Goal: Task Accomplishment & Management: Manage account settings

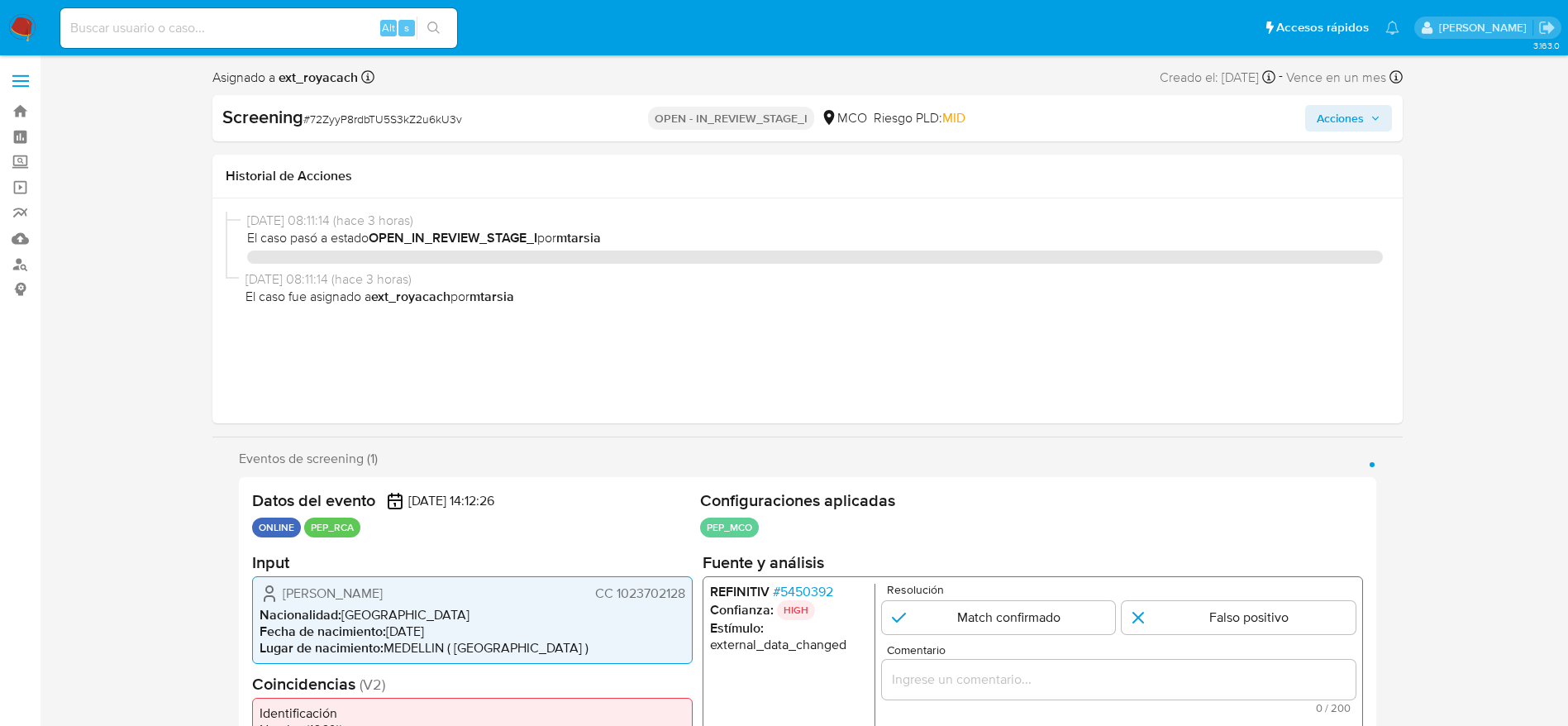
select select "10"
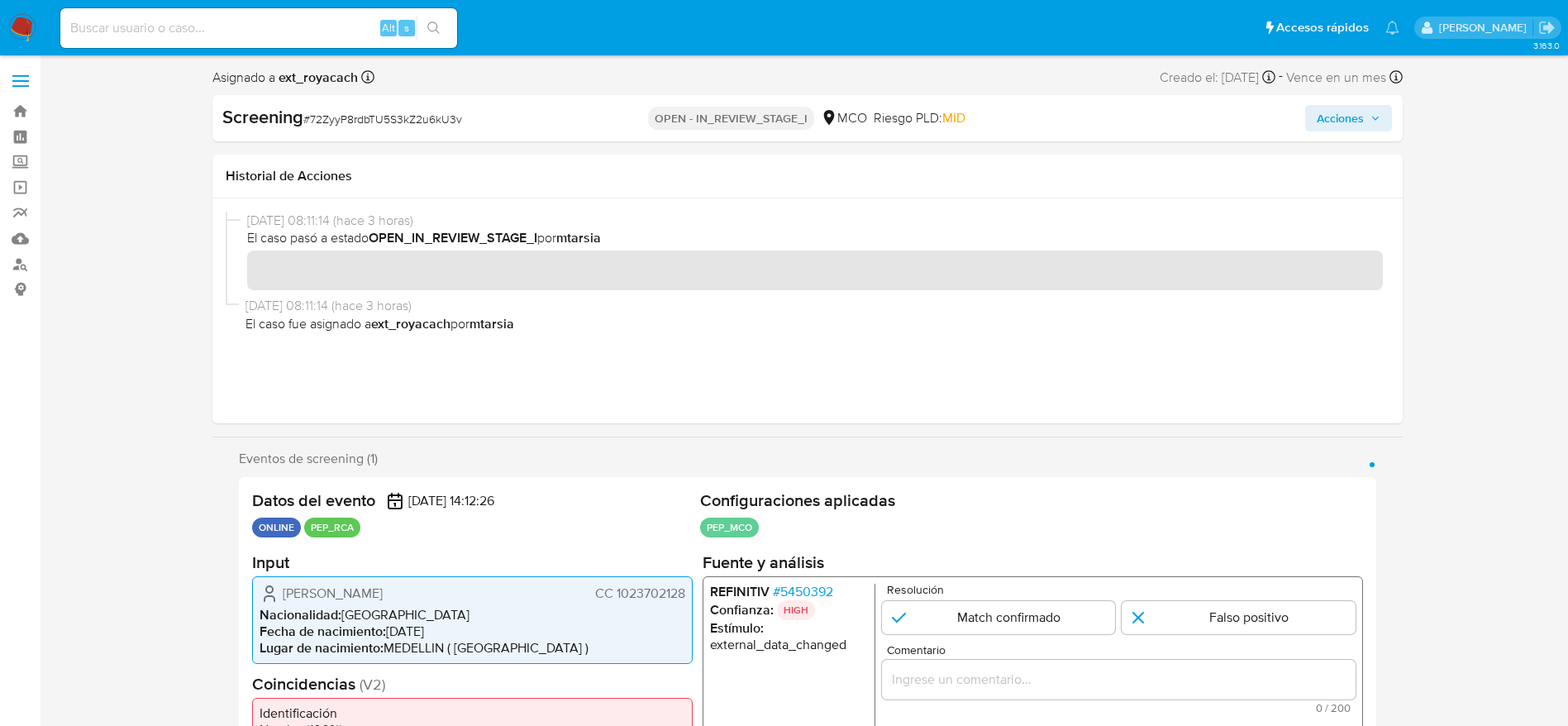
scroll to position [124, 0]
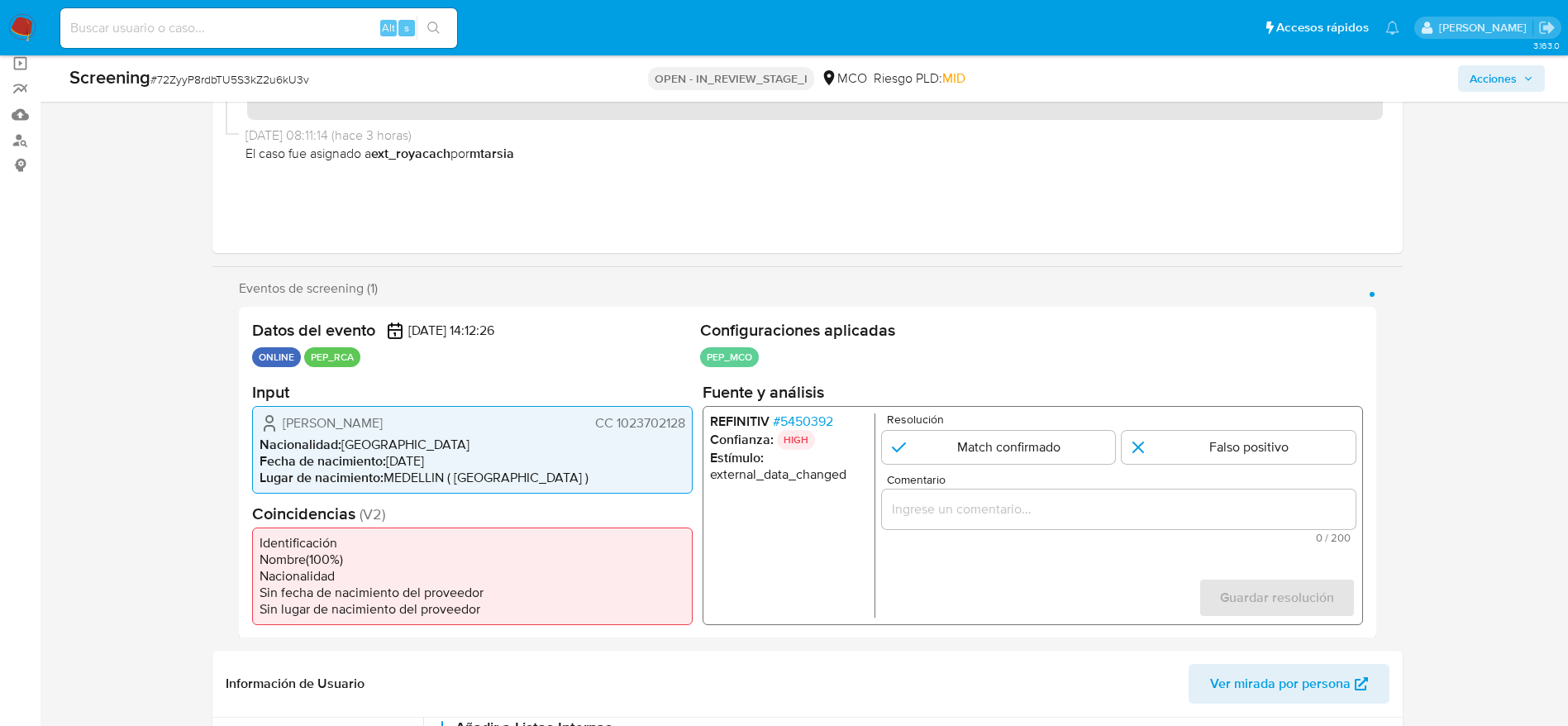
click at [787, 409] on div "REFINITIV # 5450392 Confianza: HIGH Estímulo : external_data_changed Resolución…" at bounding box center [1032, 514] width 660 height 219
click at [794, 412] on span "# 5450392" at bounding box center [802, 420] width 61 height 16
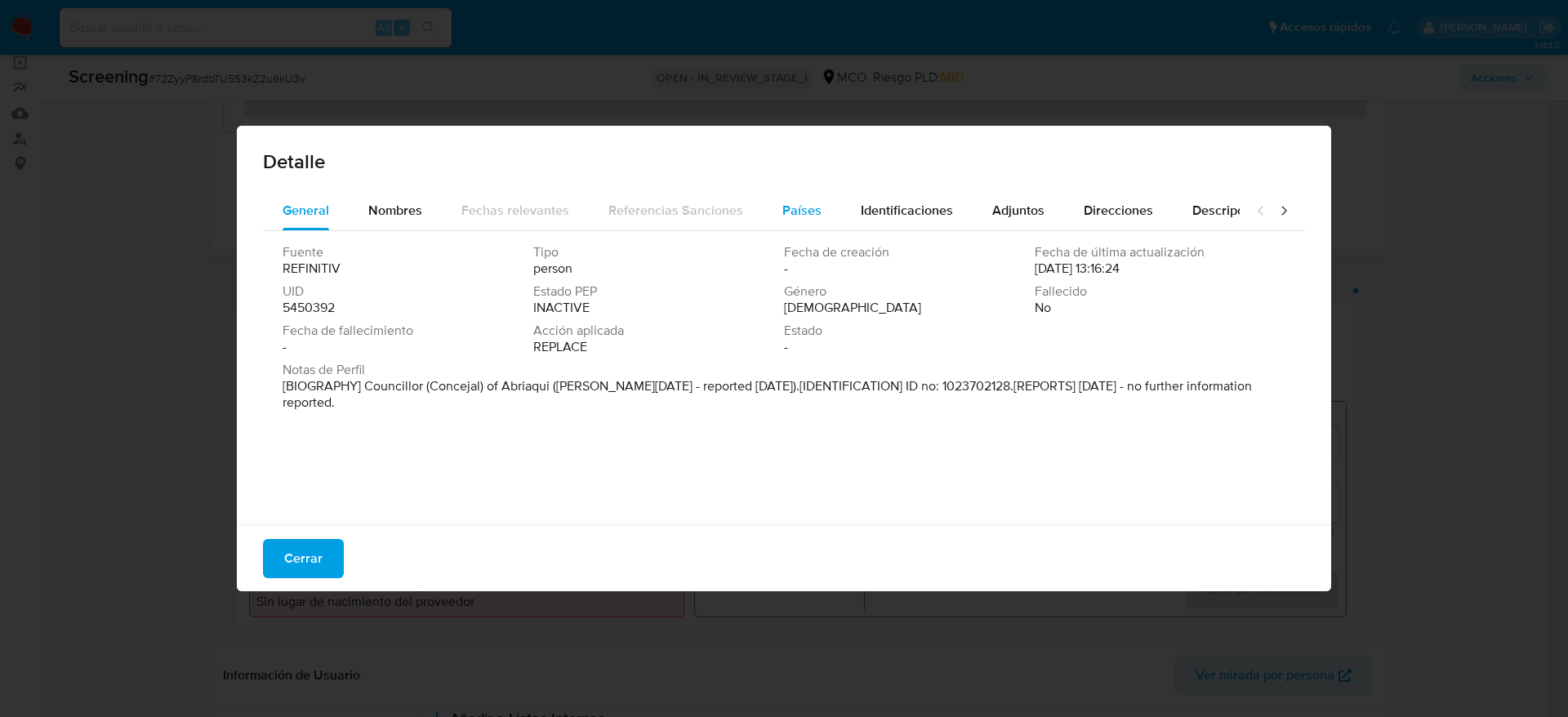
click at [763, 205] on button "Países" at bounding box center [802, 211] width 78 height 40
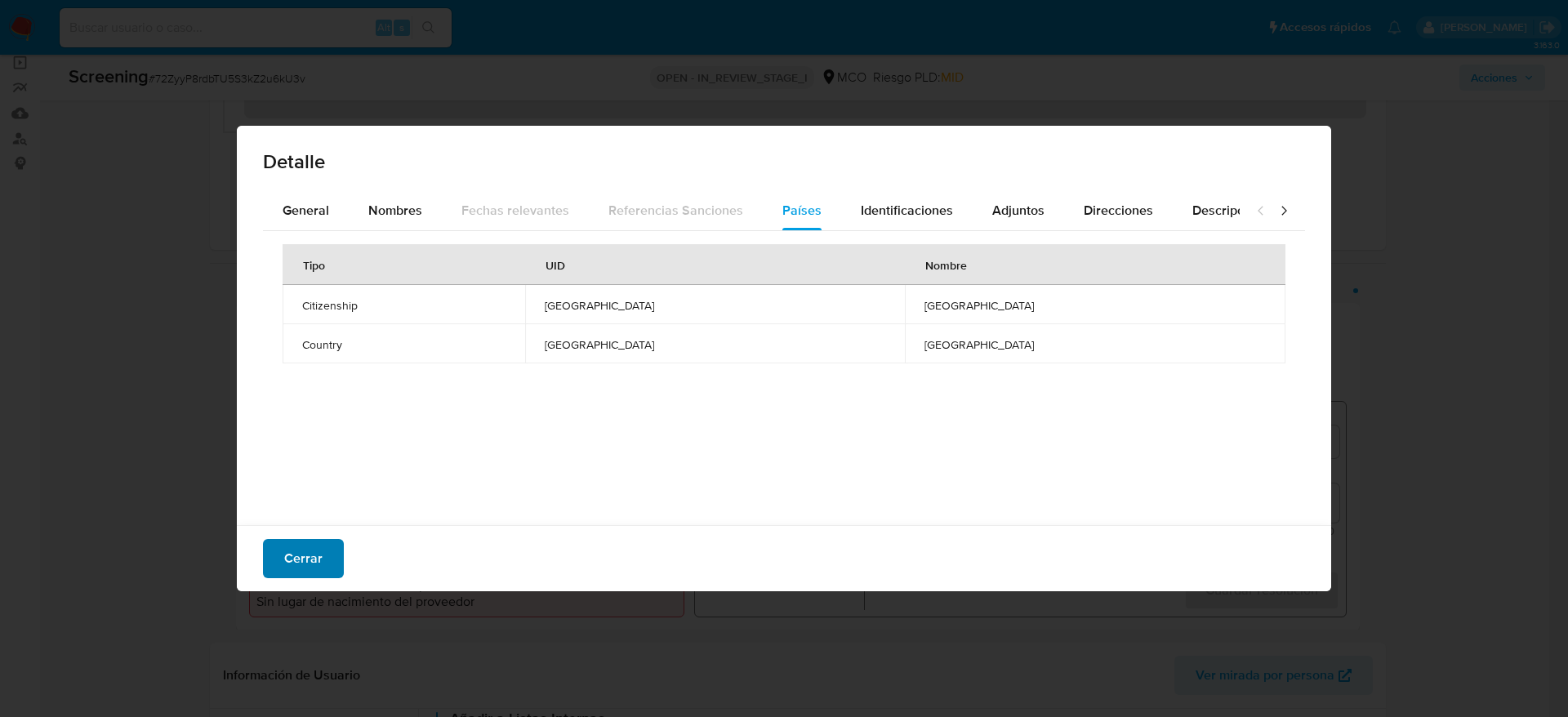
drag, startPoint x: 287, startPoint y: 589, endPoint x: 281, endPoint y: 577, distance: 13.4
click at [285, 589] on div "Cerrar" at bounding box center [784, 558] width 1094 height 66
click at [277, 542] on button "Cerrar" at bounding box center [303, 558] width 81 height 40
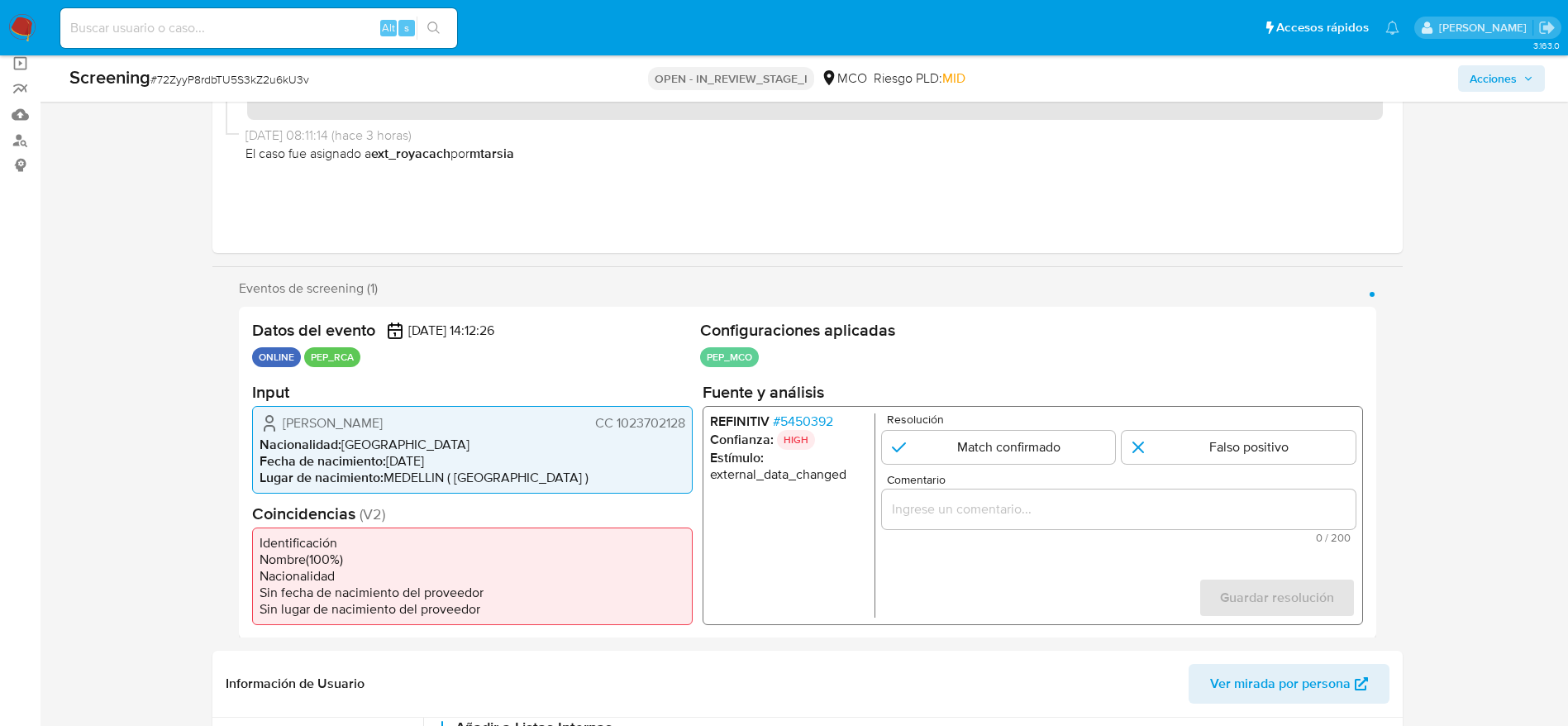
click at [375, 414] on span "Carlos Andres Duque Correa" at bounding box center [332, 421] width 100 height 16
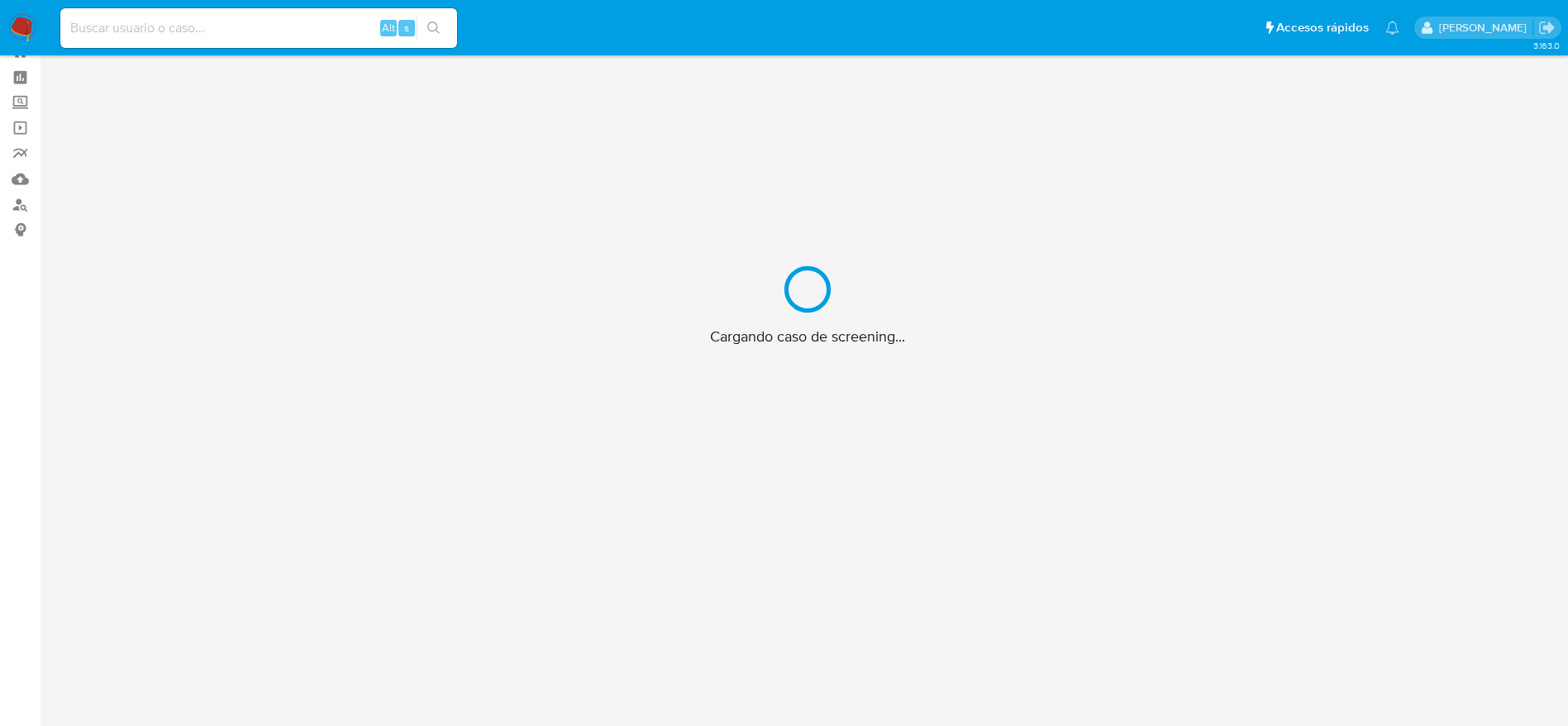
scroll to position [60, 0]
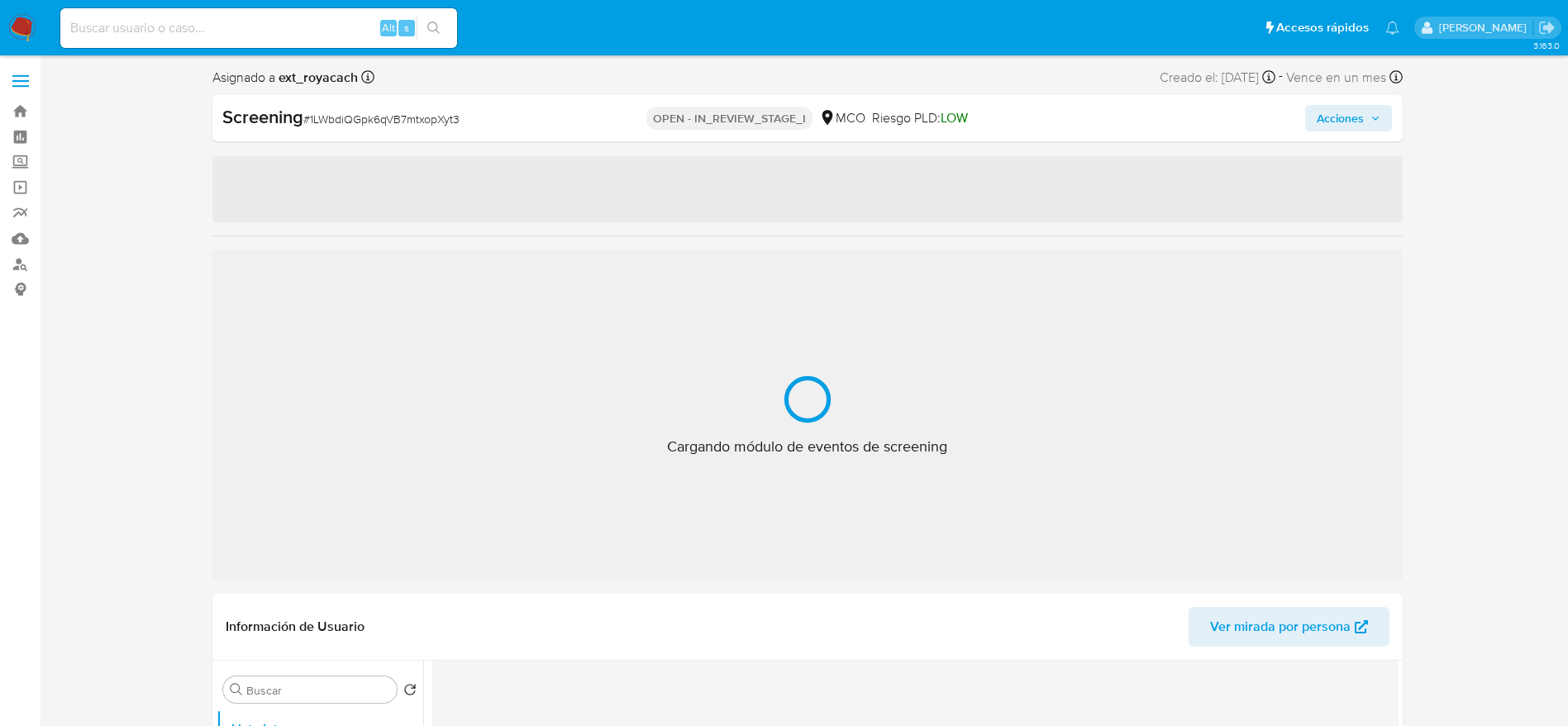
select select "10"
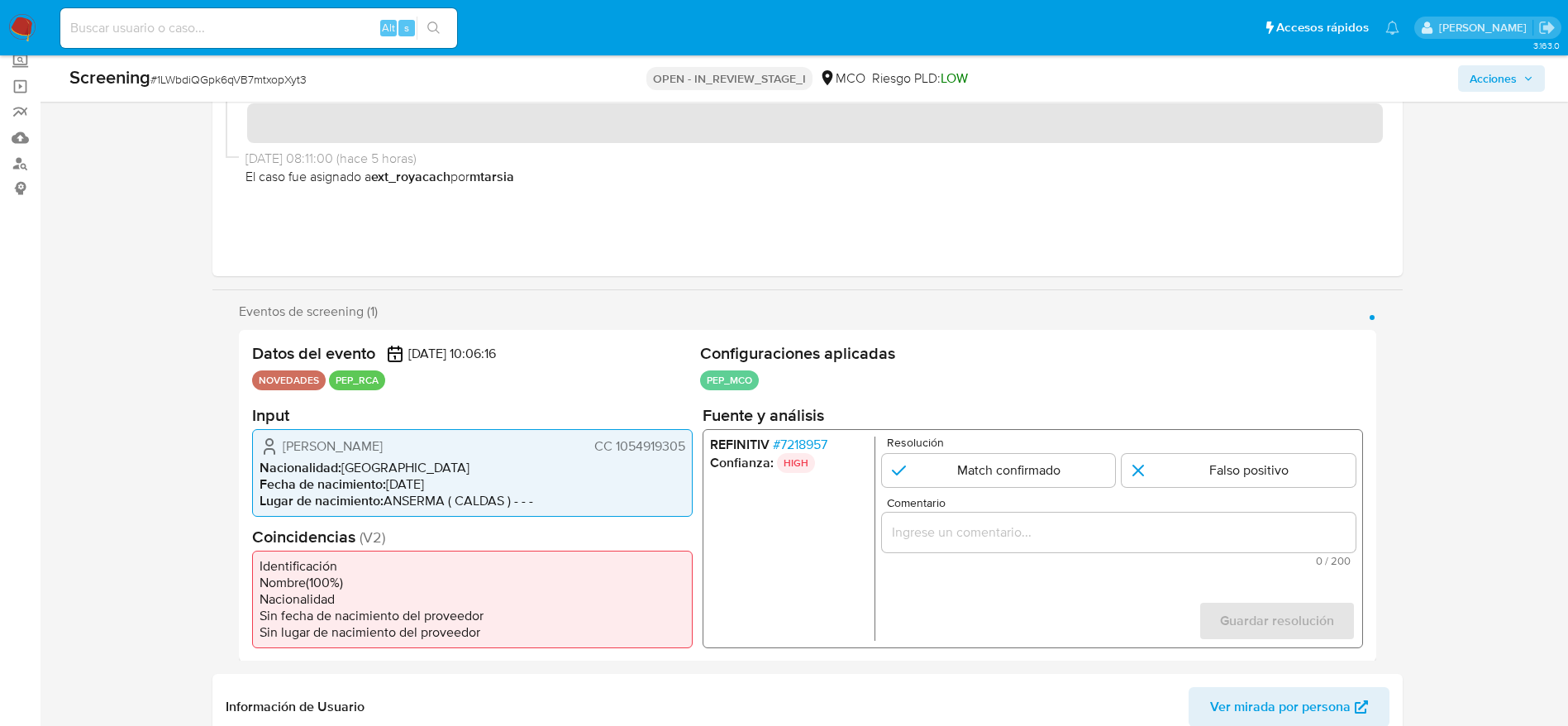
scroll to position [124, 0]
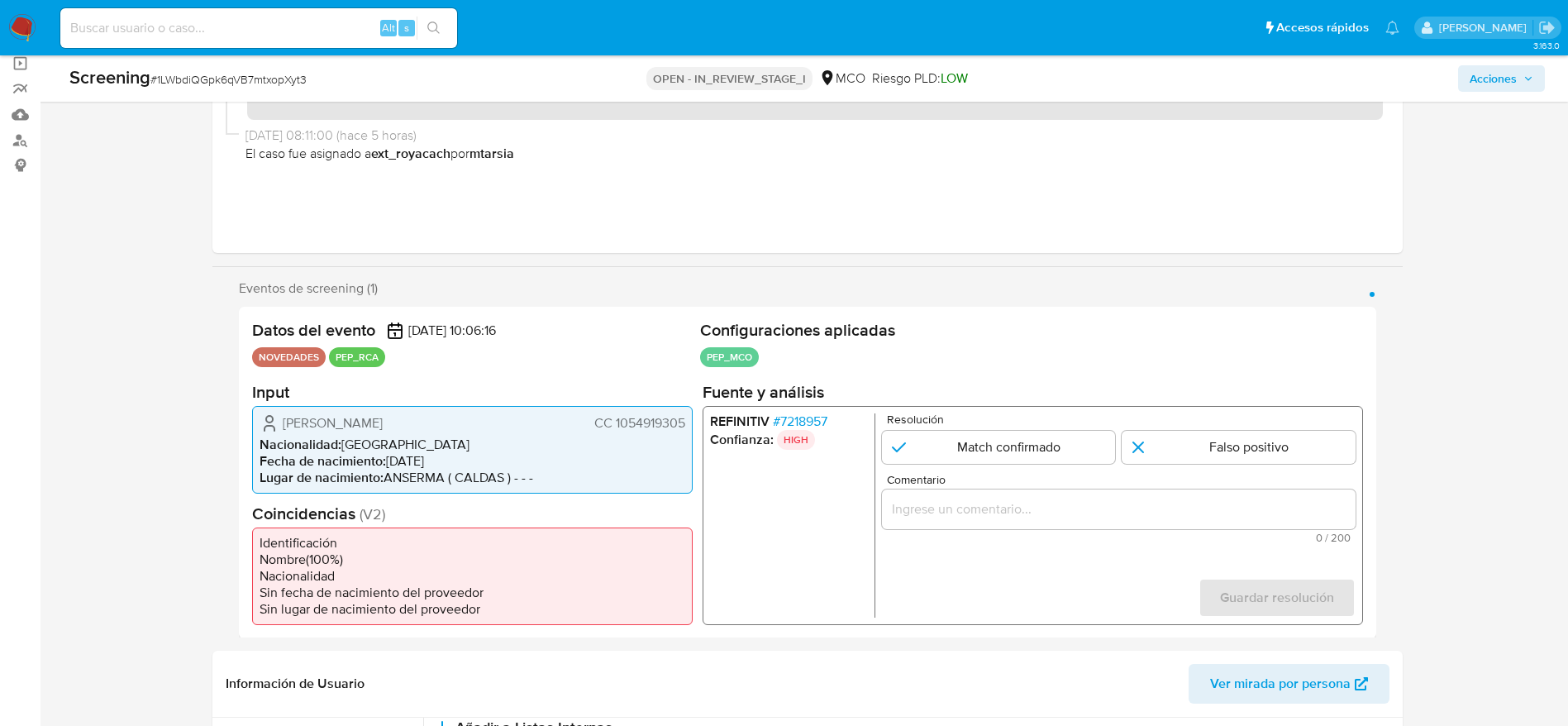
click at [821, 426] on span "# 7218957" at bounding box center [799, 420] width 55 height 16
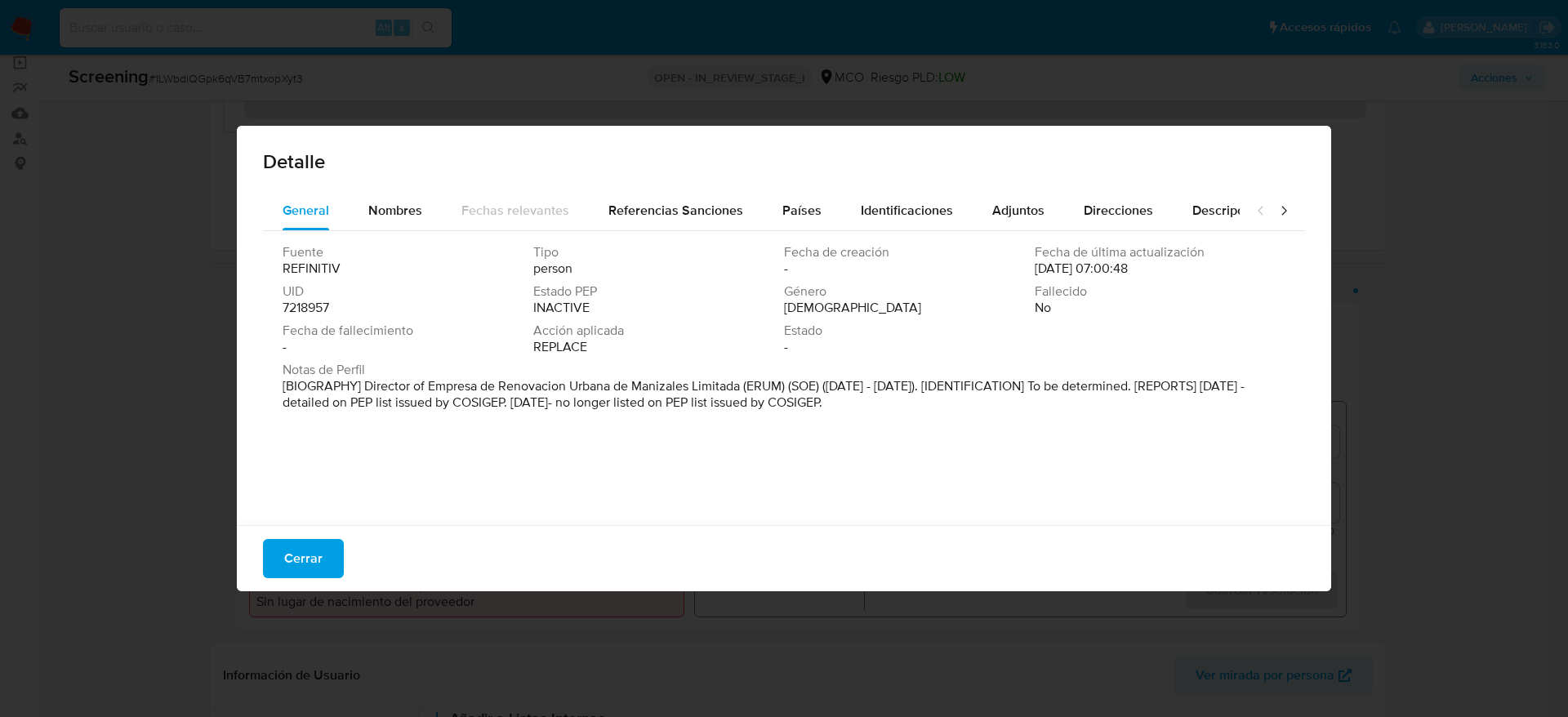
drag, startPoint x: 773, startPoint y: 376, endPoint x: 991, endPoint y: 376, distance: 218.0
click at [991, 376] on span "Notas de Perfil" at bounding box center [782, 369] width 1000 height 16
click at [298, 545] on span "Cerrar" at bounding box center [303, 558] width 39 height 36
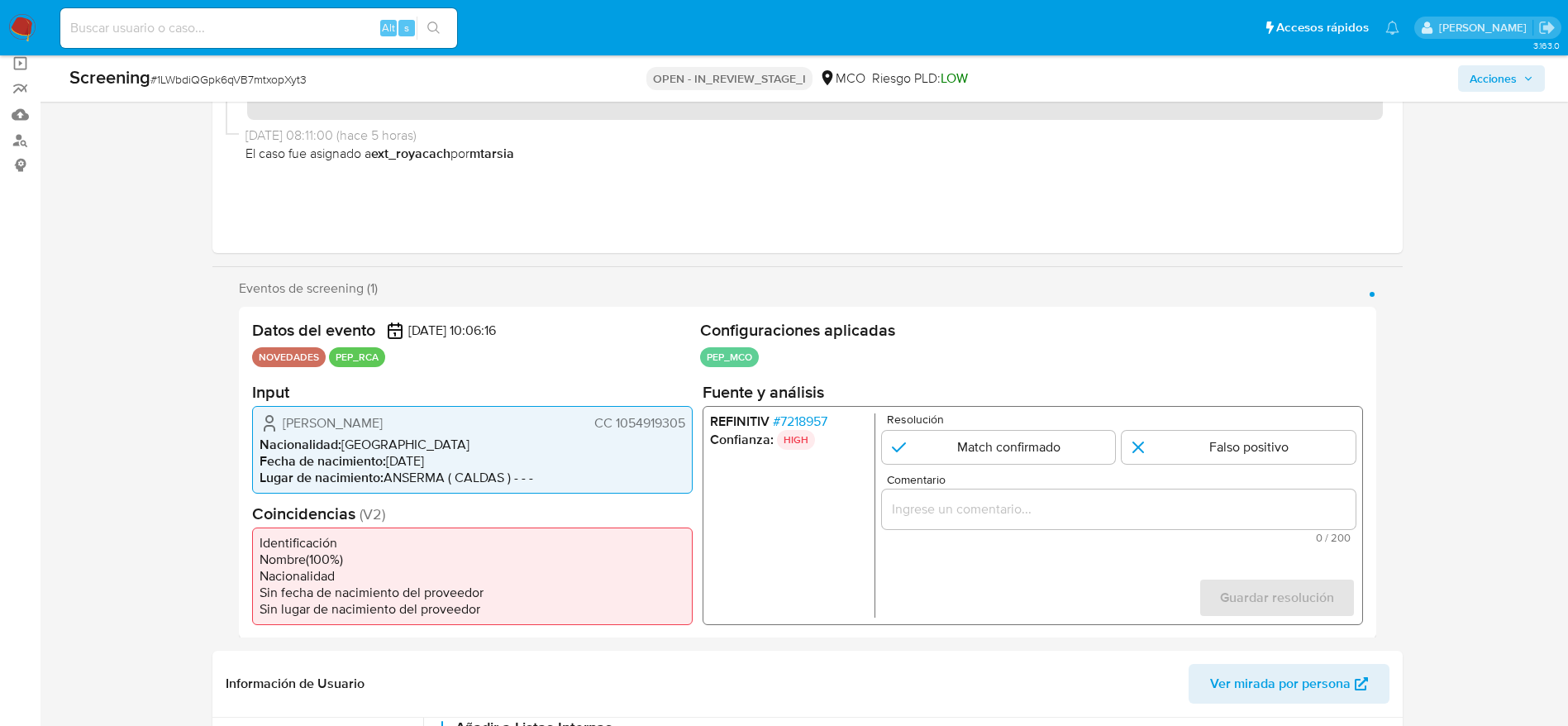
click at [251, 80] on span "# 1LWbdiQGpk6qVB7mtxopXyt3" at bounding box center [228, 78] width 156 height 16
copy span "1LWbdiQGpk6qVB7mtxopXyt3"
click at [358, 420] on span "Alejandro Alvarez Berrio" at bounding box center [332, 421] width 100 height 16
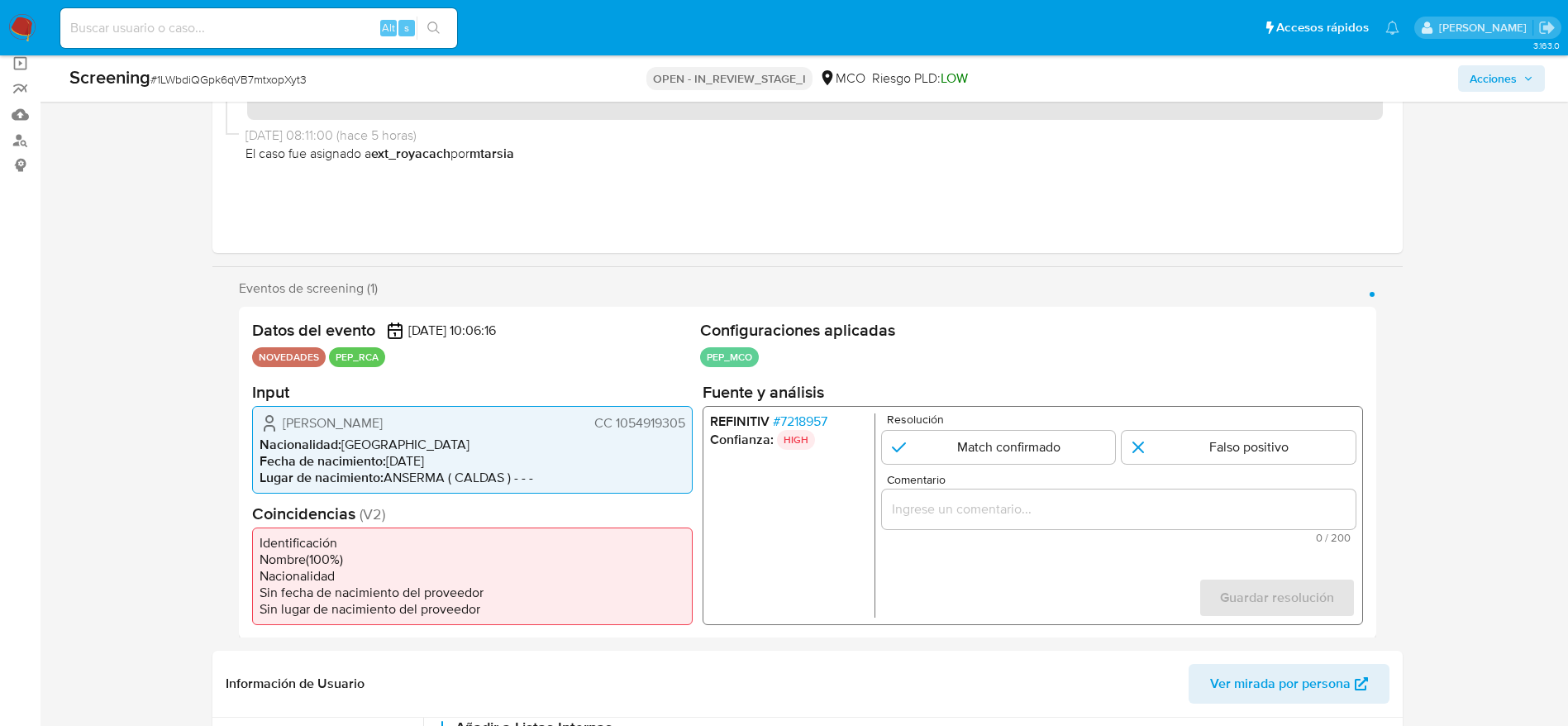
click at [358, 420] on span "Alejandro Alvarez Berrio" at bounding box center [332, 421] width 100 height 16
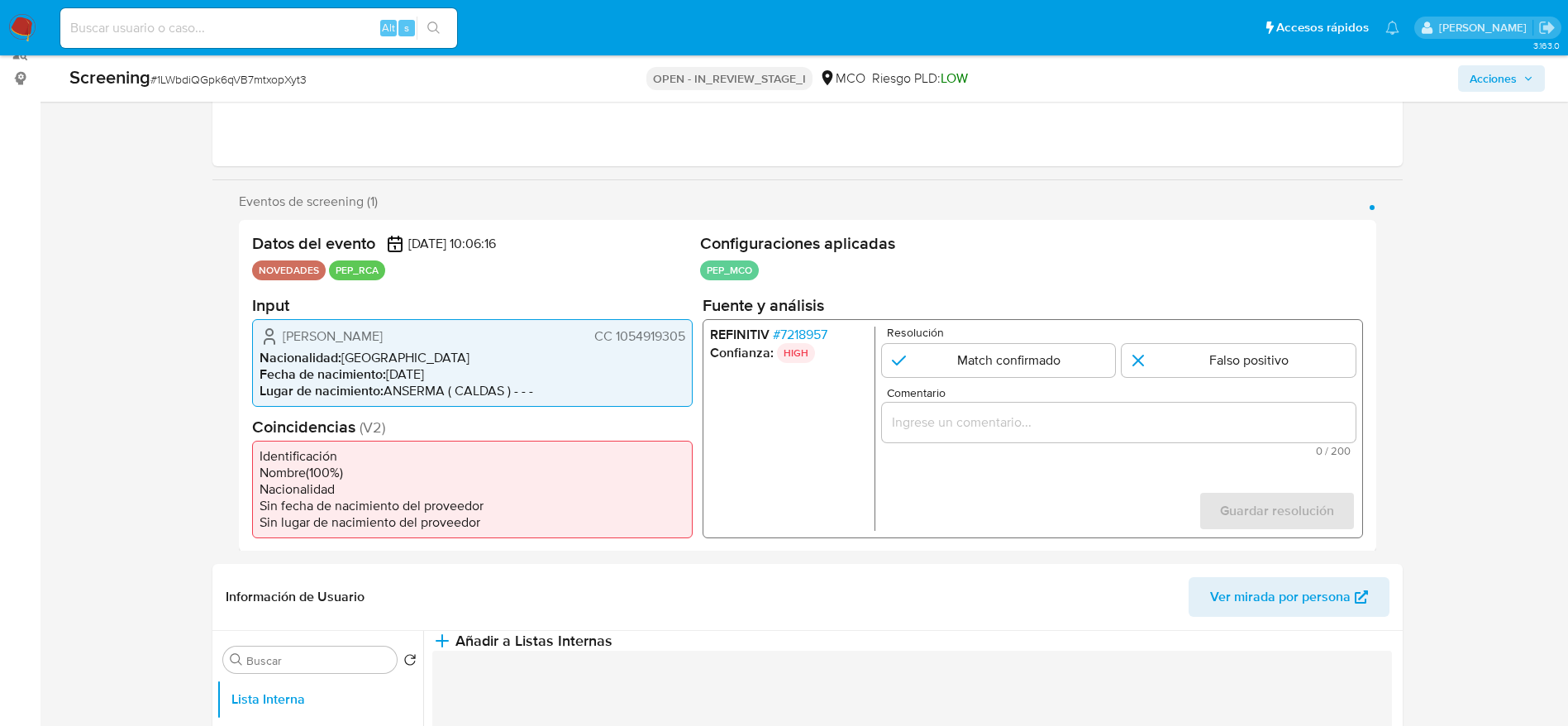
scroll to position [248, 0]
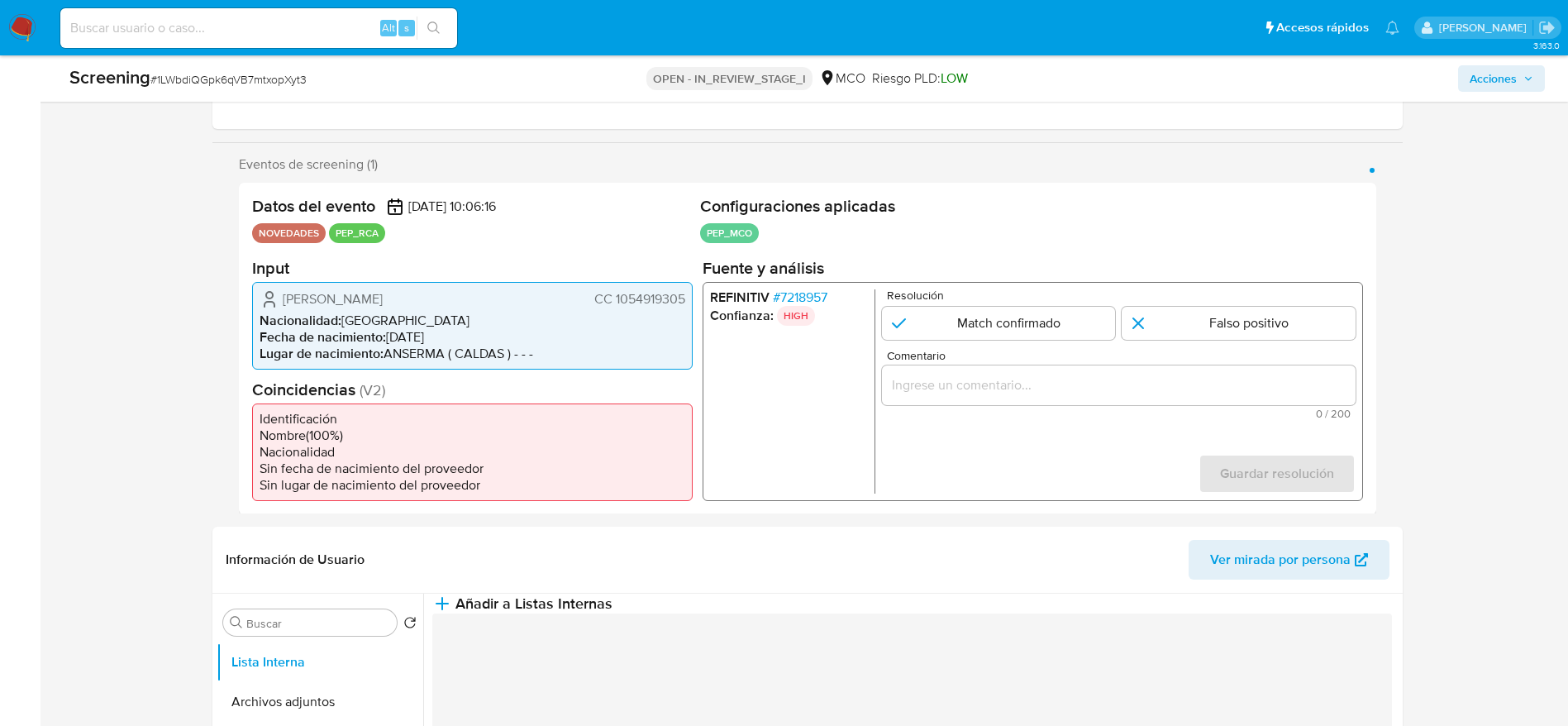
click at [276, 305] on icon "1 de 1" at bounding box center [269, 298] width 20 height 20
drag, startPoint x: 276, startPoint y: 303, endPoint x: 690, endPoint y: 303, distance: 414.0
click at [690, 303] on div "Alejandro Alvarez Berrio CC 1054919305 Nacionalidad : Colombia Fecha de nacimie…" at bounding box center [472, 324] width 440 height 88
click at [774, 291] on span "# 7218957" at bounding box center [799, 296] width 55 height 16
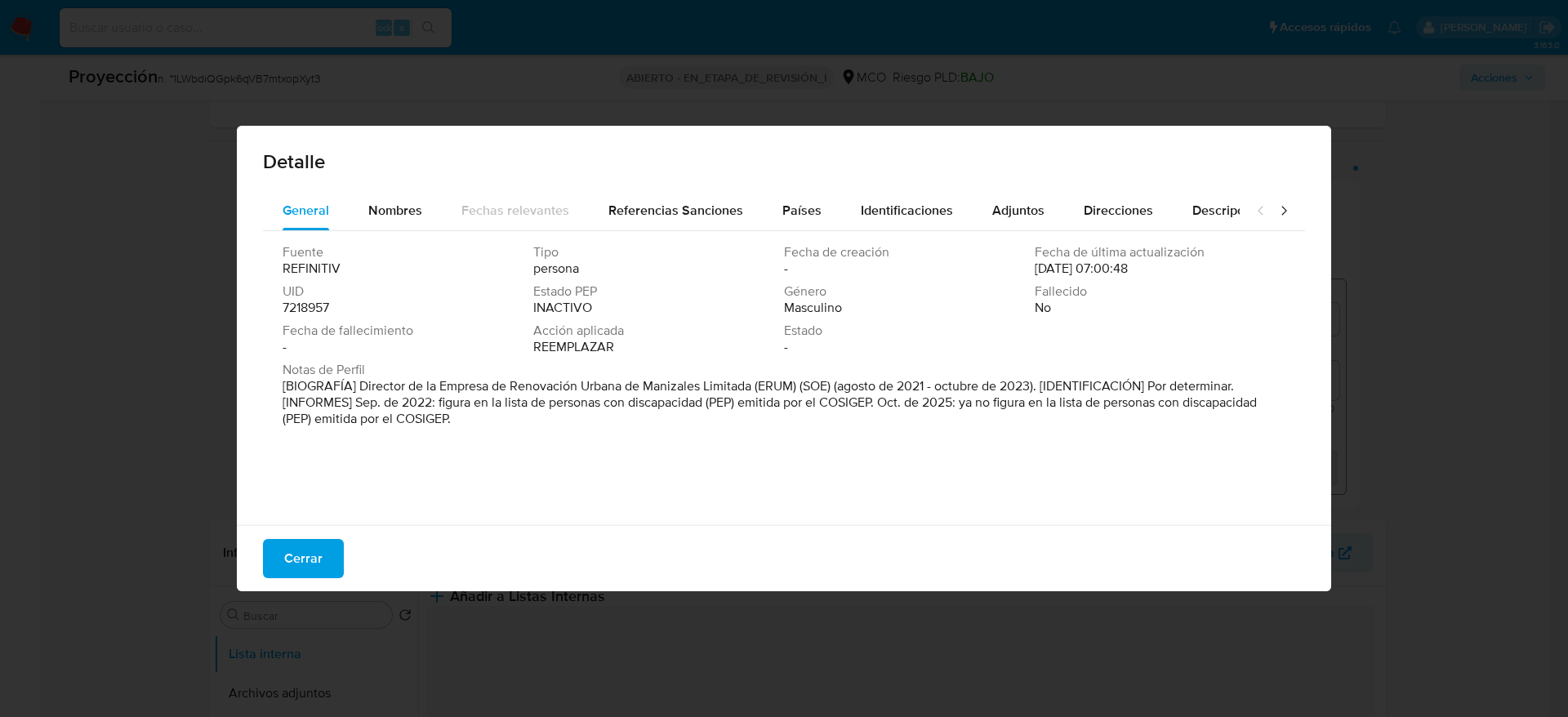
drag, startPoint x: 364, startPoint y: 385, endPoint x: 512, endPoint y: 385, distance: 148.0
click at [512, 385] on font "[BIOGRAFÍA] Director de la Empresa de Renovación Urbana de Manizales Limitada (…" at bounding box center [770, 402] width 975 height 51
drag, startPoint x: 357, startPoint y: 380, endPoint x: 752, endPoint y: 388, distance: 395.1
click at [752, 388] on font "[BIOGRAFÍA] Director de la Empresa de Renovación Urbana de Manizales Limitada (…" at bounding box center [770, 402] width 975 height 51
drag, startPoint x: 304, startPoint y: 533, endPoint x: 304, endPoint y: 549, distance: 16.0
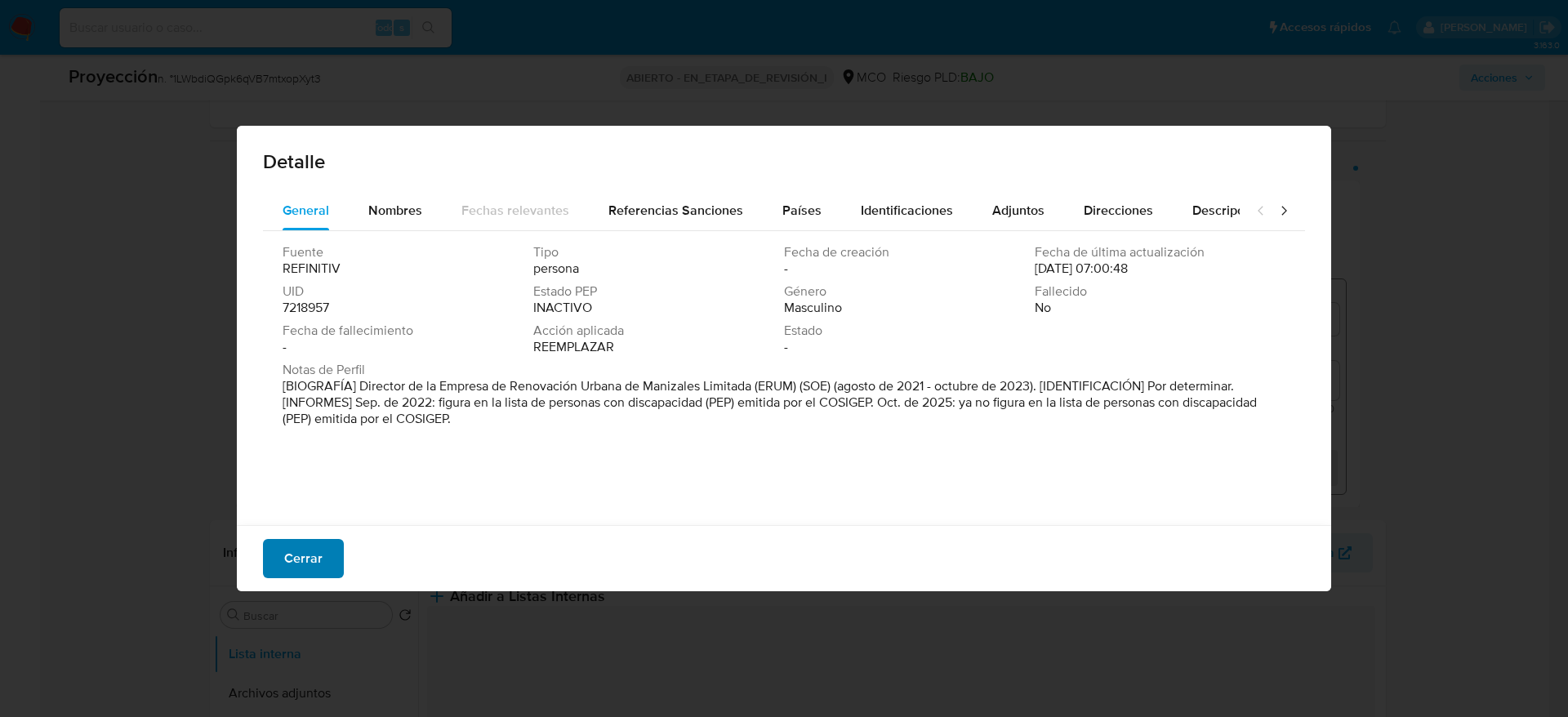
click at [304, 536] on div "Cerrar" at bounding box center [784, 558] width 1094 height 66
click at [304, 549] on span "Cerrar" at bounding box center [303, 558] width 39 height 36
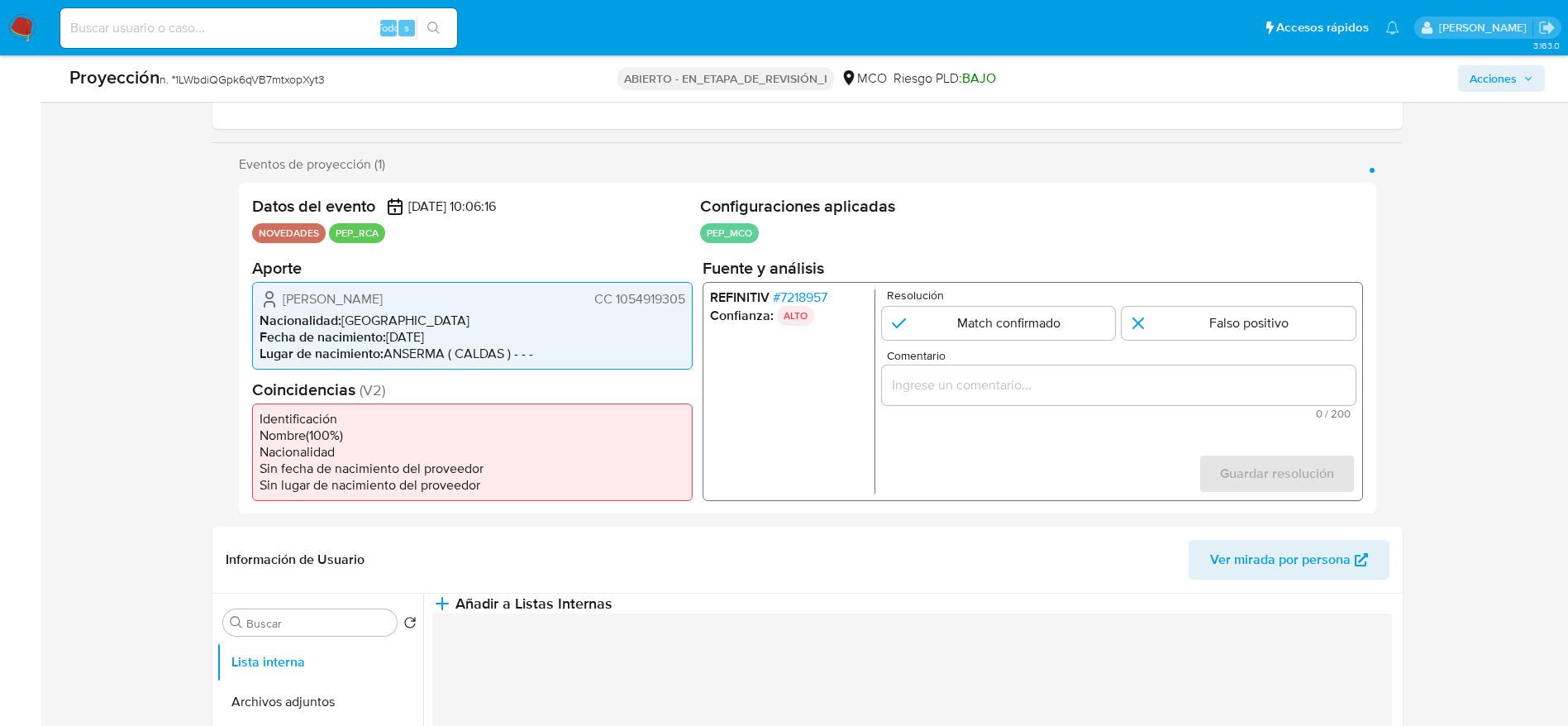
click at [1045, 385] on input "Comentario" at bounding box center [1118, 384] width 473 height 21
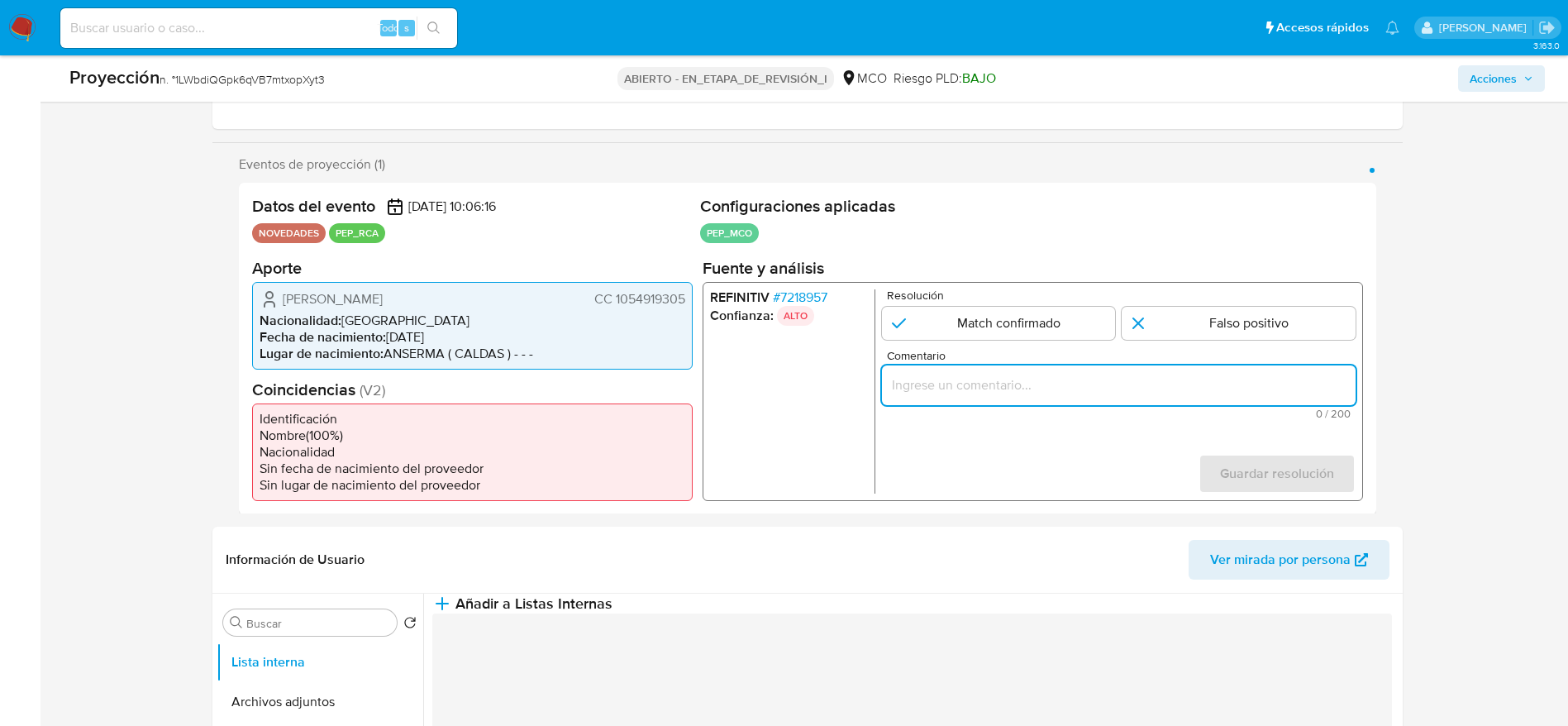
paste input "Caso generado sobre el usuario Alejandro Alvarez Berrio, se desempeñó como Dire…"
type input "Caso generado sobre el usuario Alejandro Alvarez Berrio, se desempeñó como Dire…"
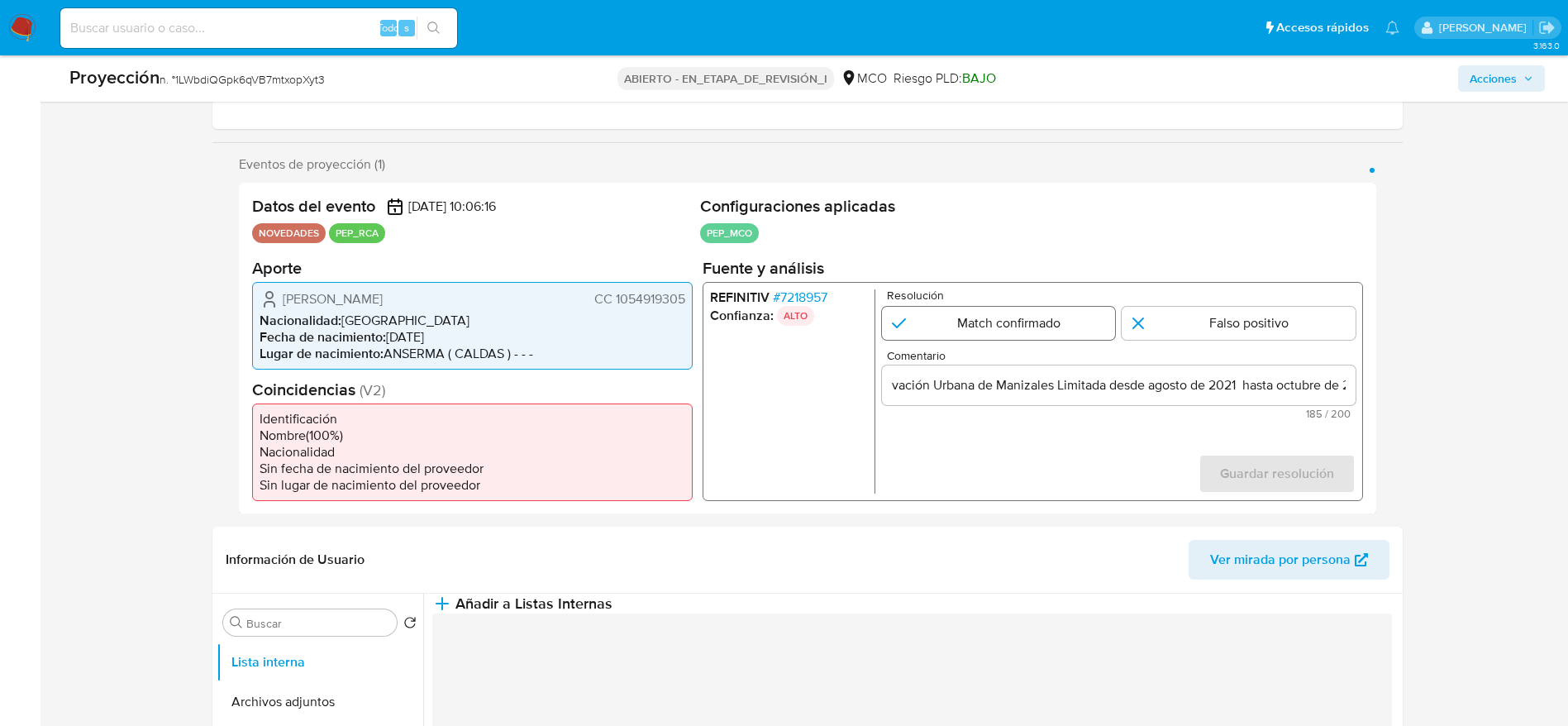
click at [1051, 323] on input "1 de 1" at bounding box center [998, 322] width 234 height 33
radio input "true"
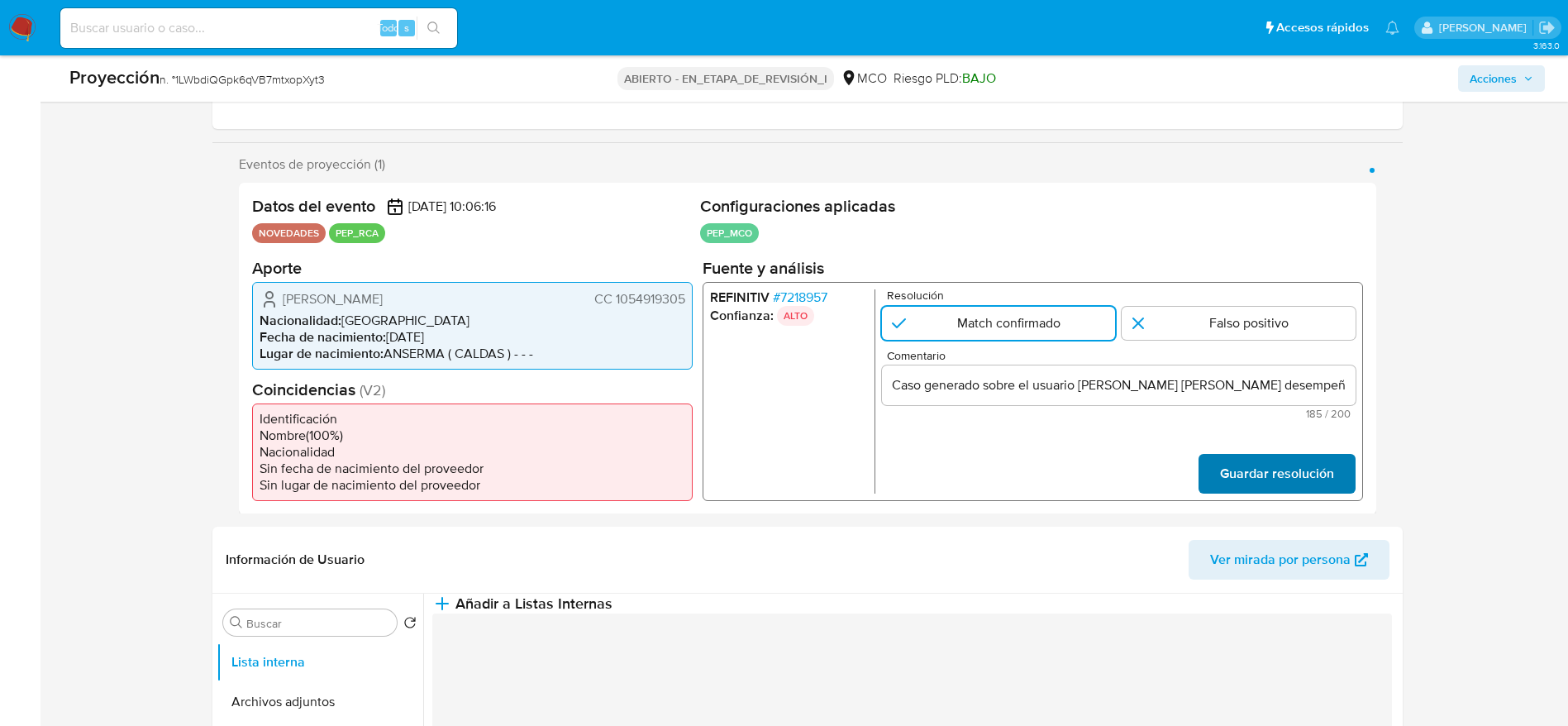
click at [1260, 491] on span "Guardar resolución" at bounding box center [1276, 473] width 114 height 37
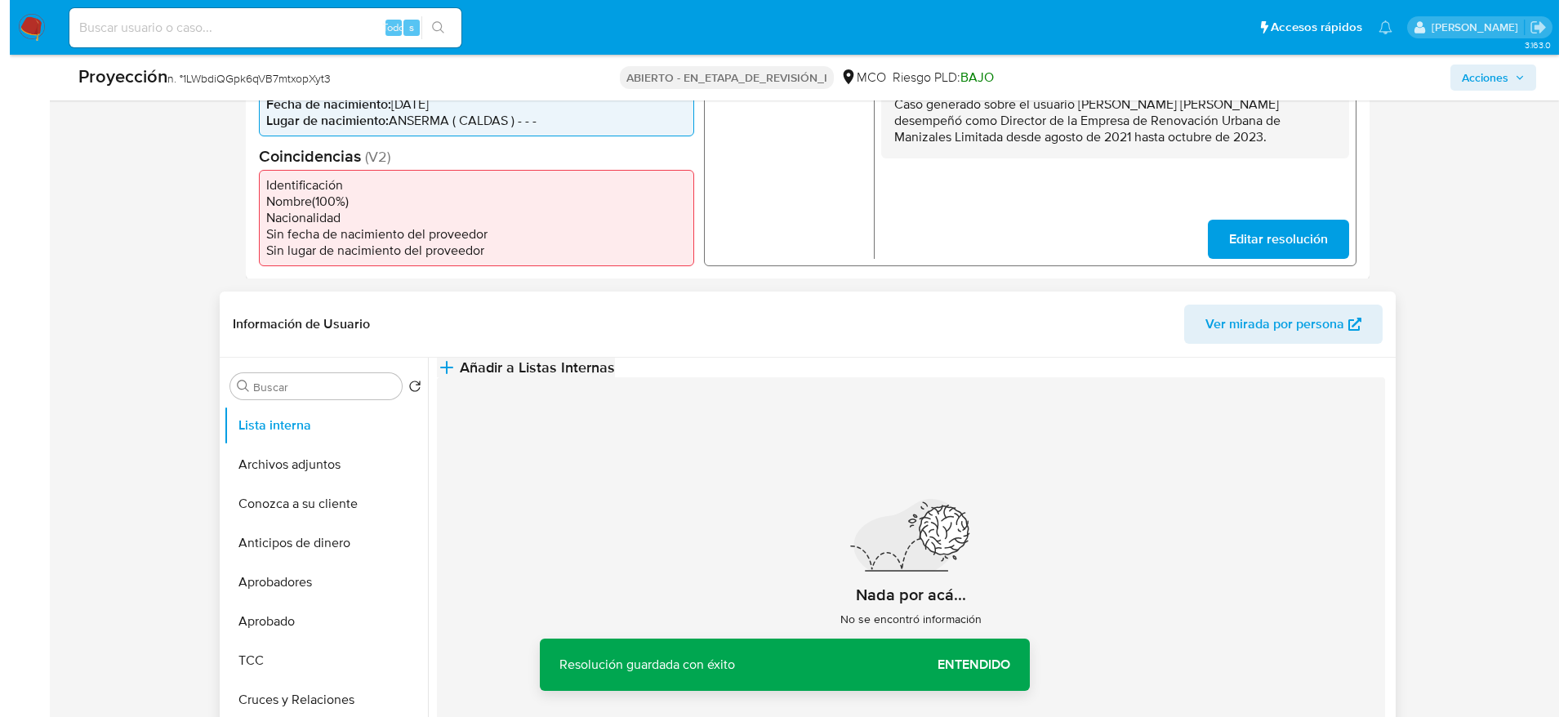
scroll to position [490, 0]
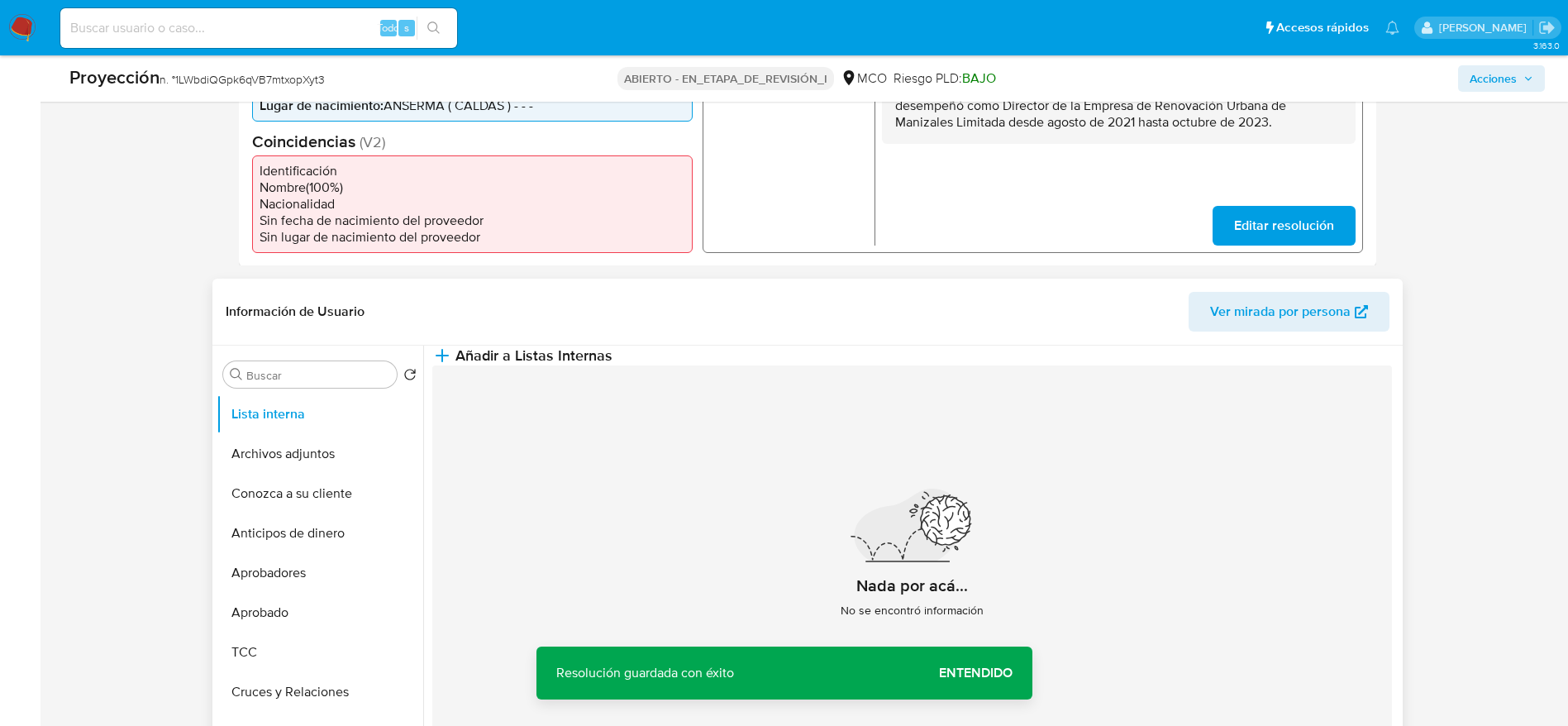
click at [807, 324] on header "Información de Usuario Ver mirada por persona" at bounding box center [807, 311] width 1164 height 40
click at [613, 365] on button "Añadir a Listas Internas" at bounding box center [522, 355] width 180 height 20
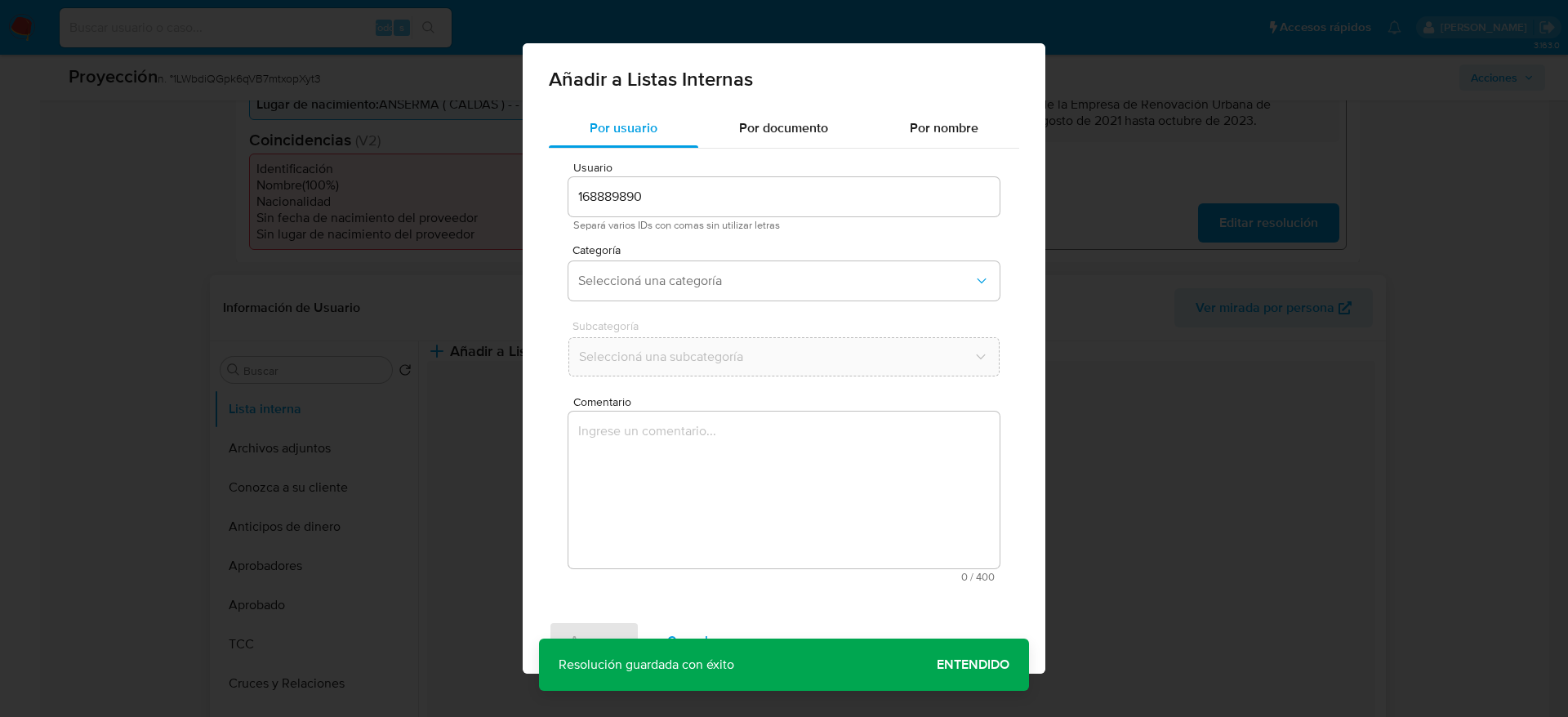
click at [799, 432] on textarea "Comentario" at bounding box center [784, 490] width 432 height 157
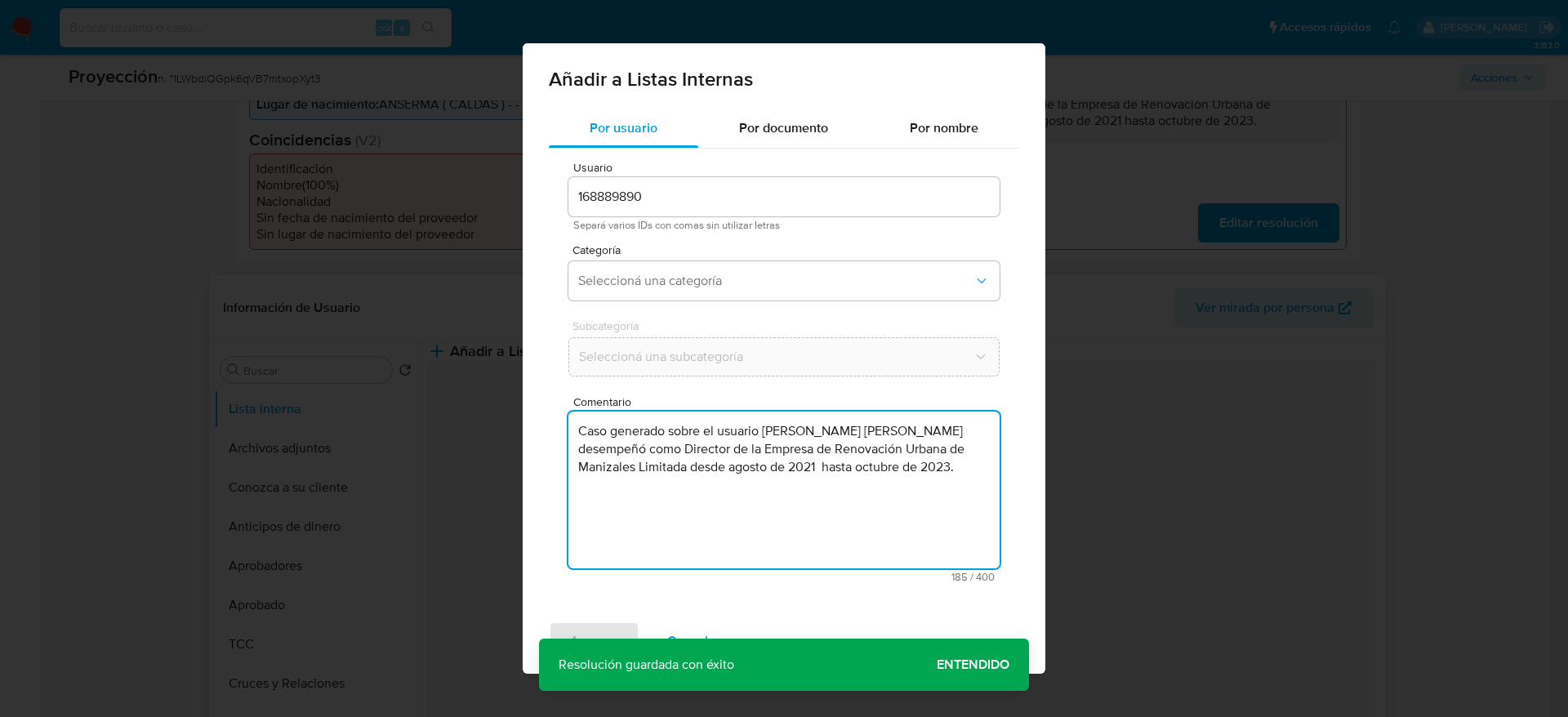
type textarea "Caso generado sobre el usuario Alejandro Alvarez Berrio, se desempeñó como Dire…"
click at [706, 237] on div "Usuario 168889890 Separá varios IDs con comas sin utilizar letras Categoría Sel…" at bounding box center [784, 372] width 470 height 447
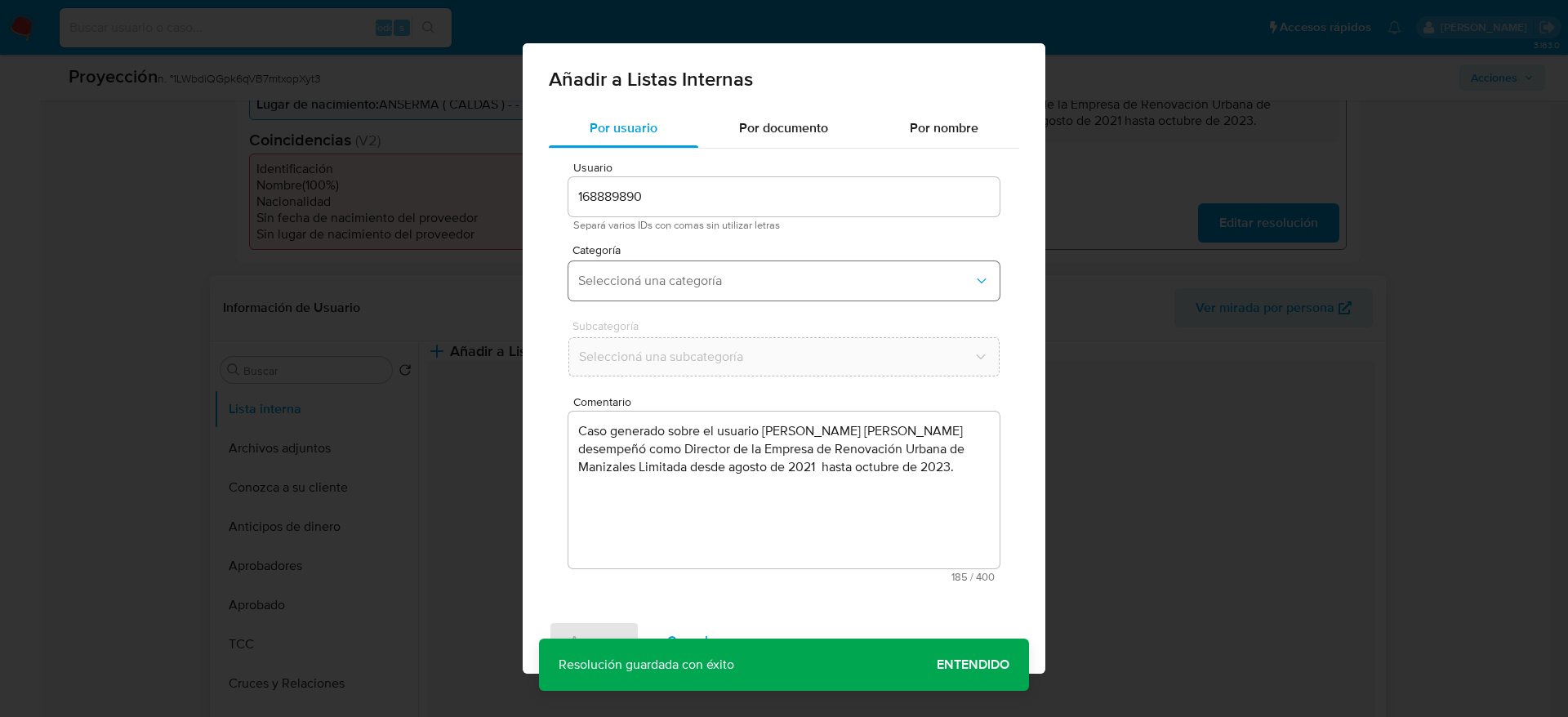
click at [708, 290] on button "Seleccioná una categoría" at bounding box center [784, 281] width 432 height 40
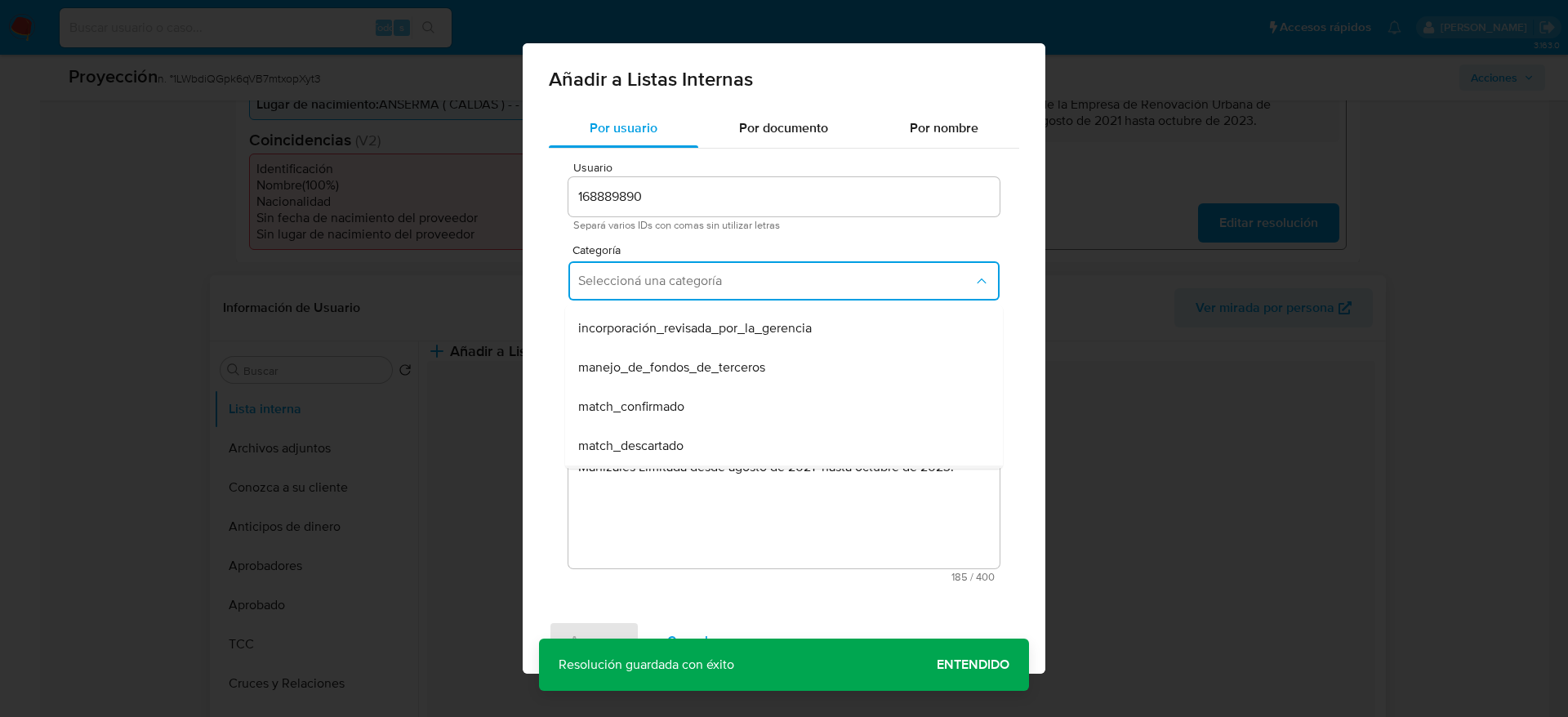
scroll to position [122, 0]
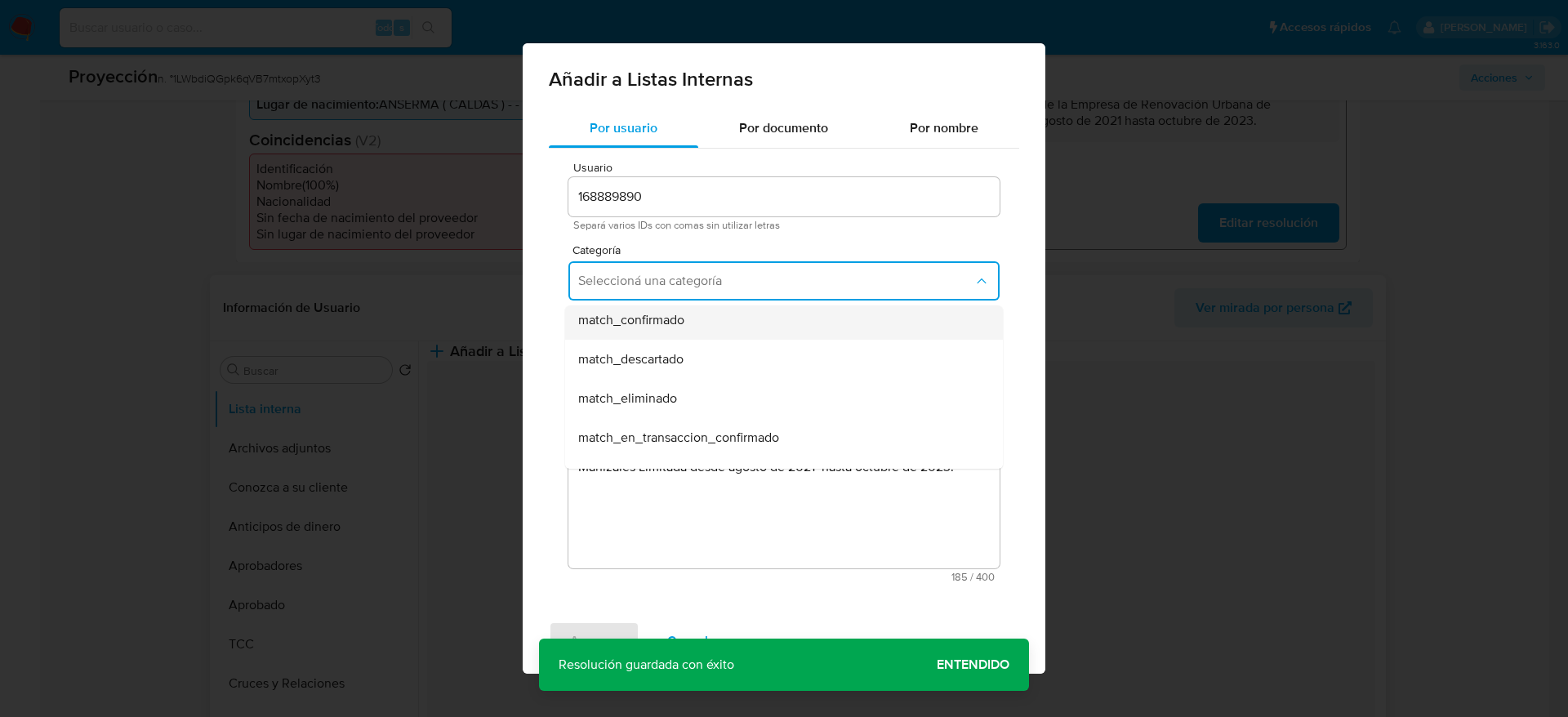
click at [656, 331] on div "match_confirmado" at bounding box center [779, 320] width 402 height 40
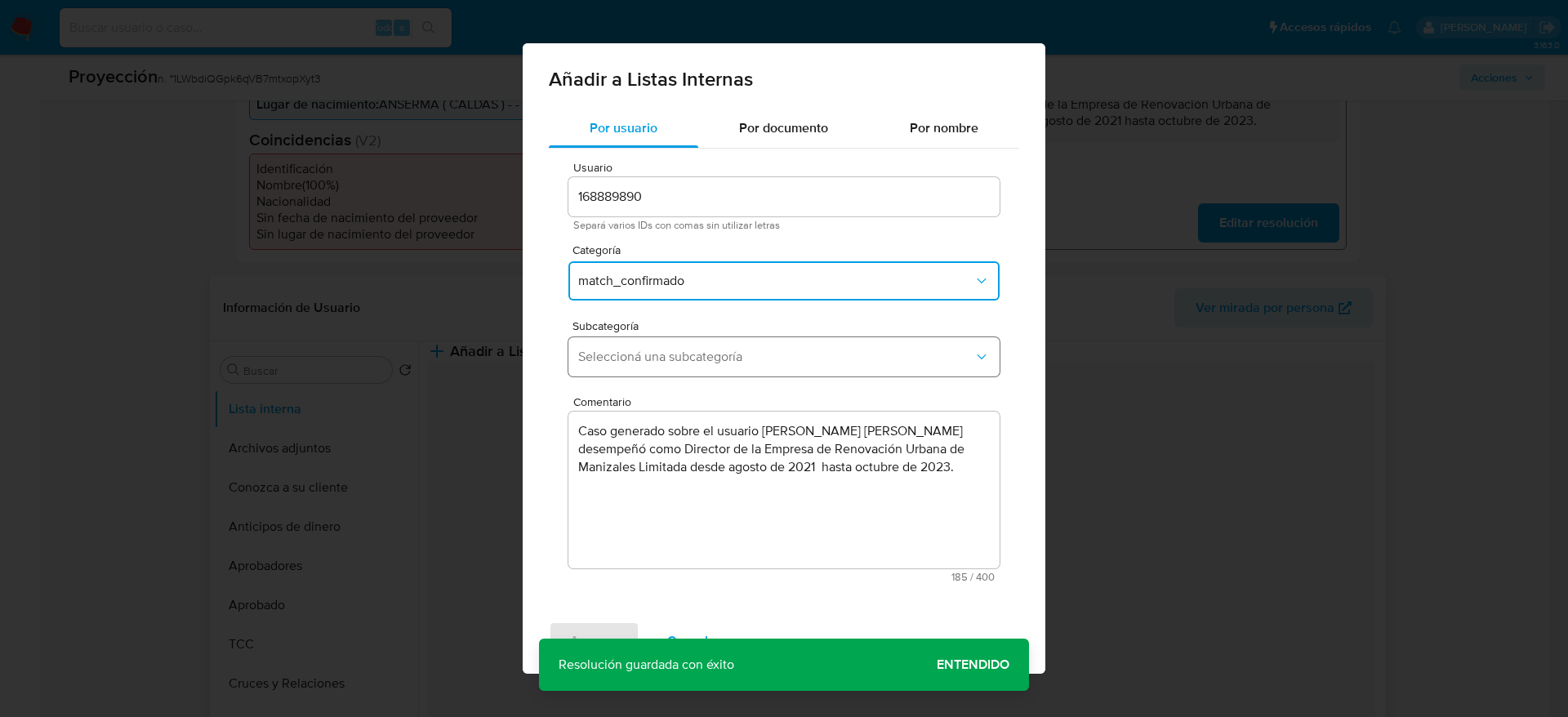
click at [642, 344] on button "Seleccioná una subcategoría" at bounding box center [784, 356] width 432 height 40
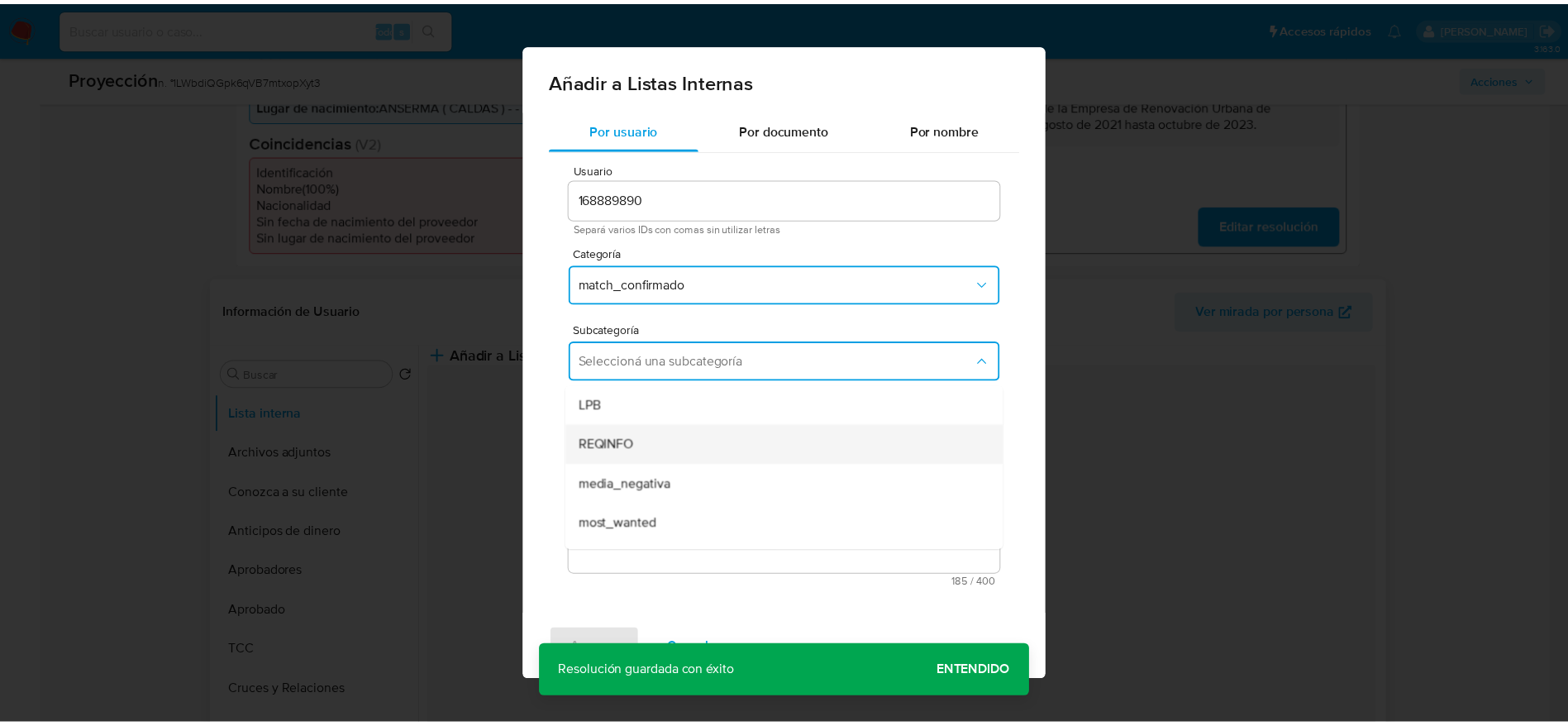
scroll to position [113, 0]
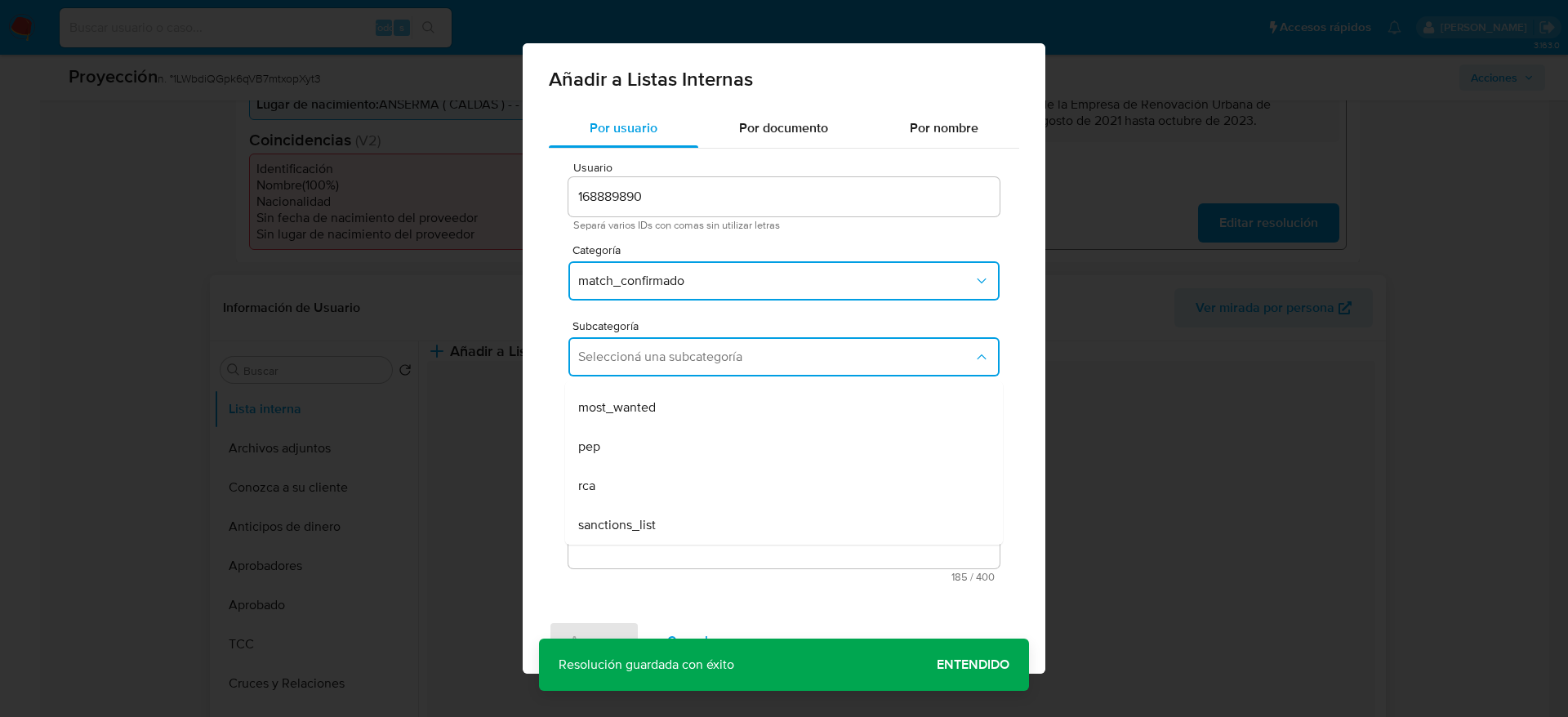
click at [637, 441] on div "pep" at bounding box center [779, 447] width 402 height 40
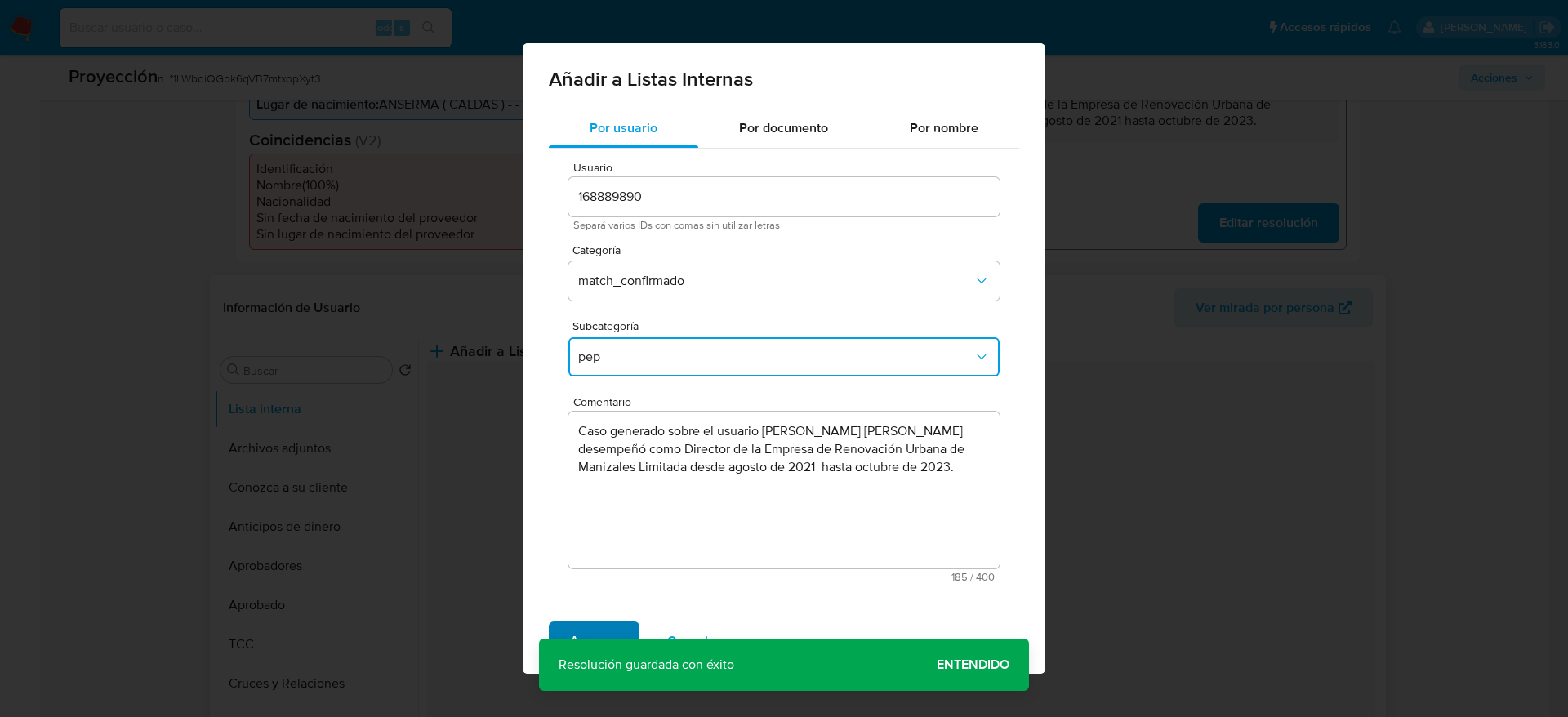
click at [593, 638] on span "Agregar" at bounding box center [593, 640] width 48 height 36
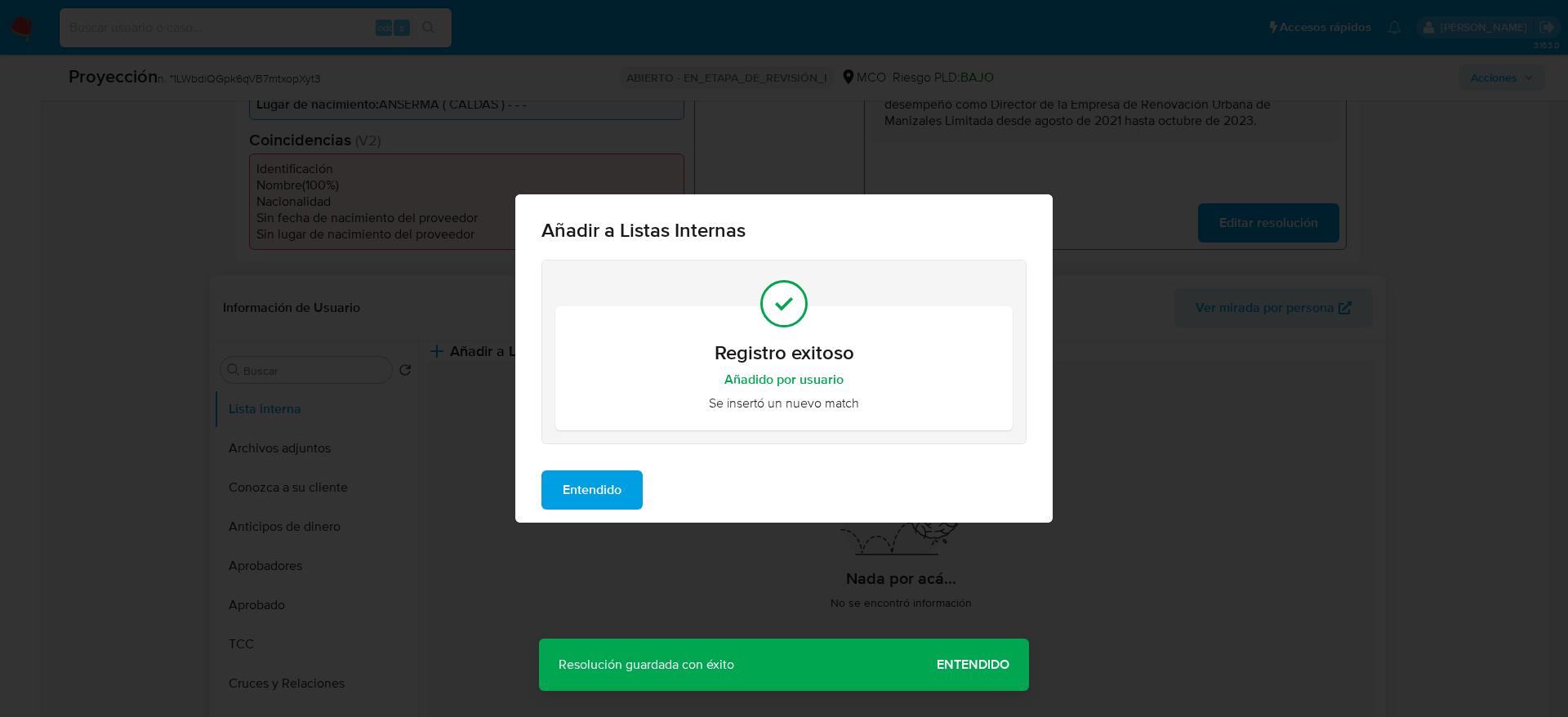
click at [570, 486] on span "Entendido" at bounding box center [593, 490] width 59 height 36
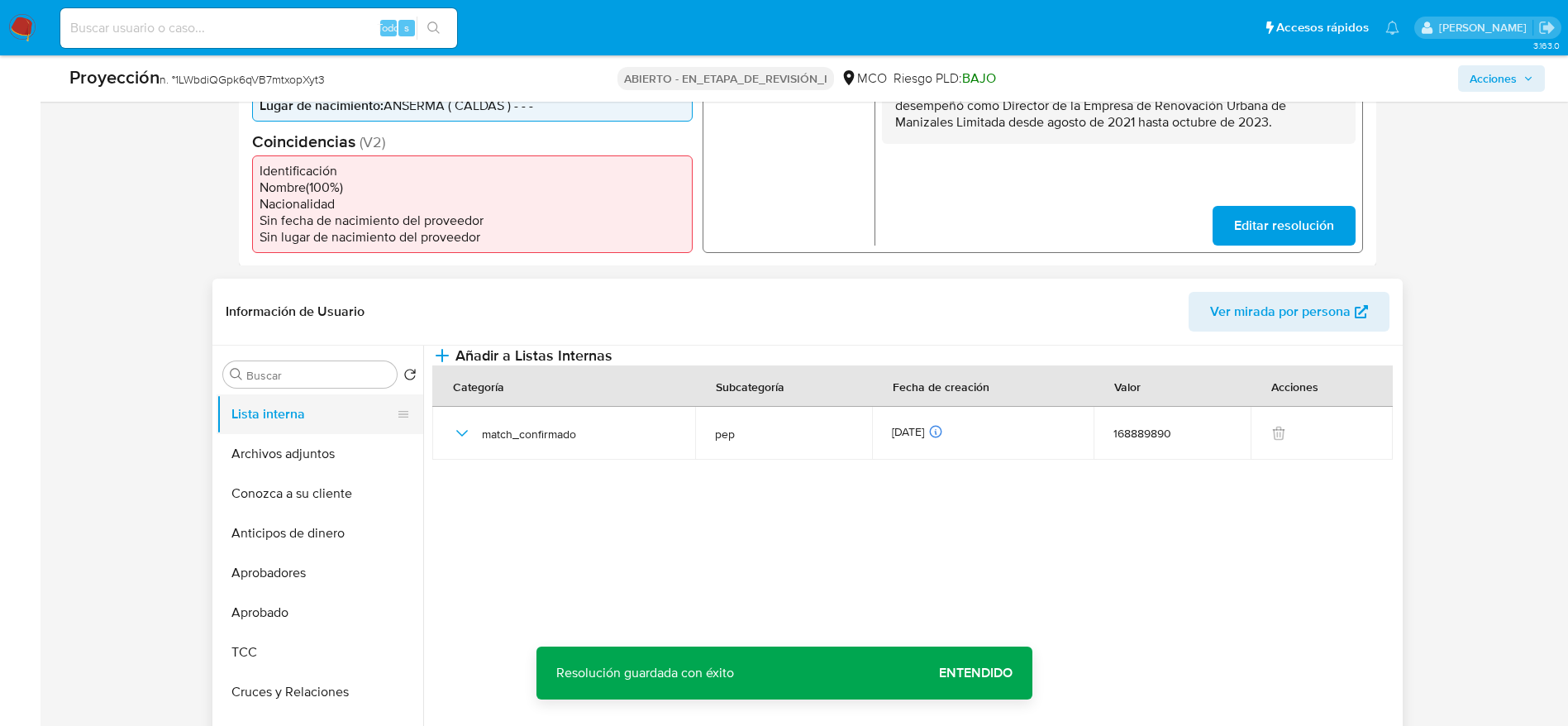
click at [312, 415] on button "Lista interna" at bounding box center [313, 414] width 194 height 40
click at [312, 456] on button "Archivos adjuntos" at bounding box center [313, 454] width 194 height 40
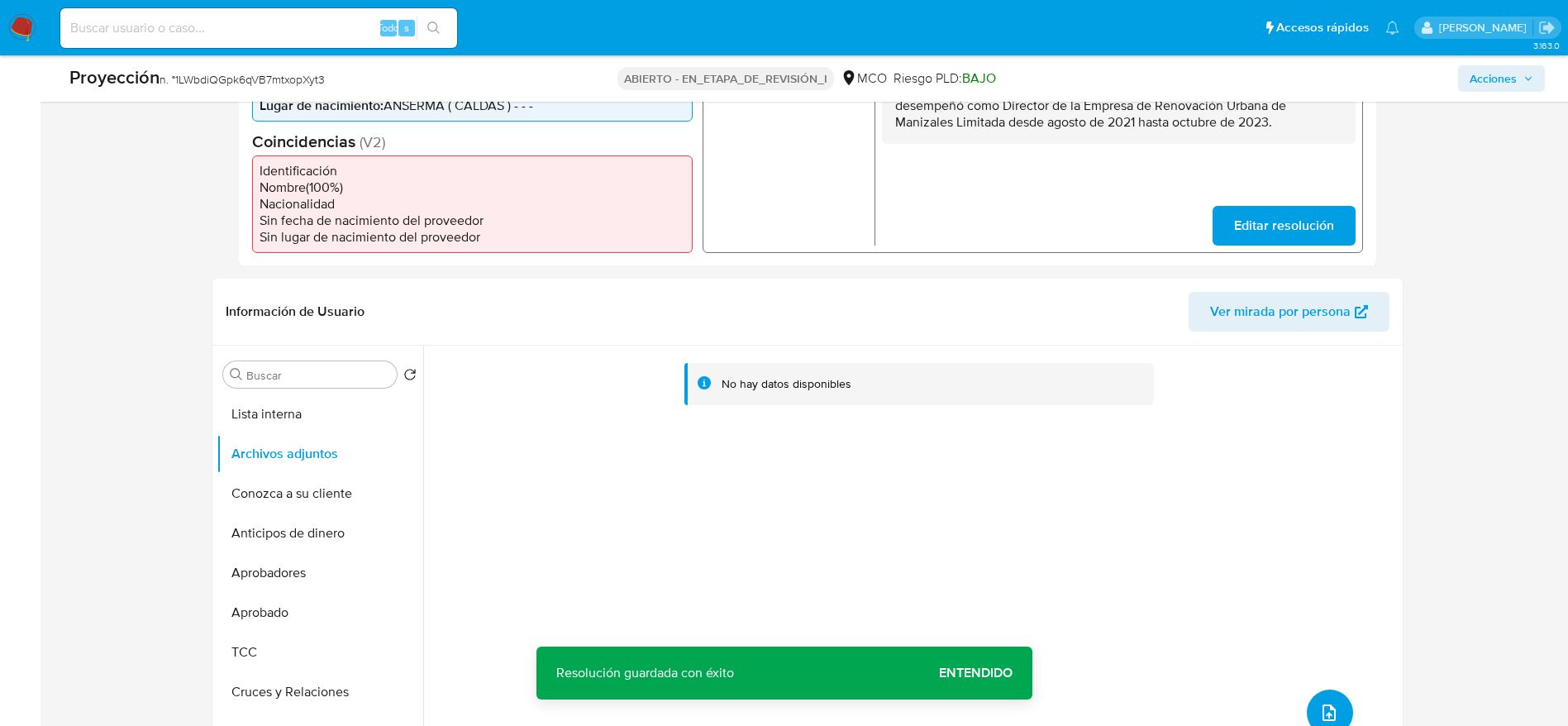
click at [1319, 703] on span "subir archivo" at bounding box center [1328, 712] width 20 height 20
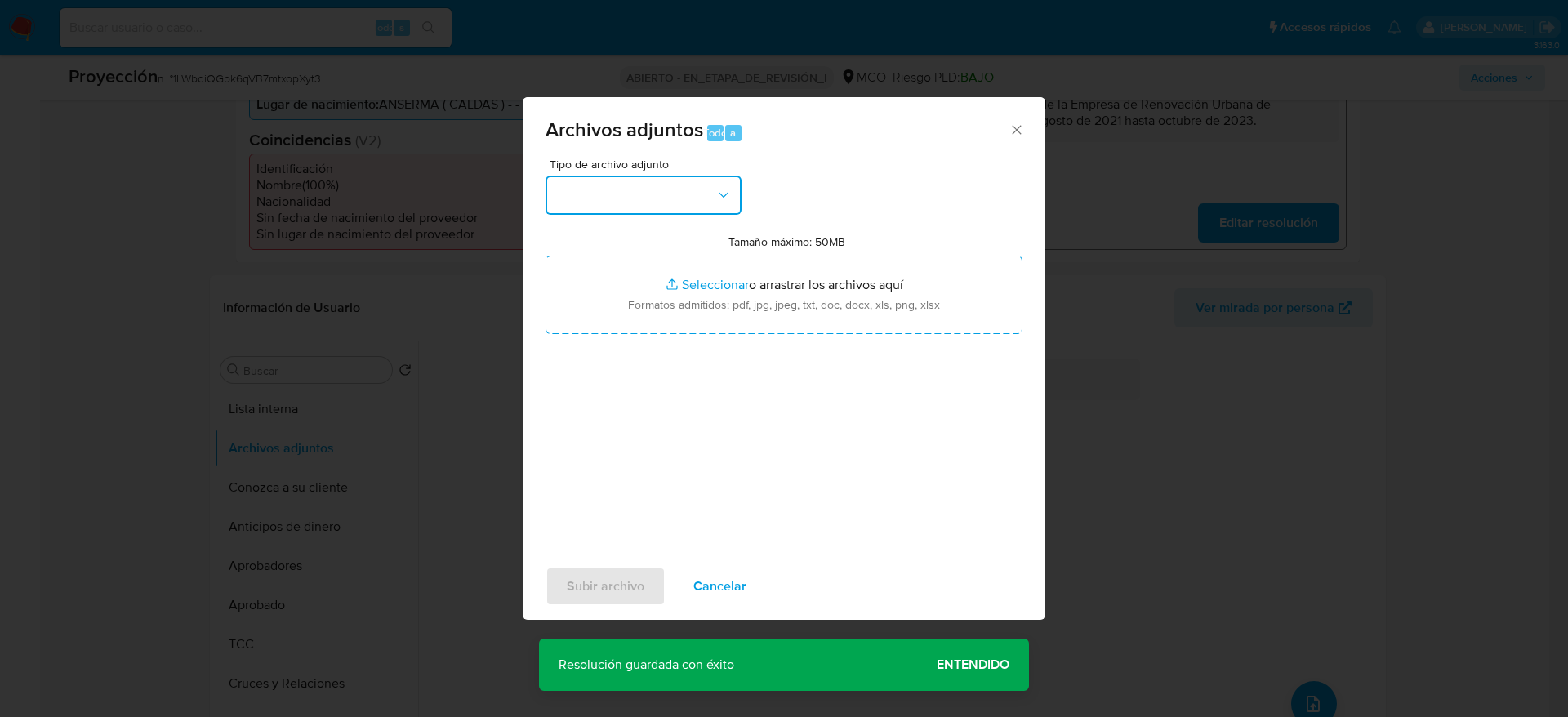
click at [698, 192] on button "button" at bounding box center [643, 195] width 196 height 40
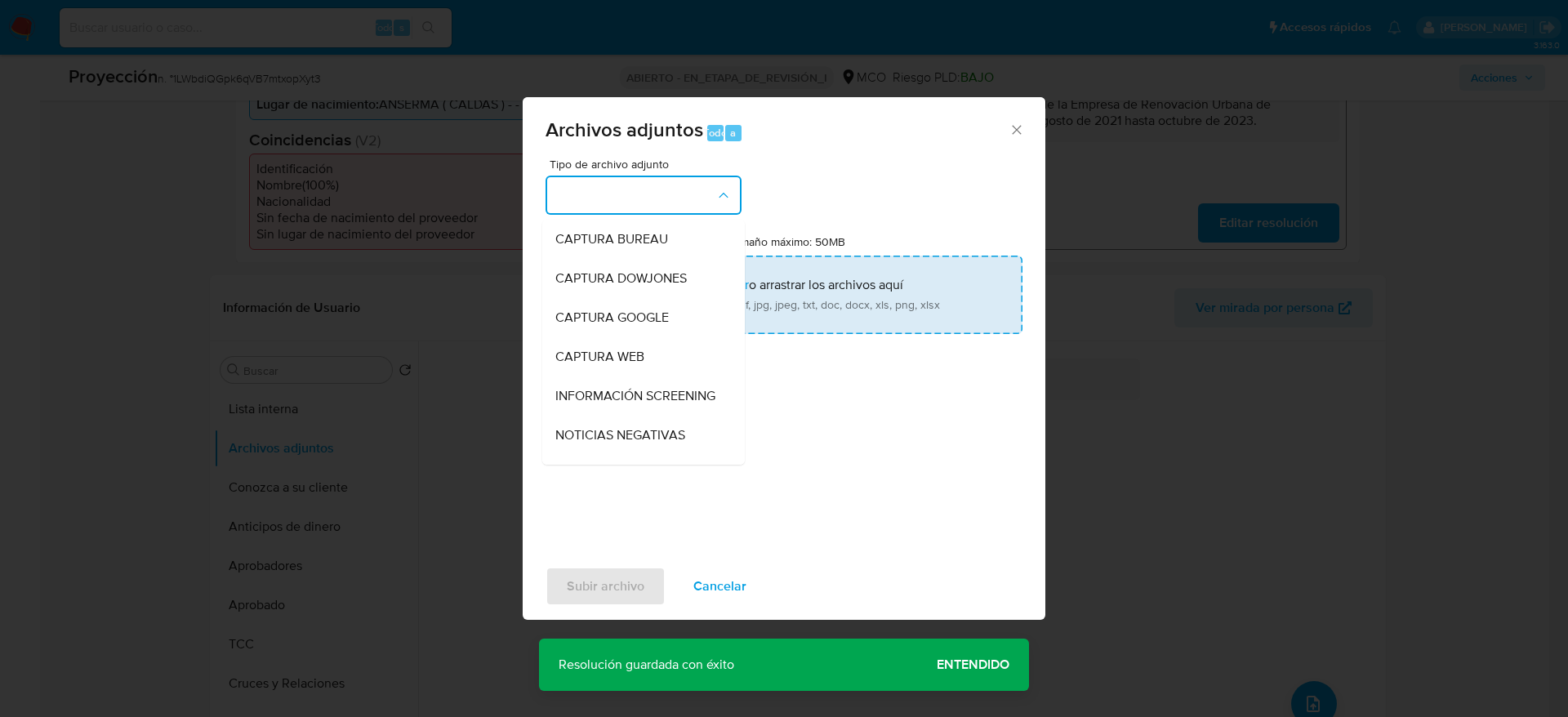
drag, startPoint x: 643, startPoint y: 391, endPoint x: 643, endPoint y: 320, distance: 71.0
click at [643, 392] on span "INFORMACIÓN SCREENING" at bounding box center [636, 395] width 160 height 16
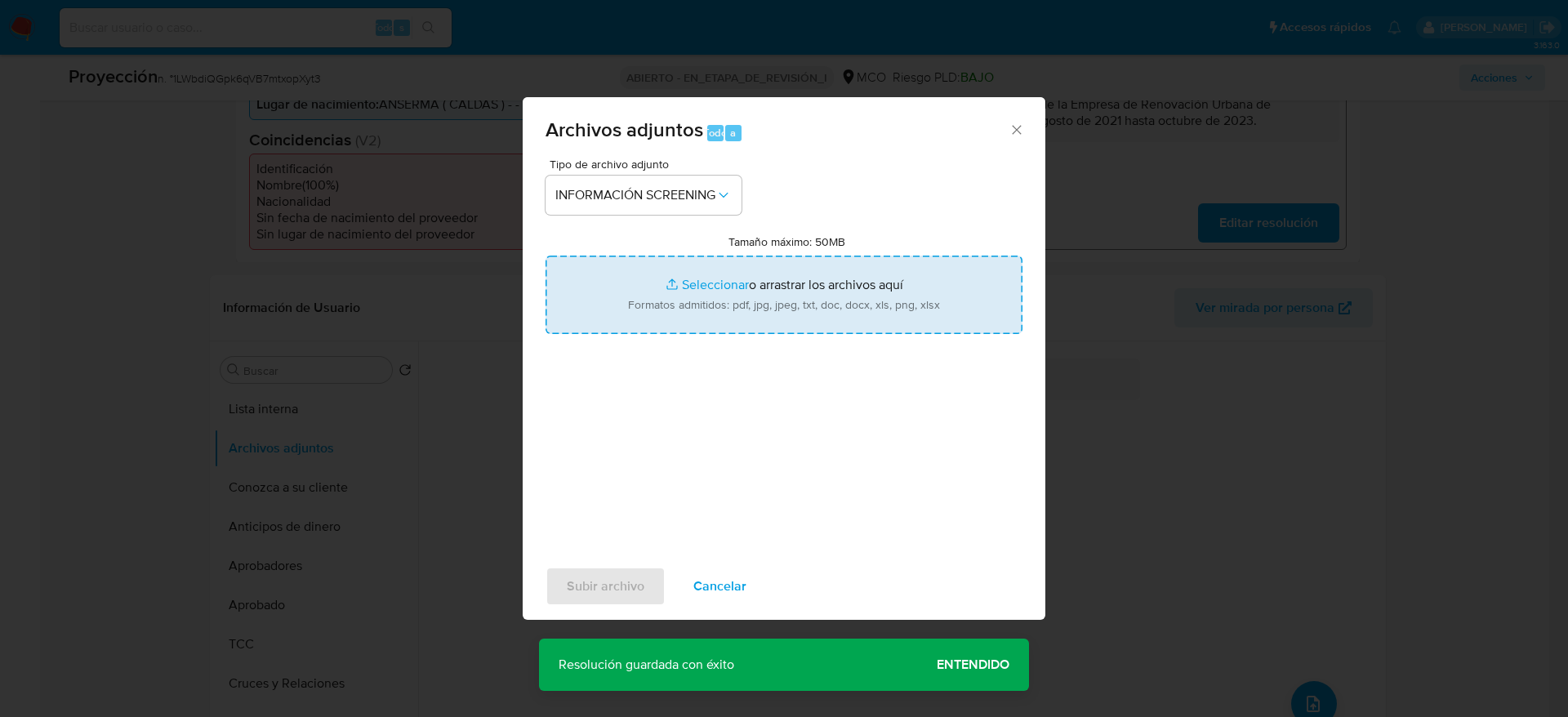
click at [643, 313] on input "Tamaño máximo: 50MB Seleccionar archivos" at bounding box center [784, 294] width 477 height 78
type input "C:\fakepath\_Alejandro Alvarez Berrio_ - Buscar con Google.pdf"
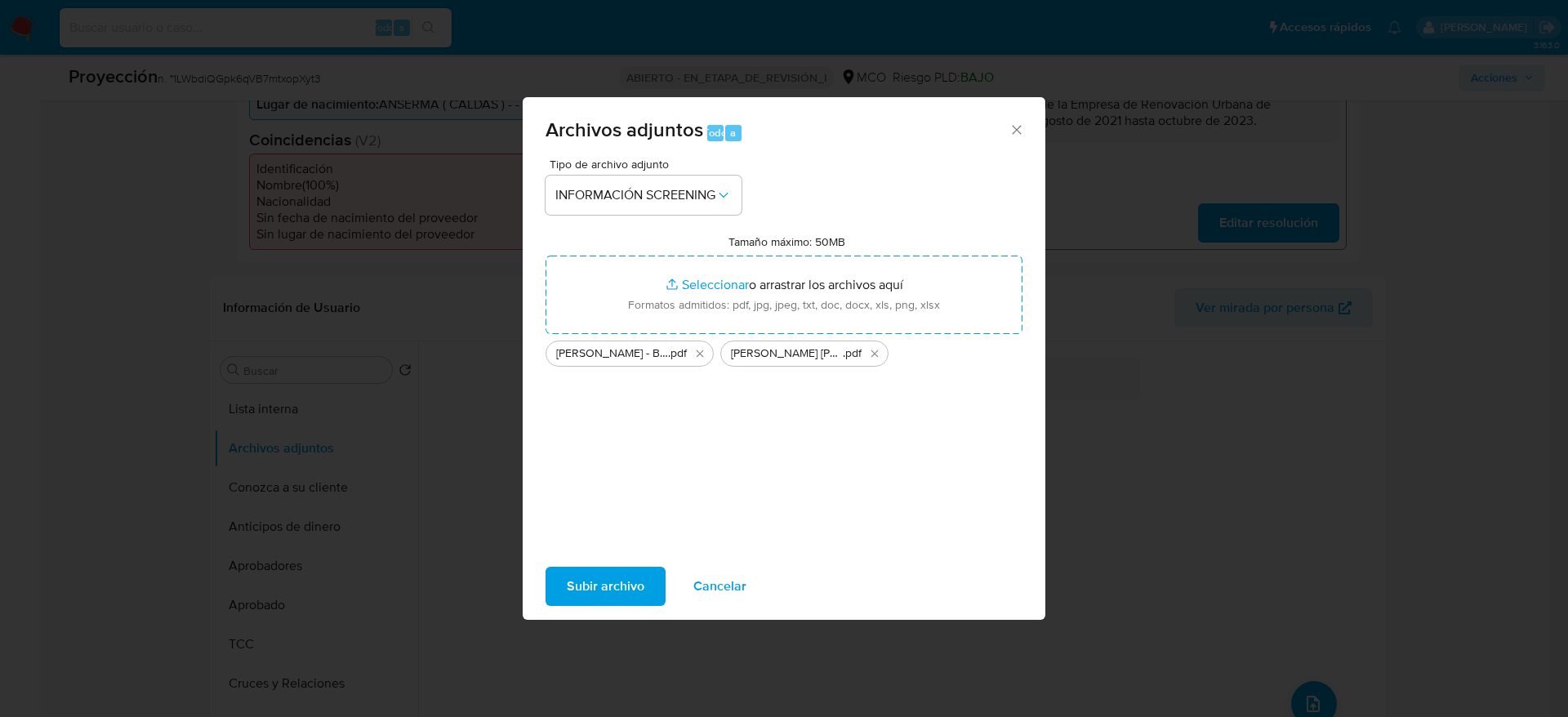
click at [566, 569] on button "Subir archivo" at bounding box center [605, 586] width 120 height 40
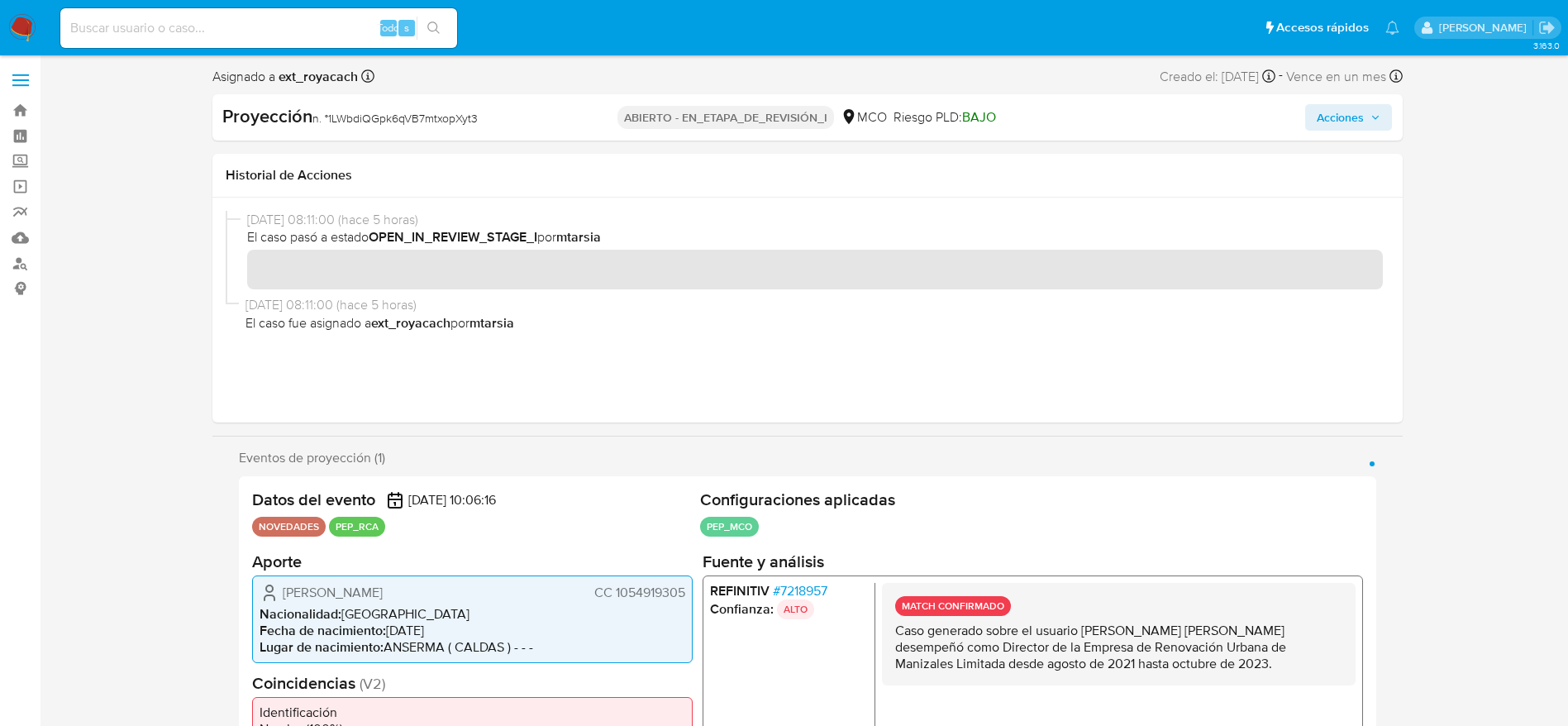
scroll to position [0, 0]
click at [1321, 105] on span "Acciones" at bounding box center [1339, 118] width 47 height 26
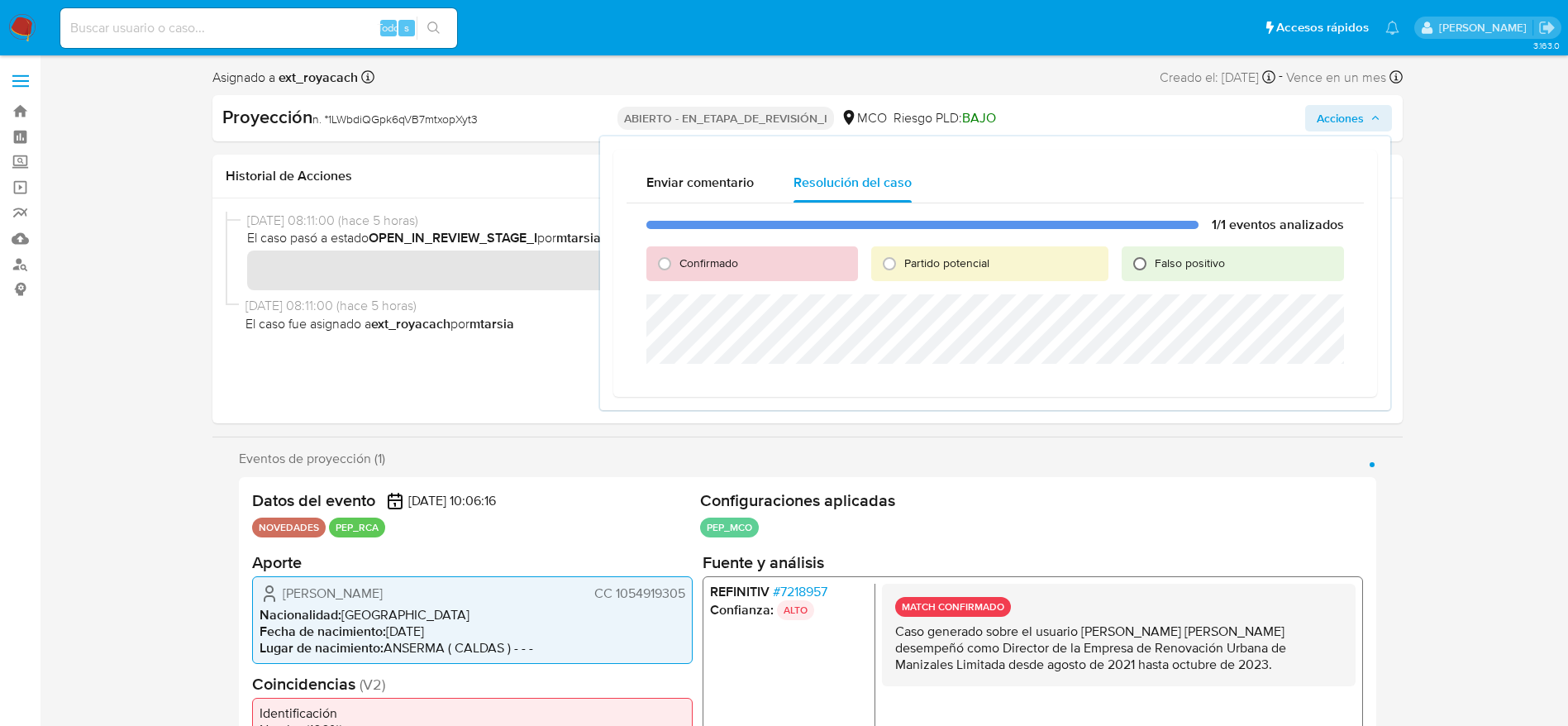
click at [1139, 269] on input "Falso positivo" at bounding box center [1140, 264] width 26 height 26
radio input "true"
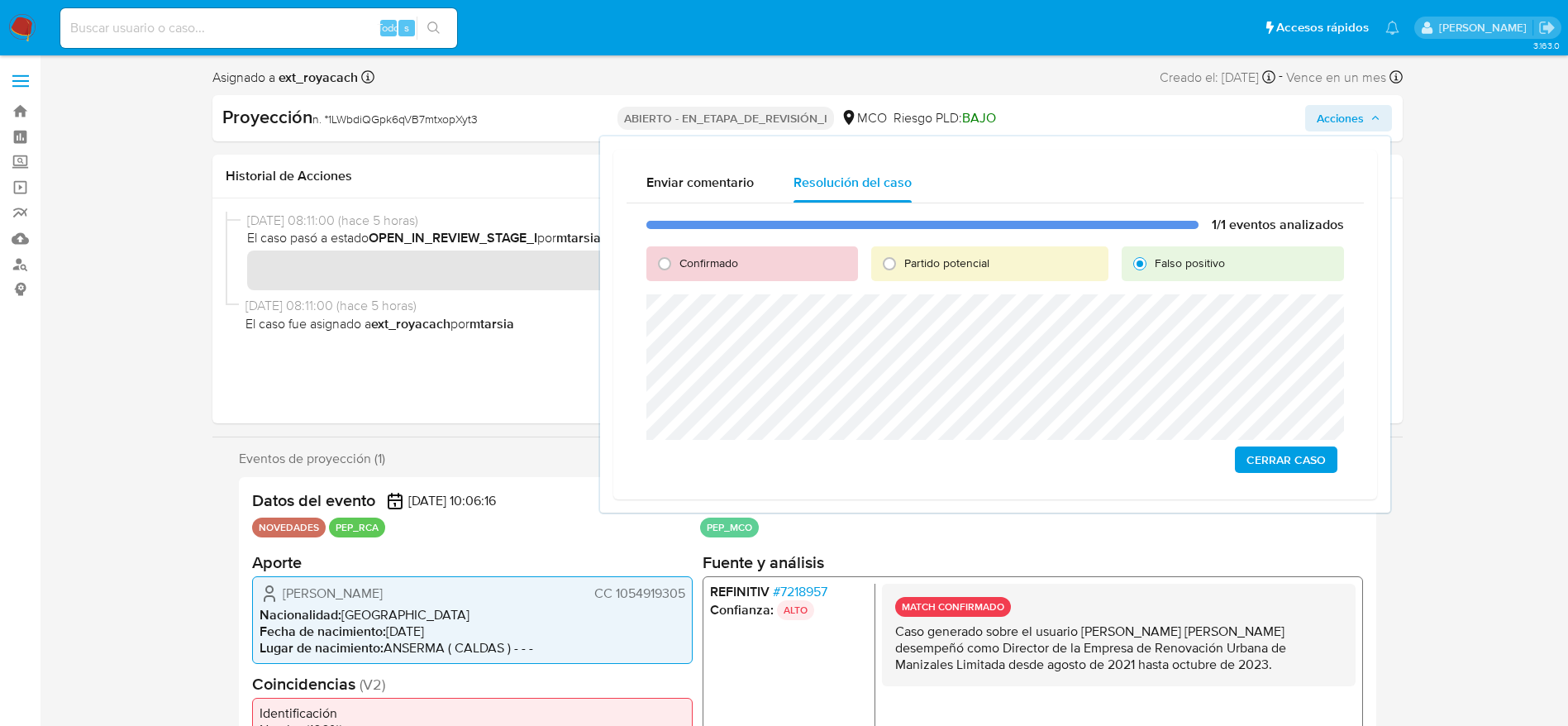
drag, startPoint x: 676, startPoint y: 264, endPoint x: 699, endPoint y: 271, distance: 24.0
click at [679, 260] on div "Confirmado" at bounding box center [752, 264] width 211 height 35
click at [721, 264] on span "Confirmado" at bounding box center [708, 262] width 59 height 16
click at [677, 264] on input "Confirmado" at bounding box center [664, 264] width 26 height 26
radio input "true"
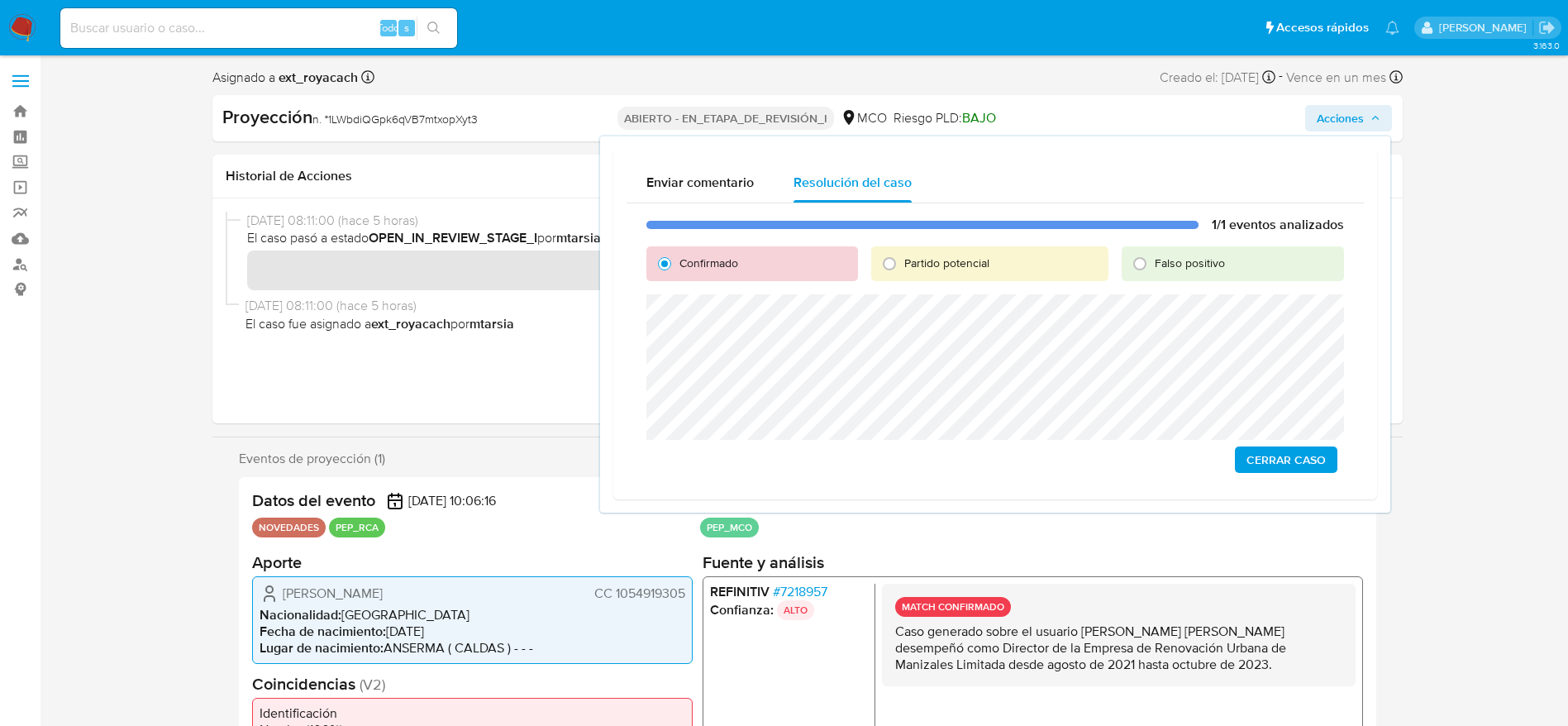
drag, startPoint x: 1308, startPoint y: 456, endPoint x: 1356, endPoint y: 702, distance: 250.6
click at [1308, 458] on span "Cerrar Caso" at bounding box center [1286, 459] width 79 height 23
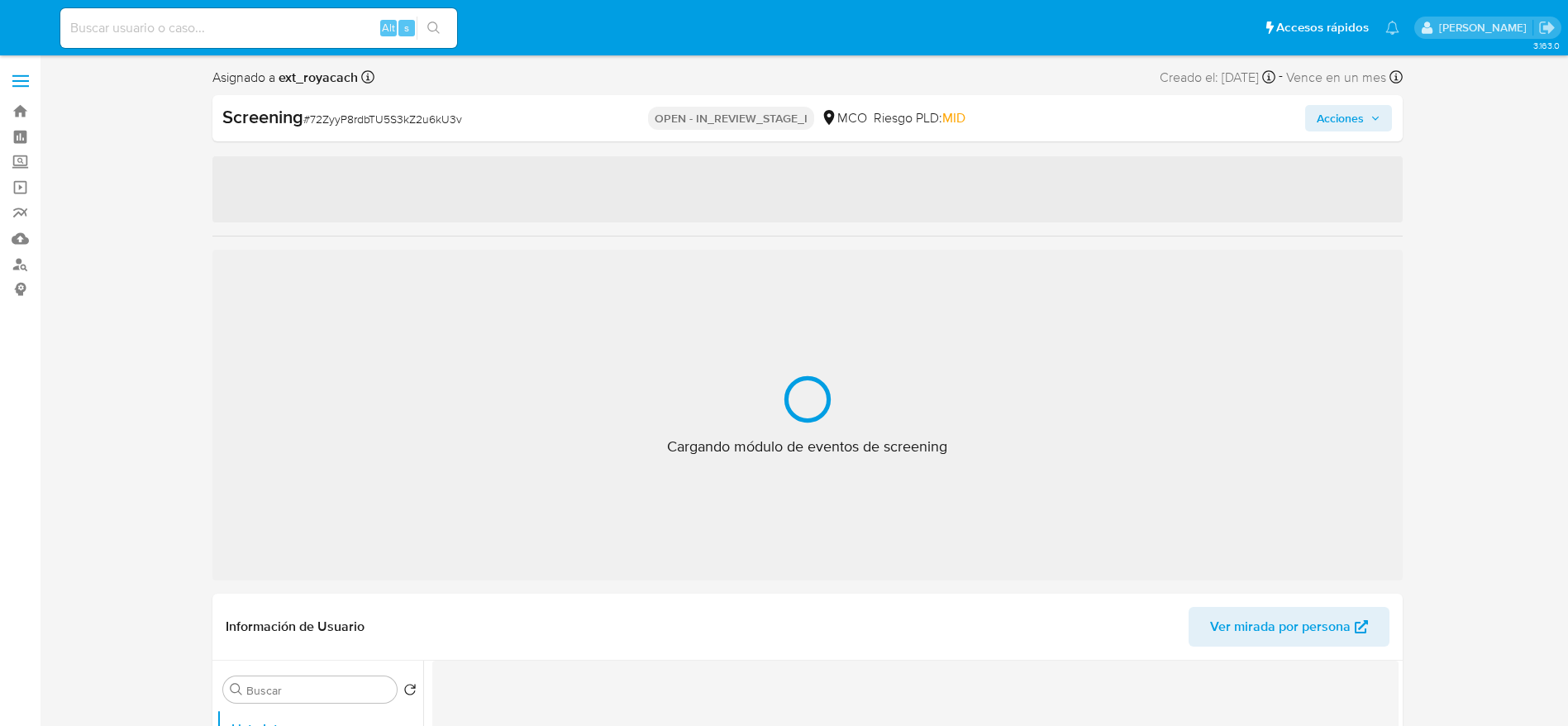
select select "10"
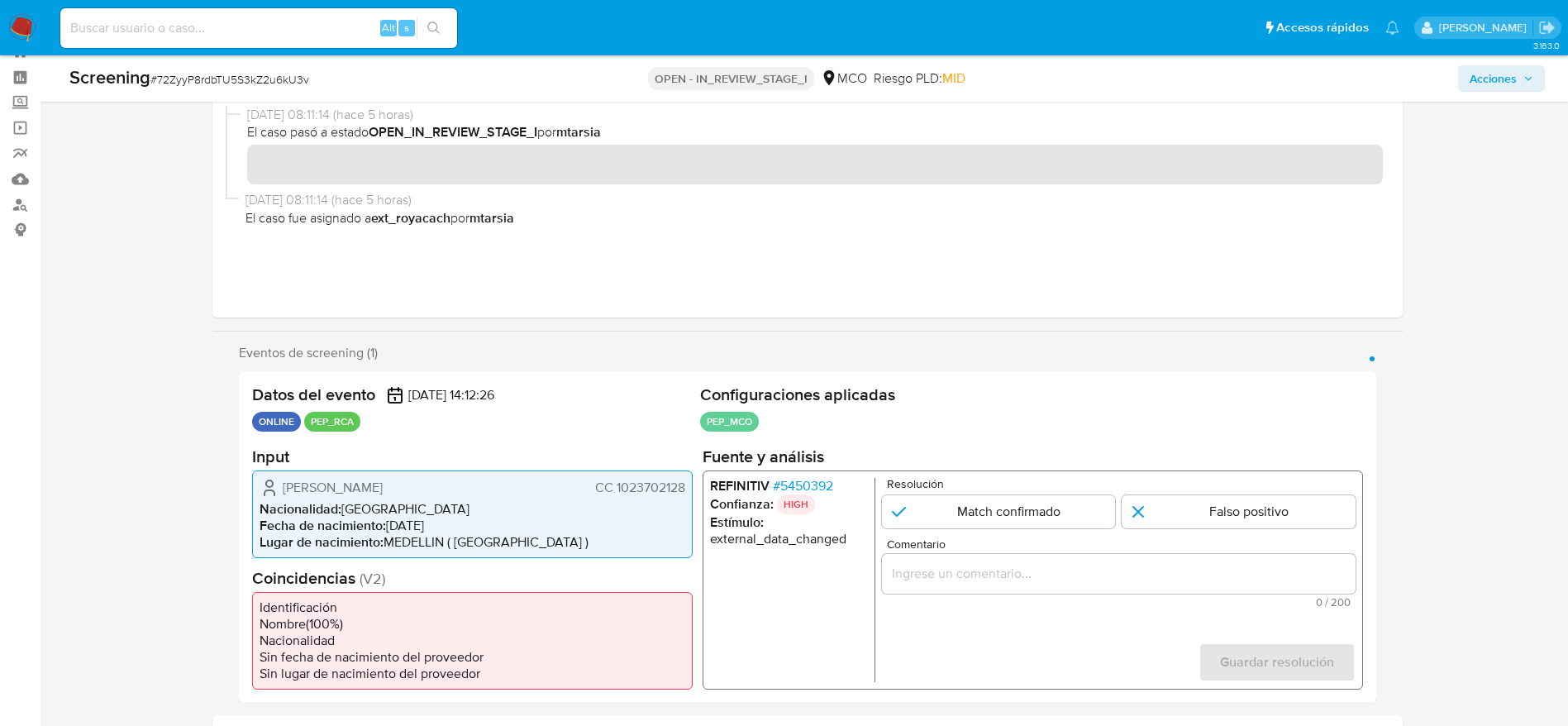
scroll to position [307, 0]
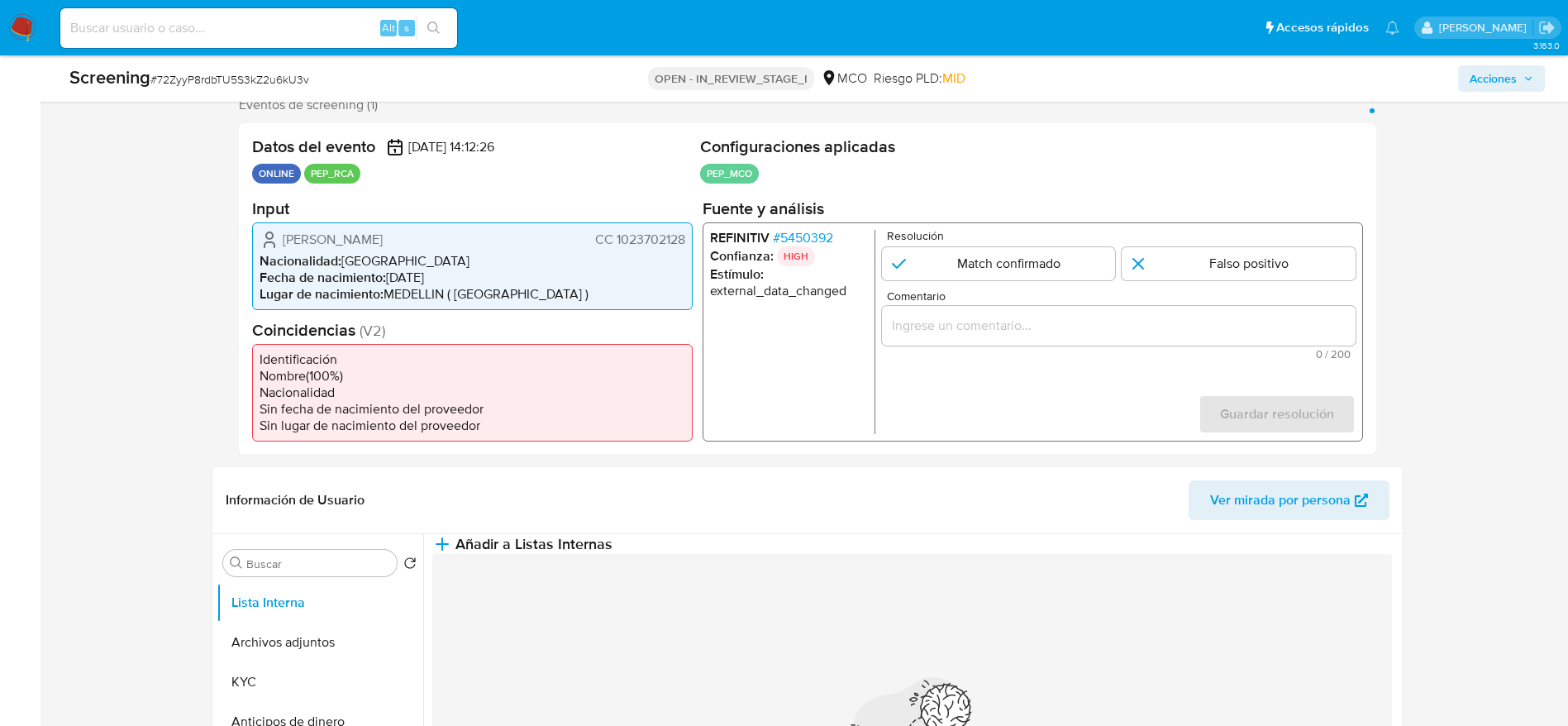
click at [812, 246] on span "# 5450392" at bounding box center [802, 236] width 61 height 16
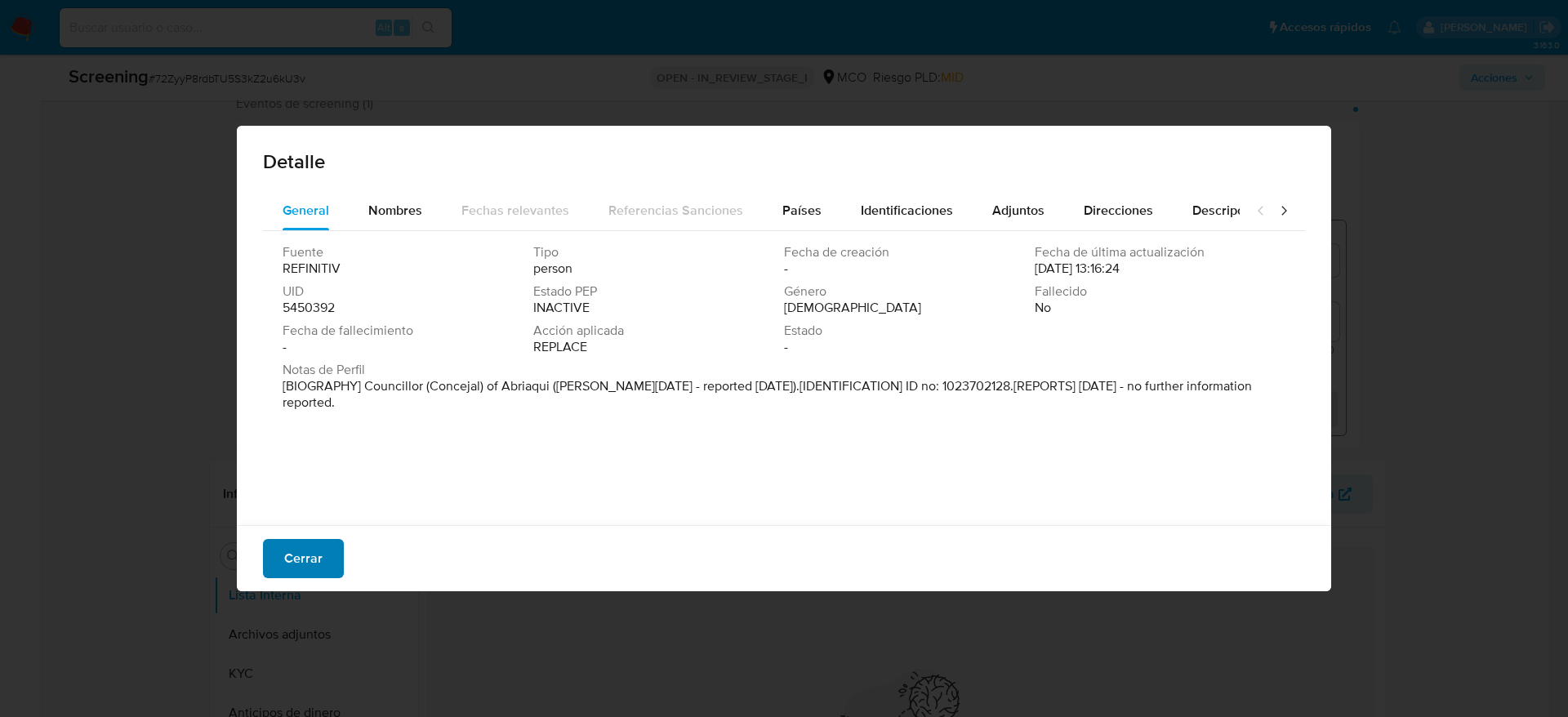
click at [323, 554] on button "Cerrar" at bounding box center [303, 558] width 81 height 40
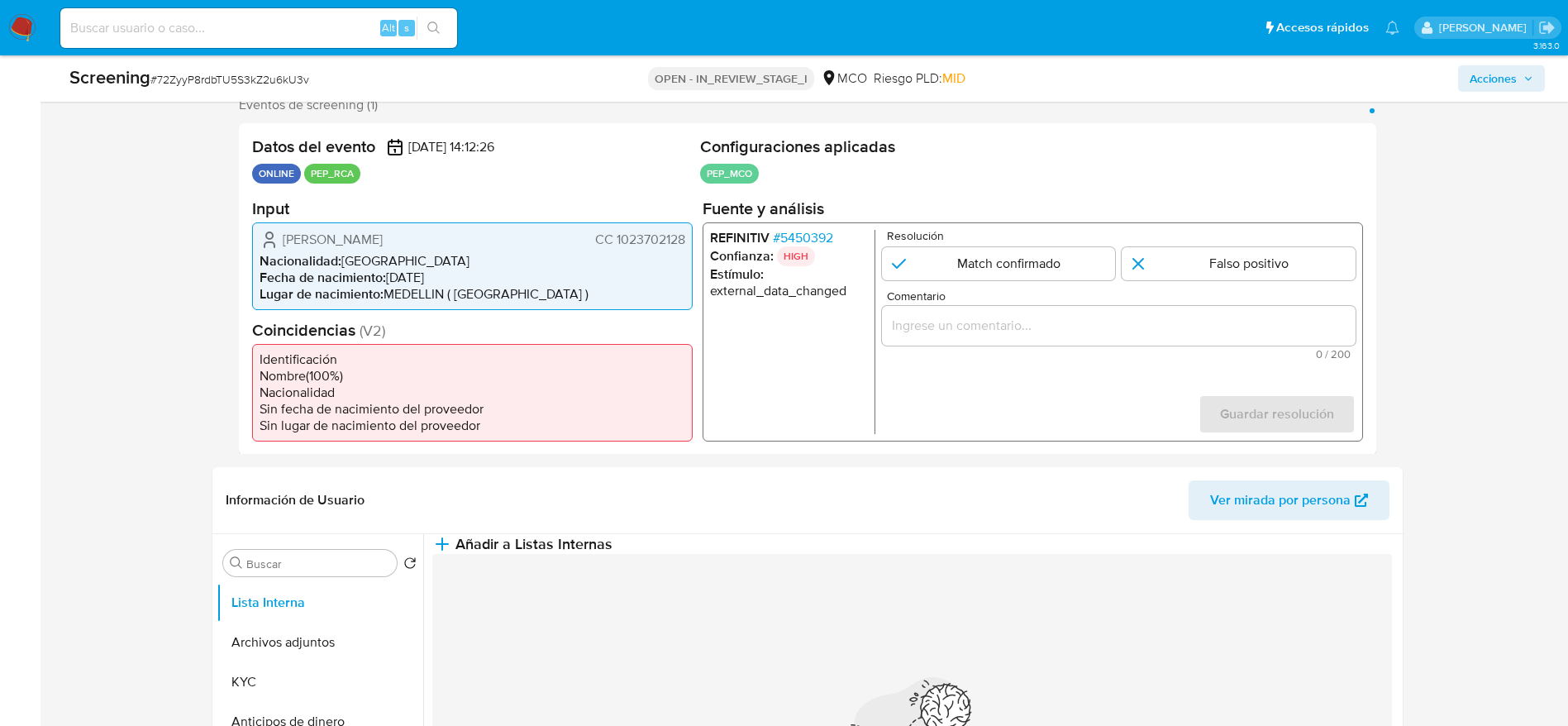
click at [245, 72] on span "# 72ZyyP8rdbTU5S3kZ2u6kU3v" at bounding box center [229, 78] width 159 height 16
copy span "72ZyyP8rdbTU5S3kZ2u6kU3v"
drag, startPoint x: 279, startPoint y: 235, endPoint x: 684, endPoint y: 234, distance: 405.0
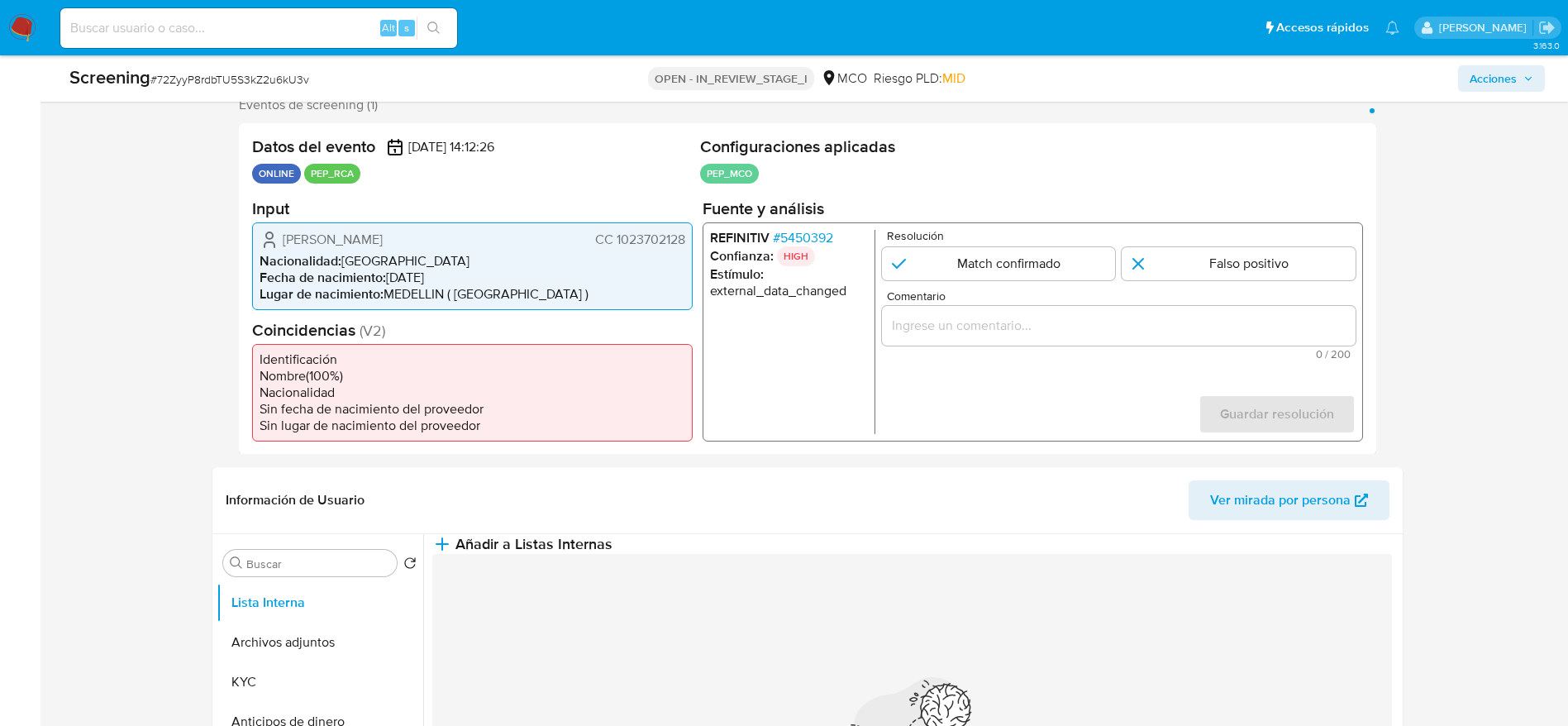
click at [684, 234] on div "Carlos Andres Duque Correa CC 1023702128" at bounding box center [472, 238] width 426 height 20
click at [781, 233] on span "# 5450392" at bounding box center [802, 236] width 61 height 16
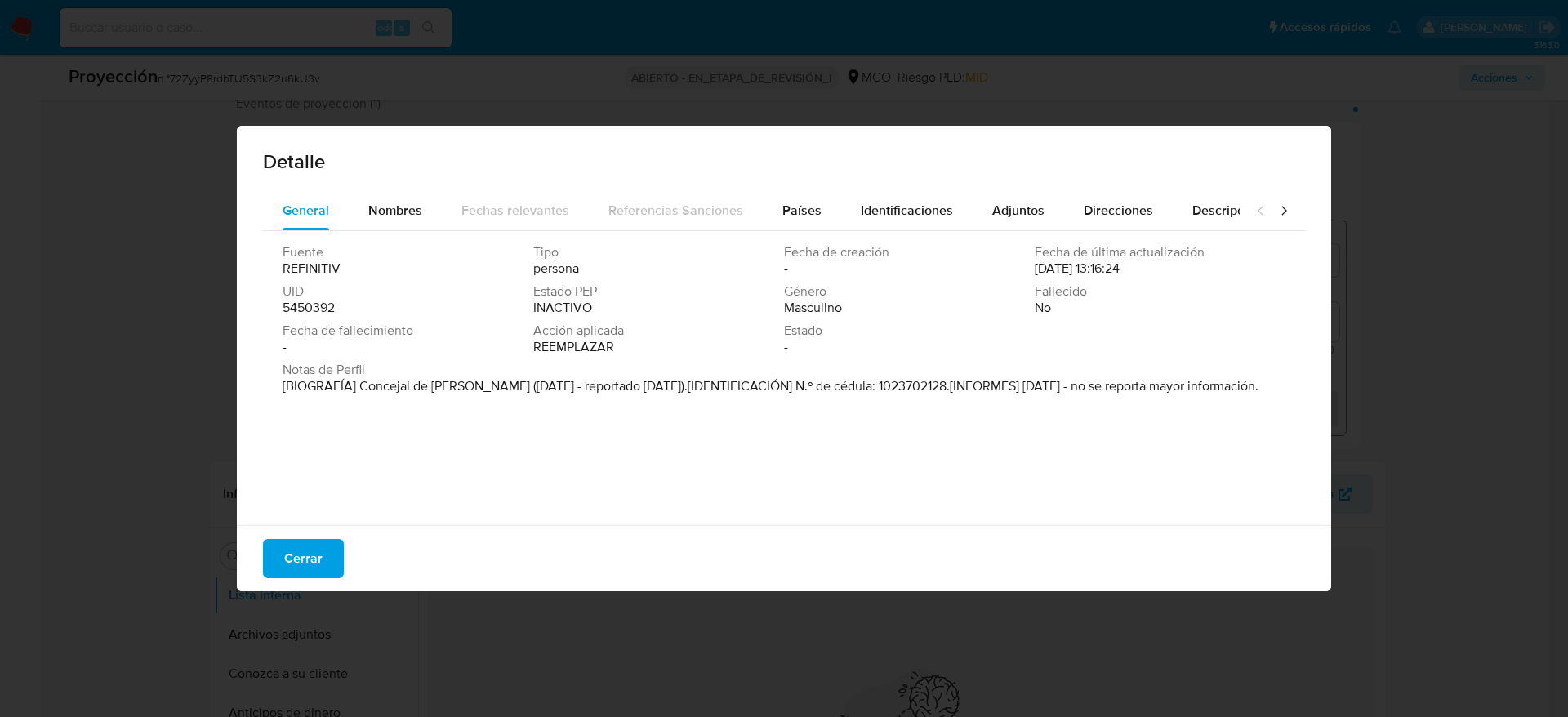
drag, startPoint x: 358, startPoint y: 382, endPoint x: 671, endPoint y: 383, distance: 313.0
click at [671, 383] on font "[BIOGRAFÍA] Concejal de Abriaqui (ene. 2020 - reportado dic. 2023).[IDENTIFICAC…" at bounding box center [771, 386] width 976 height 19
click at [323, 547] on button "Cerrar" at bounding box center [303, 558] width 81 height 40
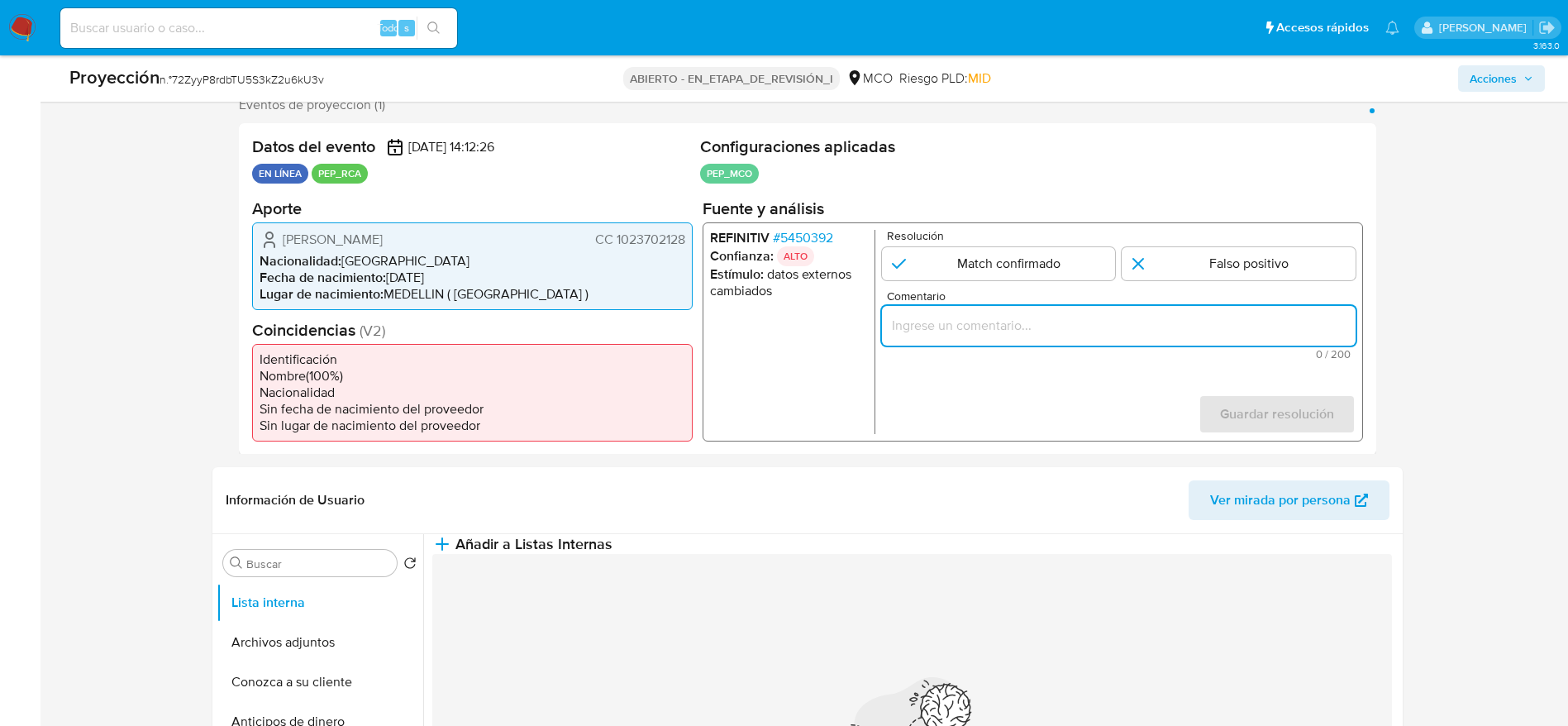
click at [1132, 326] on input "Comentario" at bounding box center [1118, 324] width 473 height 21
paste input "Caso generado sobre el usuario Carlos Andres Duque Correa. Se desempeñó como Co…"
type input "Caso generado sobre el usuario Carlos Andres Duque Correa. Se desempeñó como Co…"
click at [969, 245] on div "Resolución Match confirmado Falso positivo" at bounding box center [1118, 253] width 473 height 50
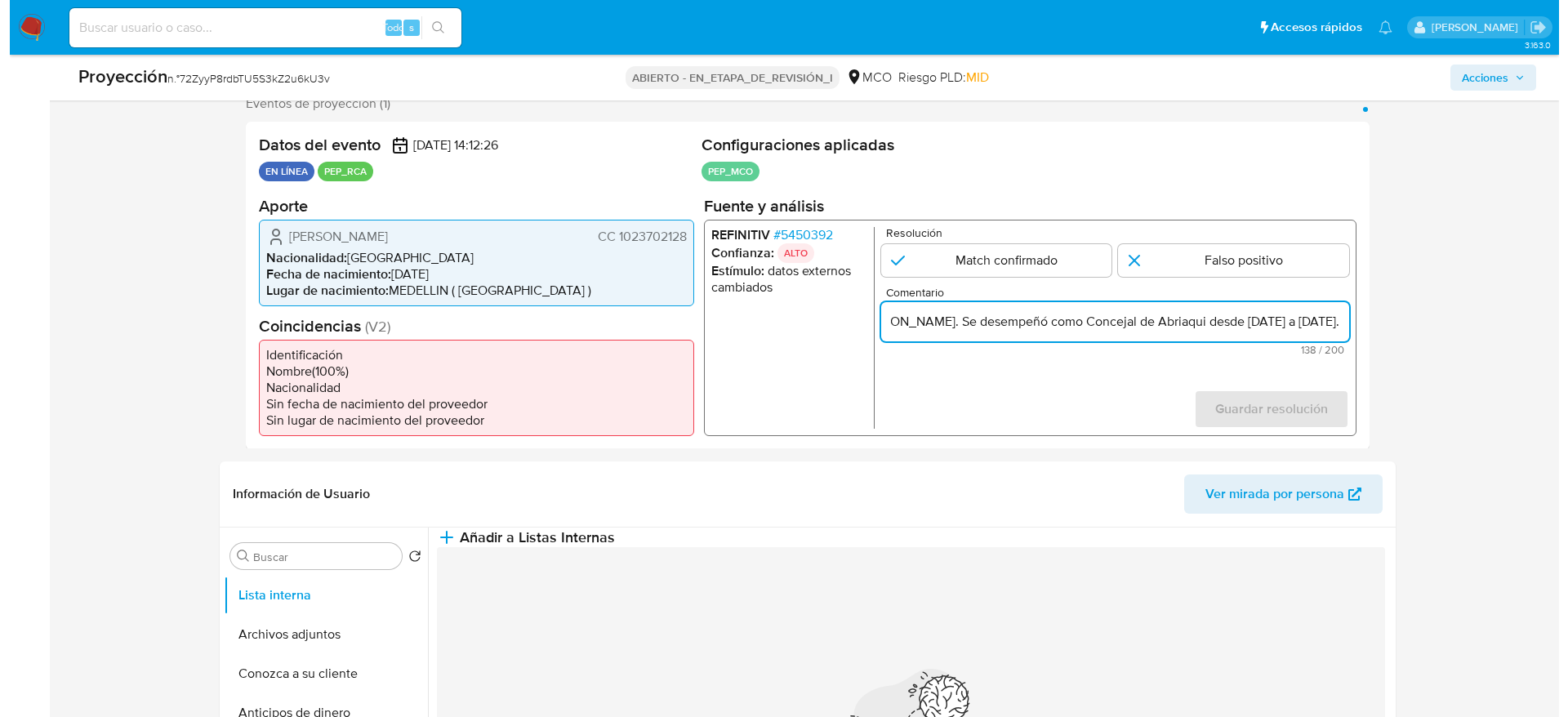
scroll to position [0, 0]
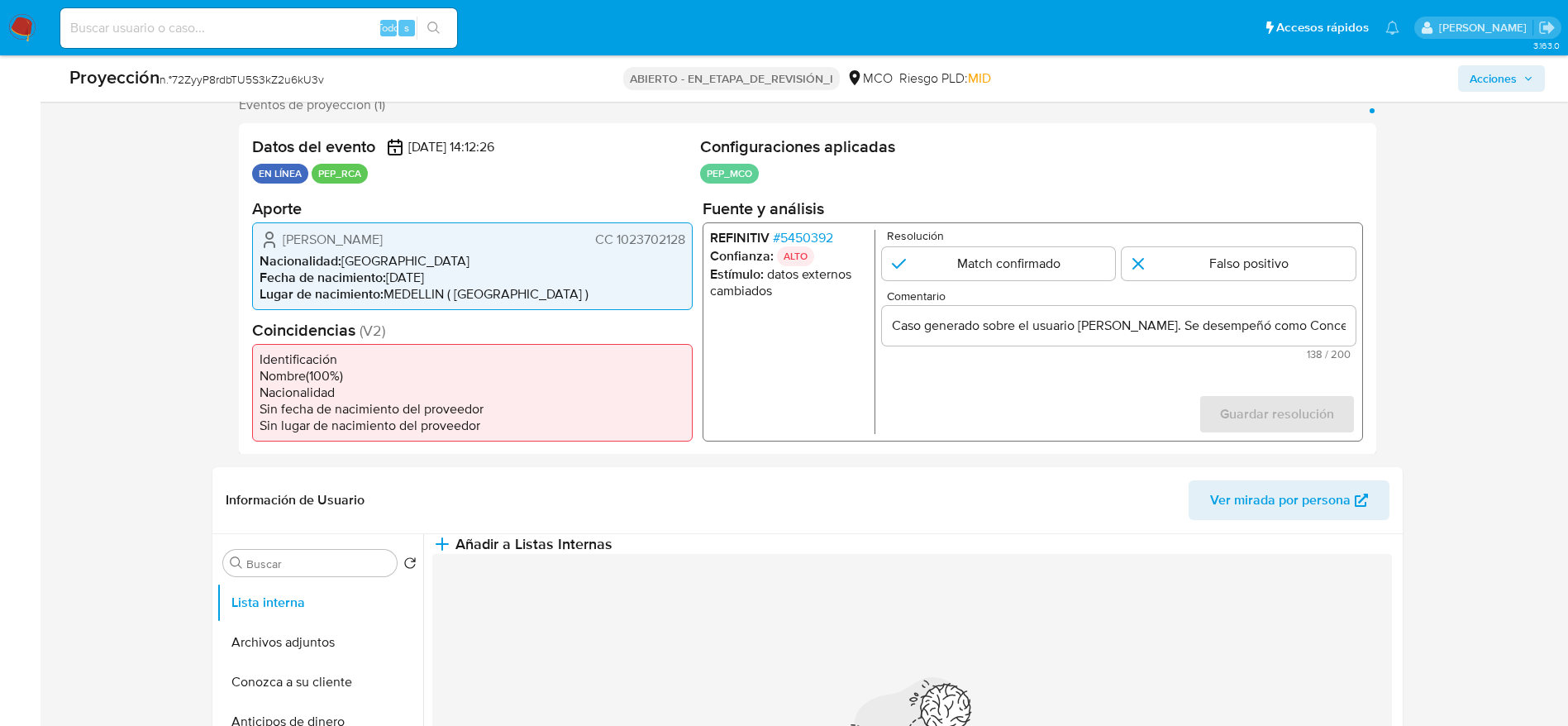
click at [1016, 273] on input "1 de 1" at bounding box center [998, 263] width 234 height 33
radio input "true"
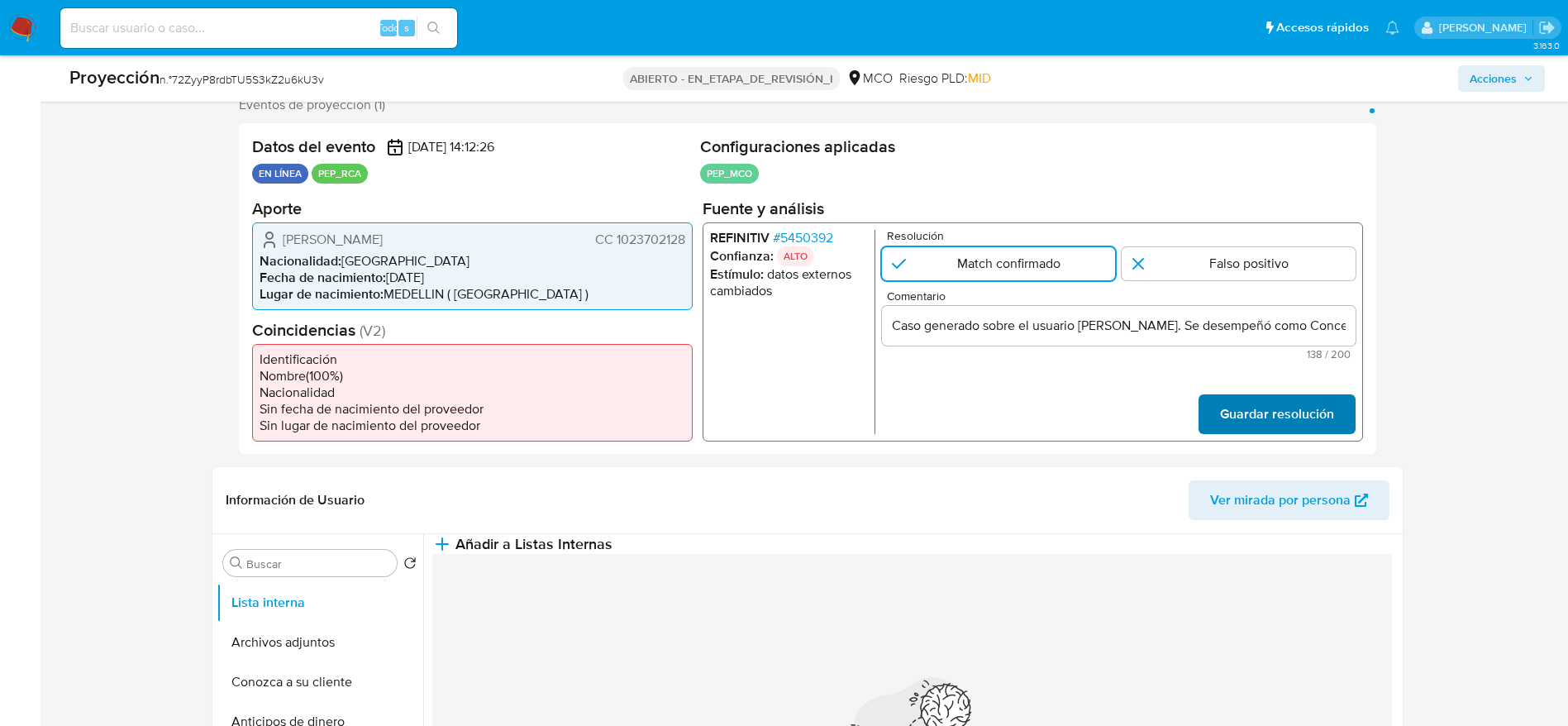
click at [1279, 421] on span "Guardar resolución" at bounding box center [1276, 413] width 114 height 37
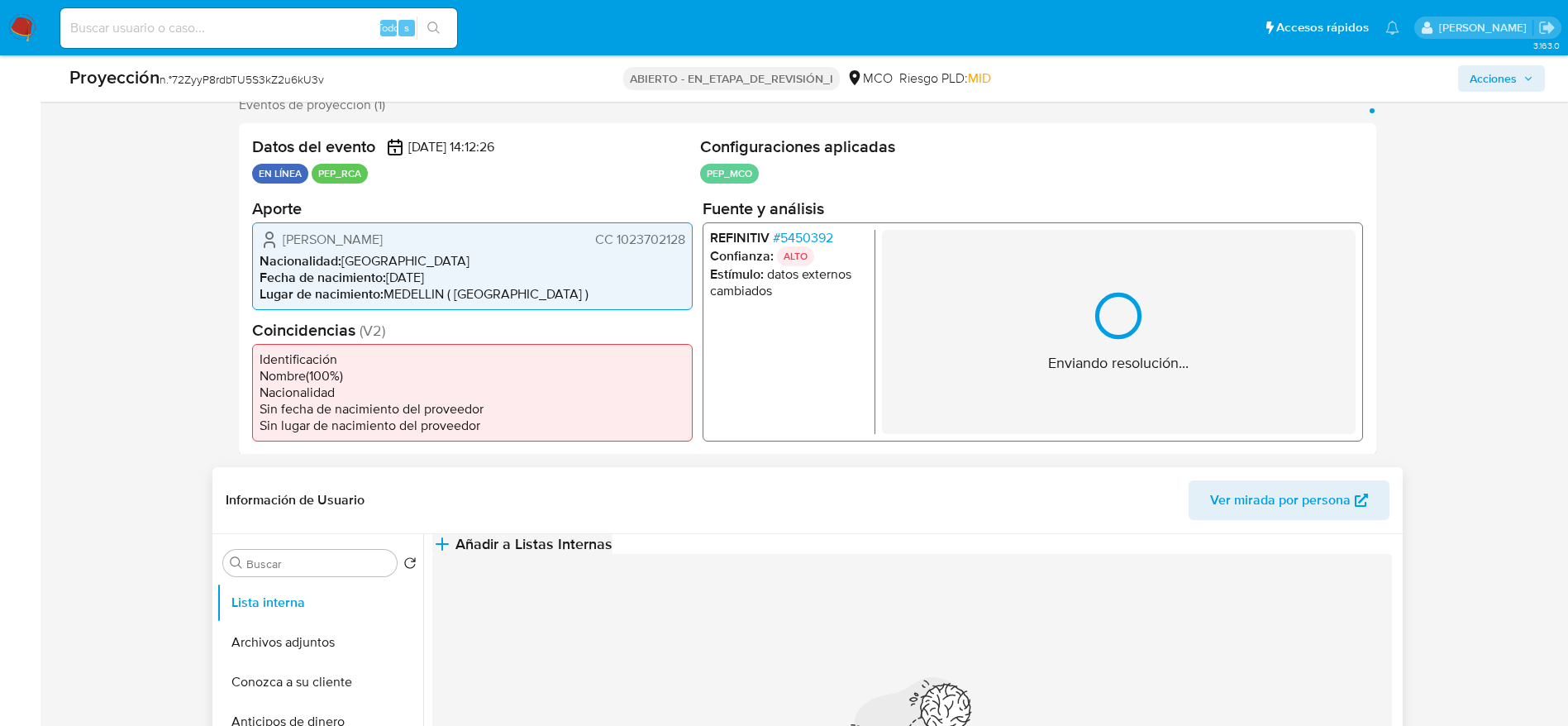
click at [613, 553] on span "Añadir a Listas Internas" at bounding box center [534, 543] width 157 height 18
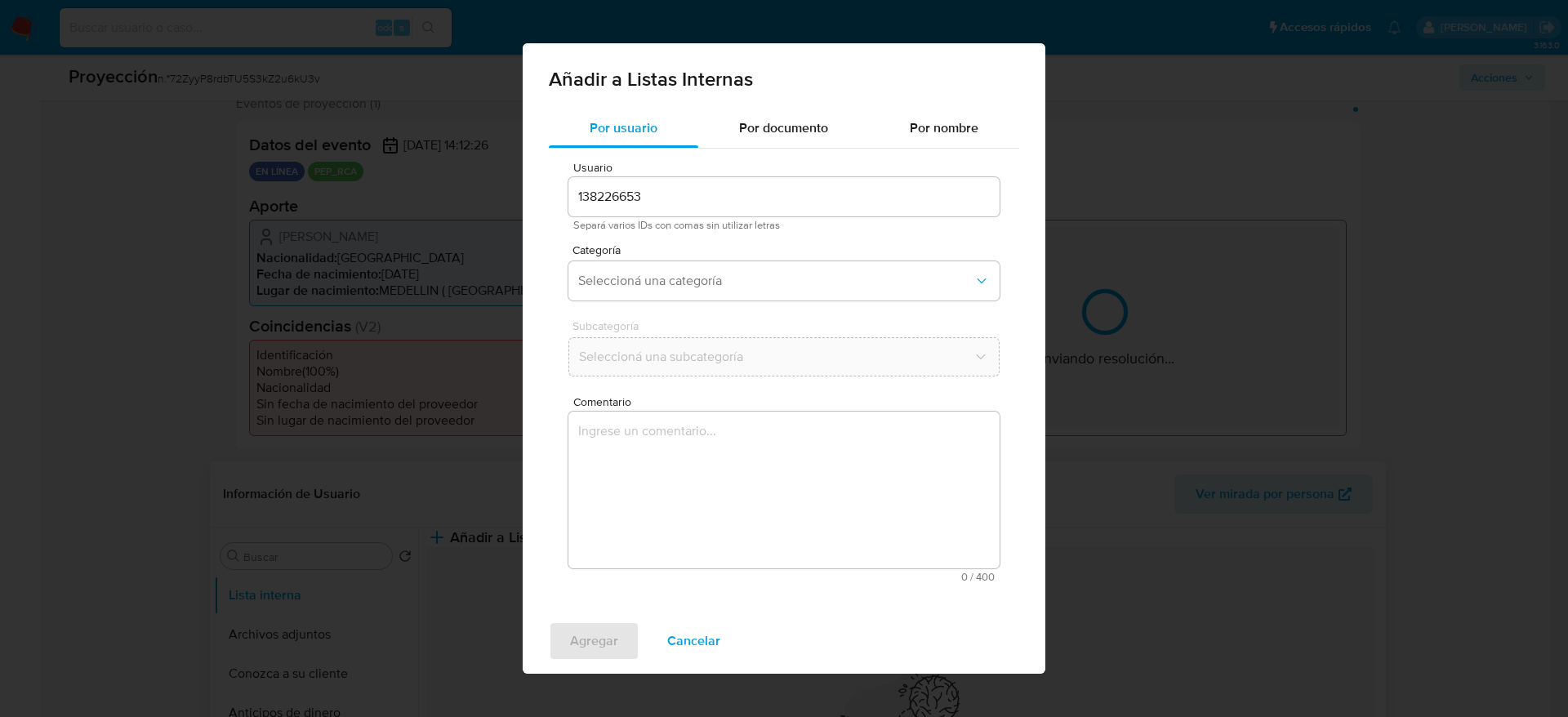
click at [897, 521] on textarea "Comentario" at bounding box center [784, 490] width 432 height 157
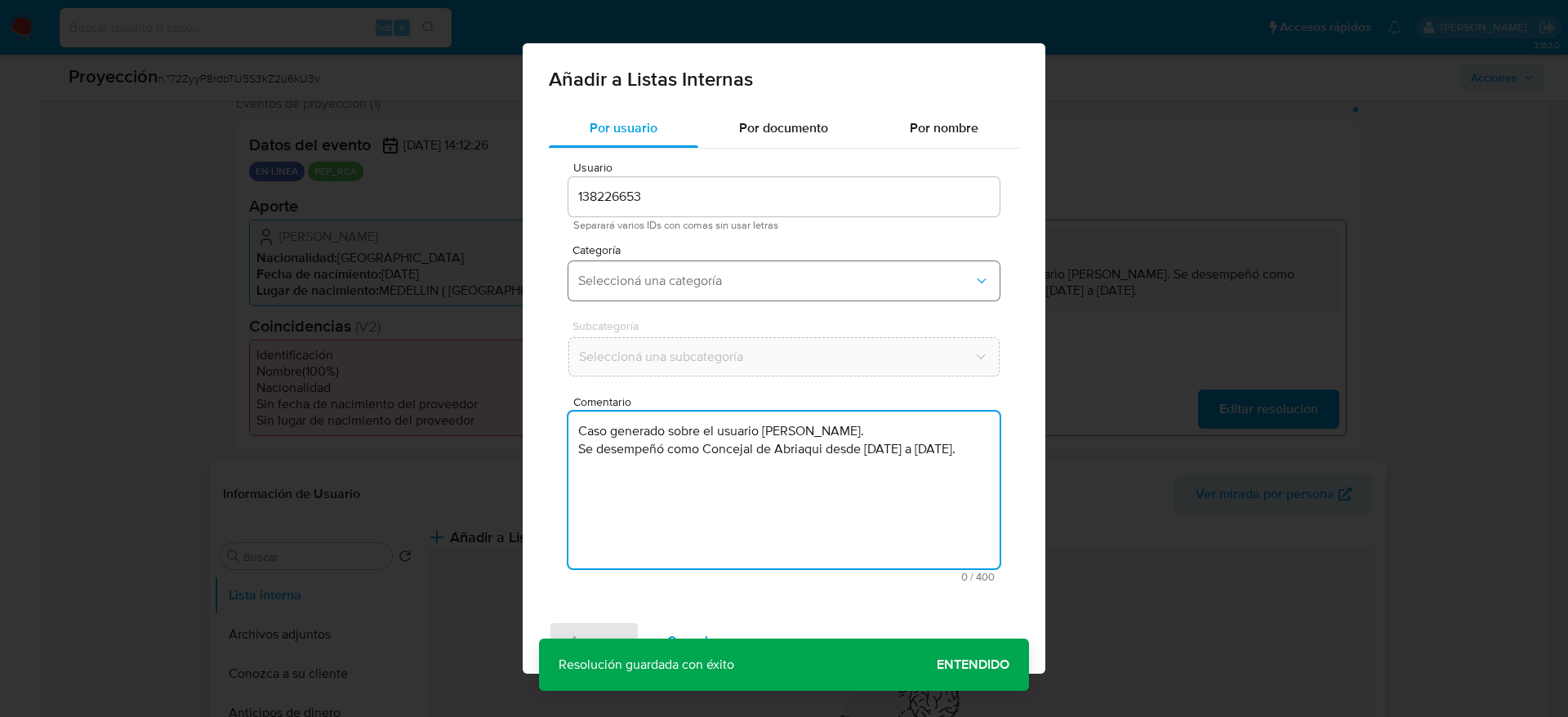
type textarea "Caso generado sobre el usuario Carlos Andres Duque Correa. Se desempeñó como Co…"
click at [743, 284] on span "Seleccioná una categoría" at bounding box center [776, 281] width 395 height 16
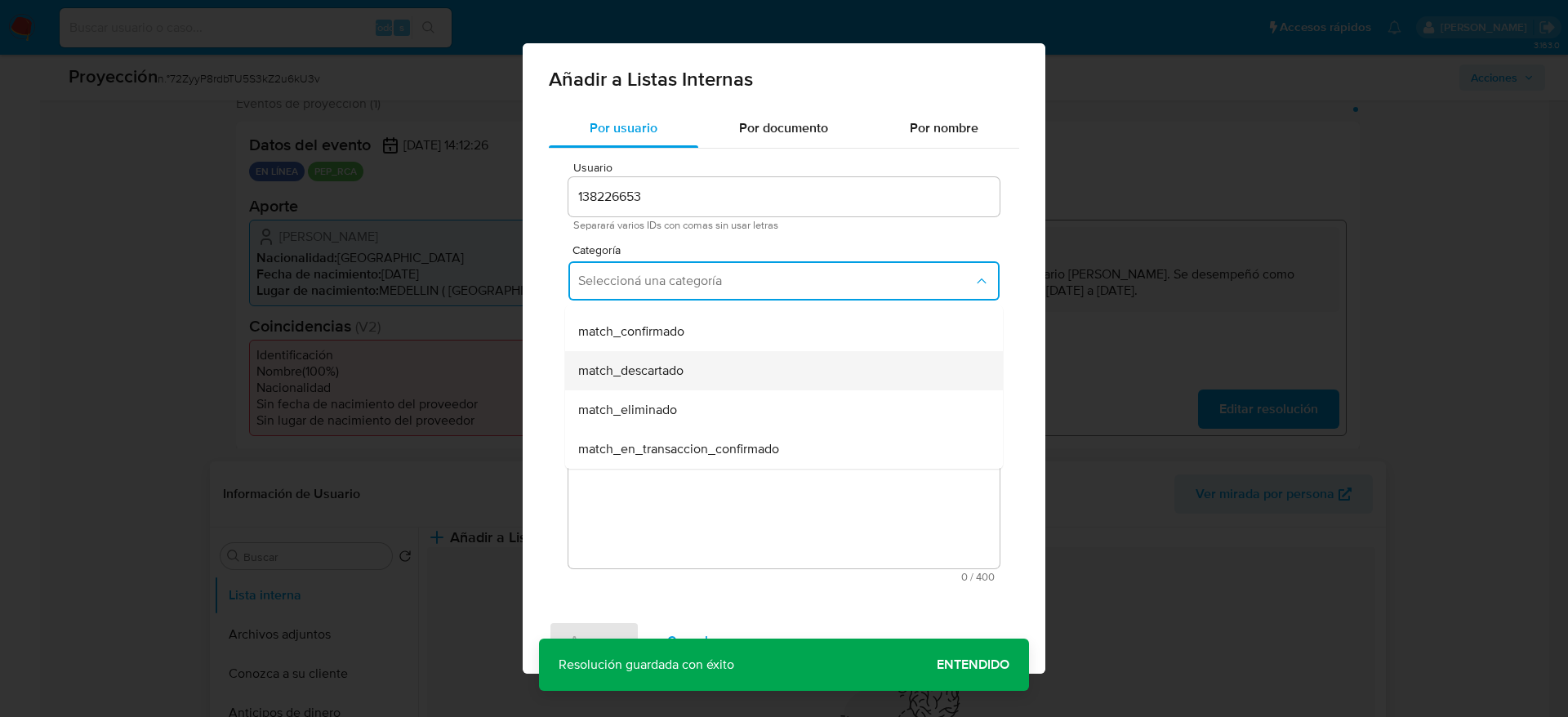
scroll to position [122, 0]
click at [718, 343] on div "match_descartado" at bounding box center [779, 359] width 402 height 40
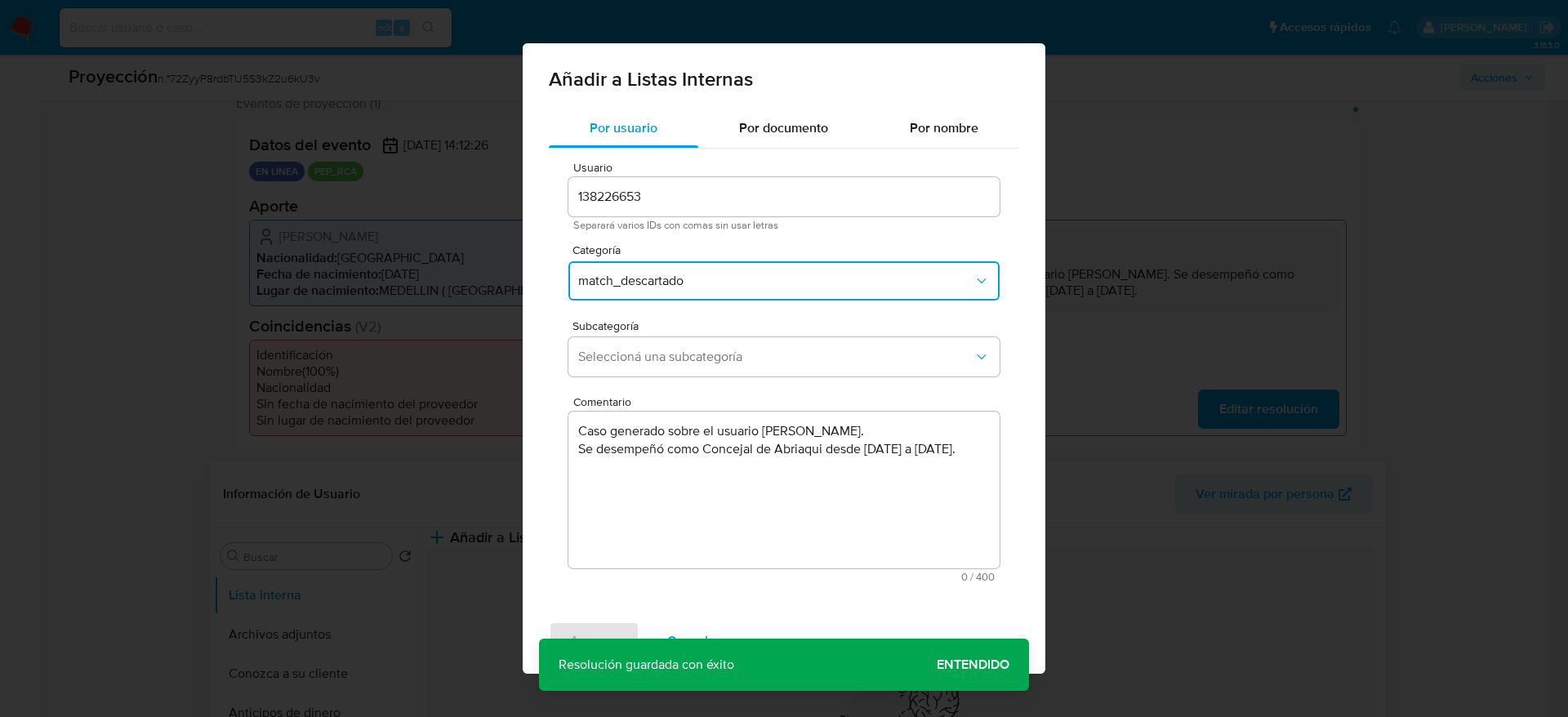
click at [720, 283] on span "match_descartado" at bounding box center [776, 281] width 395 height 16
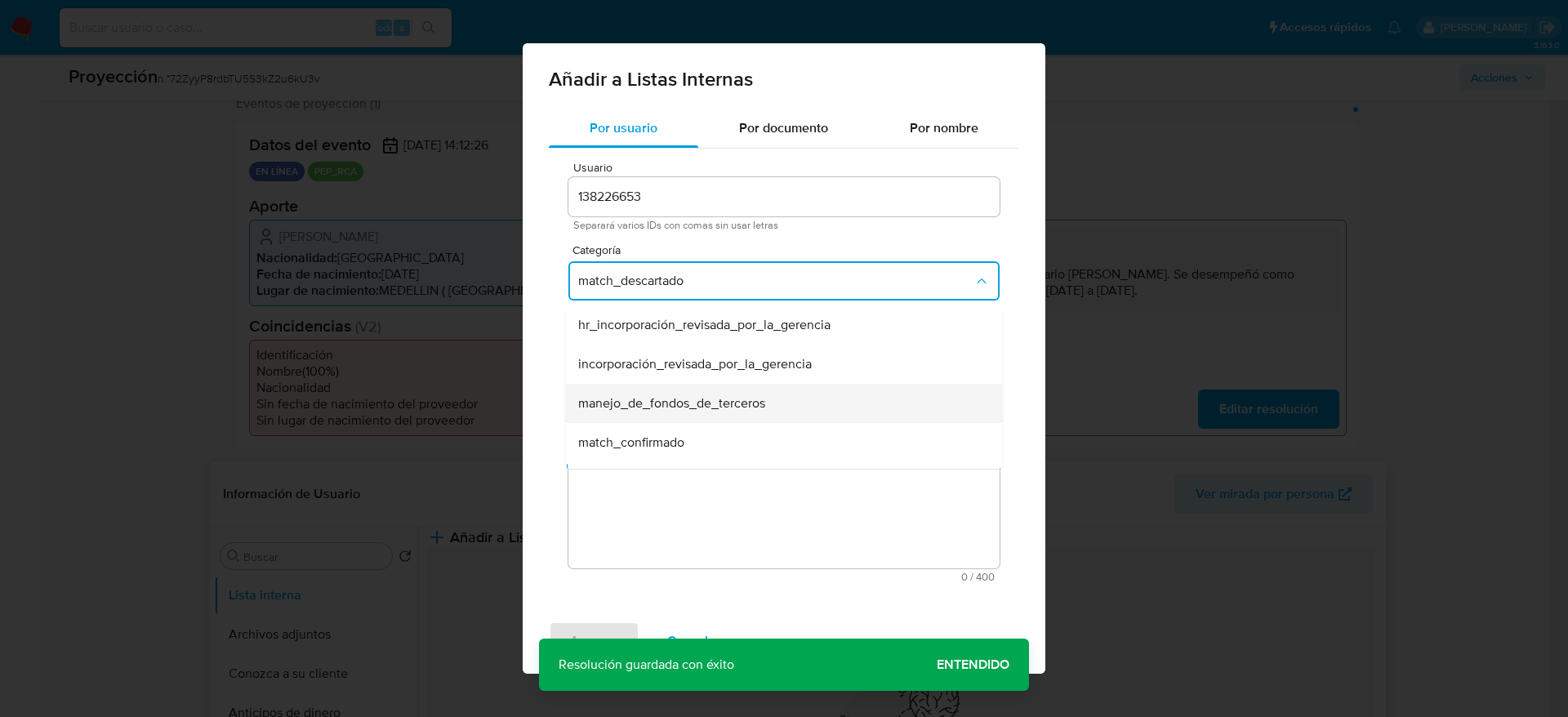
scroll to position [33, 0]
click at [695, 399] on div "match_confirmado" at bounding box center [779, 409] width 402 height 40
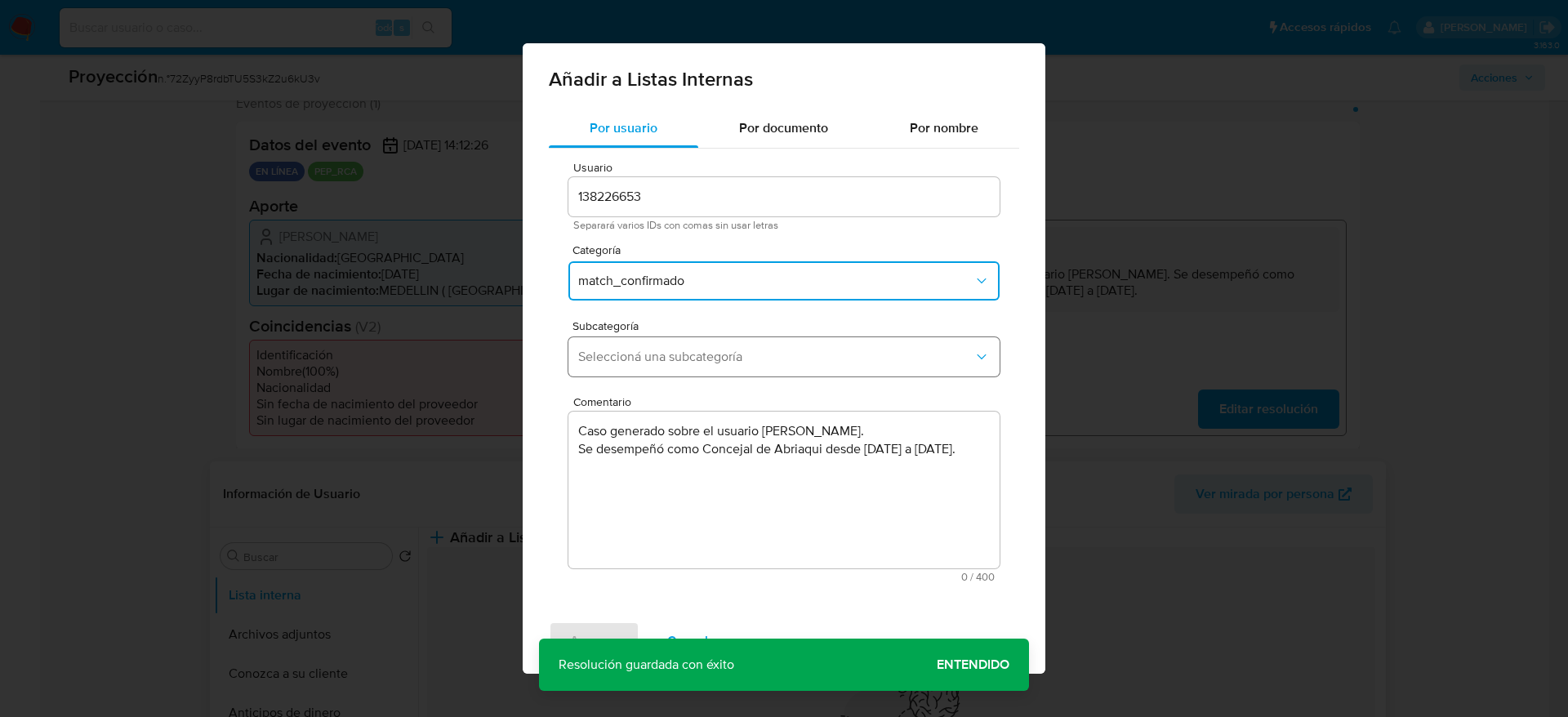
click at [699, 370] on button "Seleccioná una subcategoría" at bounding box center [784, 356] width 432 height 40
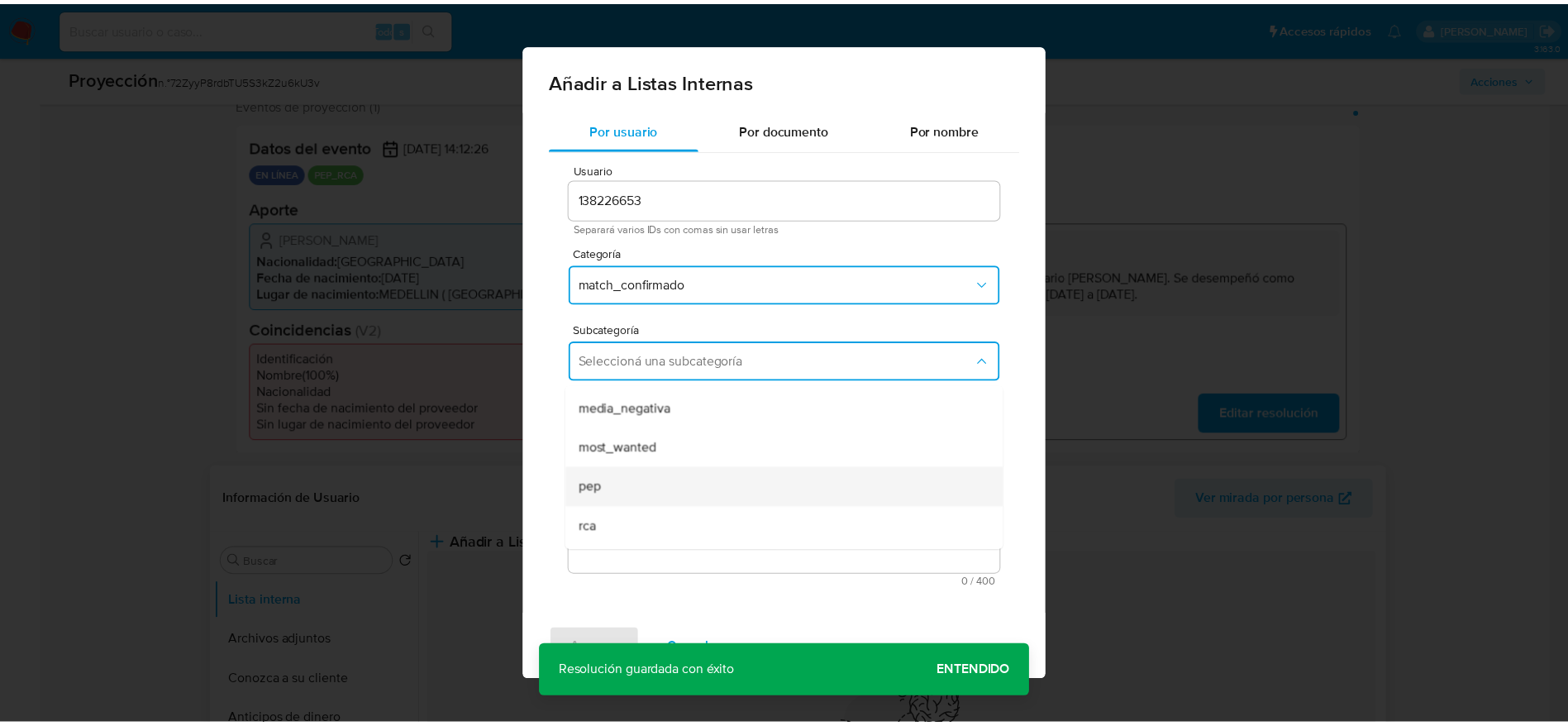
scroll to position [113, 0]
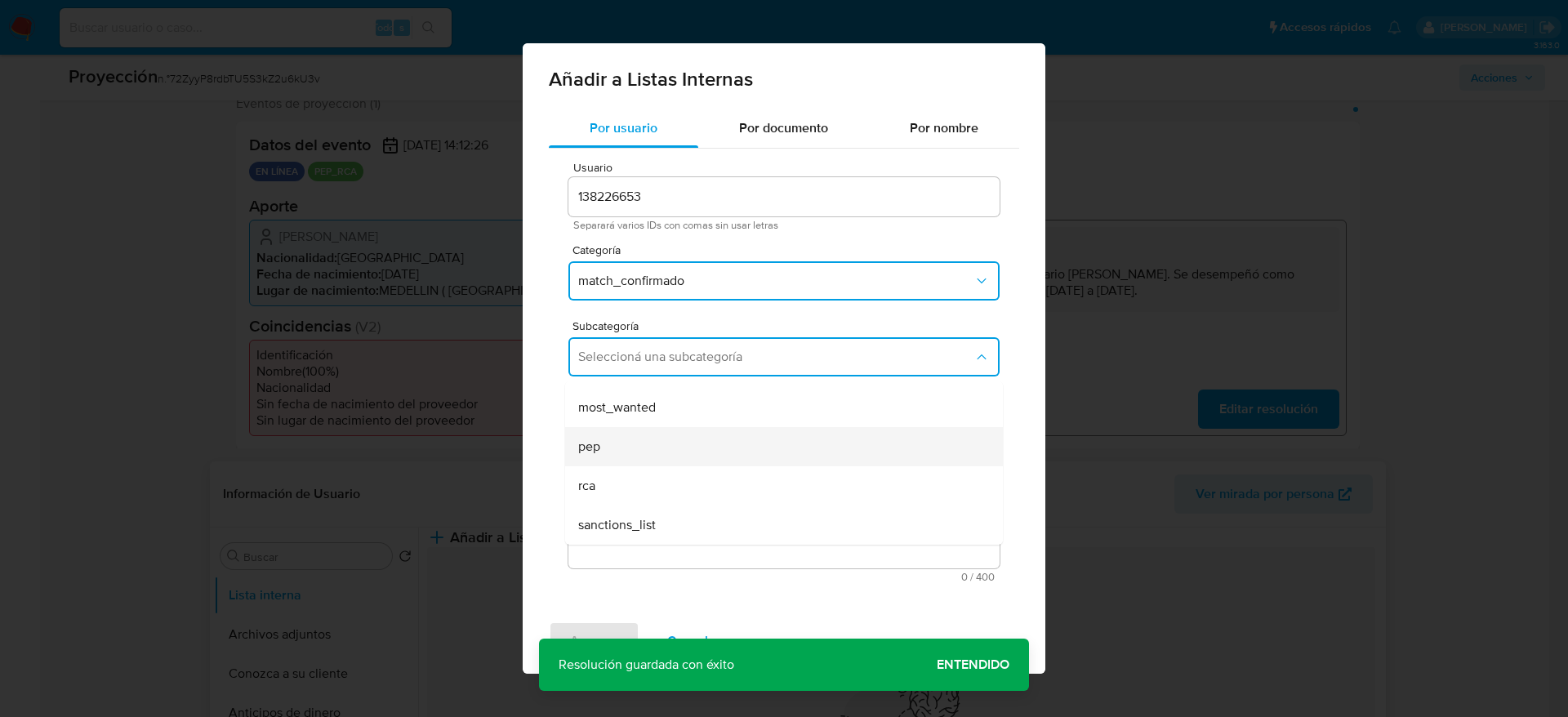
click at [614, 448] on div "pep" at bounding box center [779, 447] width 402 height 40
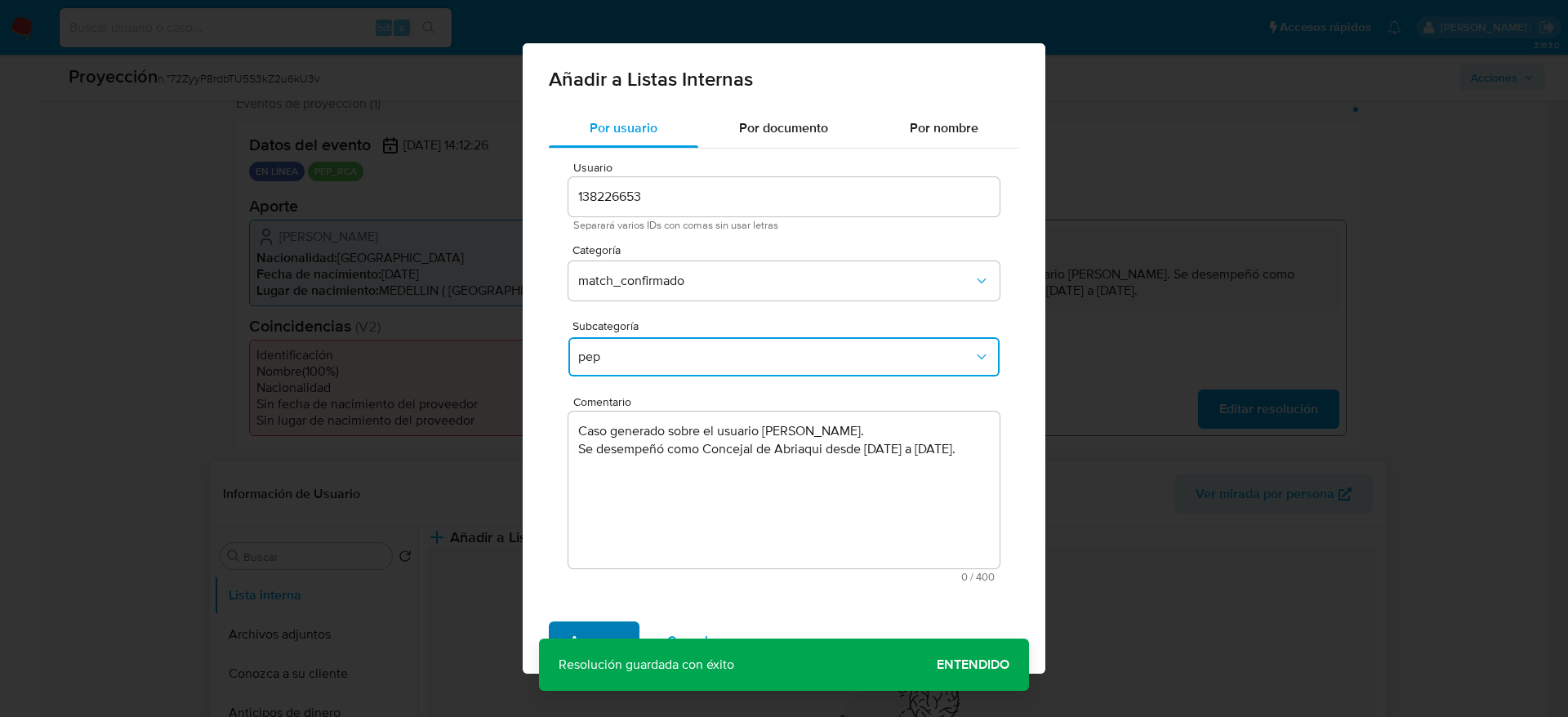
click at [567, 623] on button "Agregar" at bounding box center [594, 640] width 91 height 40
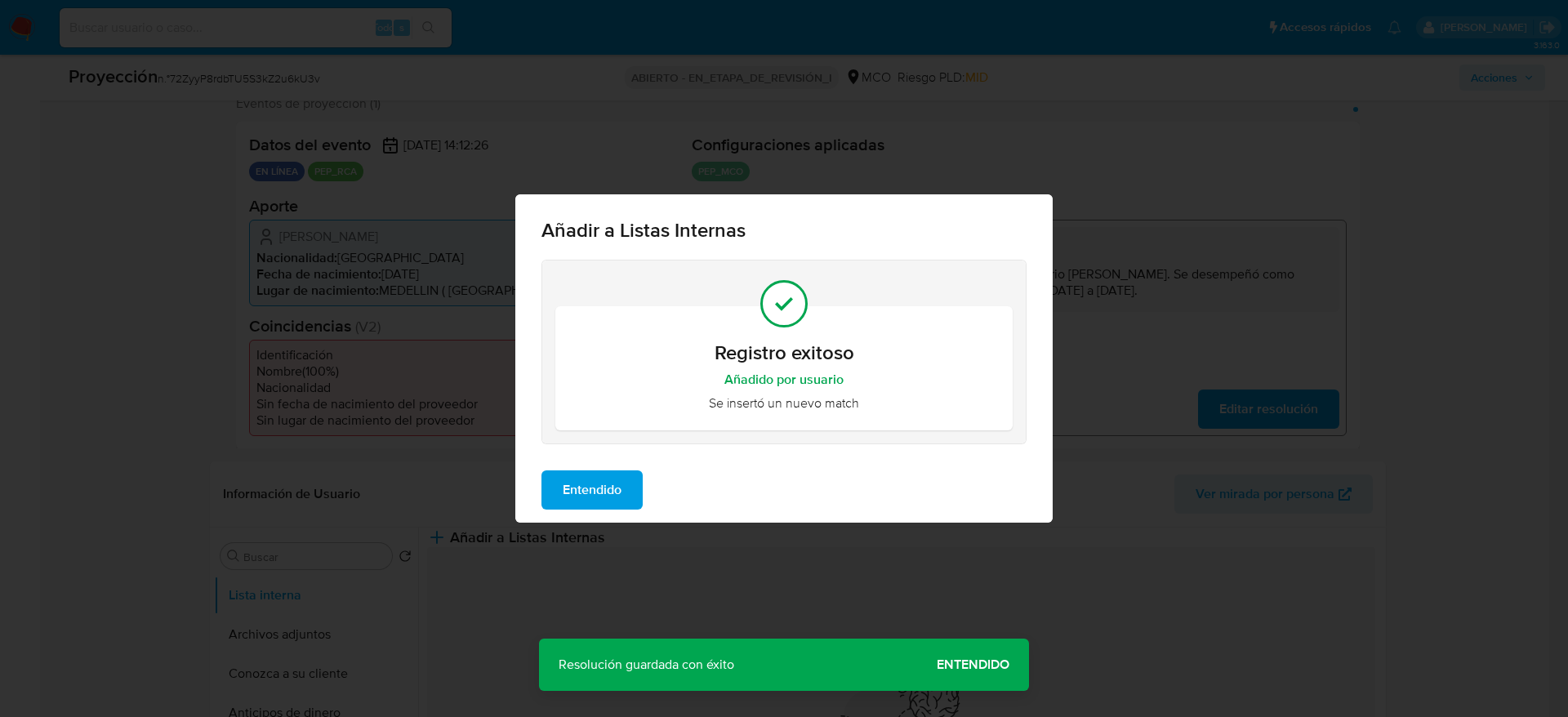
click at [593, 436] on div "Registro exitoso Añadido por usuario Se insertó un nuevo match" at bounding box center [784, 351] width 484 height 183
click at [594, 474] on span "Entendido" at bounding box center [593, 490] width 59 height 36
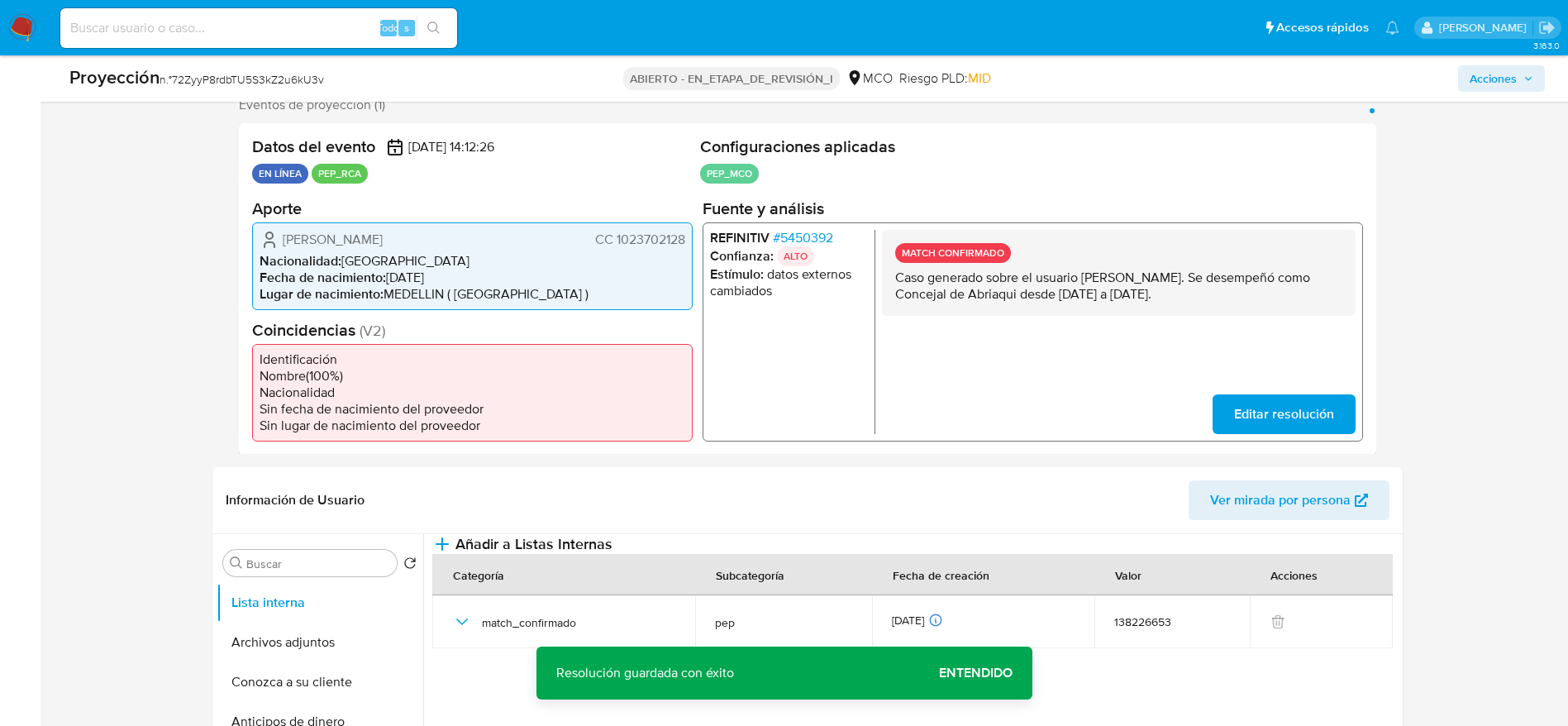
scroll to position [679, 0]
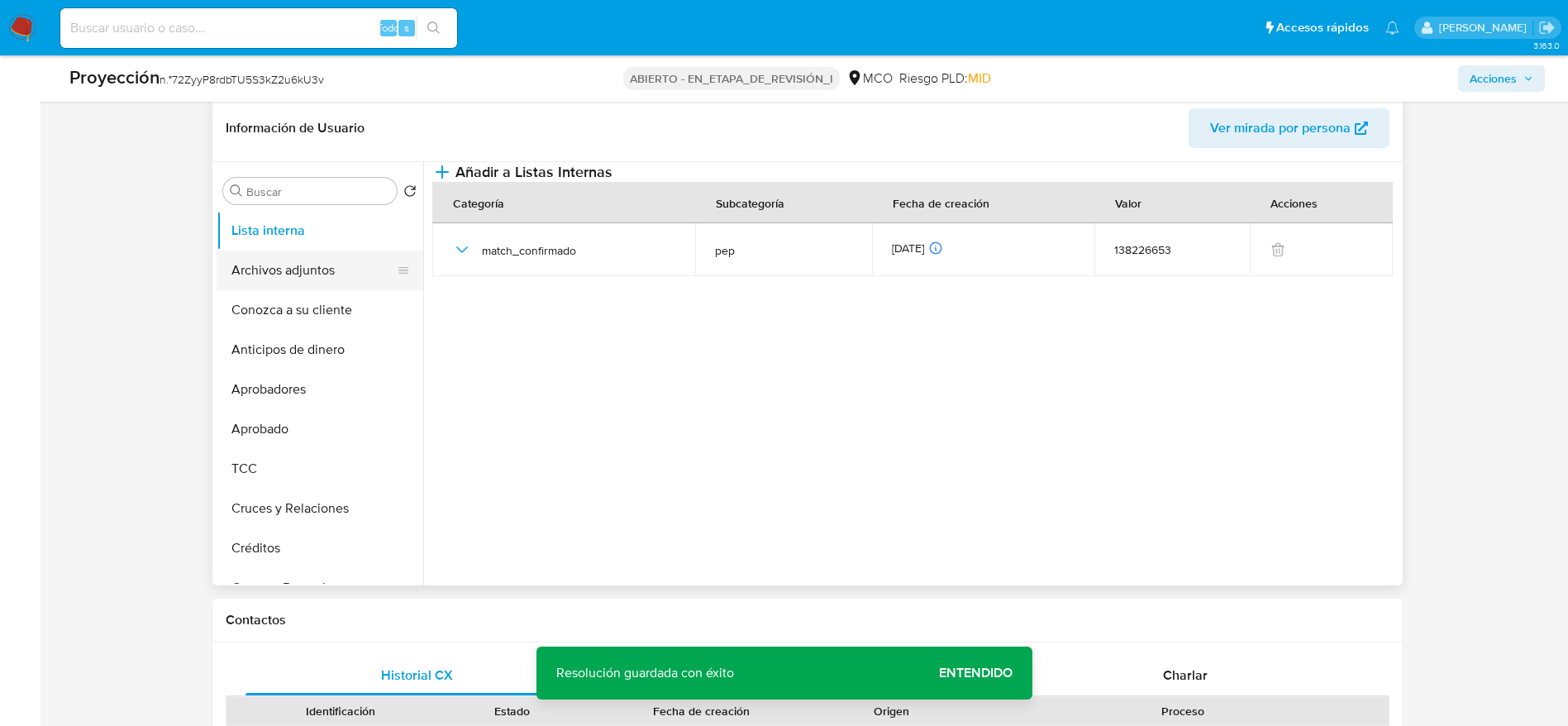
click at [317, 264] on button "Archivos adjuntos" at bounding box center [313, 270] width 194 height 40
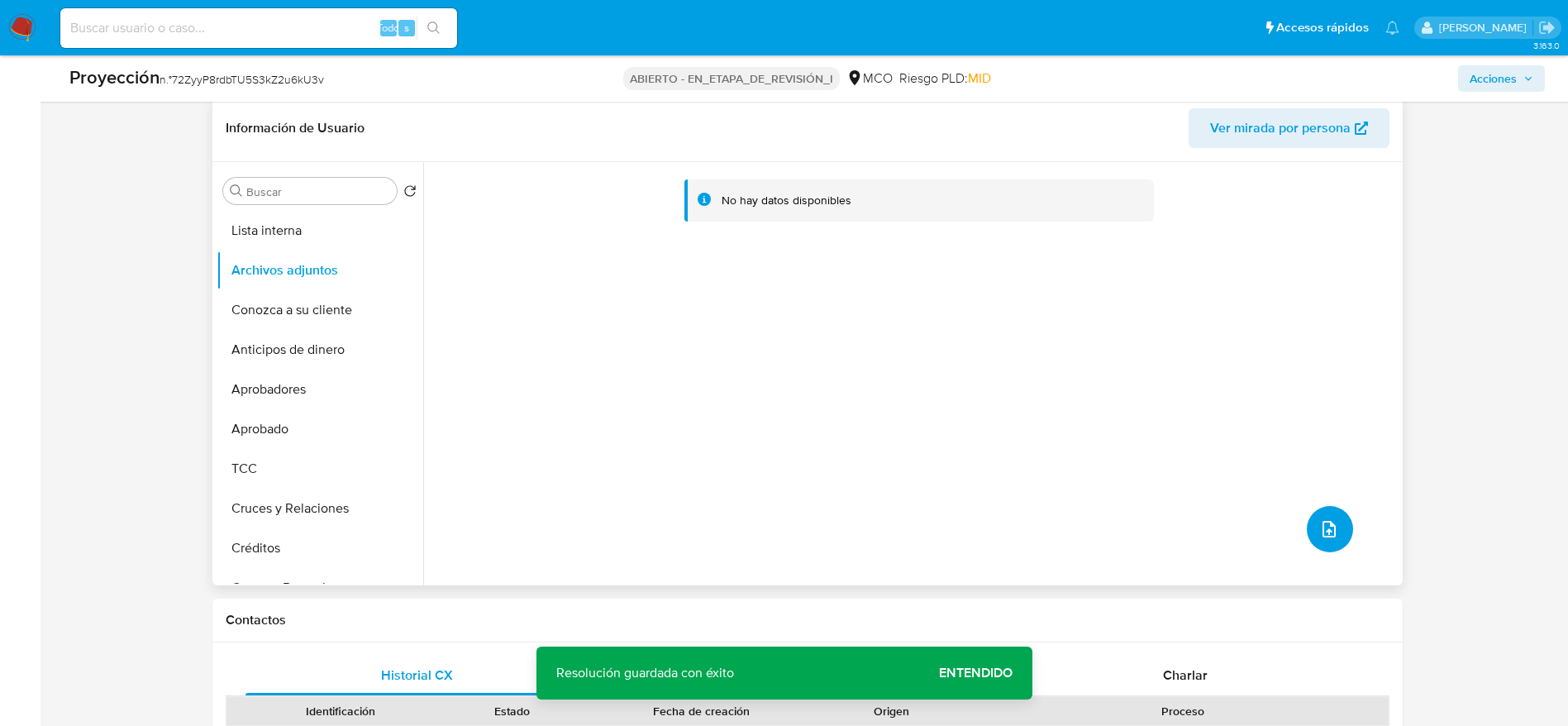
click at [1311, 520] on button "subir archivo" at bounding box center [1330, 529] width 46 height 46
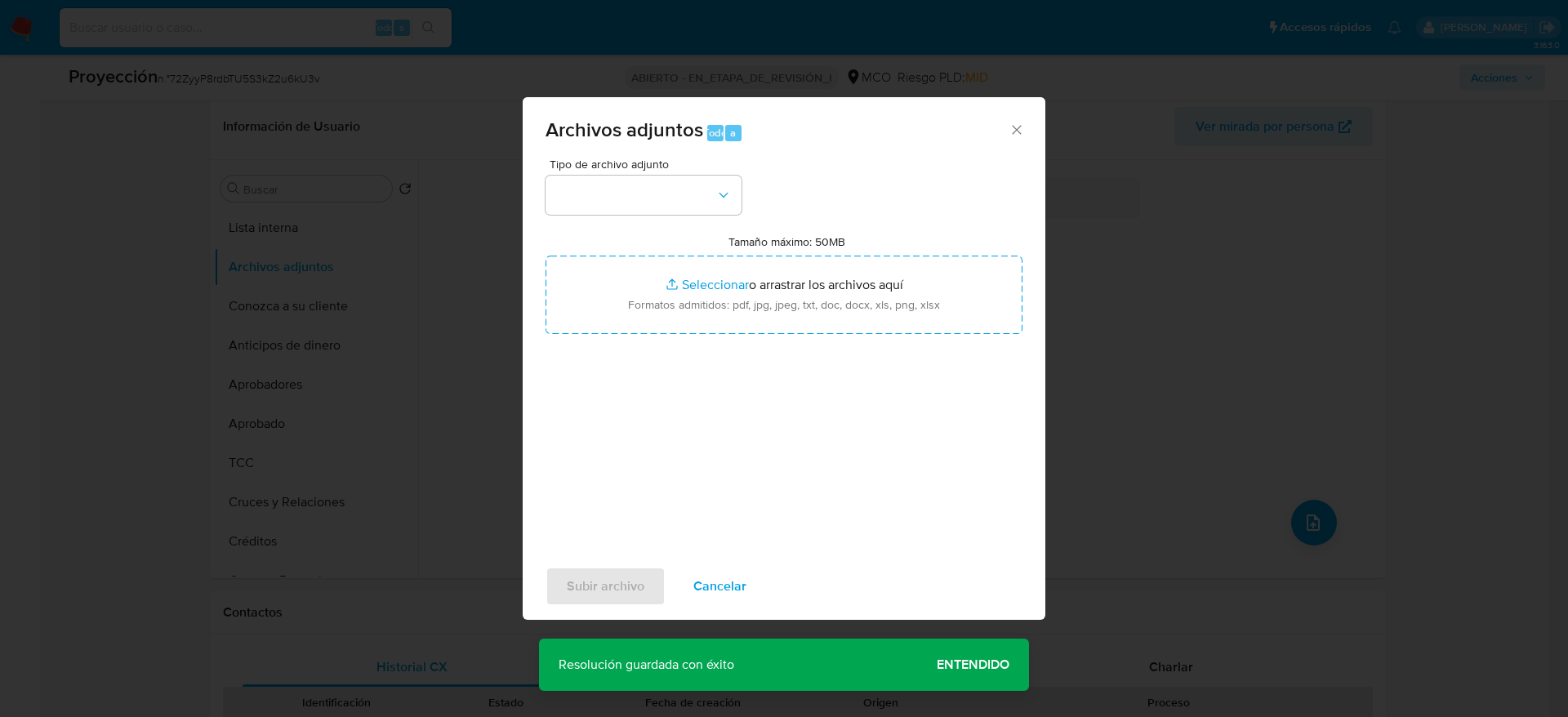
click at [703, 169] on div "Tipo de archivo adjunto" at bounding box center [643, 186] width 196 height 56
click at [701, 214] on div "Tipo de archivo adjunto Tamaño máximo: 50MB Seleccionar archivos Seleccionar o …" at bounding box center [784, 350] width 477 height 385
click at [712, 202] on button "button" at bounding box center [643, 195] width 196 height 40
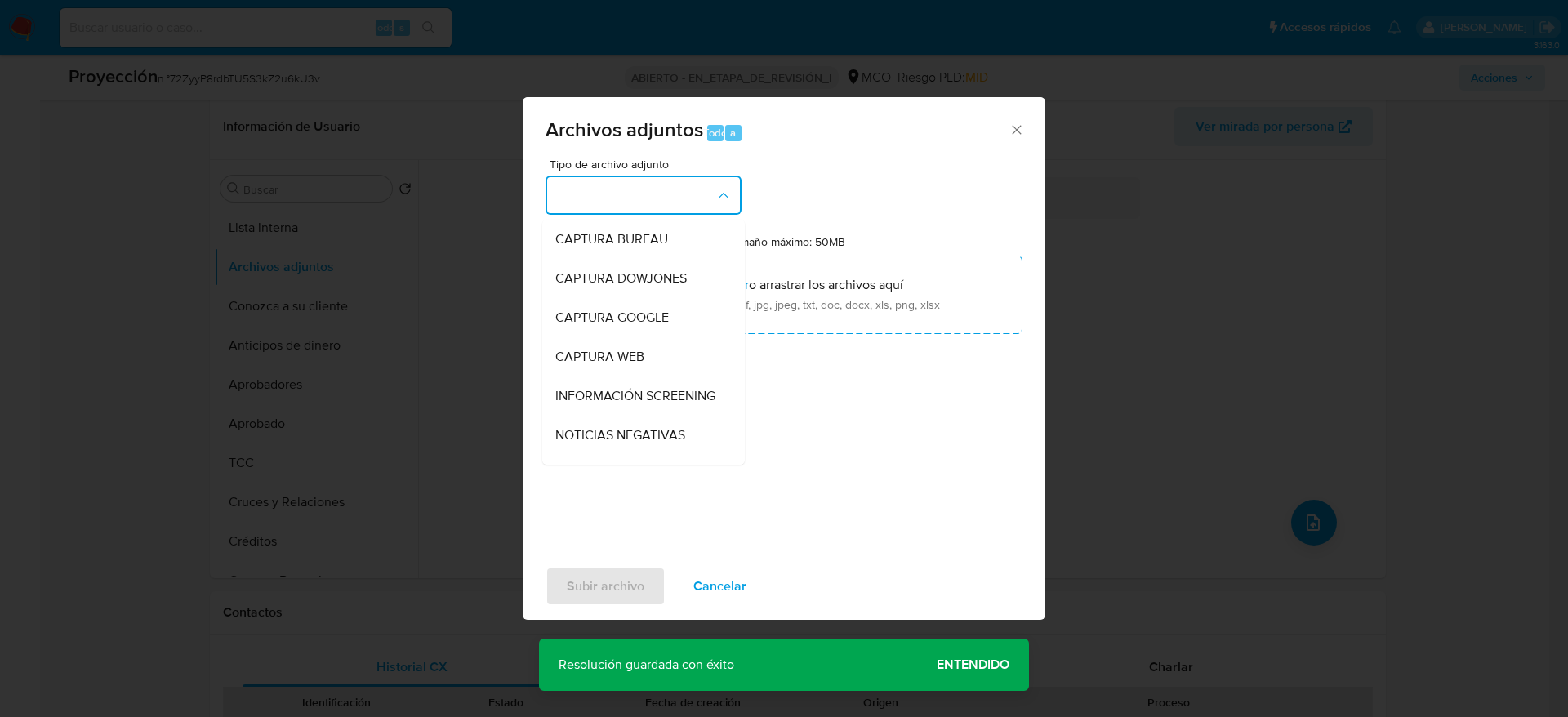
click at [665, 404] on span "INFORMACIÓN SCREENING" at bounding box center [636, 395] width 160 height 16
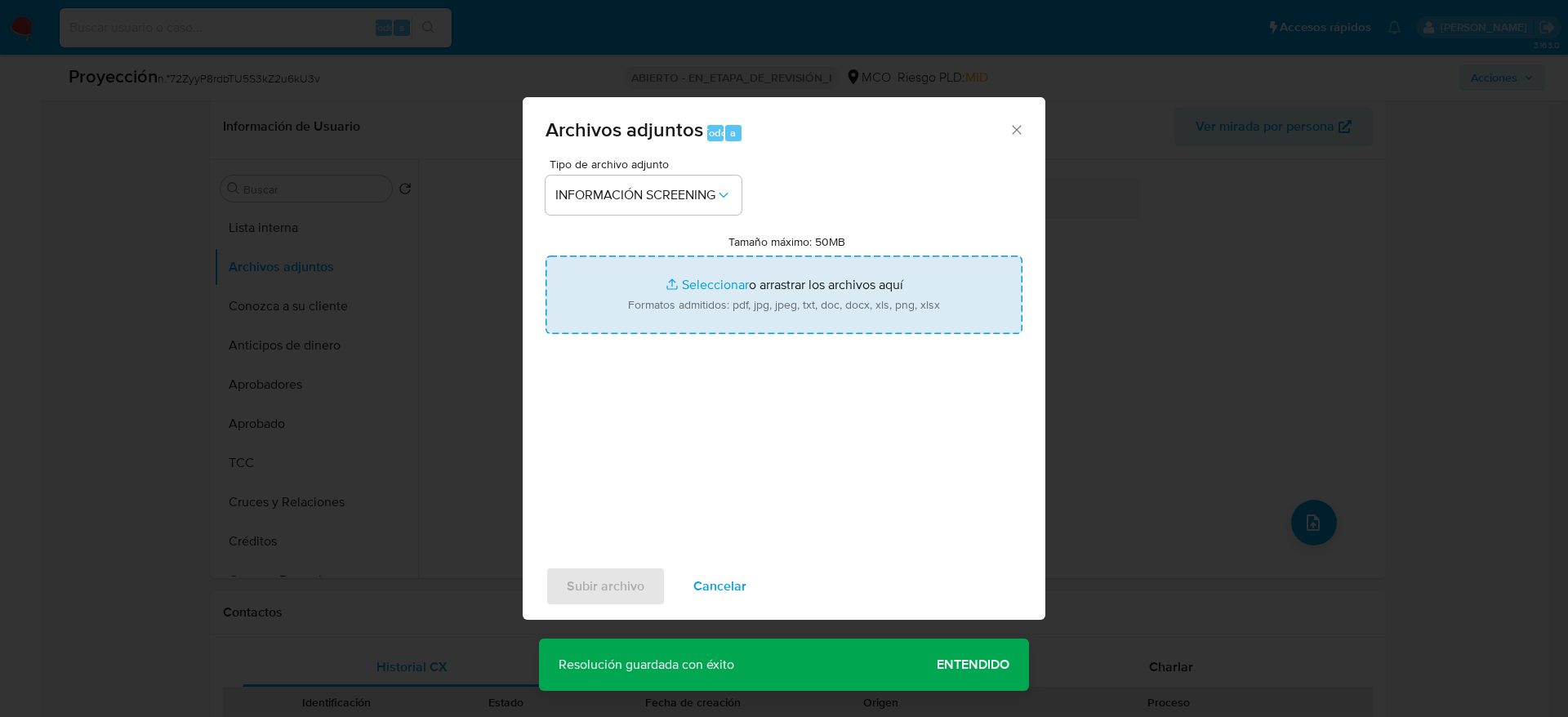
click at [658, 300] on input "Tamaño máximo: 50MB Seleccionar archivos" at bounding box center [784, 294] width 477 height 78
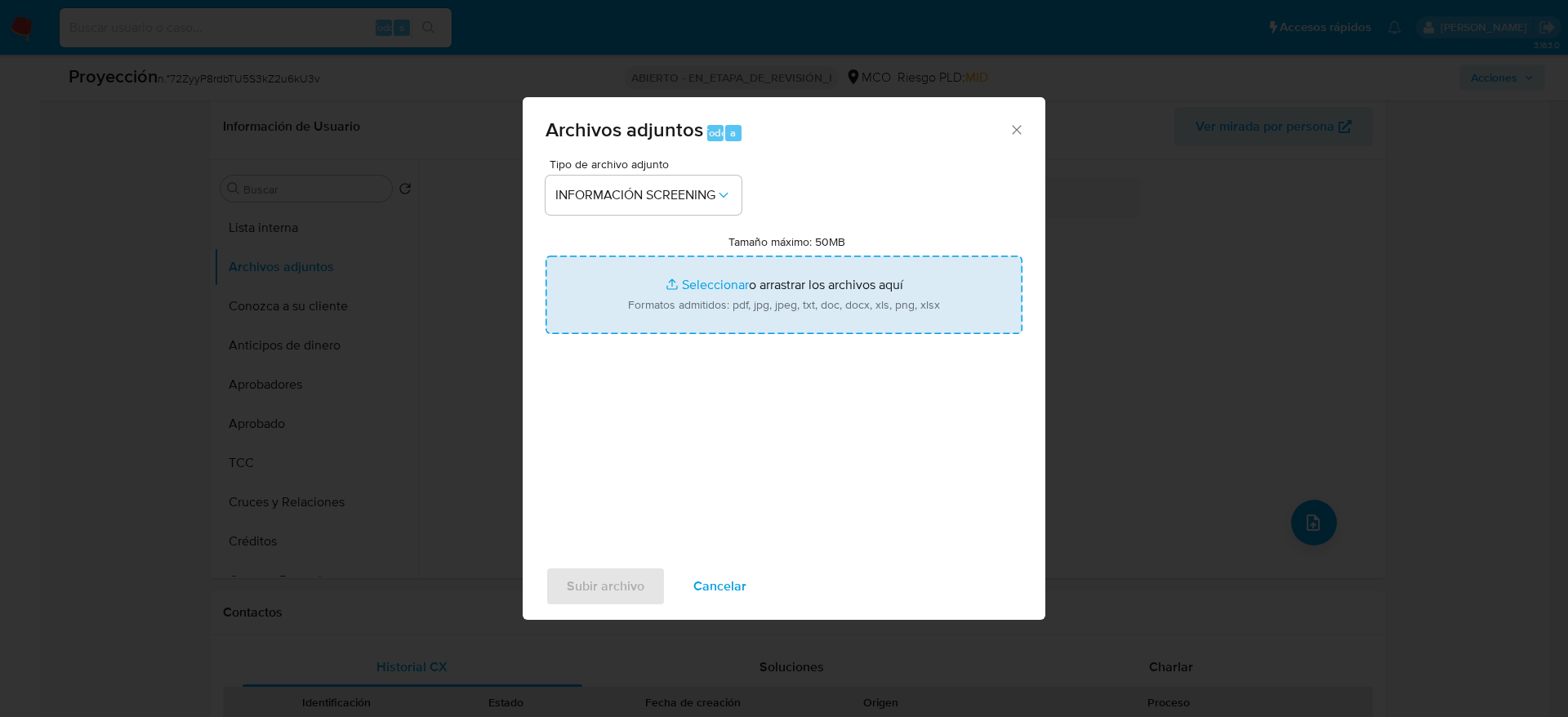
type input "C:\fakepath\_Carlos Andres Duque Correa_ - Buscar con Google.pdf"
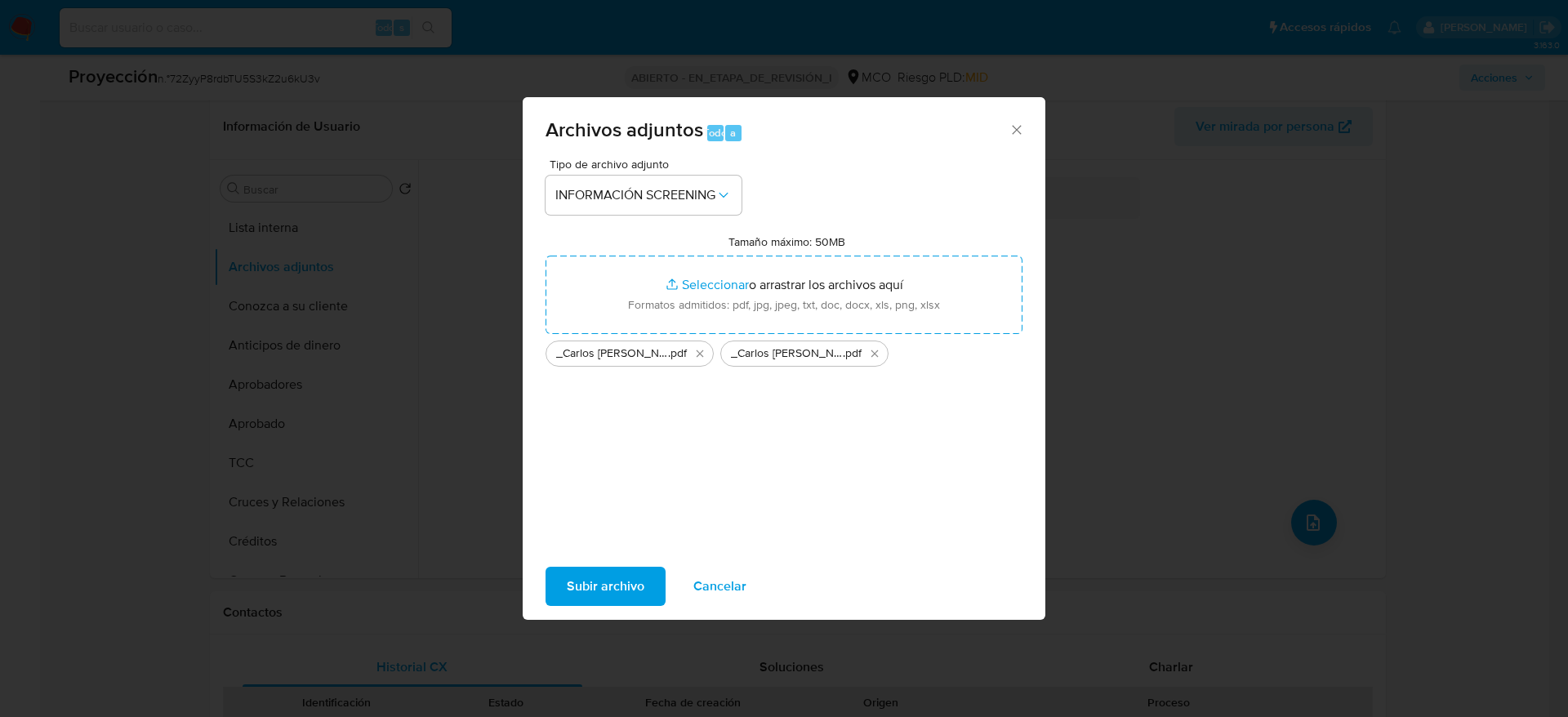
click at [624, 585] on span "Subir archivo" at bounding box center [605, 586] width 78 height 36
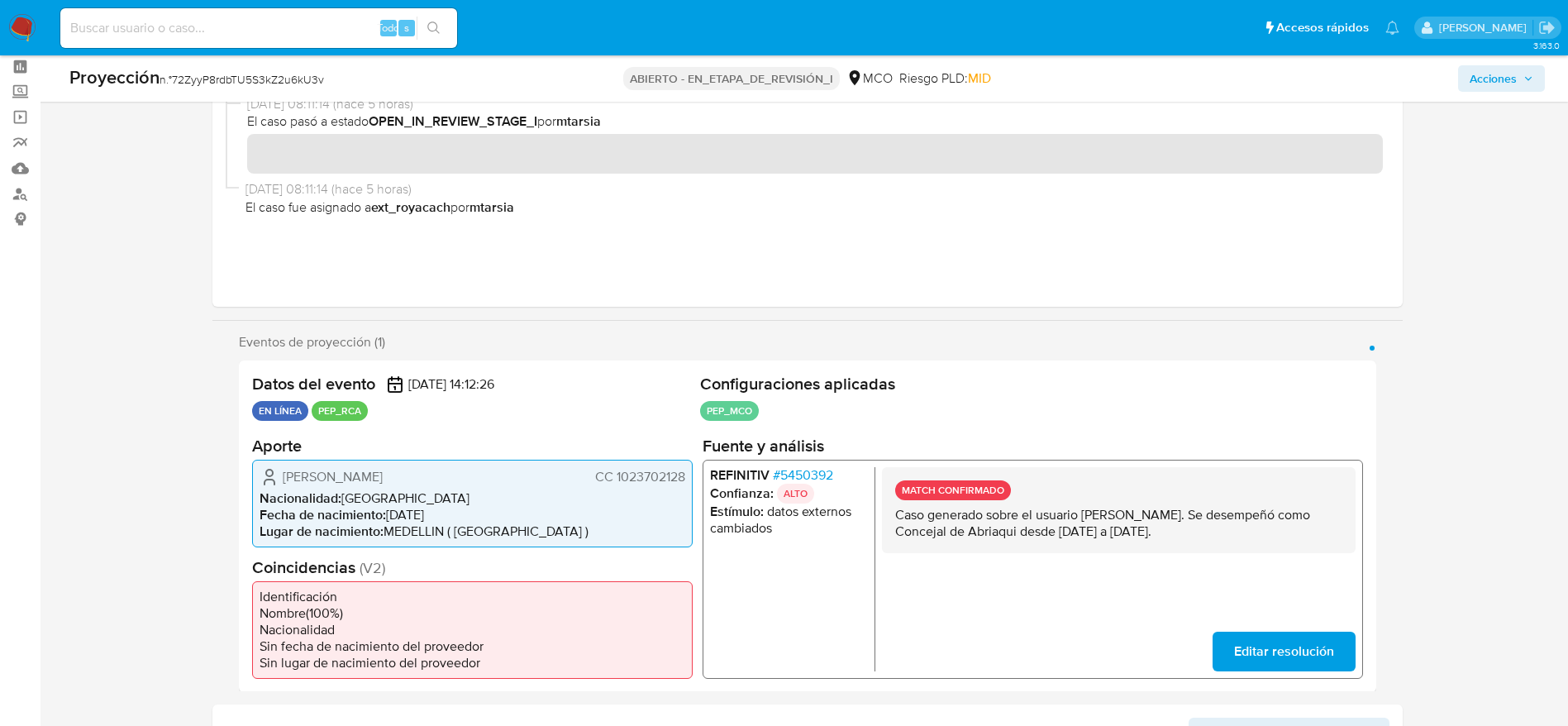
scroll to position [0, 0]
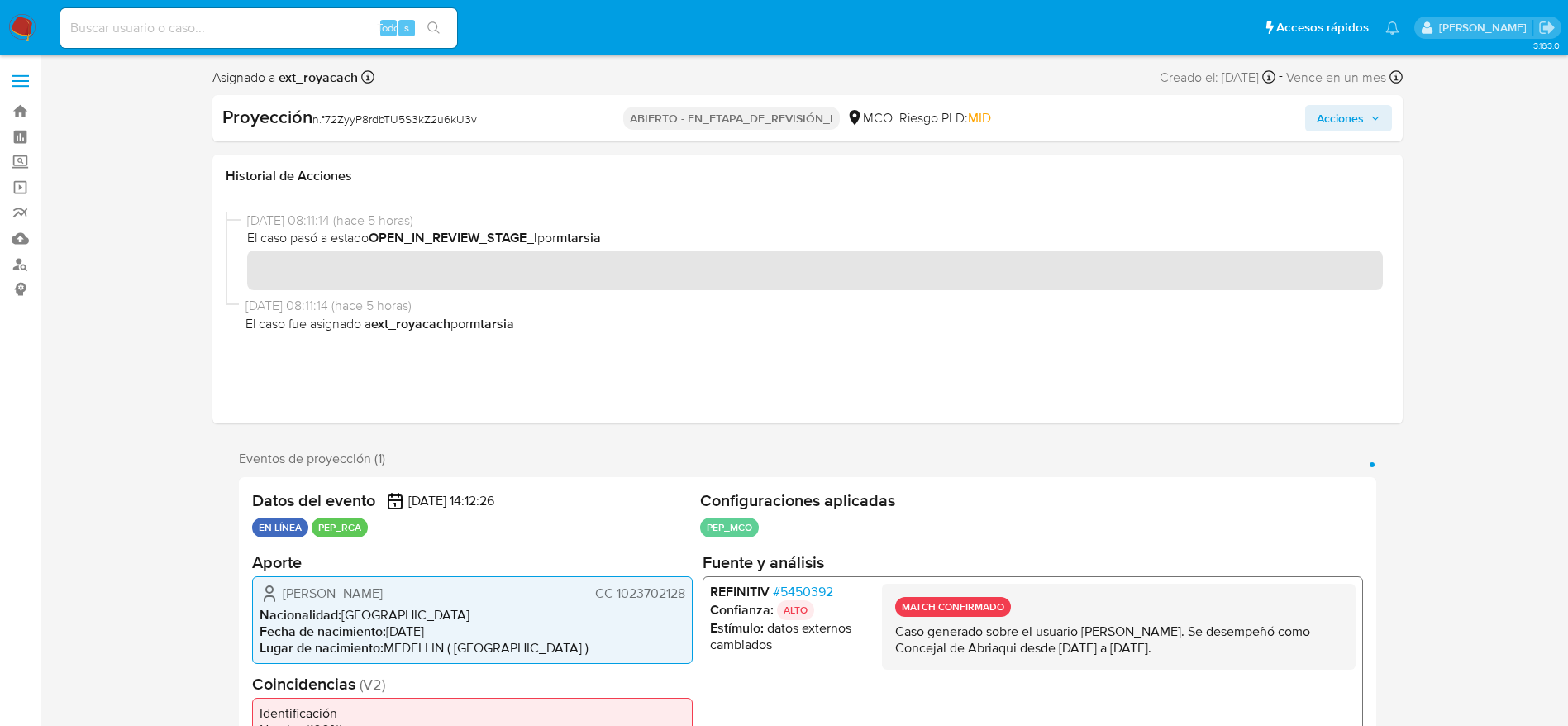
click at [1382, 110] on button "Acciones" at bounding box center [1349, 118] width 87 height 26
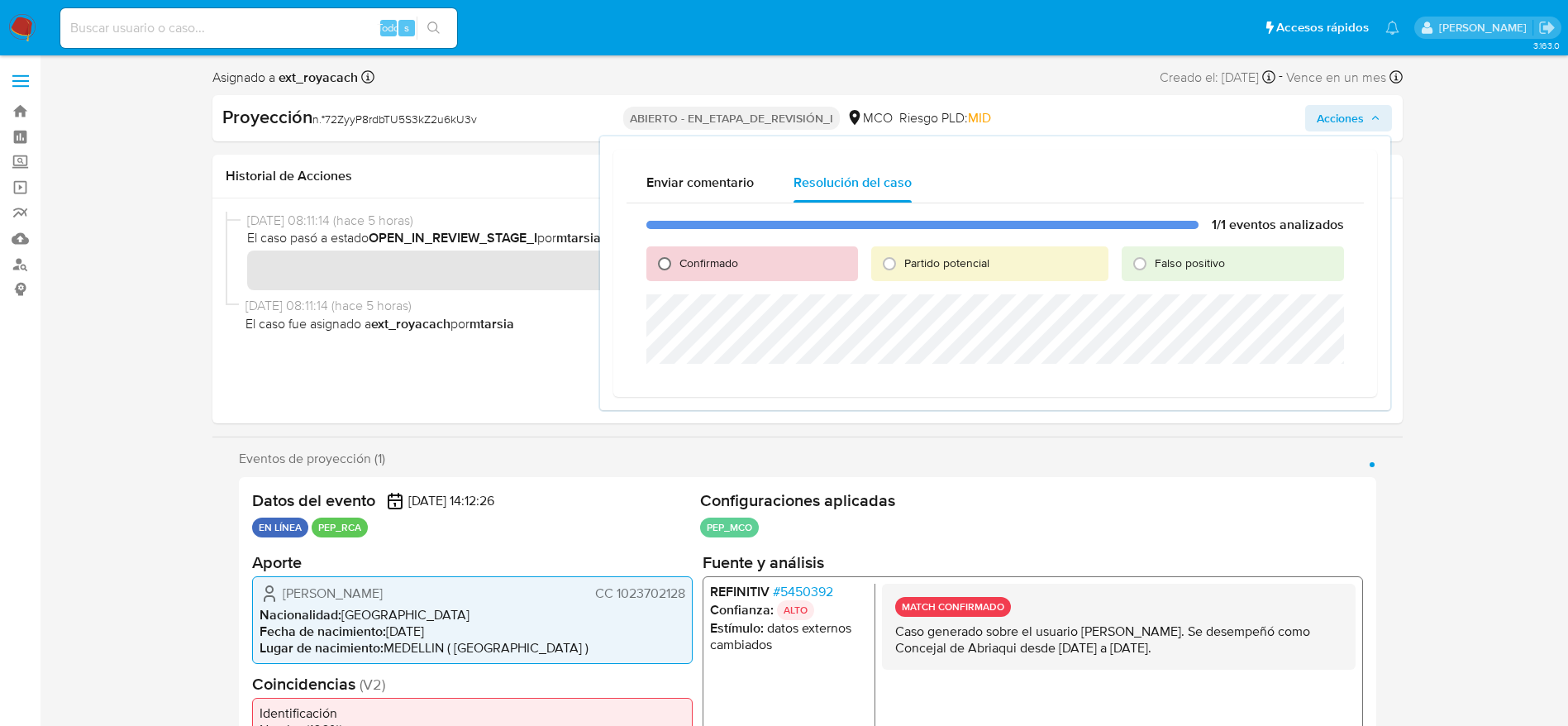
click at [651, 256] on input "Confirmado" at bounding box center [664, 264] width 26 height 26
radio input "true"
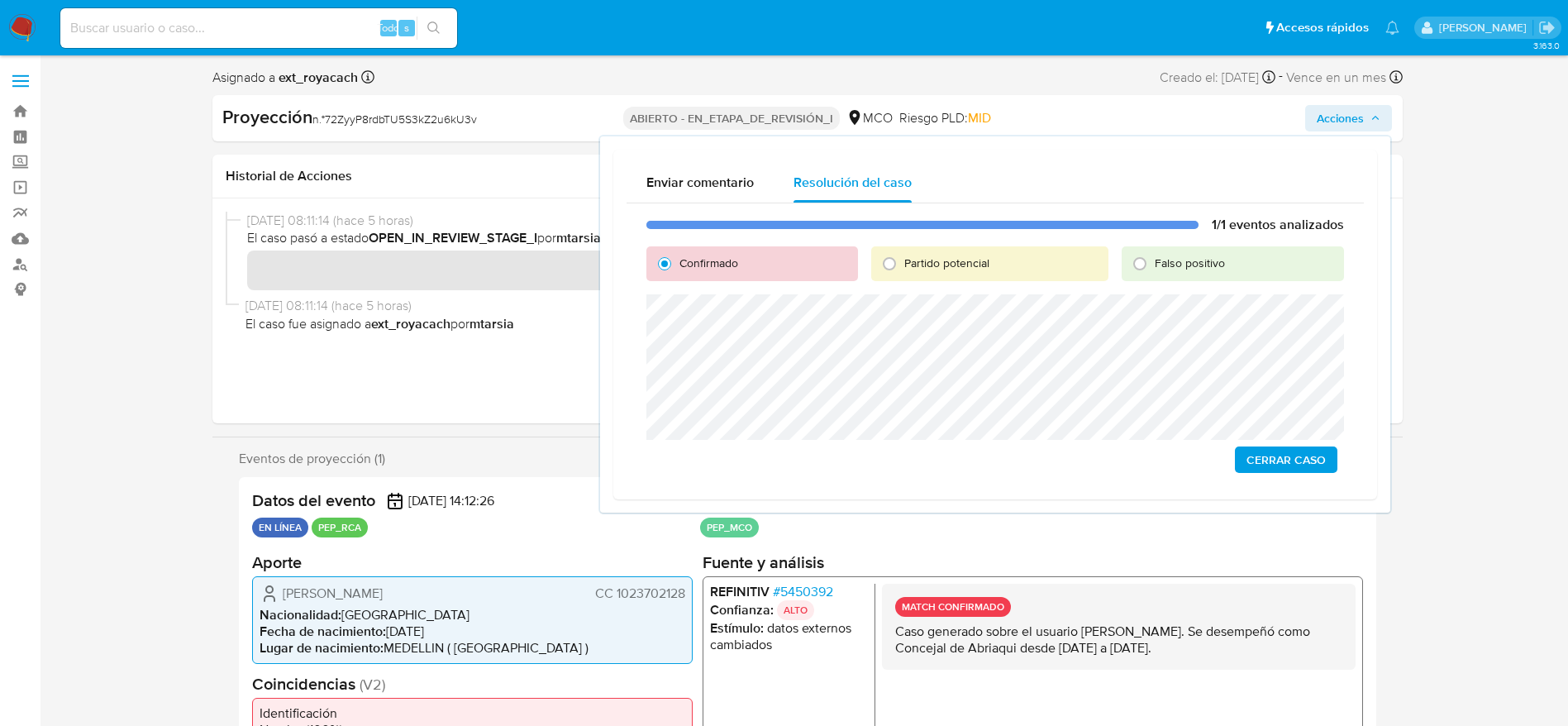
click at [1278, 475] on div "1/1 eventos analizados Confirmado Partido potencial Falso positivo Cerrar Caso" at bounding box center [995, 344] width 737 height 282
click at [1278, 450] on span "Cerrar Caso" at bounding box center [1286, 459] width 79 height 23
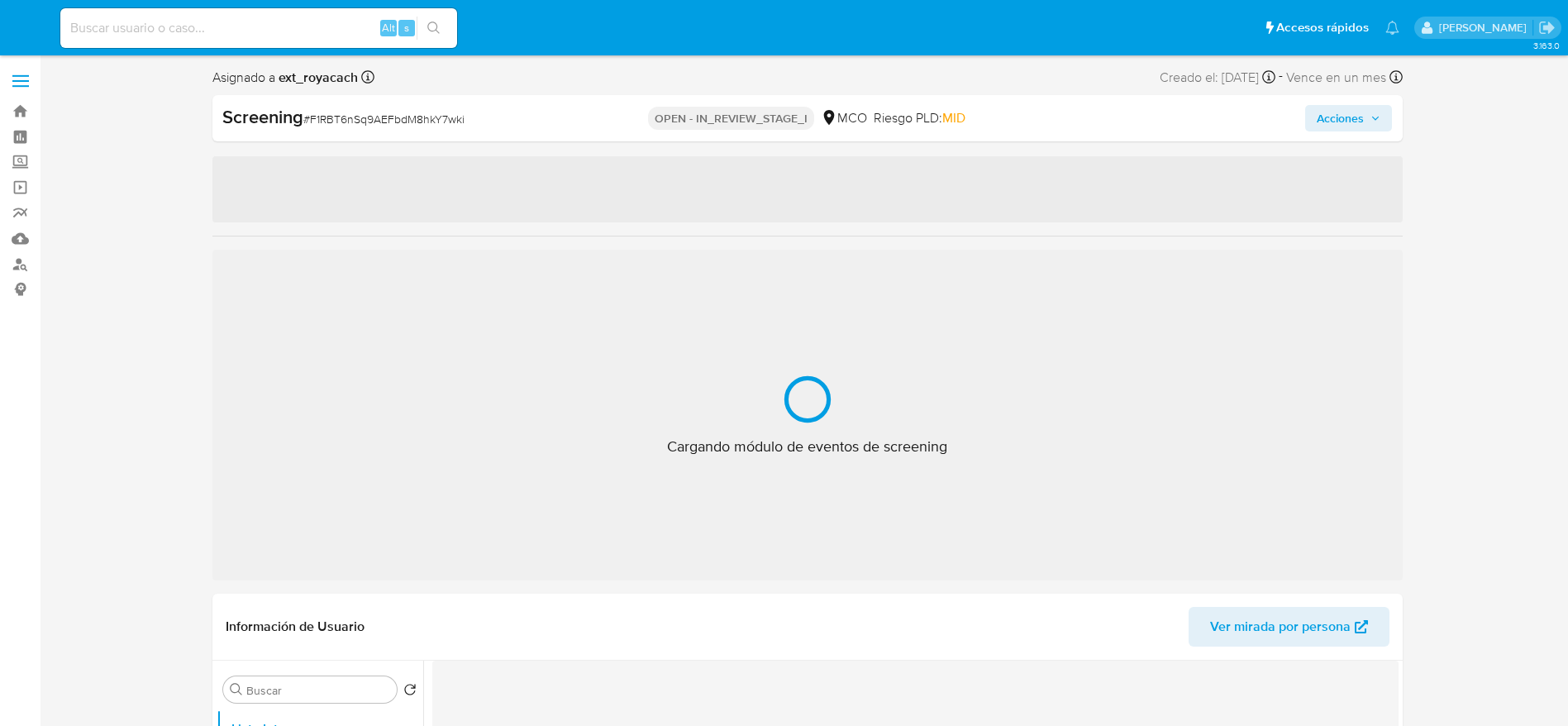
select select "10"
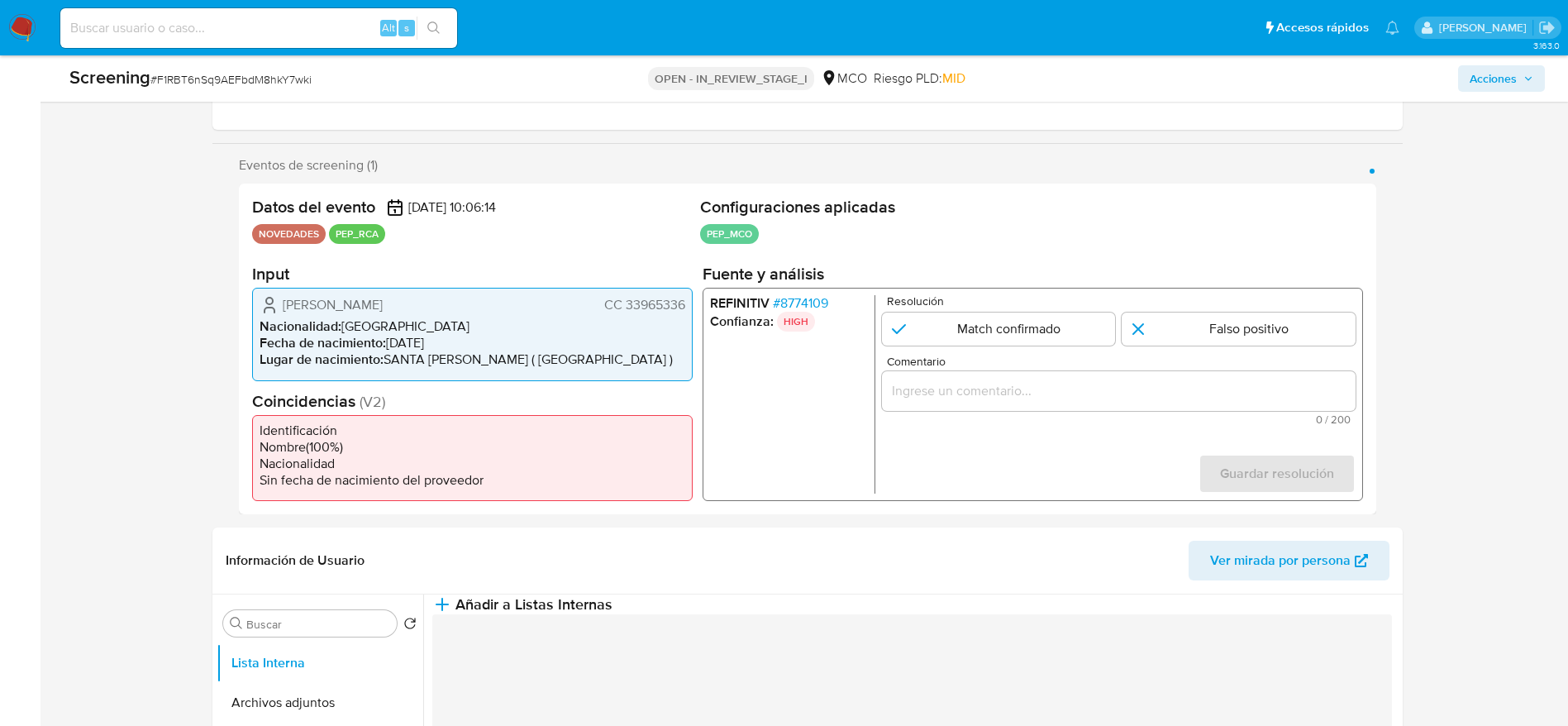
scroll to position [248, 0]
click at [822, 304] on span "# 8774109" at bounding box center [799, 302] width 55 height 16
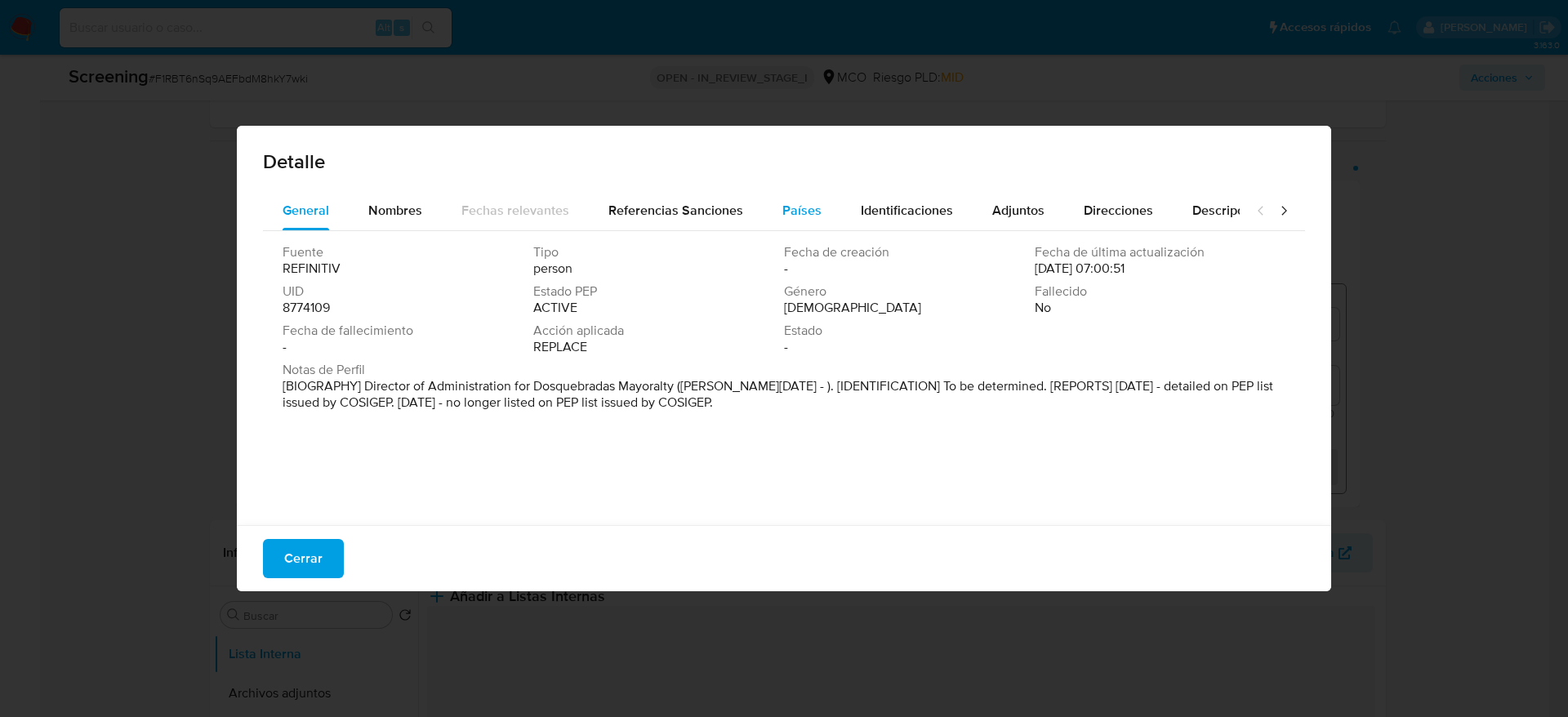
click at [785, 191] on div "Países" at bounding box center [802, 211] width 40 height 40
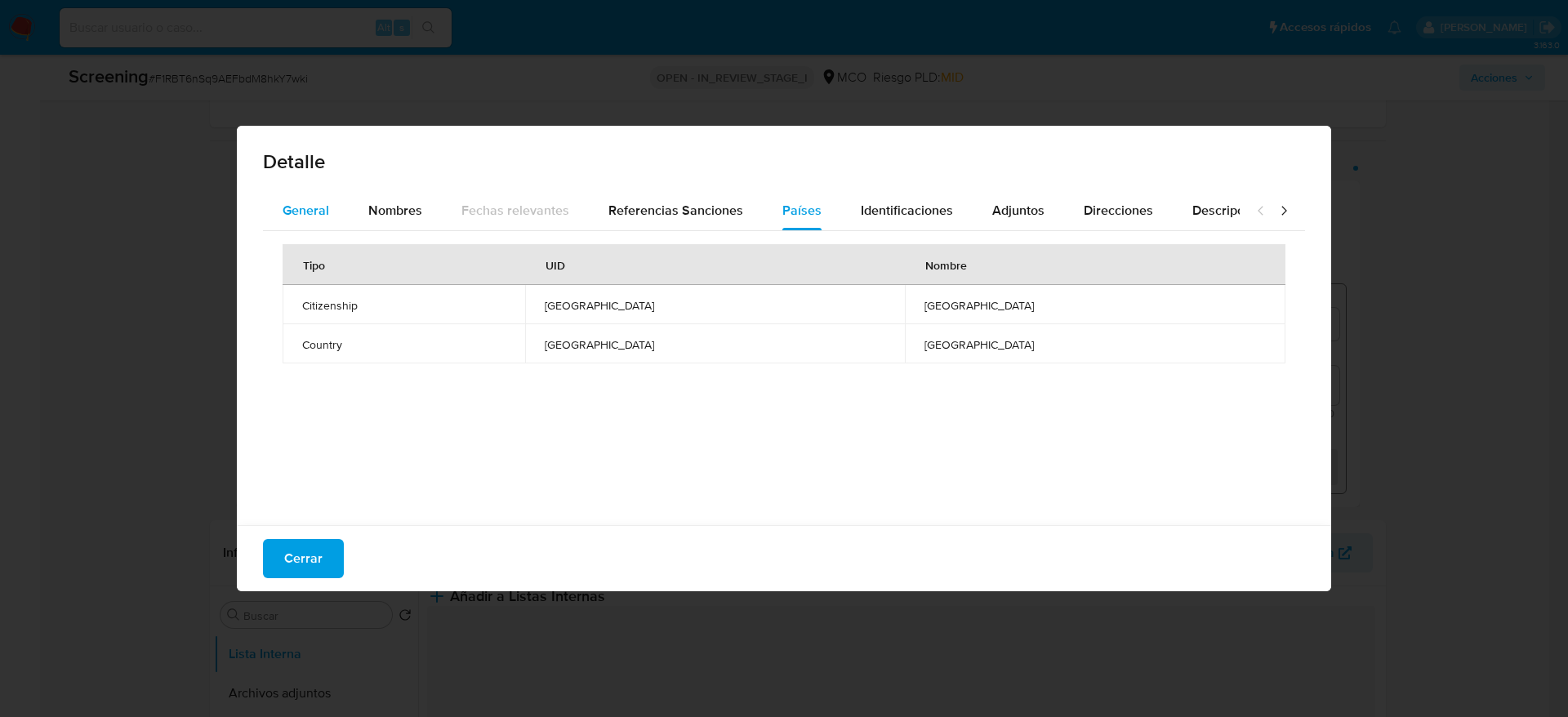
click at [340, 208] on button "General" at bounding box center [306, 211] width 86 height 40
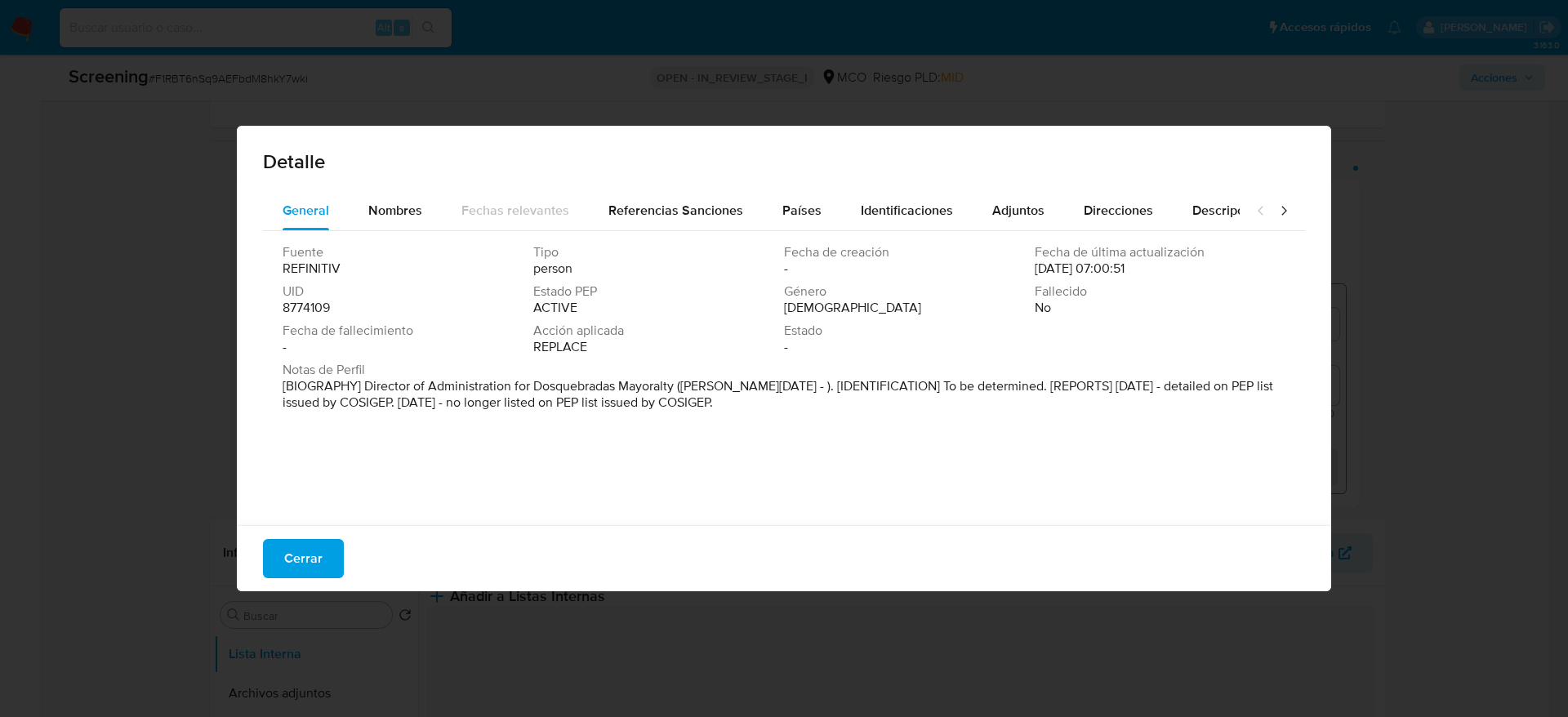
click at [316, 521] on div "General Nombres Fechas relevantes Referencias Sanciones Países Identificaciones…" at bounding box center [784, 361] width 1094 height 339
click at [305, 553] on span "Cerrar" at bounding box center [303, 558] width 39 height 36
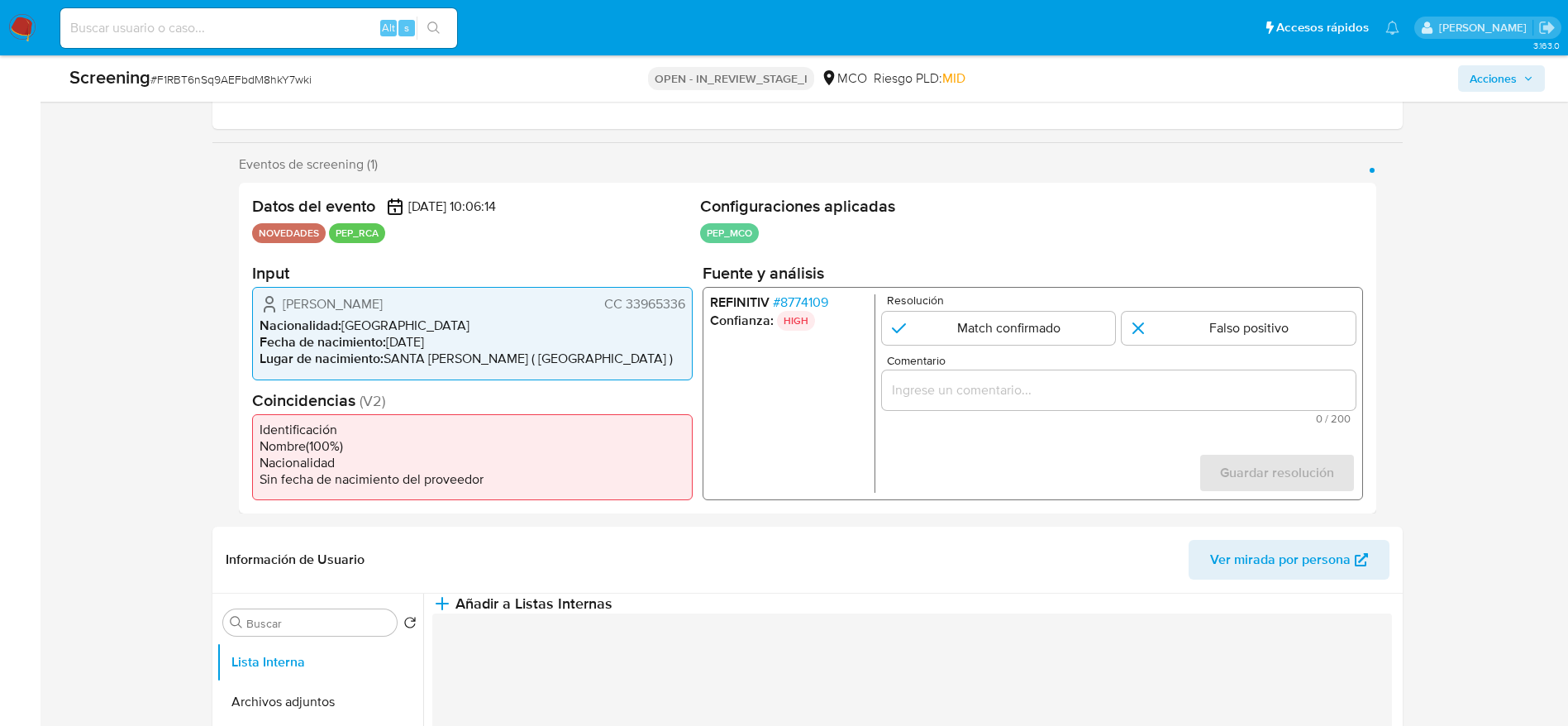
click at [206, 84] on span "# F1RBT6nSq9AEFbdM8hkY7wki" at bounding box center [230, 78] width 161 height 16
drag, startPoint x: 206, startPoint y: 83, endPoint x: 304, endPoint y: 3, distance: 126.5
click at [206, 85] on span "# F1RBT6nSq9AEFbdM8hkY7wki" at bounding box center [230, 78] width 161 height 16
copy span "F1RBT6nSq9AEFbdM8hkY7wki"
drag, startPoint x: 240, startPoint y: 293, endPoint x: 694, endPoint y: 293, distance: 454.0
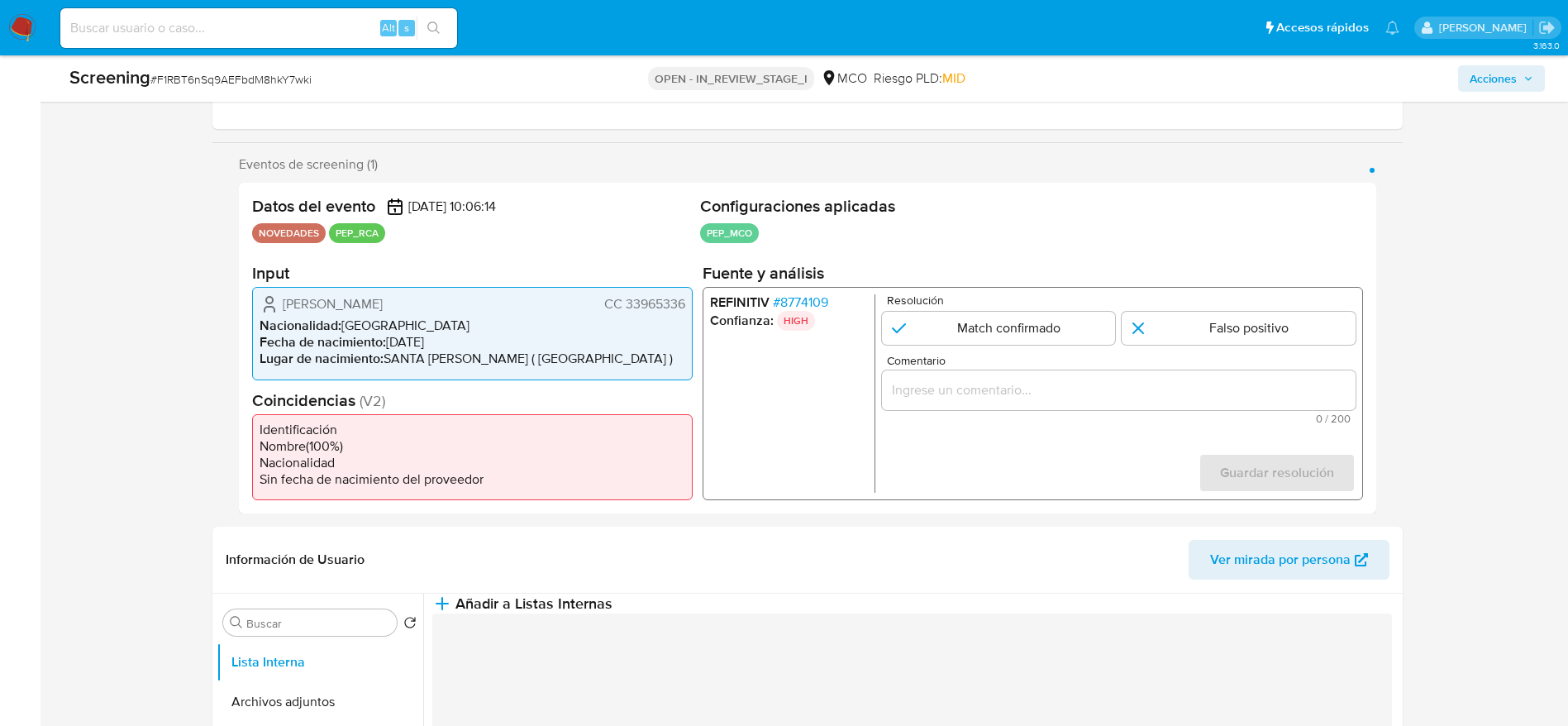
click at [694, 293] on div "Datos del evento 12/10/2025 10:06:14 NOVEDADES PEP_RCA Configuraciones aplicada…" at bounding box center [807, 348] width 1137 height 331
click at [781, 299] on span "# 8774109" at bounding box center [799, 302] width 55 height 16
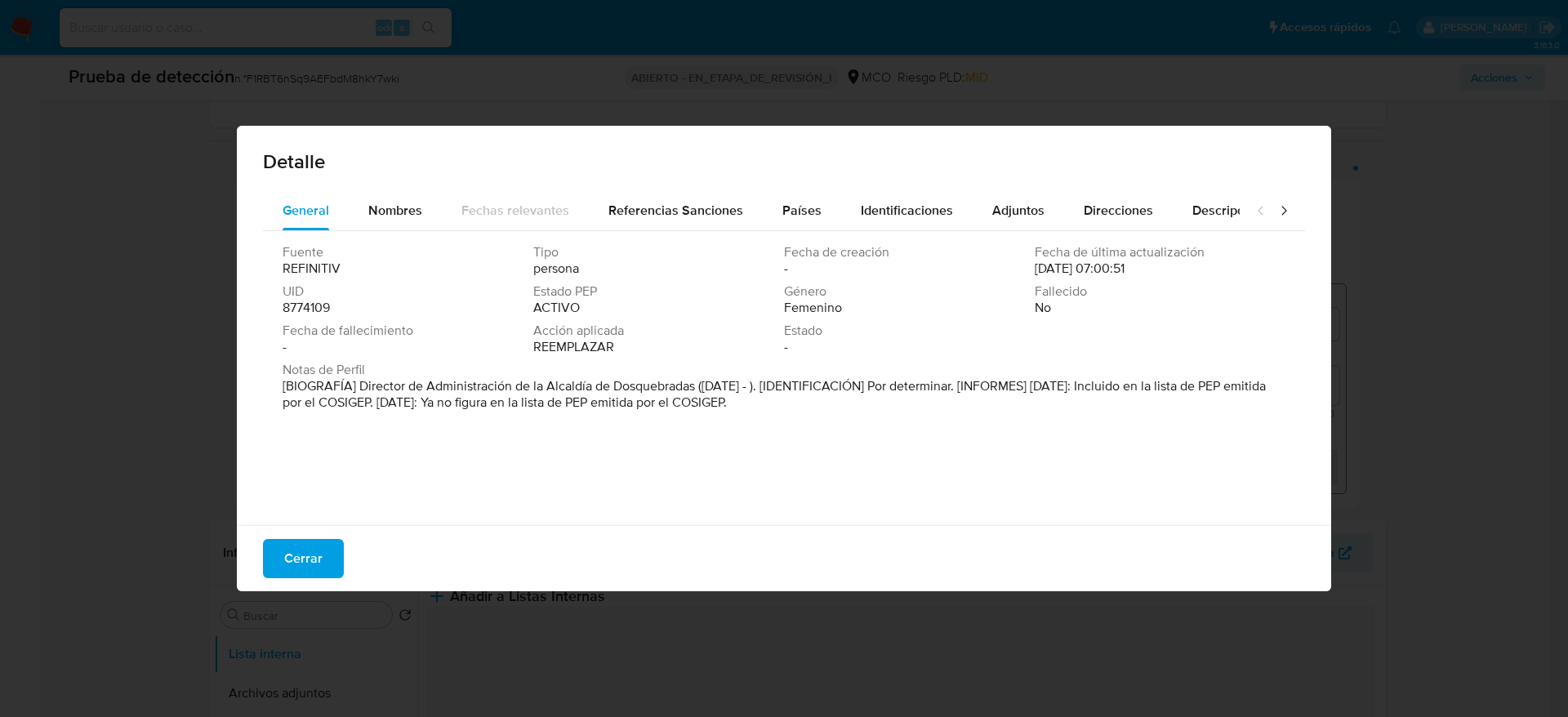
click at [362, 386] on font "[BIOGRAFÍA] Director de Administración de la Alcaldía de Dosquebradas (enero de…" at bounding box center [774, 394] width 983 height 35
drag, startPoint x: 360, startPoint y: 383, endPoint x: 695, endPoint y: 388, distance: 335.0
click at [695, 388] on font "[BIOGRAFÍA] Director de Administración de la Alcaldía de Dosquebradas (enero de…" at bounding box center [774, 394] width 983 height 35
click at [280, 540] on button "Cerrar" at bounding box center [303, 558] width 81 height 40
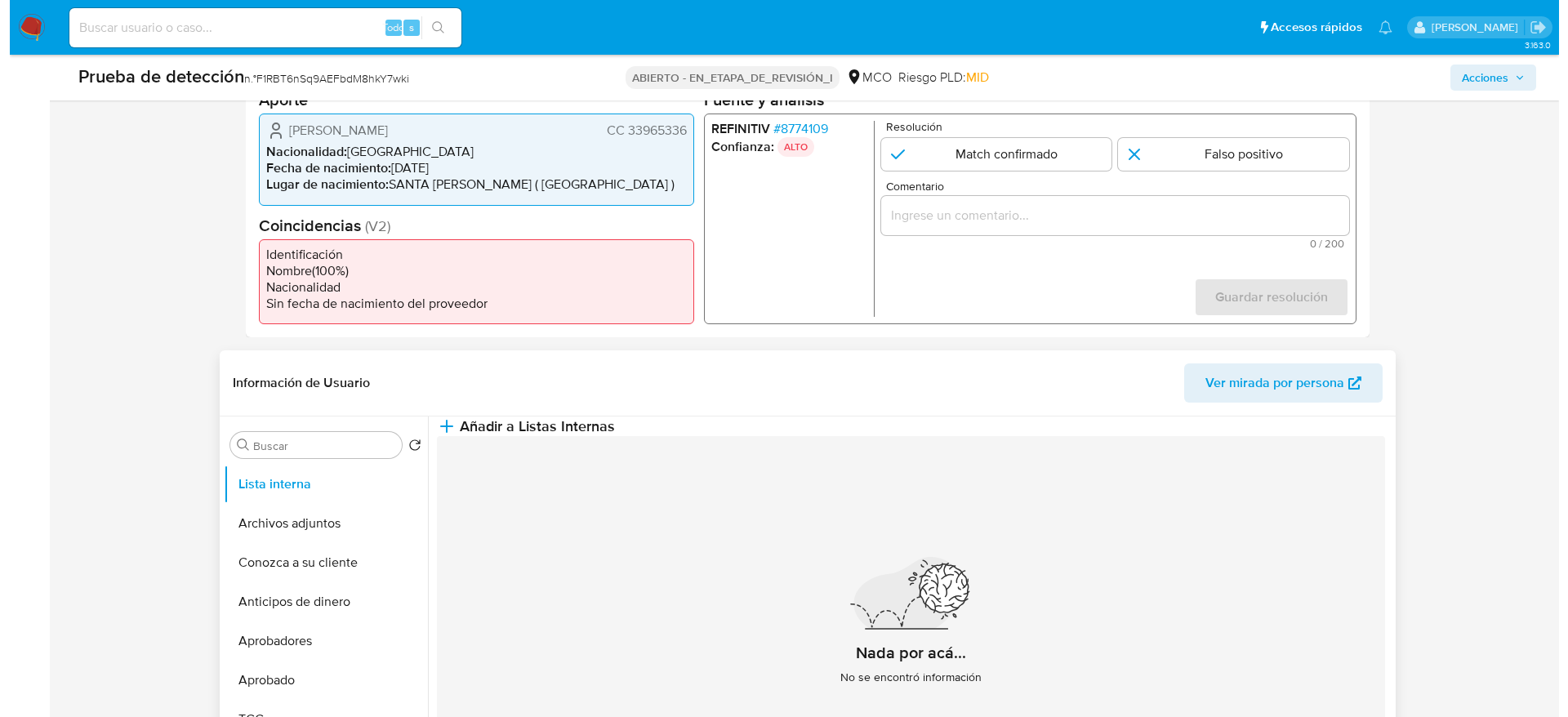
scroll to position [490, 0]
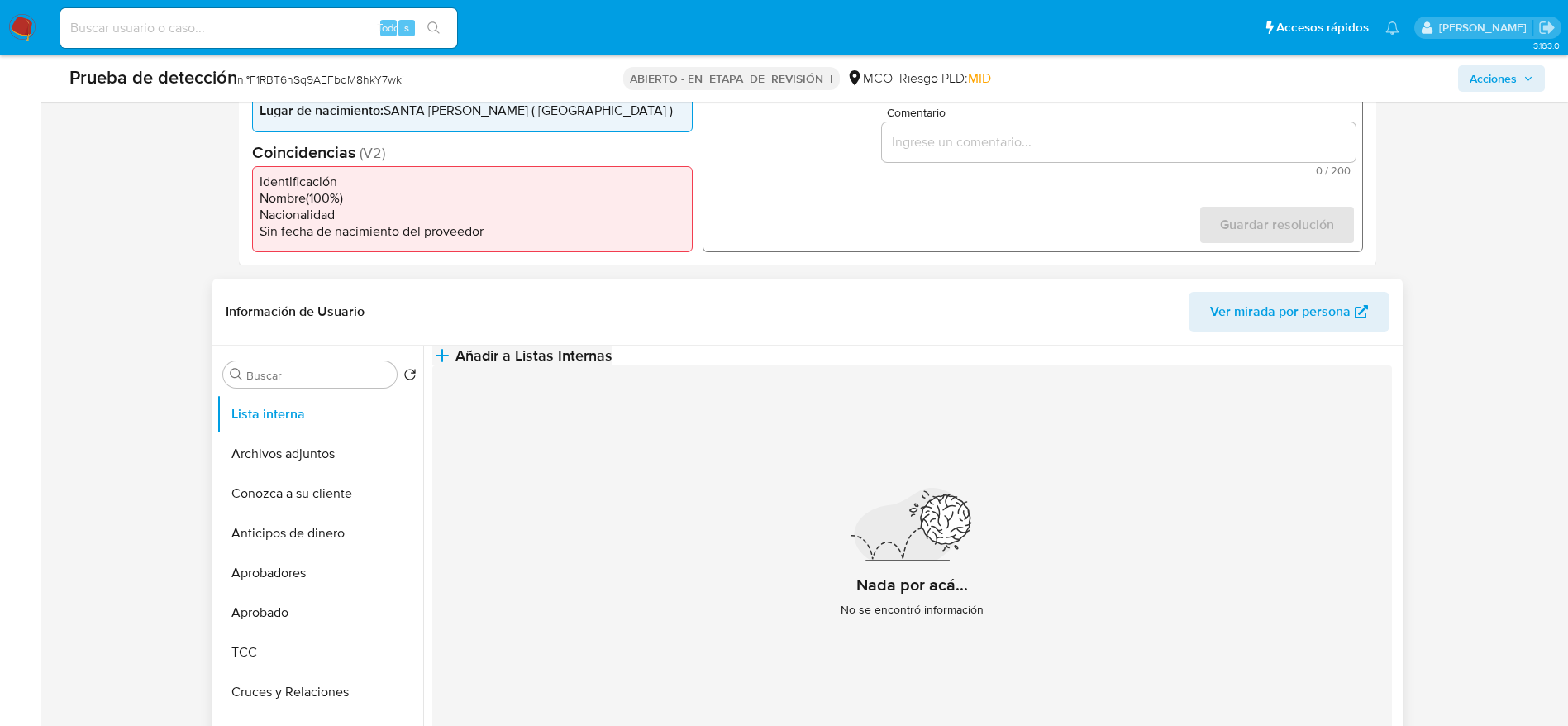
click at [613, 364] on span "Añadir a Listas Internas" at bounding box center [534, 355] width 157 height 18
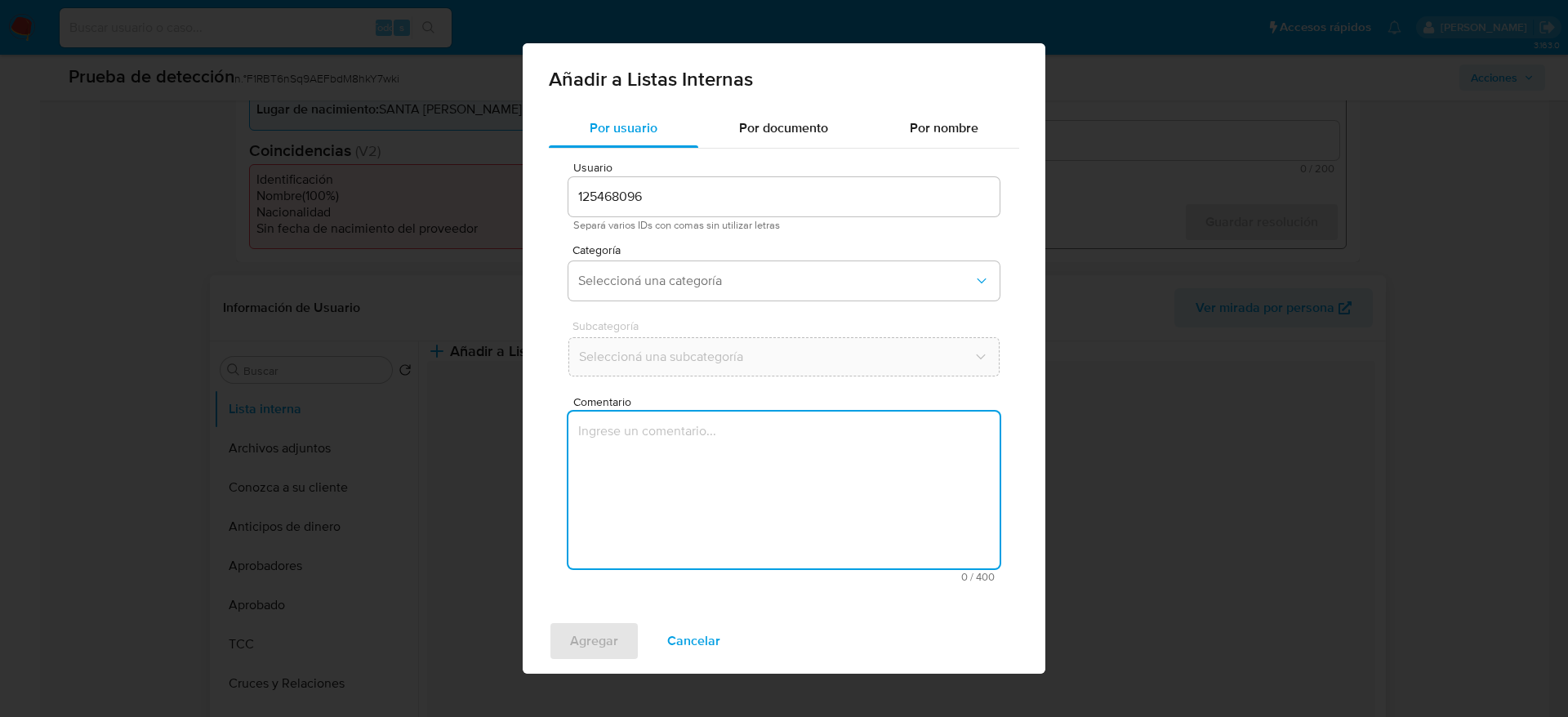
drag, startPoint x: 786, startPoint y: 532, endPoint x: 786, endPoint y: 462, distance: 70.0
click at [786, 533] on textarea "Comentario" at bounding box center [784, 490] width 432 height 157
type textarea "Caso generado sobre el usuario Kelly Johana Echeverry Tabares. Se desempeña com…"
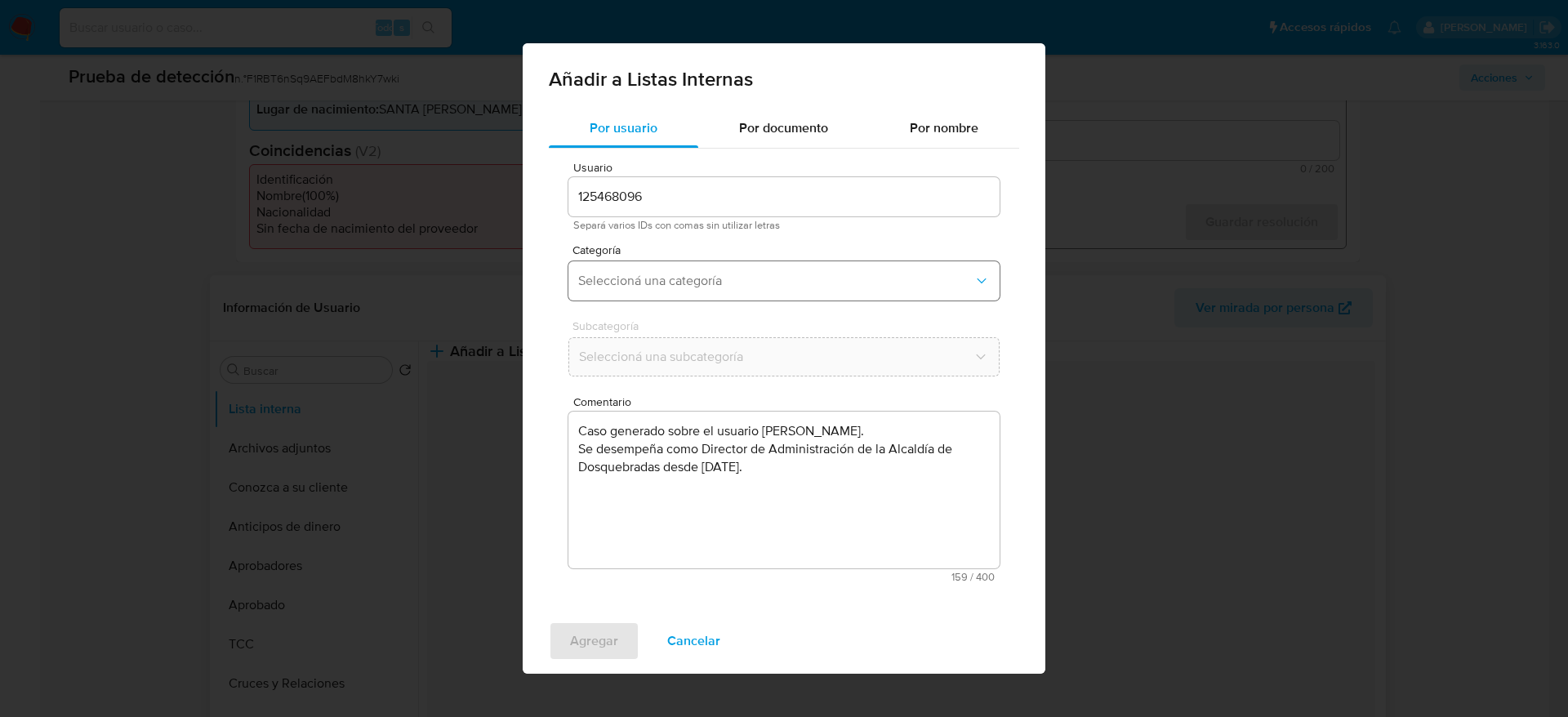
click at [751, 280] on span "Seleccioná una categoría" at bounding box center [776, 281] width 395 height 16
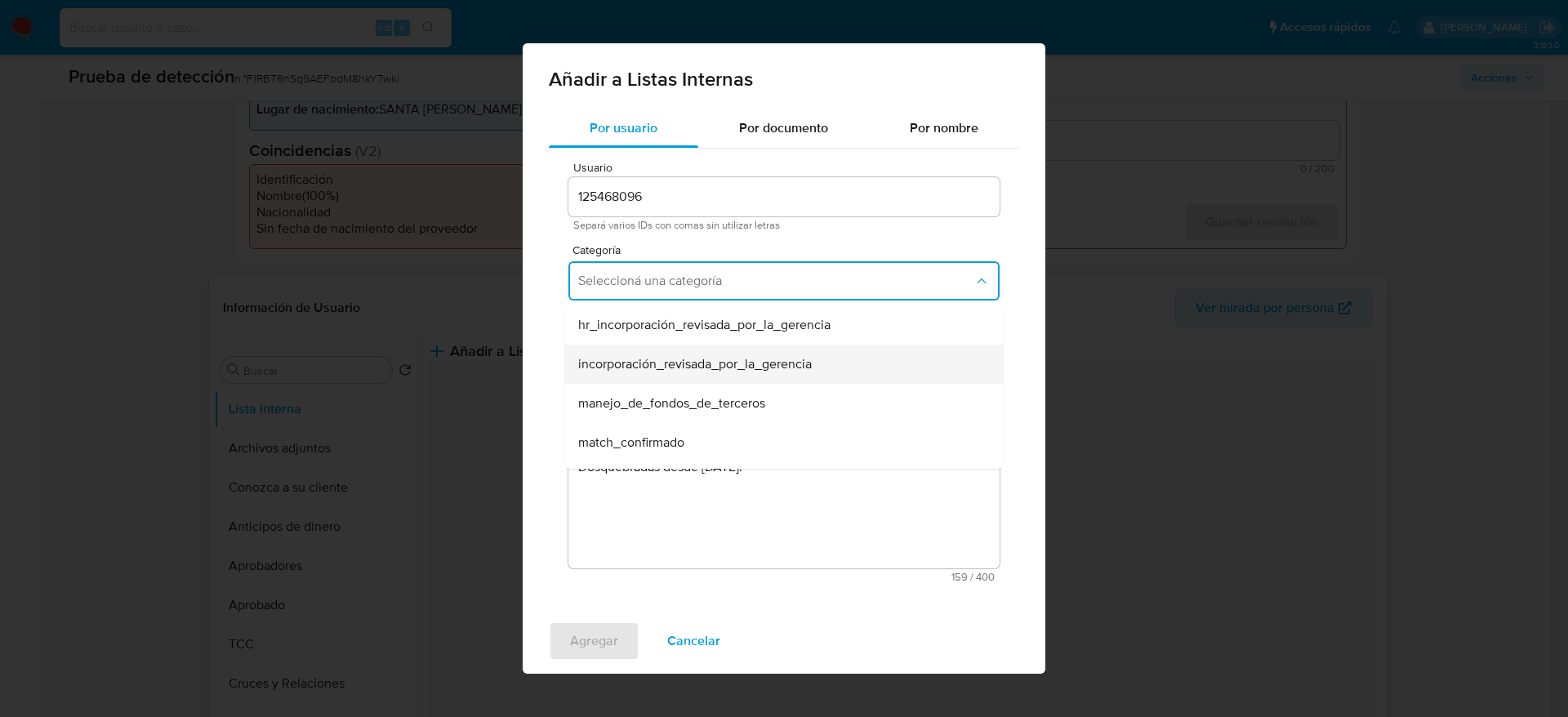
scroll to position [122, 0]
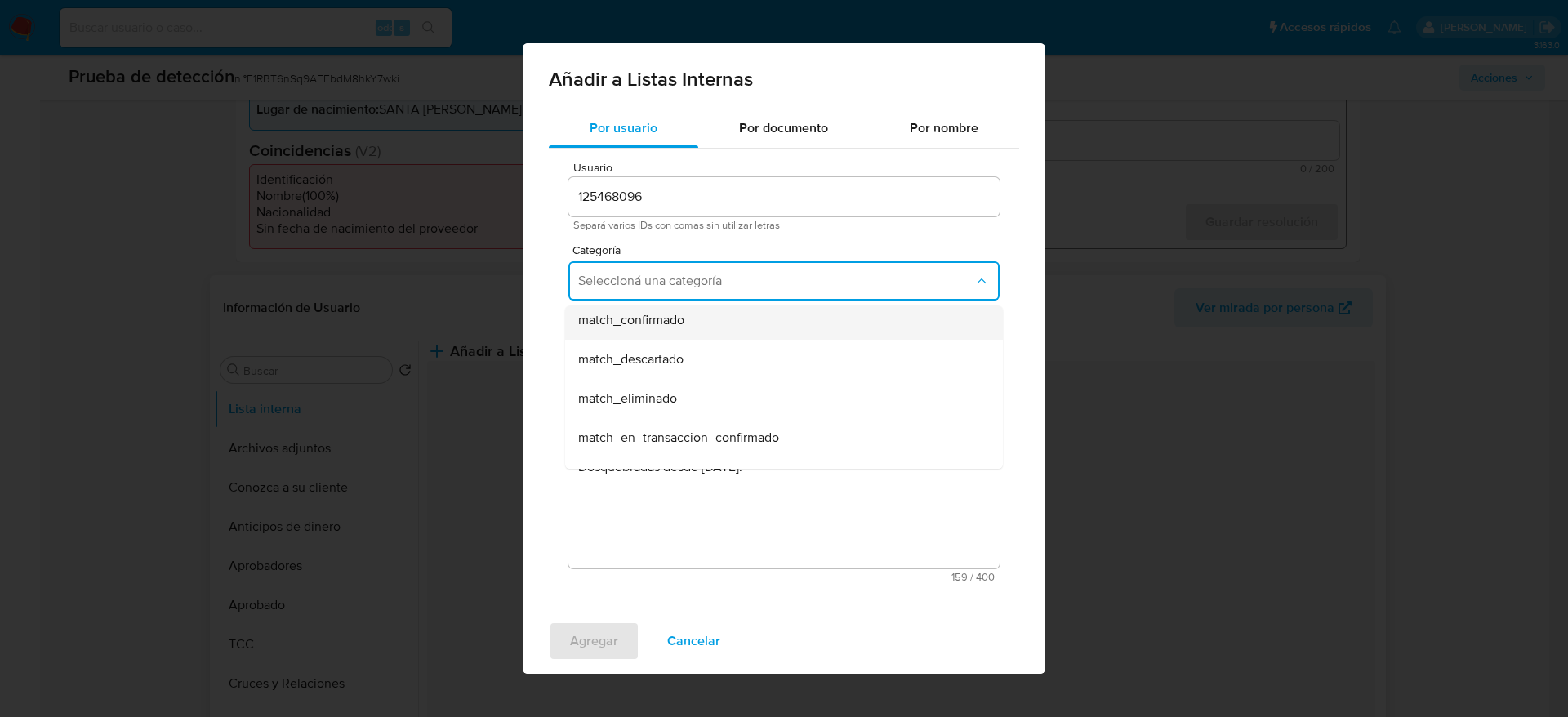
click at [648, 331] on div "match_confirmado" at bounding box center [779, 320] width 402 height 40
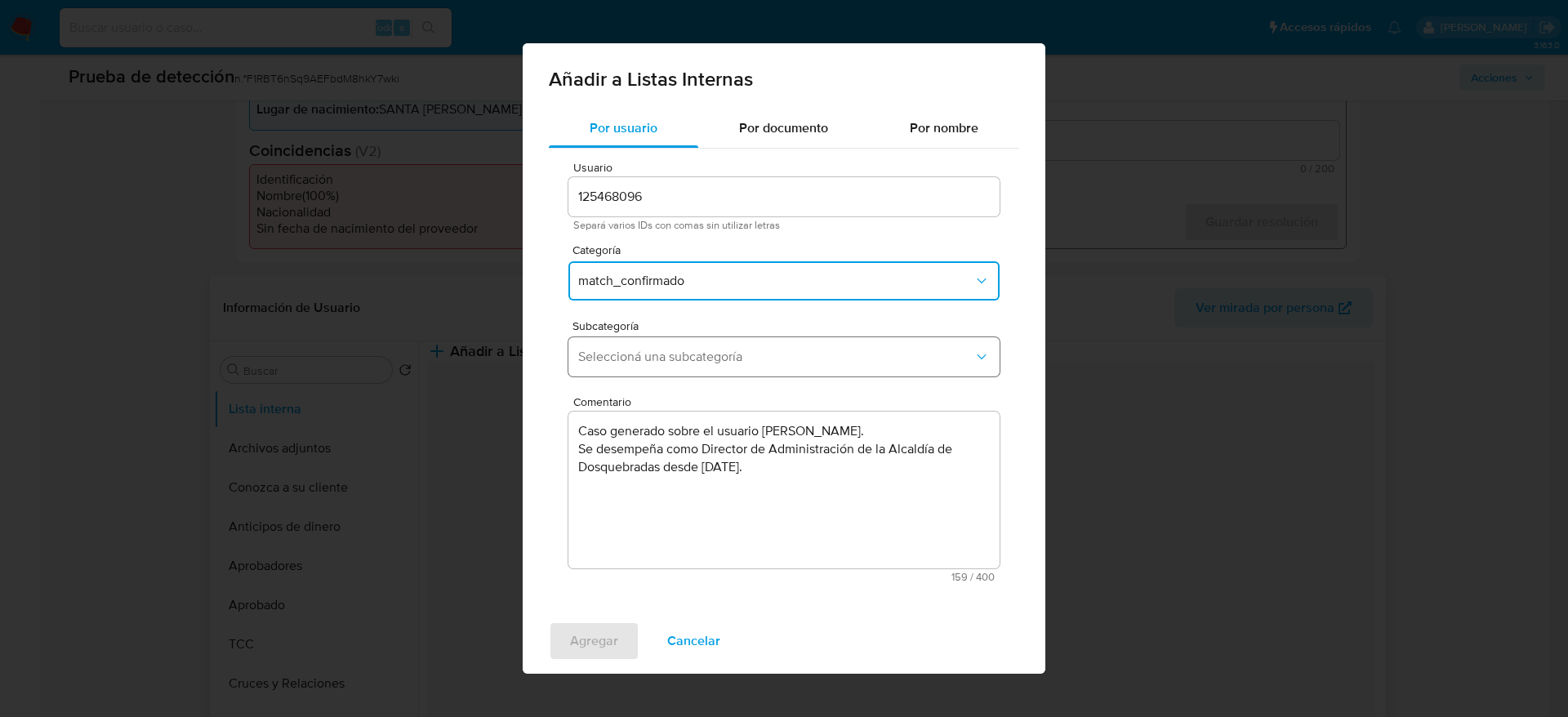
click at [636, 345] on button "Seleccioná una subcategoría" at bounding box center [784, 356] width 432 height 40
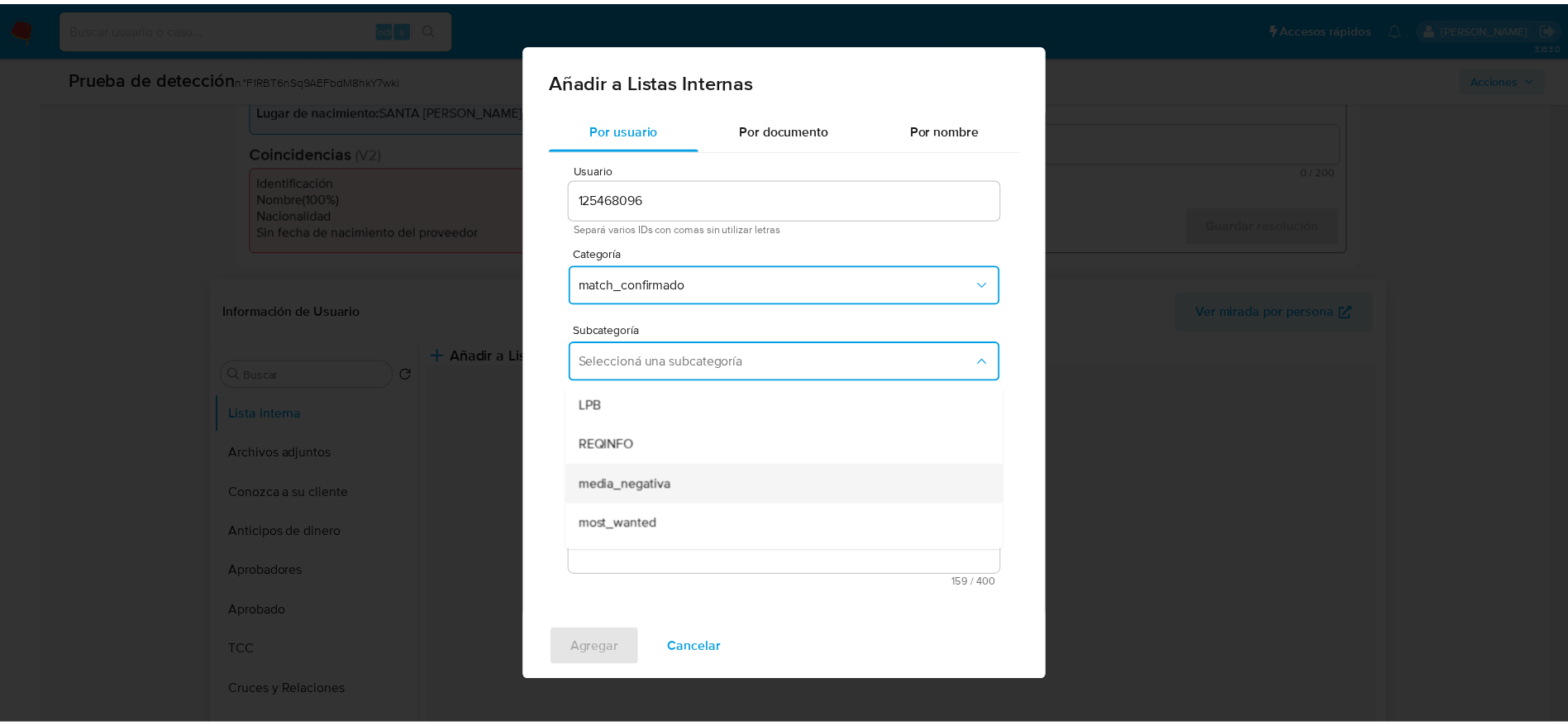
scroll to position [113, 0]
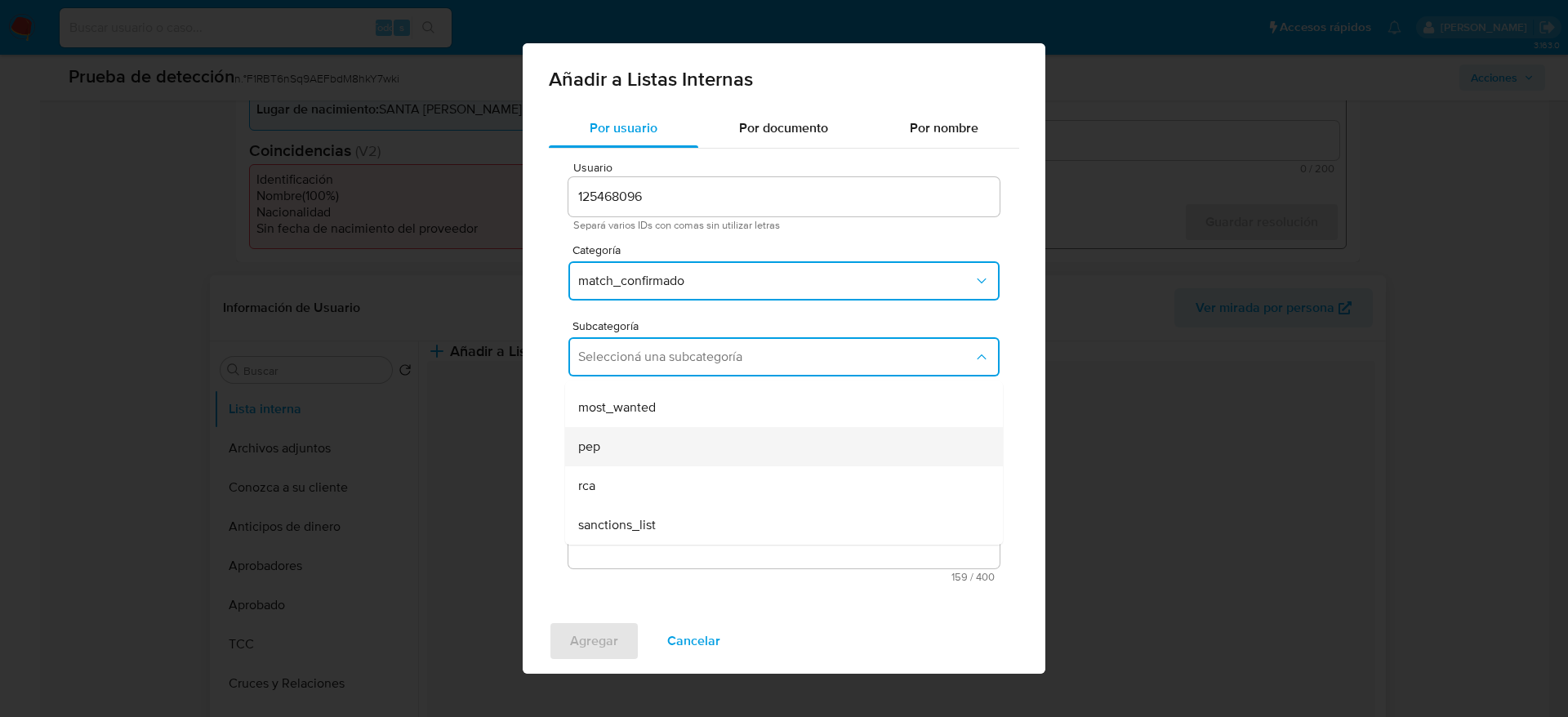
click at [667, 446] on div "pep" at bounding box center [779, 447] width 402 height 40
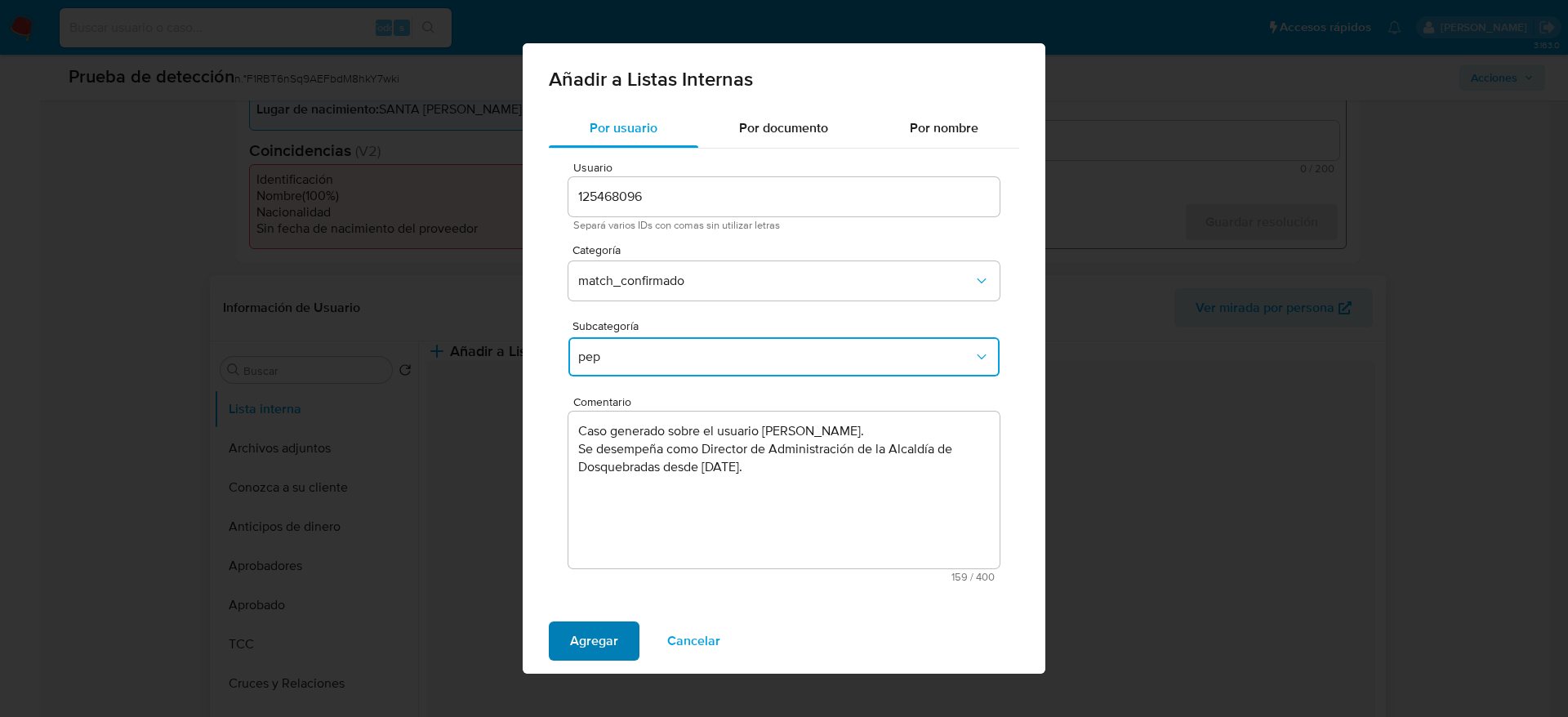
click at [604, 652] on span "Agregar" at bounding box center [593, 640] width 48 height 36
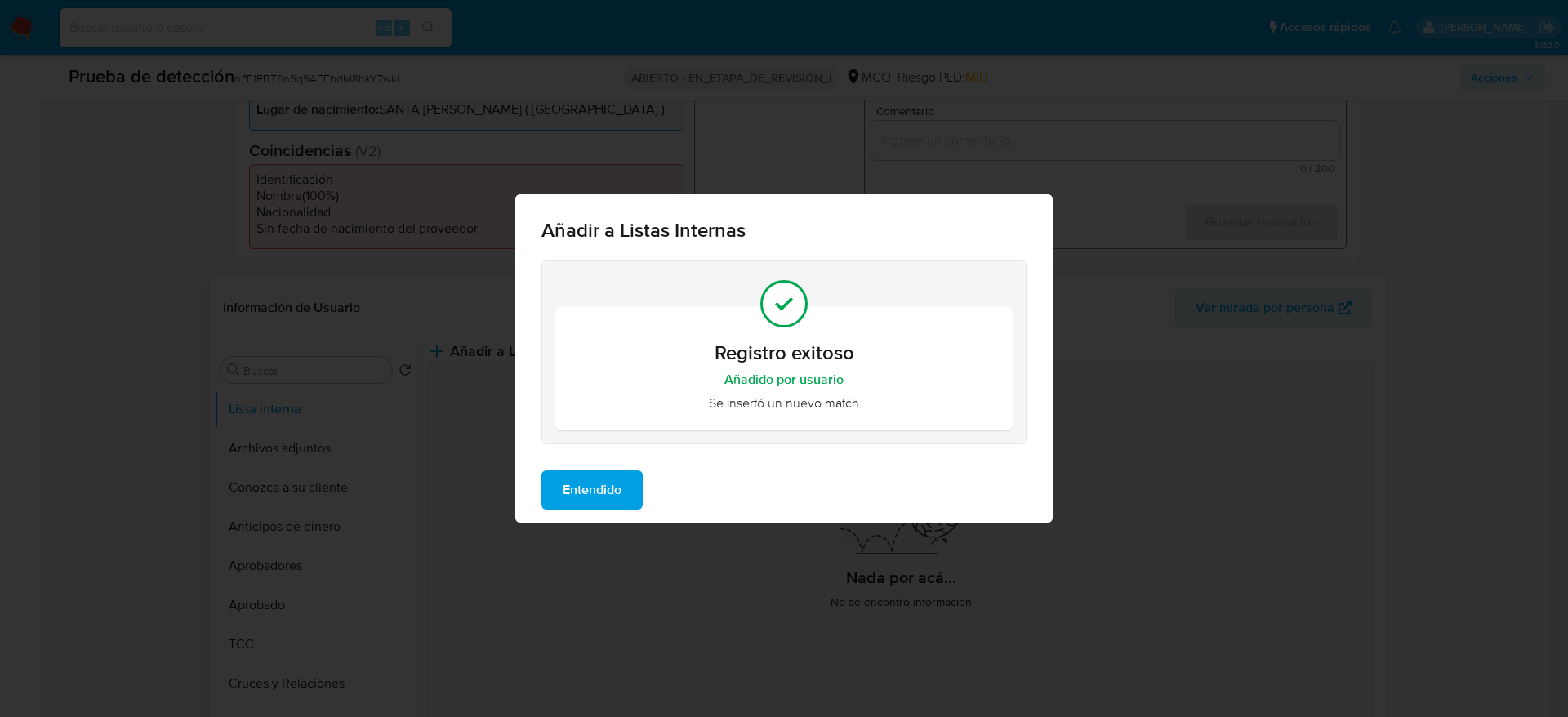
click at [627, 474] on button "Entendido" at bounding box center [592, 490] width 101 height 40
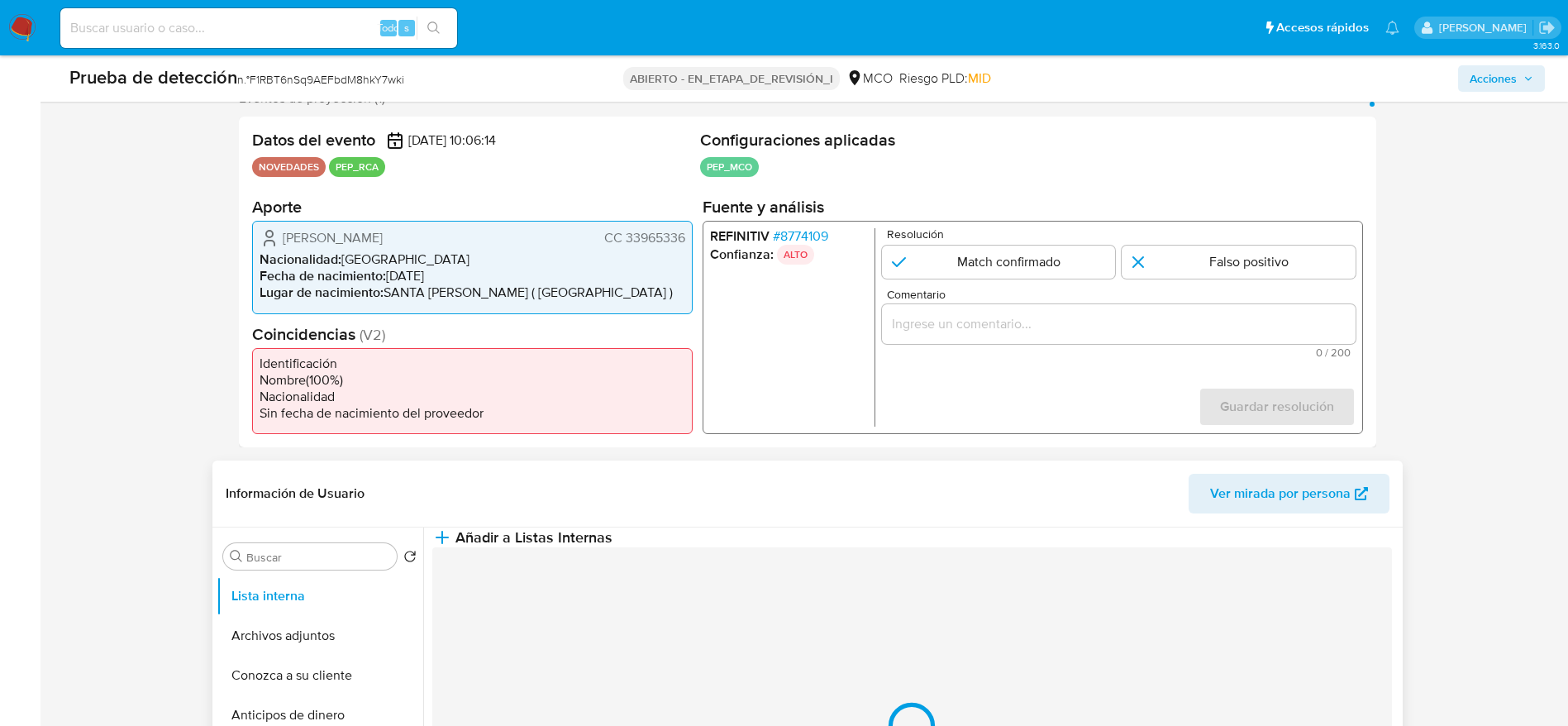
scroll to position [248, 0]
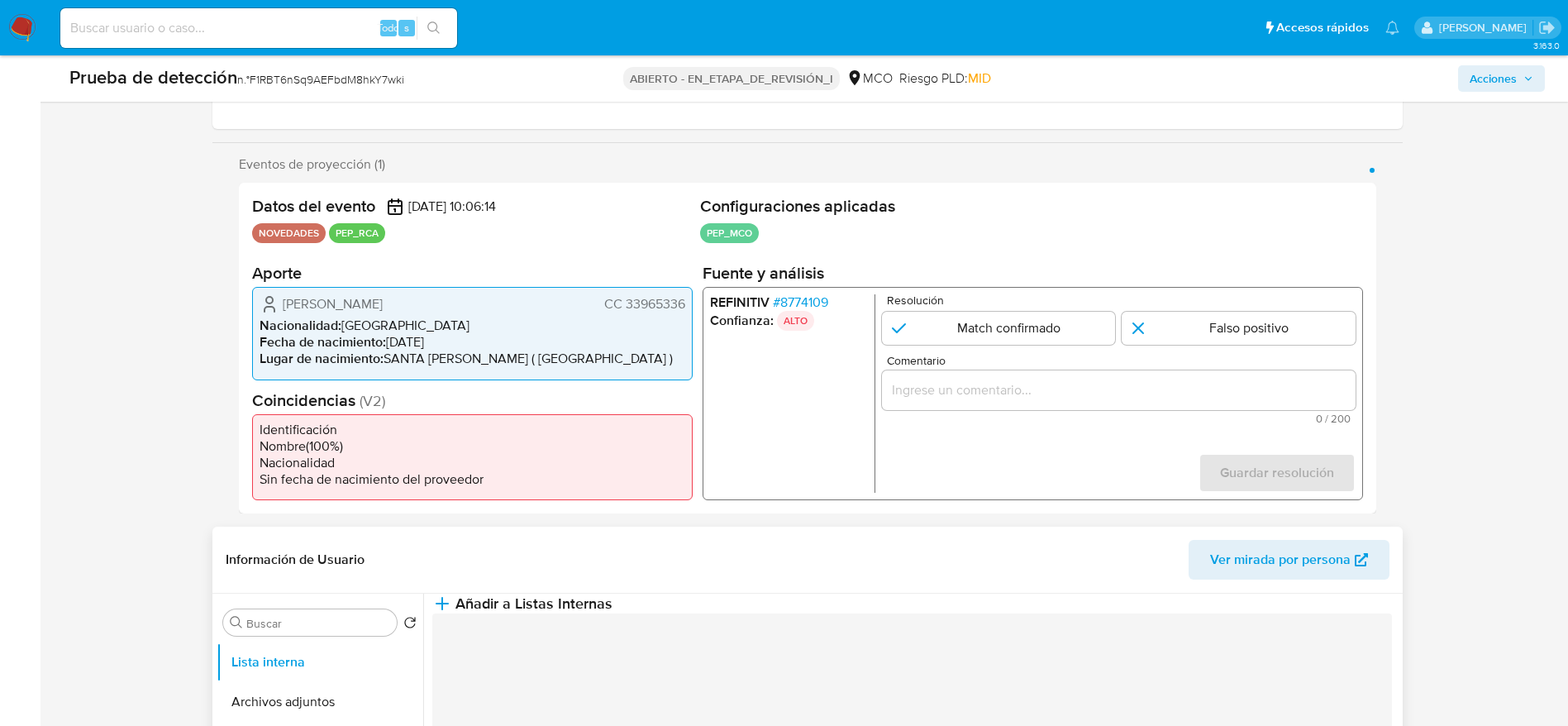
click at [1003, 382] on input "Comentario" at bounding box center [1118, 390] width 473 height 21
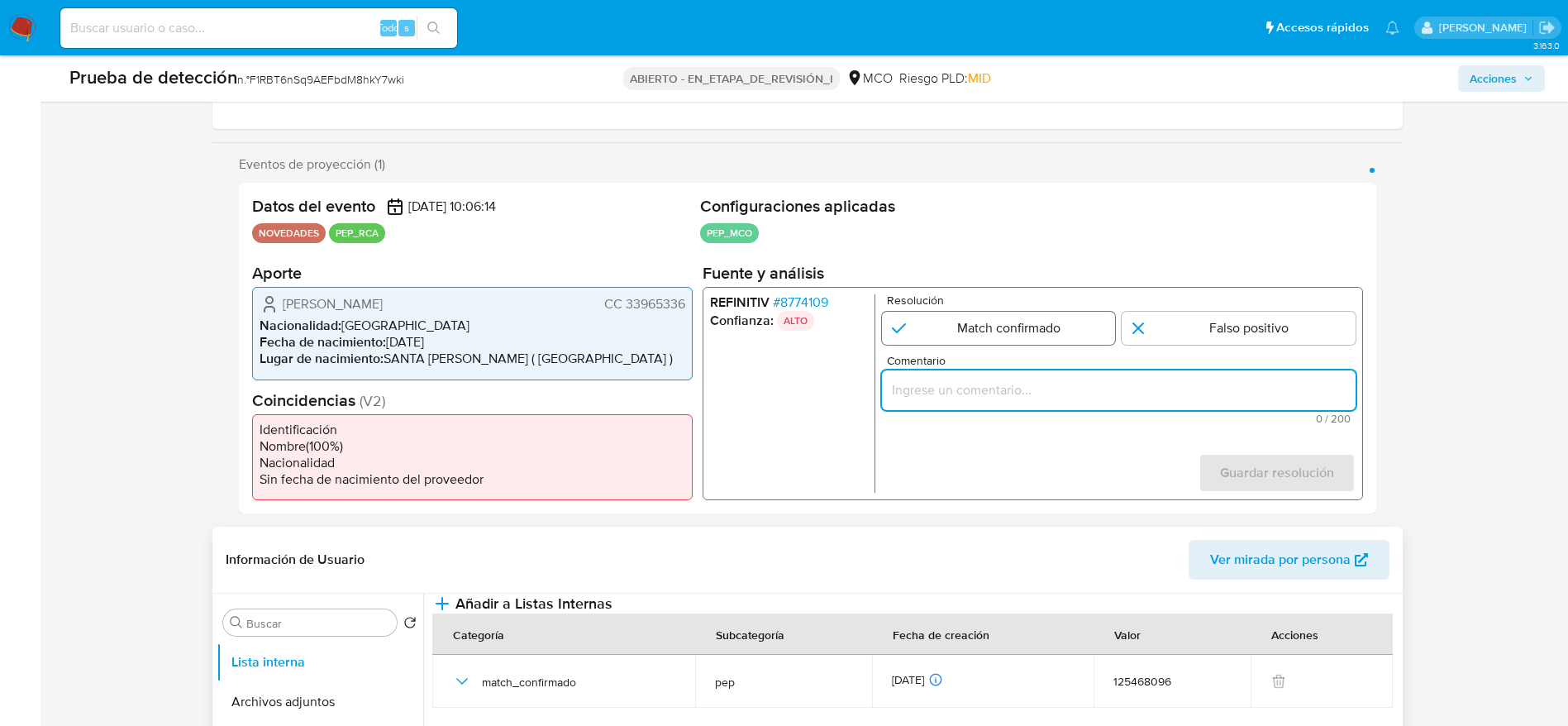
paste input "Caso generado sobre el usuario Kelly Johana Echeverry Tabares. Se desempeña com…"
type input "Caso generado sobre el usuario Kelly Johana Echeverry Tabares. Se desempeña com…"
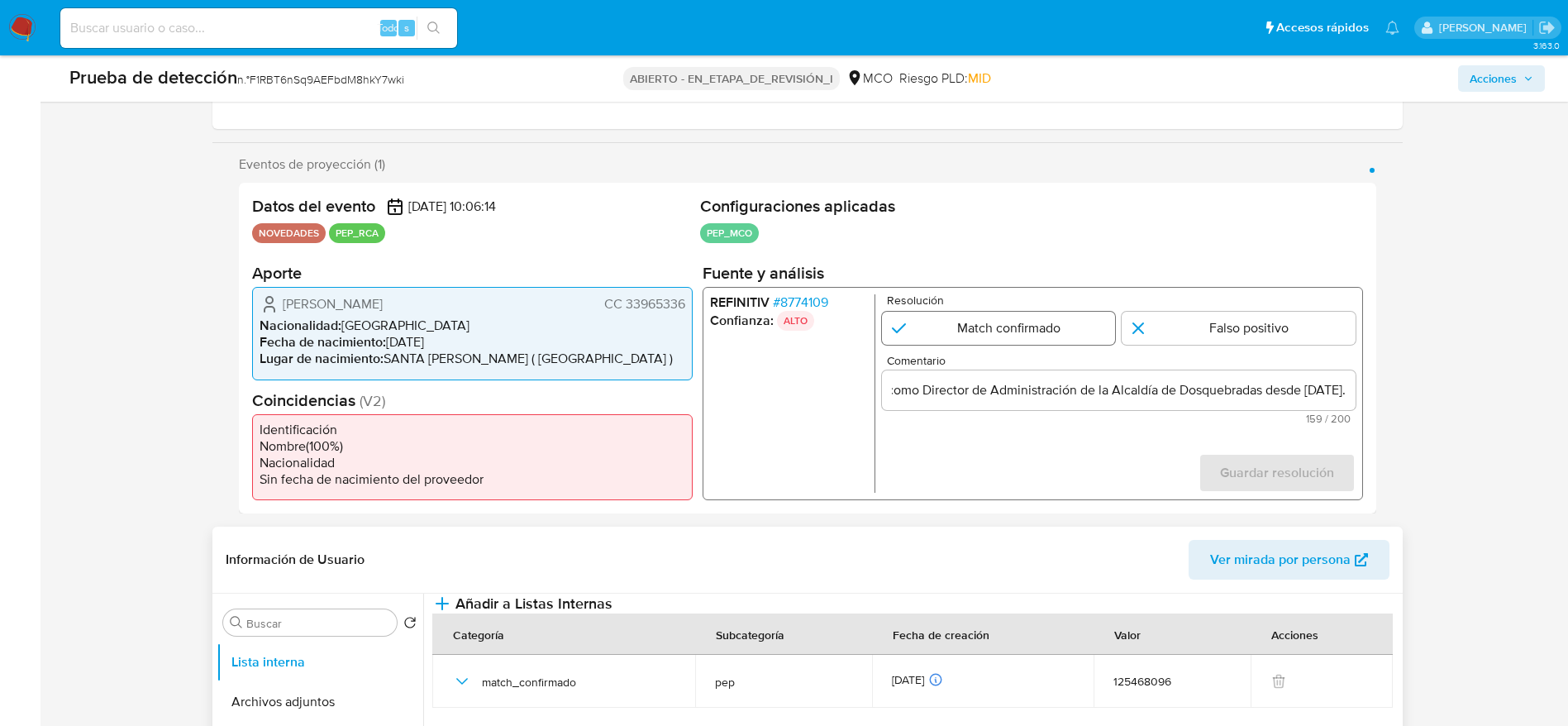
click at [1035, 312] on input "1 de 1" at bounding box center [998, 328] width 234 height 33
radio input "true"
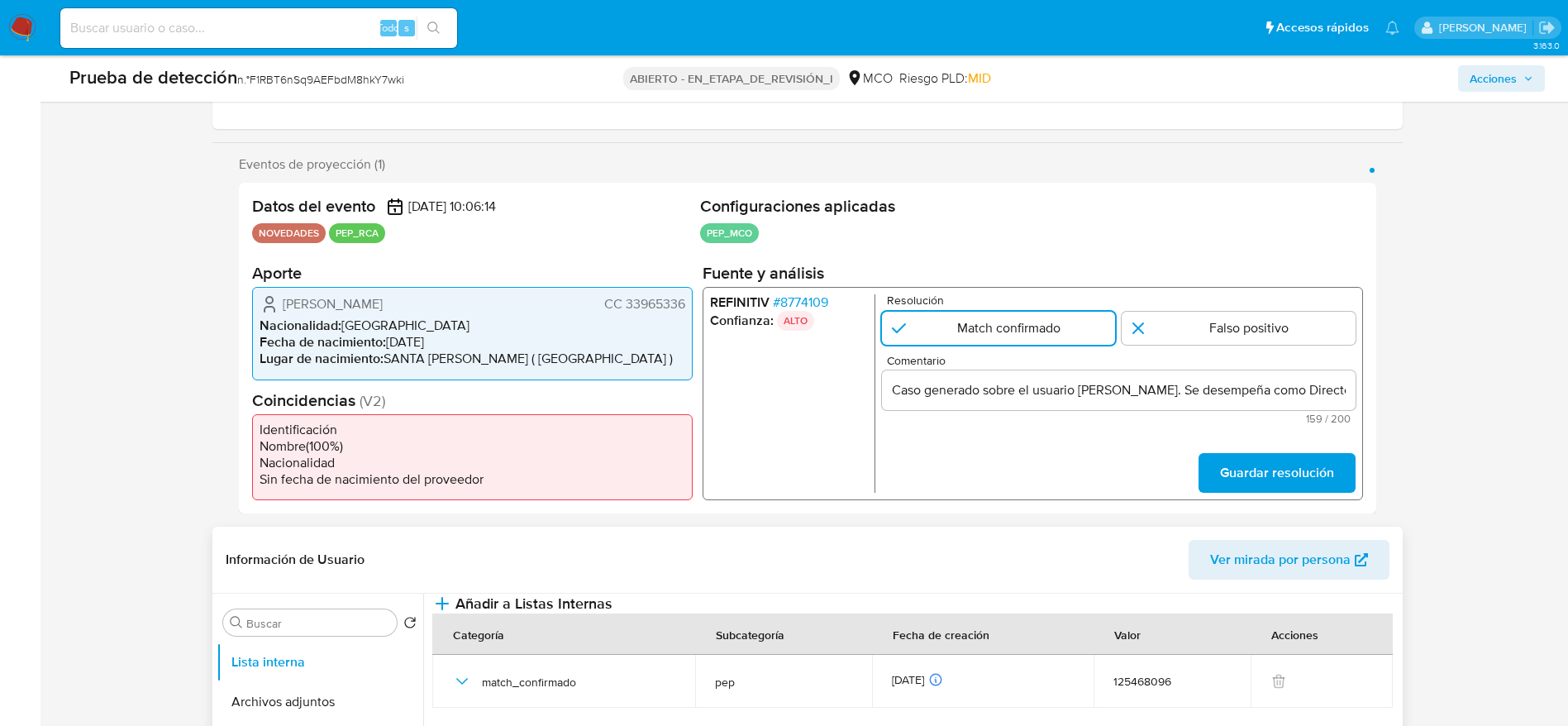
drag, startPoint x: 1260, startPoint y: 474, endPoint x: 827, endPoint y: 484, distance: 433.1
click at [1260, 475] on span "Guardar resolución" at bounding box center [1276, 473] width 114 height 37
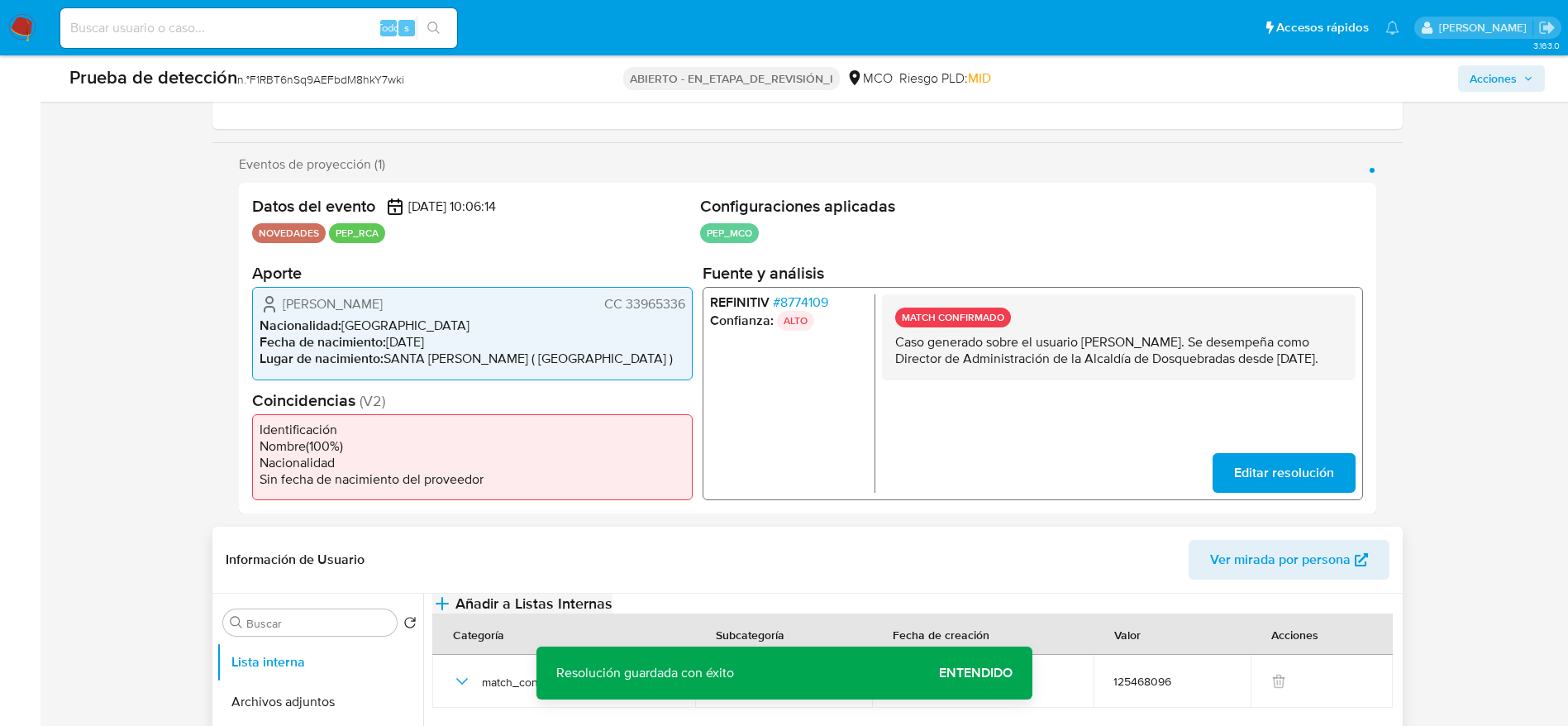
scroll to position [496, 0]
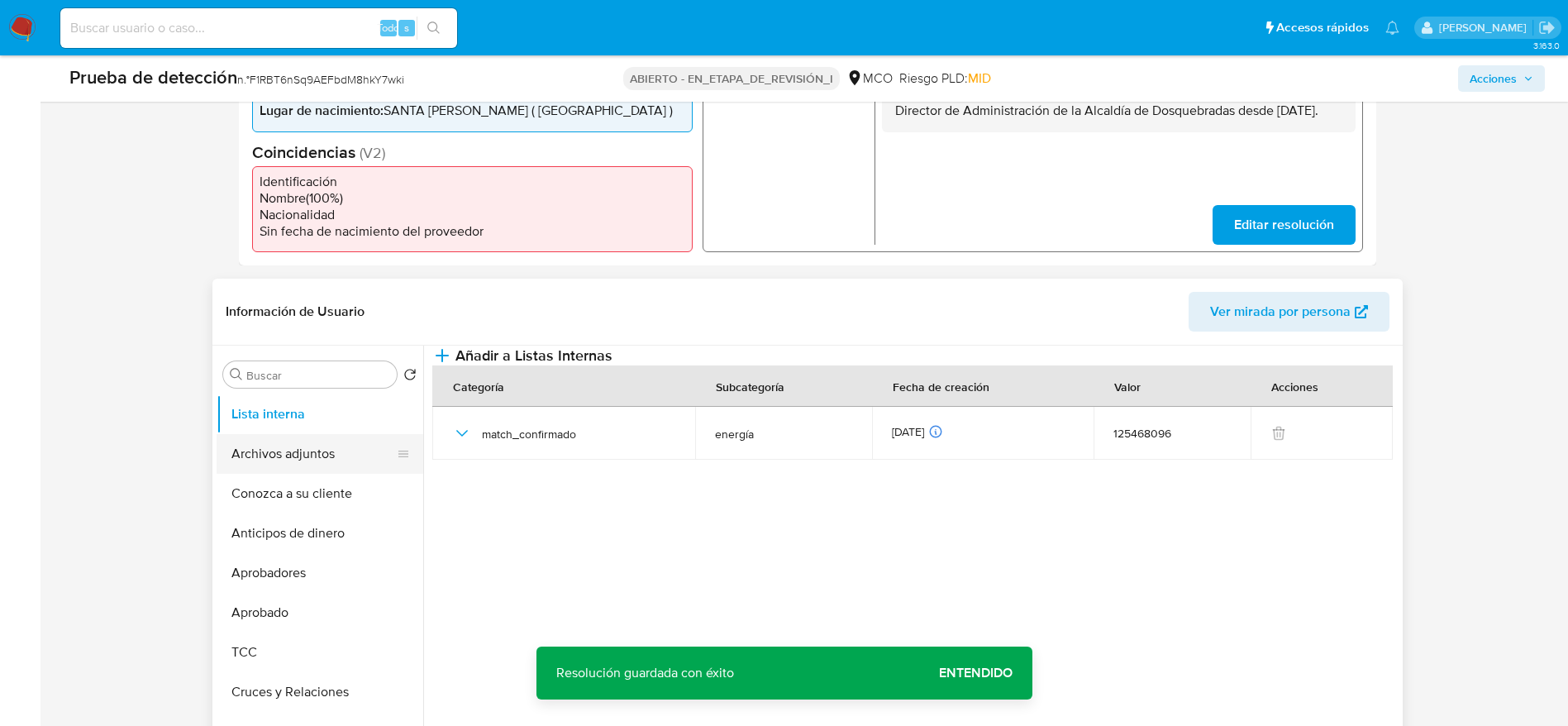
click at [322, 459] on button "Archivos adjuntos" at bounding box center [313, 454] width 194 height 40
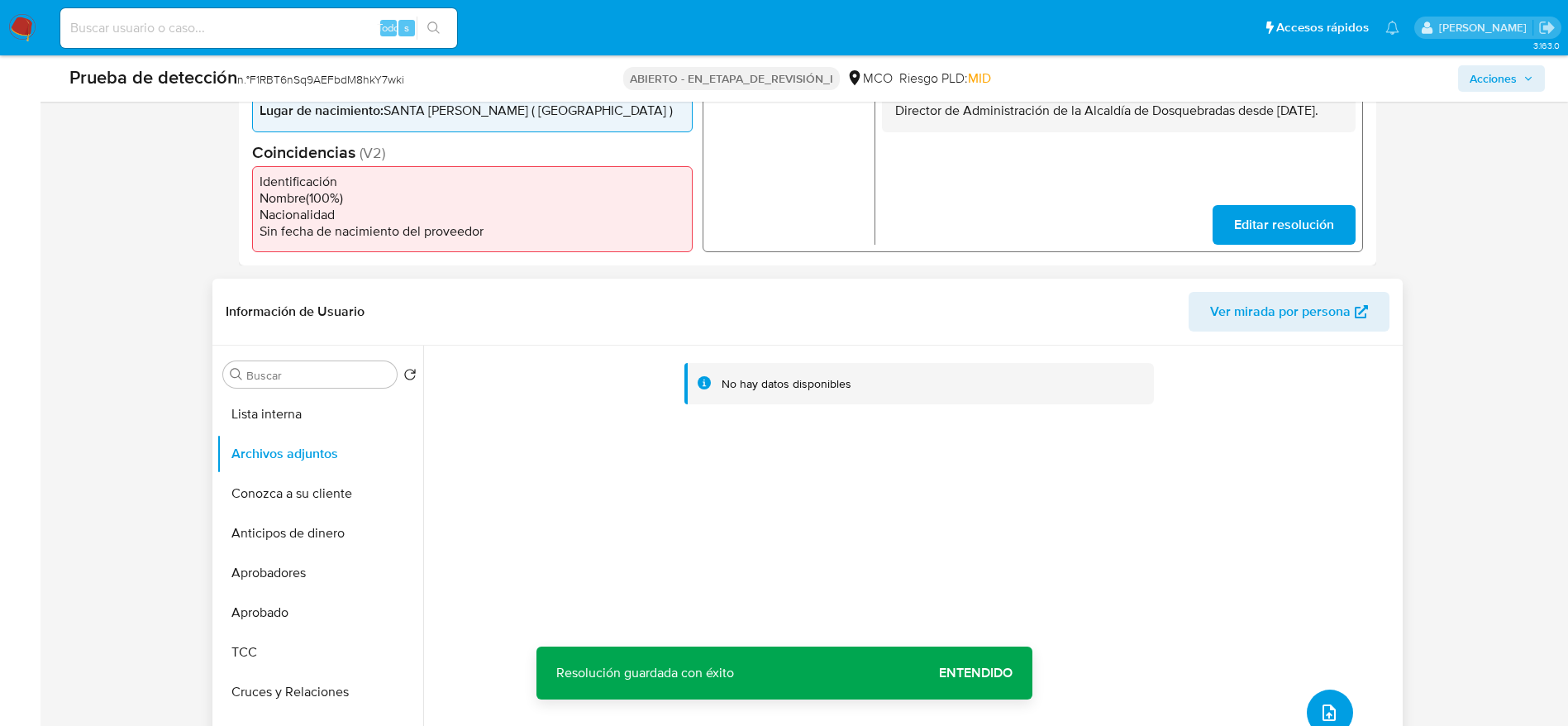
click at [1327, 703] on icon "subir archivo" at bounding box center [1328, 712] width 20 height 20
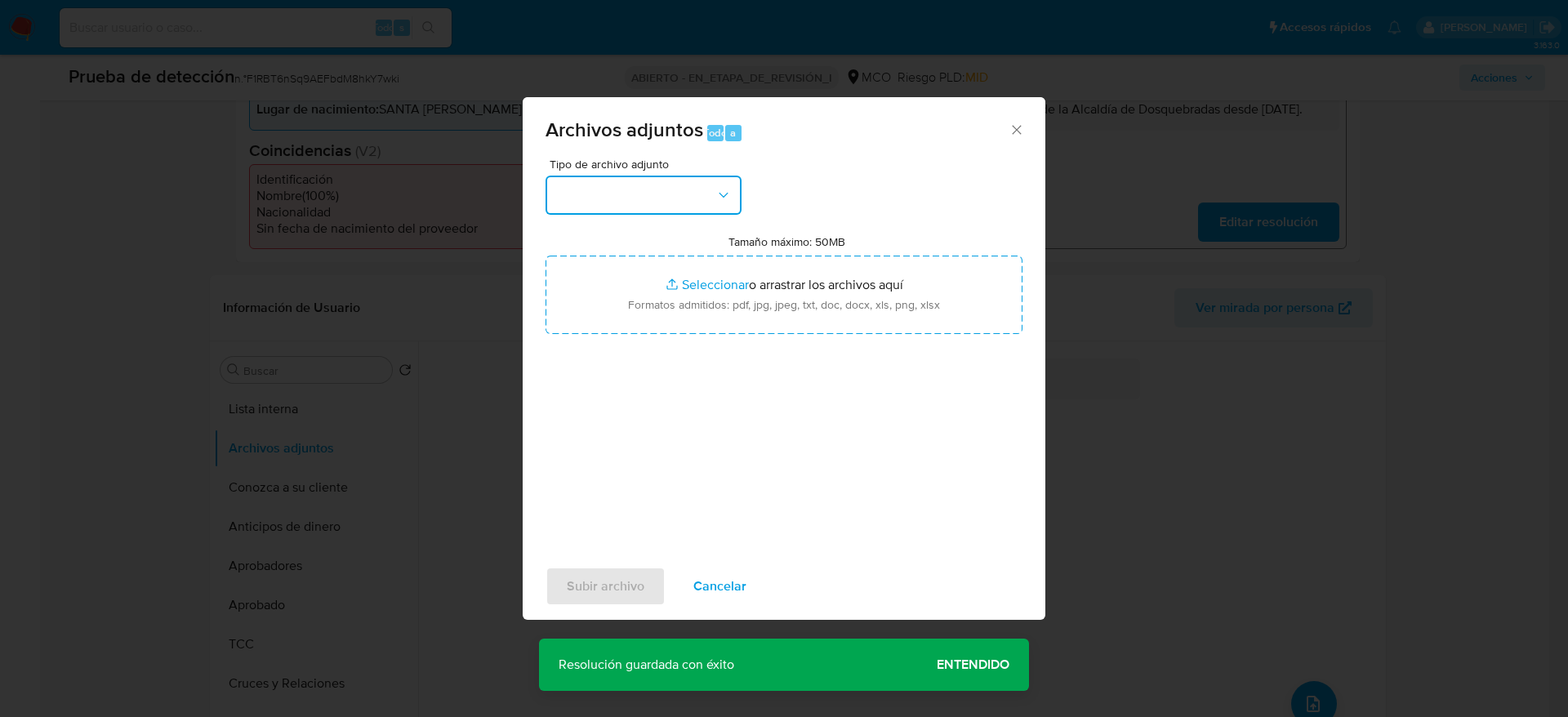
click at [629, 185] on button "button" at bounding box center [643, 195] width 196 height 40
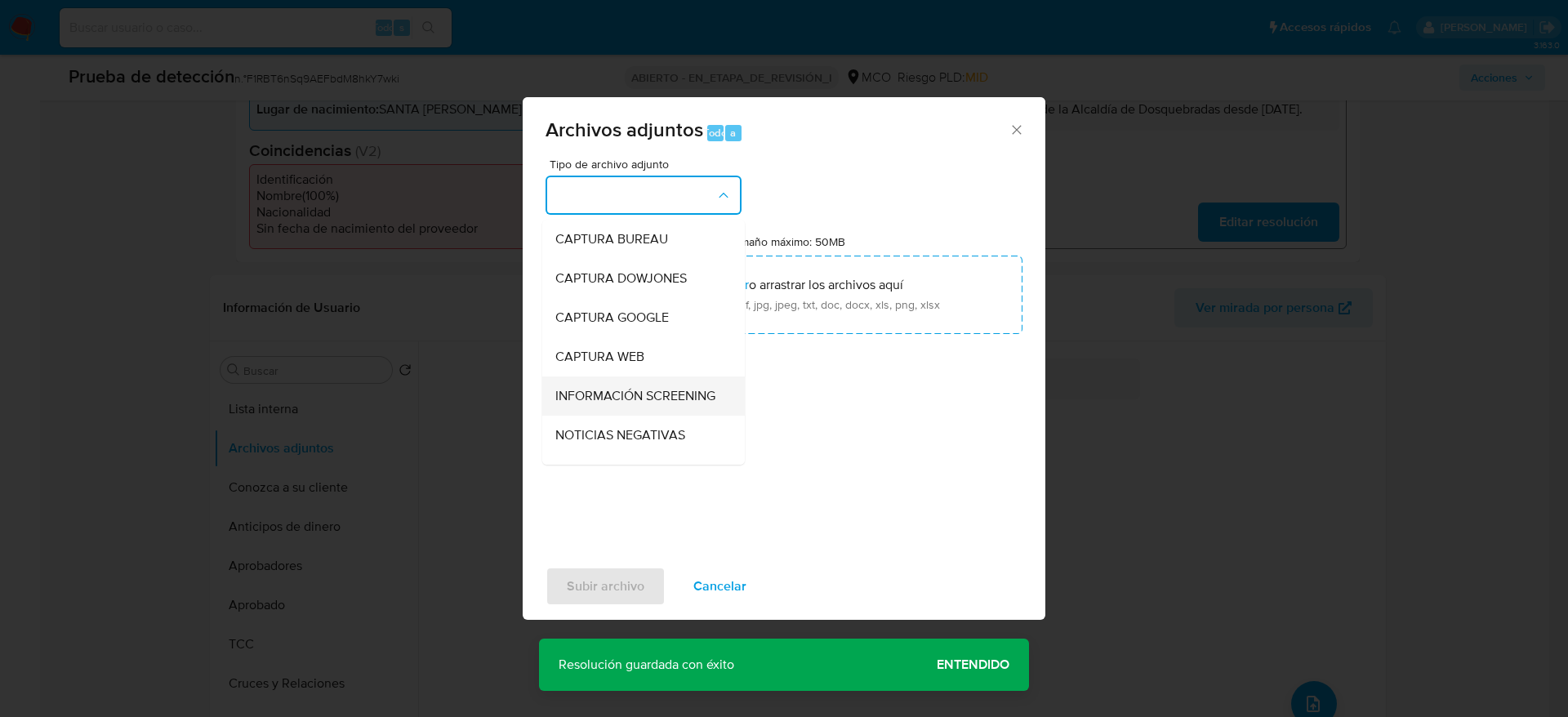
click at [631, 396] on span "INFORMACIÓN SCREENING" at bounding box center [636, 395] width 160 height 16
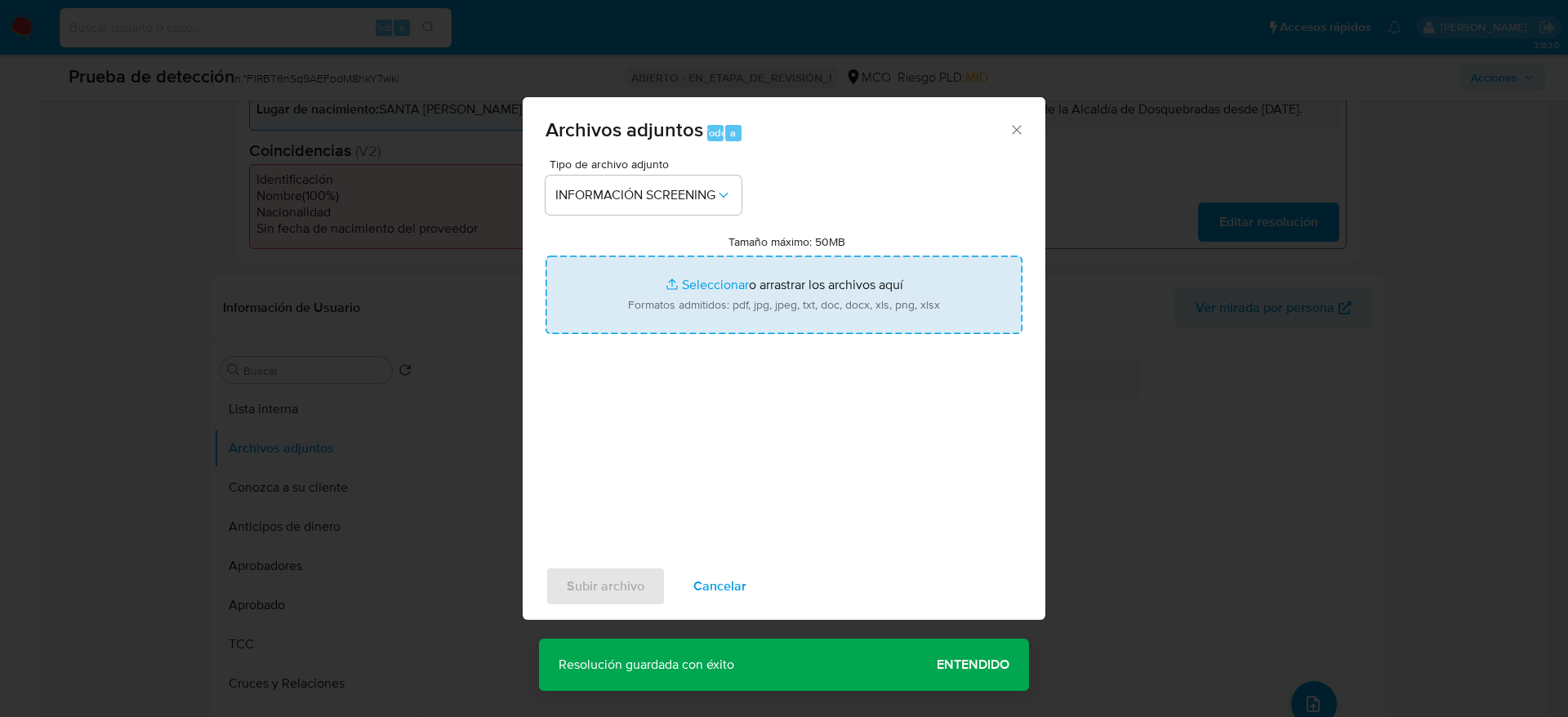
click at [637, 297] on input "Tamaño máximo: 50MB Seleccionar archivos" at bounding box center [784, 294] width 477 height 78
type input "C:\fakepath\_Kelly Johana Echeverry Tabares_ - Buscar con Google.pdf"
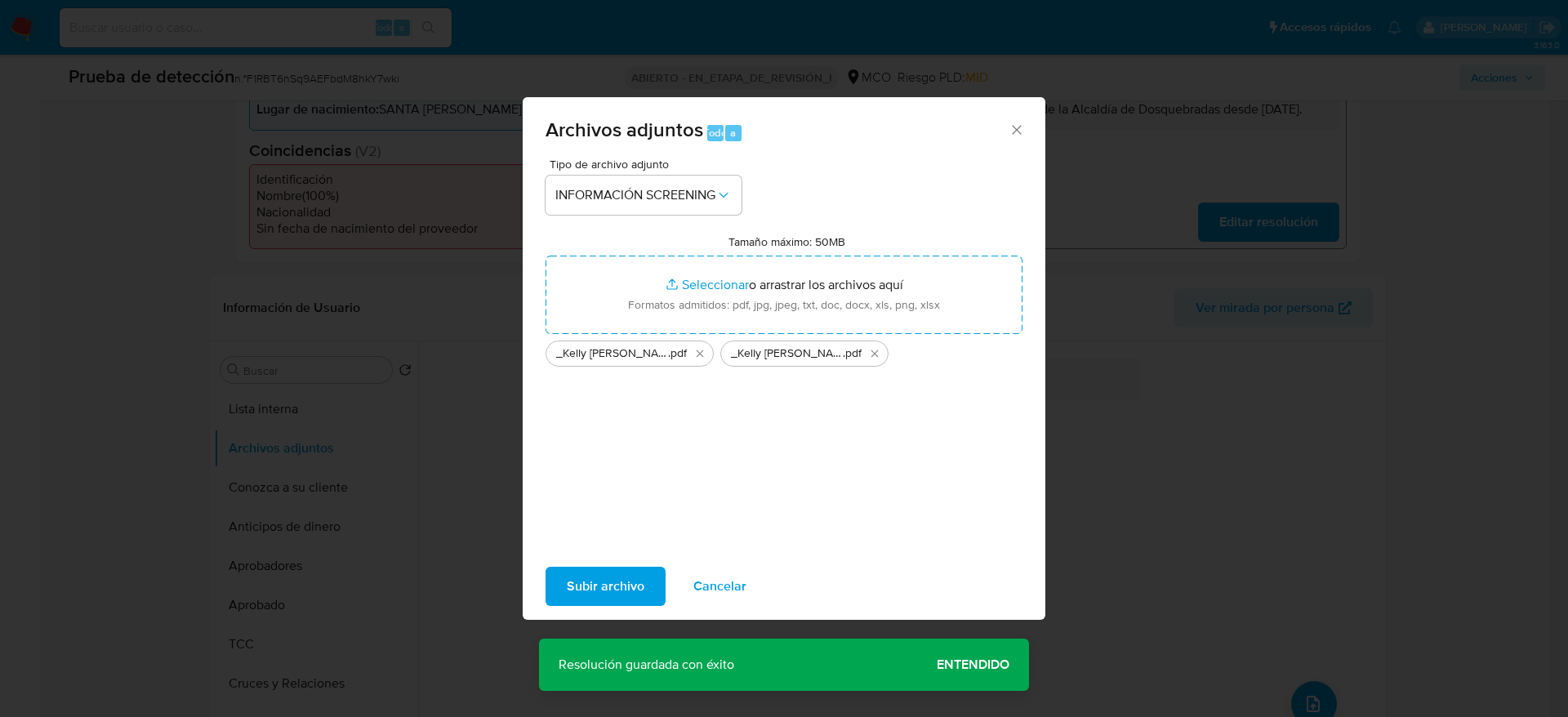
click at [616, 587] on span "Subir archivo" at bounding box center [605, 586] width 78 height 36
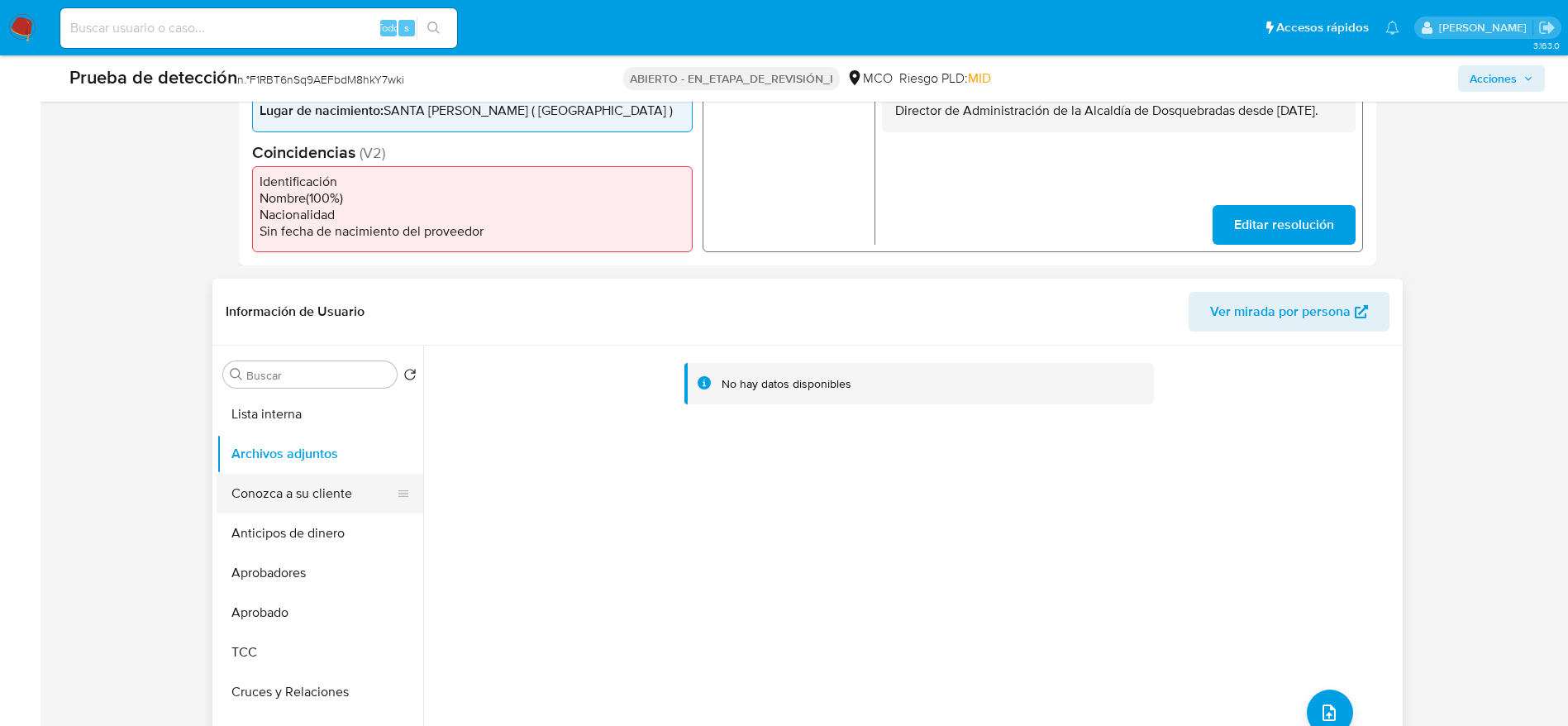
click at [269, 511] on button "Conozca a su cliente" at bounding box center [313, 493] width 194 height 40
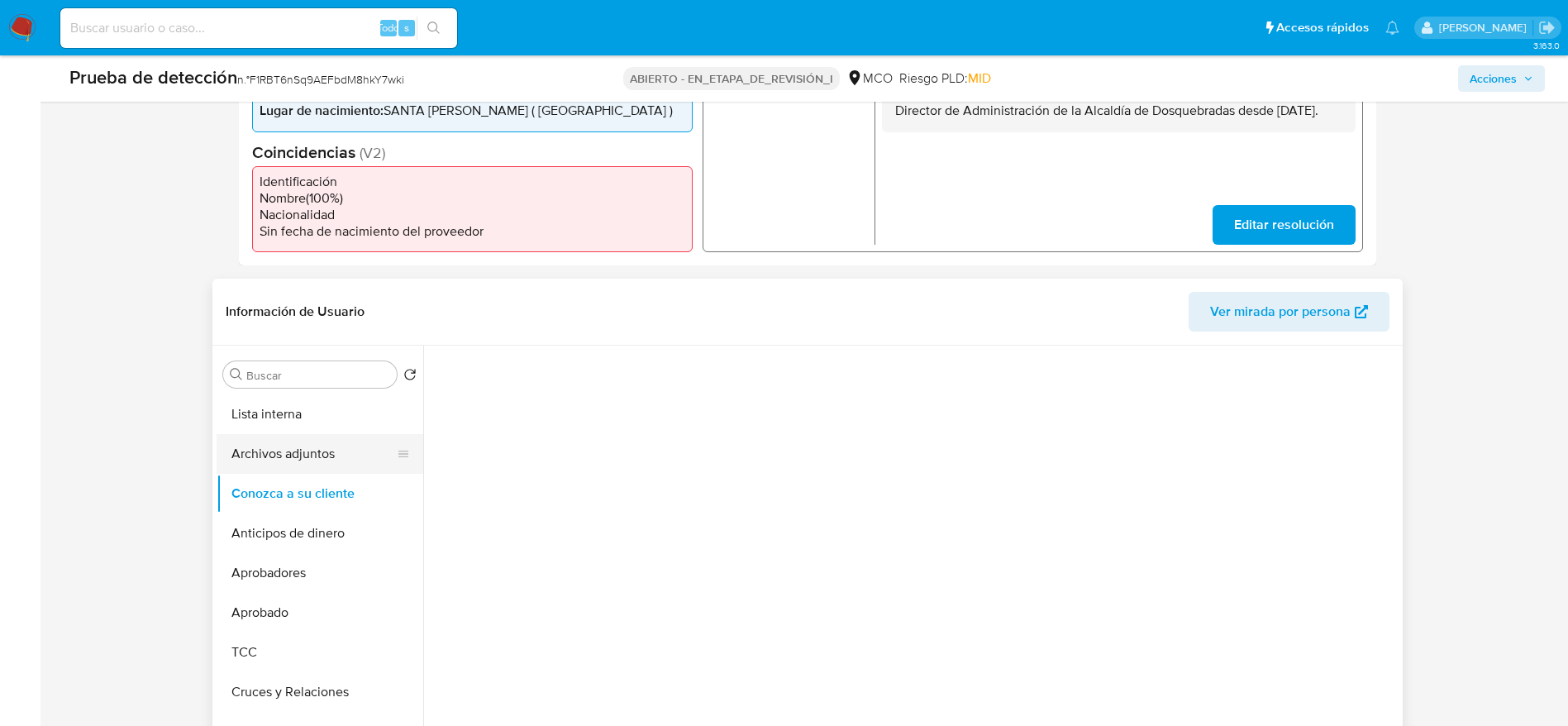
click at [269, 455] on button "Archivos adjuntos" at bounding box center [313, 454] width 194 height 40
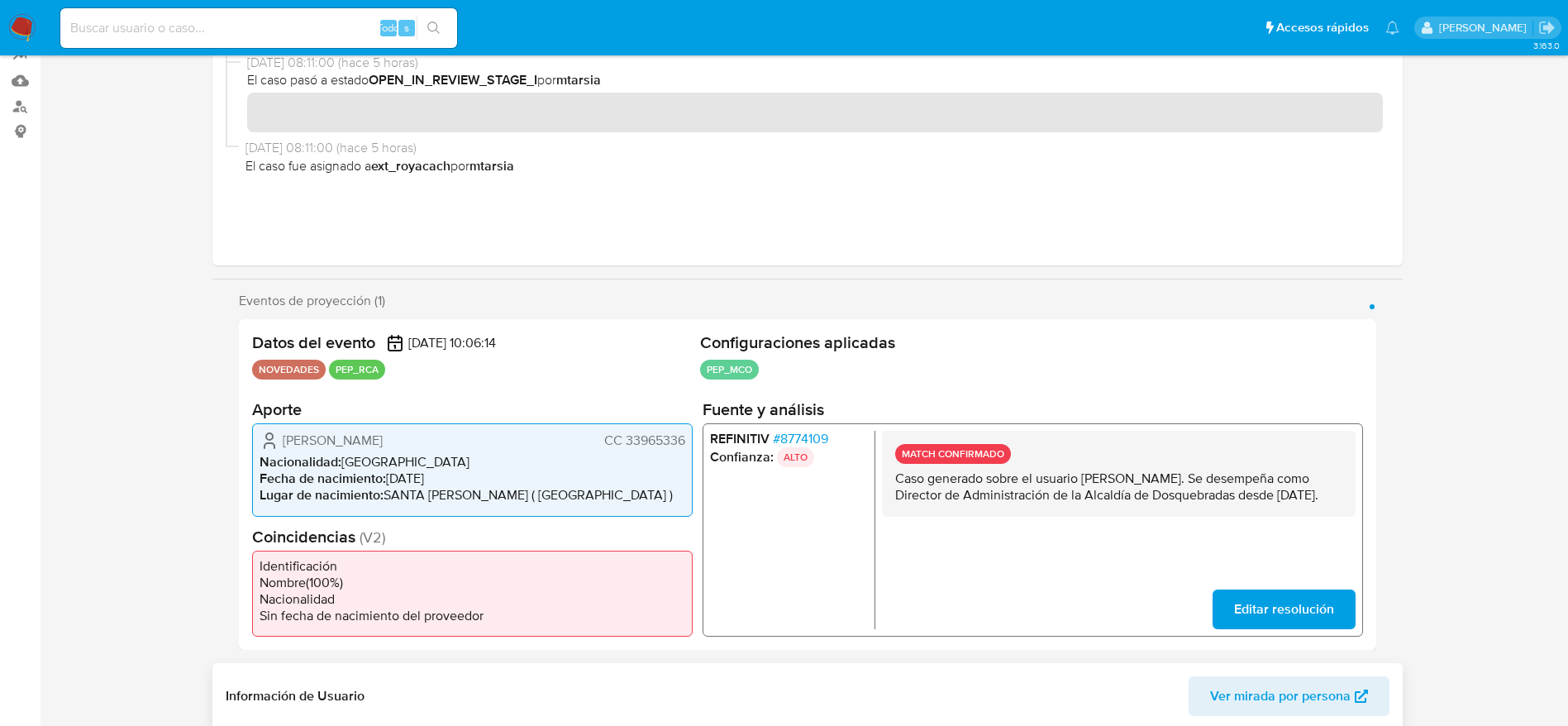
scroll to position [0, 0]
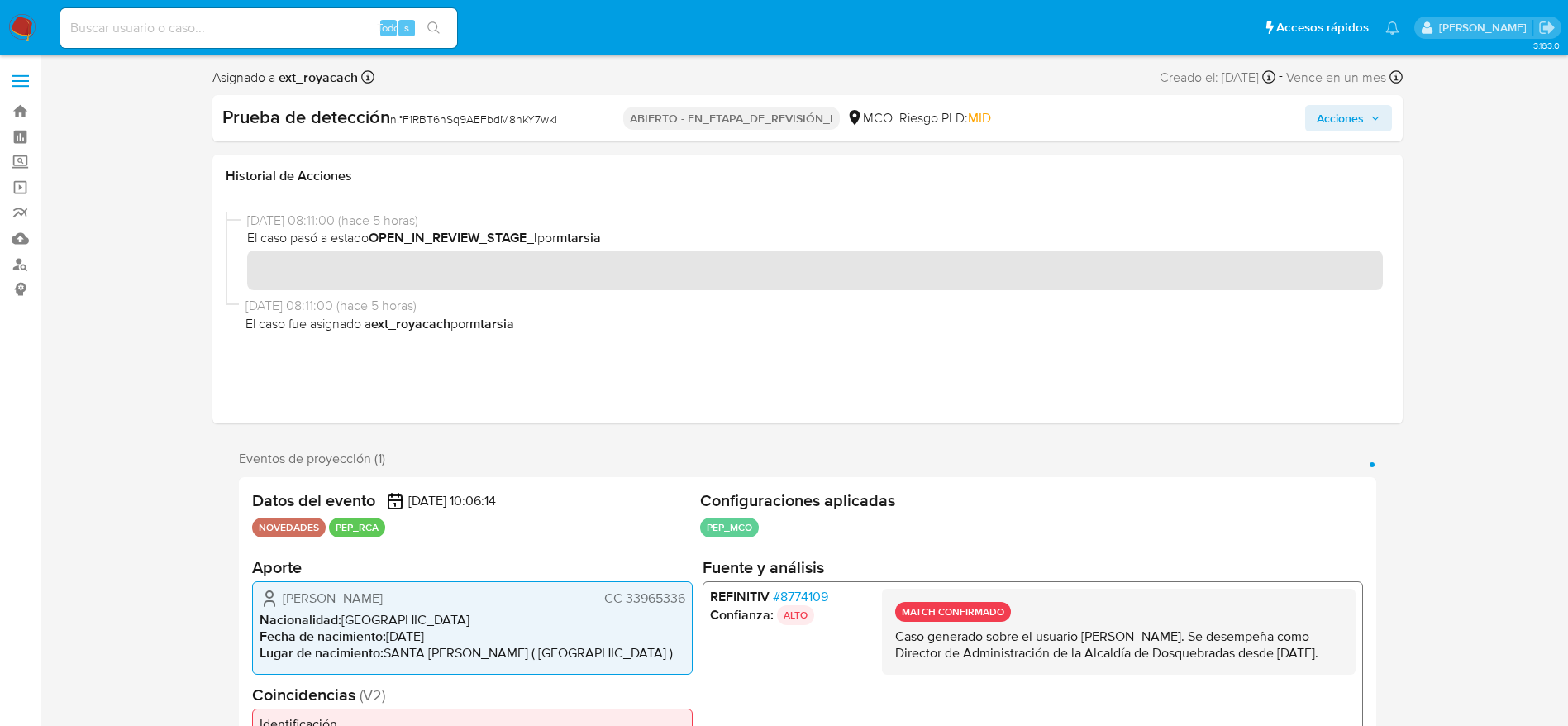
click at [1353, 107] on span "Acciones" at bounding box center [1339, 118] width 47 height 26
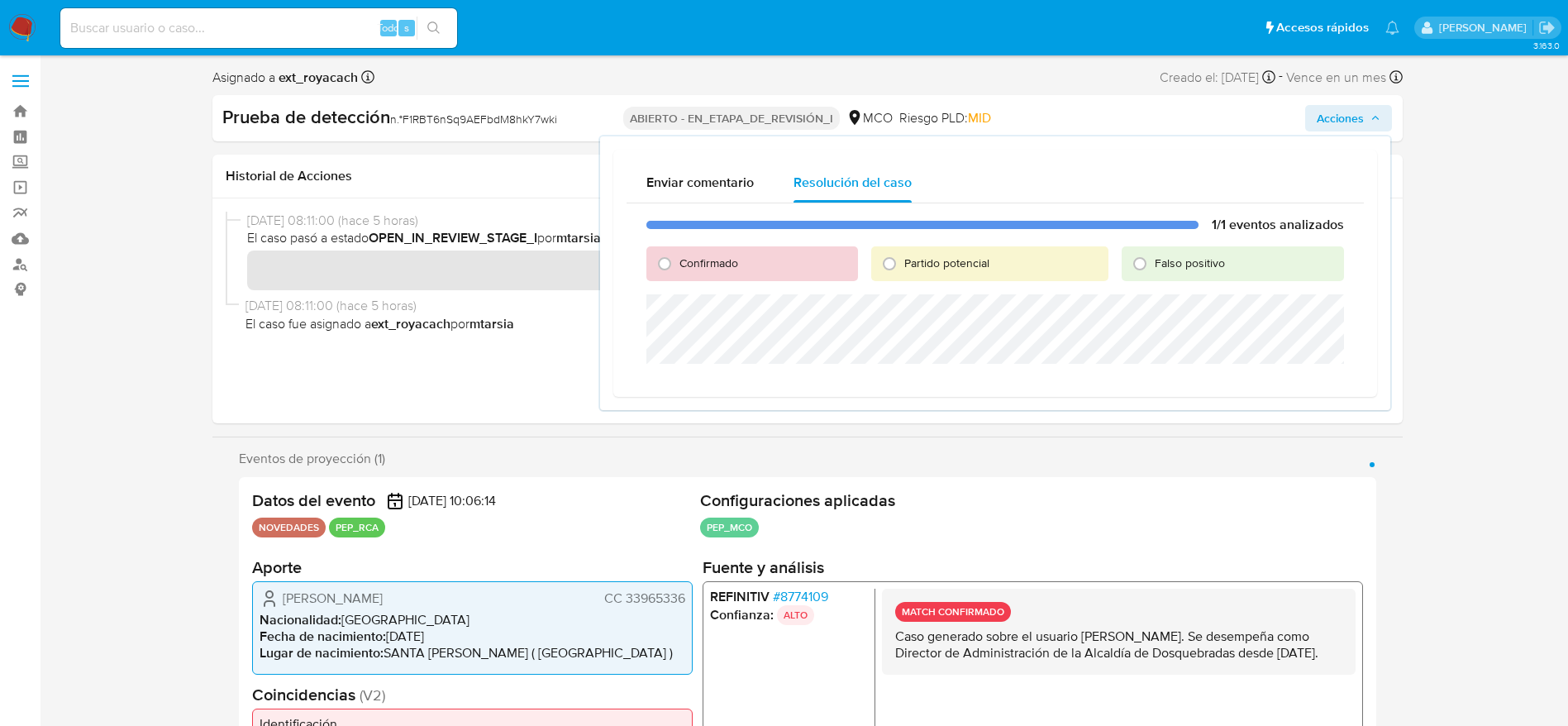
drag, startPoint x: 665, startPoint y: 272, endPoint x: 667, endPoint y: 280, distance: 8.2
click at [667, 273] on input "Confirmado" at bounding box center [664, 264] width 26 height 26
radio input "true"
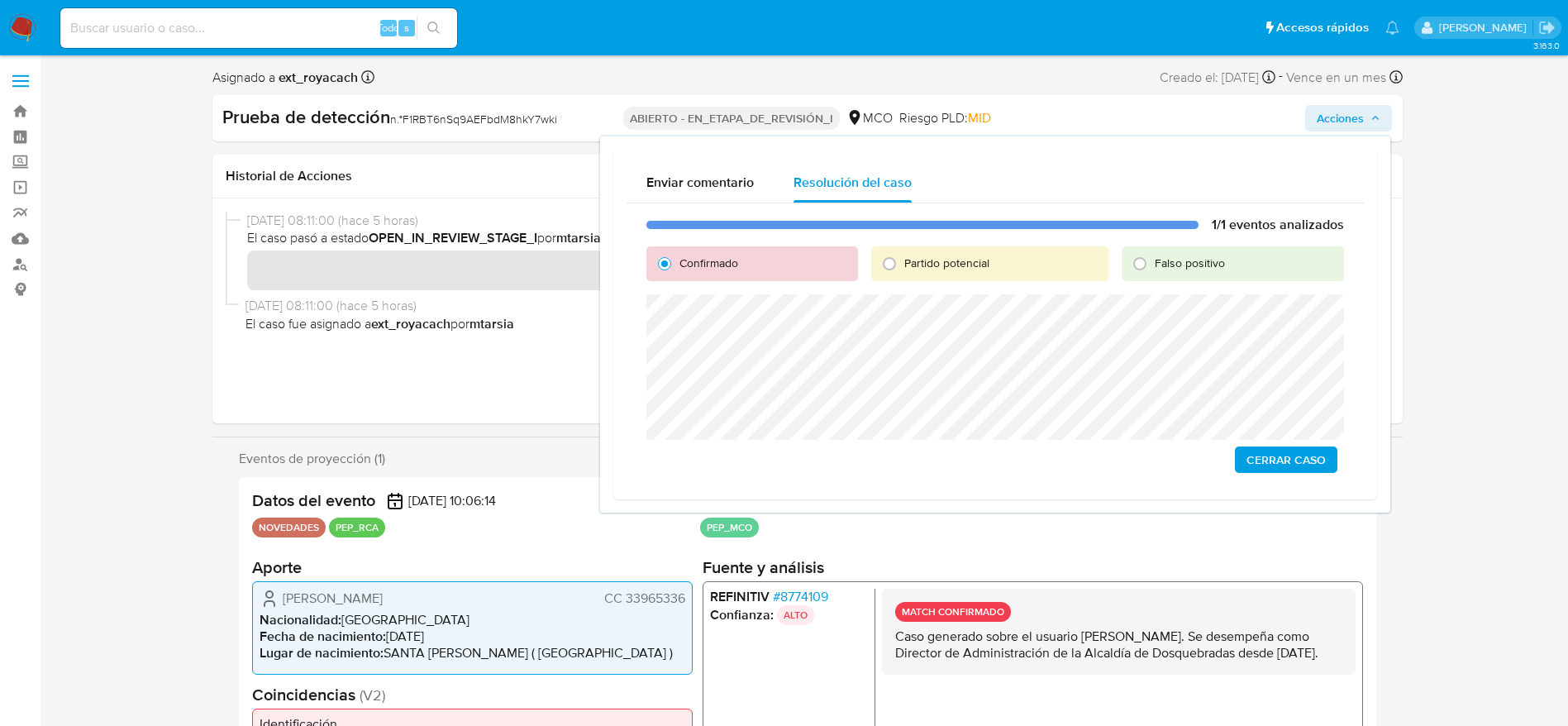
click at [1258, 452] on span "Cerrar Caso" at bounding box center [1286, 459] width 79 height 23
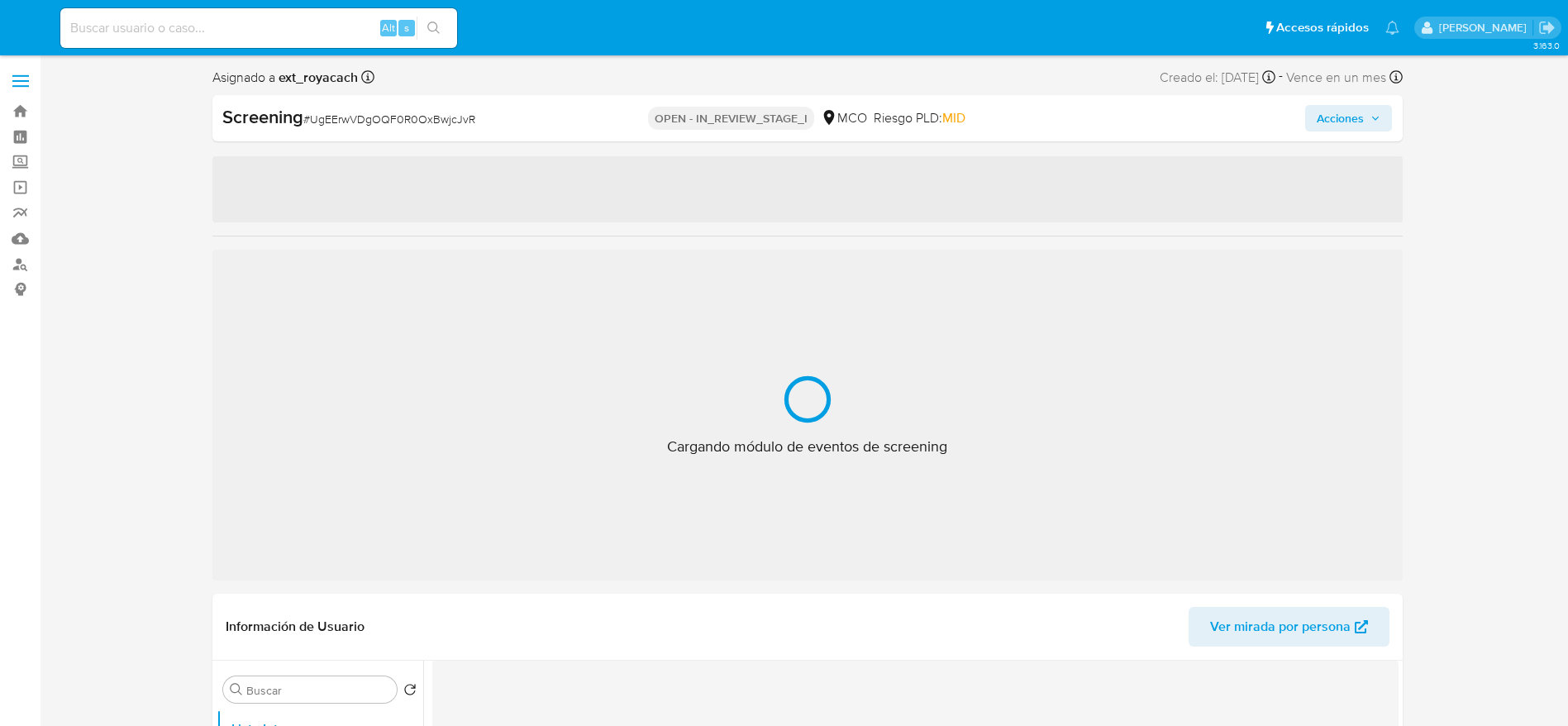
select select "10"
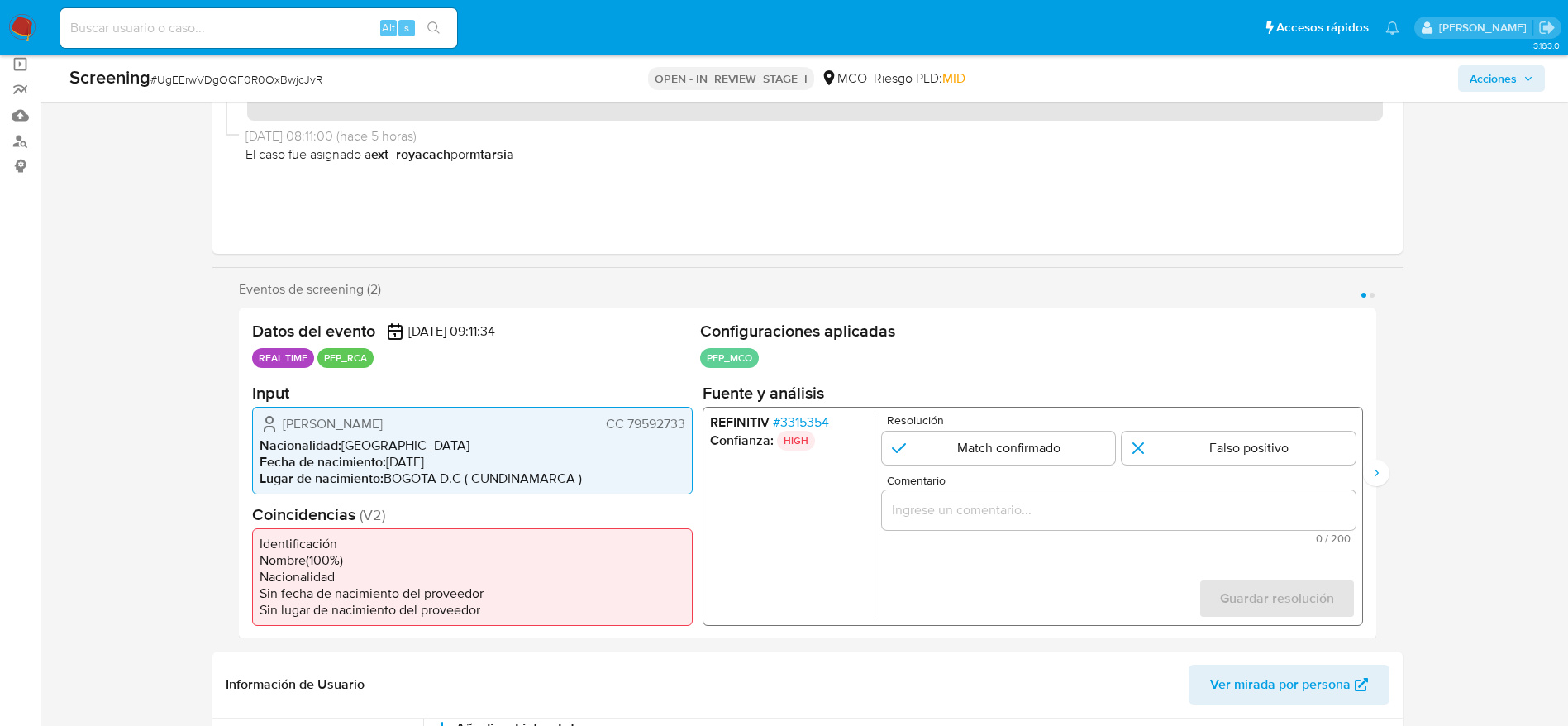
scroll to position [124, 0]
click at [801, 415] on span "# 3315354" at bounding box center [800, 420] width 56 height 16
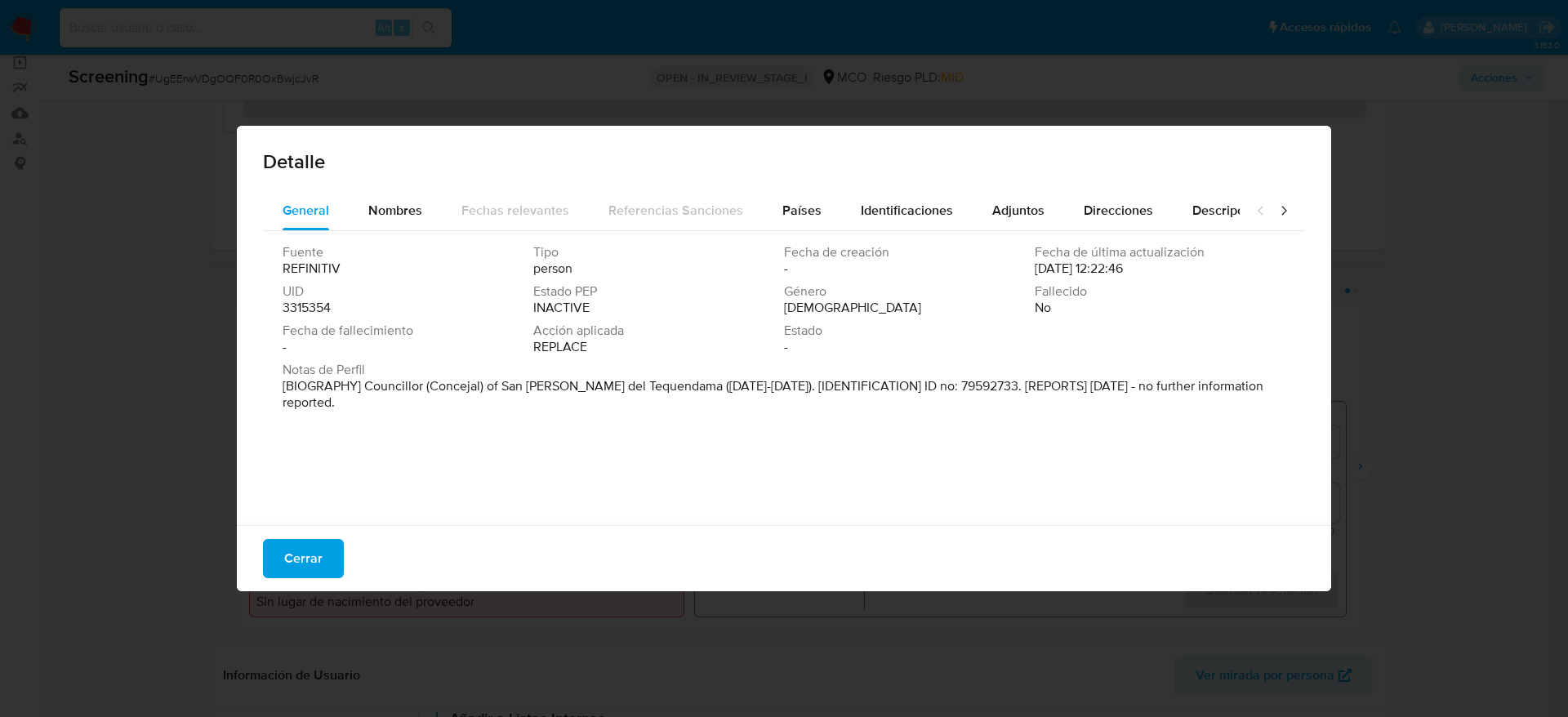
click at [790, 239] on div "Fuente REFINITIV Tipo person Fecha de creación - Fecha de última actualización …" at bounding box center [784, 373] width 1042 height 286
click at [298, 542] on span "Cerrar" at bounding box center [303, 558] width 39 height 36
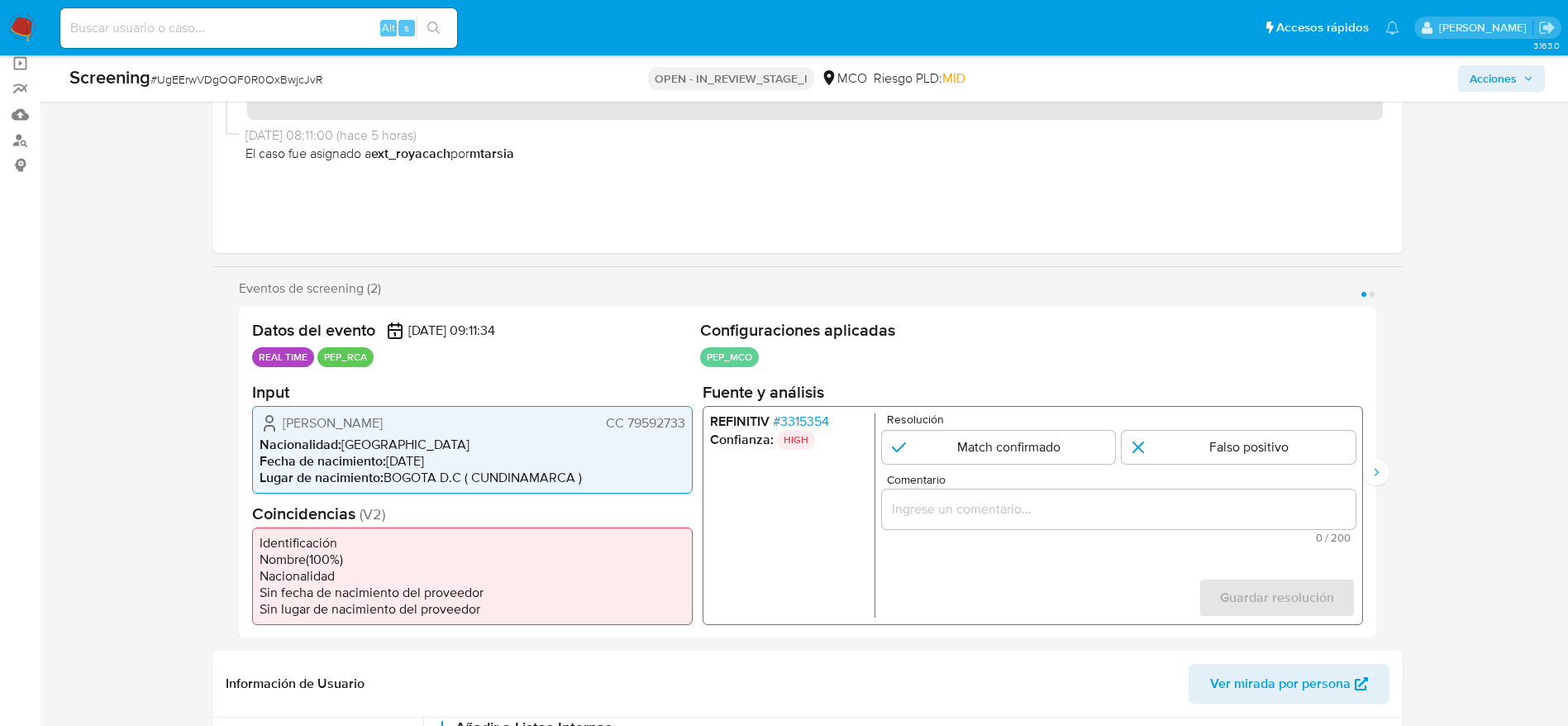
click at [253, 59] on div "Screening # UgEErwVDgOQF0R0OxBwjcJvR OPEN - IN_REVIEW_STAGE_I MCO Riesgo PLD: M…" at bounding box center [807, 78] width 1495 height 46
click at [253, 78] on span "# UgEErwVDgOQF0R0OxBwjcJvR" at bounding box center [236, 78] width 172 height 16
click at [253, 78] on span "# UgEErwVDgOQF0R0OxBwjcJvR" at bounding box center [236, 78] width 172 height 16
copy span "UgEErwVDgOQF0R0OxBwjcJvR"
drag, startPoint x: 253, startPoint y: 415, endPoint x: 683, endPoint y: 421, distance: 430.0
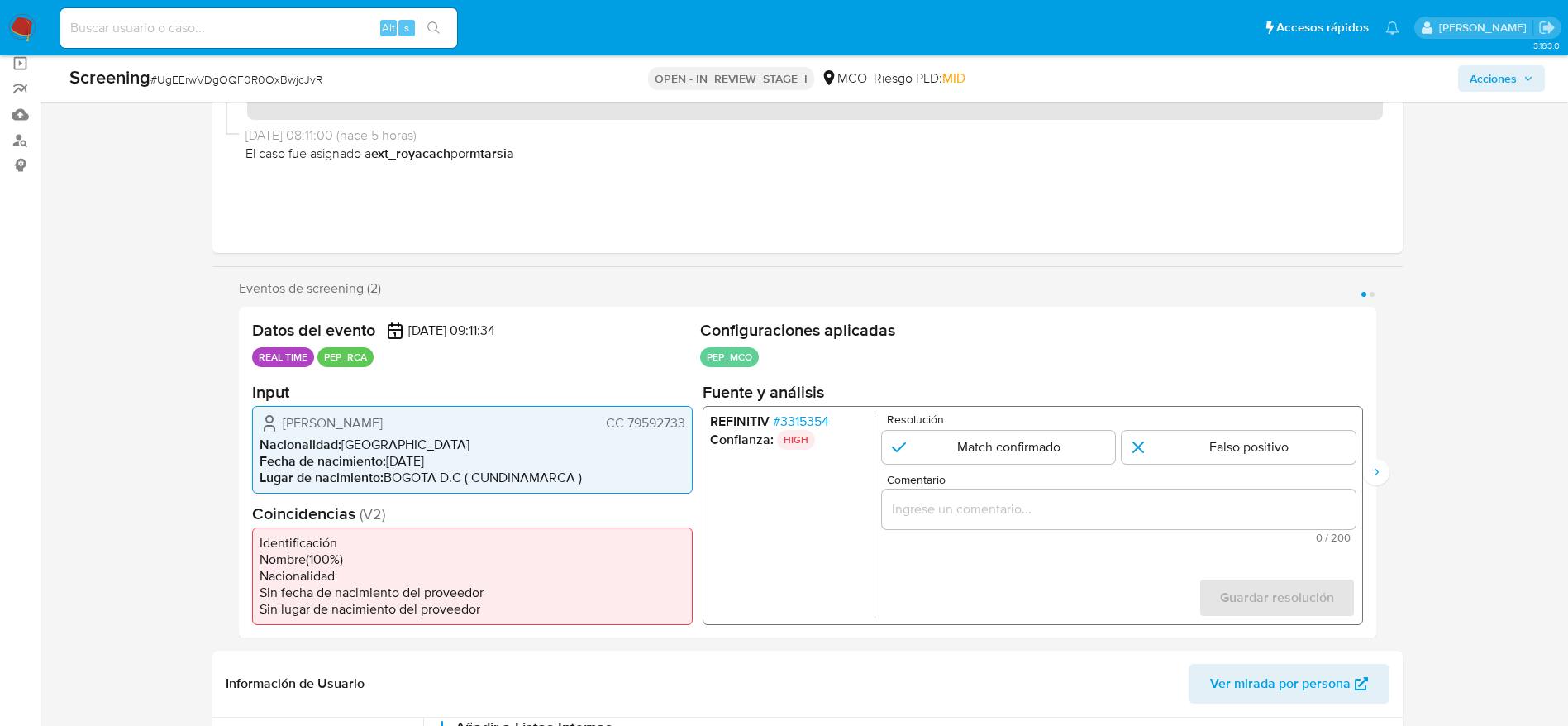
click at [683, 421] on div "Lisandro Antonio Duarte Zamora CC 79592733 Nacionalidad : Colombia Fecha de nac…" at bounding box center [472, 449] width 440 height 88
click at [788, 424] on span "# 3315354" at bounding box center [800, 420] width 56 height 16
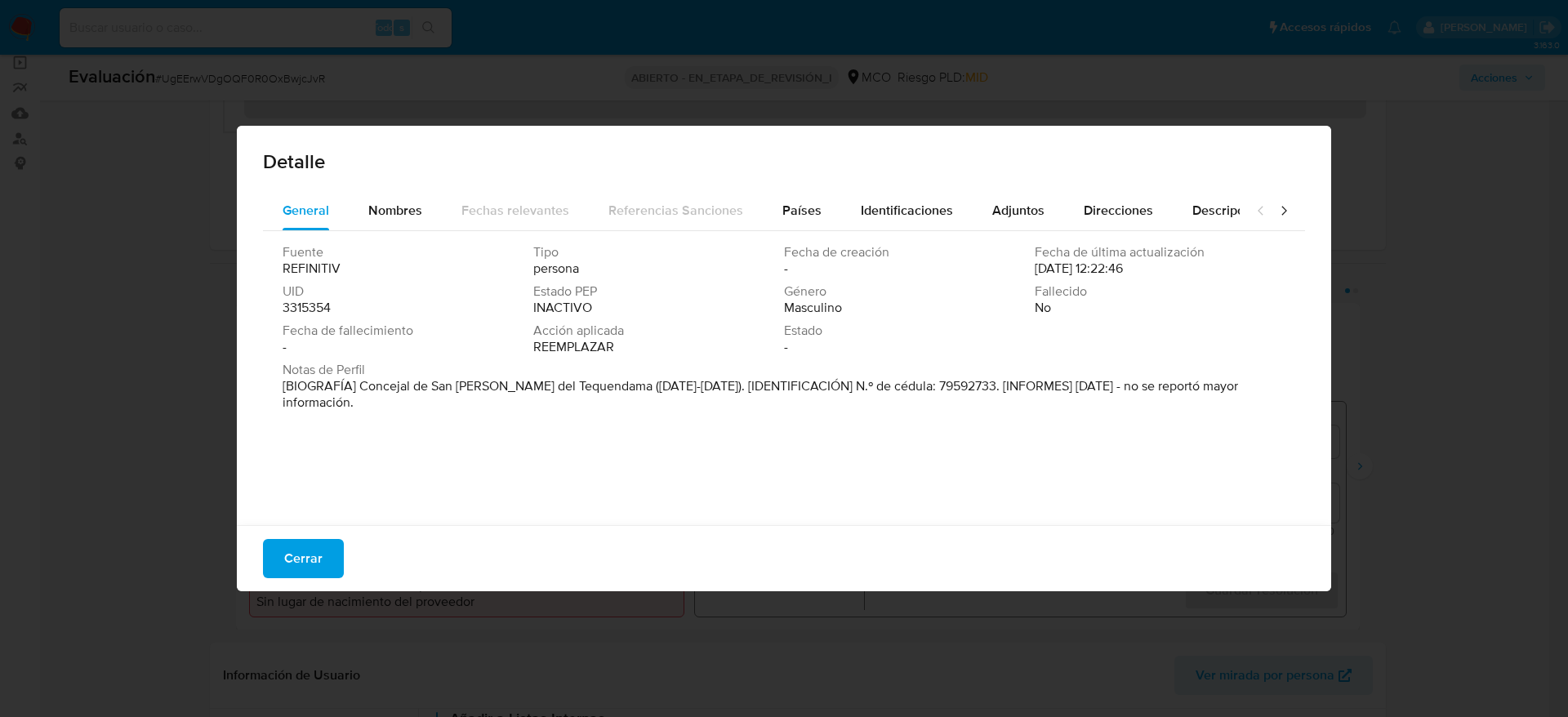
drag, startPoint x: 360, startPoint y: 382, endPoint x: 604, endPoint y: 384, distance: 244.0
click at [604, 384] on font "[BIOGRAFÍA] Concejal de San Antonio del Tequendama (2016-2019). [IDENTIFICACIÓN…" at bounding box center [760, 394] width 956 height 35
drag, startPoint x: 308, startPoint y: 568, endPoint x: 692, endPoint y: 426, distance: 409.4
click at [308, 565] on span "Cerrar" at bounding box center [303, 558] width 39 height 36
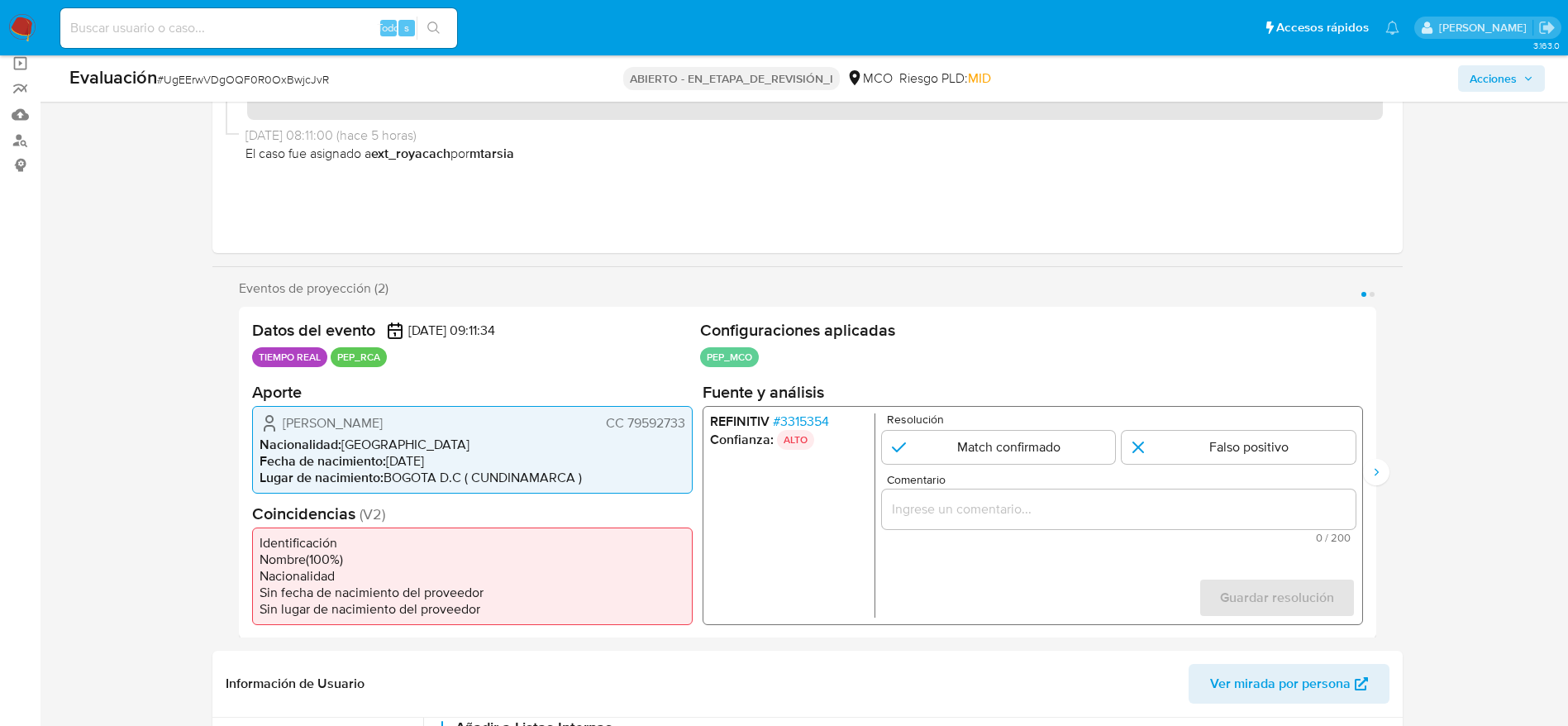
click at [979, 474] on span "Comentario" at bounding box center [1123, 479] width 473 height 13
click at [979, 497] on input "Comentario" at bounding box center [1118, 508] width 473 height 21
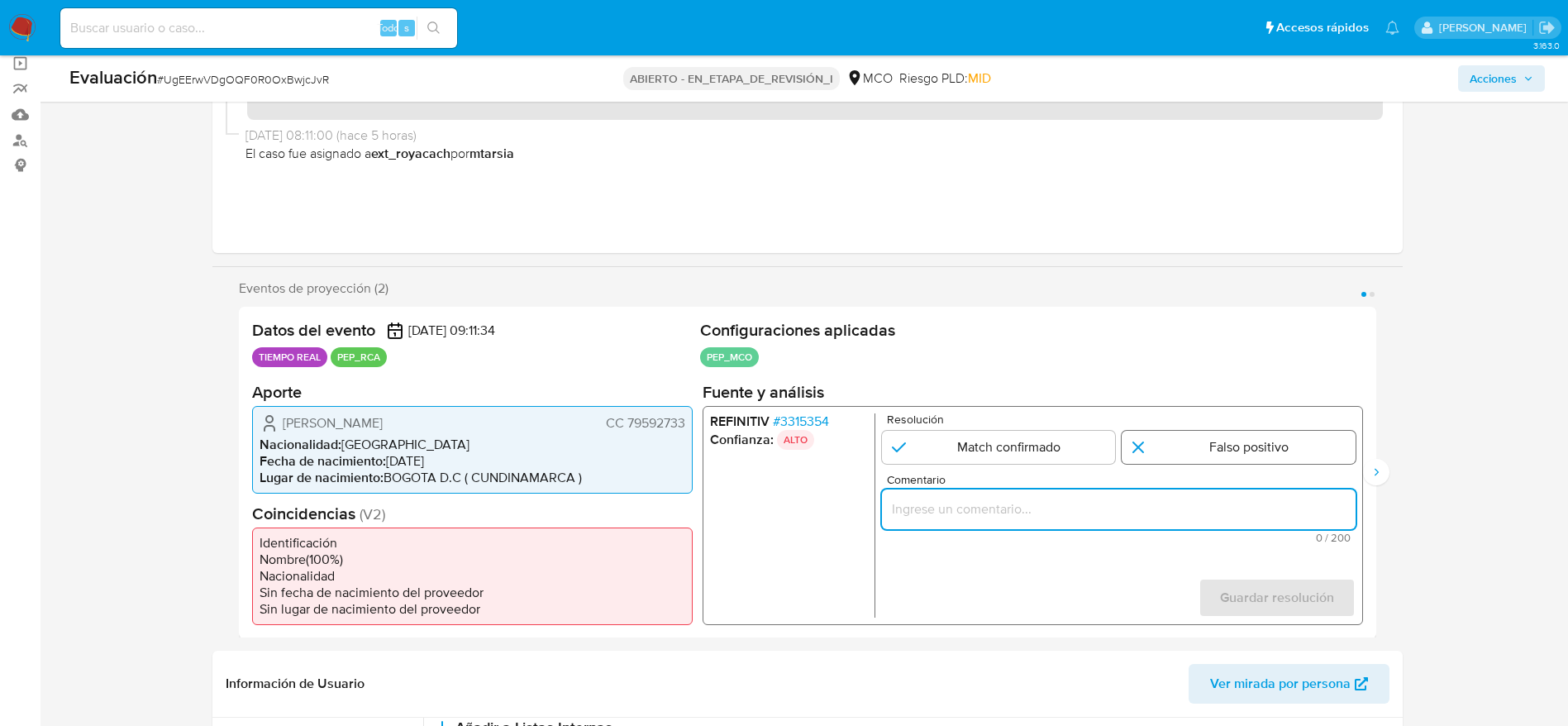
paste input "Caso generado sobre el usuario Lisandro Antonio Duarte Zamora. Se descarta ya q…"
type input "Caso generado sobre el usuario Lisandro Antonio Duarte Zamora. Se descarta ya q…"
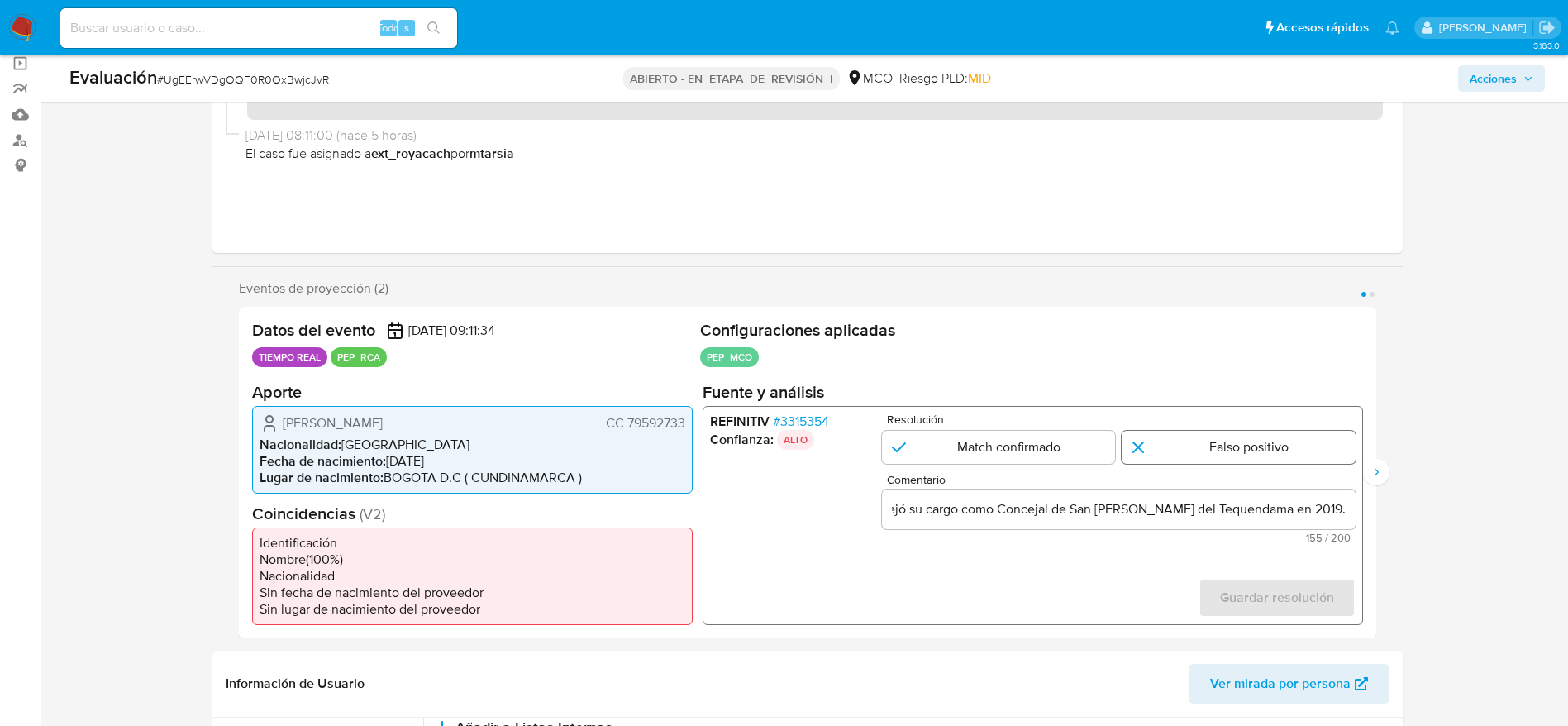
click at [1153, 441] on input "1 de 2" at bounding box center [1239, 446] width 234 height 33
radio input "true"
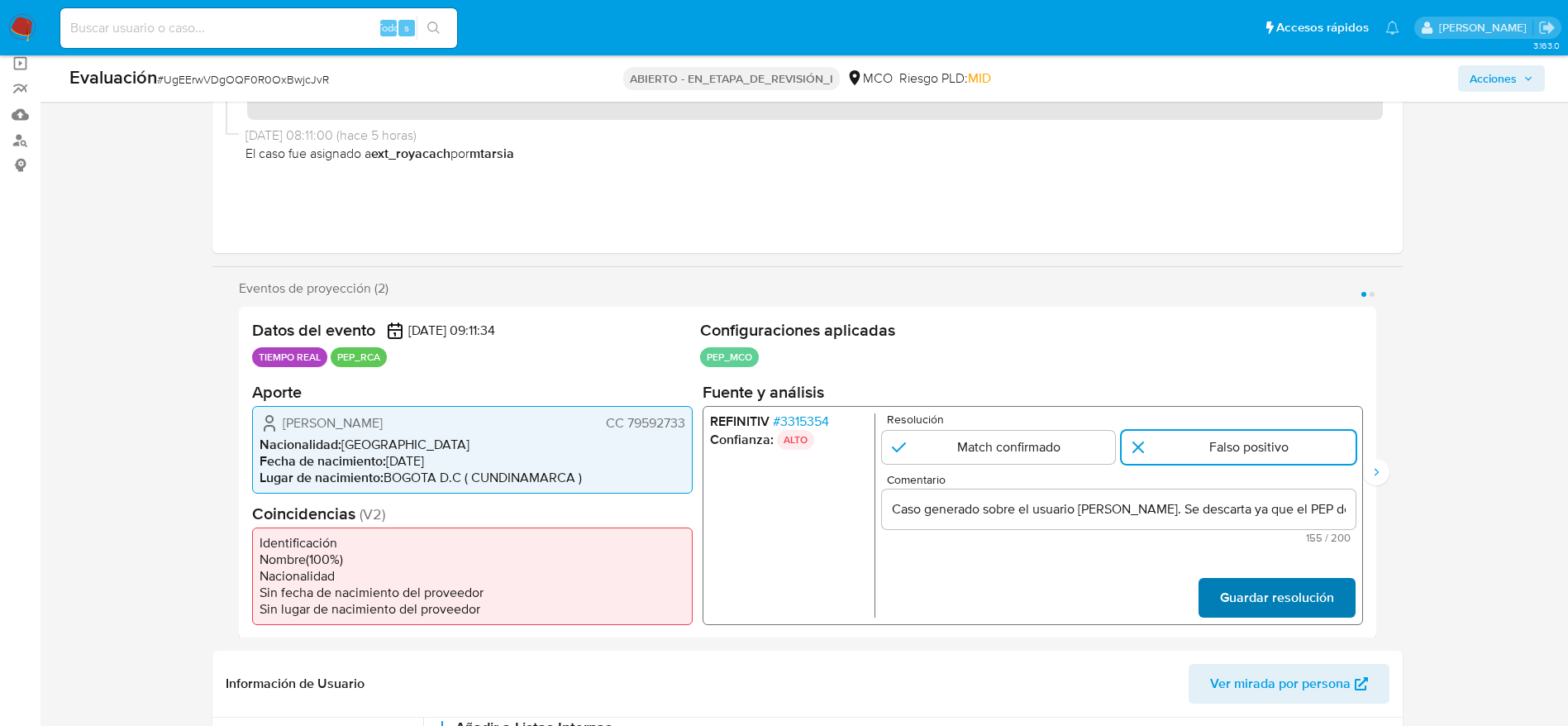
click at [1350, 599] on button "Guardar resolución" at bounding box center [1276, 596] width 157 height 40
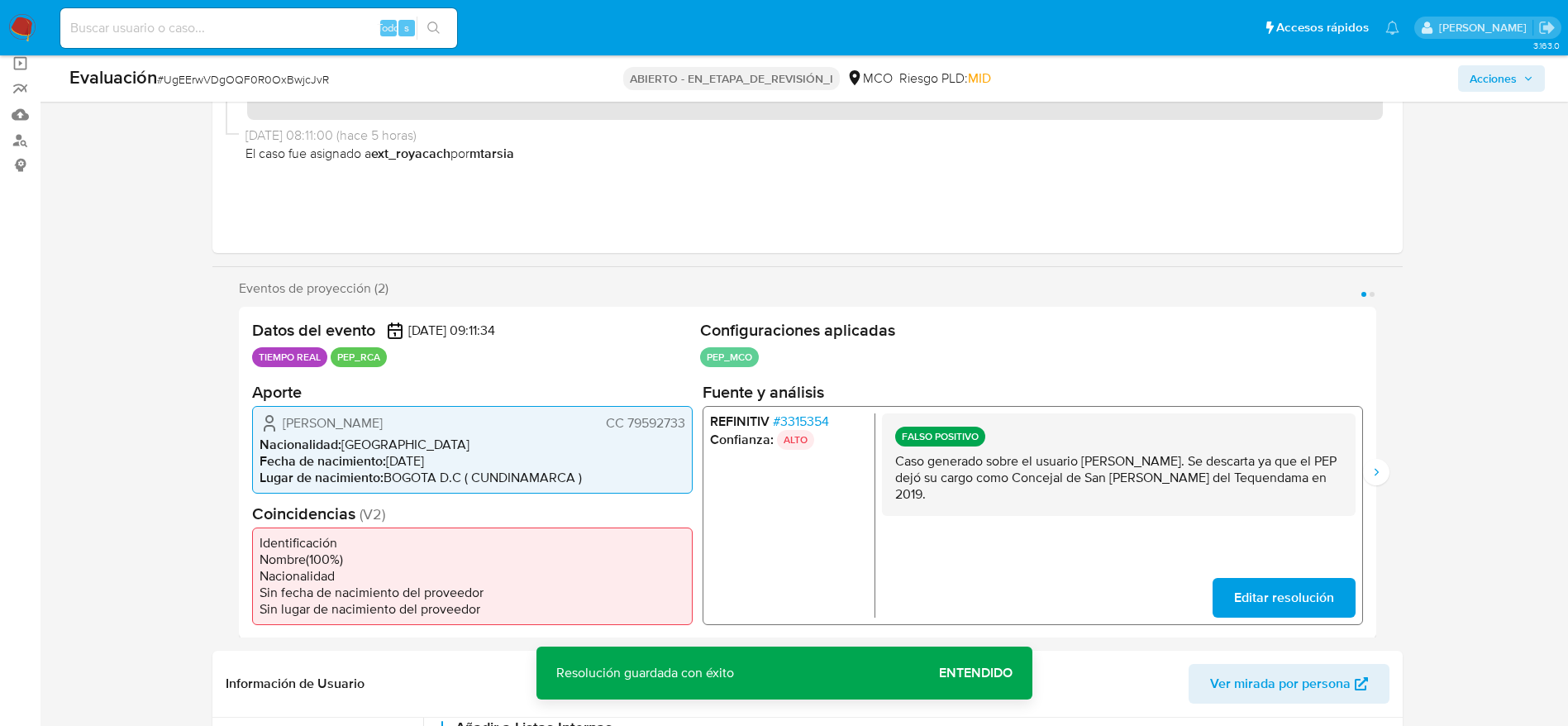
click at [1391, 465] on div "Eventos de proyección (2) Página 1 Página 2 Datos del evento 12/10/2025 09:11:3…" at bounding box center [807, 459] width 1190 height 358
click at [1391, 480] on div "Eventos de proyección (2) Página 1 Página 2 Datos del evento 12/10/2025 09:11:3…" at bounding box center [807, 459] width 1190 height 358
click at [1386, 467] on button "Siguiente" at bounding box center [1376, 472] width 26 height 26
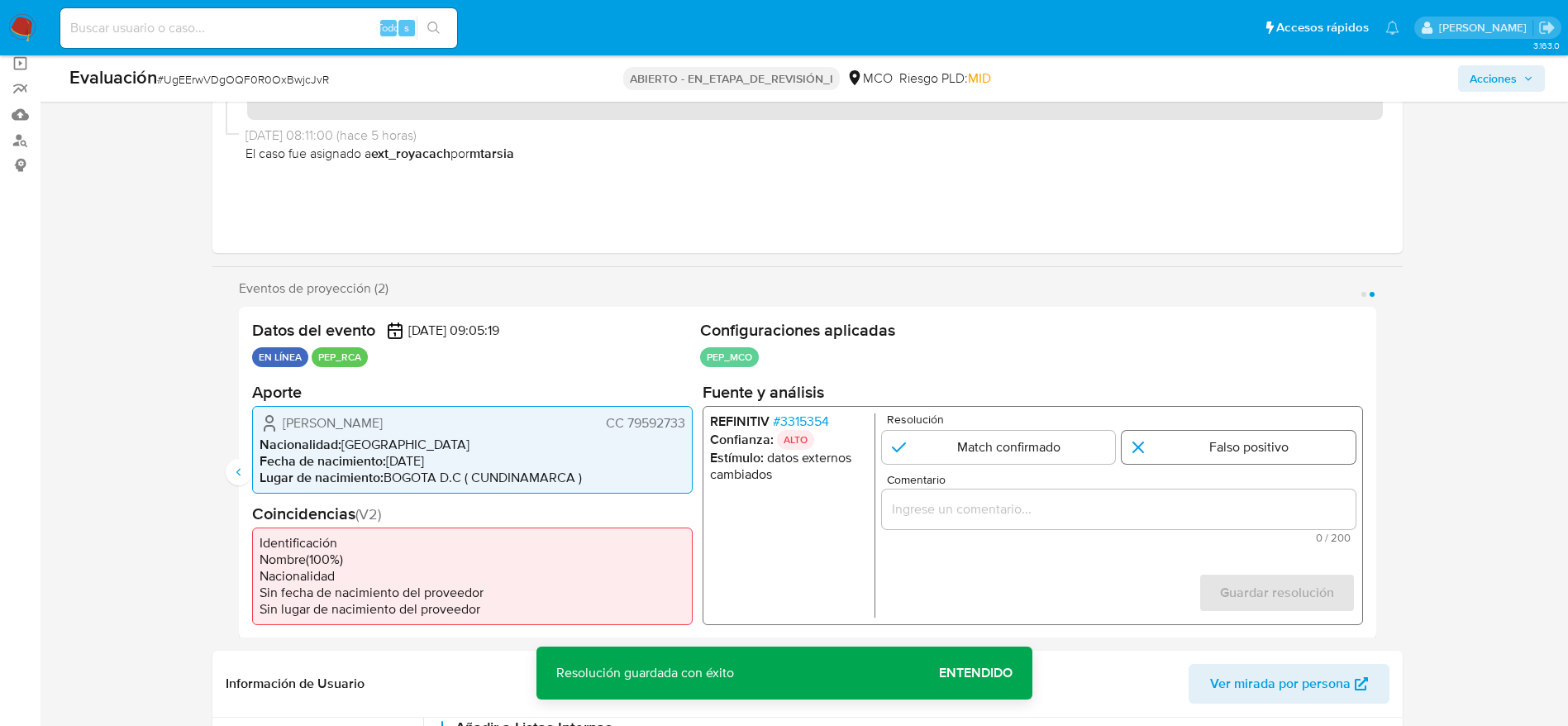
drag, startPoint x: 1129, startPoint y: 415, endPoint x: 1155, endPoint y: 455, distance: 47.7
click at [1129, 416] on p "Resolución" at bounding box center [1120, 418] width 468 height 13
click at [1160, 455] on input "2 de 2" at bounding box center [1239, 446] width 234 height 33
radio input "true"
drag, startPoint x: 1160, startPoint y: 491, endPoint x: 1287, endPoint y: 541, distance: 136.5
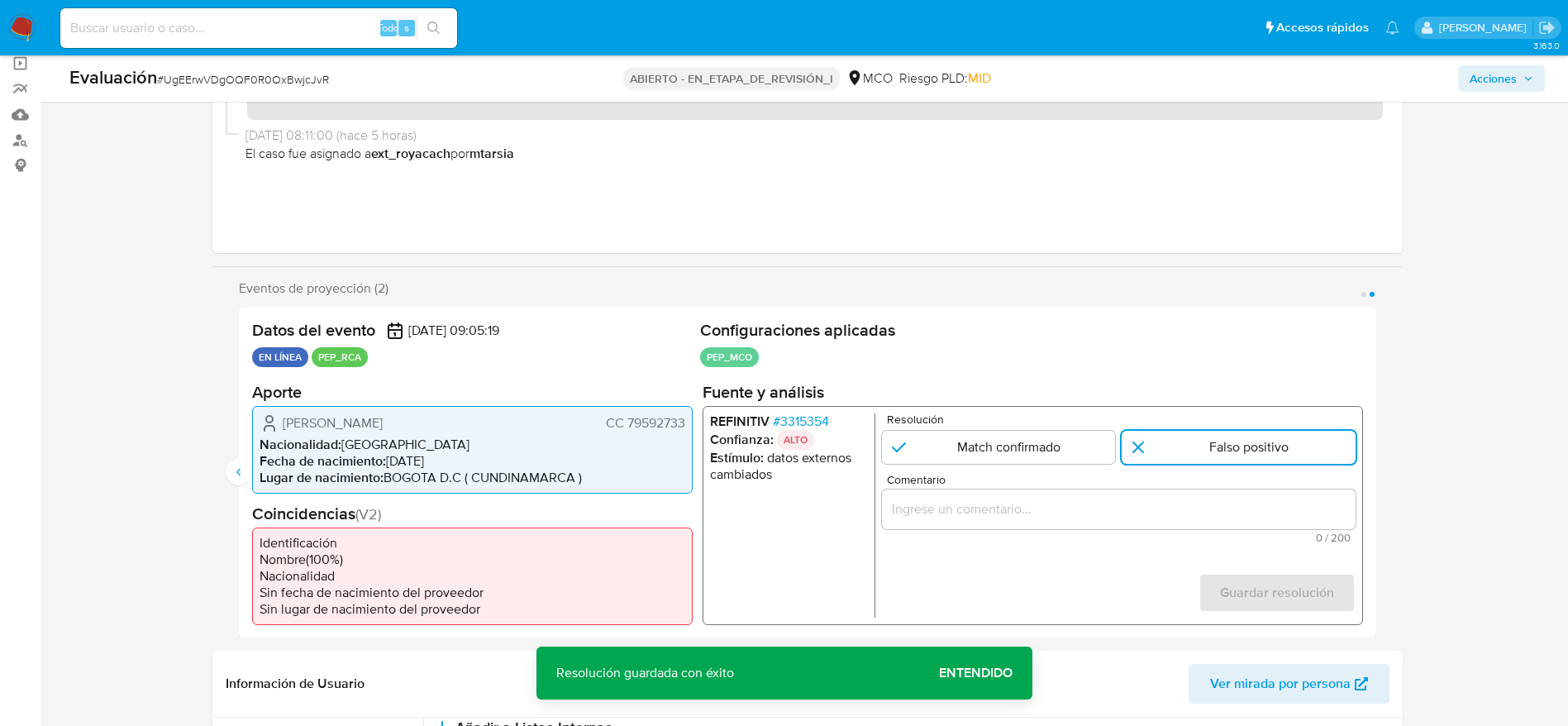
click at [1160, 493] on div "2 de 2" at bounding box center [1118, 508] width 473 height 40
drag, startPoint x: 1226, startPoint y: 501, endPoint x: 1223, endPoint y: 514, distance: 13.3
click at [1223, 504] on input "Comentario" at bounding box center [1118, 508] width 473 height 21
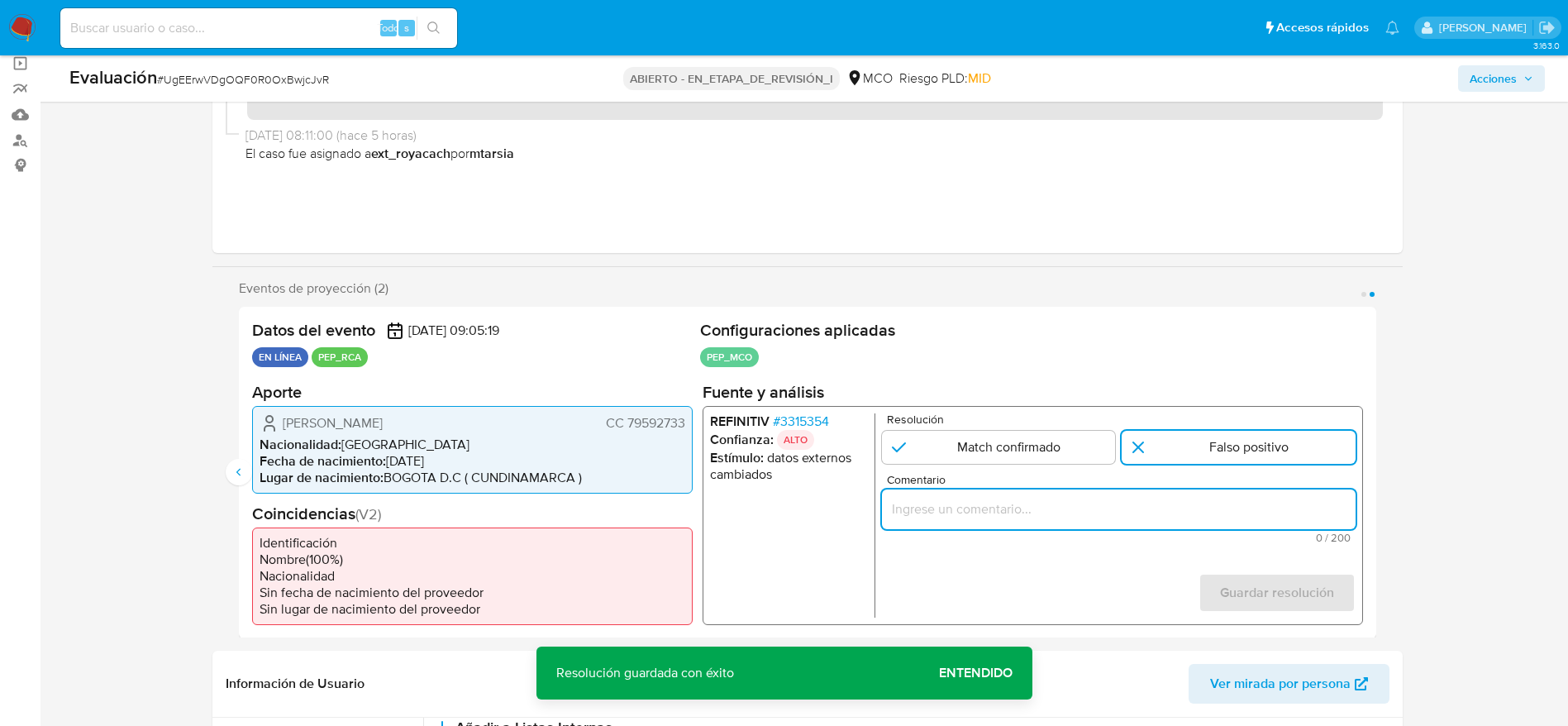
paste input "Caso generado sobre el usuario Lisandro Antonio Duarte Zamora. Se descarta ya q…"
type input "Caso generado sobre el usuario Lisandro Antonio Duarte Zamora. Se descarta ya q…"
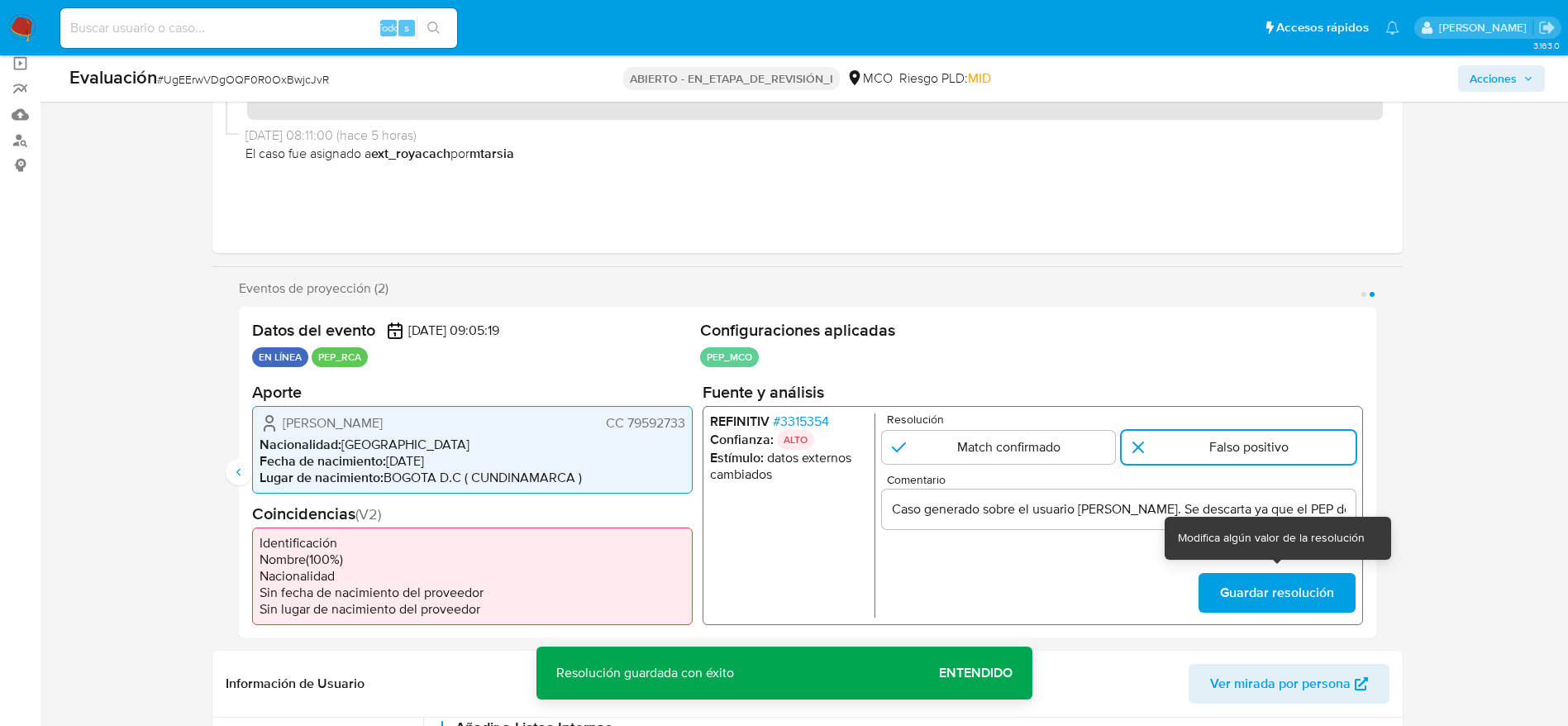
click at [1330, 579] on font "Guardar resolución" at bounding box center [1276, 592] width 114 height 40
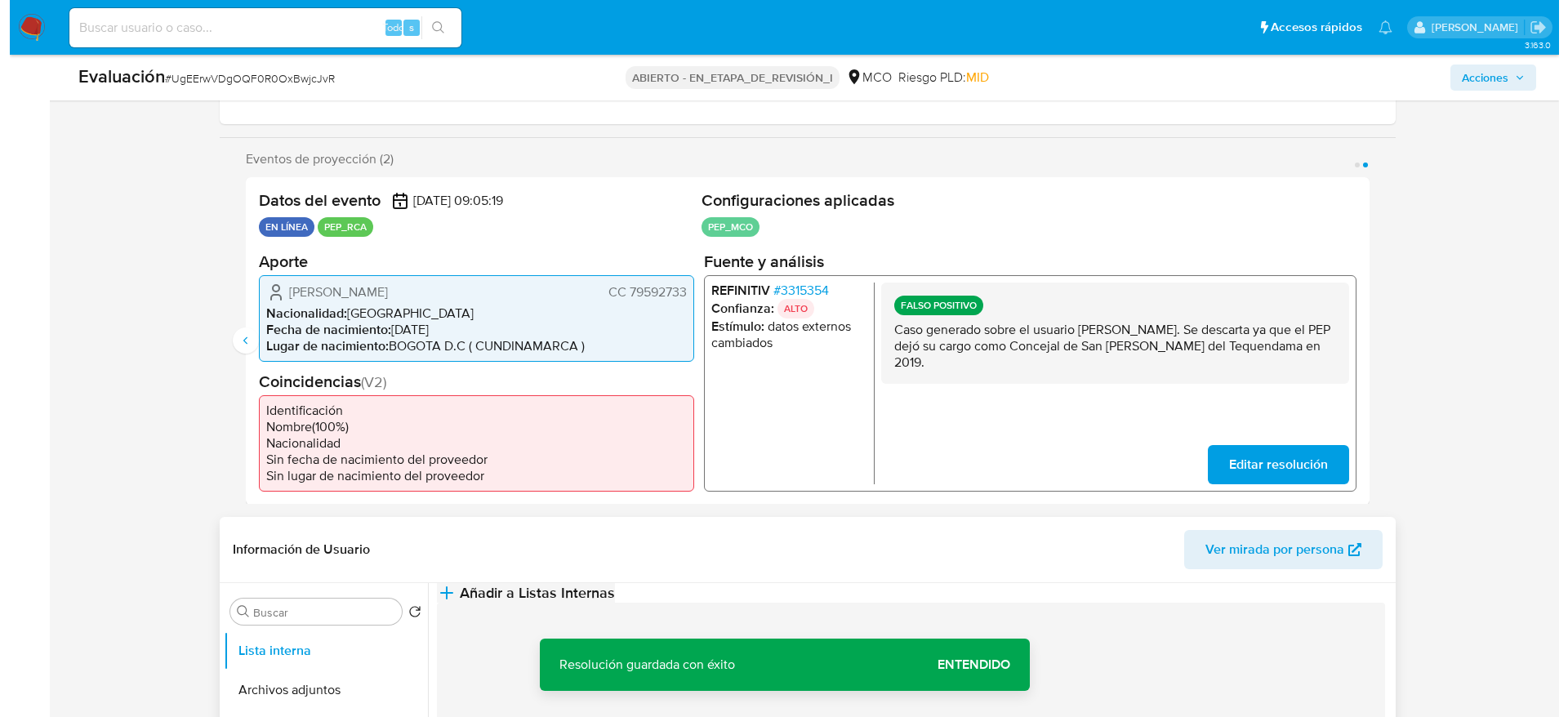
scroll to position [367, 0]
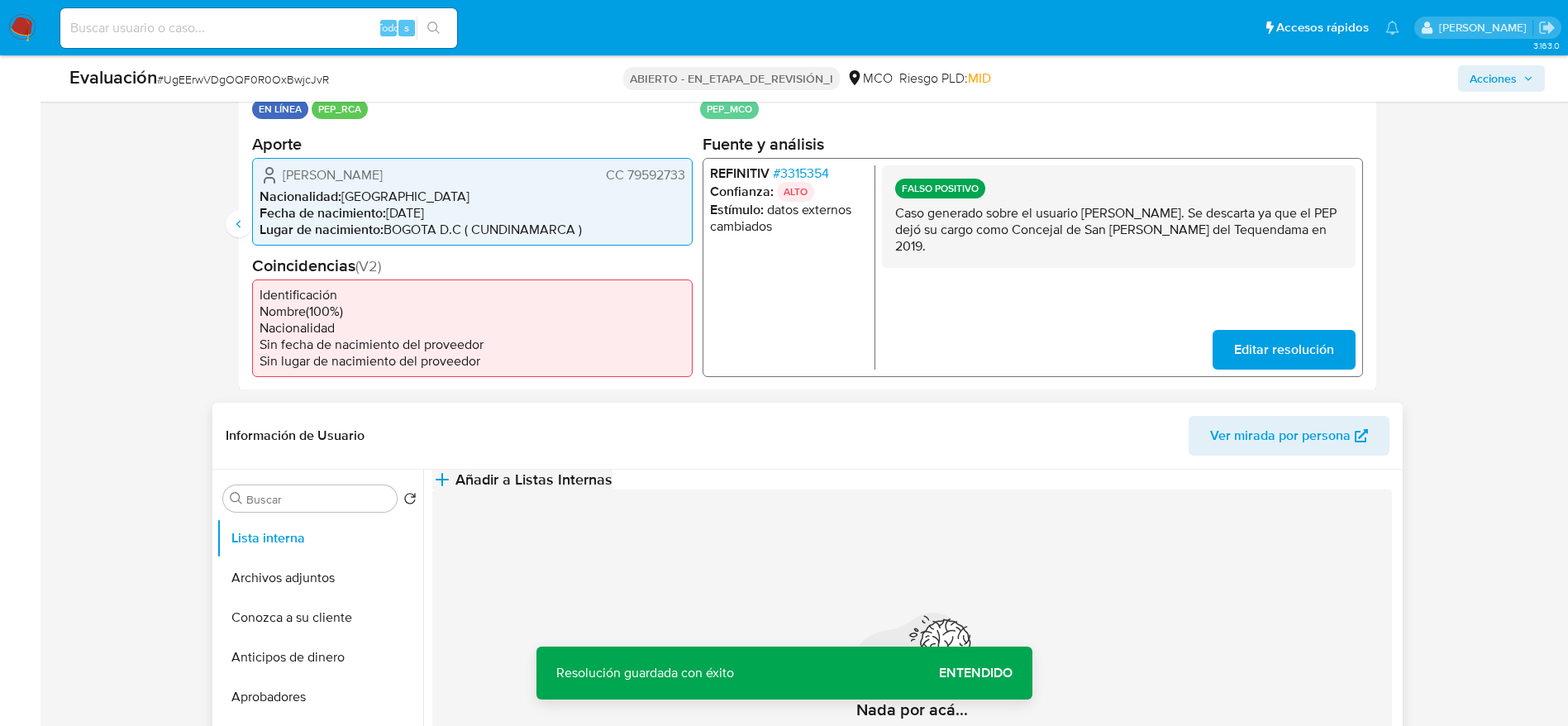
click at [613, 473] on button "Añadir a Listas Internas" at bounding box center [522, 479] width 180 height 20
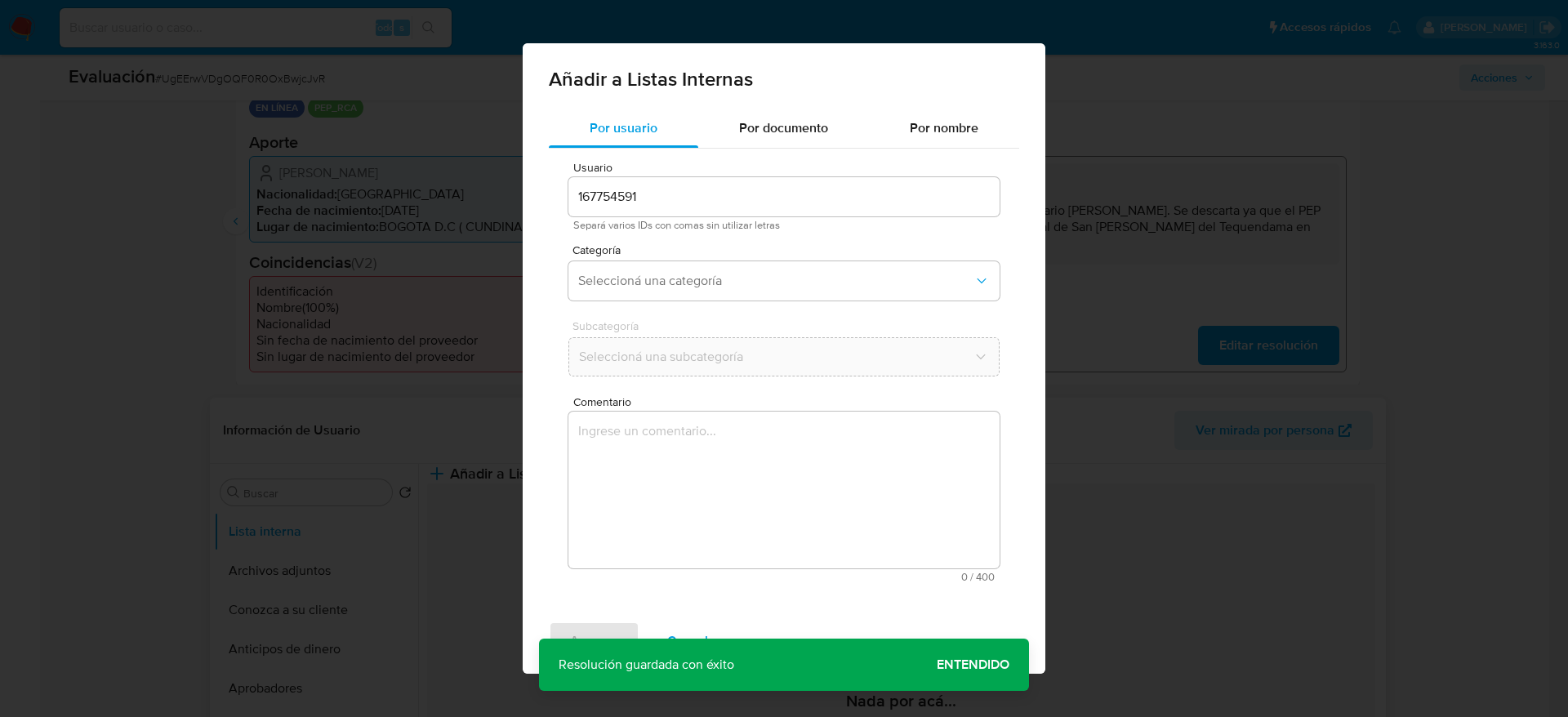
click at [842, 546] on textarea "Comentario" at bounding box center [784, 490] width 432 height 157
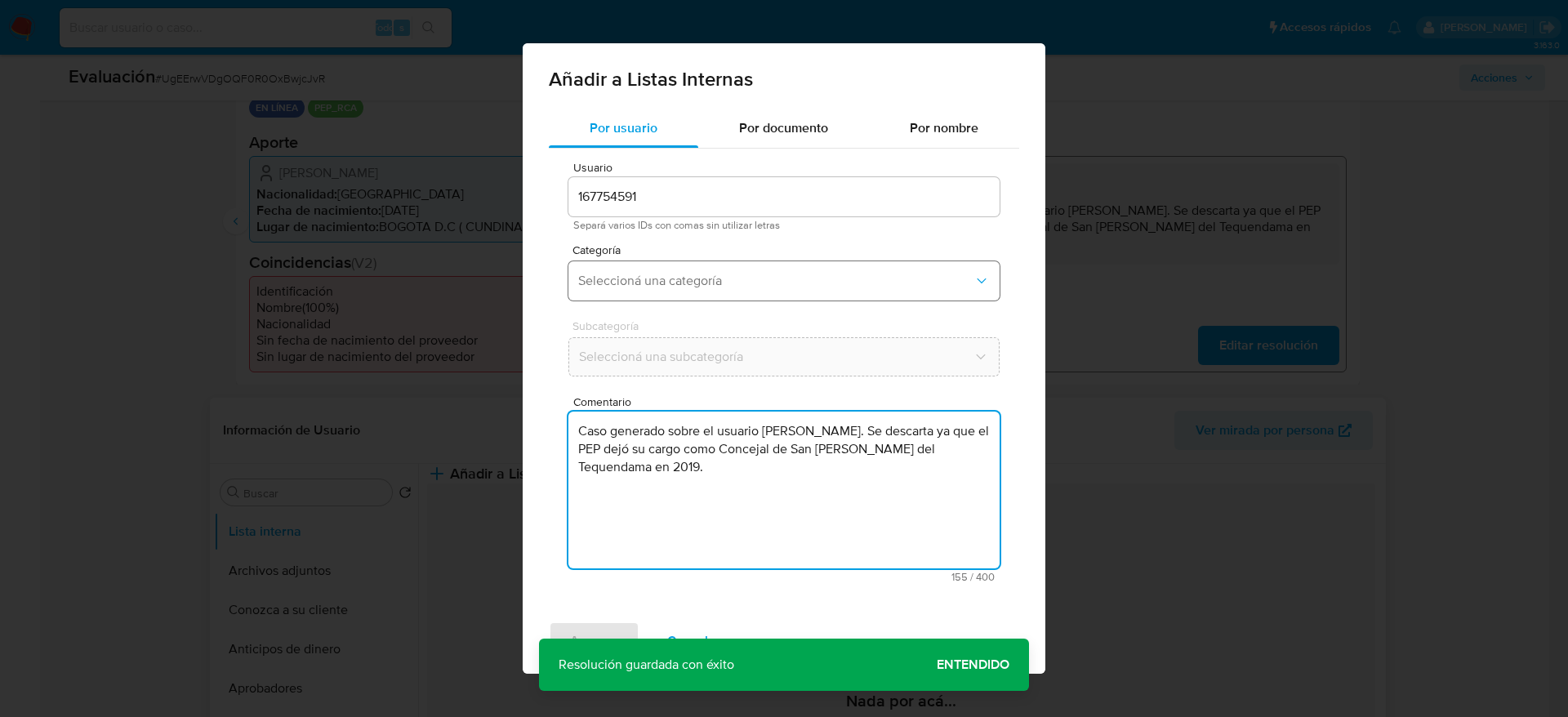
type textarea "Caso generado sobre el usuario Lisandro Antonio Duarte Zamora. Se descarta ya q…"
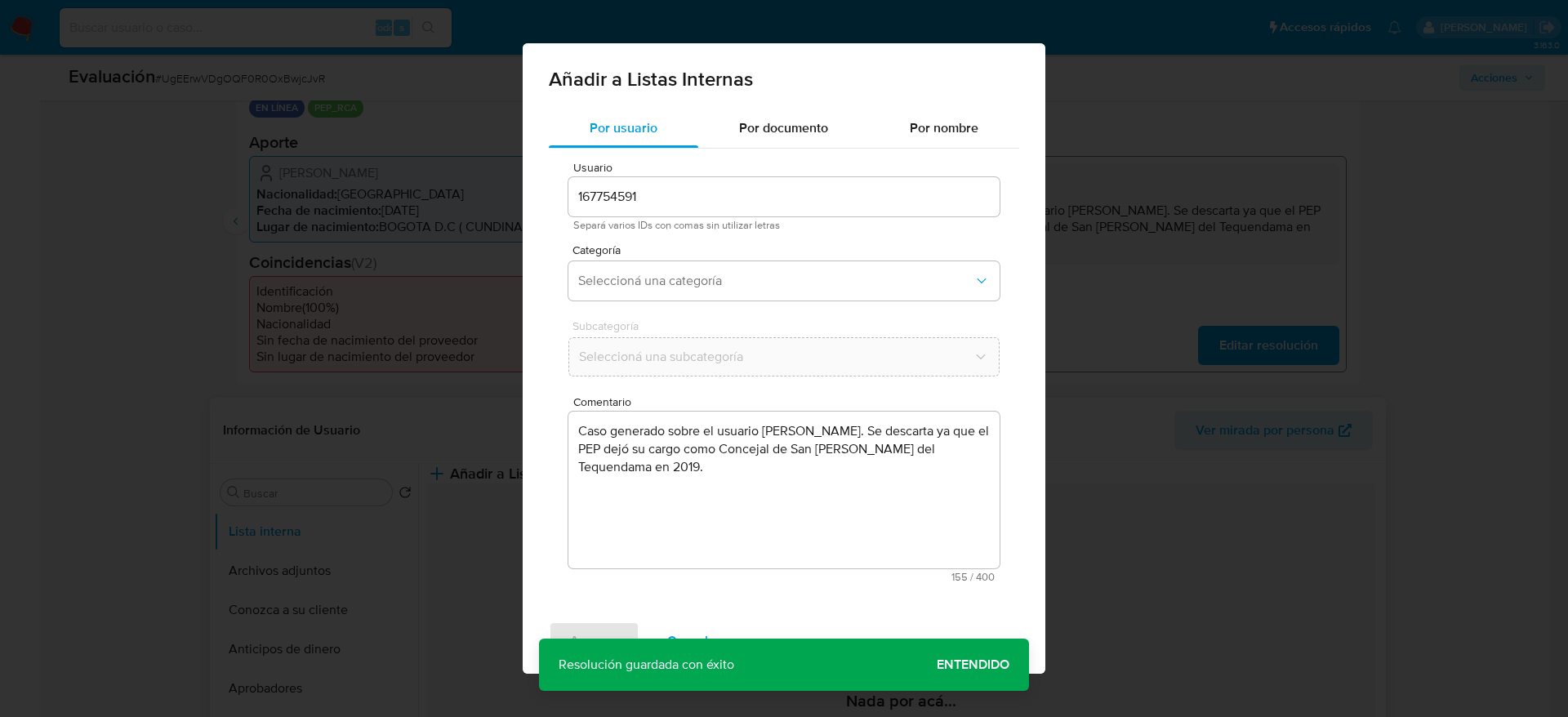
drag, startPoint x: 792, startPoint y: 261, endPoint x: 731, endPoint y: 360, distance: 116.3
click at [792, 260] on div "Categoría Seleccioná una categoría" at bounding box center [784, 276] width 432 height 63
click at [654, 276] on span "Seleccioná una categoría" at bounding box center [776, 281] width 395 height 16
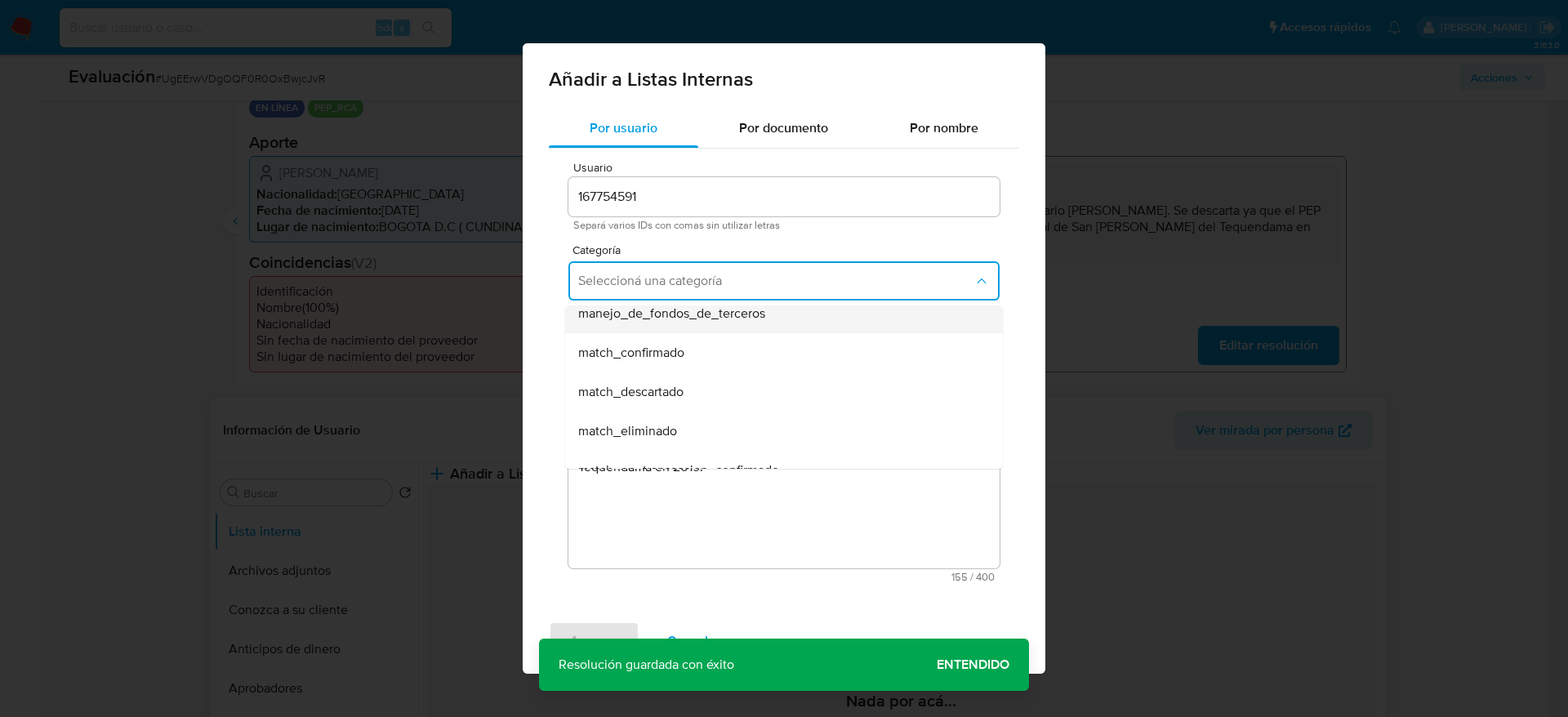
scroll to position [122, 0]
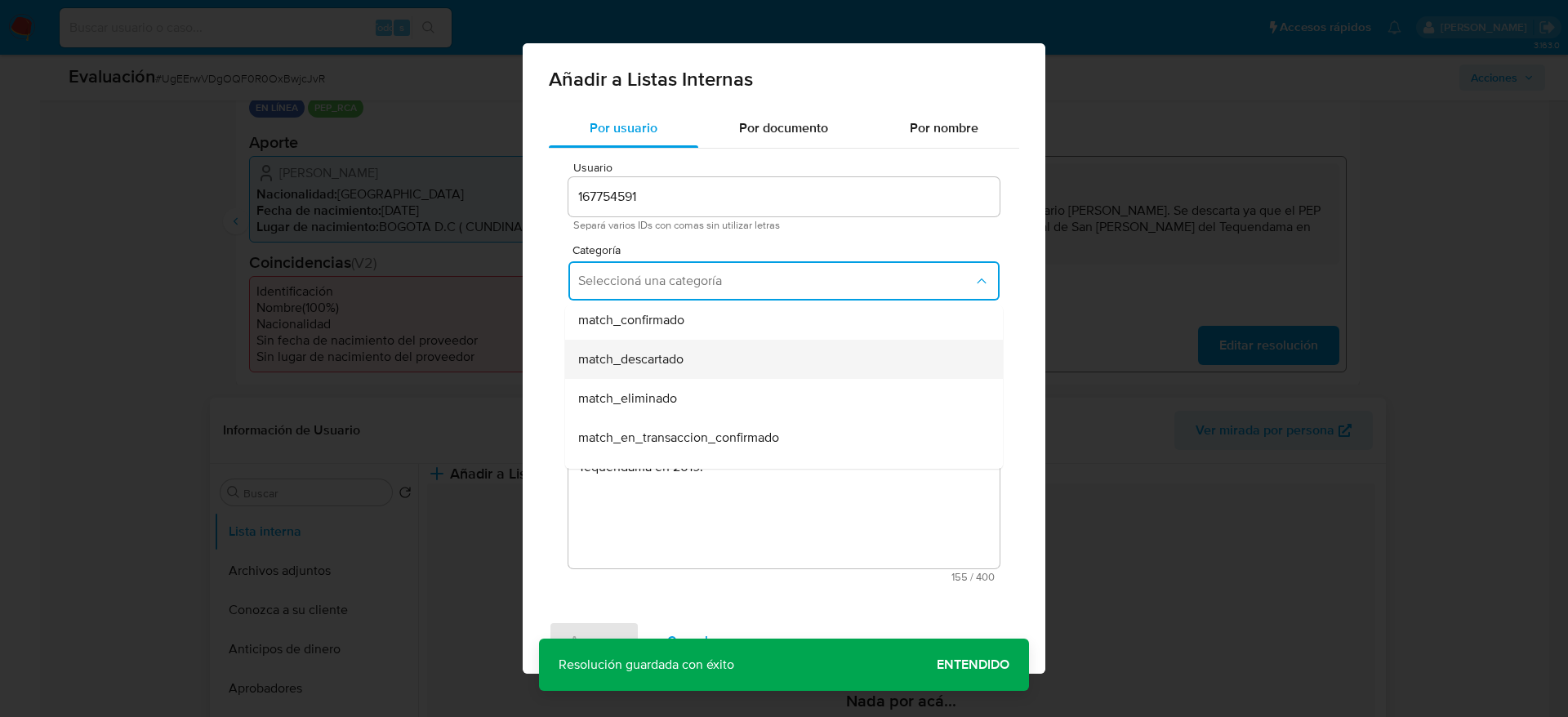
click at [638, 367] on span "match_descartado" at bounding box center [631, 359] width 105 height 16
click at [638, 367] on button "Seleccioná una subcategoría" at bounding box center [784, 356] width 432 height 40
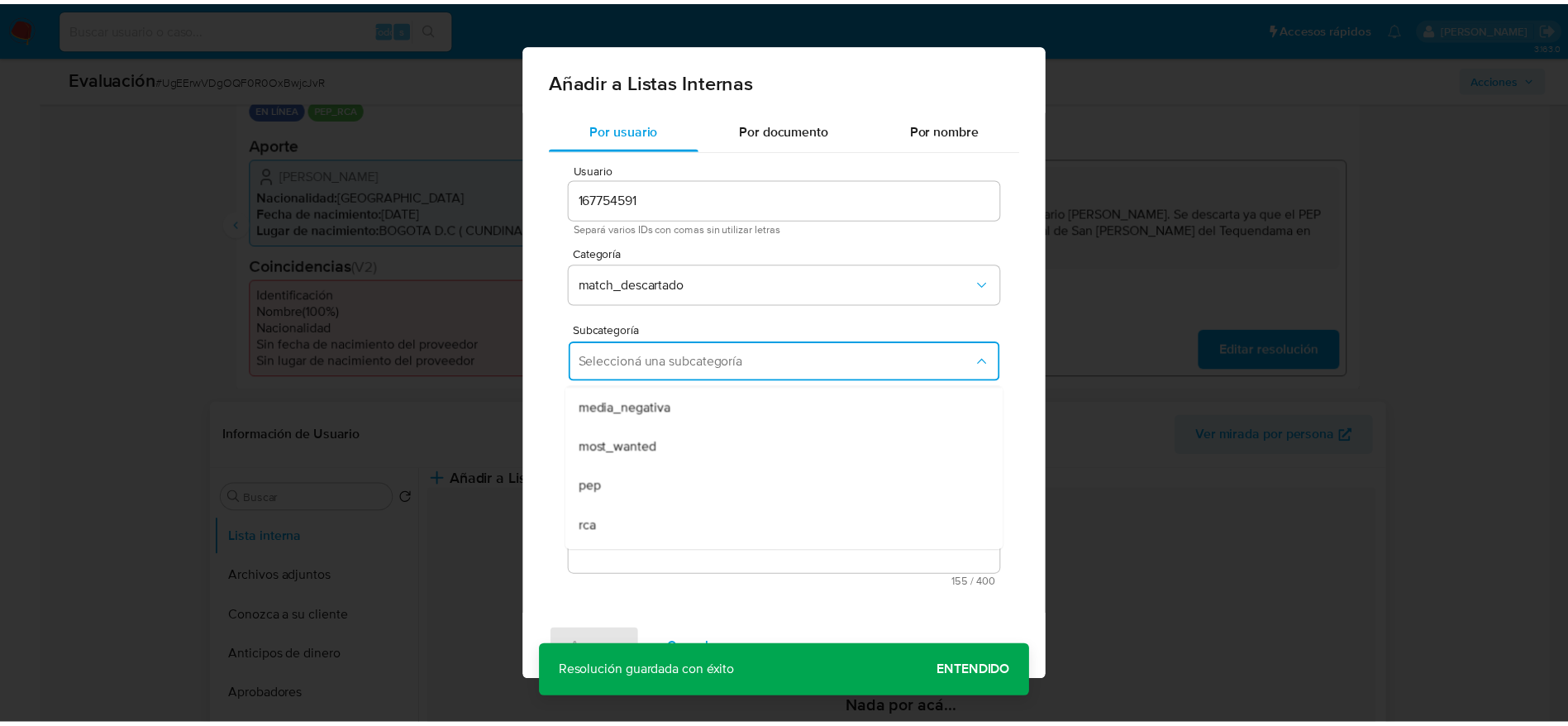
scroll to position [113, 0]
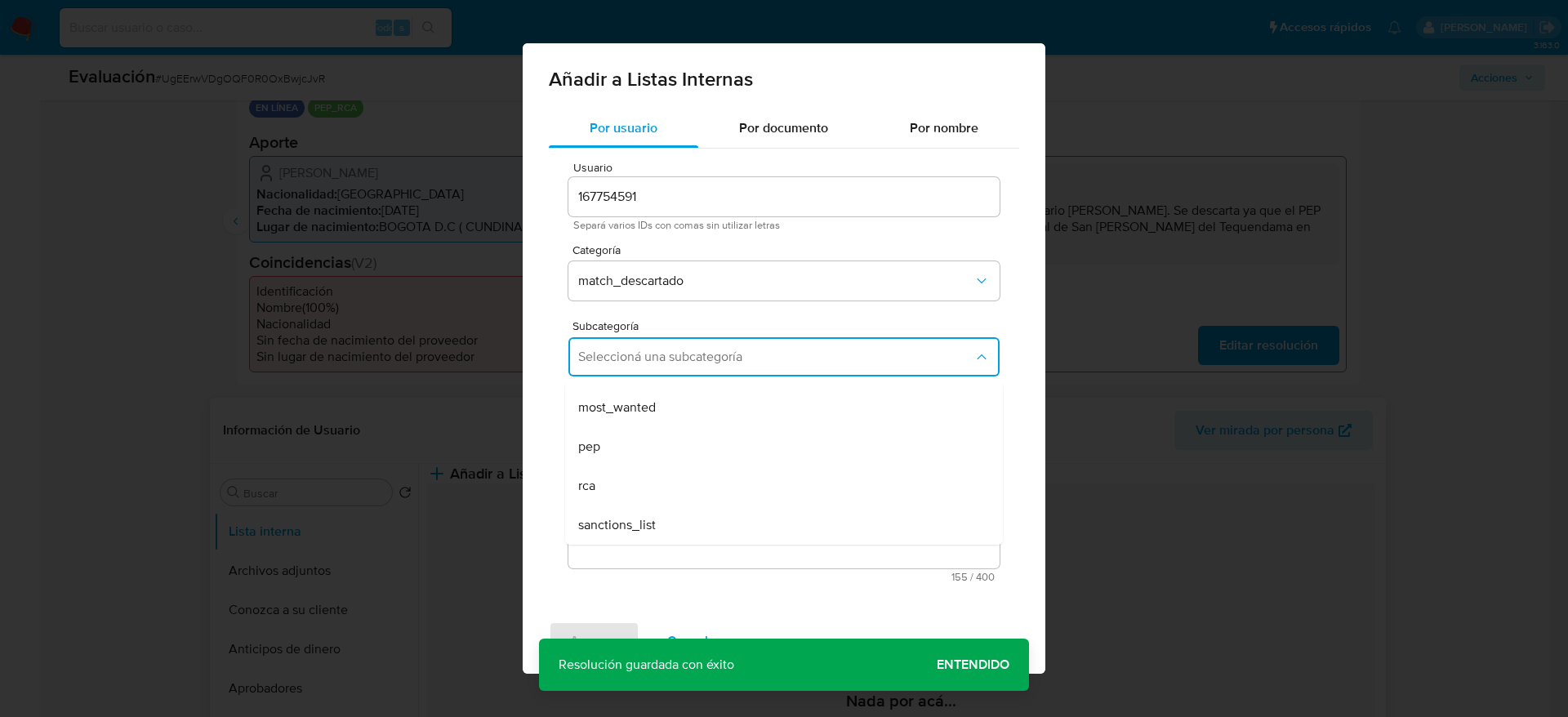
click at [629, 432] on div "pep" at bounding box center [779, 447] width 402 height 40
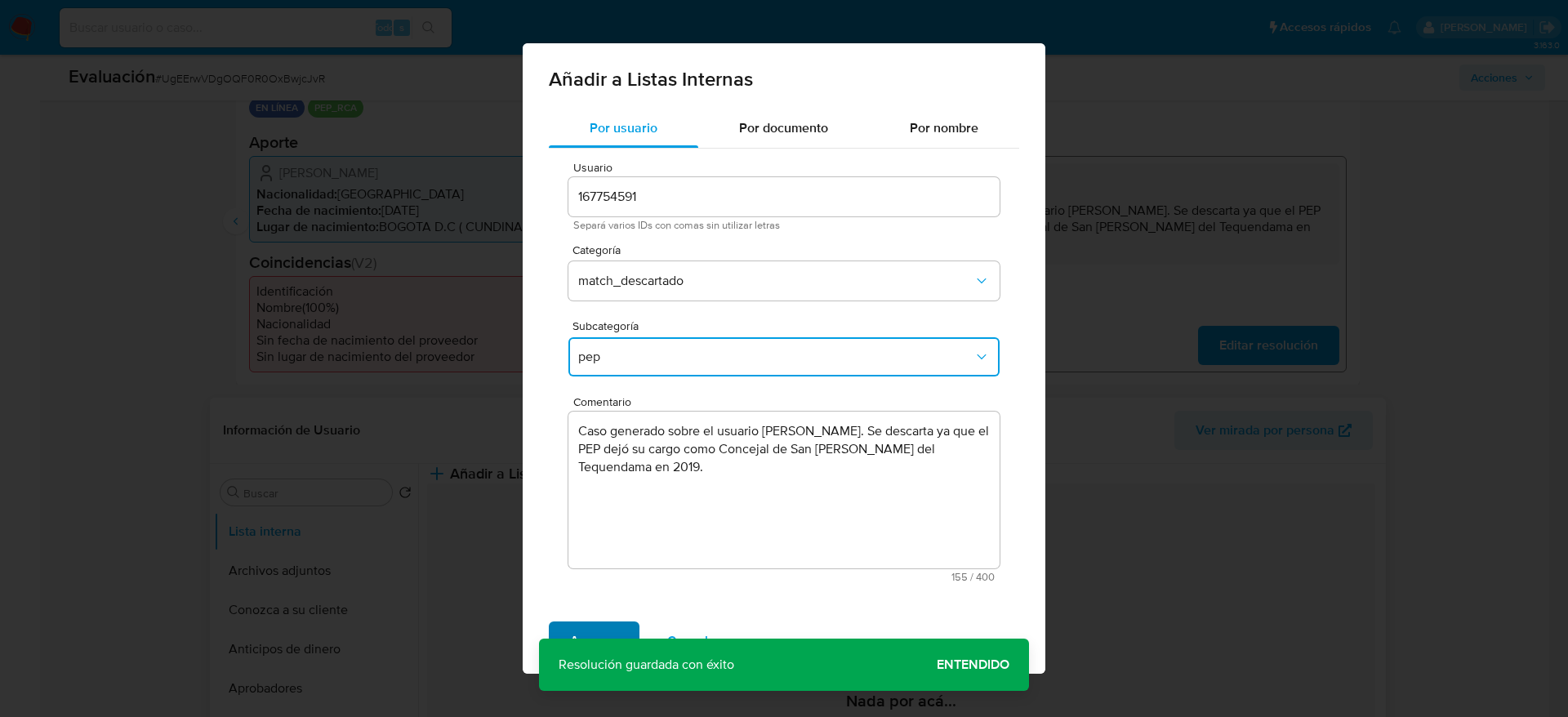
click at [588, 626] on span "Agregar" at bounding box center [593, 640] width 48 height 36
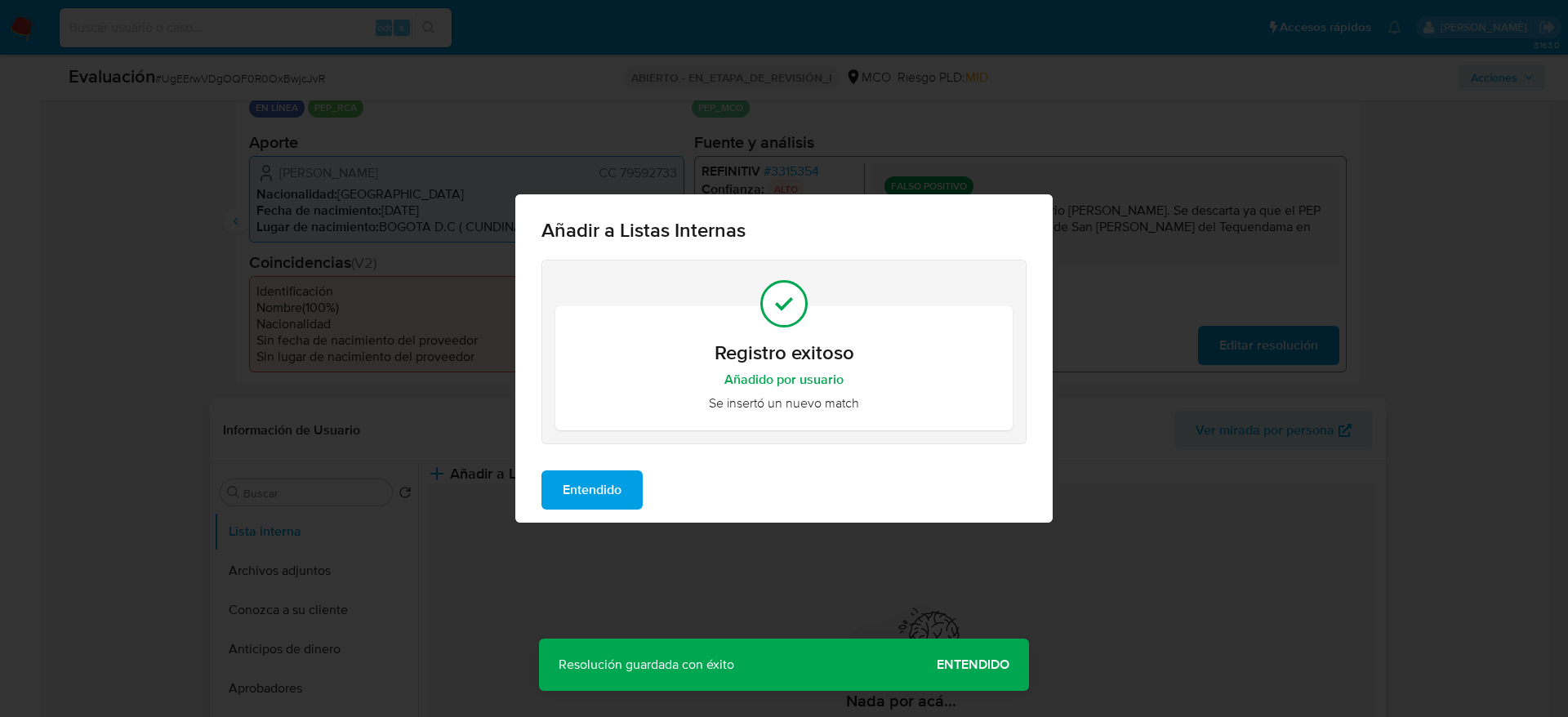
click at [603, 495] on span "Entendido" at bounding box center [593, 490] width 59 height 36
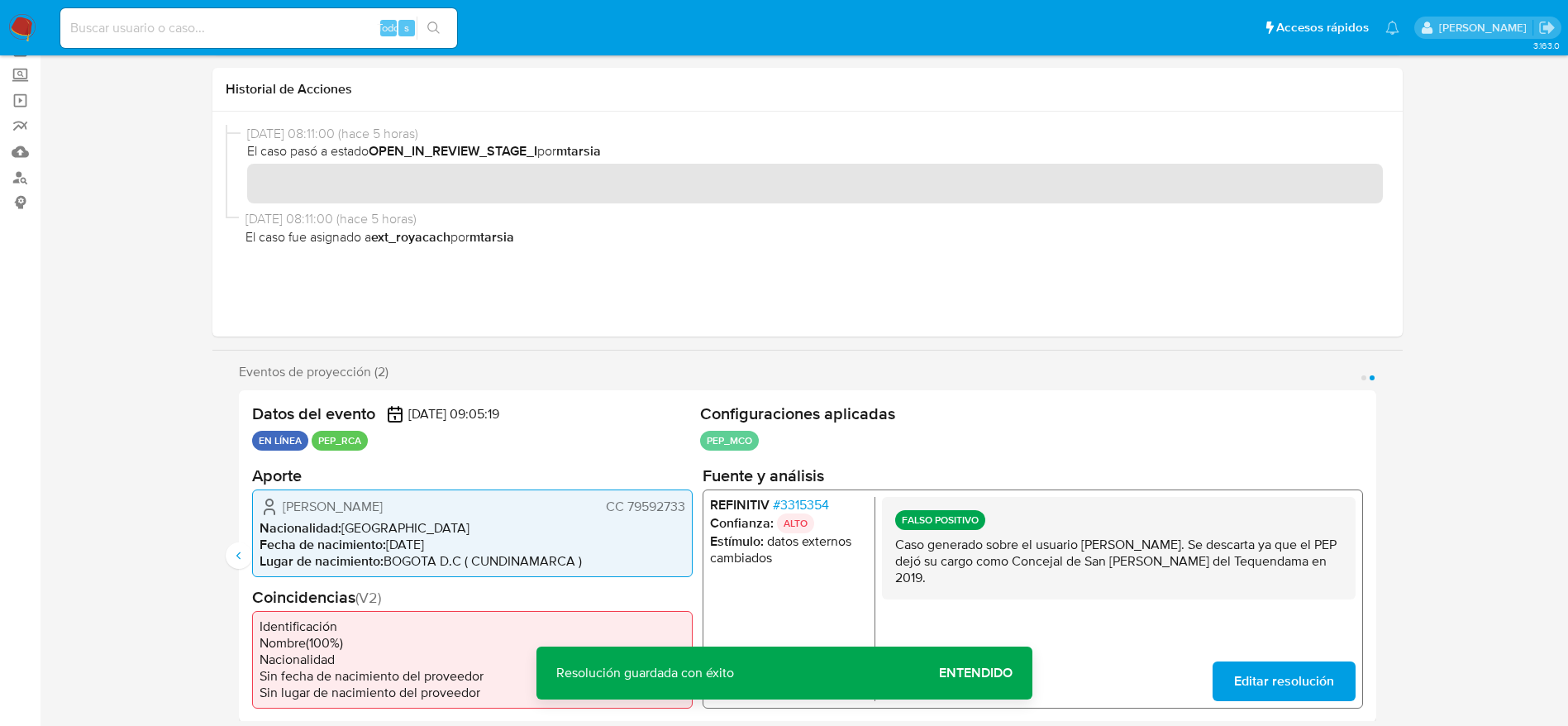
scroll to position [0, 0]
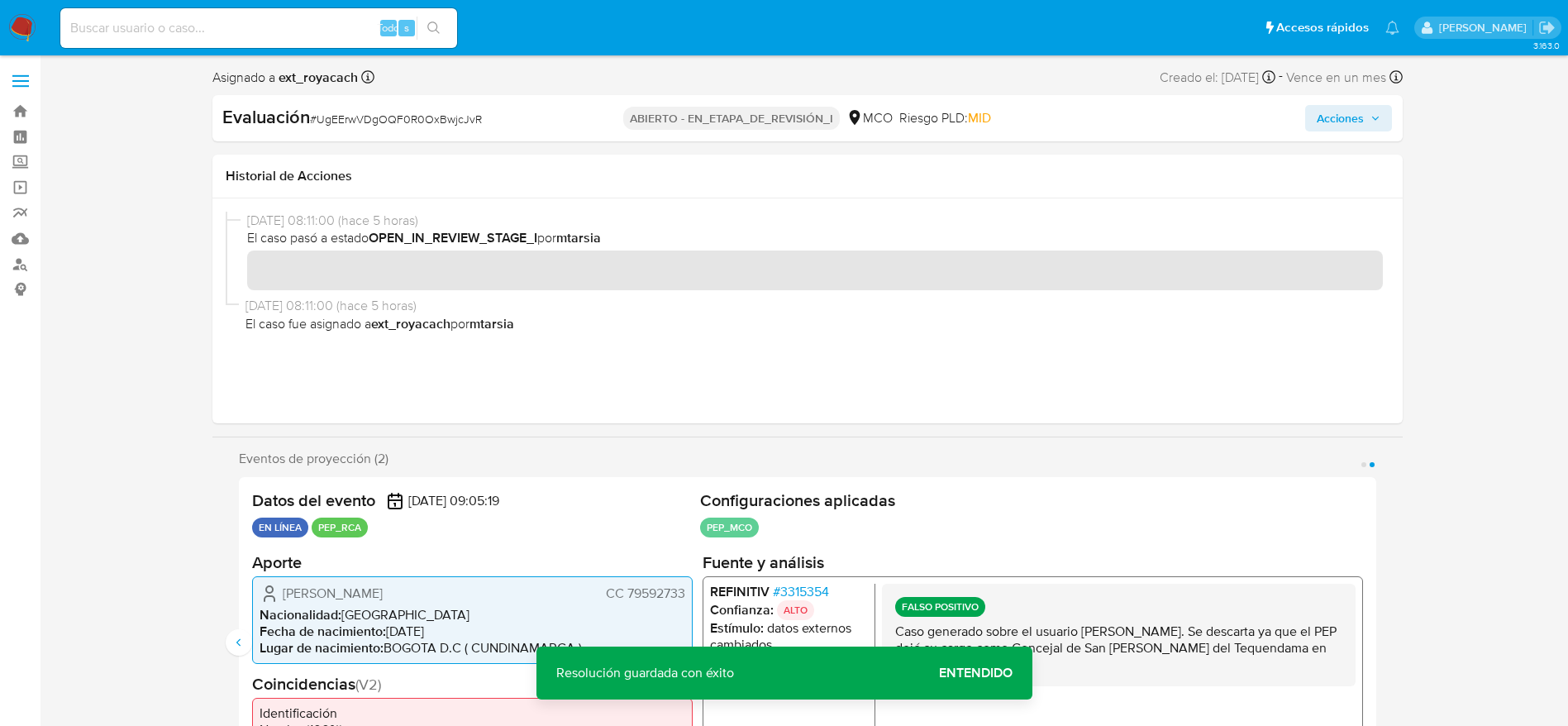
click at [1315, 120] on button "Acciones" at bounding box center [1349, 118] width 87 height 26
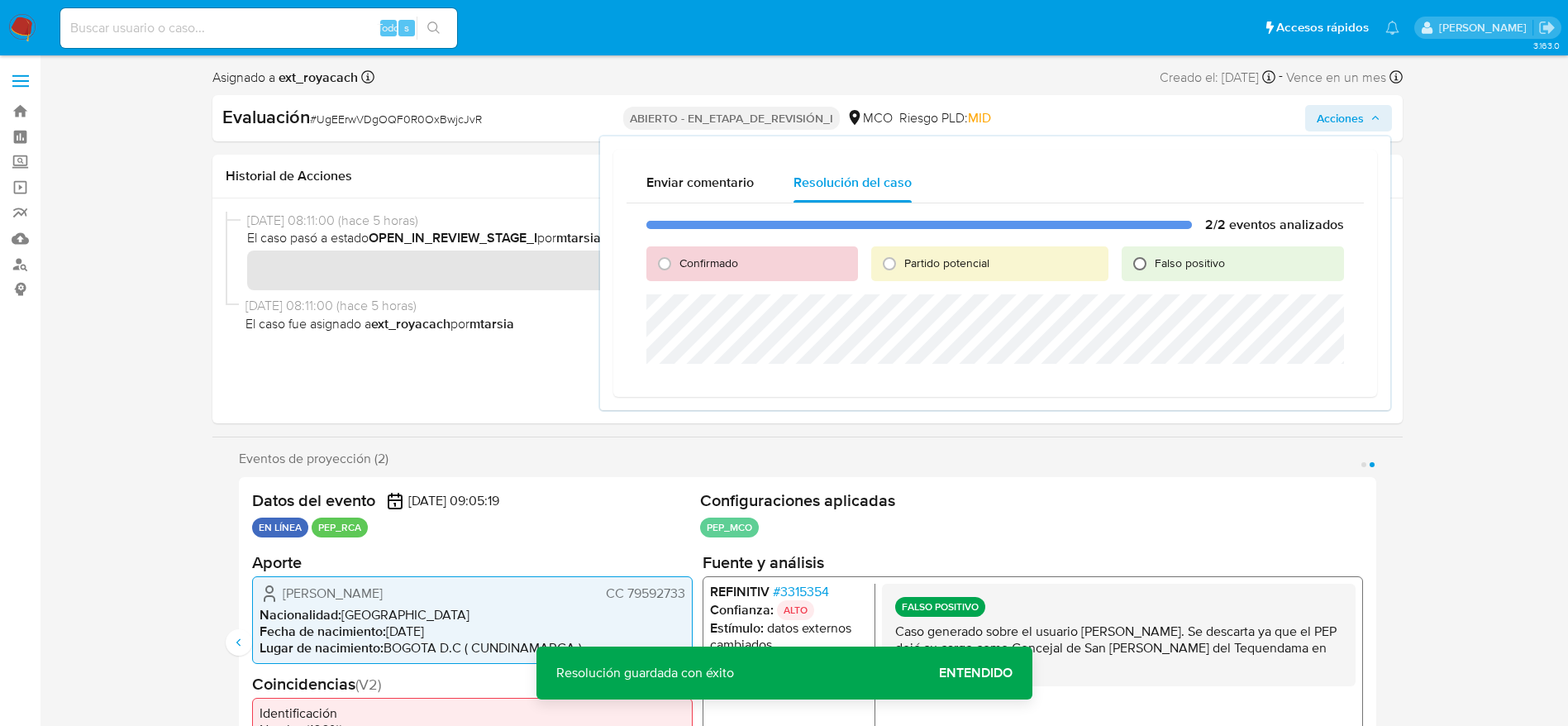
click at [1142, 259] on input "Falso positivo" at bounding box center [1140, 264] width 26 height 26
radio input "true"
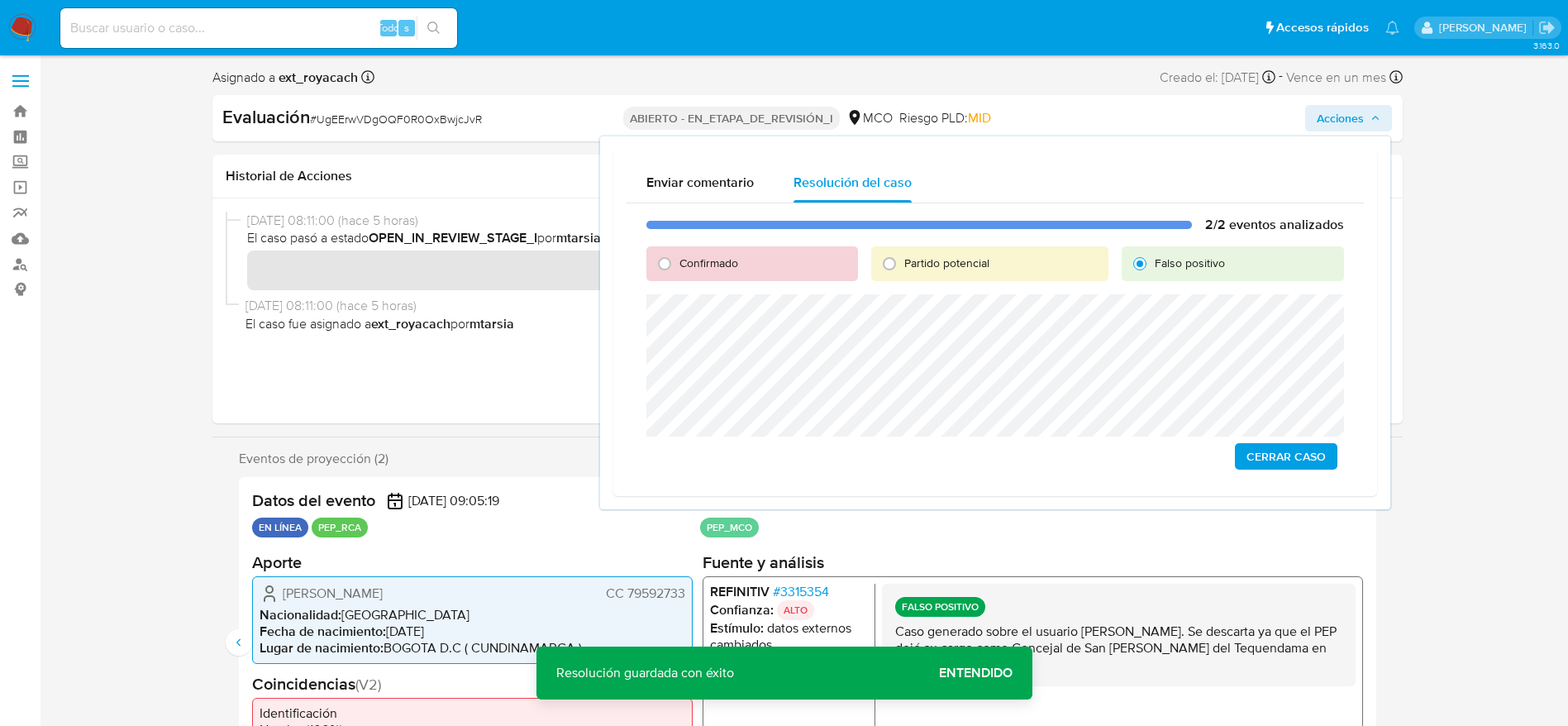
click at [1321, 462] on span "Cerrar Caso" at bounding box center [1286, 456] width 79 height 23
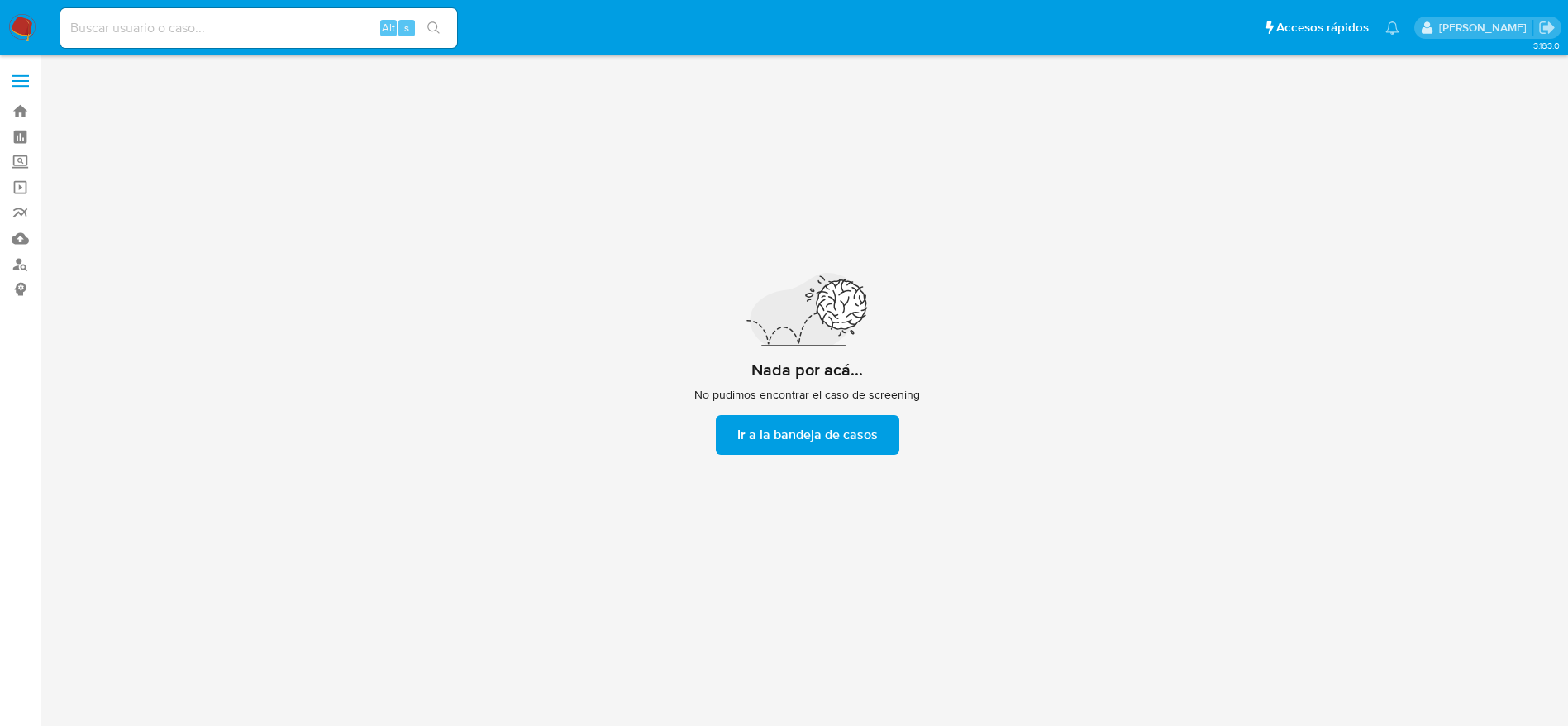
scroll to position [60, 0]
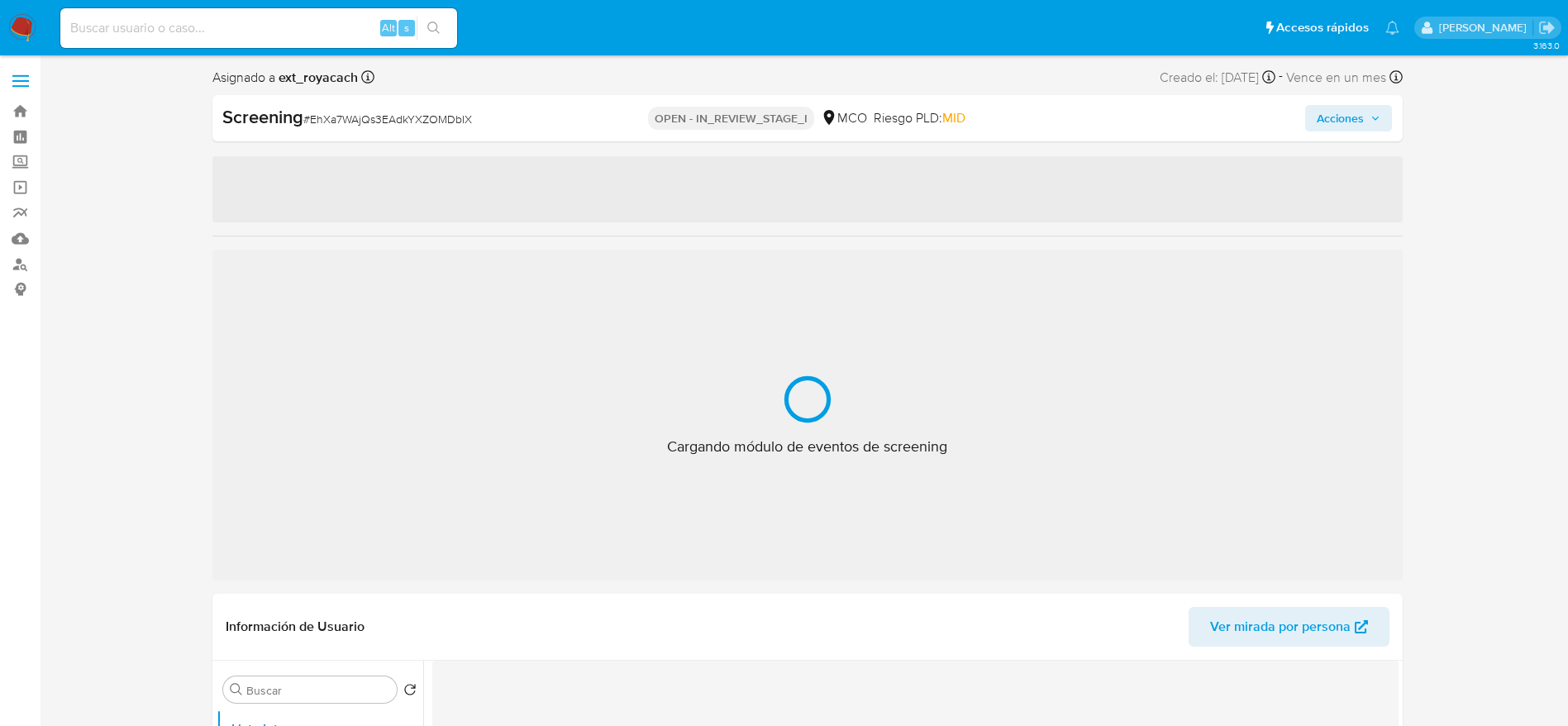
select select "10"
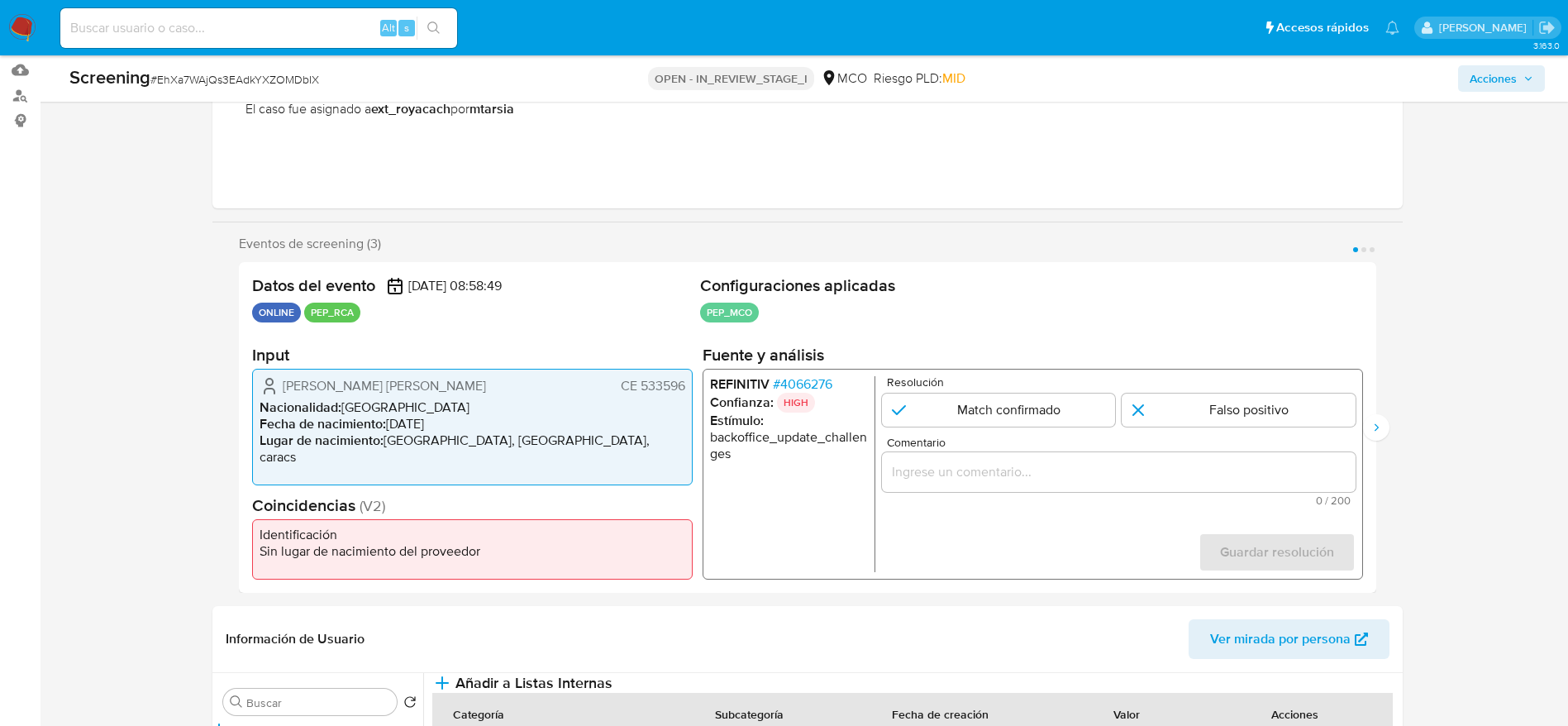
scroll to position [307, 0]
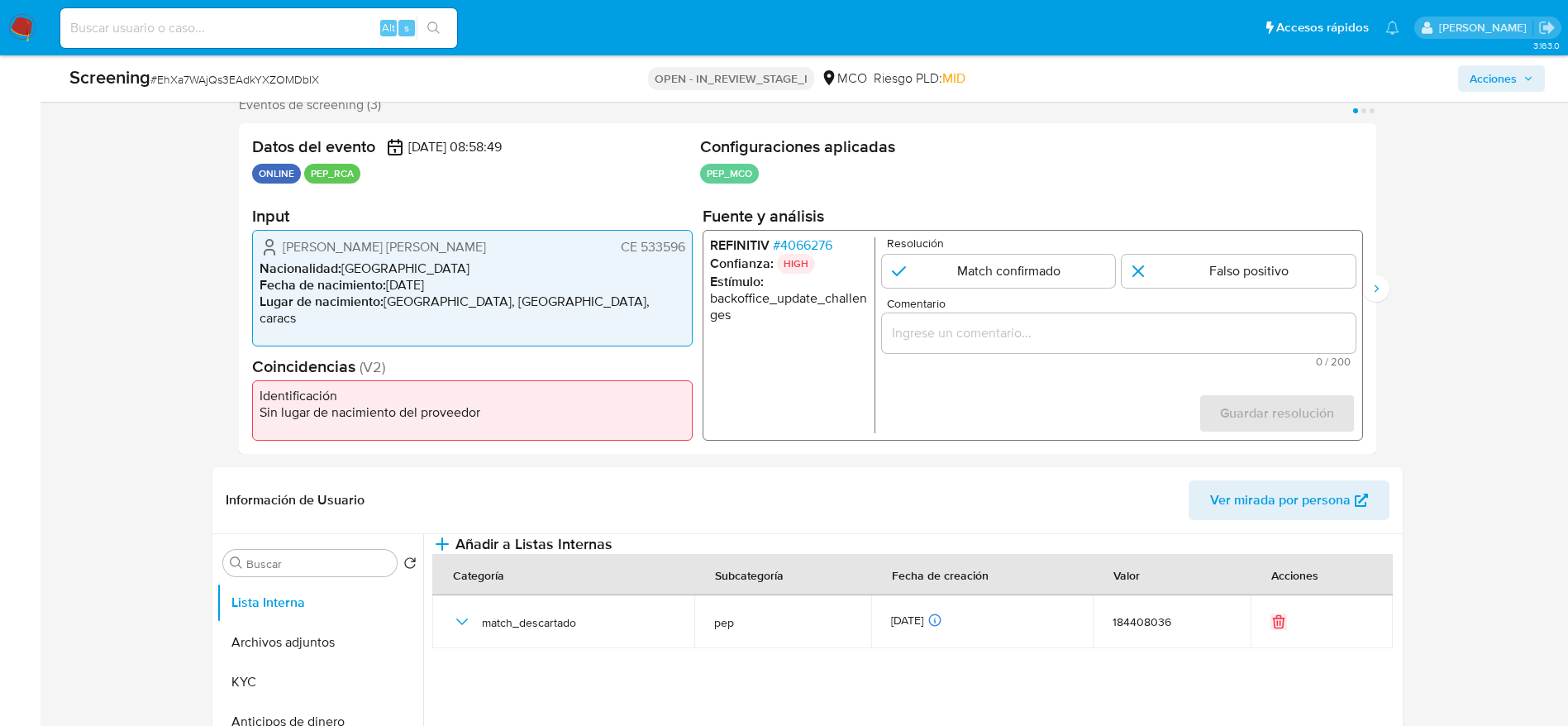
click at [799, 251] on span "# 4066276" at bounding box center [802, 245] width 60 height 16
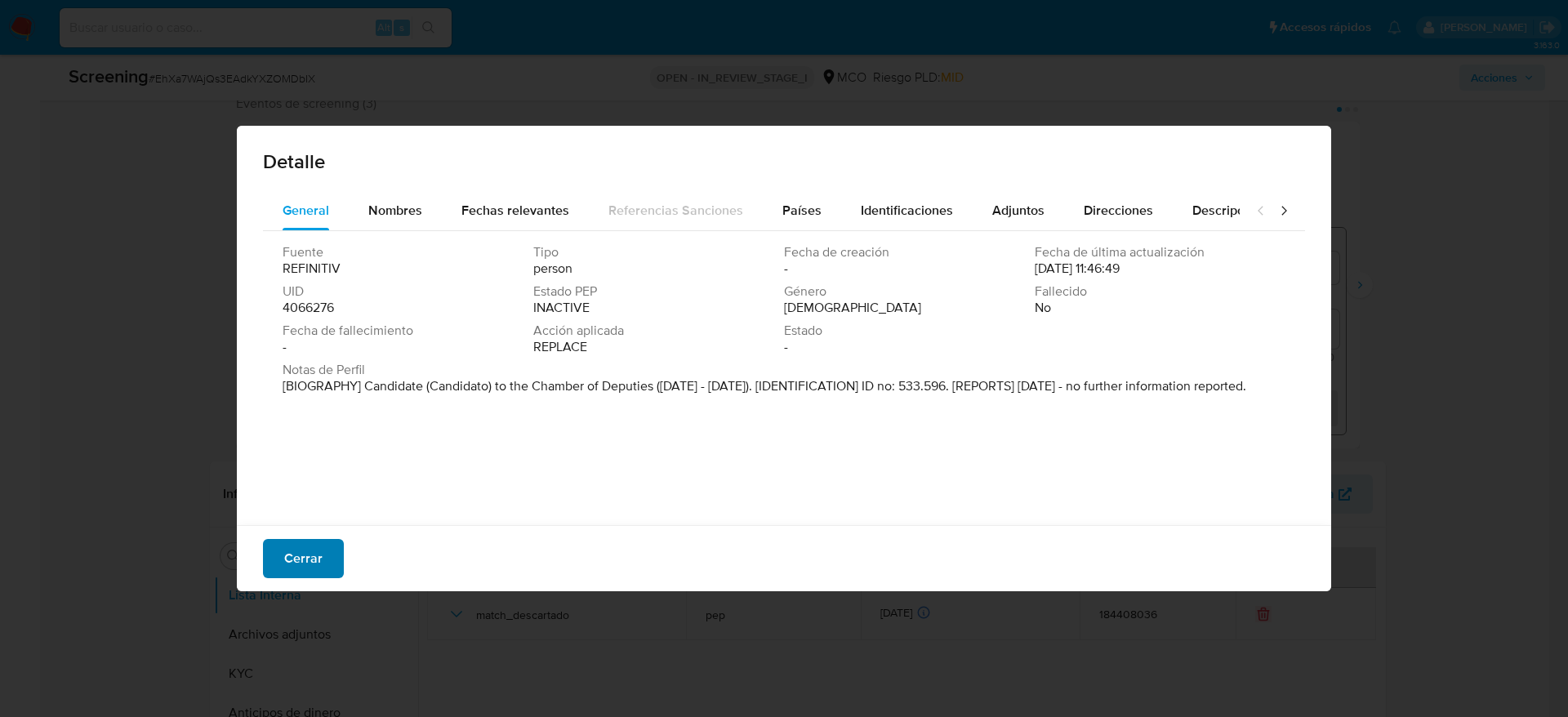
click at [279, 548] on button "Cerrar" at bounding box center [303, 558] width 81 height 40
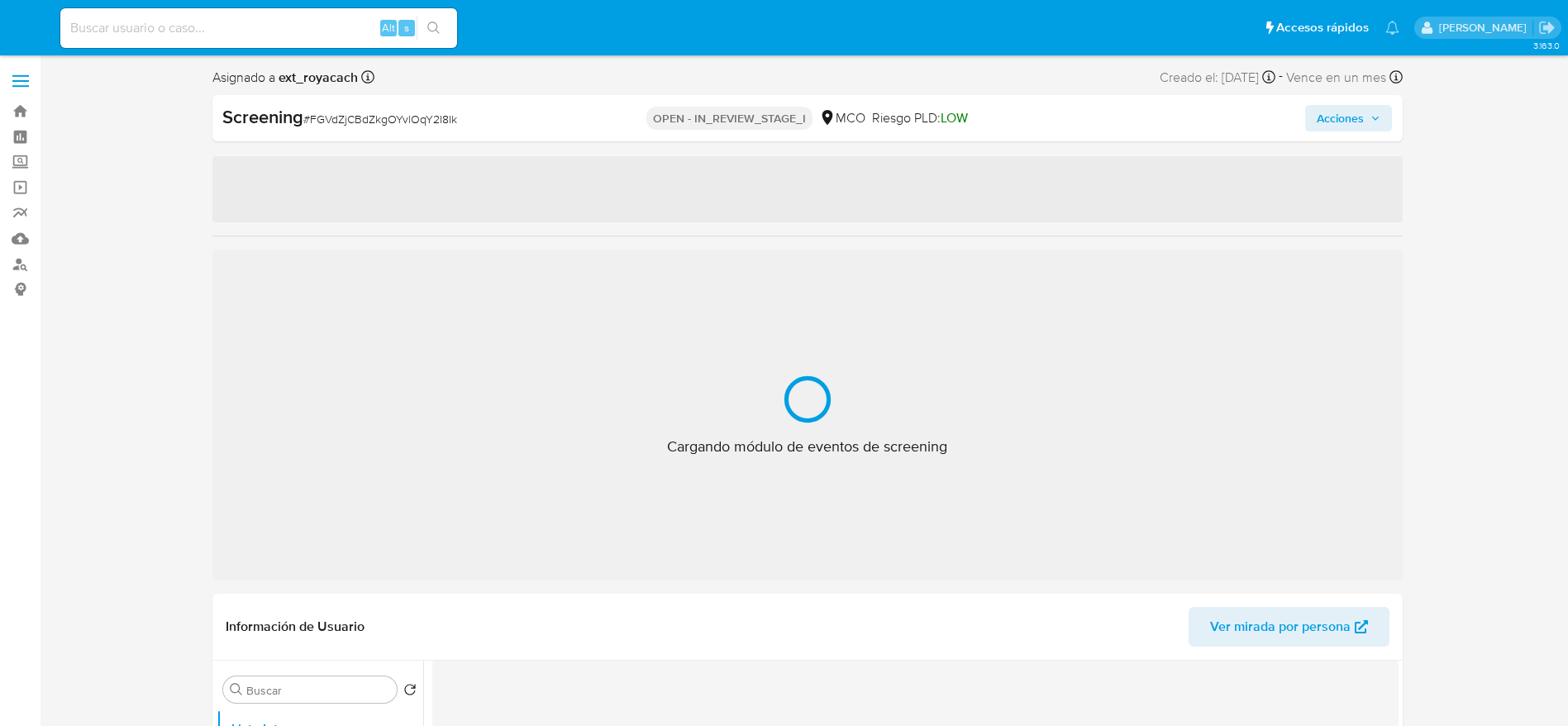
select select "10"
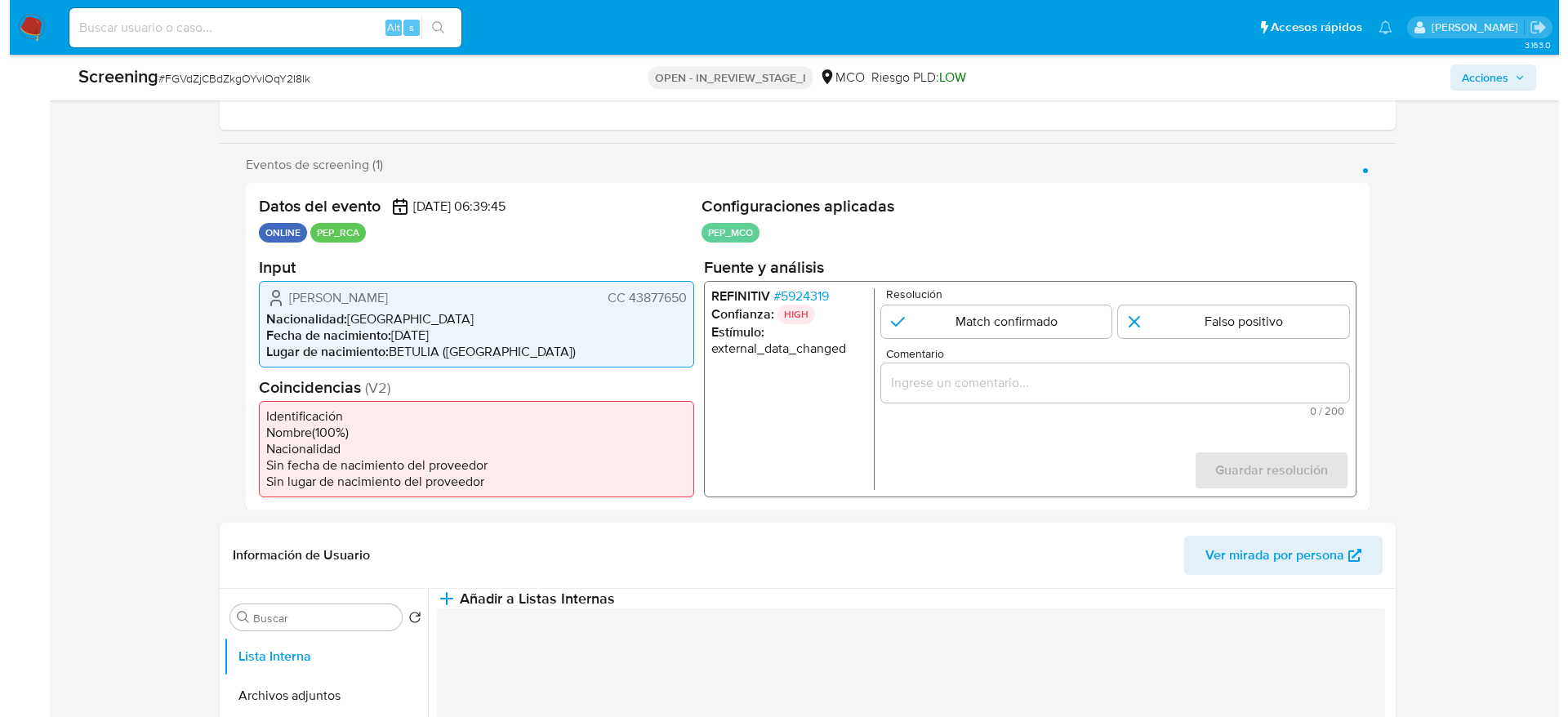
scroll to position [245, 0]
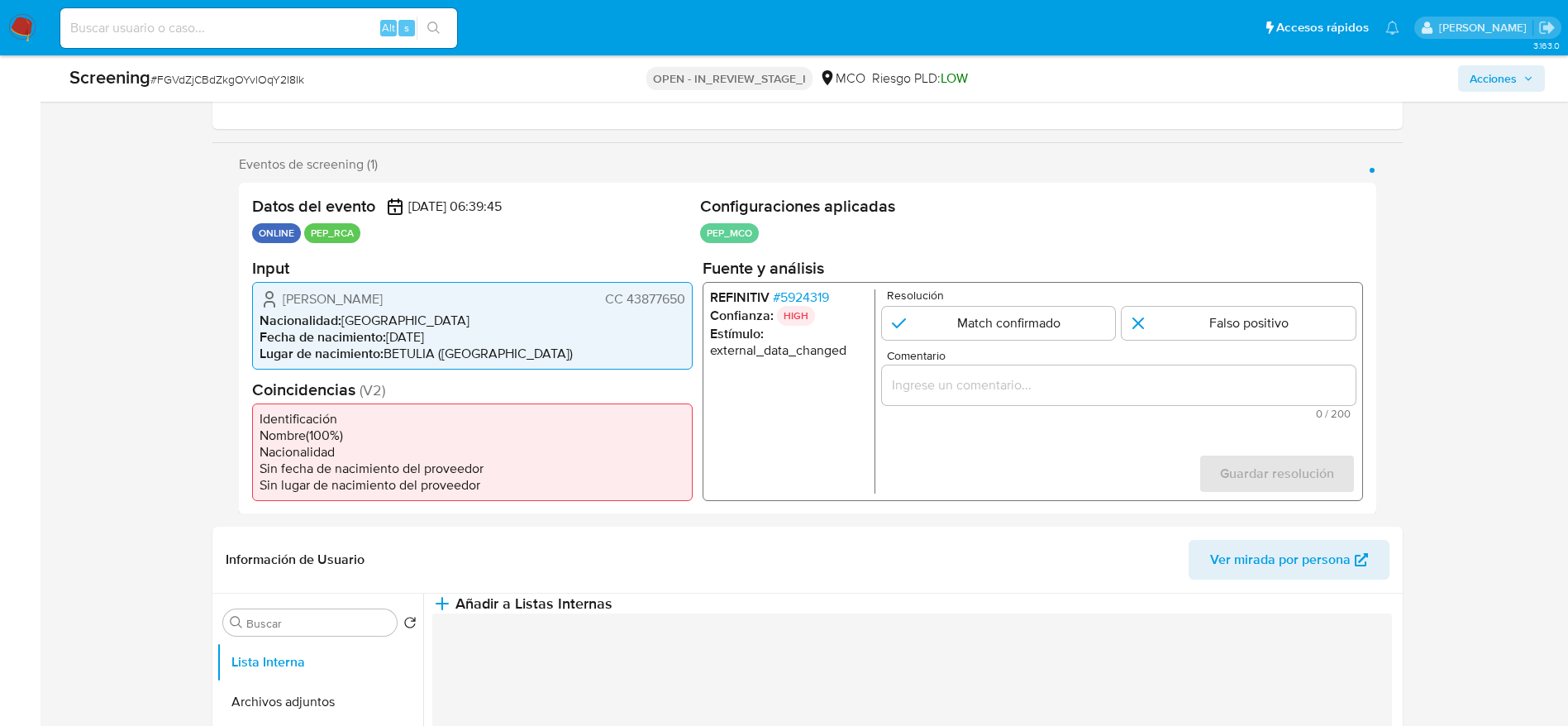
click at [837, 293] on li "REFINITIV # 5924319" at bounding box center [787, 296] width 158 height 16
click at [785, 304] on span "# 5924319" at bounding box center [800, 296] width 56 height 16
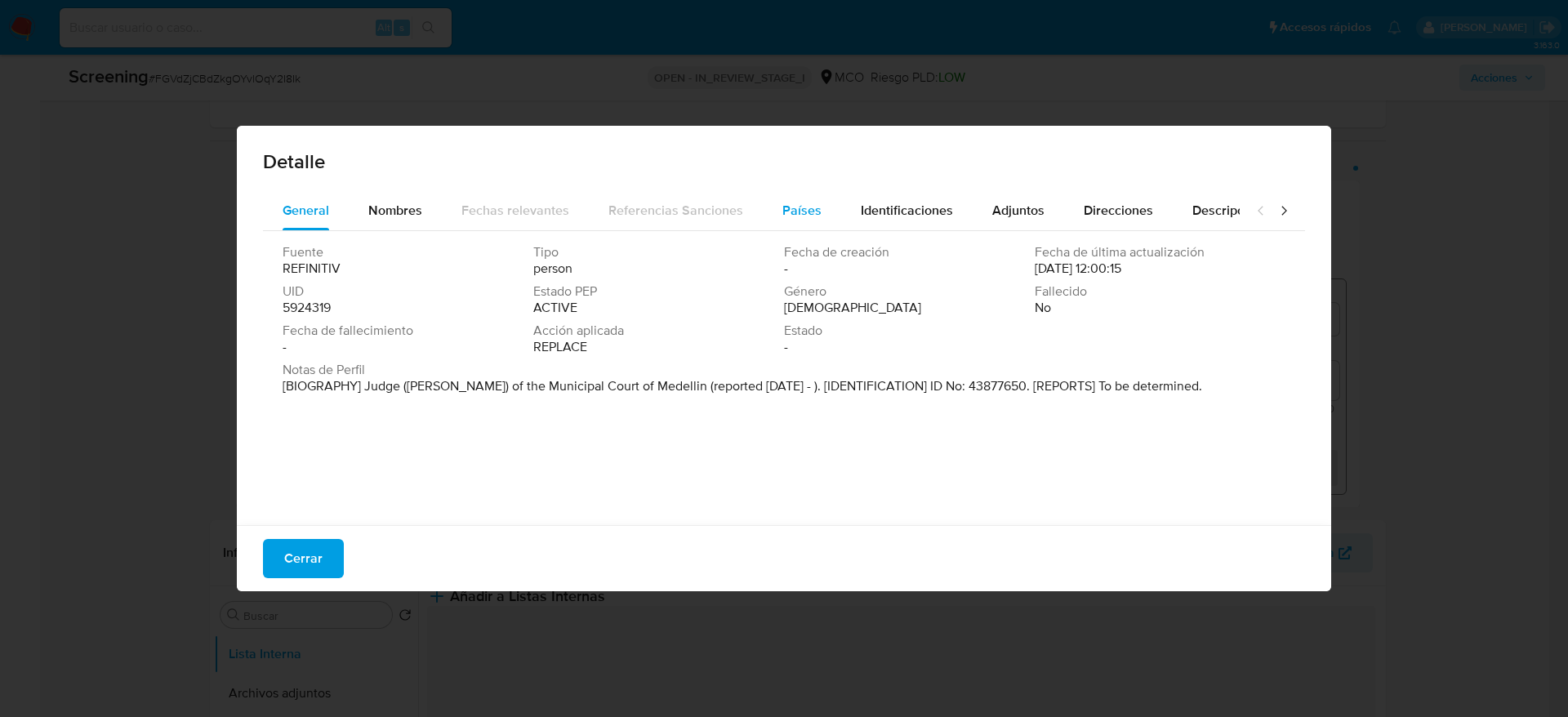
click at [817, 224] on button "Países" at bounding box center [802, 211] width 78 height 40
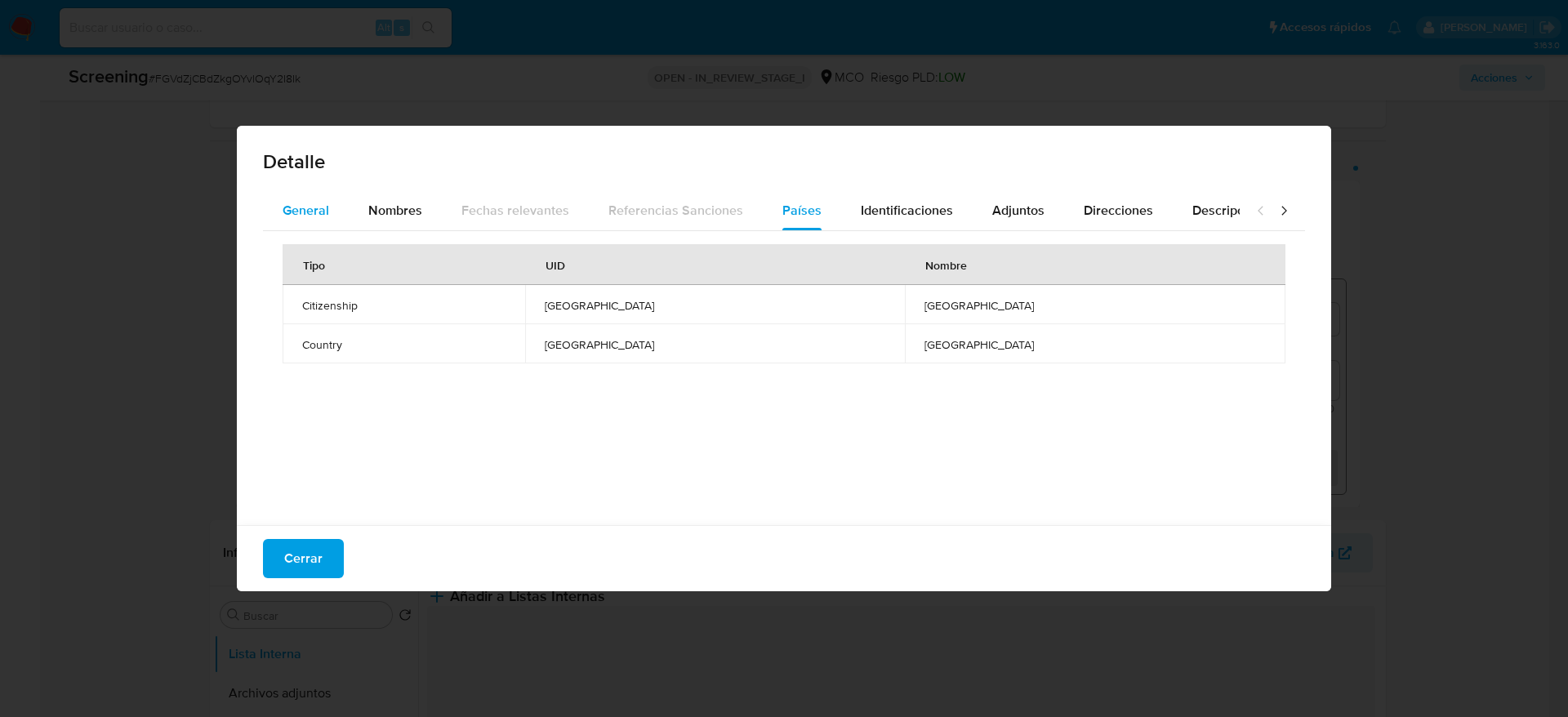
click at [319, 211] on span "General" at bounding box center [305, 210] width 46 height 19
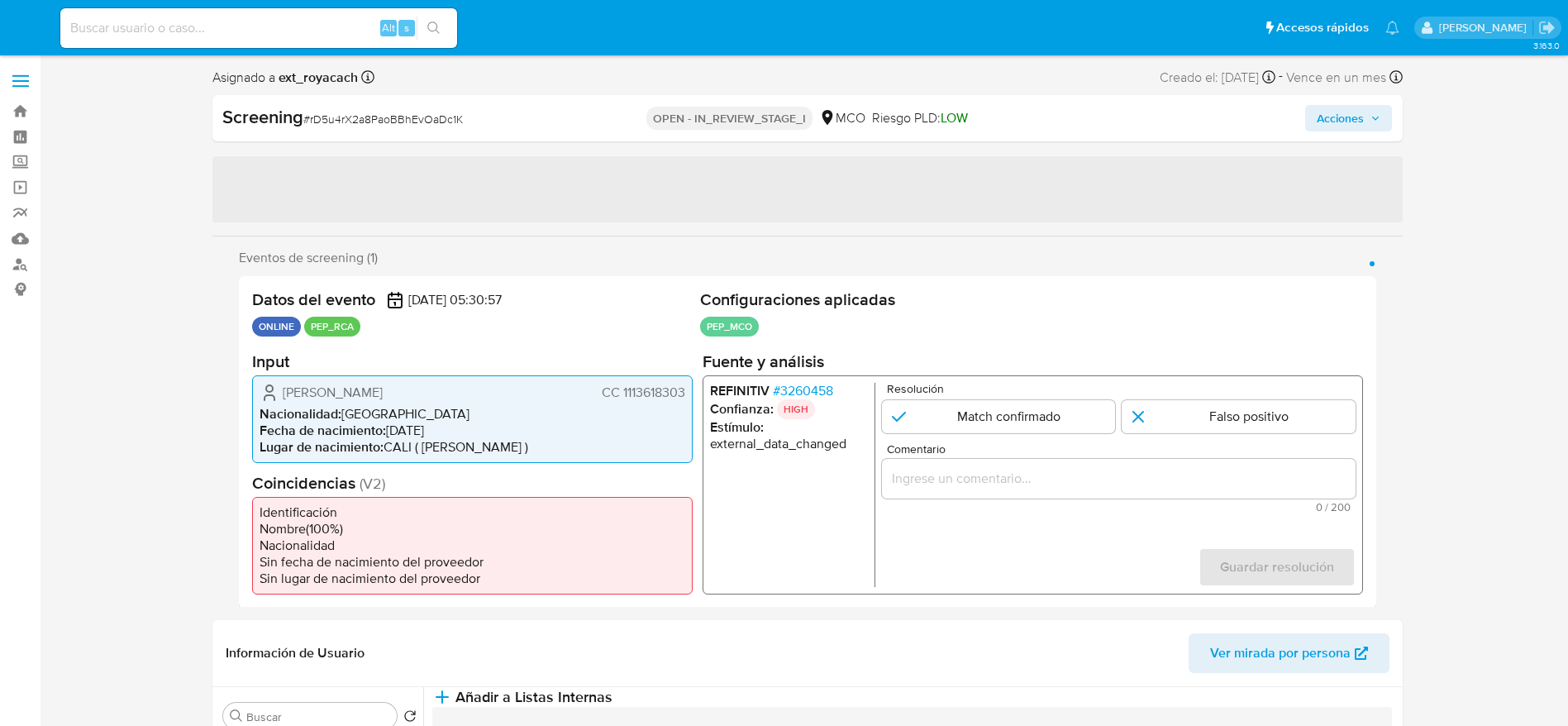
select select "10"
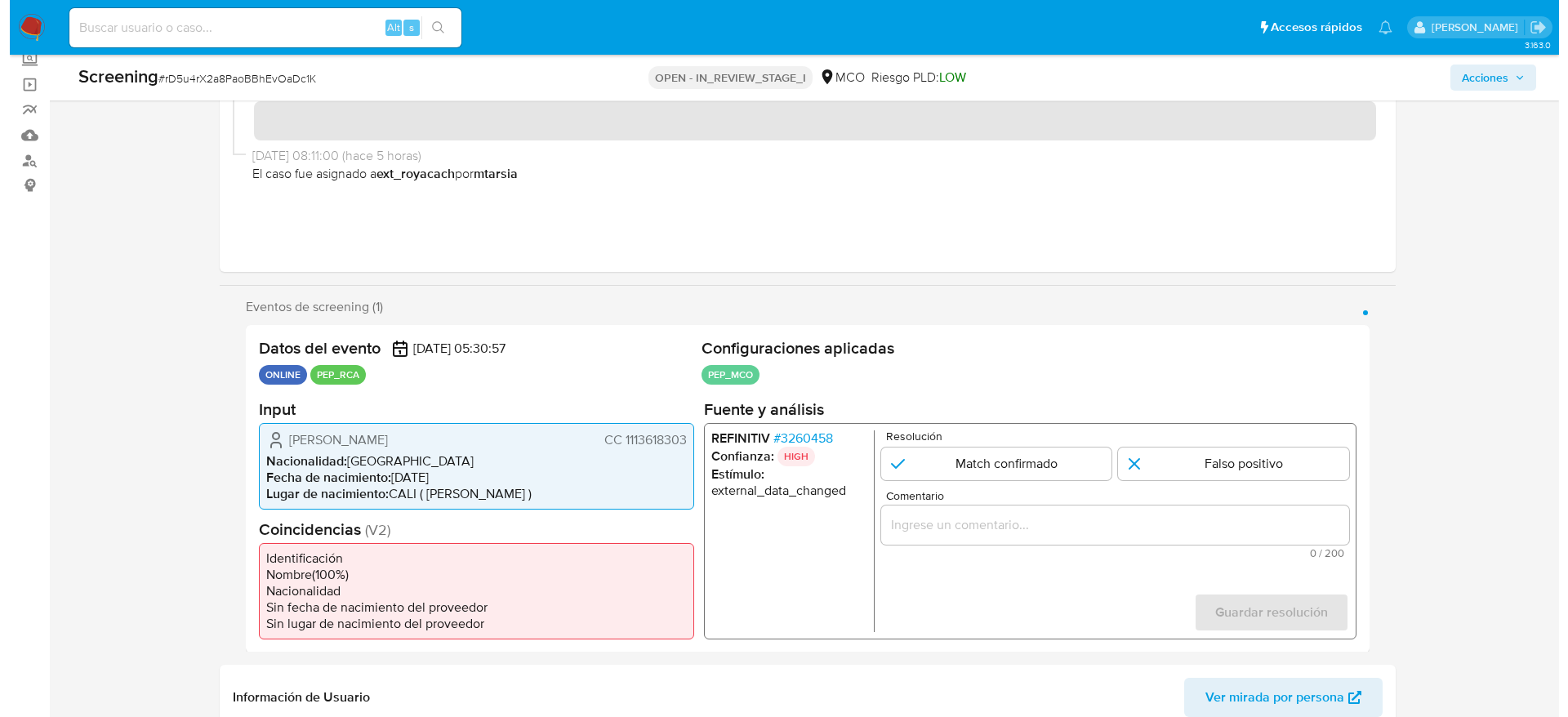
scroll to position [122, 0]
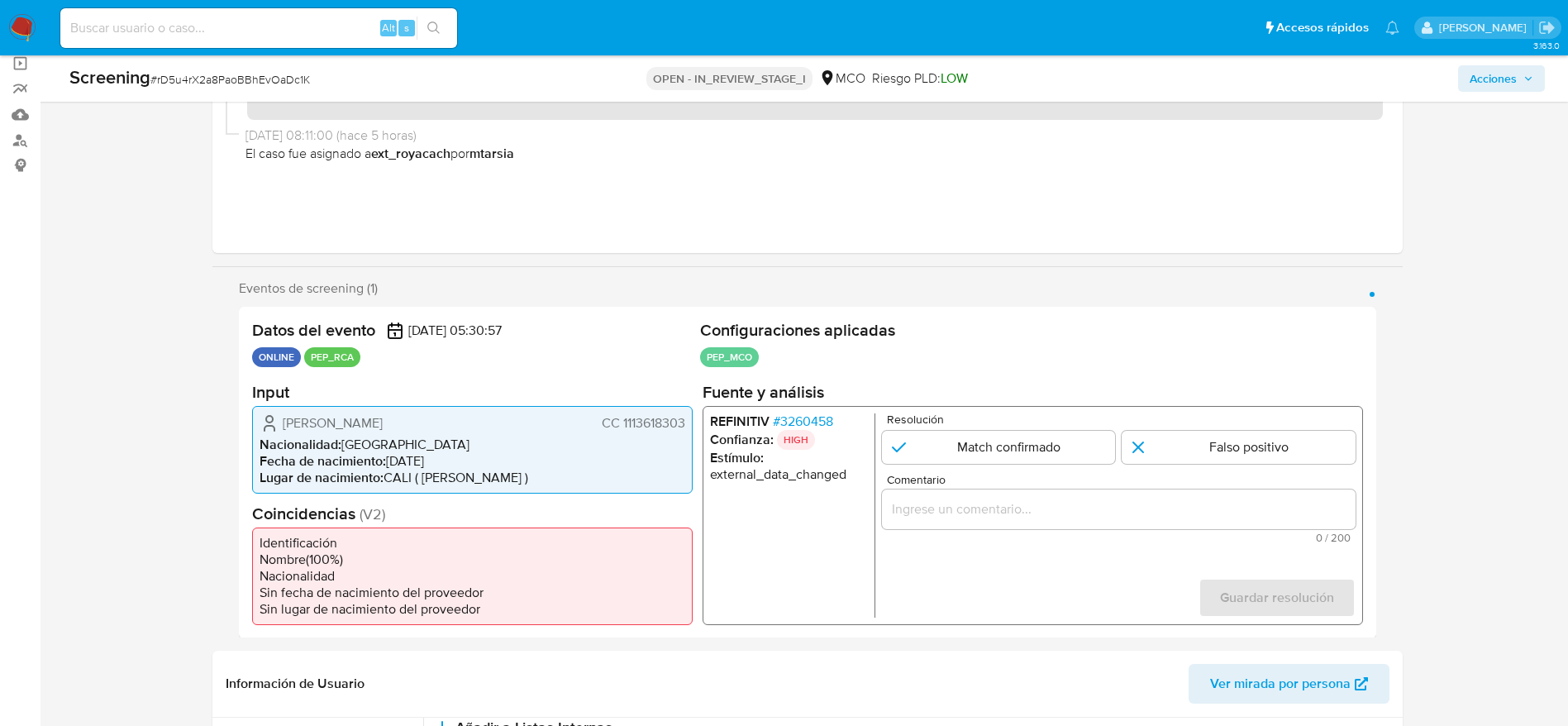
click at [816, 419] on span "# 3260458" at bounding box center [802, 420] width 61 height 16
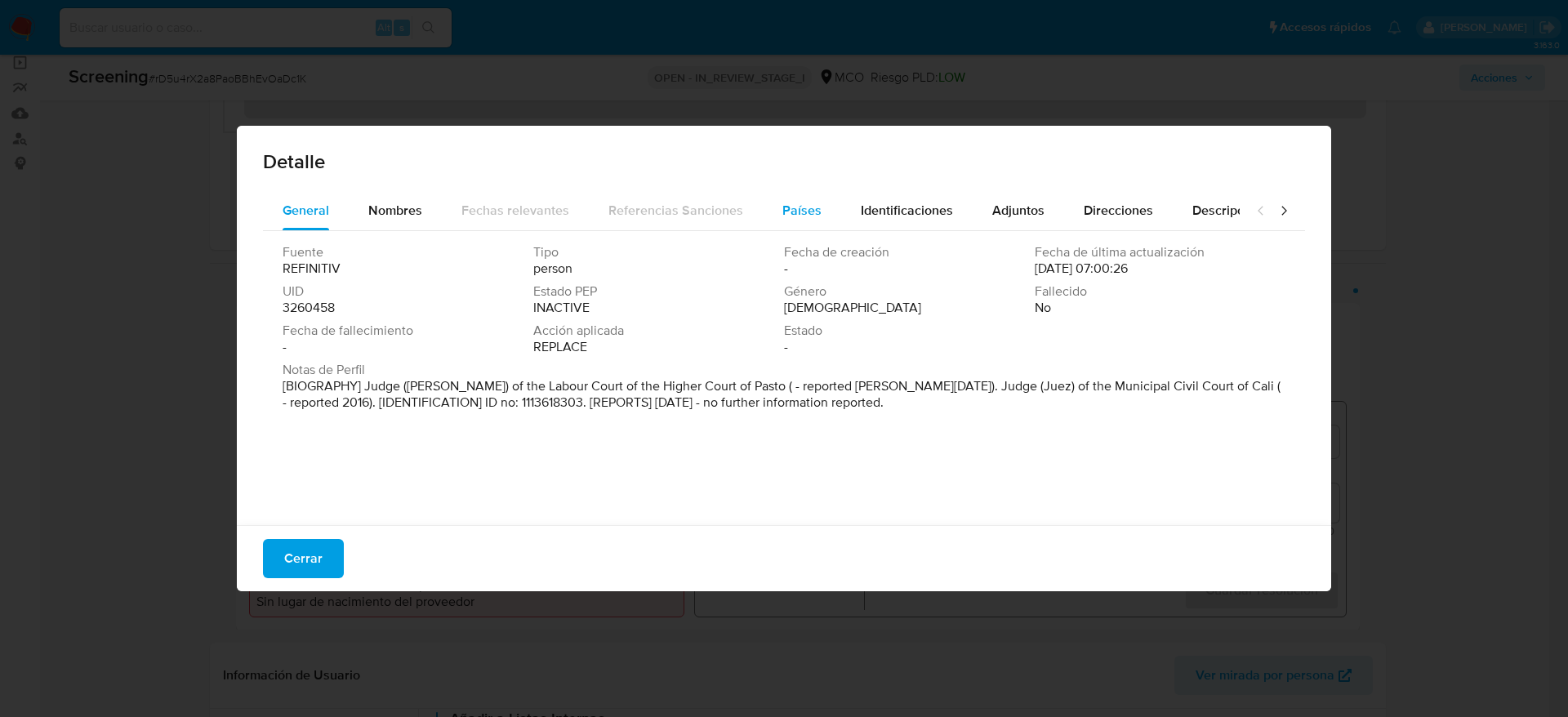
click at [764, 217] on button "Países" at bounding box center [802, 211] width 78 height 40
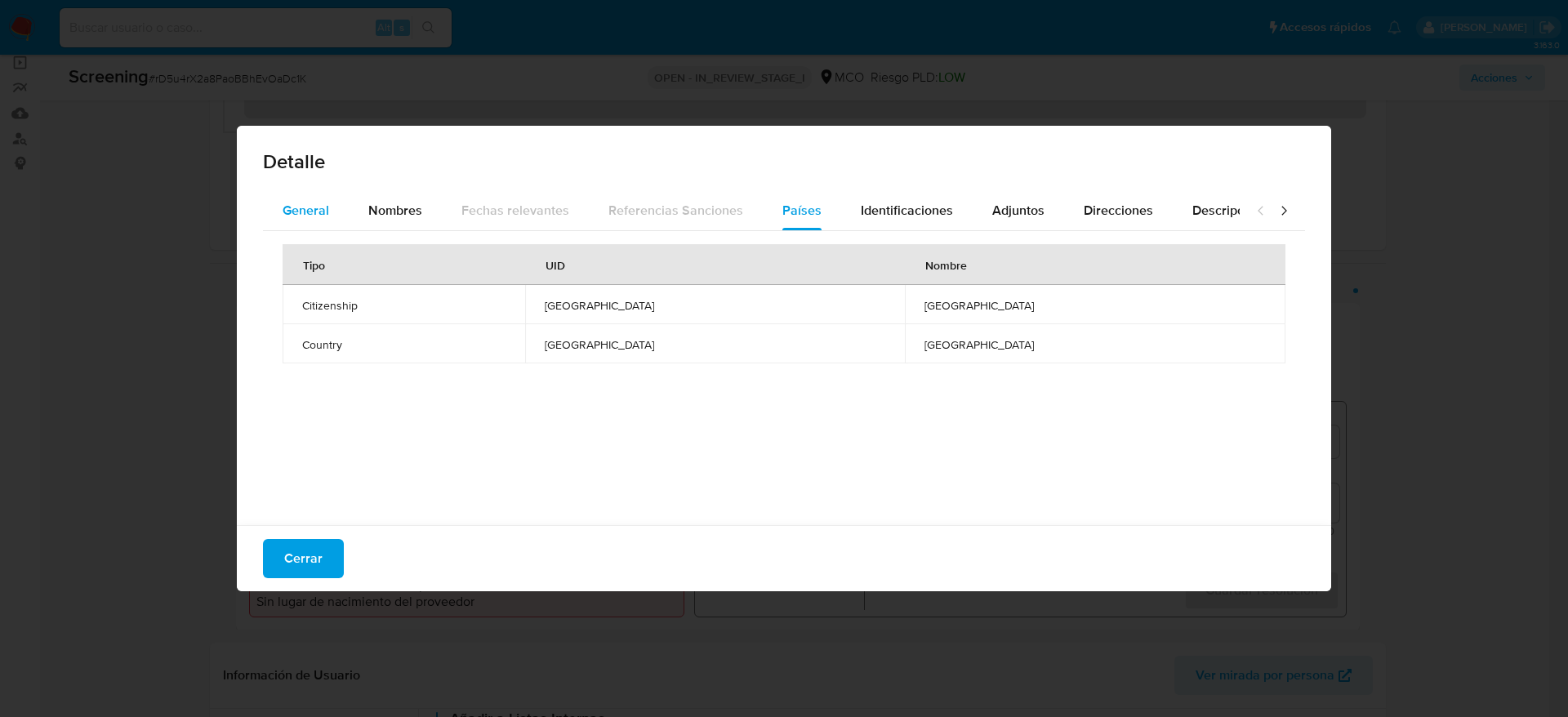
click at [287, 216] on span "General" at bounding box center [305, 210] width 46 height 19
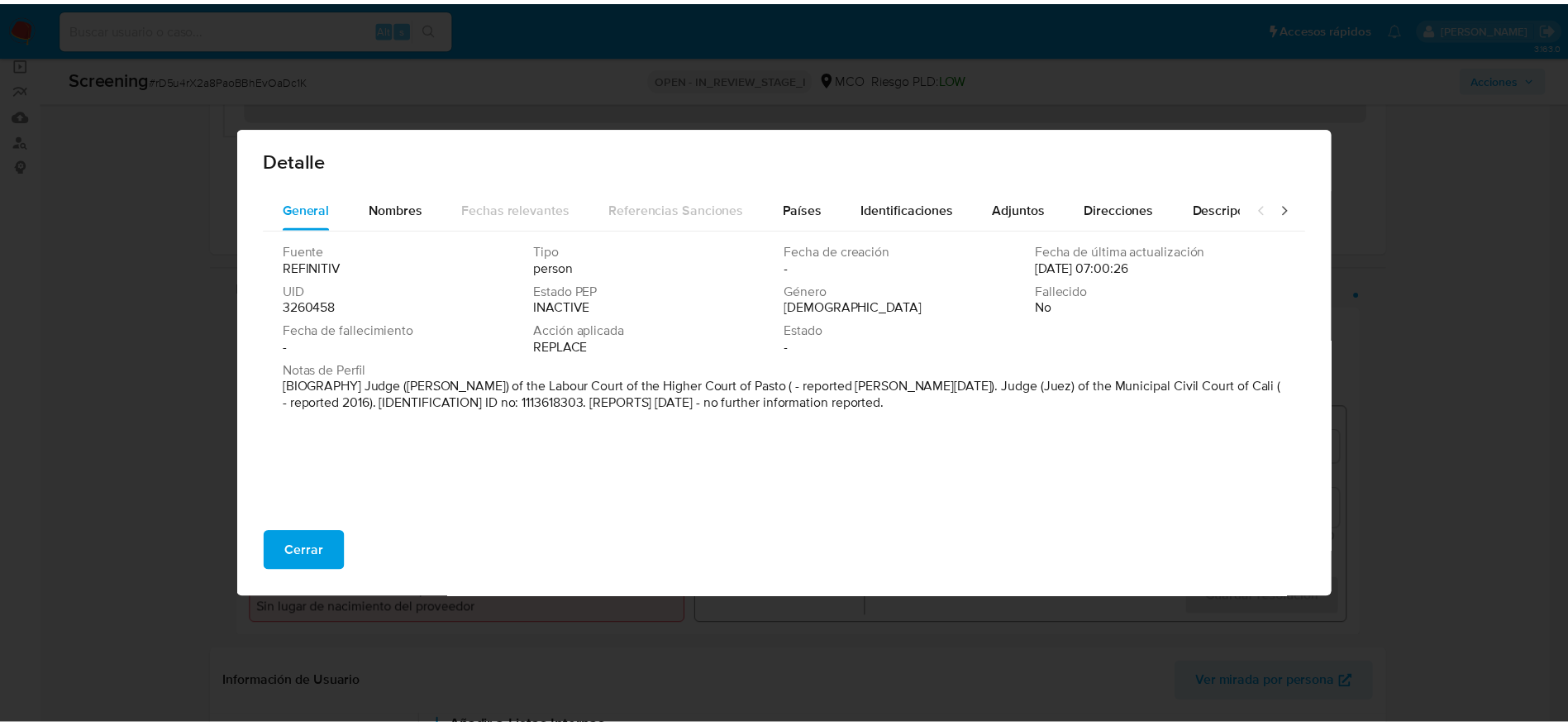
scroll to position [5, 0]
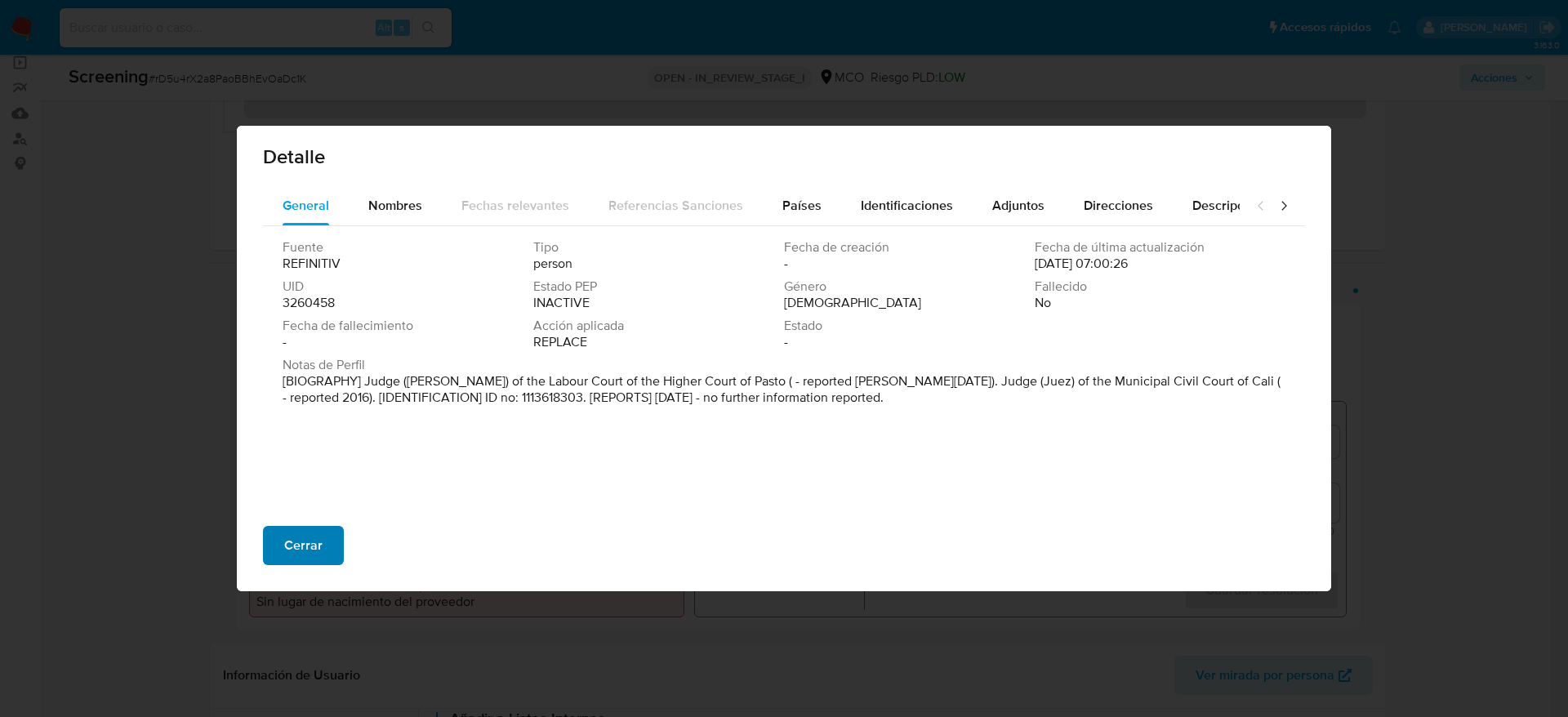
click at [297, 555] on span "Cerrar" at bounding box center [303, 545] width 39 height 36
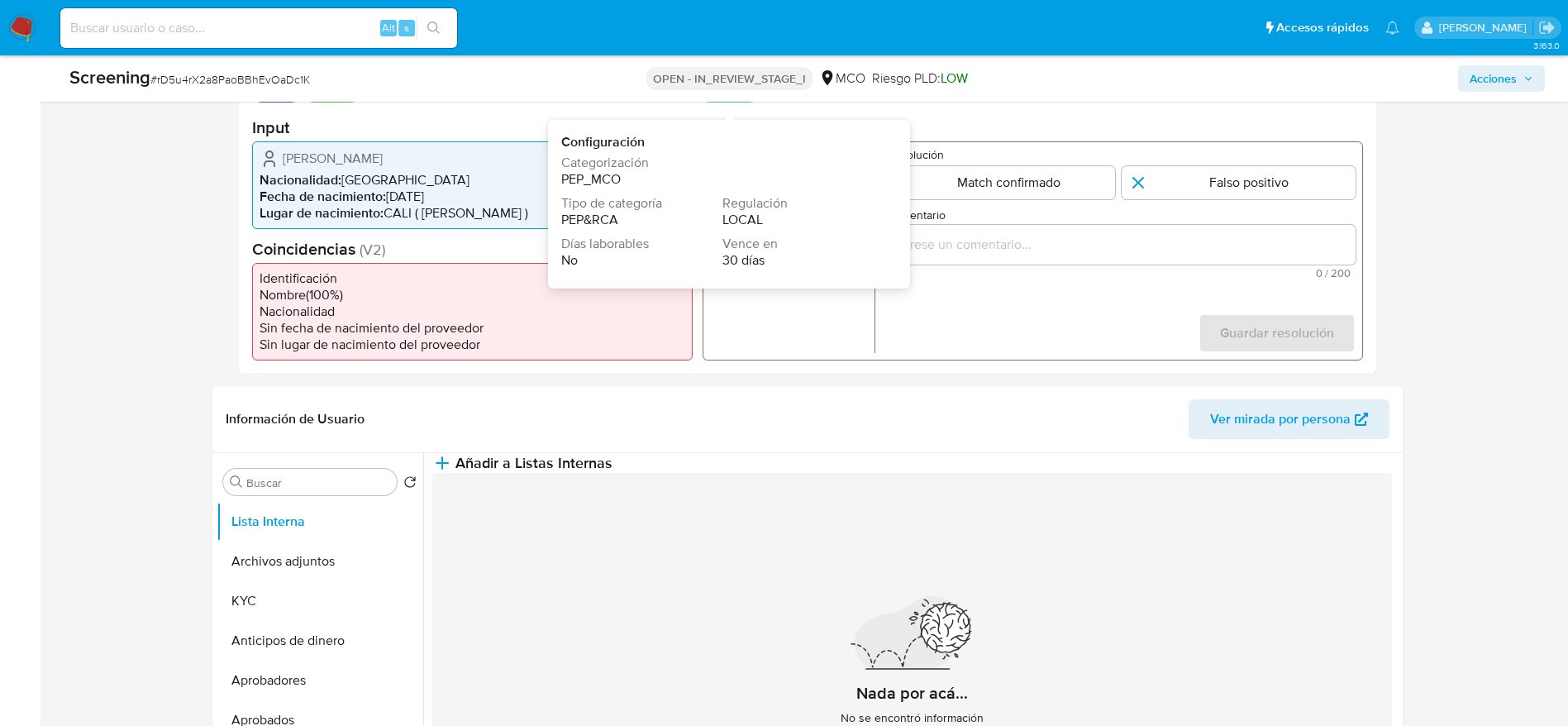
scroll to position [248, 0]
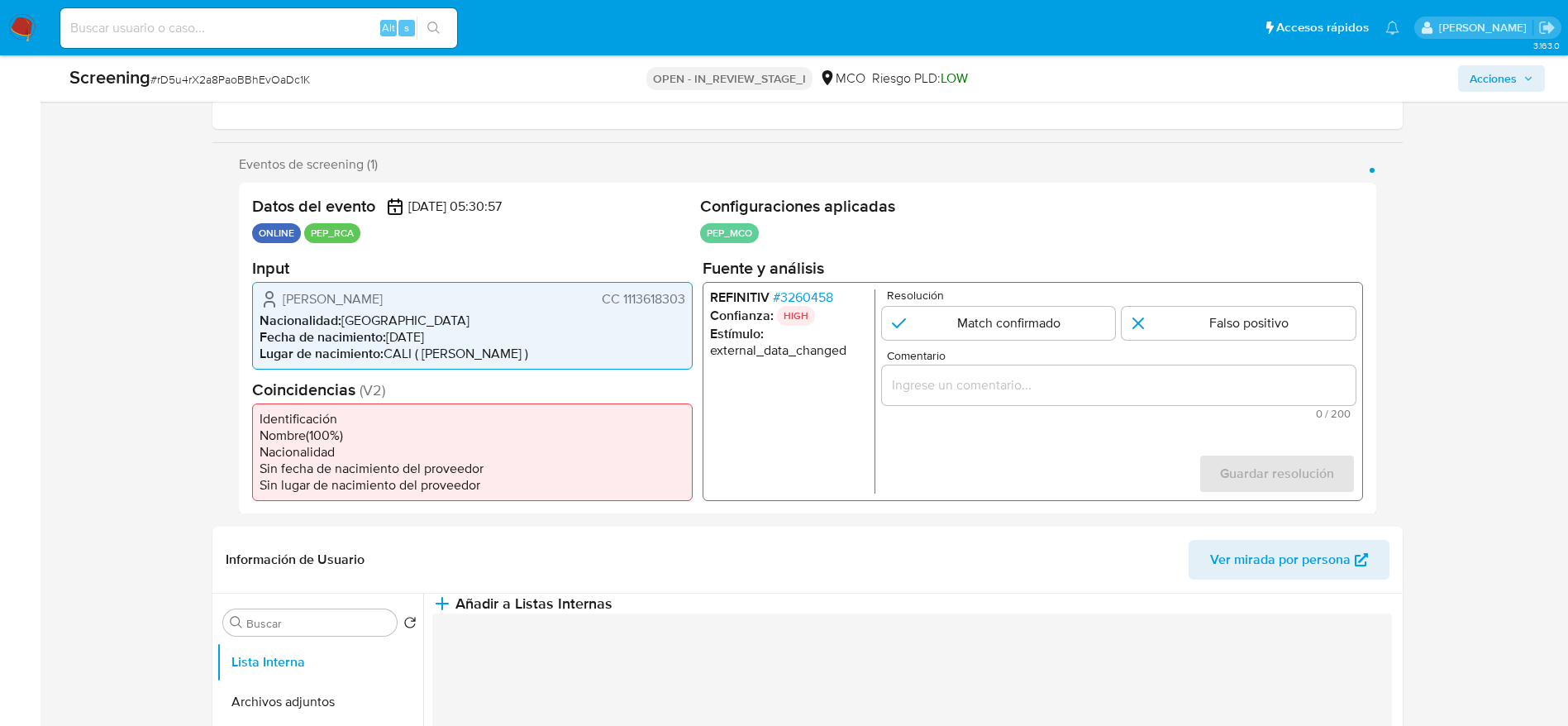
click at [786, 286] on div "REFINITIV # 3260458 Confianza: HIGH Estímulo : external_data_changed Resolución…" at bounding box center [1032, 390] width 660 height 219
click at [786, 297] on span "# 3260458" at bounding box center [802, 296] width 61 height 16
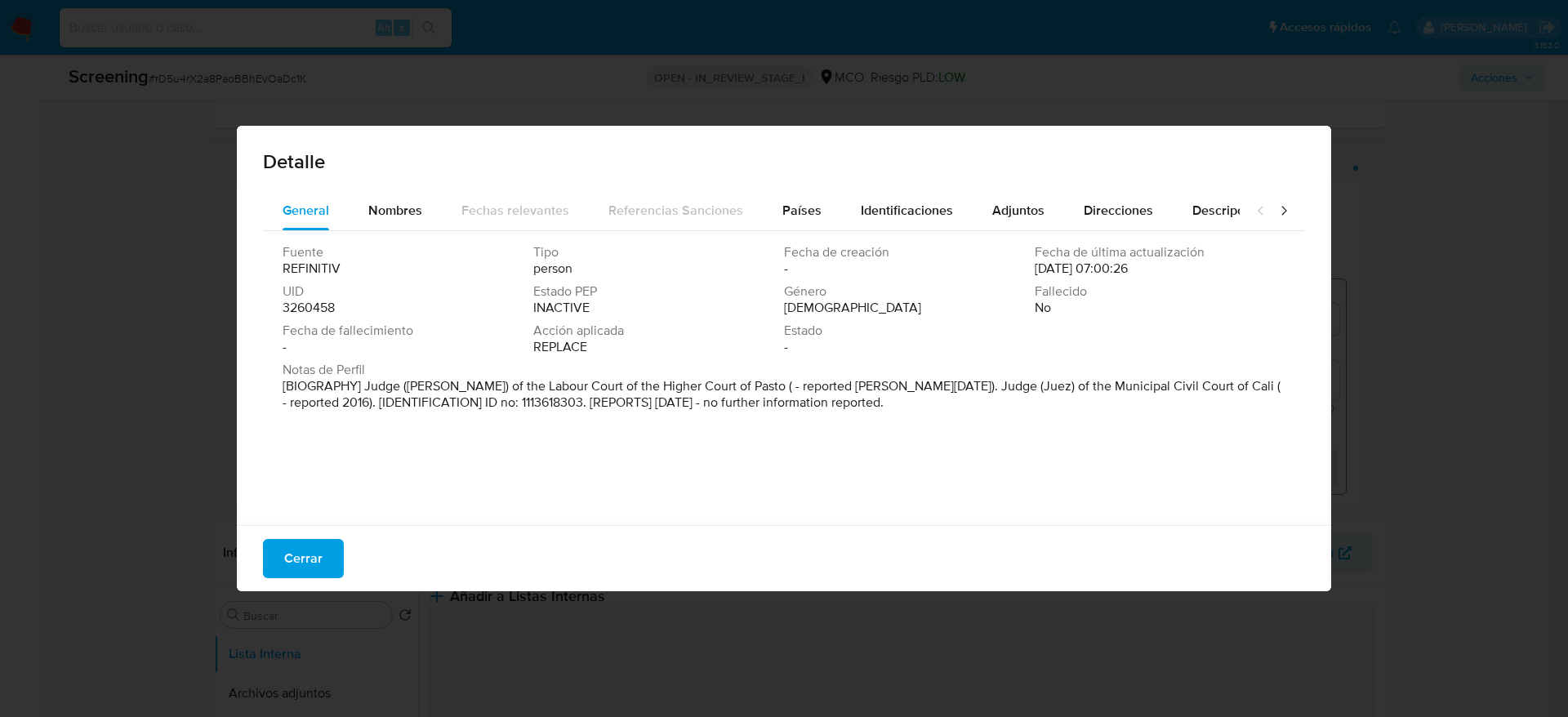
click at [283, 564] on button "Cerrar" at bounding box center [303, 558] width 81 height 40
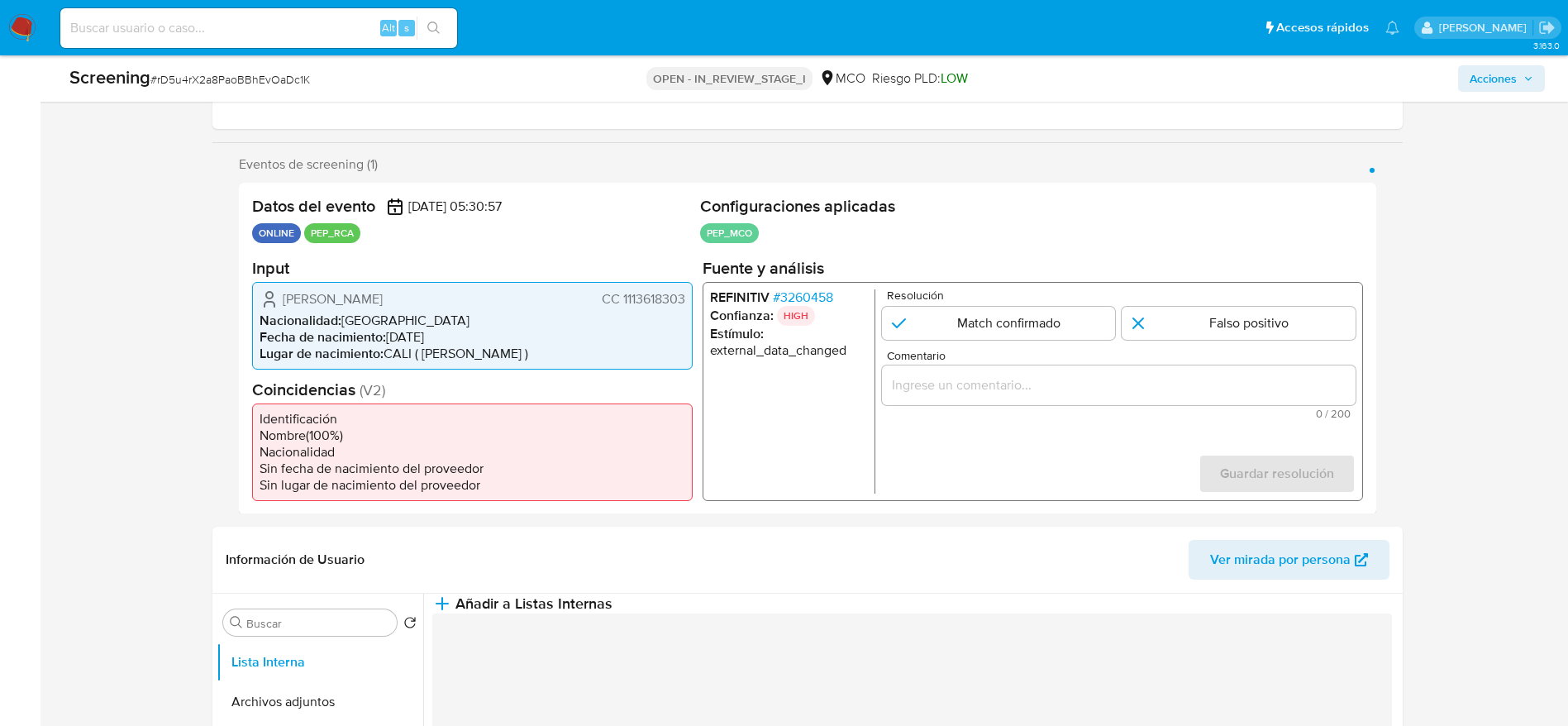
click at [337, 306] on span "Juliana Hernandez Herrera" at bounding box center [332, 298] width 100 height 16
click at [339, 306] on span "Juliana Hernandez Herrera" at bounding box center [332, 298] width 100 height 16
click at [810, 302] on span "# 3260458" at bounding box center [802, 296] width 61 height 16
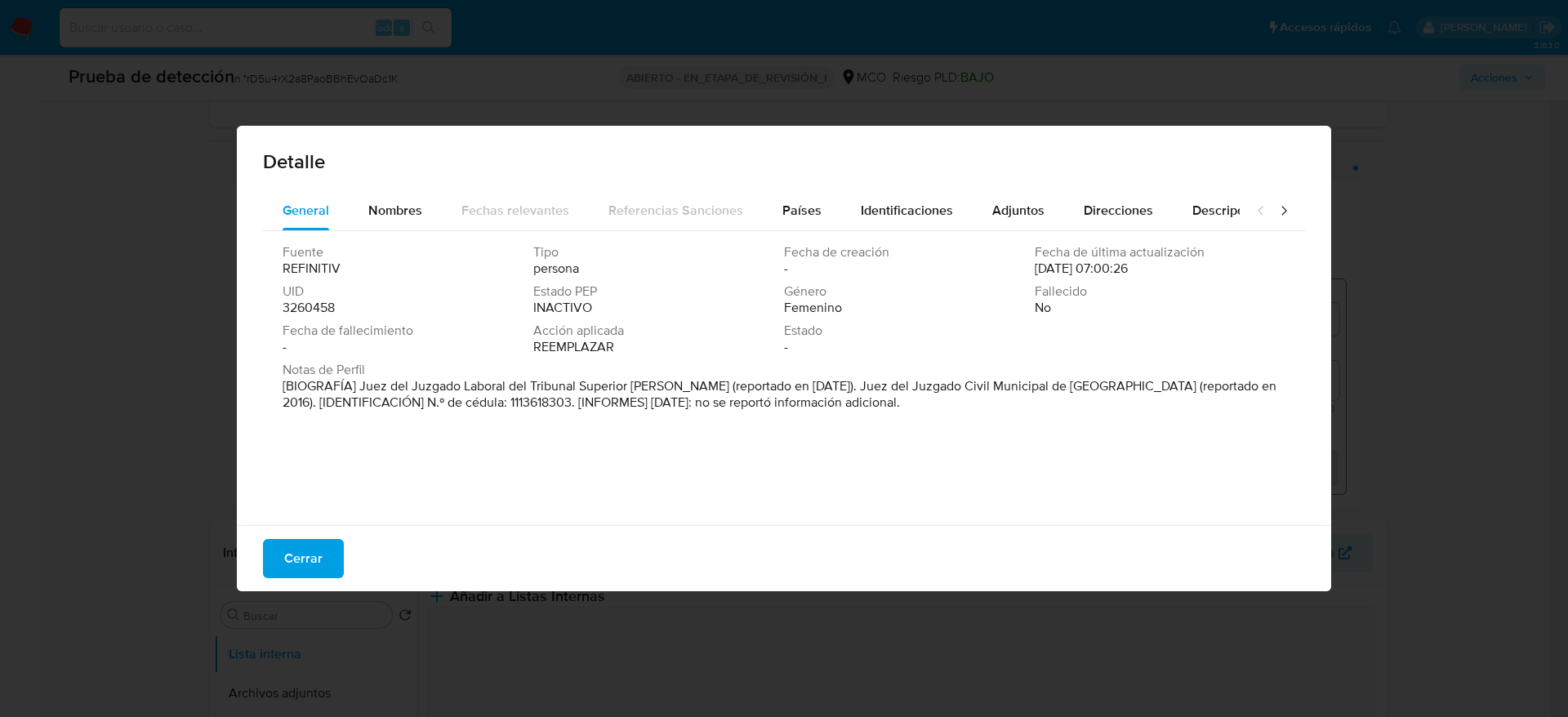
drag, startPoint x: 357, startPoint y: 388, endPoint x: 685, endPoint y: 386, distance: 328.0
click at [685, 386] on font "[BIOGRAFÍA] Juez del Juzgado Laboral del Tribunal Superior de Pasto (reportado …" at bounding box center [779, 394] width 994 height 35
click at [285, 558] on button "Cerrar" at bounding box center [303, 558] width 81 height 40
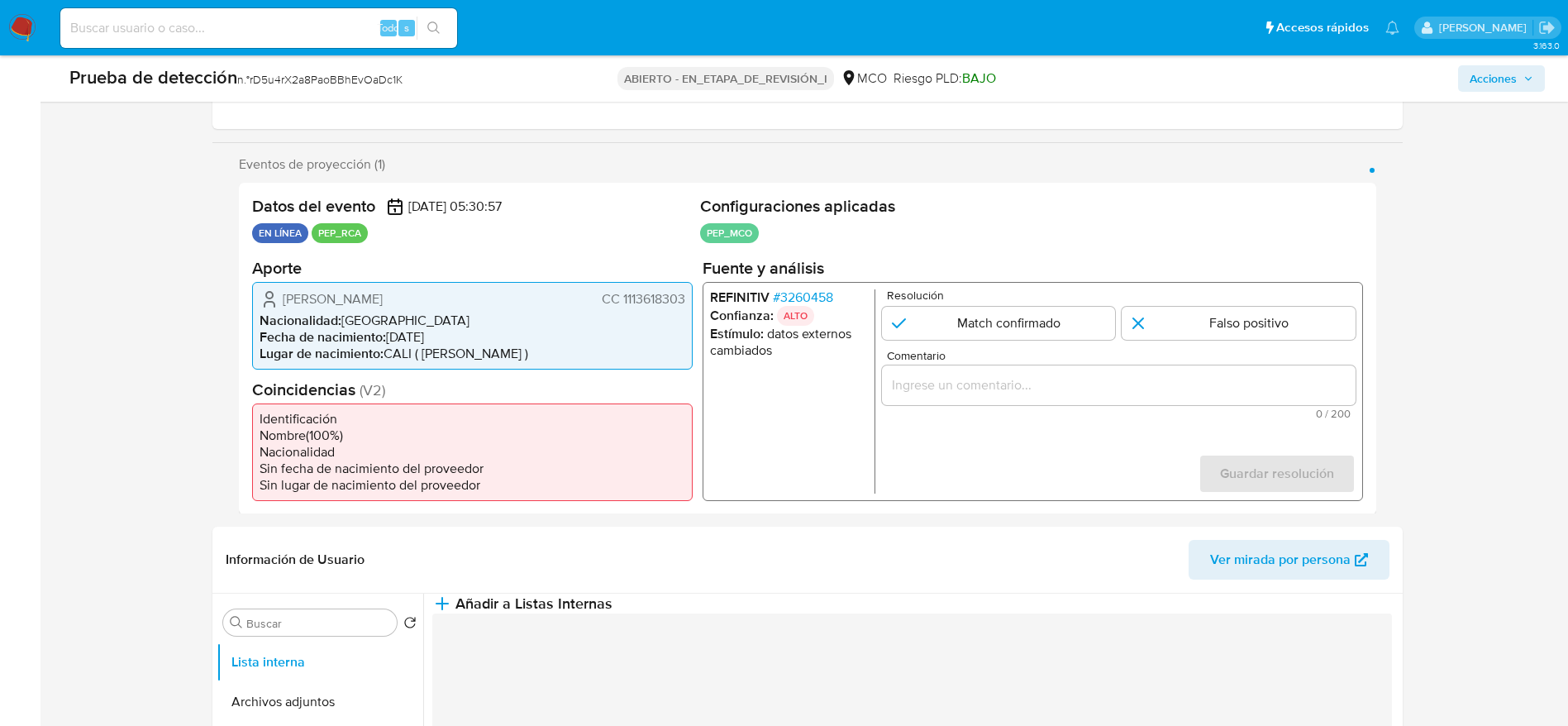
drag, startPoint x: 253, startPoint y: 308, endPoint x: 688, endPoint y: 300, distance: 435.1
click at [688, 300] on div "Juliana Hernandez Herrera CC 1113618303 Nacionalidad : Colombia Fecha de nacimi…" at bounding box center [472, 324] width 440 height 88
click at [922, 393] on input "Comentario" at bounding box center [1118, 384] width 473 height 21
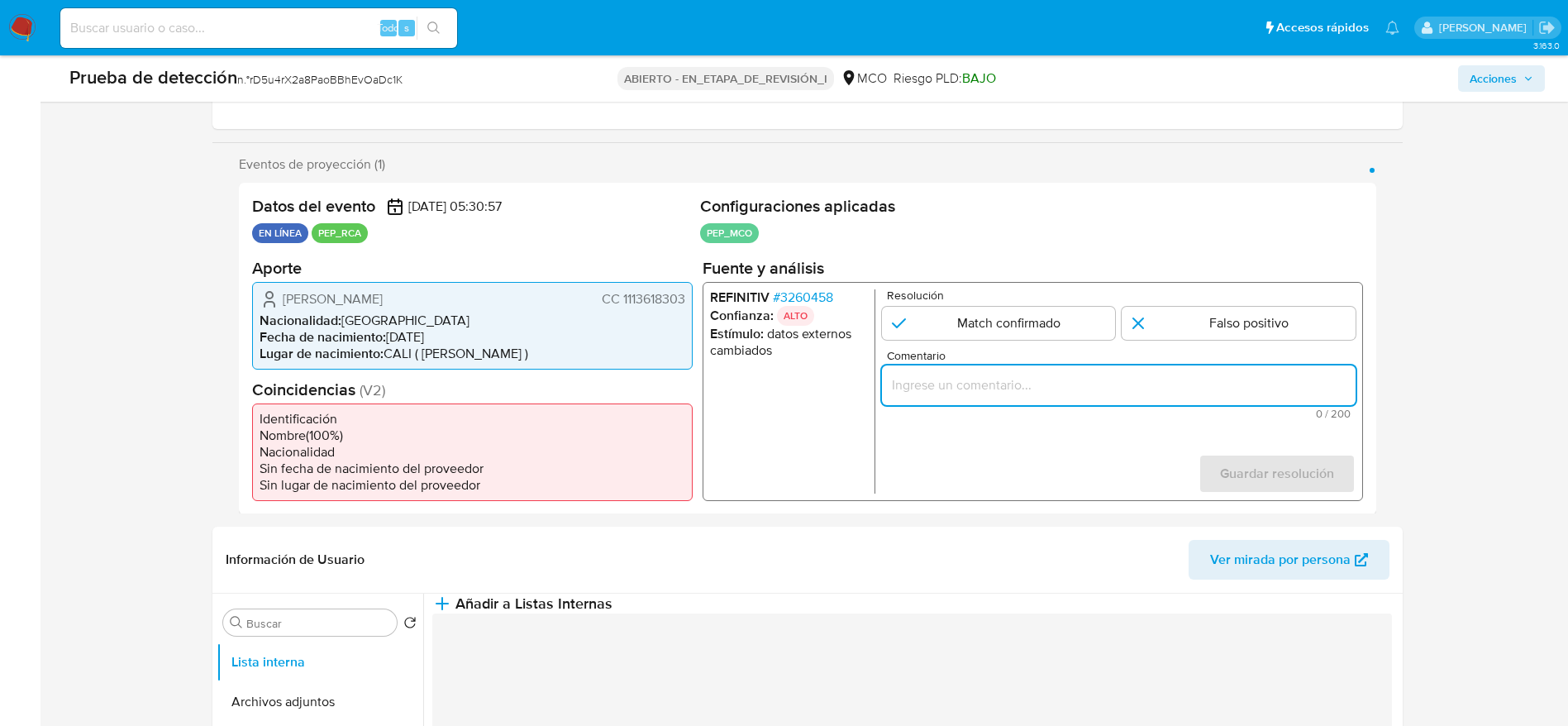
paste input "Usuario Juliana Hernandez Herrera. Se descarta ya que el PEP se desempeñó como …"
type input "Usuario Juliana Hernandez Herrera. Se descarta ya que el PEP se desempeñó como …"
click at [1148, 320] on input "1 de 1" at bounding box center [1239, 322] width 234 height 33
radio input "true"
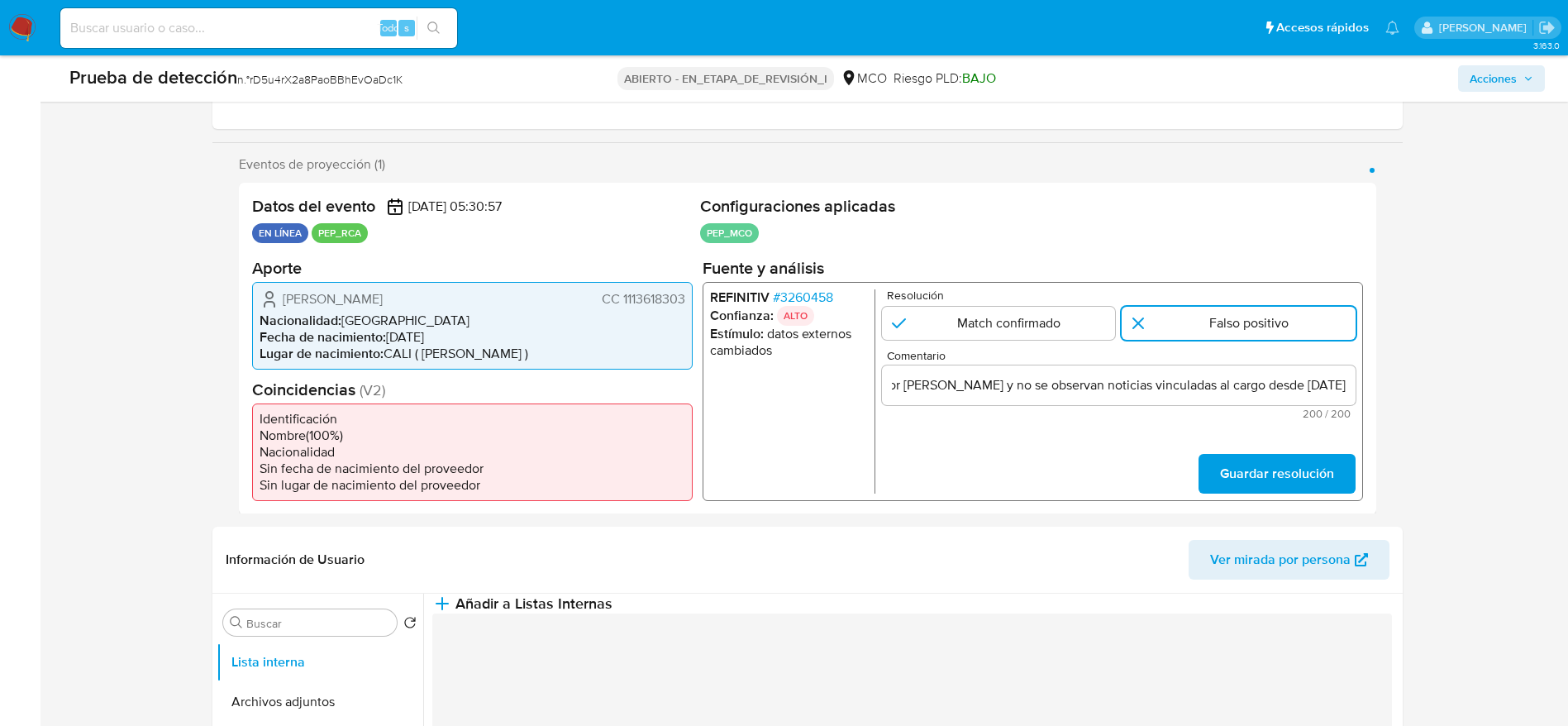
scroll to position [0, 0]
click at [1226, 466] on span "Guardar resolución" at bounding box center [1276, 473] width 114 height 37
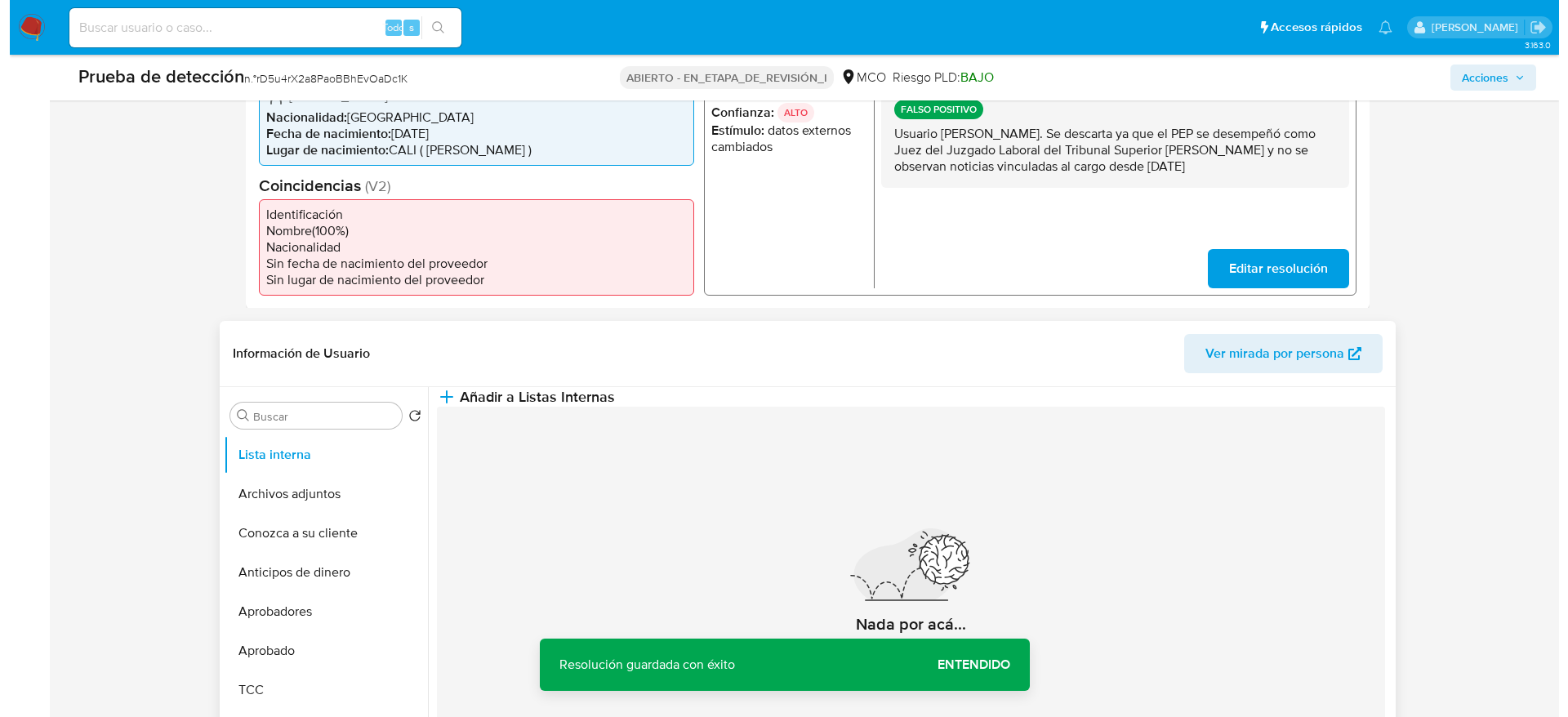
scroll to position [490, 0]
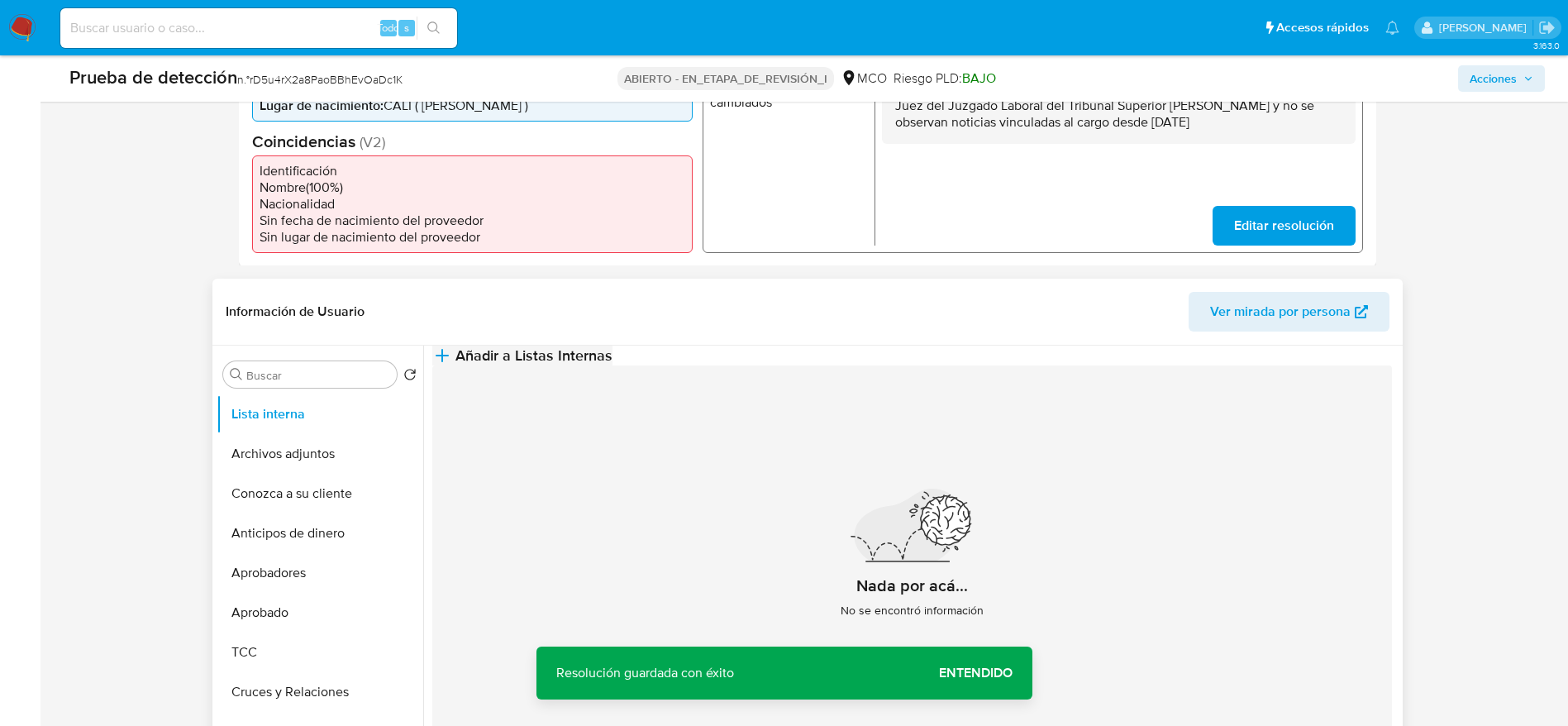
click at [613, 365] on button "Añadir a Listas Internas" at bounding box center [522, 355] width 180 height 20
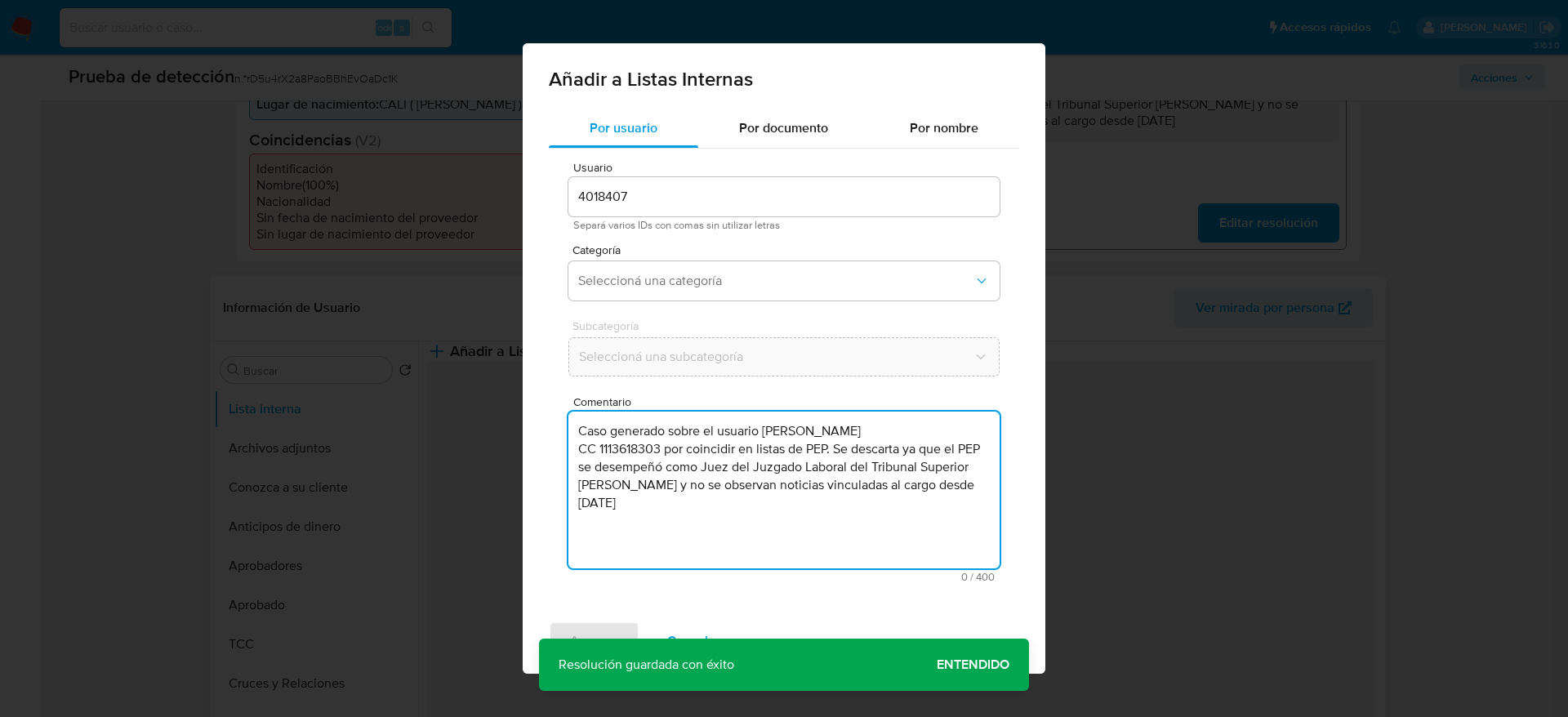
click at [699, 487] on textarea "Caso generado sobre el usuario Juliana Hernandez Herrera CC 1113618303 por coin…" at bounding box center [784, 490] width 432 height 157
type textarea "Caso generado sobre el usuario Juliana Hernandez Herrera CC 1113618303 por coin…"
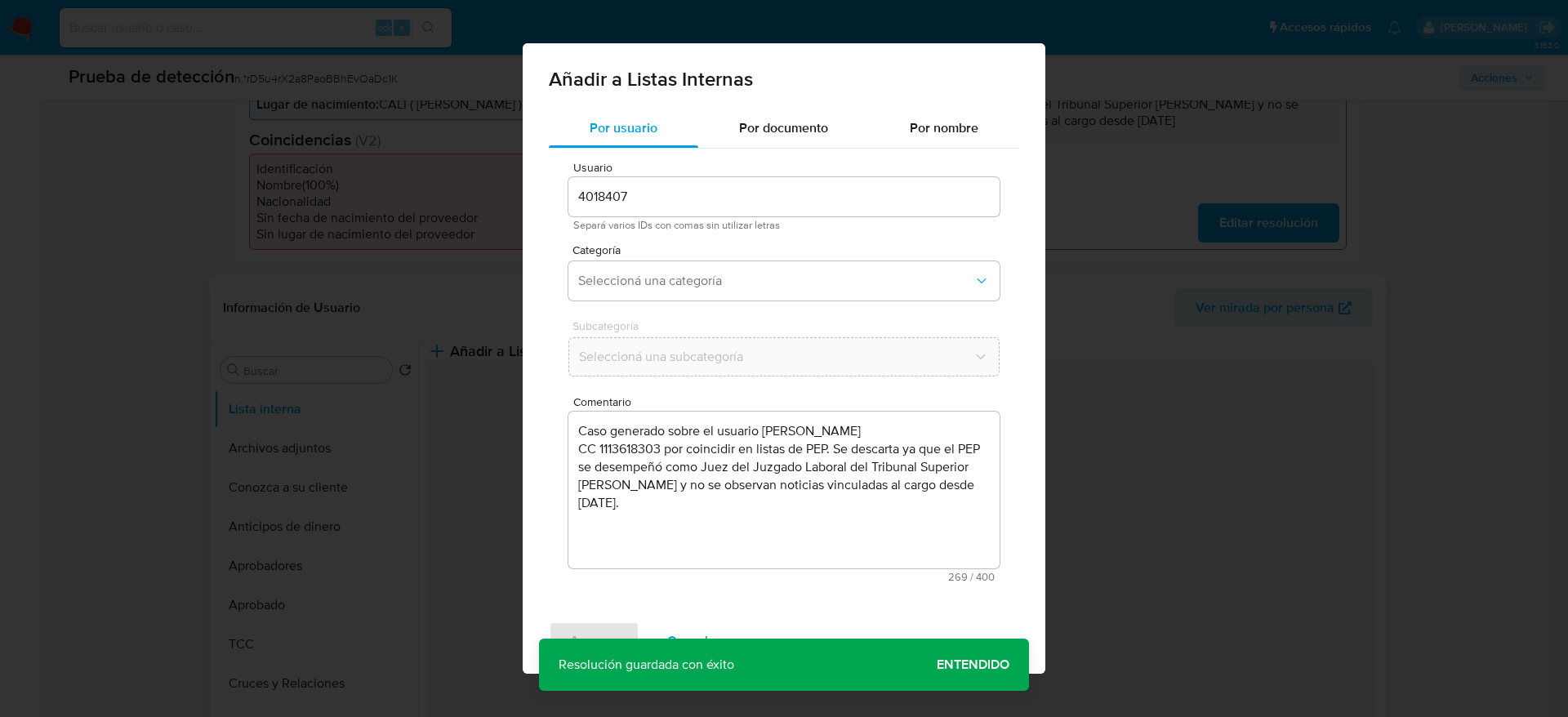
click at [649, 304] on div "Categoría Seleccioná una categoría" at bounding box center [784, 276] width 432 height 63
click at [652, 270] on button "Seleccioná una categoría" at bounding box center [784, 281] width 432 height 40
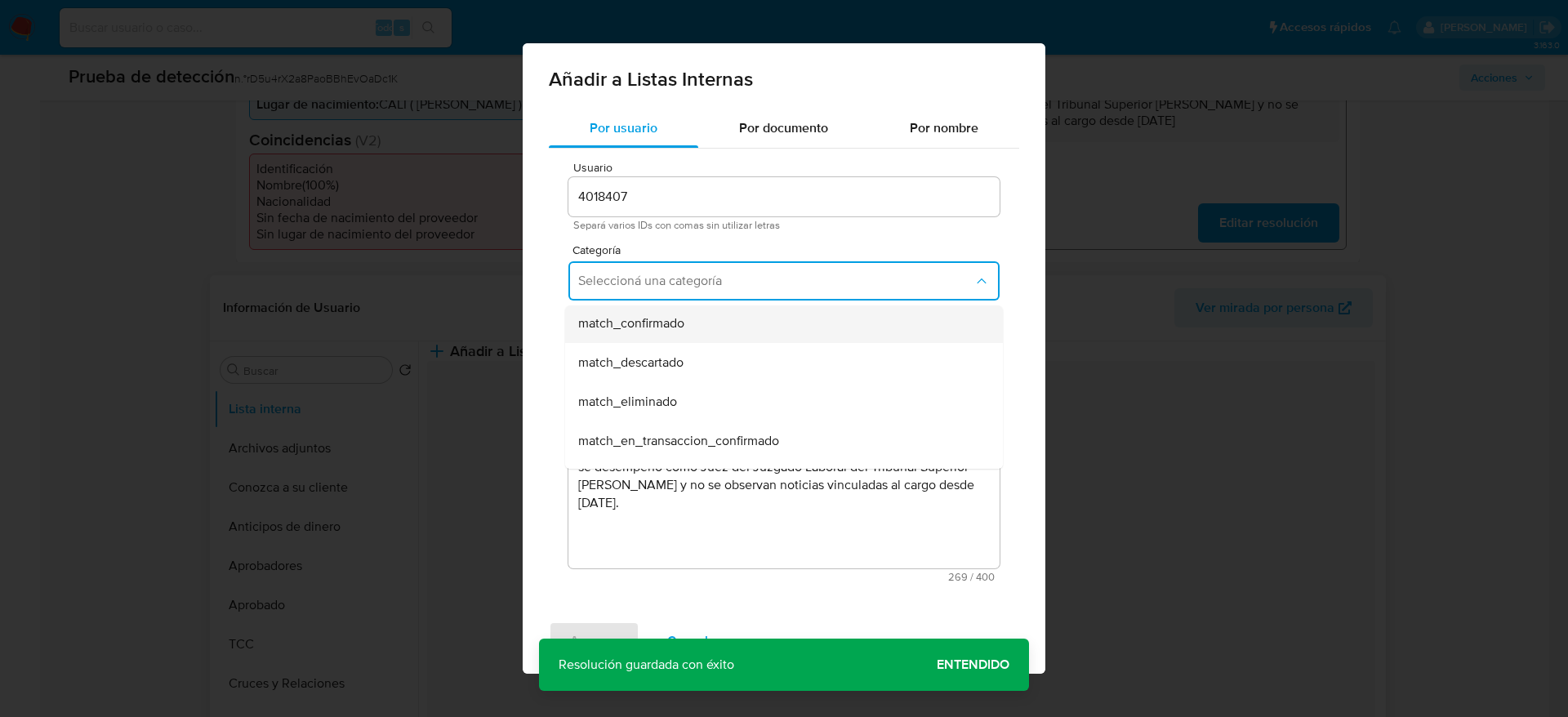
scroll to position [122, 0]
click at [652, 333] on div "match_confirmado" at bounding box center [779, 320] width 402 height 40
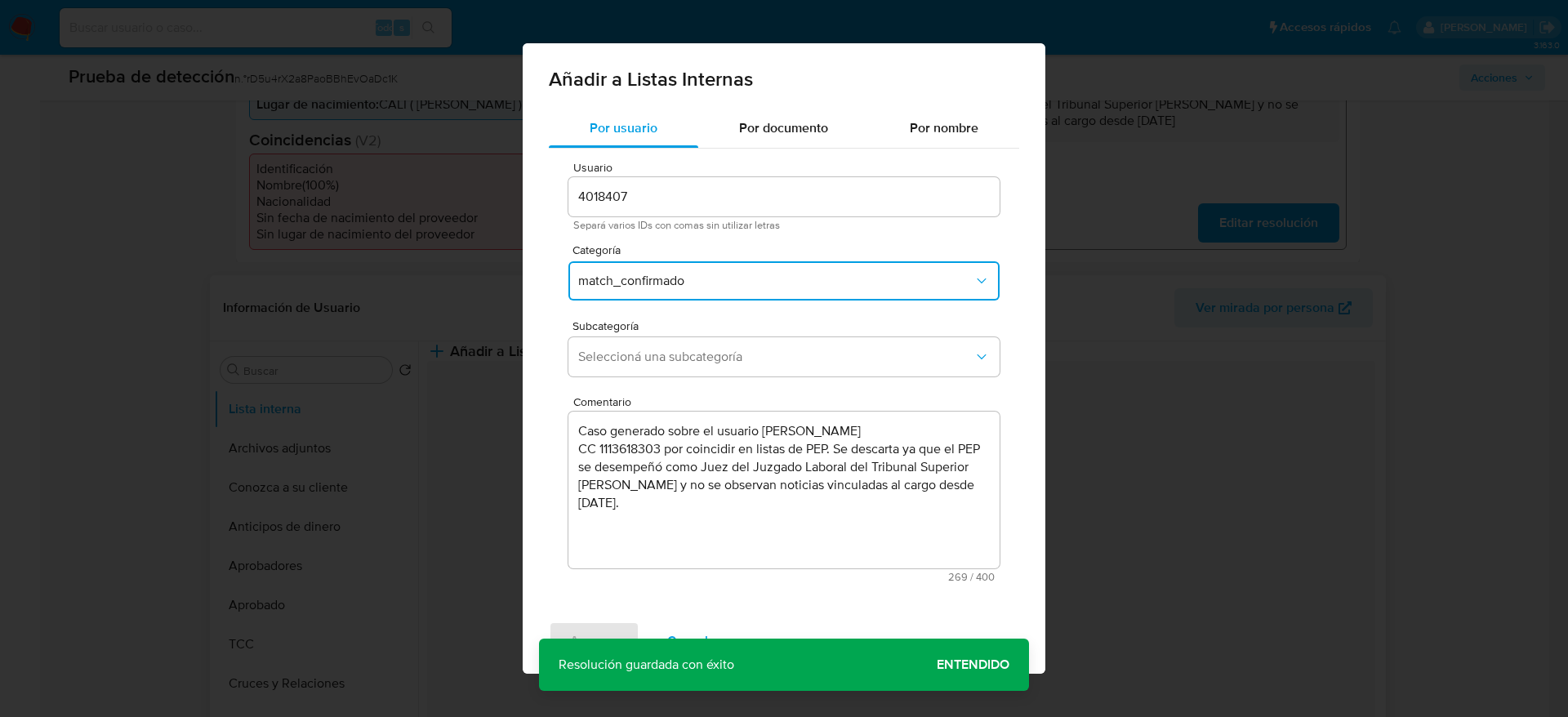
click at [652, 333] on div "Subcategoría Seleccioná una subcategoría" at bounding box center [784, 351] width 432 height 63
click at [657, 279] on span "match_confirmado" at bounding box center [776, 281] width 395 height 16
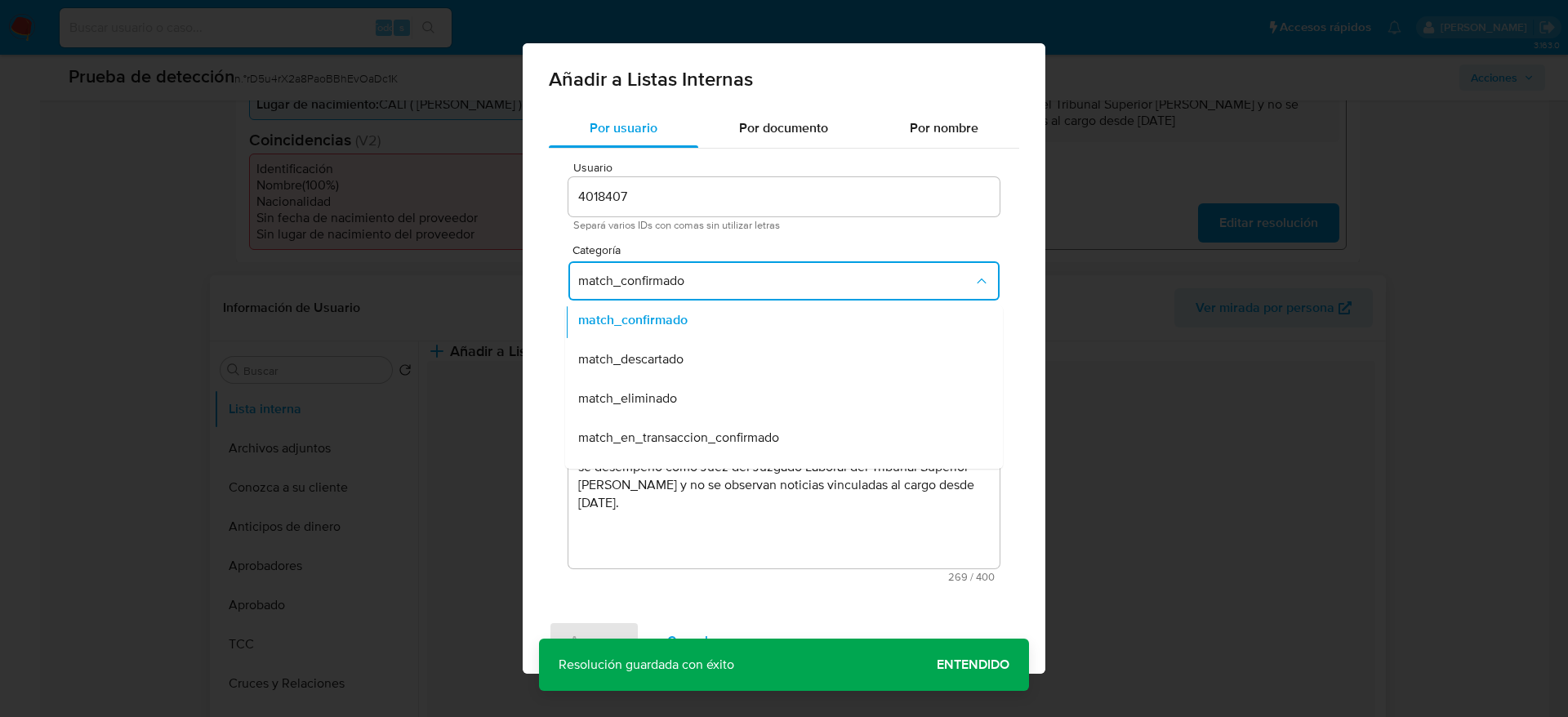
click at [670, 353] on span "match_descartado" at bounding box center [631, 359] width 105 height 16
click at [670, 353] on span "Seleccioná una subcategoría" at bounding box center [776, 356] width 395 height 16
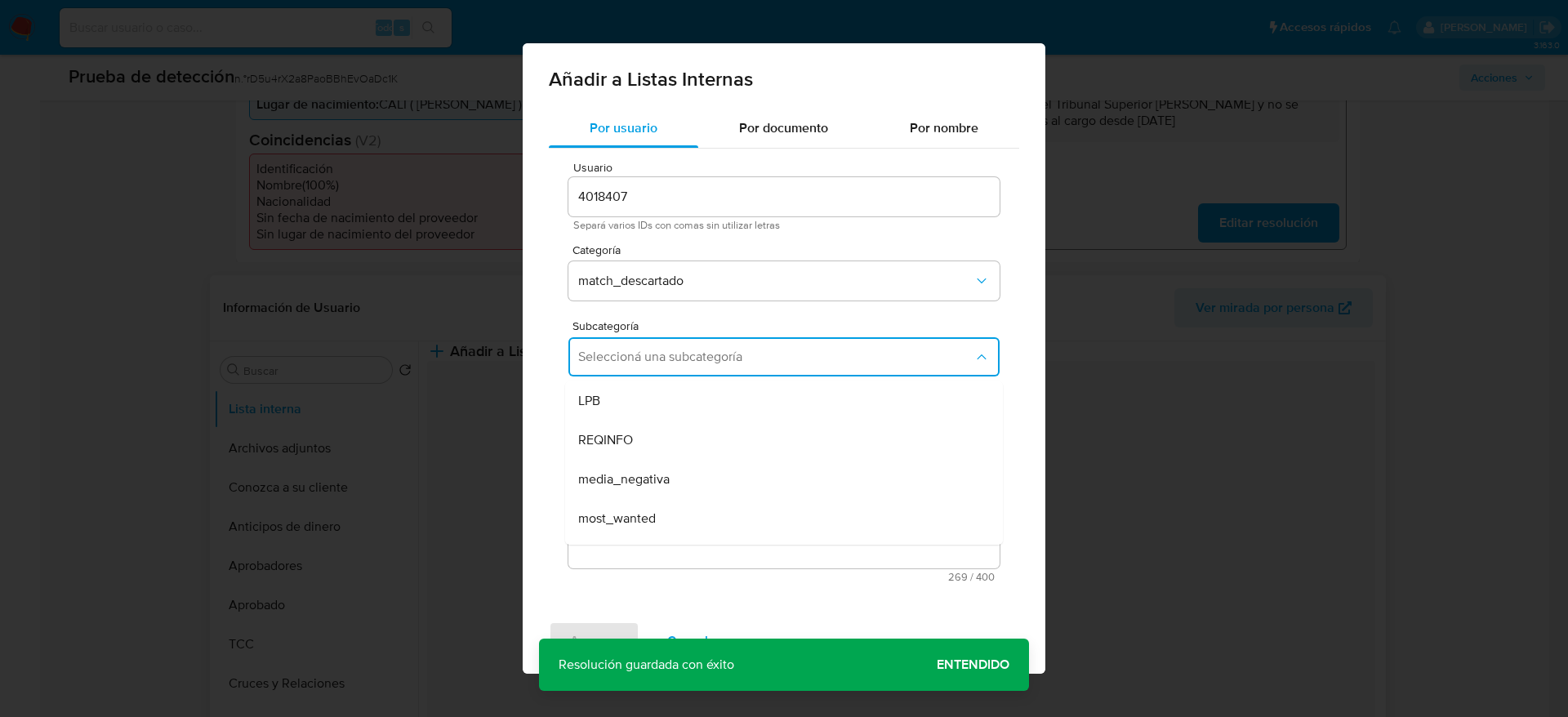
click at [673, 361] on span "Seleccioná una subcategoría" at bounding box center [776, 356] width 395 height 16
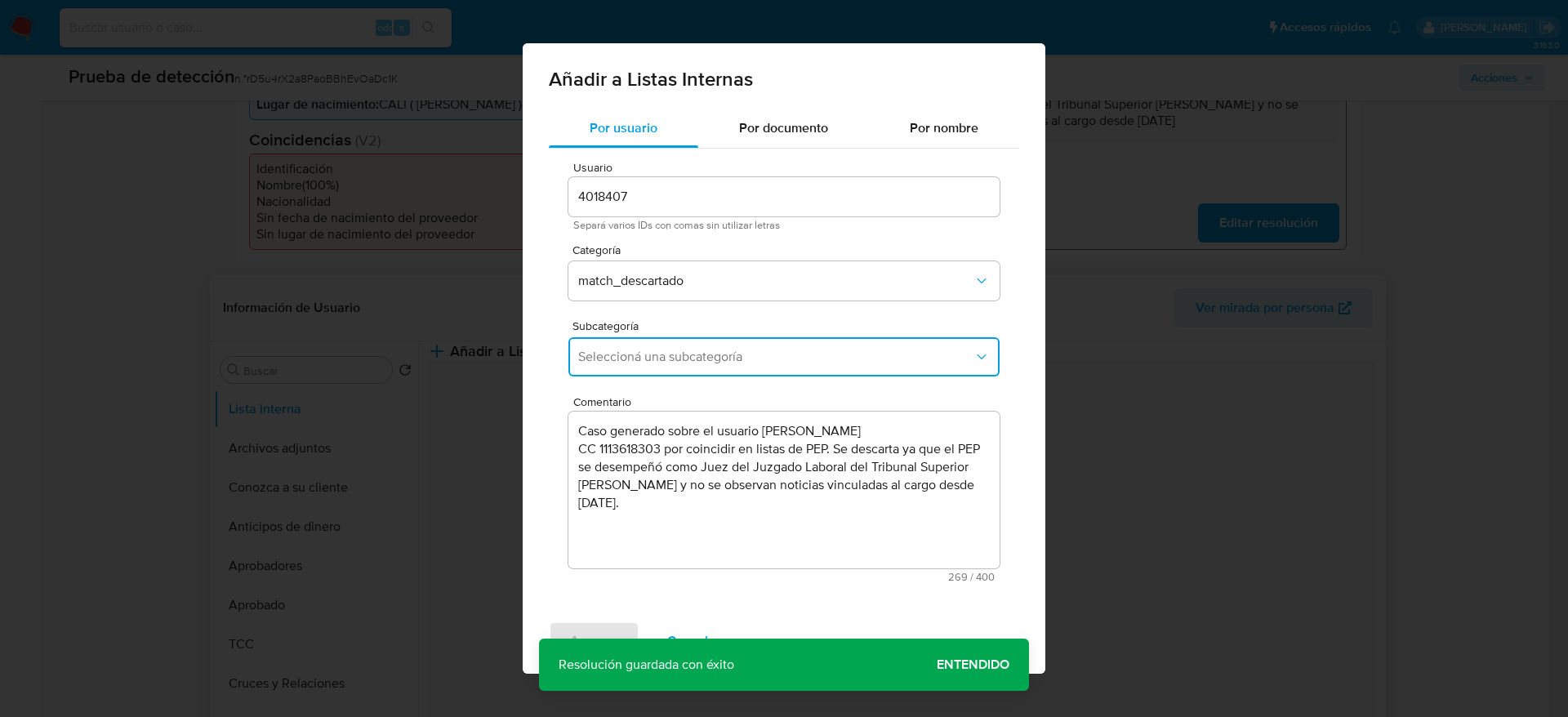
click at [665, 368] on button "Seleccioná una subcategoría" at bounding box center [784, 356] width 432 height 40
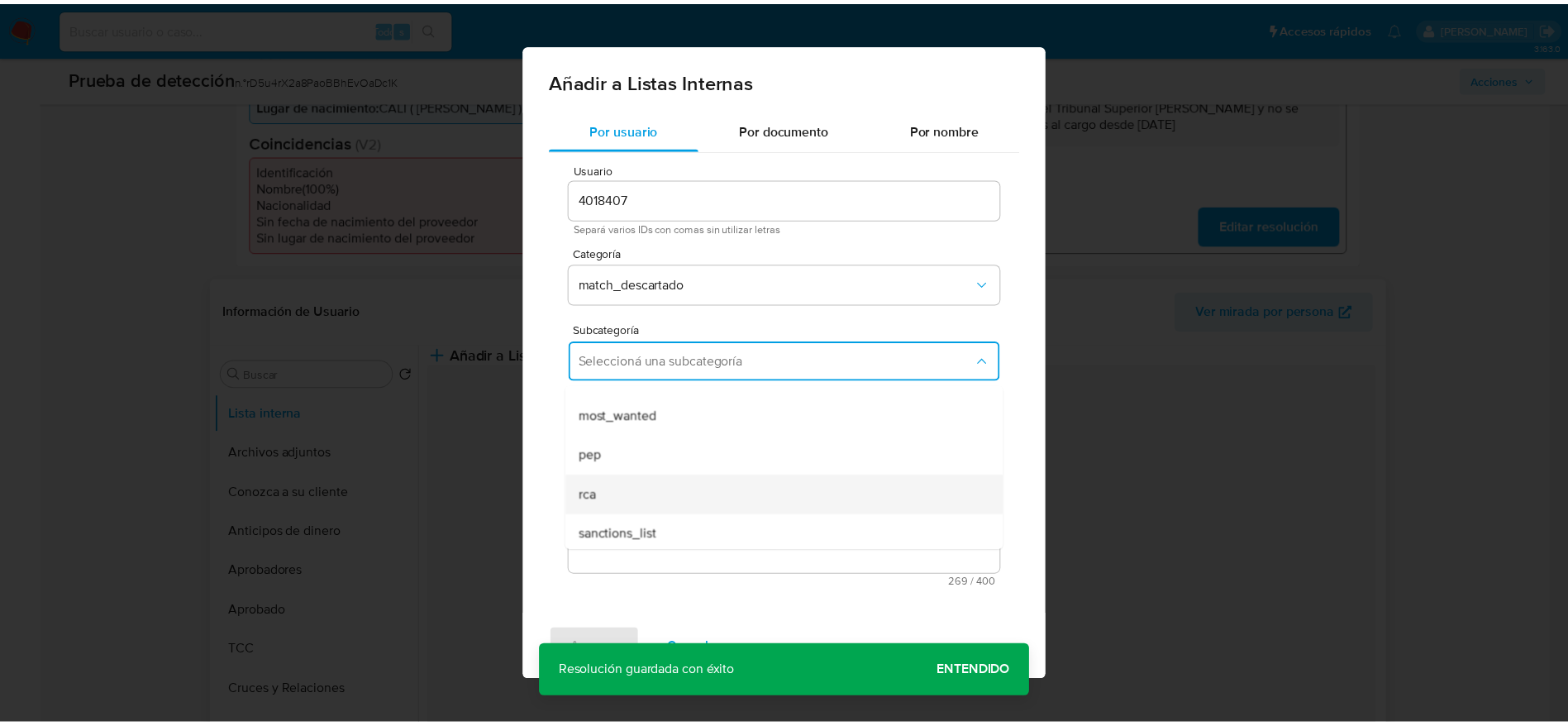
scroll to position [113, 0]
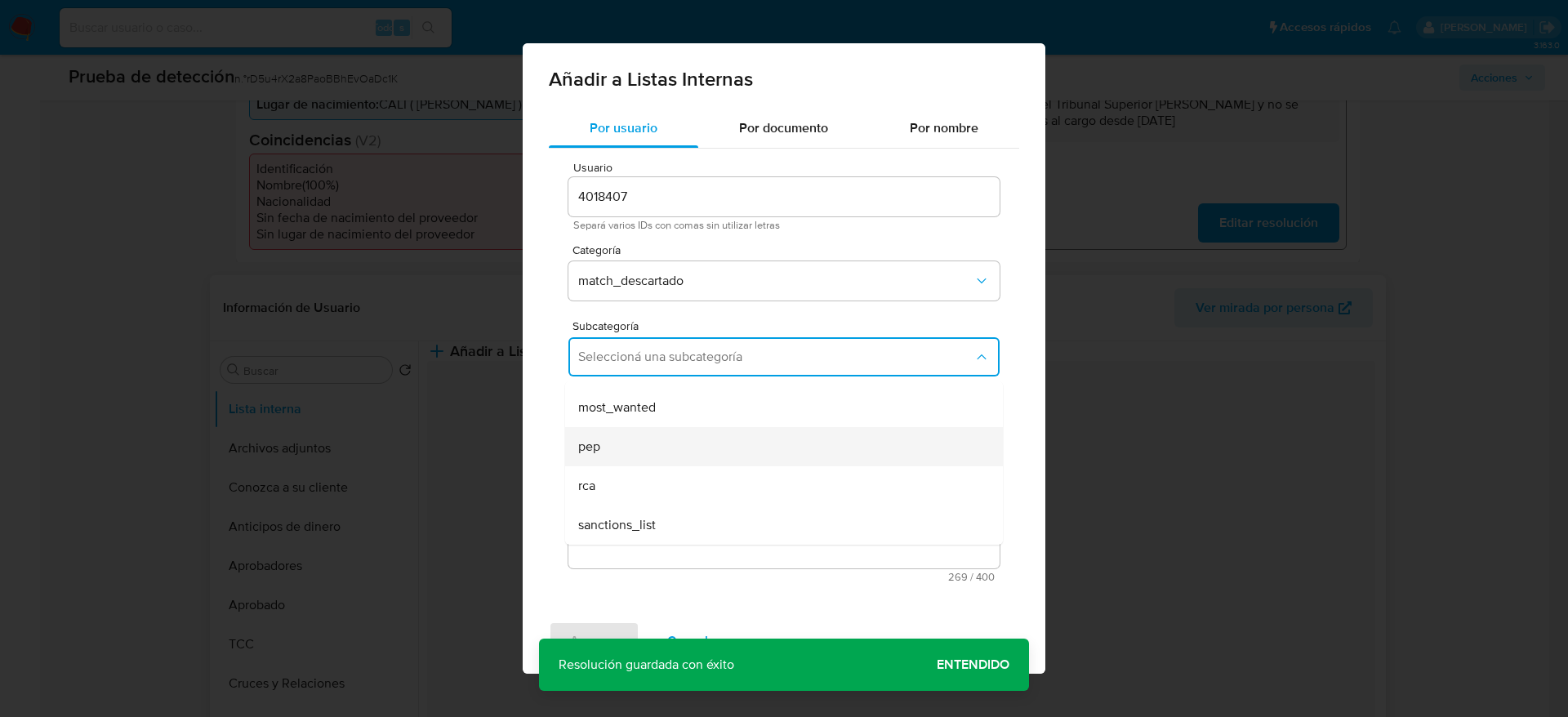
click at [636, 443] on div "pep" at bounding box center [779, 447] width 402 height 40
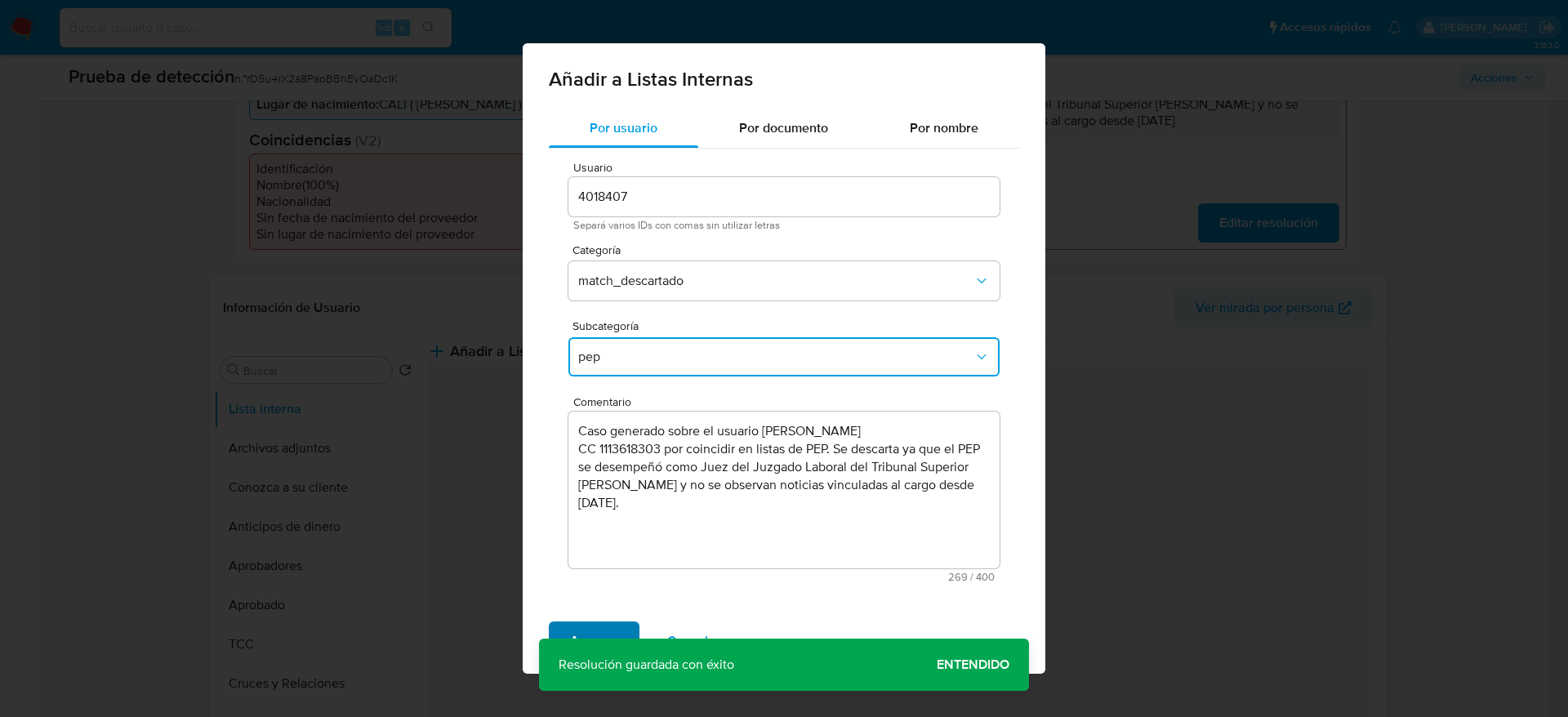
drag, startPoint x: 603, startPoint y: 623, endPoint x: 616, endPoint y: 612, distance: 17.0
click at [601, 624] on span "Agregar" at bounding box center [593, 640] width 48 height 36
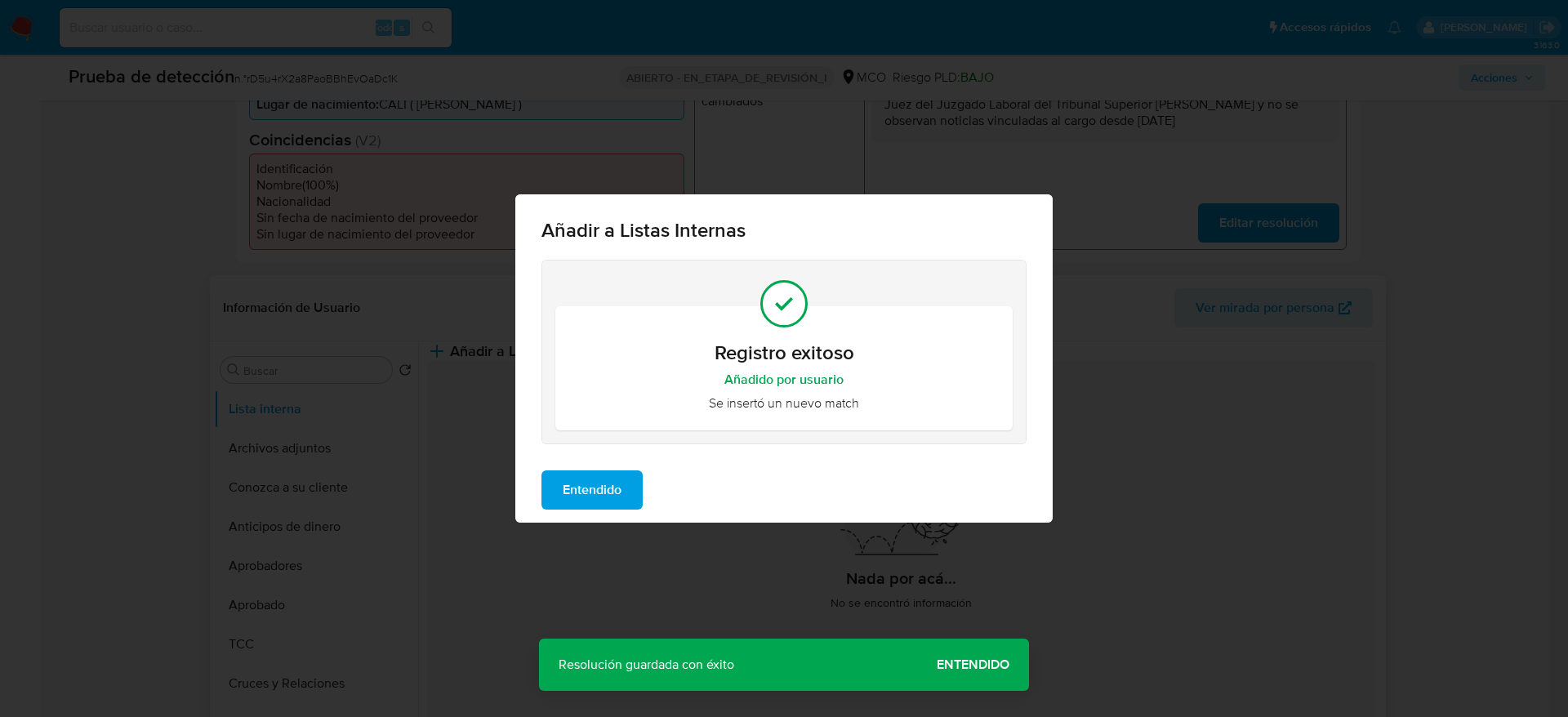
click at [627, 486] on button "Entendido" at bounding box center [592, 490] width 101 height 40
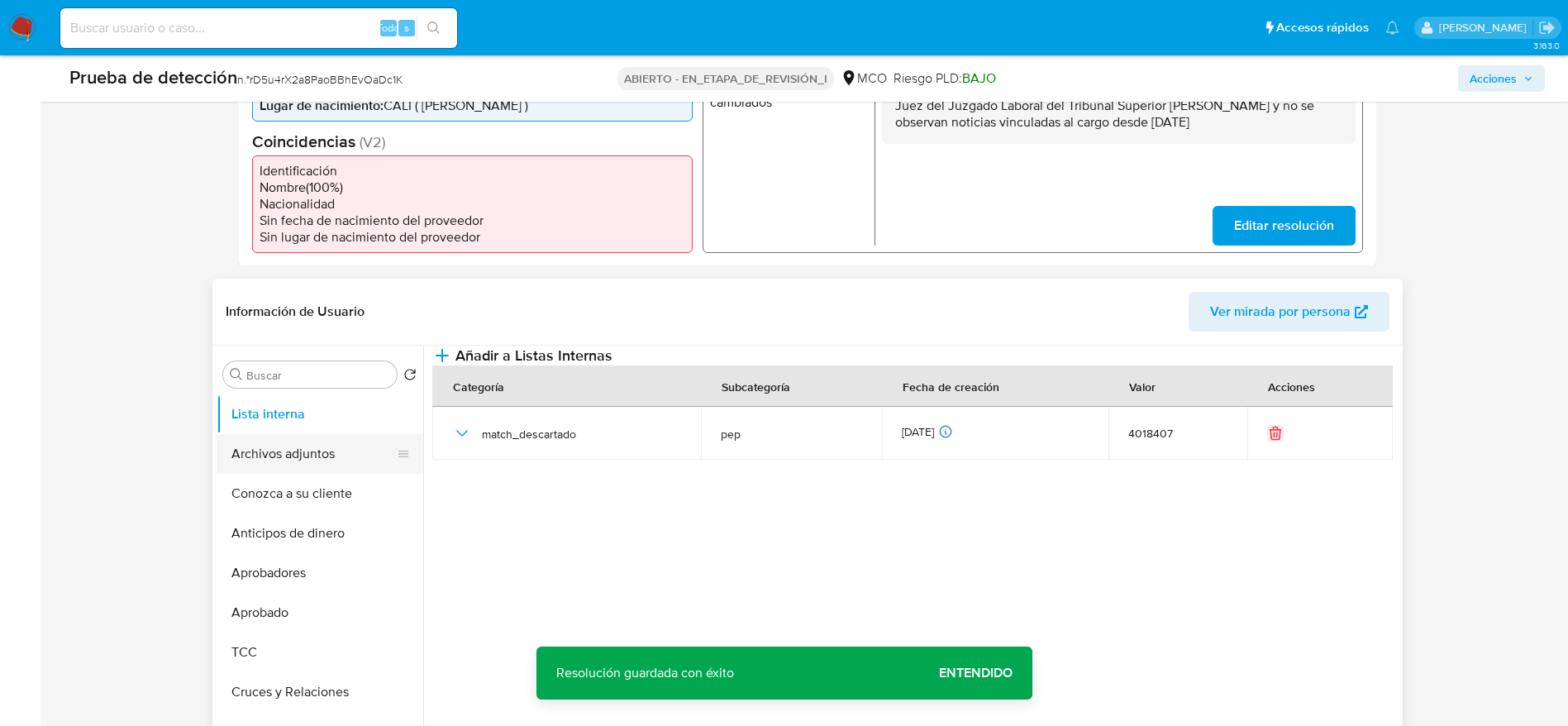
click at [293, 465] on button "Archivos adjuntos" at bounding box center [313, 454] width 194 height 40
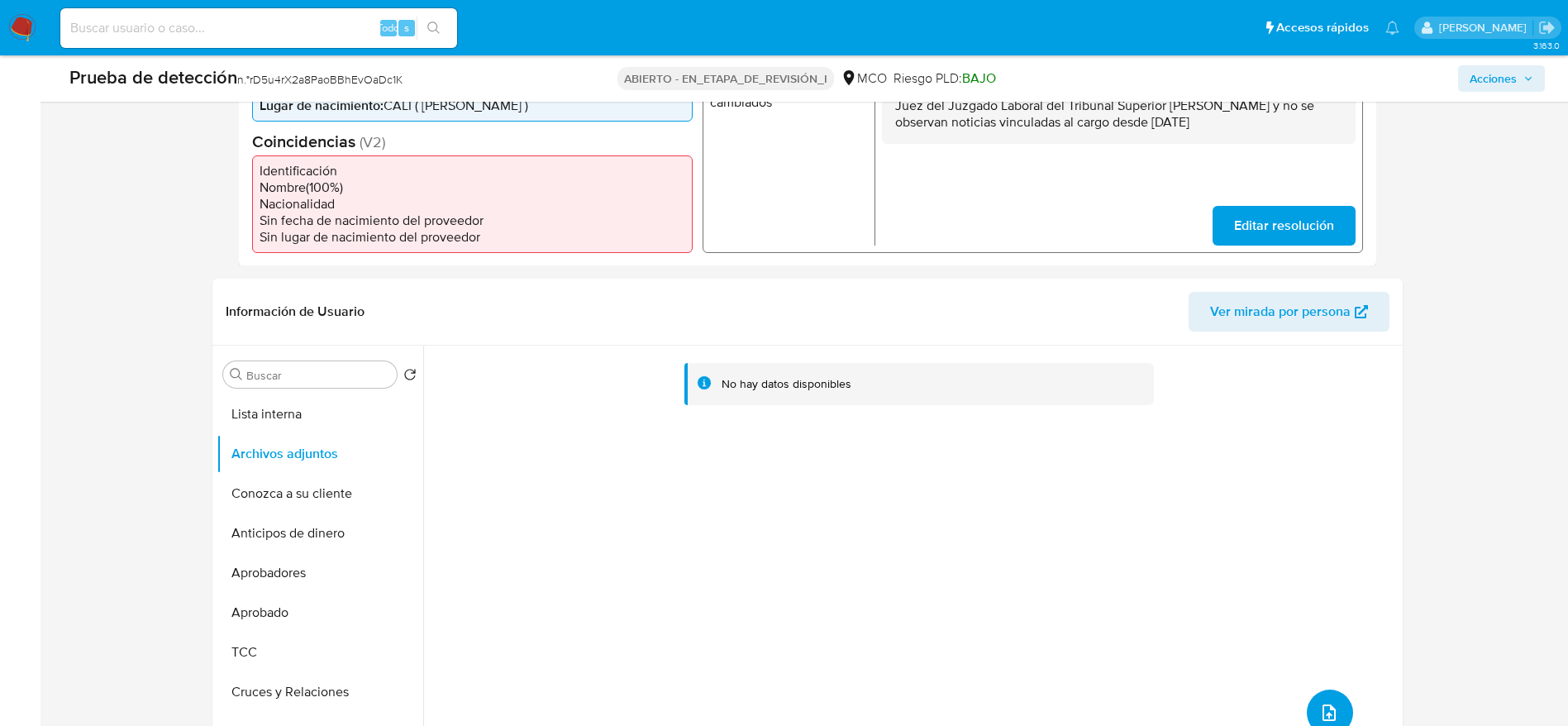
click at [1313, 700] on button "subir archivo" at bounding box center [1330, 712] width 46 height 46
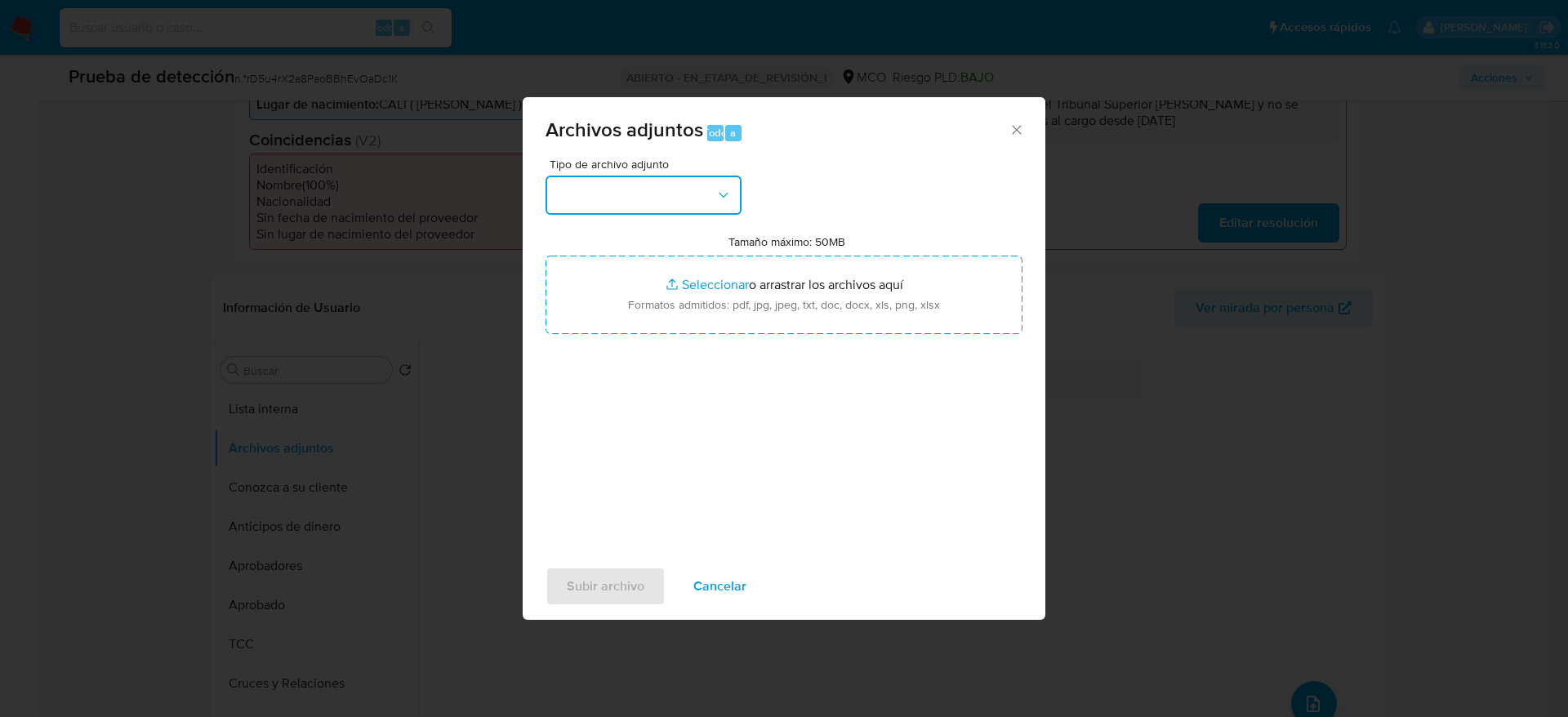
click at [565, 188] on button "button" at bounding box center [643, 195] width 196 height 40
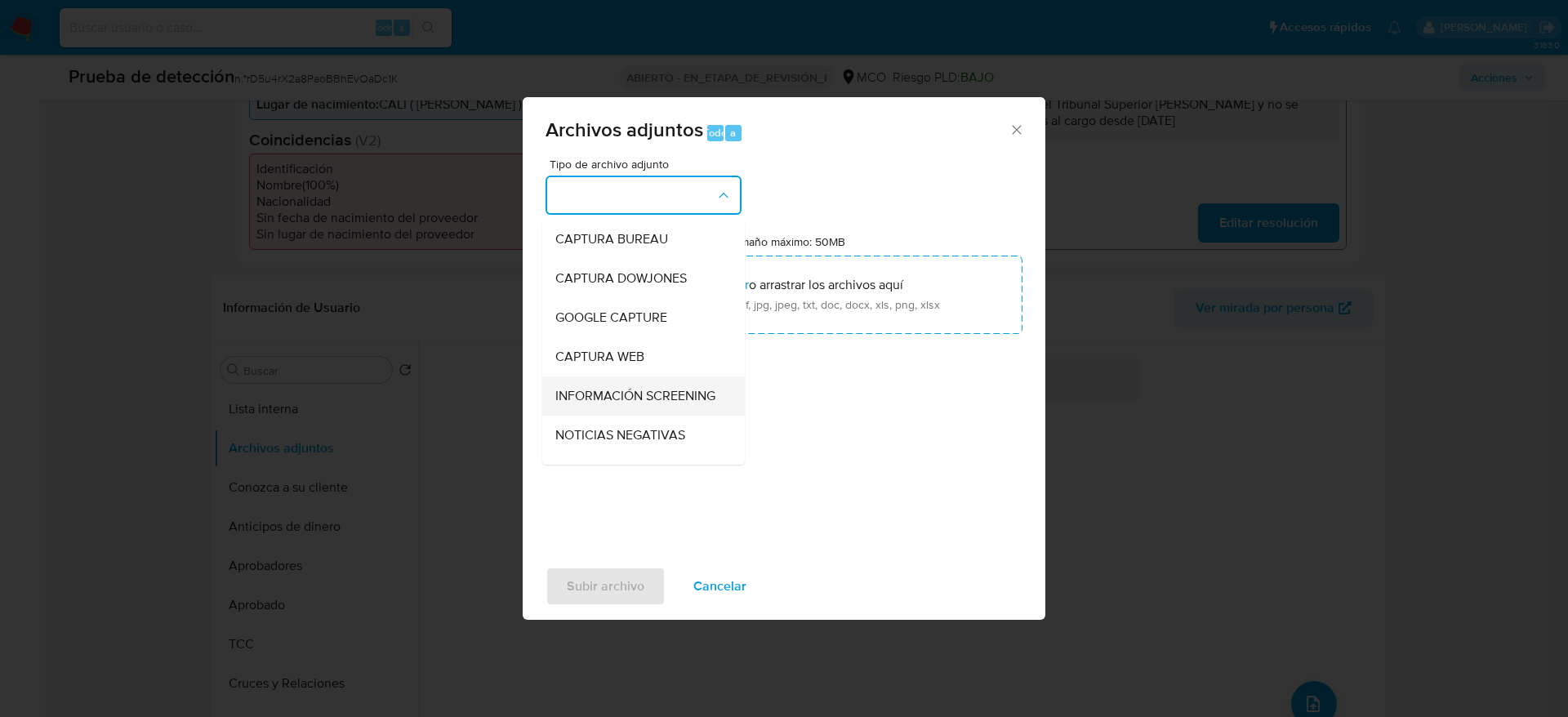
click at [599, 383] on div "INFORMACIÓN SCREENING" at bounding box center [639, 396] width 167 height 40
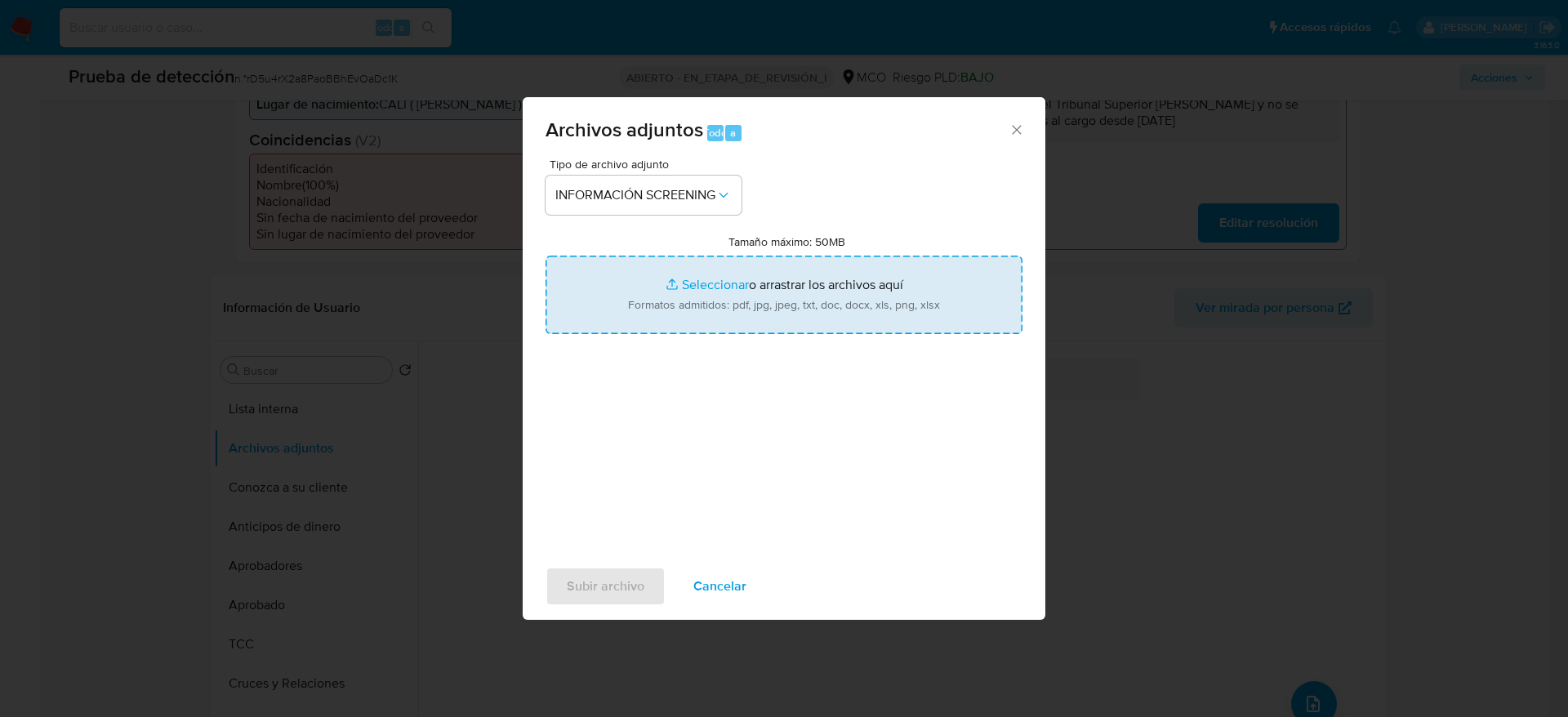
drag, startPoint x: 601, startPoint y: 333, endPoint x: 601, endPoint y: 324, distance: 9.0
click at [601, 332] on div "Tipo de archivo adjunto INFORMACIÓN SCREENING Tamaño máximo: 50MB Seleccionar a…" at bounding box center [784, 350] width 477 height 385
click at [601, 301] on input "Tamaño máximo: 50MB Seleccionar archivos" at bounding box center [784, 294] width 477 height 78
type input "C:\fakepath\_Juliana Hernandez Herrera_ lavado de dinero - Buscar con Google.pdf"
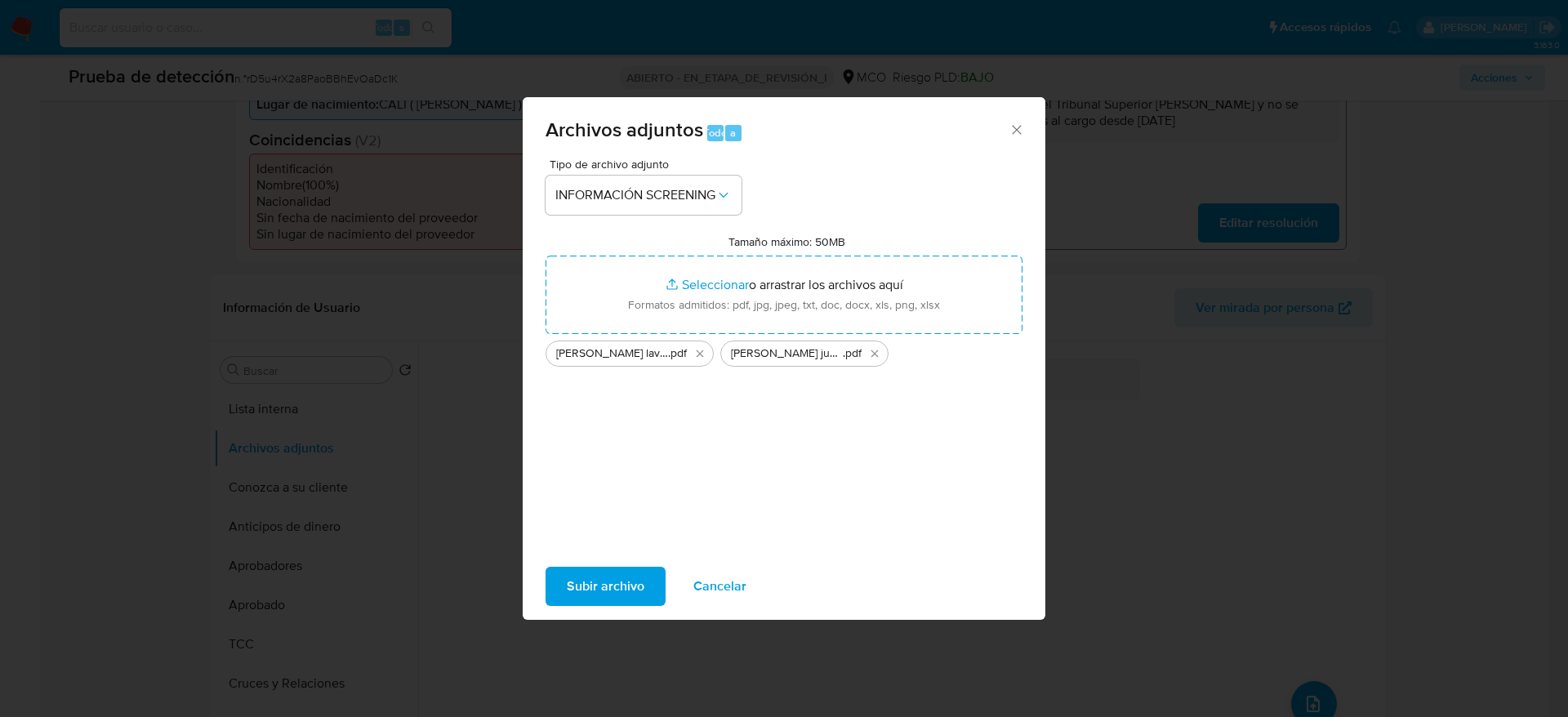
click at [585, 589] on span "Subir archivo" at bounding box center [605, 586] width 78 height 36
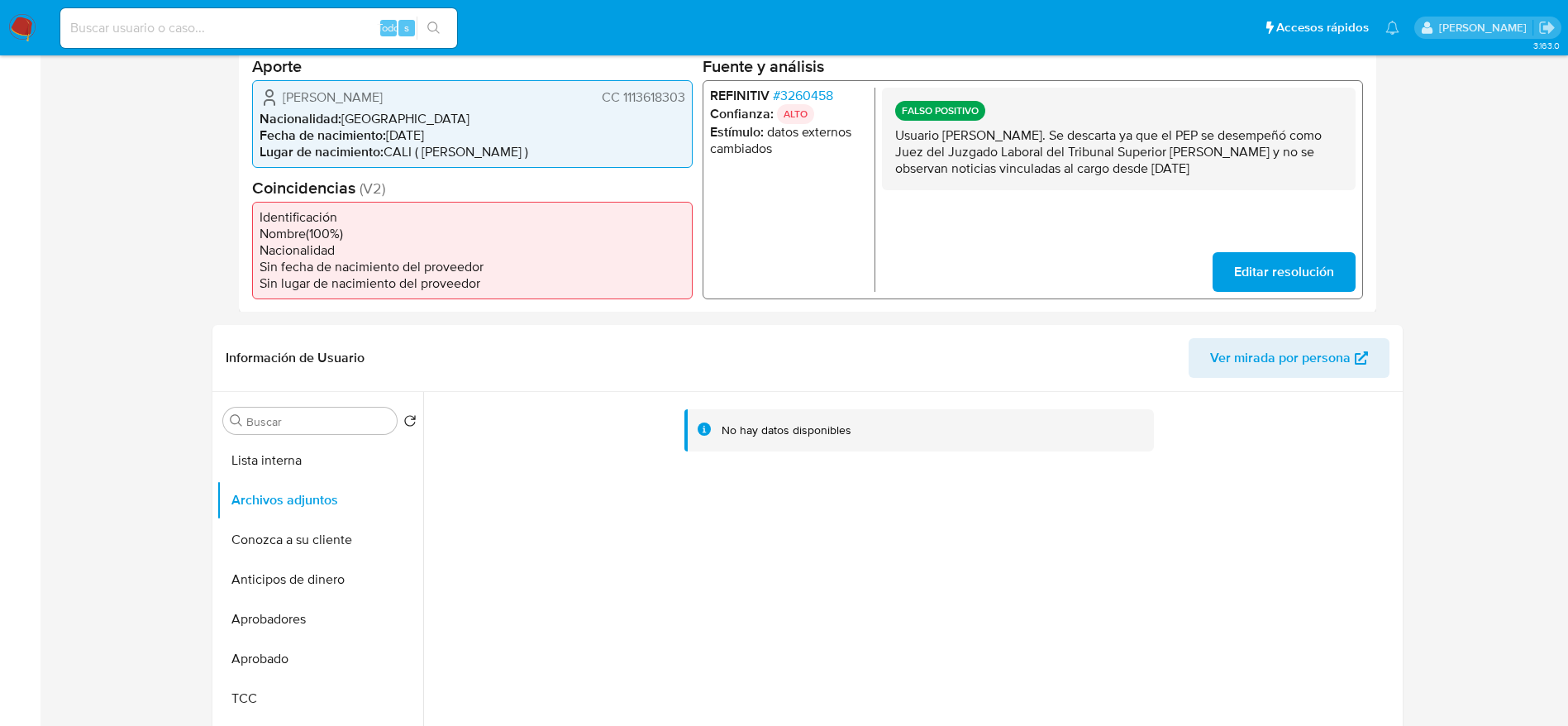
scroll to position [0, 0]
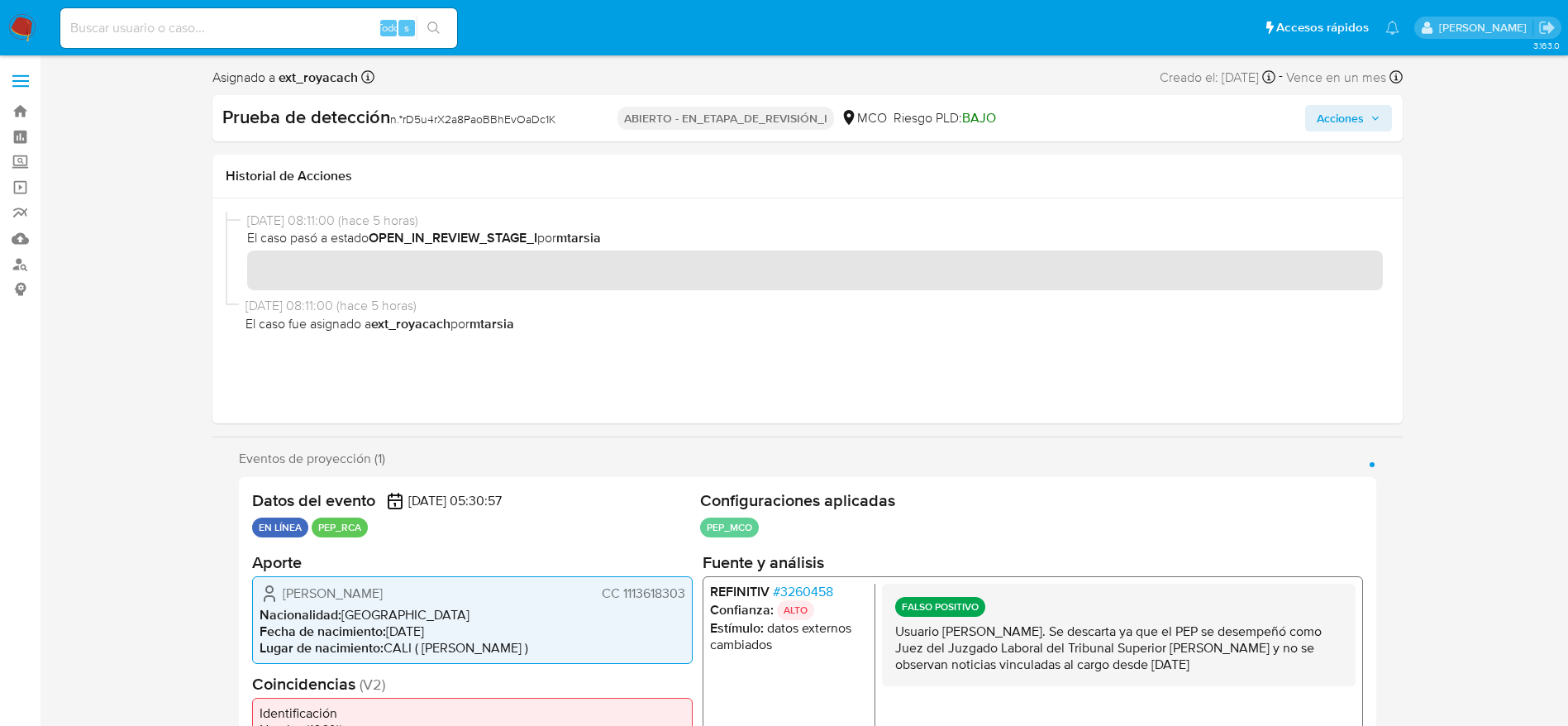
click at [1375, 136] on div "Prueba de detección n.° rD5u4rX2a8PaoBBhEvOaDc1K ABIERTO - EN_ETAPA_DE_REVISIÓN…" at bounding box center [807, 118] width 1190 height 46
click at [1311, 121] on button "Acciones" at bounding box center [1349, 118] width 87 height 26
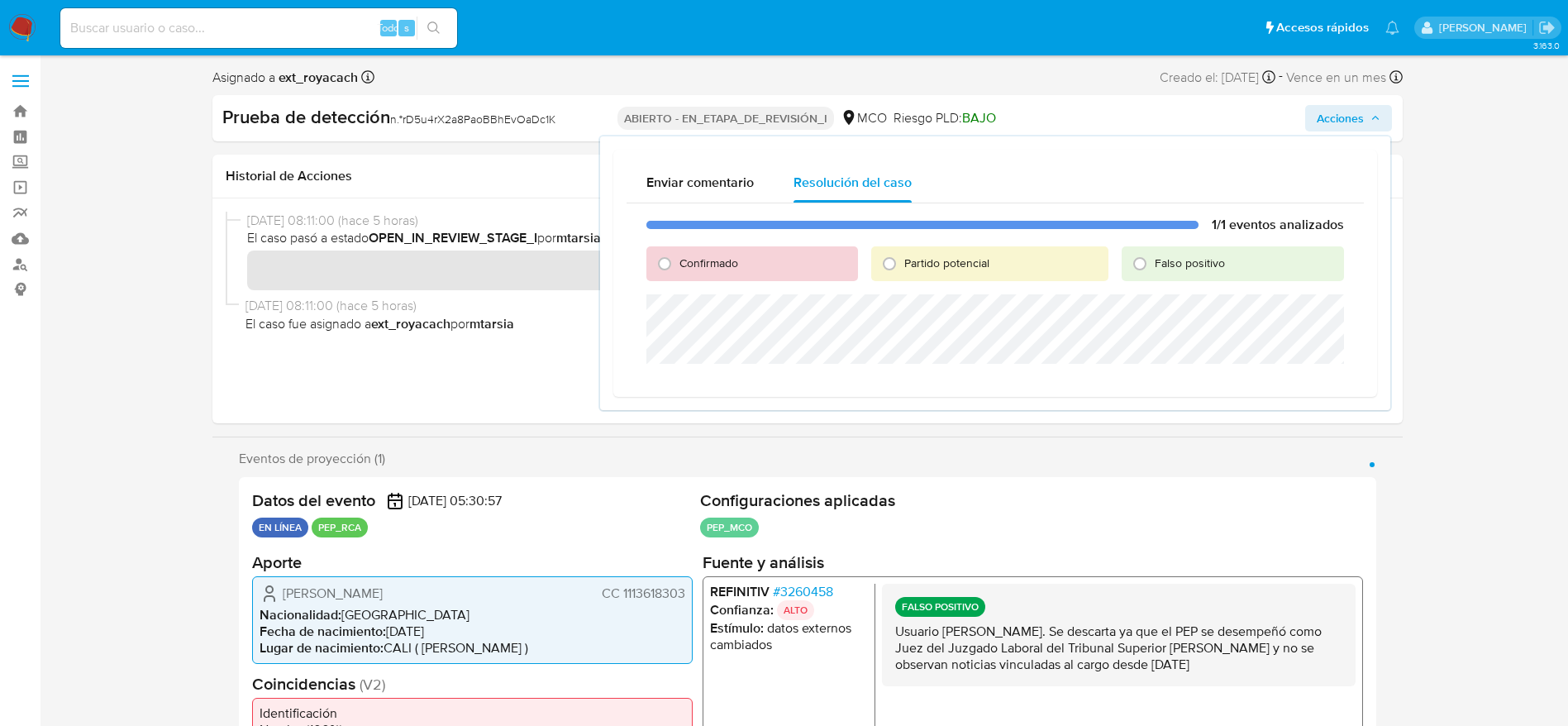
drag, startPoint x: 1152, startPoint y: 269, endPoint x: 1152, endPoint y: 279, distance: 10.0
click at [1152, 269] on input "Falso positivo" at bounding box center [1140, 264] width 26 height 26
radio input "true"
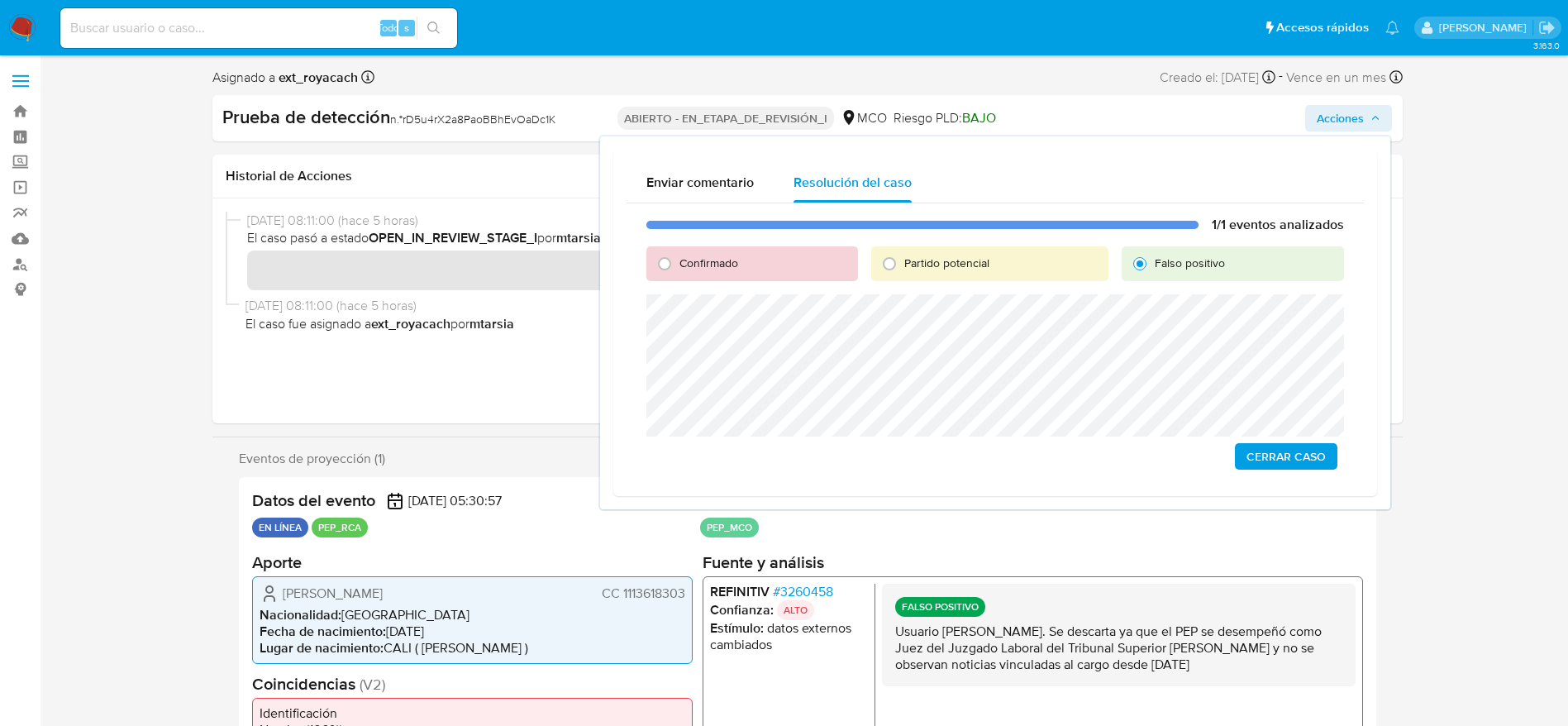
click at [1244, 457] on button "Cerrar Caso" at bounding box center [1286, 456] width 102 height 26
click at [433, 124] on font "rD5u4rX2a8PaoBBhEvOaDc1K" at bounding box center [479, 119] width 153 height 16
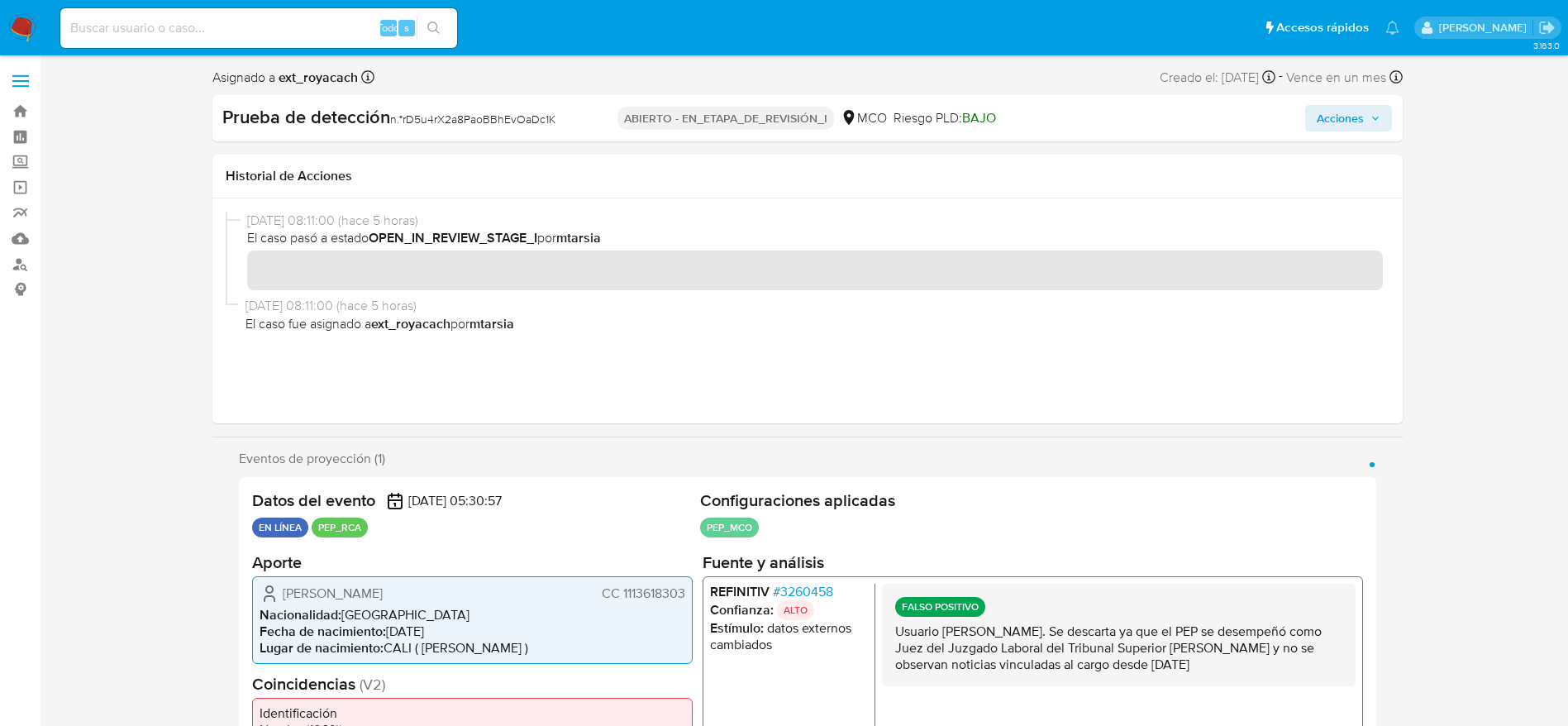
click at [433, 124] on font "rD5u4rX2a8PaoBBhEvOaDc1K" at bounding box center [479, 119] width 153 height 16
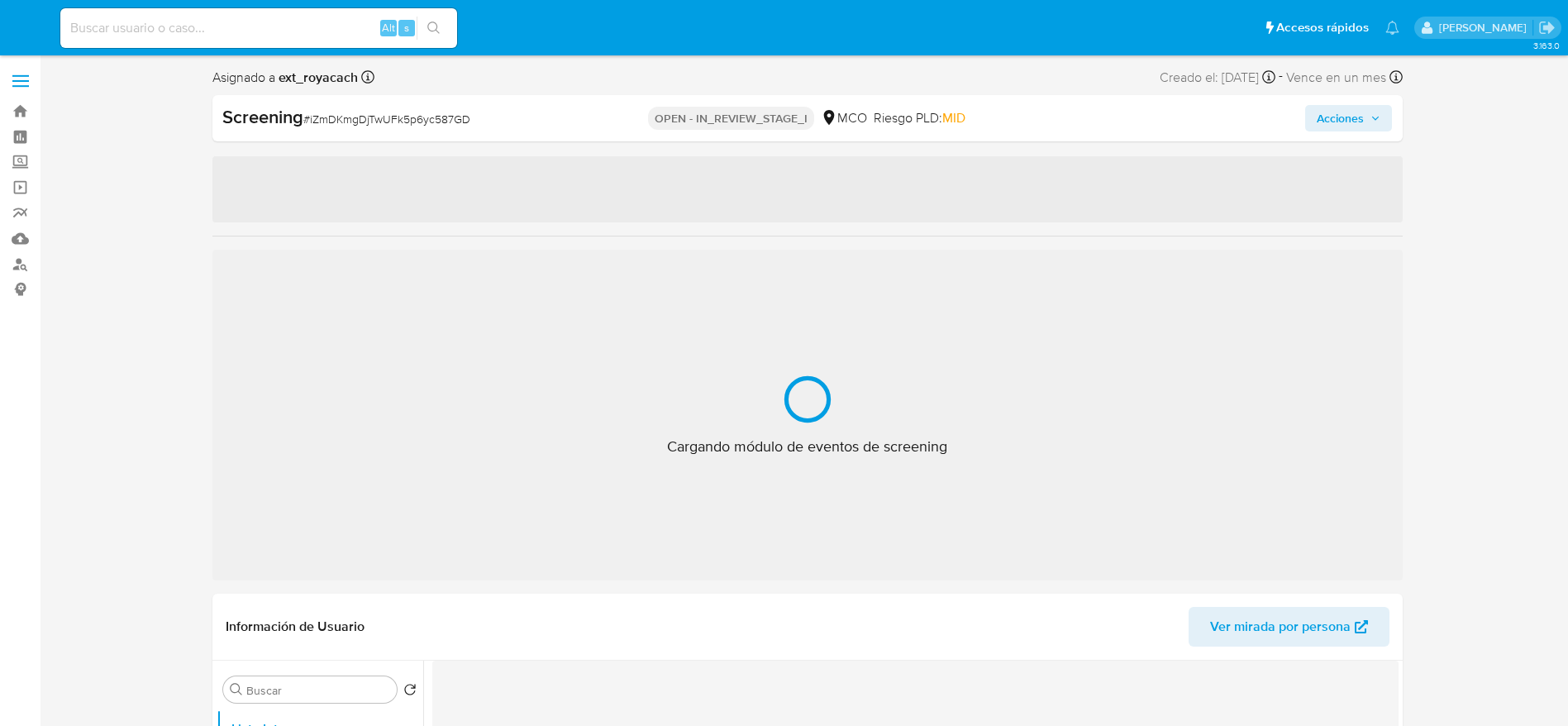
select select "10"
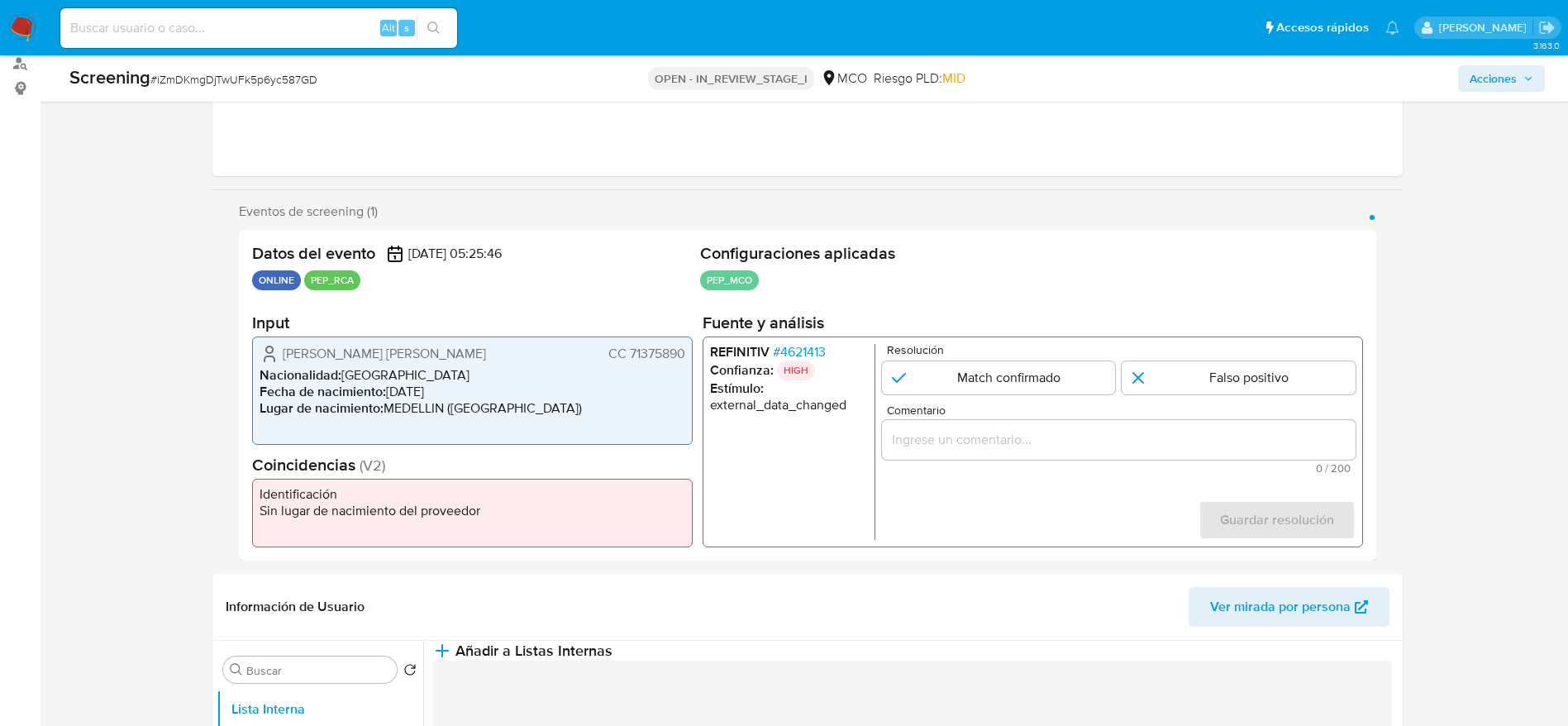
scroll to position [248, 0]
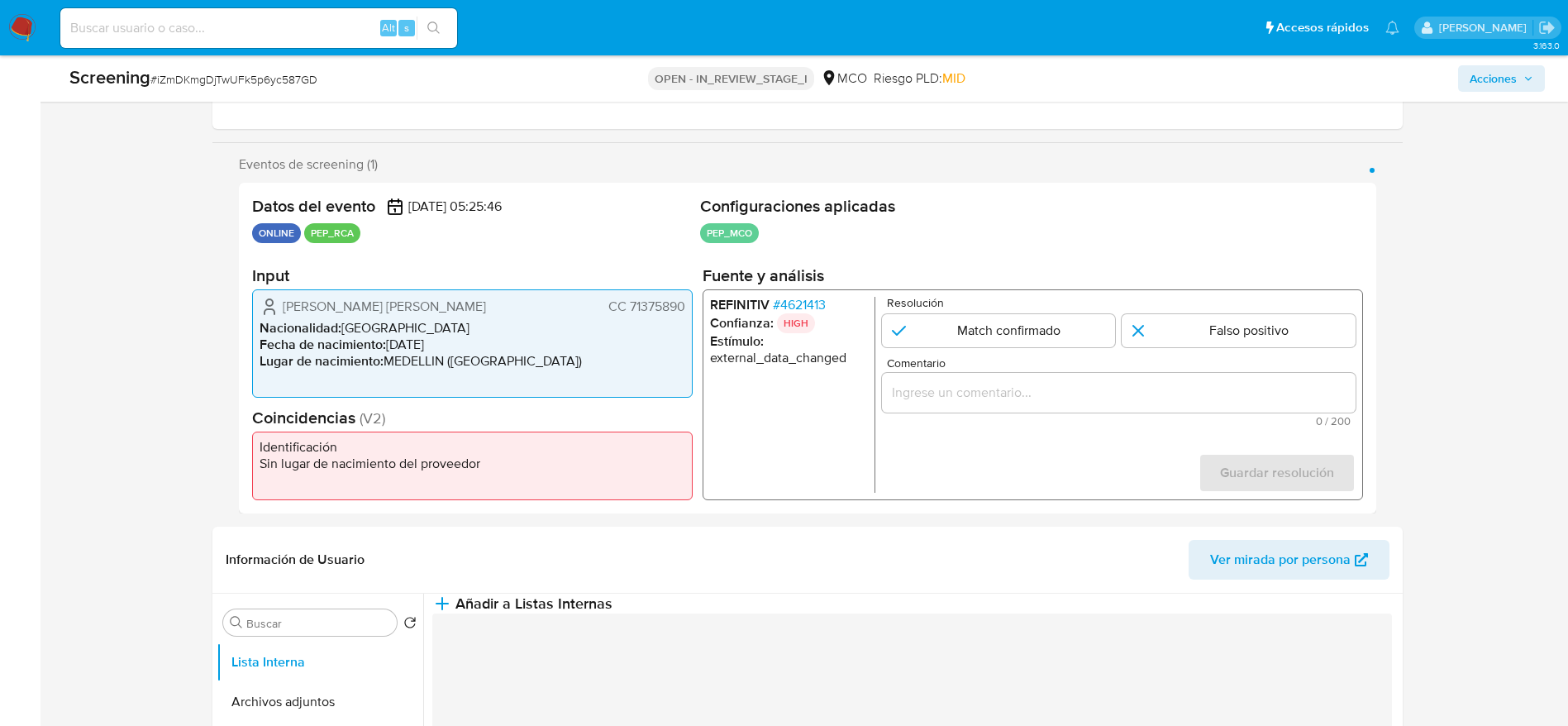
click at [843, 306] on li "REFINITIV # 4621413" at bounding box center [787, 305] width 158 height 16
click at [830, 308] on li "REFINITIV # 4621413" at bounding box center [787, 305] width 158 height 16
click at [828, 299] on li "REFINITIV # 4621413" at bounding box center [787, 305] width 158 height 16
click at [824, 311] on span "# 4621413" at bounding box center [799, 305] width 53 height 16
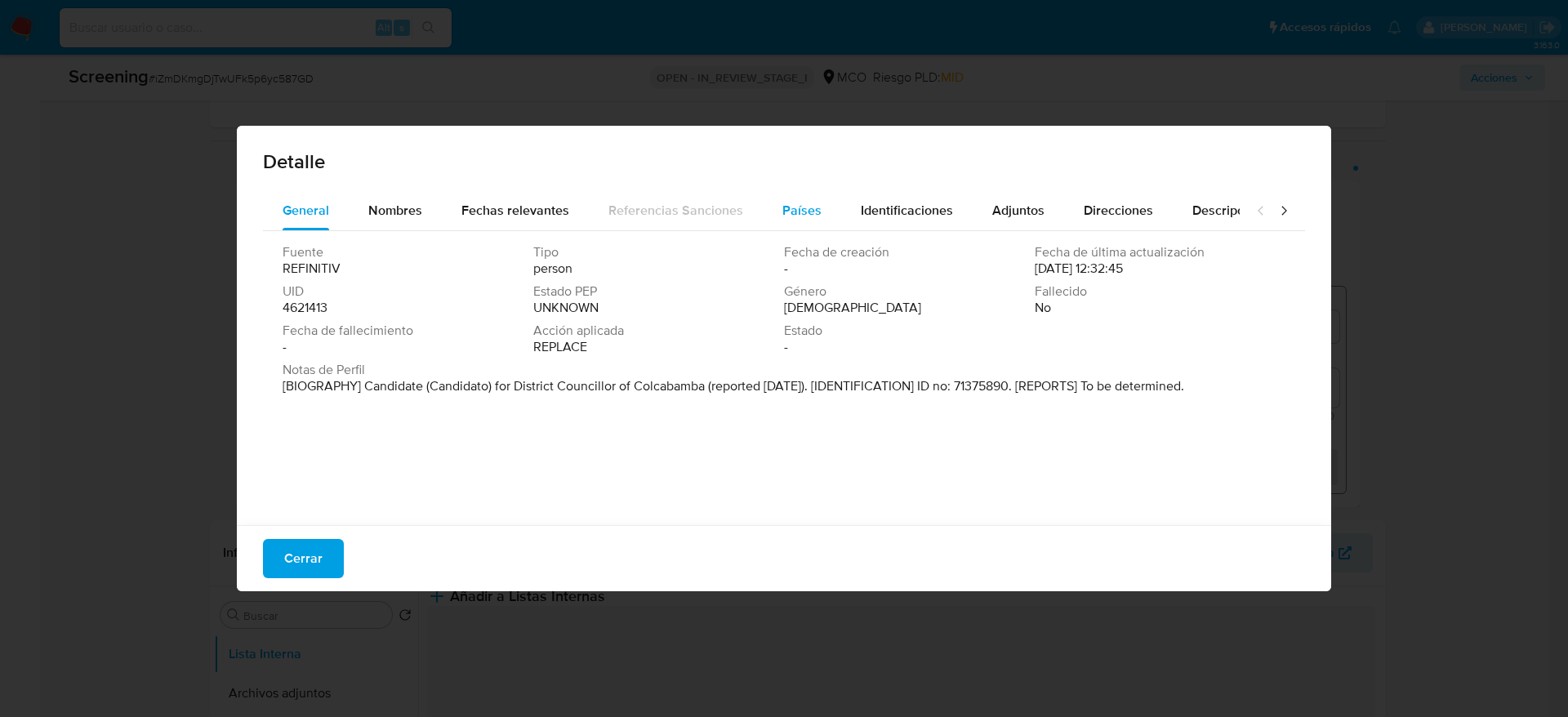
click at [763, 224] on button "Países" at bounding box center [802, 211] width 78 height 40
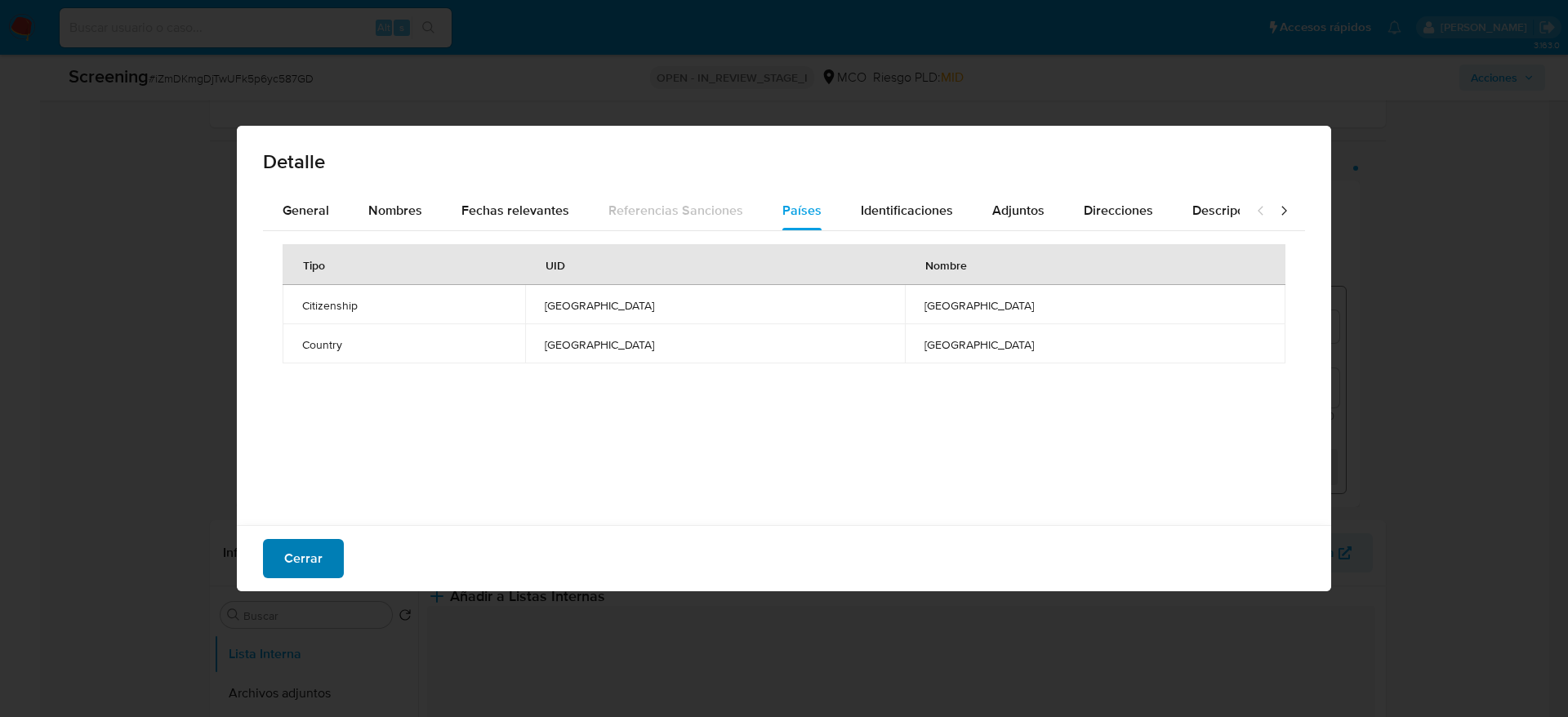
click at [298, 554] on span "Cerrar" at bounding box center [303, 558] width 39 height 36
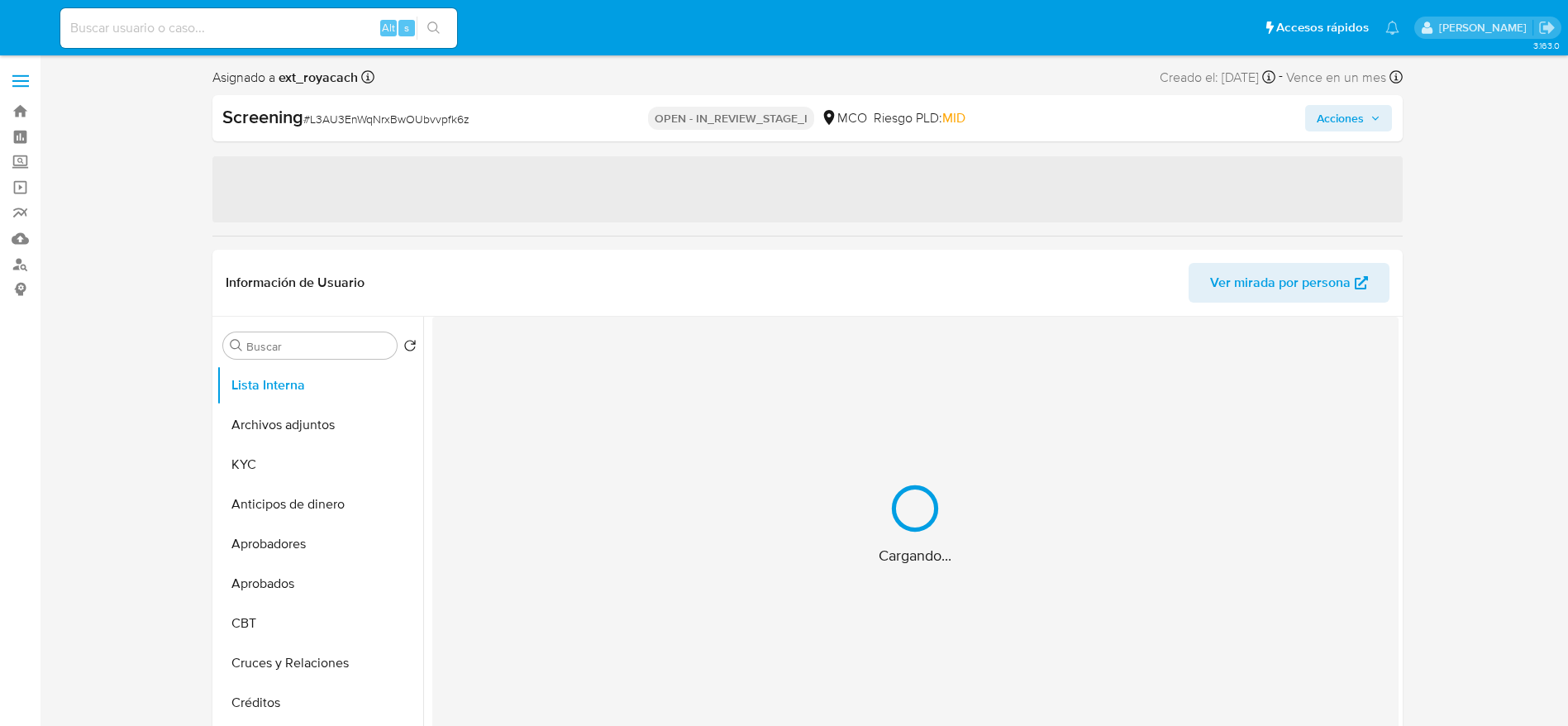
select select "10"
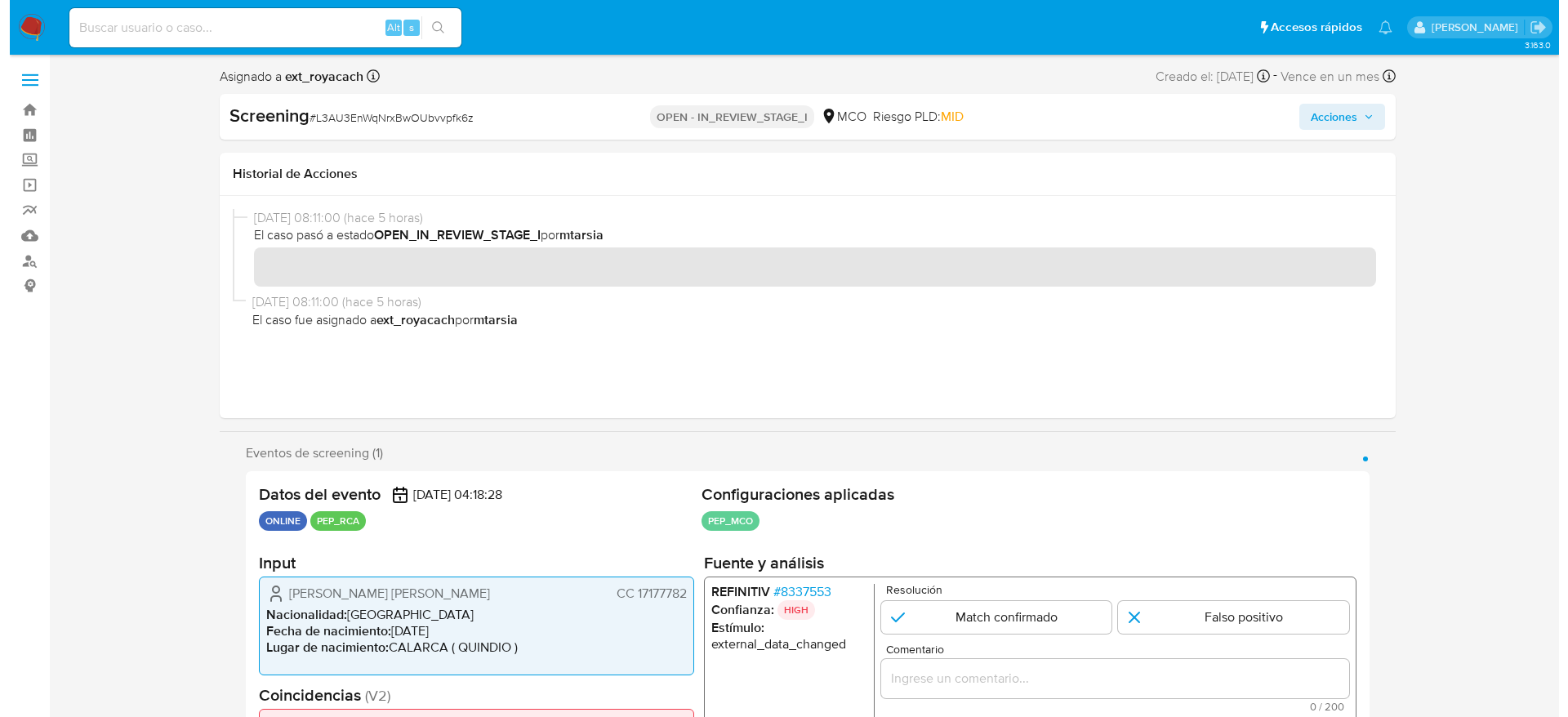
scroll to position [122, 0]
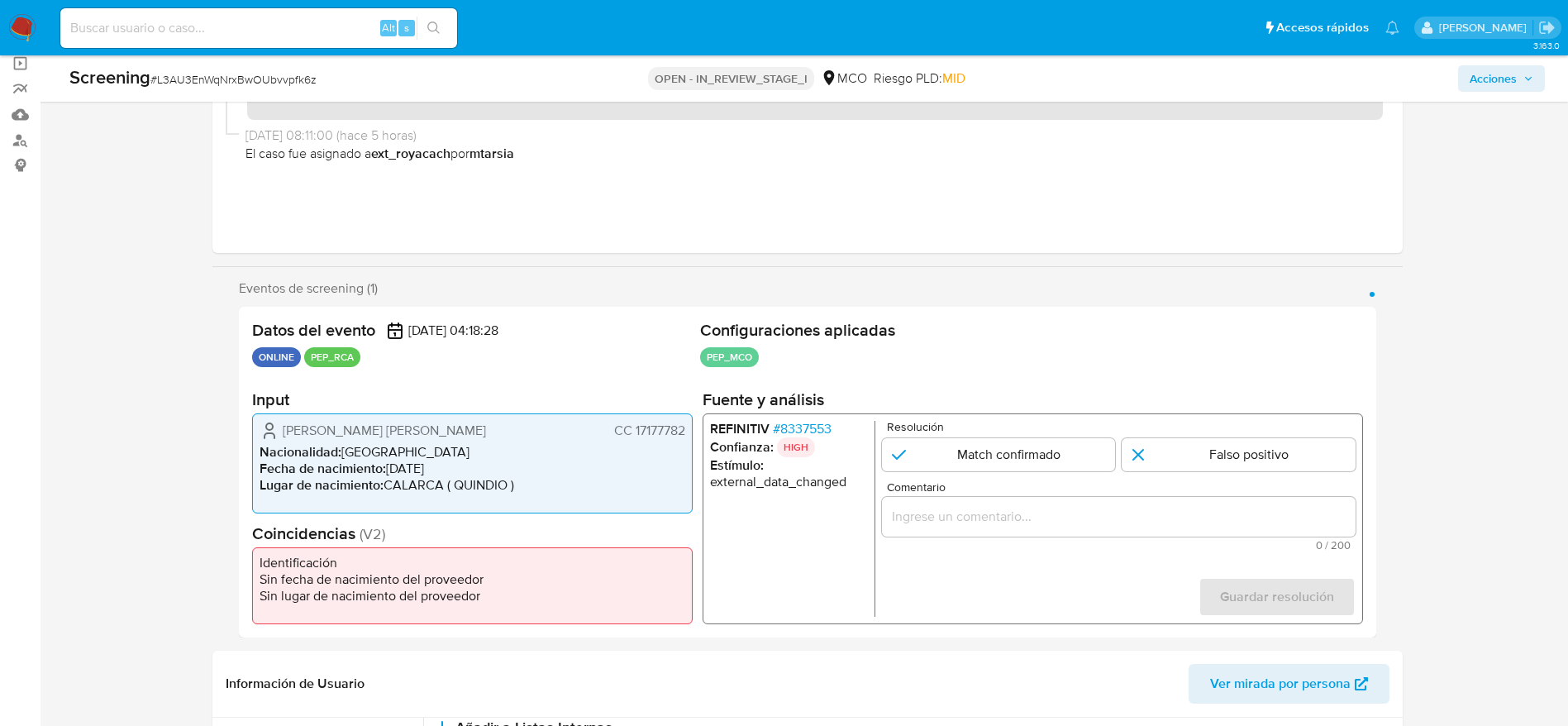
click at [790, 427] on span "# 8337553" at bounding box center [801, 428] width 59 height 16
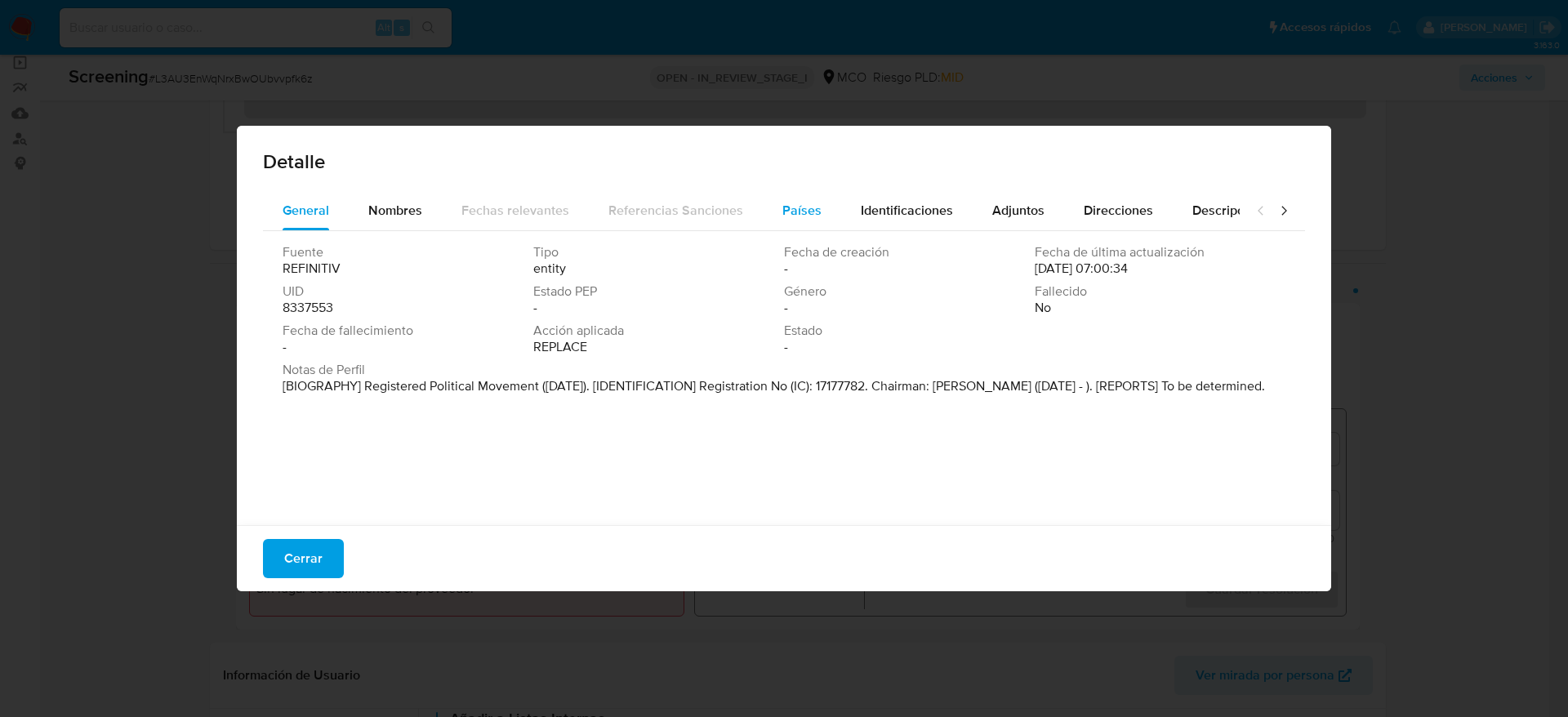
drag, startPoint x: 787, startPoint y: 221, endPoint x: 779, endPoint y: 227, distance: 10.0
click at [786, 220] on div "Países" at bounding box center [802, 211] width 40 height 40
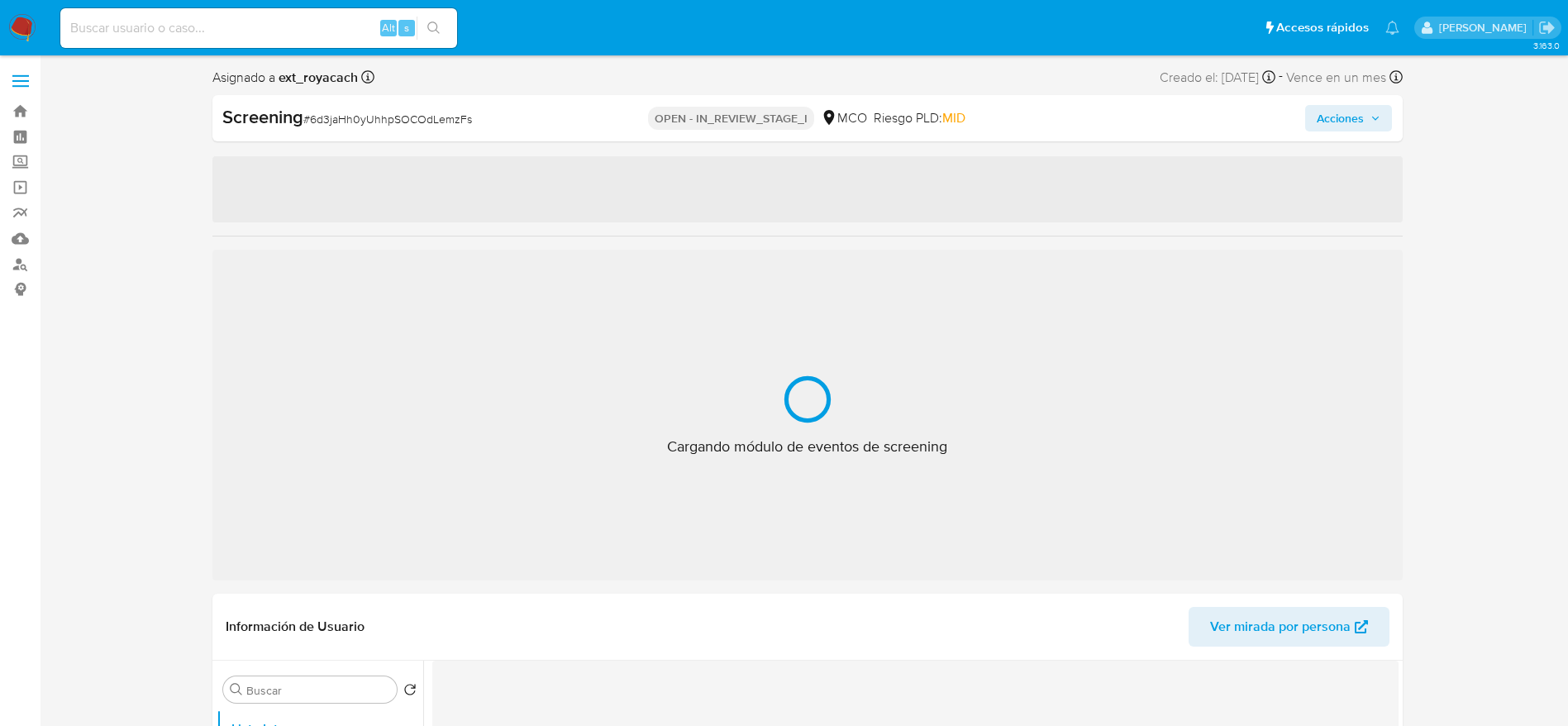
select select "10"
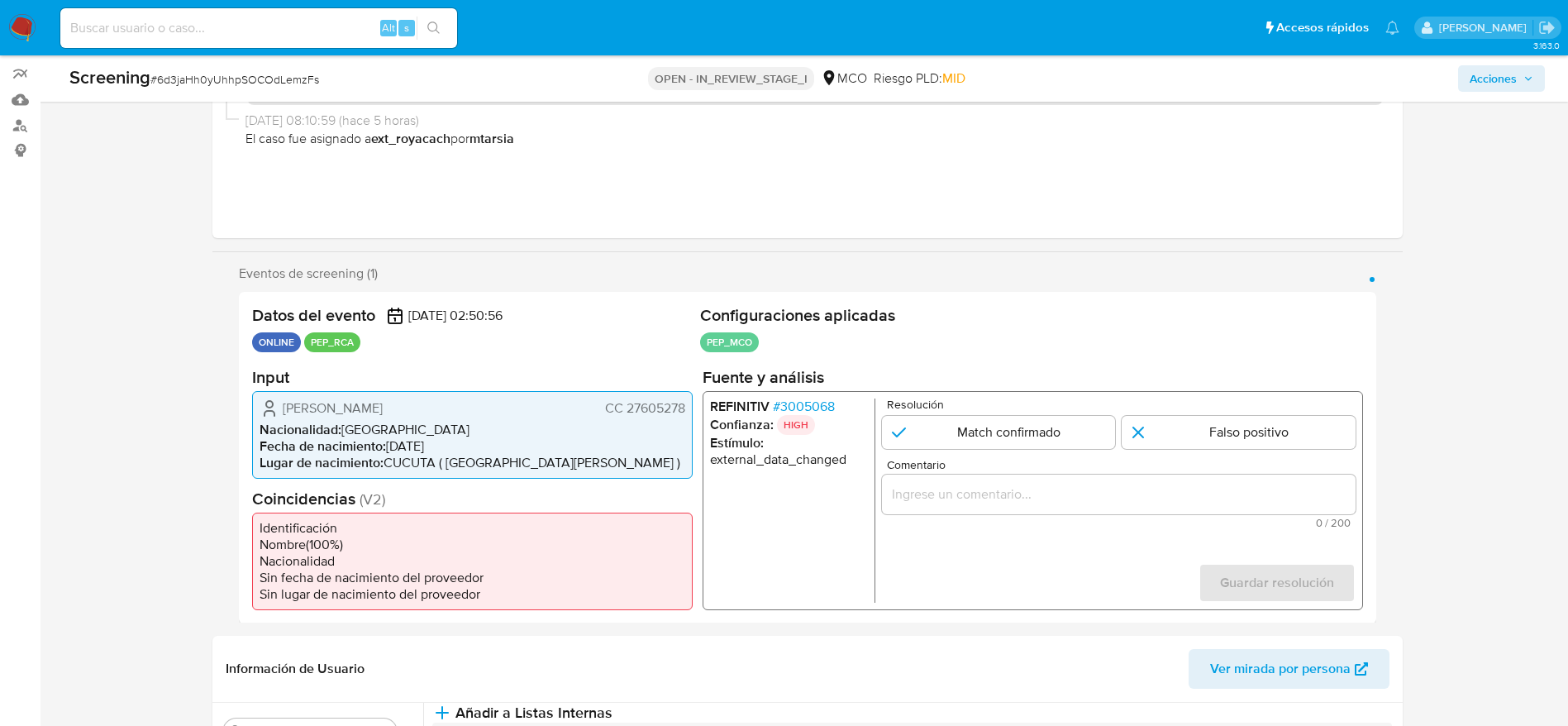
scroll to position [248, 0]
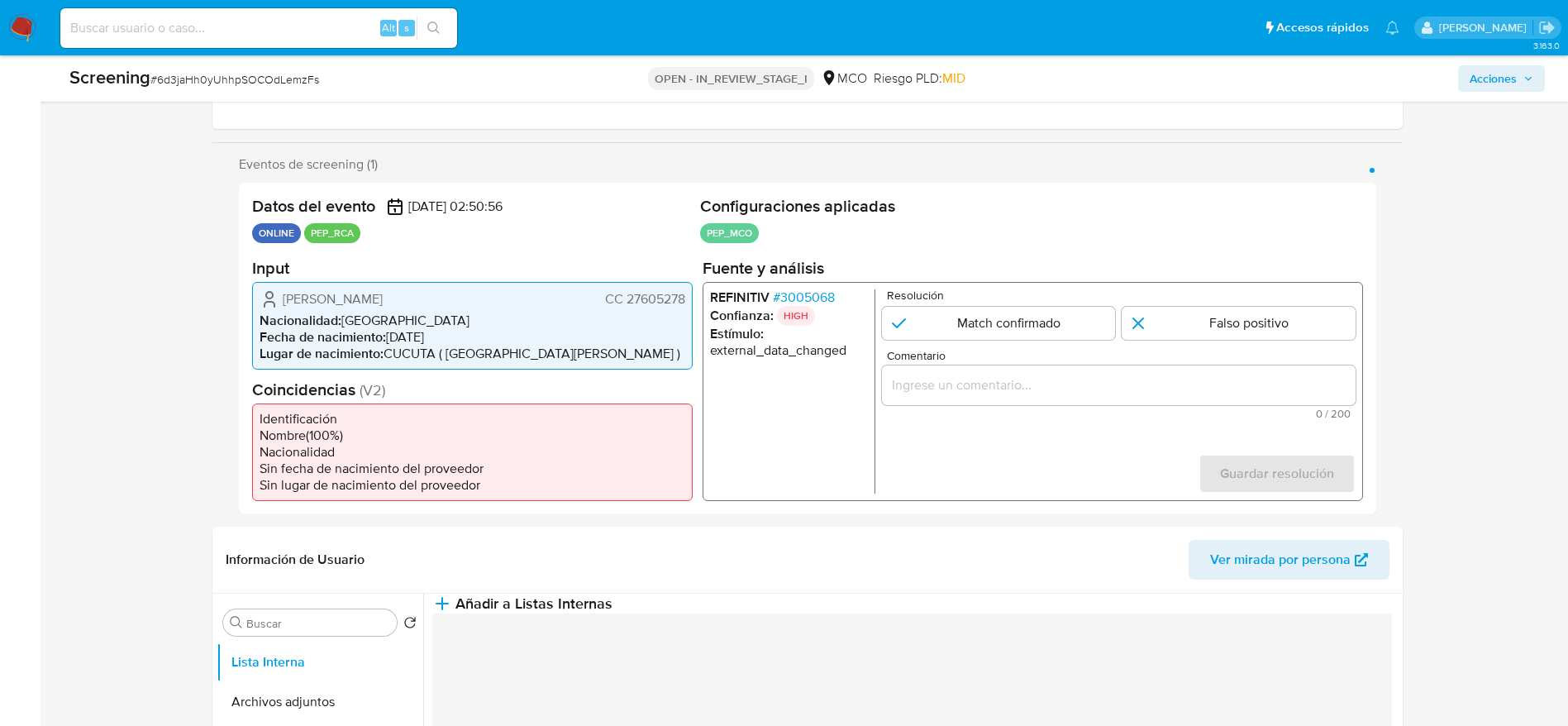
click at [803, 291] on span "# 3005068" at bounding box center [803, 296] width 62 height 16
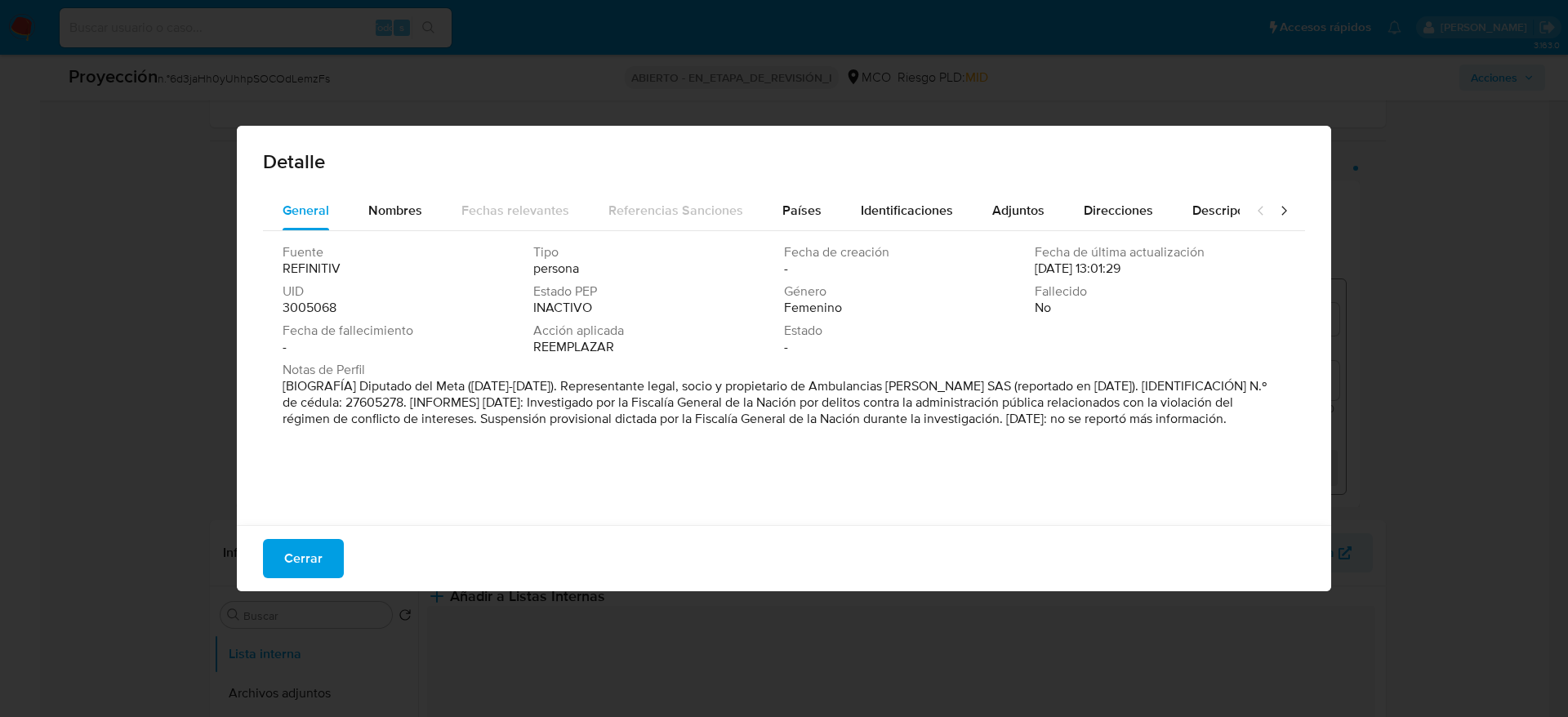
drag, startPoint x: 997, startPoint y: 403, endPoint x: 925, endPoint y: 445, distance: 83.4
click at [960, 433] on div "Notas de Perfil [BIOGRAFÍA] Diputado del Meta ([DATE]-[DATE]). Representante le…" at bounding box center [784, 397] width 1003 height 72
click at [344, 543] on div "Cerrar" at bounding box center [784, 558] width 1094 height 66
click at [332, 557] on button "Cerrar" at bounding box center [303, 558] width 81 height 40
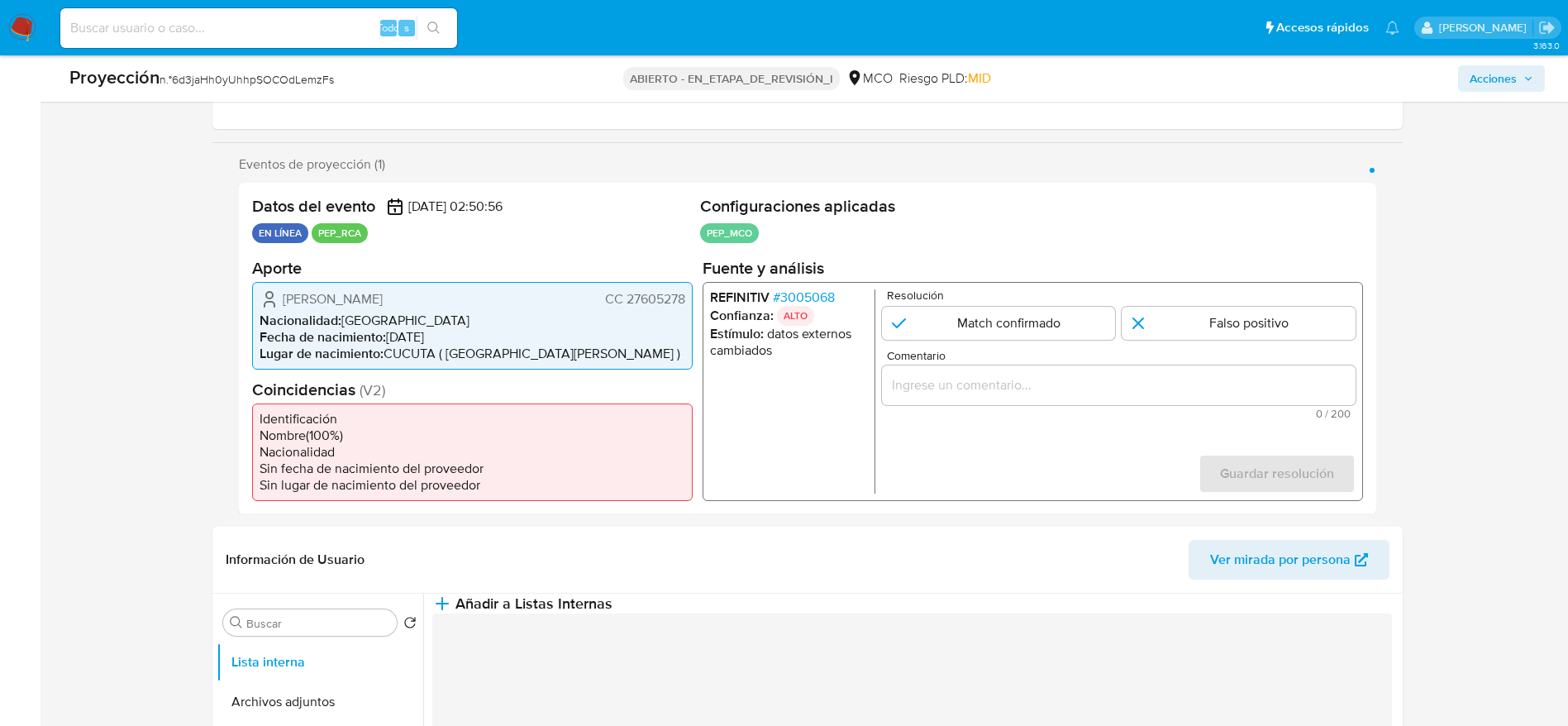
click at [312, 78] on font "6d3jaHh0yUhhpSOCOdLemzFs" at bounding box center [253, 78] width 162 height 16
copy font "6d3jaHh0yUhhpSOCOdLemzFs"
click at [819, 296] on font "3005068" at bounding box center [807, 296] width 55 height 19
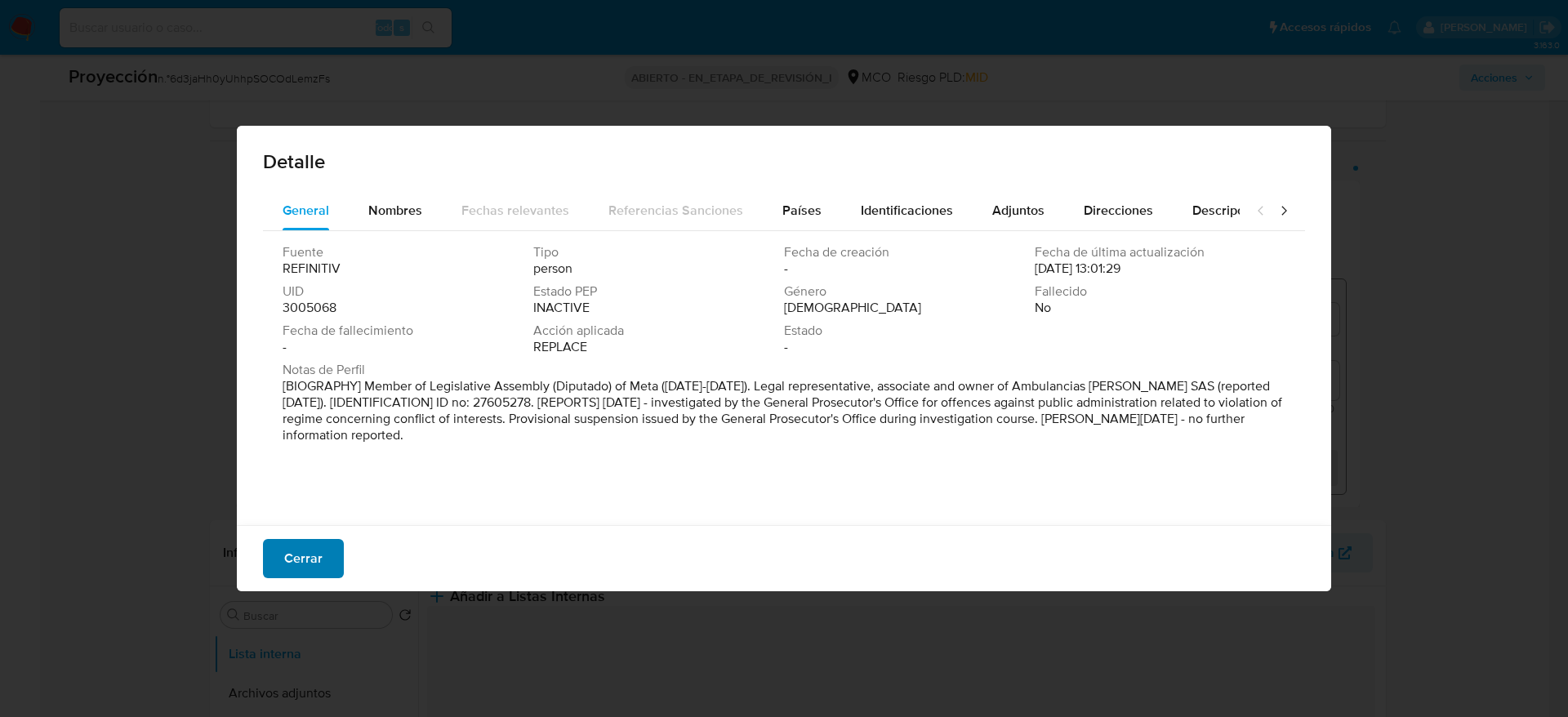
click at [320, 561] on font "Cerrar" at bounding box center [303, 558] width 39 height 40
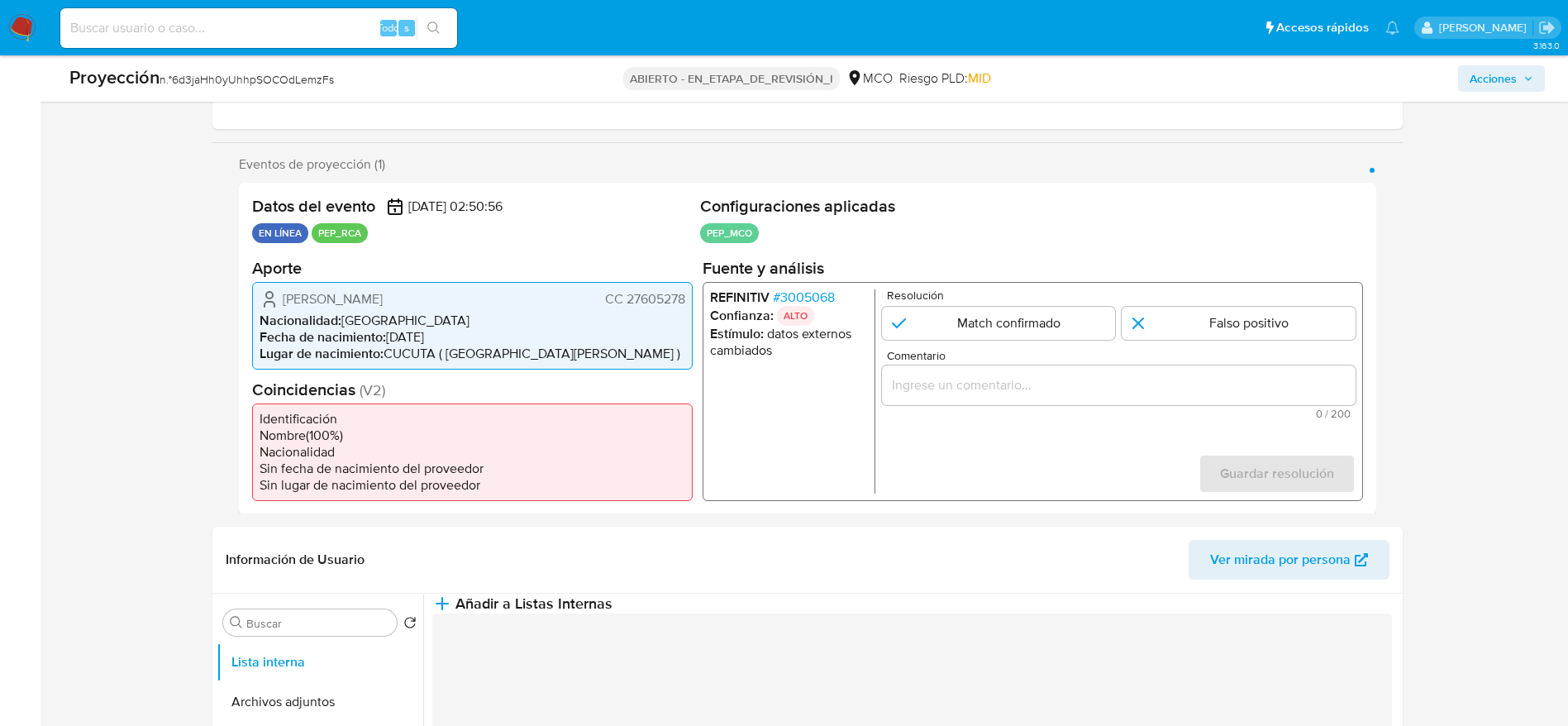
click at [383, 293] on span "[PERSON_NAME]" at bounding box center [332, 298] width 100 height 16
click at [383, 295] on span "[PERSON_NAME]" at bounding box center [332, 298] width 100 height 16
drag, startPoint x: 398, startPoint y: 295, endPoint x: 944, endPoint y: 15, distance: 613.6
click at [383, 295] on span "Claudia Patricia Garzon Torres" at bounding box center [332, 298] width 100 height 16
click at [255, 79] on font "6d3jaHh0yUhhpSOCOdLemzFs" at bounding box center [253, 78] width 162 height 16
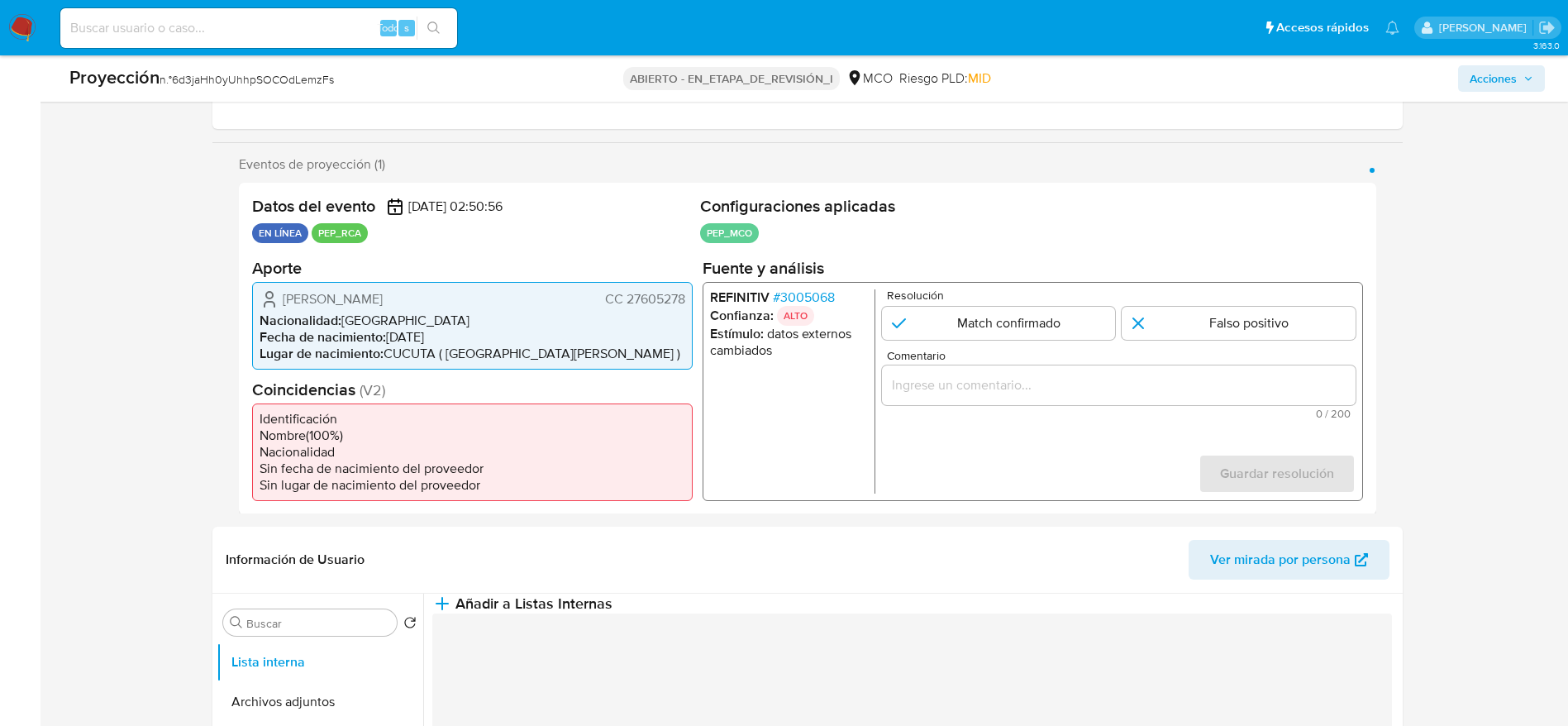
click at [255, 79] on font "6d3jaHh0yUhhpSOCOdLemzFs" at bounding box center [253, 78] width 162 height 16
click at [213, 95] on div "Proyección n.° 6d3jaHh0yUhhpSOCOdLemzFs ABIERTO - EN_ETAPA_DE_REVISIÓN_I MCO Ri…" at bounding box center [807, 78] width 1495 height 46
copy font "6d3jaHh0yUhhpSOCOdLemzFs"
drag, startPoint x: 269, startPoint y: 287, endPoint x: 688, endPoint y: 296, distance: 419.1
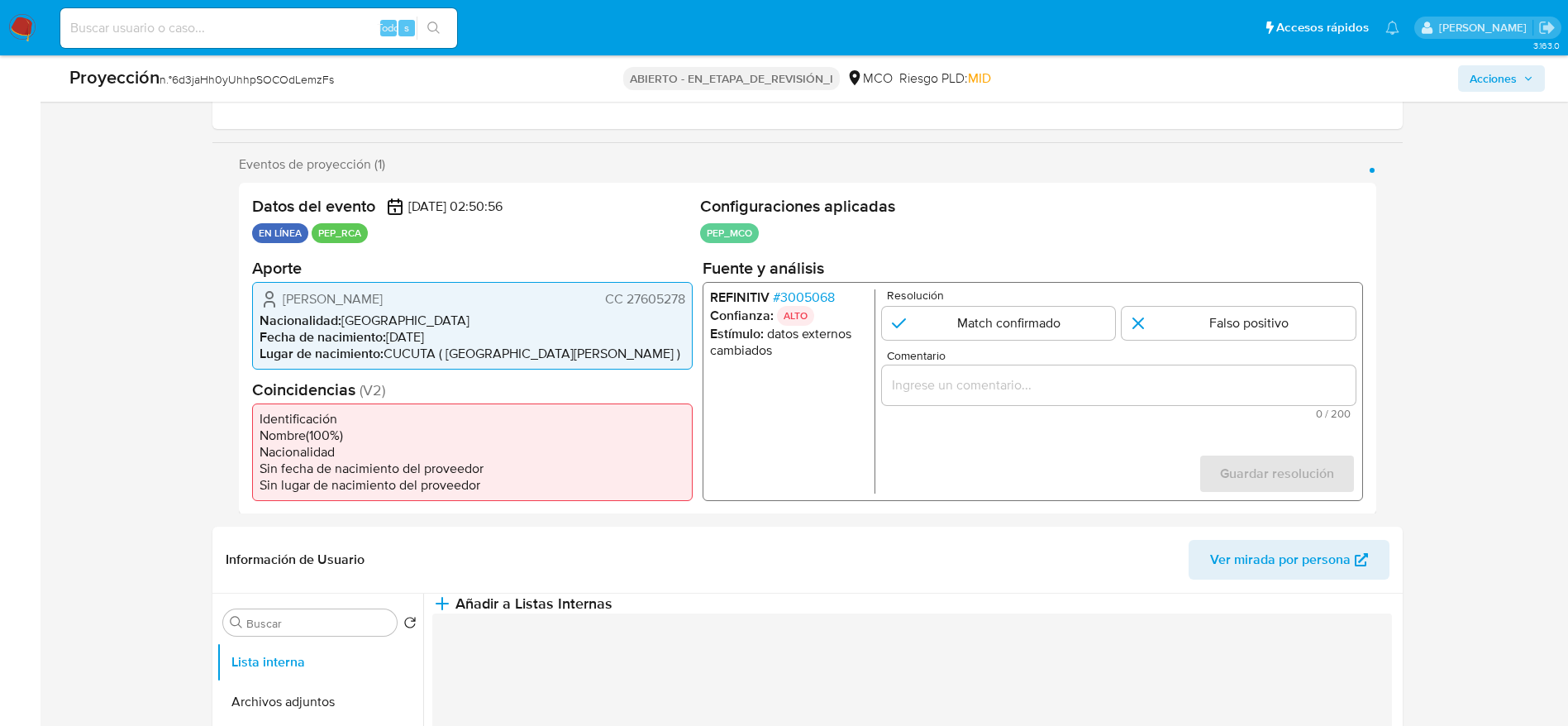
click at [688, 296] on div "Claudia Patricia Garzon Torres CC 27605278 Nacionalidad : Colombia Fecha de nac…" at bounding box center [472, 324] width 440 height 88
click at [800, 309] on font "ALTO" at bounding box center [794, 314] width 24 height 15
click at [800, 294] on font "3005068" at bounding box center [807, 296] width 55 height 19
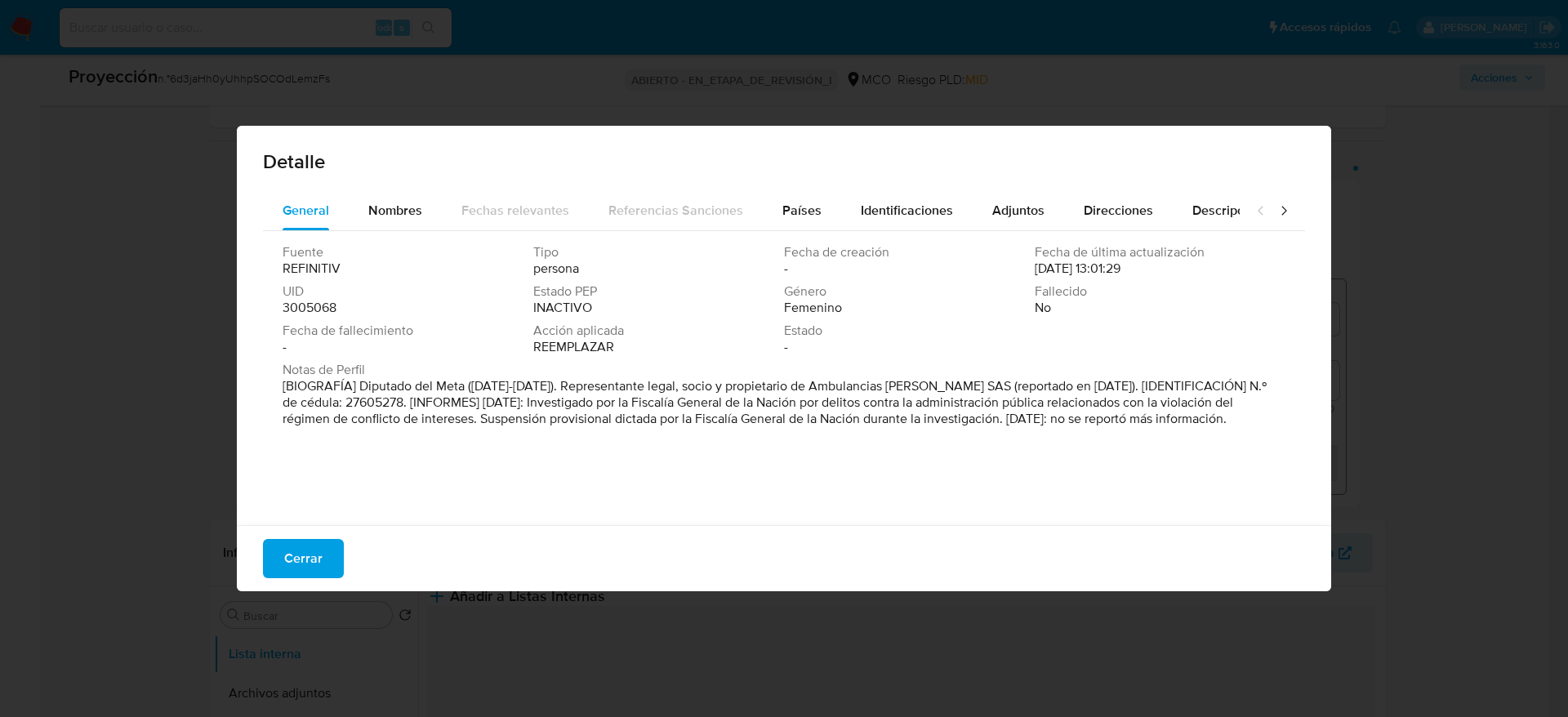
drag, startPoint x: 354, startPoint y: 383, endPoint x: 461, endPoint y: 380, distance: 107.0
click at [461, 380] on font "[BIOGRAFÍA] Diputado del Meta (2016-2019). Representante legal, socio y propiet…" at bounding box center [774, 402] width 984 height 51
click at [623, 406] on font "[BIOGRAFÍA] Diputado del Meta (2016-2019). Representante legal, socio y propiet…" at bounding box center [774, 402] width 984 height 51
drag, startPoint x: 618, startPoint y: 405, endPoint x: 1006, endPoint y: 415, distance: 388.1
click at [1006, 415] on font "[BIOGRAFÍA] Diputado del Meta (2016-2019). Representante legal, socio y propiet…" at bounding box center [774, 402] width 984 height 51
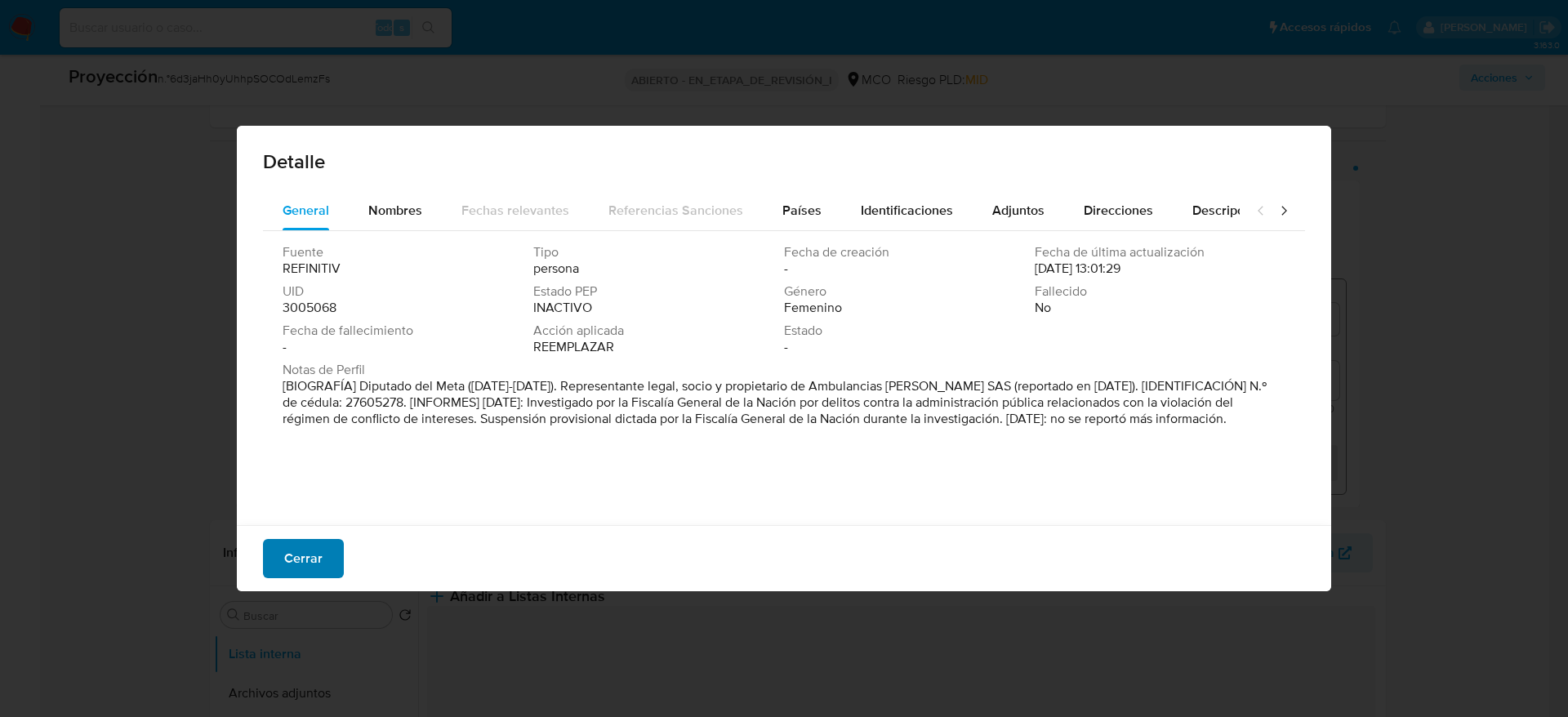
click at [317, 538] on font "Cerrar" at bounding box center [303, 558] width 39 height 40
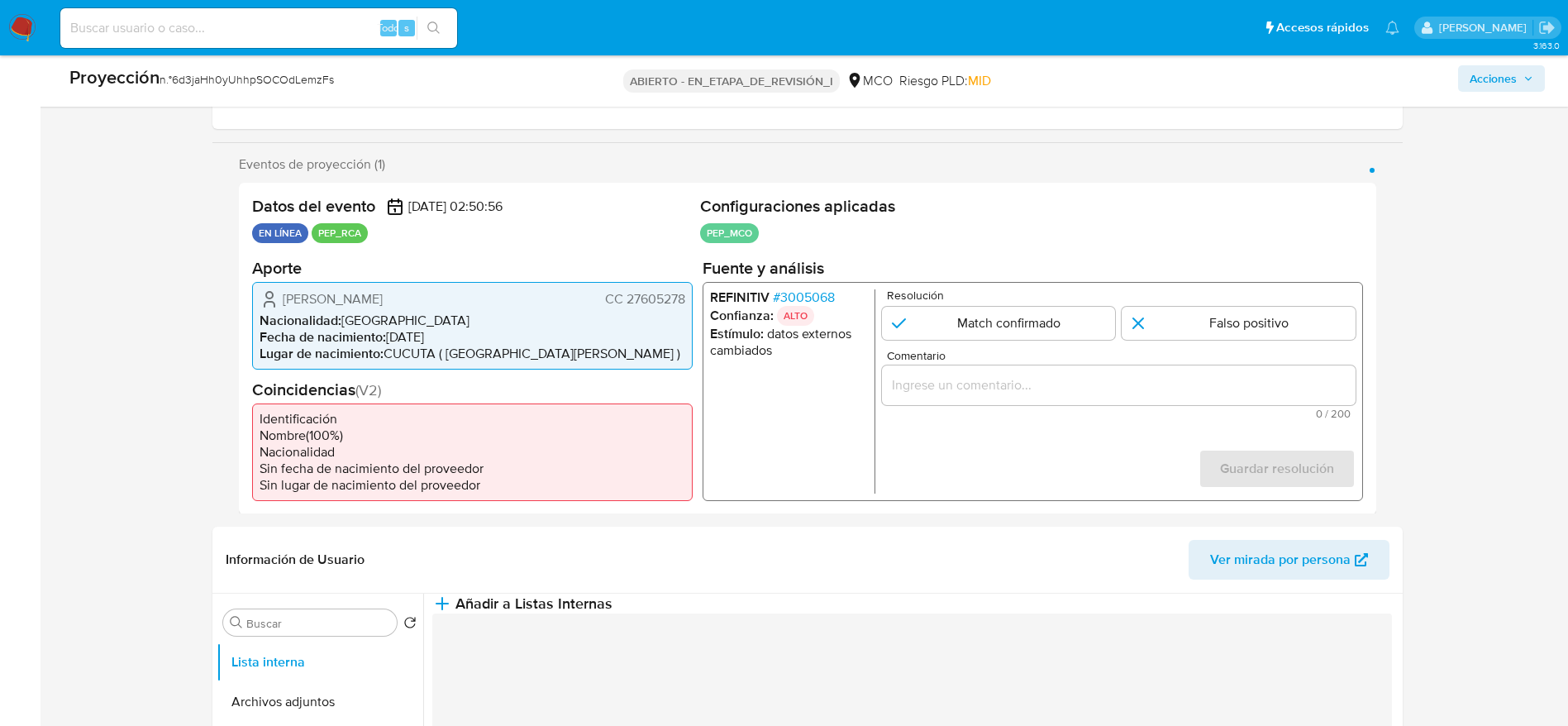
click at [1083, 373] on div "1 de 1" at bounding box center [1118, 384] width 473 height 40
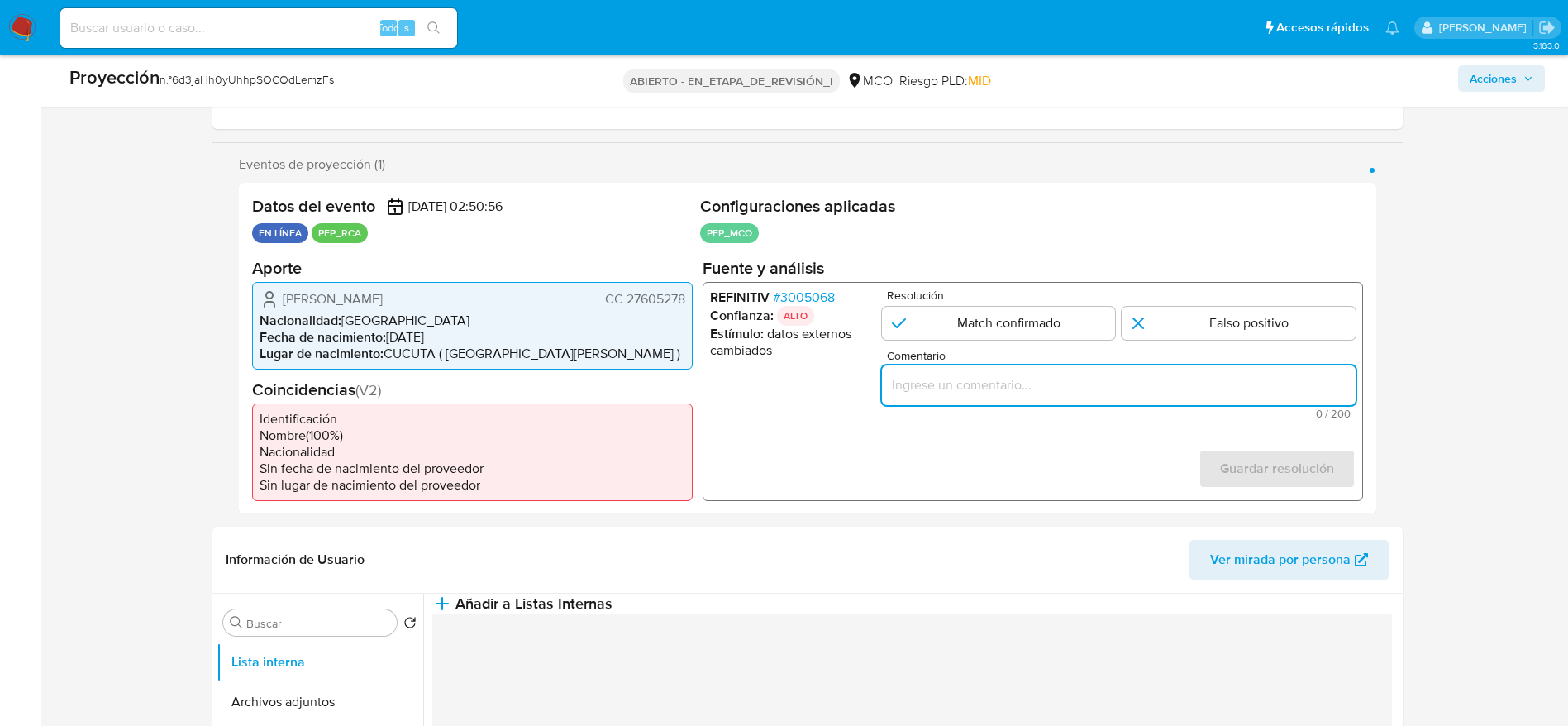
paste input "Caso generado sobre el usuario Claudia Patricia Garzon Torres. Se descarta ya q…"
drag, startPoint x: 1086, startPoint y: 384, endPoint x: 1106, endPoint y: 397, distance: 23.9
click at [1086, 385] on input "Caso generado sobre el usuario Claudia Patricia Garzon Torres. Se descarta ya q…" at bounding box center [1118, 384] width 473 height 21
click at [1347, 380] on input "Caso generado sobre el usuario Claudia Patricia Garzon Torres. Se descarta ya q…" at bounding box center [1118, 384] width 473 height 21
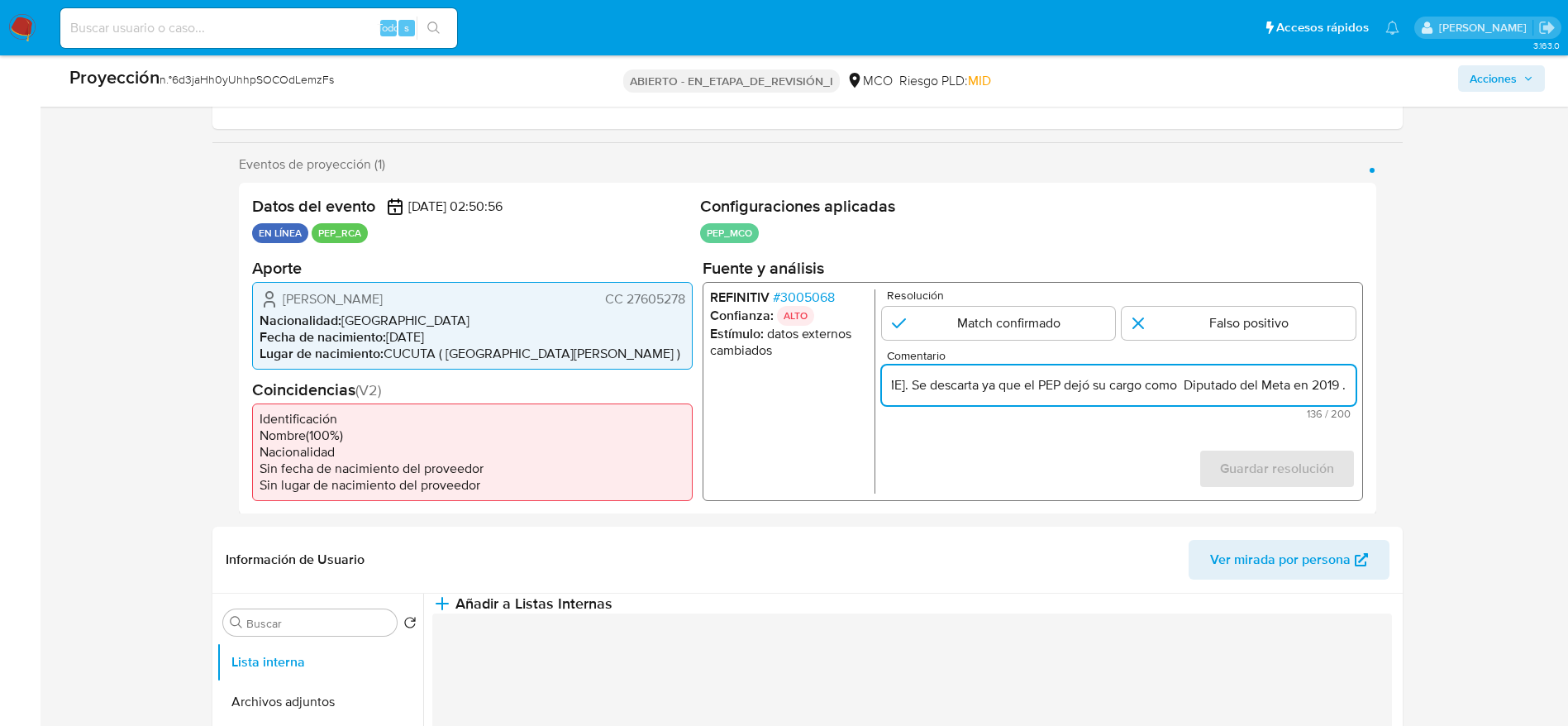
scroll to position [0, 356]
type input "Caso generado sobre el usuario Claudia Patricia Garzon Torres. Se descarta ya q…"
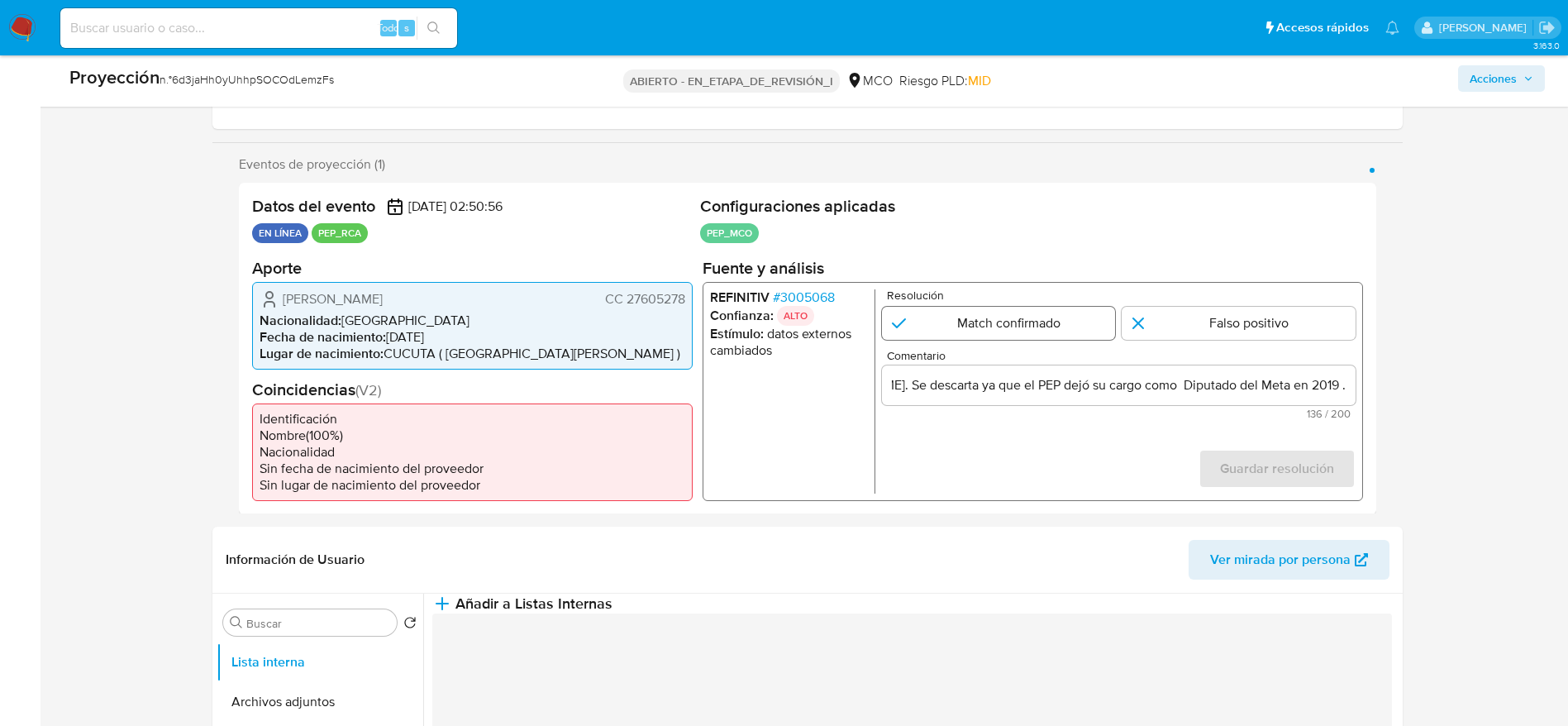
scroll to position [0, 0]
click at [961, 311] on input "1 de 1" at bounding box center [998, 322] width 234 height 33
radio input "true"
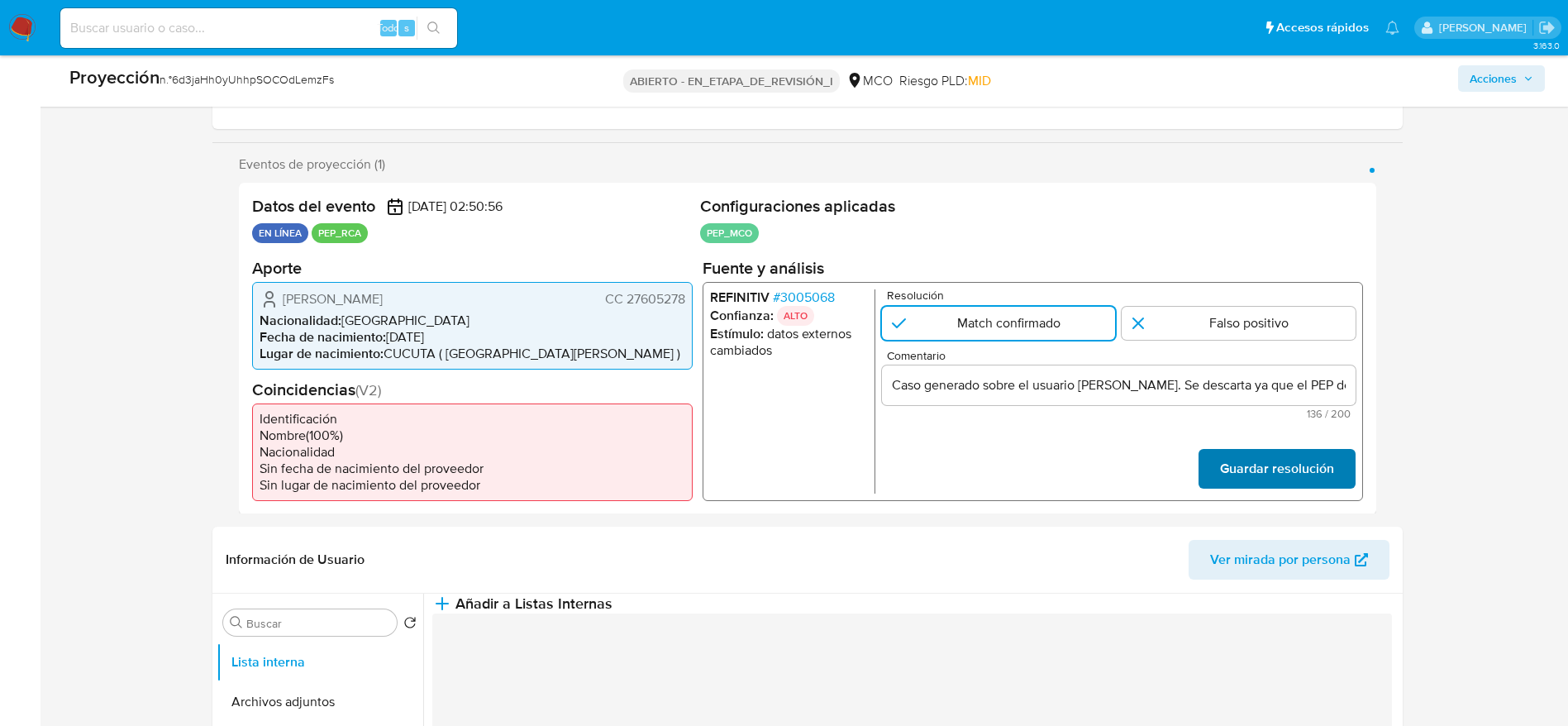
click at [1311, 481] on font "Guardar resolución" at bounding box center [1276, 468] width 114 height 40
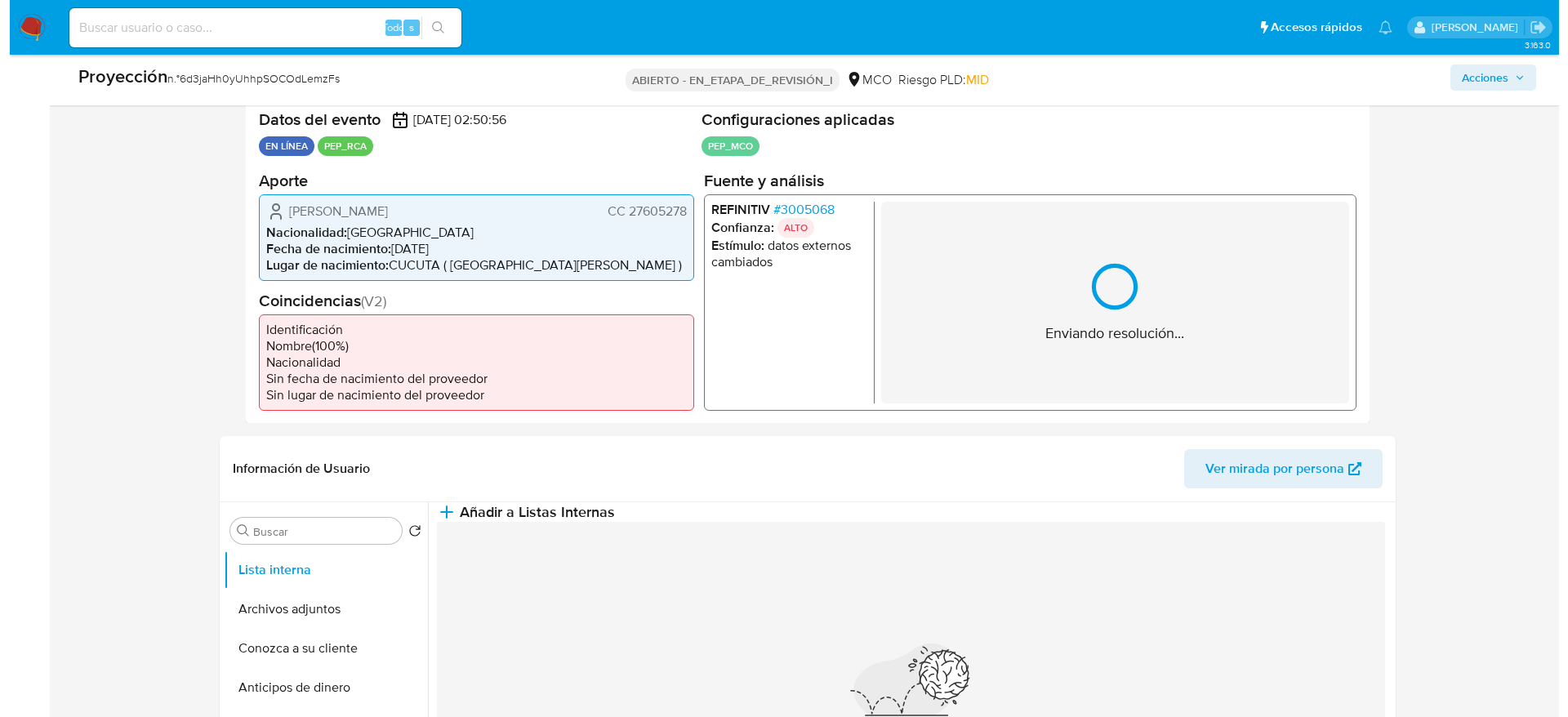
scroll to position [367, 0]
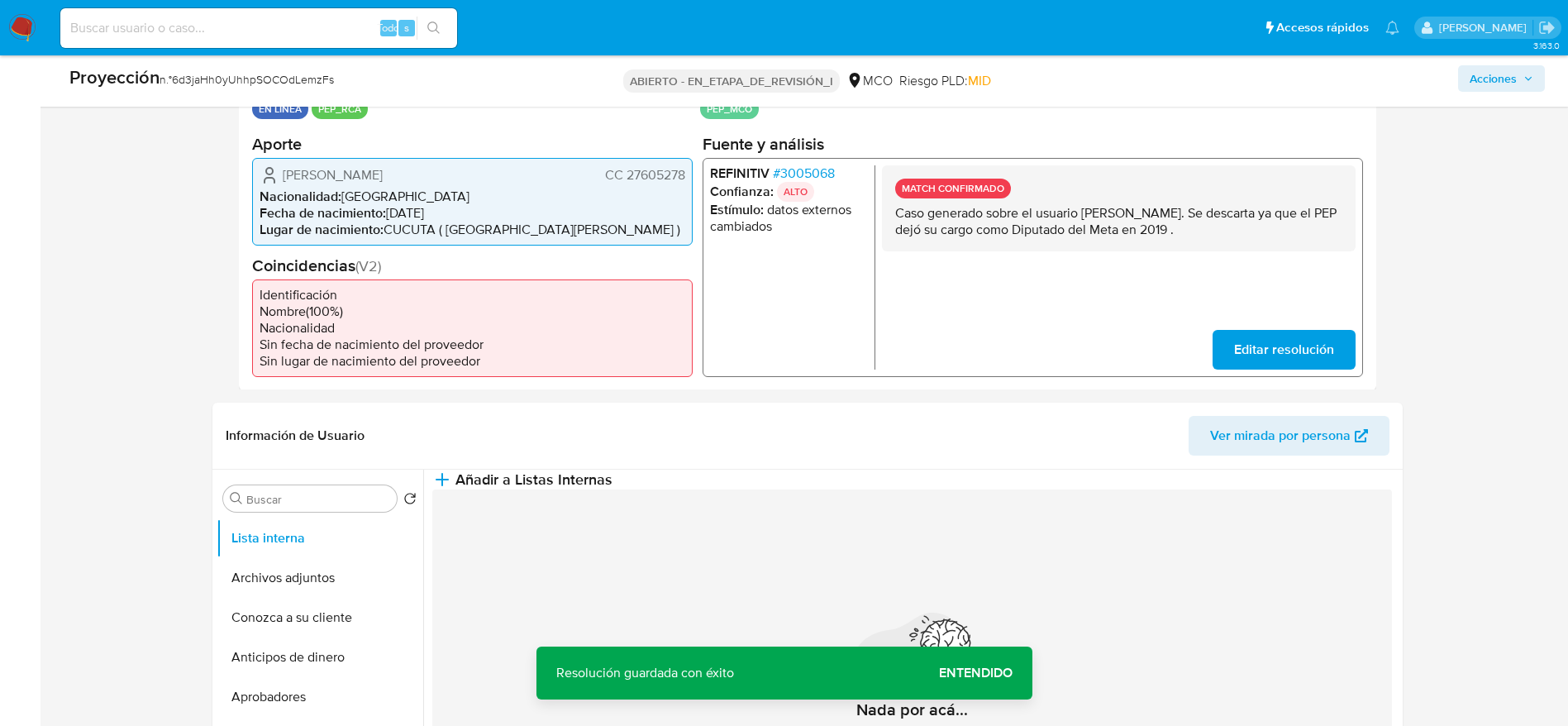
click at [1273, 367] on span "Editar resolución" at bounding box center [1283, 349] width 100 height 37
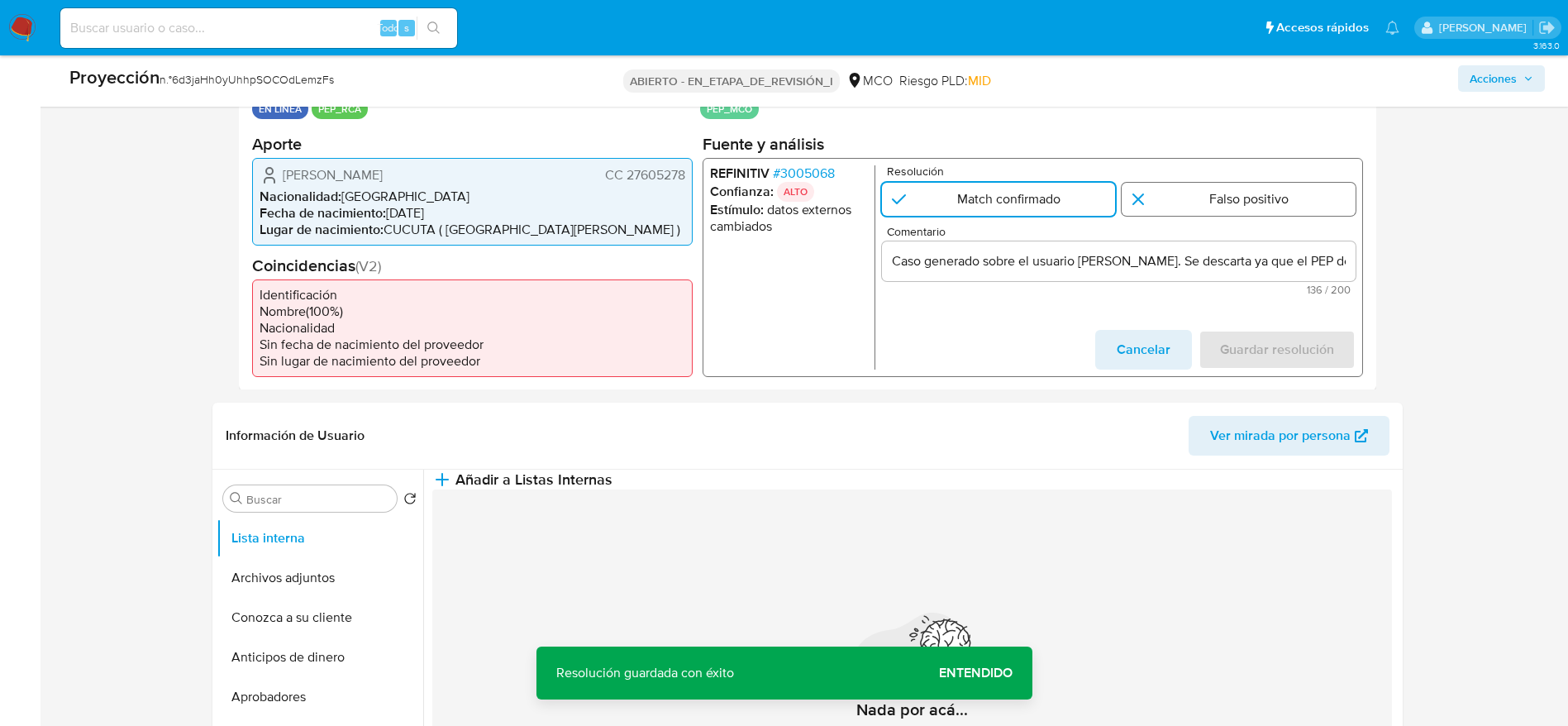
click at [1282, 184] on input "1 de 1" at bounding box center [1239, 198] width 234 height 33
radio input "true"
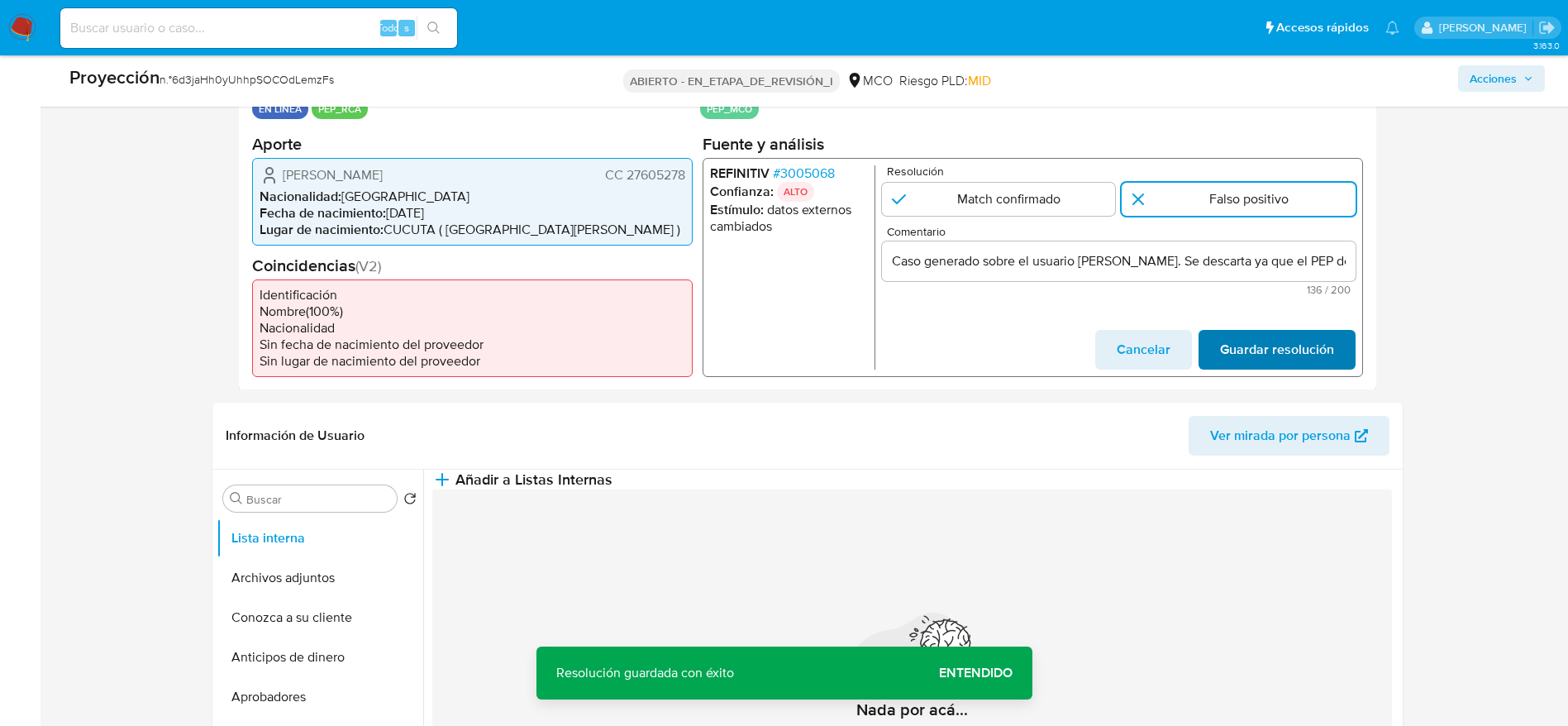
click at [1268, 357] on span "Guardar resolución" at bounding box center [1276, 349] width 114 height 37
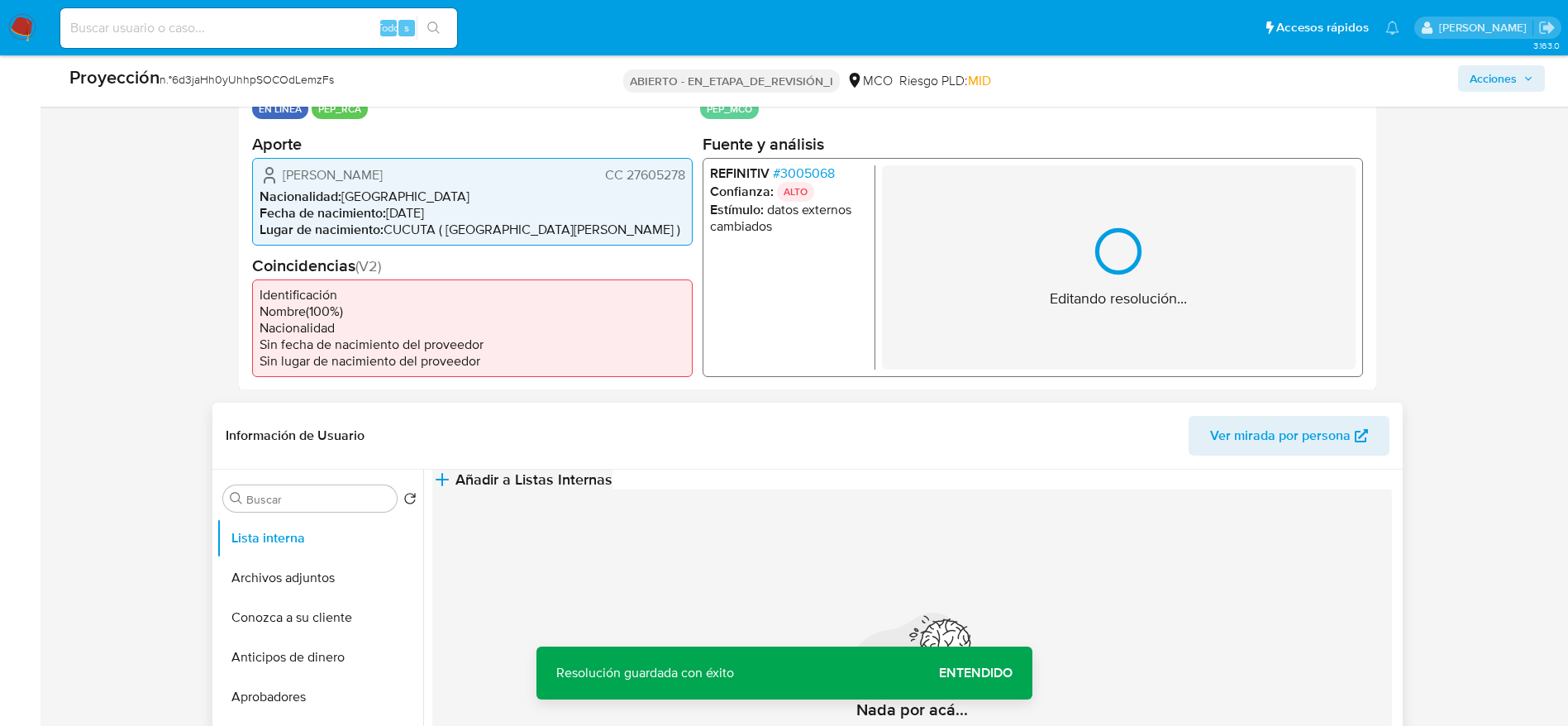
click at [613, 473] on button "Añadir a Listas Internas" at bounding box center [522, 479] width 180 height 20
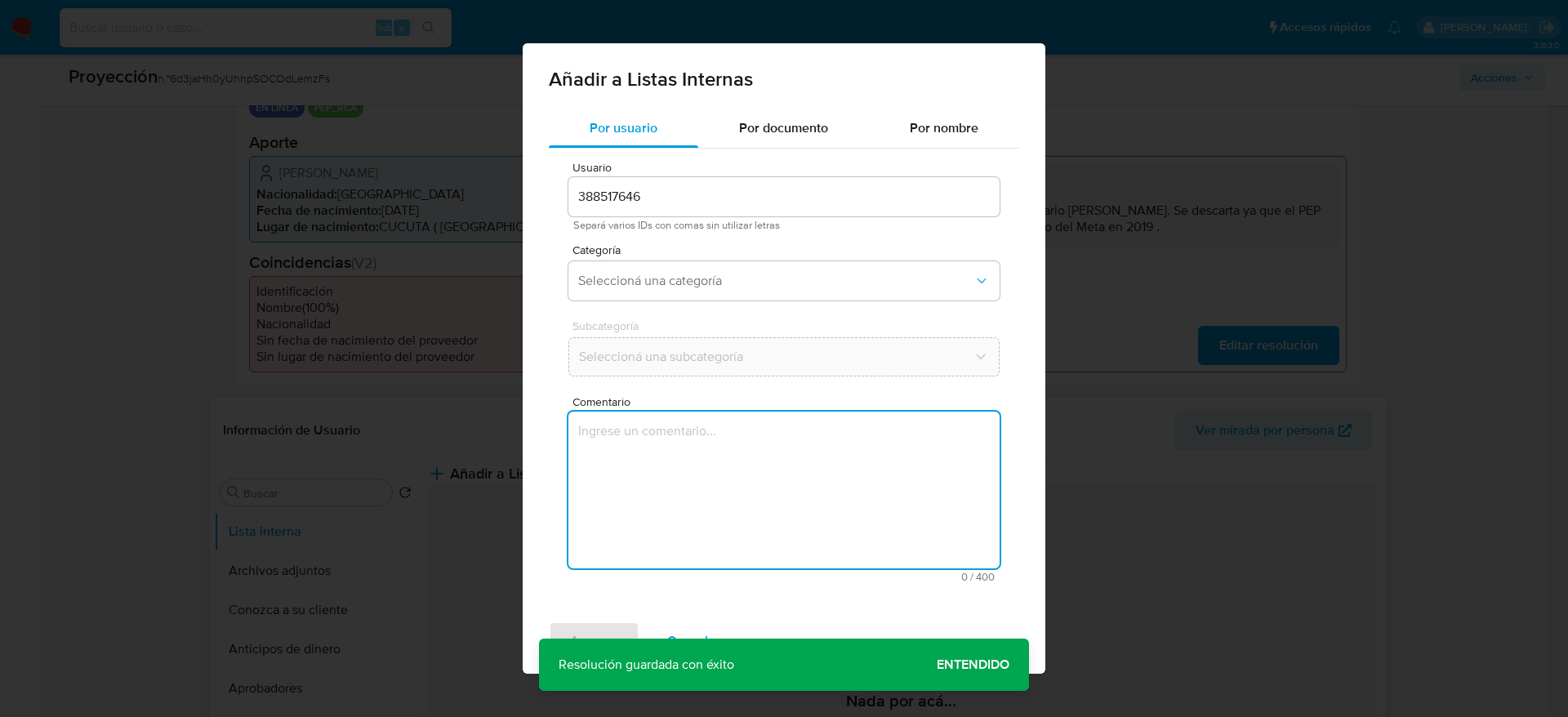
click at [889, 492] on textarea "Comentario" at bounding box center [784, 490] width 432 height 157
type textarea "Caso generado sobre el usuario Claudia Patricia Garzon Torres. Se descarta ya q…"
click at [776, 275] on span "Seleccioná una categoría" at bounding box center [776, 281] width 395 height 16
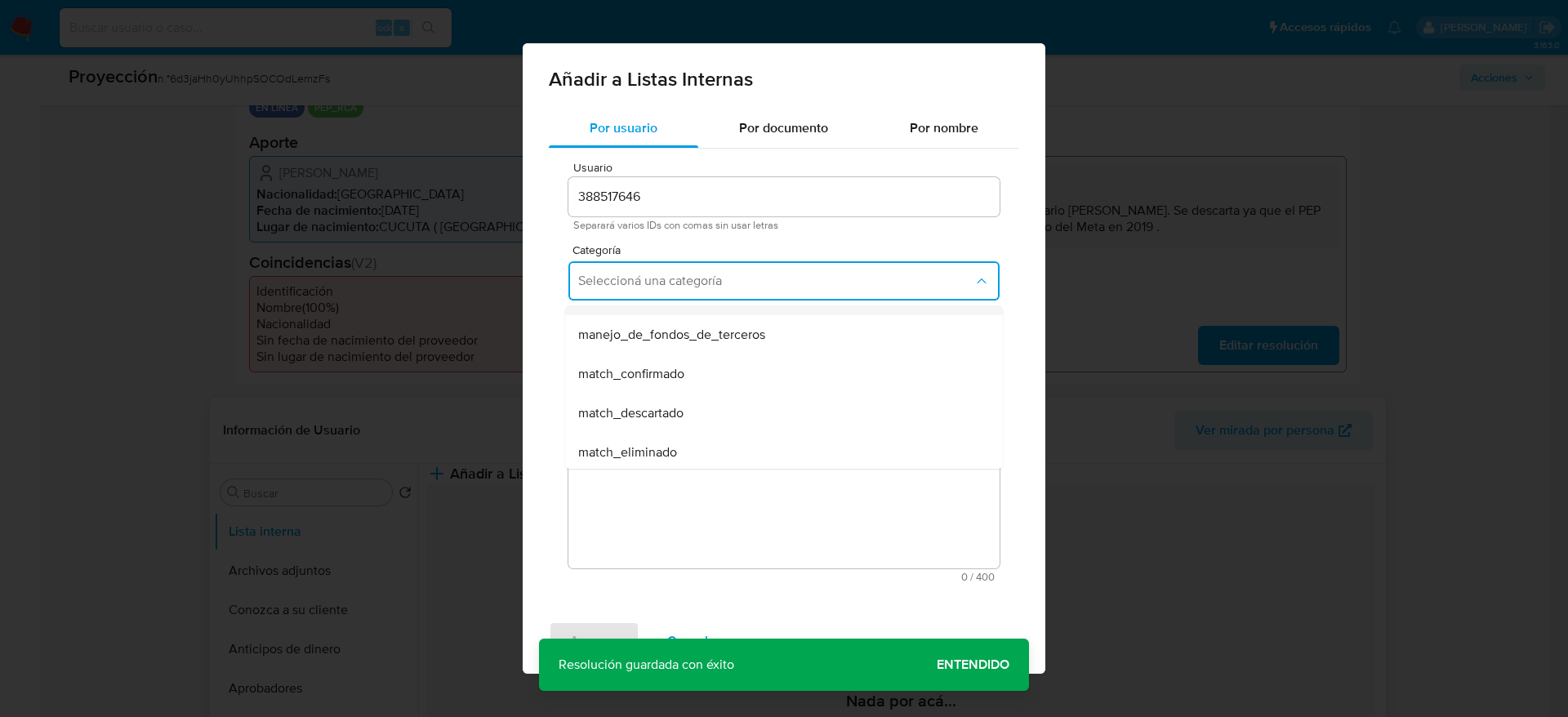
scroll to position [122, 0]
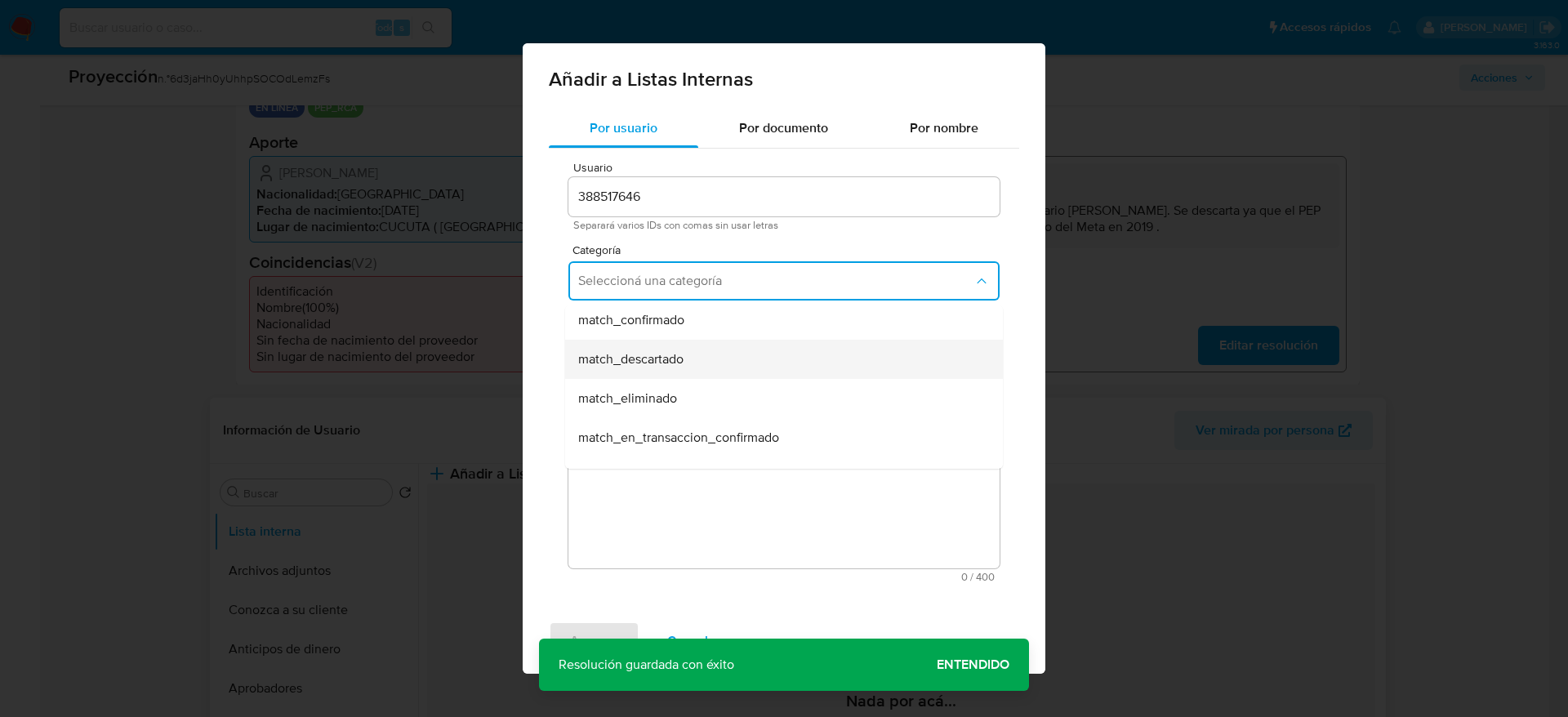
click at [619, 351] on span "match_descartado" at bounding box center [631, 359] width 105 height 16
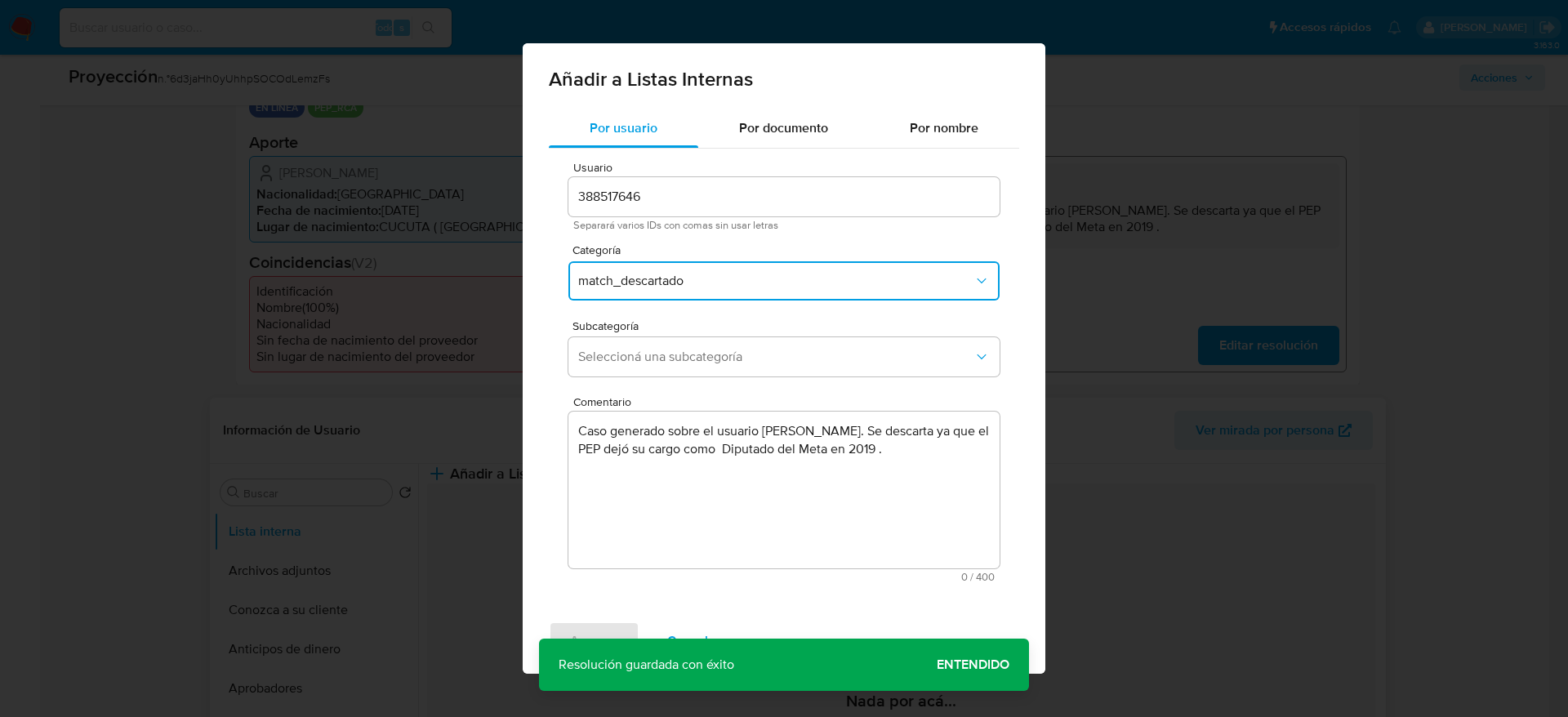
click at [619, 349] on span "Seleccioná una subcategoría" at bounding box center [776, 356] width 395 height 16
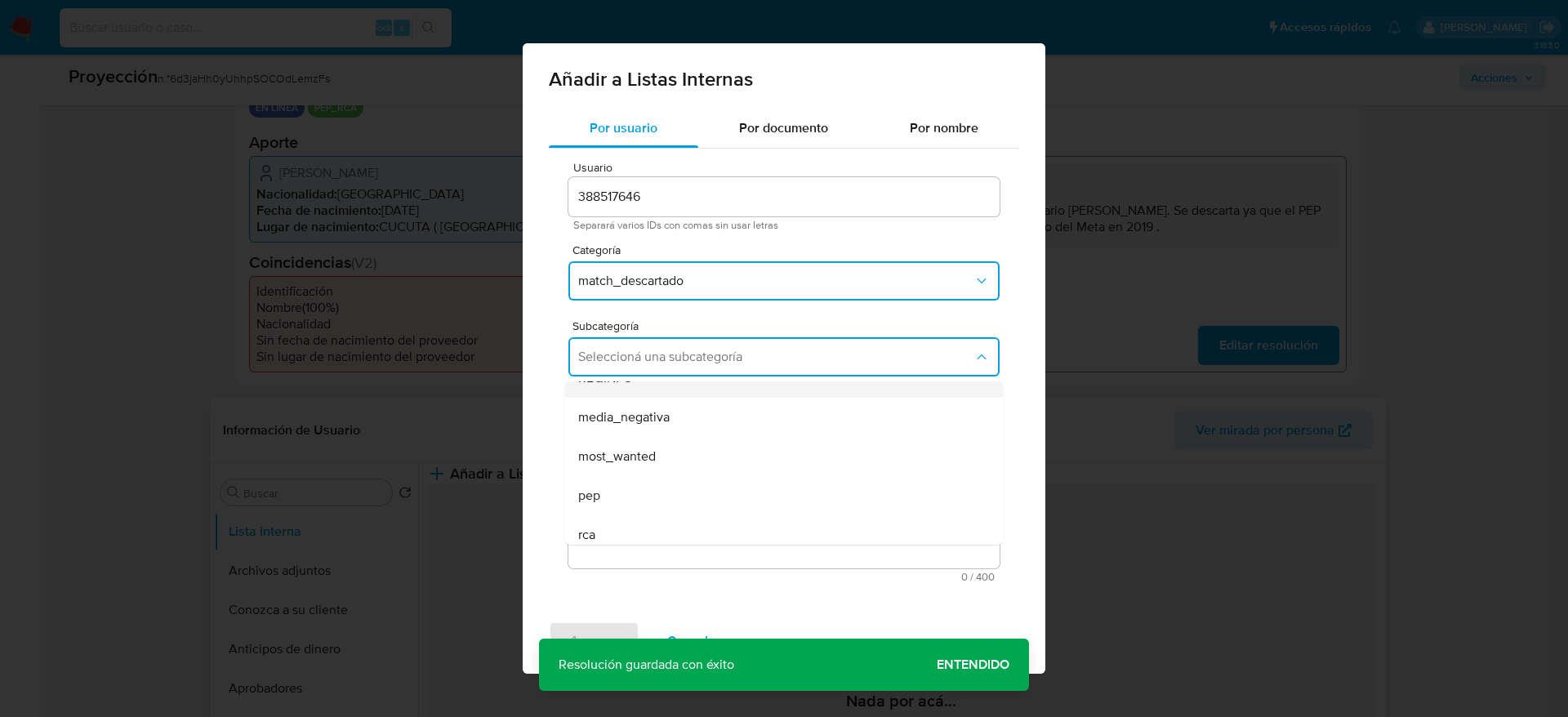
scroll to position [111, 0]
drag, startPoint x: 623, startPoint y: 424, endPoint x: 625, endPoint y: 378, distance: 46.0
click at [623, 425] on div "most_wanted" at bounding box center [779, 407] width 402 height 40
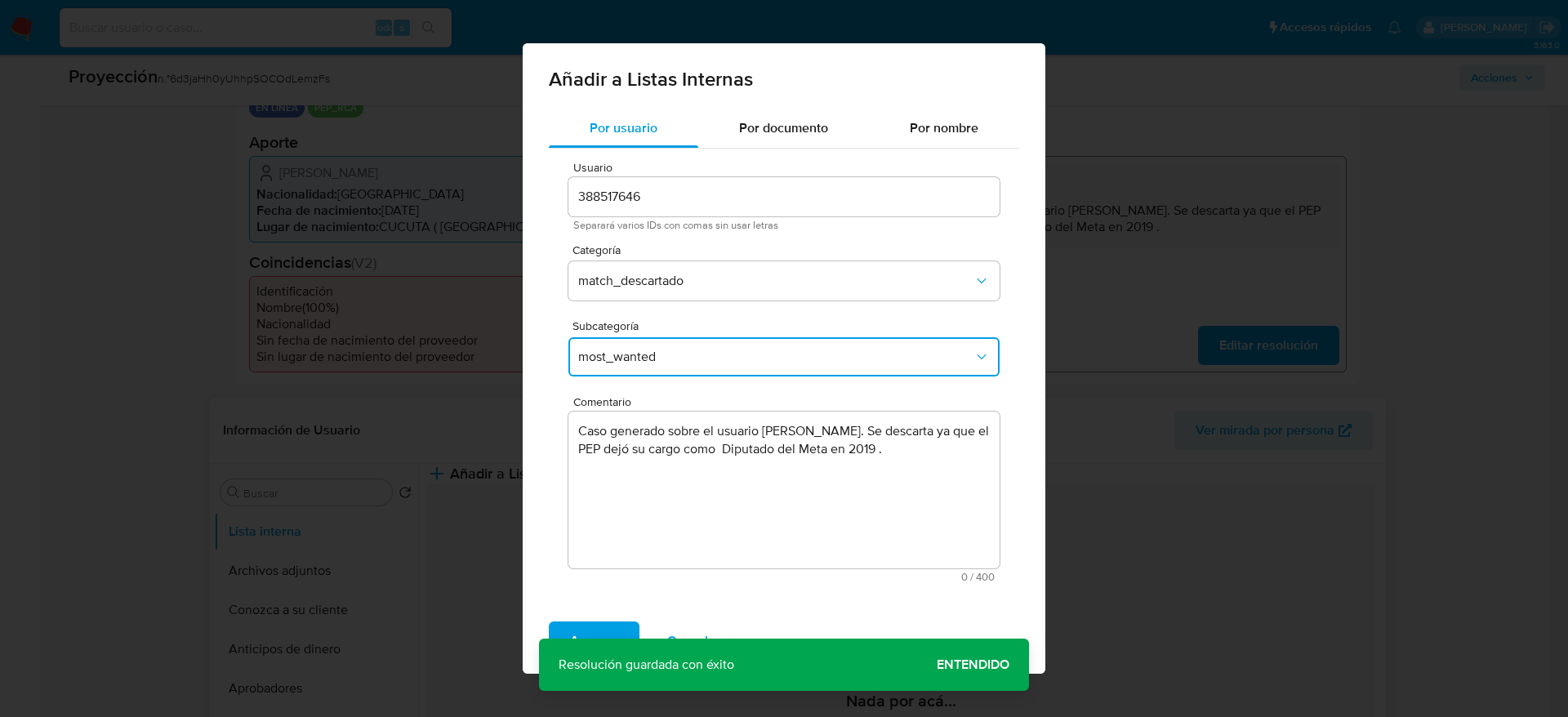
click at [625, 357] on span "most_wanted" at bounding box center [776, 356] width 395 height 16
click at [625, 448] on div "pep" at bounding box center [779, 447] width 402 height 40
click at [571, 625] on span "Agregar" at bounding box center [593, 640] width 48 height 36
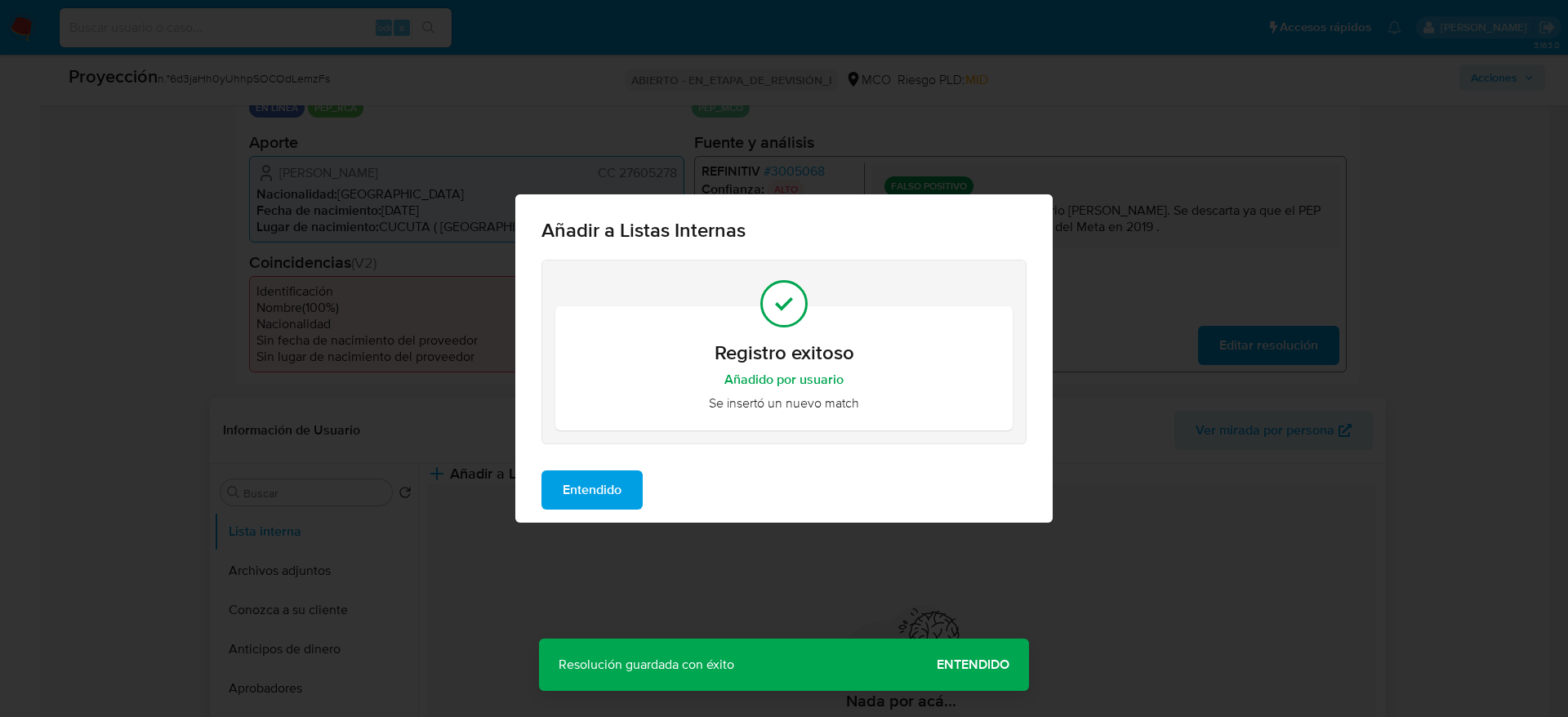
click at [548, 488] on button "Entendido" at bounding box center [592, 490] width 101 height 40
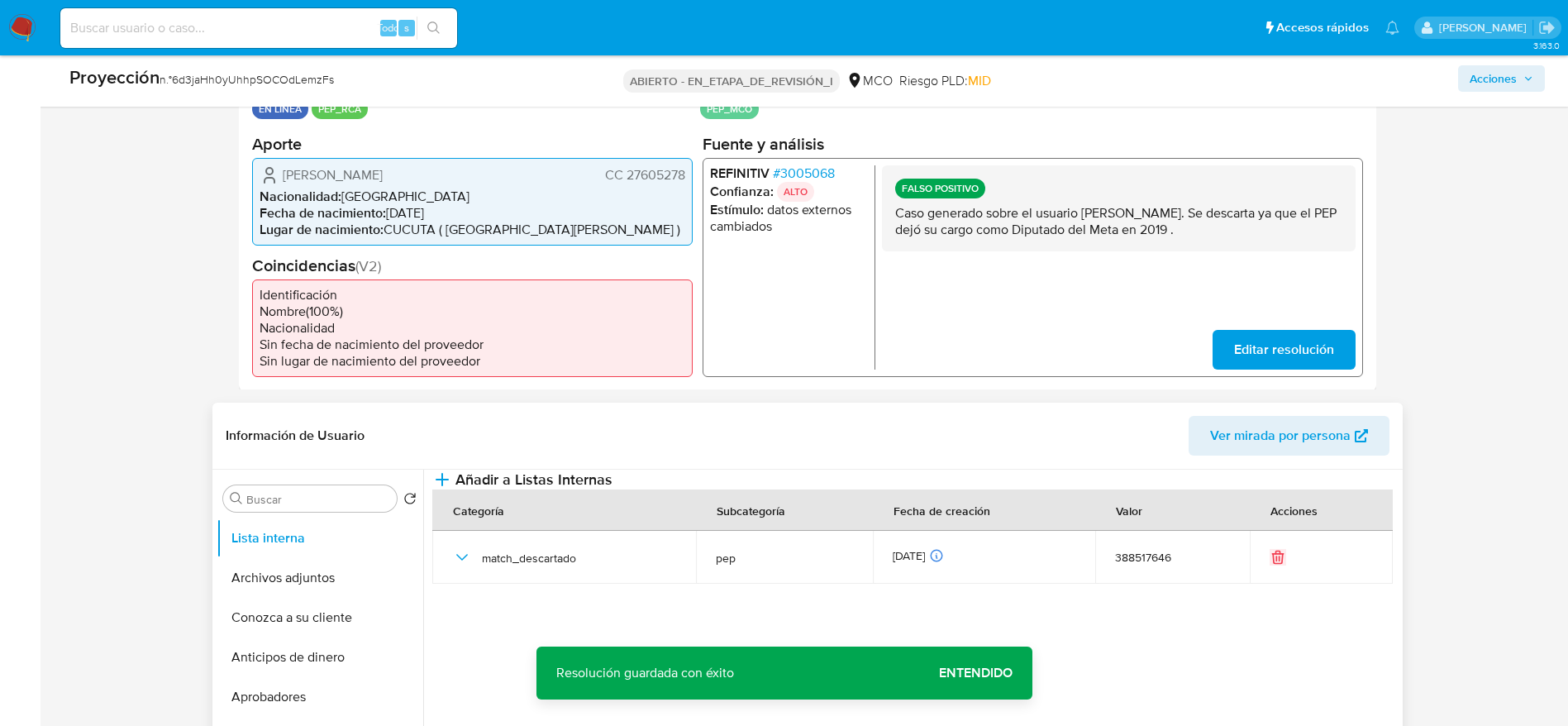
click at [357, 181] on font "Claudia Patricia Garzon Torres" at bounding box center [332, 174] width 100 height 19
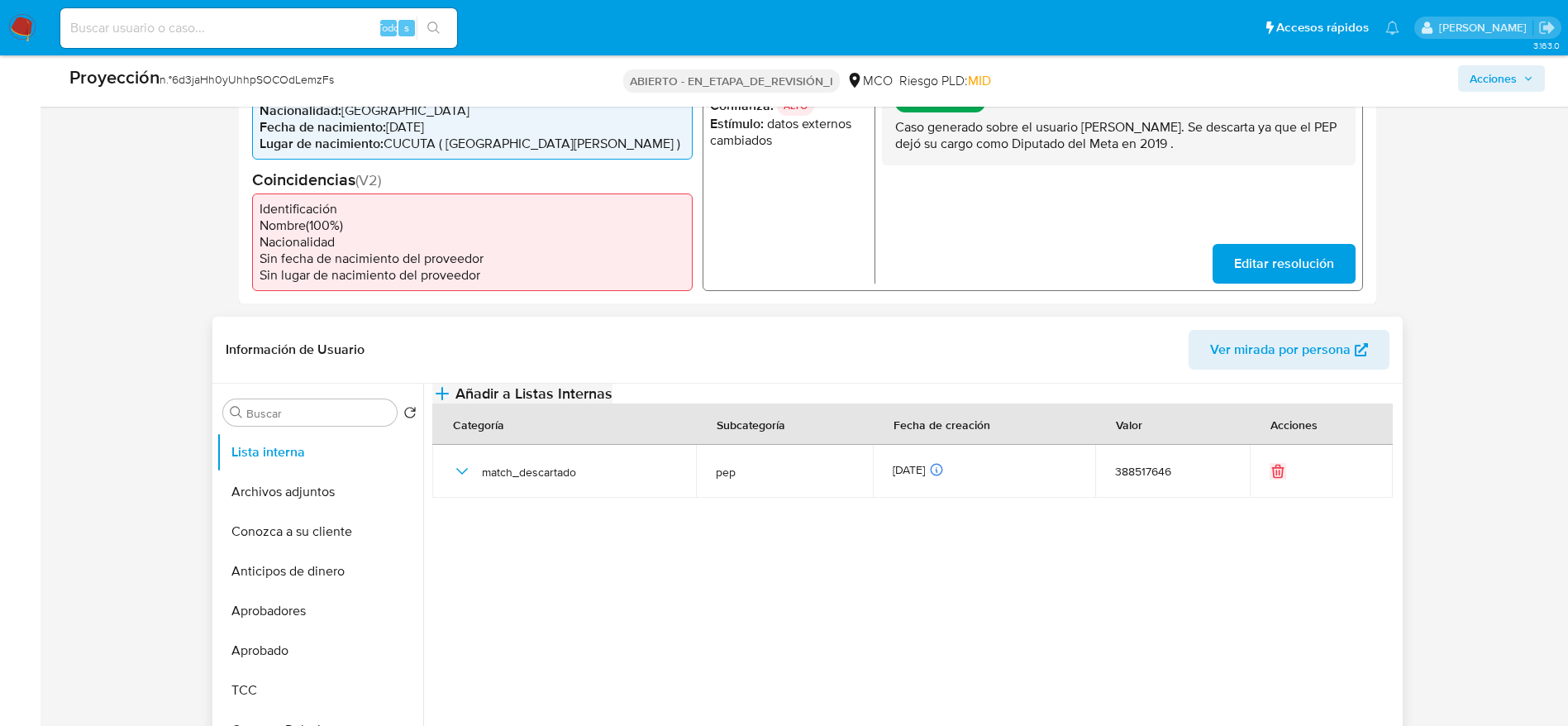
scroll to position [496, 0]
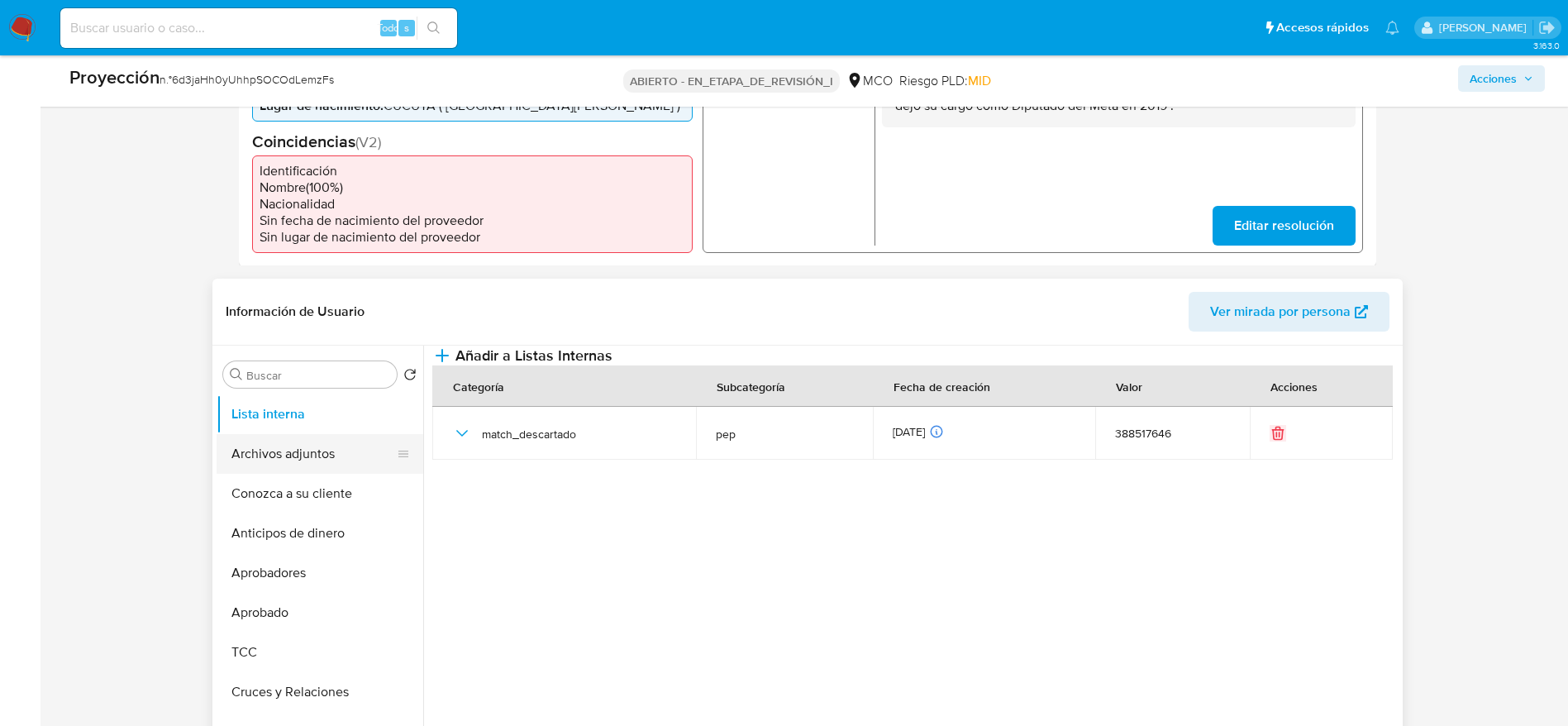
click at [275, 458] on button "Archivos adjuntos" at bounding box center [313, 454] width 194 height 40
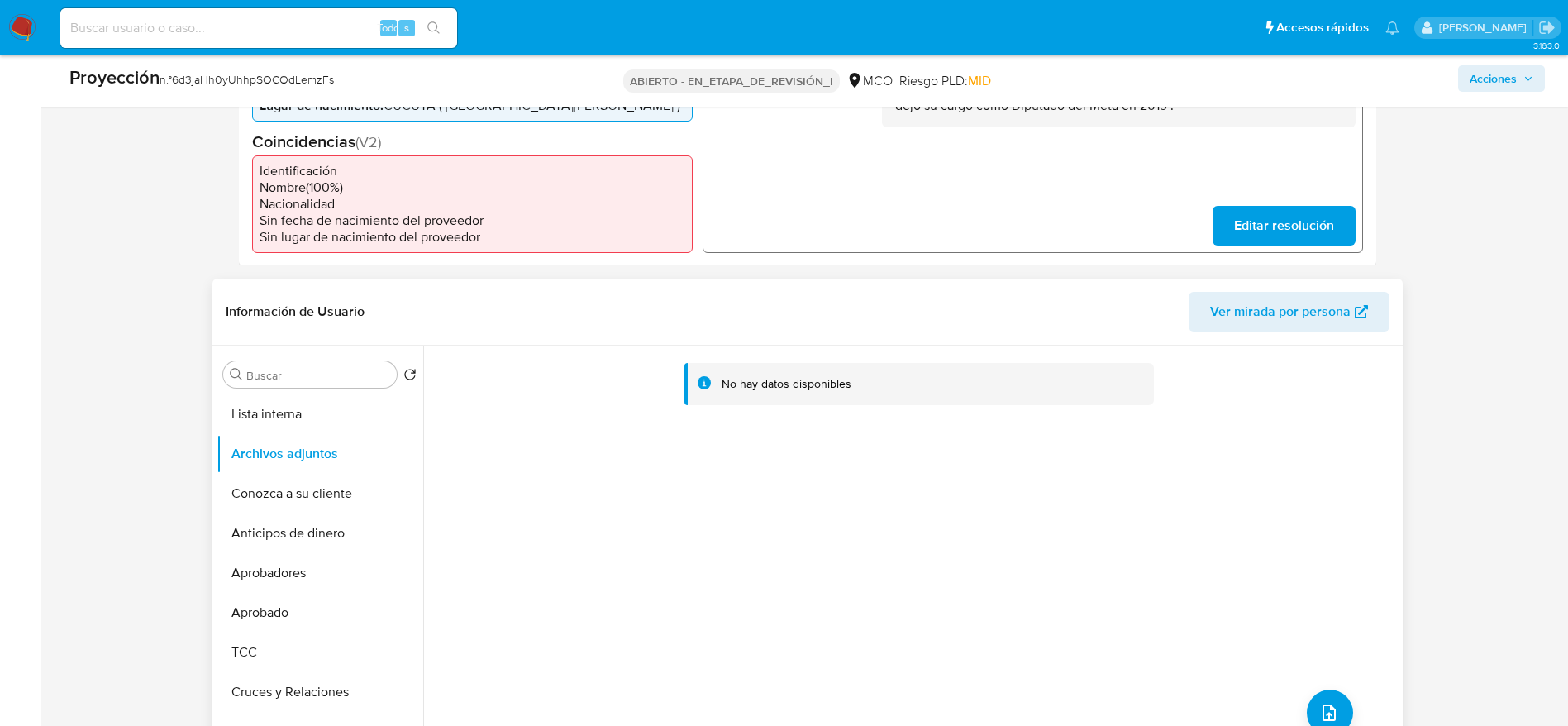
click at [1323, 688] on div "No hay datos disponibles" at bounding box center [910, 557] width 975 height 423
click at [1327, 704] on icon "subir archivo" at bounding box center [1328, 712] width 20 height 20
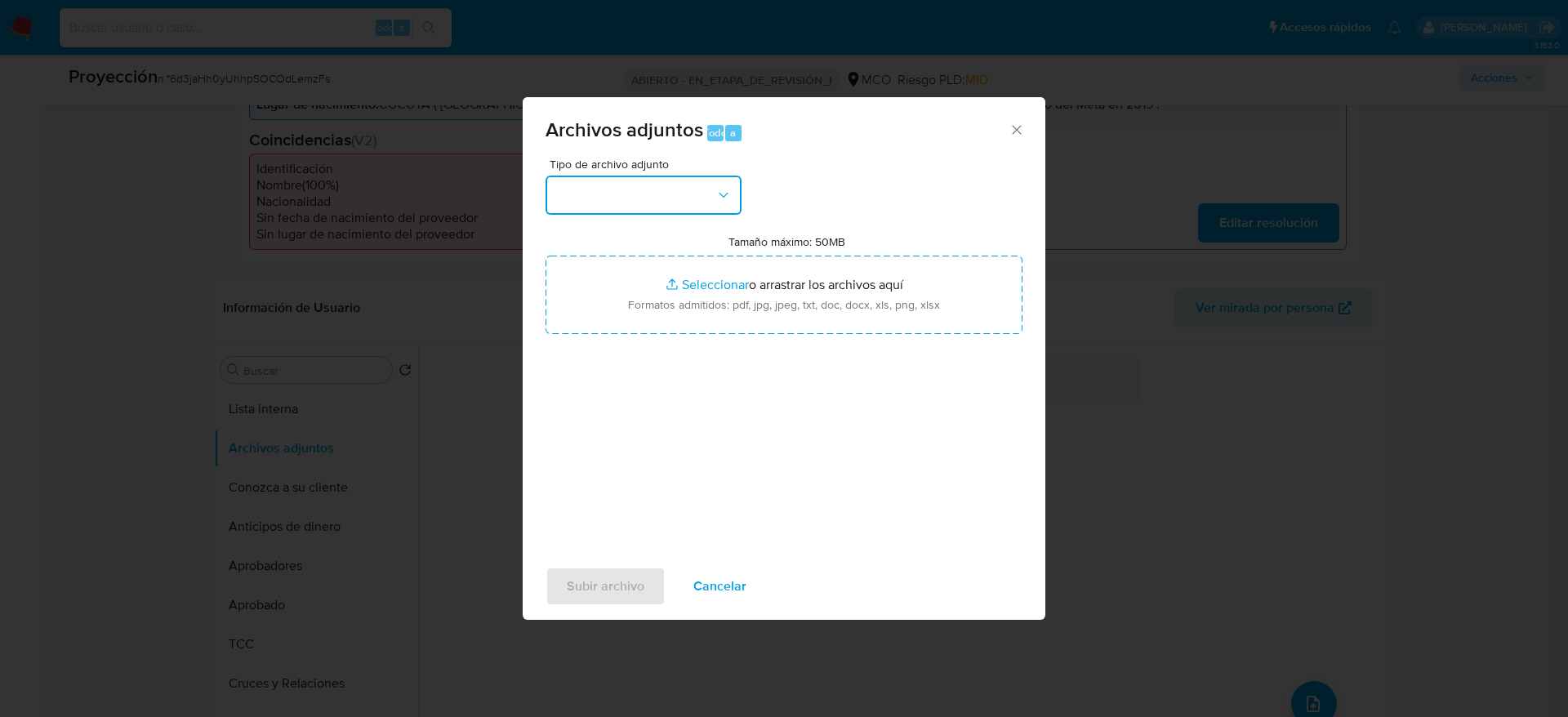
click at [564, 204] on button "button" at bounding box center [643, 195] width 196 height 40
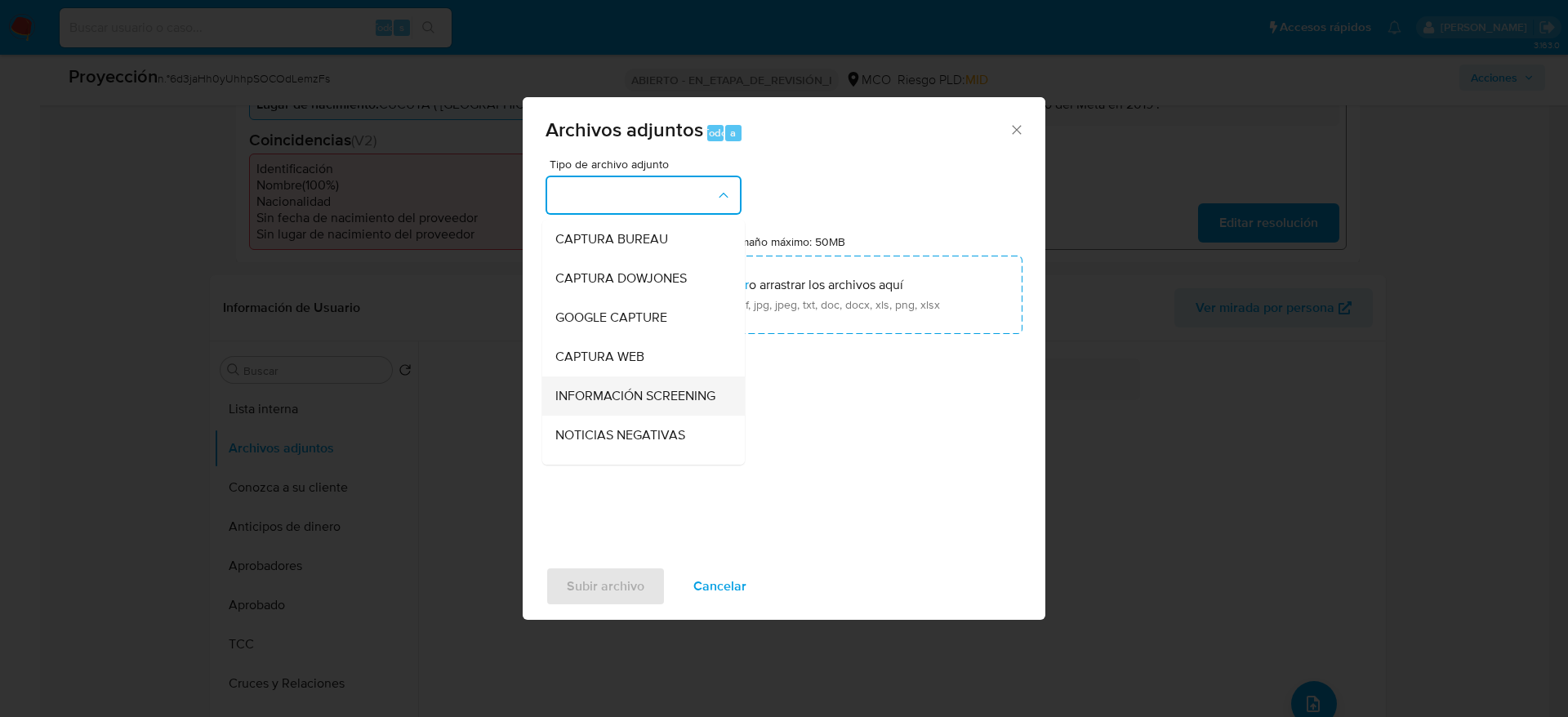
click at [550, 393] on li "INFORMACIÓN SCREENING" at bounding box center [643, 396] width 202 height 40
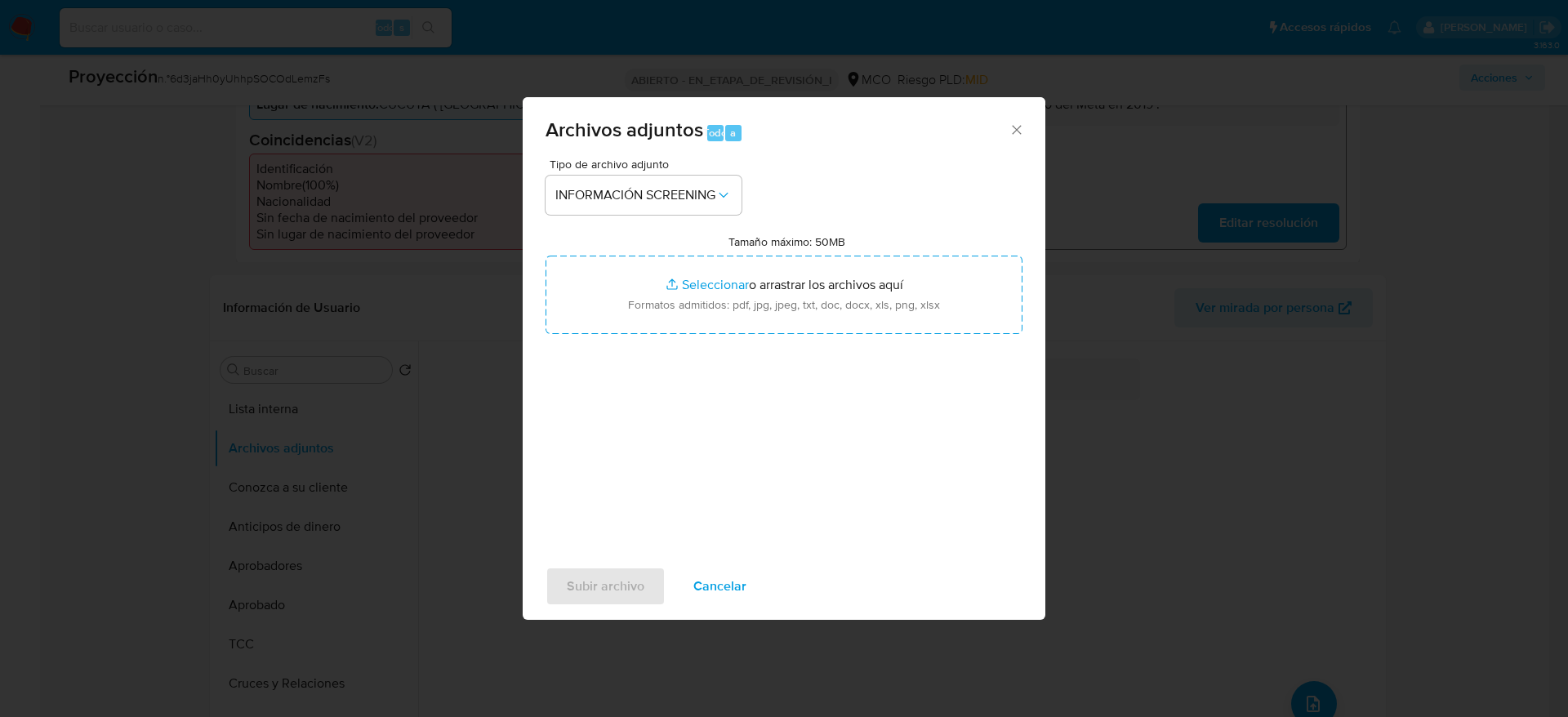
click at [571, 337] on div "Tipo de archivo adjunto INFORMACIÓN SCREENING Tamaño máximo: 50MB Seleccionar a…" at bounding box center [784, 350] width 477 height 385
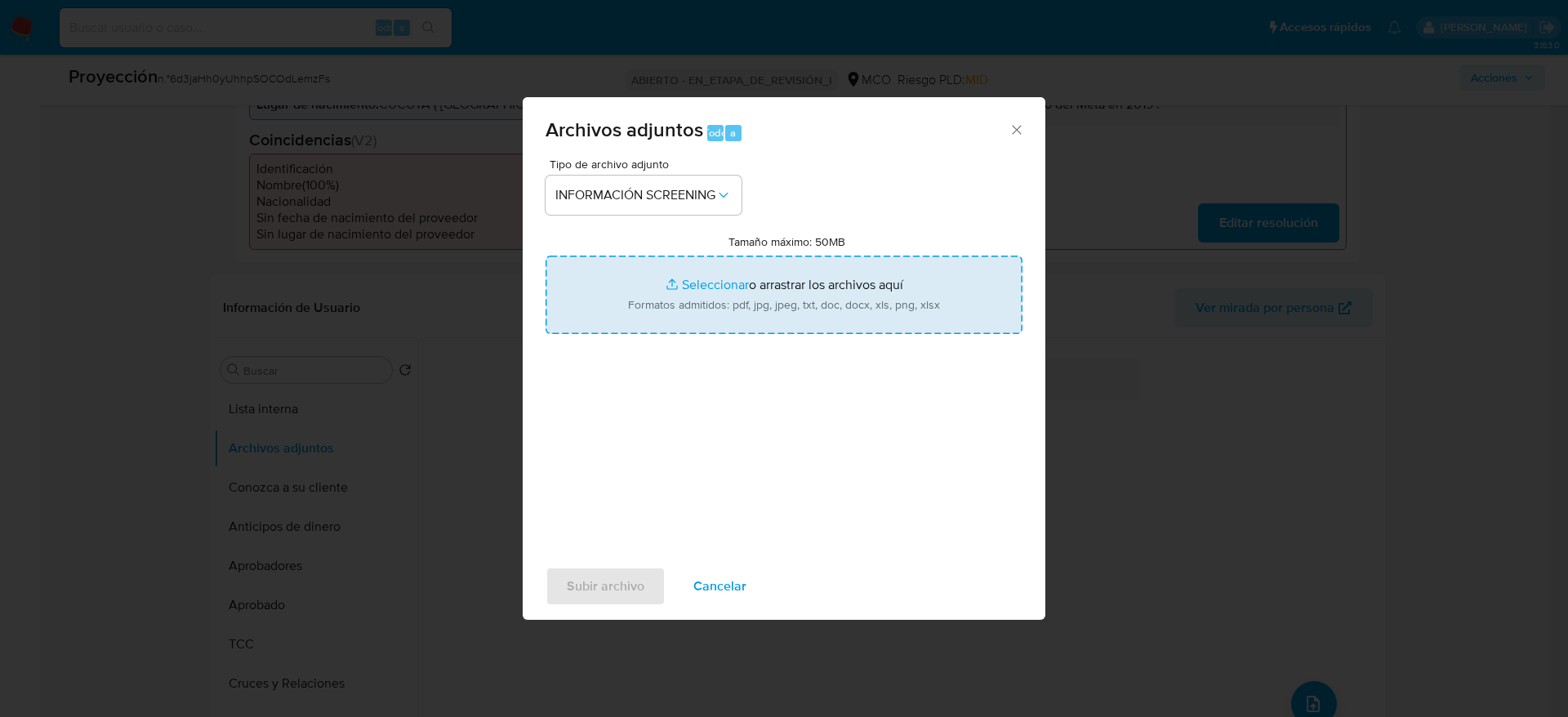
click at [588, 313] on input "Tamaño máximo: 50MB Seleccionar archivos" at bounding box center [784, 294] width 477 height 78
type input "C:\fakepath\_Claudia Patricia Garzon Torres_ lavado de dinero - Buscar con Goog…"
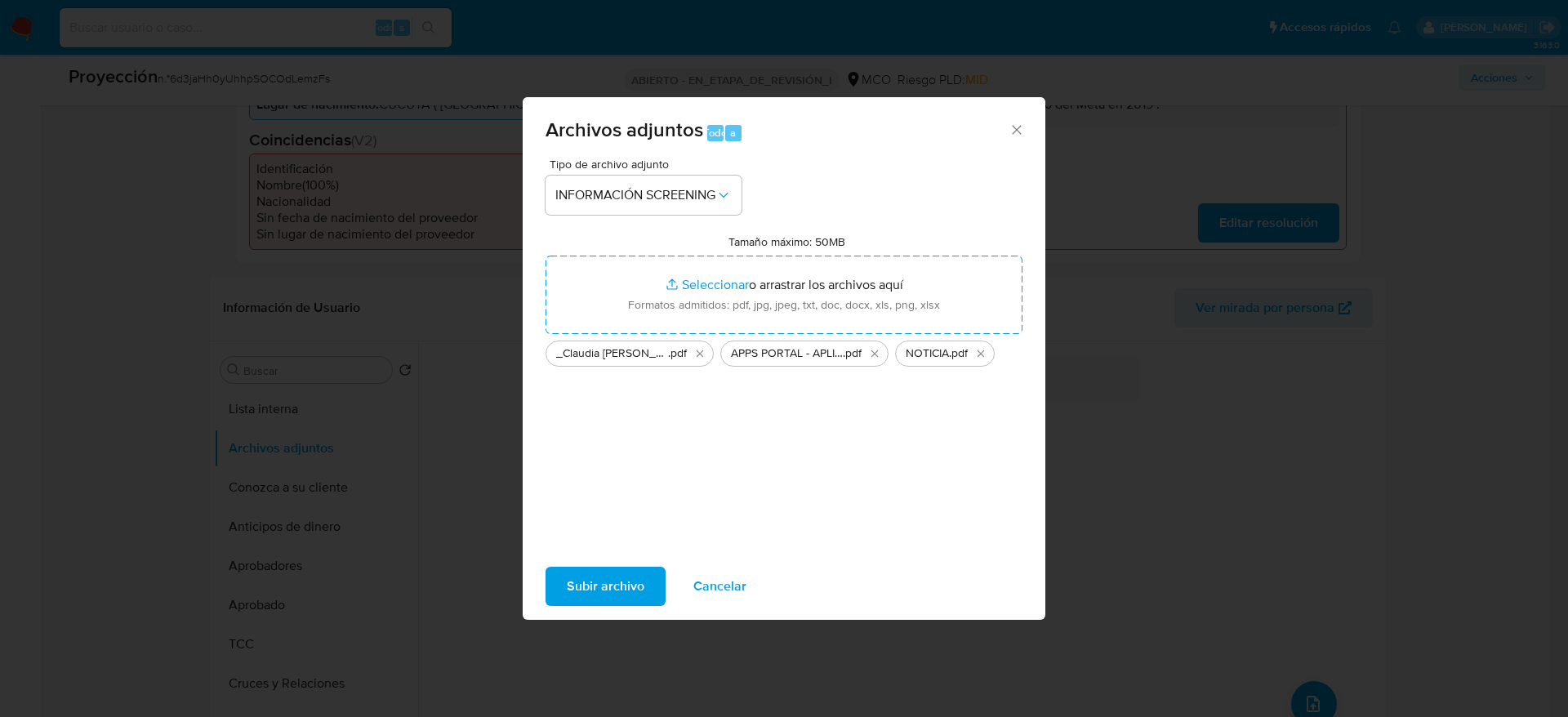
click at [609, 597] on span "Subir archivo" at bounding box center [605, 586] width 78 height 36
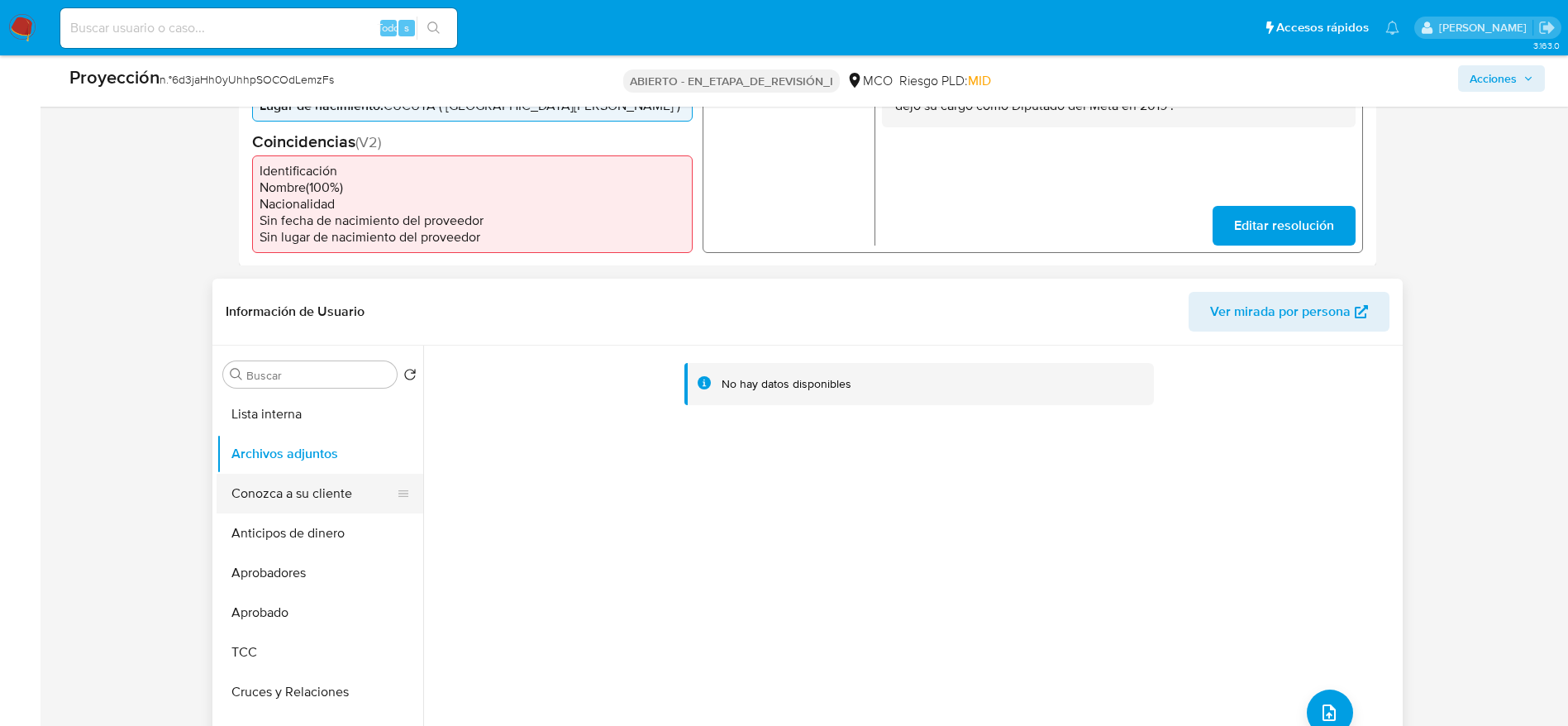
click at [277, 492] on button "Conozca a su cliente" at bounding box center [313, 493] width 194 height 40
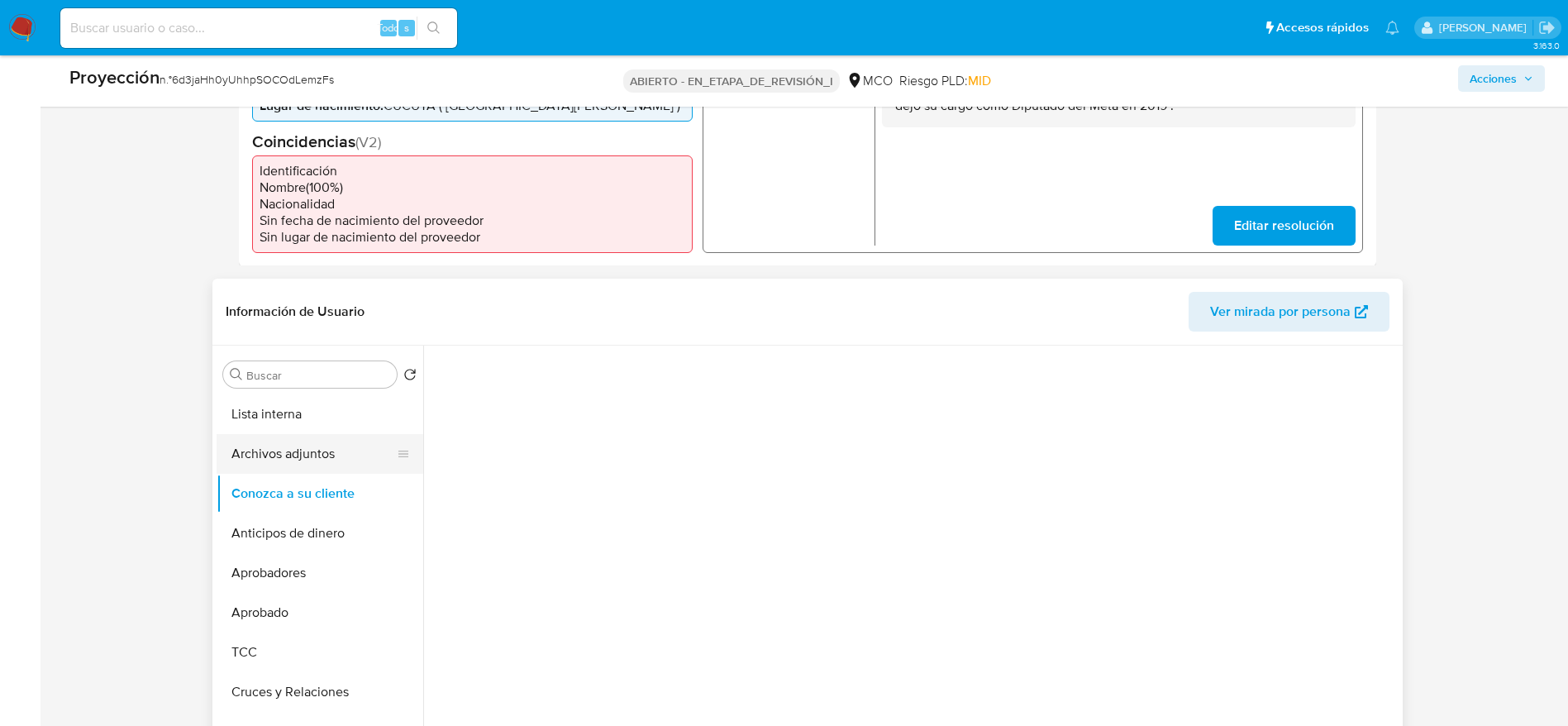
click at [278, 468] on button "Archivos adjuntos" at bounding box center [313, 454] width 194 height 40
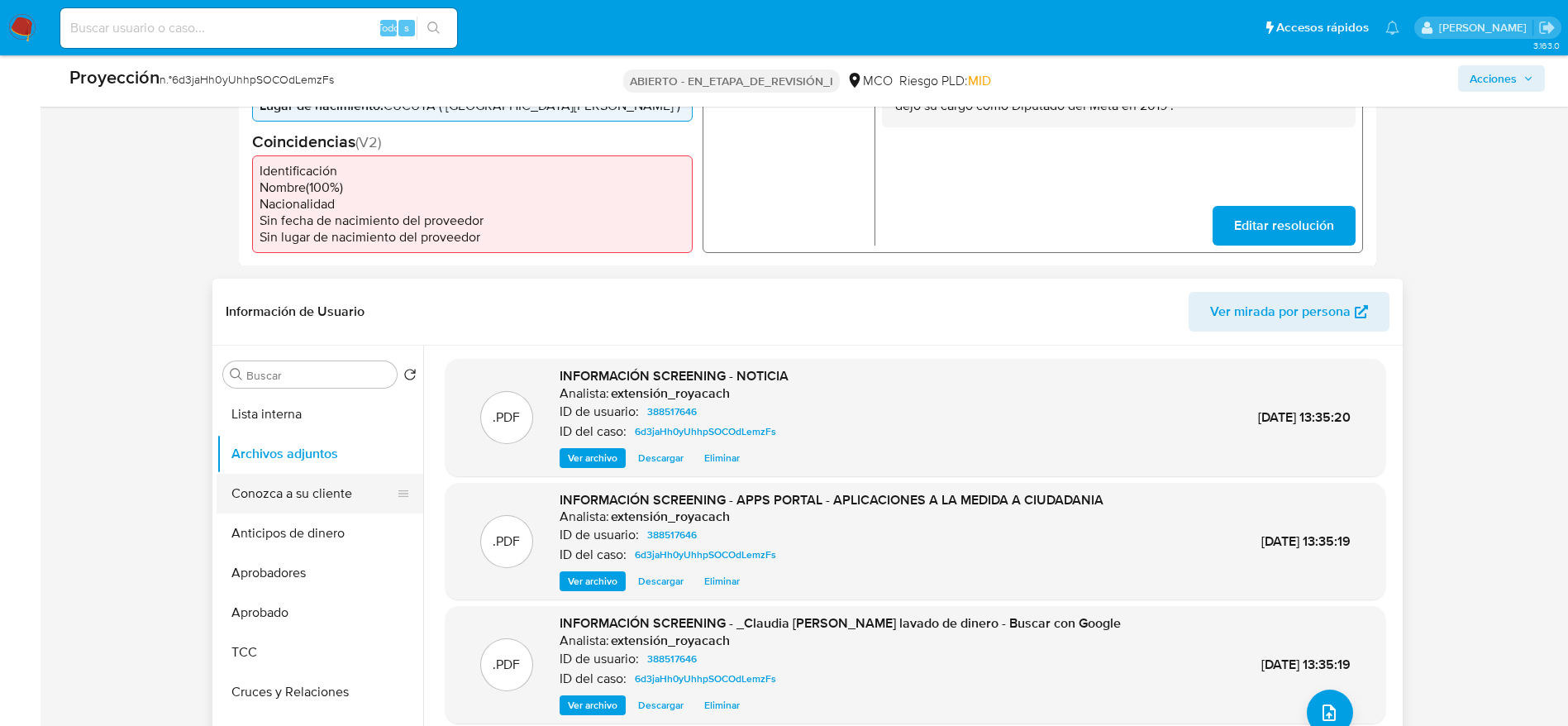
click at [278, 495] on button "Conozca a su cliente" at bounding box center [313, 493] width 194 height 40
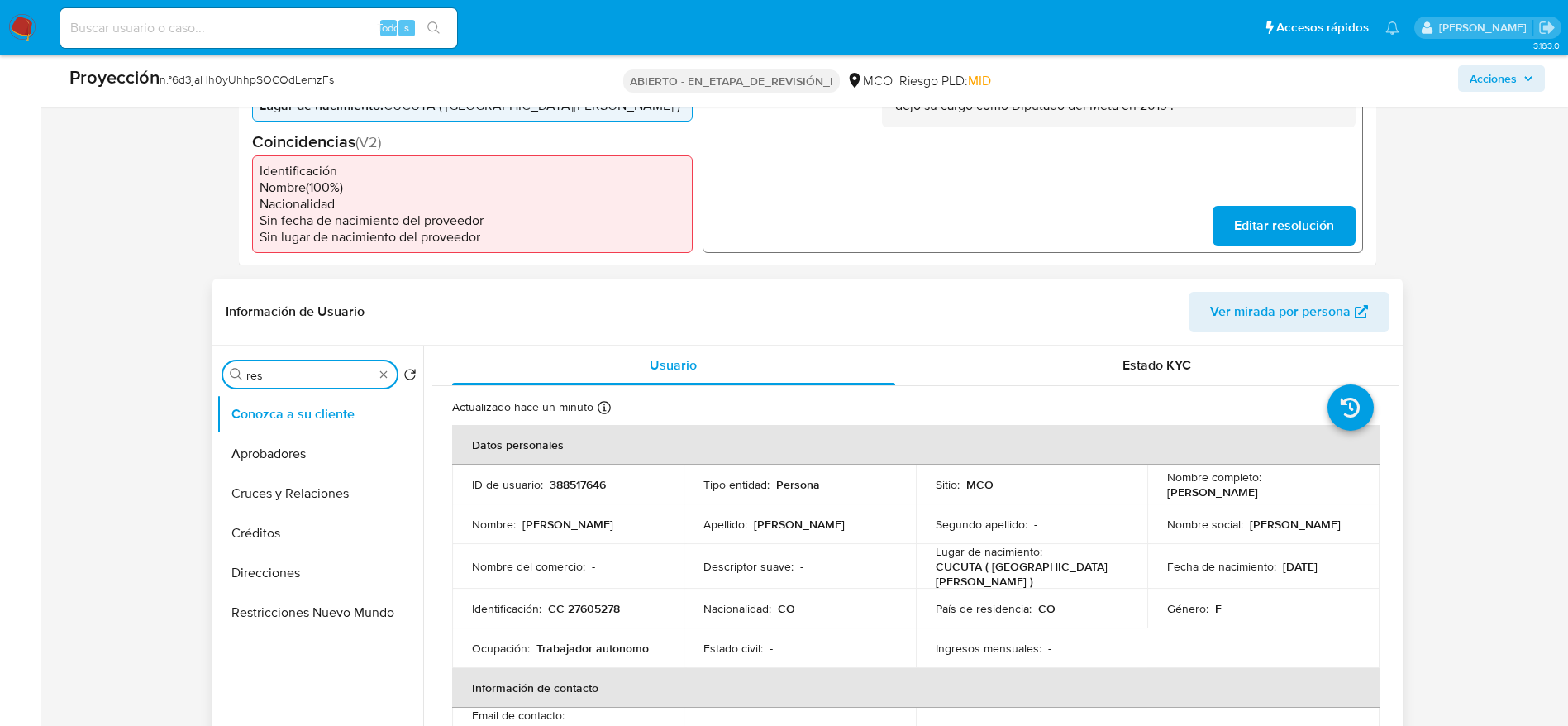
drag, startPoint x: 349, startPoint y: 372, endPoint x: 349, endPoint y: 386, distance: 14.0
click at [349, 371] on input "res" at bounding box center [310, 375] width 127 height 15
type input "res"
click at [349, 496] on button "Restricciones Nuevo Mundo" at bounding box center [313, 493] width 194 height 40
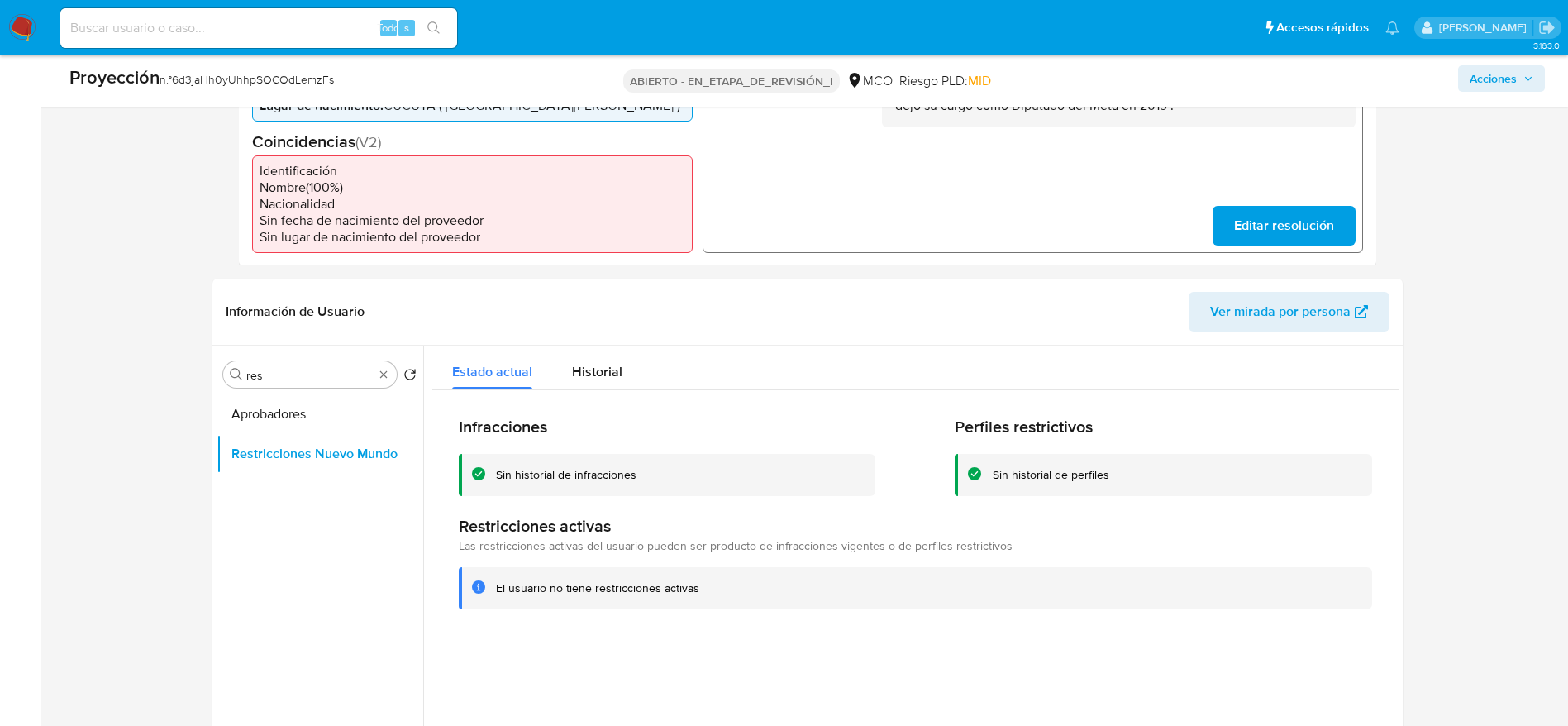
scroll to position [2378, 0]
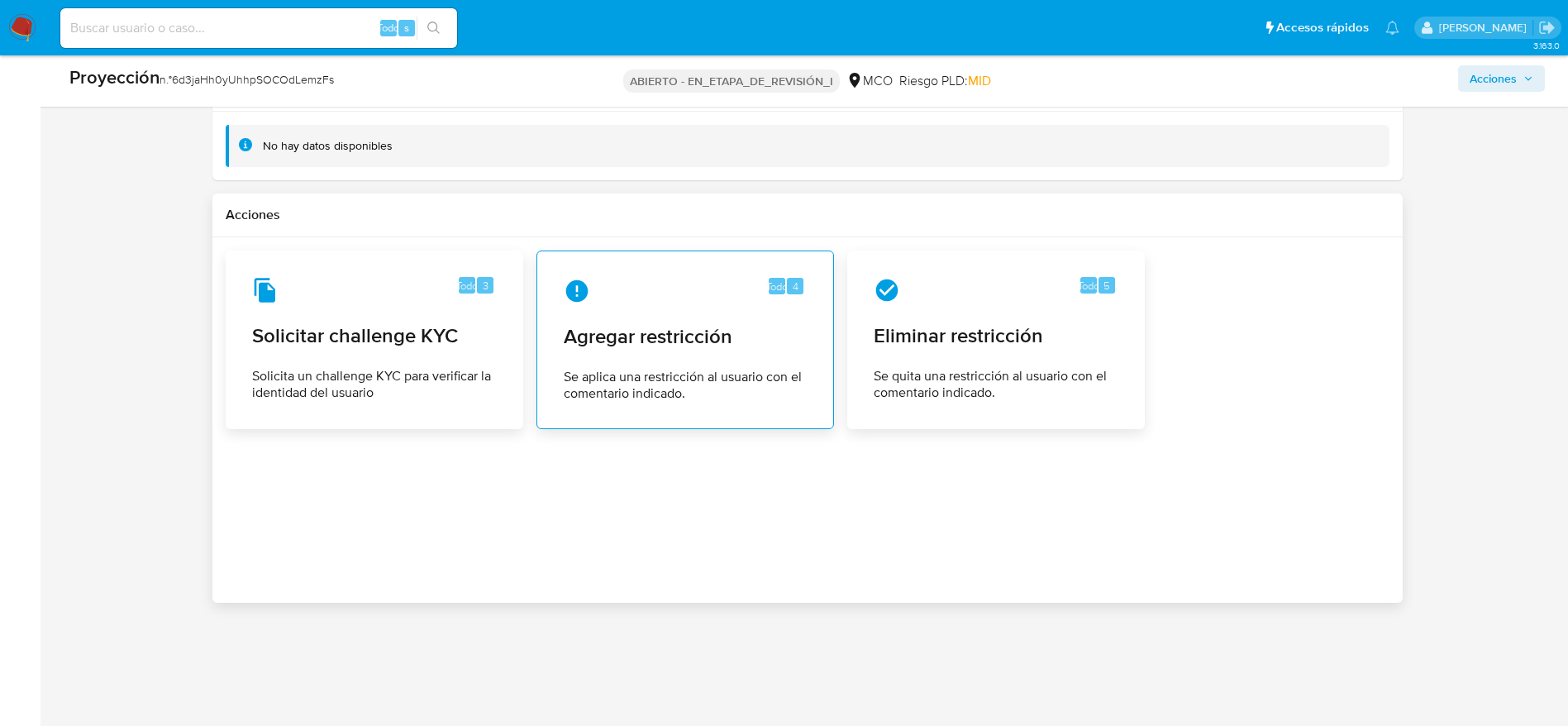
drag, startPoint x: 1064, startPoint y: 393, endPoint x: 624, endPoint y: 340, distance: 443.2
click at [624, 340] on div "Todo 3 Solicitar challenge KYC Solicita un challenge KYC para verificar la iden…" at bounding box center [807, 340] width 1164 height 178
click at [624, 340] on font "Agregar restricción" at bounding box center [648, 336] width 169 height 29
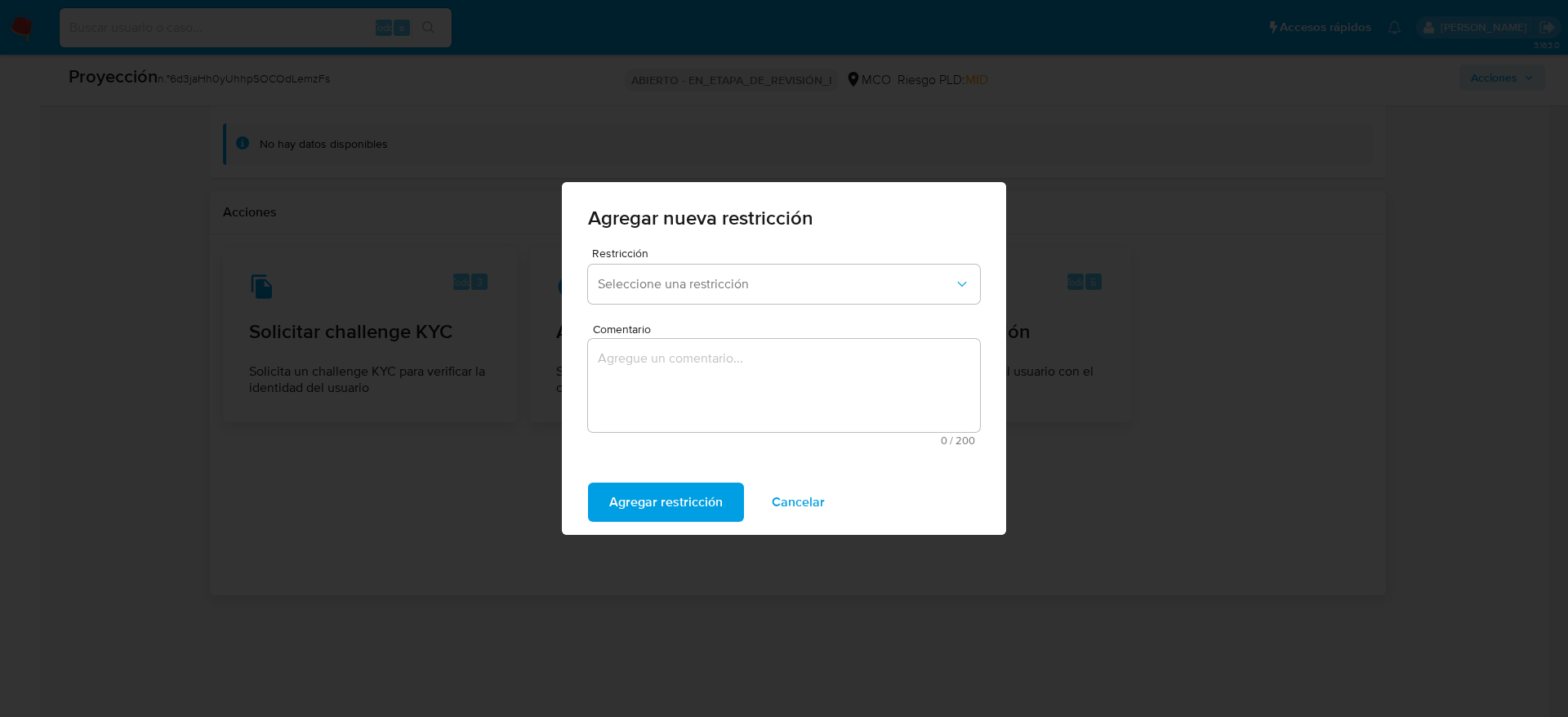
click at [646, 443] on span "0 / 200" at bounding box center [783, 440] width 382 height 11
click at [651, 391] on textarea "Comentario" at bounding box center [784, 385] width 392 height 93
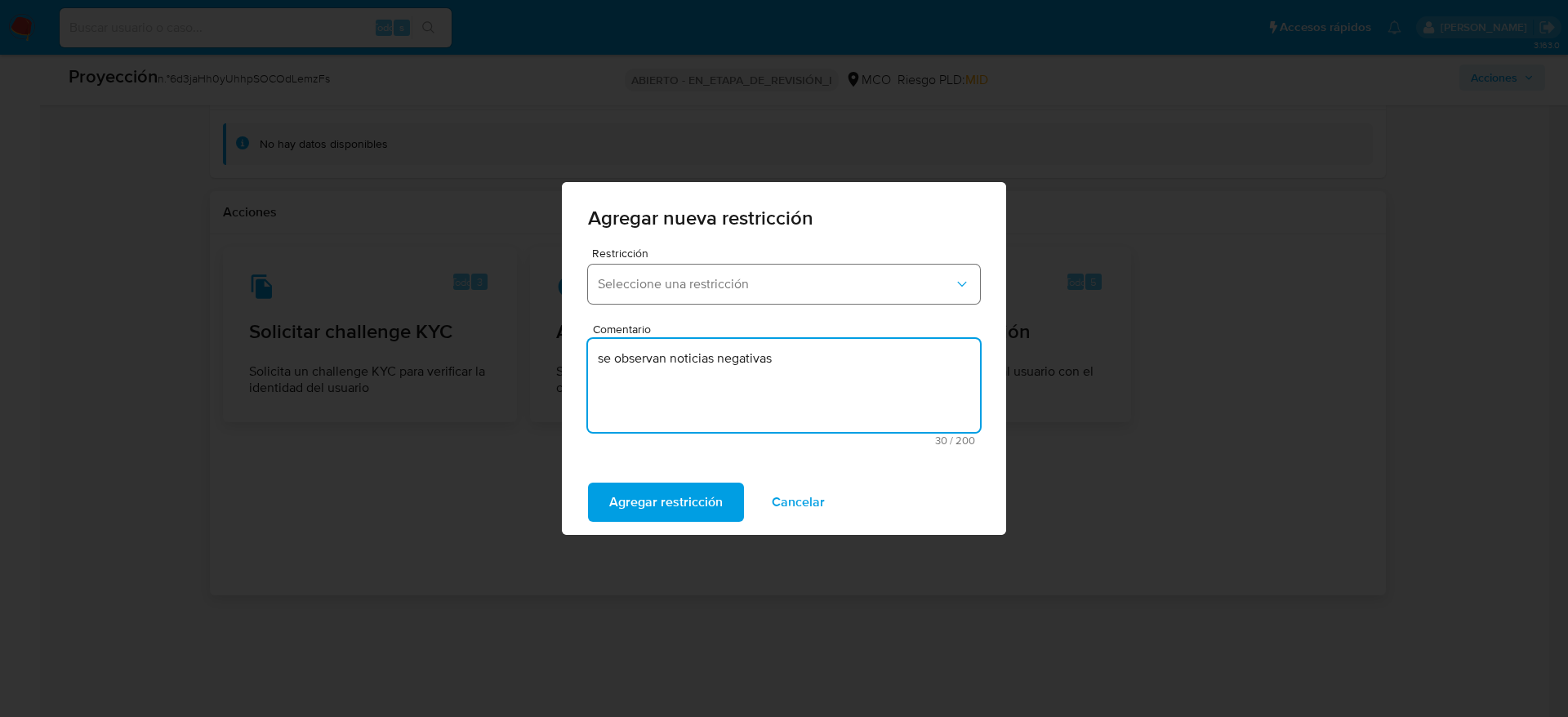
type textarea "se observan noticias negativas"
click at [689, 265] on button "Seleccione una restricción" at bounding box center [784, 284] width 392 height 40
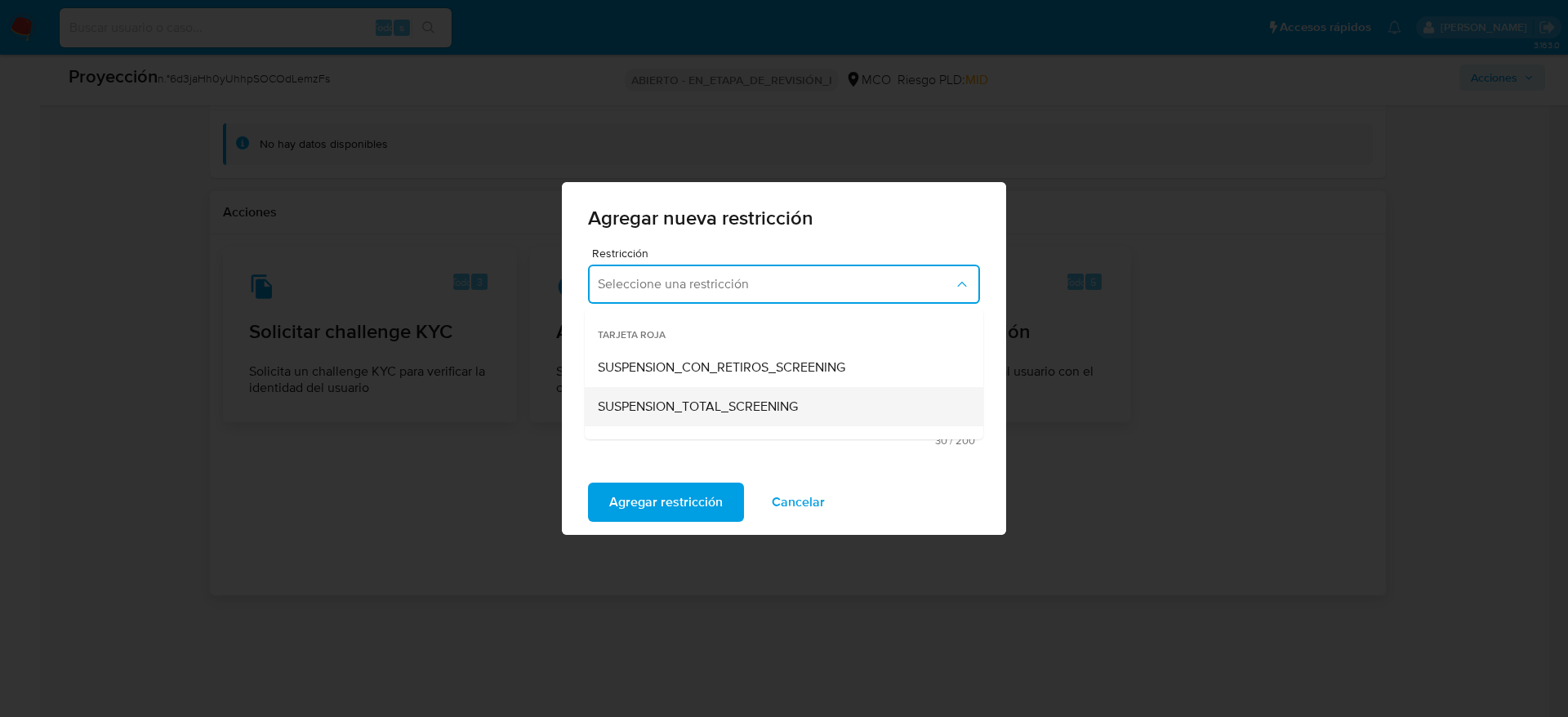
click at [706, 402] on span "SUSPENSION_TOTAL_SCREENING" at bounding box center [697, 406] width 200 height 16
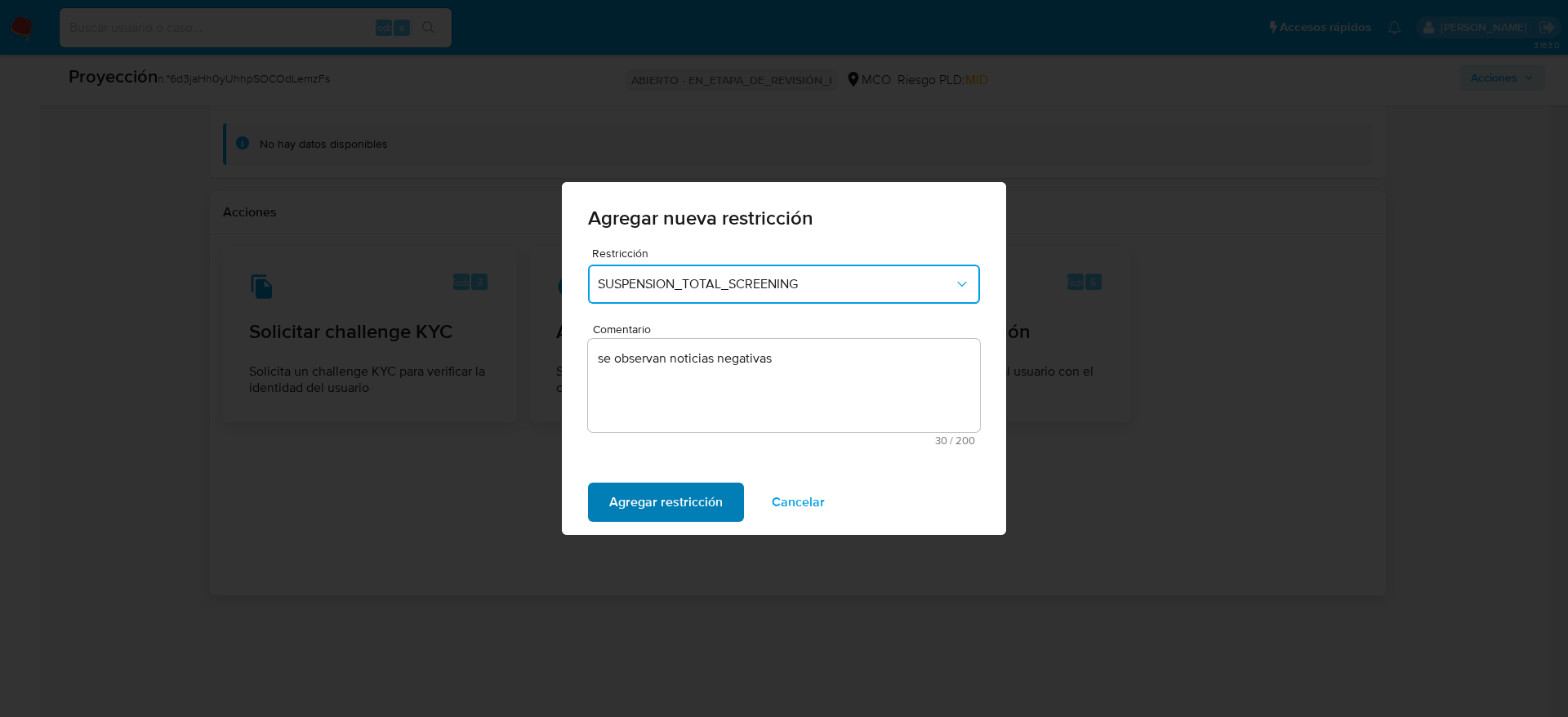
click at [701, 486] on span "Agregar restricción" at bounding box center [666, 502] width 114 height 36
click at [642, 499] on span "Confirmar" at bounding box center [639, 502] width 59 height 36
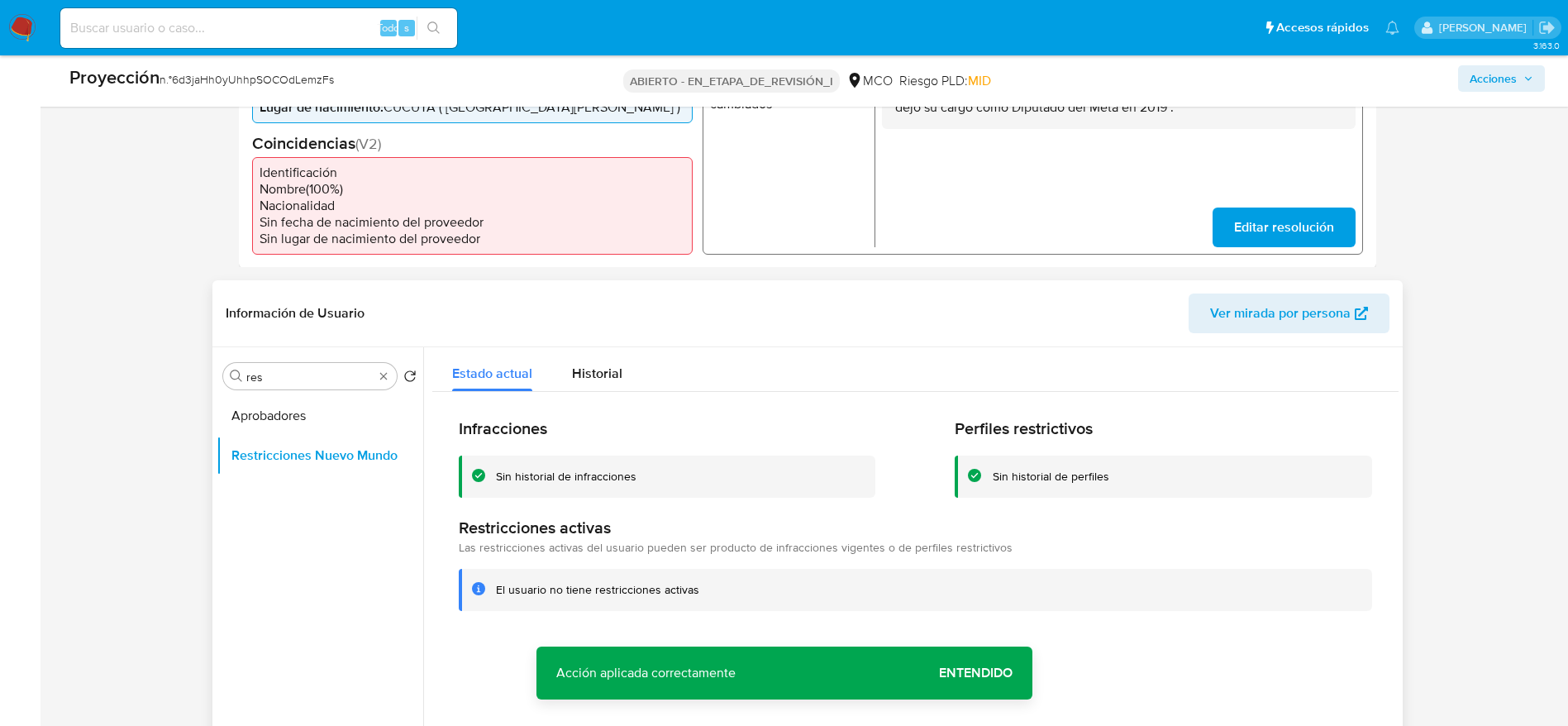
scroll to position [518, 0]
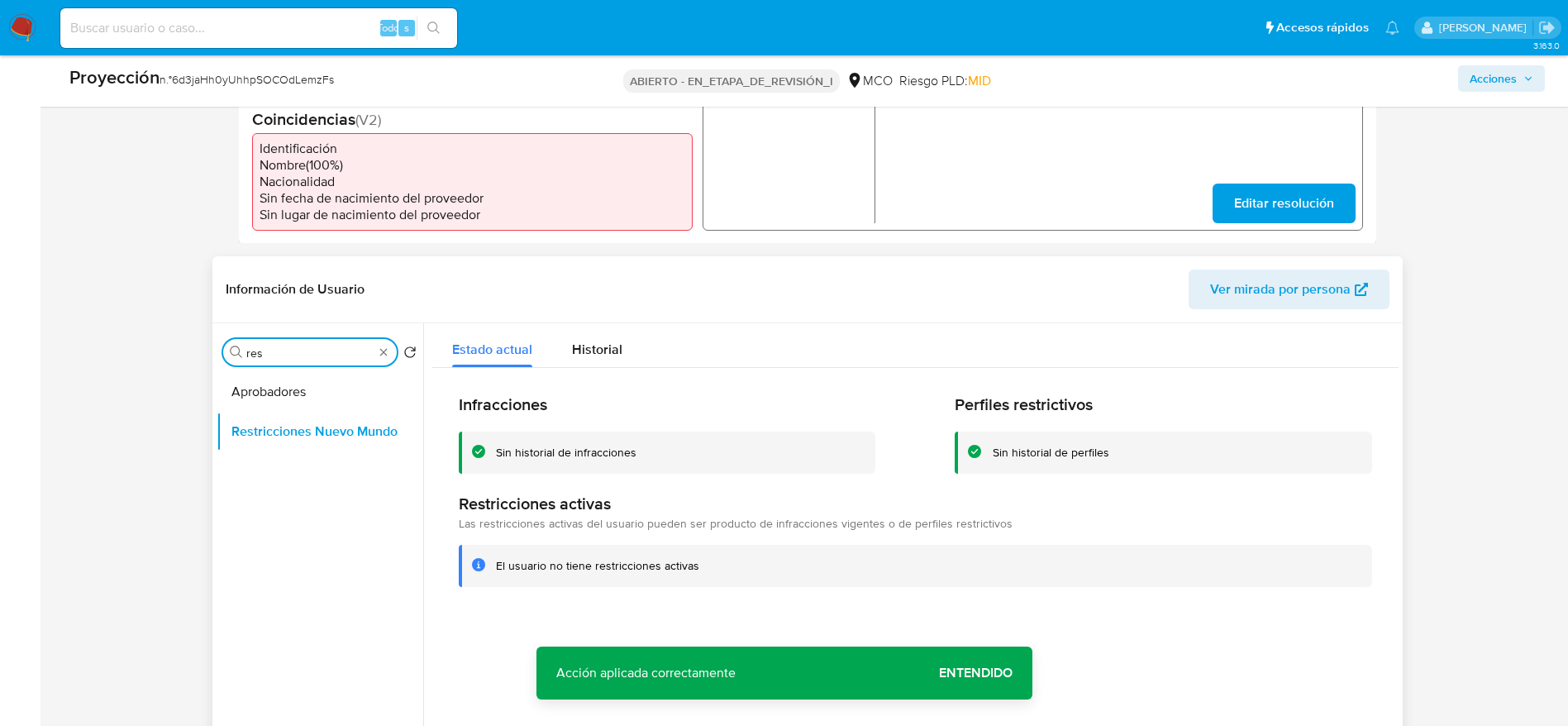
click at [287, 359] on input "res" at bounding box center [310, 352] width 127 height 15
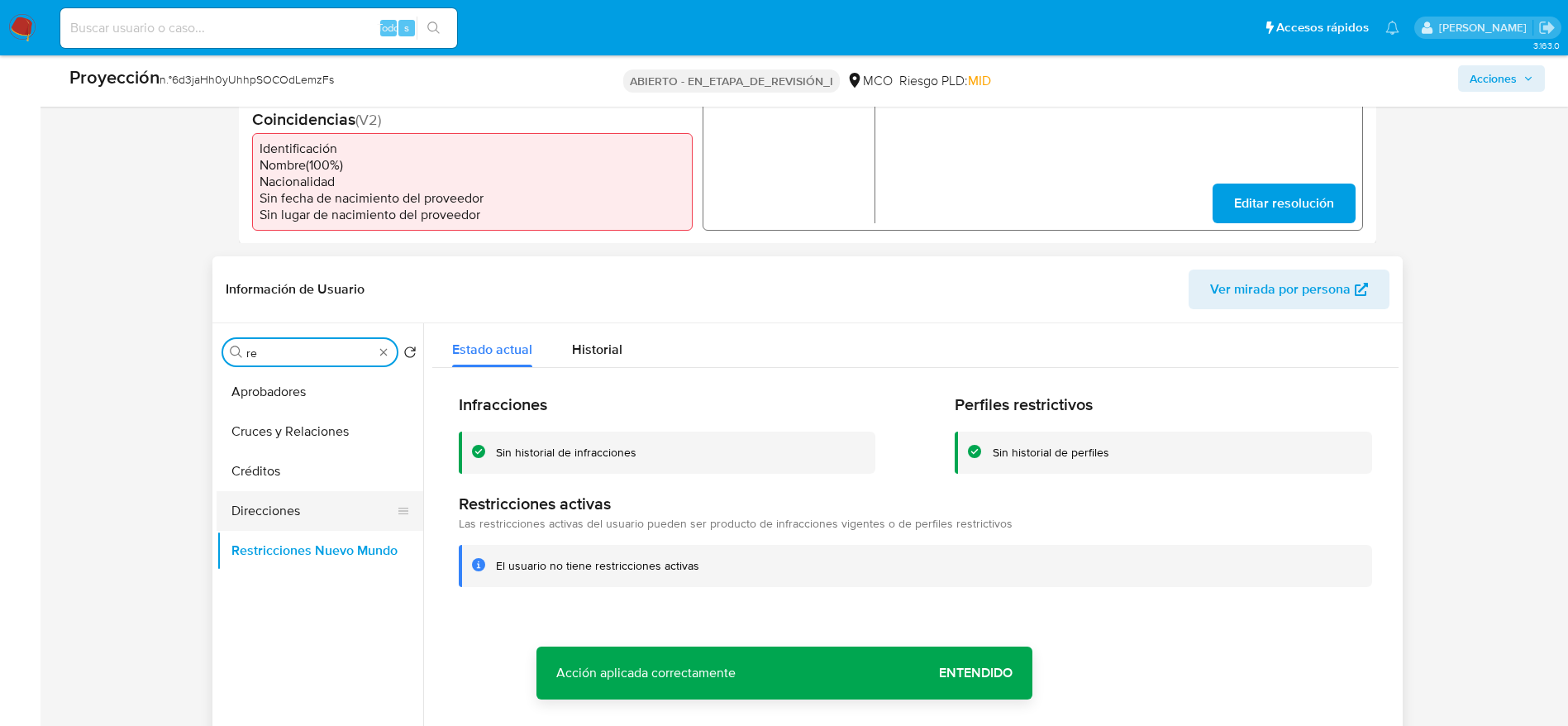
type input "re"
click at [286, 516] on button "Direcciones" at bounding box center [313, 510] width 194 height 40
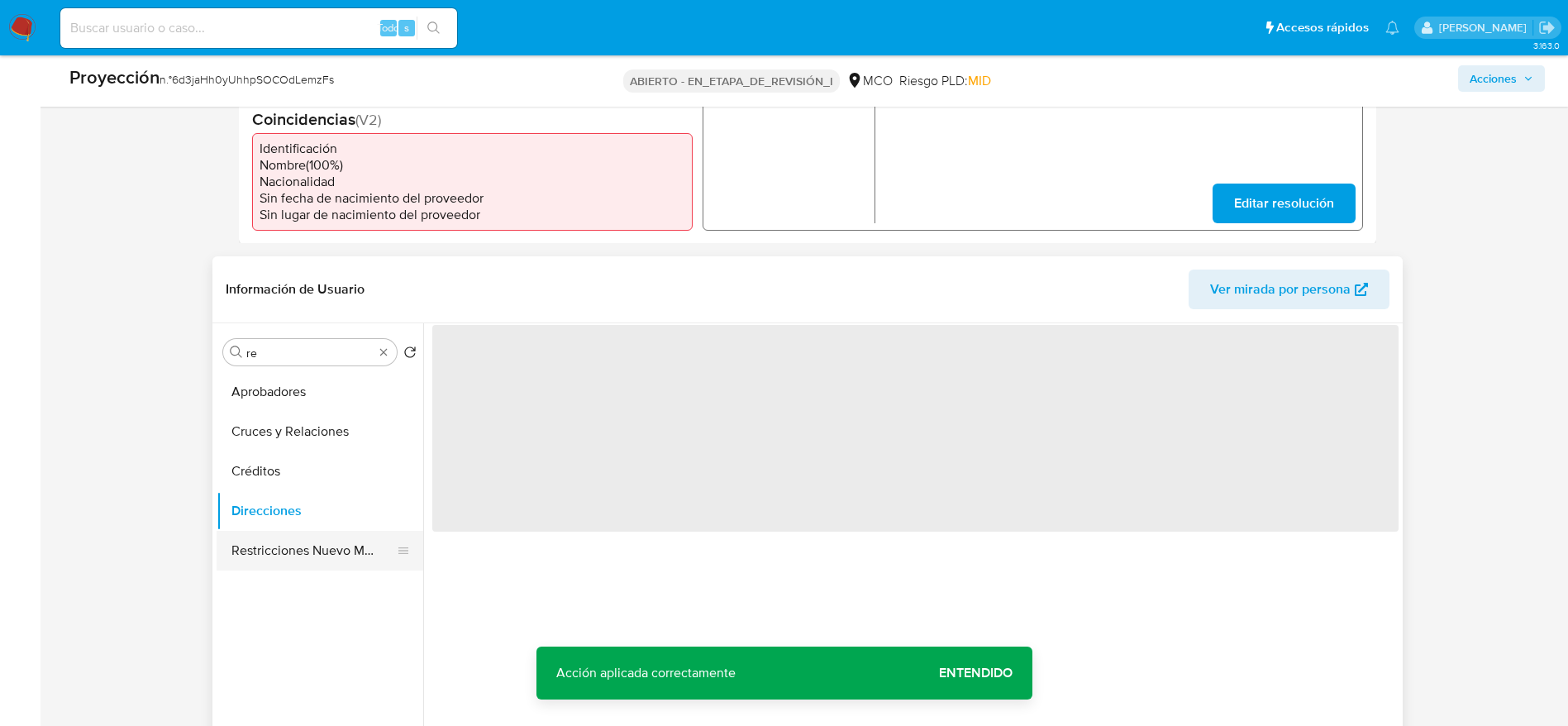
click at [286, 535] on button "Restricciones Nuevo Mundo" at bounding box center [313, 550] width 194 height 40
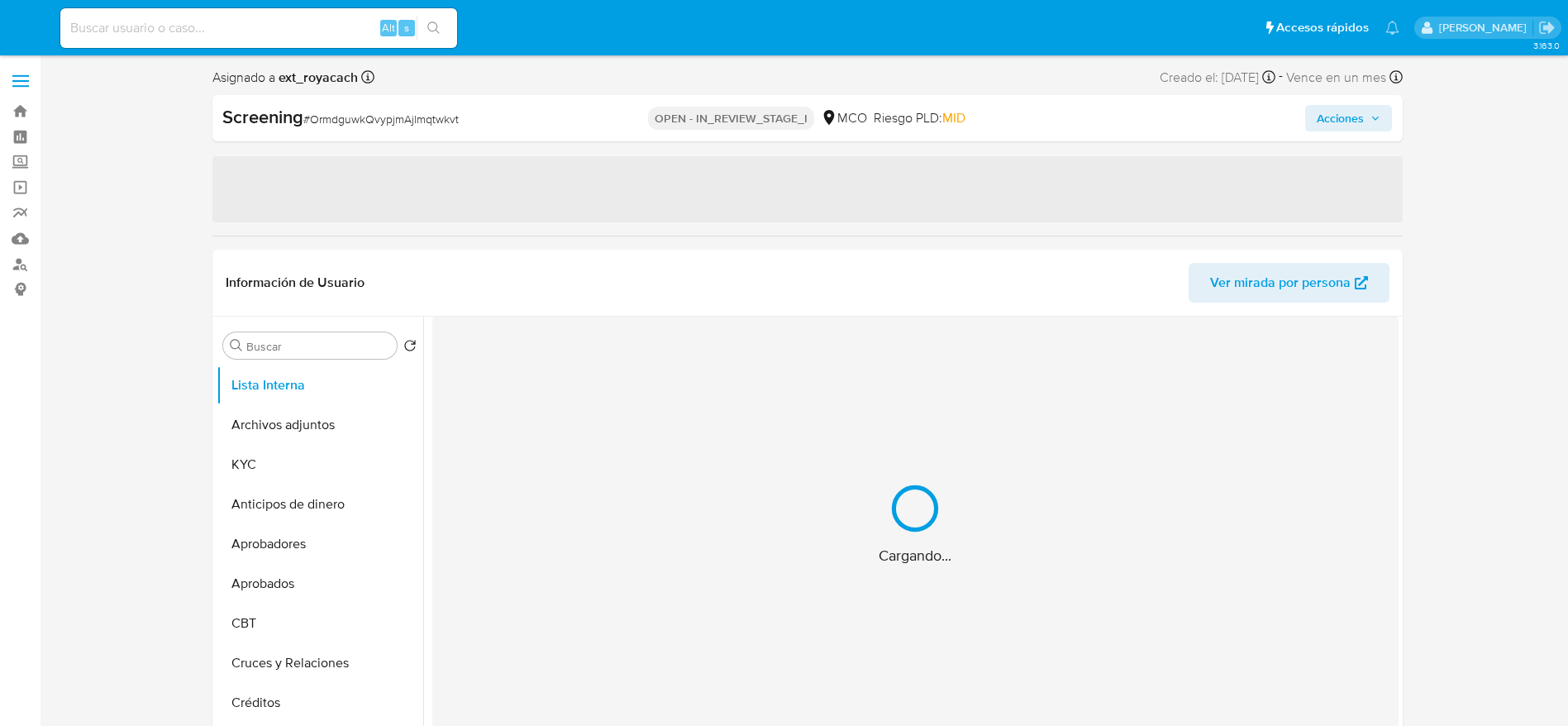
select select "10"
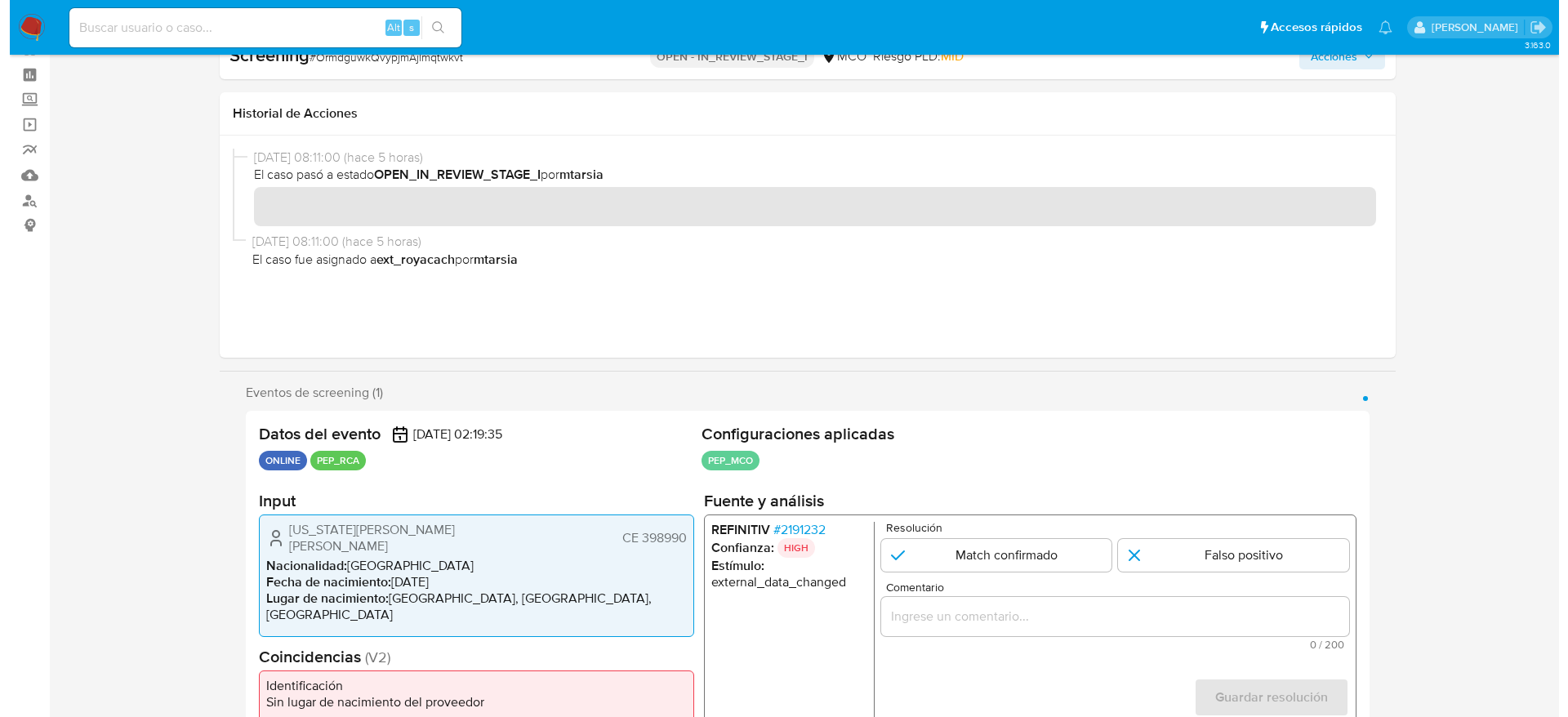
scroll to position [245, 0]
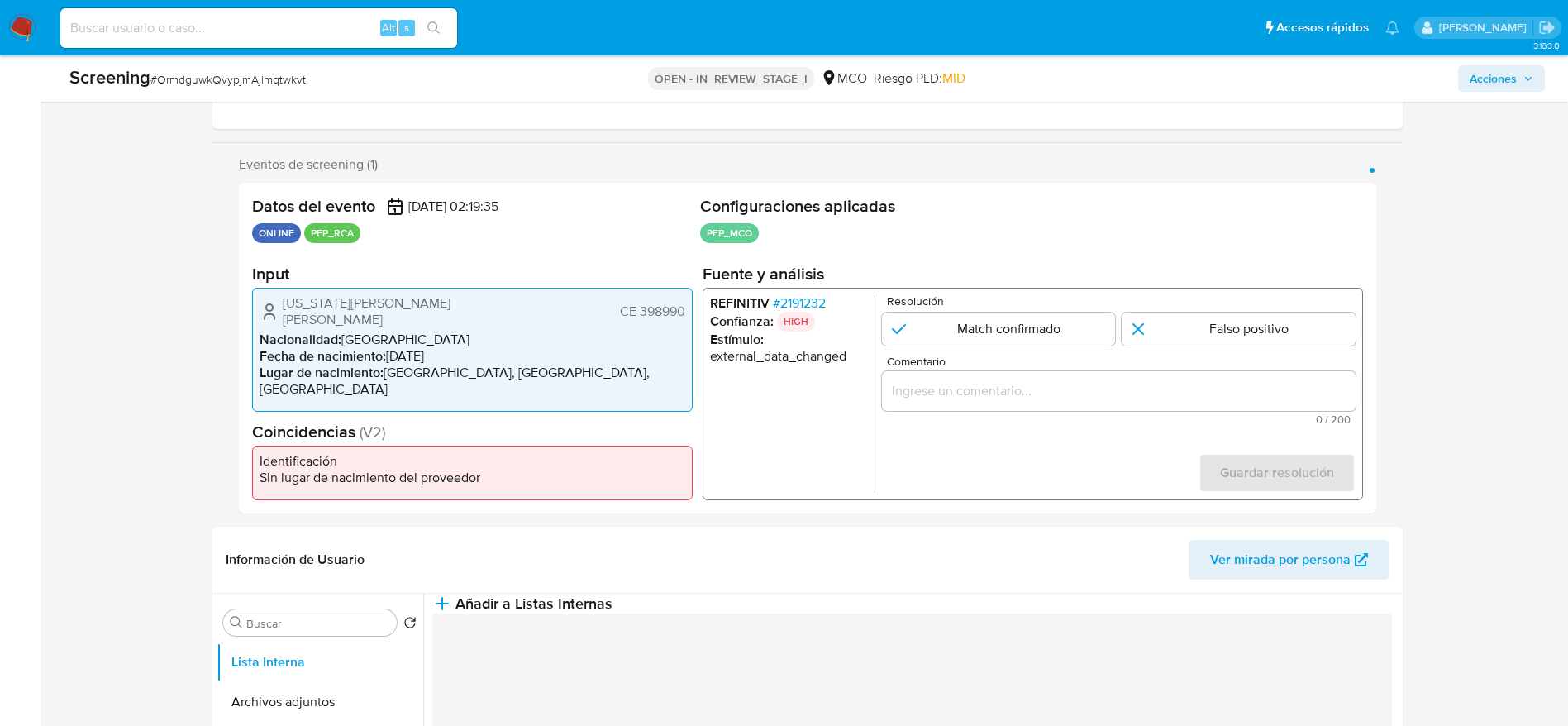
click at [799, 304] on span "# 2191232" at bounding box center [799, 303] width 53 height 16
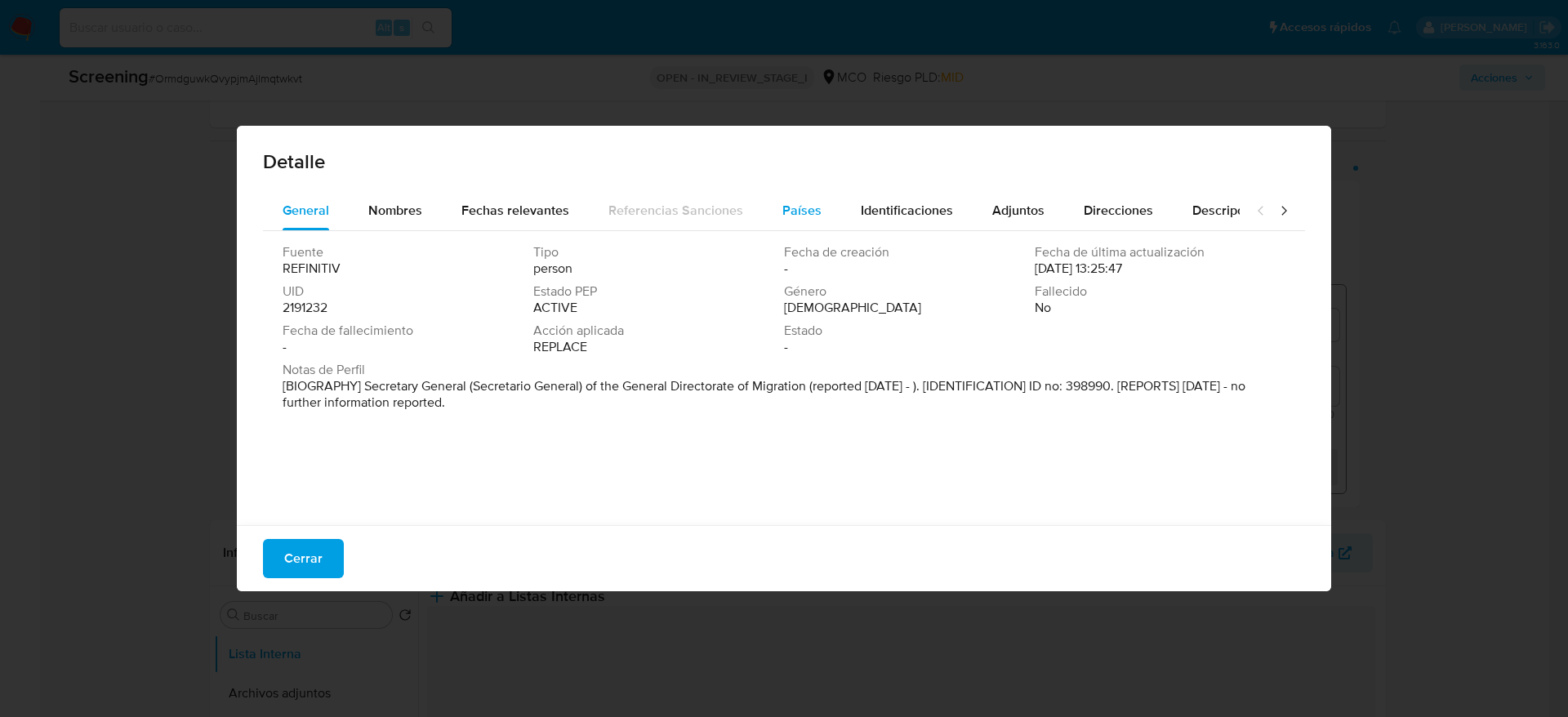
click at [811, 196] on div "Países" at bounding box center [802, 211] width 40 height 40
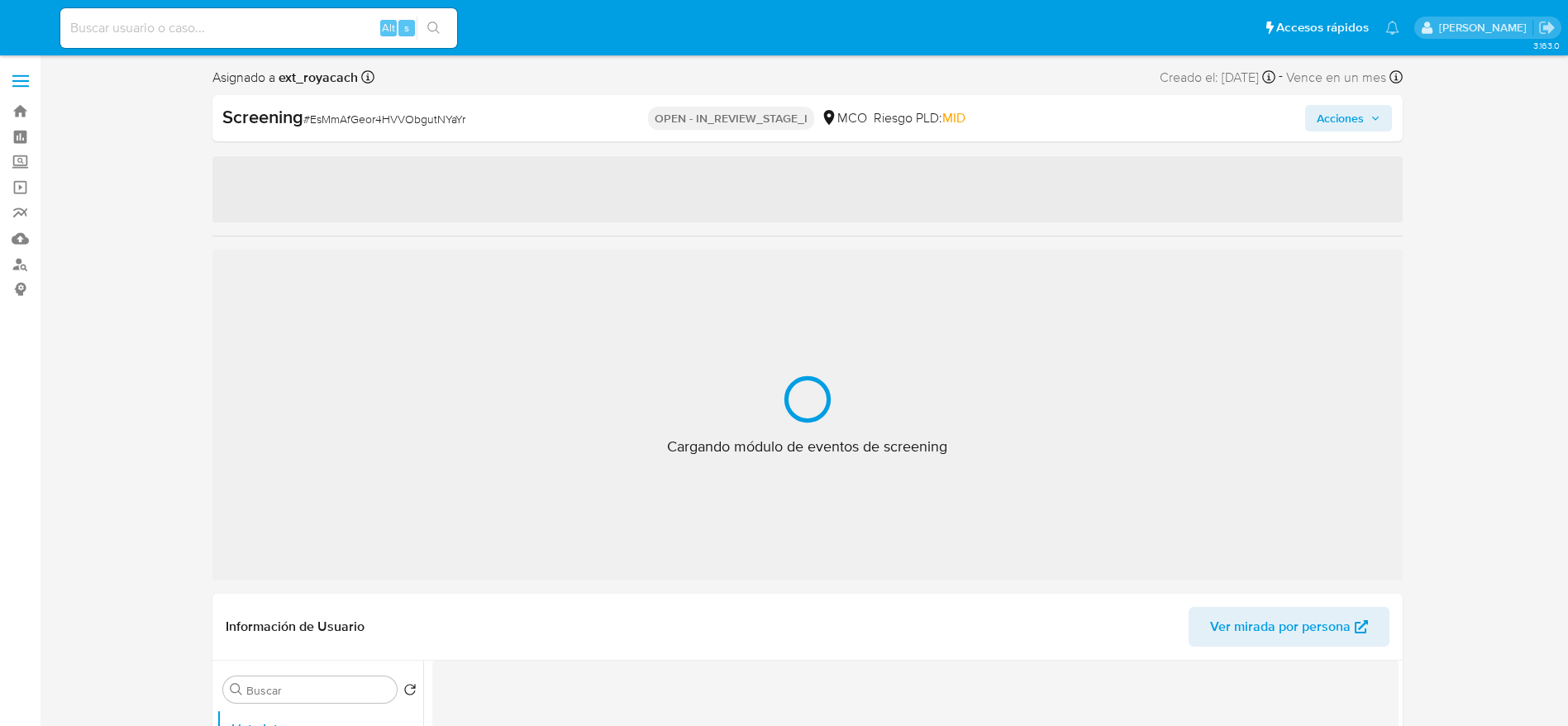
select select "10"
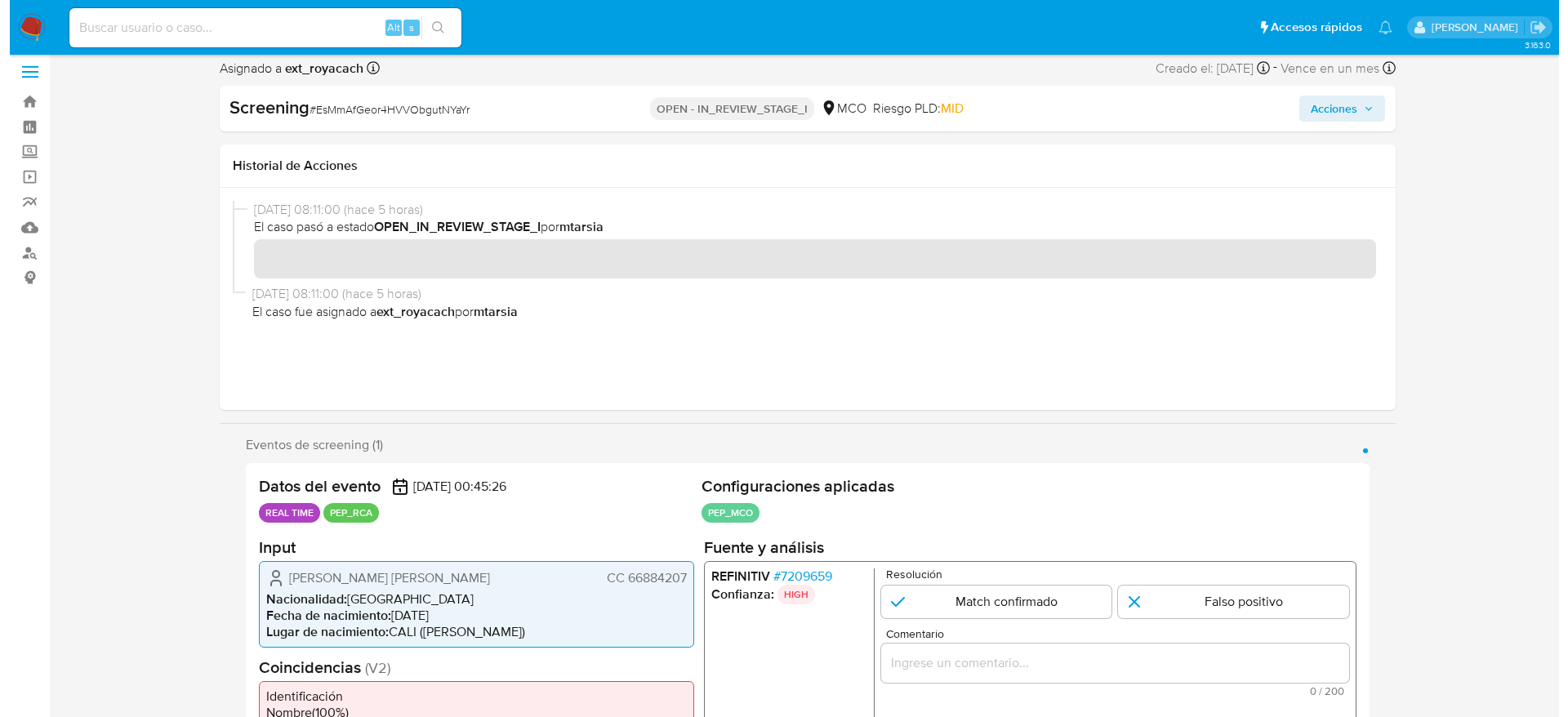
scroll to position [245, 0]
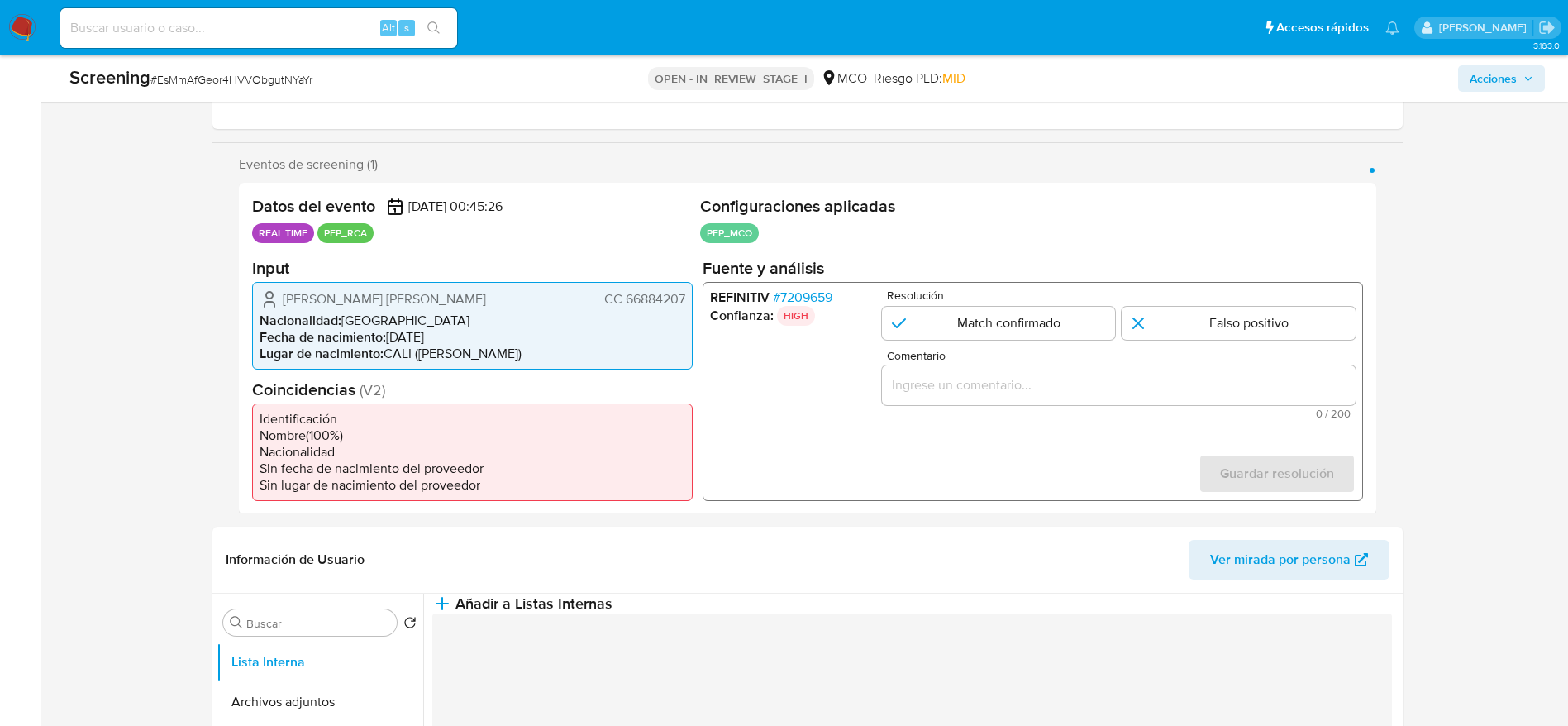
click at [798, 300] on span "# 7209659" at bounding box center [802, 296] width 60 height 16
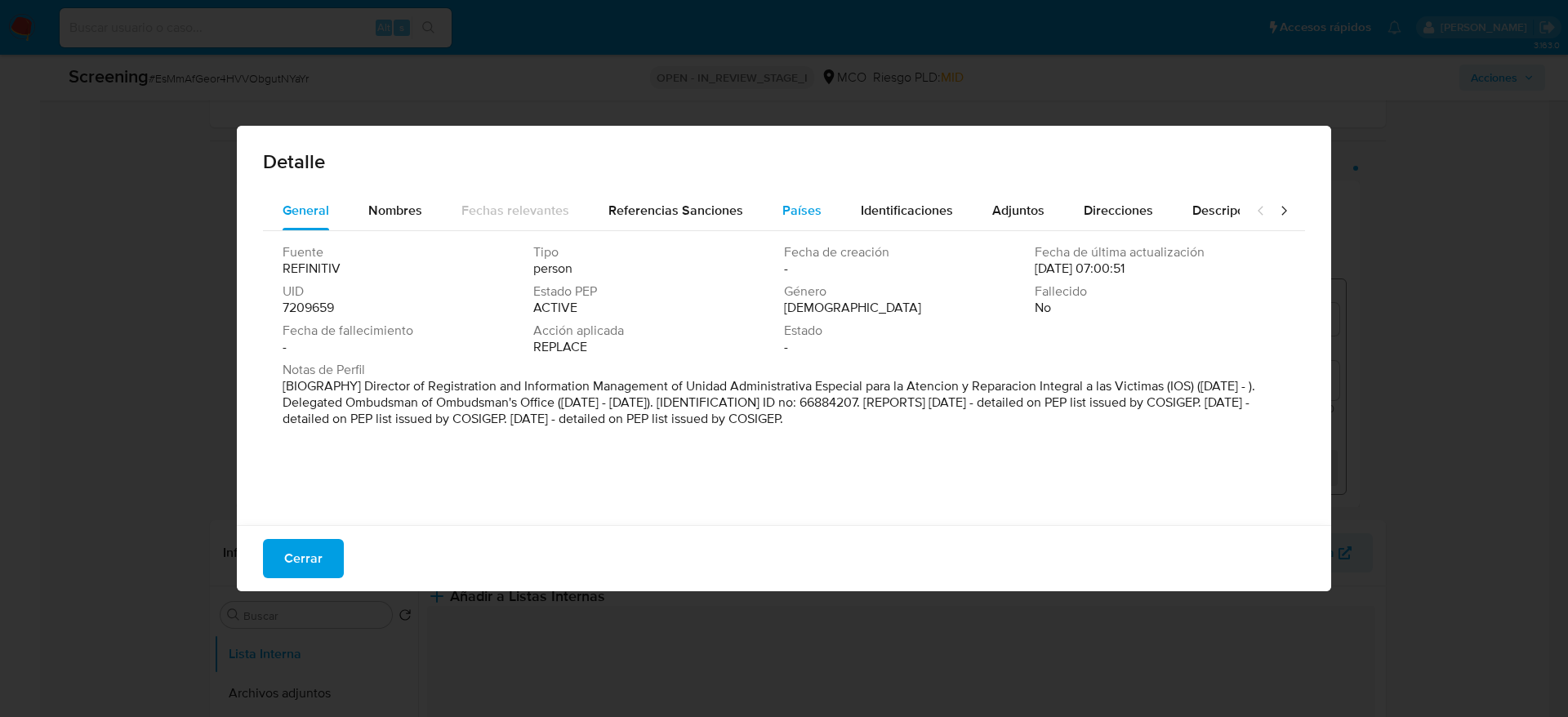
click at [768, 217] on button "Países" at bounding box center [802, 211] width 78 height 40
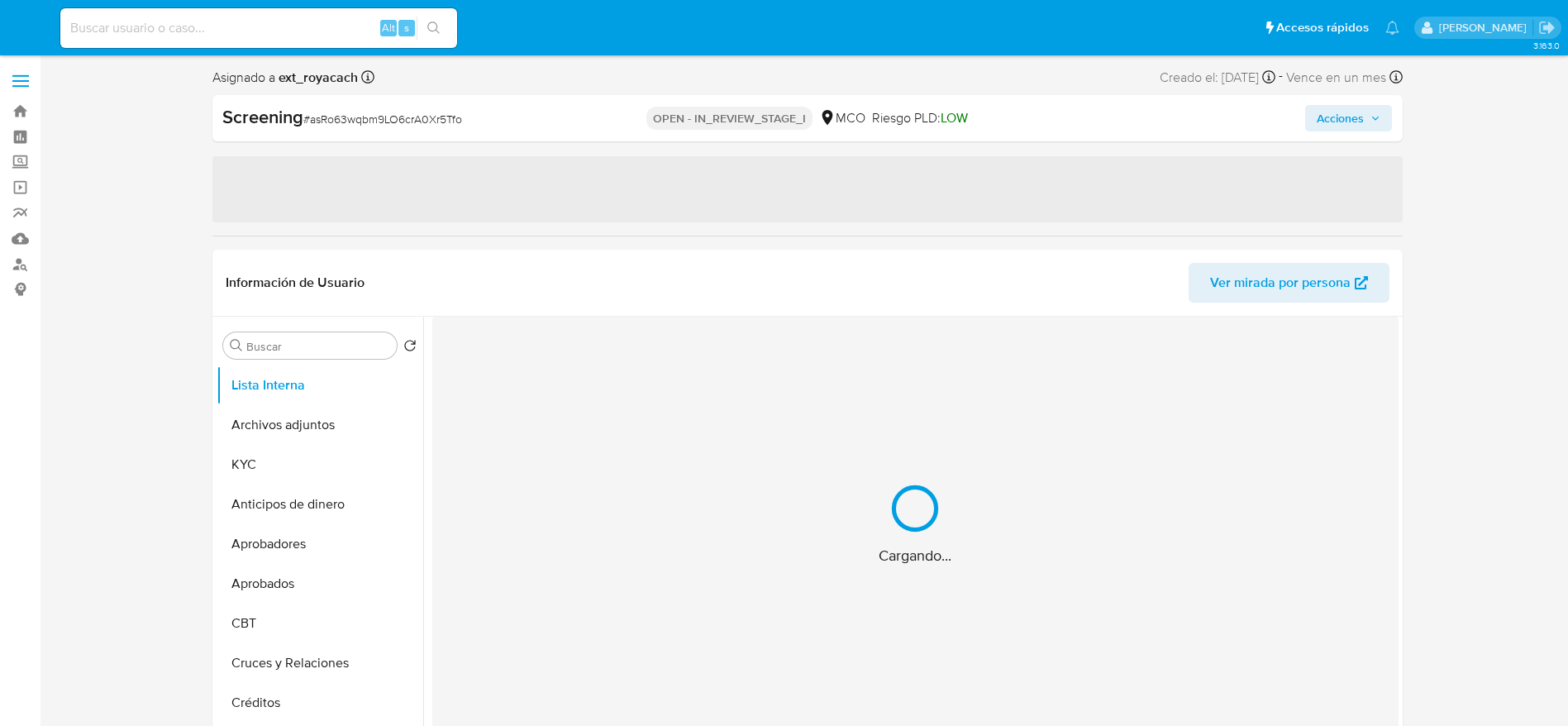
select select "10"
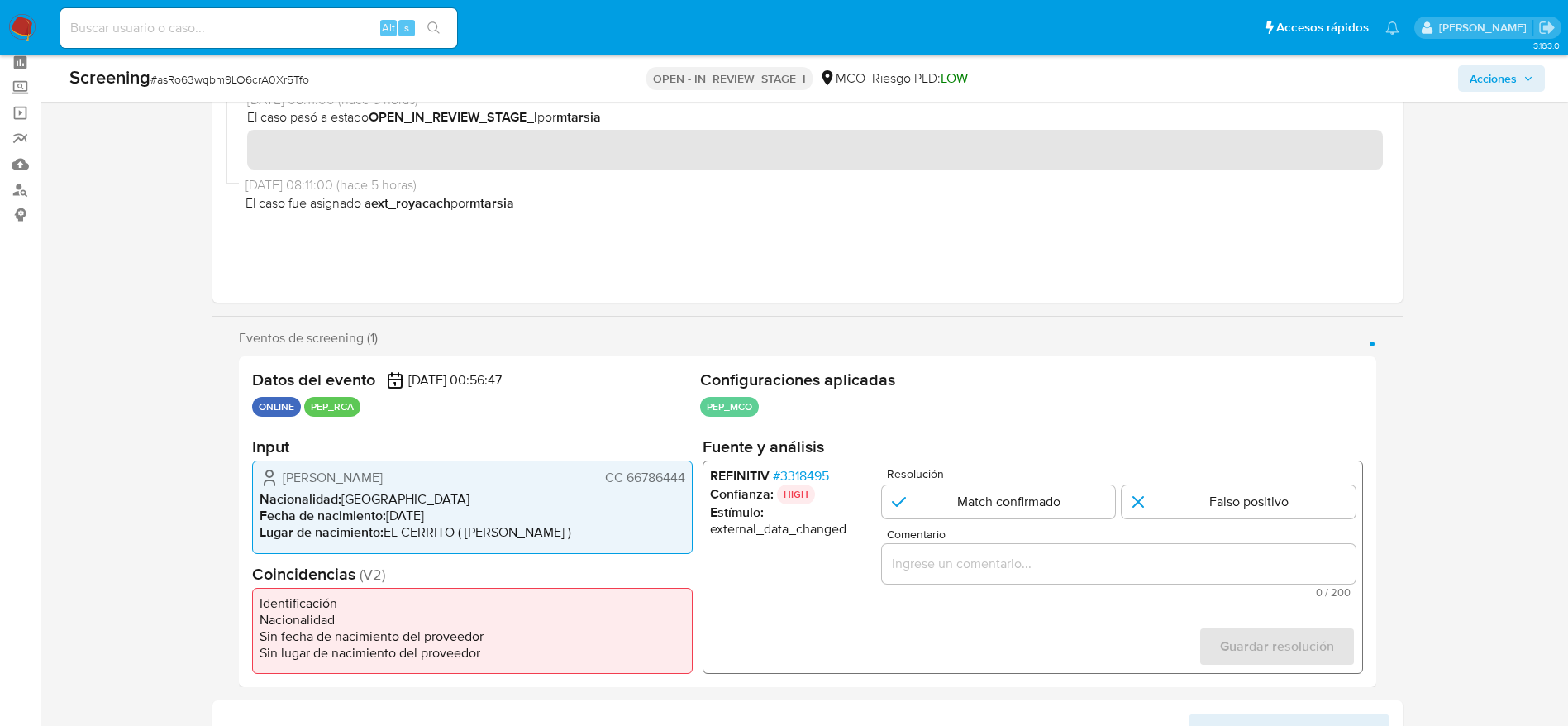
scroll to position [124, 0]
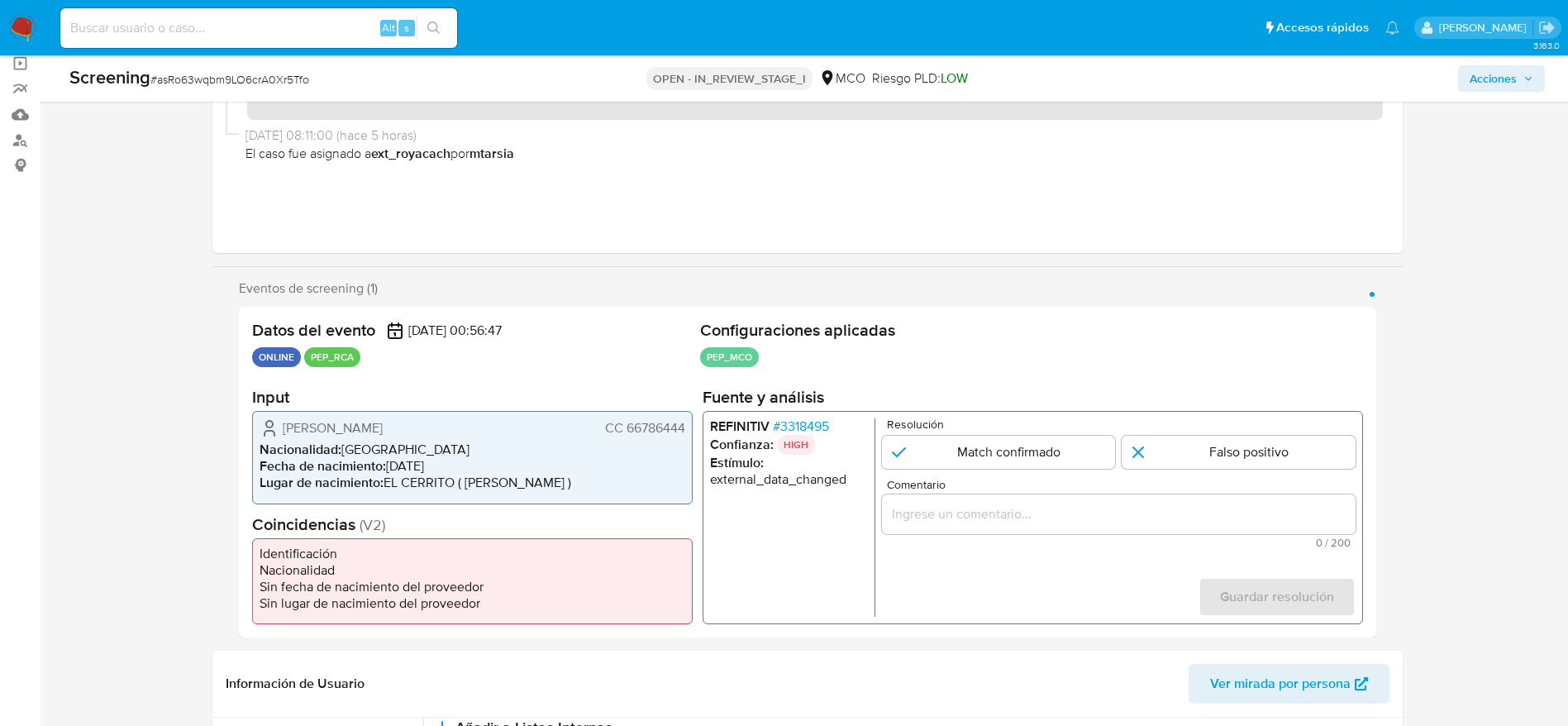
drag, startPoint x: 823, startPoint y: 410, endPoint x: 824, endPoint y: 421, distance: 11.0
click at [824, 411] on div "REFINITIV # 3318495 Confianza: HIGH Estímulo : external_data_changed Resolución…" at bounding box center [1032, 518] width 660 height 213
click at [824, 423] on span "# 3318495" at bounding box center [800, 426] width 56 height 16
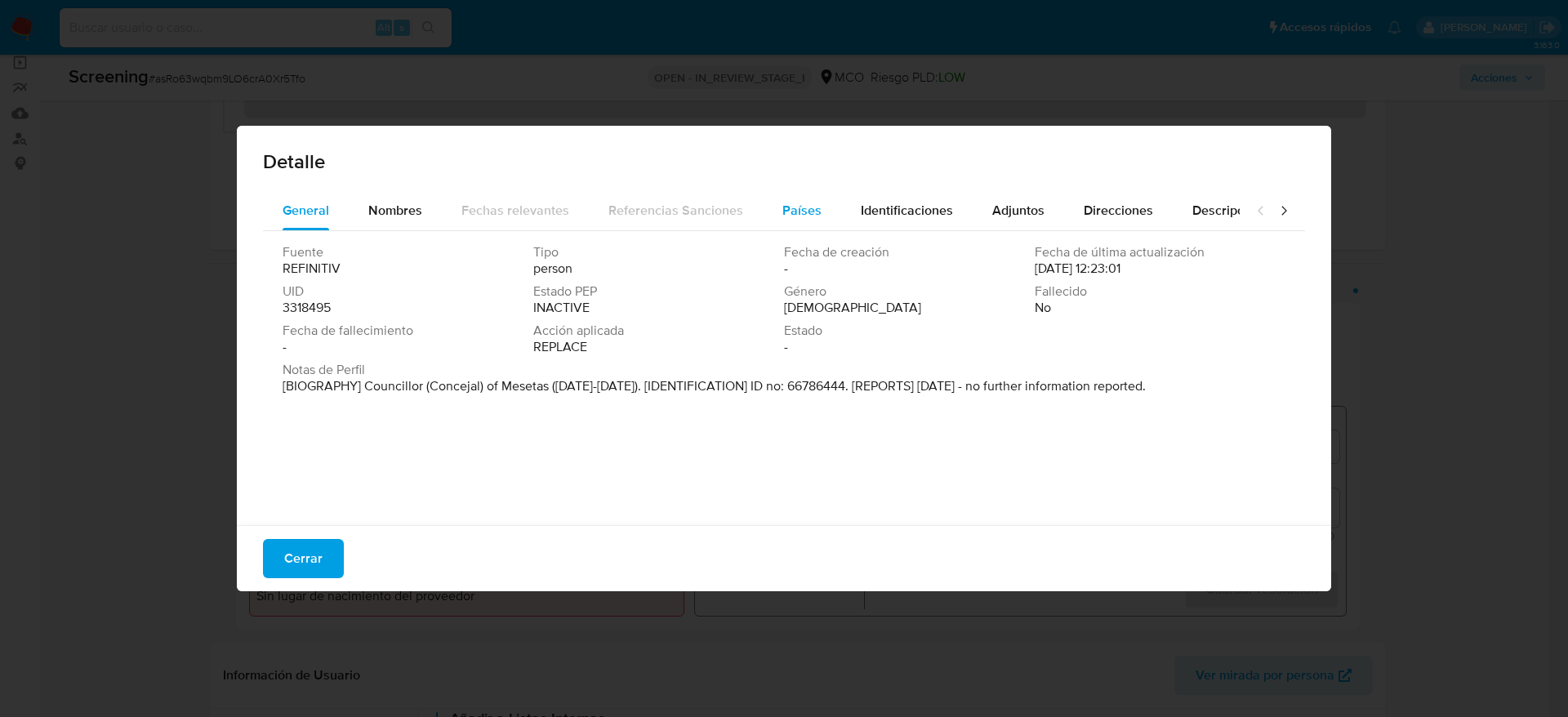
click at [824, 211] on button "Países" at bounding box center [802, 211] width 78 height 40
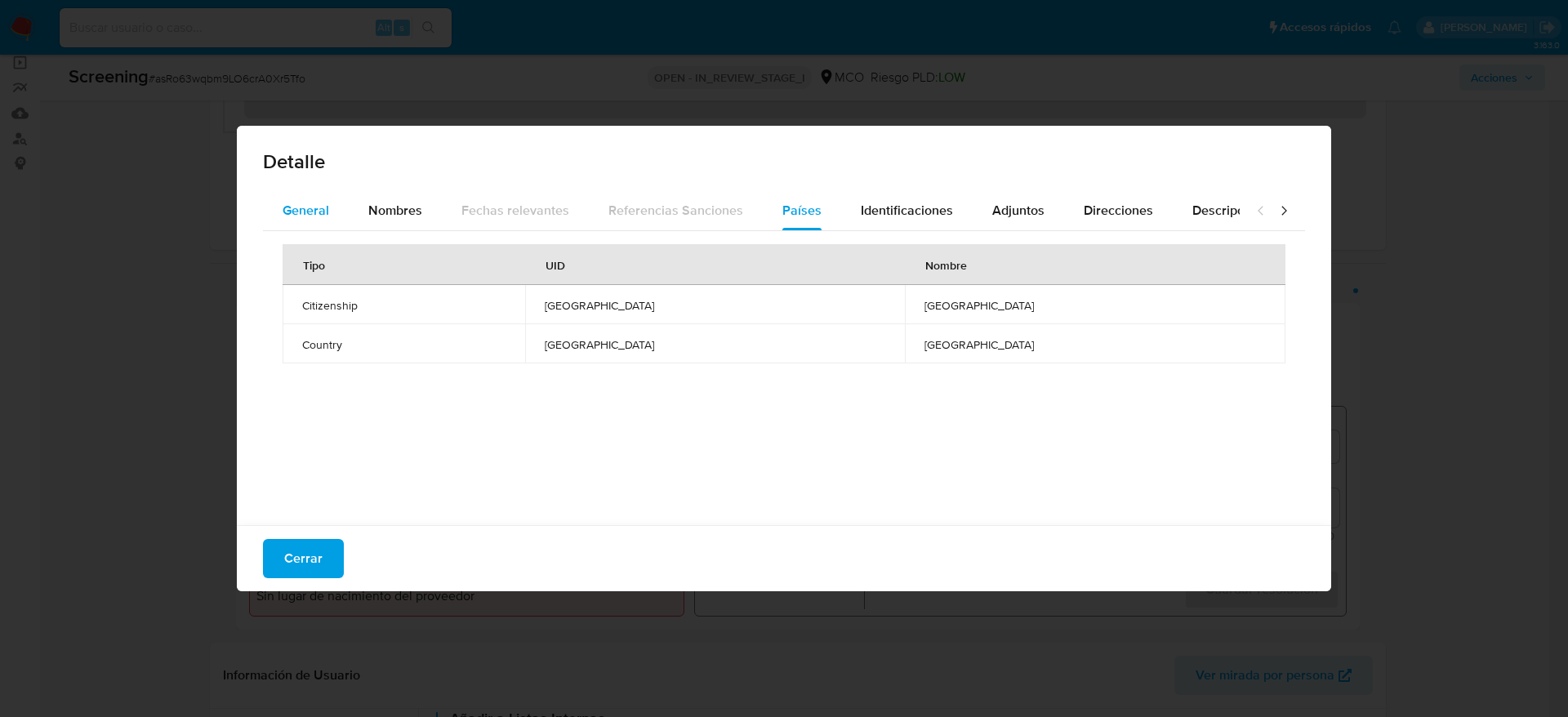
drag, startPoint x: 363, startPoint y: 207, endPoint x: 315, endPoint y: 218, distance: 49.2
click at [358, 205] on button "Nombres" at bounding box center [395, 211] width 93 height 40
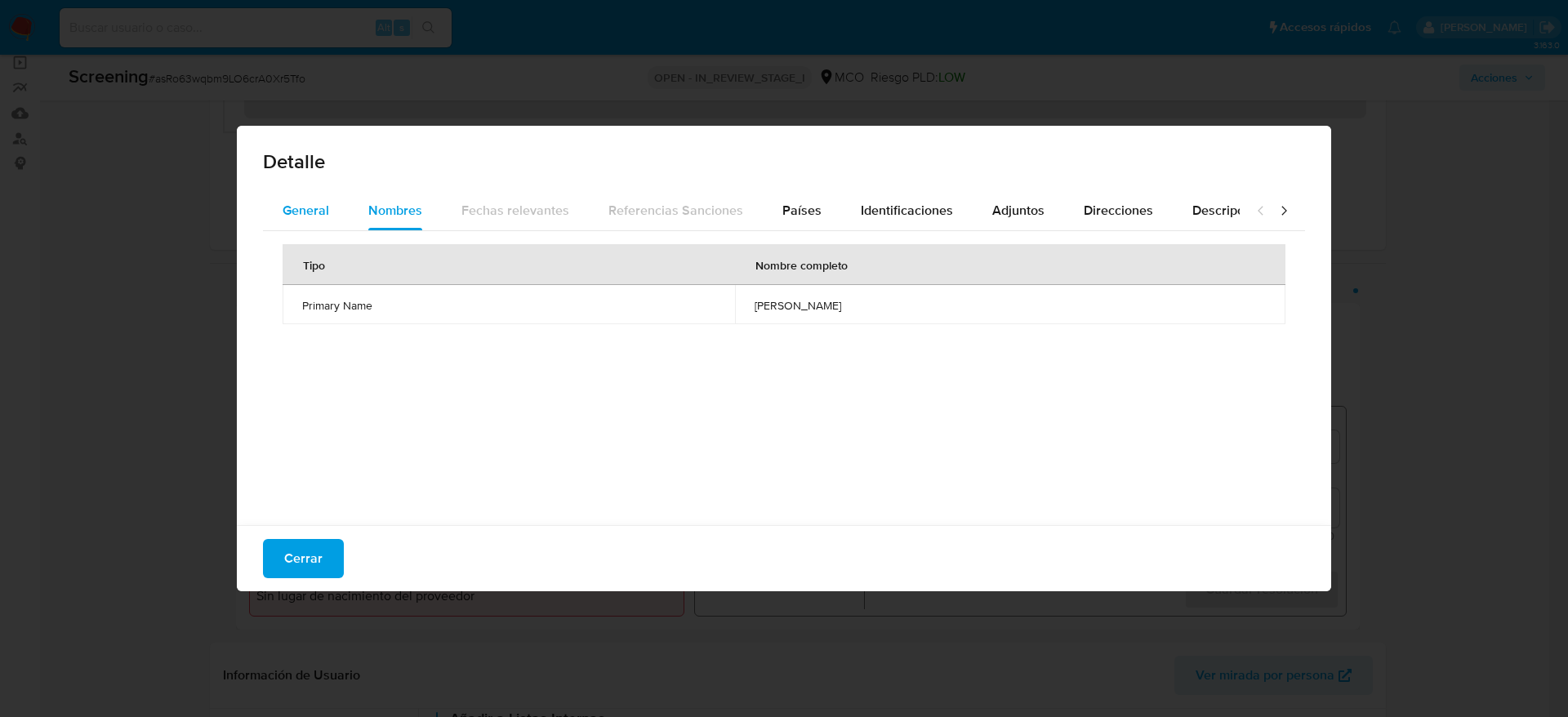
click at [302, 222] on div "General" at bounding box center [305, 211] width 46 height 40
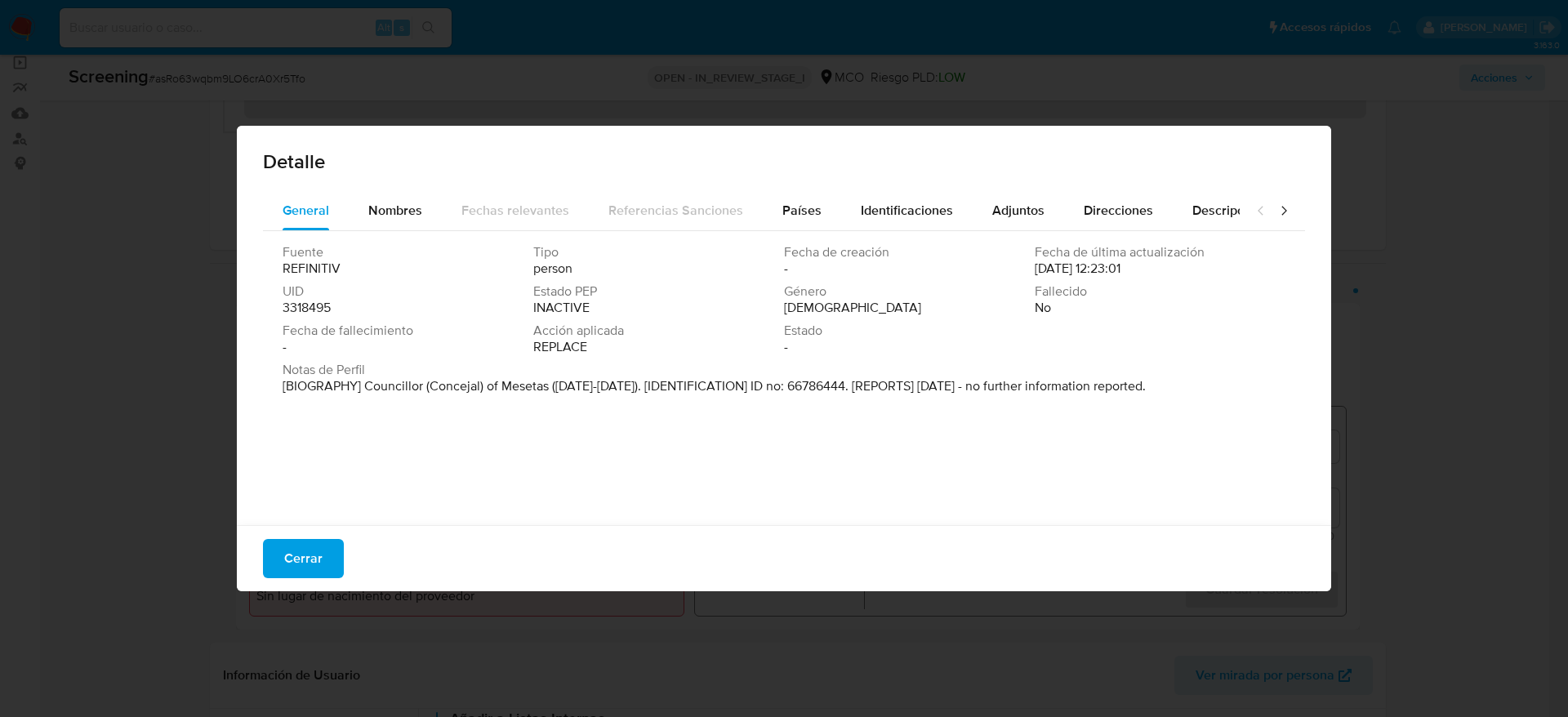
click at [282, 581] on div "Cerrar" at bounding box center [784, 558] width 1094 height 66
click at [337, 516] on div "General Nombres Fechas relevantes Referencias Sanciones Países Identificaciones…" at bounding box center [784, 361] width 1094 height 339
drag, startPoint x: 319, startPoint y: 556, endPoint x: 325, endPoint y: 548, distance: 10.0
click at [319, 563] on span "Cerrar" at bounding box center [303, 558] width 39 height 36
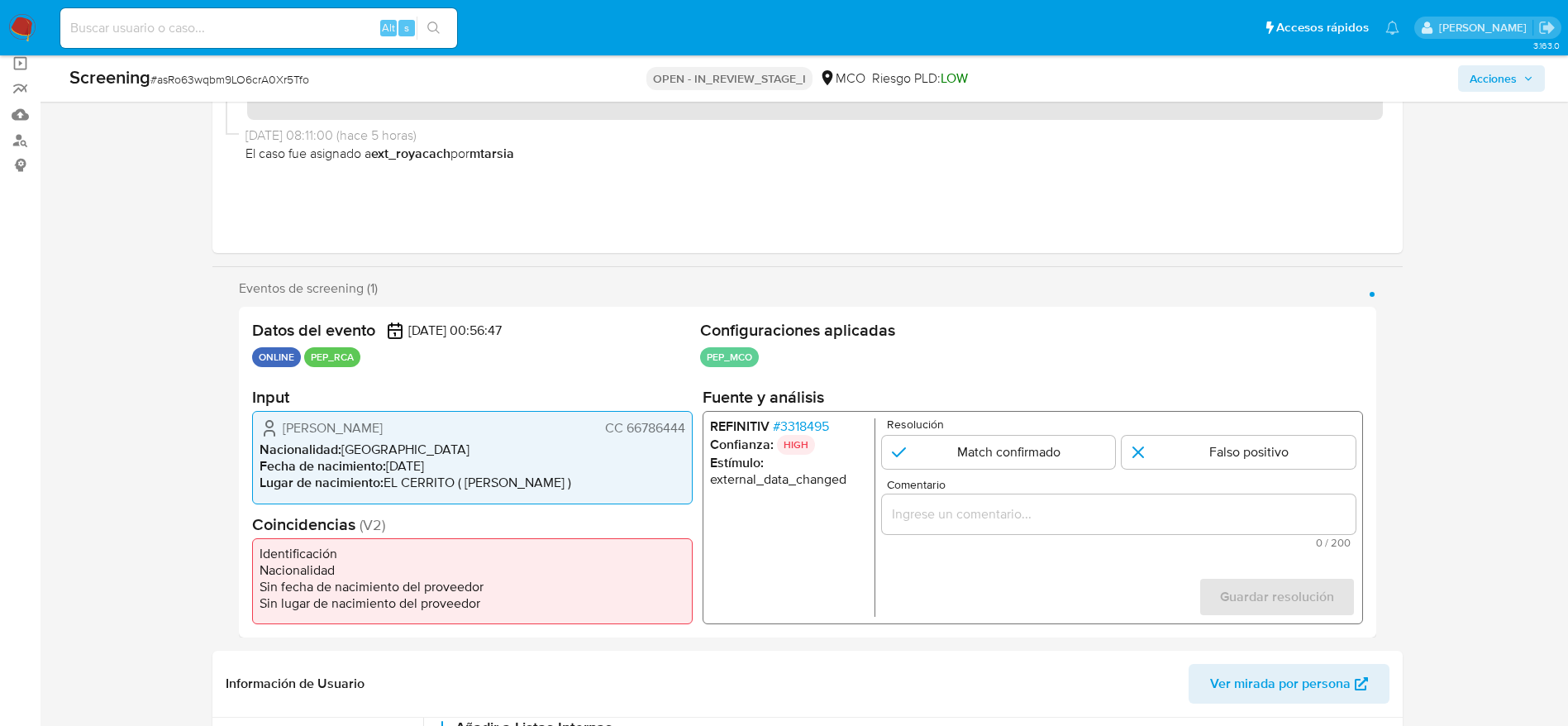
click at [232, 91] on div "Screening # asRo63wqbm9LO6crA0Xr5Tfo" at bounding box center [313, 78] width 488 height 26
copy span "asRo63wqbm9LO6crA0Xr5Tfo"
drag, startPoint x: 277, startPoint y: 417, endPoint x: 695, endPoint y: 425, distance: 418.1
click at [695, 425] on div "Datos del evento [DATE] 00:56:47 ONLINE PEP_RCA Configuraciones aplicadas PEP_M…" at bounding box center [807, 472] width 1137 height 331
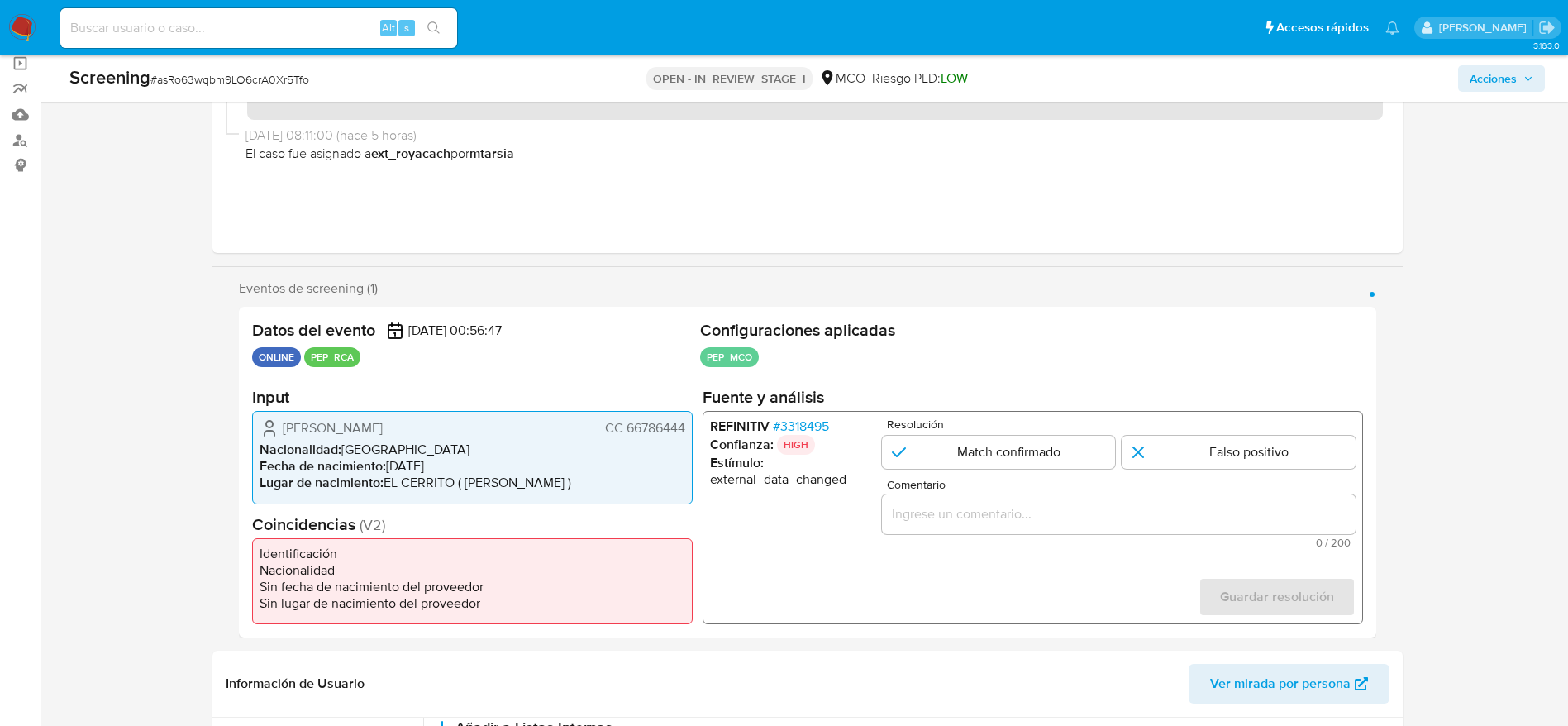
drag, startPoint x: 796, startPoint y: 413, endPoint x: 796, endPoint y: 427, distance: 14.0
click at [796, 414] on div "REFINITIV # 3318495 Confianza: HIGH Estímulo : external_data_changed Resolución…" at bounding box center [1032, 518] width 660 height 213
click at [796, 427] on span "# 3318495" at bounding box center [800, 426] width 56 height 16
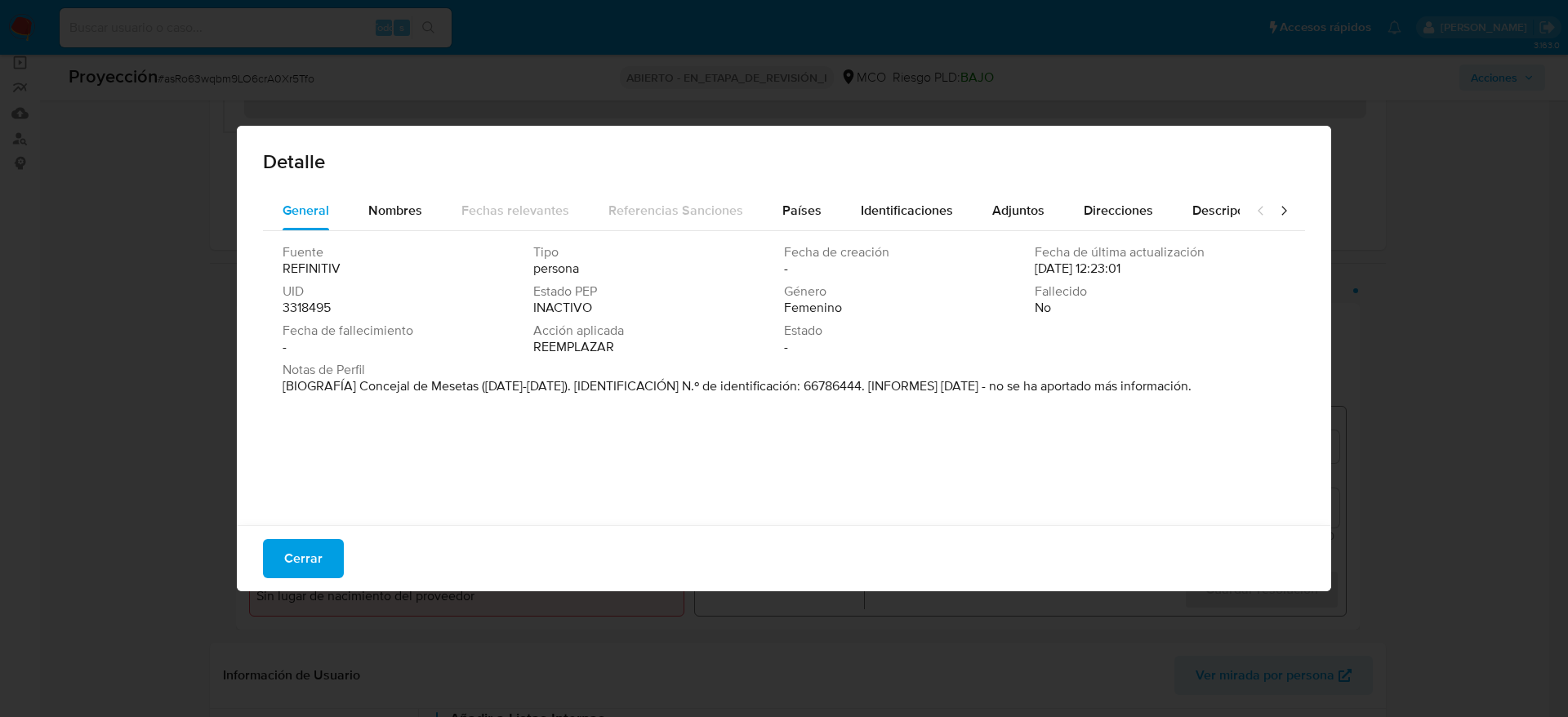
drag, startPoint x: 357, startPoint y: 388, endPoint x: 481, endPoint y: 395, distance: 124.2
click at [481, 395] on div "Notas de Perfil [BIOGRAFÍA] Concejal de Mesetas ([DATE]-[DATE]). [IDENTIFICACIÓ…" at bounding box center [784, 381] width 1003 height 40
click at [287, 581] on div "Cerrar" at bounding box center [784, 558] width 1094 height 66
drag, startPoint x: 296, startPoint y: 564, endPoint x: 626, endPoint y: 363, distance: 386.4
click at [295, 564] on span "Cerrar" at bounding box center [303, 558] width 39 height 36
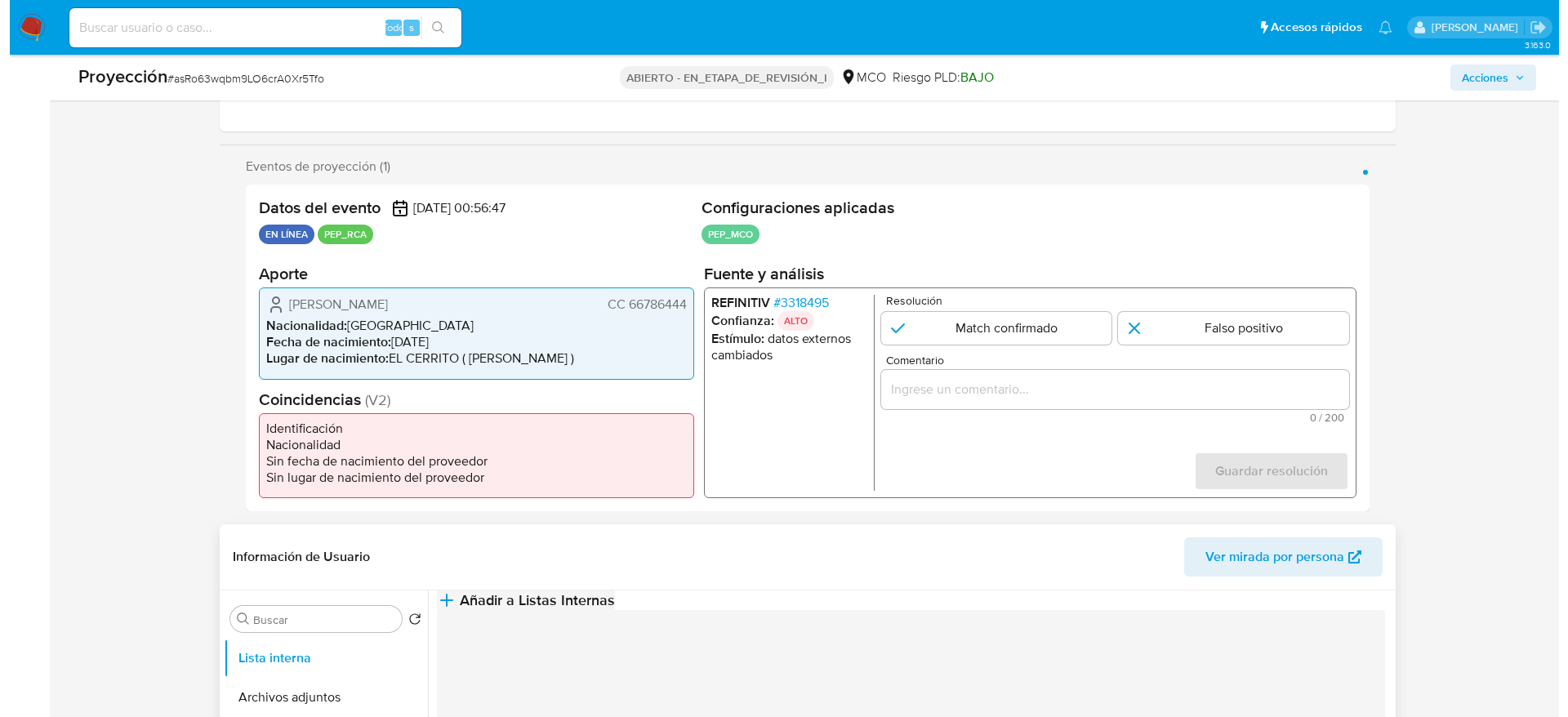
scroll to position [245, 0]
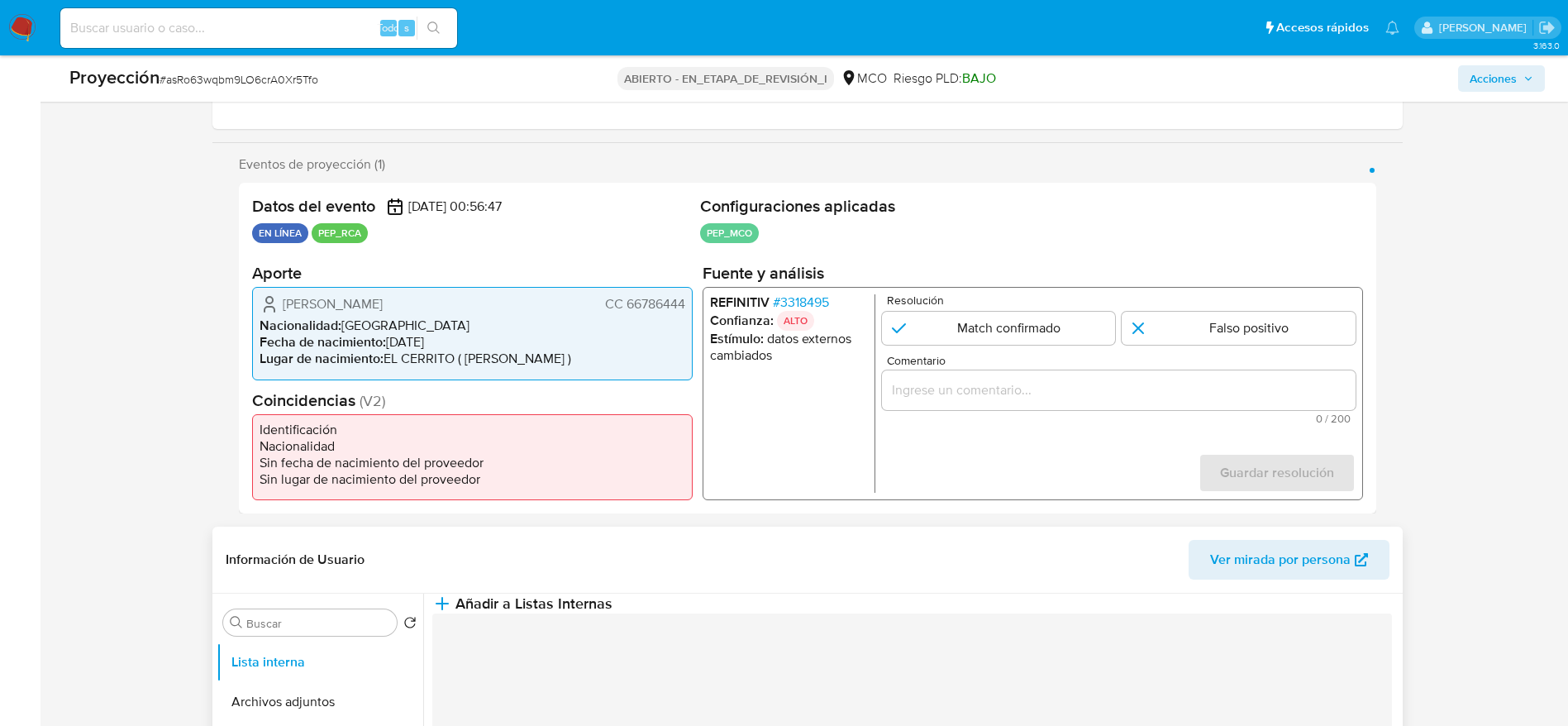
click at [613, 613] on span "Añadir a Listas Internas" at bounding box center [534, 603] width 157 height 18
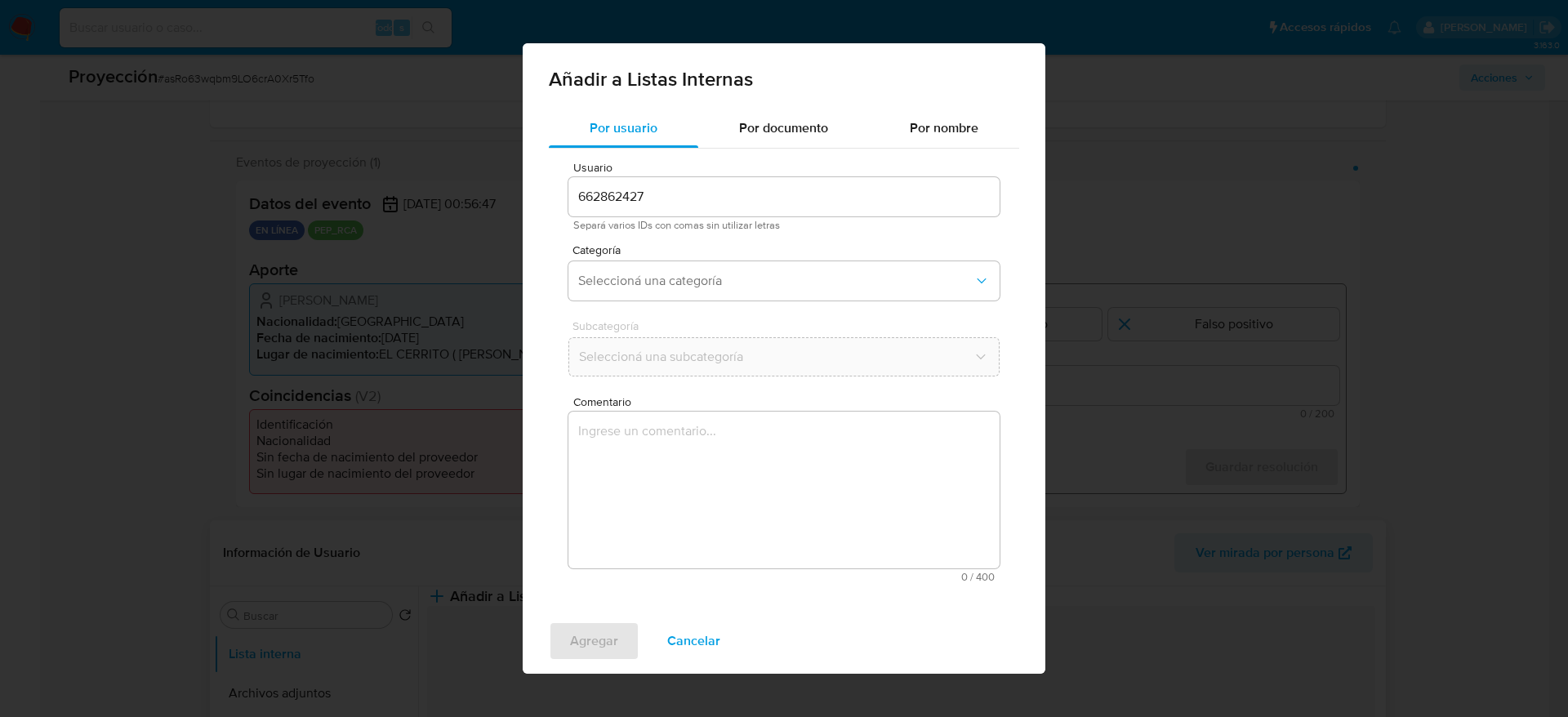
click at [699, 501] on textarea "Comentario" at bounding box center [784, 490] width 432 height 157
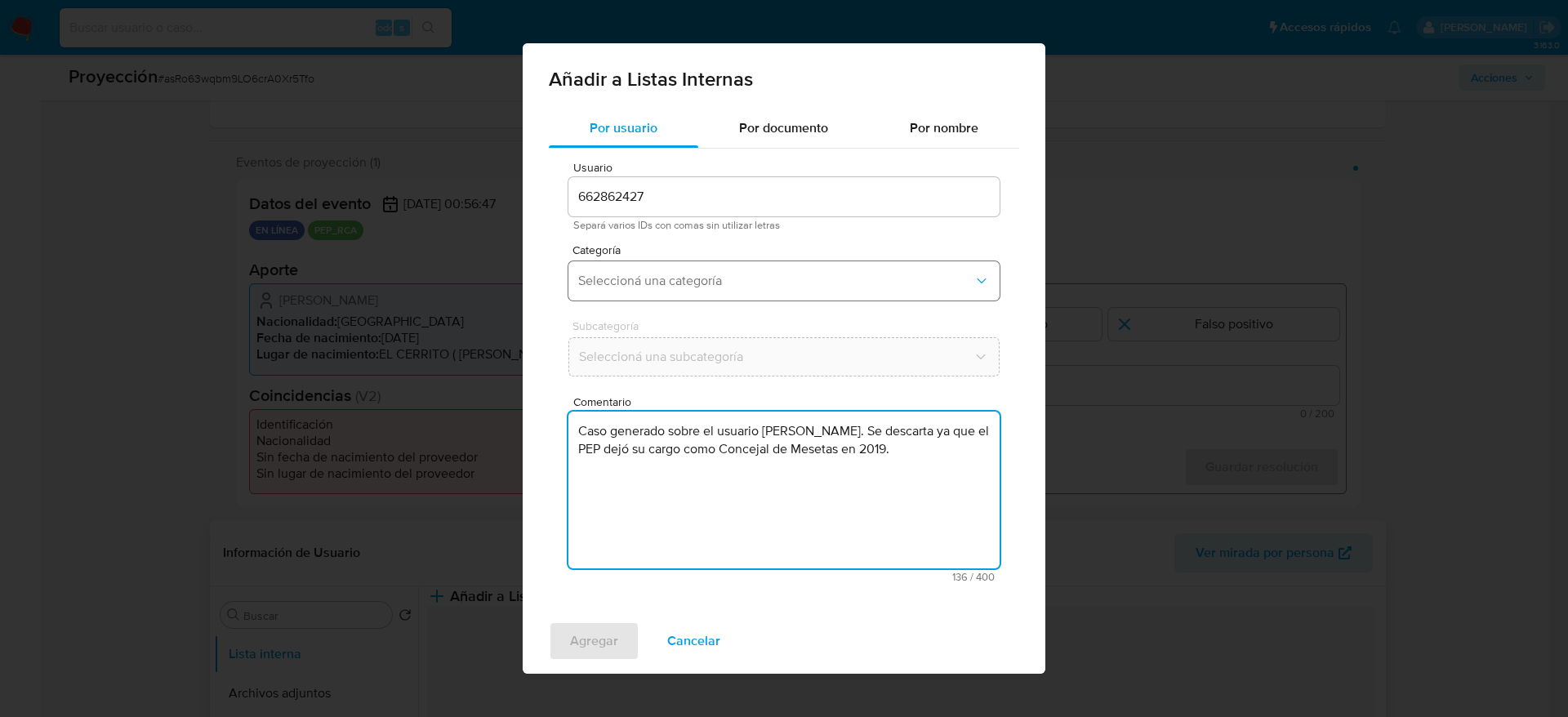
type textarea "Caso generado sobre el usuario [PERSON_NAME]. Se descarta ya que el PEP dejó su…"
click at [726, 299] on button "Seleccioná una categoría" at bounding box center [784, 281] width 432 height 40
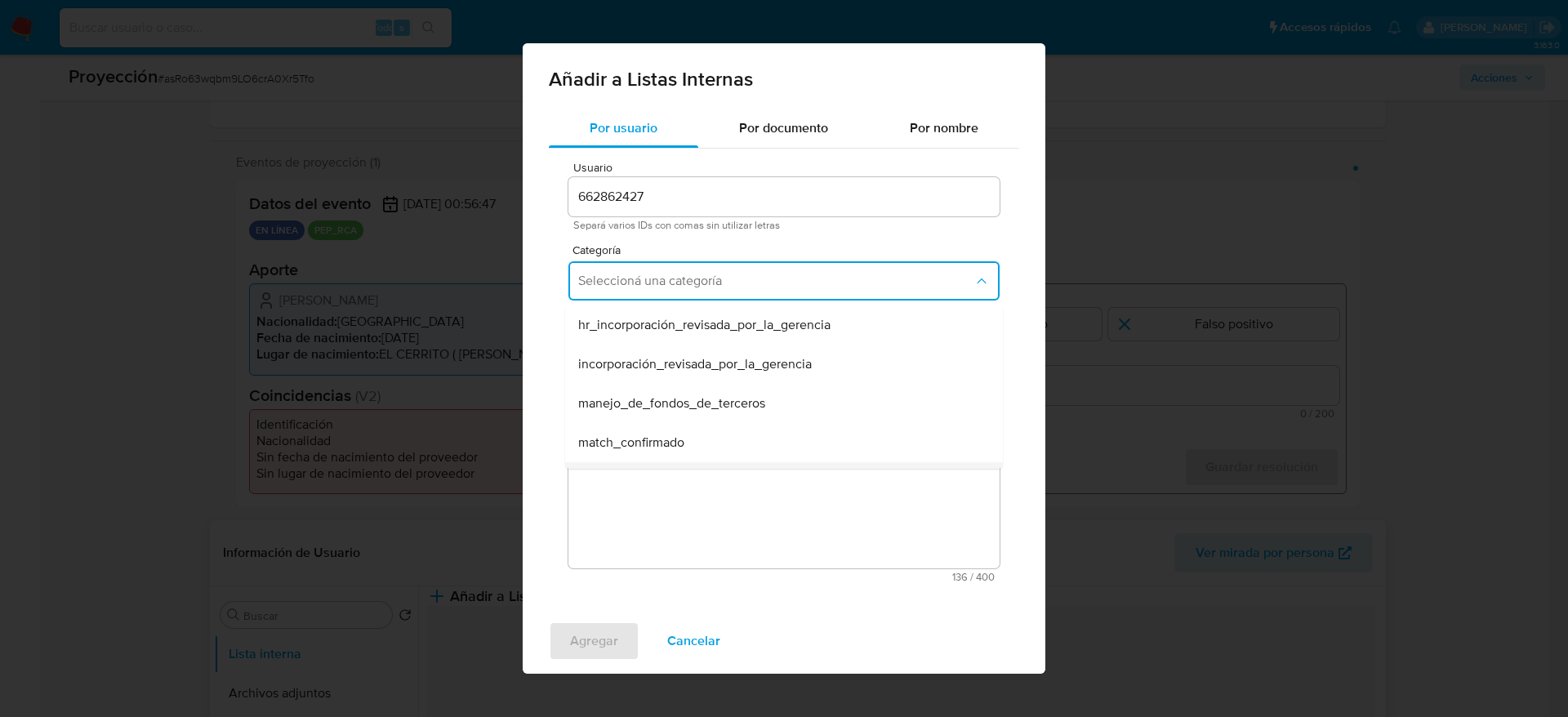
scroll to position [122, 0]
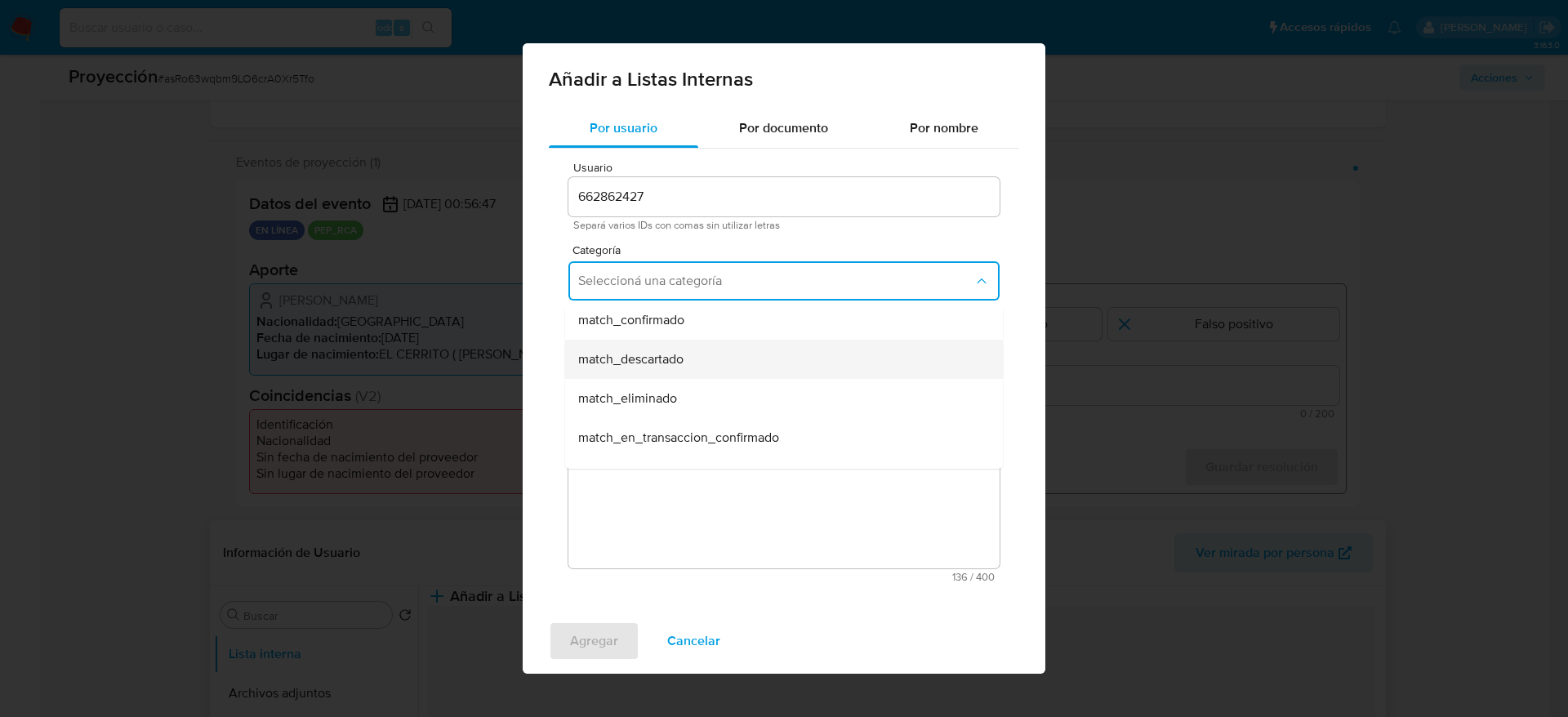
click at [597, 343] on div "match_descartado" at bounding box center [779, 359] width 402 height 40
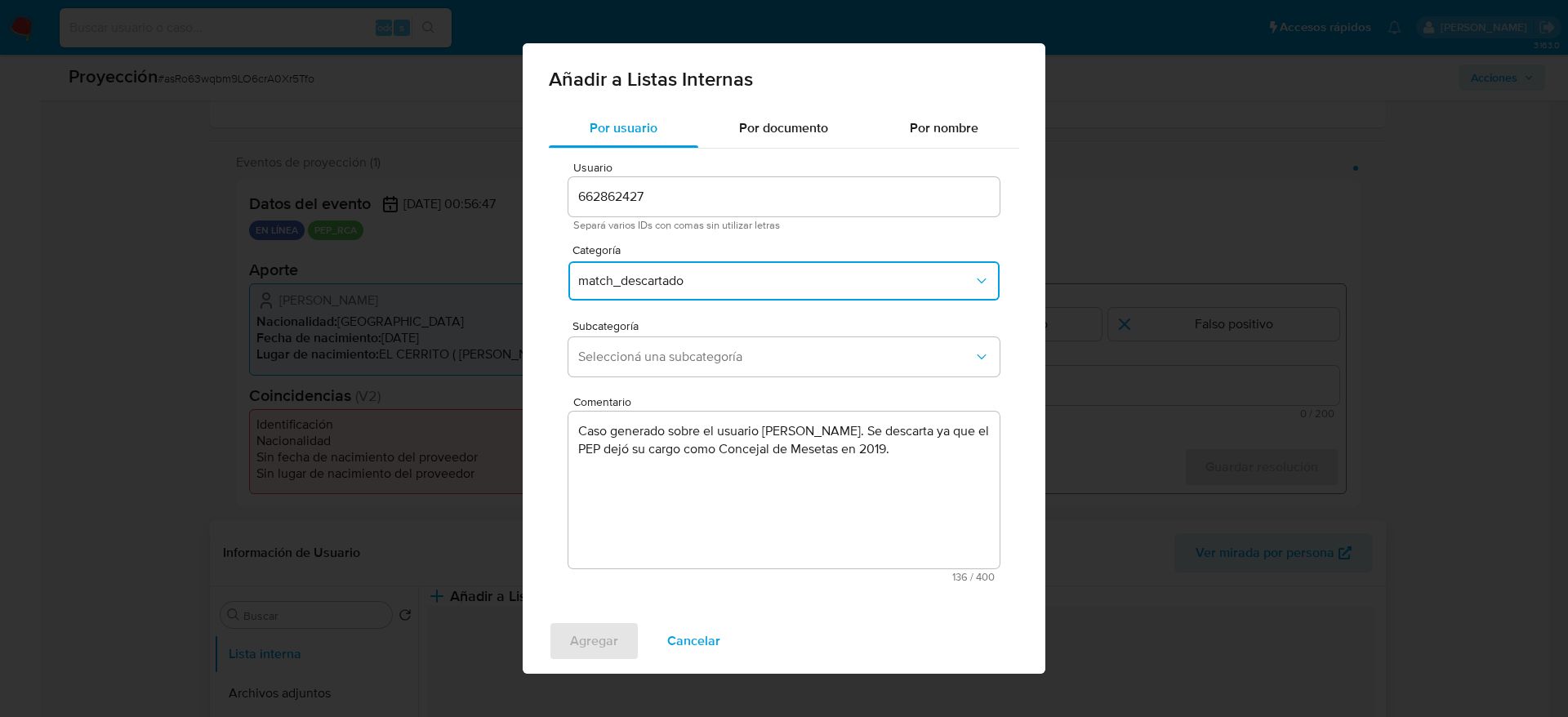
click at [597, 343] on button "Seleccioná una subcategoría" at bounding box center [784, 356] width 432 height 40
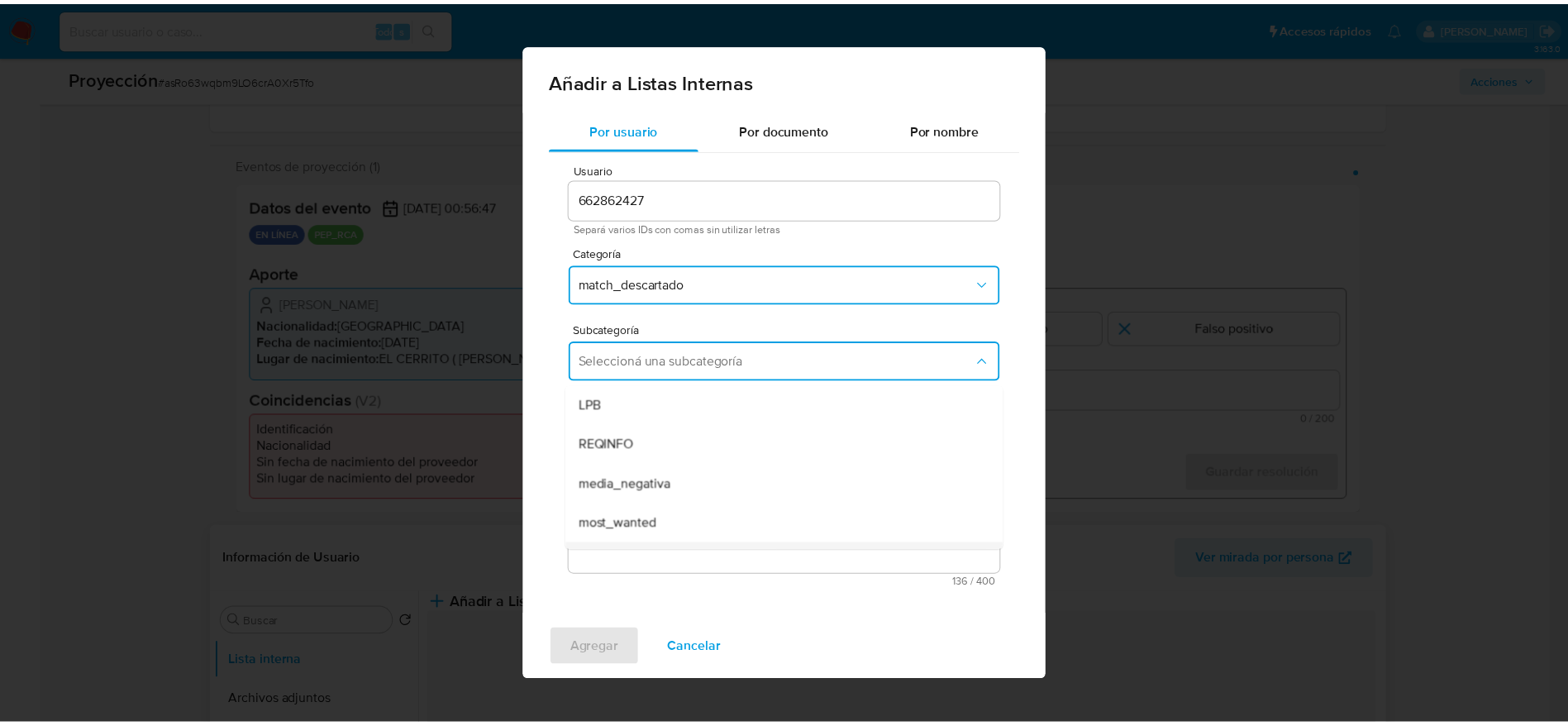
scroll to position [113, 0]
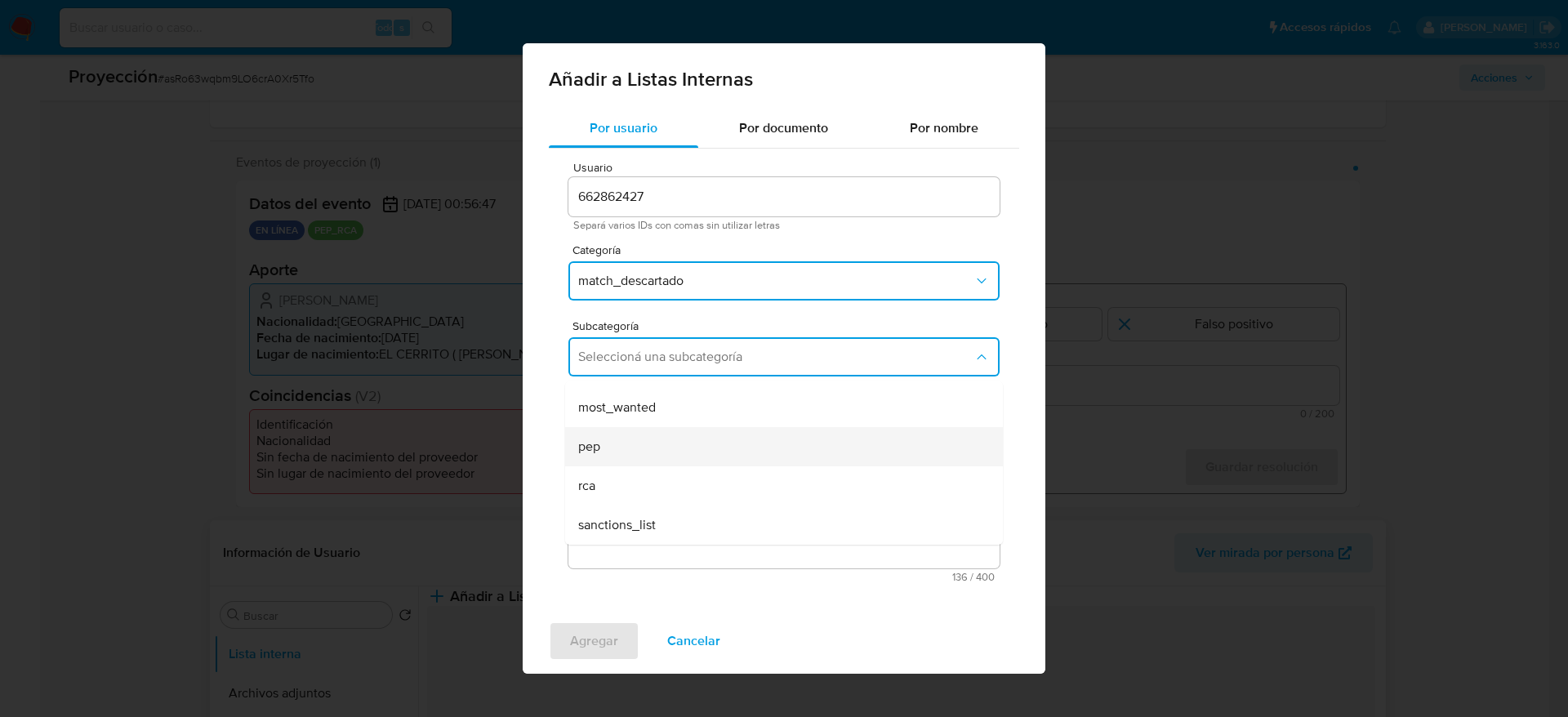
click at [595, 450] on span "pep" at bounding box center [589, 446] width 22 height 16
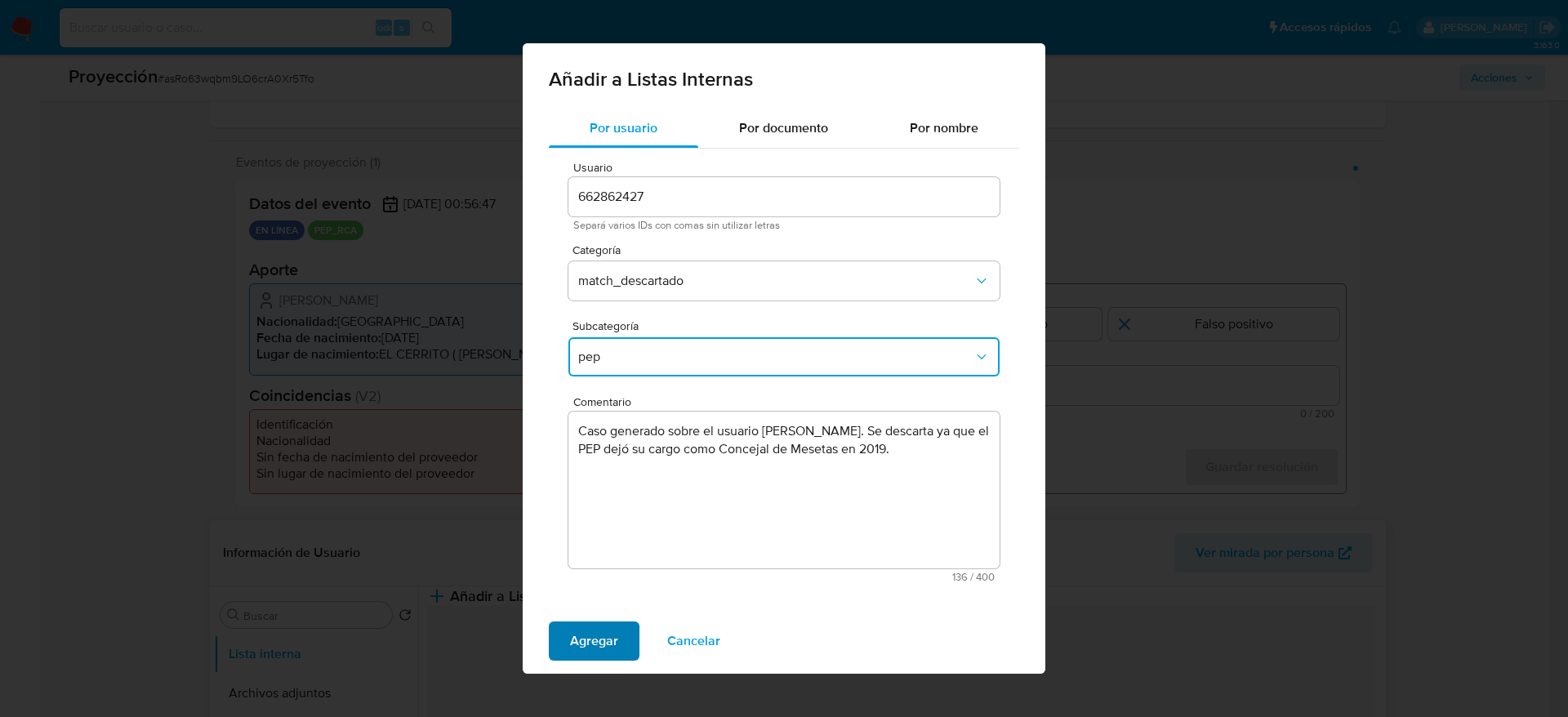
click at [626, 629] on button "Agregar" at bounding box center [594, 640] width 91 height 40
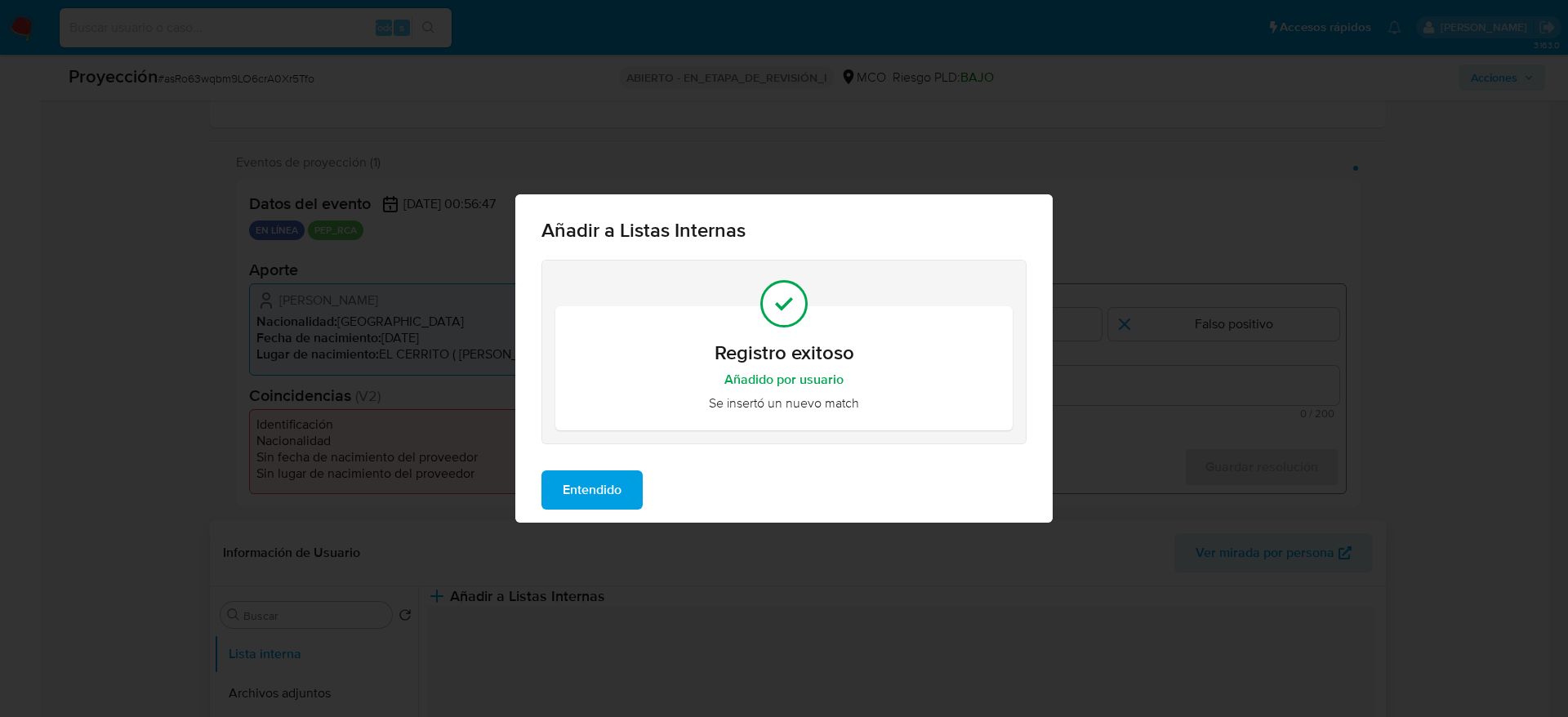
click at [635, 506] on button "Entendido" at bounding box center [592, 490] width 101 height 40
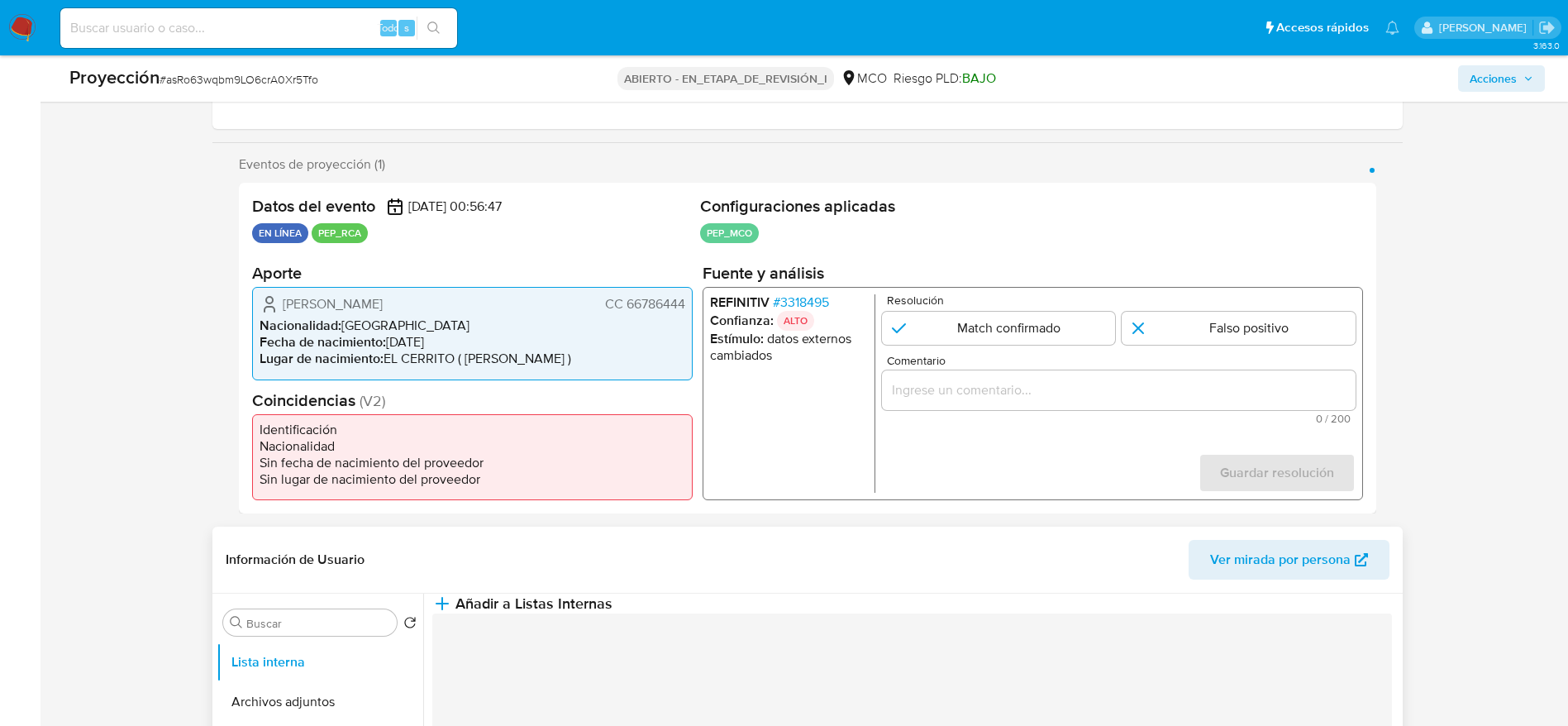
click at [977, 401] on div "1 de 1" at bounding box center [1118, 390] width 473 height 40
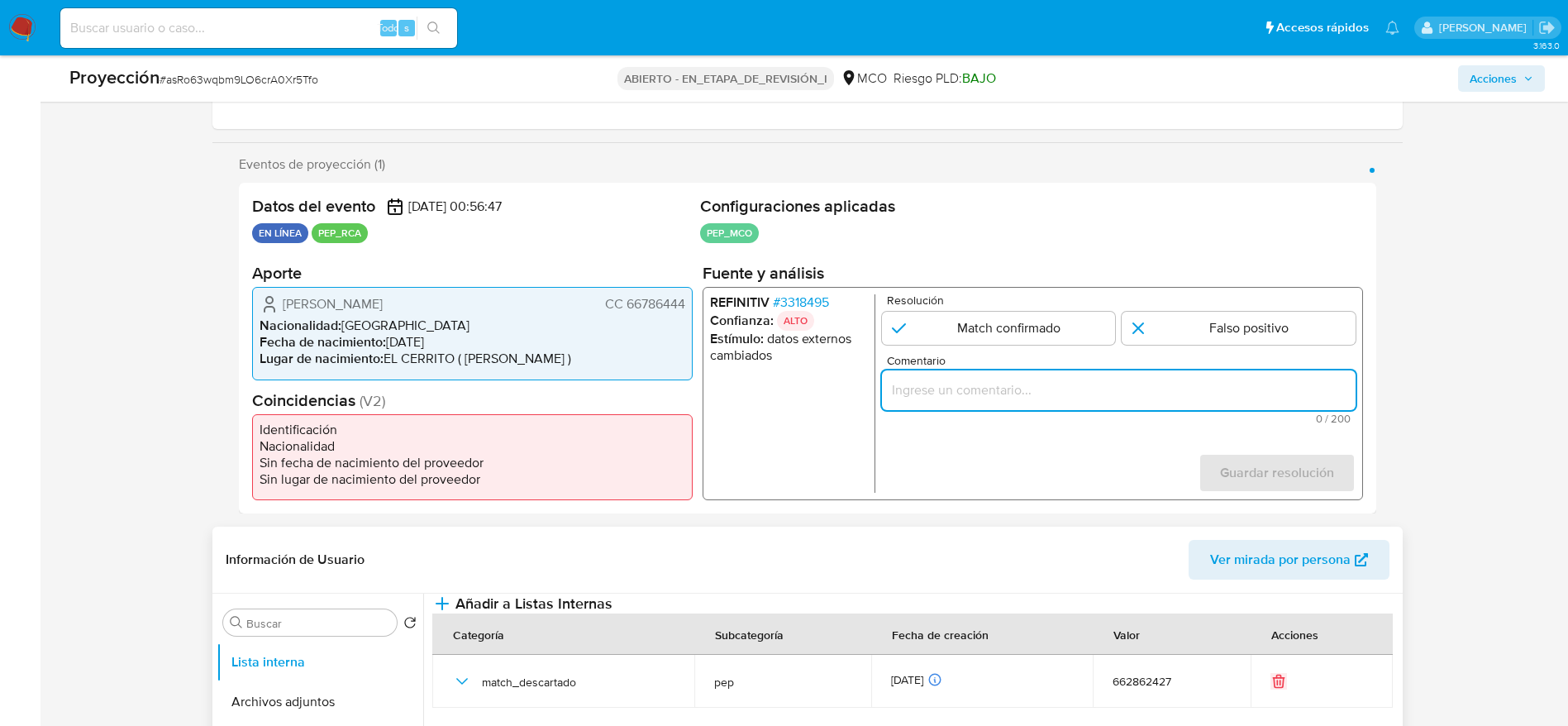
click at [1079, 381] on input "Comentario" at bounding box center [1118, 390] width 473 height 21
paste input "Caso generado sobre el usuario Adriana Patricia Lozada Ocampo. Se descarta ya q…"
type input "Caso generado sobre el usuario Adriana Patricia Lozada Ocampo. Se descarta ya q…"
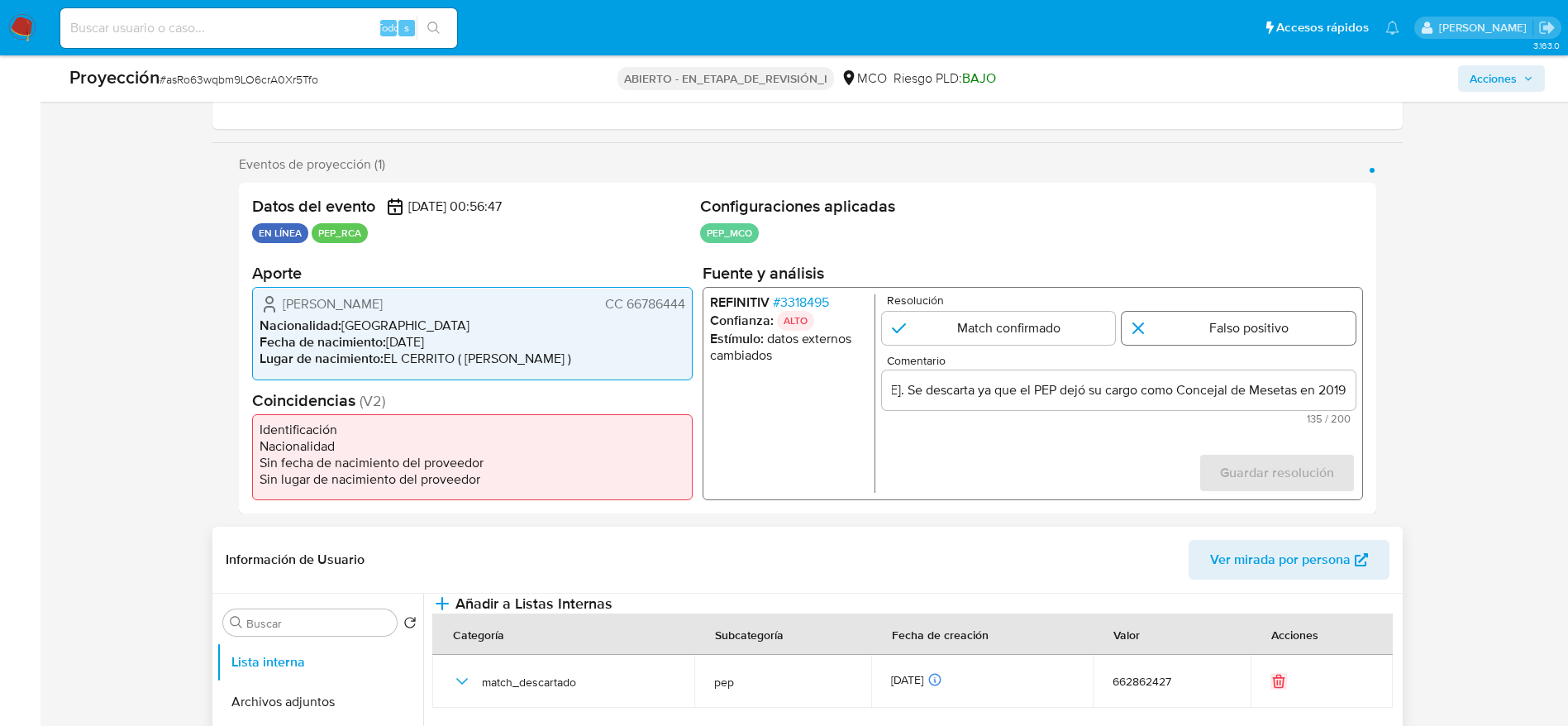
click at [1150, 317] on input "1 de 1" at bounding box center [1239, 328] width 234 height 33
radio input "true"
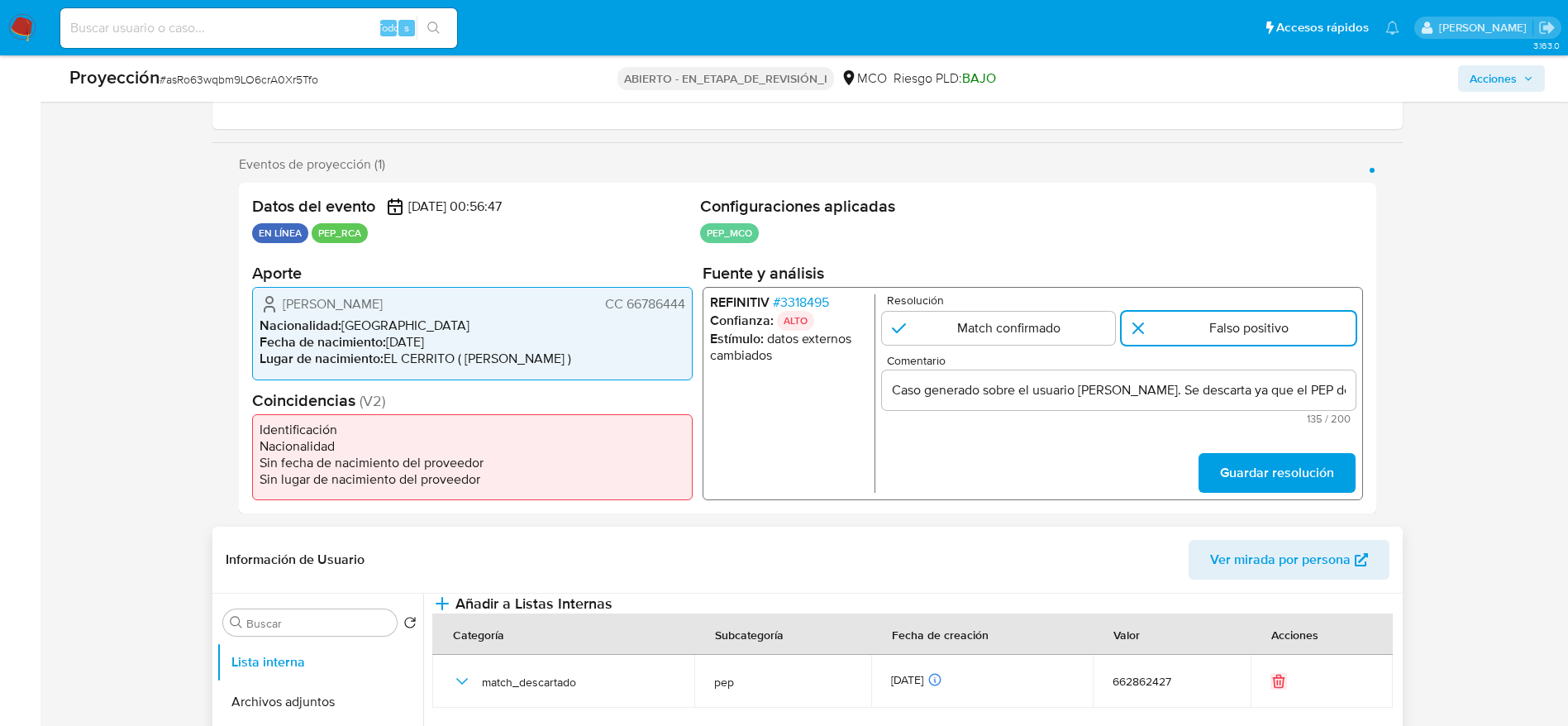
click at [1286, 439] on form "Resolución Match confirmado Falso positivo Comentario Caso generado sobre el us…" at bounding box center [1118, 393] width 473 height 199
click at [1260, 490] on span "Guardar resolución" at bounding box center [1276, 473] width 114 height 37
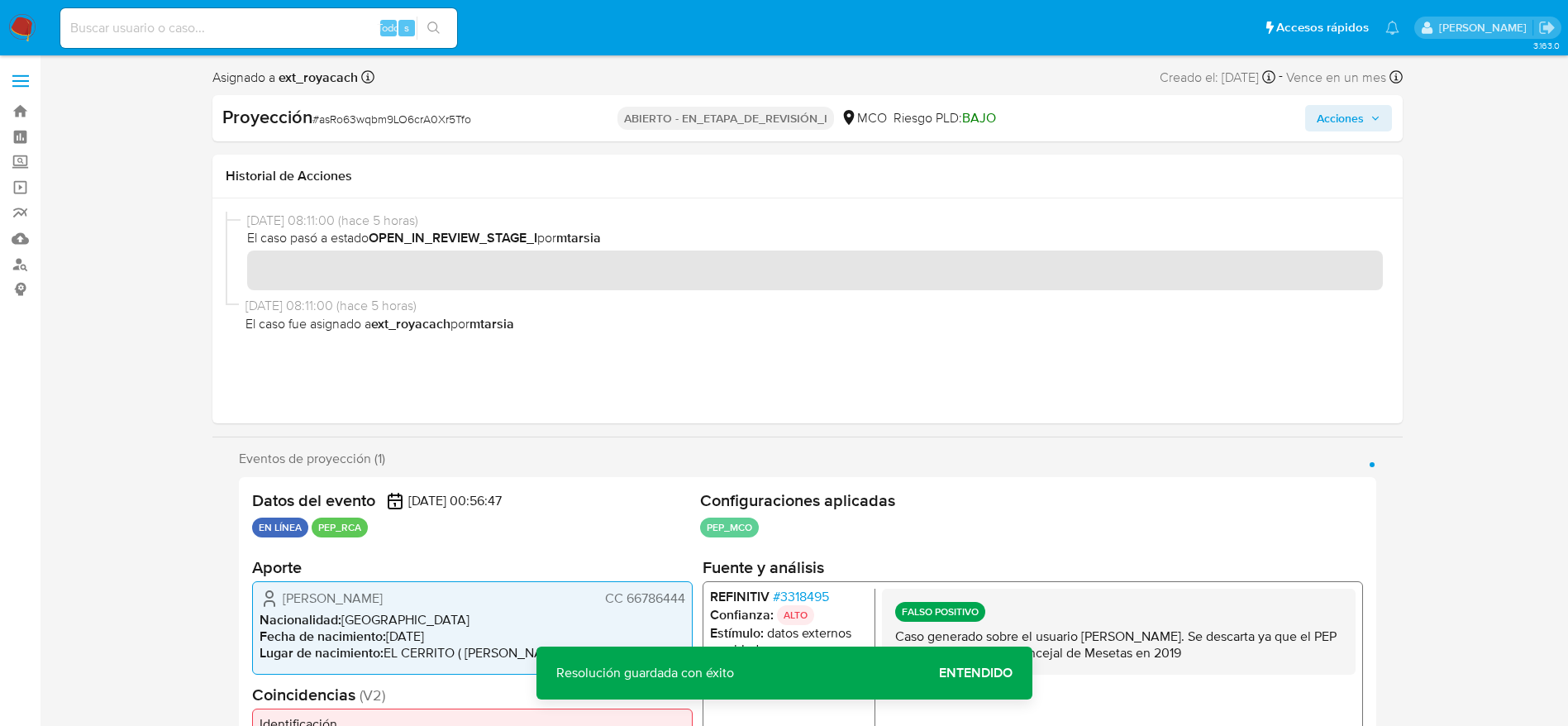
click at [1373, 118] on icon "button" at bounding box center [1375, 119] width 10 height 10
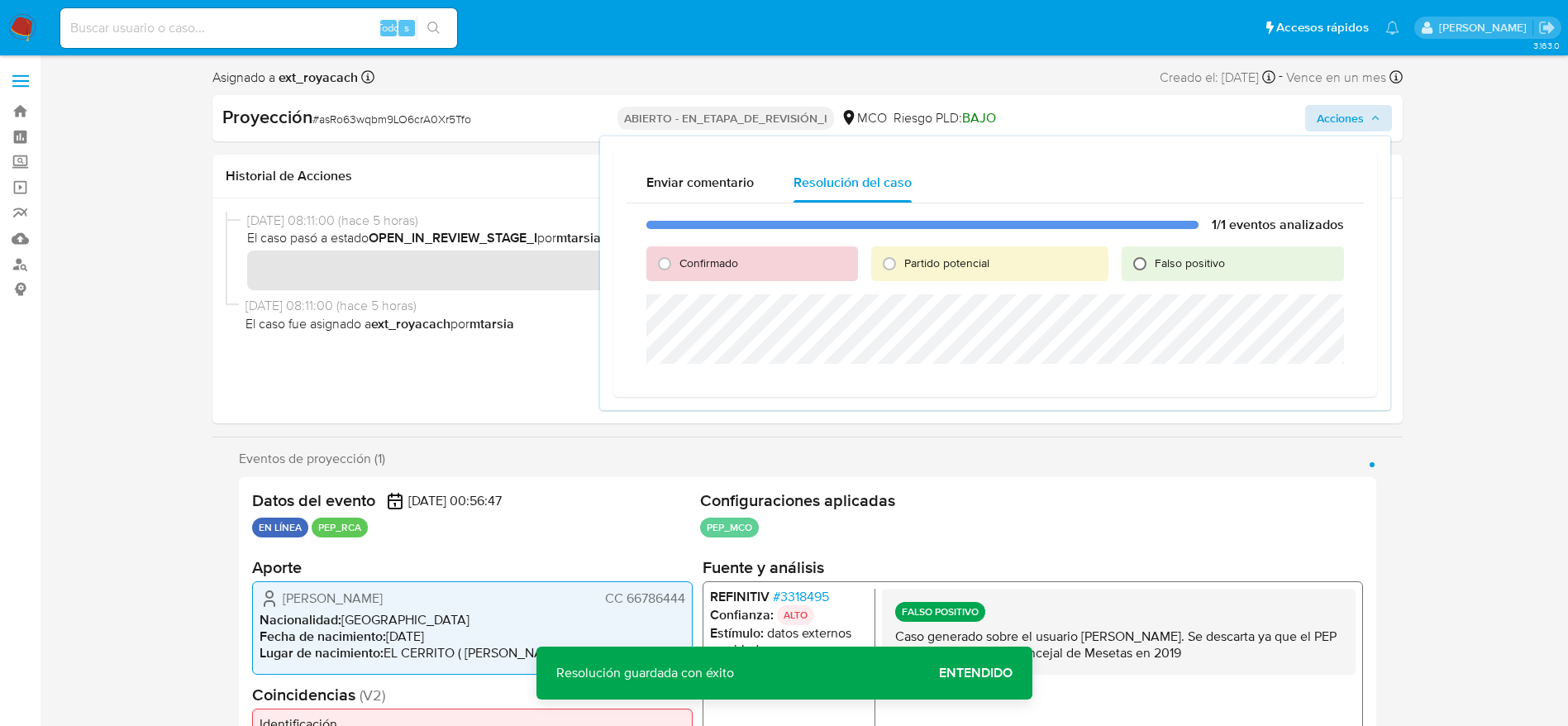
click at [1128, 276] on input "Falso positivo" at bounding box center [1140, 264] width 26 height 26
radio input "true"
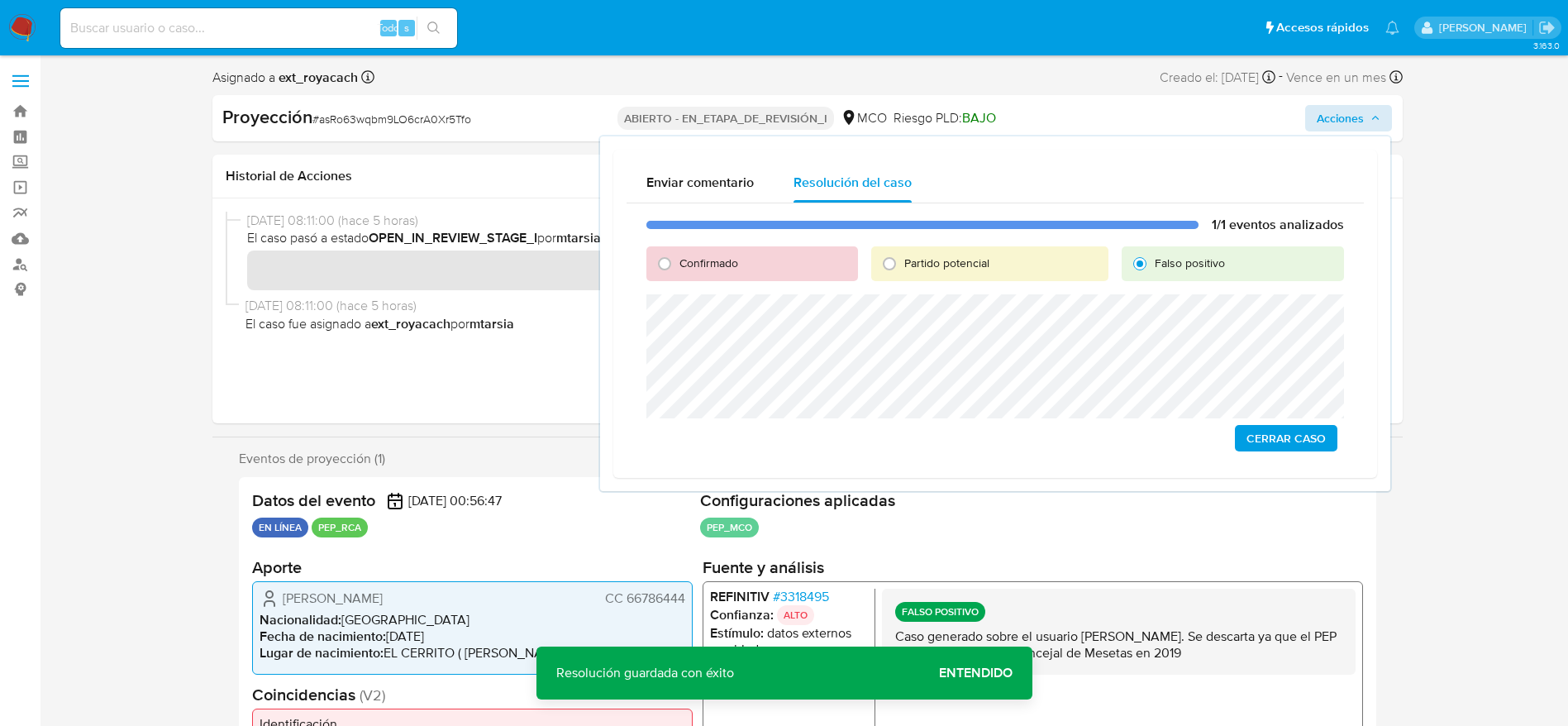
click at [1323, 433] on span "Cerrar Caso" at bounding box center [1286, 438] width 79 height 23
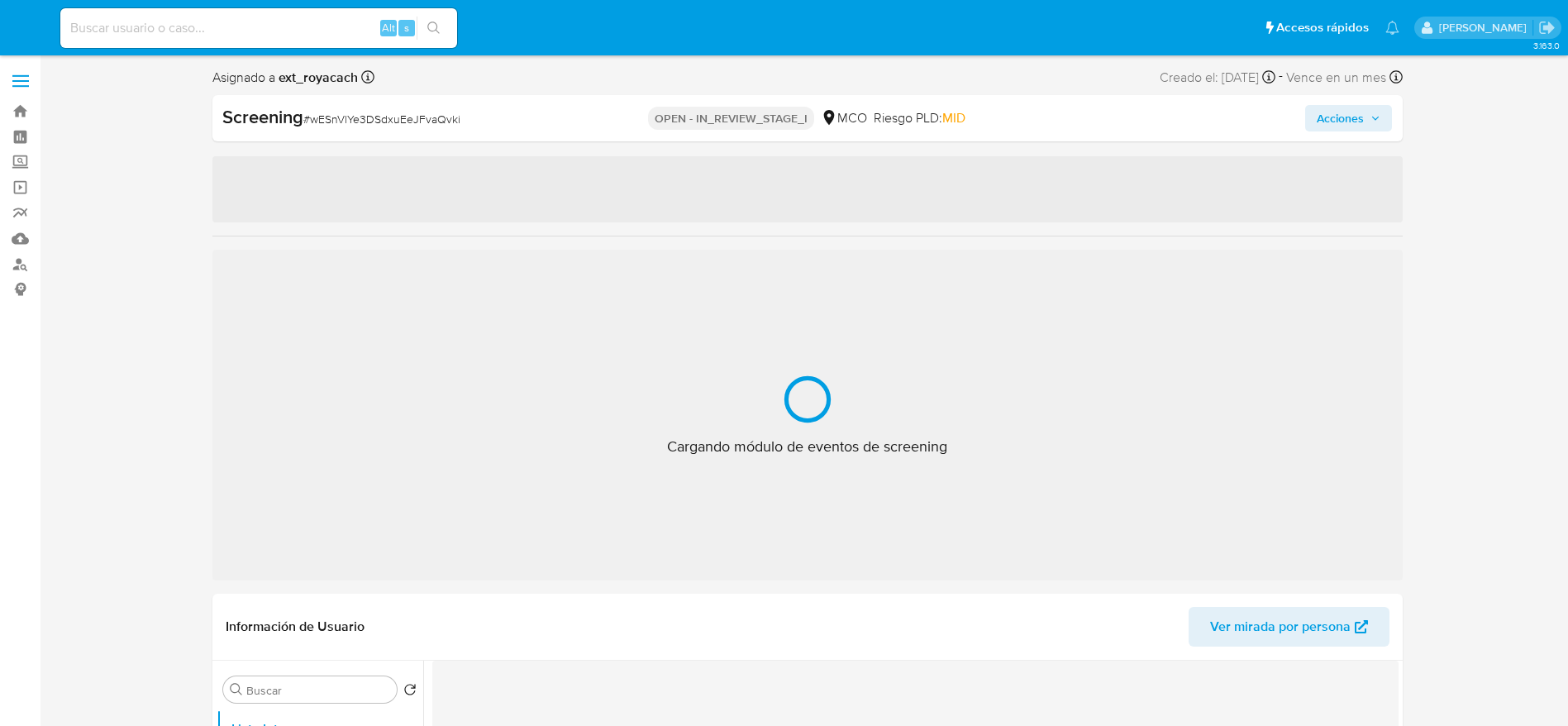
select select "10"
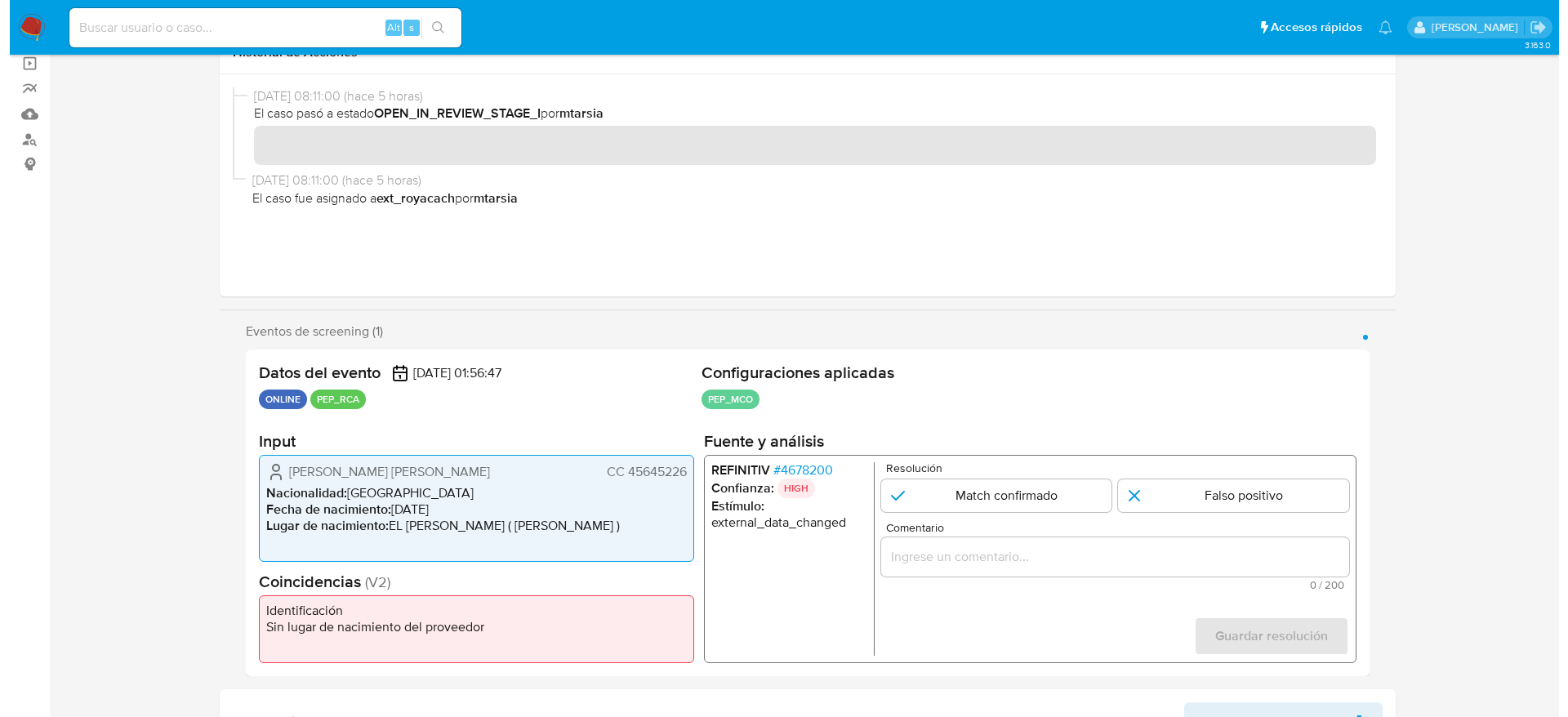
scroll to position [122, 0]
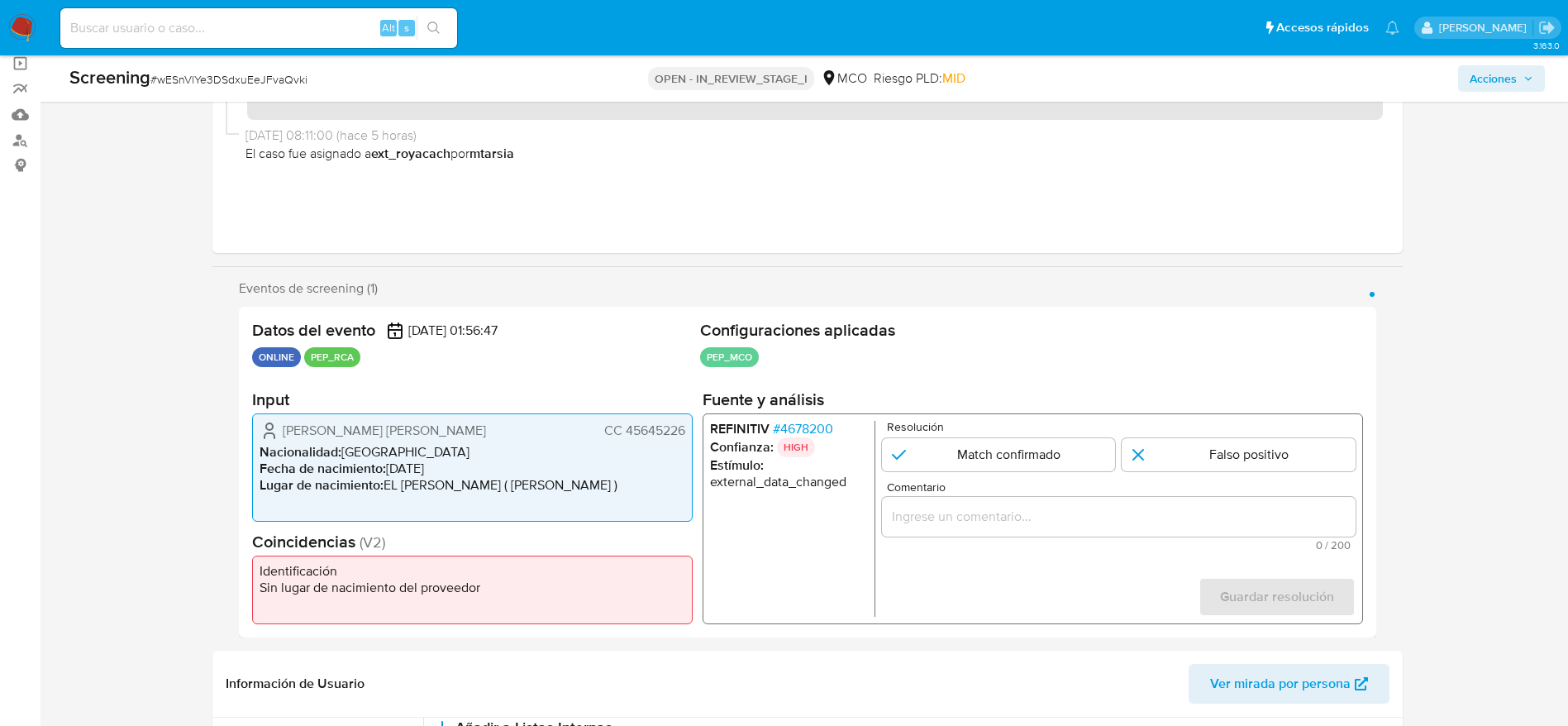
click at [799, 434] on span "# 4678200" at bounding box center [802, 428] width 61 height 16
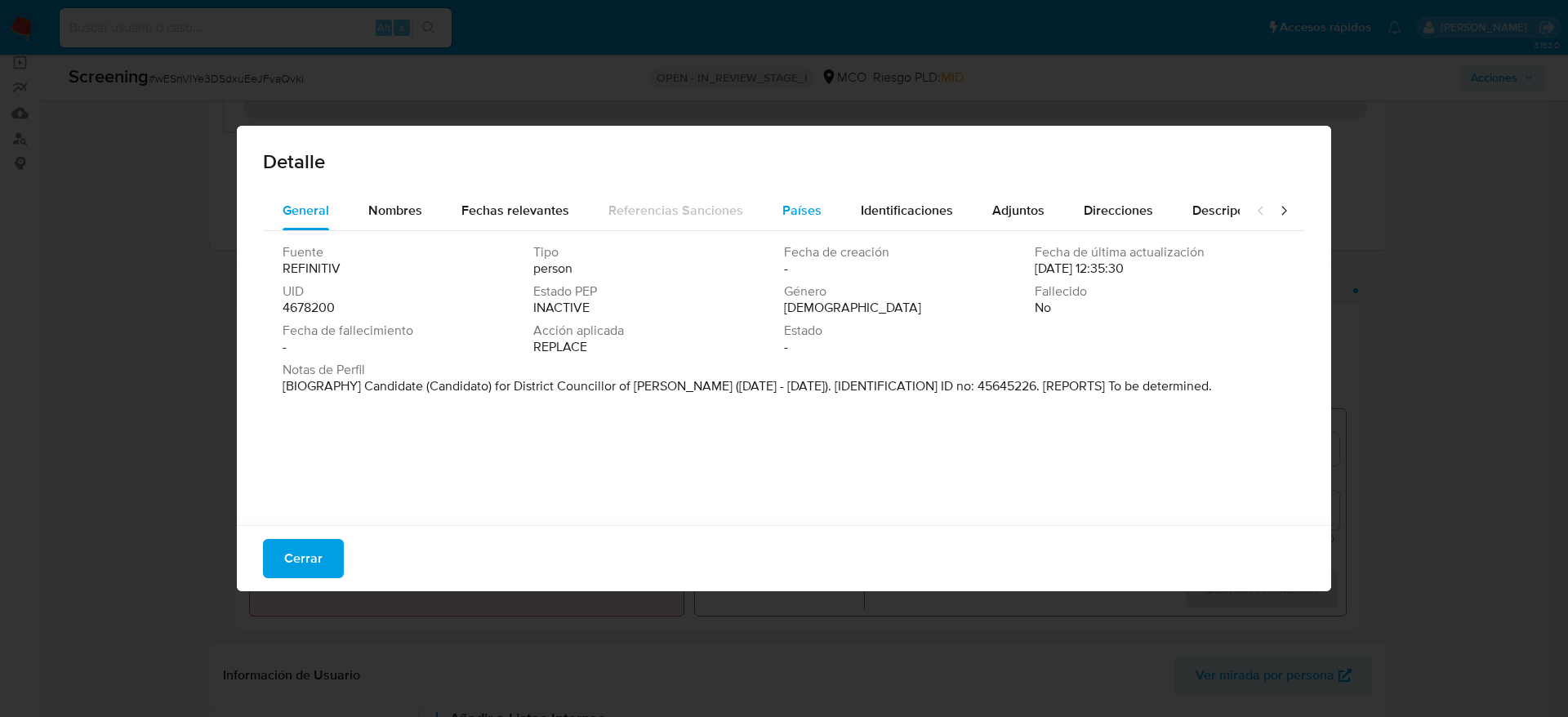
click at [802, 223] on div "Países" at bounding box center [802, 211] width 40 height 40
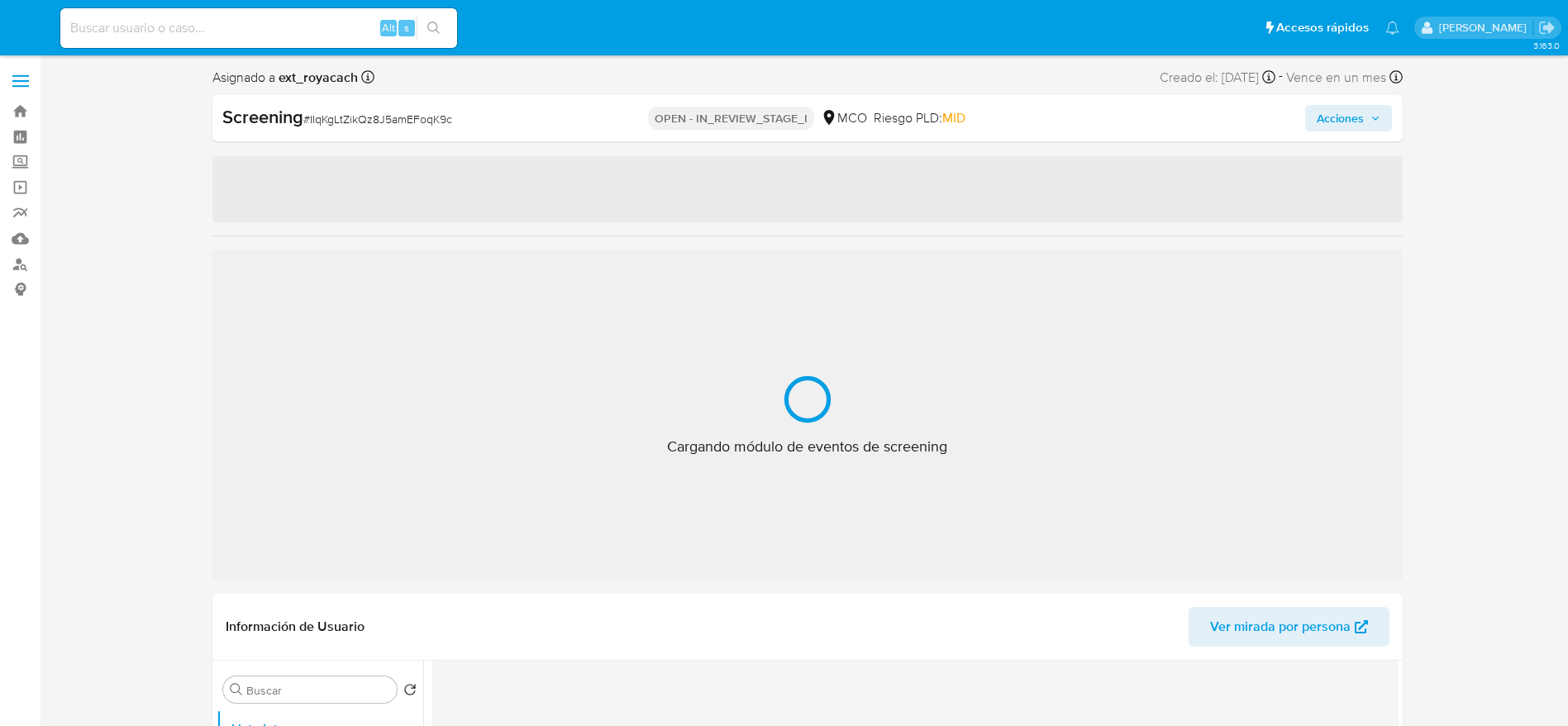
select select "10"
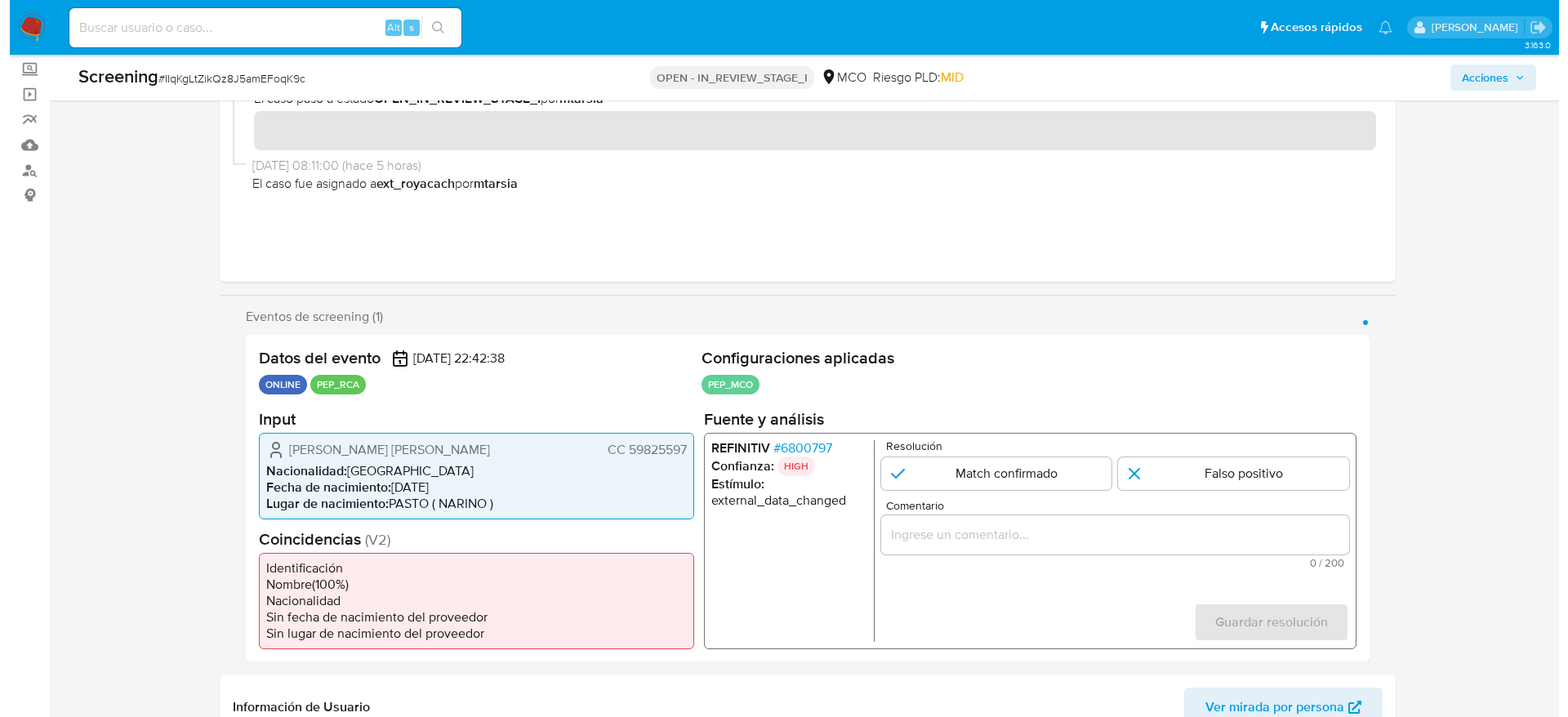
scroll to position [245, 0]
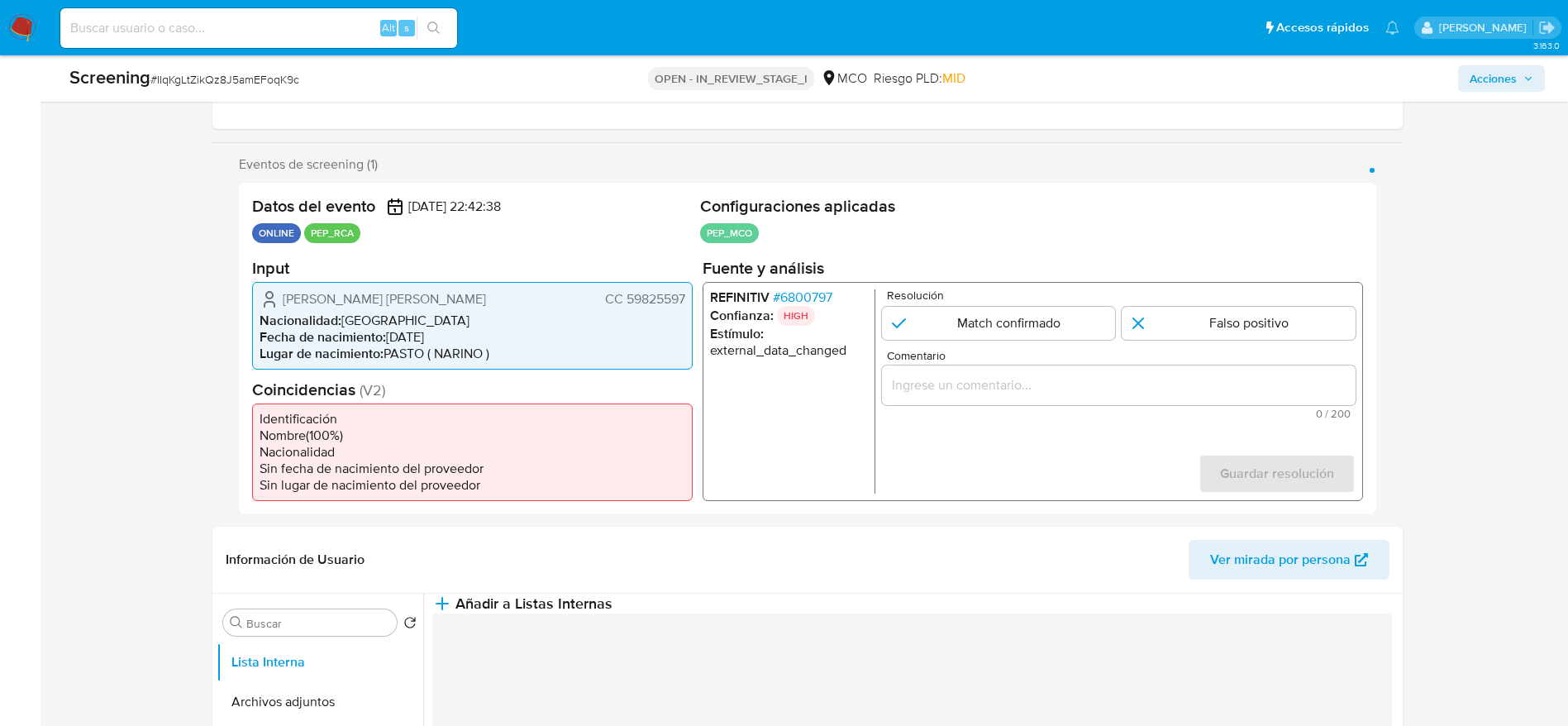
click at [789, 296] on span "# 6800797" at bounding box center [802, 296] width 60 height 16
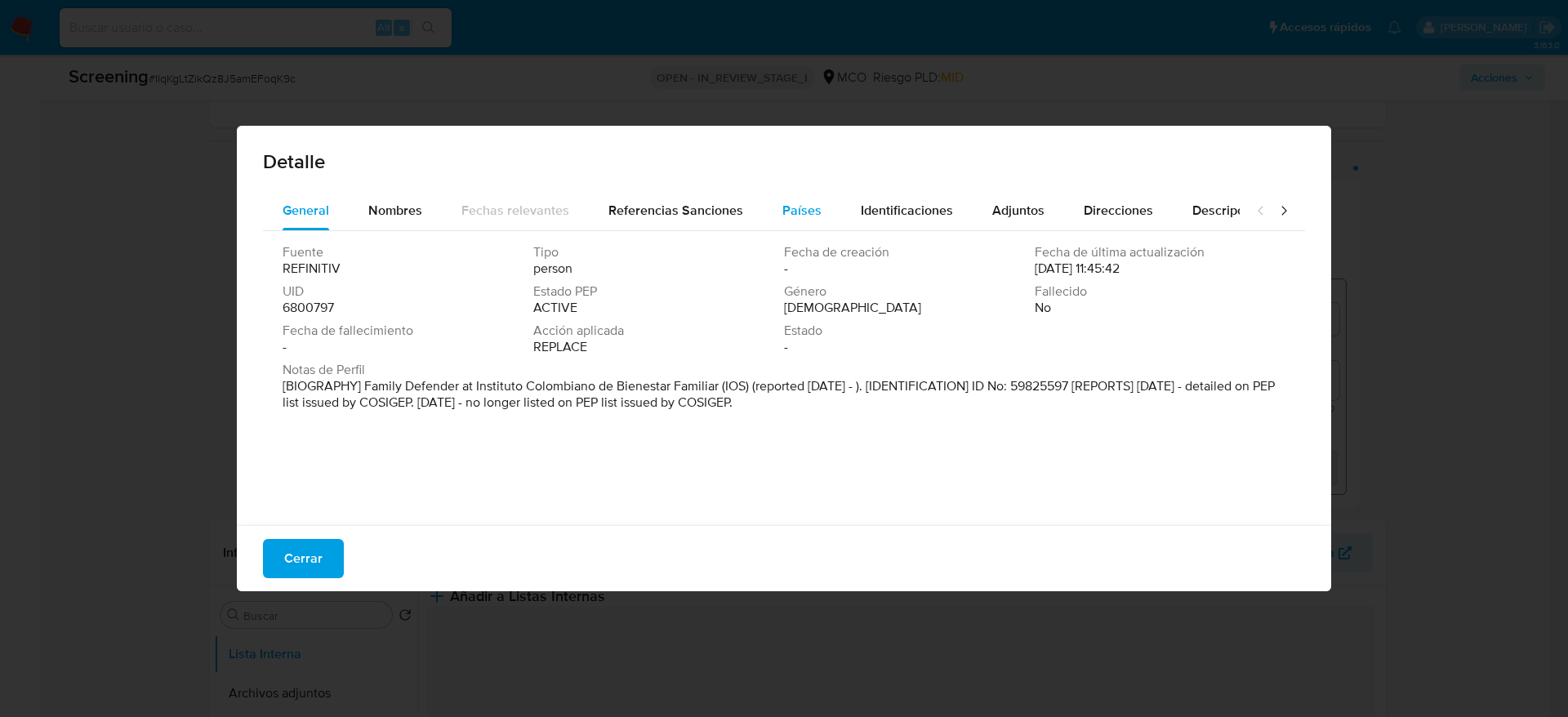
click at [782, 223] on div "Países" at bounding box center [802, 211] width 40 height 40
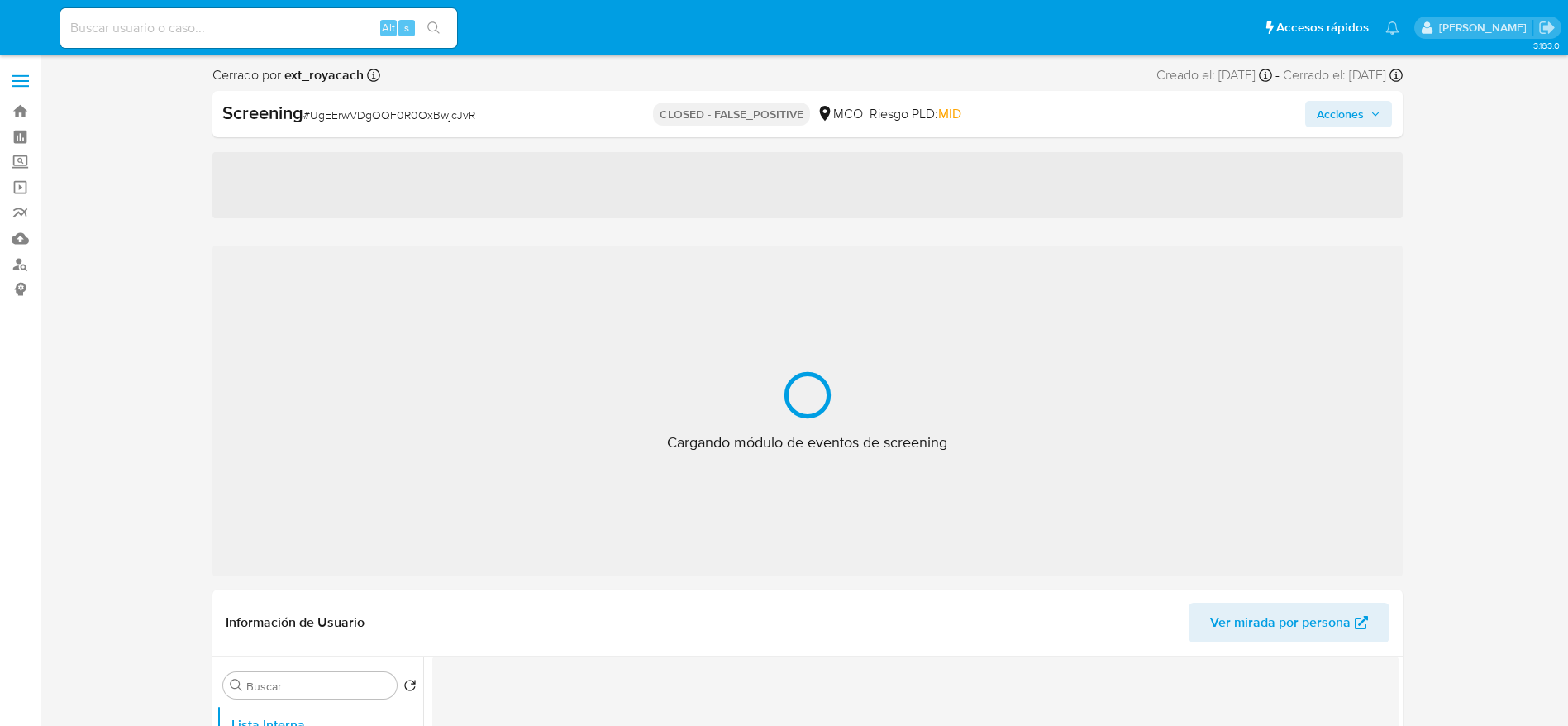
select select "10"
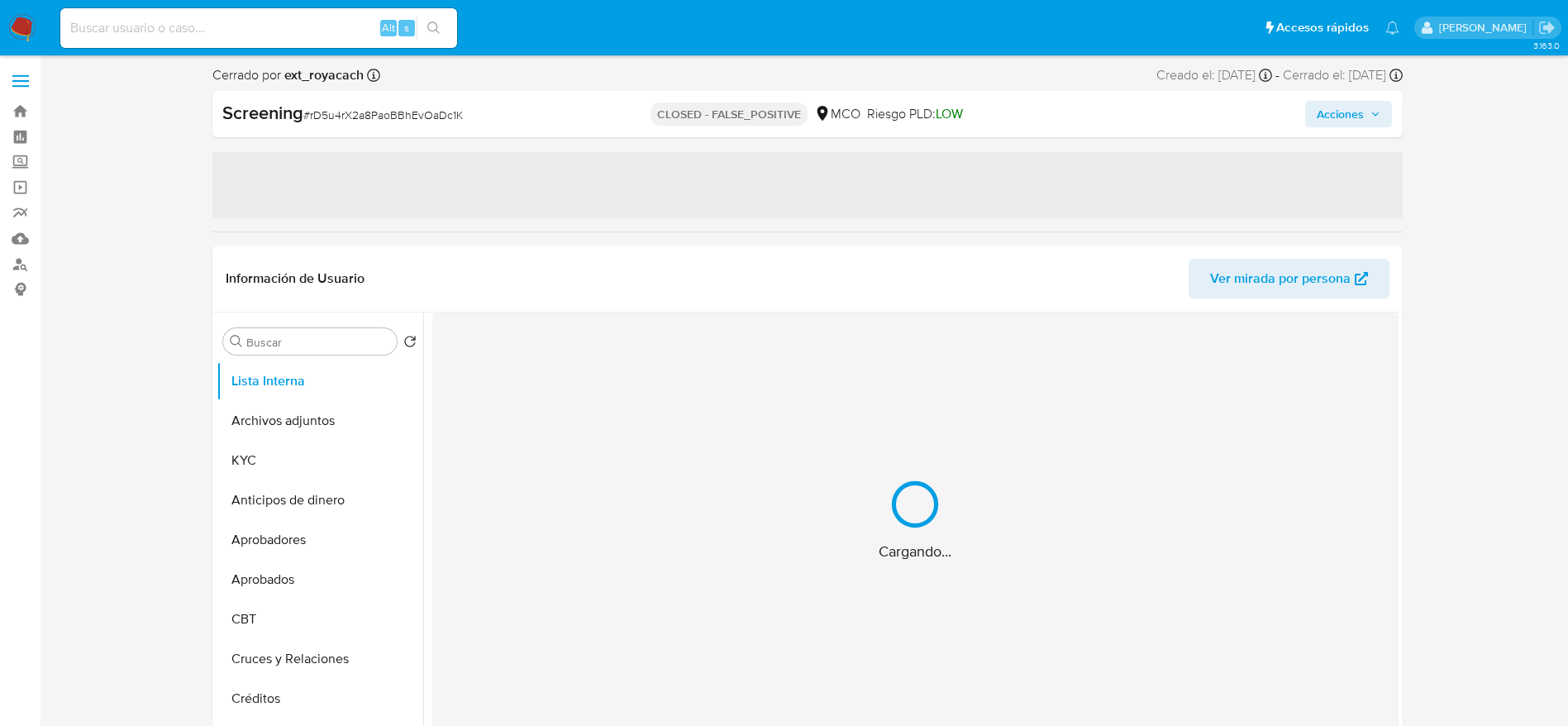
click at [454, 114] on span "# rD5u4rX2a8PaoBBhEvOaDc1K" at bounding box center [383, 114] width 160 height 16
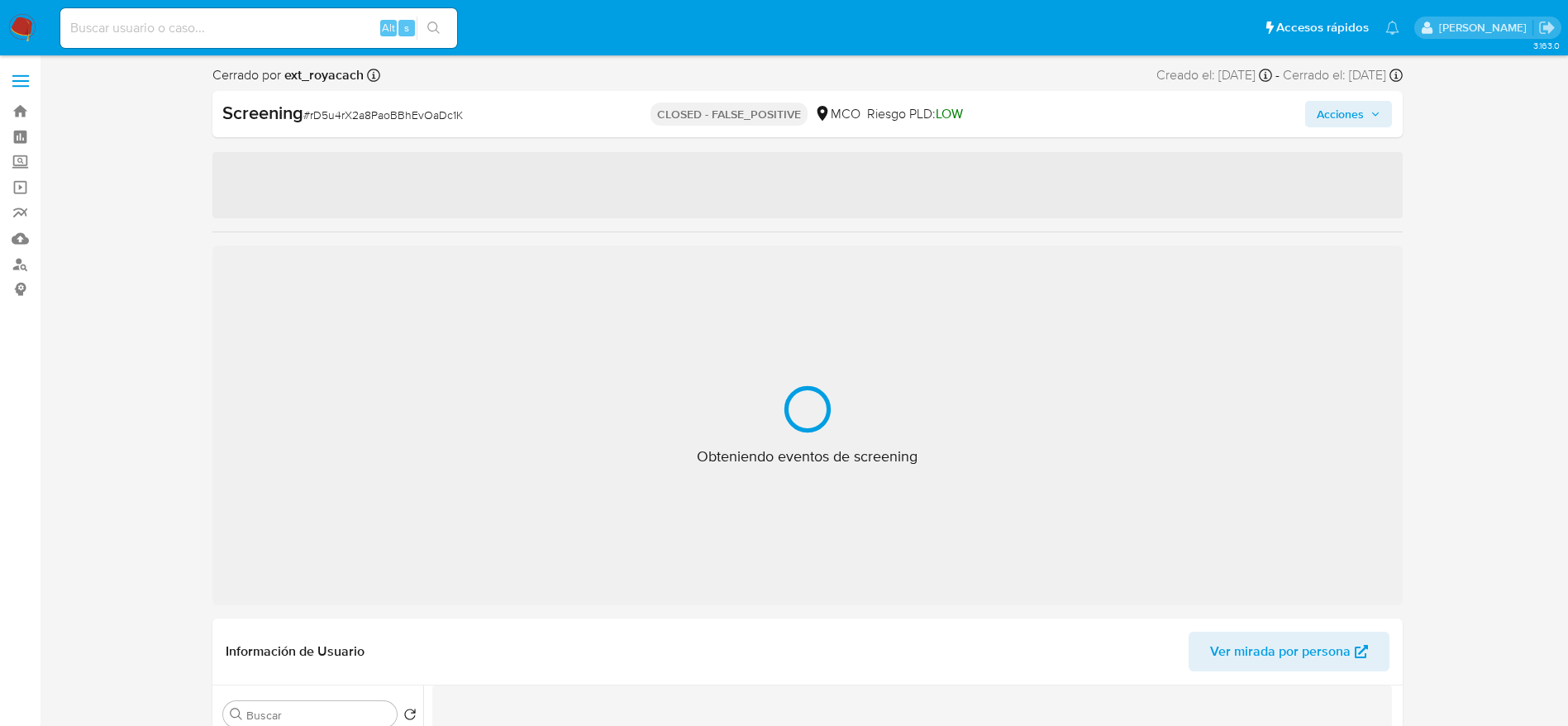
click at [454, 114] on span "# rD5u4rX2a8PaoBBhEvOaDc1K" at bounding box center [383, 114] width 160 height 16
copy span "rD5u4rX2a8PaoBBhEvOaDc1K"
select select "10"
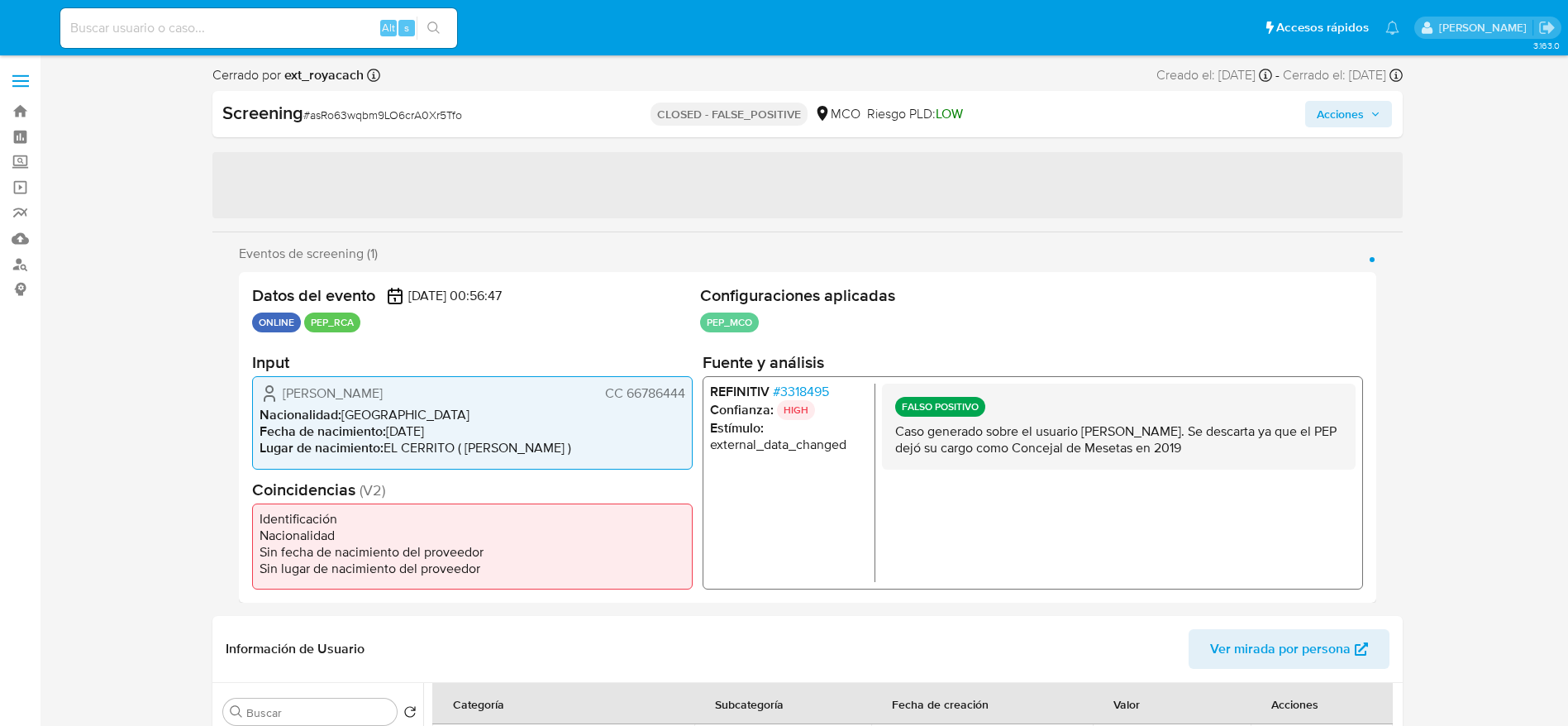
select select "10"
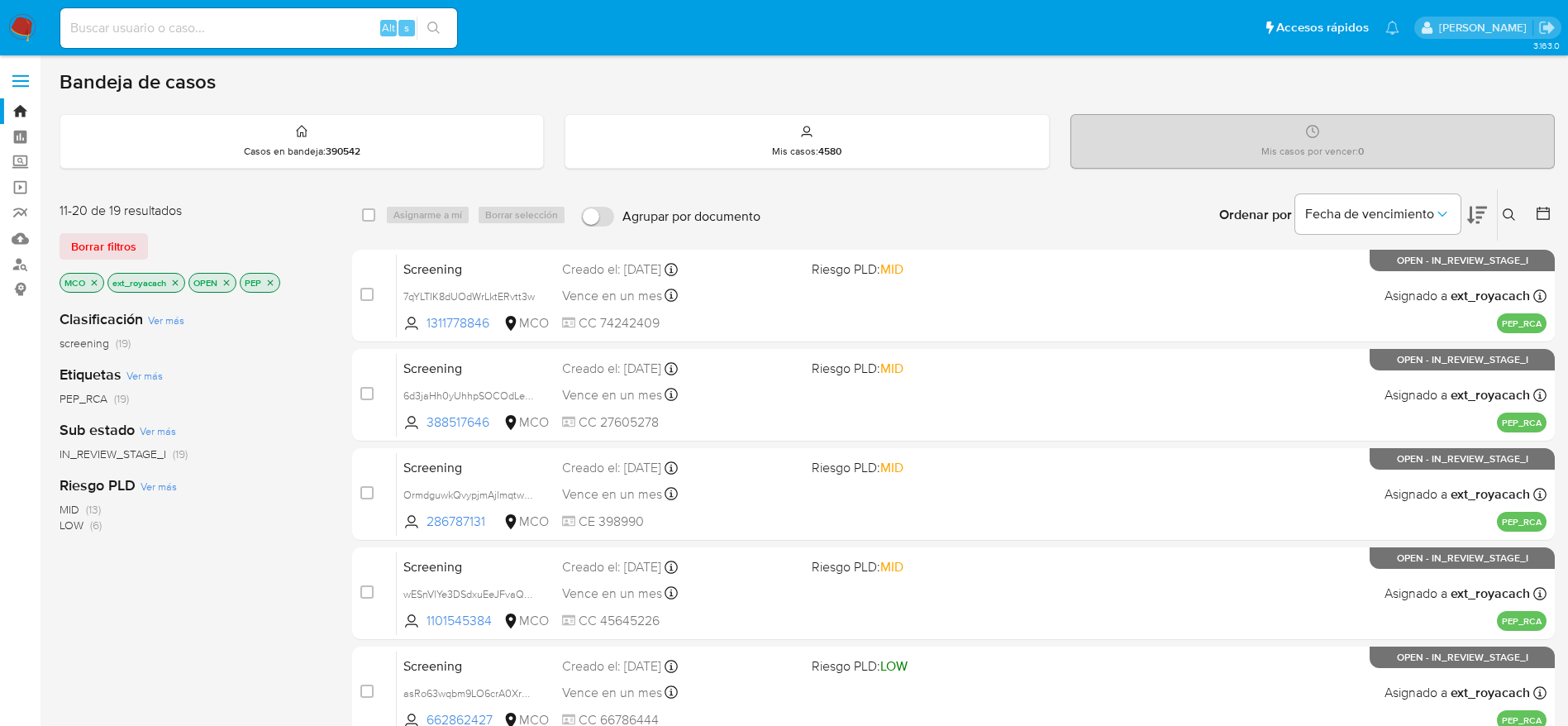
click at [55, 243] on main "3.163.0" at bounding box center [784, 632] width 1568 height 1265
click at [88, 241] on span "Borrar filtros" at bounding box center [103, 246] width 66 height 23
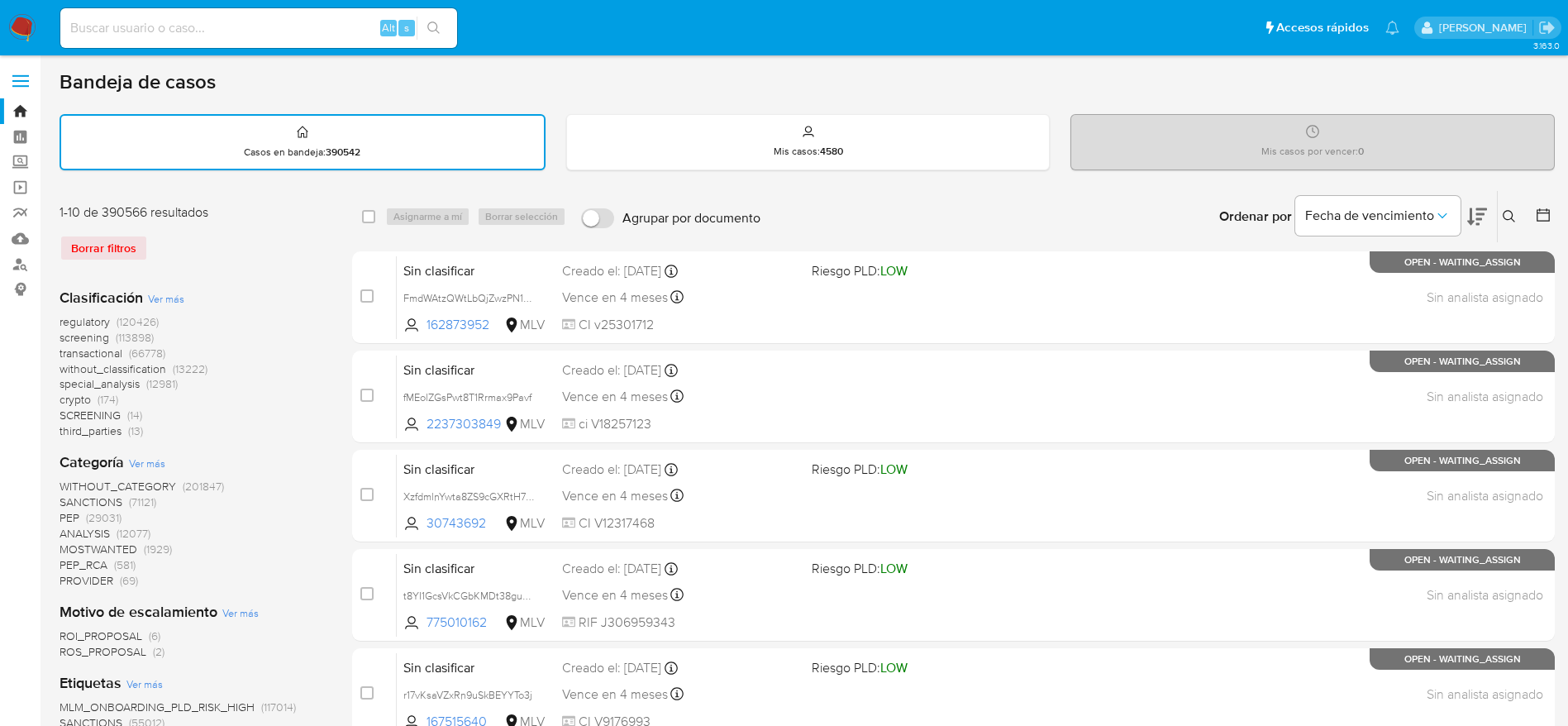
click at [1512, 217] on icon at bounding box center [1508, 216] width 13 height 13
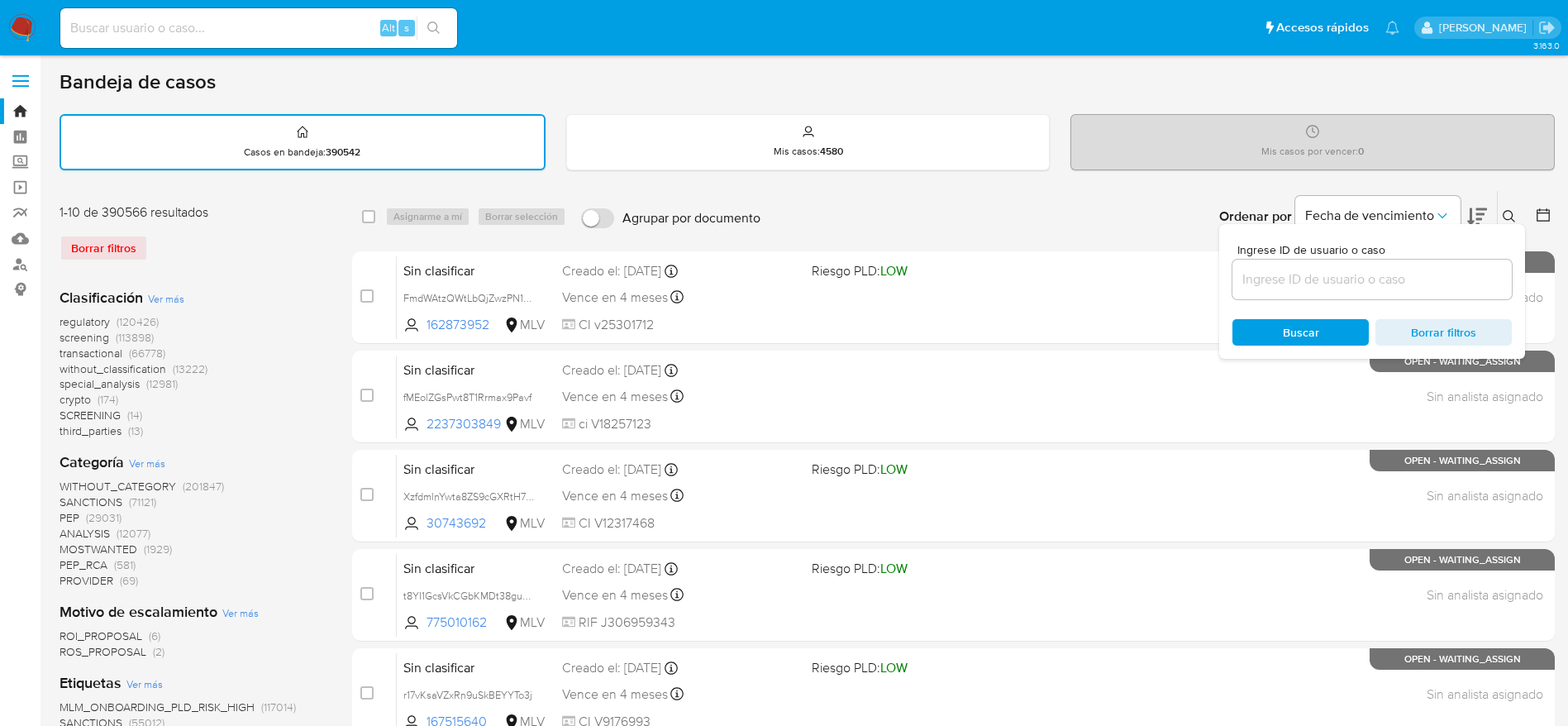
click at [1420, 262] on div at bounding box center [1372, 279] width 279 height 40
click at [1420, 266] on div at bounding box center [1372, 279] width 279 height 40
click at [1420, 282] on input at bounding box center [1372, 279] width 279 height 21
paste input "7C7mrUitrFPKwhWQFi3D3TVx"
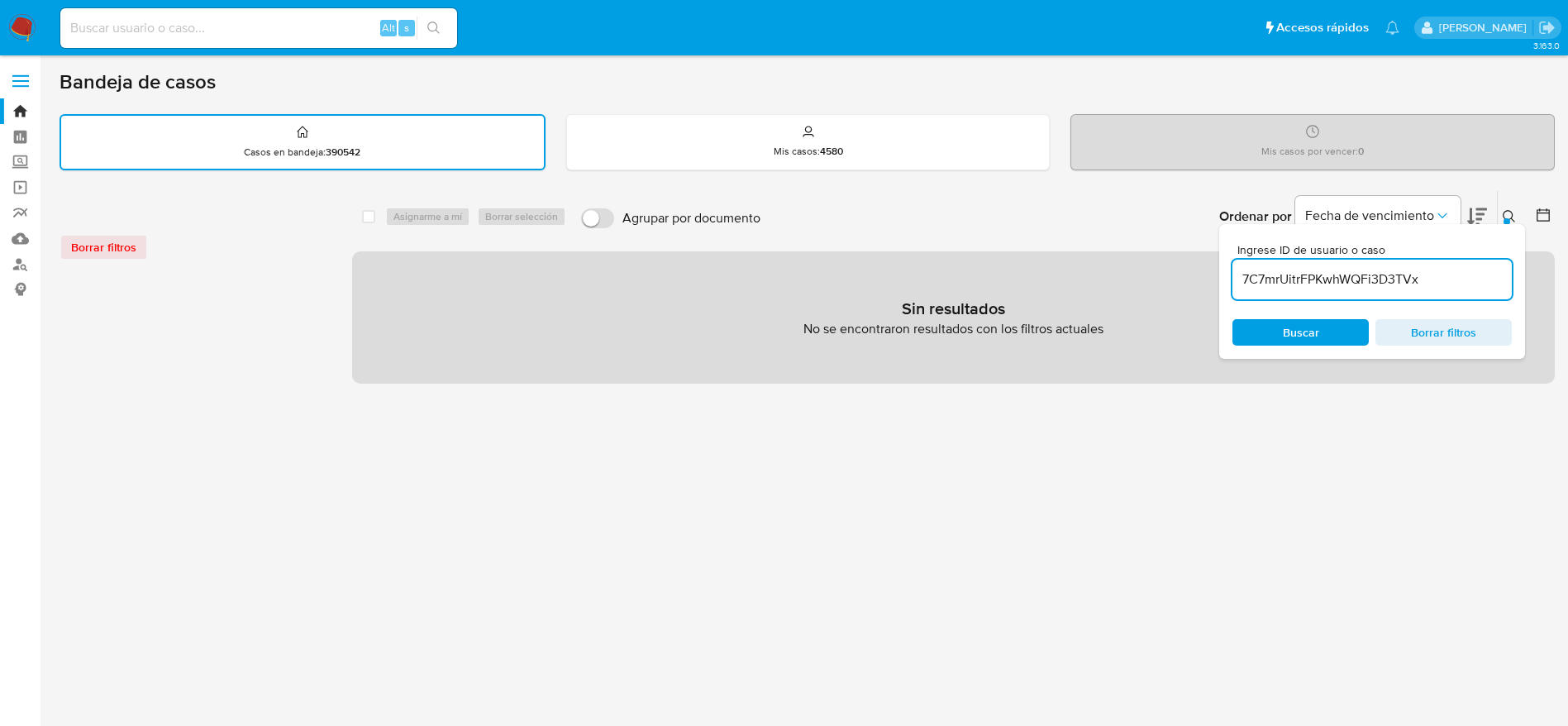
click at [1473, 274] on input "7C7mrUitrFPKwhWQFi3D3TVx" at bounding box center [1372, 279] width 279 height 21
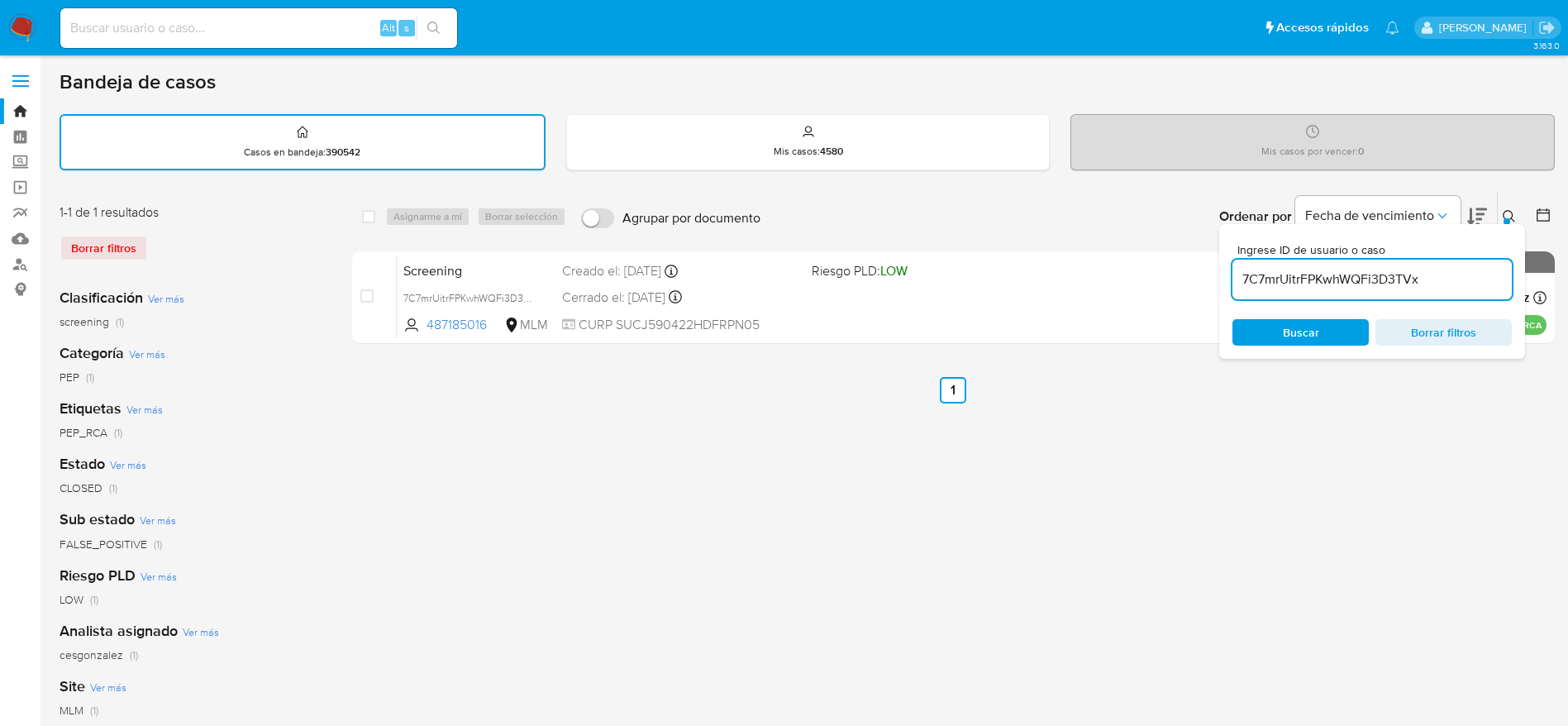
click at [1318, 269] on input "7C7mrUitrFPKwhWQFi3D3TVx" at bounding box center [1372, 279] width 279 height 21
paste input "hqcH6SSNtxrPXG3A5ZKH4mOl"
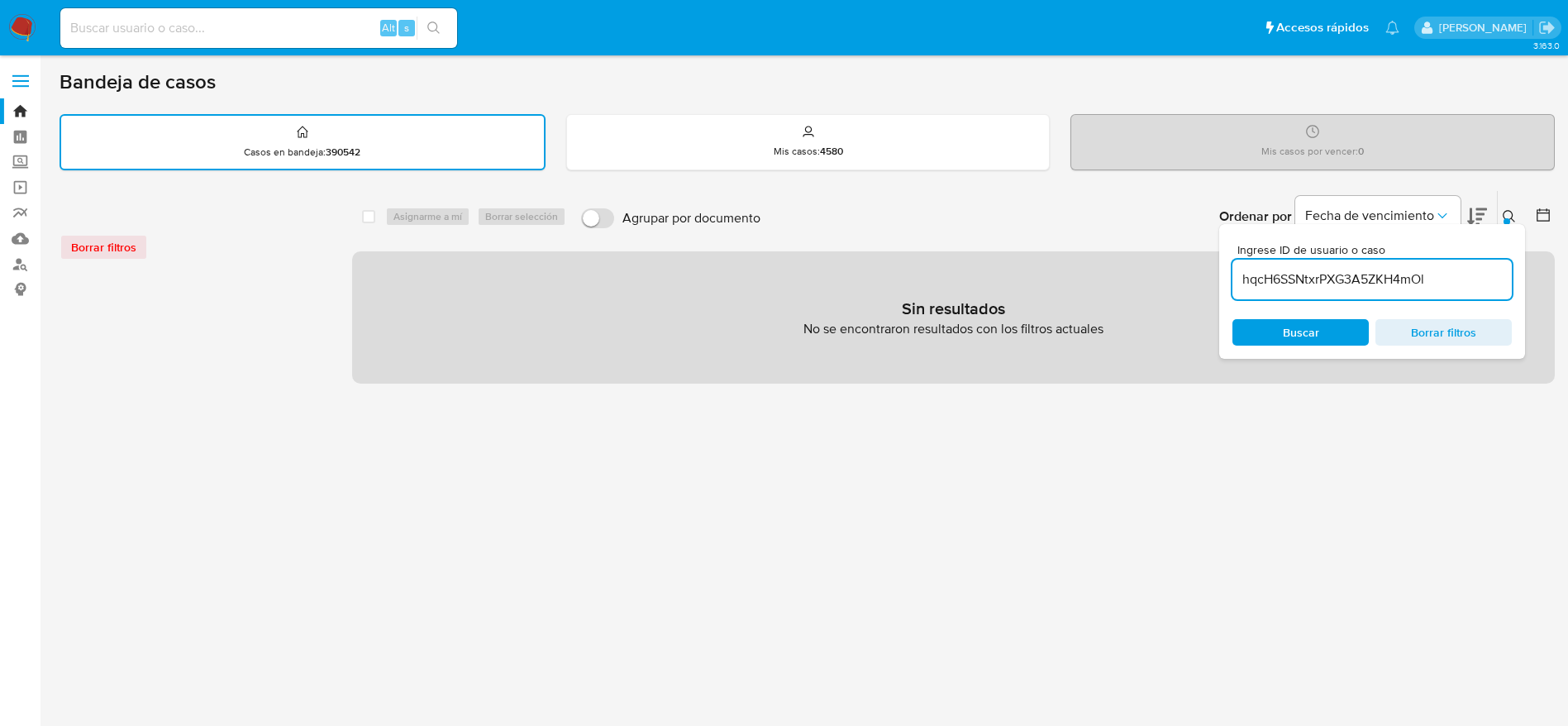
click at [1454, 273] on input "hqcH6SSNtxrPXG3A5ZKH4mOl" at bounding box center [1372, 279] width 279 height 21
type input "hqcH6SSNtxrPXG3A5ZKH4mOl"
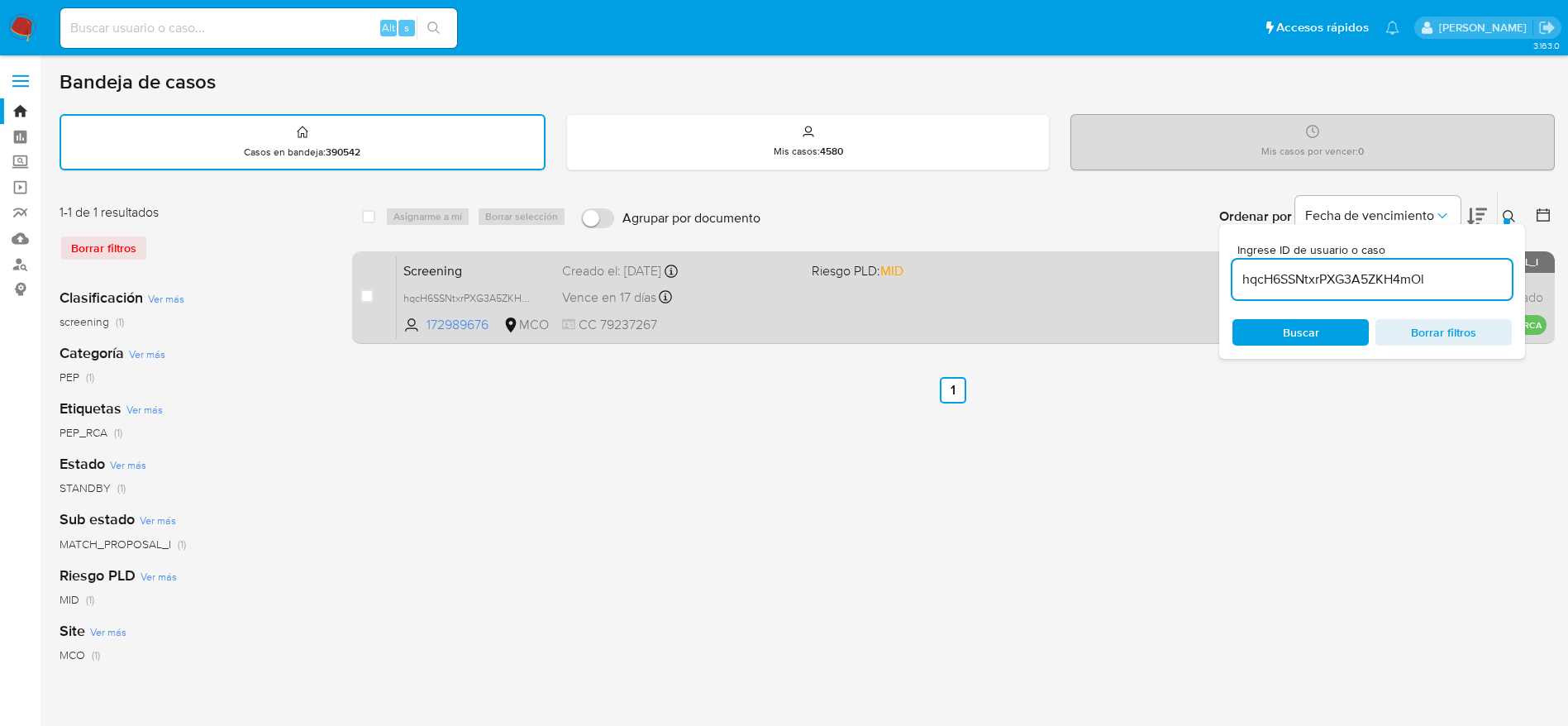
click at [950, 273] on span "Riesgo PLD: MID" at bounding box center [929, 269] width 236 height 21
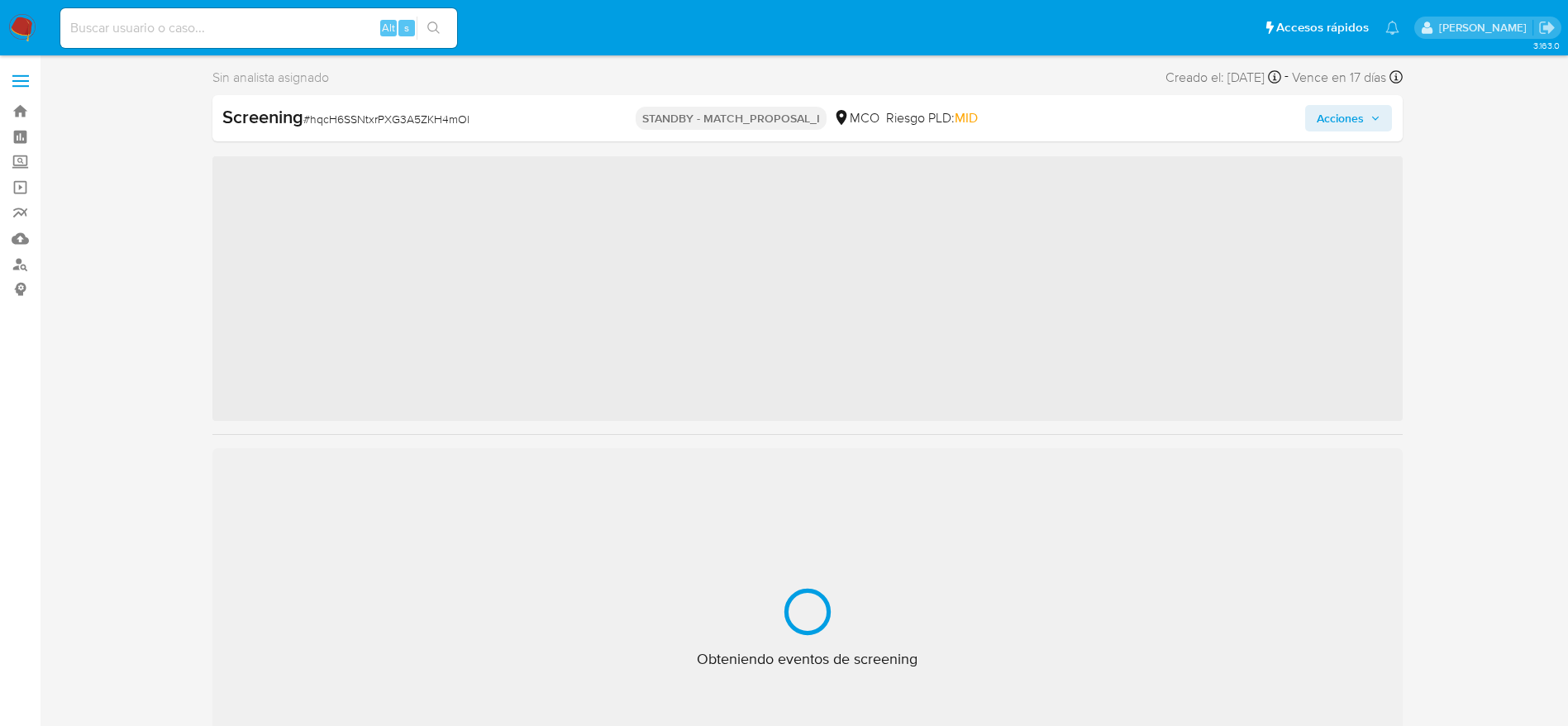
click at [355, 107] on div "Screening # hqcH6SSNtxrPXG3A5ZKH4mOl" at bounding box center [415, 117] width 385 height 25
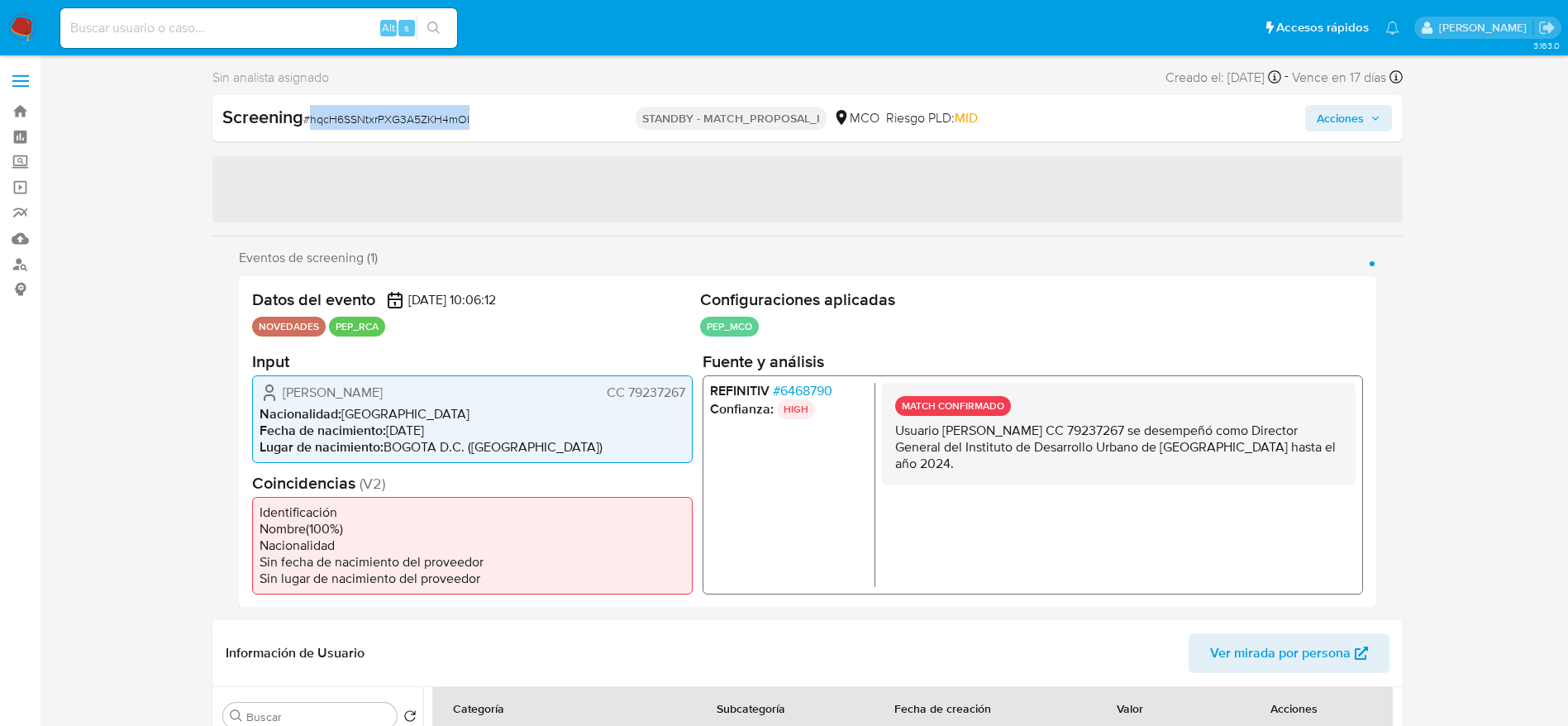
click at [355, 107] on div "Screening # hqcH6SSNtxrPXG3A5ZKH4mOl" at bounding box center [415, 117] width 385 height 25
select select "10"
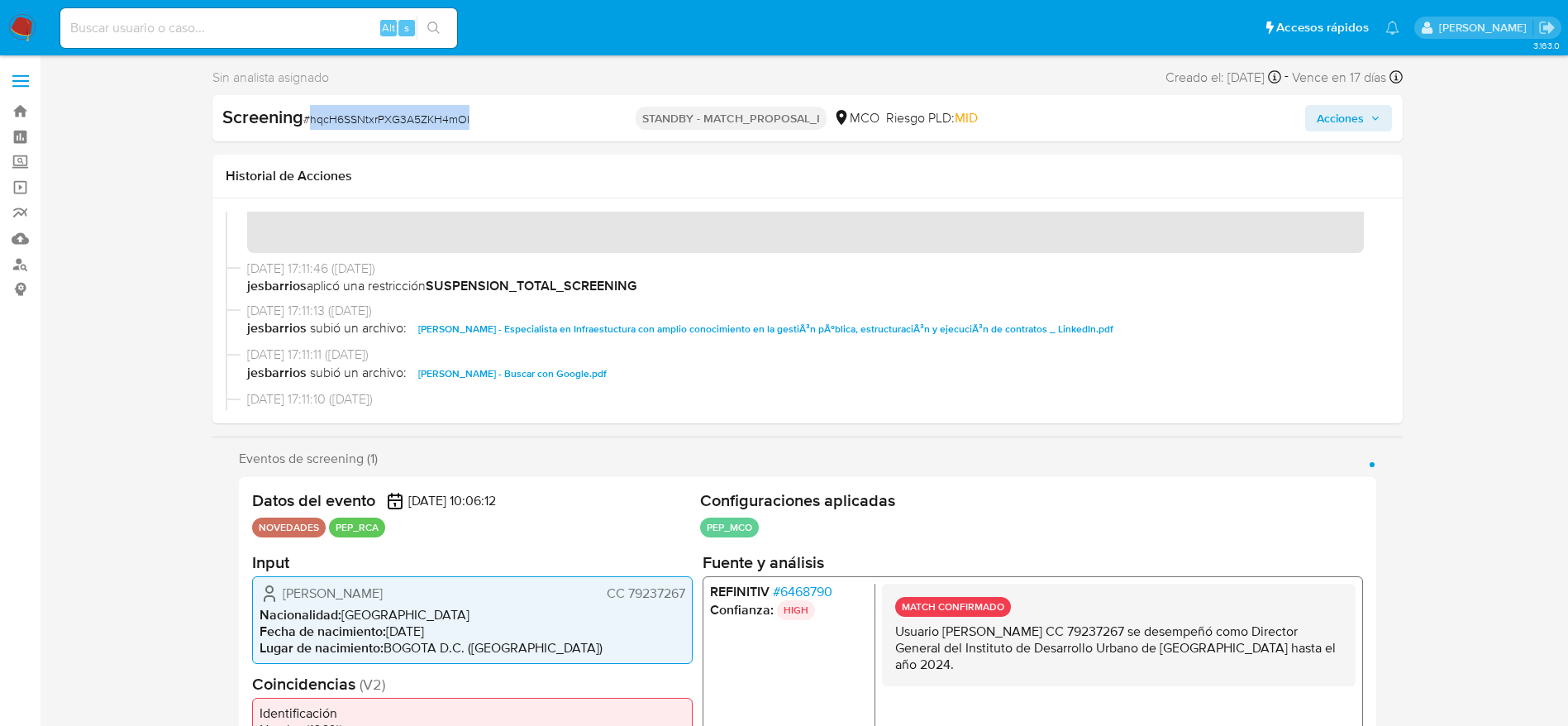
scroll to position [43, 0]
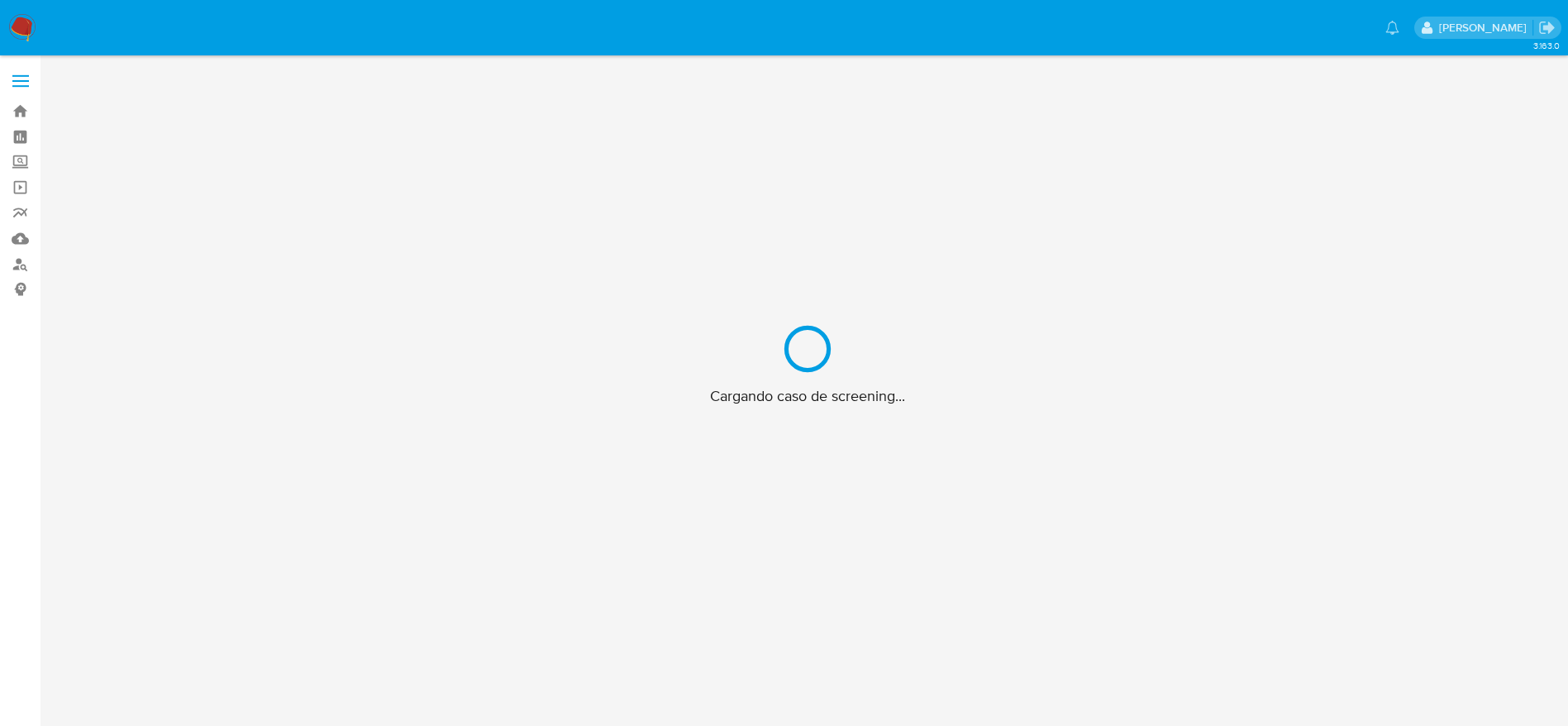
scroll to position [60, 0]
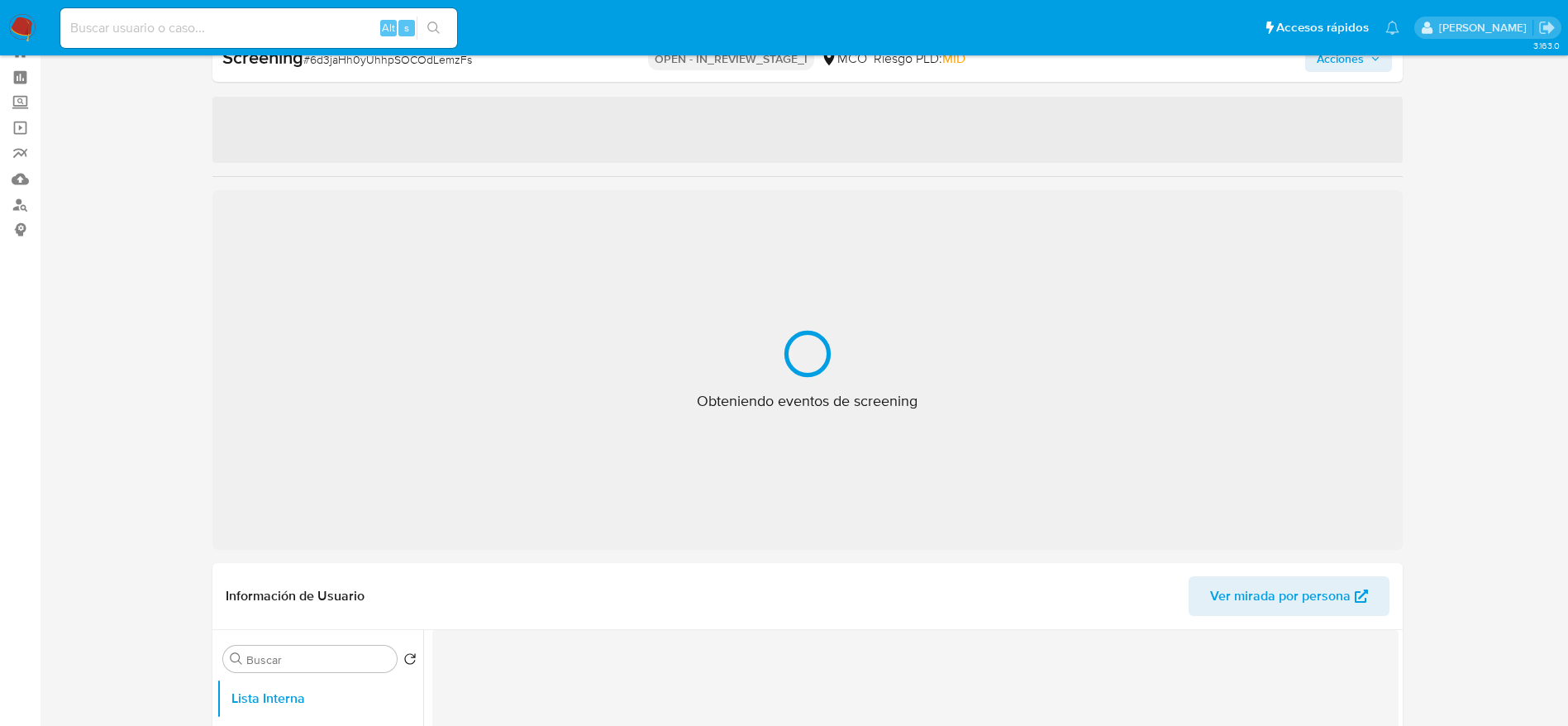
select select "10"
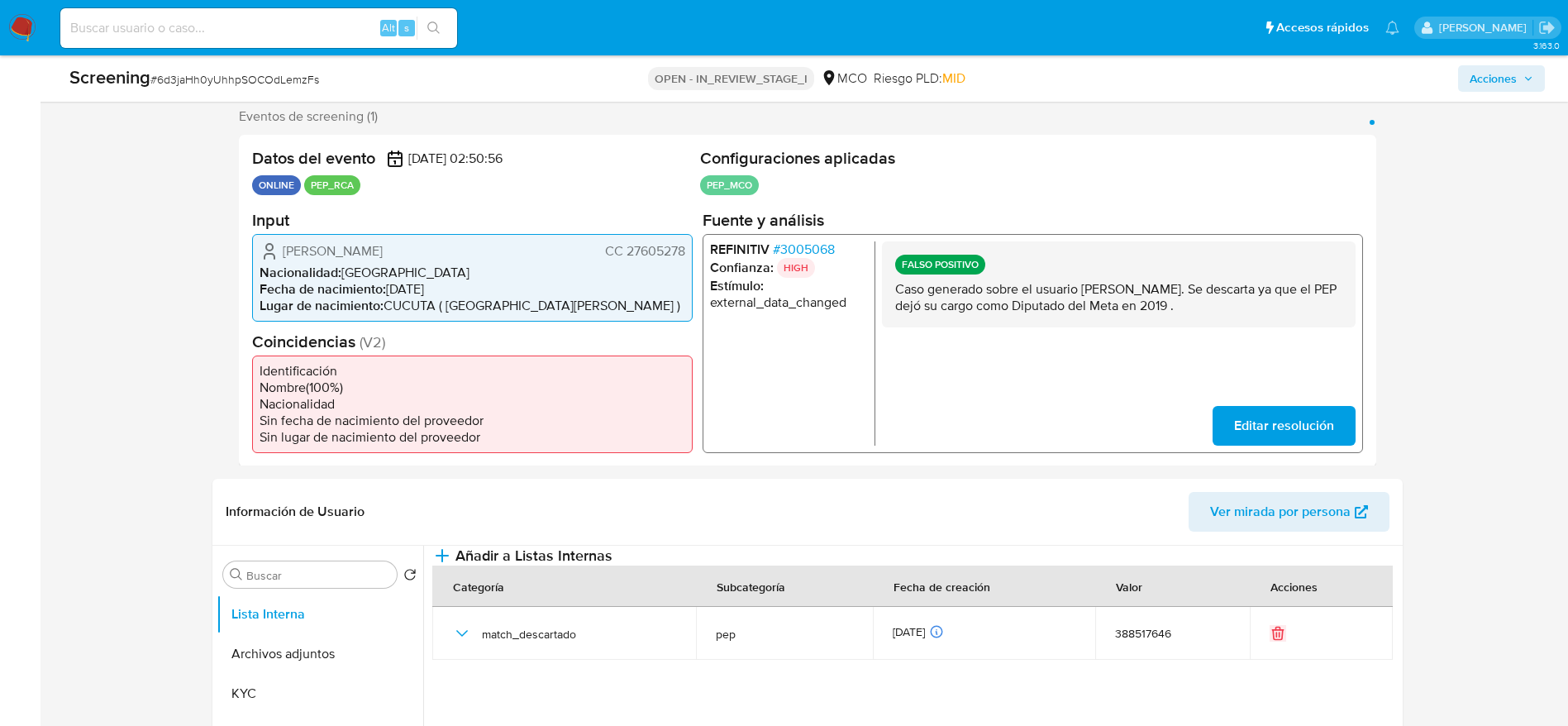
scroll to position [307, 0]
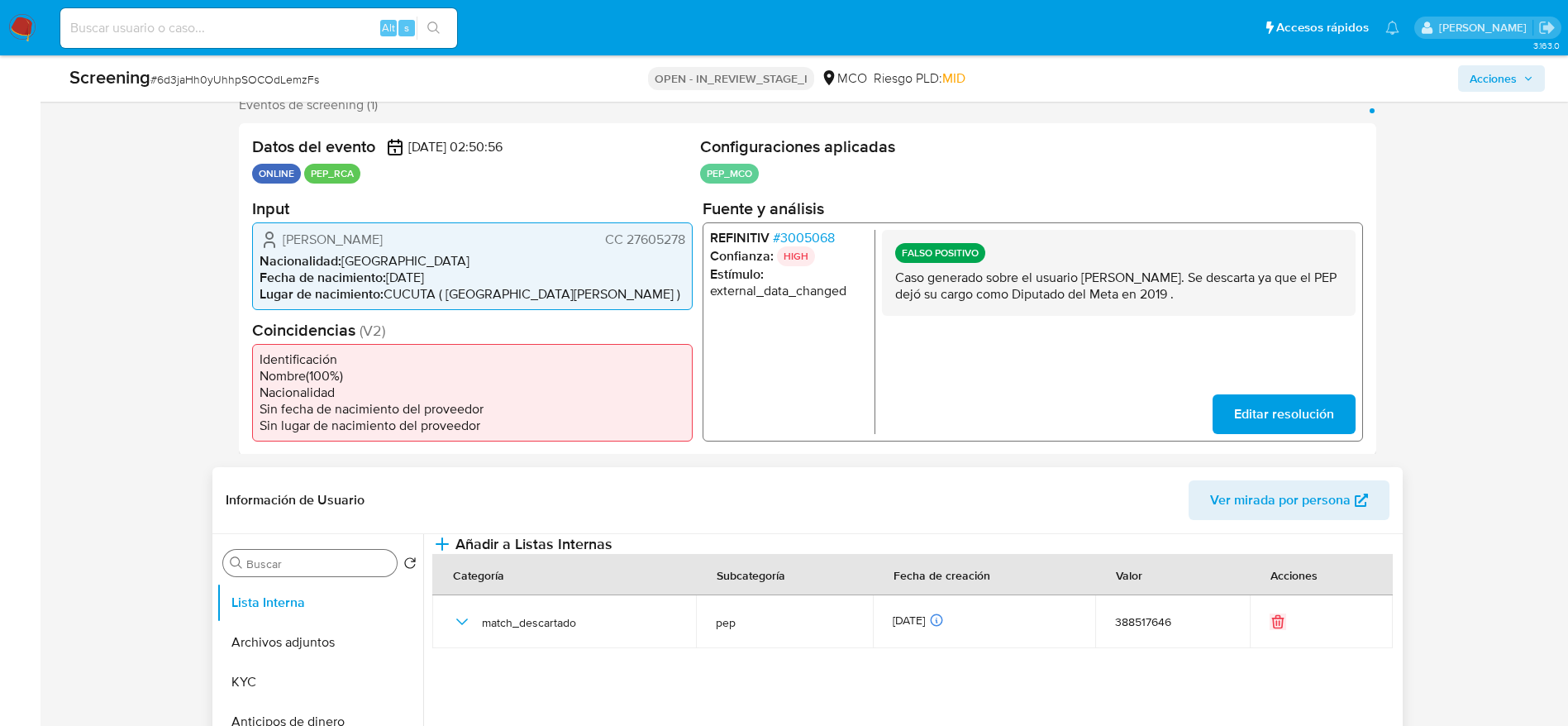
click at [299, 550] on div "Buscar" at bounding box center [310, 562] width 173 height 26
click at [297, 561] on input "Buscar" at bounding box center [318, 563] width 144 height 15
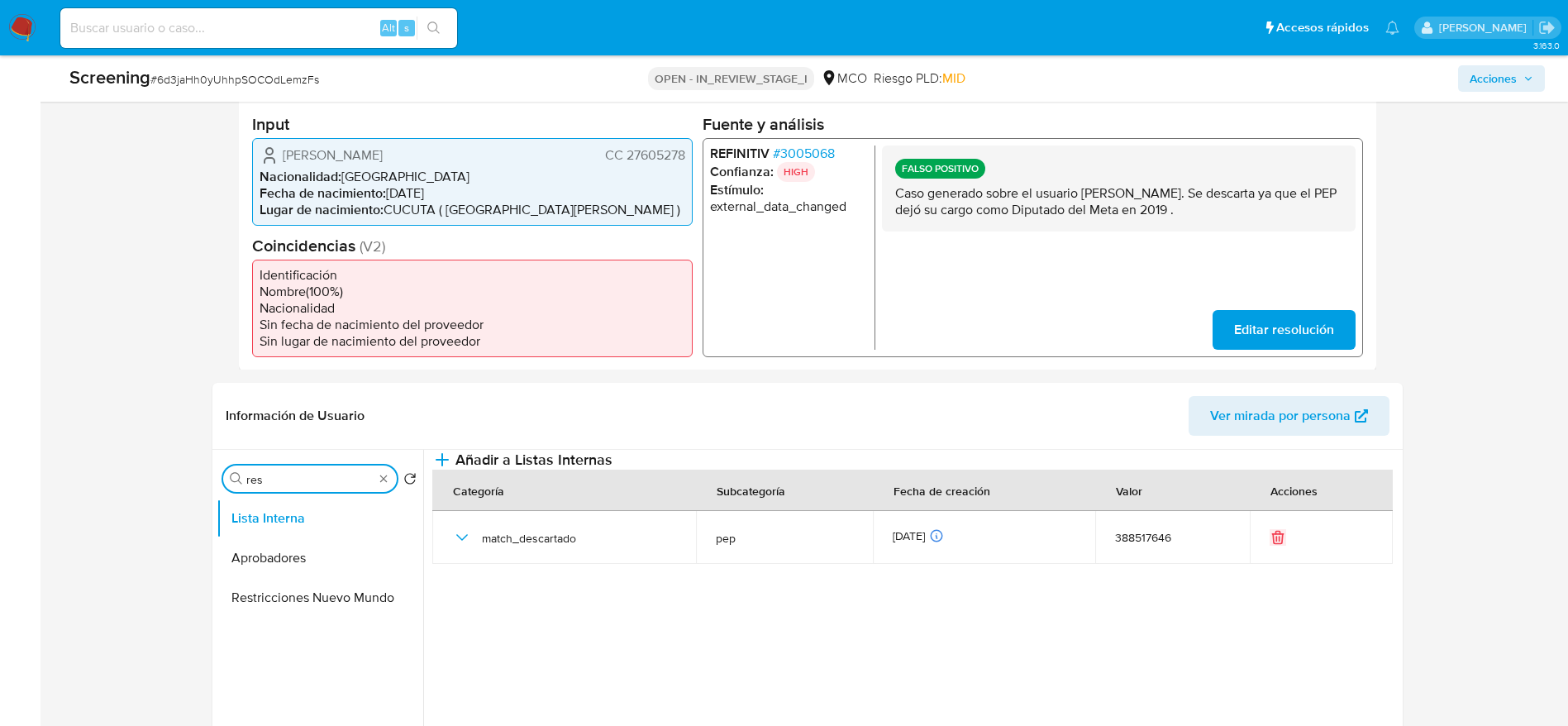
scroll to position [432, 0]
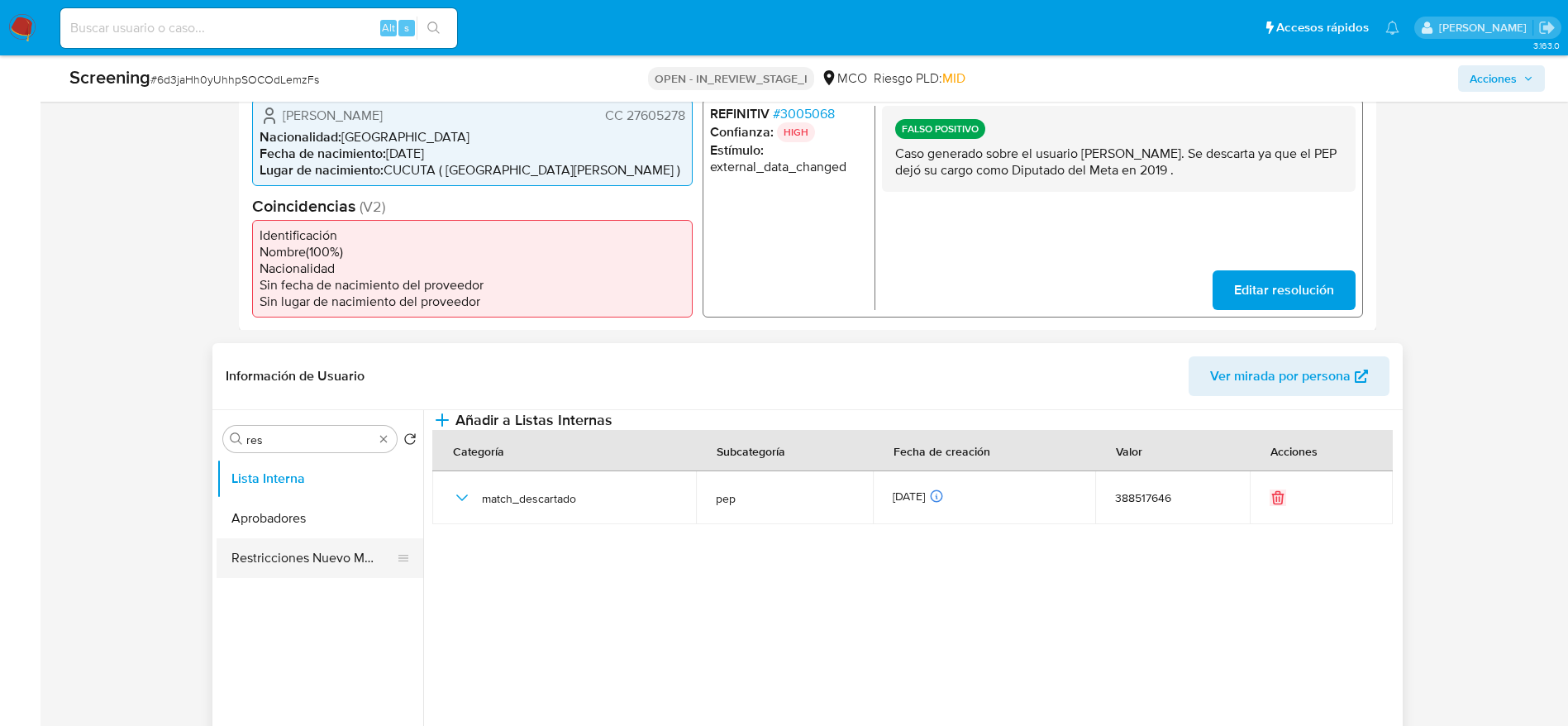
click at [287, 546] on button "Restricciones Nuevo Mundo" at bounding box center [313, 558] width 194 height 40
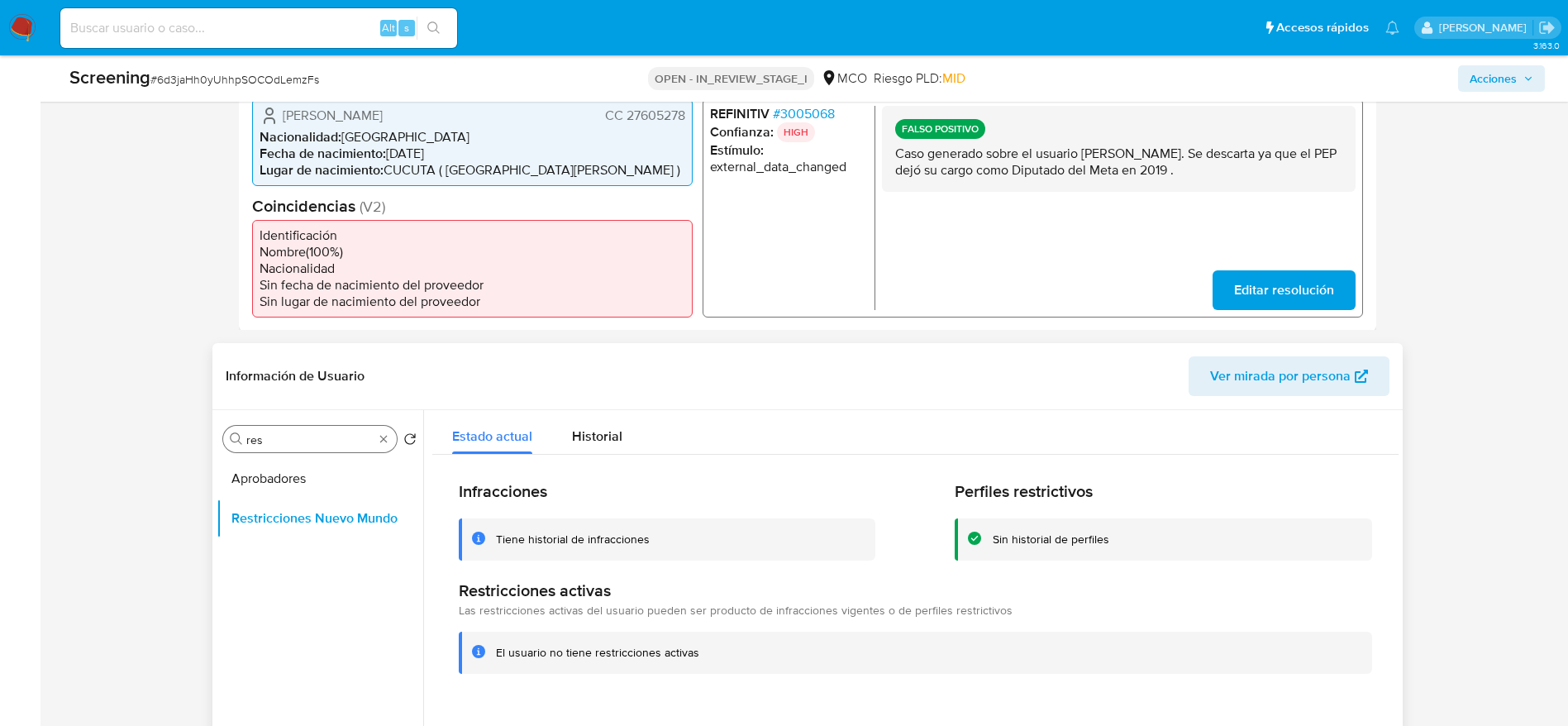
click at [270, 439] on input "res" at bounding box center [310, 439] width 127 height 15
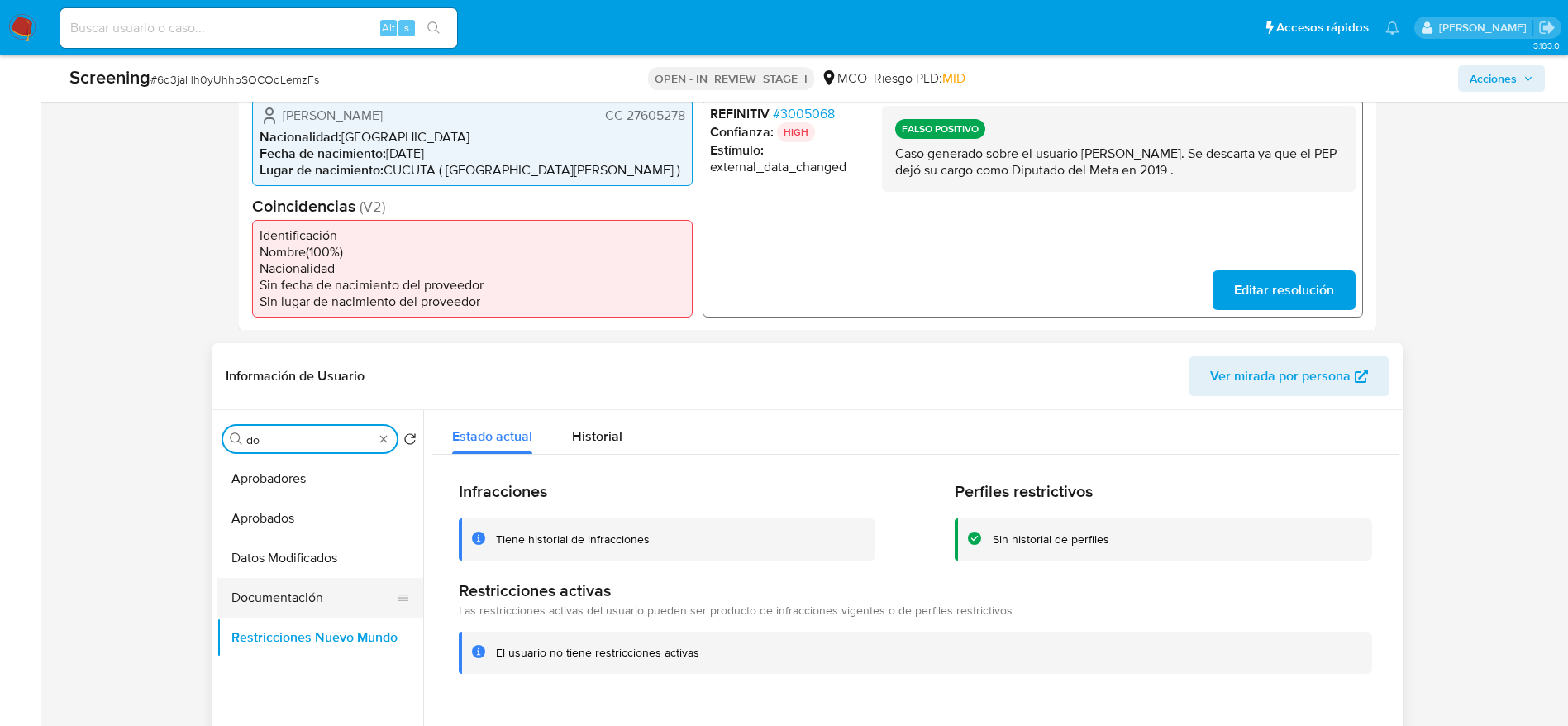
type input "do"
click at [293, 590] on button "Documentación" at bounding box center [313, 597] width 194 height 40
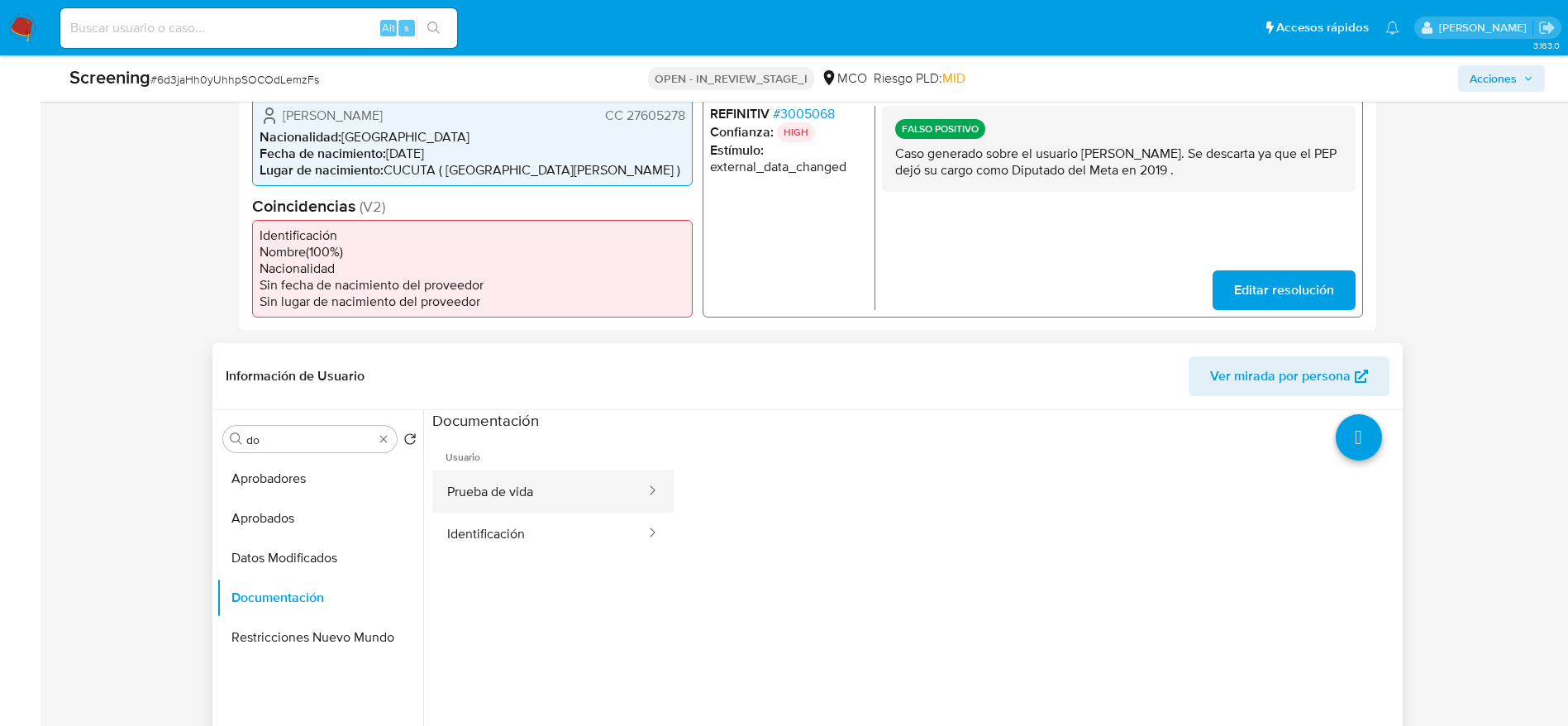
click at [473, 490] on button "Prueba de vida" at bounding box center [540, 491] width 215 height 42
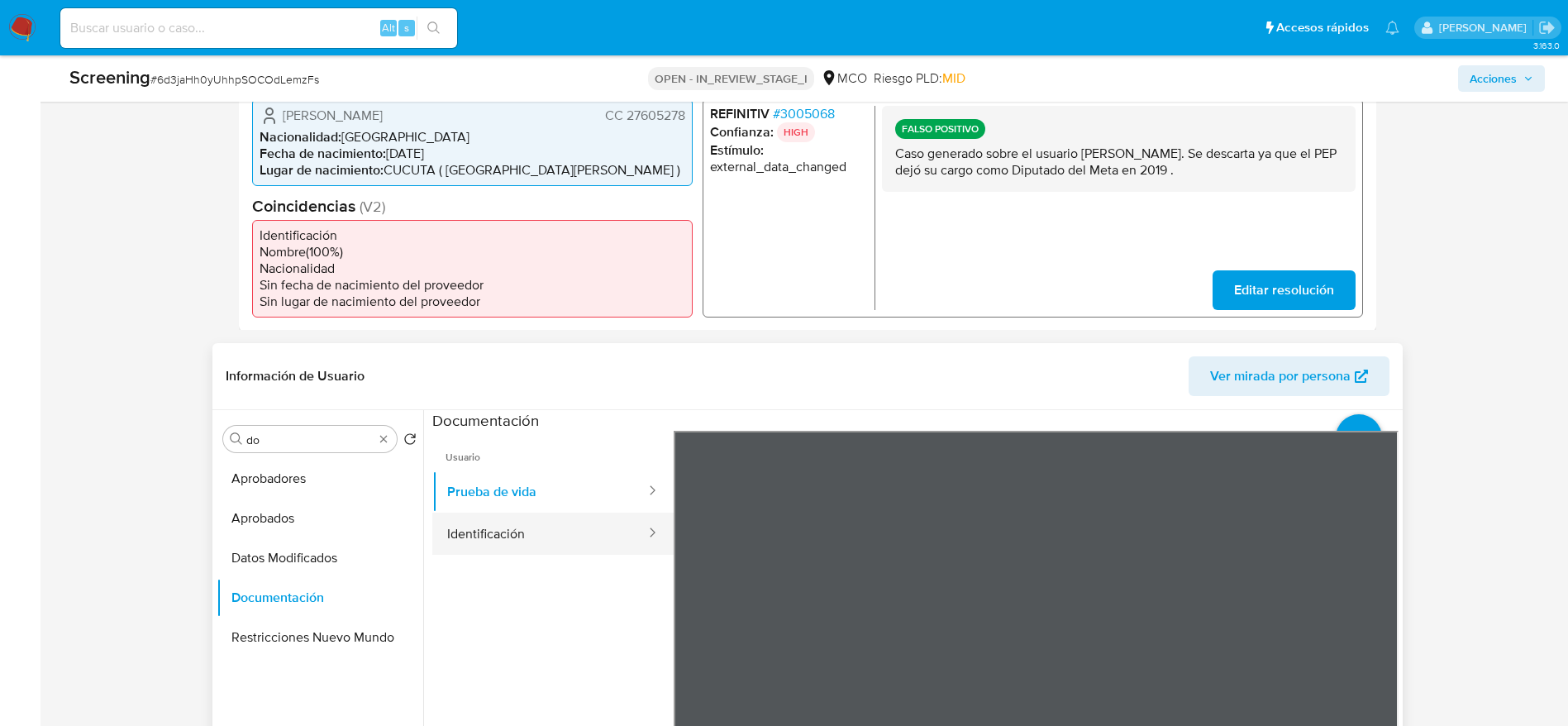
click at [639, 541] on div at bounding box center [647, 533] width 26 height 19
click at [634, 529] on div at bounding box center [647, 533] width 26 height 19
click at [505, 528] on button "Identificación" at bounding box center [540, 533] width 215 height 42
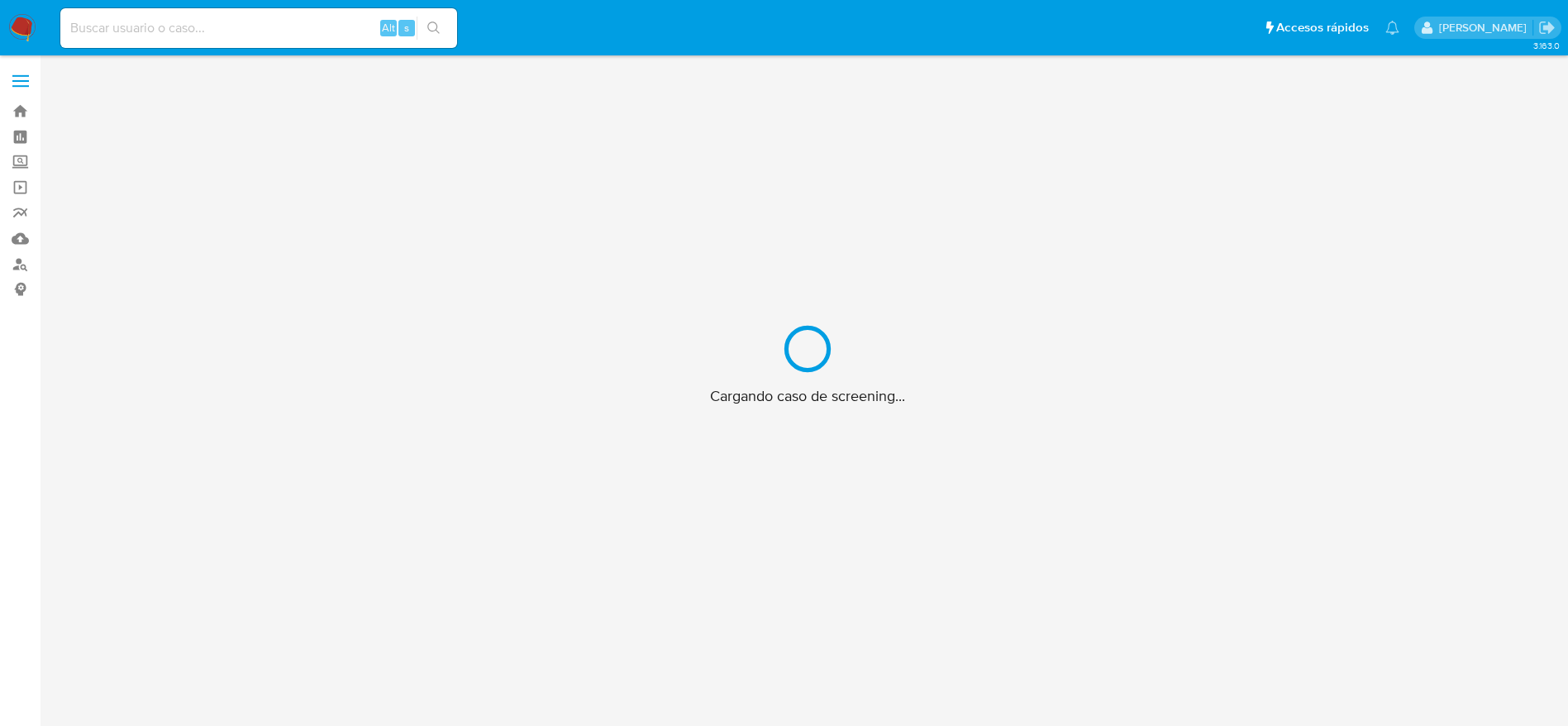
scroll to position [60, 0]
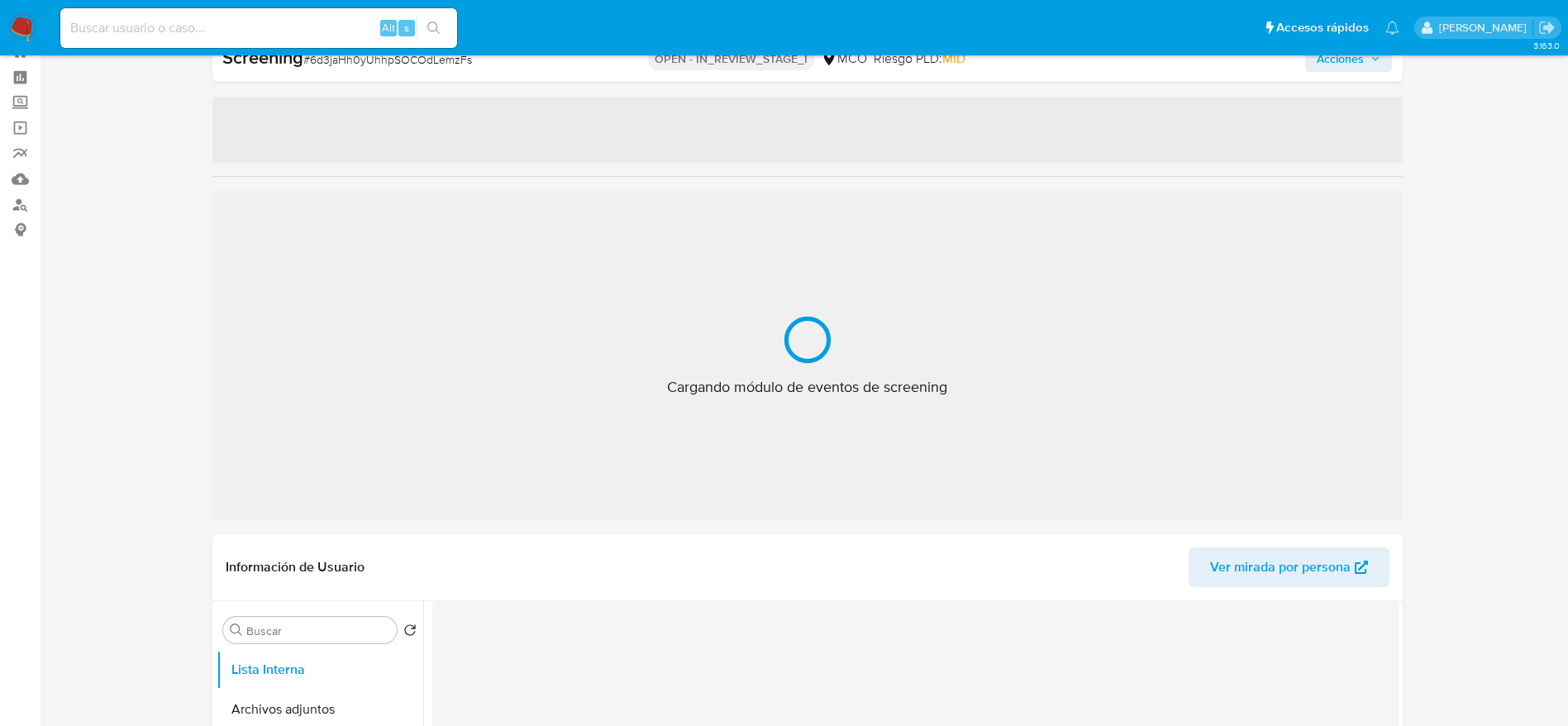
select select "10"
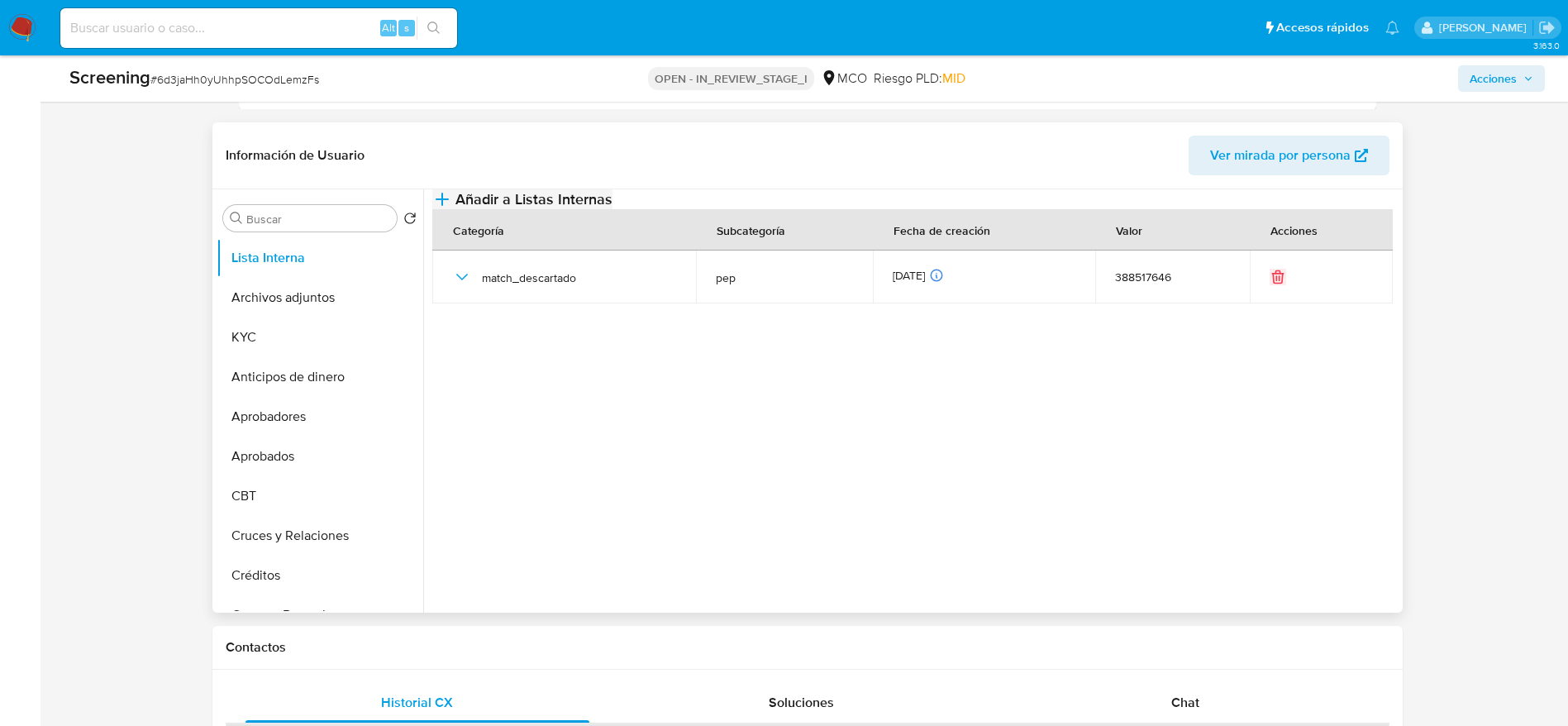
scroll to position [679, 0]
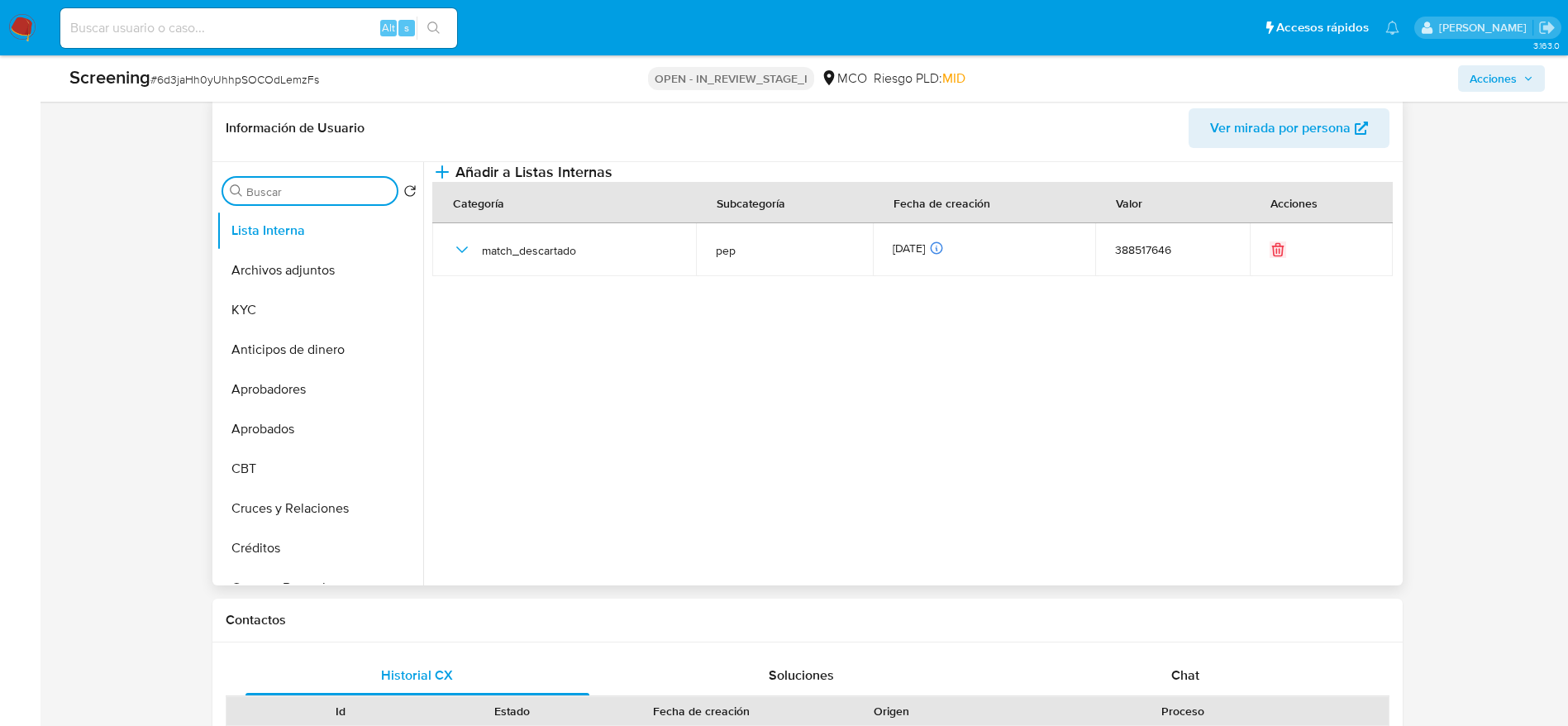
click at [299, 189] on input "Buscar" at bounding box center [318, 191] width 144 height 15
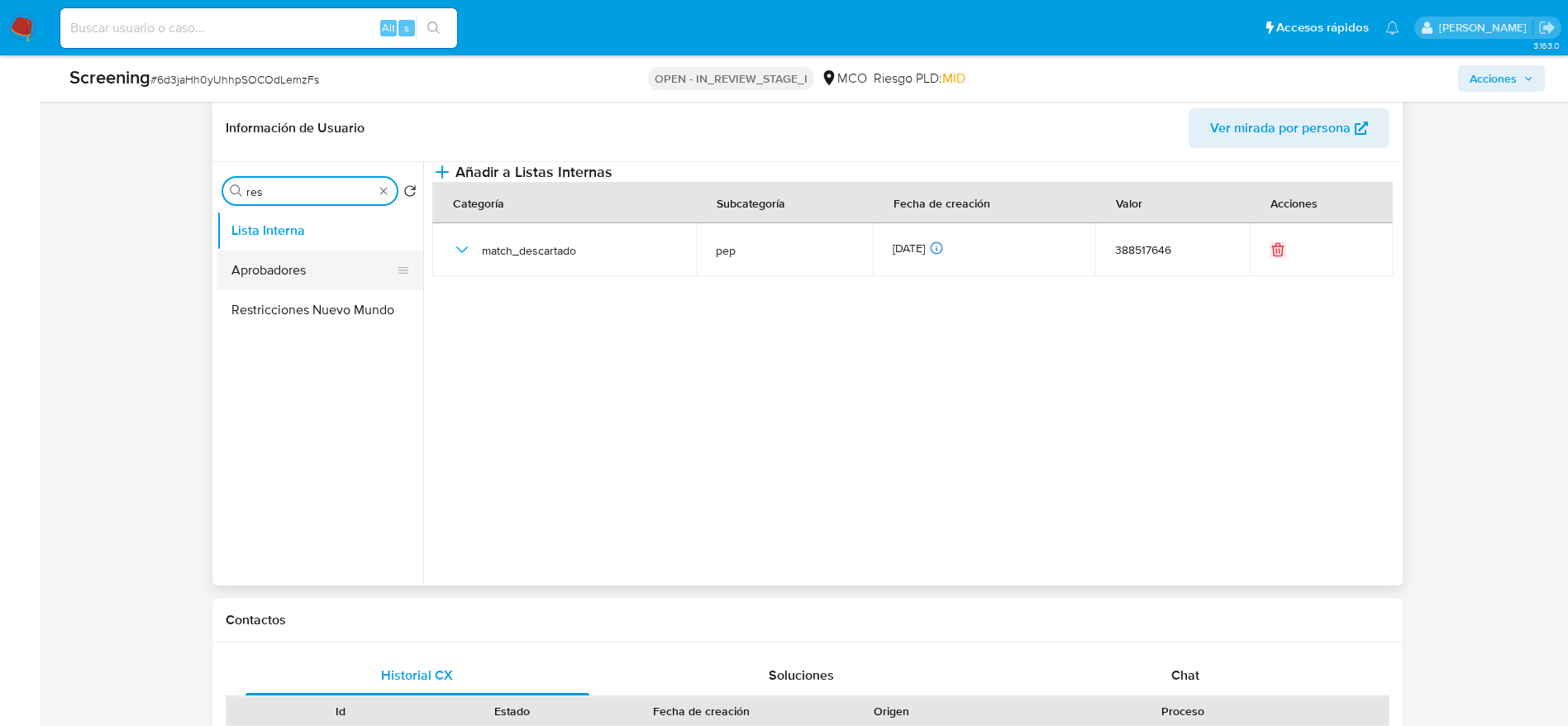
type input "res"
drag, startPoint x: 305, startPoint y: 284, endPoint x: 305, endPoint y: 305, distance: 21.0
click at [305, 305] on ul "Lista Interna Aprobadores Restricciones Nuevo Mundo" at bounding box center [320, 397] width 206 height 373
click at [305, 305] on button "Restricciones Nuevo Mundo" at bounding box center [313, 310] width 194 height 40
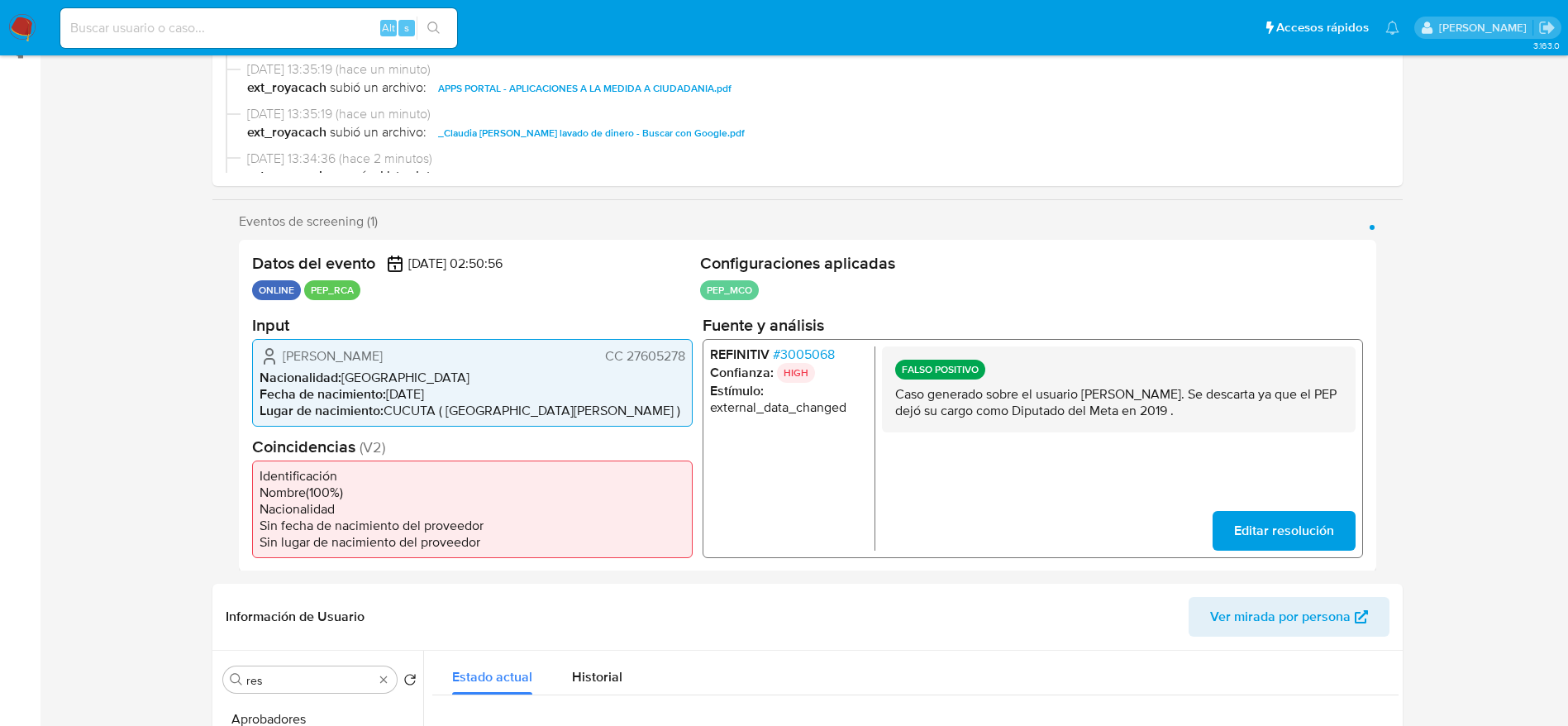
scroll to position [0, 0]
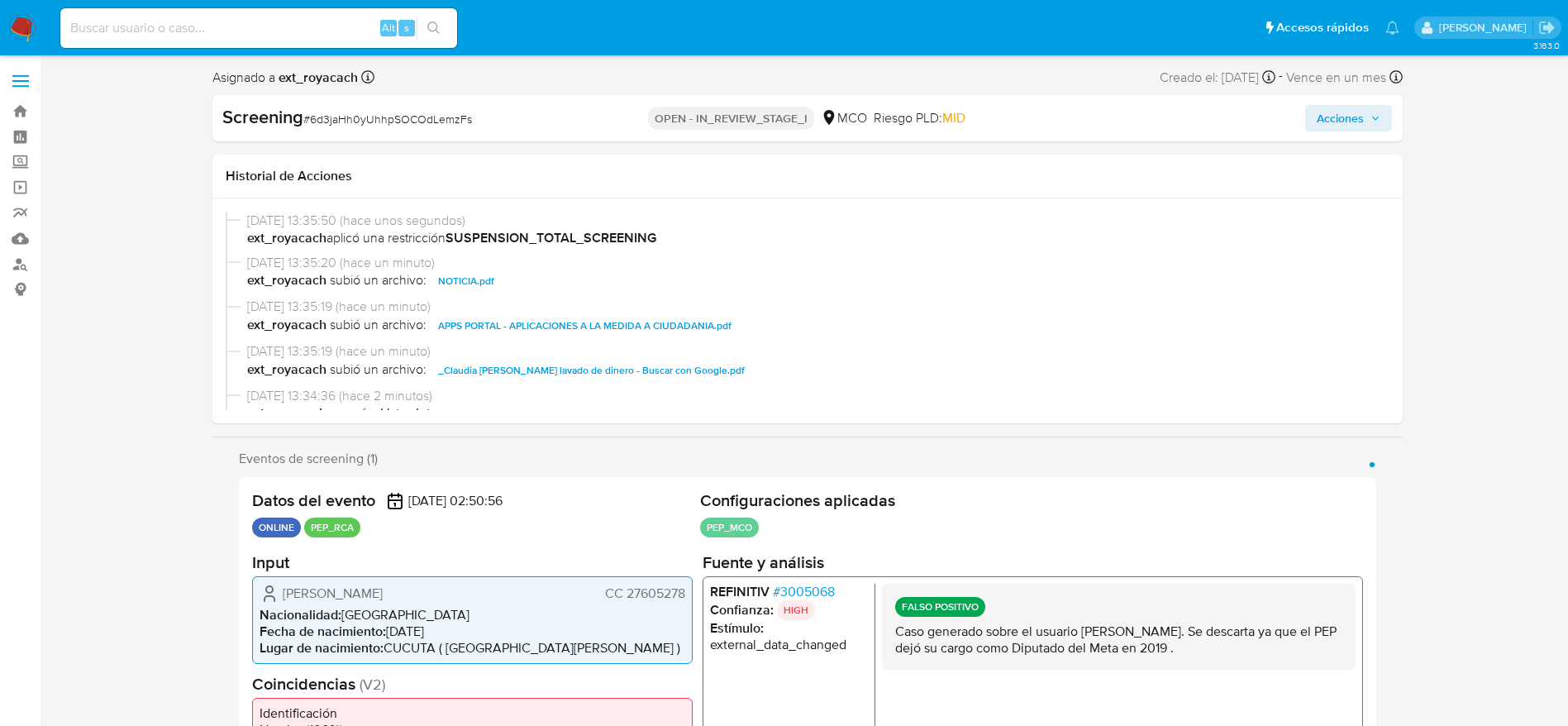
click at [1339, 115] on span "Acciones" at bounding box center [1339, 118] width 47 height 26
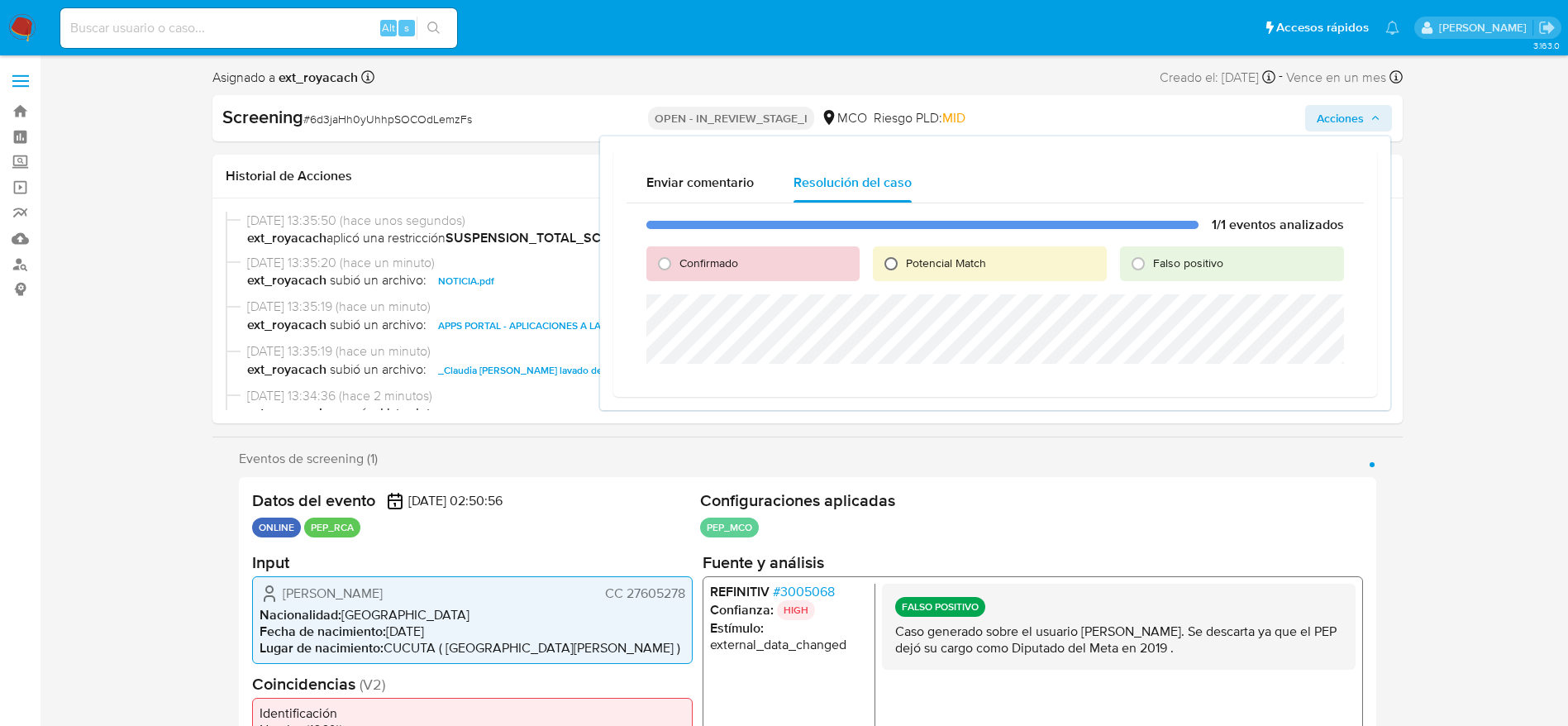
drag, startPoint x: 831, startPoint y: 265, endPoint x: 882, endPoint y: 250, distance: 53.2
click at [831, 266] on div "Confirmado" at bounding box center [752, 264] width 212 height 35
click at [884, 251] on input "Potencial Match" at bounding box center [891, 264] width 26 height 26
radio input "true"
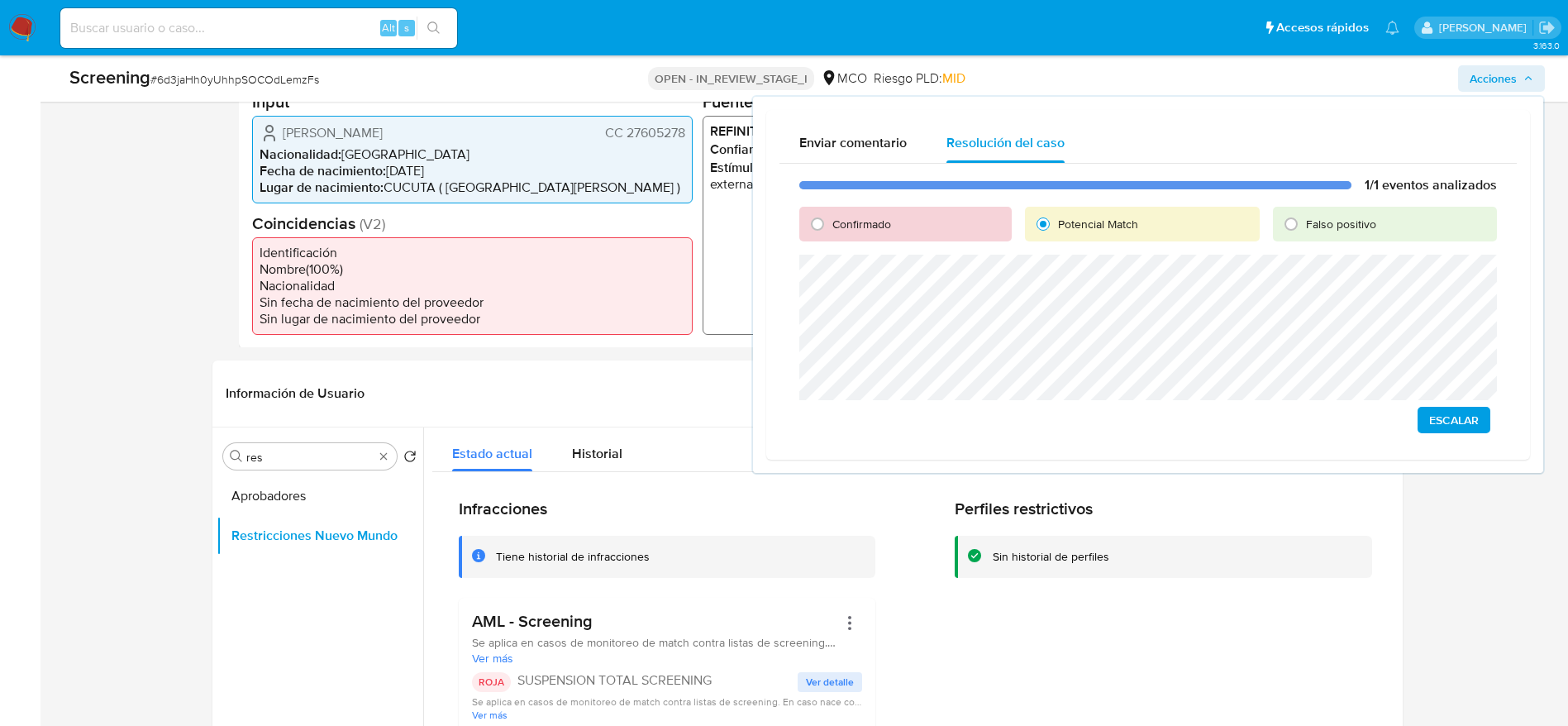
scroll to position [496, 0]
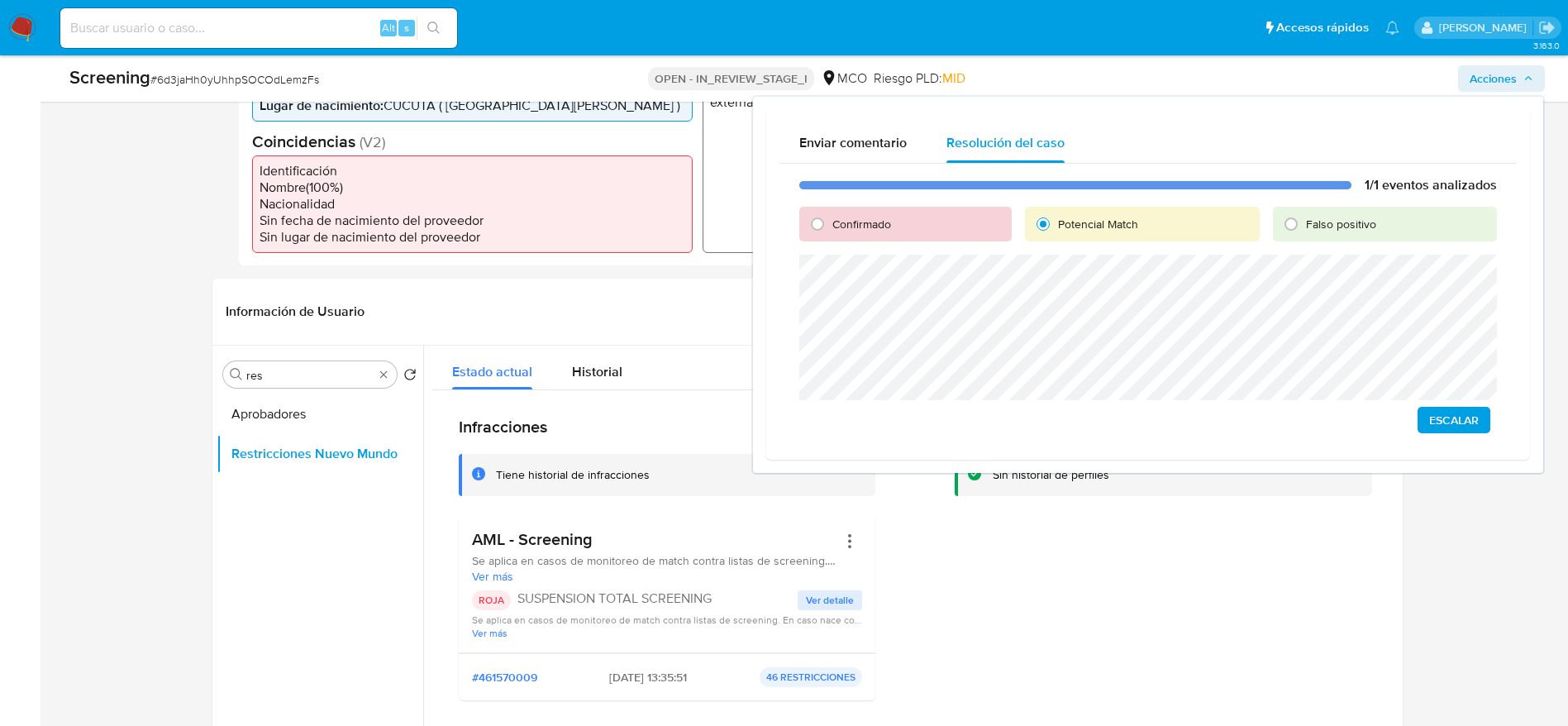
click at [1458, 419] on span "Escalar" at bounding box center [1454, 420] width 49 height 23
click at [224, 93] on div "Screening # 6d3jaHh0yUhhpSOCOdLemzFs OPEN - IN_REVIEW_STAGE_I MCO Riesgo PLD: M…" at bounding box center [807, 78] width 1495 height 46
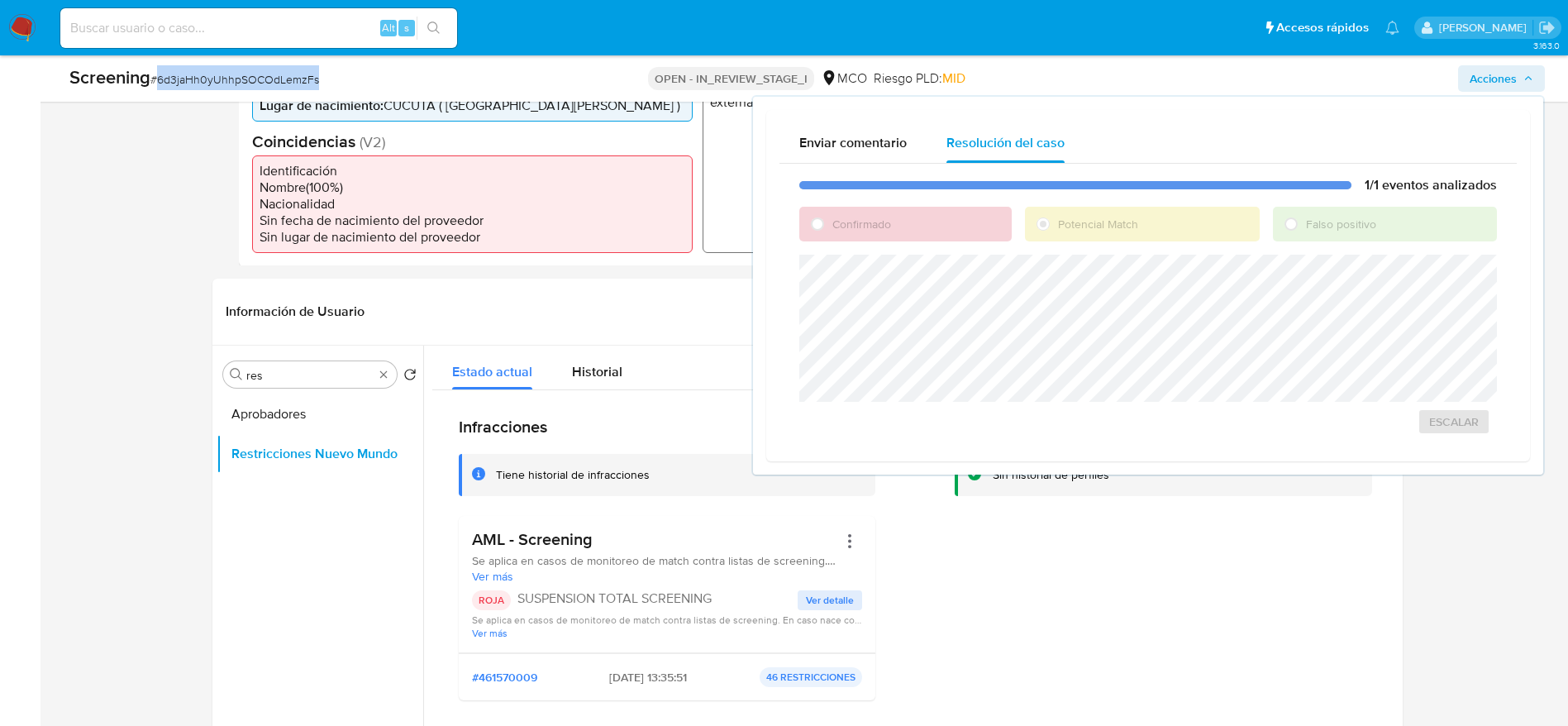
click at [224, 93] on div "Screening # 6d3jaHh0yUhhpSOCOdLemzFs OPEN - IN_REVIEW_STAGE_I MCO Riesgo PLD: M…" at bounding box center [807, 78] width 1495 height 46
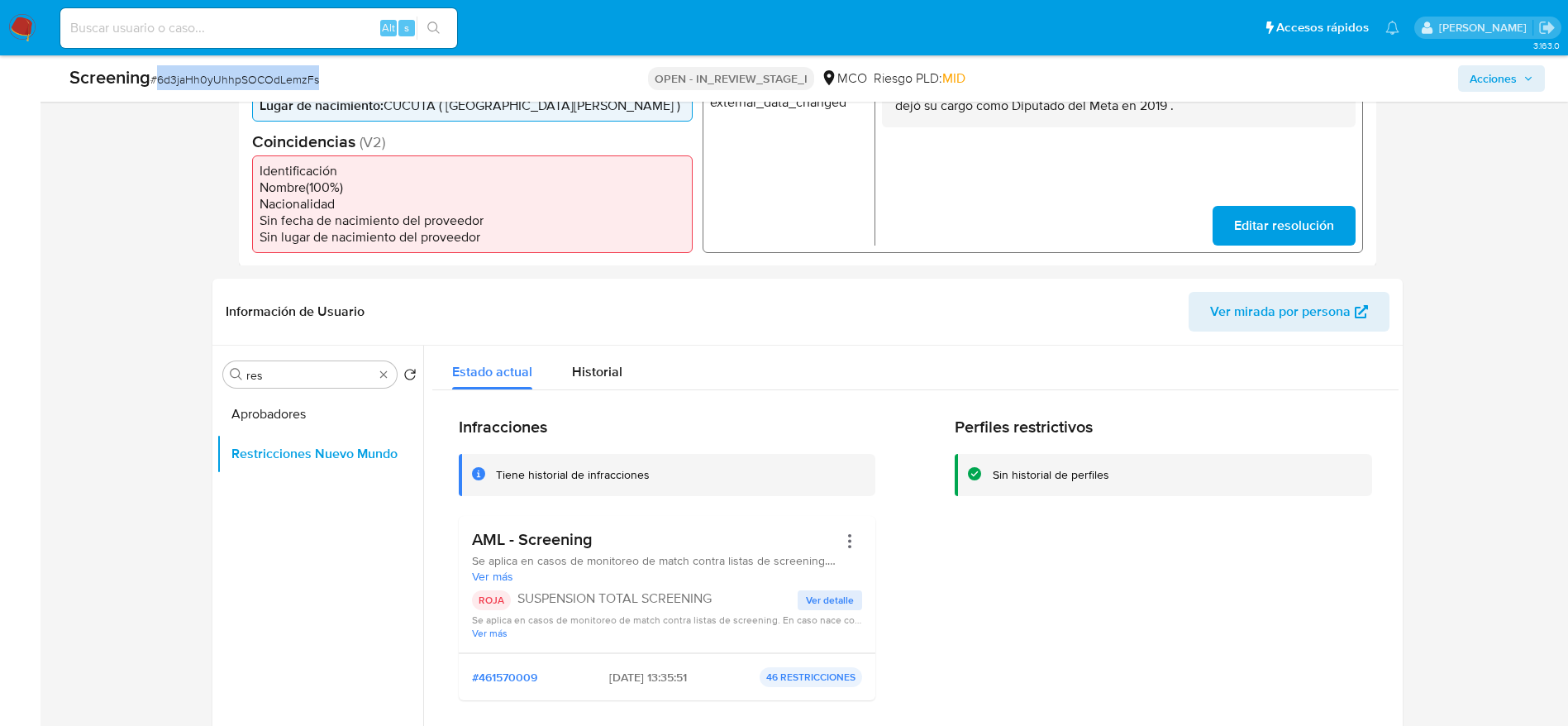
copy span "6d3jaHh0yUhhpSOCOdLemzFs"
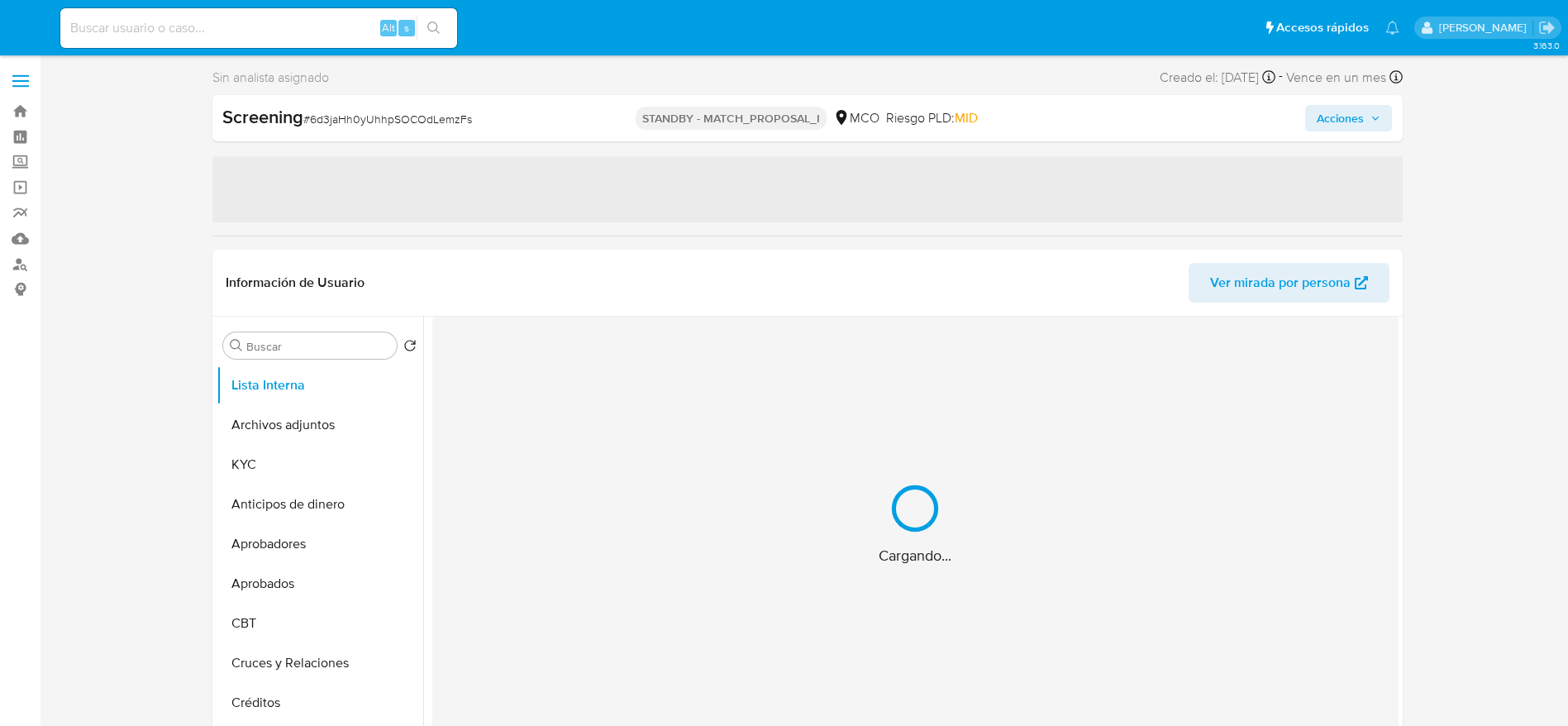
select select "10"
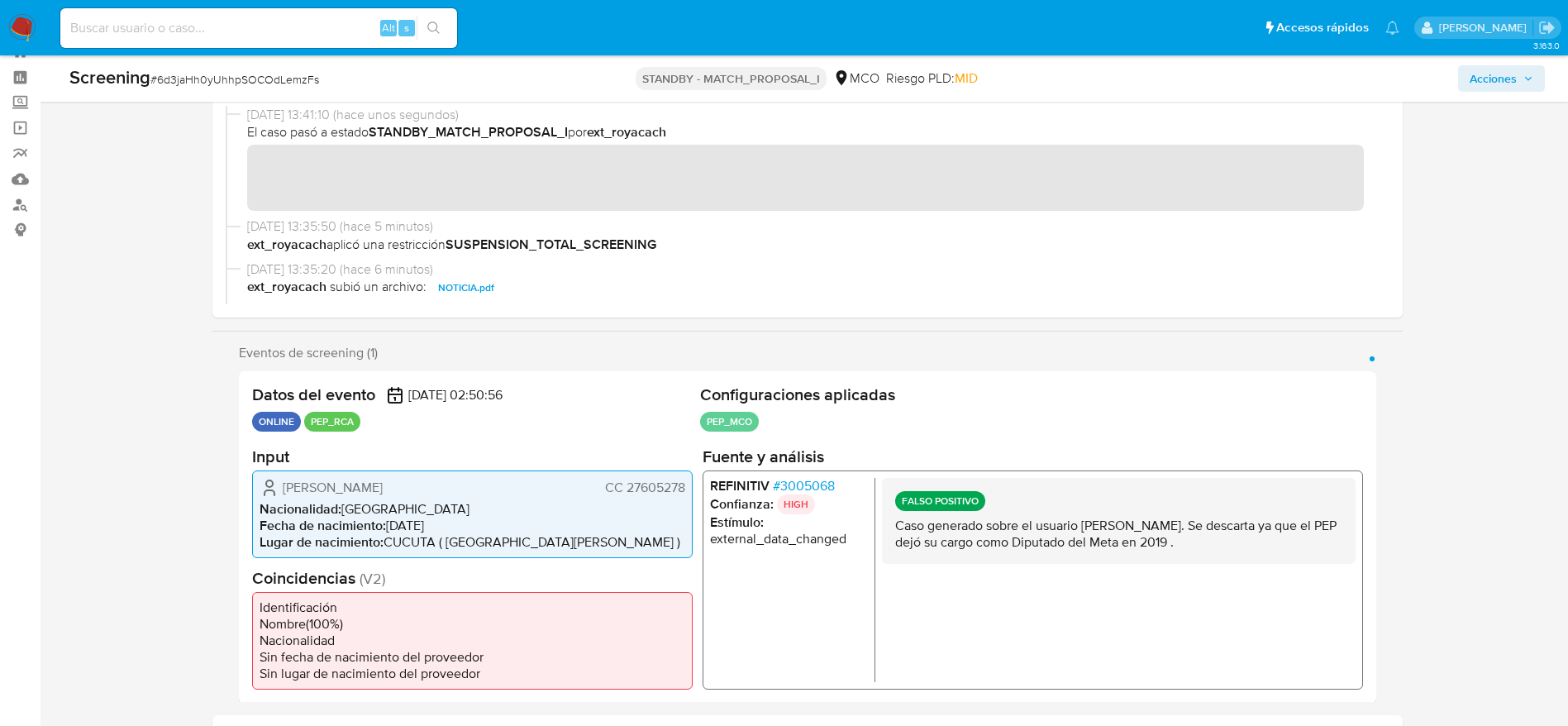
scroll to position [60, 0]
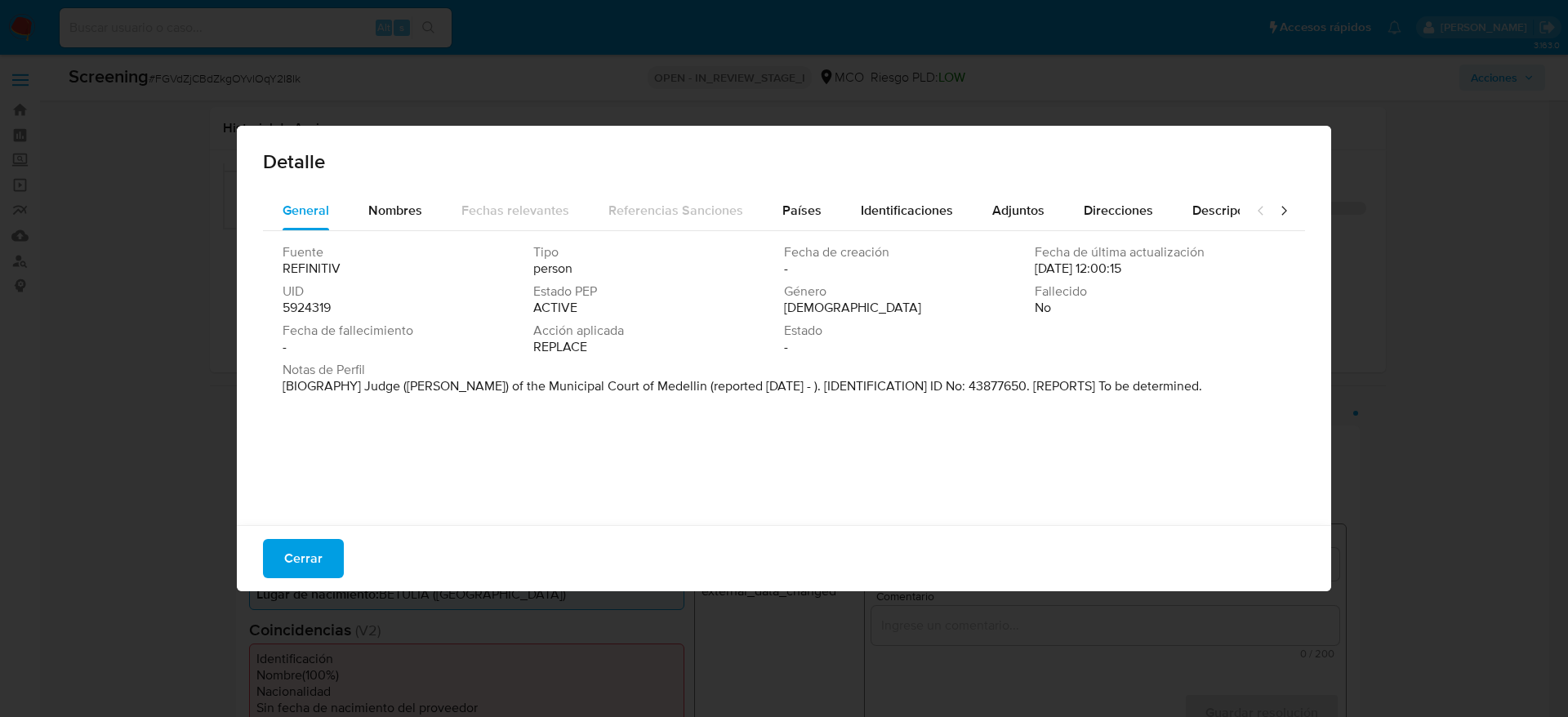
select select "10"
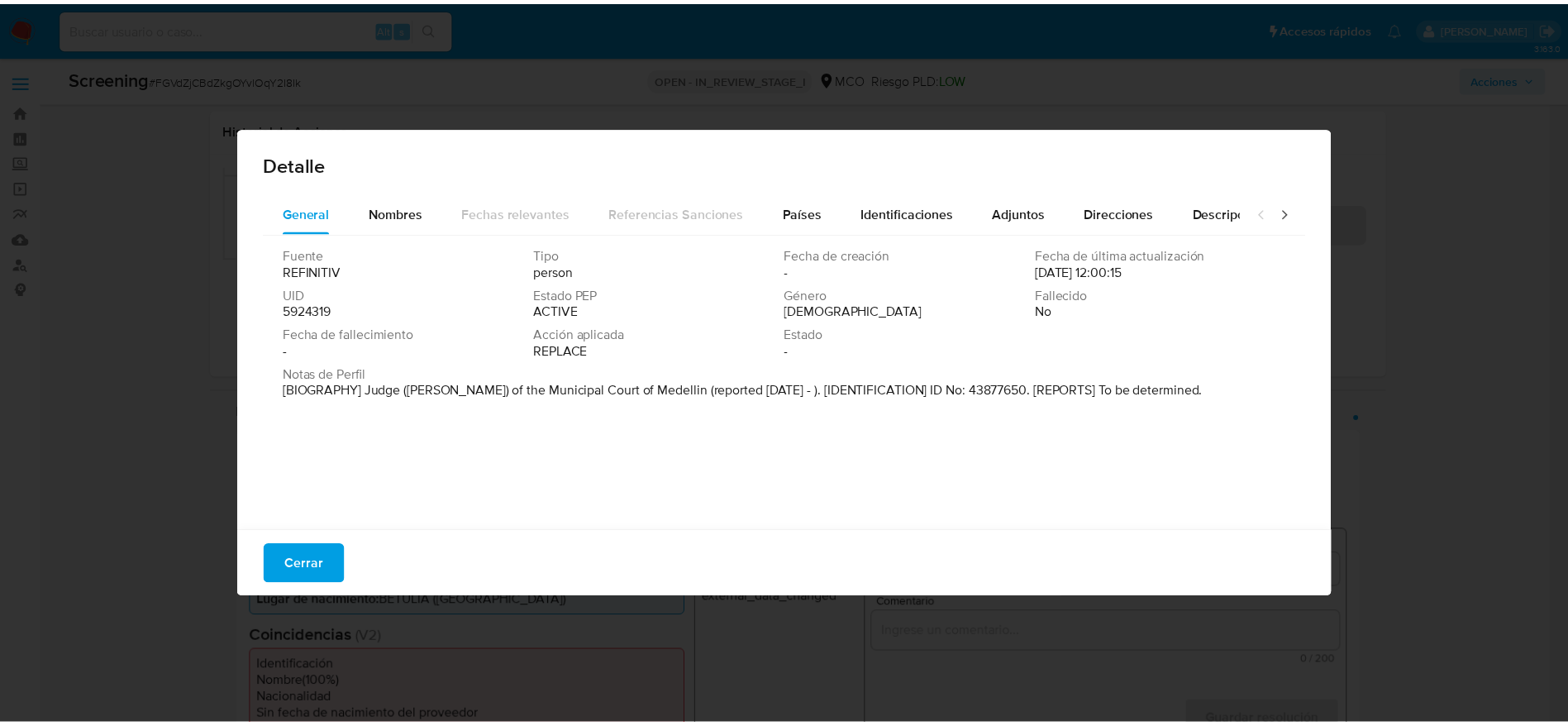
scroll to position [248, 0]
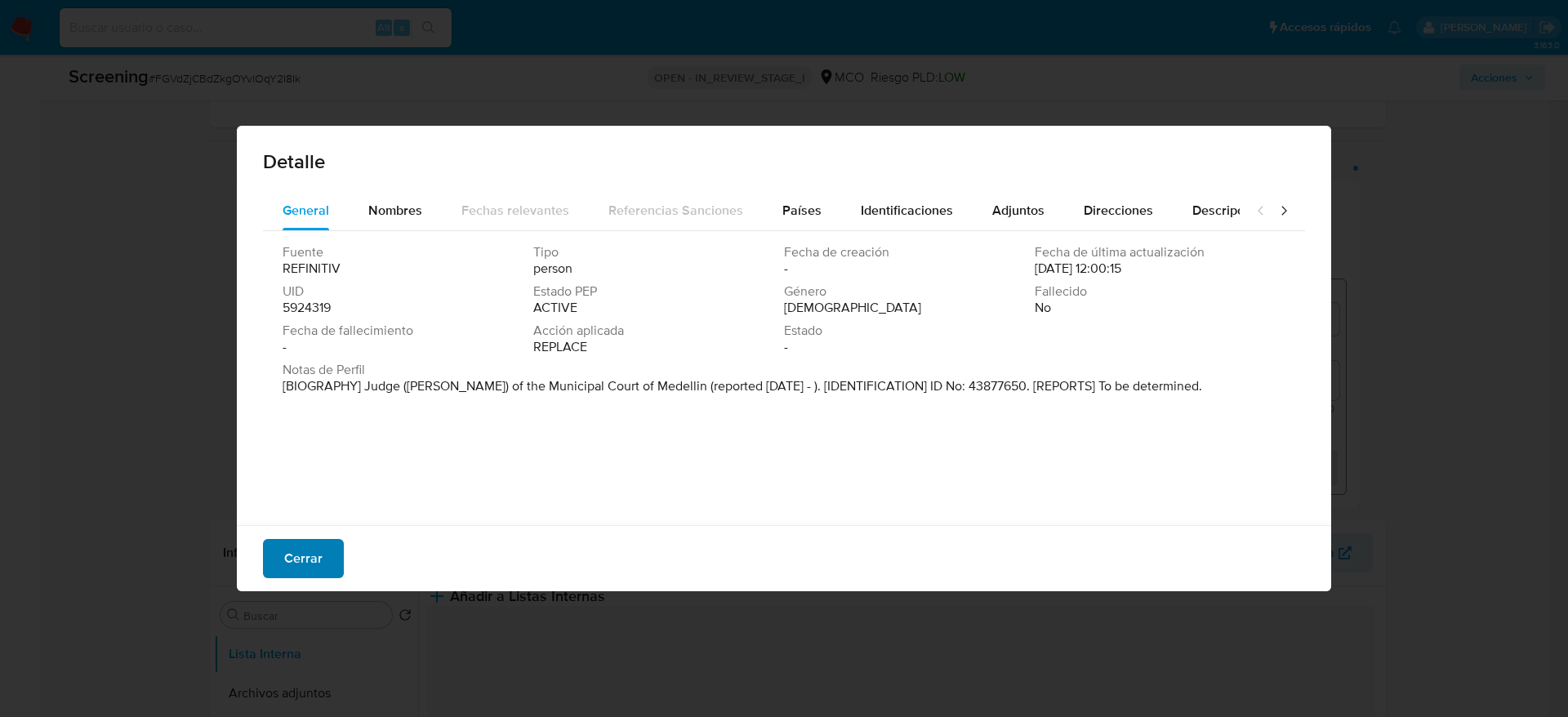
click at [309, 547] on span "Cerrar" at bounding box center [303, 558] width 39 height 36
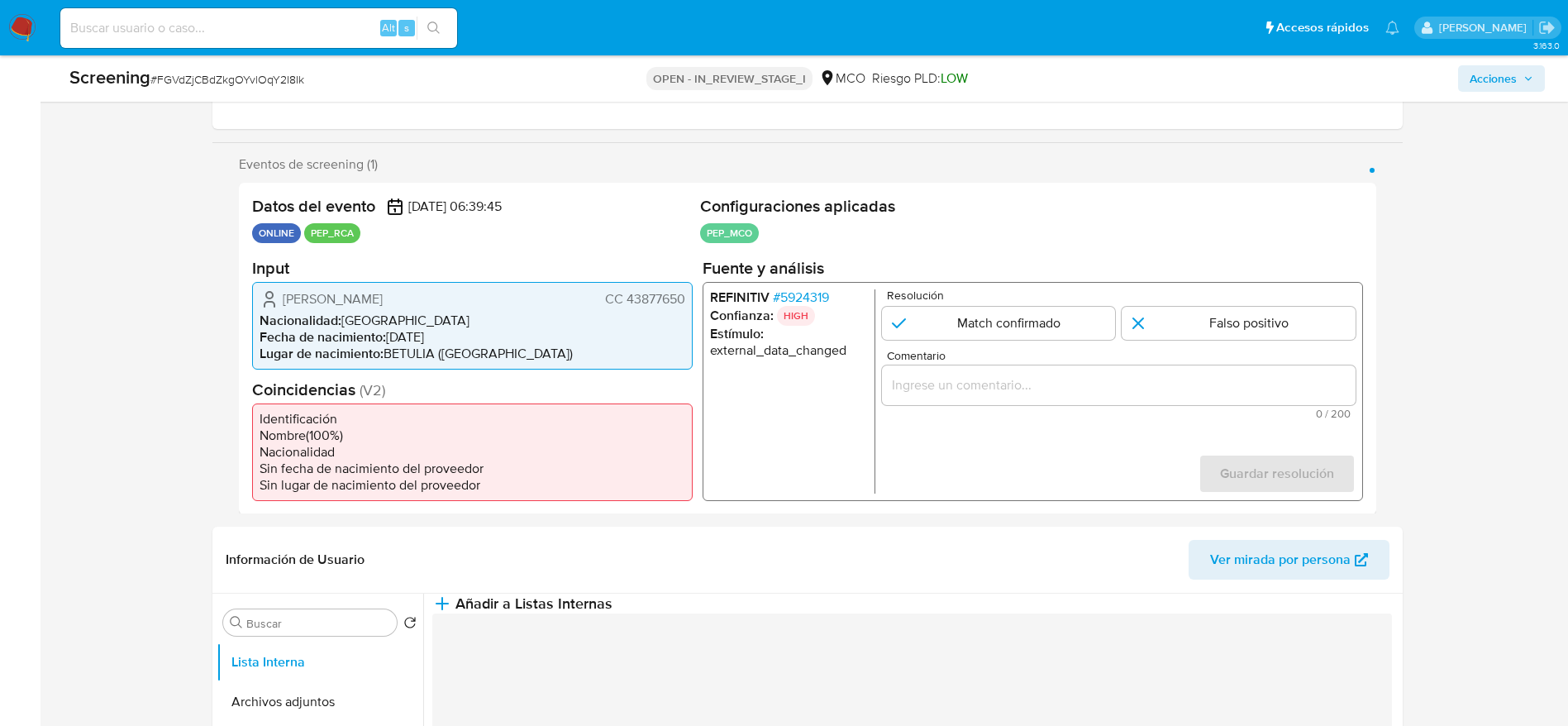
click at [383, 302] on span "[PERSON_NAME]" at bounding box center [332, 298] width 100 height 16
click at [383, 302] on span "Milena Londoño Seguro" at bounding box center [332, 298] width 100 height 16
click at [817, 289] on span "# 5924319" at bounding box center [800, 296] width 56 height 16
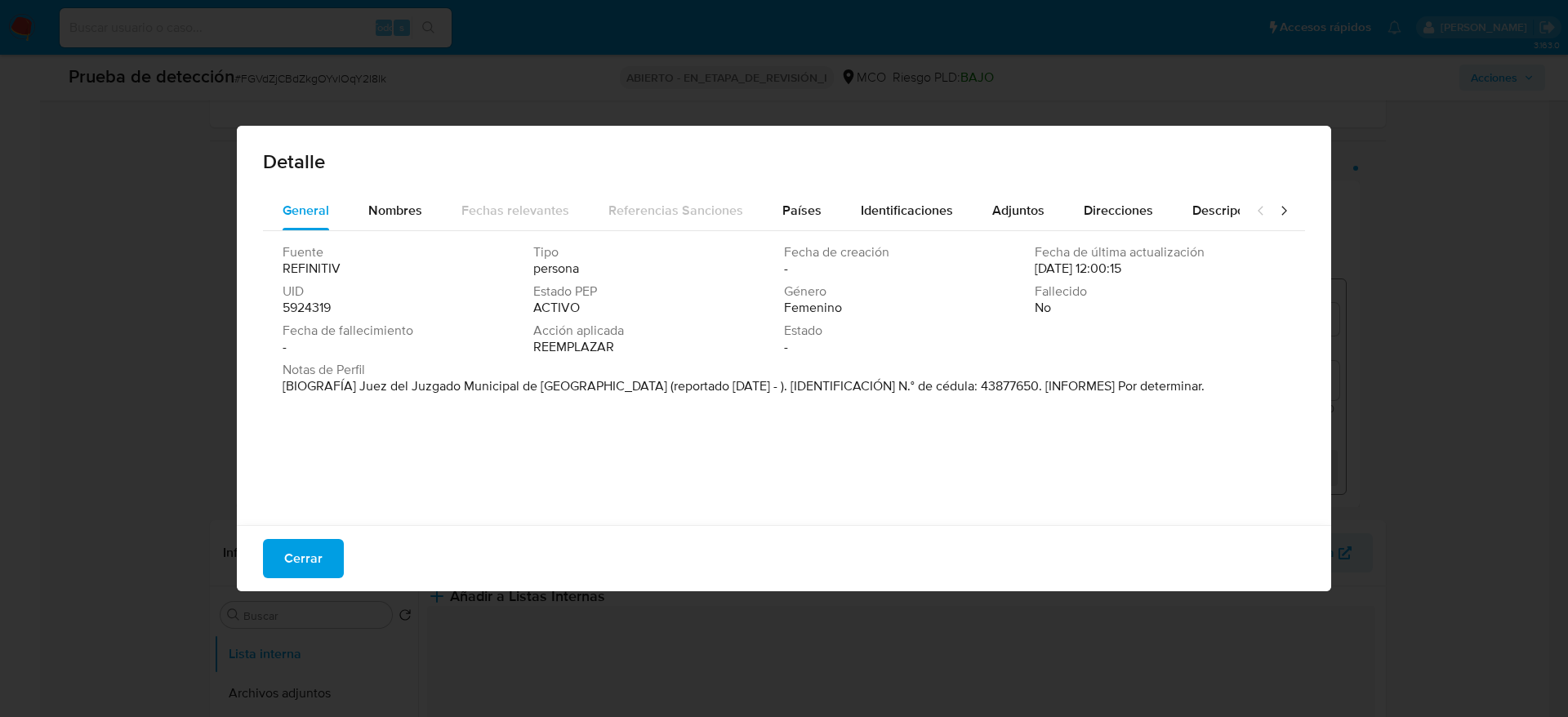
drag, startPoint x: 358, startPoint y: 384, endPoint x: 814, endPoint y: 48, distance: 566.4
click at [586, 390] on font "[BIOGRAFÍA] Juez del Juzgado Municipal de Medellín (reportado jul. 2020 - ). [I…" at bounding box center [744, 386] width 922 height 19
click at [329, 570] on button "Cerrar" at bounding box center [303, 558] width 81 height 40
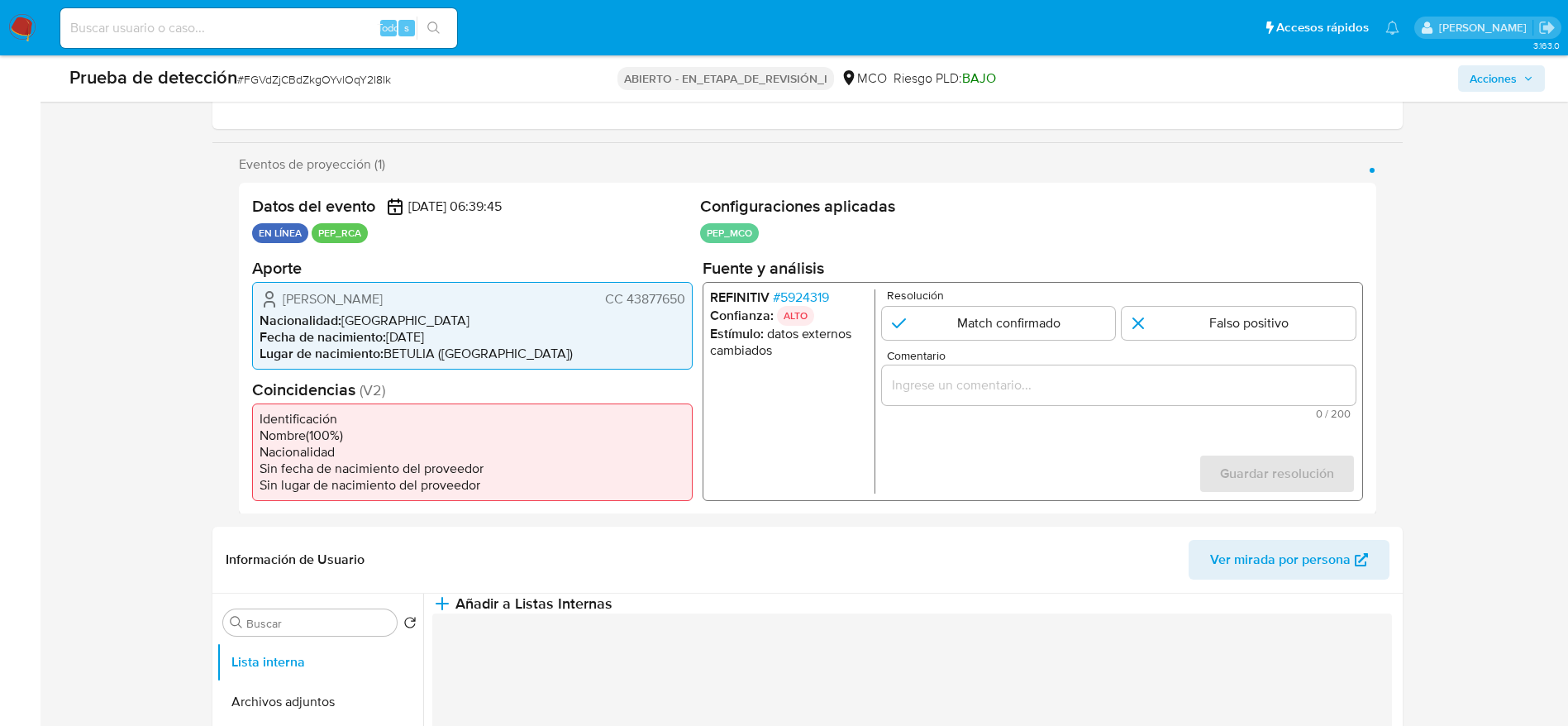
drag, startPoint x: 259, startPoint y: 293, endPoint x: 692, endPoint y: 297, distance: 433.0
click at [692, 297] on div "Milena Londoño Seguro CC 43877650 Nacionalidad : Colombia Fecha de nacimiento :…" at bounding box center [472, 324] width 440 height 88
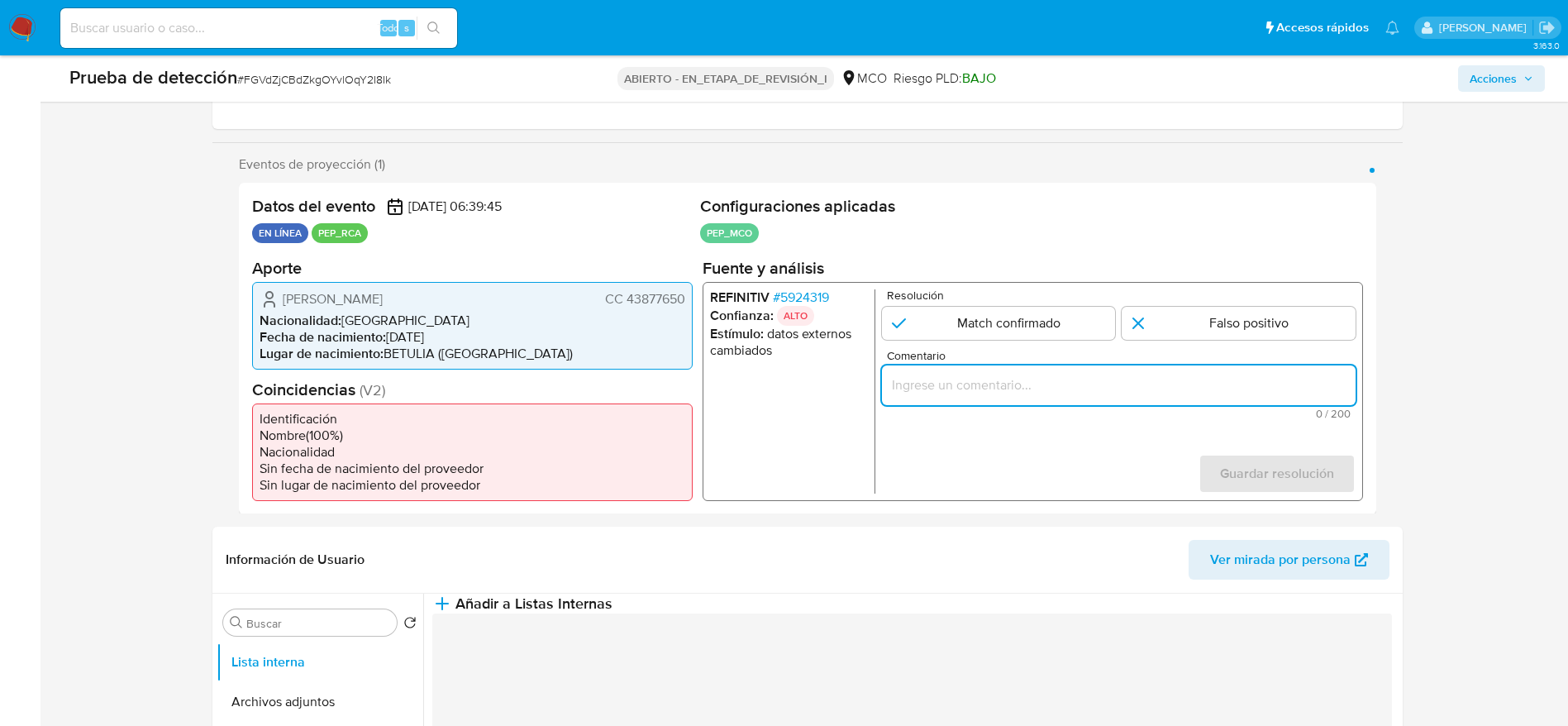
click at [1019, 383] on input "Comentario" at bounding box center [1118, 384] width 473 height 21
paste input "Caso generado sobre el usuario Milena Londoño Seguro. Se desempeña como Juez de…"
type input "Caso generado sobre el usuario Milena Londoño Seguro. Se desempeña como Juez de…"
click at [1008, 313] on input "1 de 1" at bounding box center [998, 322] width 234 height 33
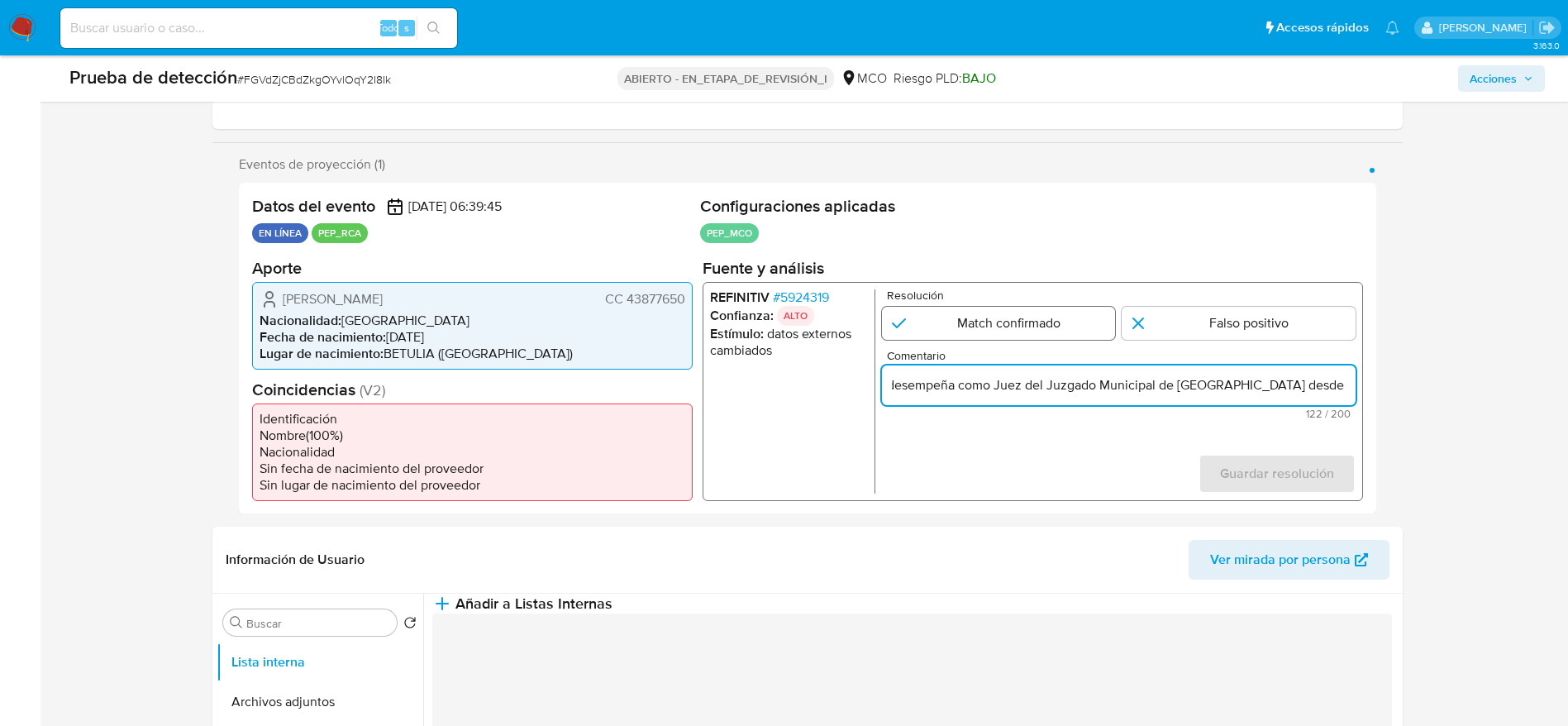
radio input "true"
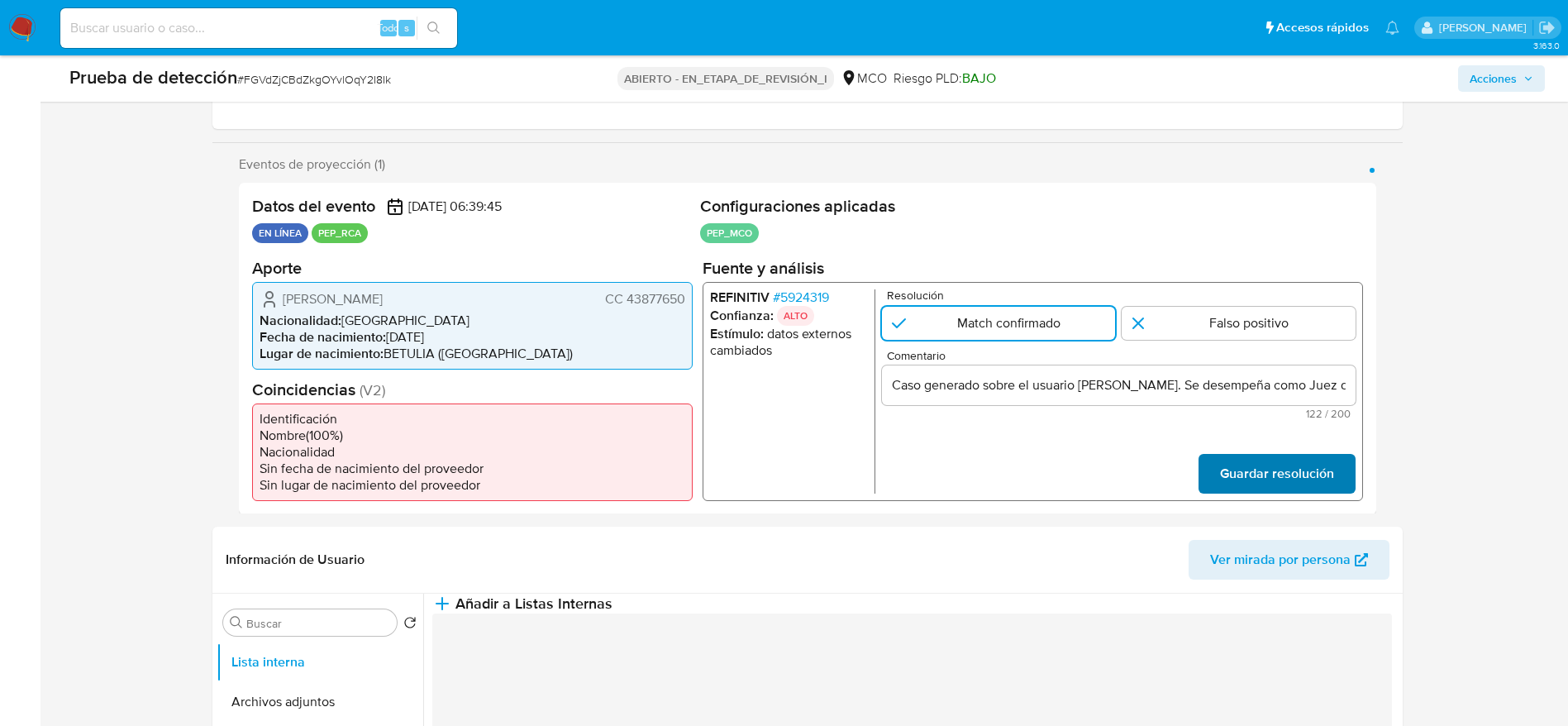
click at [1314, 489] on span "Guardar resolución" at bounding box center [1276, 473] width 114 height 37
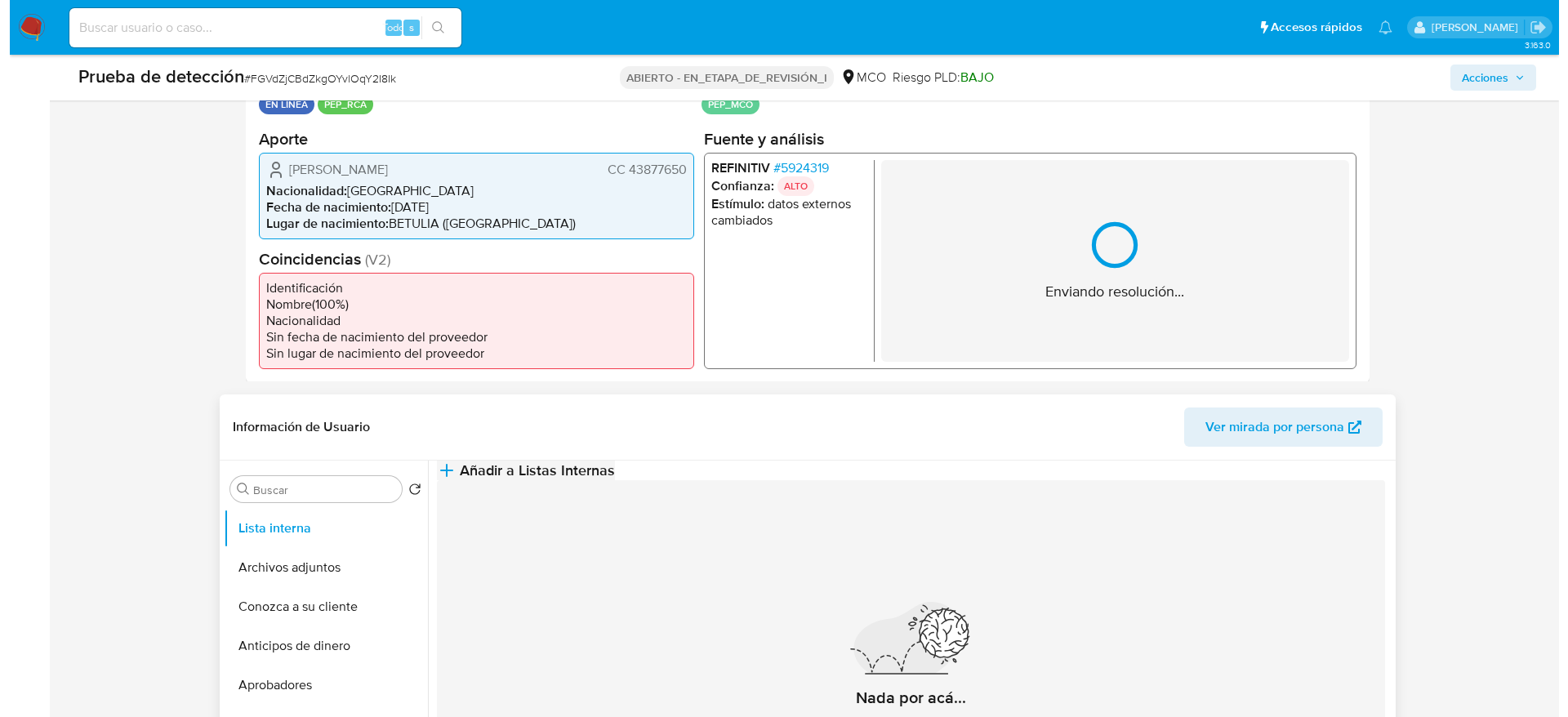
scroll to position [490, 0]
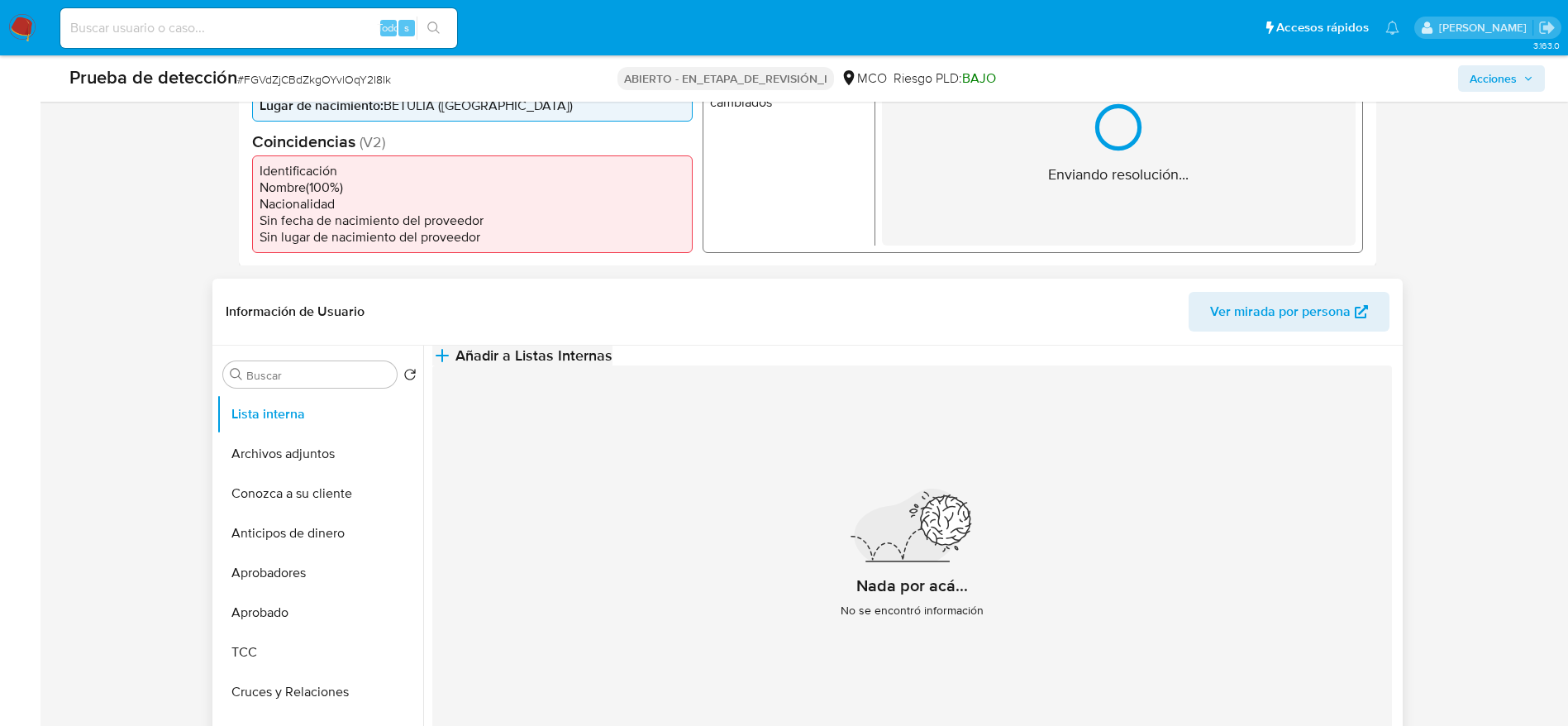
click at [613, 350] on button "Añadir a Listas Internas" at bounding box center [522, 355] width 180 height 20
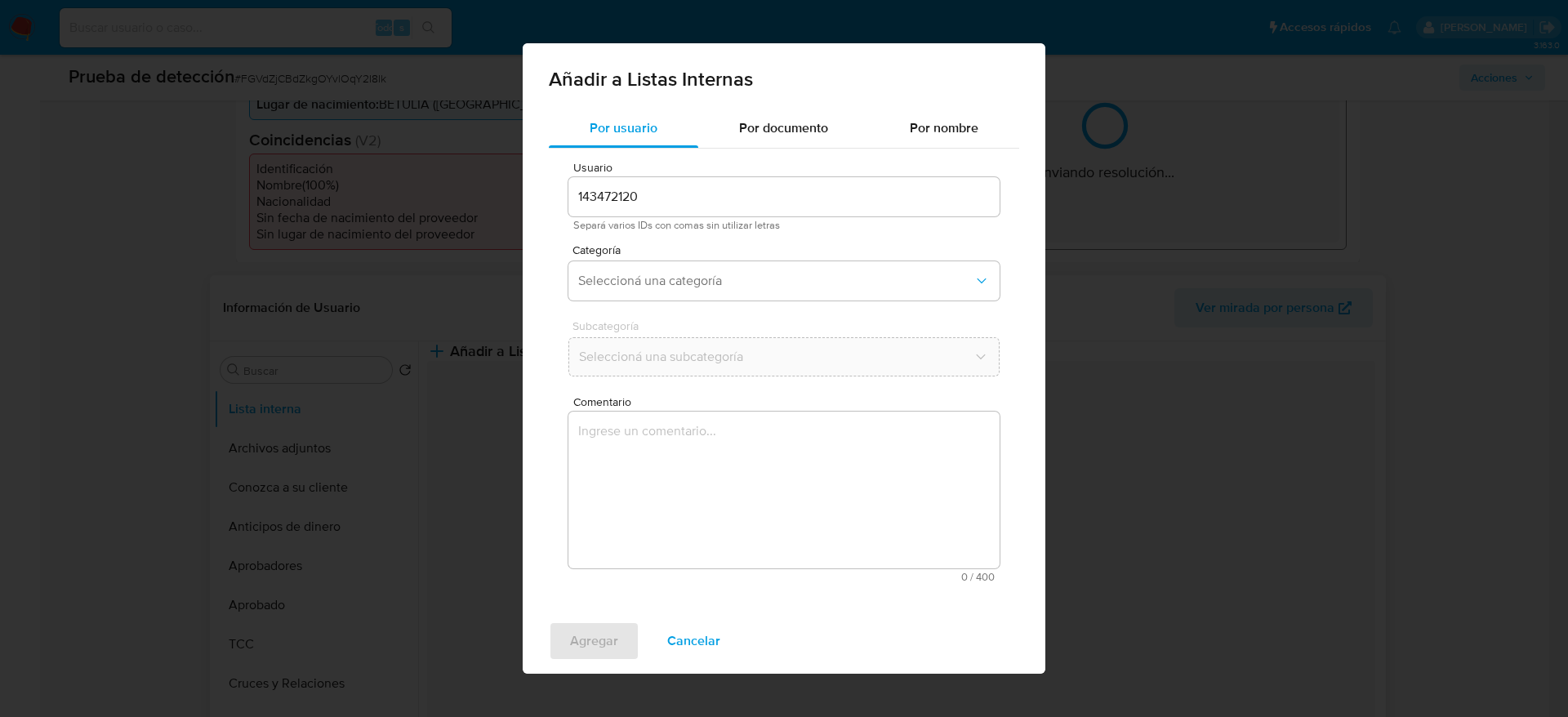
click at [846, 494] on textarea "Comentario" at bounding box center [784, 490] width 432 height 157
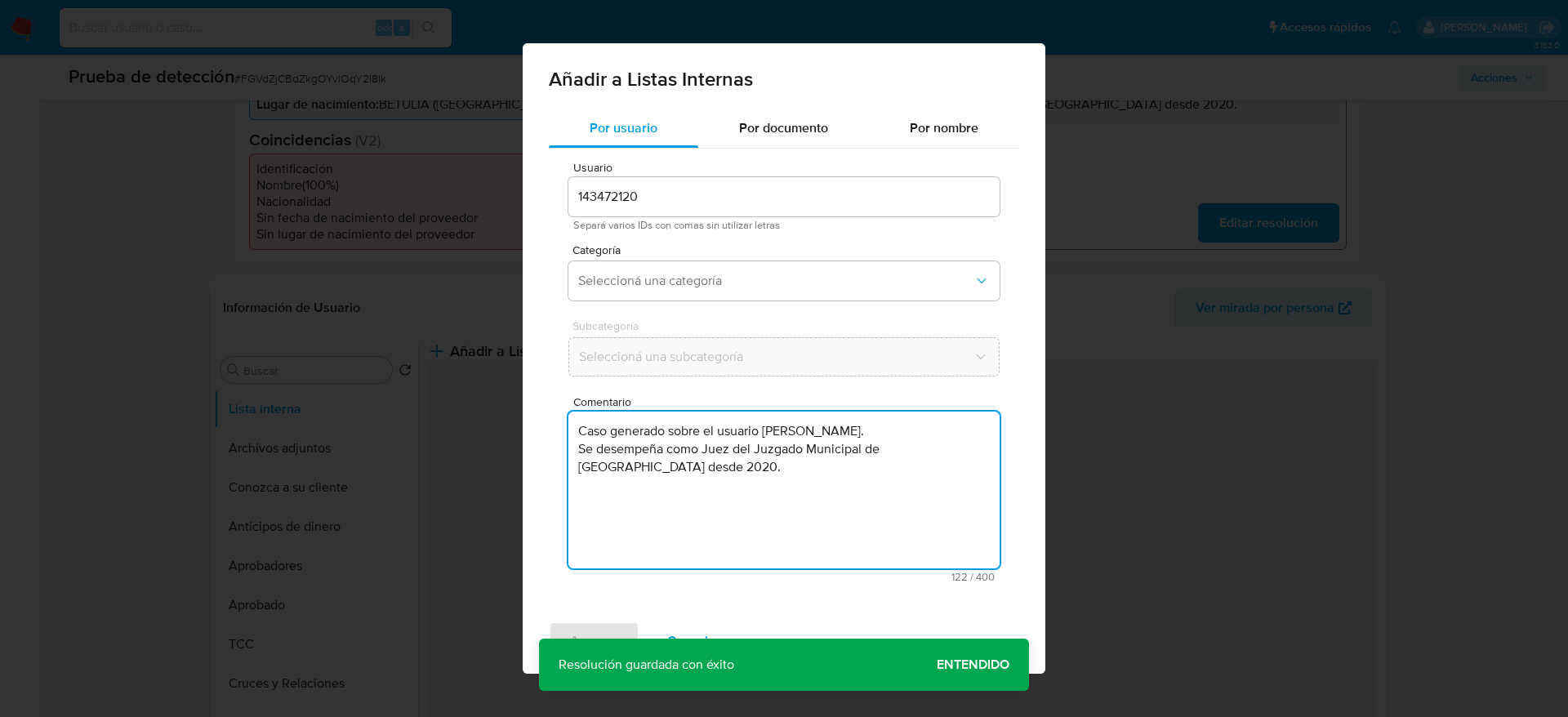
type textarea "Caso generado sobre el usuario Milena Londoño Seguro. Se desempeña como Juez de…"
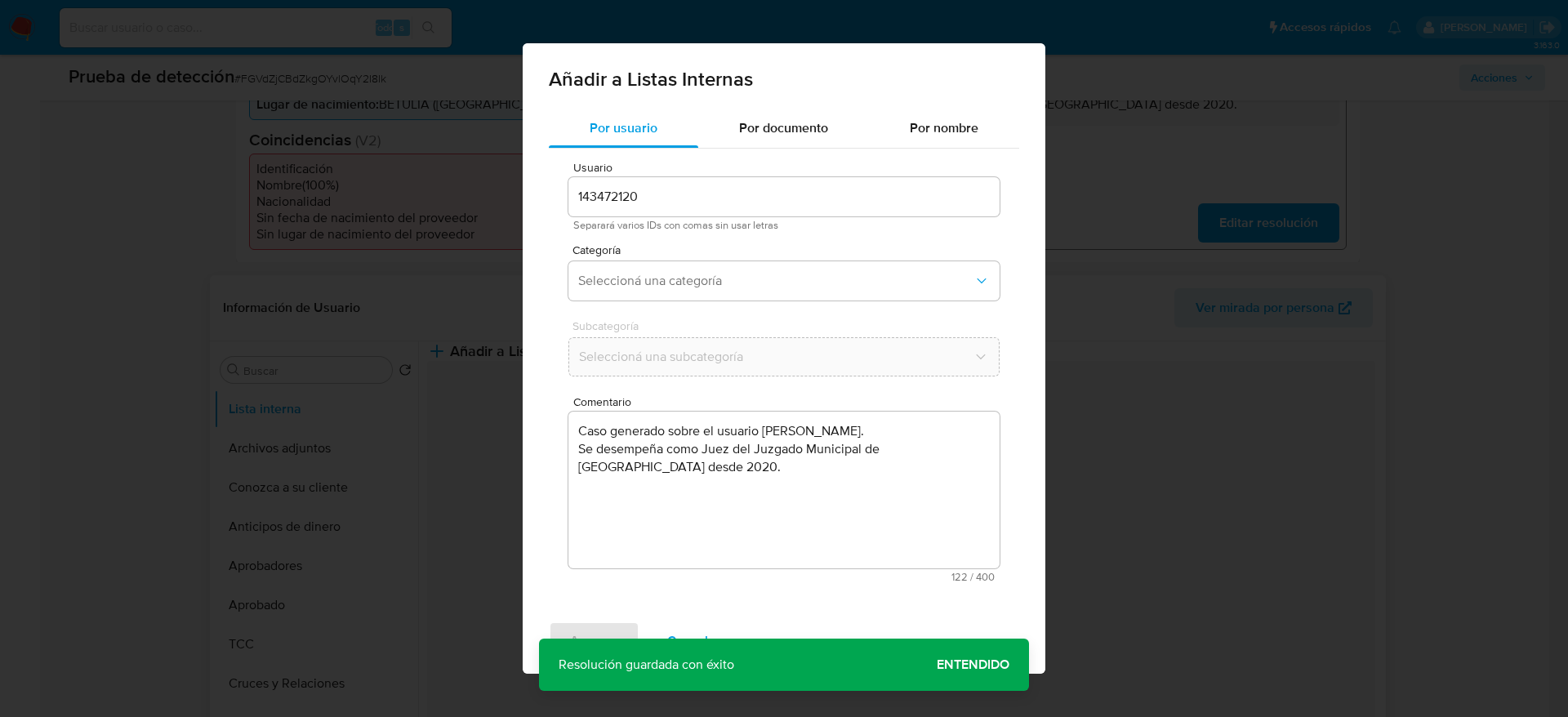
click at [756, 259] on div "Categoría Seleccioná una categoría" at bounding box center [784, 276] width 432 height 63
click at [712, 281] on span "Seleccioná una categoría" at bounding box center [776, 281] width 395 height 16
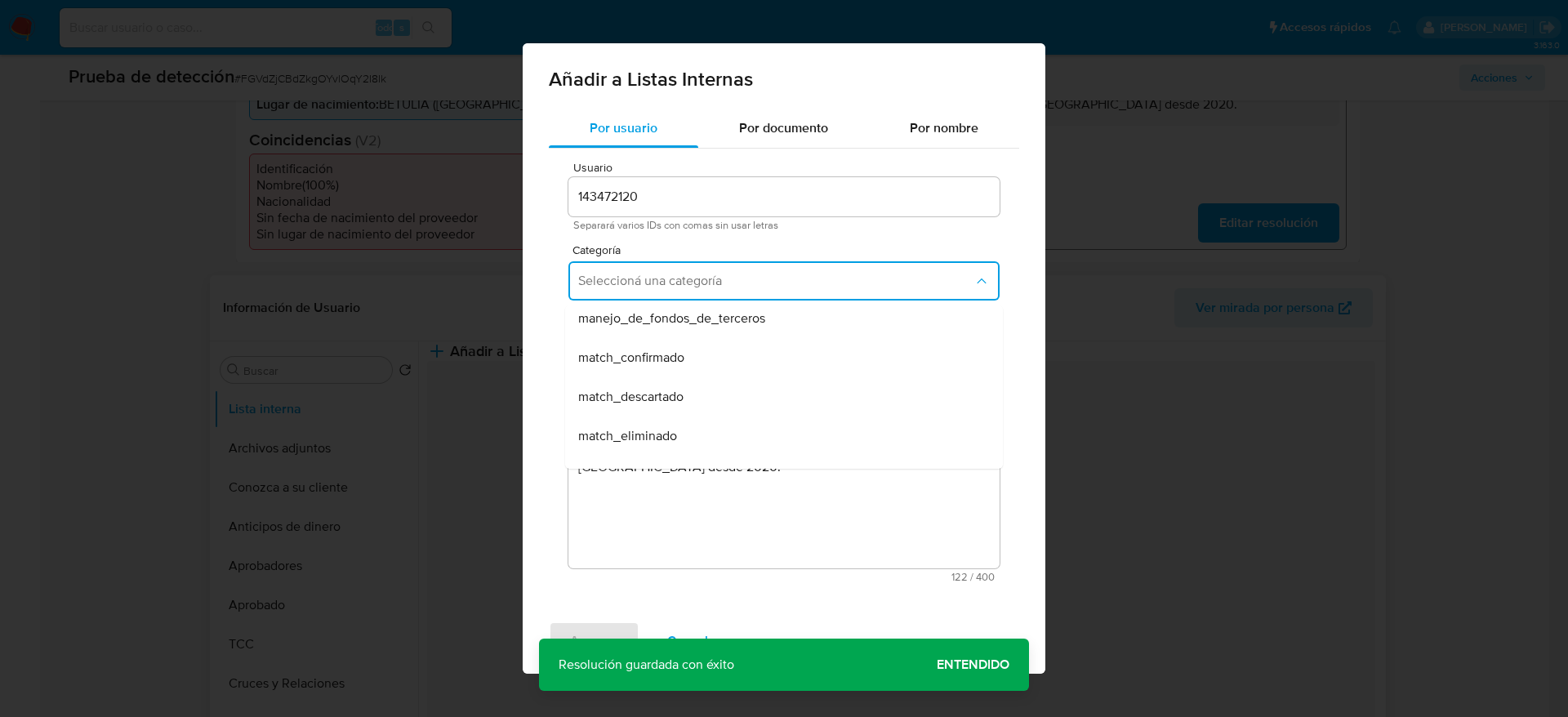
scroll to position [122, 0]
click at [690, 326] on div "match_confirmado" at bounding box center [779, 320] width 402 height 40
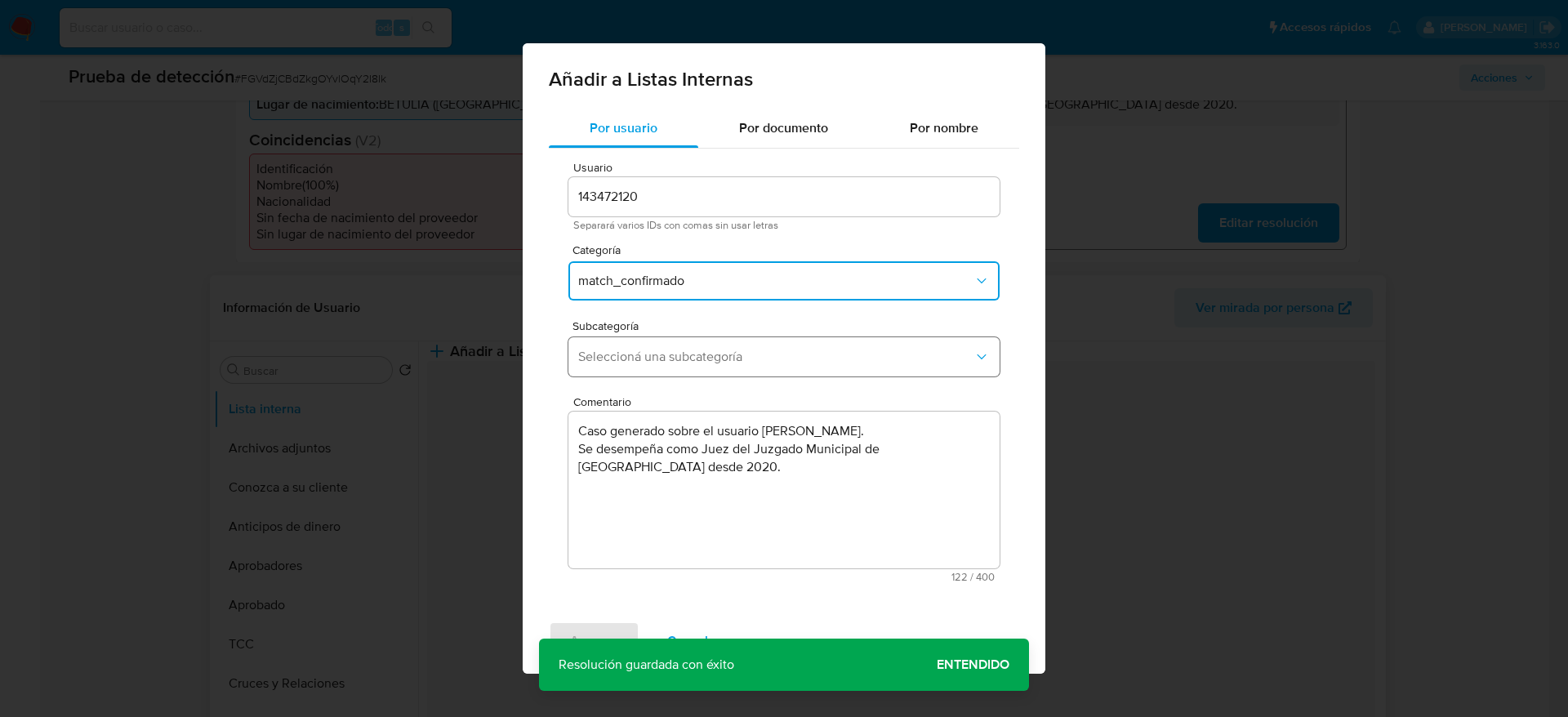
click at [678, 360] on span "Seleccioná una subcategoría" at bounding box center [776, 356] width 395 height 16
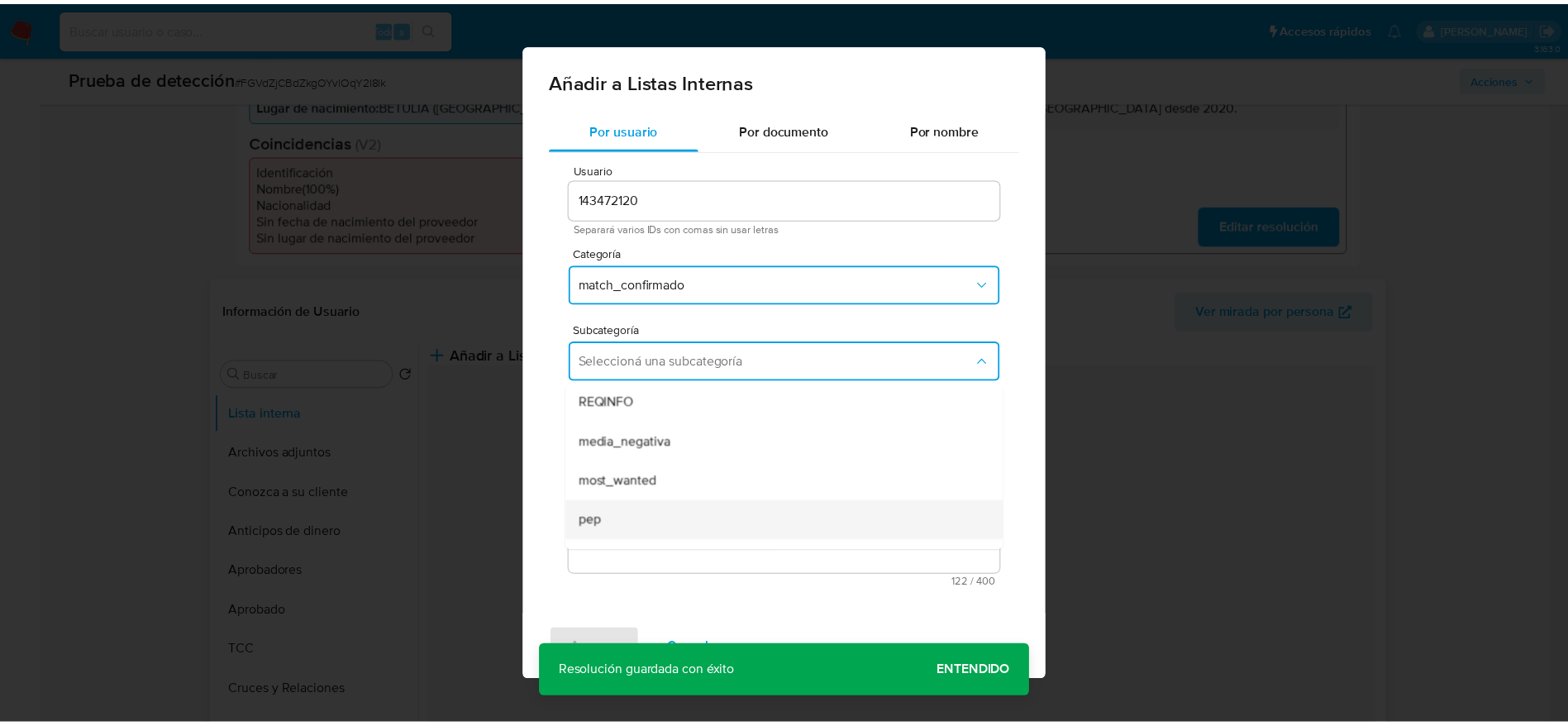
scroll to position [113, 0]
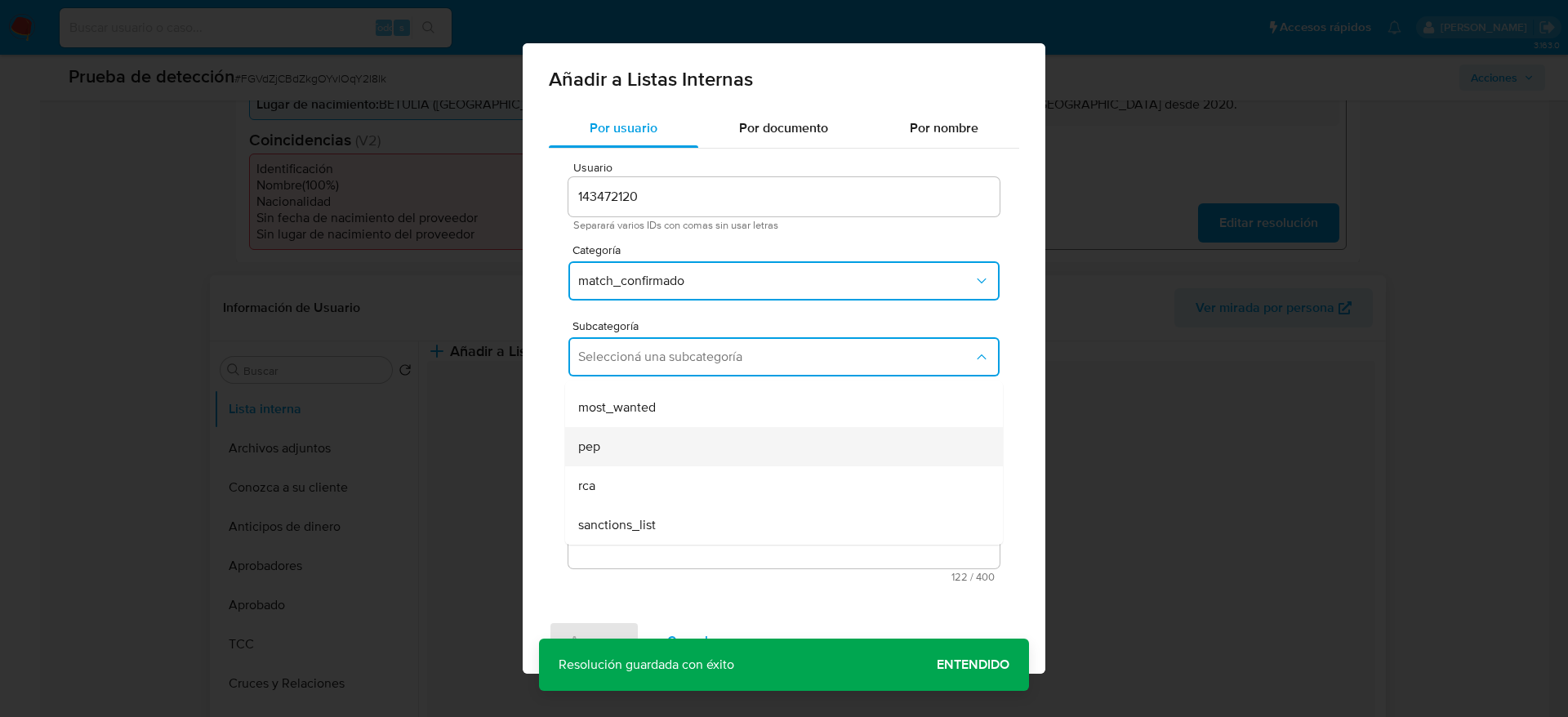
click at [588, 458] on div "pep" at bounding box center [779, 447] width 402 height 40
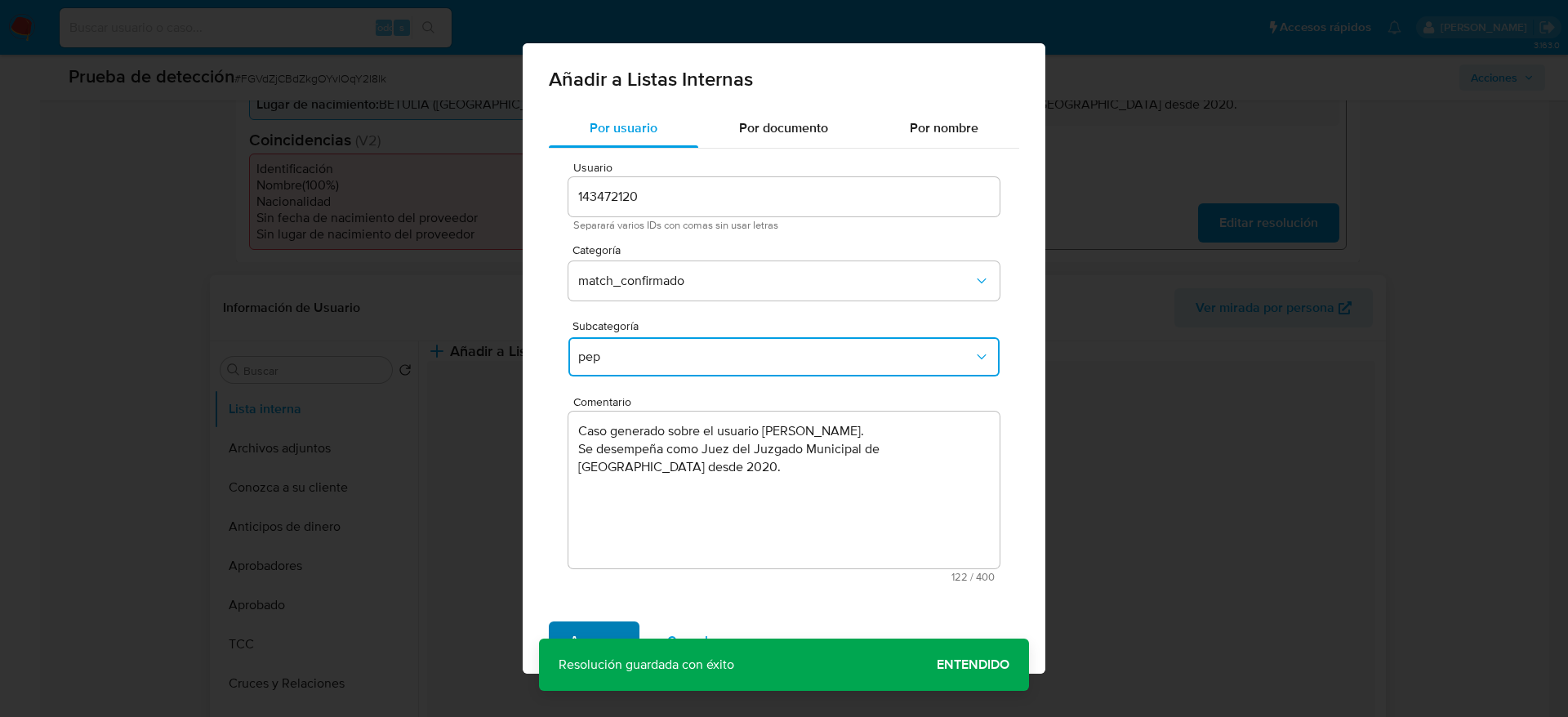
click at [600, 638] on span "Agregar" at bounding box center [593, 640] width 48 height 36
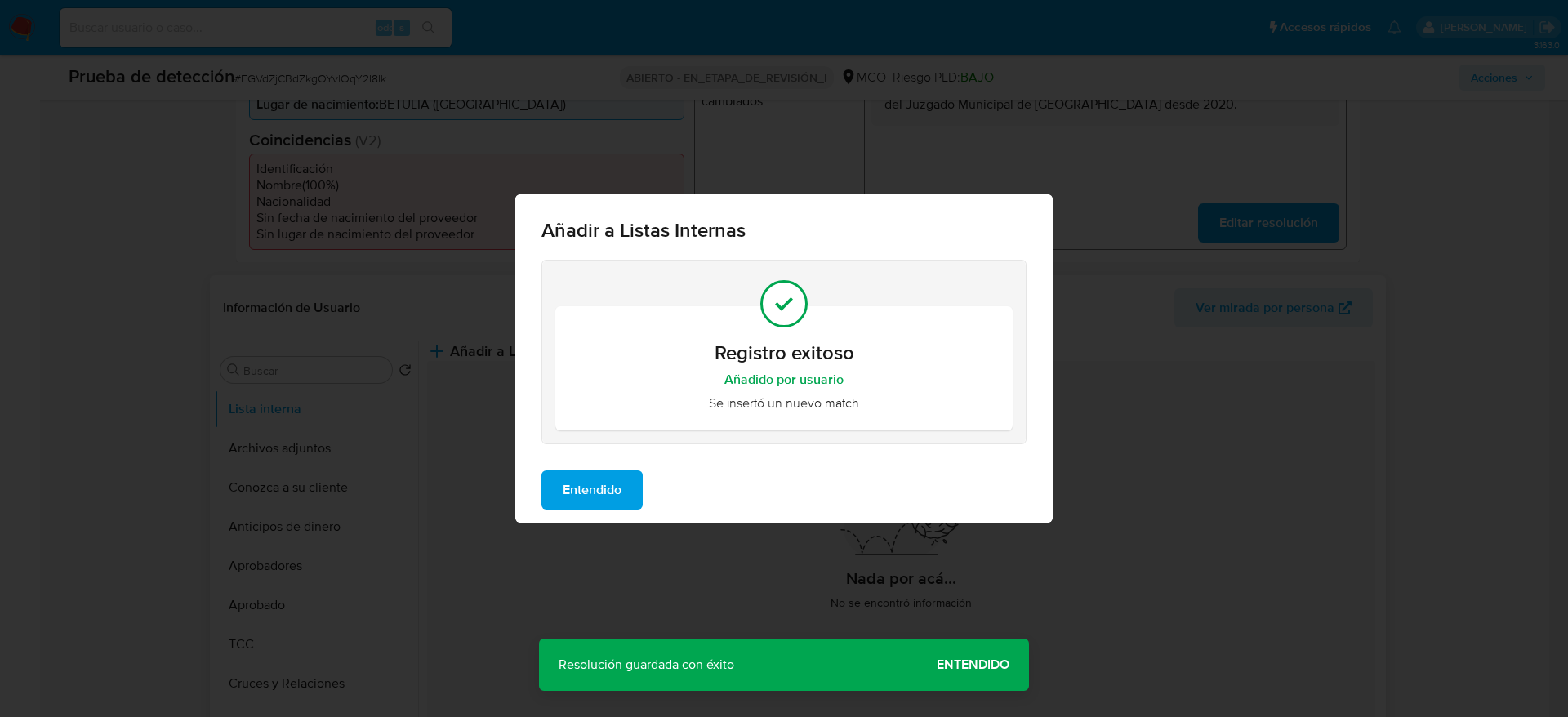
click at [590, 488] on span "Entendido" at bounding box center [593, 490] width 59 height 36
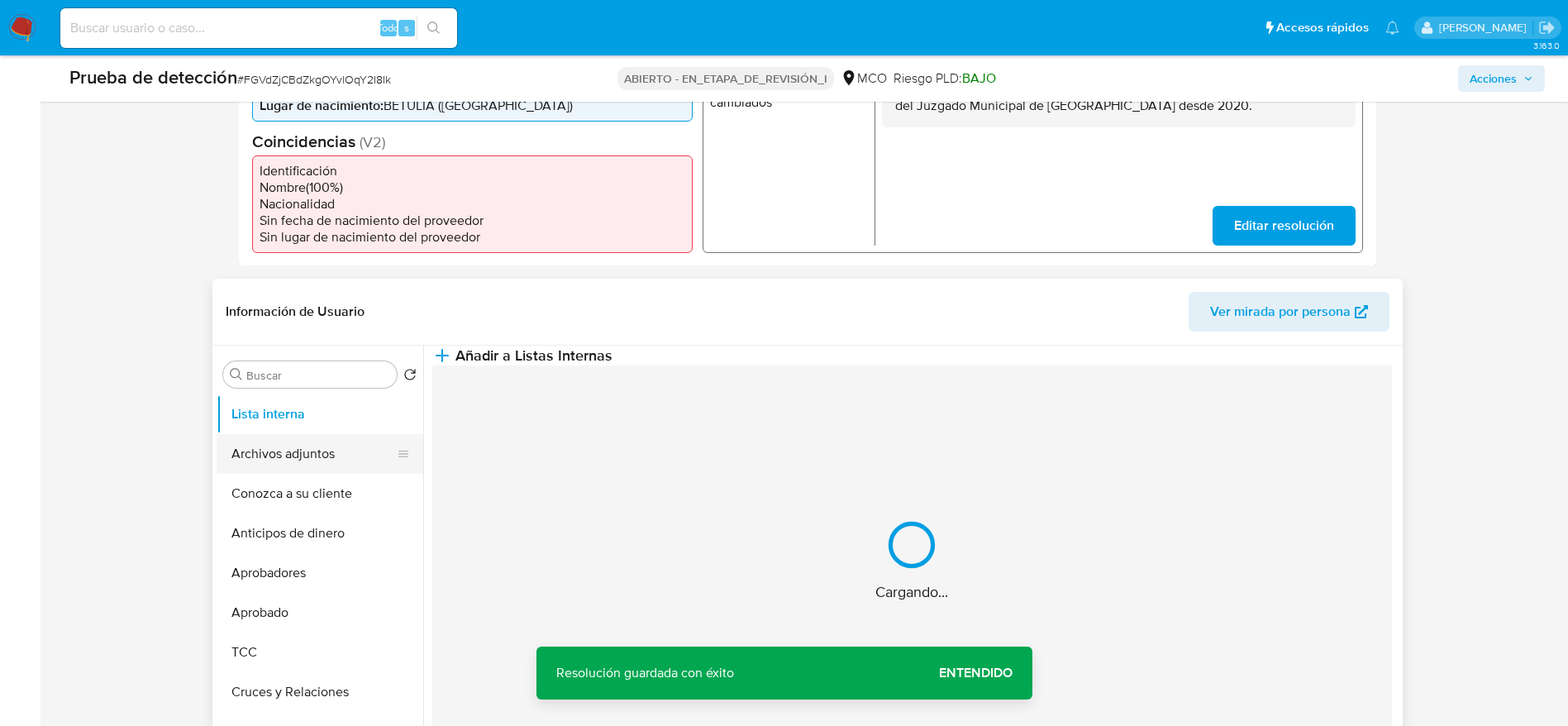
click at [305, 450] on button "Archivos adjuntos" at bounding box center [313, 454] width 194 height 40
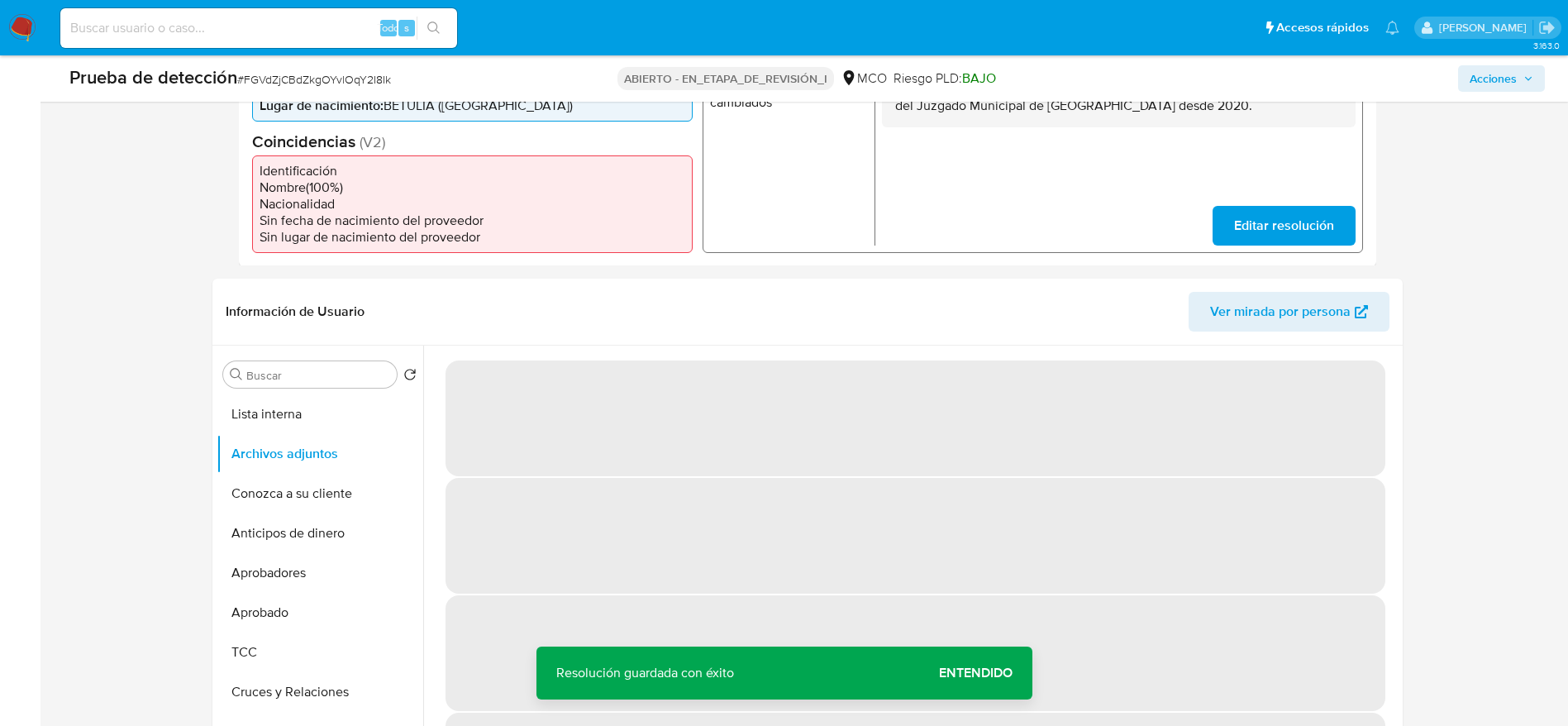
scroll to position [620, 0]
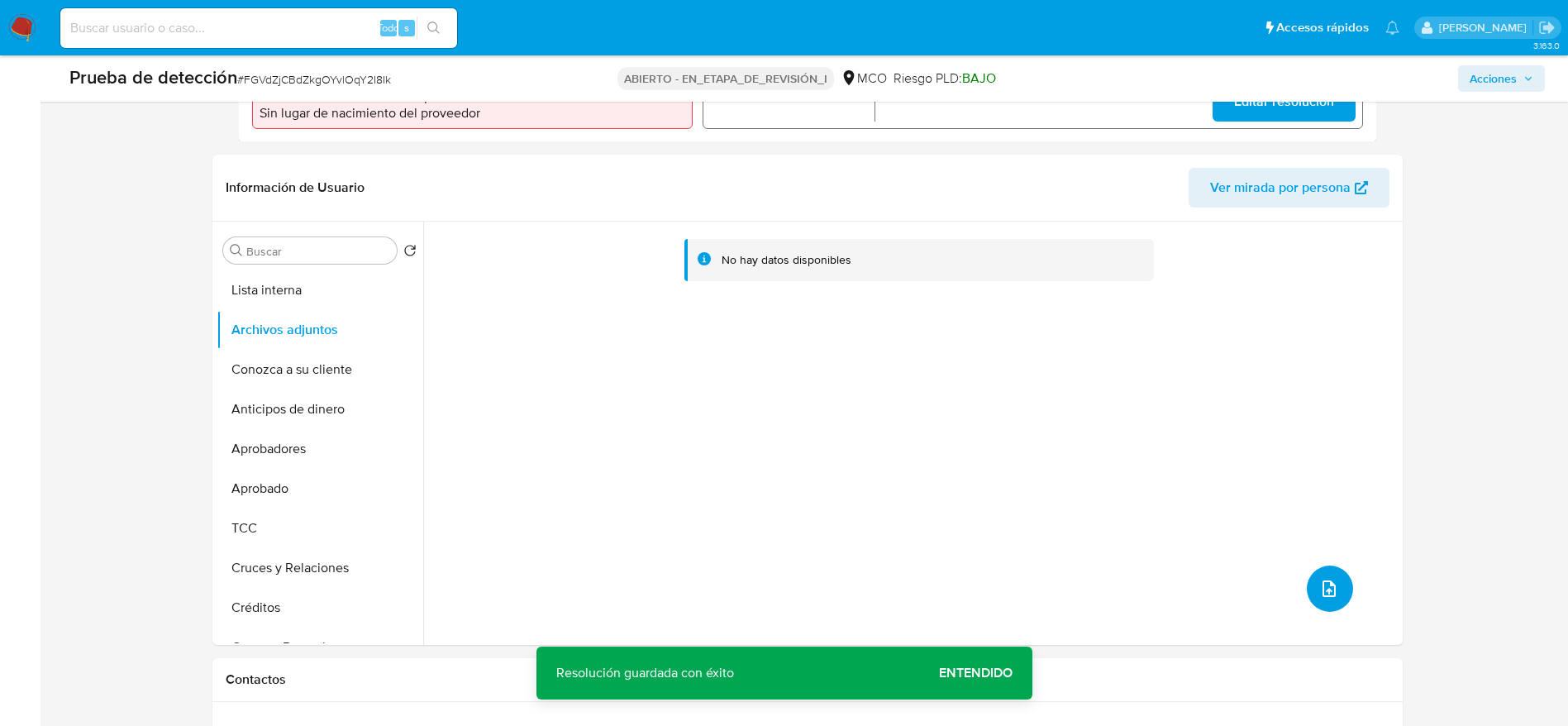
click at [1336, 576] on button "subir archivo" at bounding box center [1330, 589] width 46 height 46
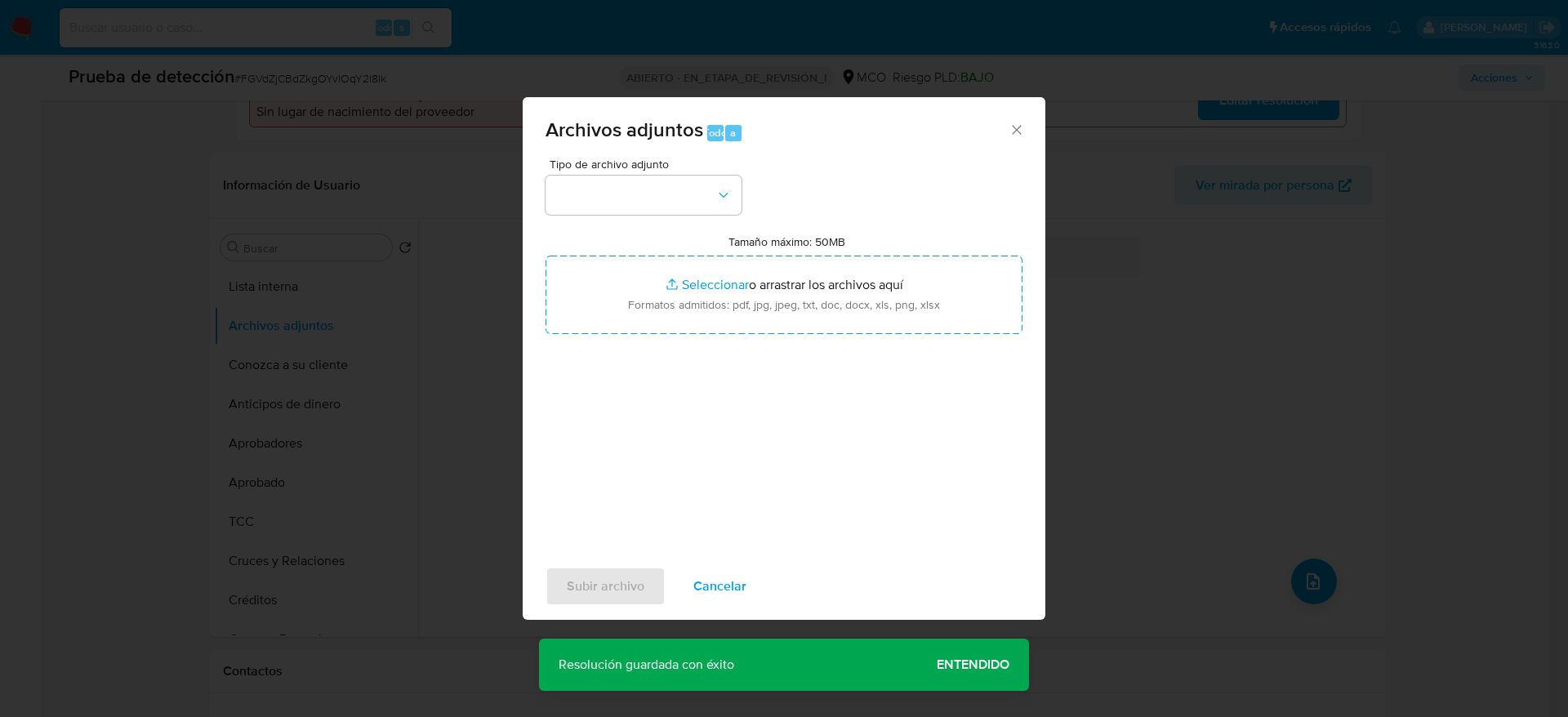
click at [618, 161] on span "Tipo de archivo adjunto" at bounding box center [647, 164] width 196 height 12
click at [625, 207] on button "button" at bounding box center [643, 195] width 196 height 40
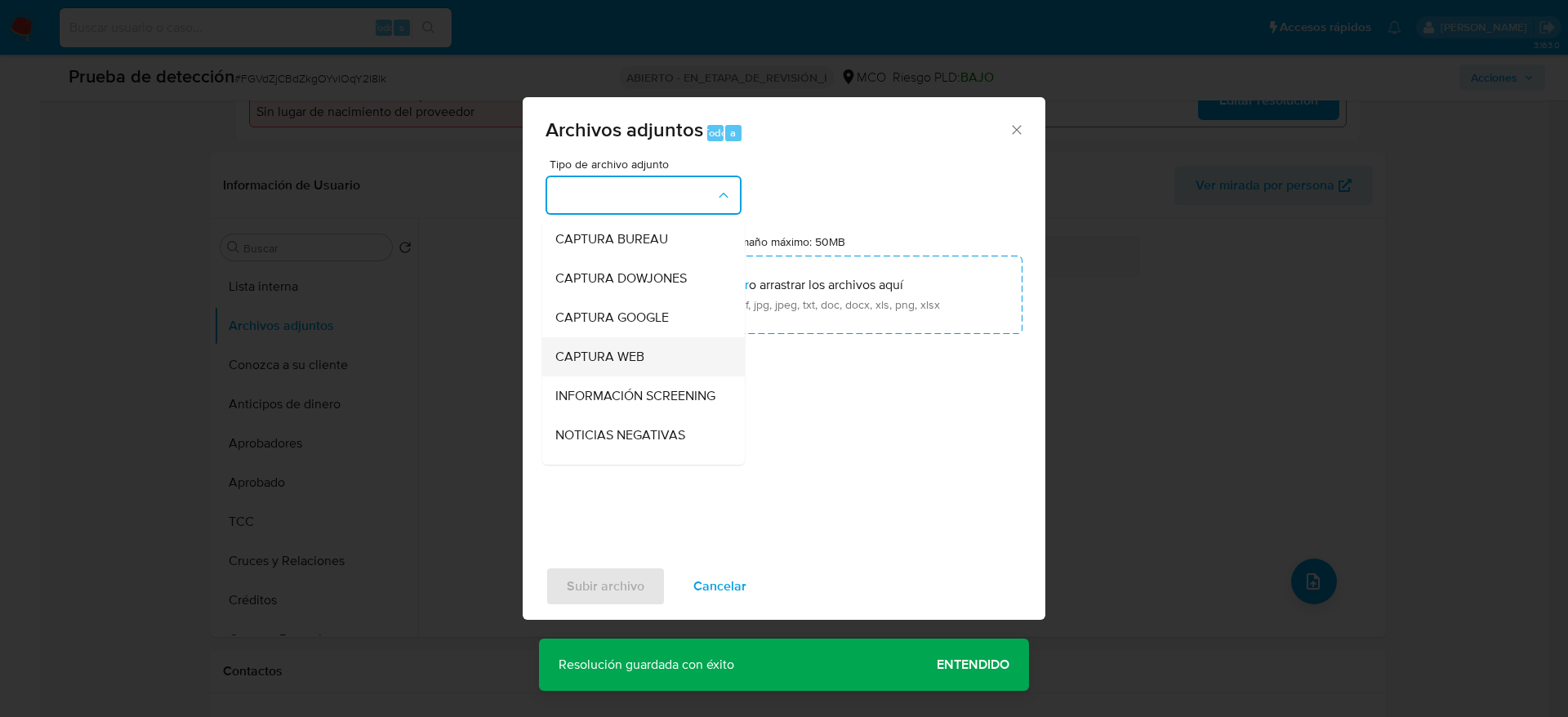
click at [621, 366] on div "CAPTURA WEB" at bounding box center [639, 356] width 167 height 40
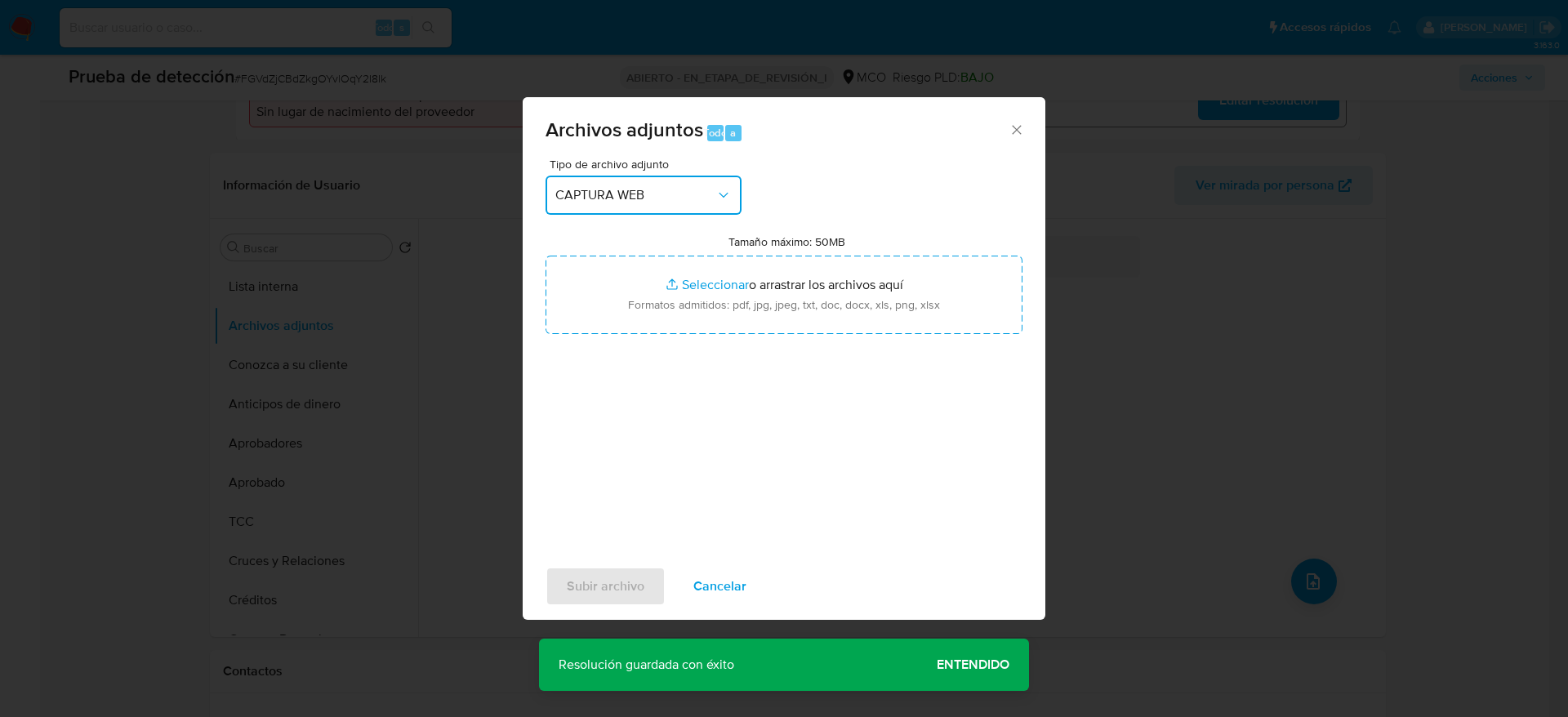
click at [649, 193] on span "CAPTURA WEB" at bounding box center [636, 195] width 160 height 16
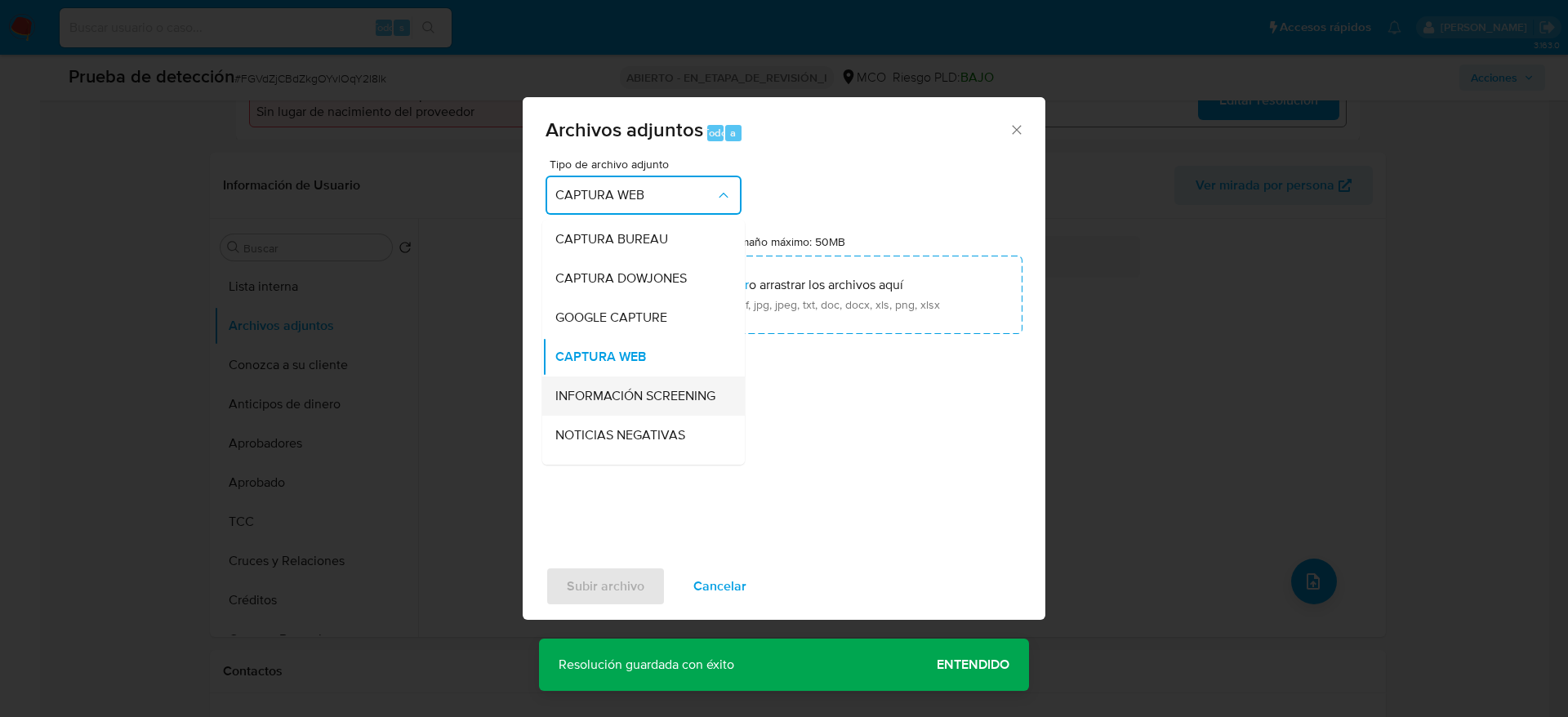
click at [619, 404] on span "INFORMACIÓN SCREENING" at bounding box center [636, 395] width 160 height 16
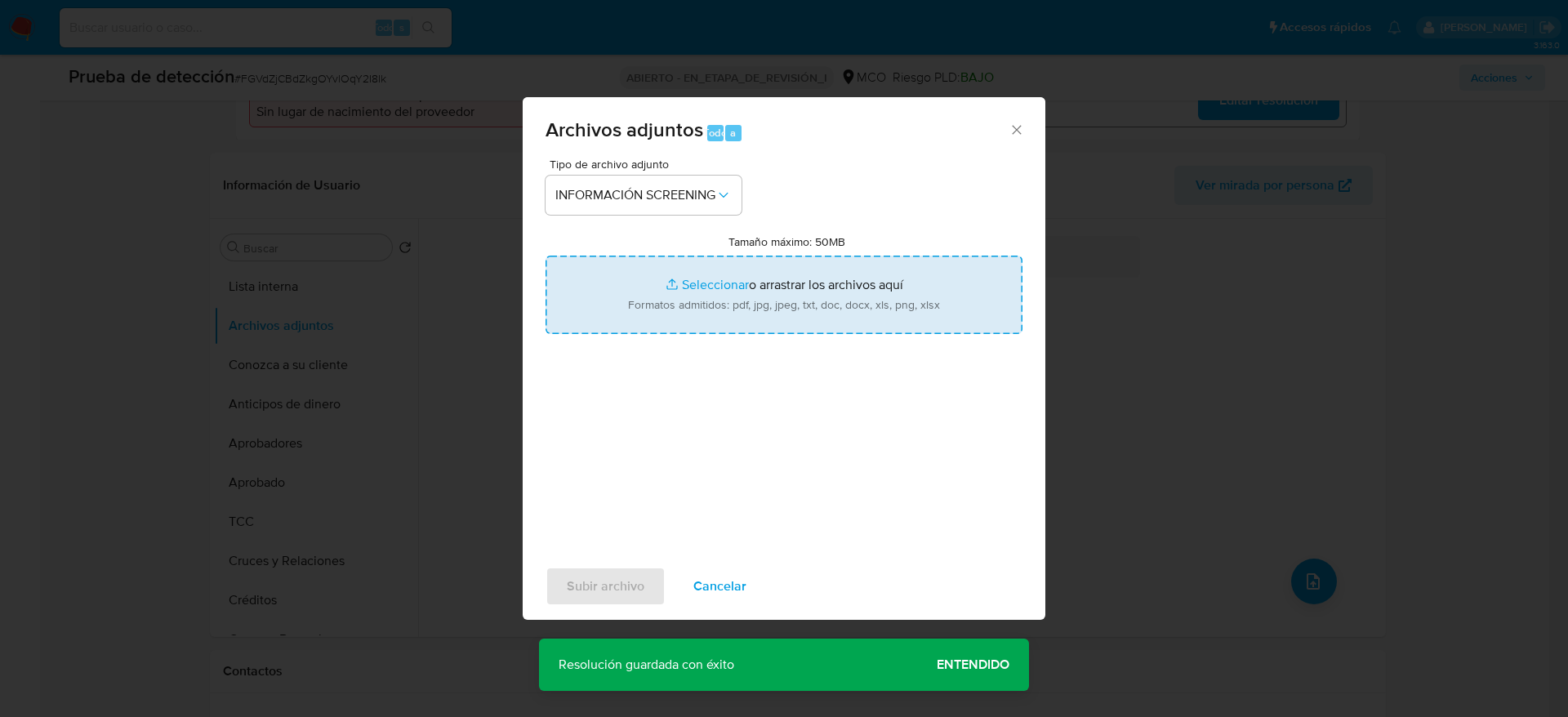
click at [623, 303] on input "Tamaño máximo: 50MB Seleccionar archivos" at bounding box center [784, 294] width 477 height 78
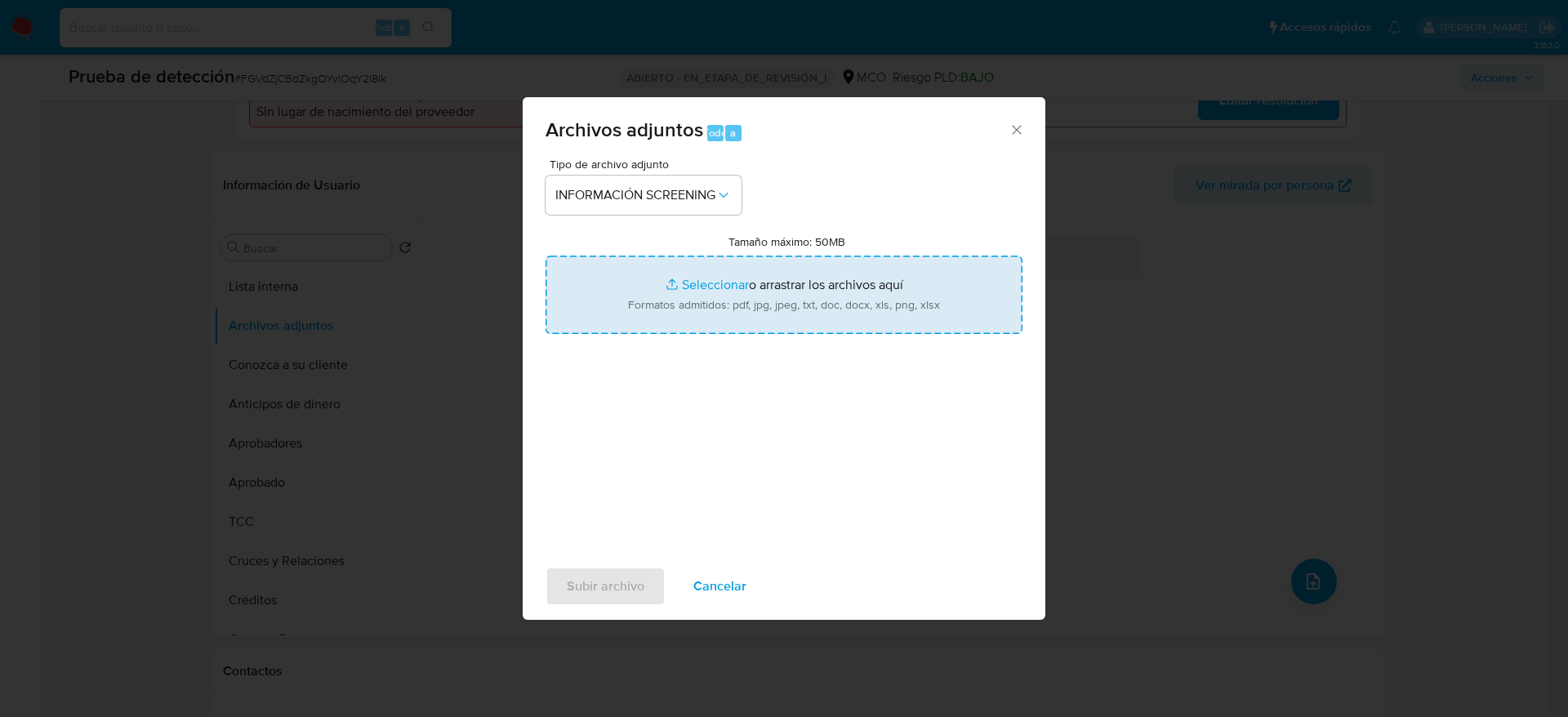
type input "C:\fakepath\_Milena Londoño Seguro_ juez - Buscar con Google.pdf"
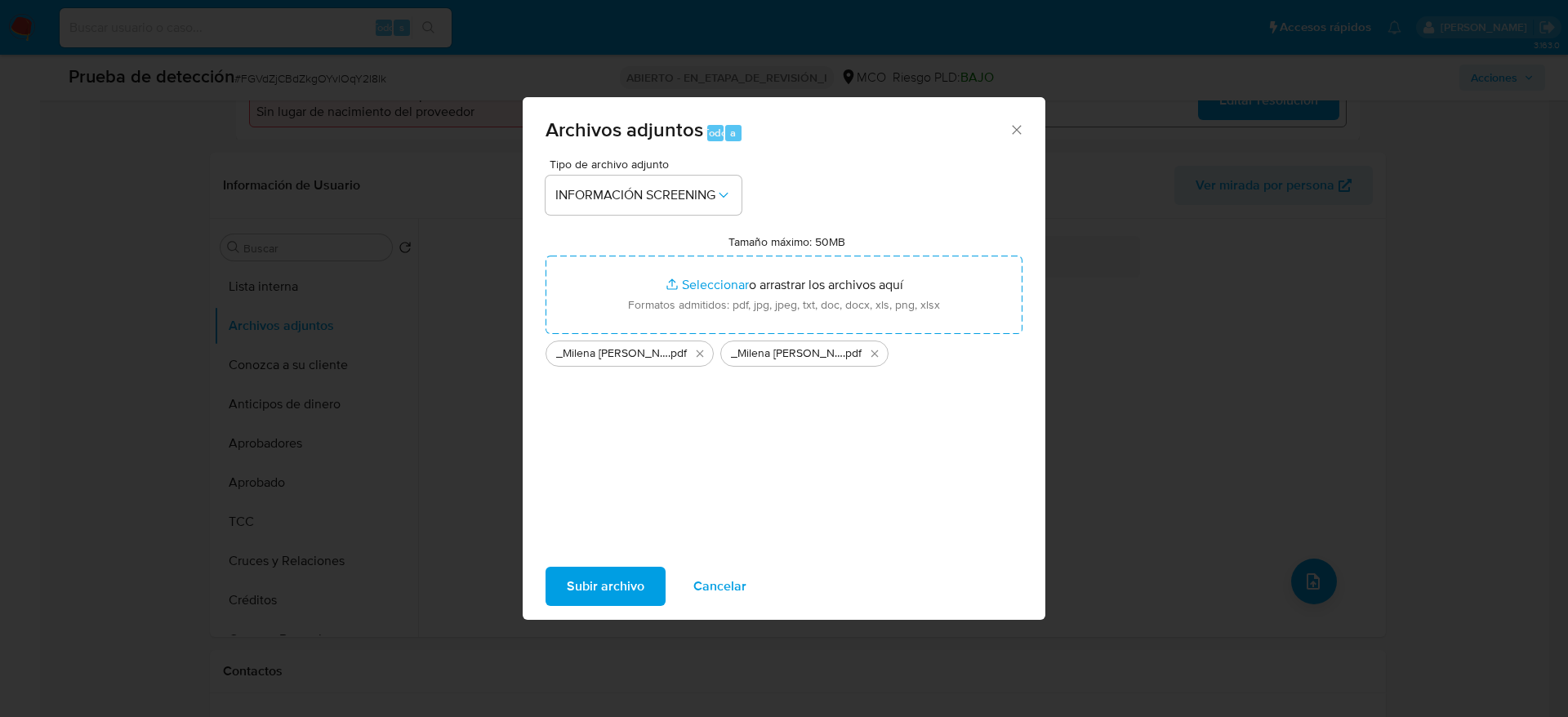
click at [642, 580] on span "Subir archivo" at bounding box center [605, 586] width 78 height 36
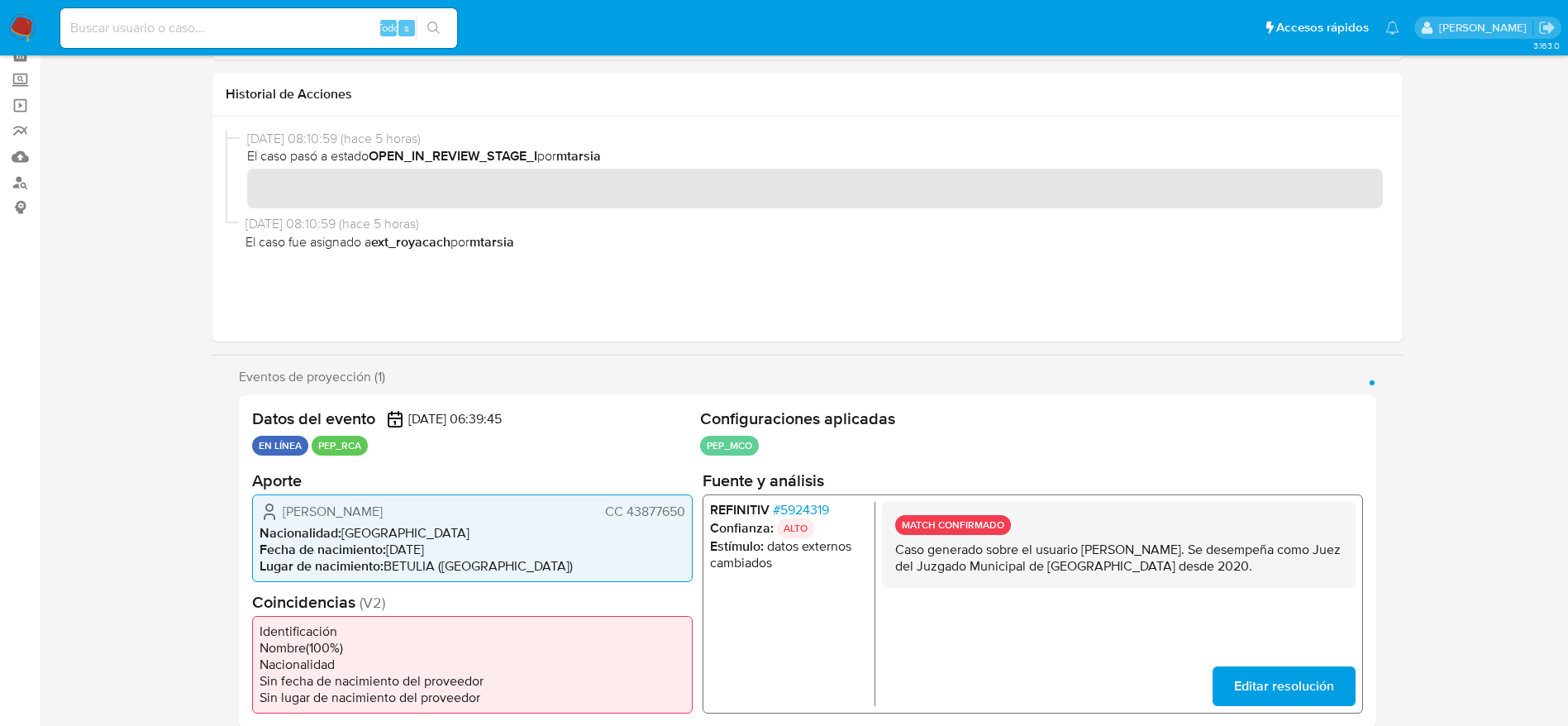
scroll to position [0, 0]
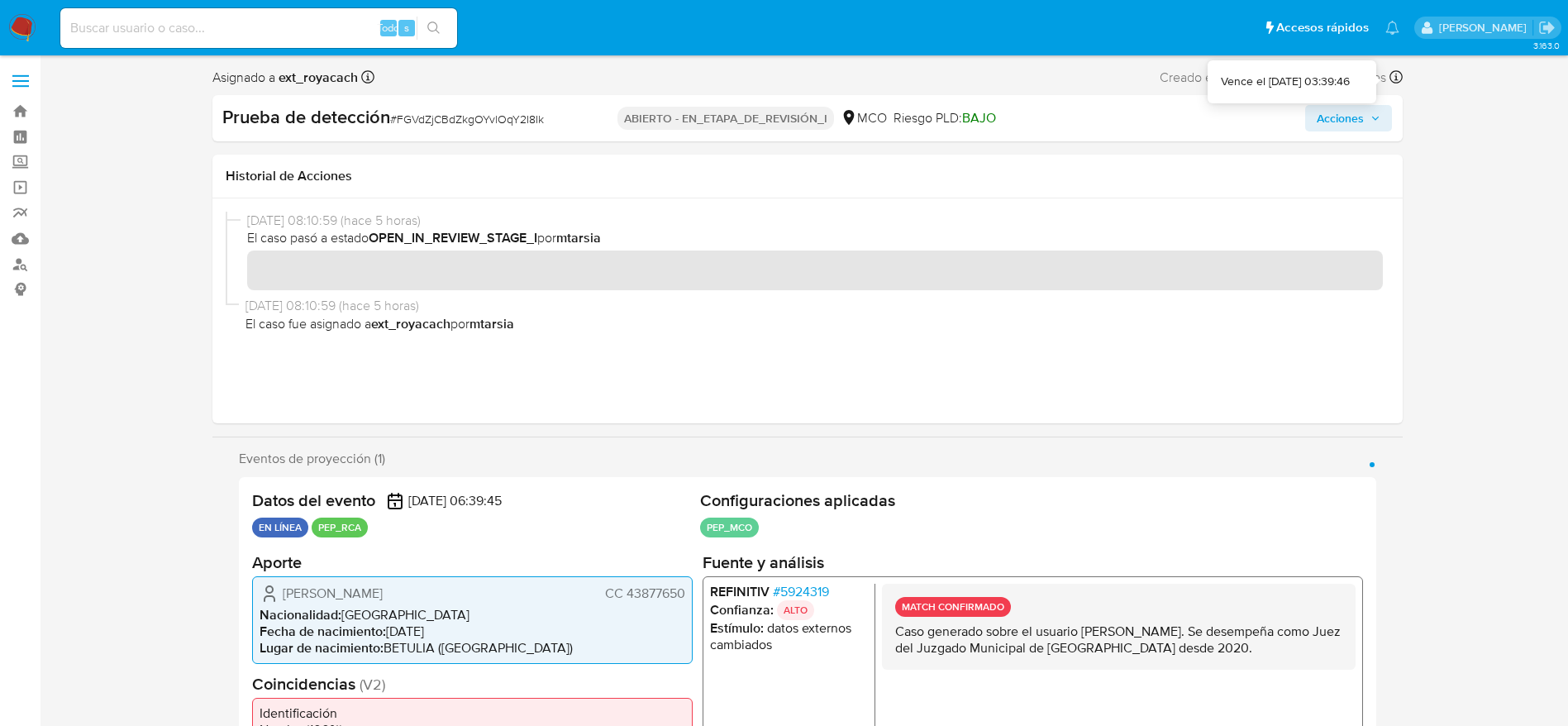
click at [1350, 131] on div "Prueba de detección # FGVdZjCBdZkgOYvlOqY2I8Ik ABIERTO - EN_ETAPA_DE_REVISIÓN_I…" at bounding box center [807, 118] width 1190 height 46
click at [1351, 113] on span "Acciones" at bounding box center [1339, 118] width 47 height 26
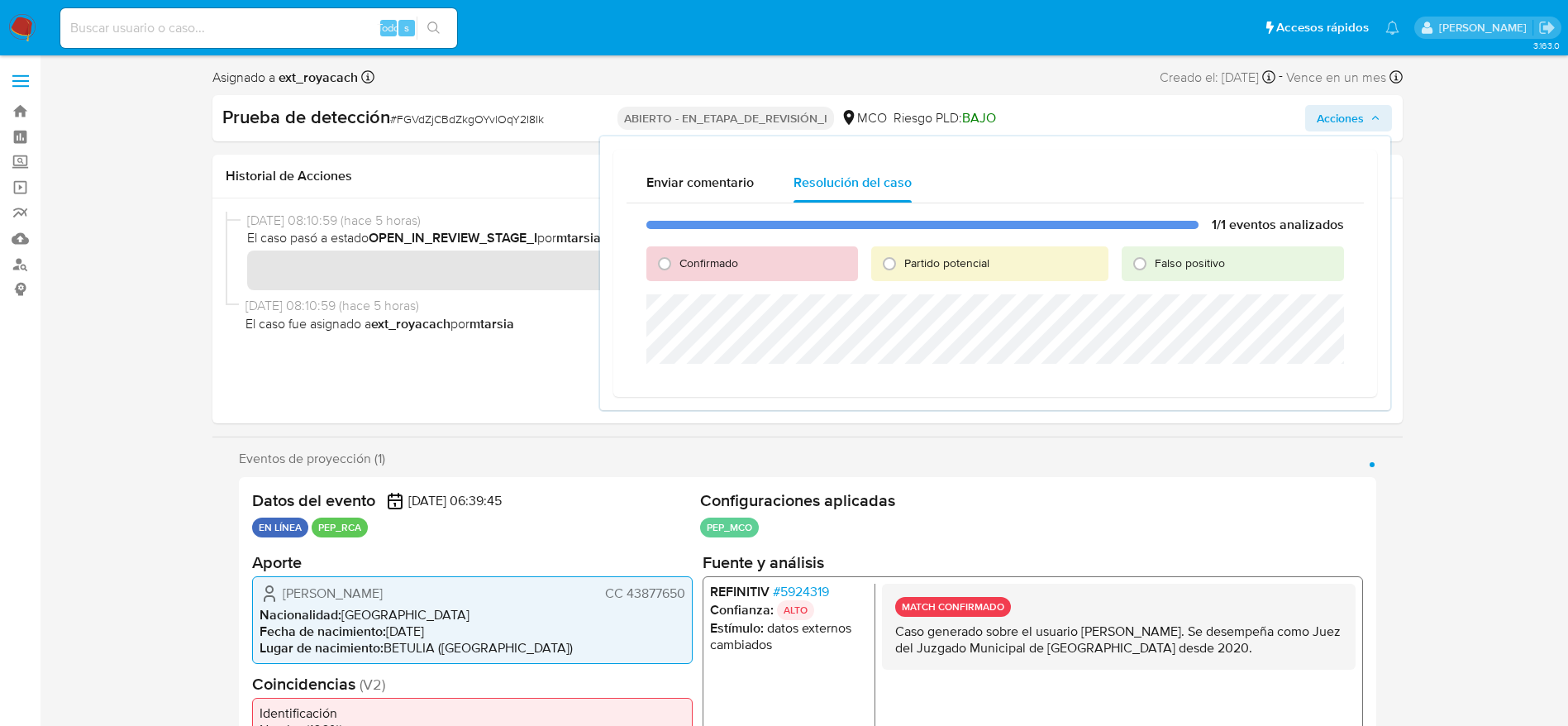
click at [743, 264] on div "Confirmado" at bounding box center [752, 264] width 211 height 35
drag, startPoint x: 710, startPoint y: 270, endPoint x: 706, endPoint y: 285, distance: 15.5
click at [708, 270] on span "Confirmado" at bounding box center [708, 262] width 59 height 16
click at [710, 272] on div "Confirmado" at bounding box center [752, 264] width 211 height 35
click at [710, 261] on span "Confirmado" at bounding box center [708, 262] width 59 height 16
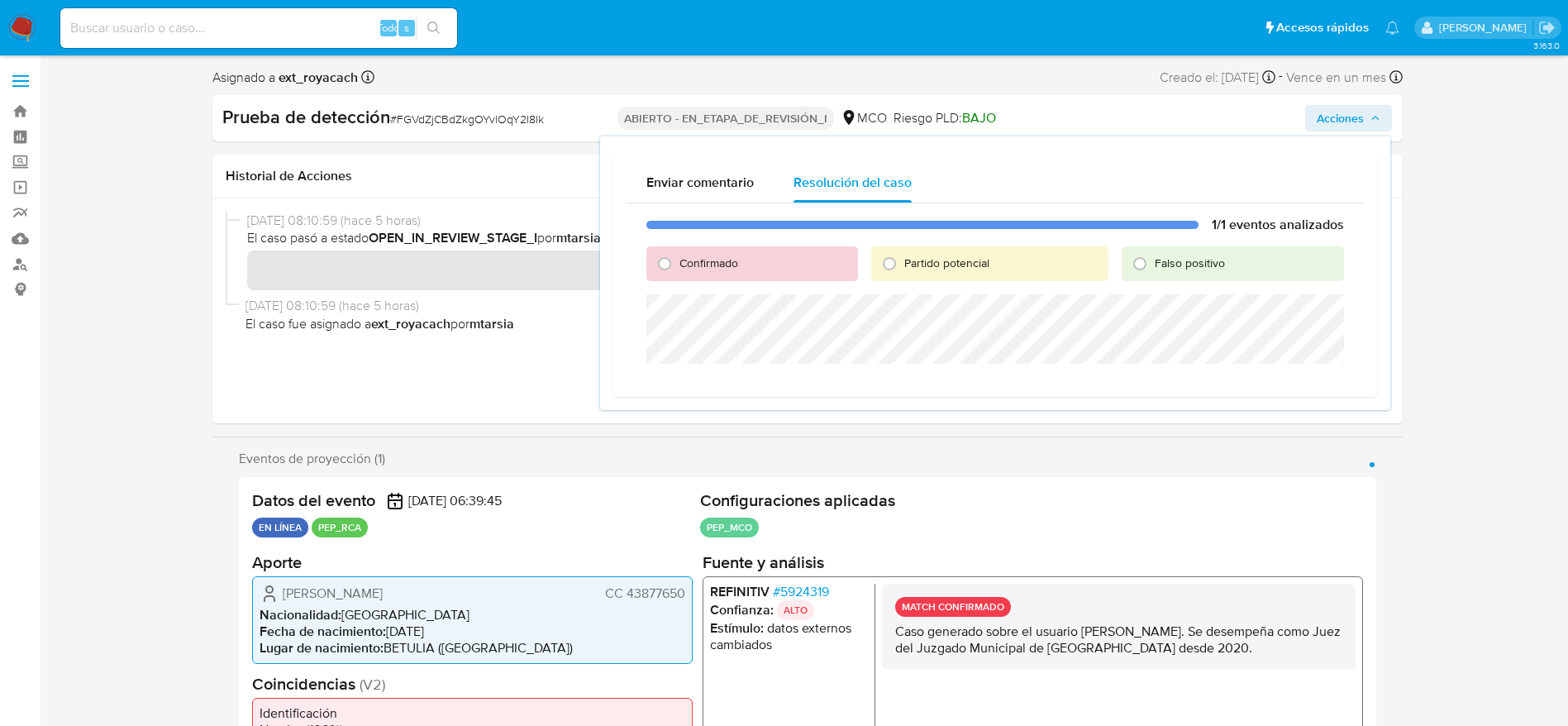
click at [677, 261] on input "Confirmado" at bounding box center [664, 264] width 26 height 26
radio input "true"
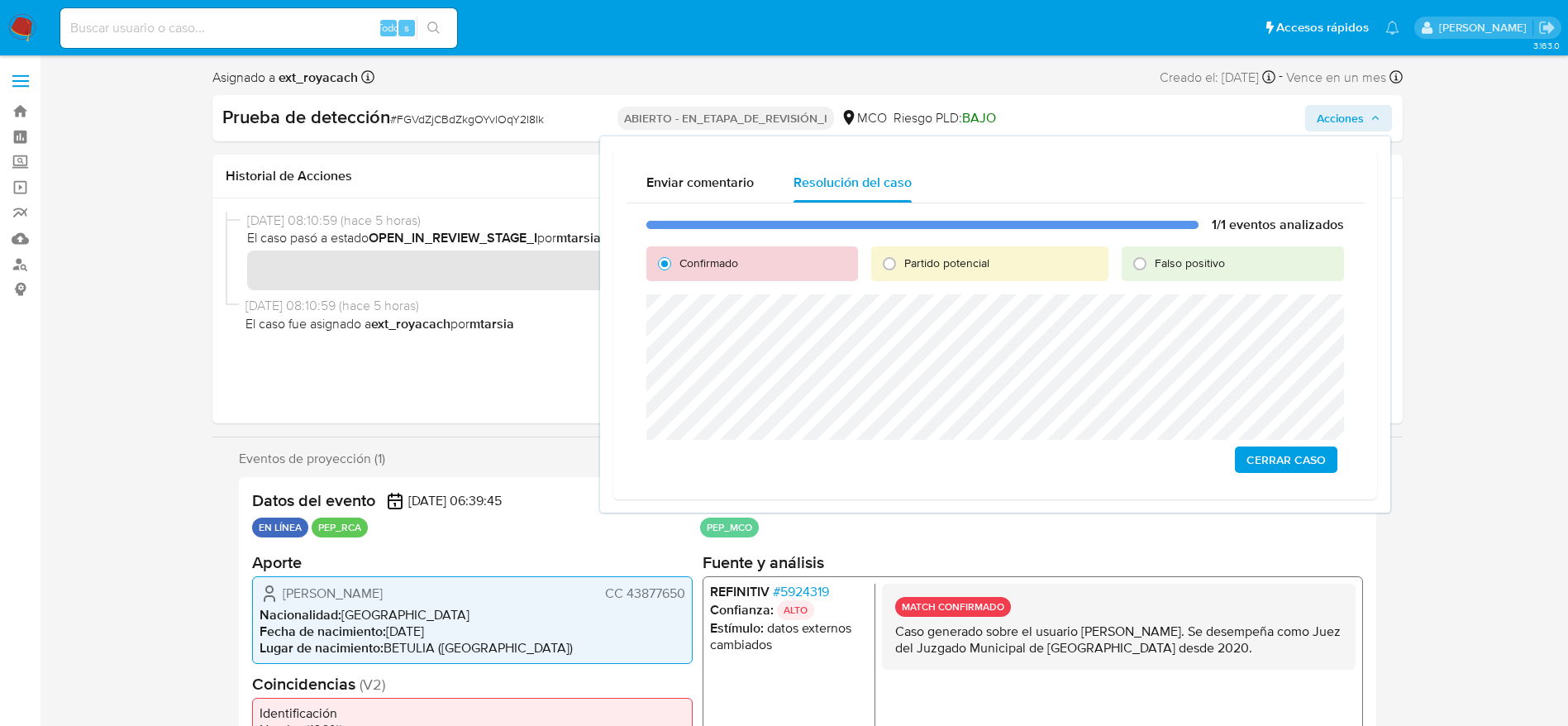
click at [1323, 462] on span "Cerrar Caso" at bounding box center [1286, 459] width 79 height 23
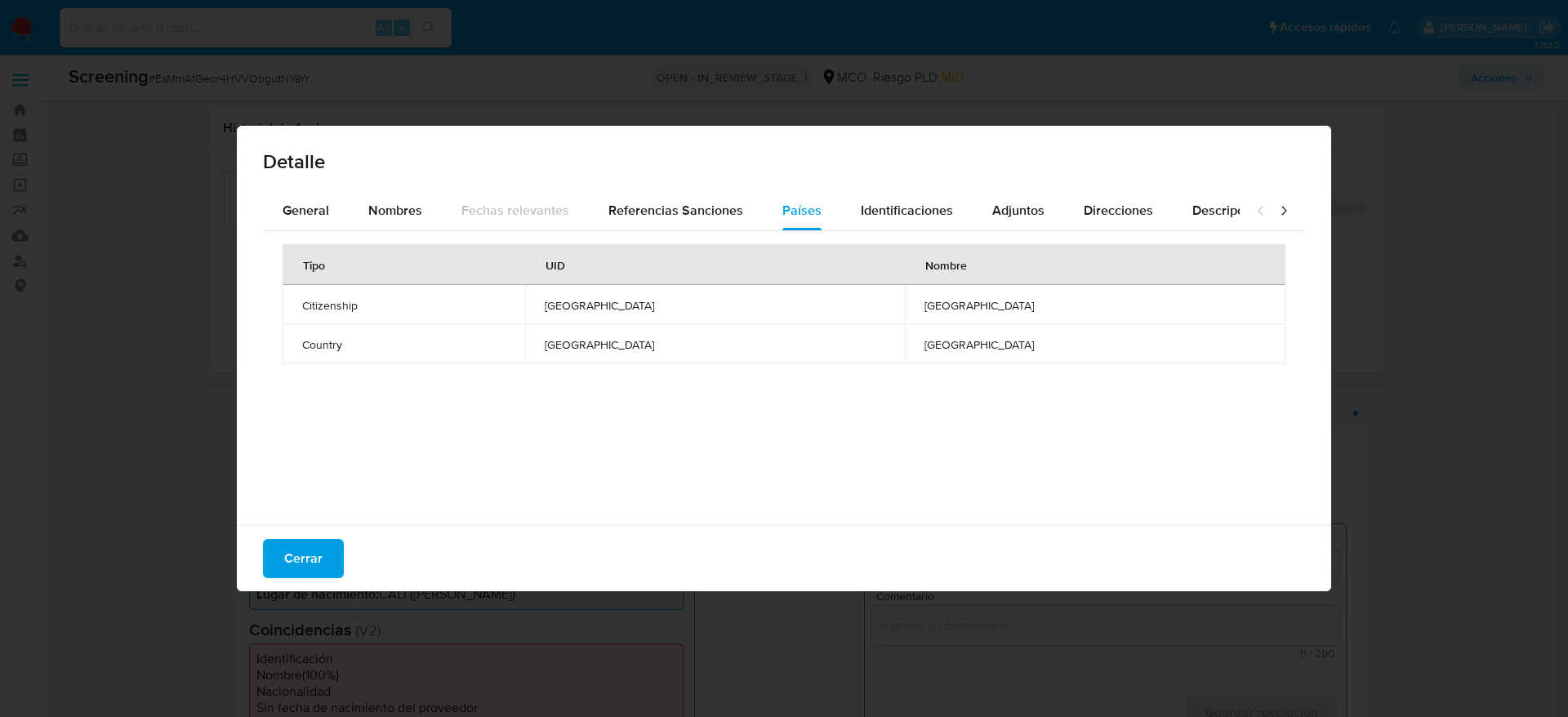
select select "10"
click at [321, 214] on span "General" at bounding box center [305, 210] width 46 height 19
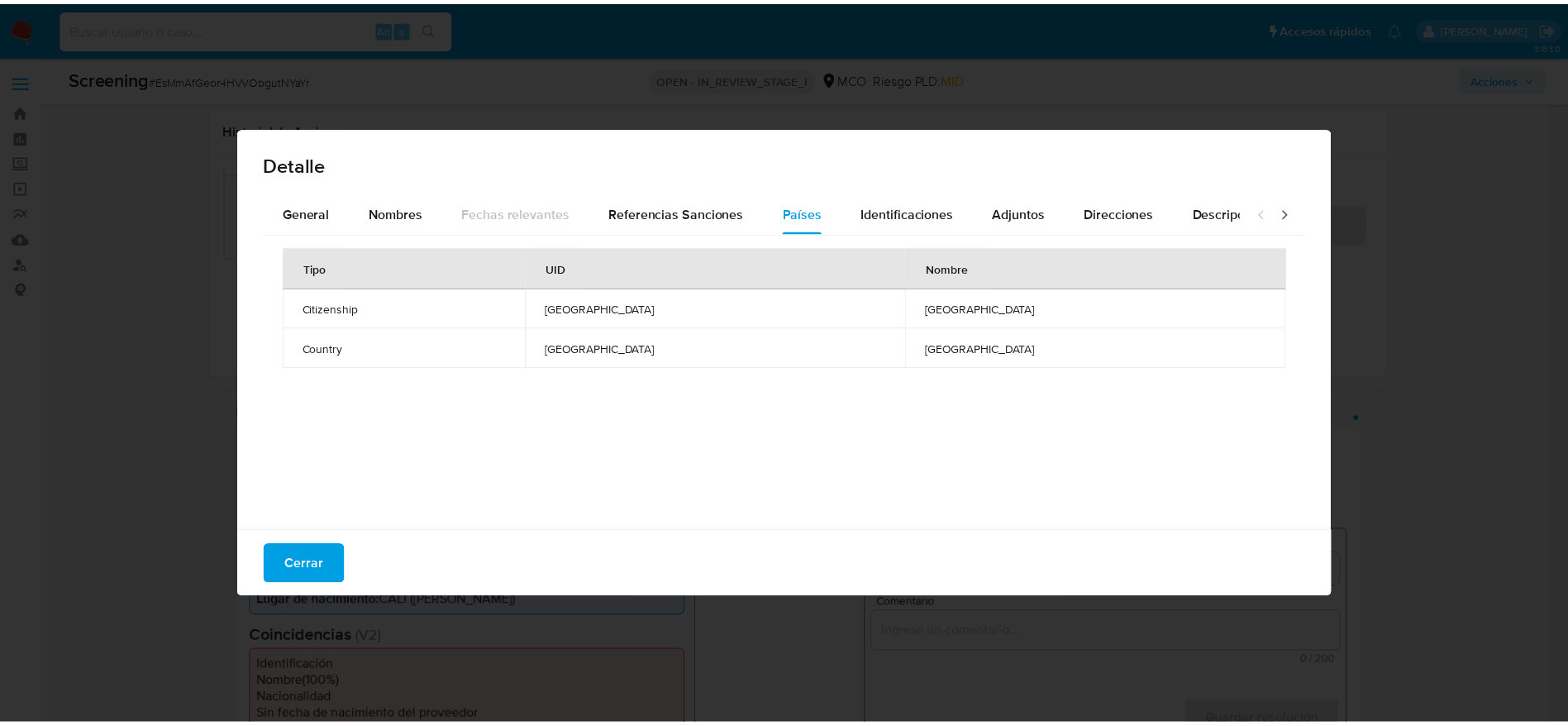
scroll to position [248, 0]
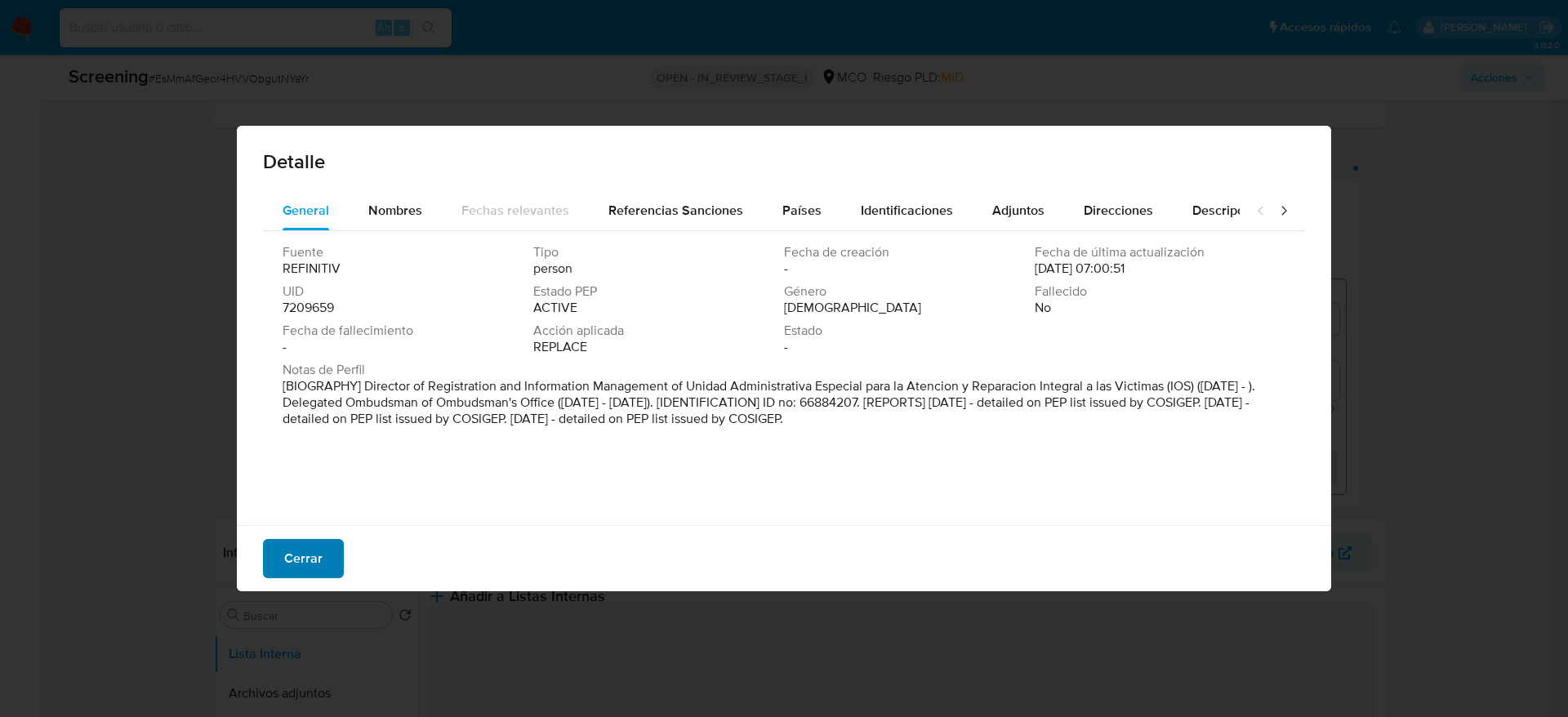
click at [277, 556] on button "Cerrar" at bounding box center [303, 558] width 81 height 40
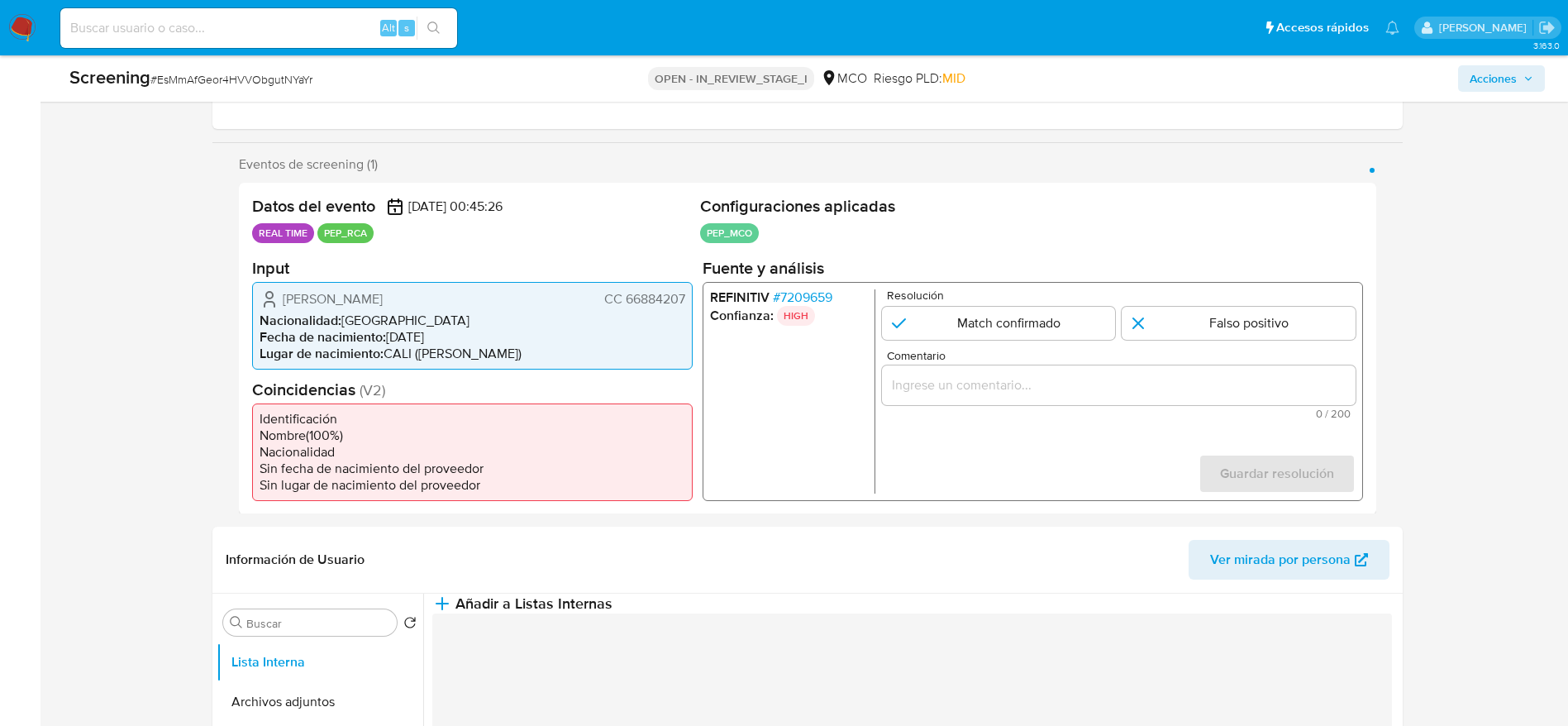
click at [276, 73] on span "# EsMmAfGeor4HVVObgutNYaYr" at bounding box center [231, 78] width 162 height 16
copy span "EsMmAfGeor4HVVObgutNYaYr"
drag, startPoint x: 272, startPoint y: 303, endPoint x: 693, endPoint y: 299, distance: 421.0
click at [693, 299] on div "Datos del evento 12/10/2025 00:45:26 REAL TIME PEP_RCA Configuraciones aplicada…" at bounding box center [807, 348] width 1137 height 332
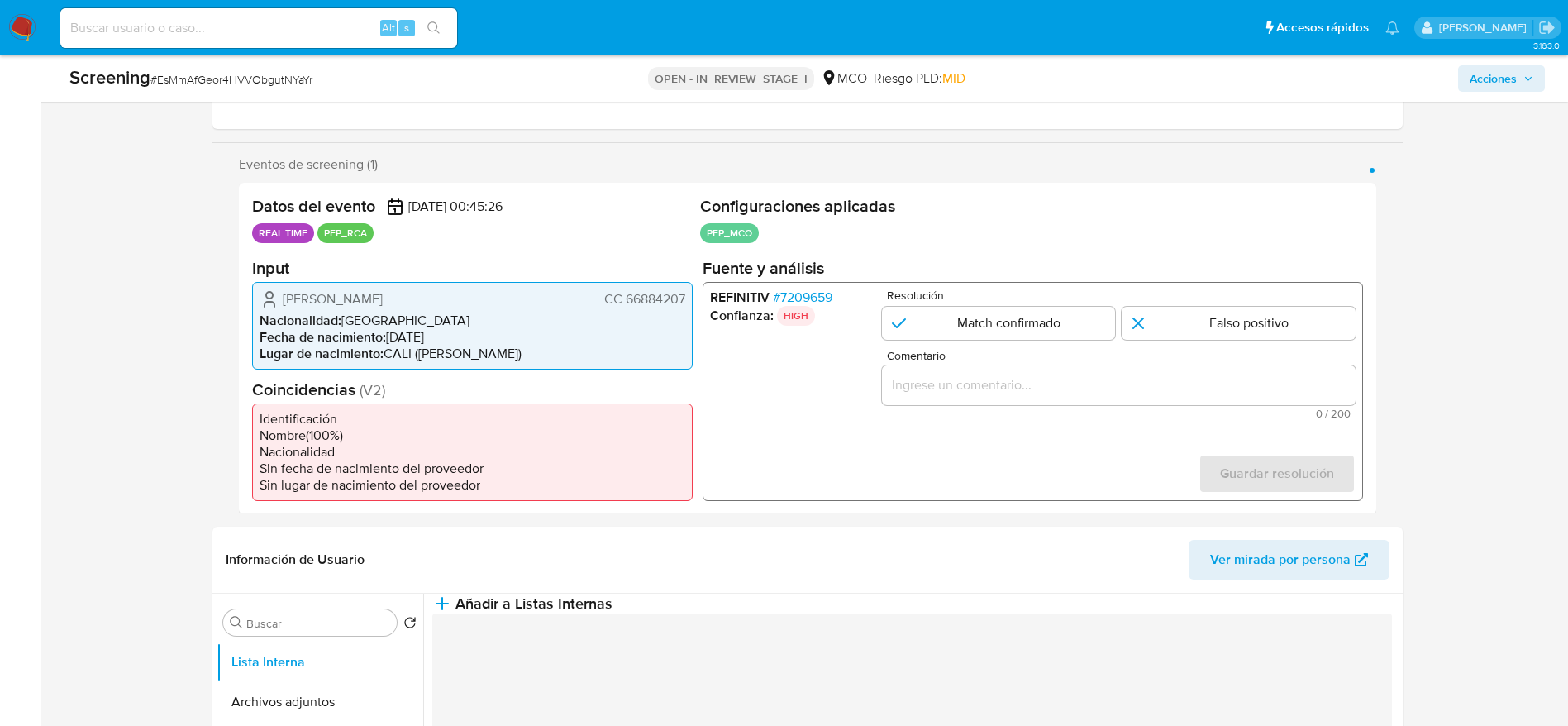
click at [775, 286] on div "REFINITIV # 7209659 Confianza: HIGH Resolución Match confirmado Falso positivo …" at bounding box center [1032, 390] width 660 height 219
click at [778, 305] on span "# 7209659" at bounding box center [802, 296] width 60 height 16
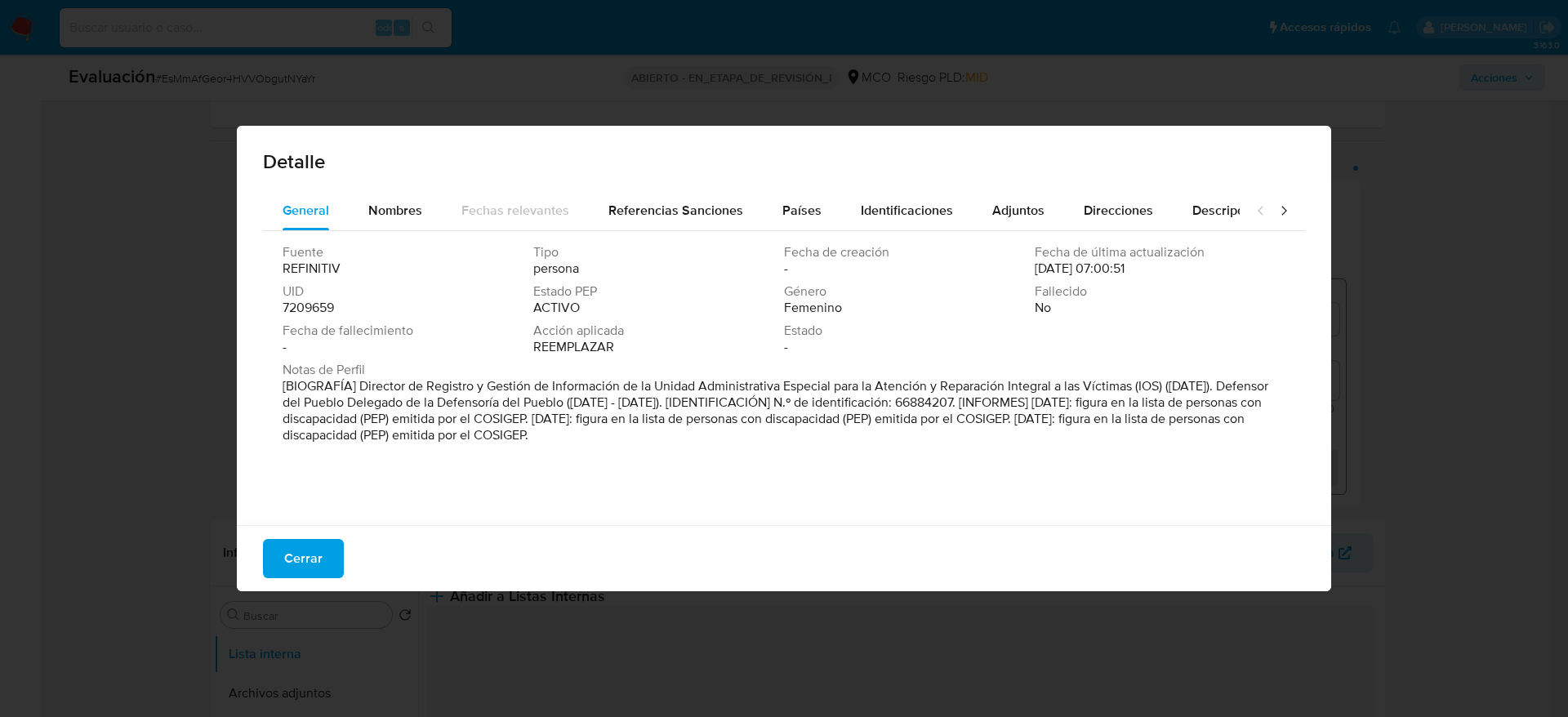
click at [362, 383] on font "[BIOGRAFÍA] Director de Registro y Gestión de Información de la Unidad Administ…" at bounding box center [775, 410] width 985 height 67
drag, startPoint x: 356, startPoint y: 387, endPoint x: 1133, endPoint y: 385, distance: 777.0
click at [1133, 385] on font "[BIOGRAFÍA] Director de Registro y Gestión de Información de la Unidad Administ…" at bounding box center [775, 410] width 985 height 67
click at [317, 563] on span "Cerrar" at bounding box center [303, 558] width 39 height 36
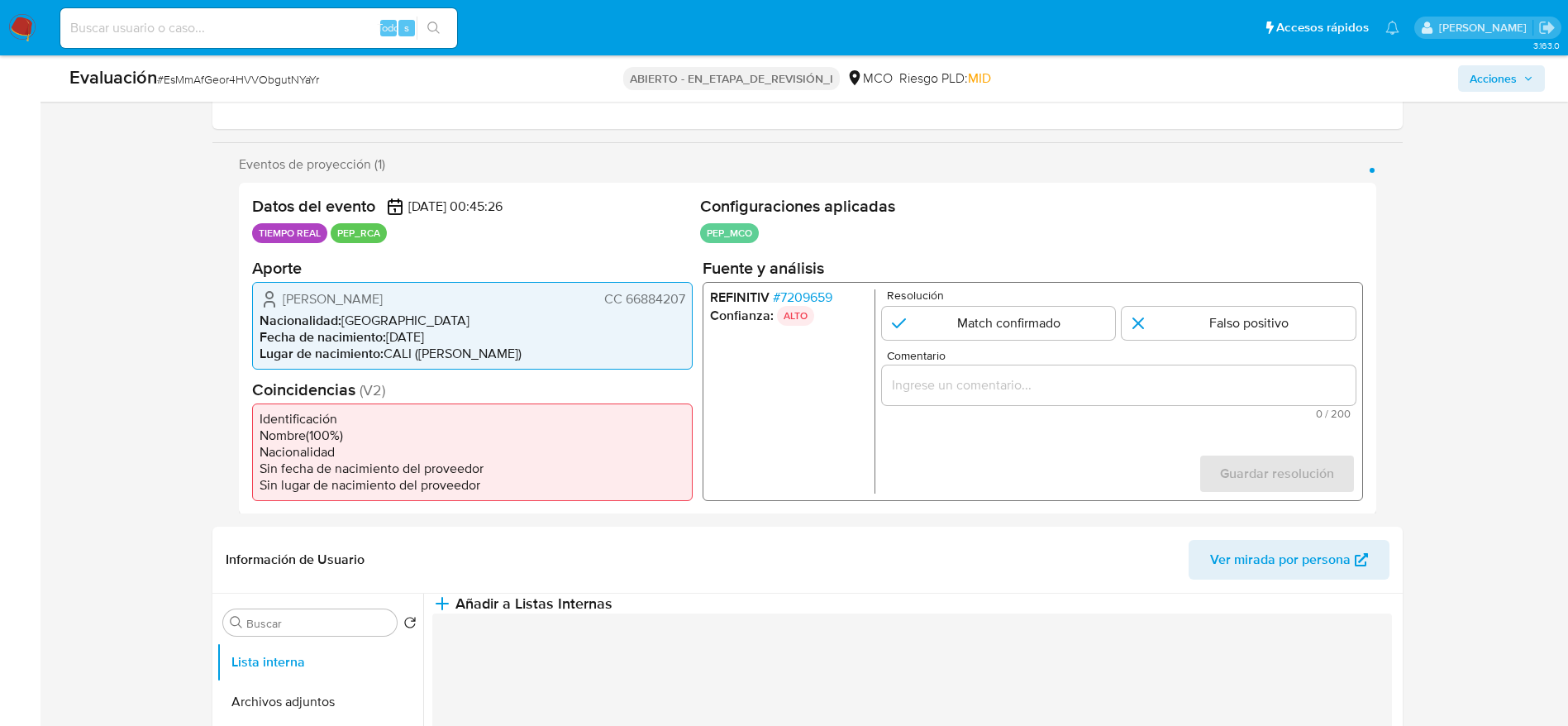
click at [996, 346] on form "Resolución Match confirmado Falso positivo Comentario 0 / 200 200 caracteres re…" at bounding box center [1118, 390] width 473 height 204
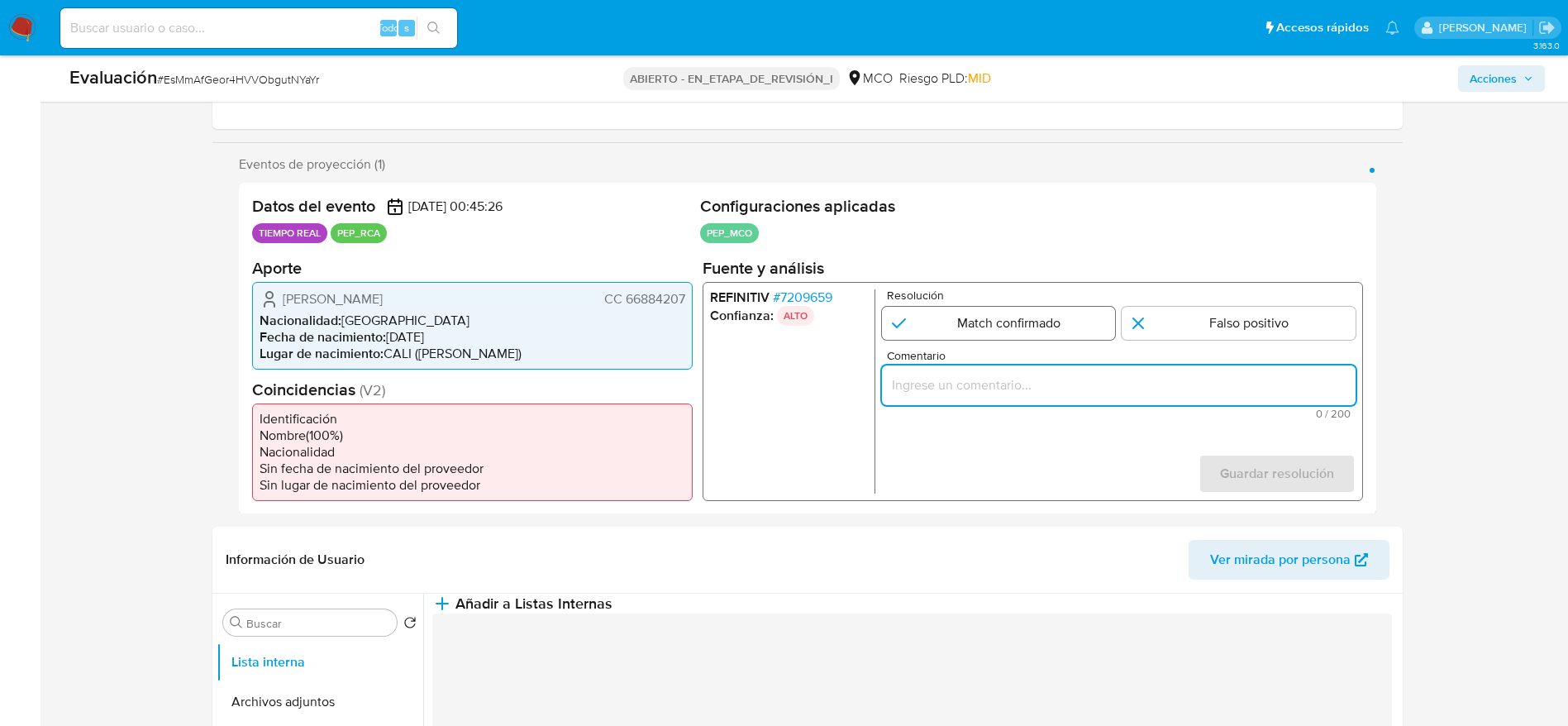
drag, startPoint x: 996, startPoint y: 385, endPoint x: 1023, endPoint y: 309, distance: 80.7
click at [996, 387] on input "Comentario" at bounding box center [1118, 384] width 473 height 21
paste input "Caso generado sobre el usuario Diana Marcela Bustamante Arango. Se desempeña co…"
type input "Caso generado sobre el usuario Diana Marcela Bustamante Arango. Se desempeña co…"
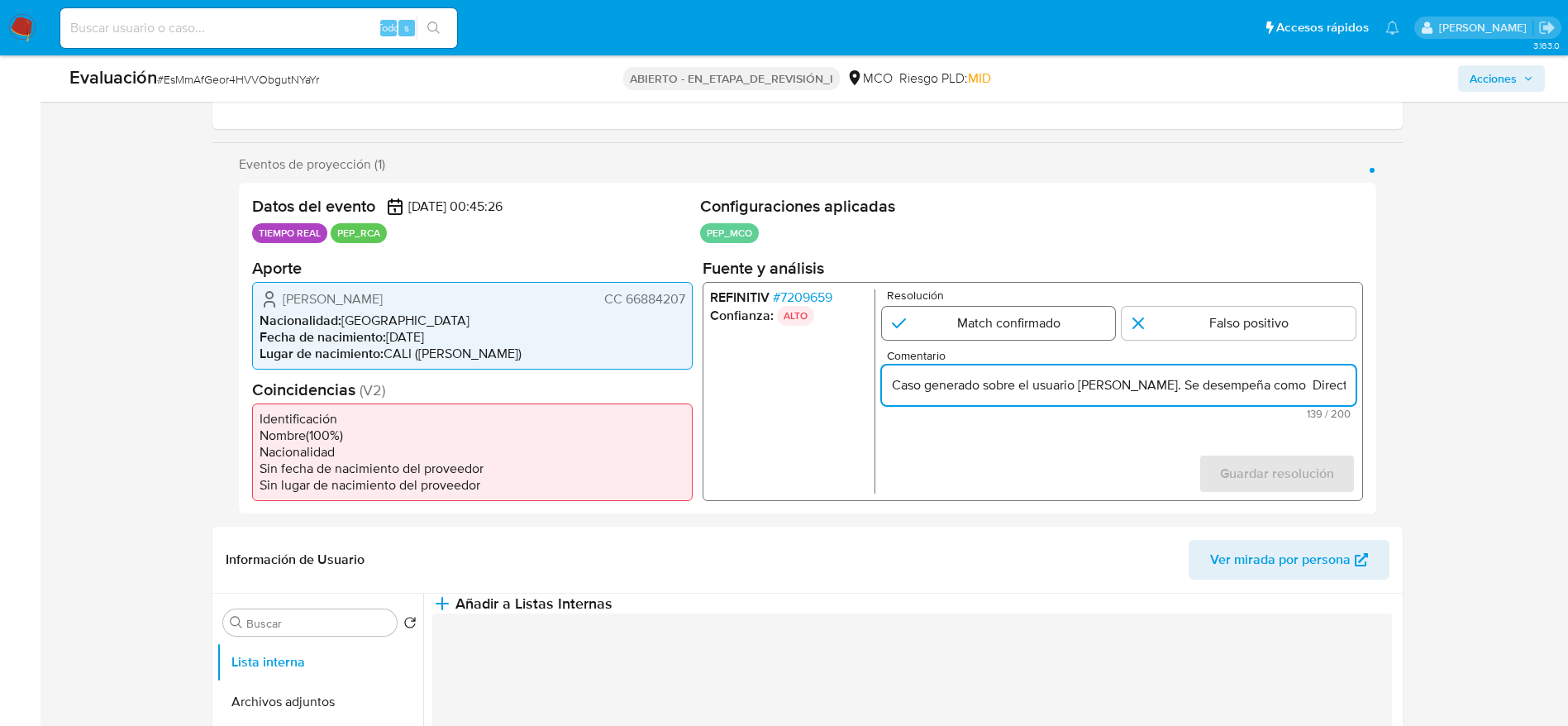
click at [1023, 309] on input "1 de 1" at bounding box center [998, 322] width 234 height 33
radio input "true"
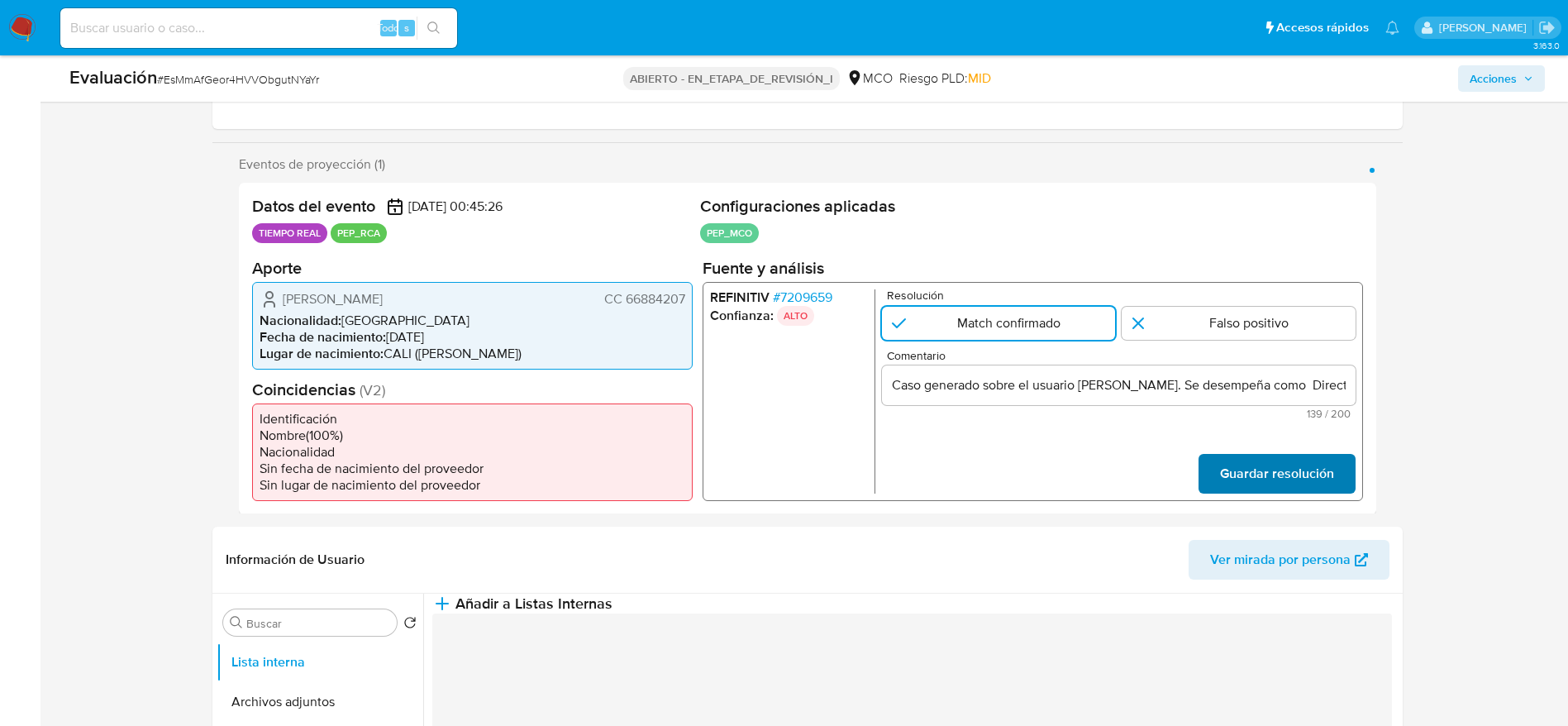
click at [1260, 477] on span "Guardar resolución" at bounding box center [1276, 473] width 114 height 37
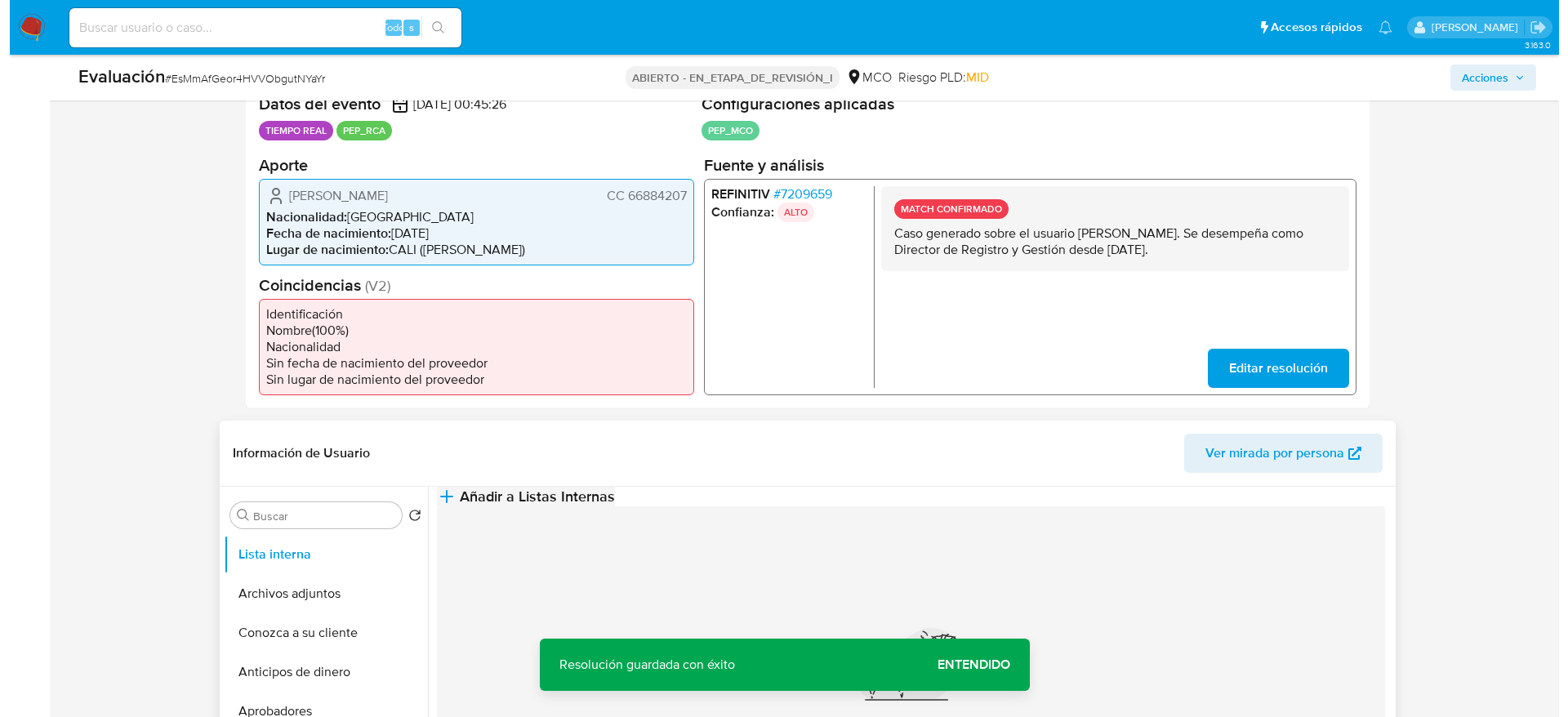
scroll to position [490, 0]
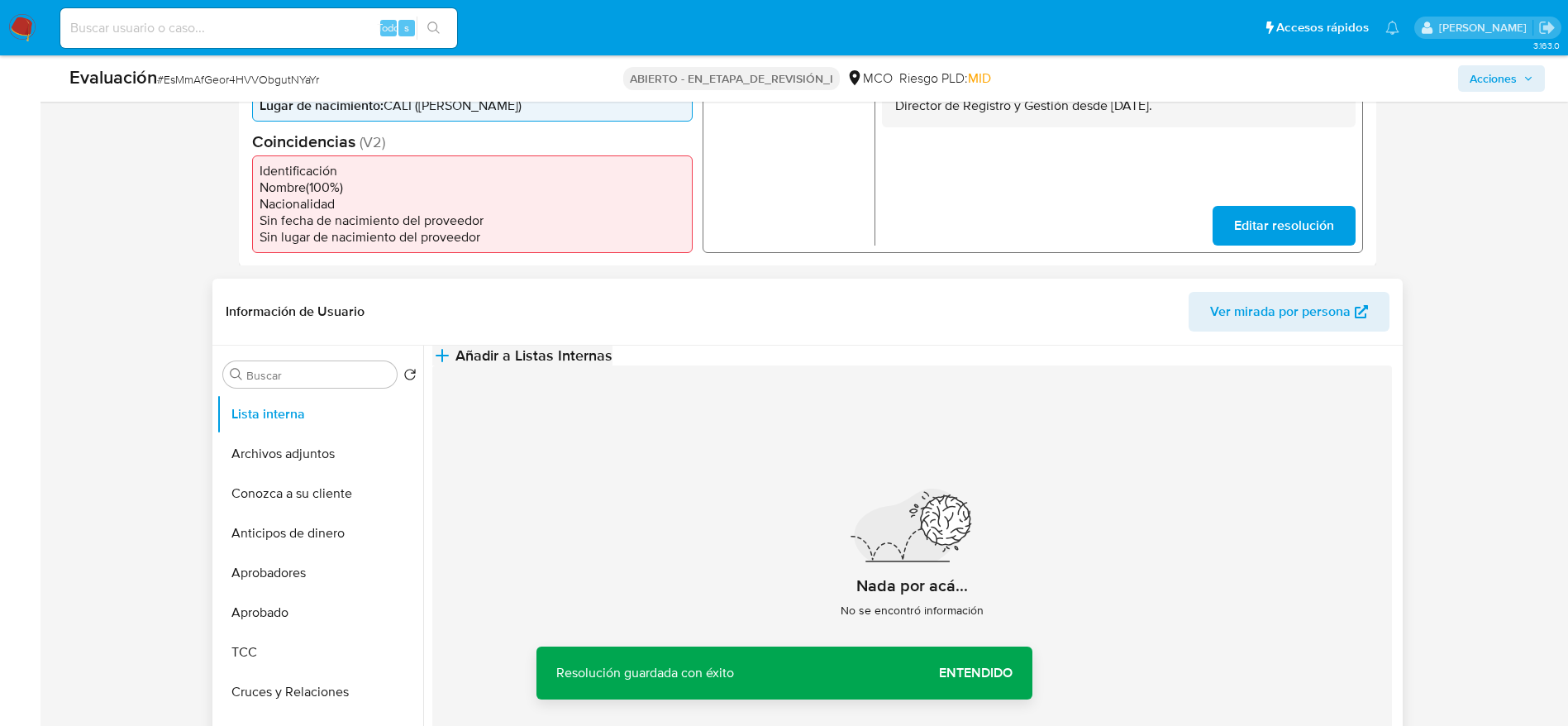
click at [613, 365] on button "Añadir a Listas Internas" at bounding box center [522, 355] width 180 height 20
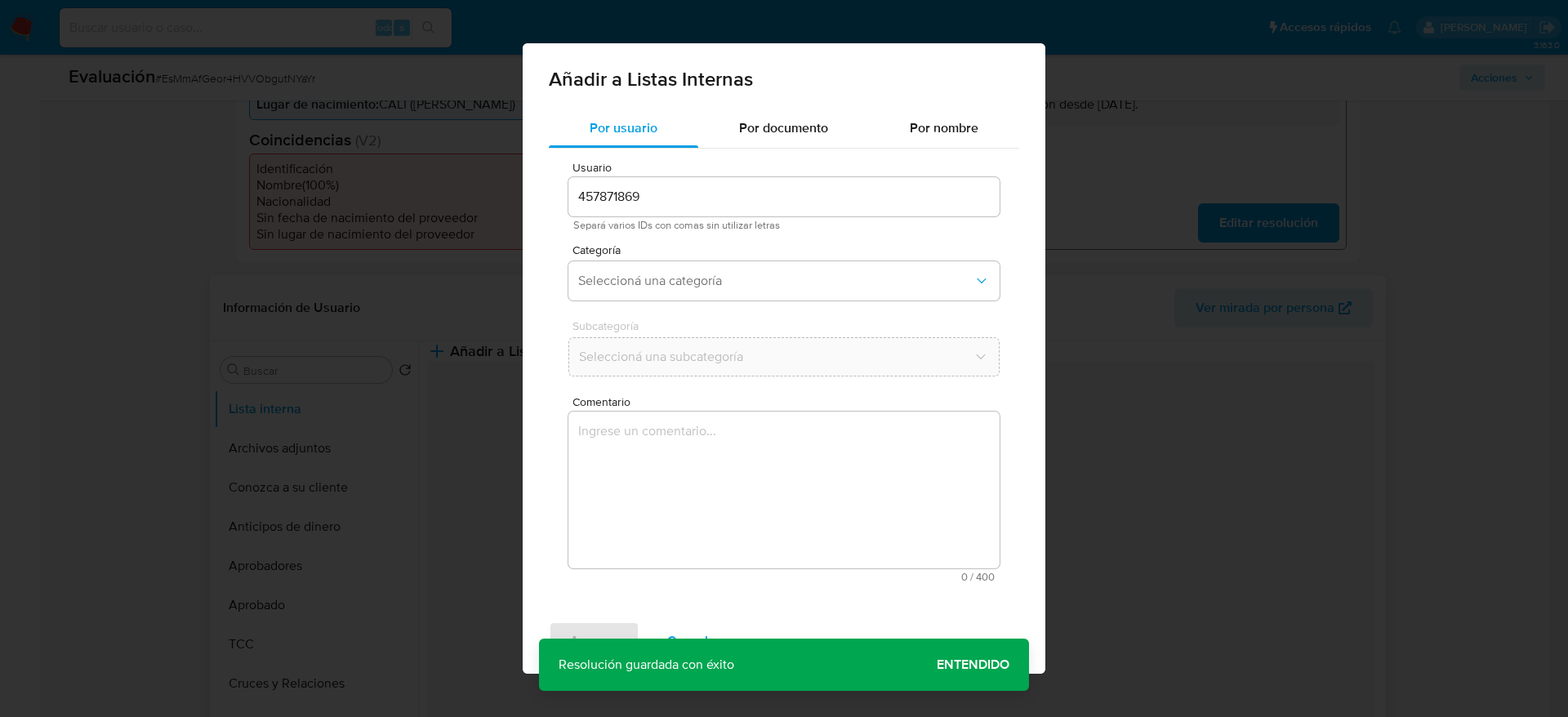
drag, startPoint x: 776, startPoint y: 393, endPoint x: 776, endPoint y: 484, distance: 91.0
click at [776, 511] on textarea "Comentario" at bounding box center [784, 490] width 432 height 157
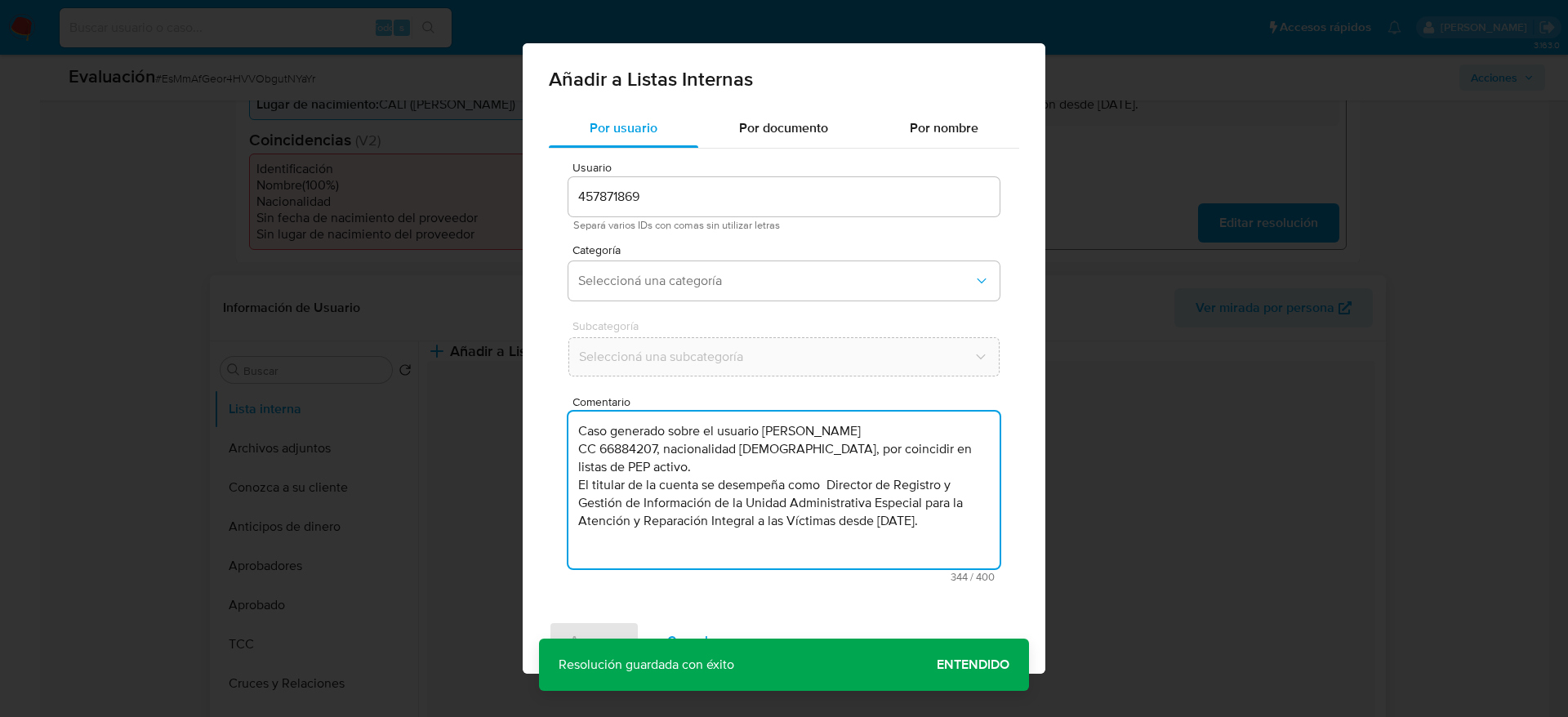
type textarea "Caso generado sobre el usuario Diana Marcela Bustamante Arango CC 66884207, nac…"
click at [747, 245] on span "Categoría" at bounding box center [788, 250] width 432 height 12
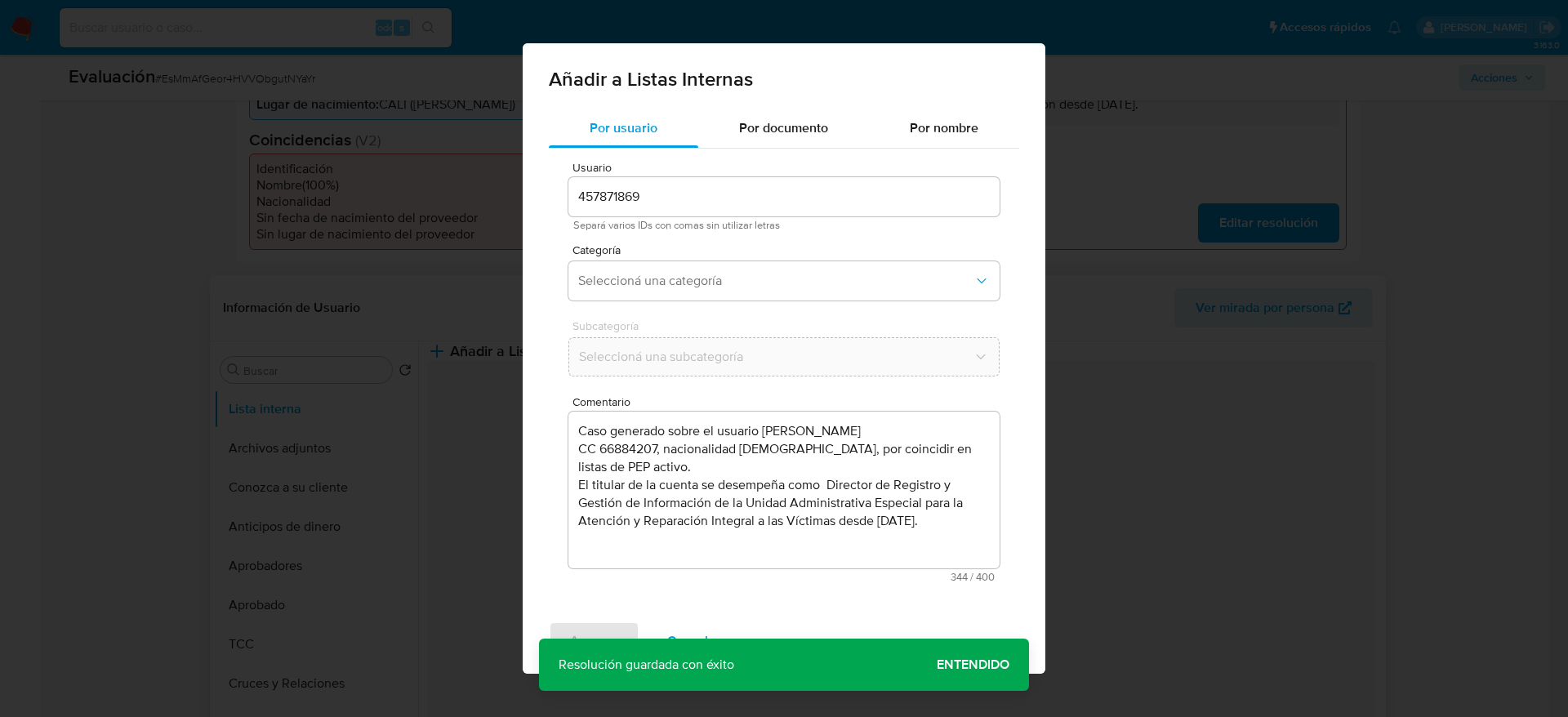
click at [747, 260] on div "Categoría Seleccioná una categoría" at bounding box center [784, 276] width 432 height 63
click at [716, 275] on span "Seleccioná una categoría" at bounding box center [776, 281] width 395 height 16
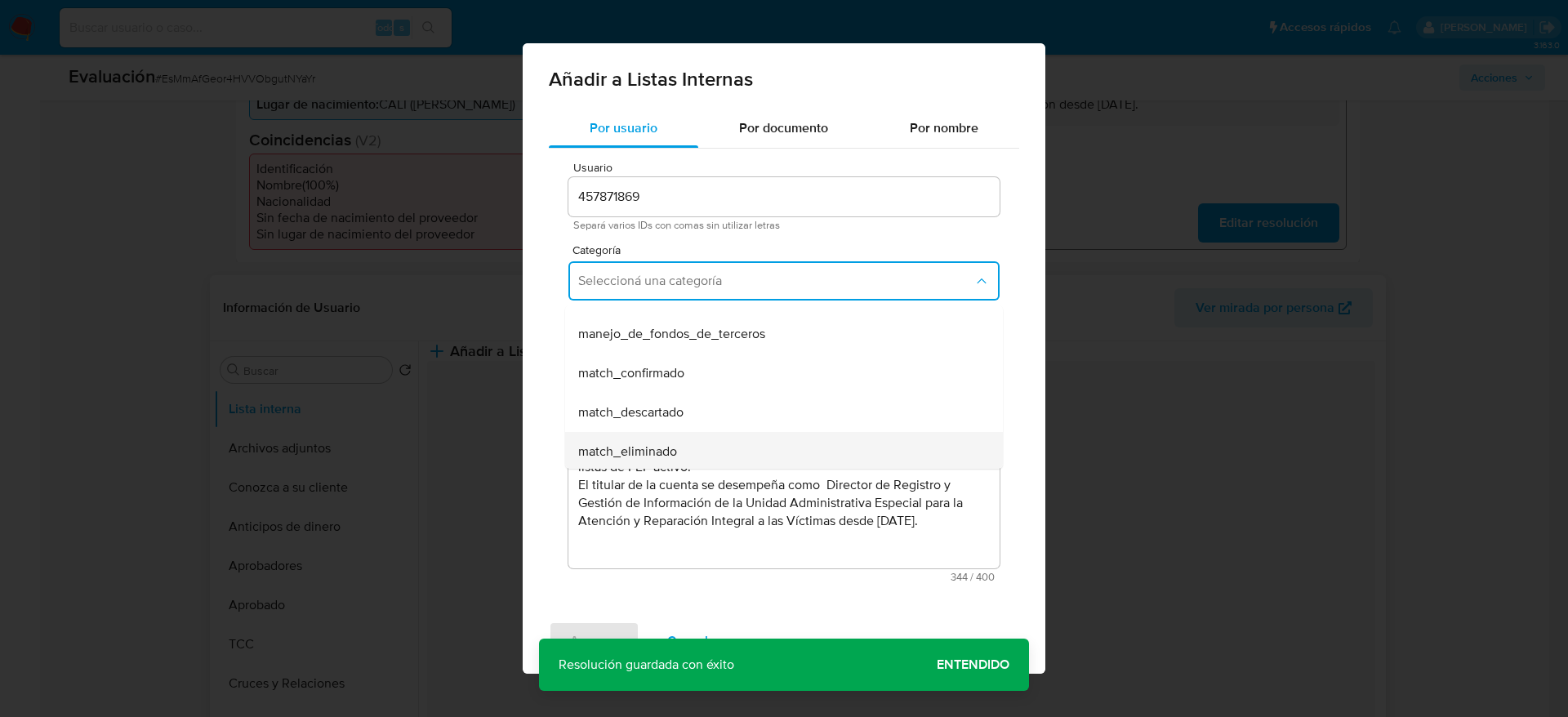
scroll to position [122, 0]
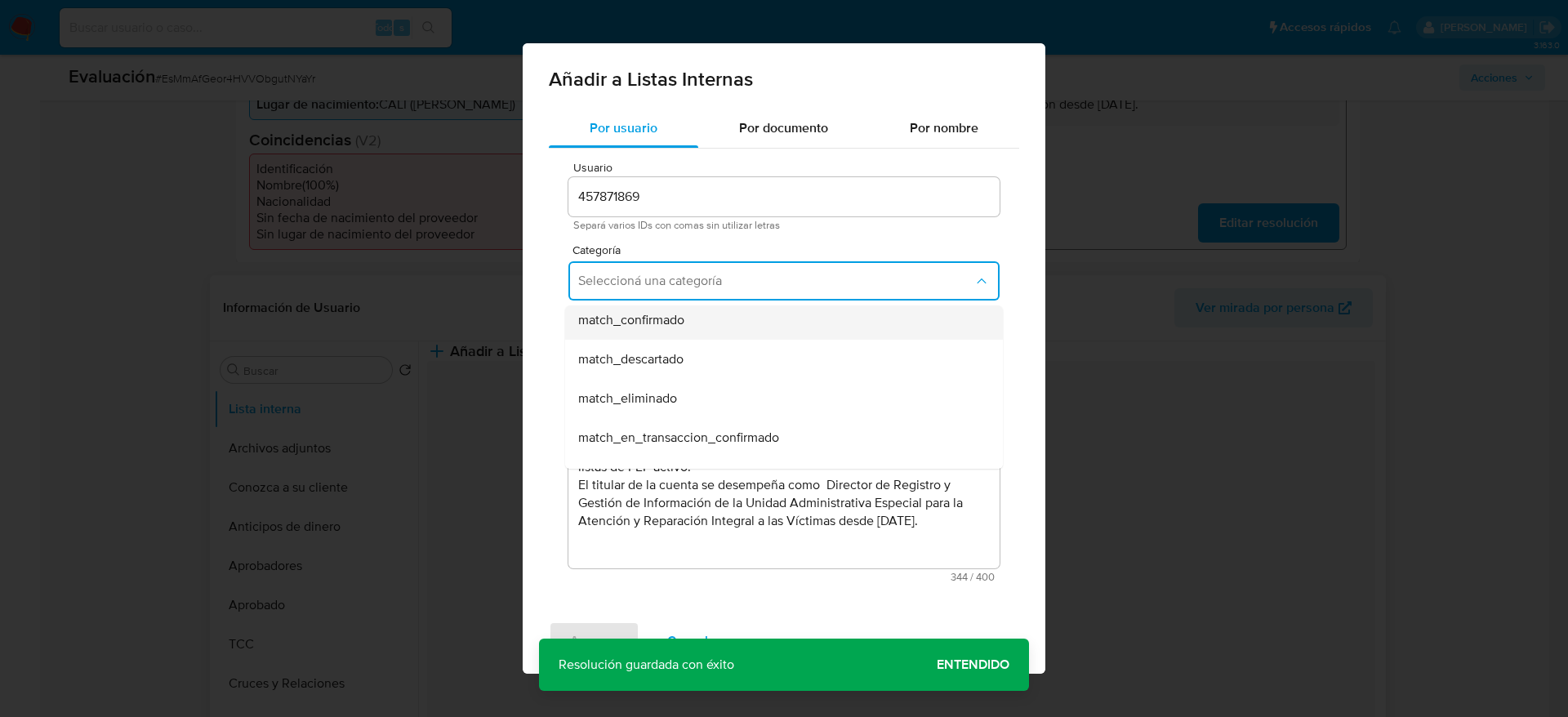
click at [645, 329] on div "match_confirmado" at bounding box center [779, 320] width 402 height 40
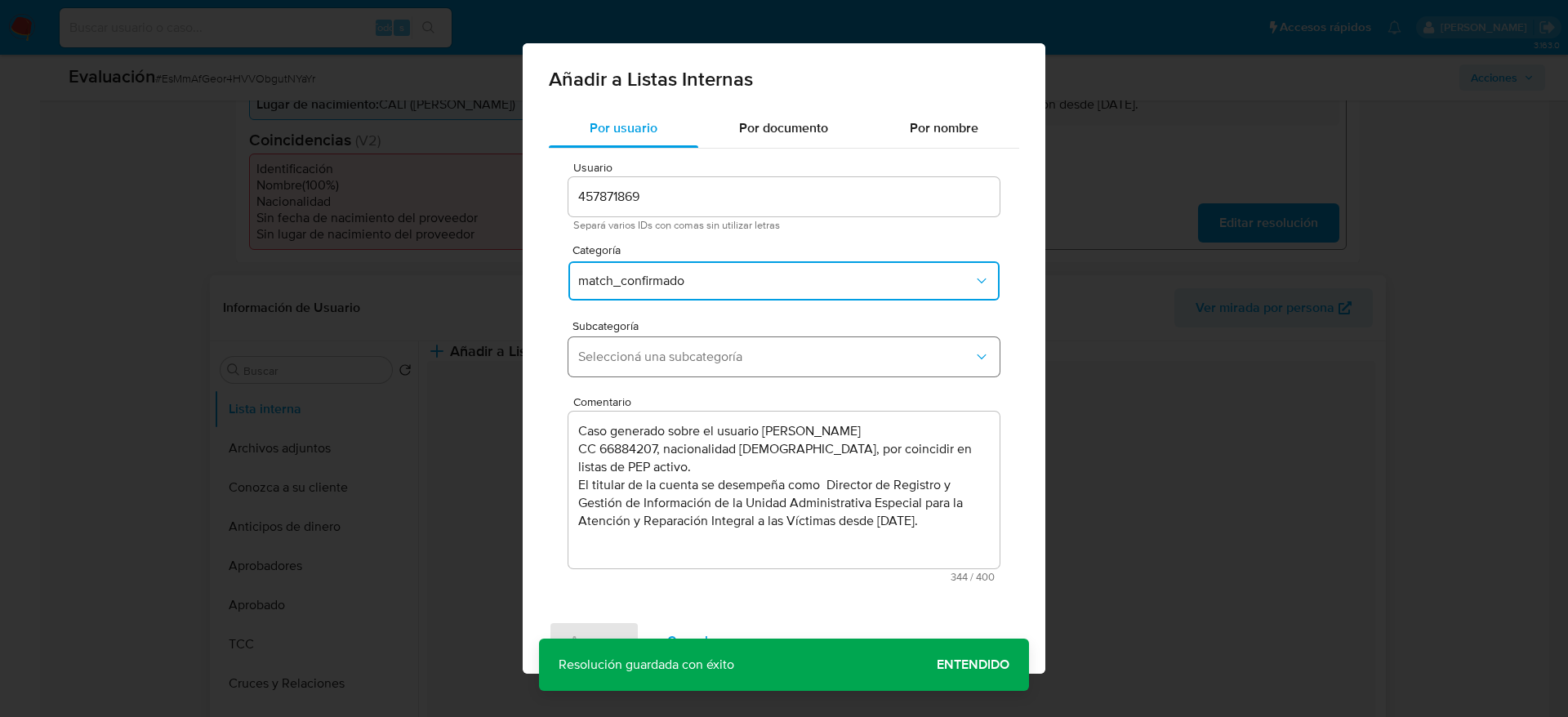
click at [641, 343] on button "Seleccioná una subcategoría" at bounding box center [784, 356] width 432 height 40
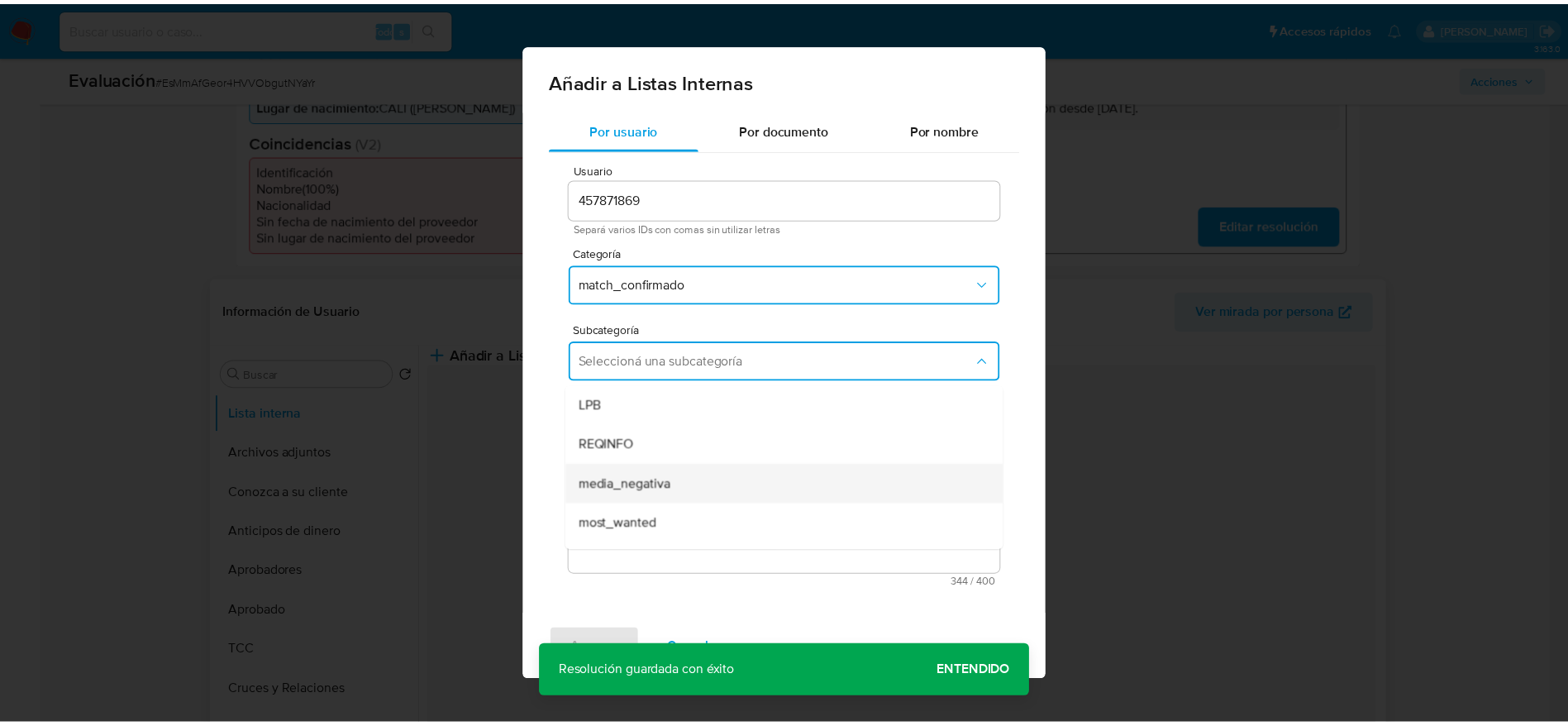
scroll to position [113, 0]
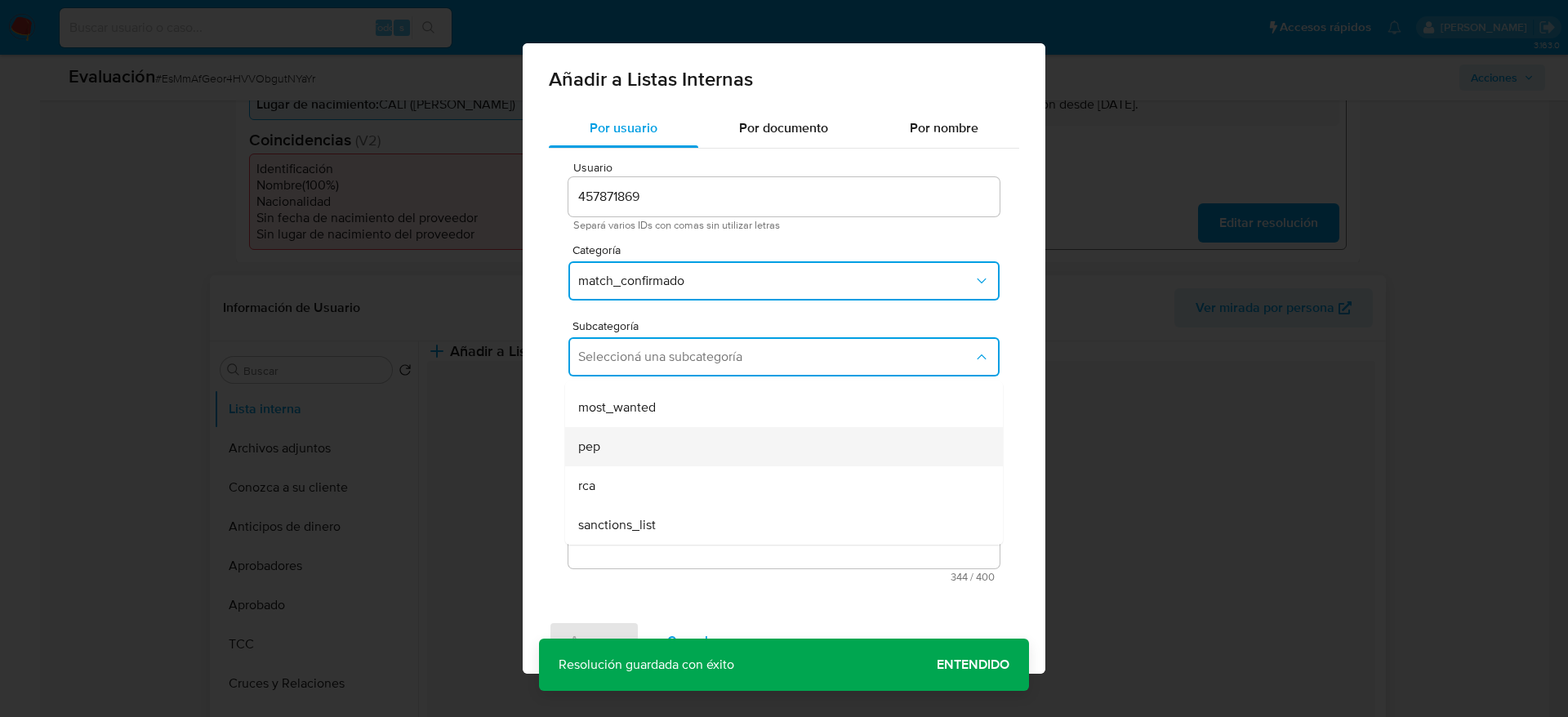
click at [636, 458] on div "pep" at bounding box center [779, 447] width 402 height 40
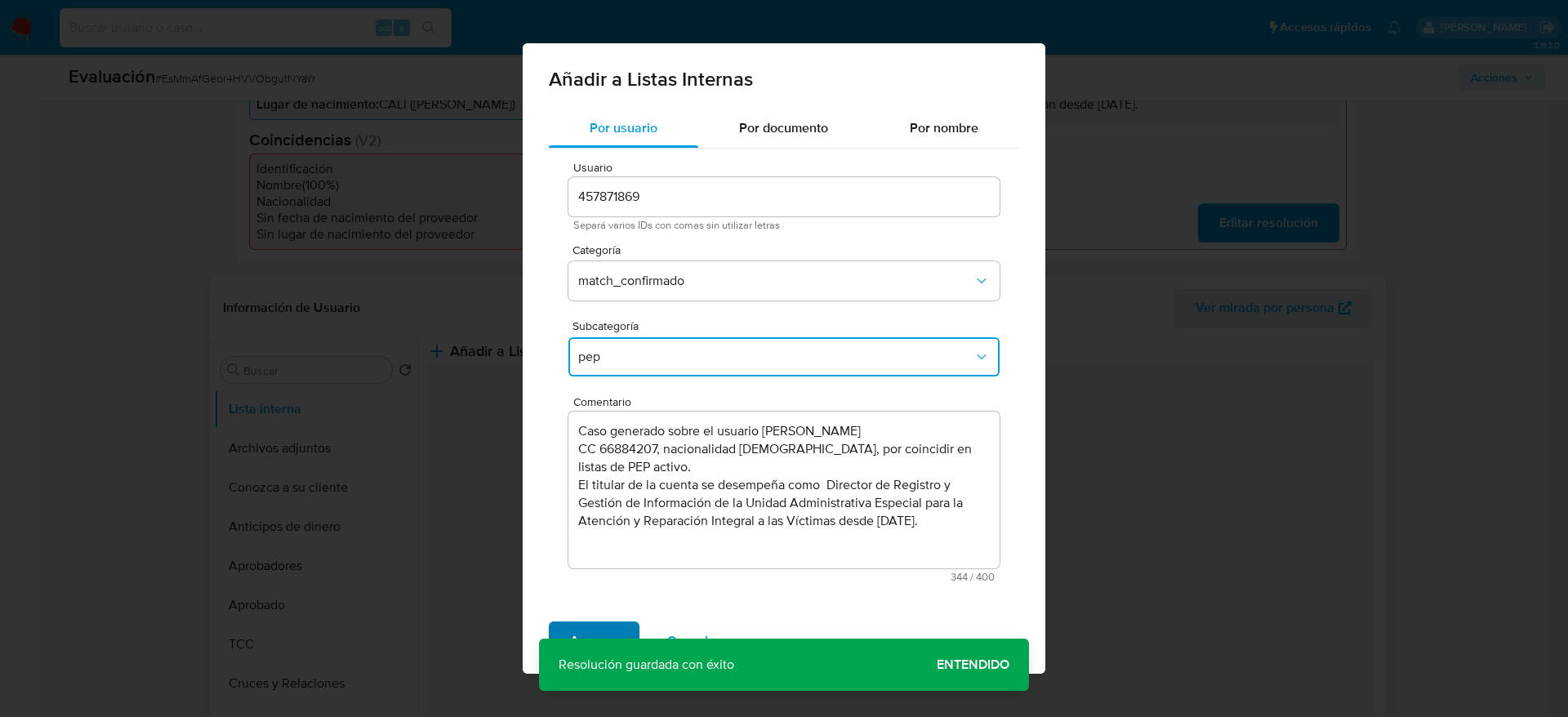
click at [583, 639] on span "Agregar" at bounding box center [593, 640] width 48 height 36
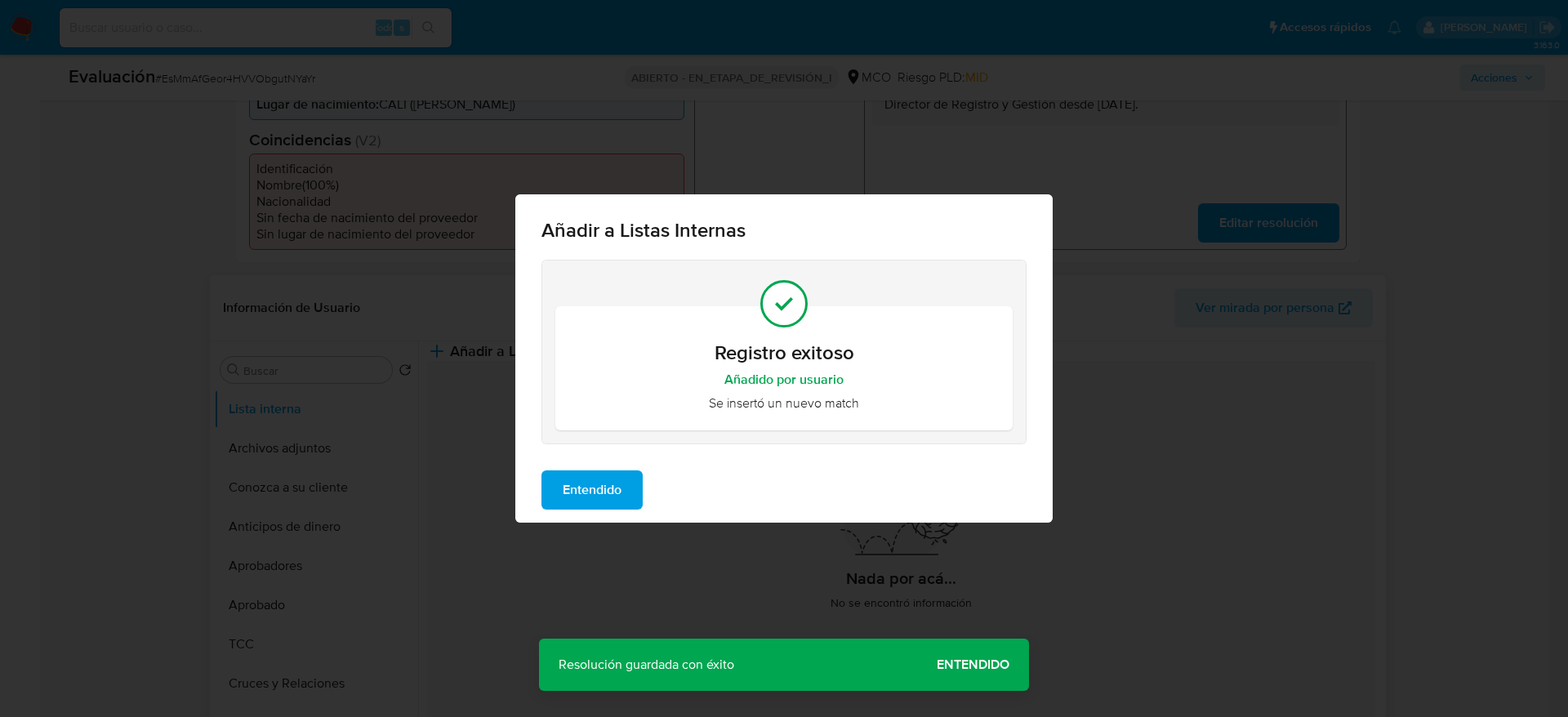
click at [566, 506] on span "Entendido" at bounding box center [593, 490] width 59 height 36
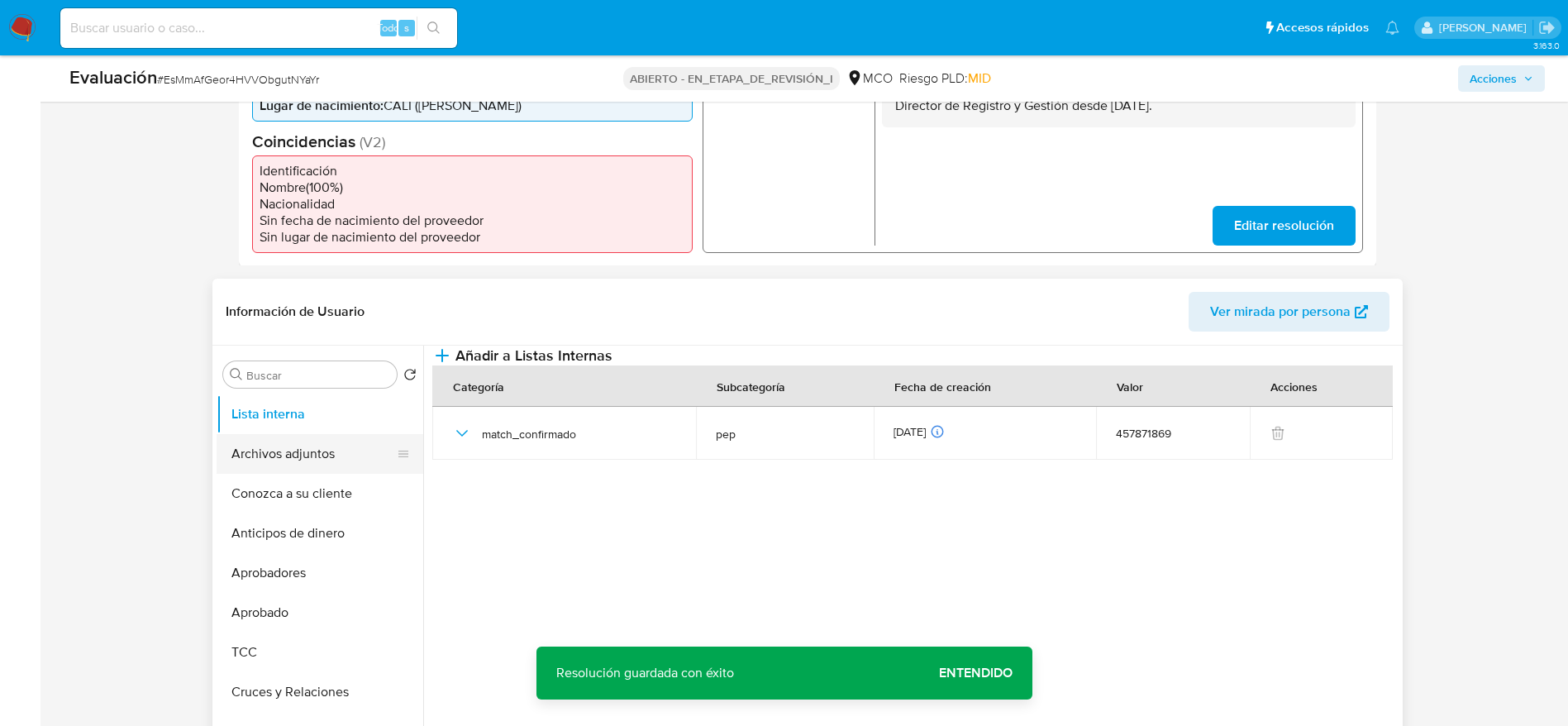
click at [278, 472] on button "Archivos adjuntos" at bounding box center [313, 454] width 194 height 40
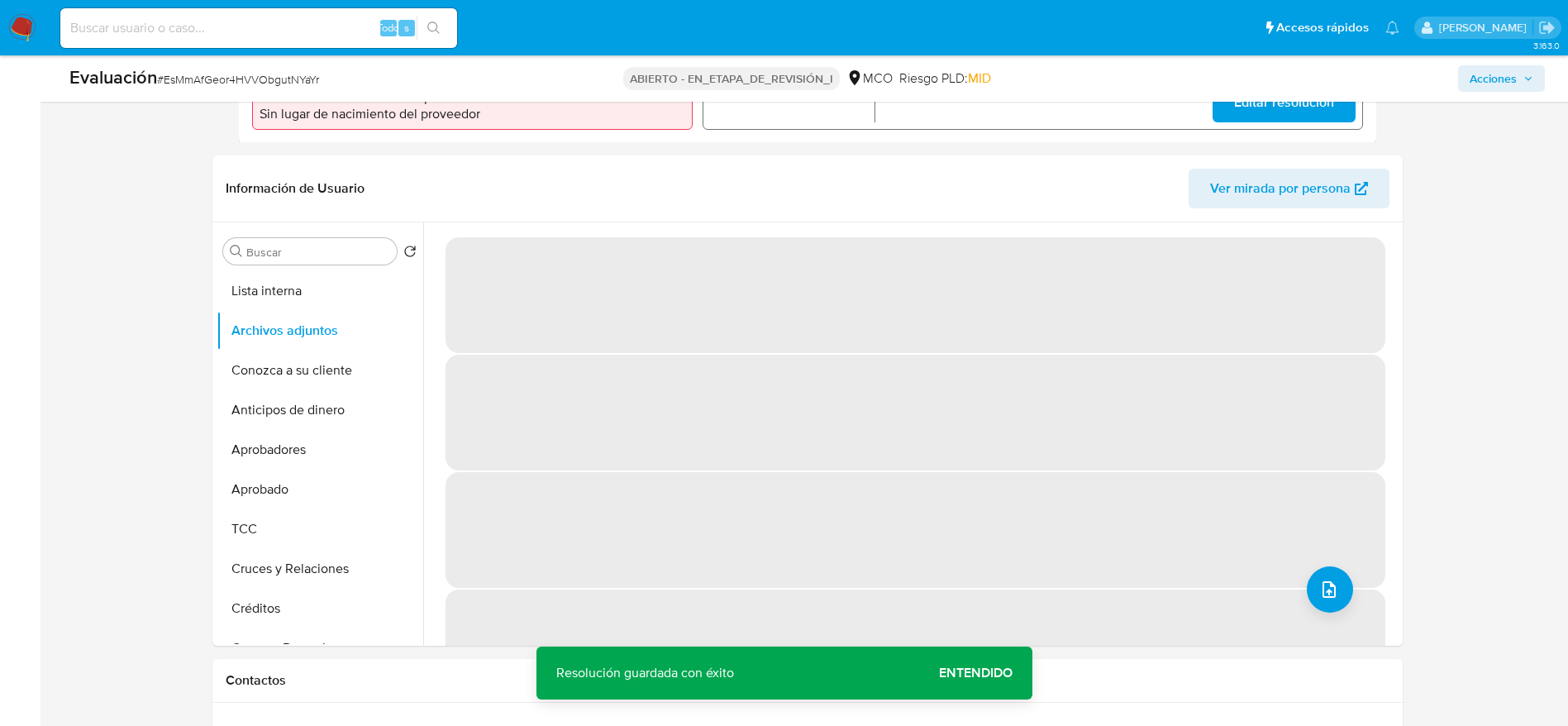
scroll to position [620, 0]
drag, startPoint x: 1283, startPoint y: 571, endPoint x: 1356, endPoint y: 590, distance: 75.4
click at [1279, 576] on span "‌" at bounding box center [915, 529] width 940 height 116
click at [1364, 610] on span "‌" at bounding box center [915, 647] width 940 height 116
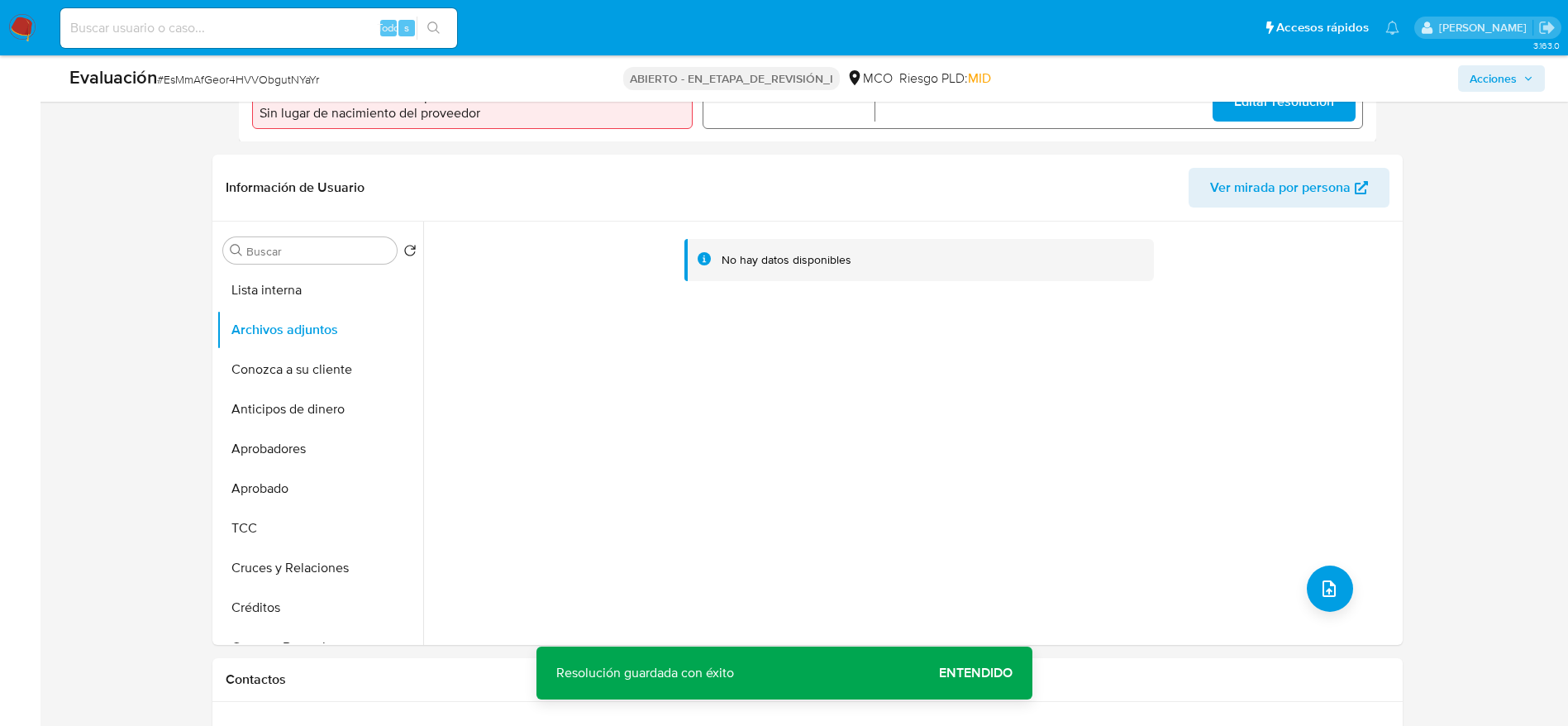
click at [1344, 601] on div "No hay datos disponibles" at bounding box center [910, 433] width 975 height 423
click at [1287, 601] on div "No hay datos disponibles" at bounding box center [910, 433] width 975 height 423
click at [1308, 596] on button "subir archivo" at bounding box center [1330, 589] width 46 height 46
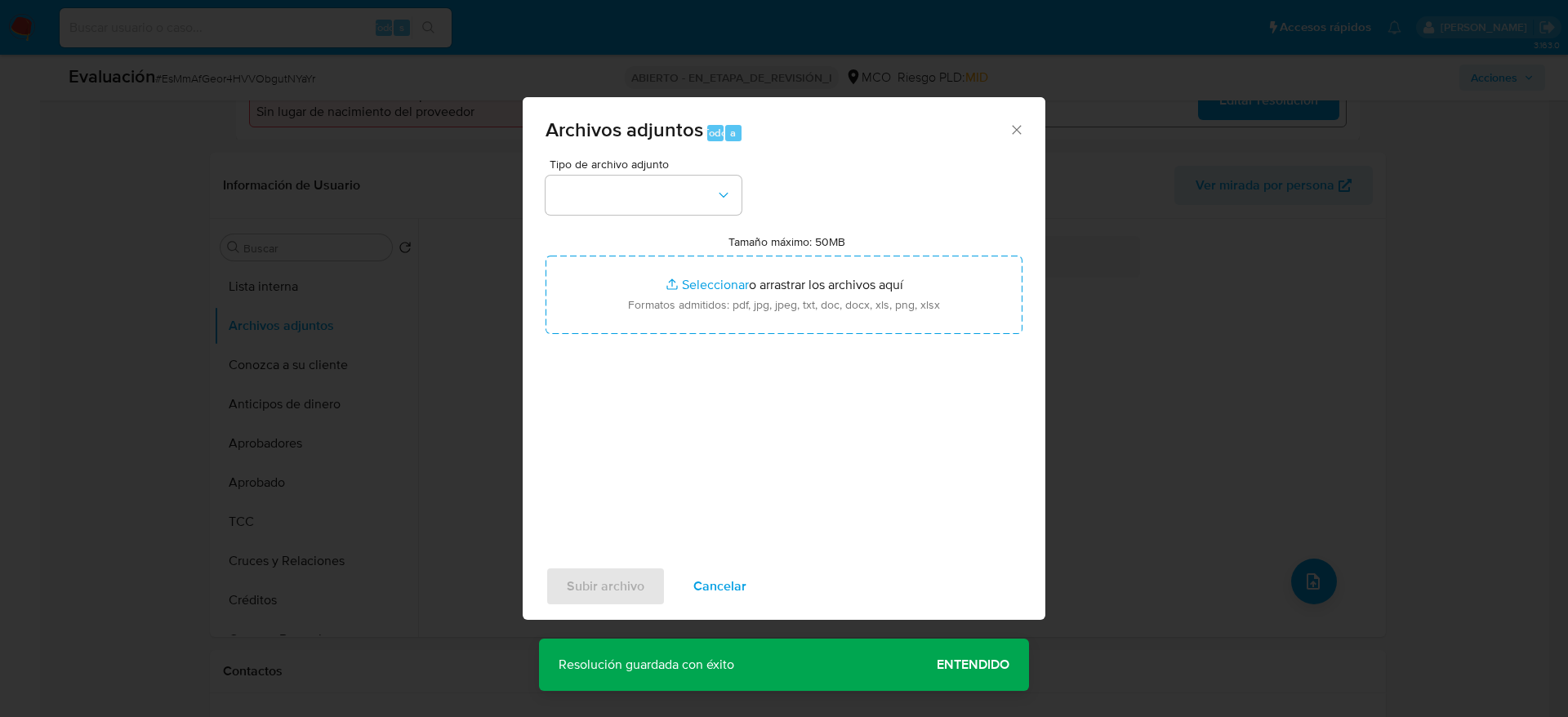
click at [667, 216] on div "Tipo de archivo adjunto Tamaño máximo: 50MB Seleccionar archivos Seleccionar o …" at bounding box center [784, 350] width 477 height 385
click at [695, 207] on button "button" at bounding box center [643, 195] width 196 height 40
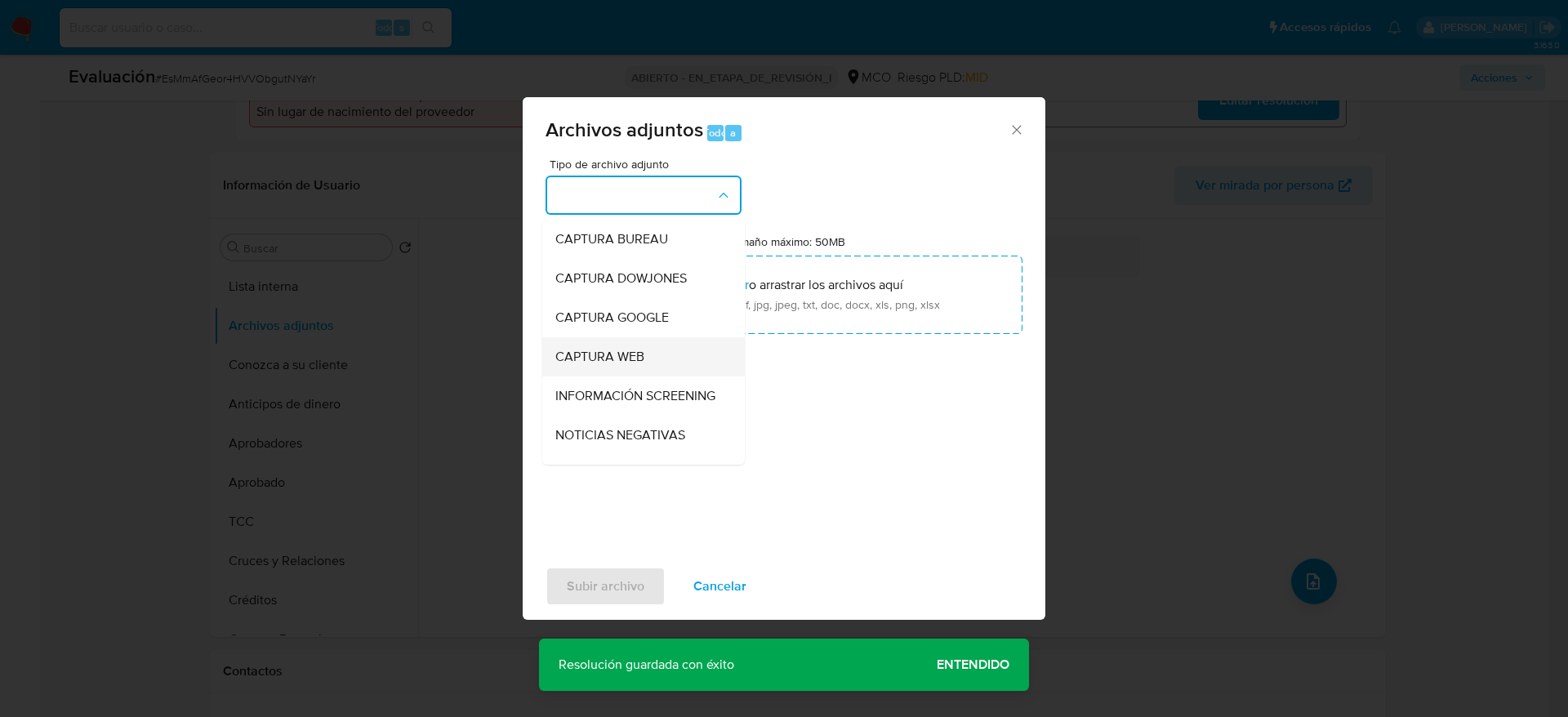
click at [674, 373] on div "CAPTURA WEB" at bounding box center [639, 356] width 167 height 40
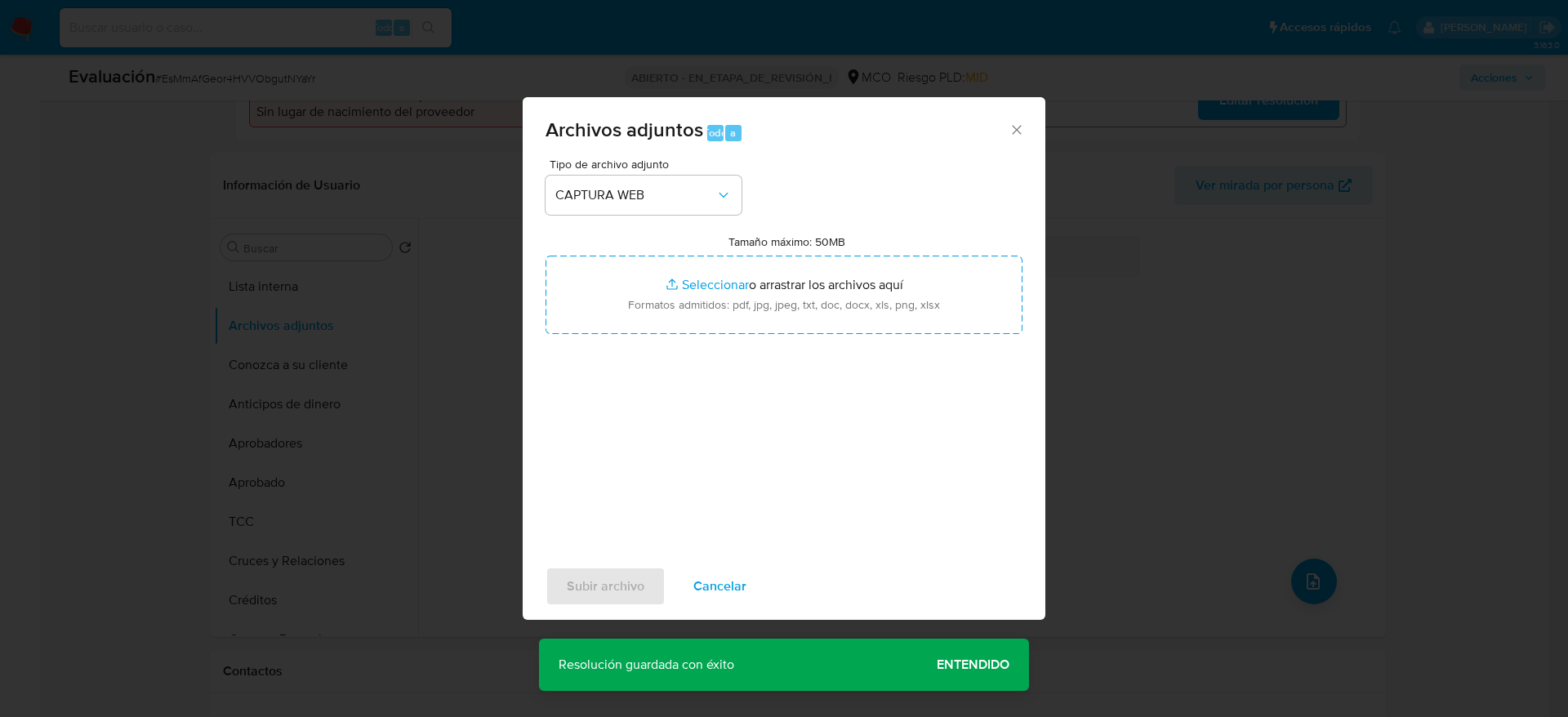
click at [693, 216] on div "Tipo de archivo adjunto CAPTURA WEB Tamaño máximo: 50MB Seleccionar archivos Se…" at bounding box center [784, 350] width 477 height 385
click at [632, 192] on font "CAPTURA WEB" at bounding box center [600, 195] width 89 height 19
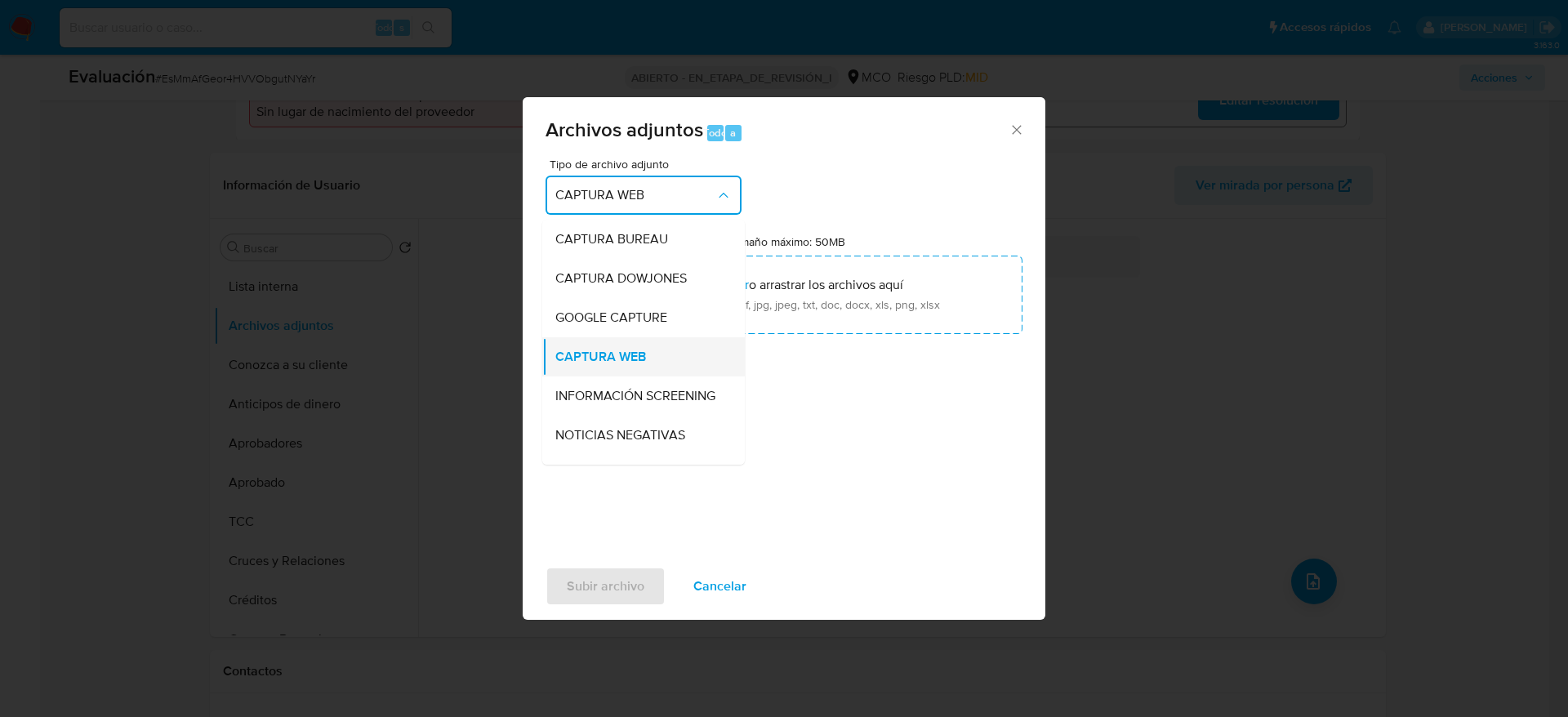
click at [630, 368] on div "CAPTURA WEB" at bounding box center [639, 356] width 167 height 40
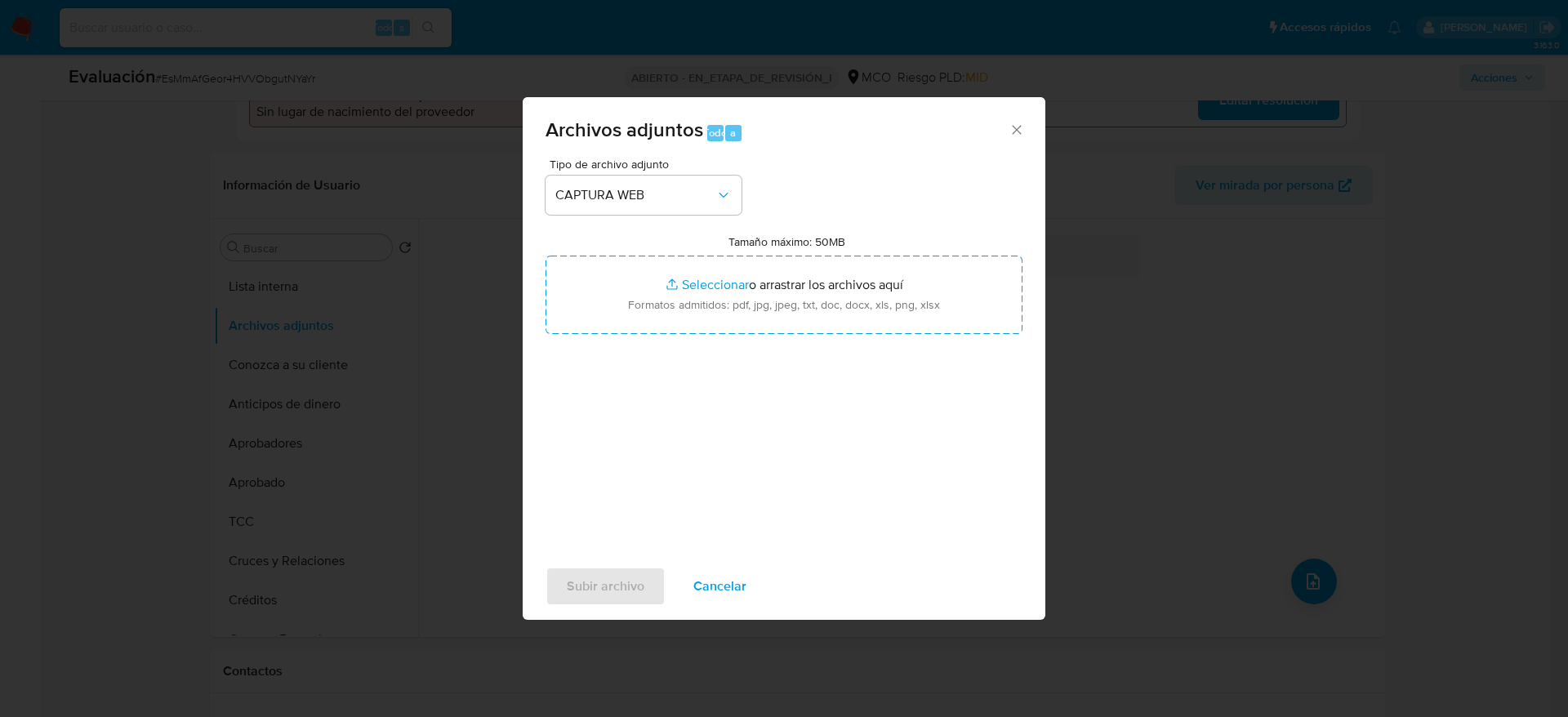
click at [670, 214] on div "Tipo de archivo adjunto CAPTURA WEB Tamaño máximo: 50MB Seleccionar archivos Se…" at bounding box center [784, 350] width 477 height 385
drag, startPoint x: 648, startPoint y: 190, endPoint x: 607, endPoint y: 210, distance: 45.6
click at [648, 191] on span "CAPTURA WEB" at bounding box center [636, 195] width 160 height 16
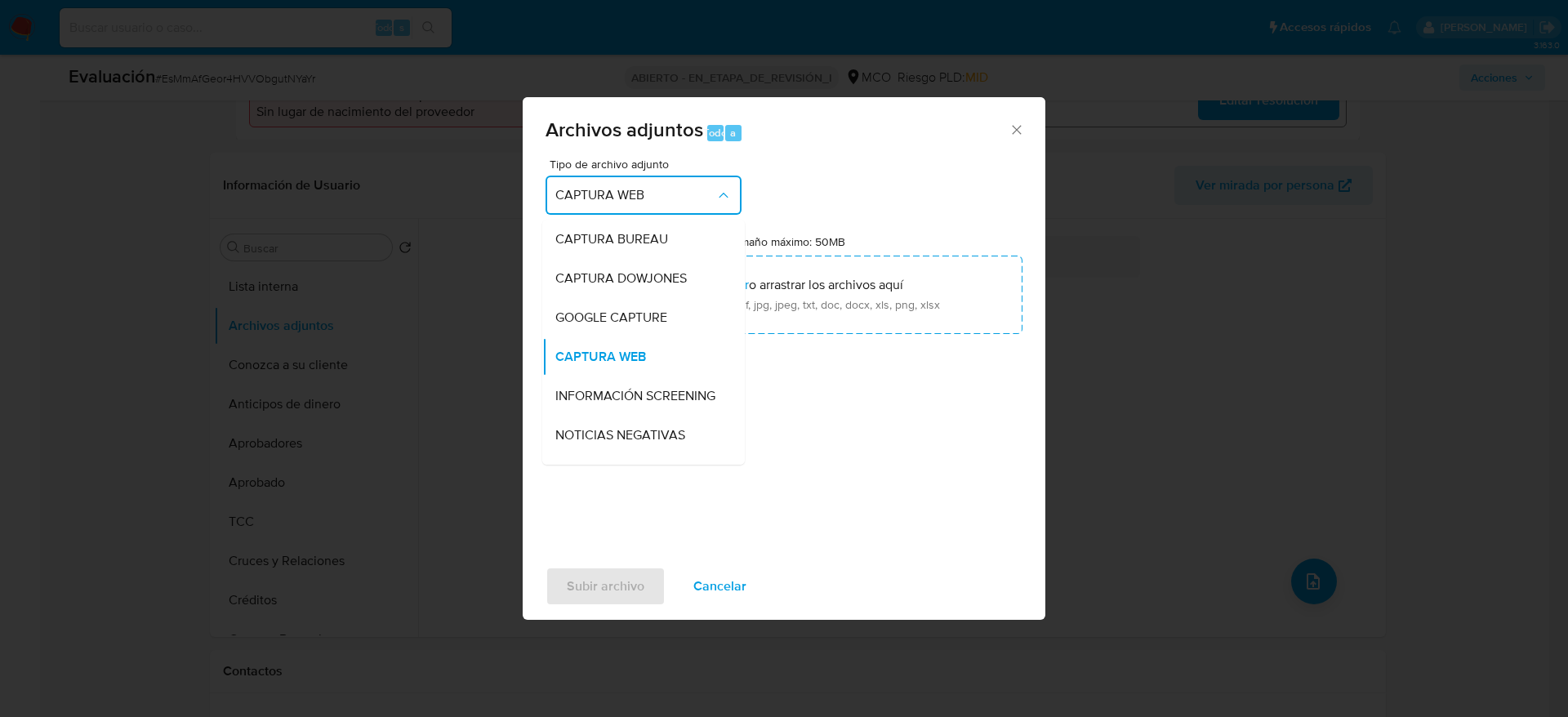
click at [574, 404] on span "INFORMACIÓN SCREENING" at bounding box center [636, 395] width 160 height 16
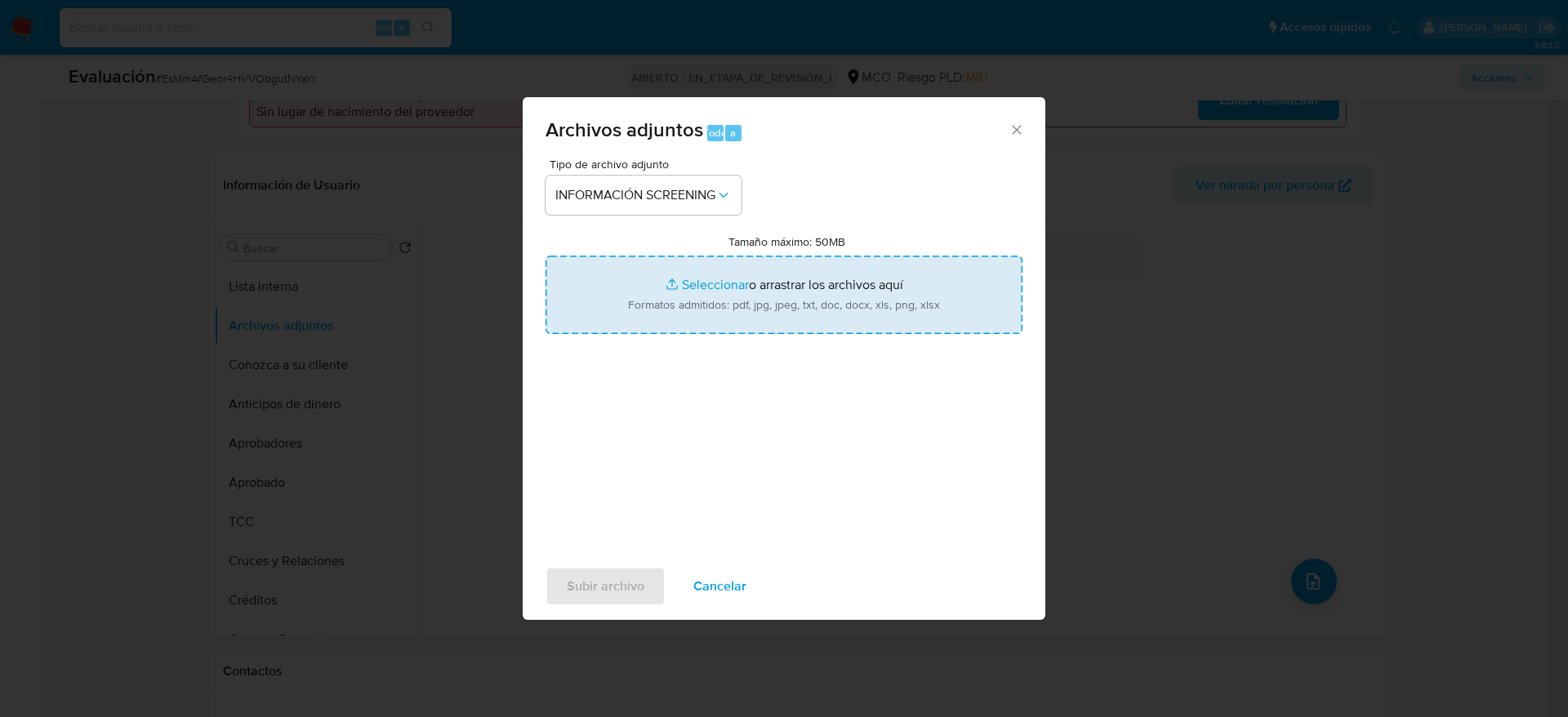
click at [673, 302] on input "Tamaño máximo: 50MB Seleccionar archivos" at bounding box center [784, 294] width 477 height 78
type input "C:\fakepath\_Diana Marcela Bustamante Arango_ - Buscar con Google.pdf"
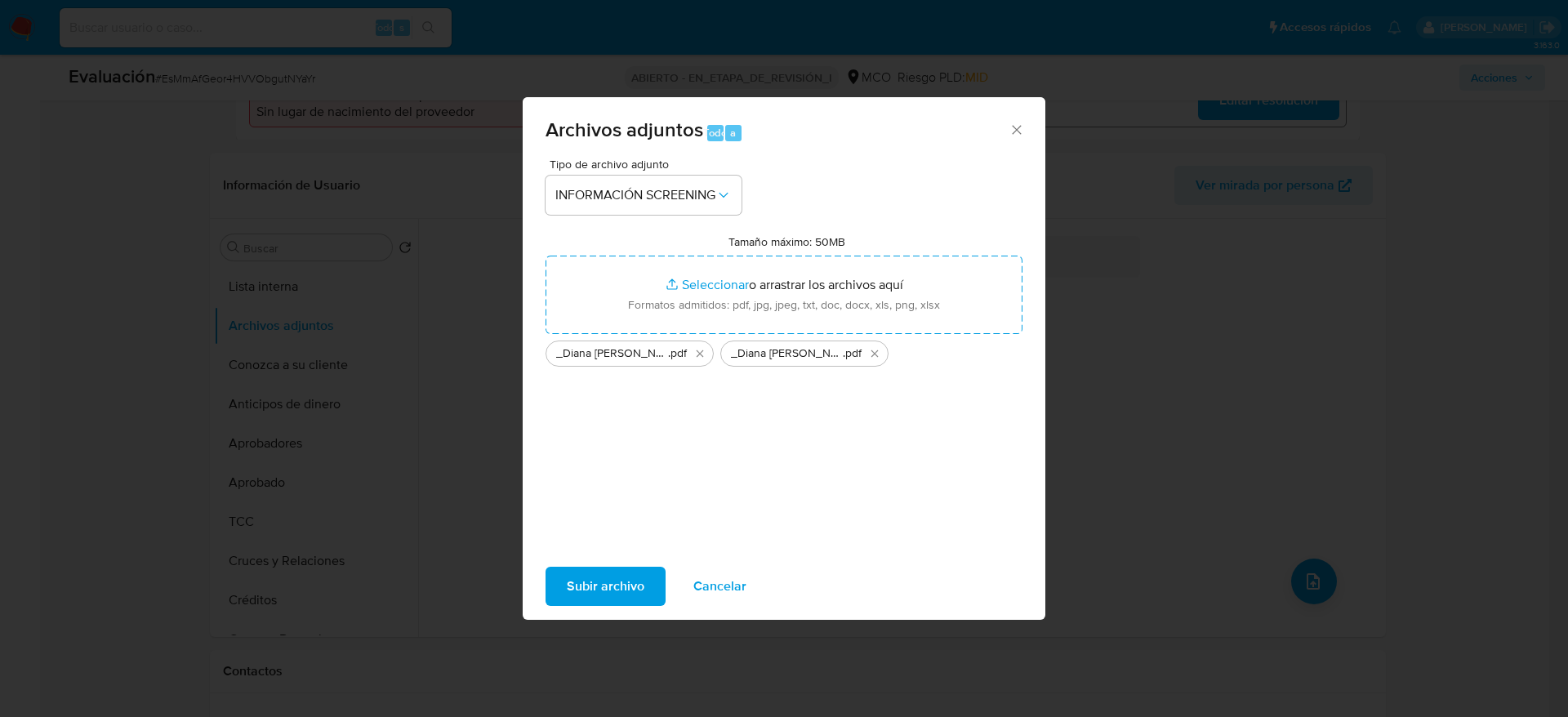
click at [545, 588] on div "Subir archivo Cancelar" at bounding box center [784, 586] width 523 height 62
click at [564, 588] on button "Subir archivo" at bounding box center [605, 586] width 120 height 40
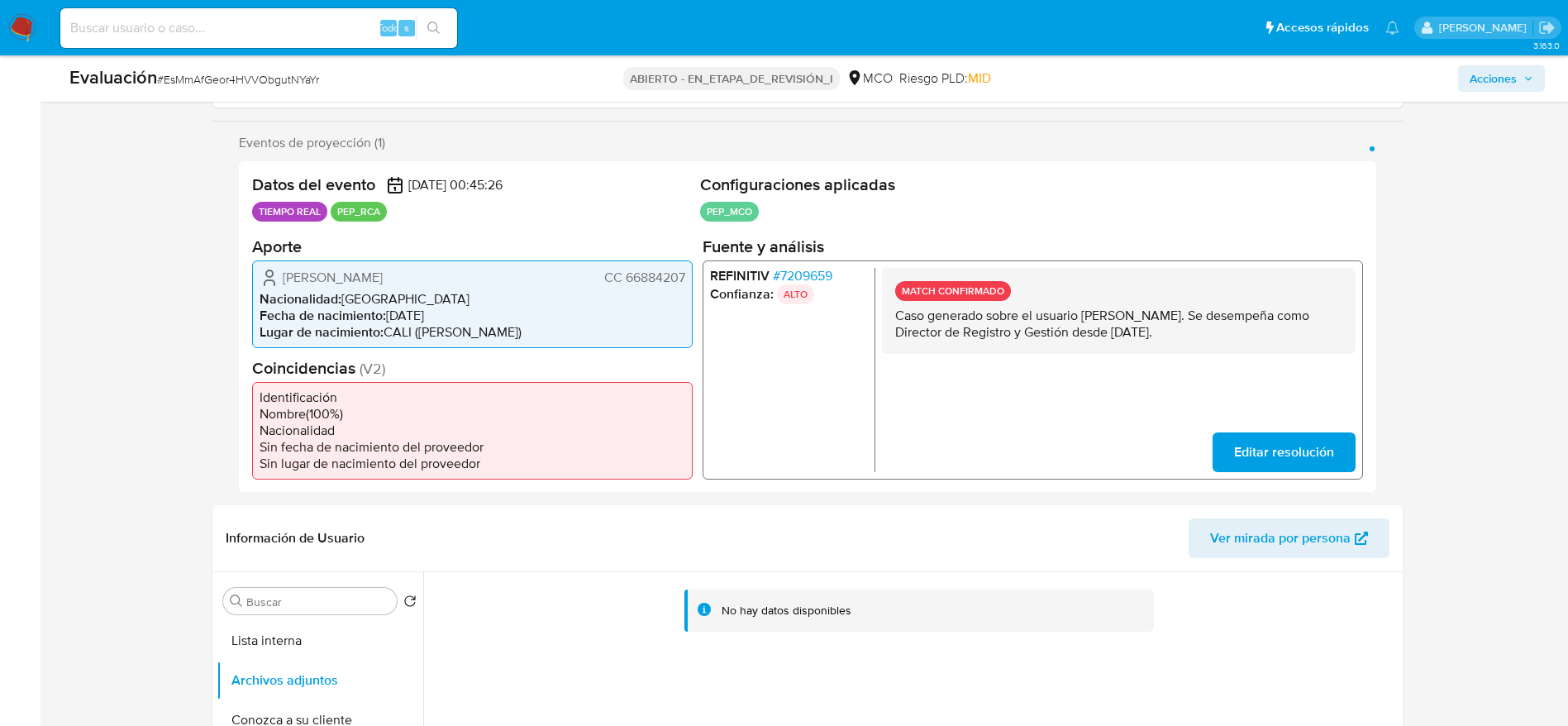
scroll to position [0, 0]
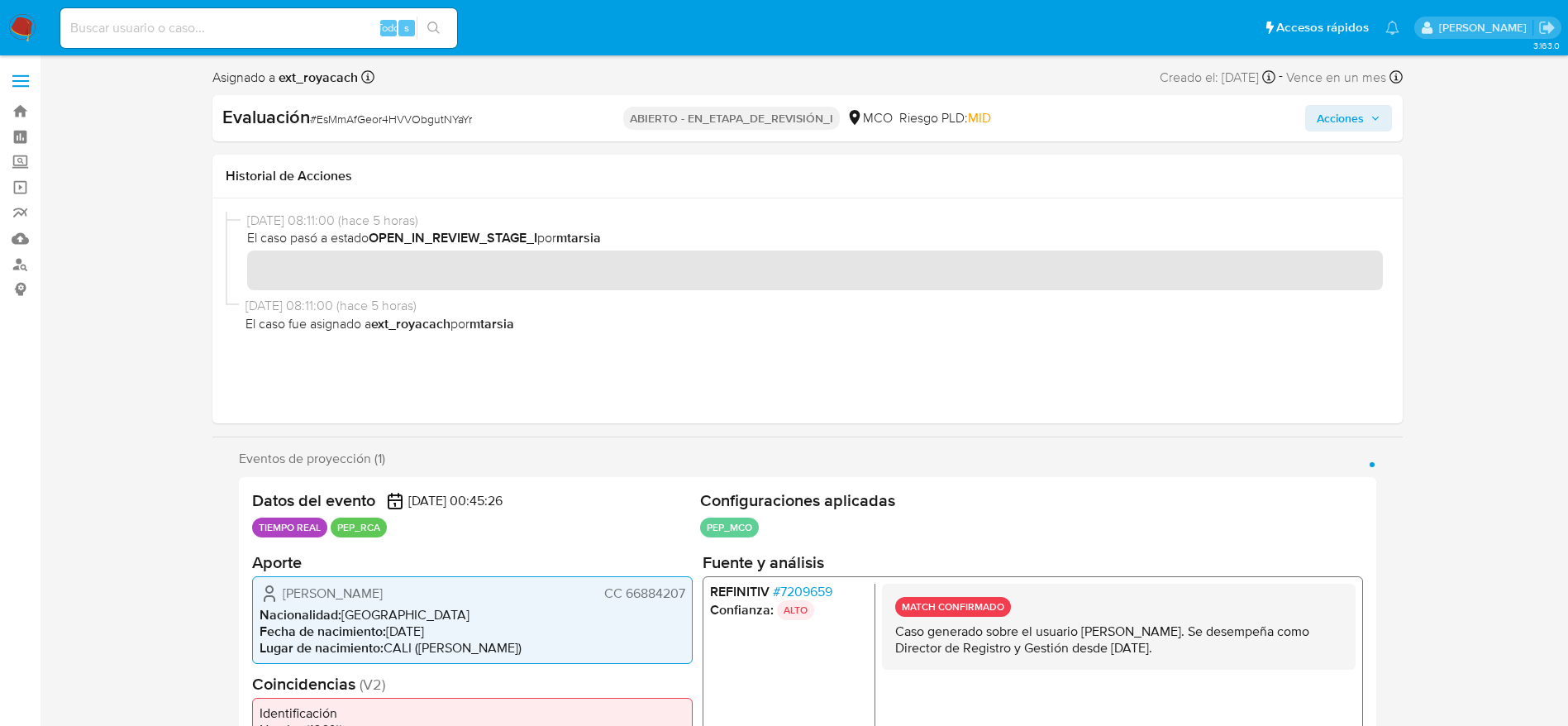
click at [1385, 126] on button "Acciones" at bounding box center [1349, 118] width 87 height 26
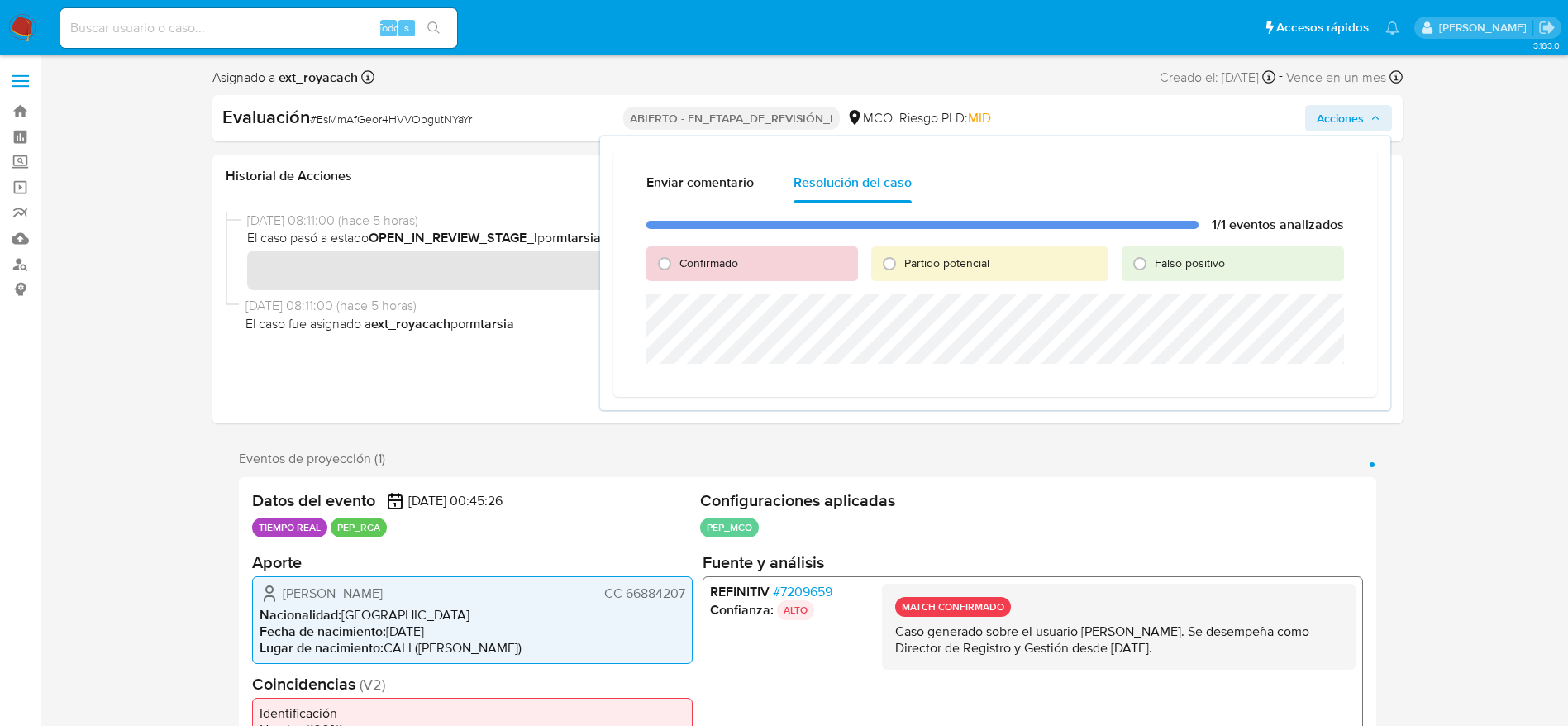
click at [1127, 261] on div "Falso positivo" at bounding box center [1233, 264] width 223 height 35
drag, startPoint x: 671, startPoint y: 266, endPoint x: 673, endPoint y: 278, distance: 12.2
click at [672, 266] on input "Confirmado" at bounding box center [664, 264] width 26 height 26
radio input "true"
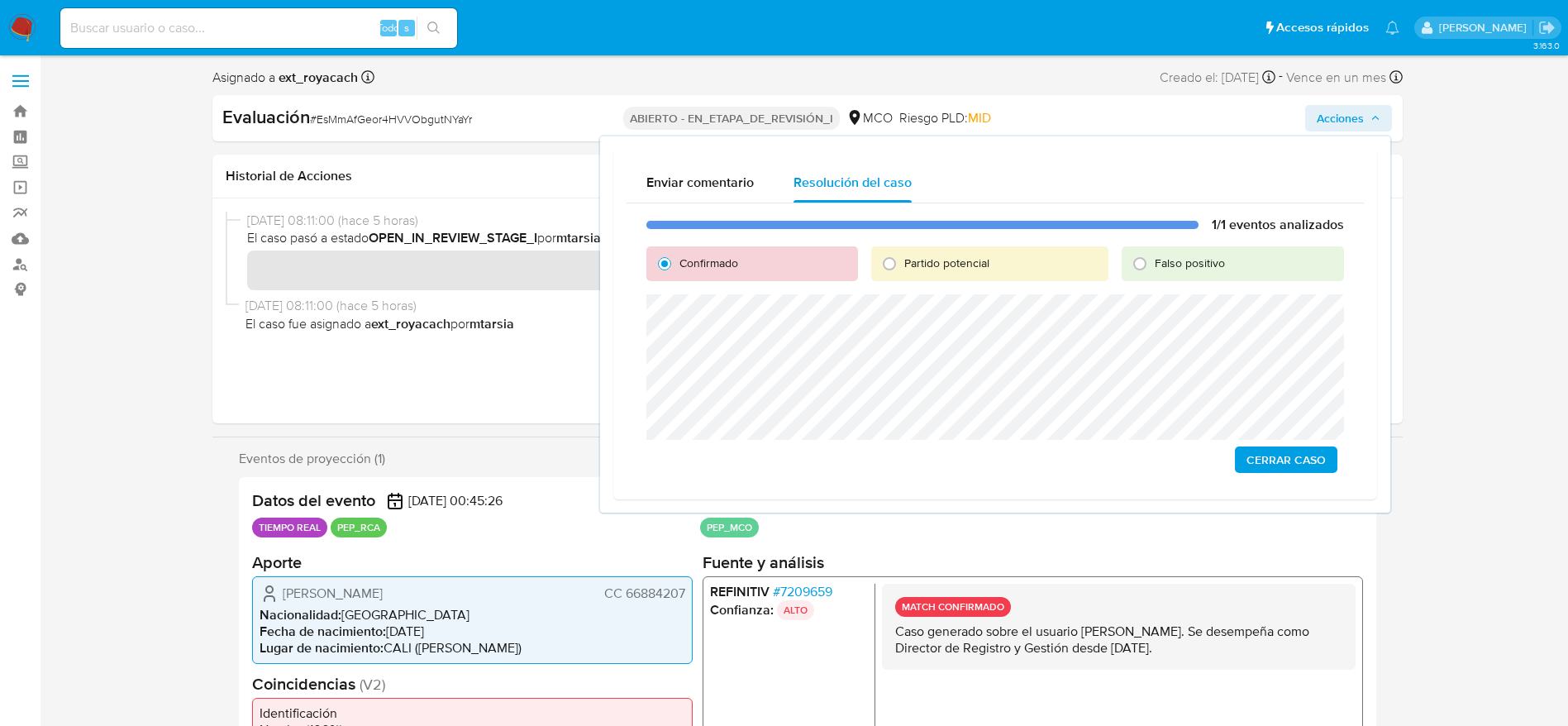
click at [1253, 455] on span "Cerrar Caso" at bounding box center [1286, 459] width 79 height 23
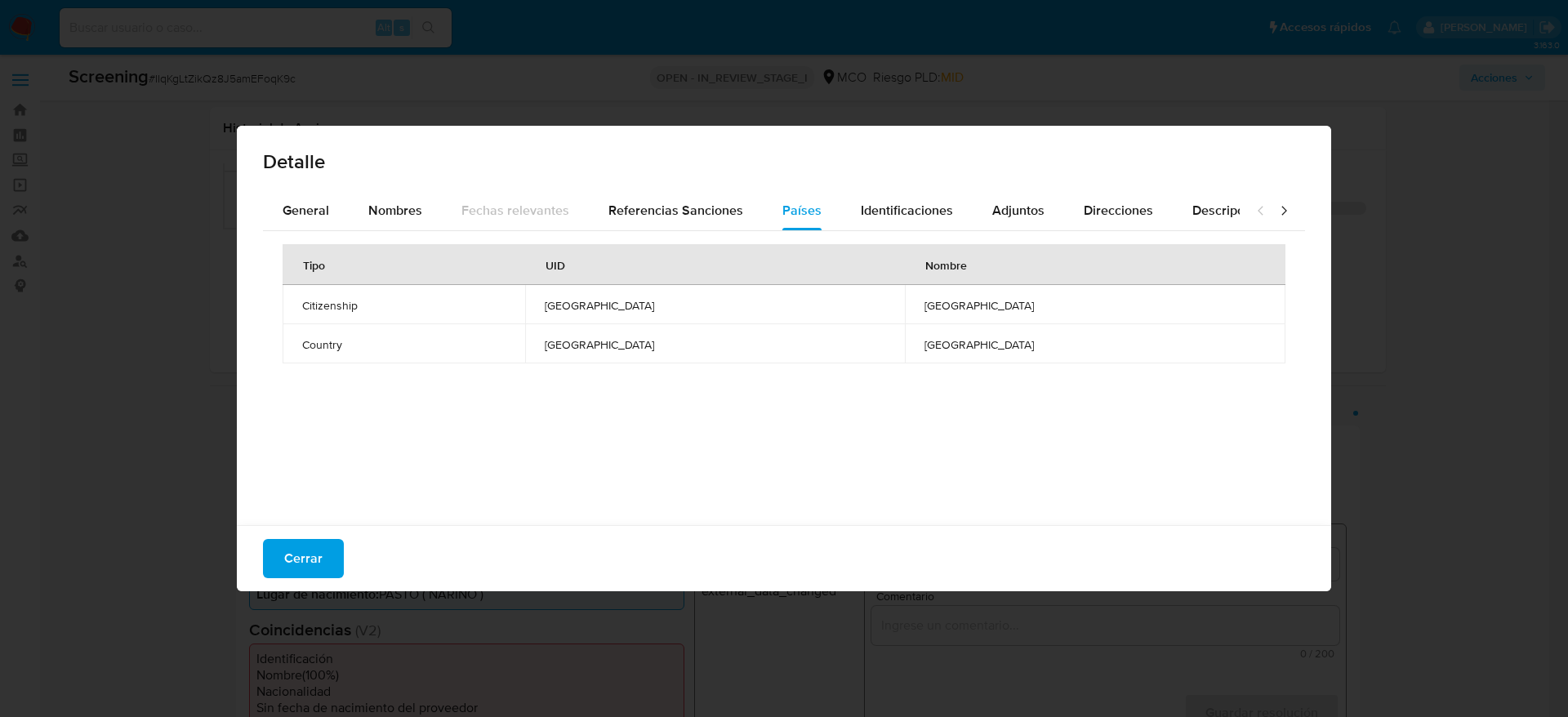
select select "10"
click at [303, 206] on span "General" at bounding box center [305, 210] width 46 height 19
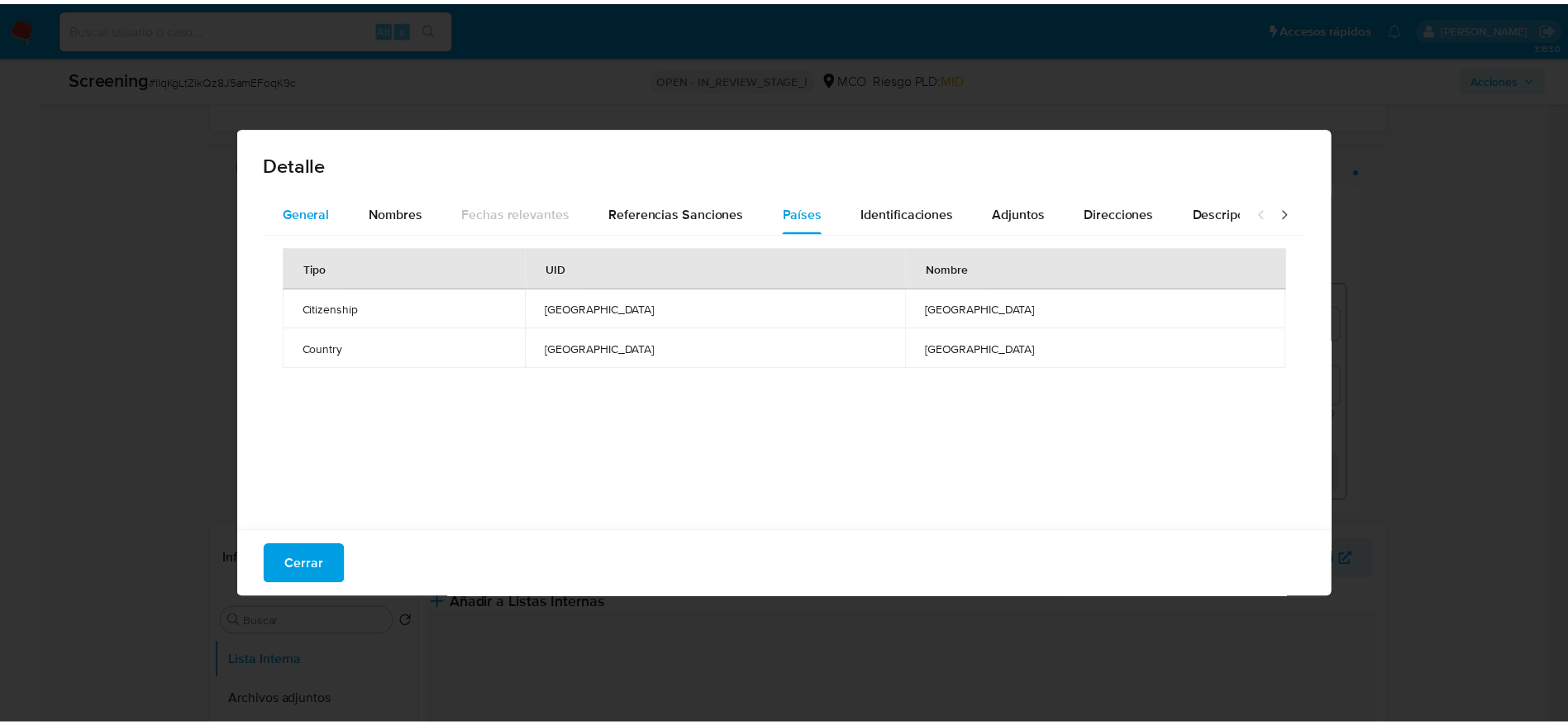
scroll to position [248, 0]
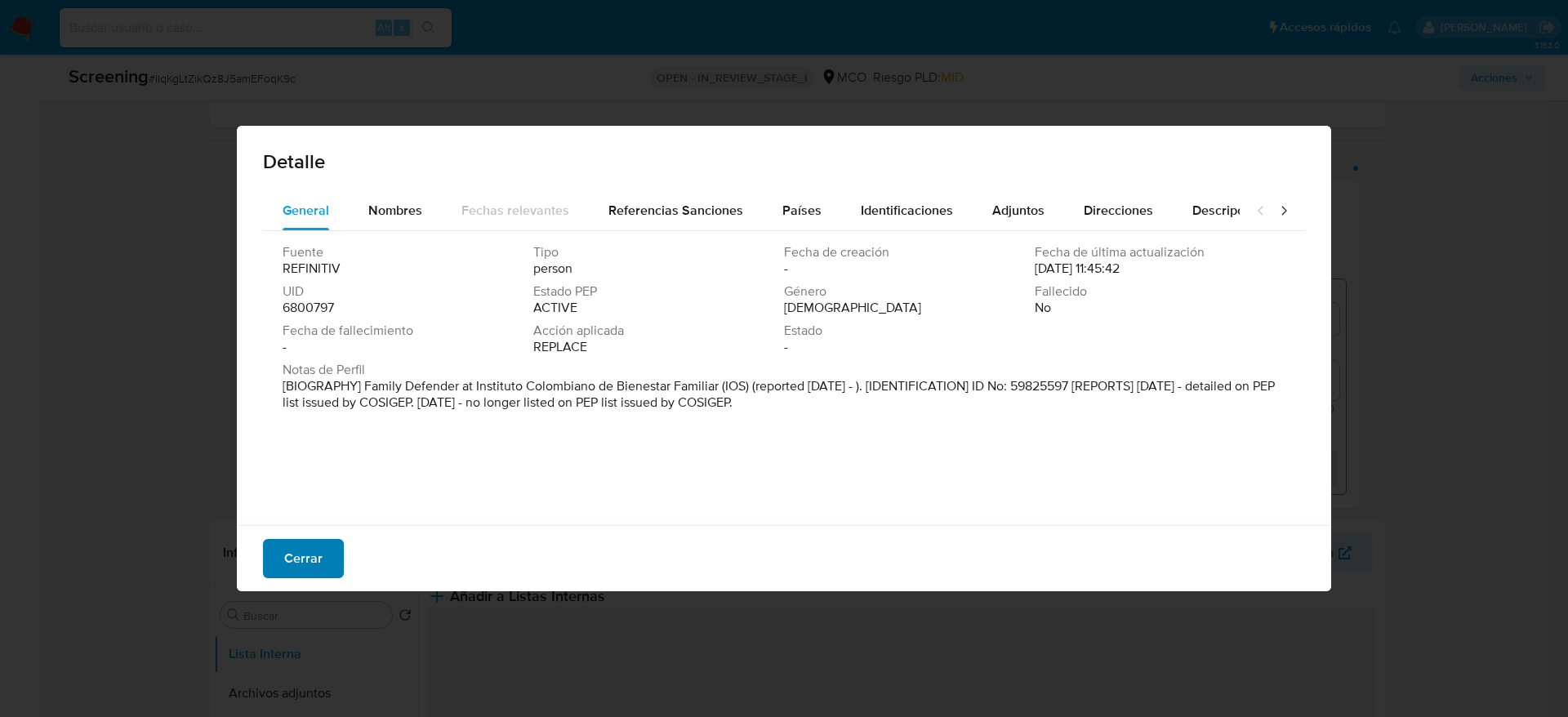
click at [288, 562] on span "Cerrar" at bounding box center [303, 558] width 39 height 36
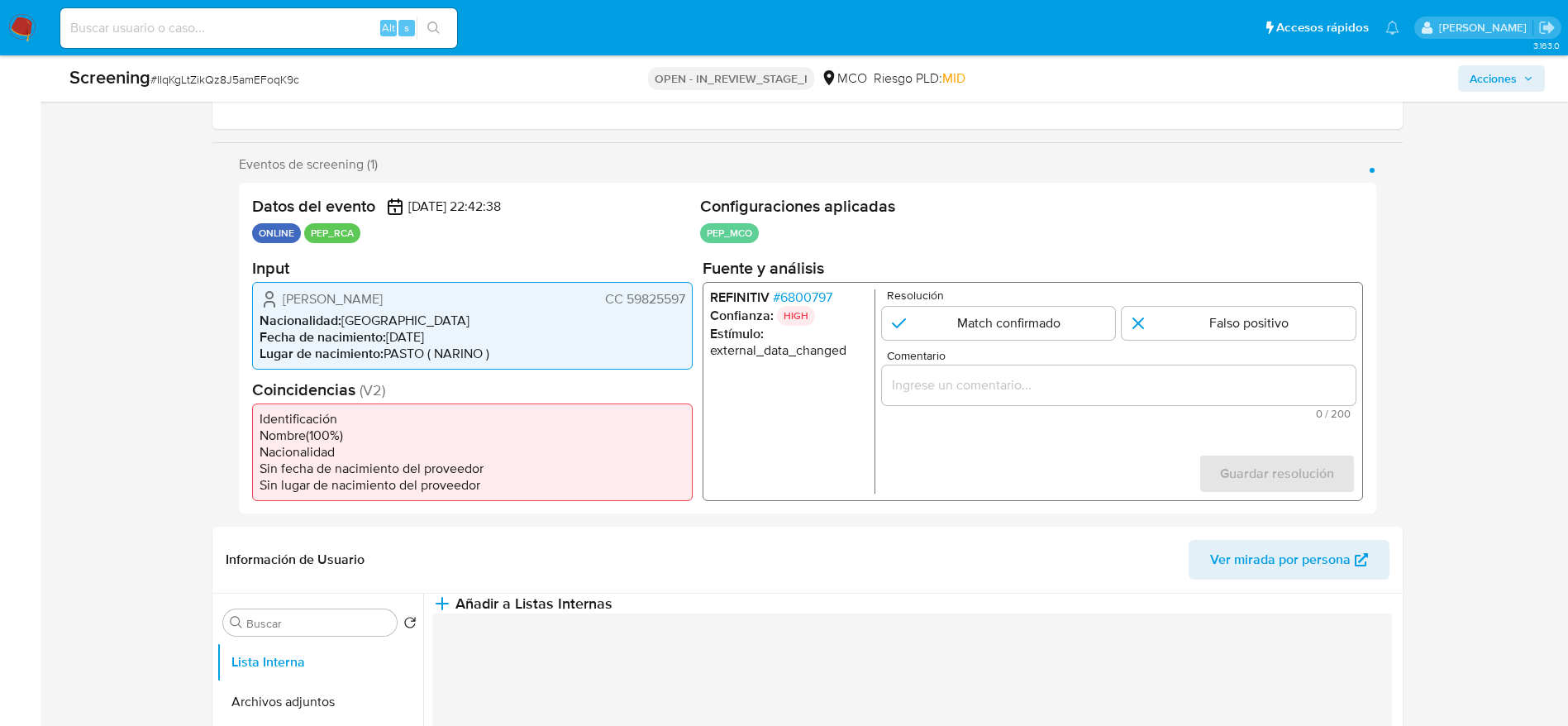
click at [311, 295] on span "[PERSON_NAME]" at bounding box center [332, 298] width 100 height 16
click at [238, 91] on div "Screening # IIqKgLtZikQz8J5amEFoqK9c" at bounding box center [313, 78] width 488 height 26
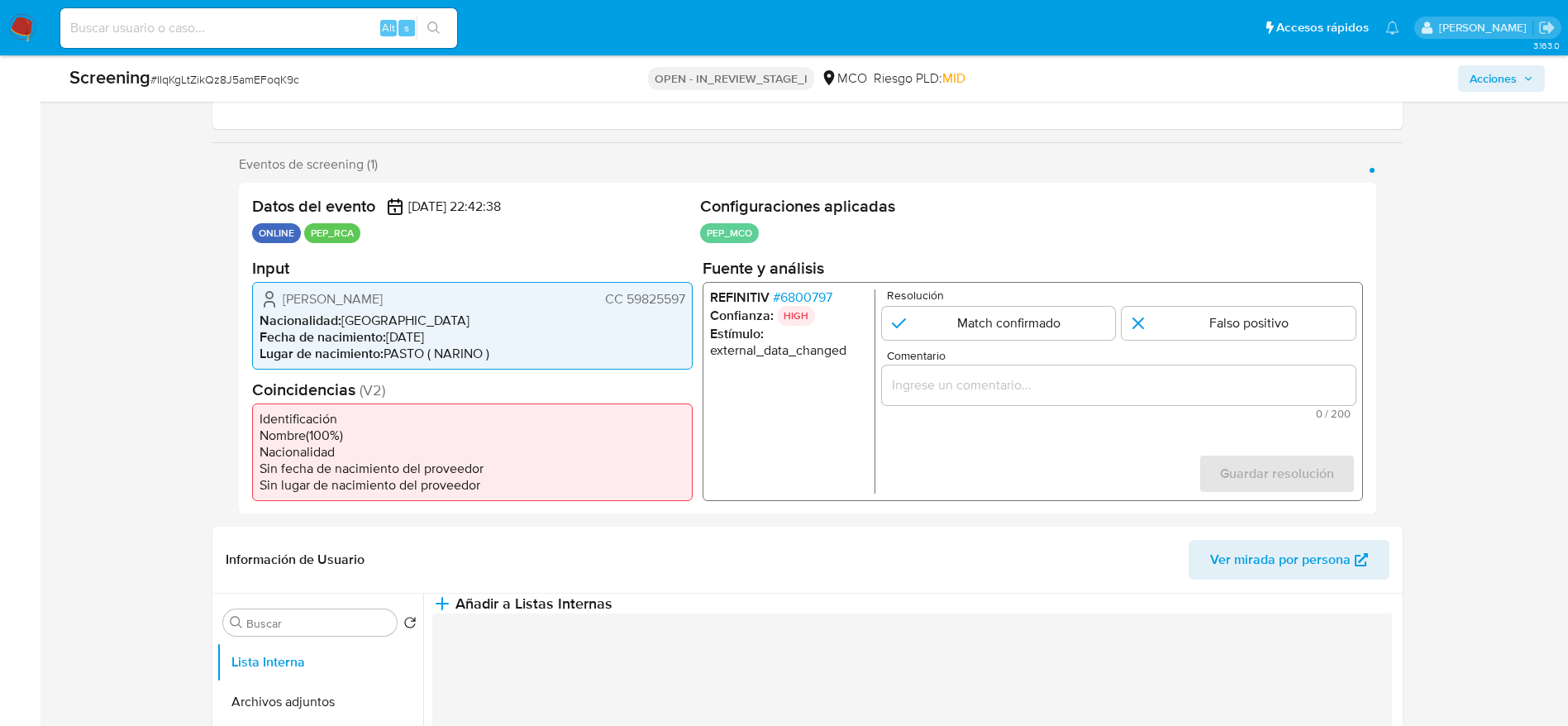
click at [238, 88] on div "Screening # IIqKgLtZikQz8J5amEFoqK9c" at bounding box center [312, 78] width 486 height 25
click at [238, 76] on span "# IIqKgLtZikQz8J5amEFoqK9c" at bounding box center [224, 78] width 148 height 16
copy span "IIqKgLtZikQz8J5amEFoqK9c"
drag, startPoint x: 265, startPoint y: 301, endPoint x: 683, endPoint y: 306, distance: 418.0
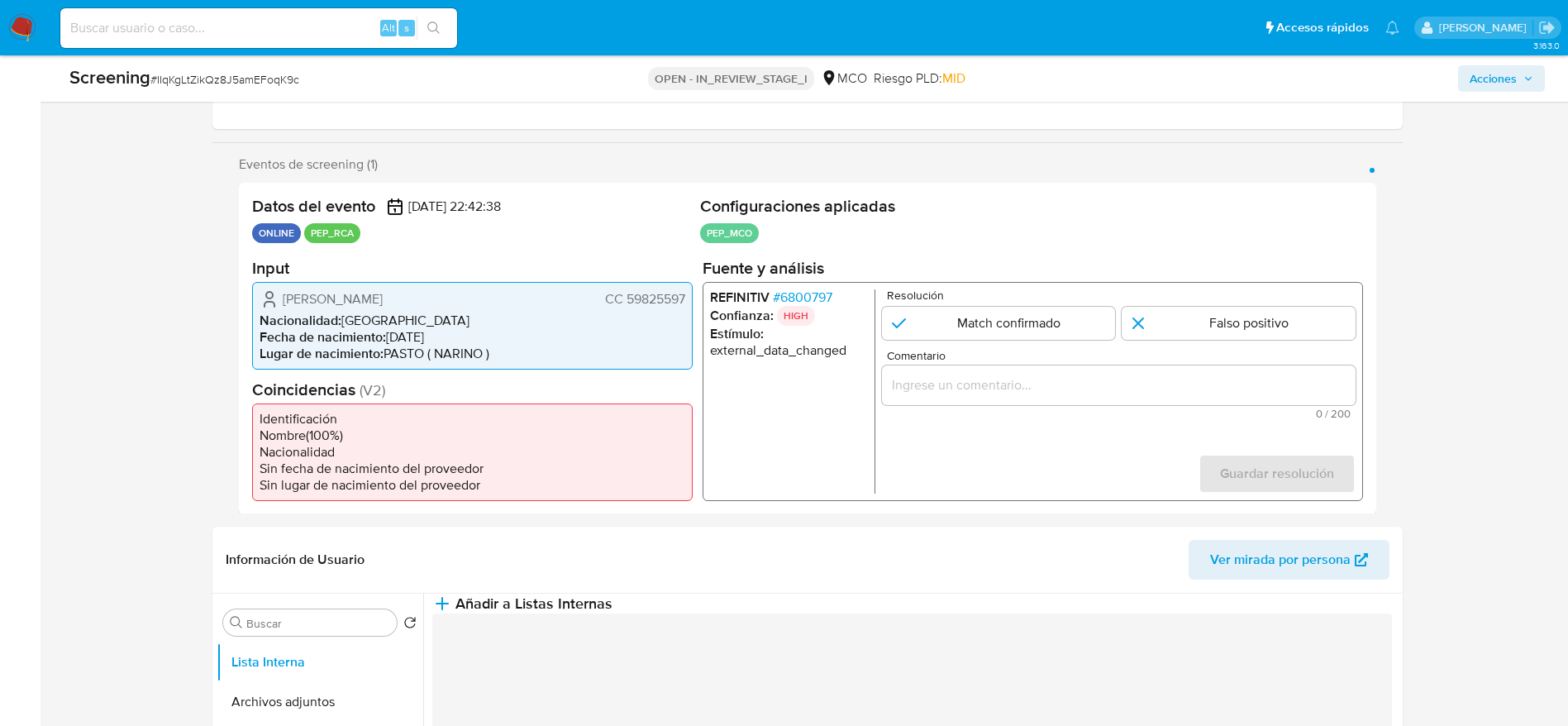
click at [683, 306] on div "[PERSON_NAME] CC 59825597" at bounding box center [472, 298] width 426 height 20
click at [793, 288] on span "# 6800797" at bounding box center [802, 296] width 60 height 16
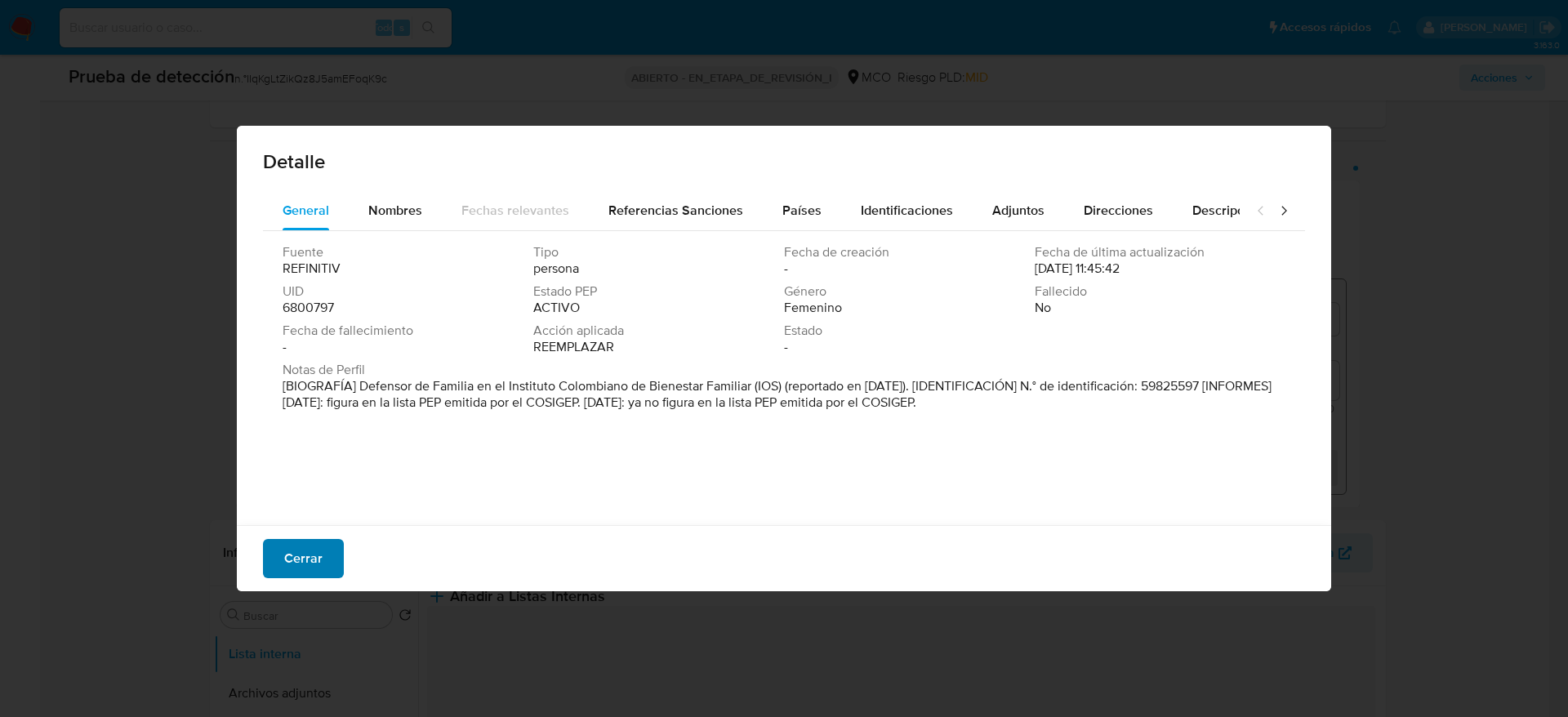
click at [301, 547] on span "Cerrar" at bounding box center [303, 558] width 39 height 36
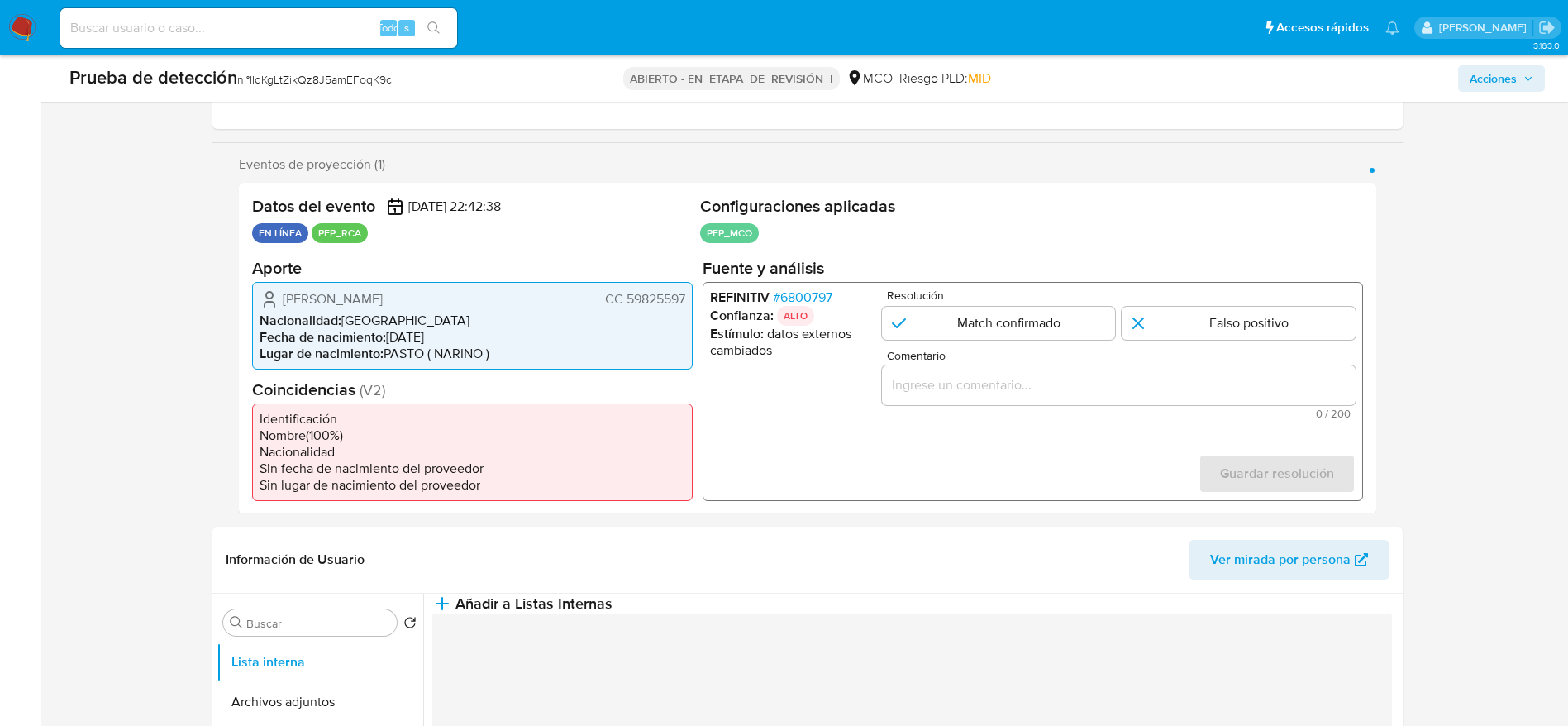
drag, startPoint x: 252, startPoint y: 303, endPoint x: 683, endPoint y: 299, distance: 431.0
click at [683, 299] on div "[PERSON_NAME] CC 59825597 Nacionalidad : [DEMOGRAPHIC_DATA] Fecha de nacimiento…" at bounding box center [472, 324] width 440 height 88
click at [780, 299] on font "#" at bounding box center [775, 296] width 8 height 19
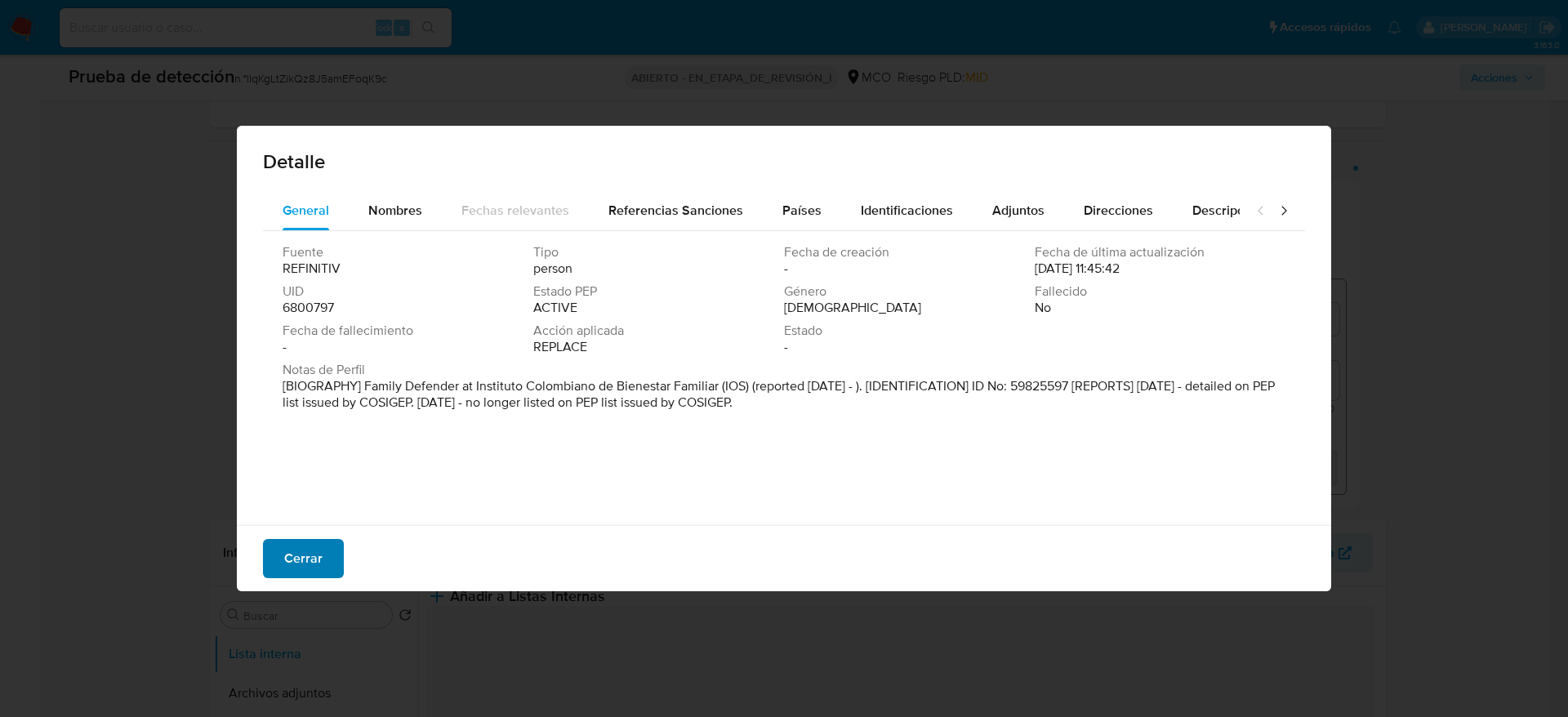
click at [327, 543] on button "Cerrar" at bounding box center [303, 558] width 81 height 40
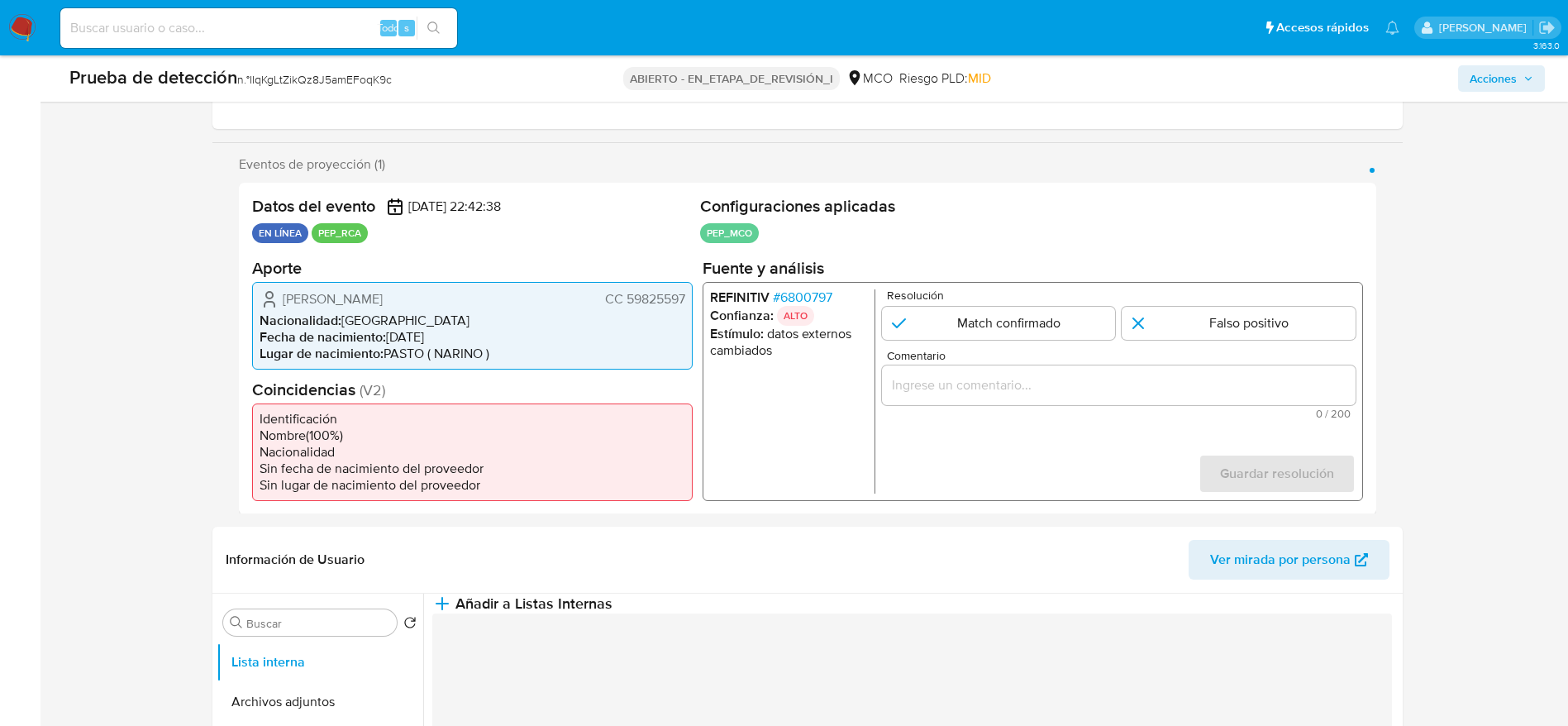
click at [1088, 376] on input "Comentario" at bounding box center [1118, 384] width 473 height 21
paste input "Caso generado sobre el usuario [PERSON_NAME]. Se descarta ya que el usuario des…"
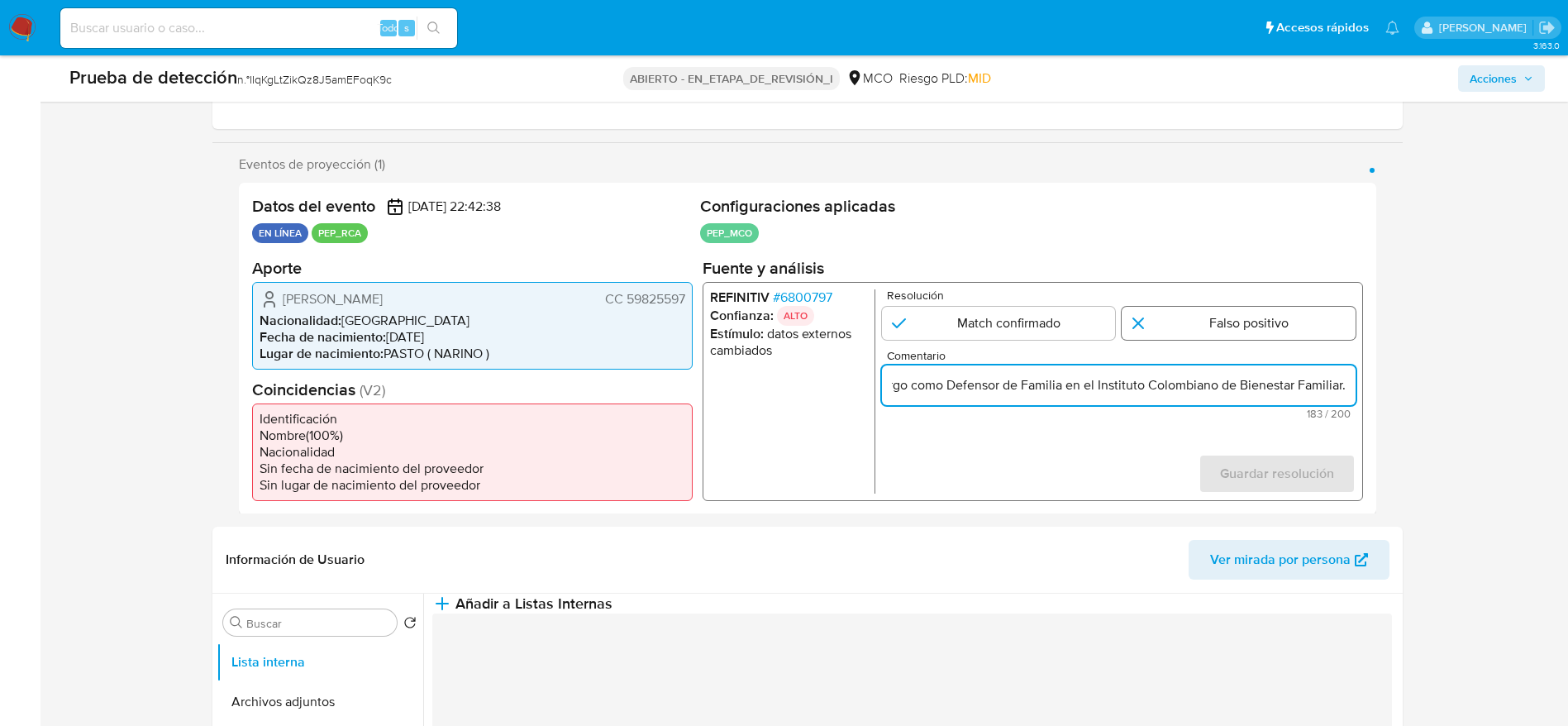
scroll to position [0, 643]
type input "Caso generado sobre el usuario [PERSON_NAME]. Se descarta ya que el usuario des…"
click at [1178, 326] on input "1 de 1" at bounding box center [1239, 322] width 234 height 33
radio input "true"
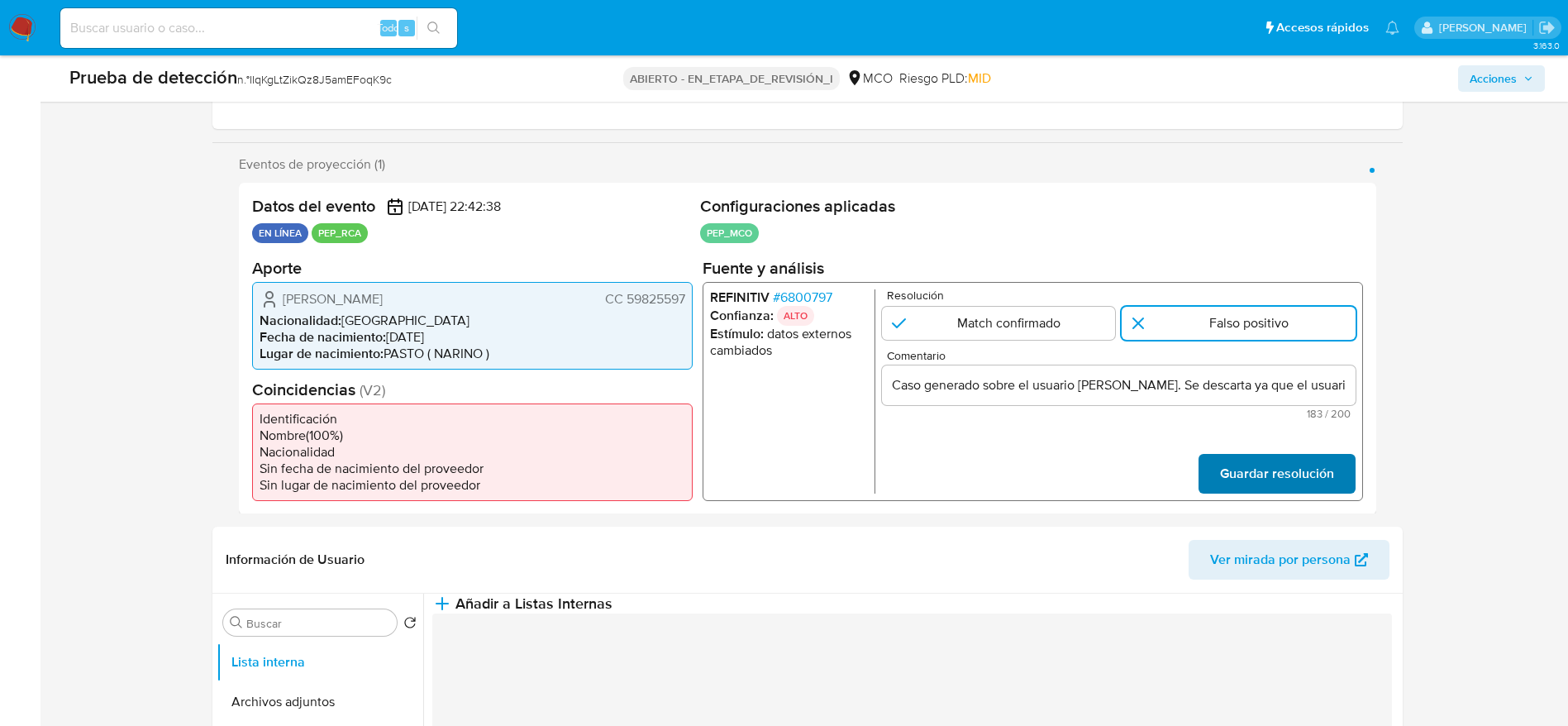
click at [1270, 473] on span "Guardar resolución" at bounding box center [1276, 473] width 114 height 37
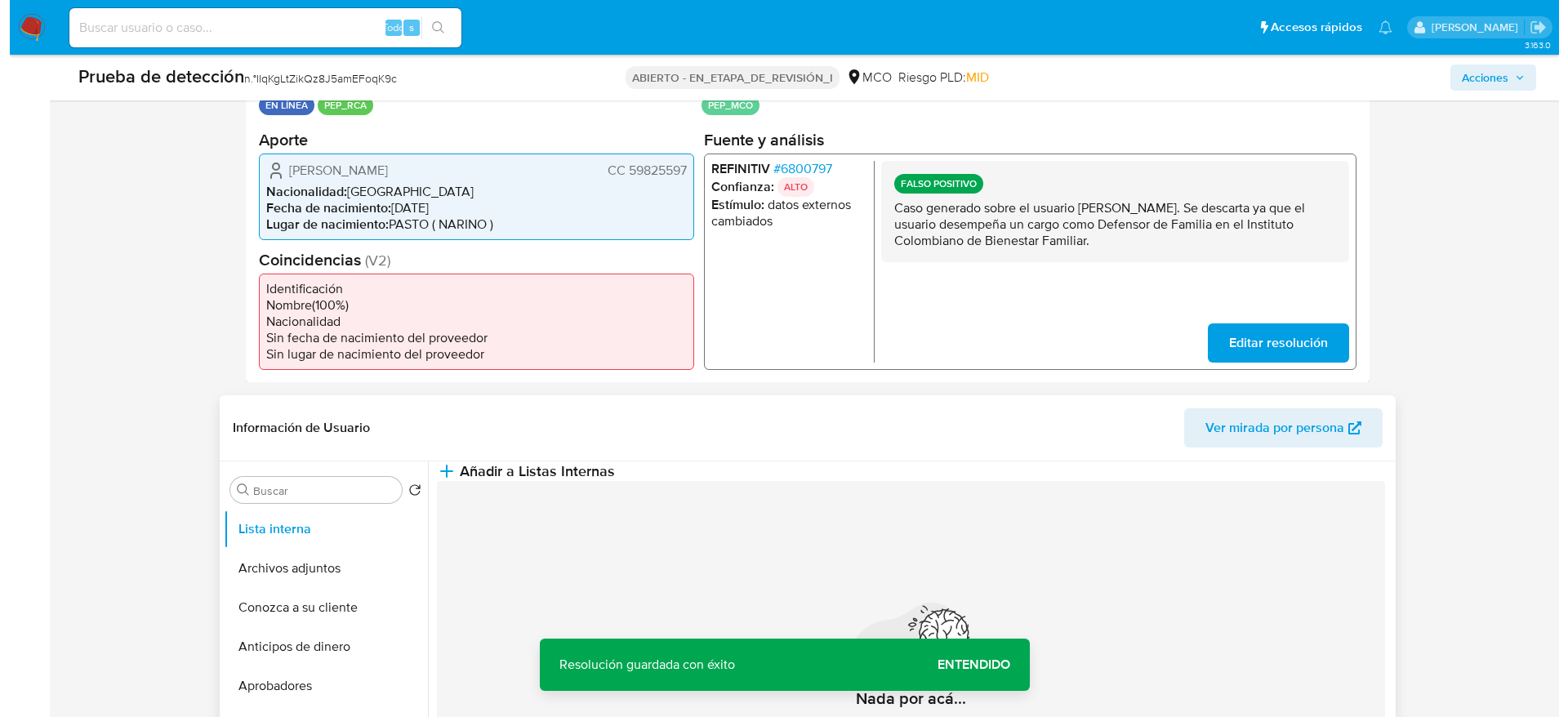
scroll to position [490, 0]
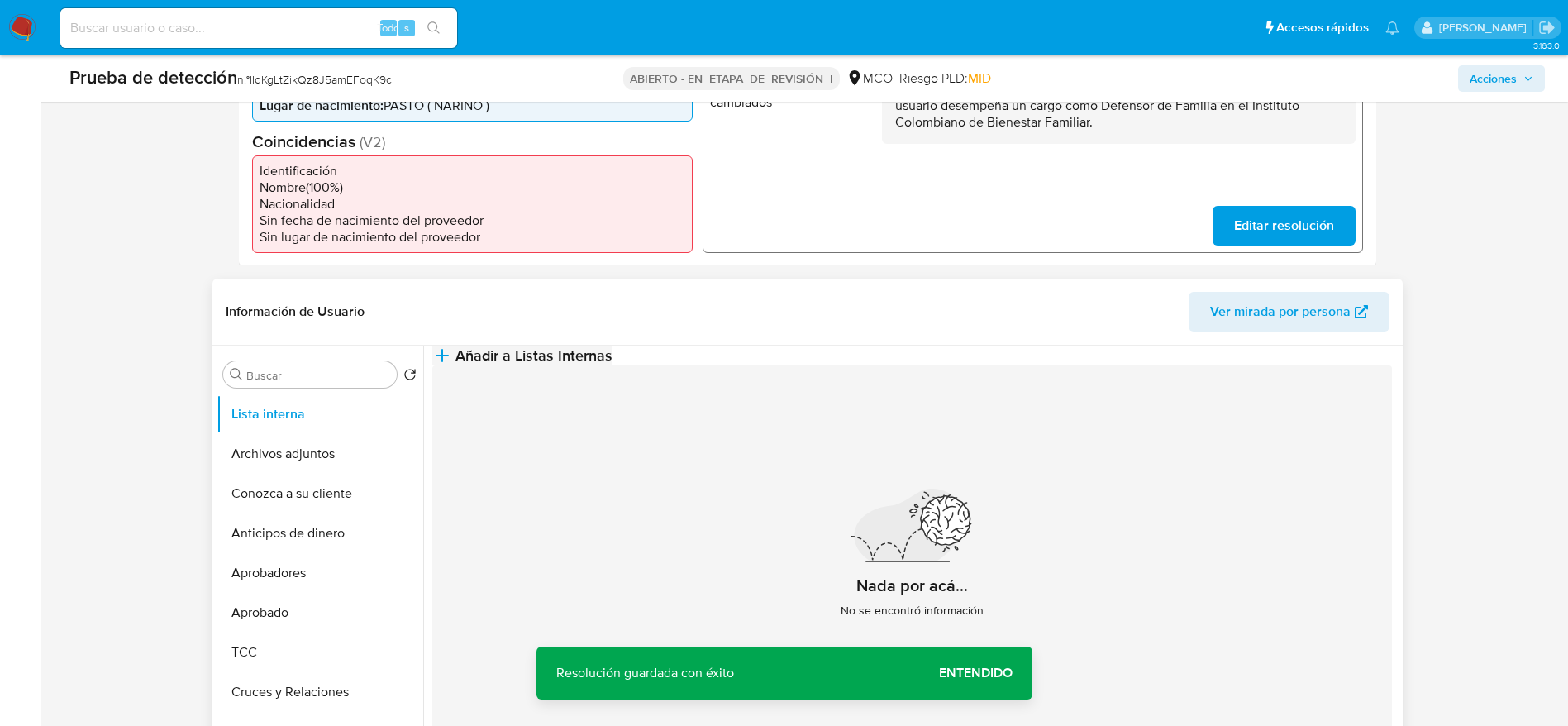
click at [613, 364] on span "Añadir a Listas Internas" at bounding box center [534, 355] width 157 height 18
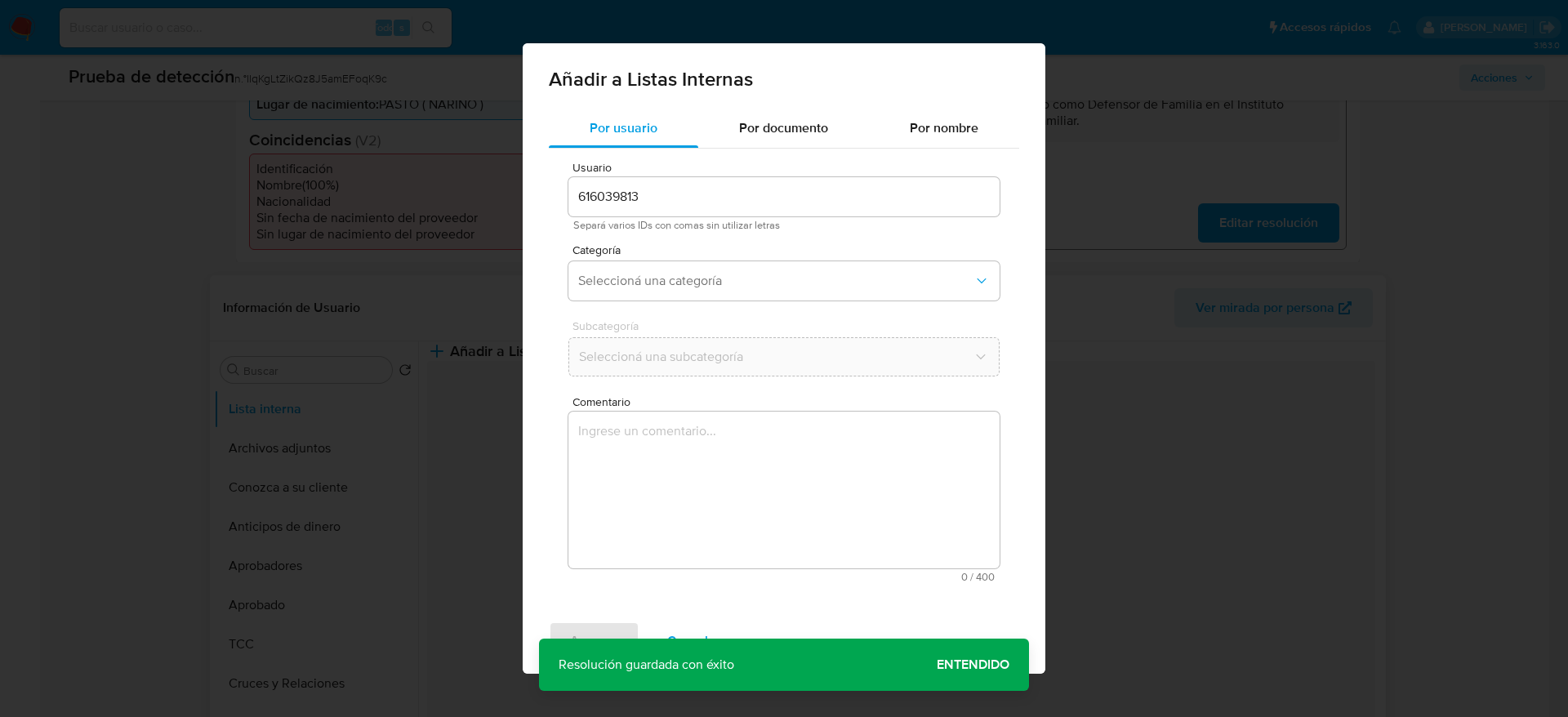
click at [812, 479] on div "Comentario 0 / 400 400 caracteres restantes" at bounding box center [784, 489] width 432 height 186
click at [810, 478] on textarea "Comentario" at bounding box center [784, 490] width 432 height 157
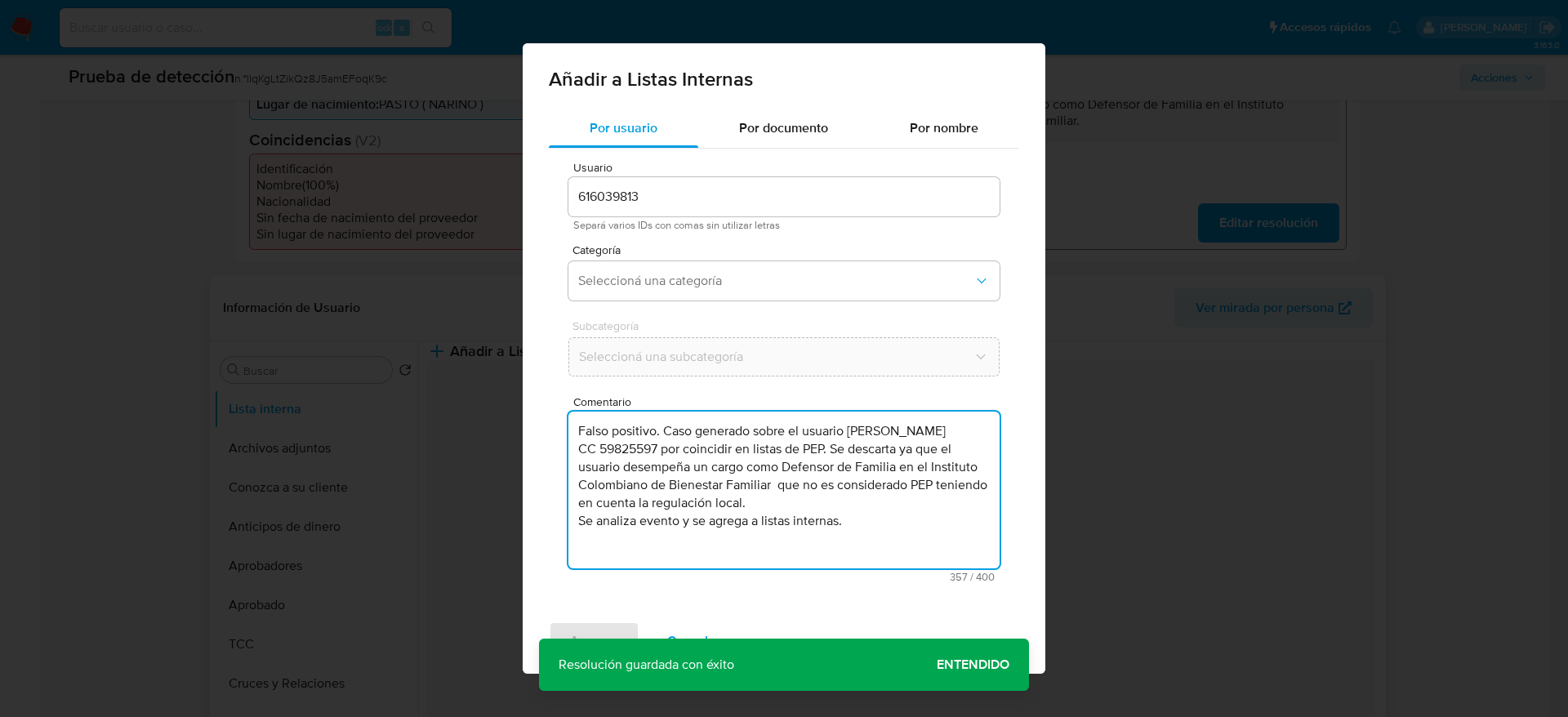
drag, startPoint x: 663, startPoint y: 424, endPoint x: 432, endPoint y: 433, distance: 231.2
click at [432, 431] on div "Añadir a Listas Internas Por usuario Por documento Por nombre Usuario 616039813…" at bounding box center [784, 358] width 1568 height 717
drag, startPoint x: 850, startPoint y: 522, endPoint x: 971, endPoint y: 489, distance: 125.4
click at [971, 489] on textarea "Caso generado sobre el usuario Doris Yolanda Jurado Zapata CC 59825597 por coin…" at bounding box center [784, 490] width 432 height 157
type textarea "Caso generado sobre el usuario Doris Yolanda Jurado Zapata CC 59825597 por coin…"
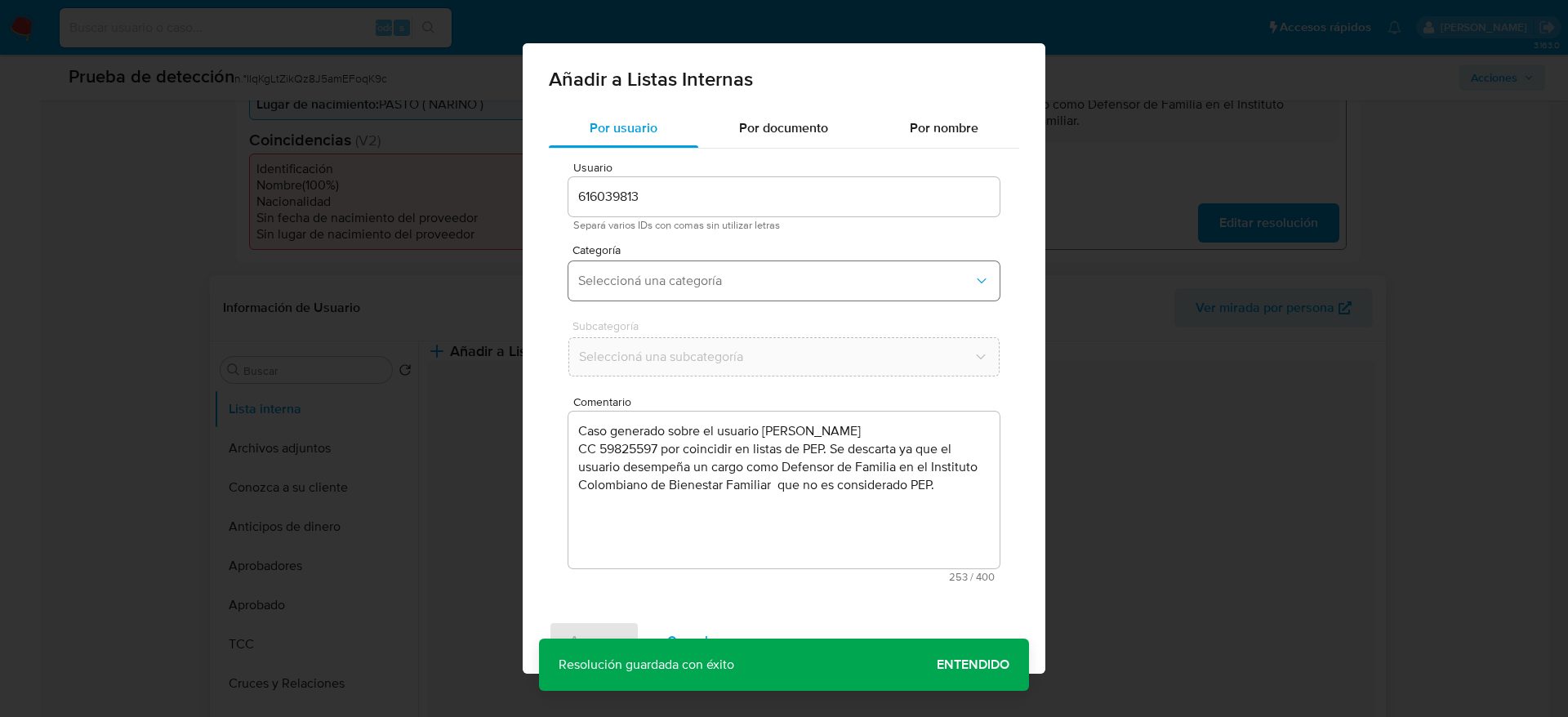
click at [717, 274] on span "Seleccioná una categoría" at bounding box center [776, 281] width 395 height 16
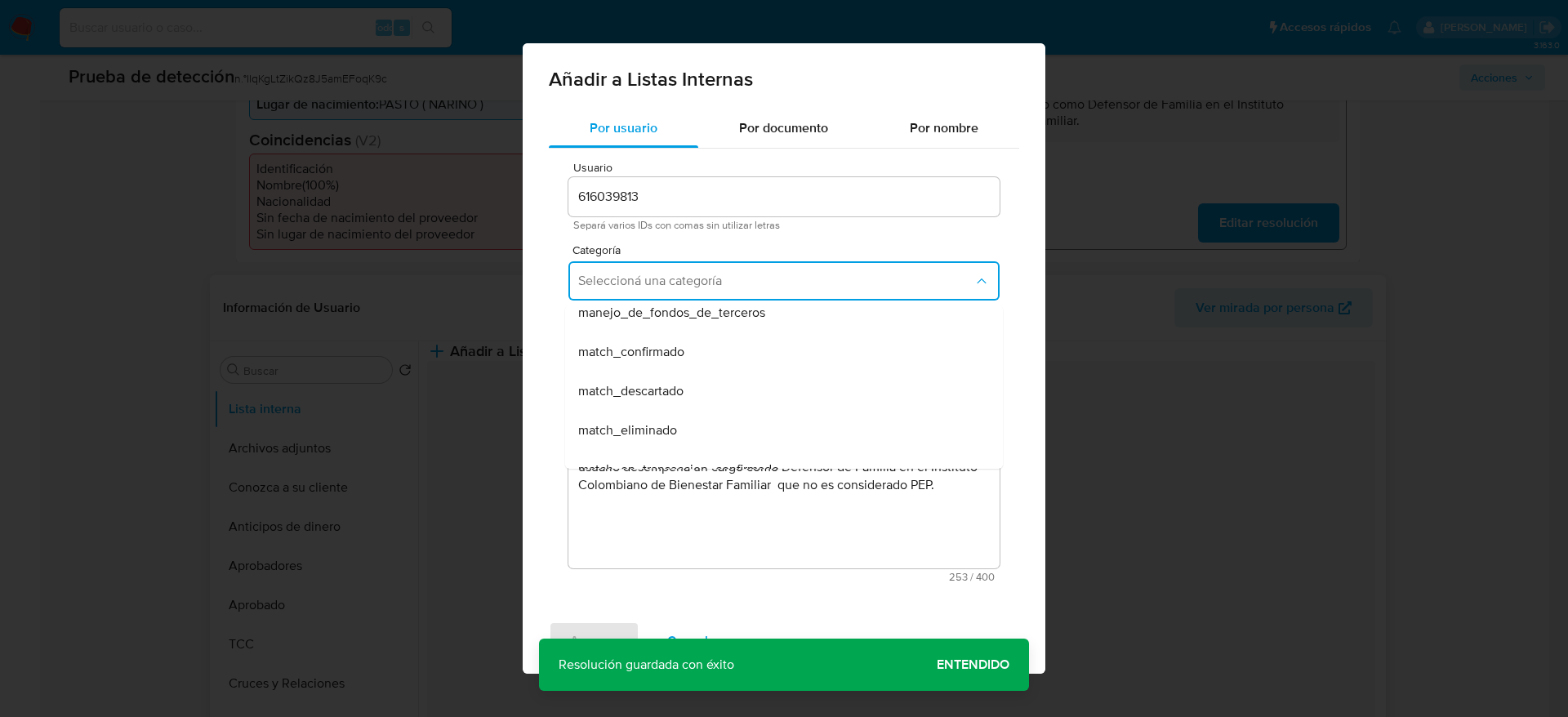
scroll to position [122, 0]
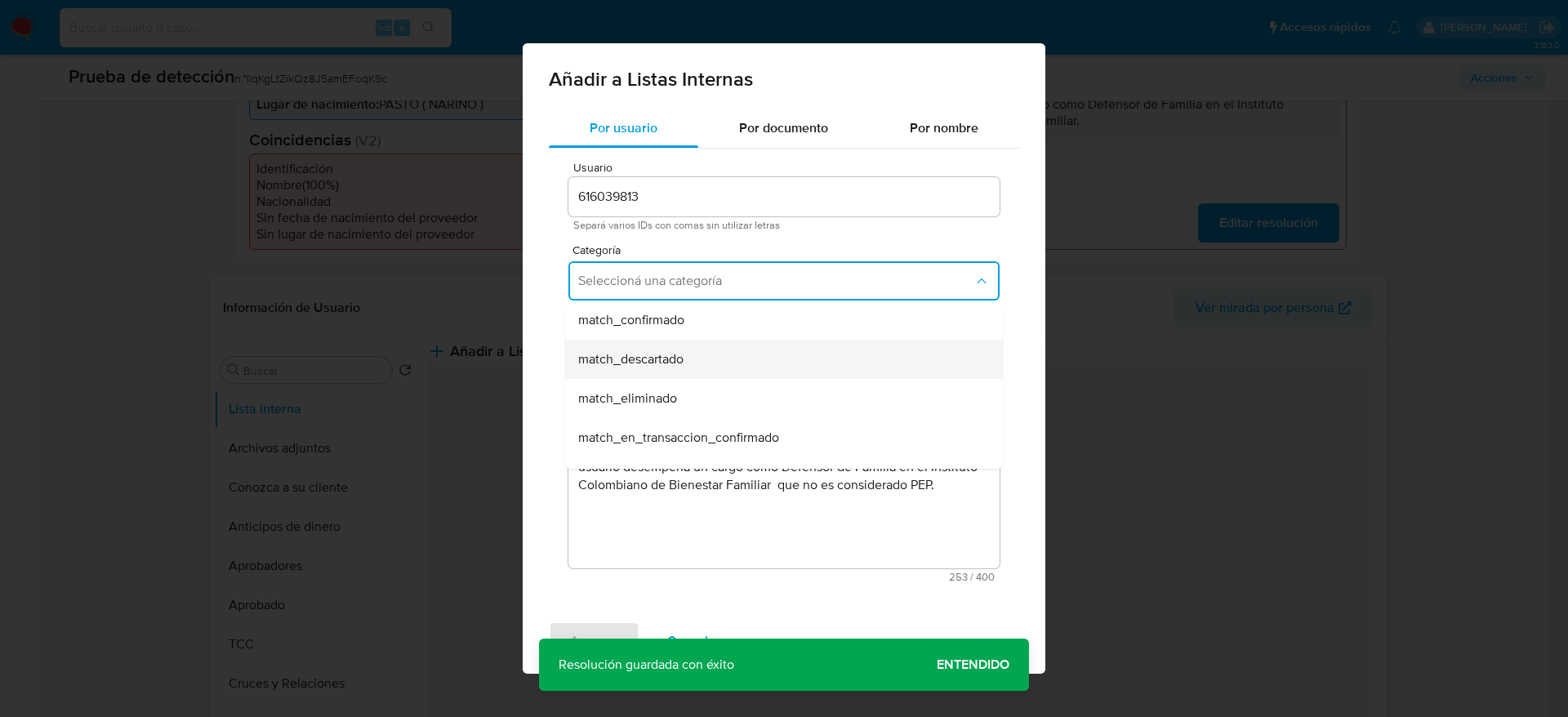
click at [700, 367] on div "match_descartado" at bounding box center [779, 359] width 402 height 40
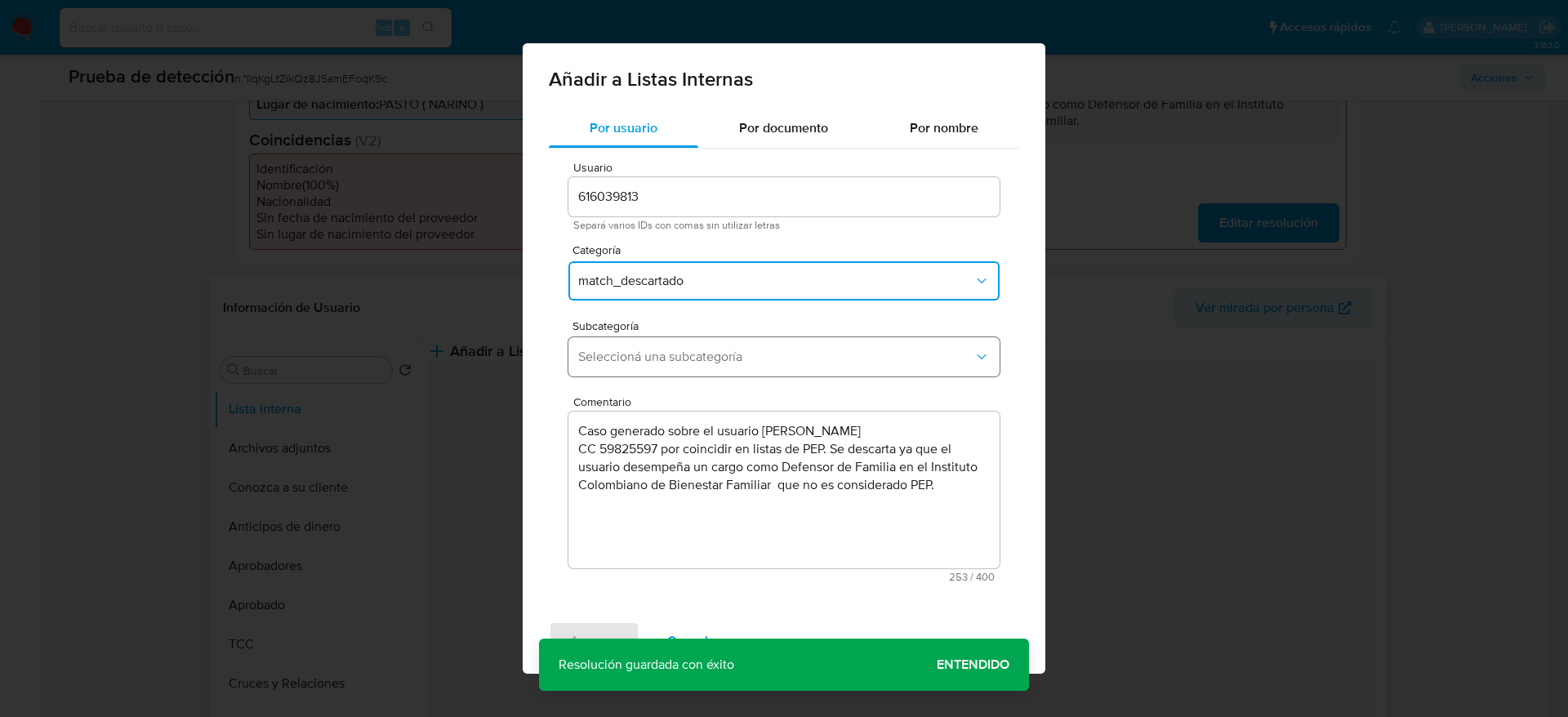
click at [700, 366] on button "Seleccioná una subcategoría" at bounding box center [784, 356] width 432 height 40
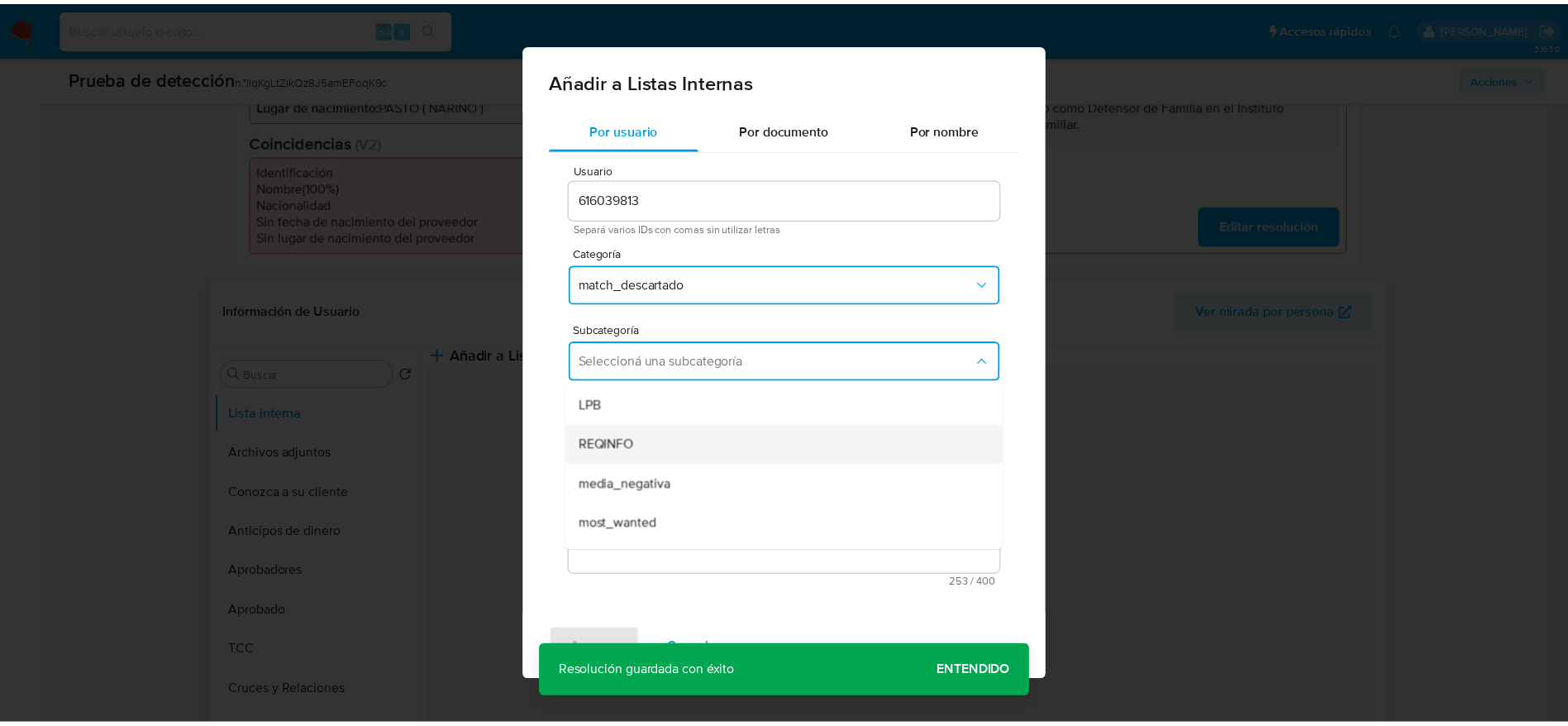
scroll to position [113, 0]
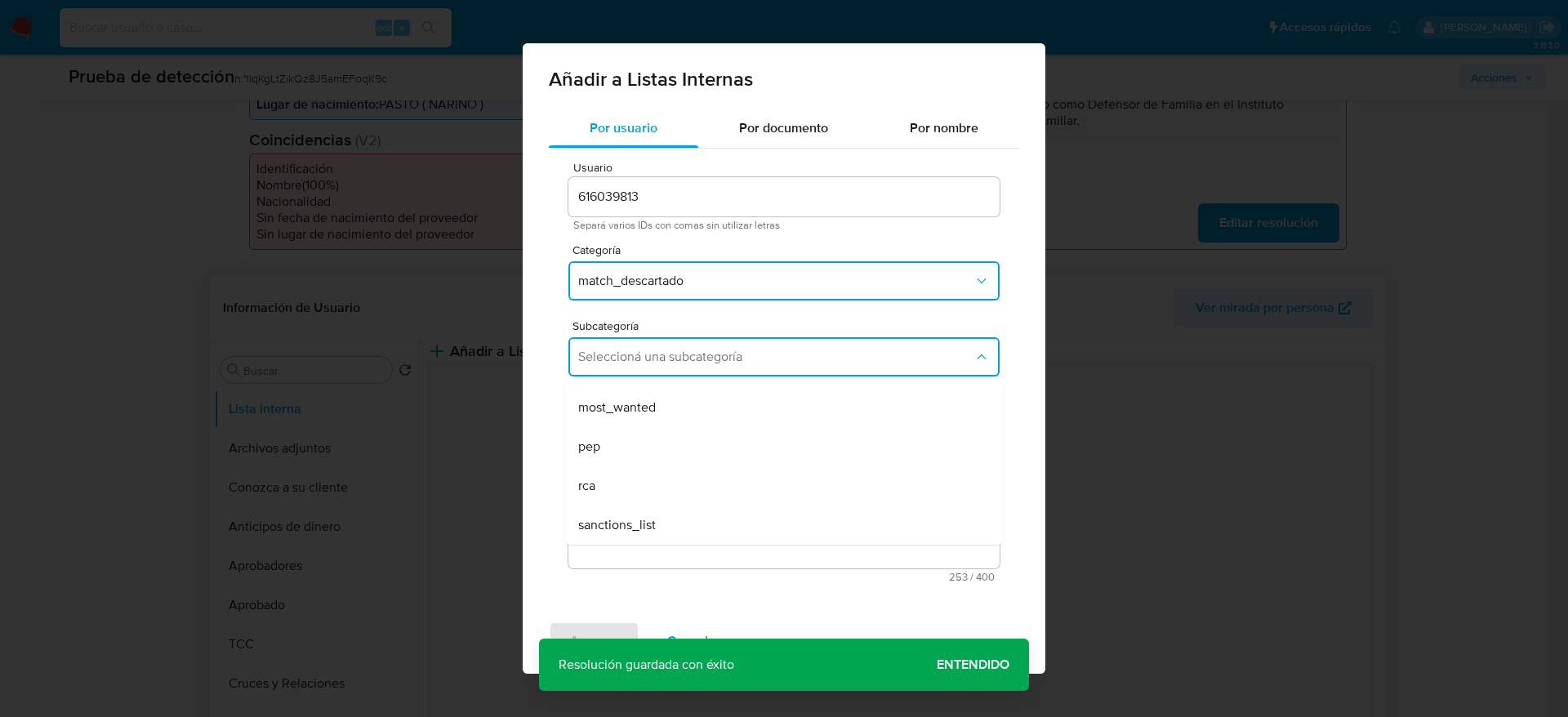
drag, startPoint x: 654, startPoint y: 441, endPoint x: 654, endPoint y: 526, distance: 85.0
click at [654, 442] on div "pep" at bounding box center [779, 447] width 402 height 40
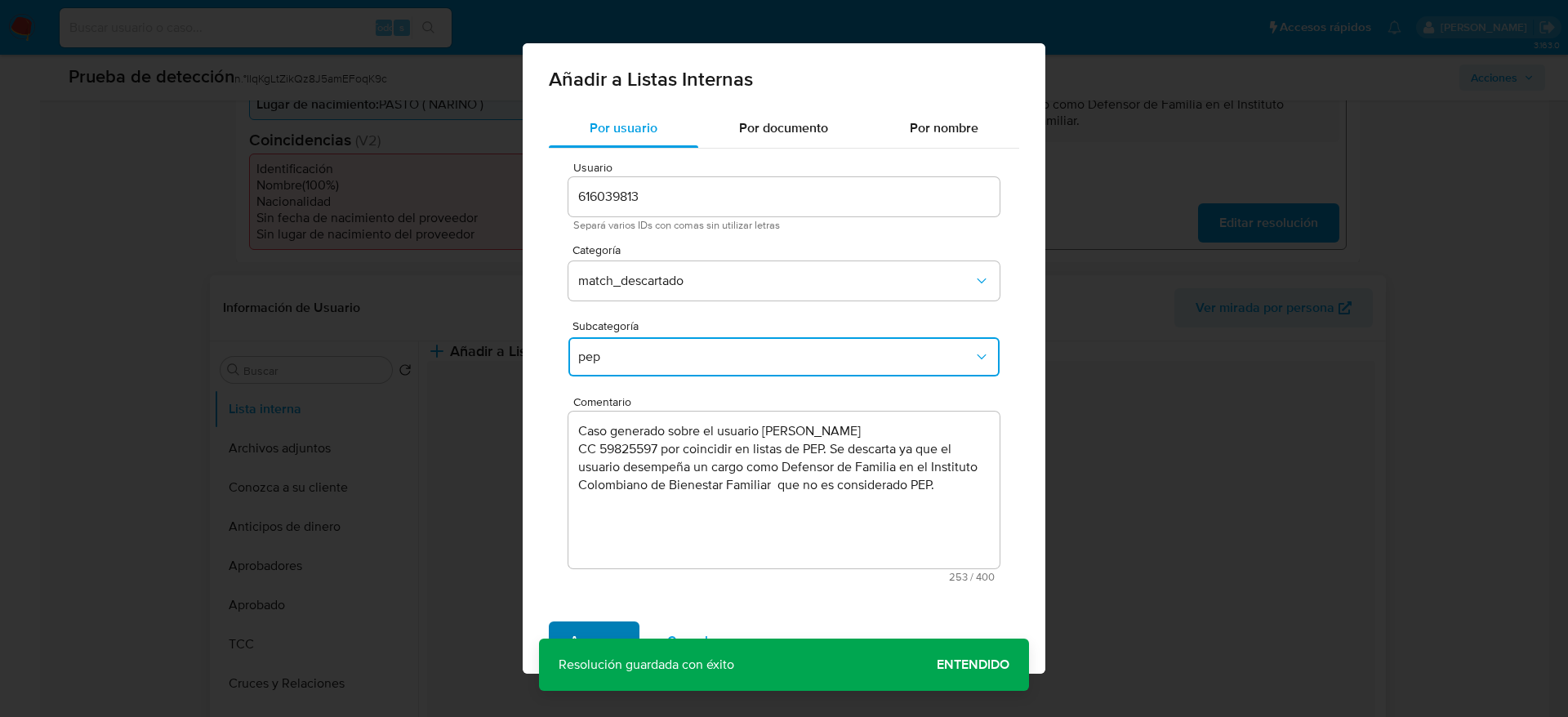
click at [590, 629] on span "Agregar" at bounding box center [593, 640] width 48 height 36
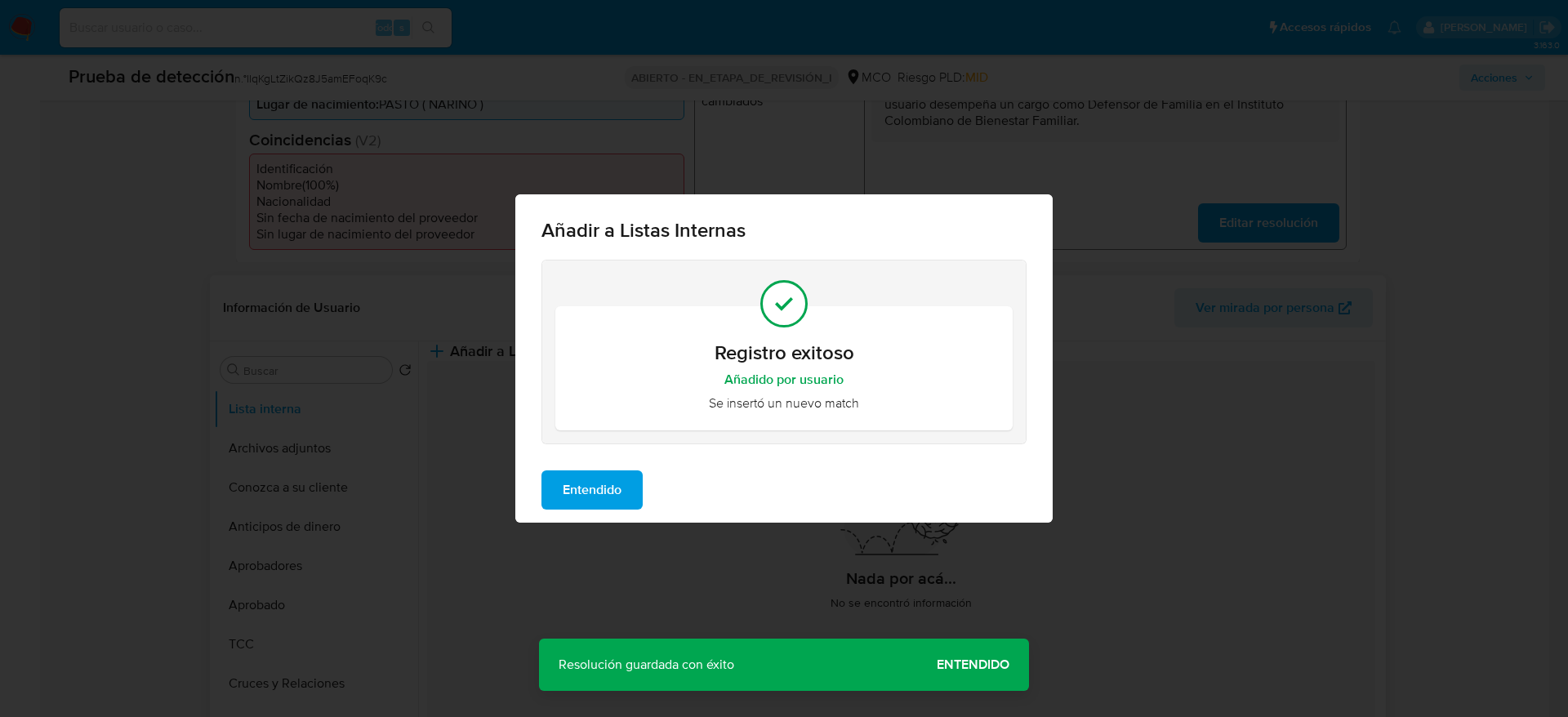
click at [607, 495] on span "Entendido" at bounding box center [593, 490] width 59 height 36
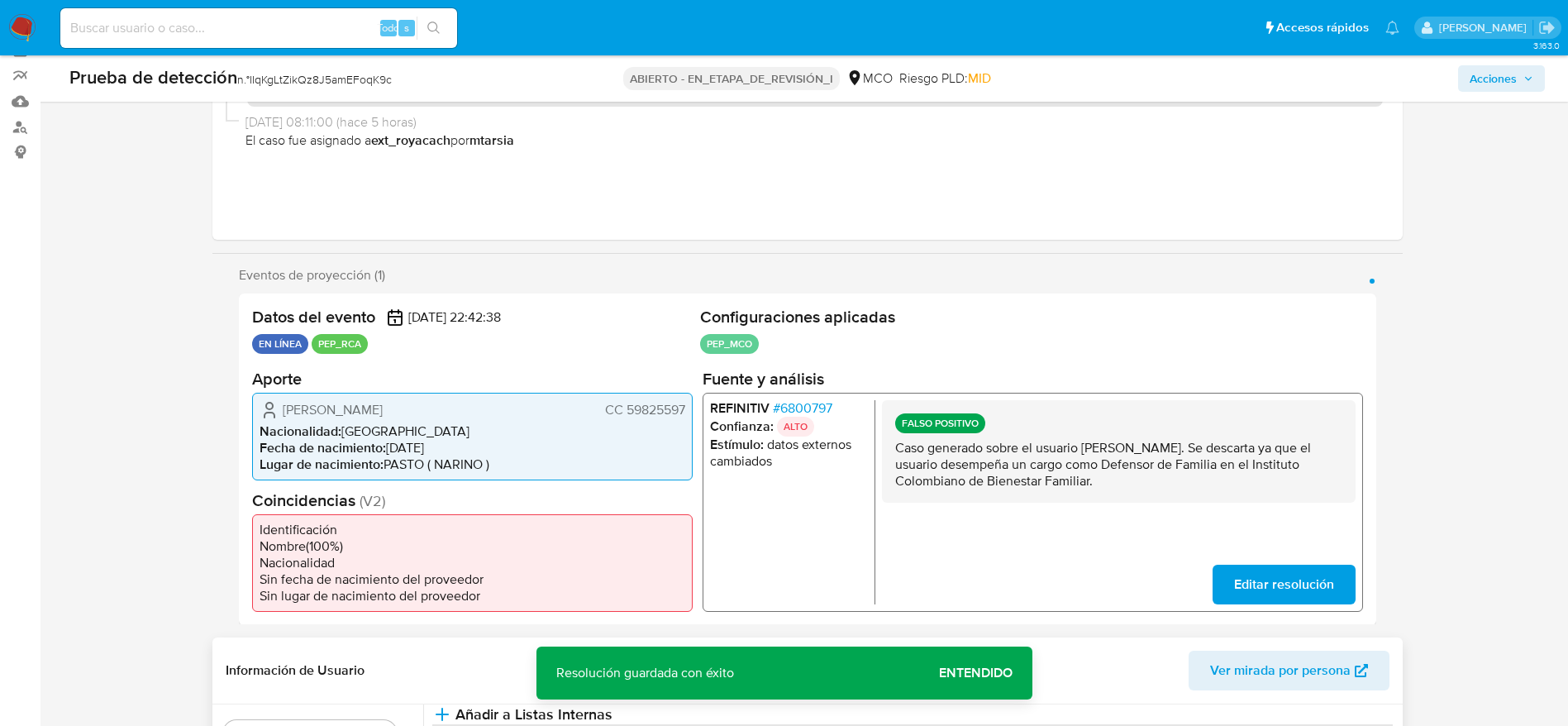
scroll to position [0, 0]
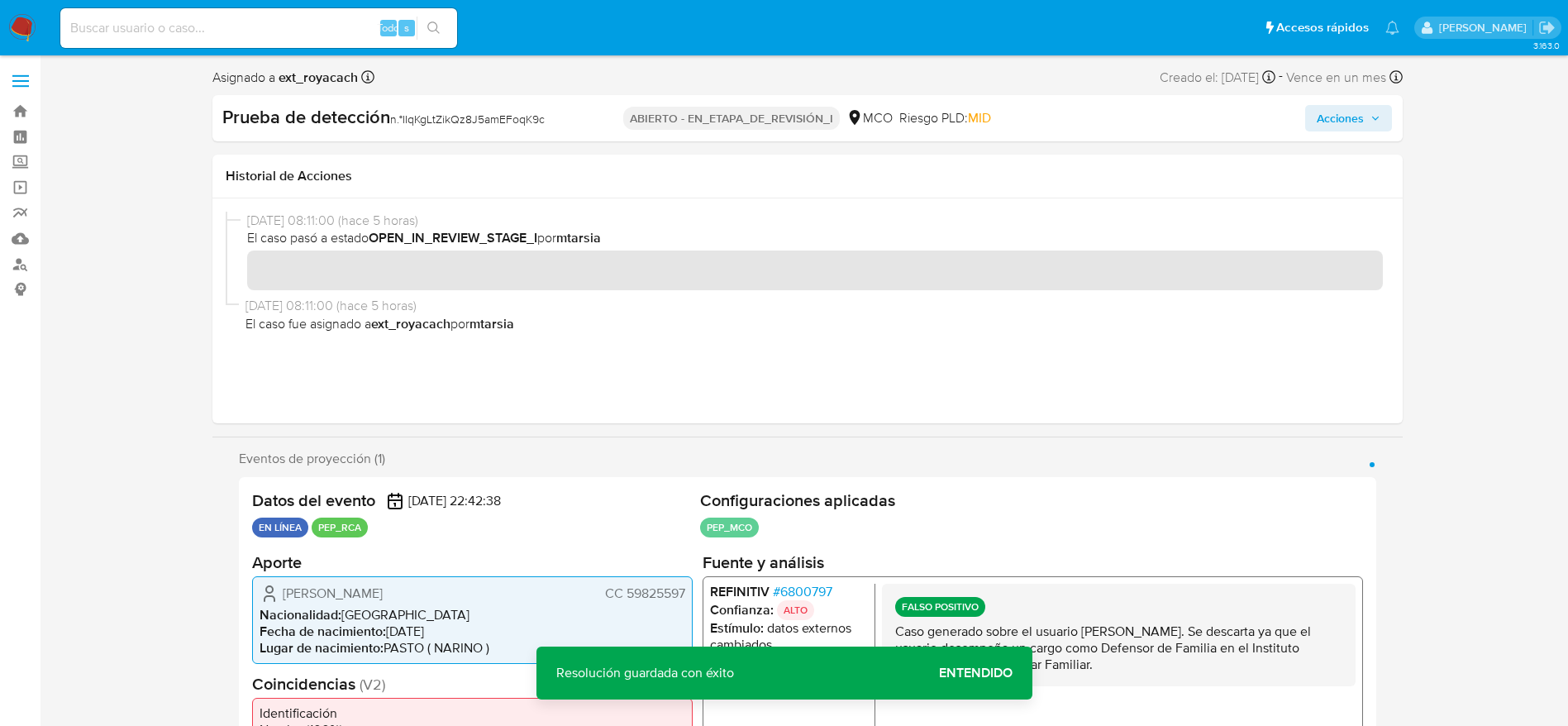
click at [1352, 117] on span "Acciones" at bounding box center [1339, 118] width 47 height 26
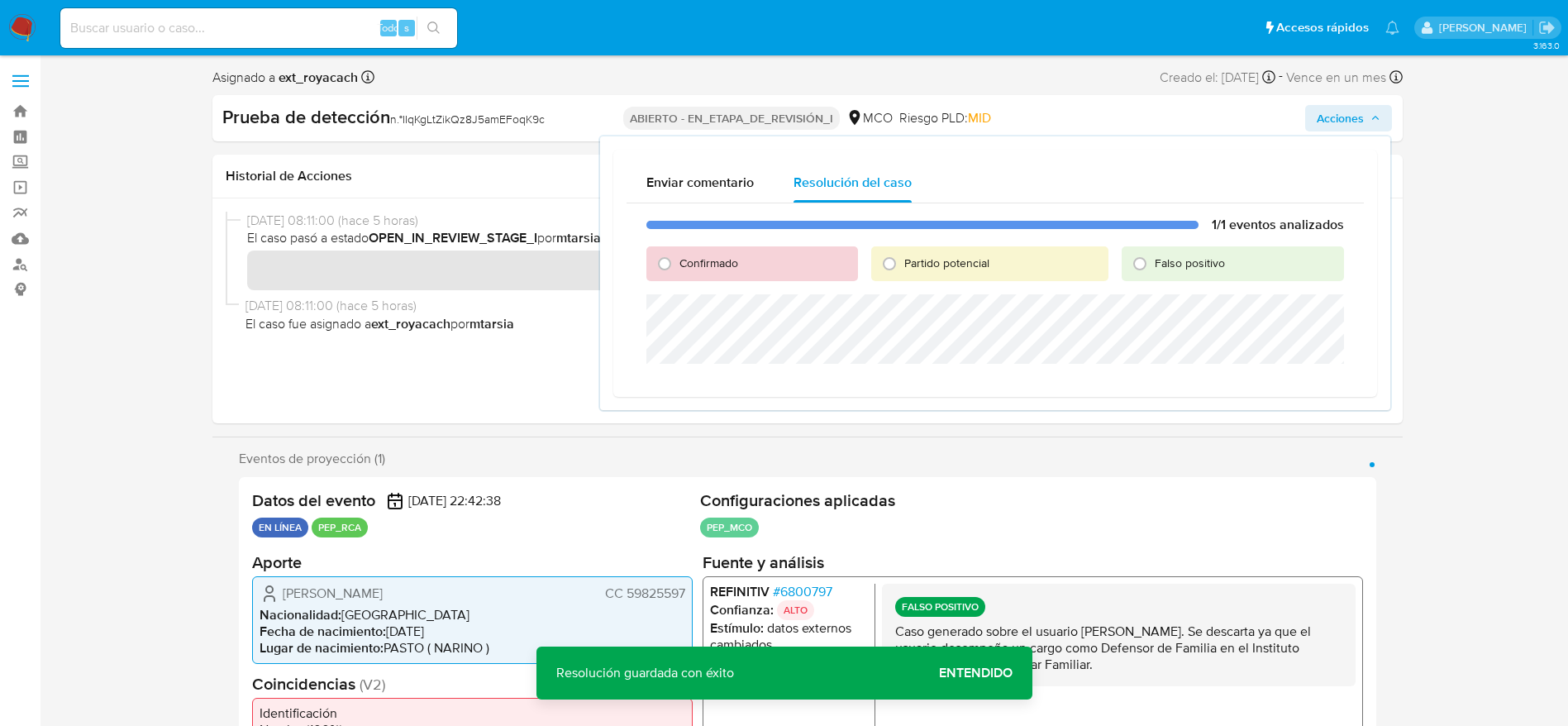
click at [1189, 266] on font "Falso positivo" at bounding box center [1189, 262] width 70 height 16
click at [1153, 266] on input "Falso positivo" at bounding box center [1140, 264] width 26 height 26
radio input "true"
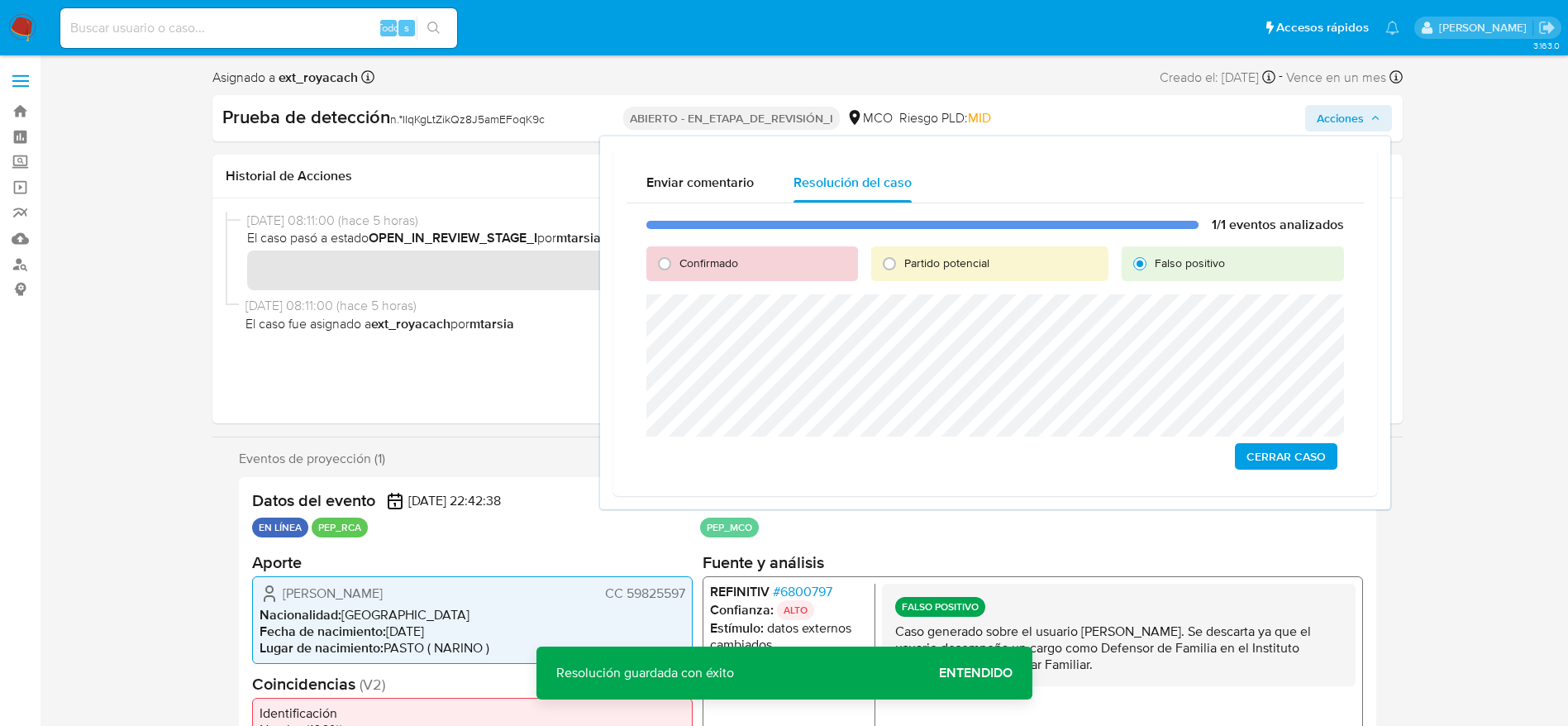
click at [1347, 449] on div "1/1 eventos analizados Confirmado Partido potencial Falso positivo Cerrar Caso" at bounding box center [995, 342] width 737 height 279
click at [1330, 456] on button "Cerrar Caso" at bounding box center [1286, 456] width 102 height 26
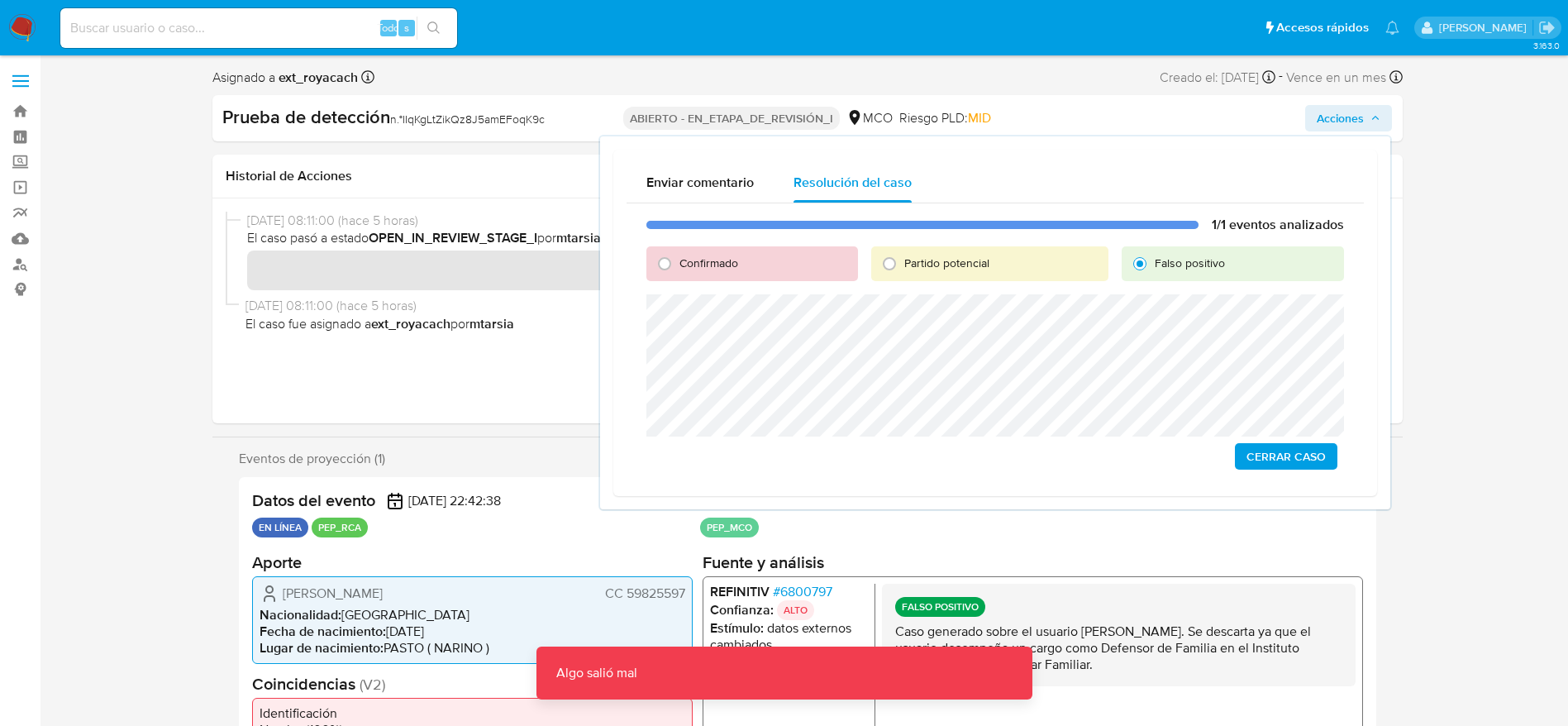
click at [1286, 468] on span "Cerrar Caso" at bounding box center [1286, 456] width 79 height 23
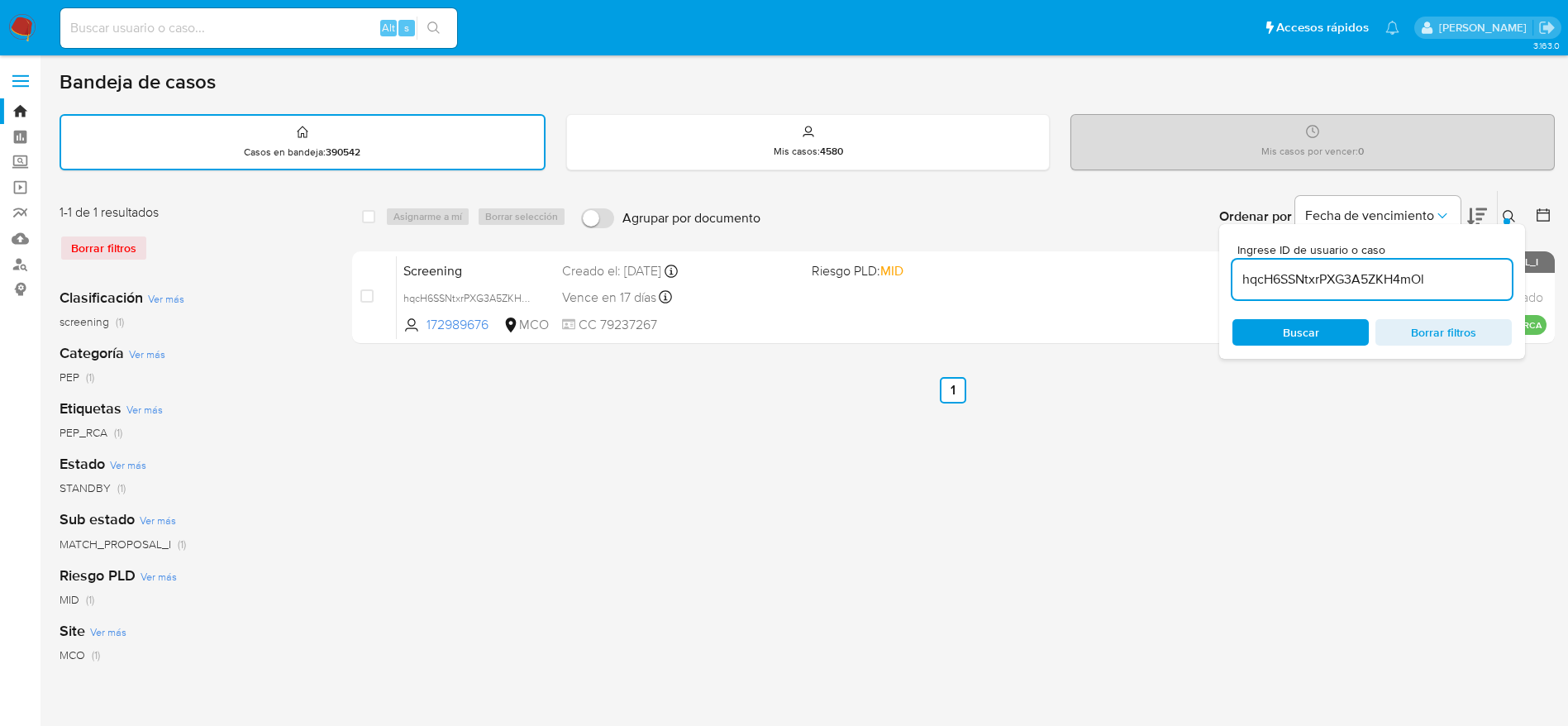
drag, startPoint x: 0, startPoint y: 0, endPoint x: 9, endPoint y: 22, distance: 23.8
click at [9, 22] on img at bounding box center [22, 27] width 28 height 28
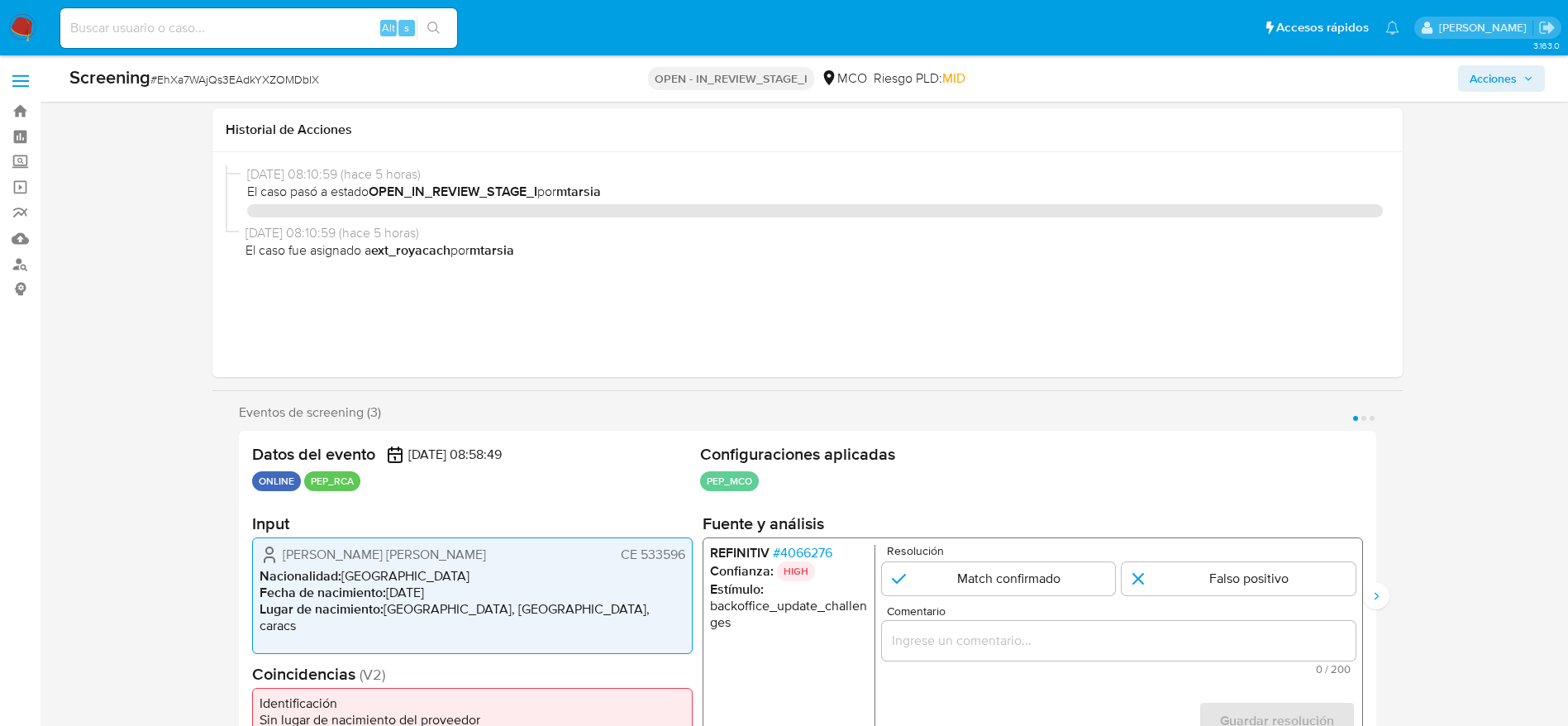
select select "10"
click at [246, 77] on span "# EhXa7WAjQs3EAdkYXZOMDbIX" at bounding box center [235, 78] width 169 height 16
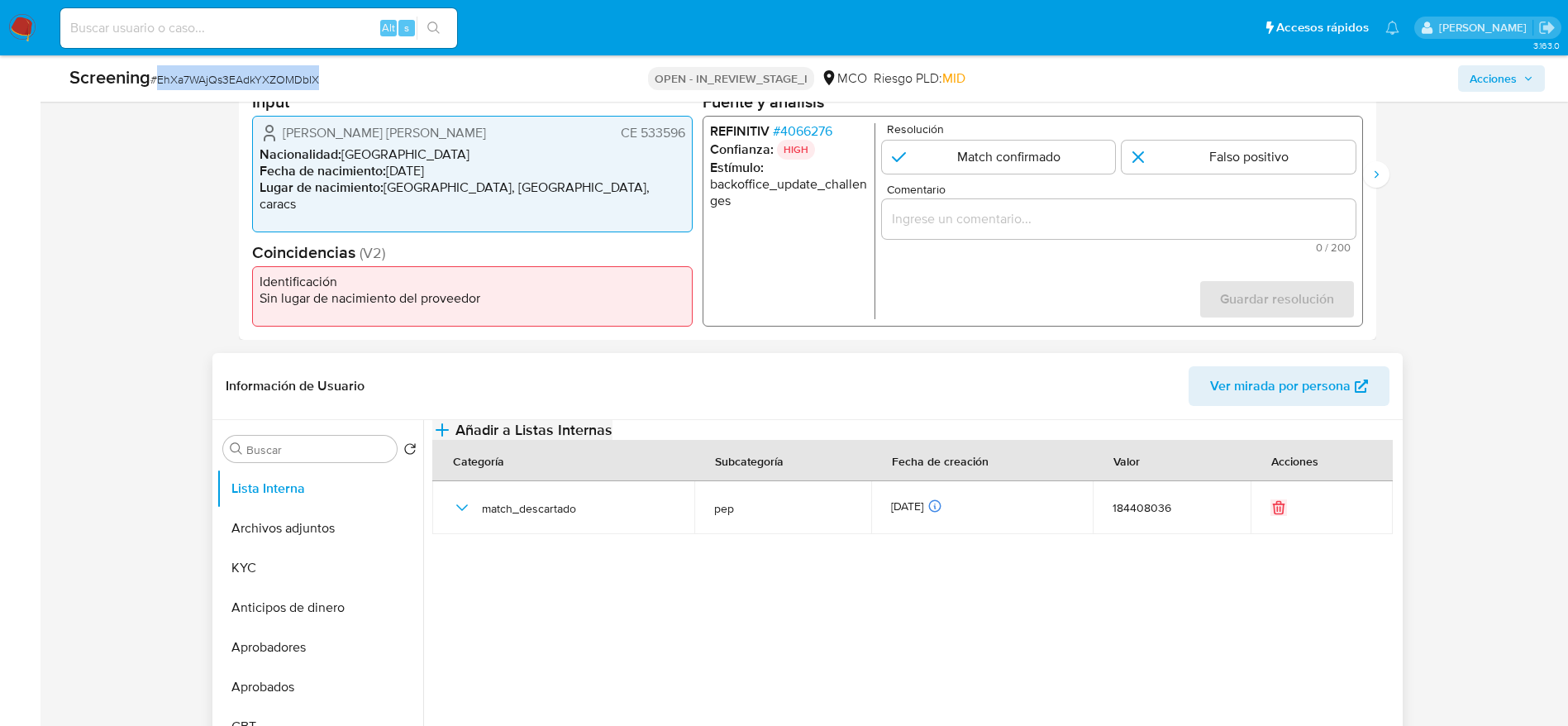
scroll to position [432, 0]
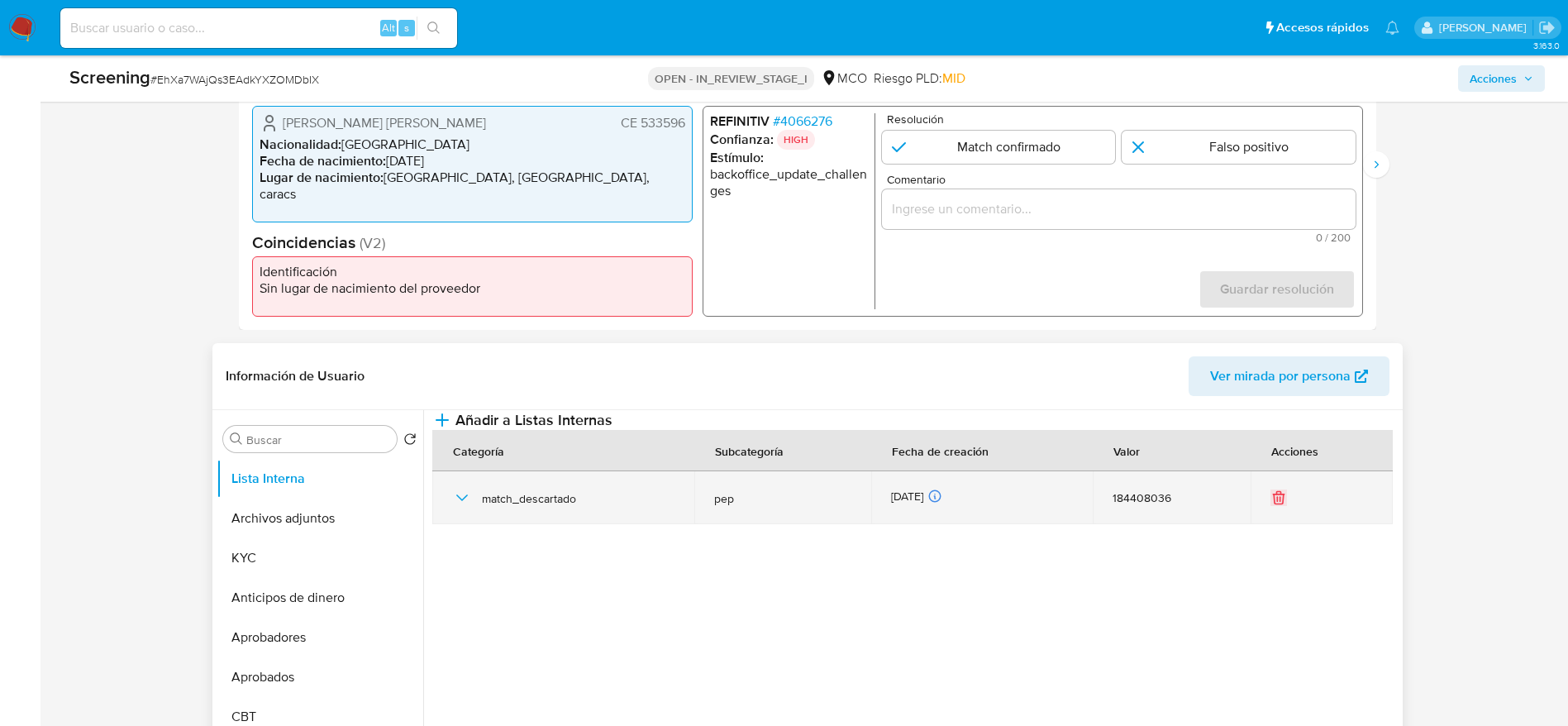
click at [479, 524] on div "match_descartado" at bounding box center [564, 497] width 224 height 53
click at [464, 508] on icon "button" at bounding box center [462, 497] width 20 height 20
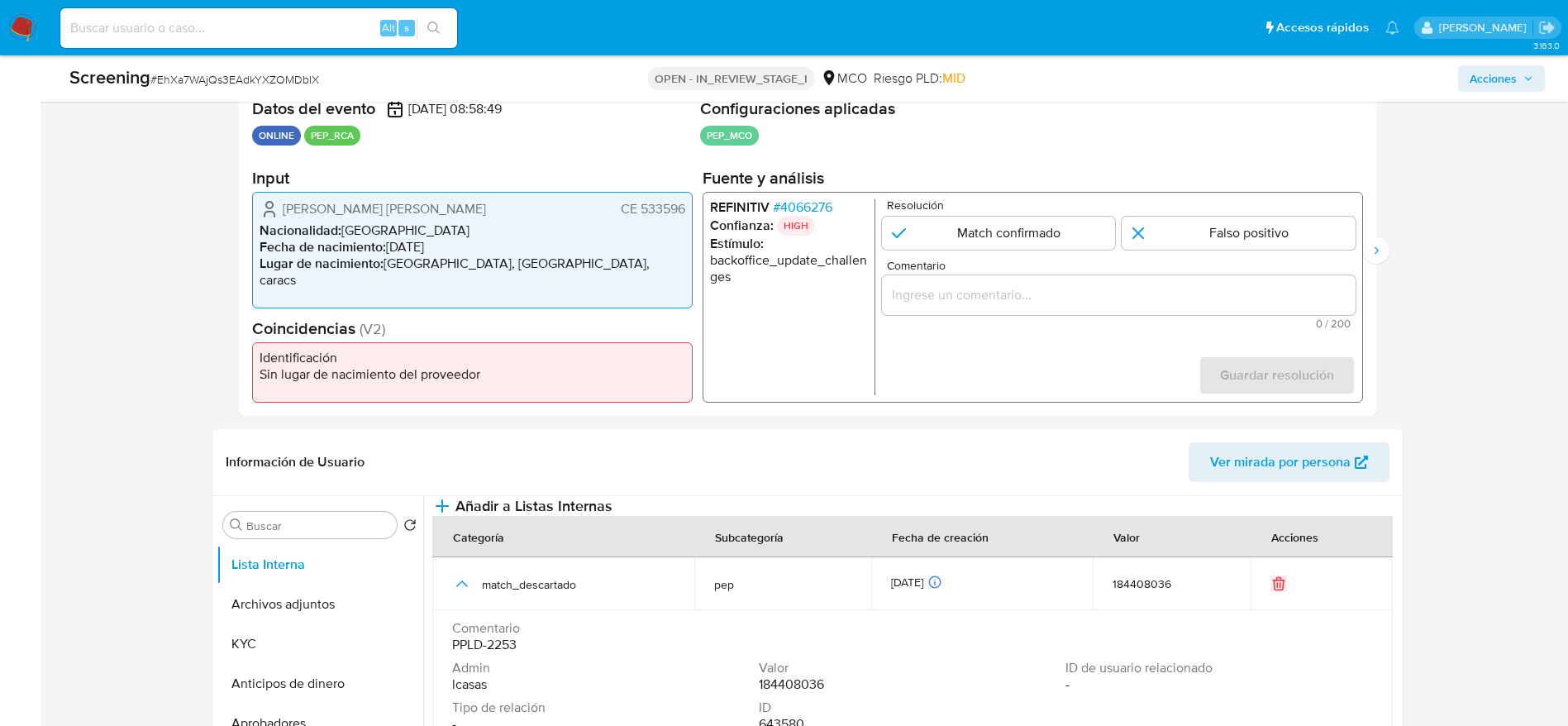
scroll to position [307, 0]
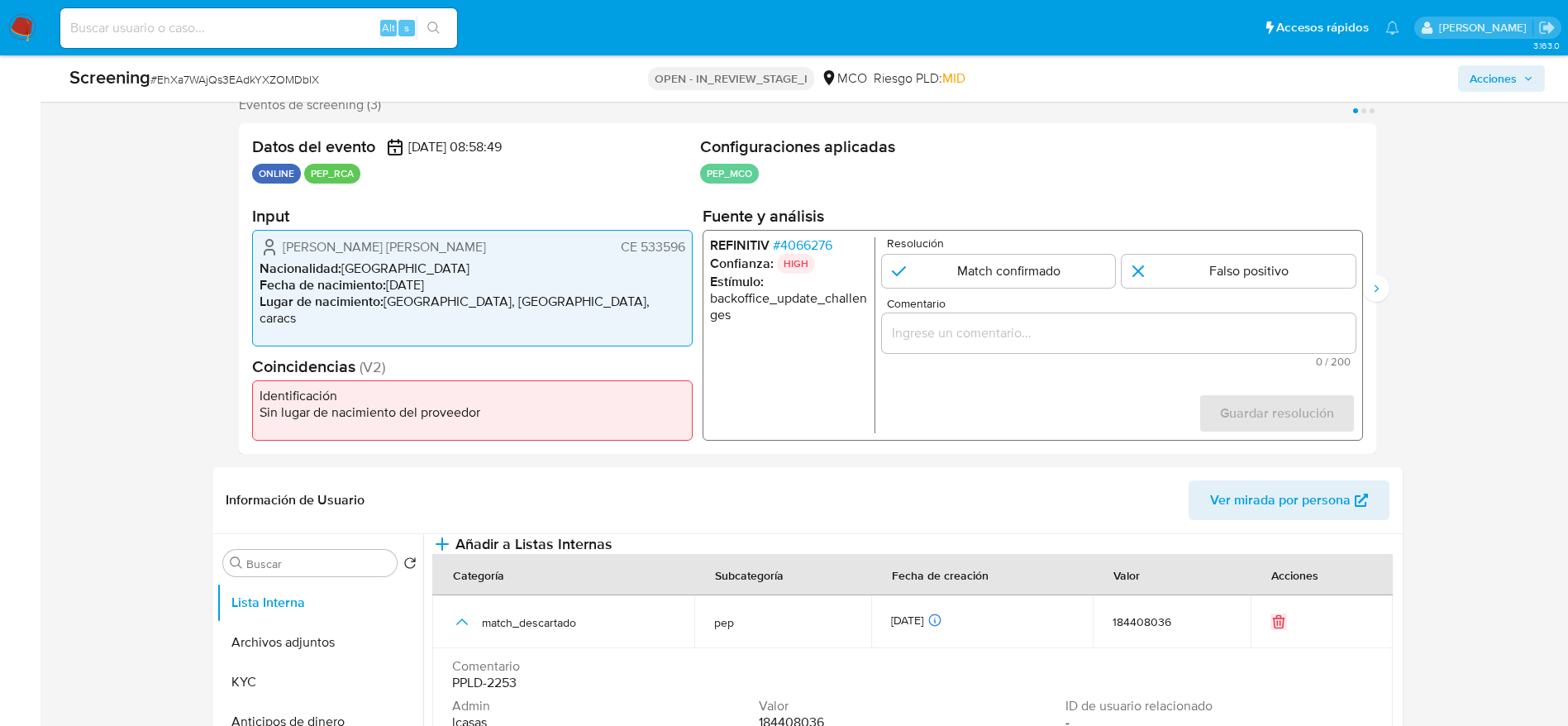
drag, startPoint x: 263, startPoint y: 247, endPoint x: 688, endPoint y: 241, distance: 425.0
click at [688, 241] on div "Miguel Angel Gonzalez Navarro CE 533596 Nacionalidad : Venezuela Fecha de nacim…" at bounding box center [472, 287] width 440 height 117
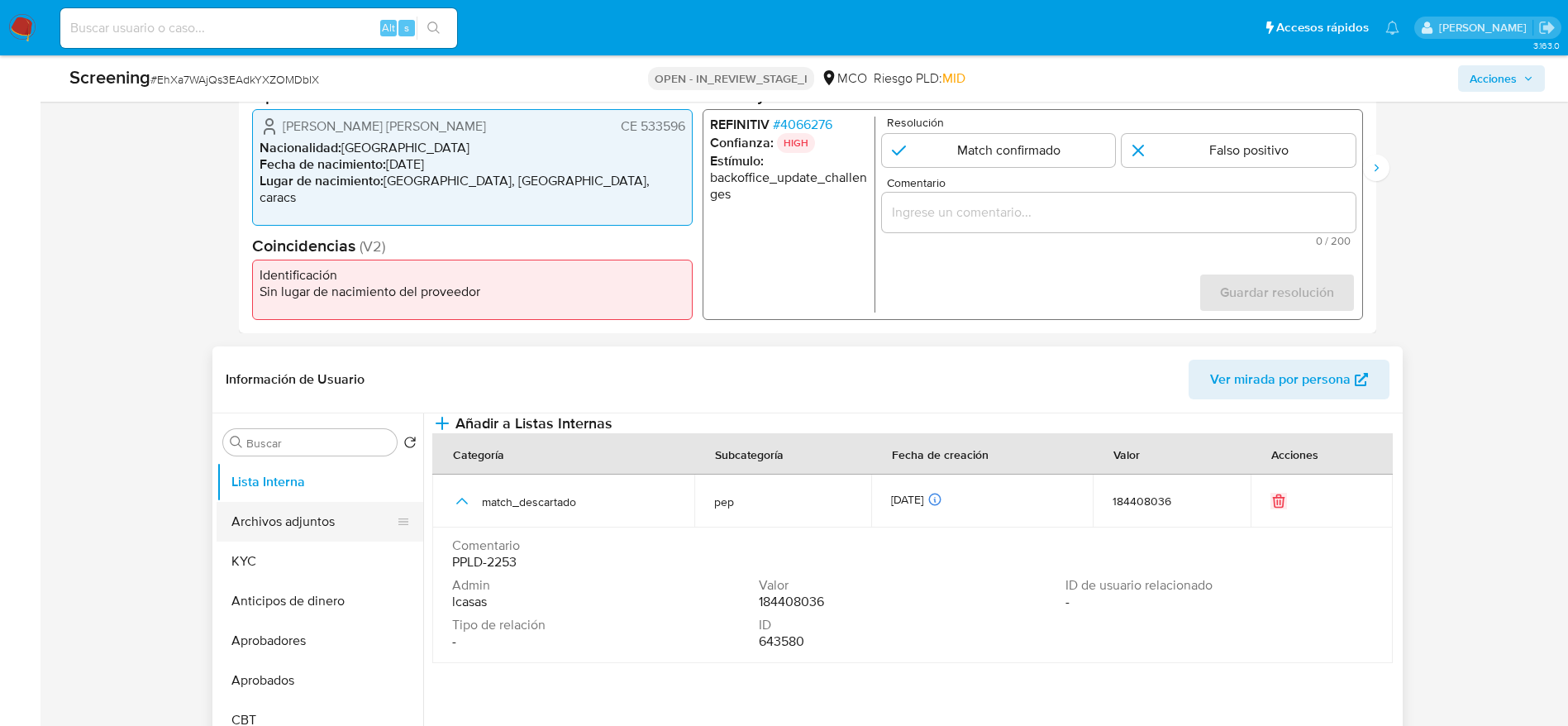
scroll to position [432, 0]
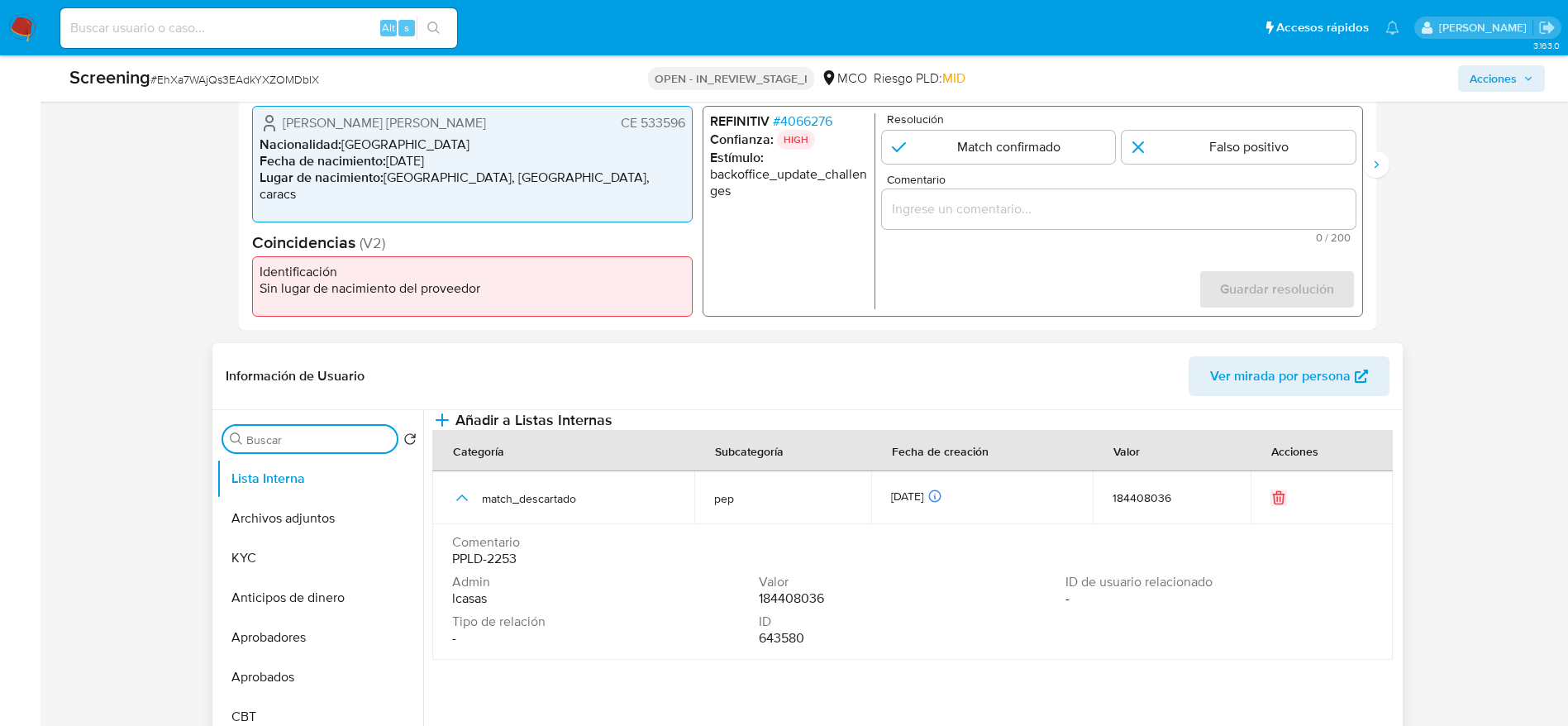
click at [282, 442] on input "Buscar" at bounding box center [318, 439] width 144 height 15
type input "DO"
click at [284, 624] on button "Documentación" at bounding box center [313, 637] width 194 height 40
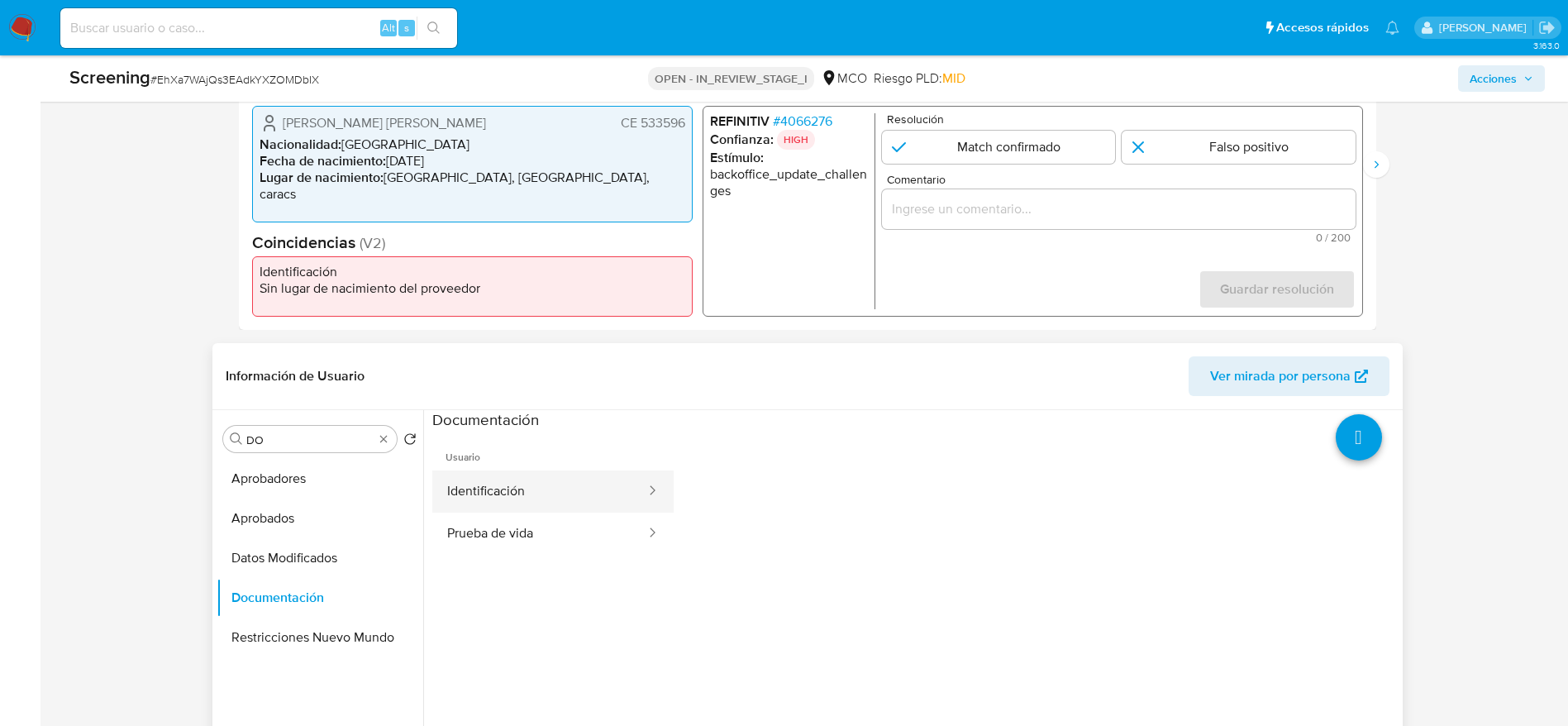
click at [529, 504] on button "Identificación" at bounding box center [540, 491] width 215 height 42
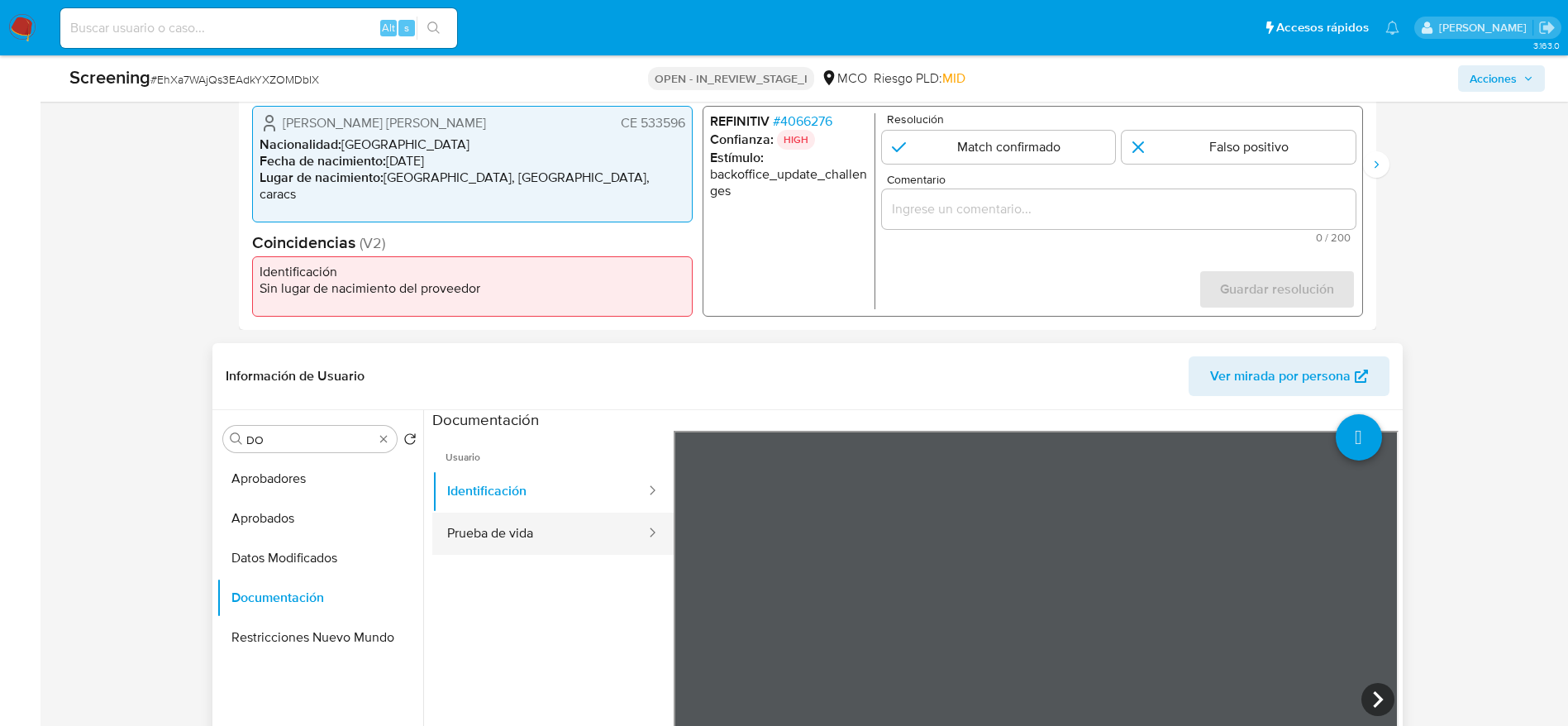
click at [522, 533] on button "Prueba de vida" at bounding box center [540, 533] width 215 height 42
click at [802, 109] on div "REFINITIV # 4066276 Confianza: HIGH Estímulo : backoffice_update_challenges Res…" at bounding box center [1032, 211] width 660 height 211
click at [802, 113] on span "# 4066276" at bounding box center [802, 121] width 60 height 16
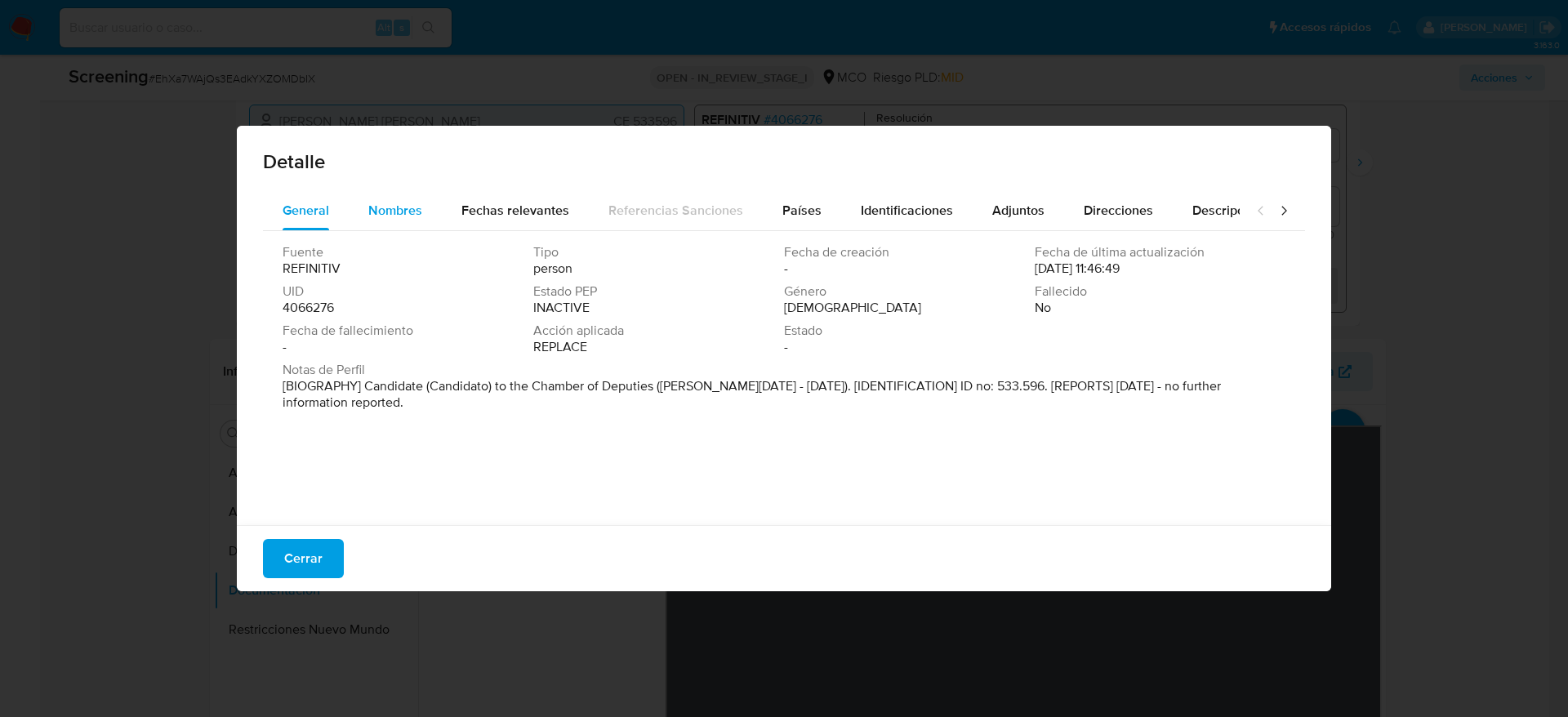
click at [409, 209] on span "Nombres" at bounding box center [395, 210] width 54 height 19
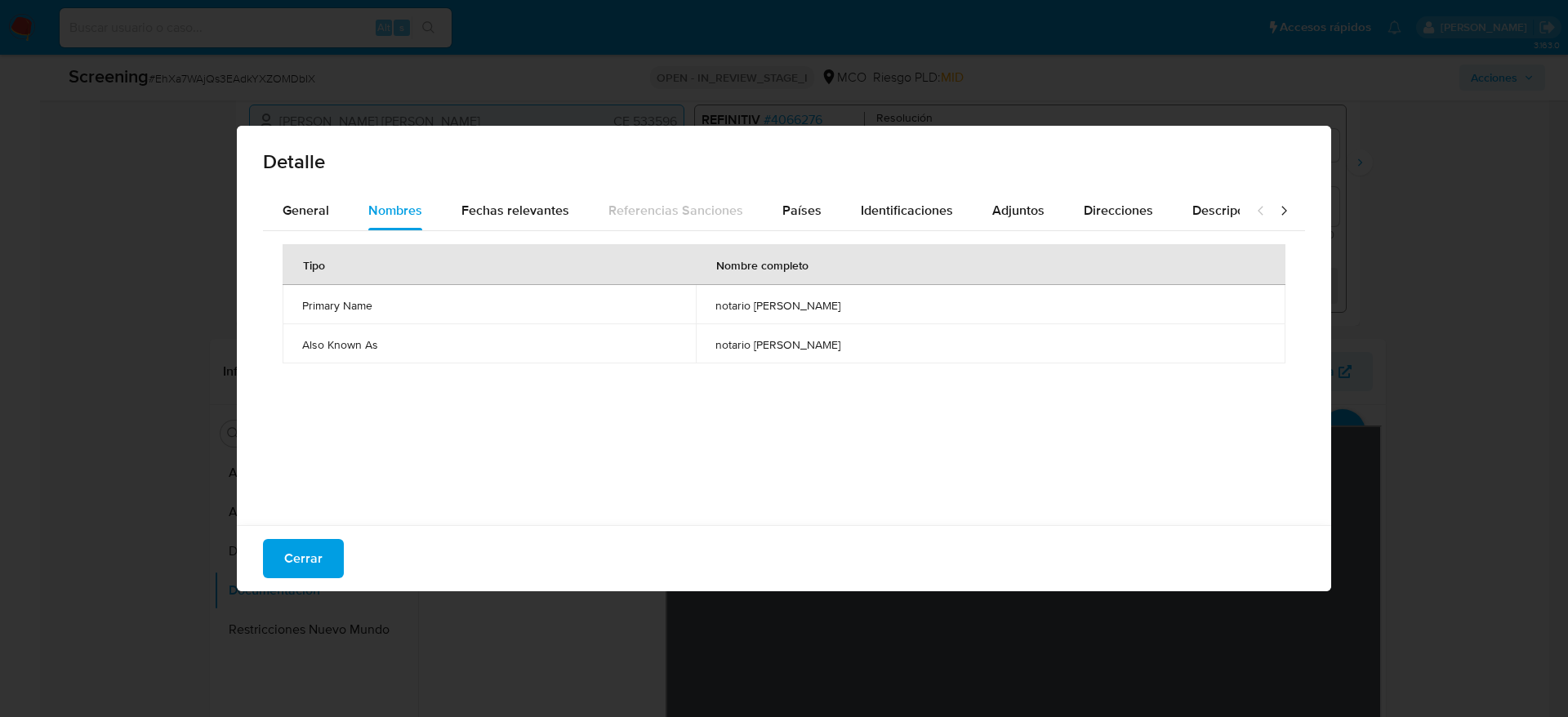
click at [737, 302] on td "notario armando ruiz" at bounding box center [991, 304] width 590 height 40
click at [737, 304] on td "notario armando ruiz" at bounding box center [991, 304] width 590 height 40
click at [774, 208] on button "Países" at bounding box center [802, 211] width 78 height 40
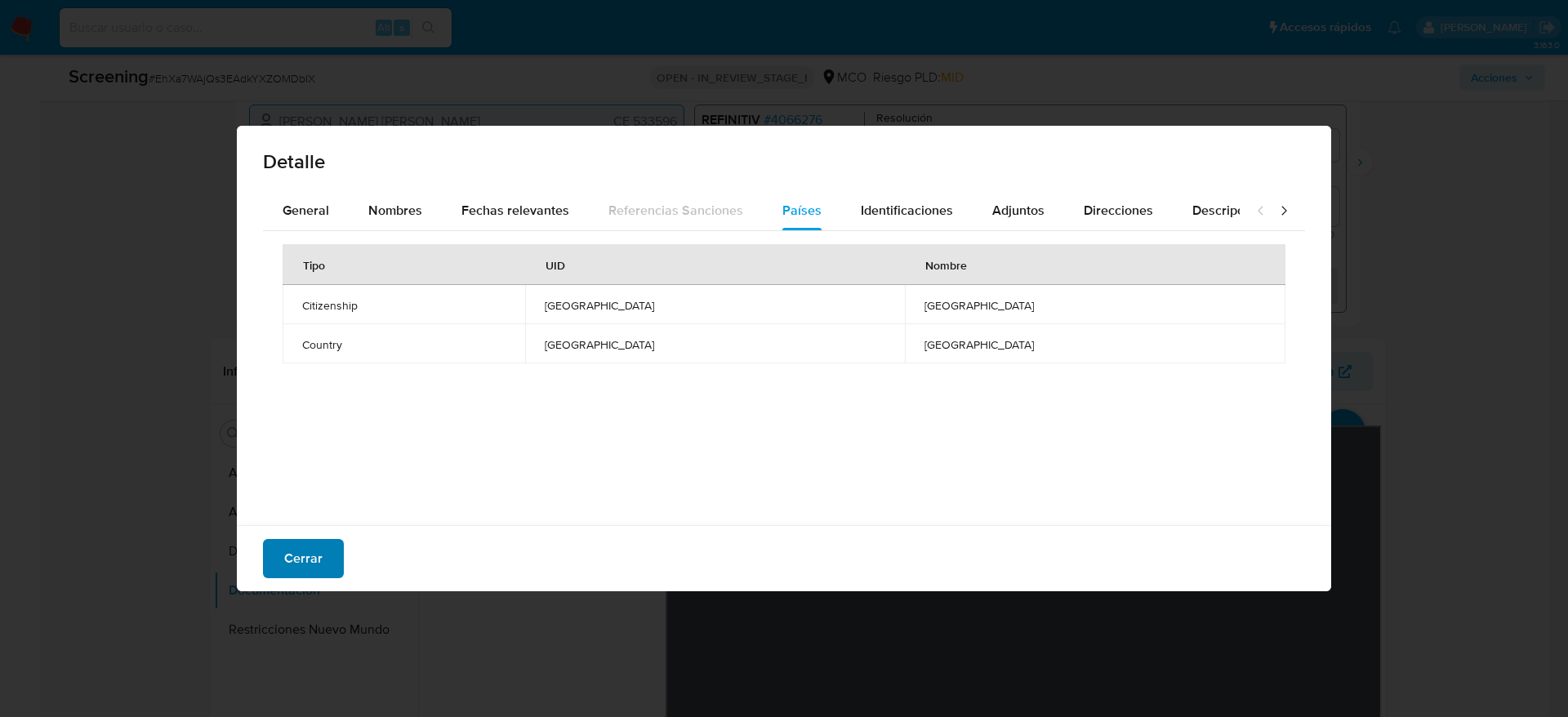
click at [309, 565] on span "Cerrar" at bounding box center [303, 558] width 39 height 36
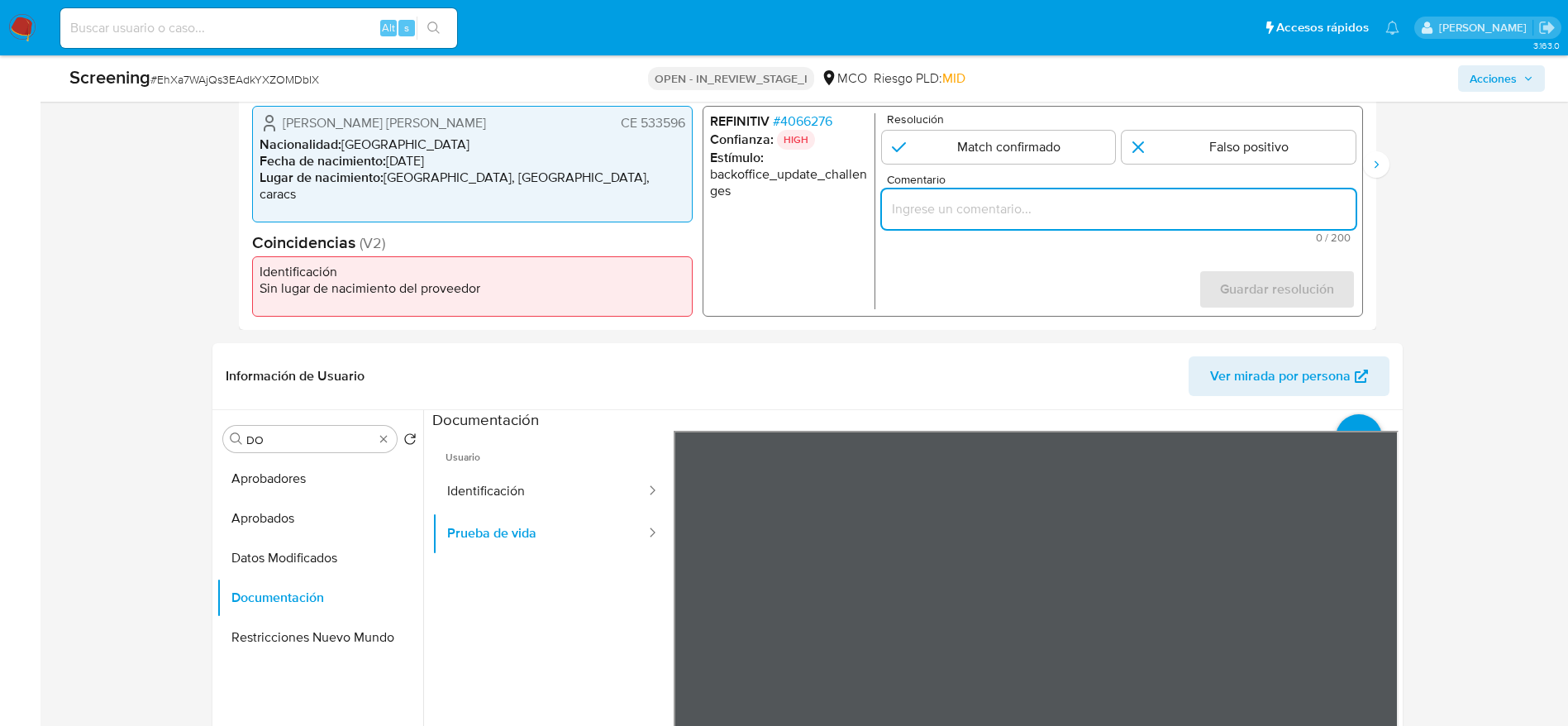
click at [1195, 199] on input "Comentario" at bounding box center [1118, 209] width 473 height 21
paste input "Compara al usuario Miguel Angel Gonzalez Navarro CE 533596 con el PEP "notario …"
type input "Compara al usuario Miguel Angel Gonzalez Navarro CE 533596 con el PEP "notario …"
click at [1169, 139] on input "1 de 3" at bounding box center [1239, 147] width 234 height 33
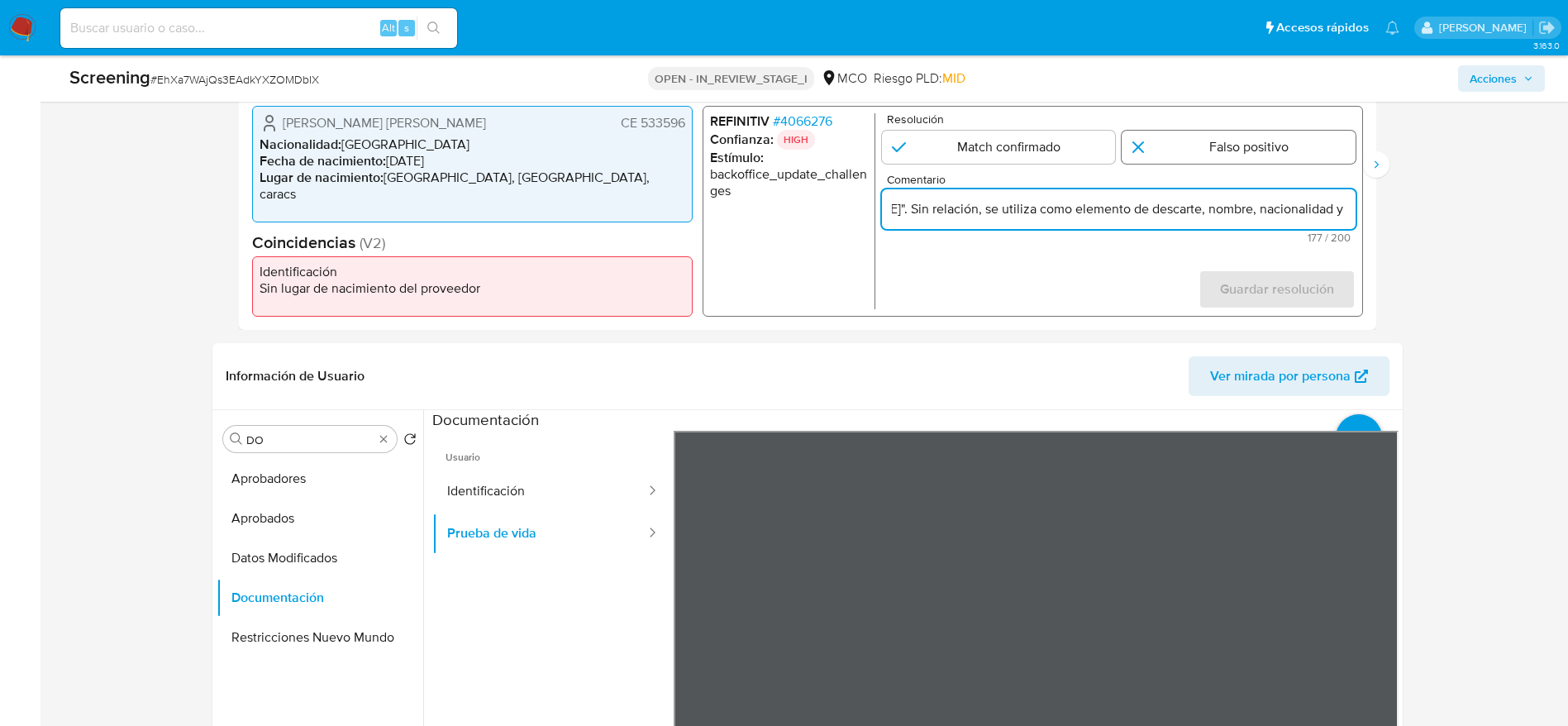
radio input "true"
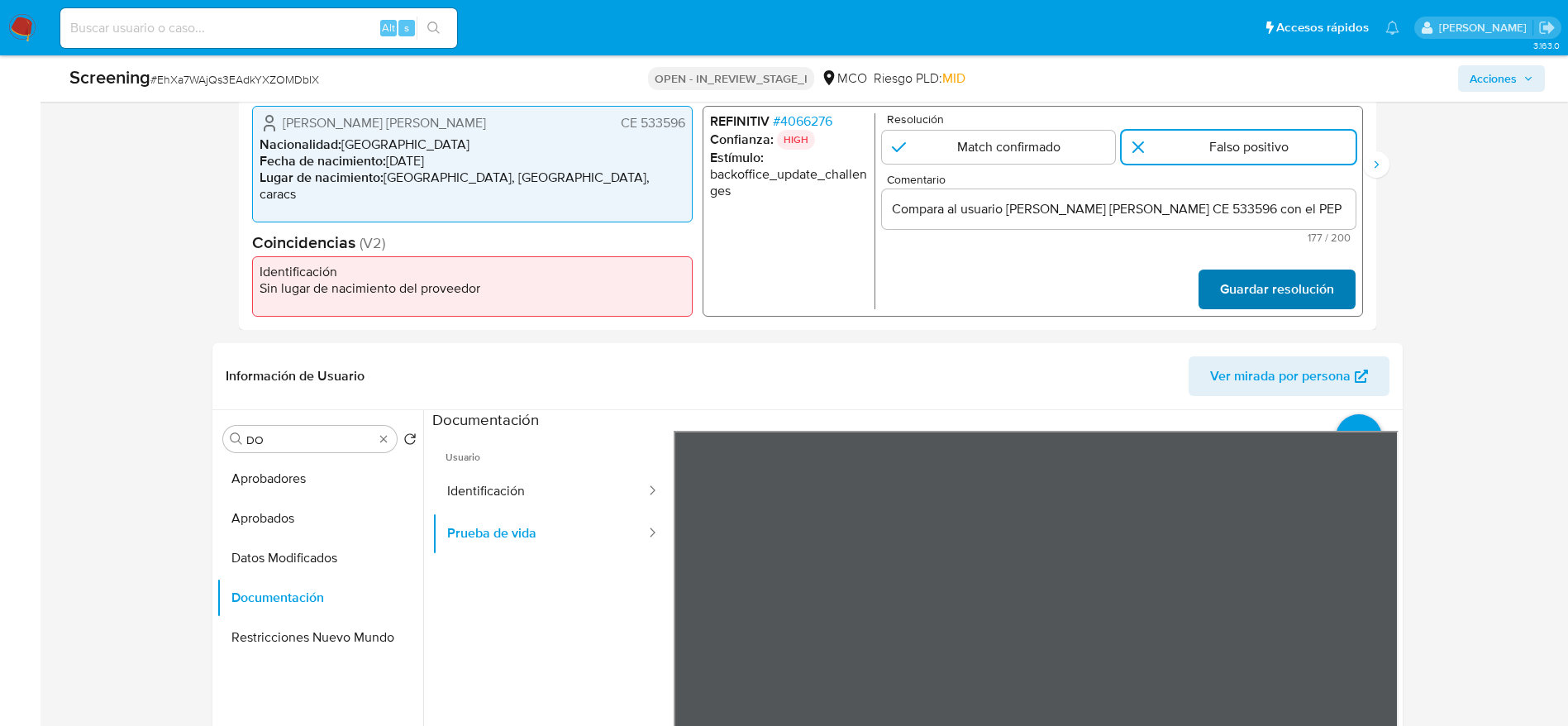
click at [1236, 287] on span "Guardar resolución" at bounding box center [1276, 289] width 114 height 37
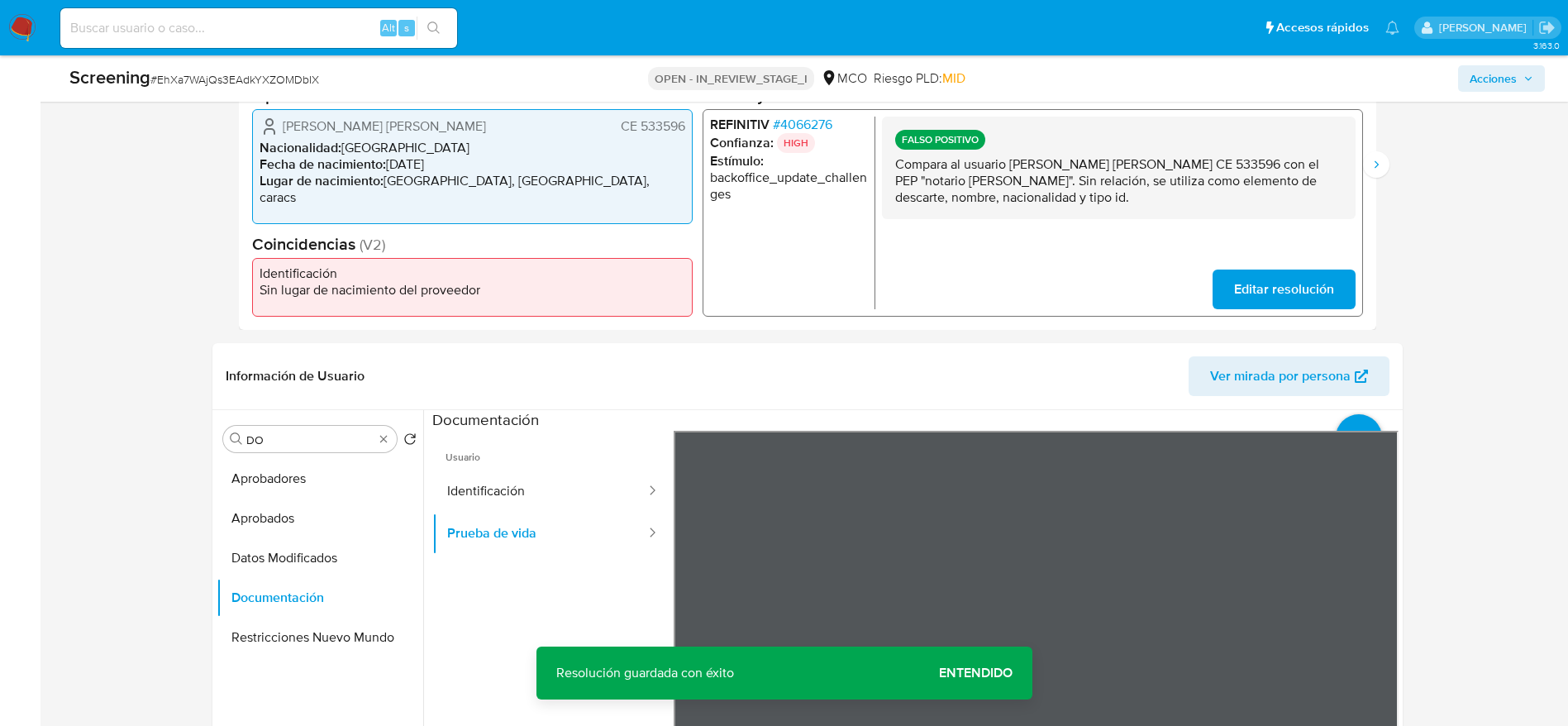
click at [1220, 197] on p "Compara al usuario Miguel Angel Gonzalez Navarro CE 533596 con el PEP "notario …" at bounding box center [1118, 180] width 447 height 49
click at [1384, 157] on button "Siguiente" at bounding box center [1376, 164] width 26 height 26
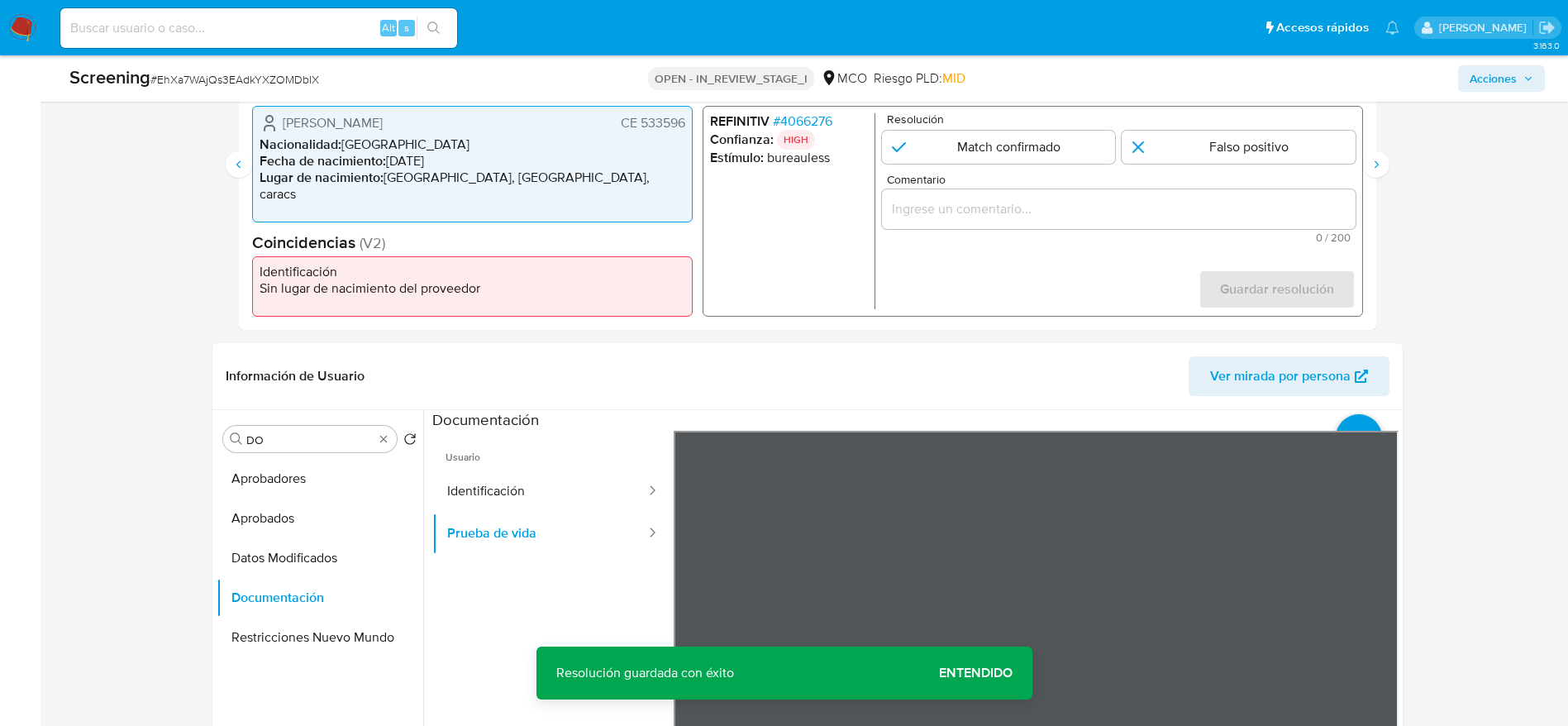
click at [1277, 188] on div "Comentario 0 / 200 200 caracteres restantes" at bounding box center [1118, 207] width 473 height 69
click at [1277, 151] on input "2 de 3" at bounding box center [1239, 147] width 234 height 33
radio input "true"
click at [1246, 222] on div "2 de 3" at bounding box center [1118, 209] width 473 height 40
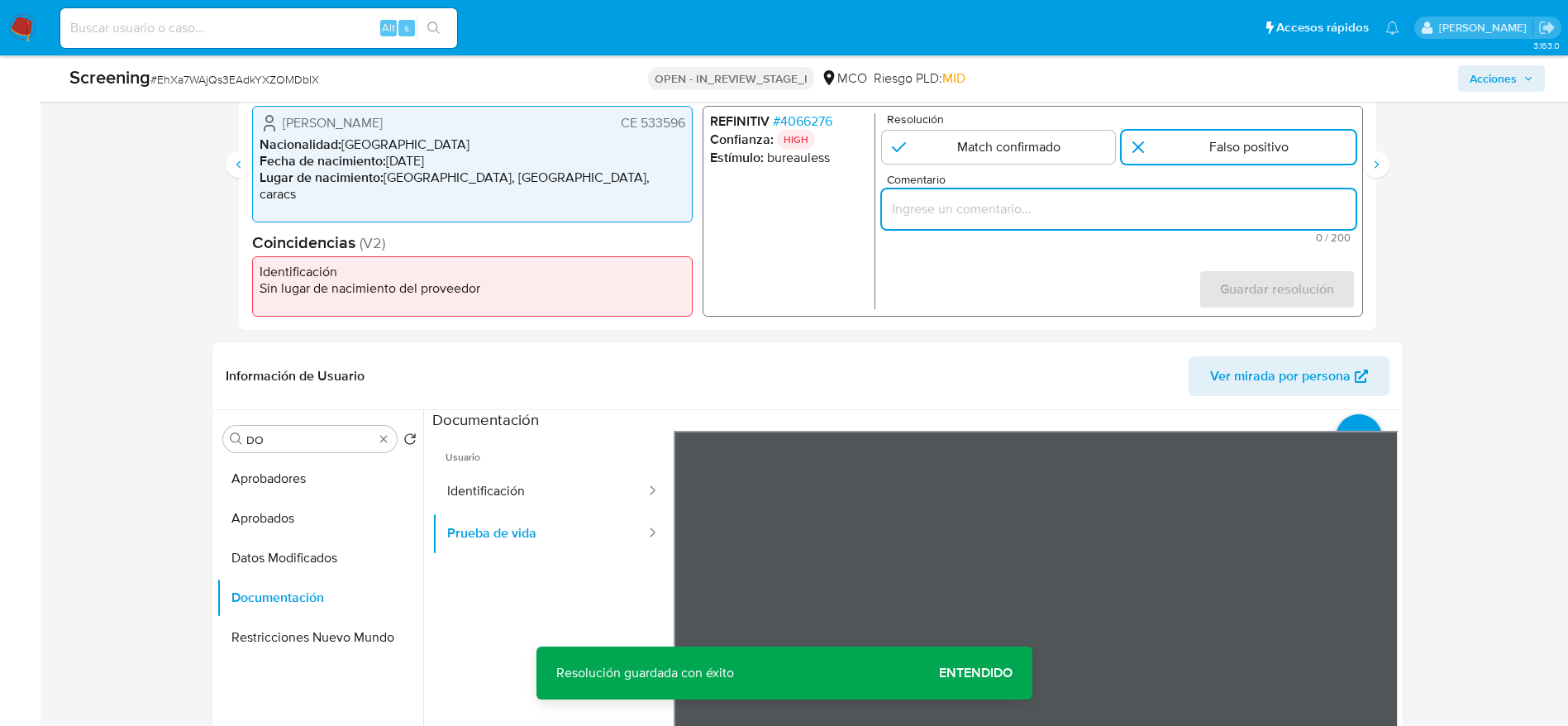
paste input "Compara al usuario Miguel Angel Gonzalez Navarro CE 533596 con el PEP "notario …"
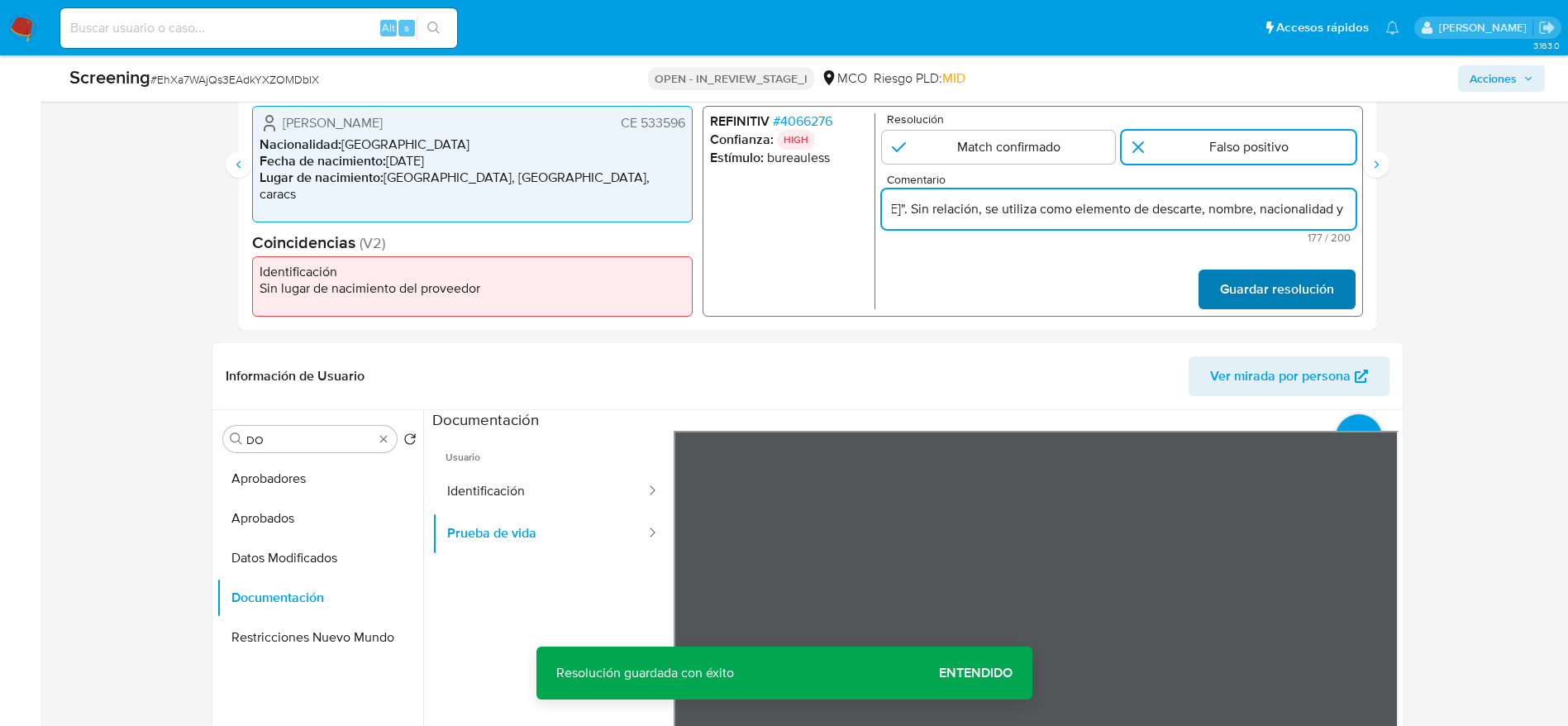
type input "Compara al usuario Miguel Angel Gonzalez Navarro CE 533596 con el PEP "notario …"
click at [1306, 287] on span "Guardar resolución" at bounding box center [1276, 289] width 114 height 37
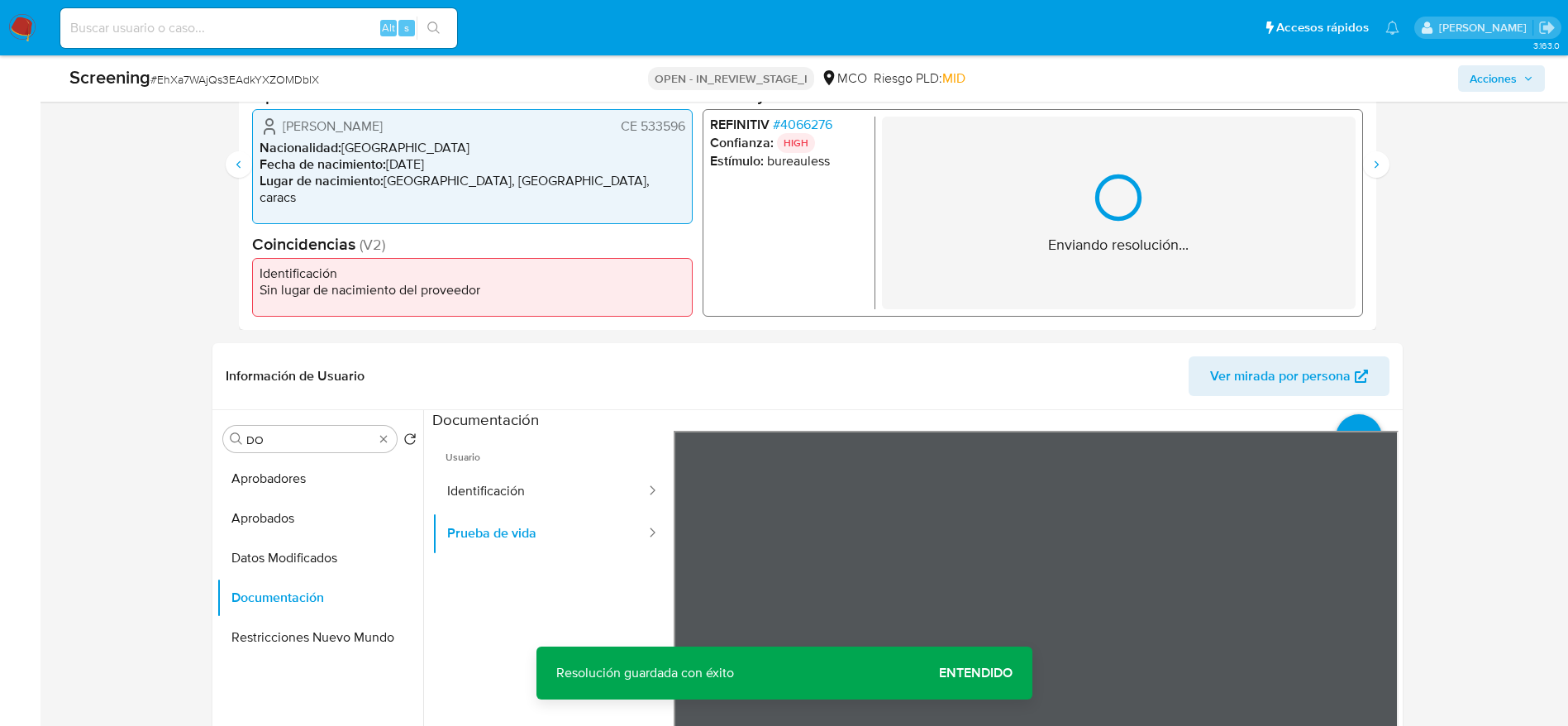
click at [1383, 161] on button "Siguiente" at bounding box center [1376, 164] width 26 height 26
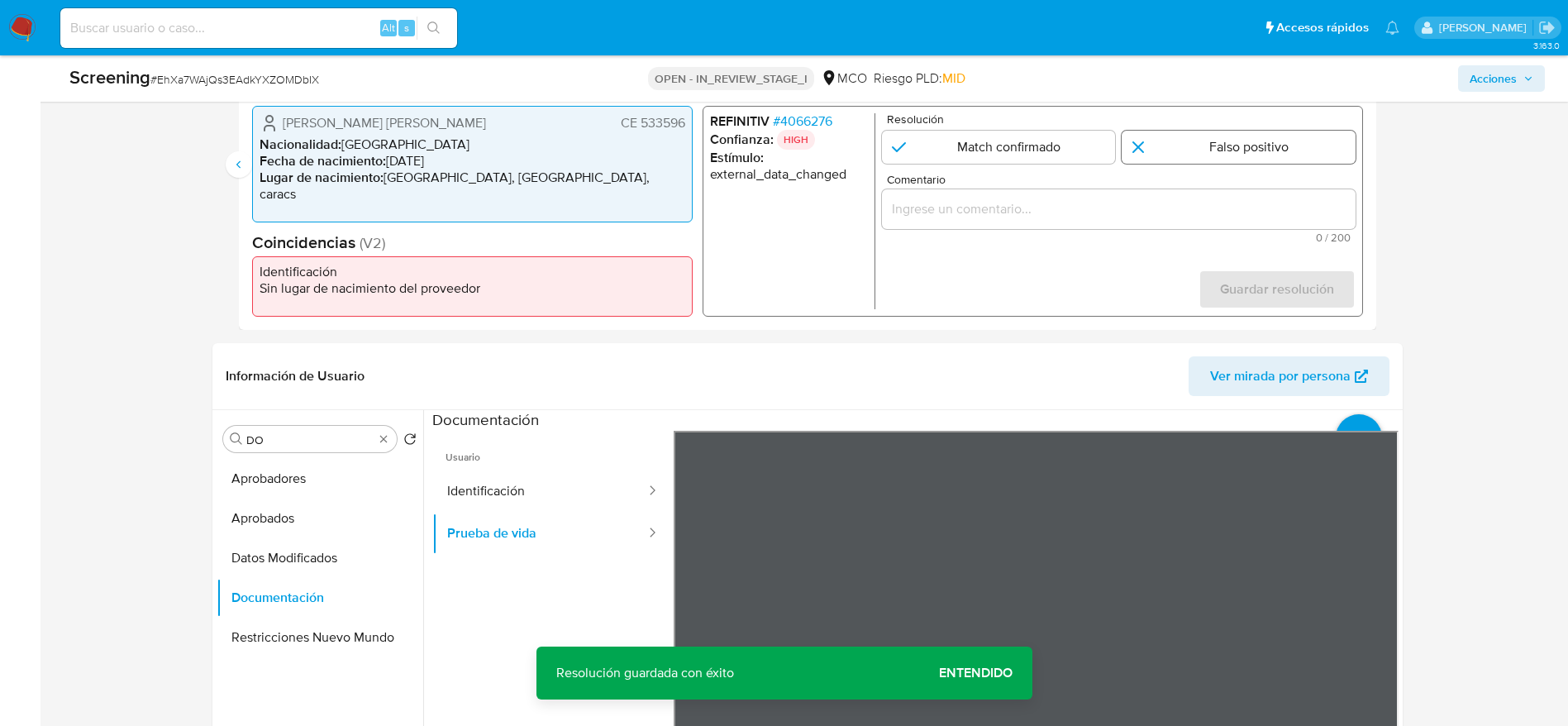
click at [1263, 149] on input "3 de 3" at bounding box center [1239, 147] width 234 height 33
radio input "true"
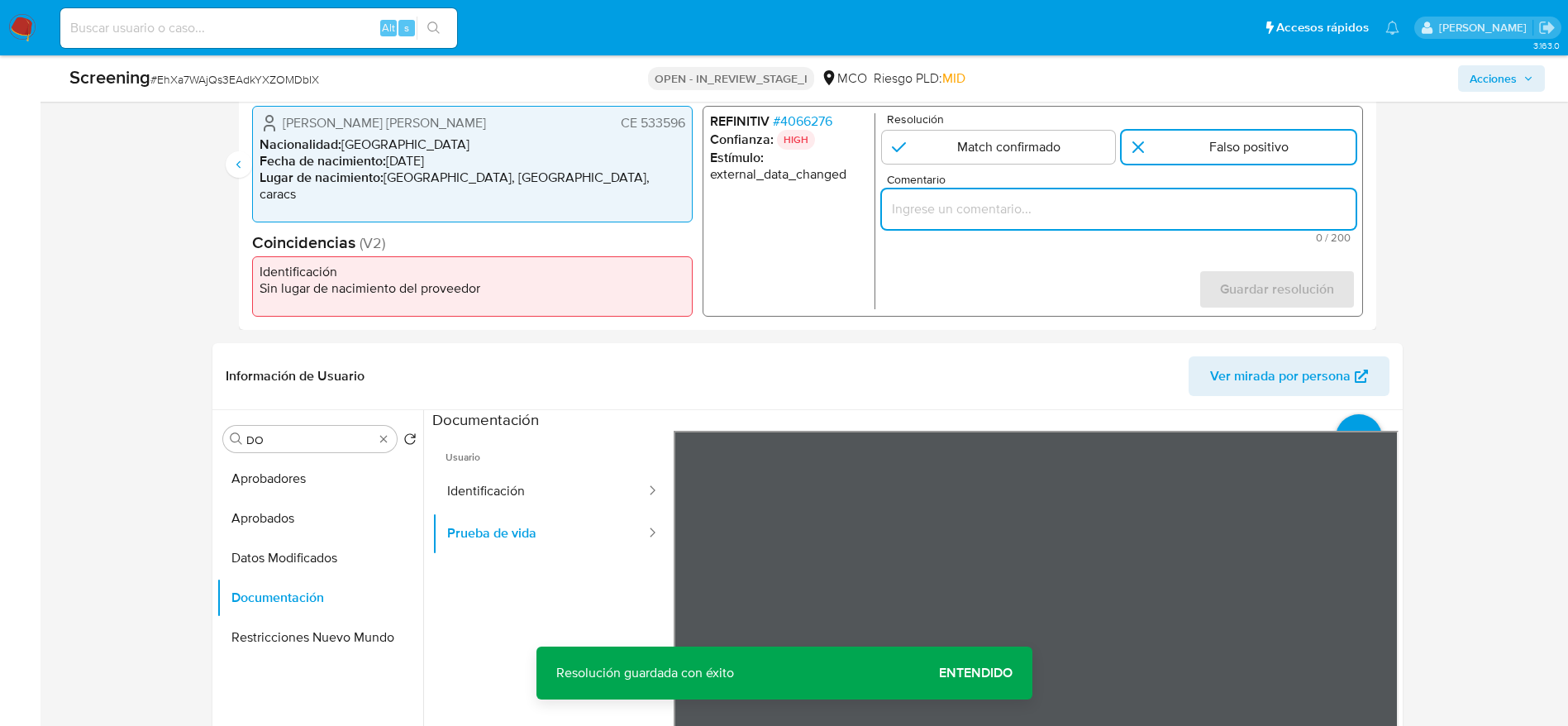
click at [1257, 211] on input "Comentario" at bounding box center [1118, 209] width 473 height 21
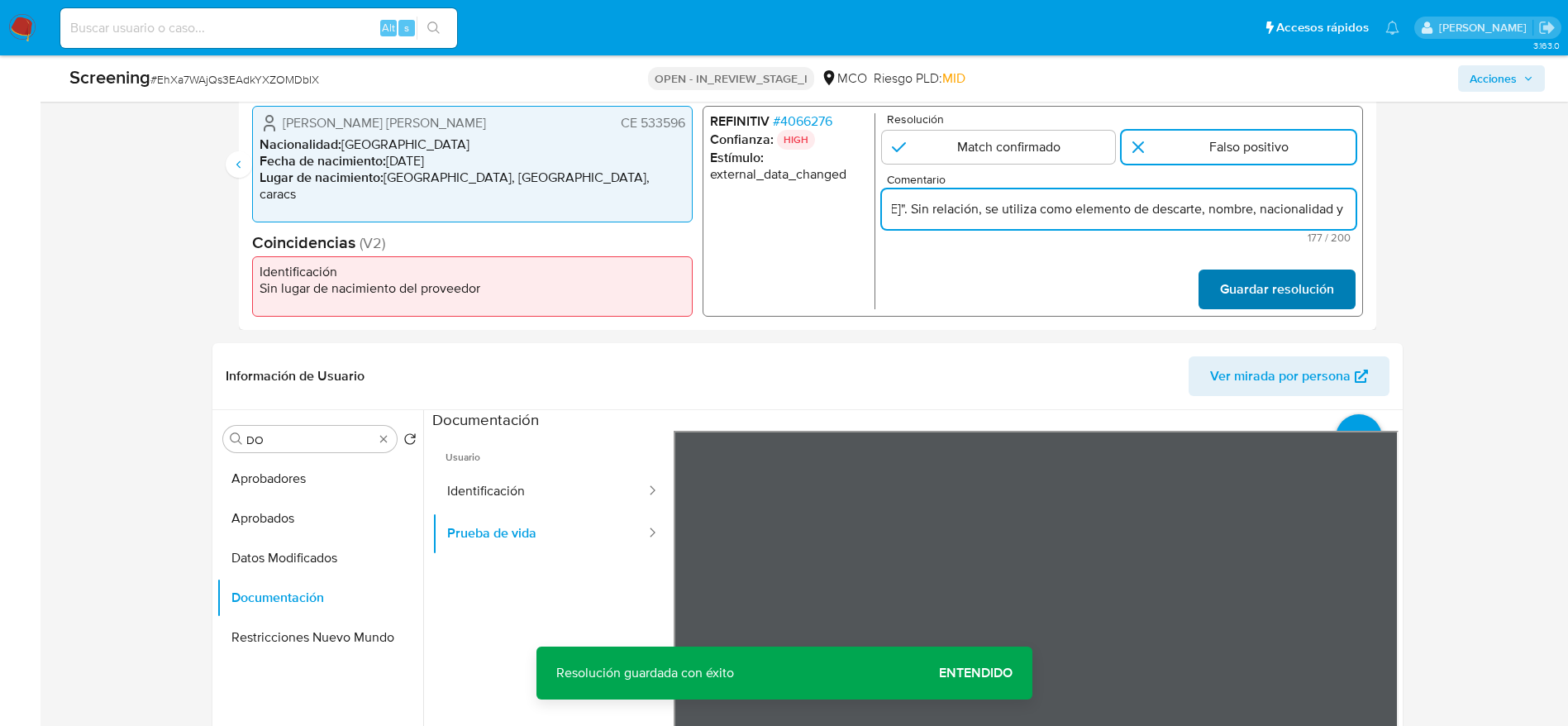
type input "Compara al usuario Miguel Angel Gonzalez Navarro CE 533596 con el PEP "notario …"
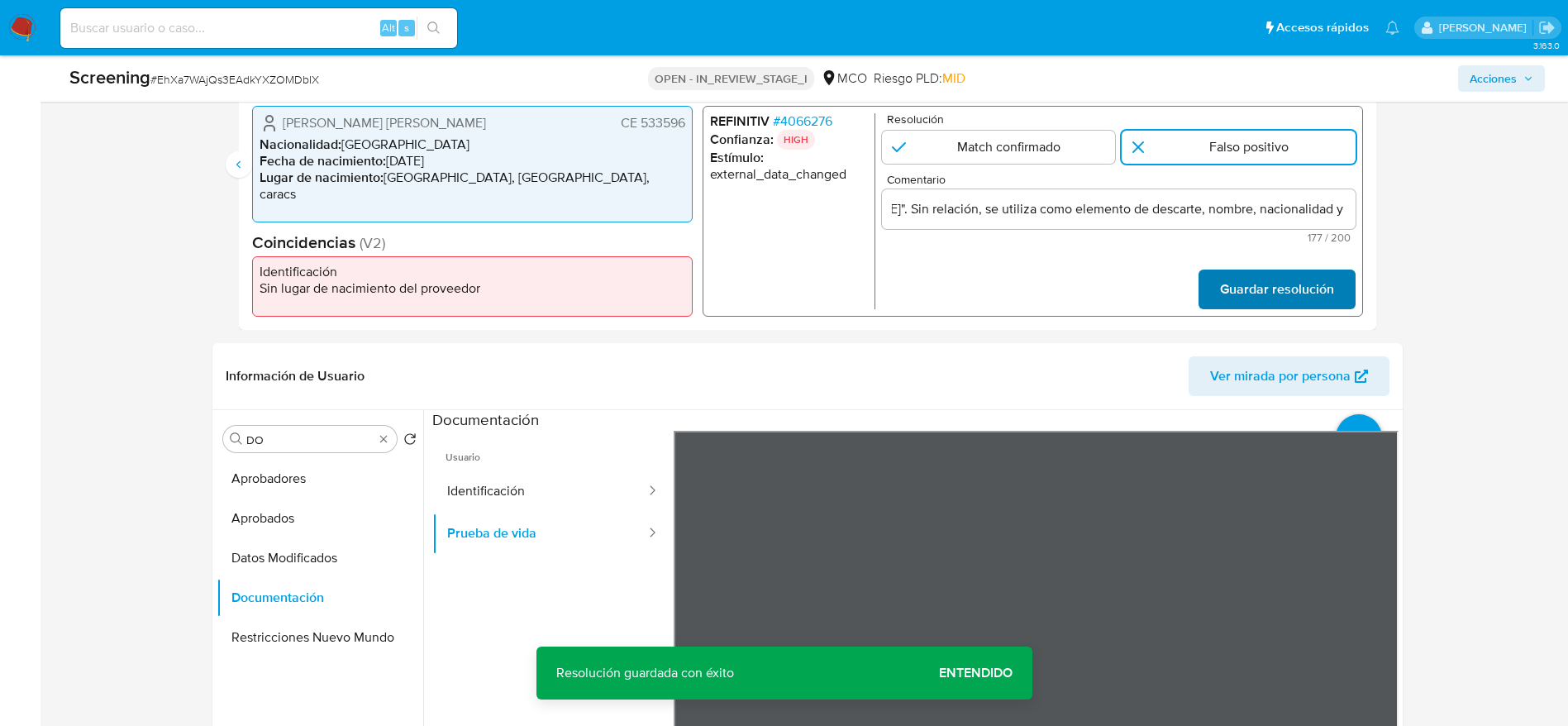
click at [1281, 292] on span "Guardar resolución" at bounding box center [1276, 289] width 114 height 37
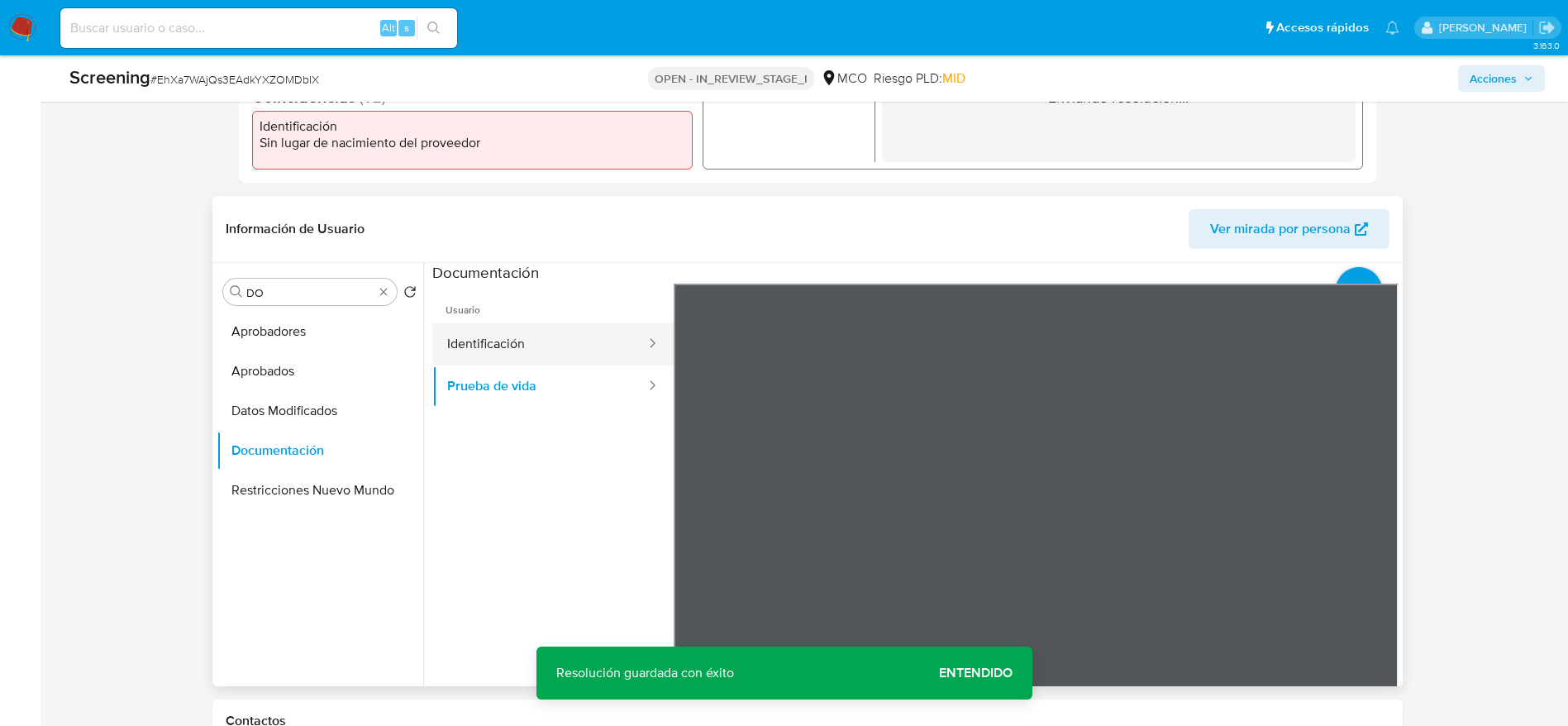
scroll to position [679, 0]
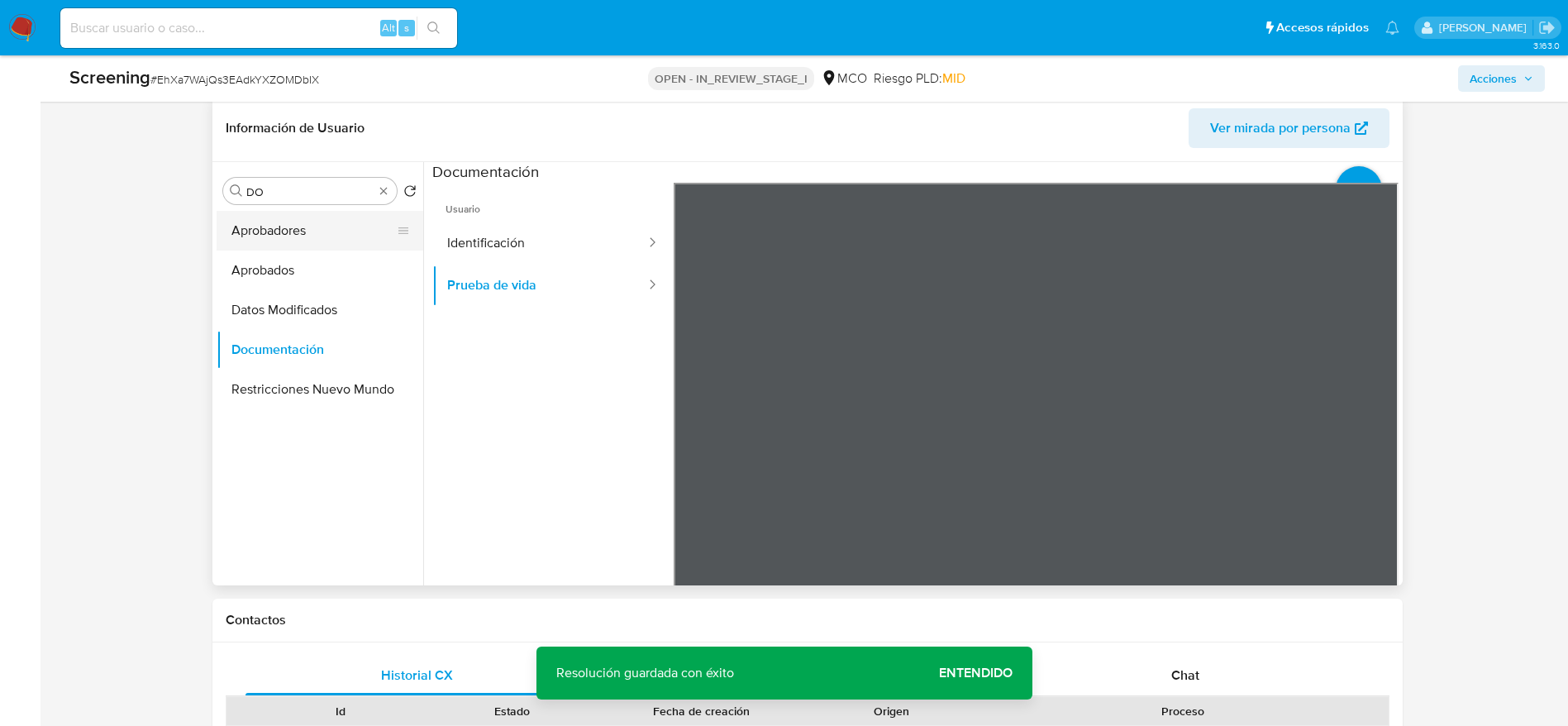
click at [310, 211] on button "Aprobadores" at bounding box center [313, 230] width 194 height 40
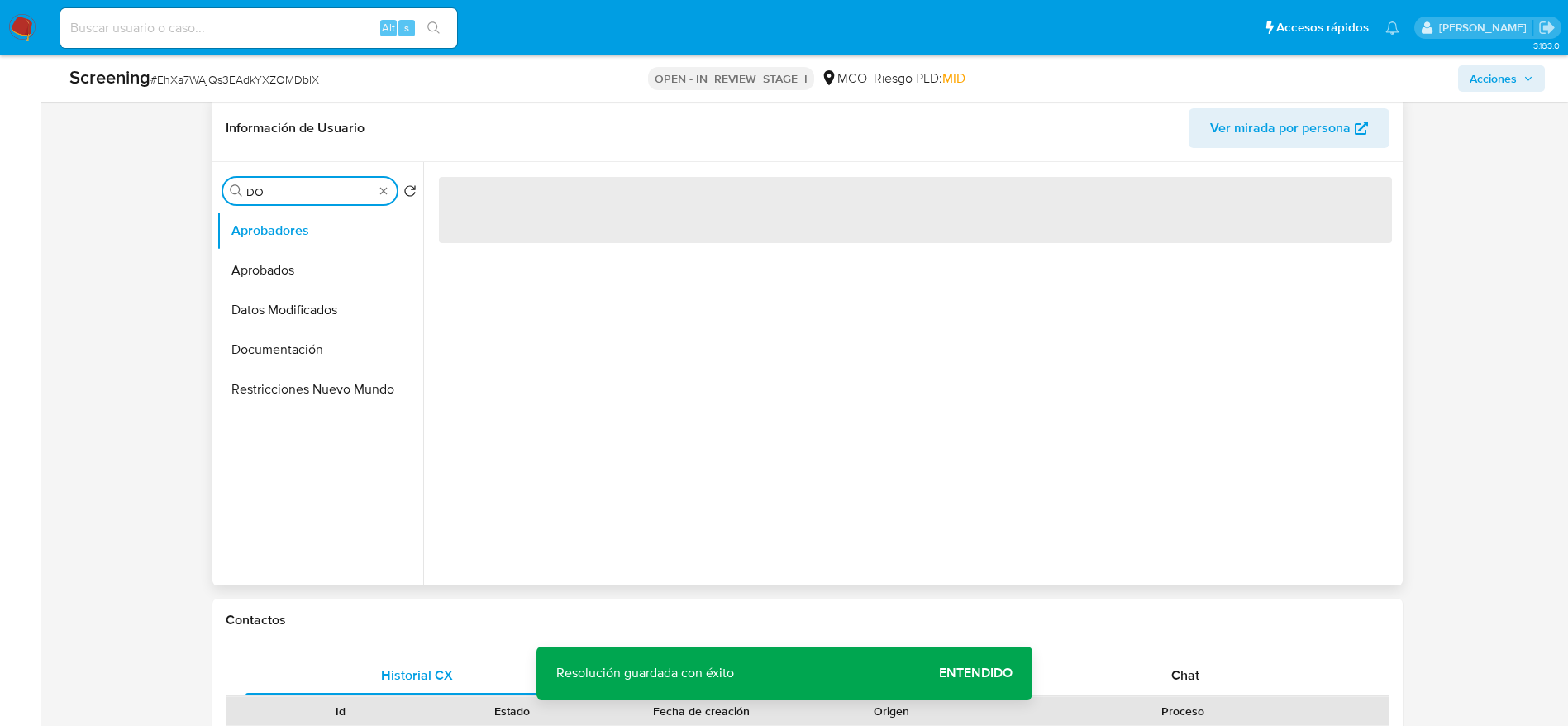
click at [308, 189] on input "DO" at bounding box center [310, 191] width 127 height 15
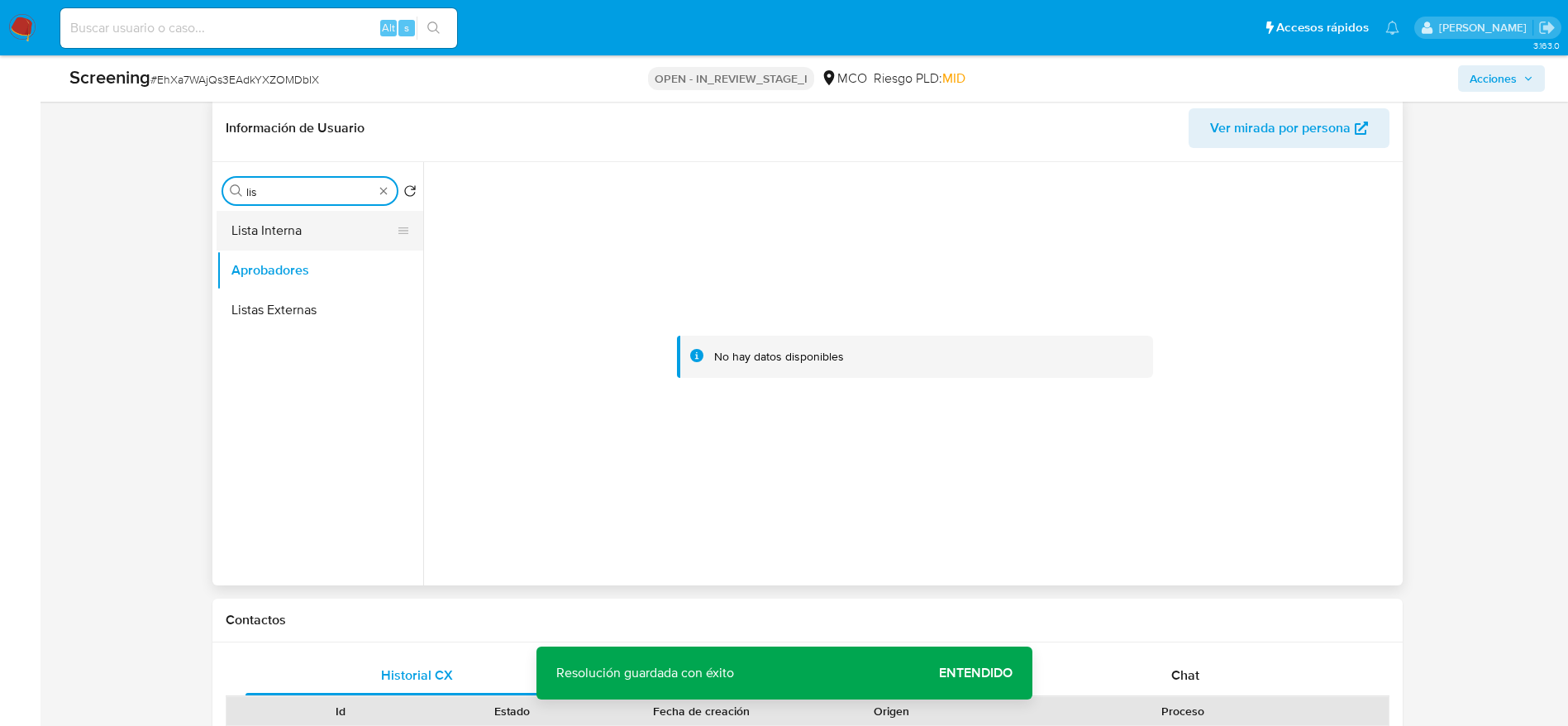
type input "lis"
click at [306, 229] on button "Lista Interna" at bounding box center [313, 230] width 194 height 40
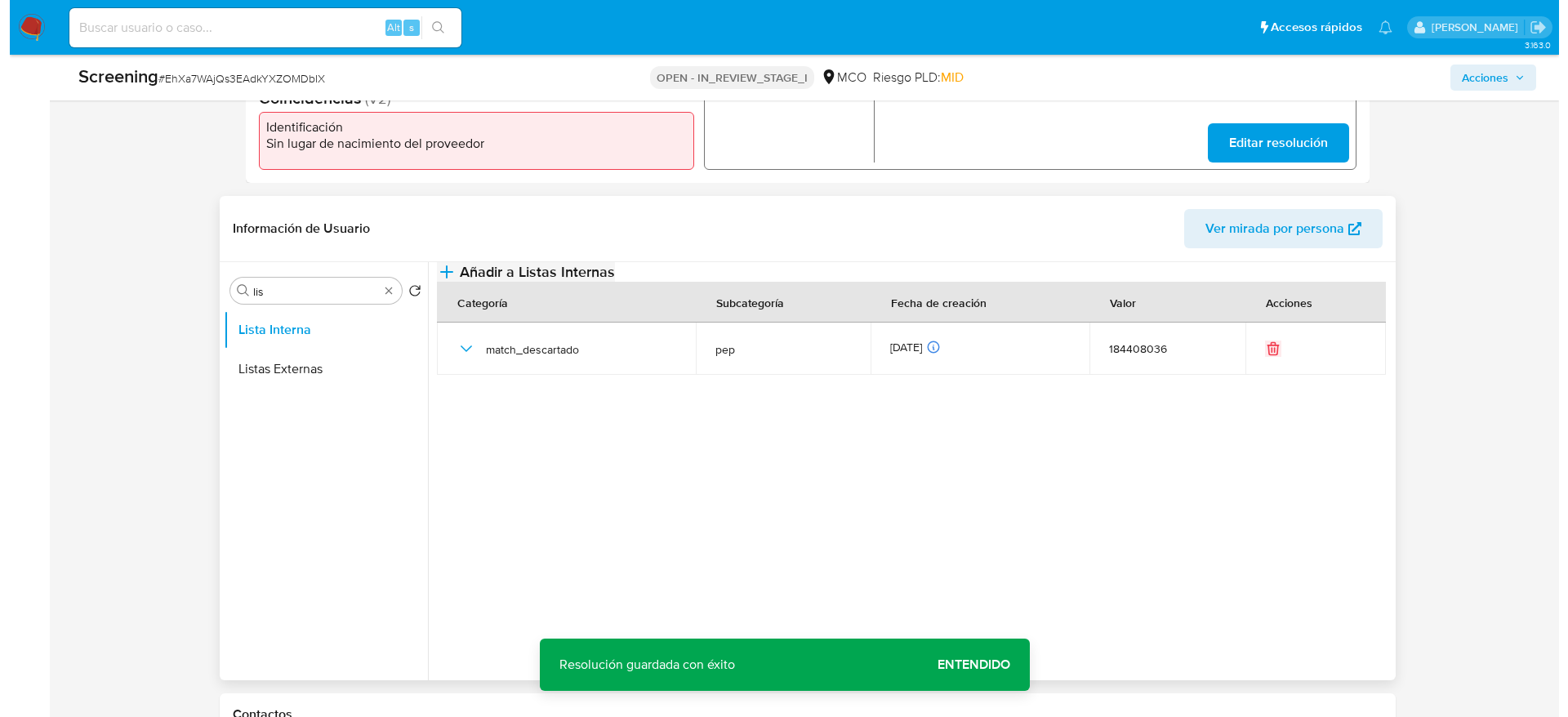
scroll to position [548, 0]
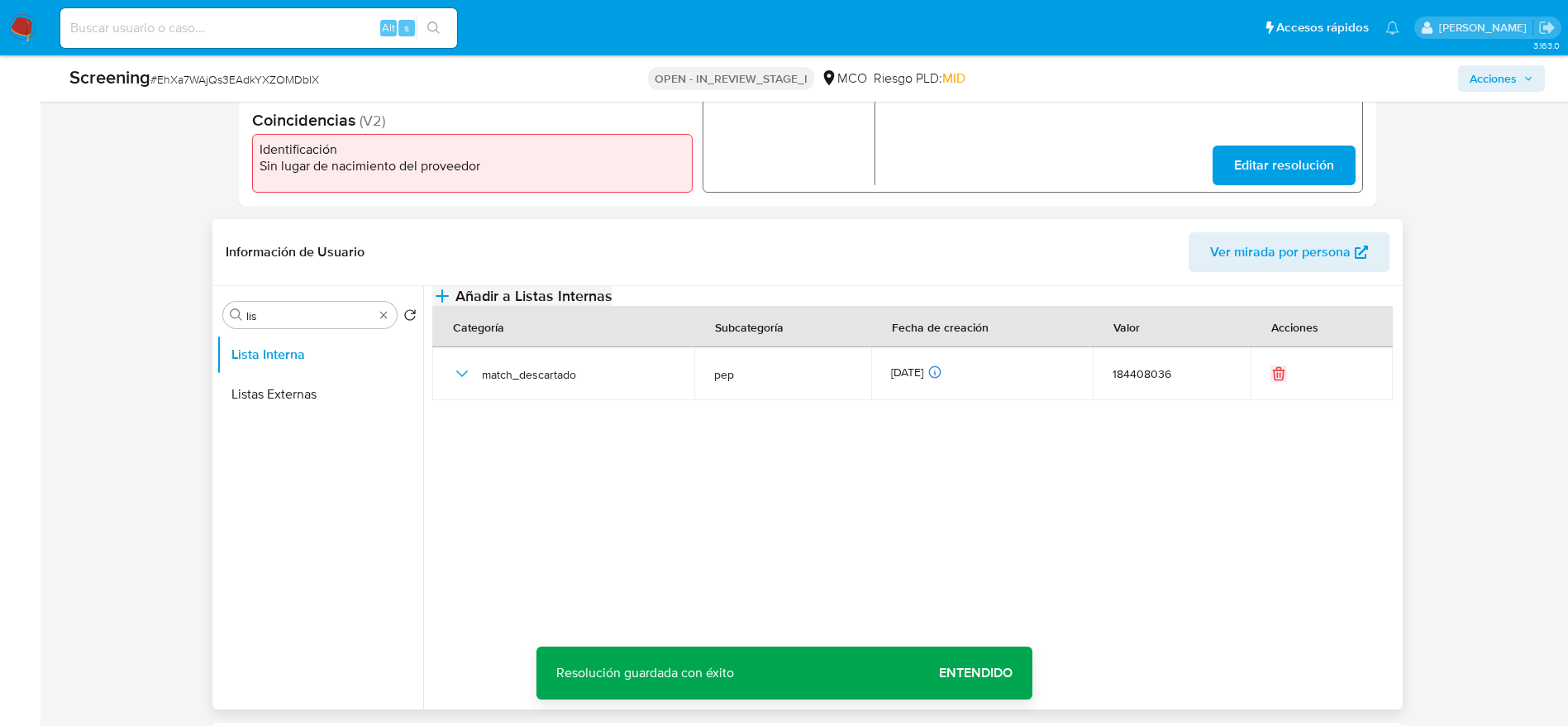
click at [452, 305] on icon "button" at bounding box center [442, 295] width 20 height 20
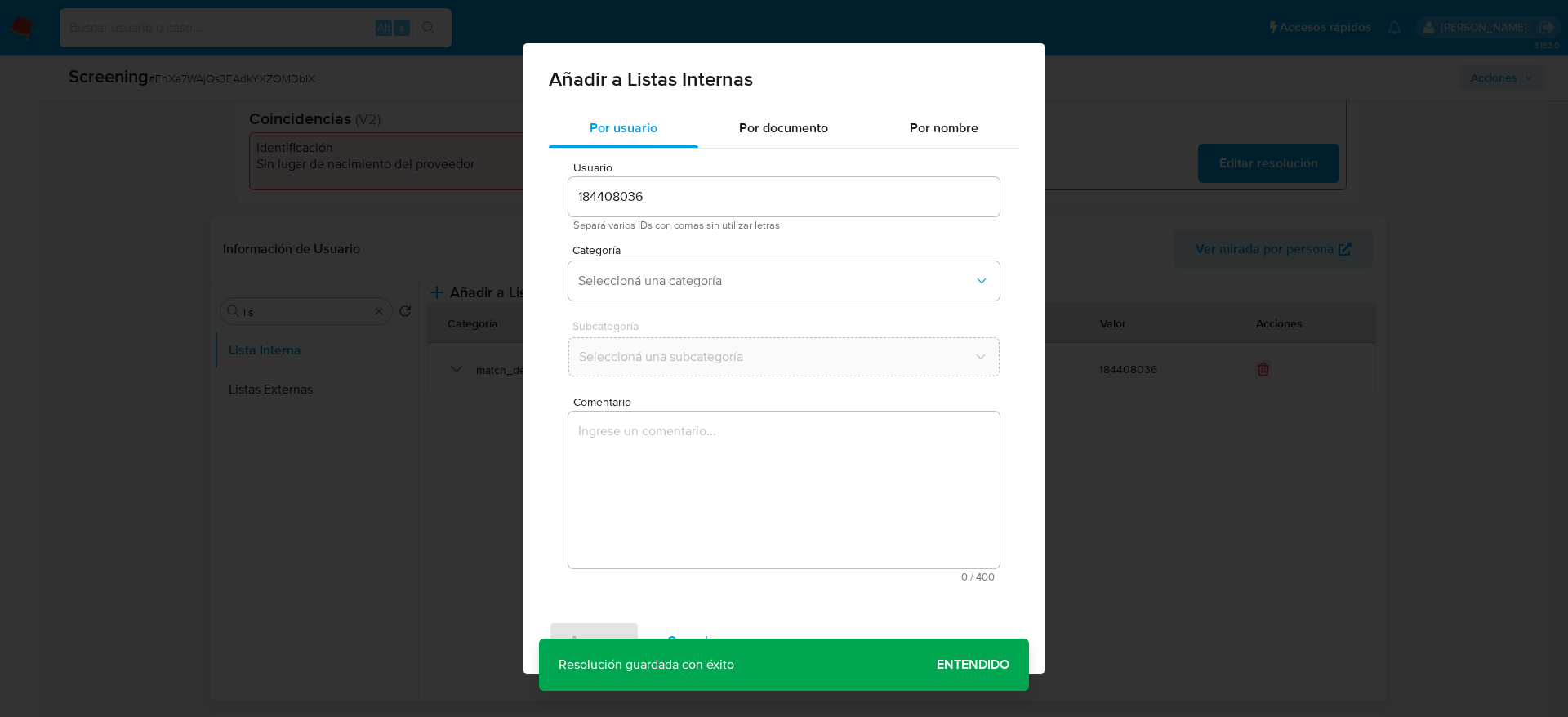
click at [789, 489] on textarea "Comentario" at bounding box center [784, 490] width 432 height 157
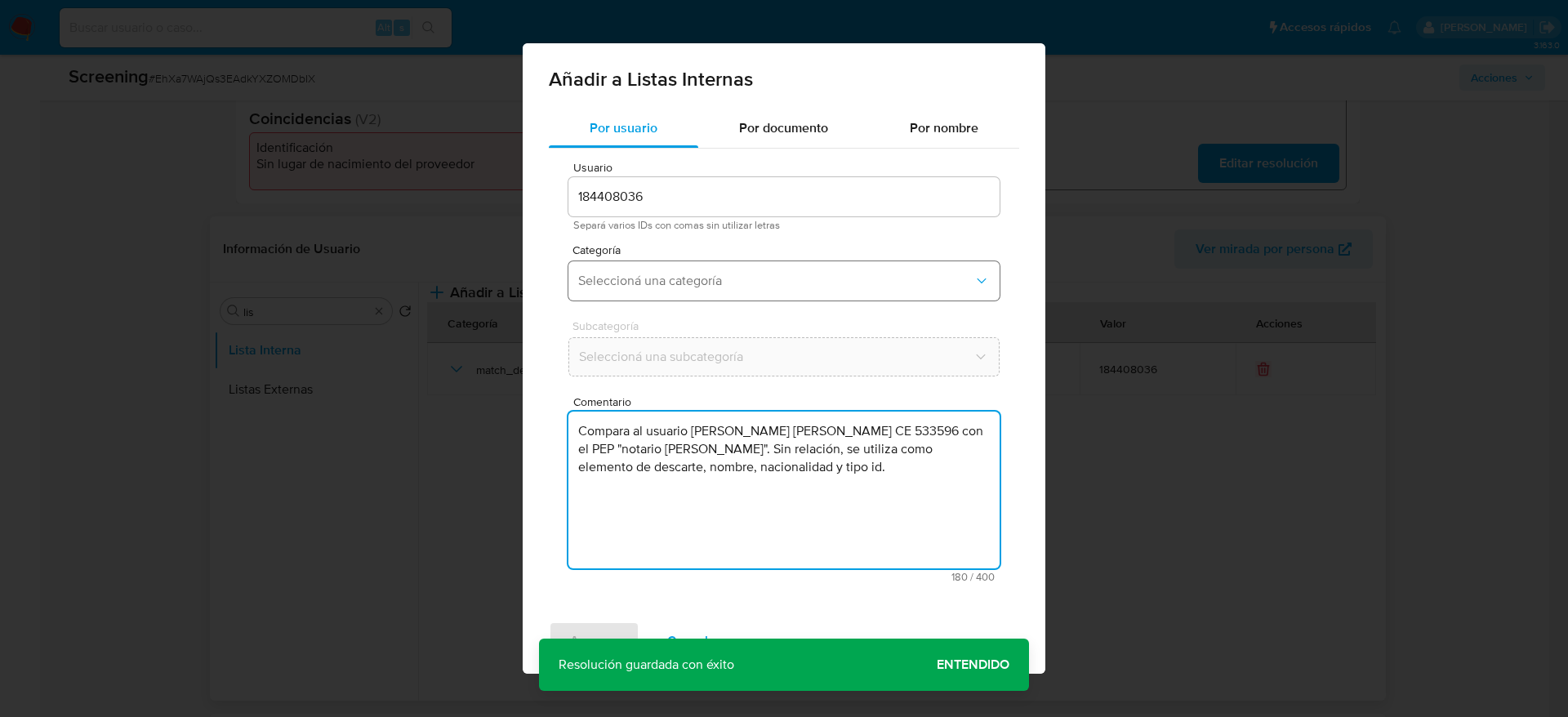
type textarea "Compara al usuario Miguel Angel Gonzalez Navarro CE 533596 con el PEP "notario …"
click at [758, 287] on span "Seleccioná una categoría" at bounding box center [776, 281] width 395 height 16
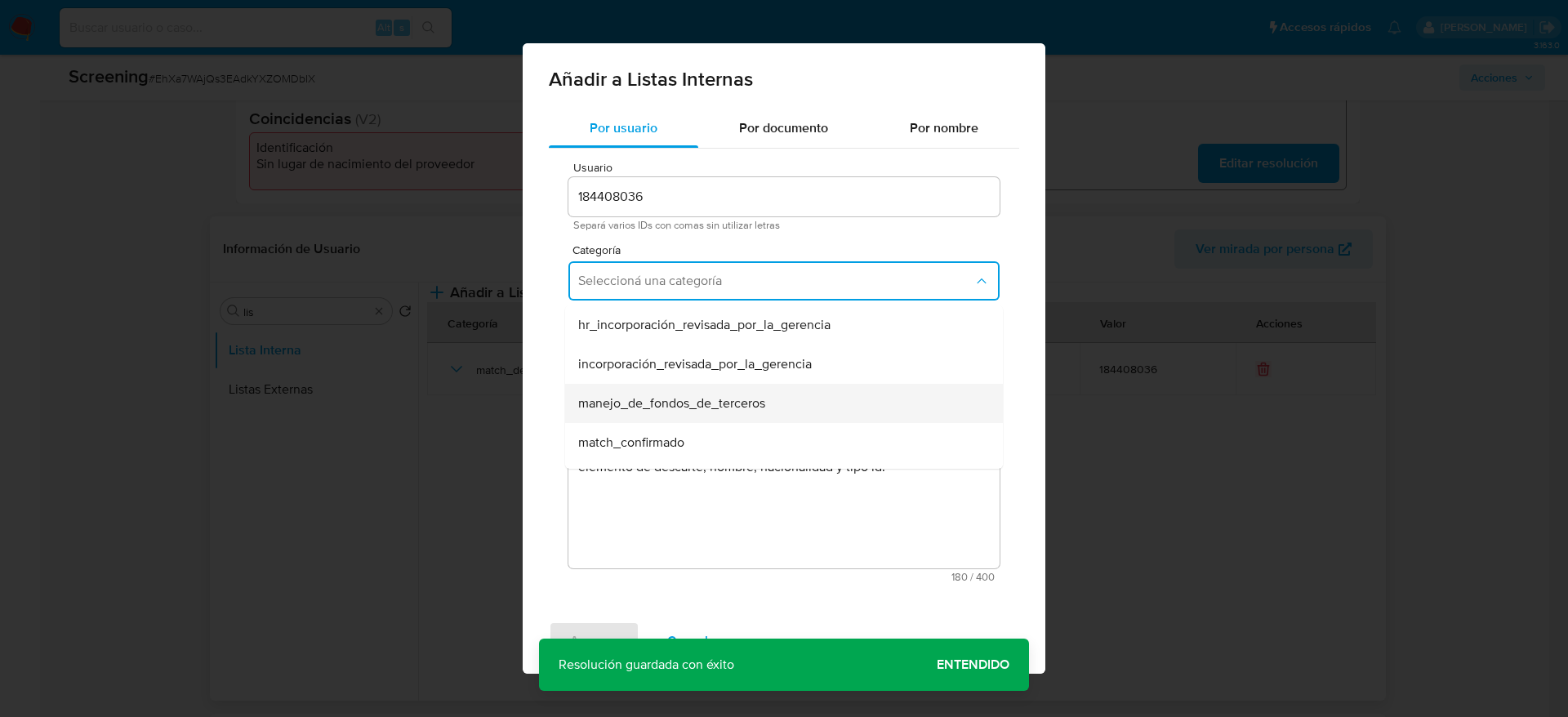
scroll to position [122, 0]
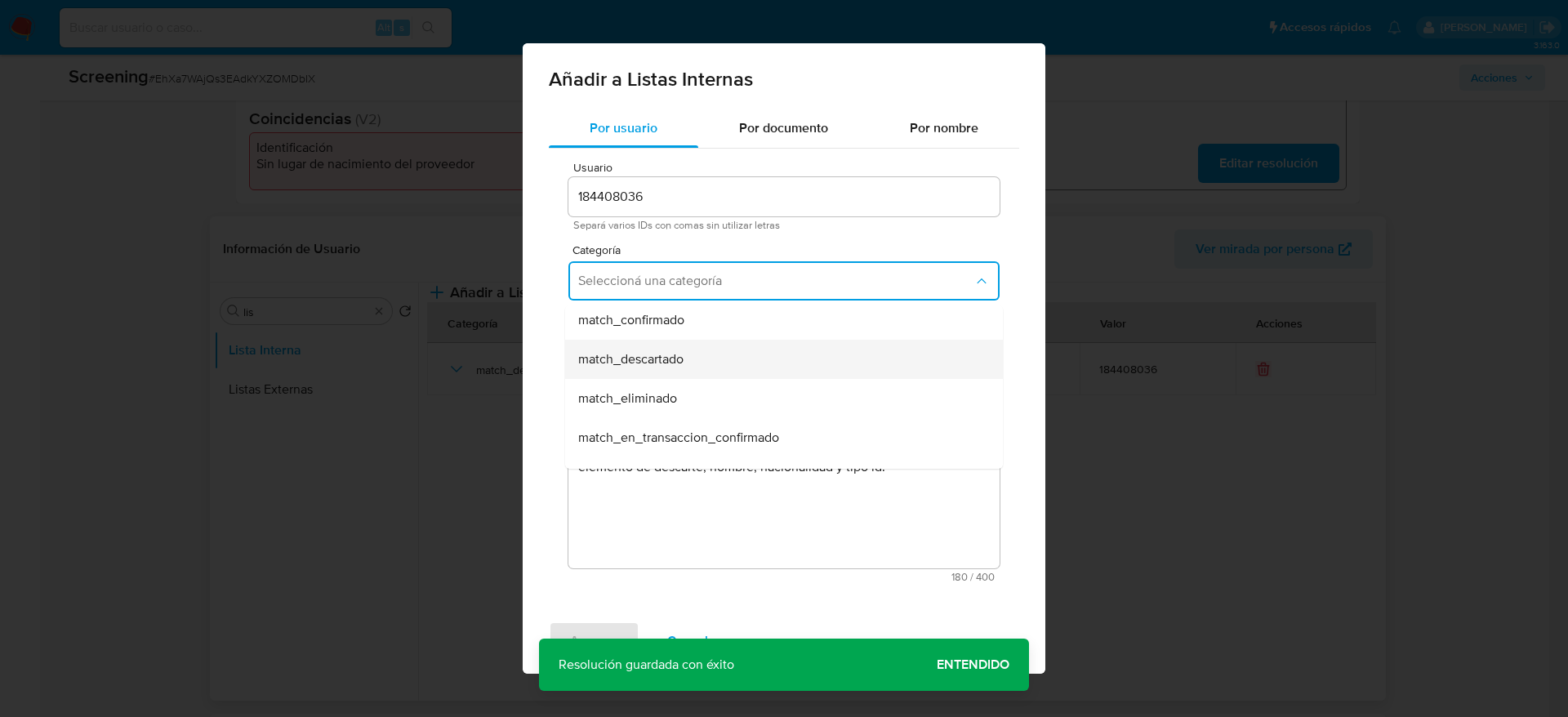
click at [678, 354] on span "match_descartado" at bounding box center [631, 359] width 105 height 16
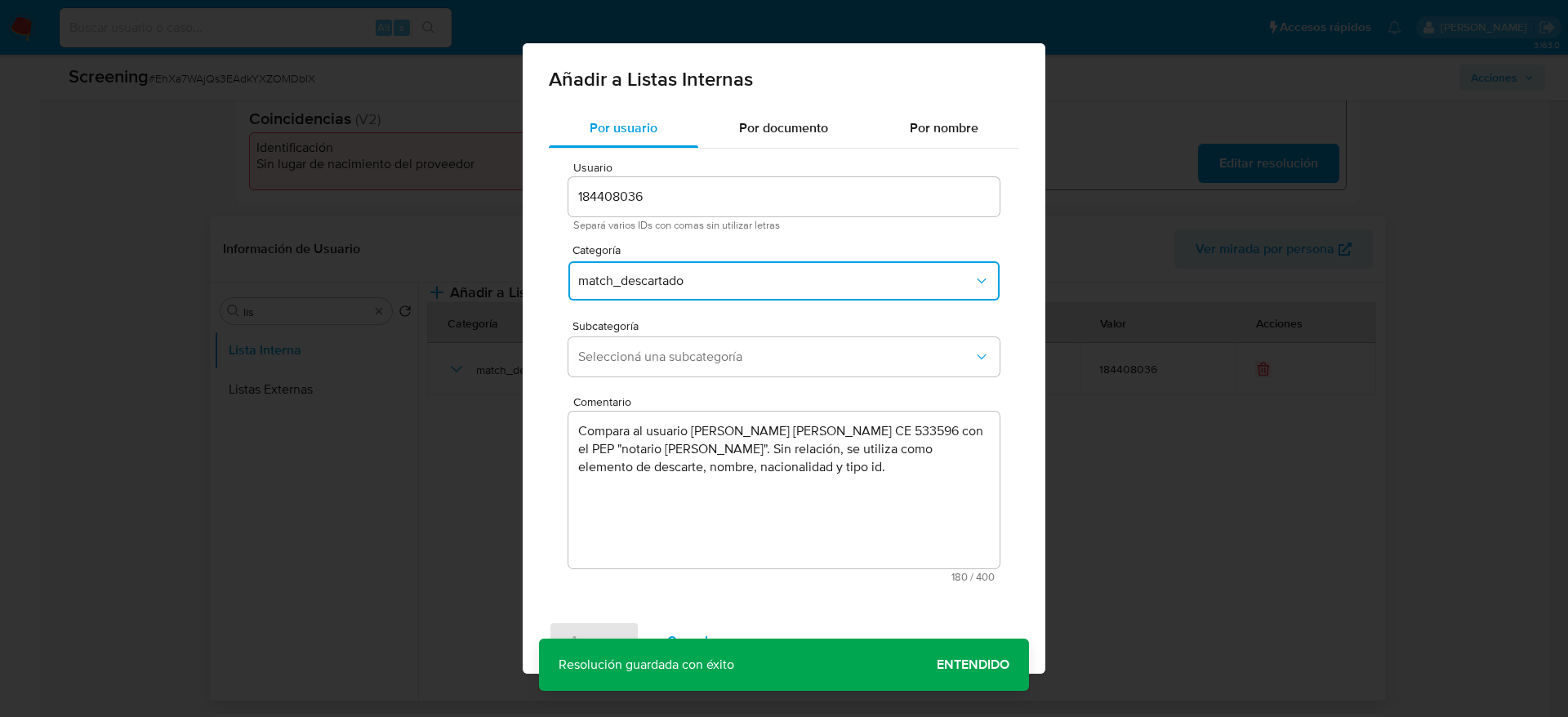
click at [678, 354] on span "Seleccioná una subcategoría" at bounding box center [776, 356] width 395 height 16
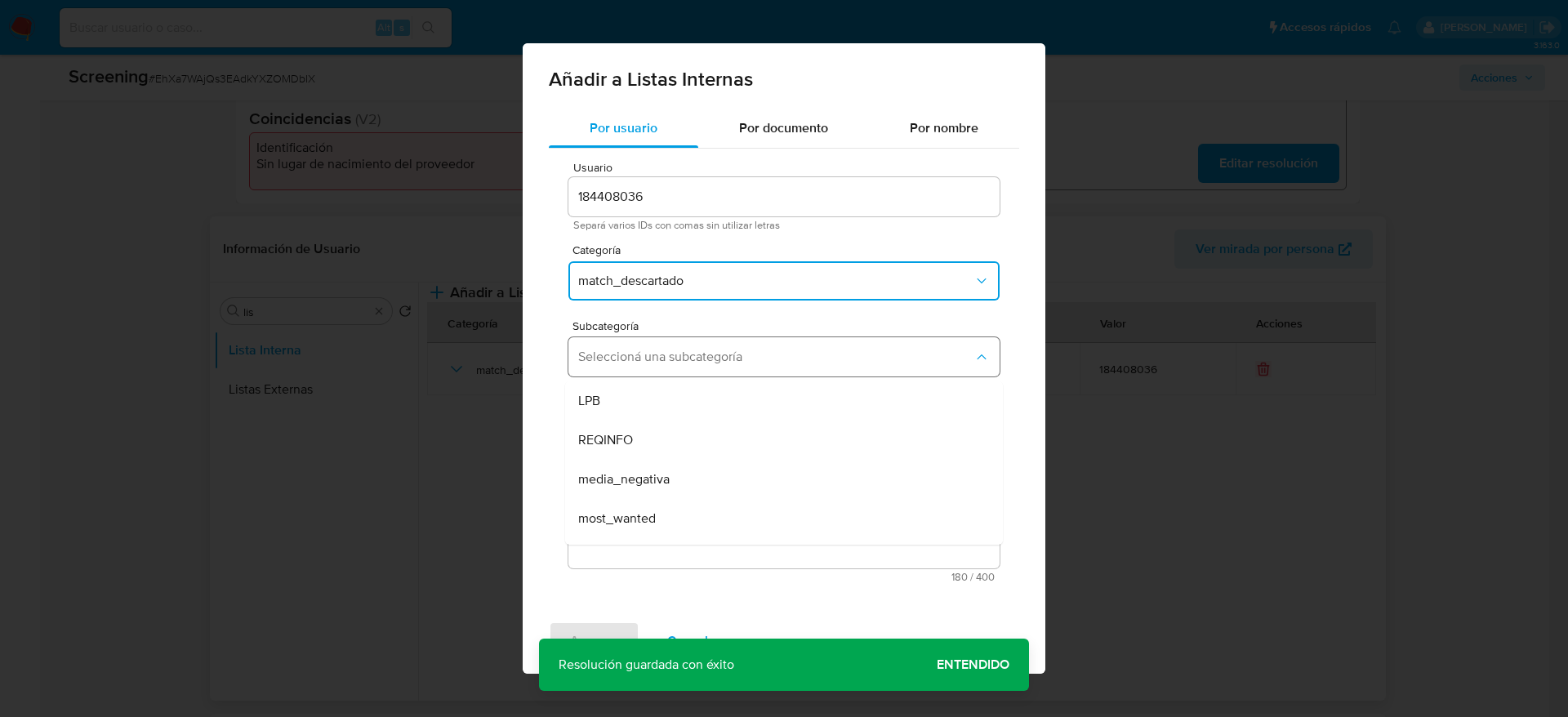
click at [673, 363] on span "Seleccioná una subcategoría" at bounding box center [776, 356] width 395 height 16
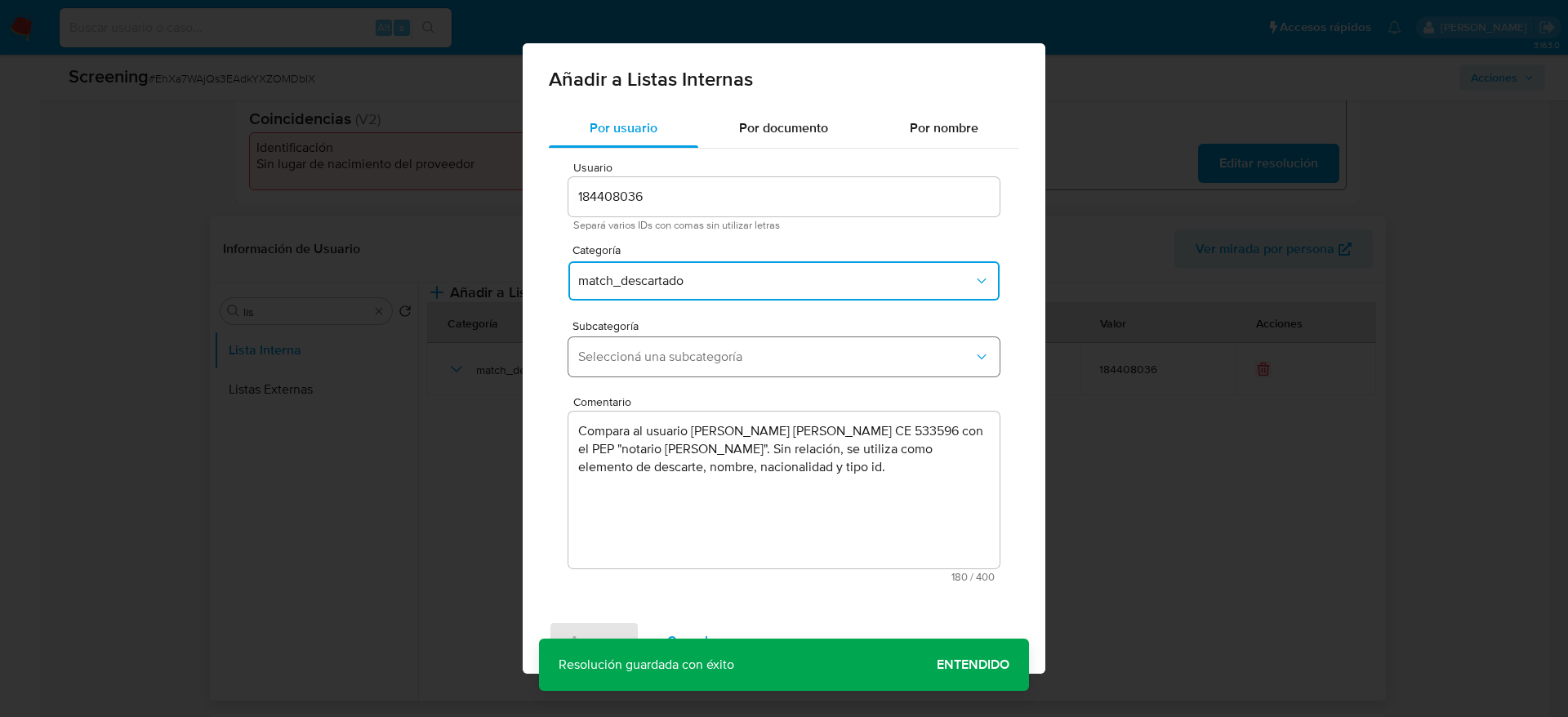
click at [672, 367] on button "Seleccioná una subcategoría" at bounding box center [784, 356] width 432 height 40
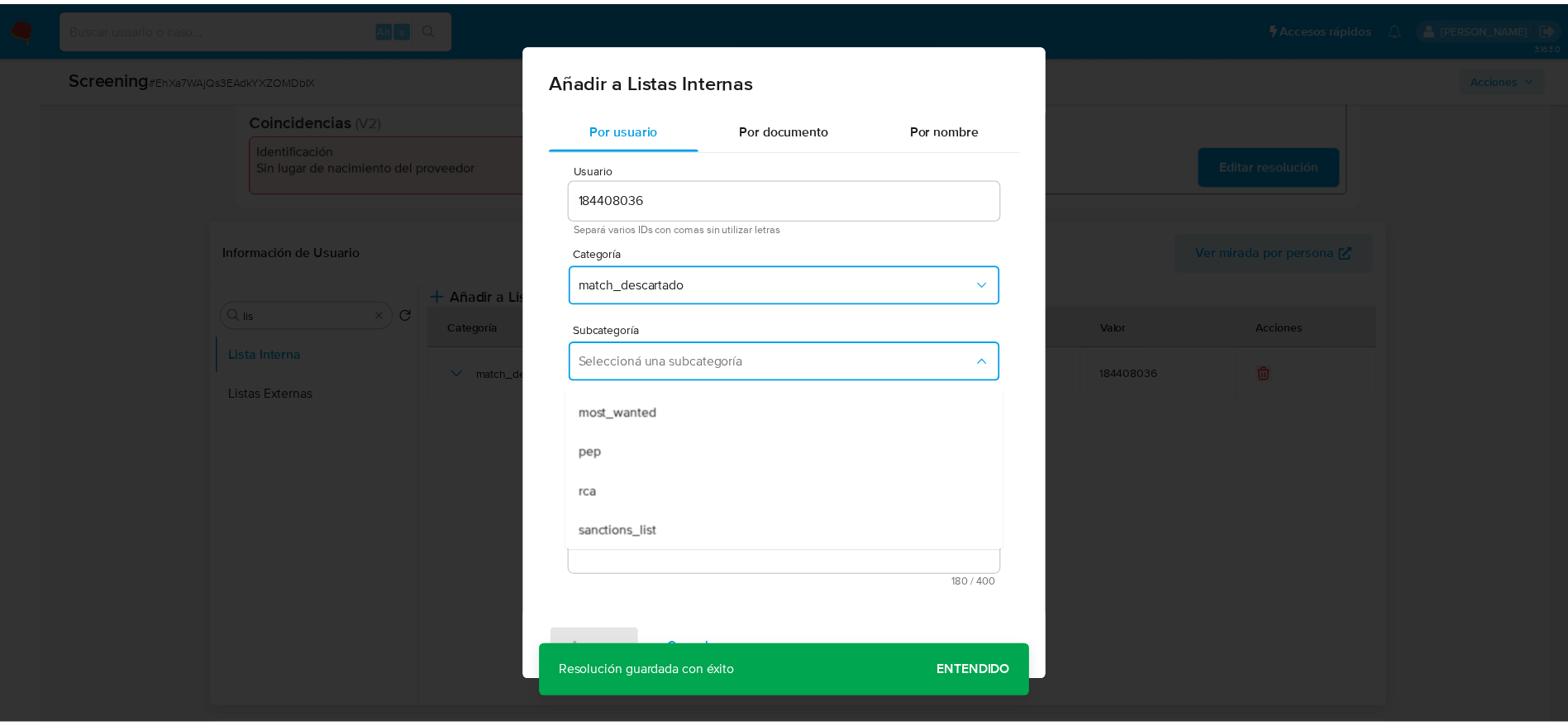
scroll to position [113, 0]
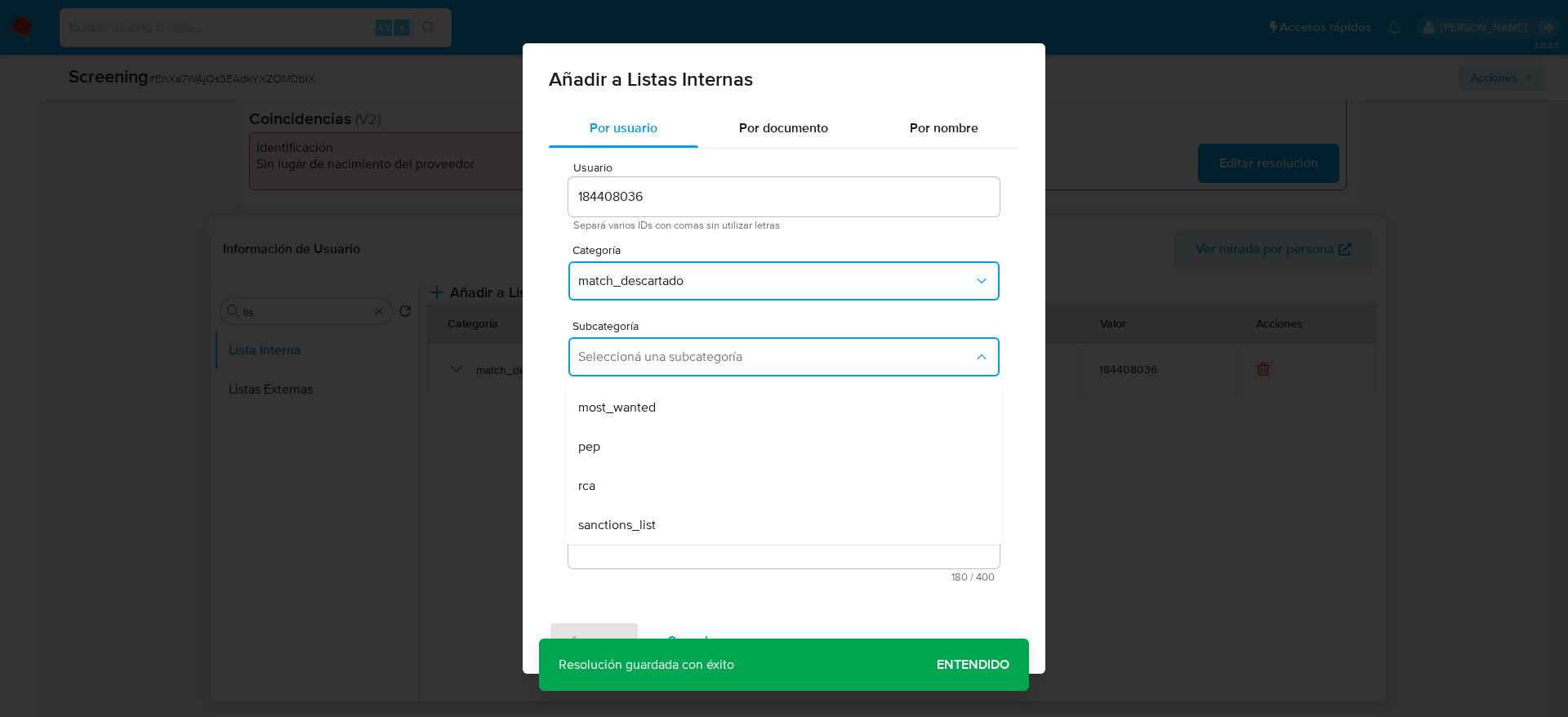
click at [649, 439] on div "pep" at bounding box center [779, 447] width 402 height 40
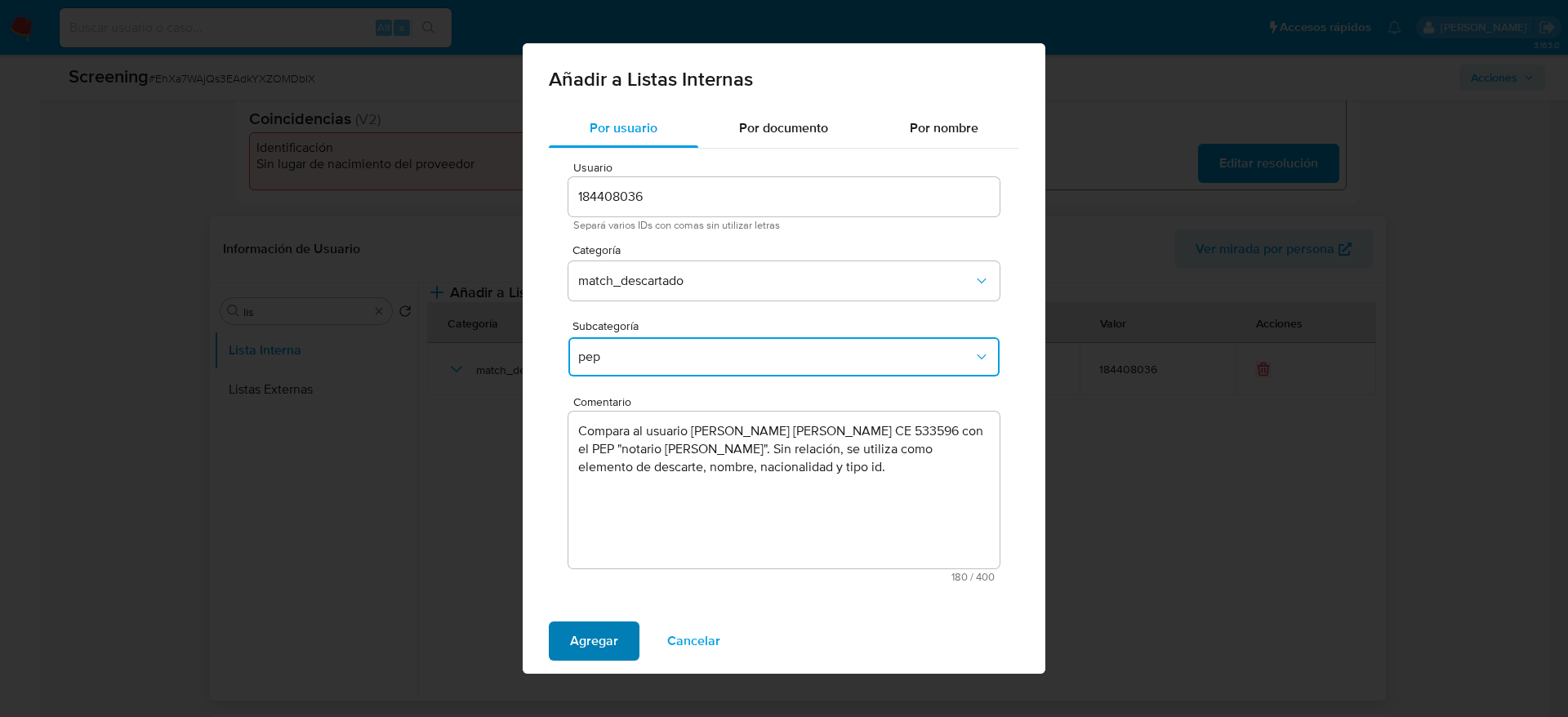
click at [581, 645] on span "Agregar" at bounding box center [593, 640] width 48 height 36
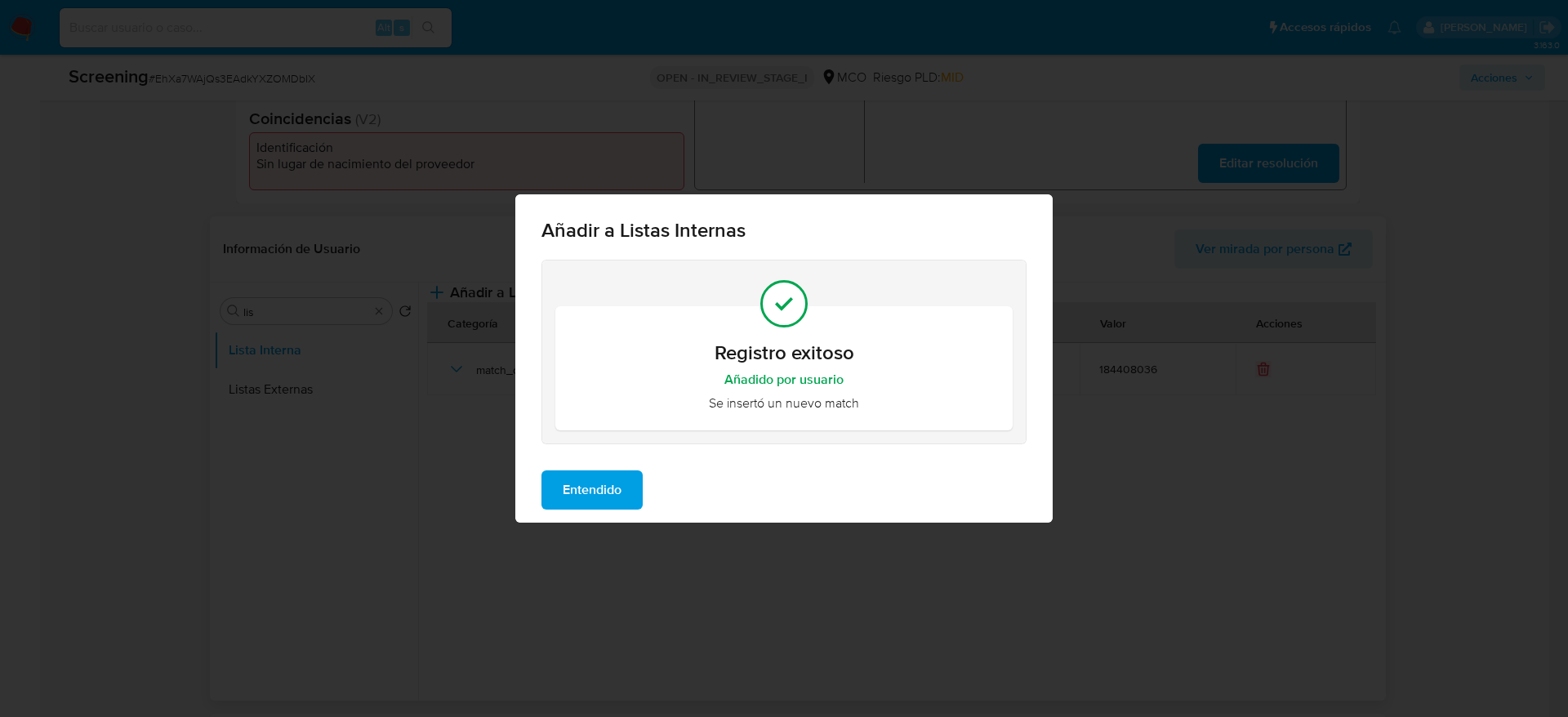
click at [615, 495] on span "Entendido" at bounding box center [593, 490] width 59 height 36
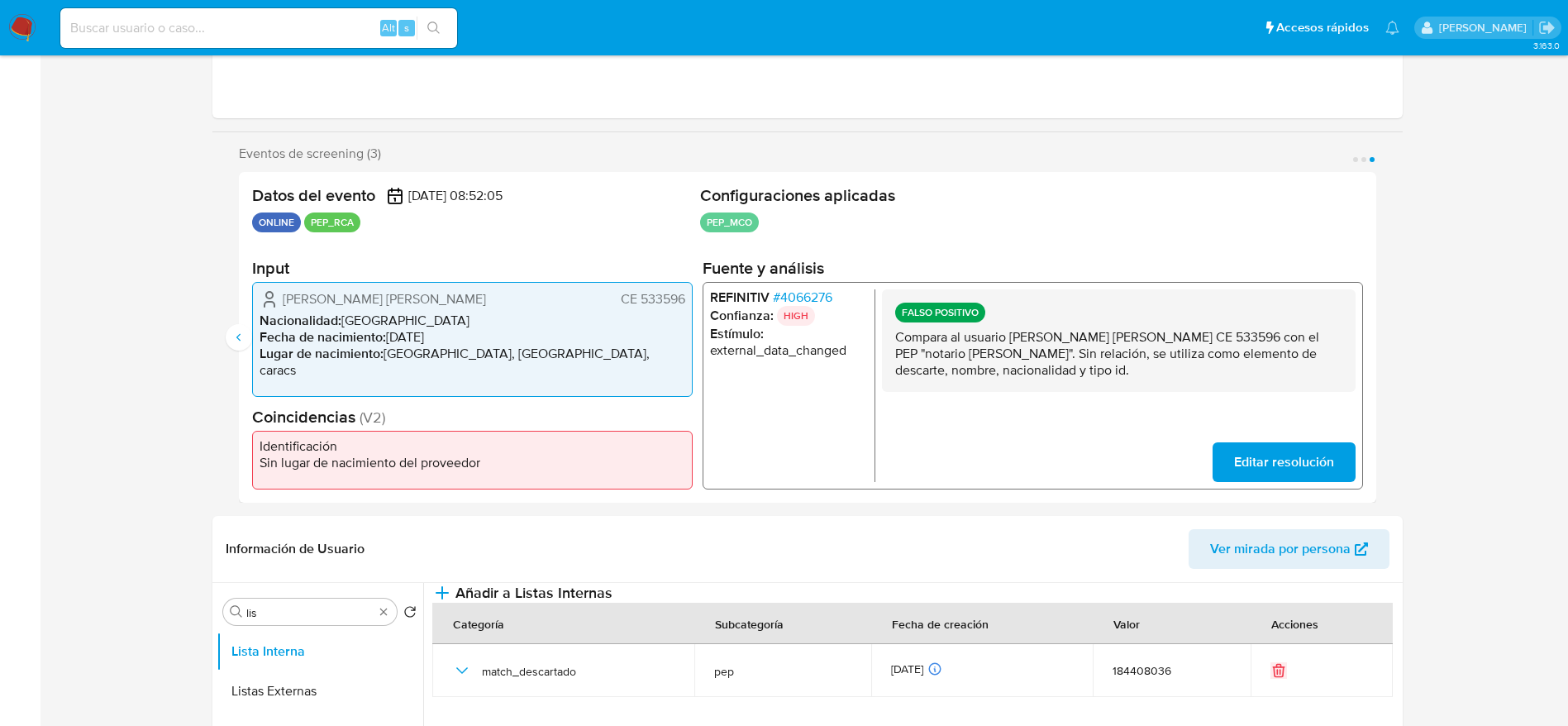
scroll to position [0, 0]
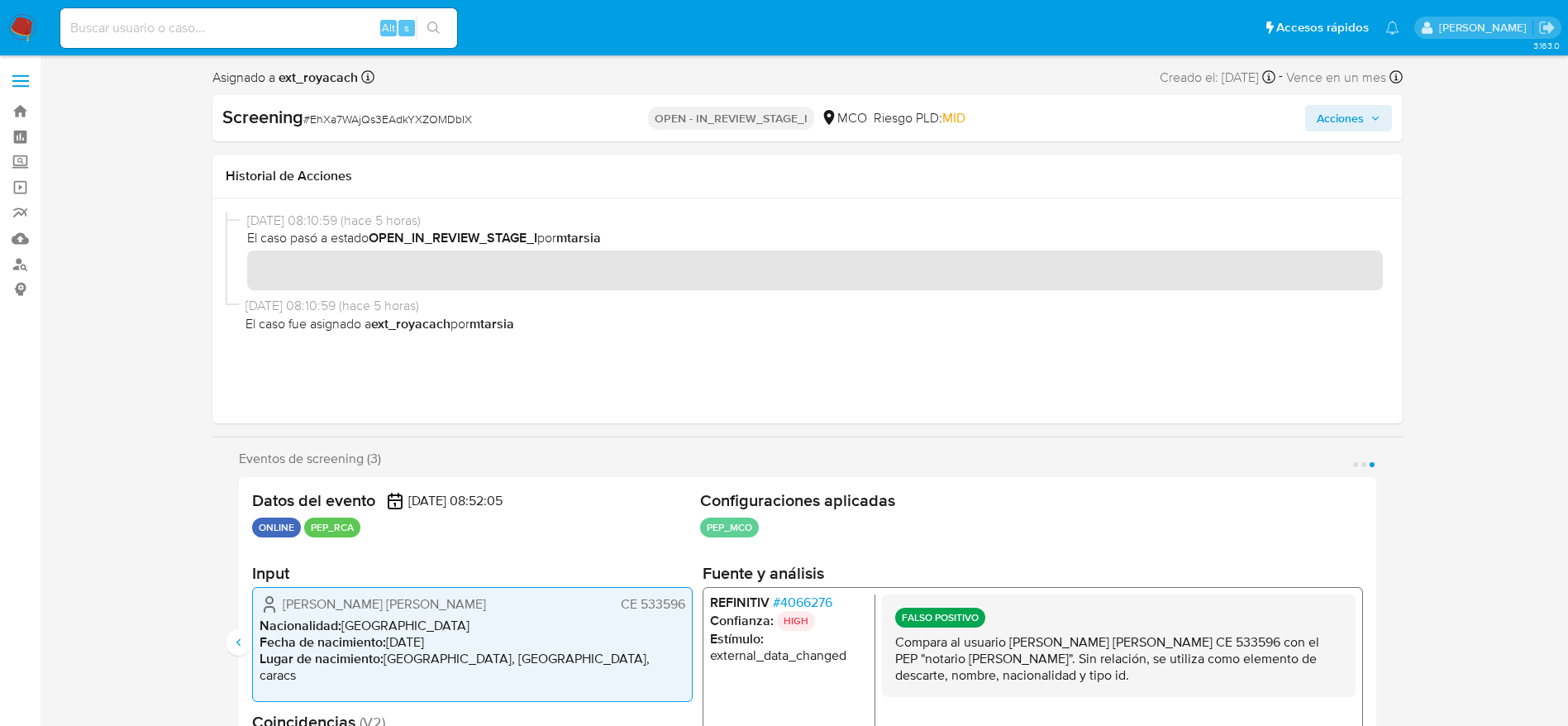
click at [1356, 116] on span "Acciones" at bounding box center [1339, 118] width 47 height 26
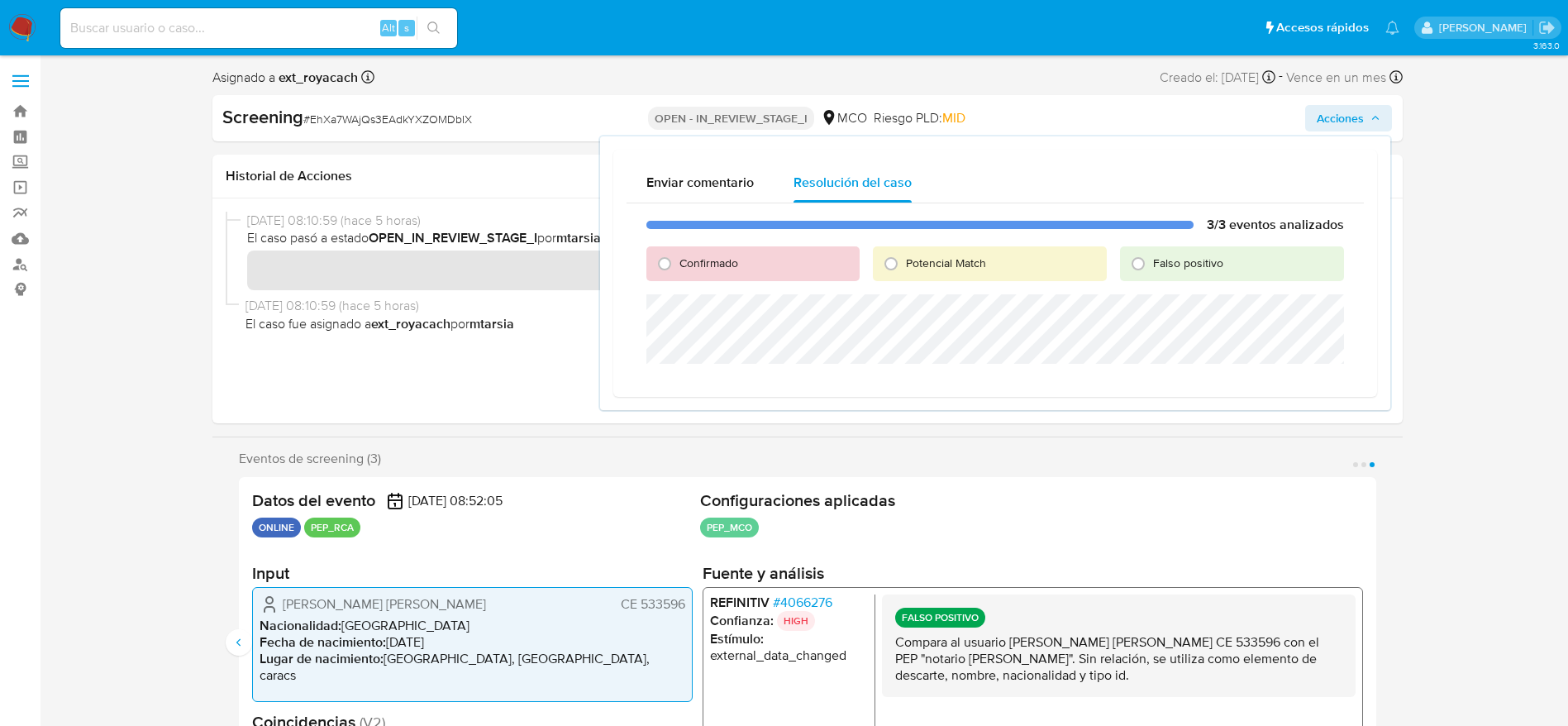
drag, startPoint x: 1159, startPoint y: 262, endPoint x: 1159, endPoint y: 292, distance: 30.0
click at [1159, 258] on span "Falso positivo" at bounding box center [1188, 262] width 70 height 16
click at [1152, 258] on input "Falso positivo" at bounding box center [1138, 264] width 26 height 26
radio input "true"
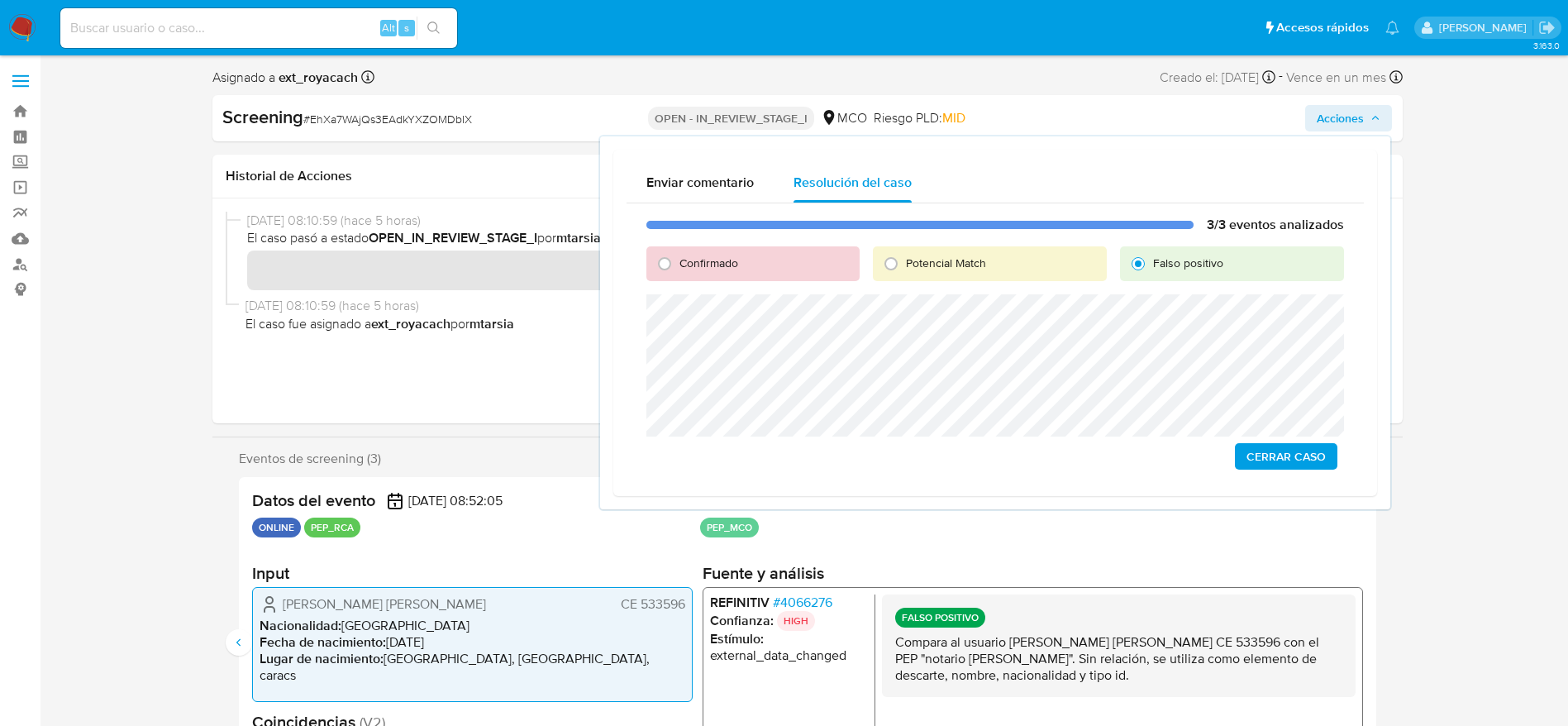
click at [1303, 456] on span "Cerrar Caso" at bounding box center [1286, 456] width 79 height 23
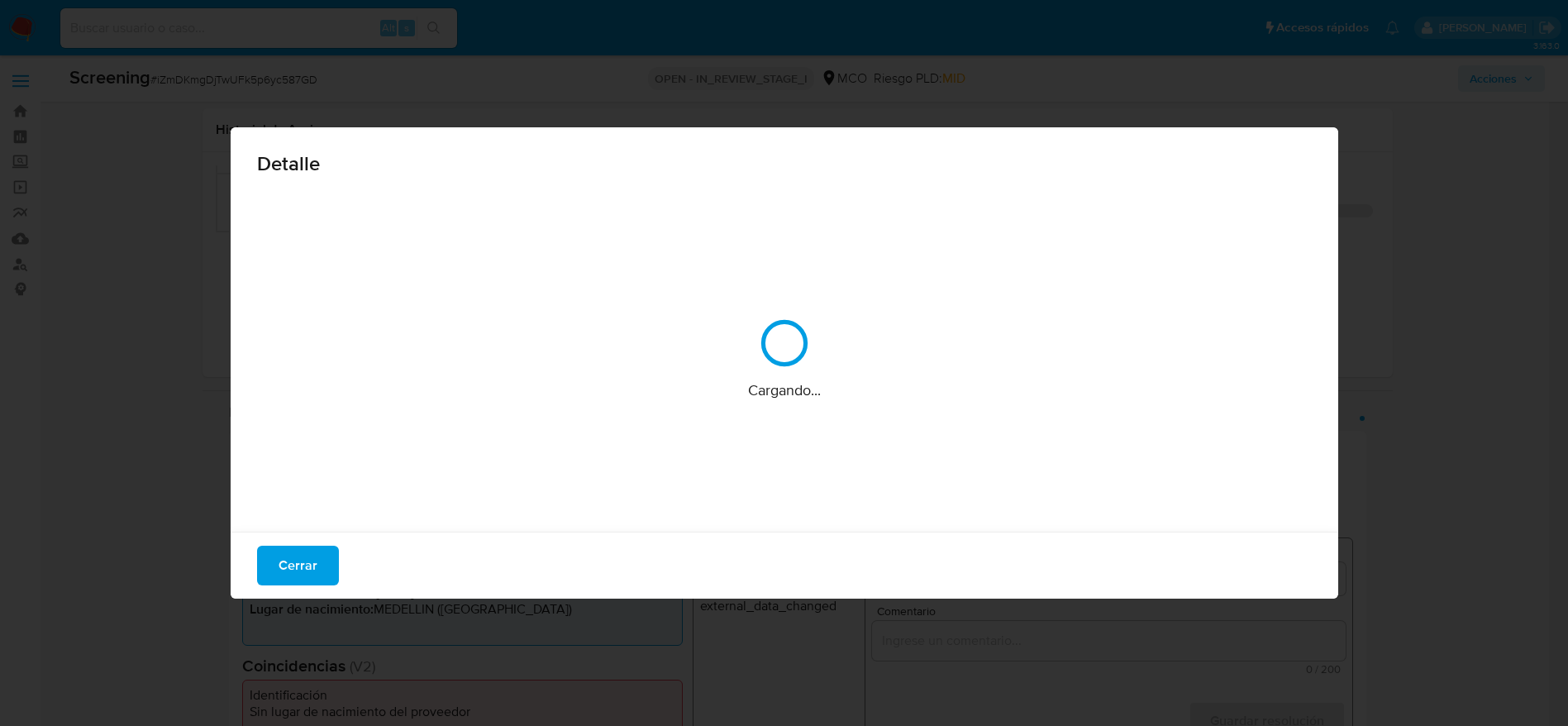
select select "10"
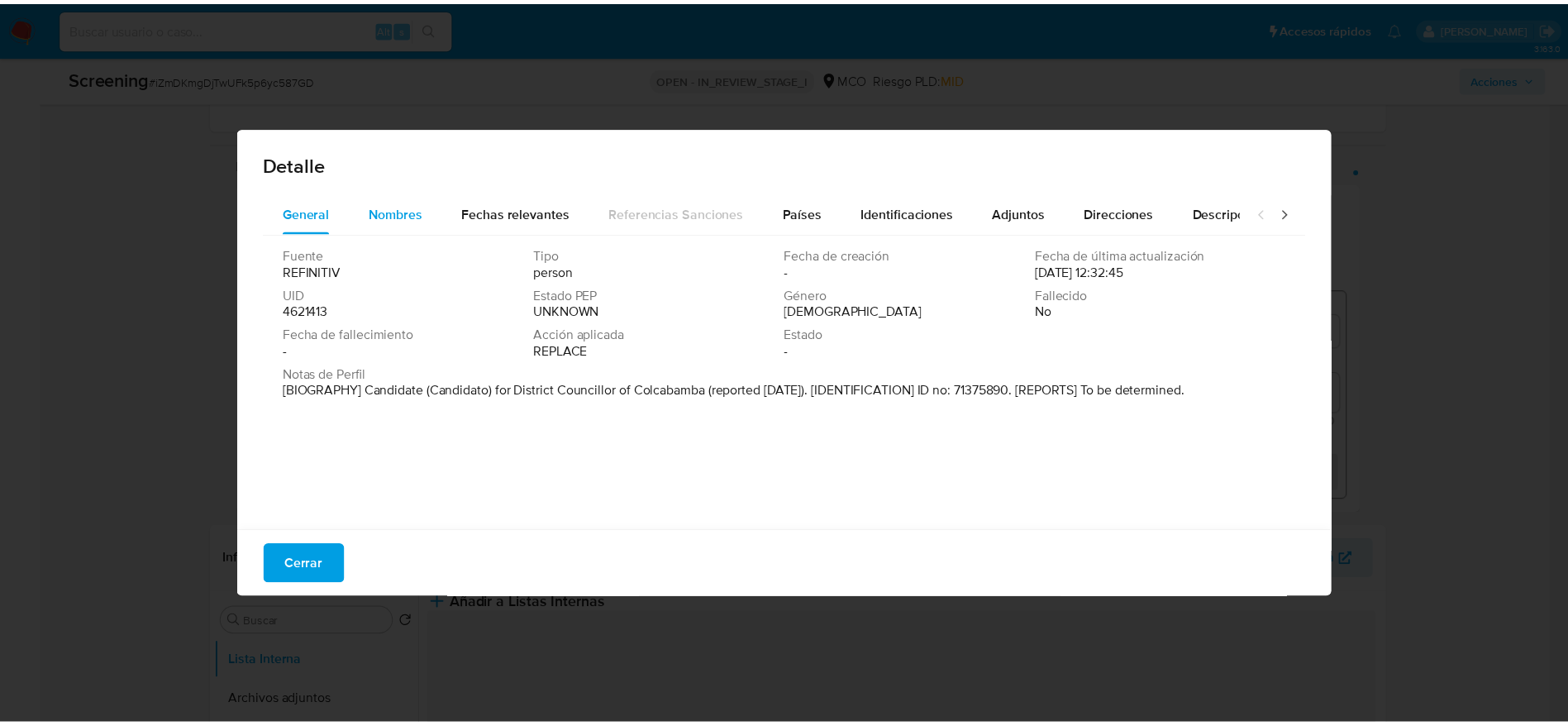
scroll to position [248, 0]
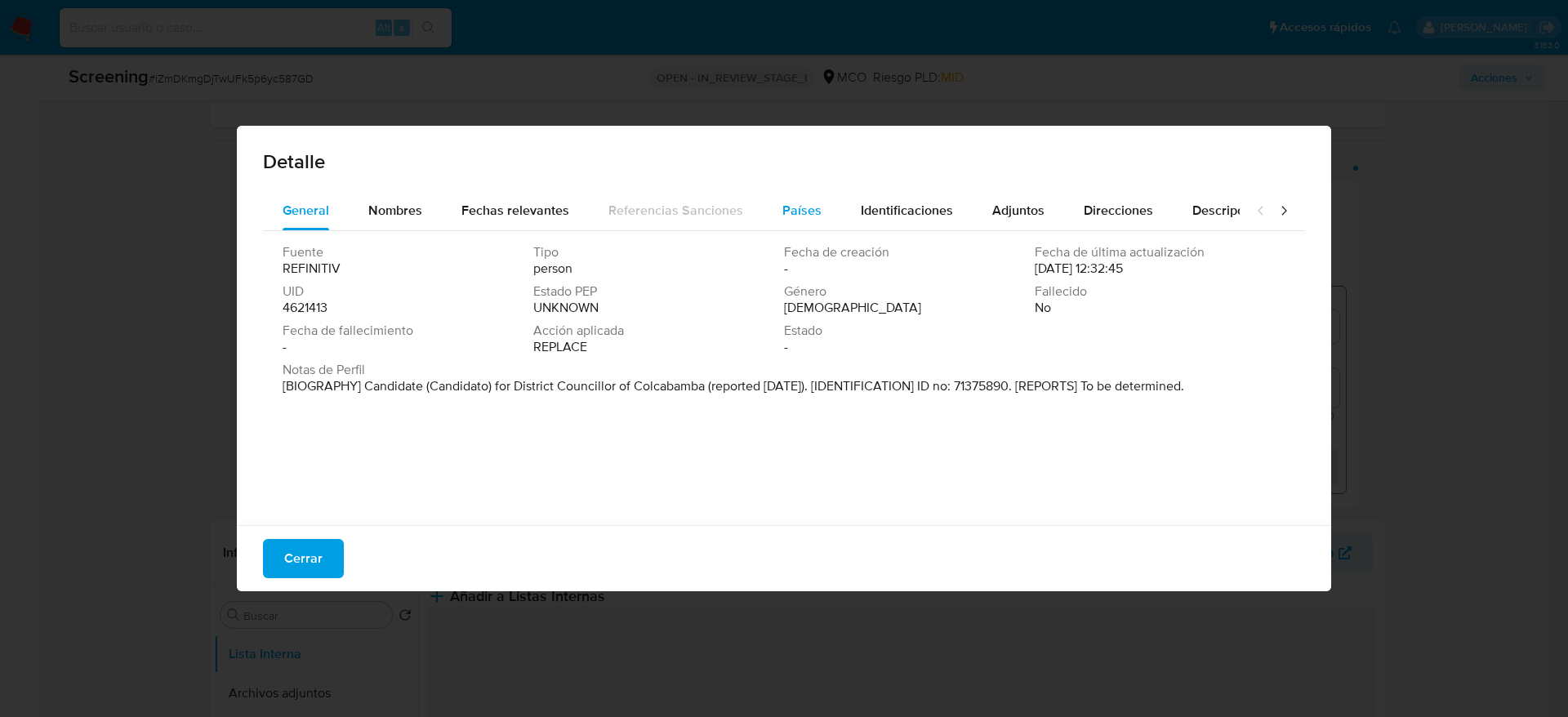
click at [767, 201] on button "Países" at bounding box center [802, 211] width 78 height 40
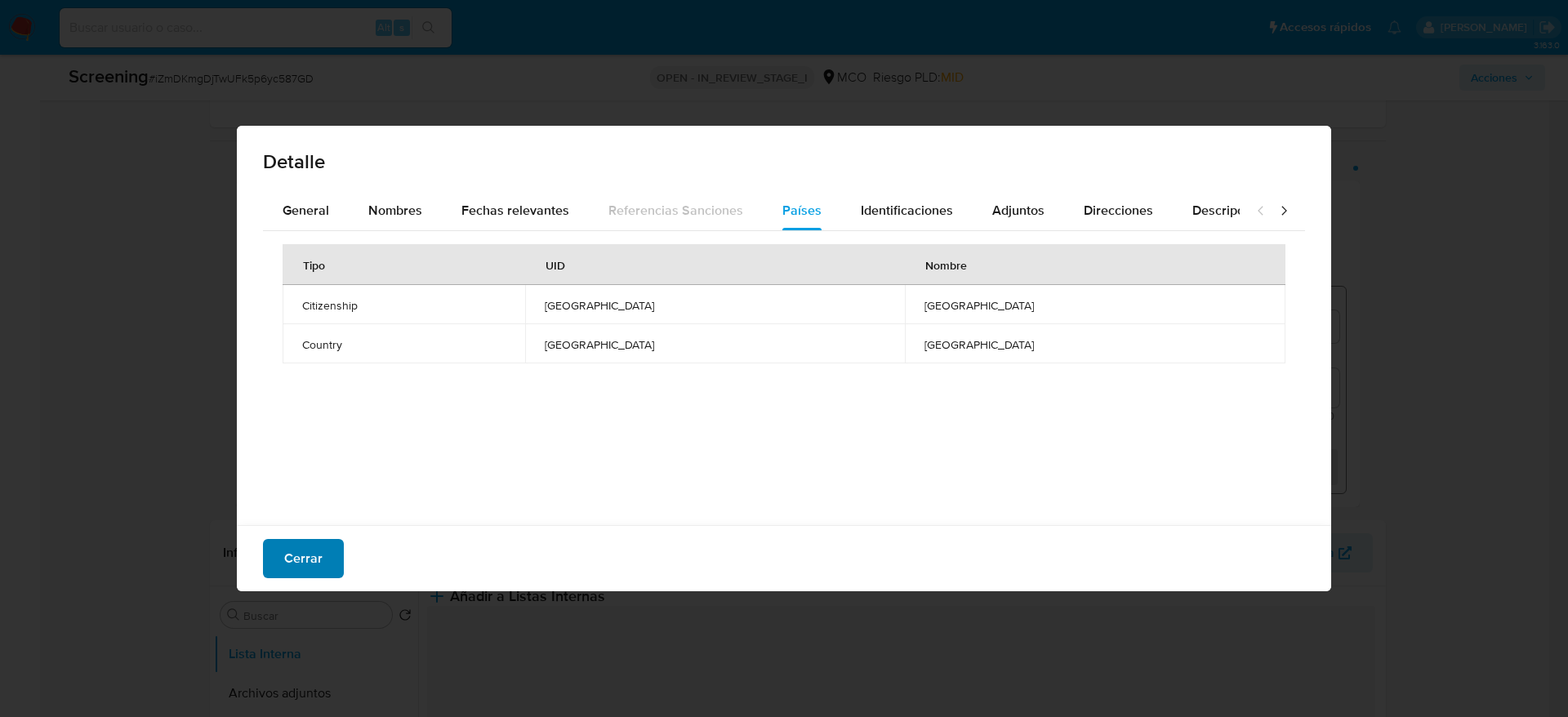
click at [314, 570] on span "Cerrar" at bounding box center [303, 558] width 39 height 36
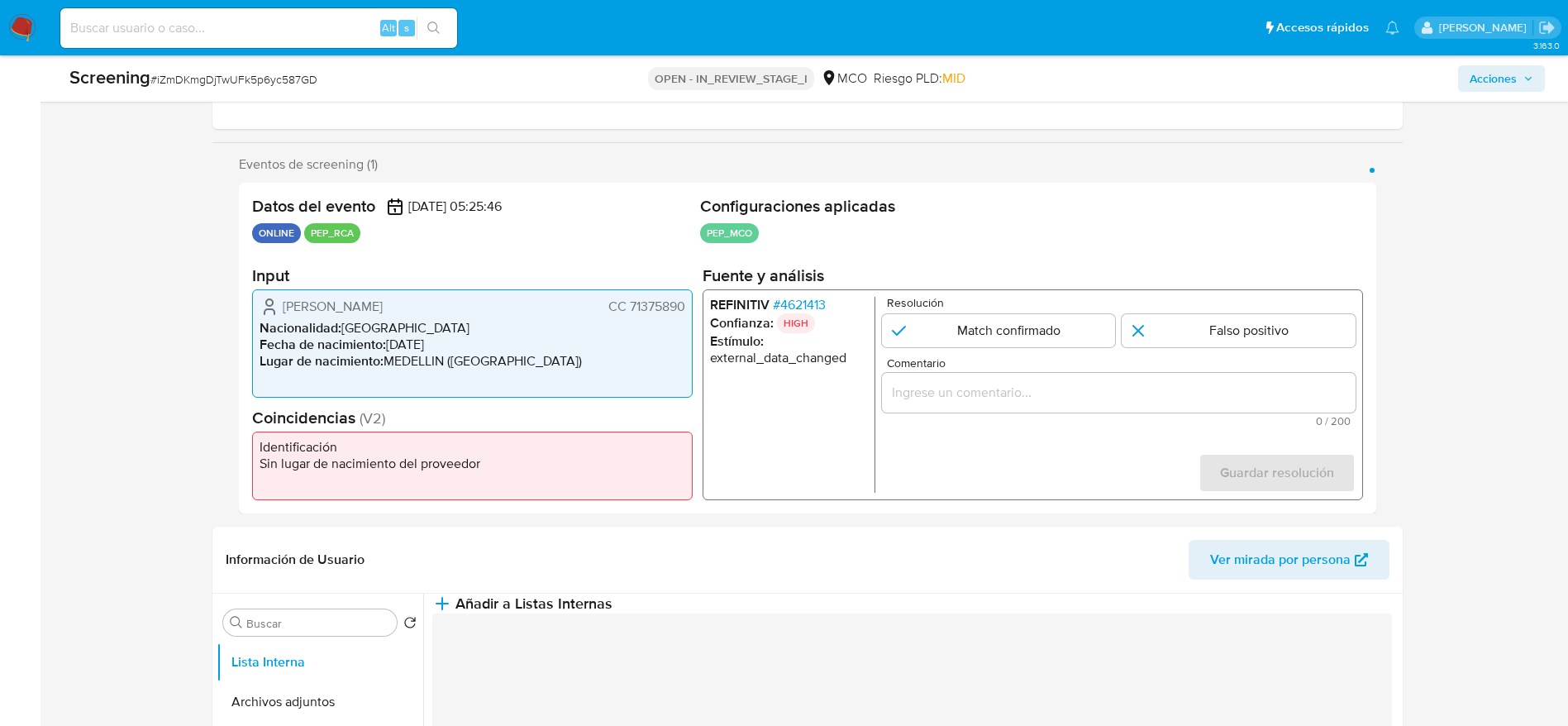
click at [219, 73] on span "# iZmDKmgDjTwUFk5p6yc587GD" at bounding box center [234, 78] width 167 height 16
copy span "iZmDKmgDjTwUFk5p6yc587GD"
click at [250, 311] on div "Datos del evento 12/10/2025 05:25:46 ONLINE PEP_RCA Configuraciones aplicadas P…" at bounding box center [807, 348] width 1137 height 331
drag, startPoint x: 255, startPoint y: 302, endPoint x: 684, endPoint y: 308, distance: 429.0
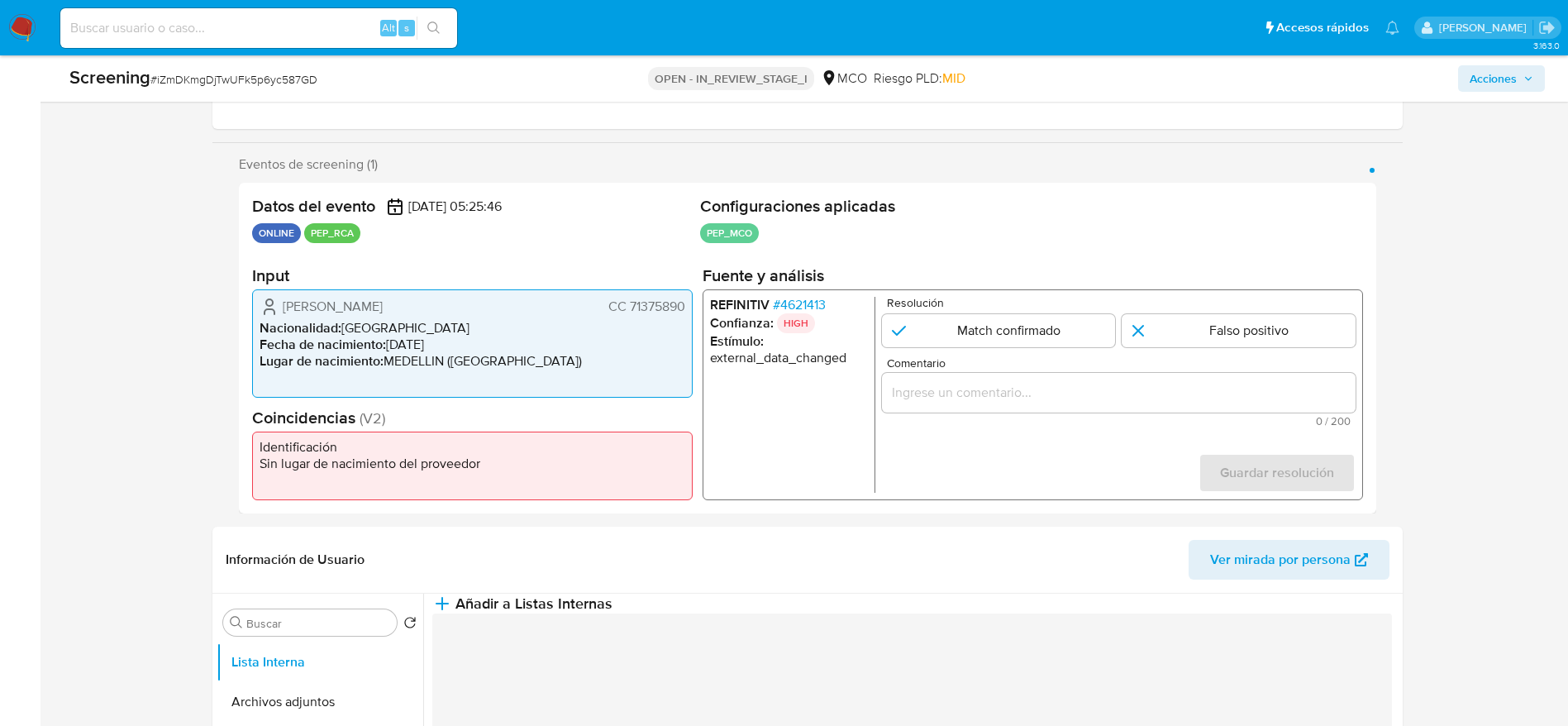
click at [684, 308] on div "Cristian Leonardo Gaona Bautista CC 71375890 Nacionalidad : Colombia Fecha de n…" at bounding box center [472, 343] width 440 height 108
click at [788, 306] on span "# 4621413" at bounding box center [799, 305] width 53 height 16
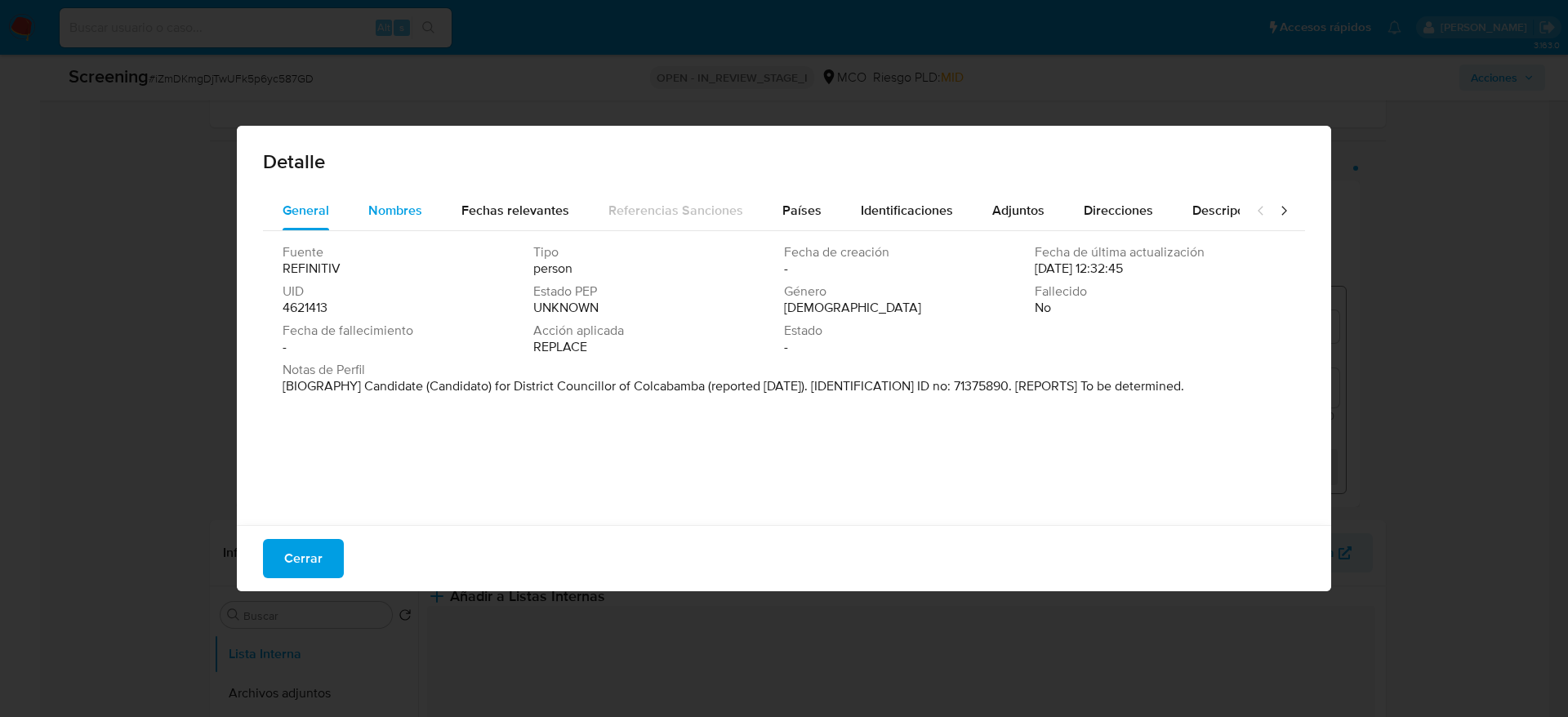
click at [363, 198] on button "Nombres" at bounding box center [395, 211] width 93 height 40
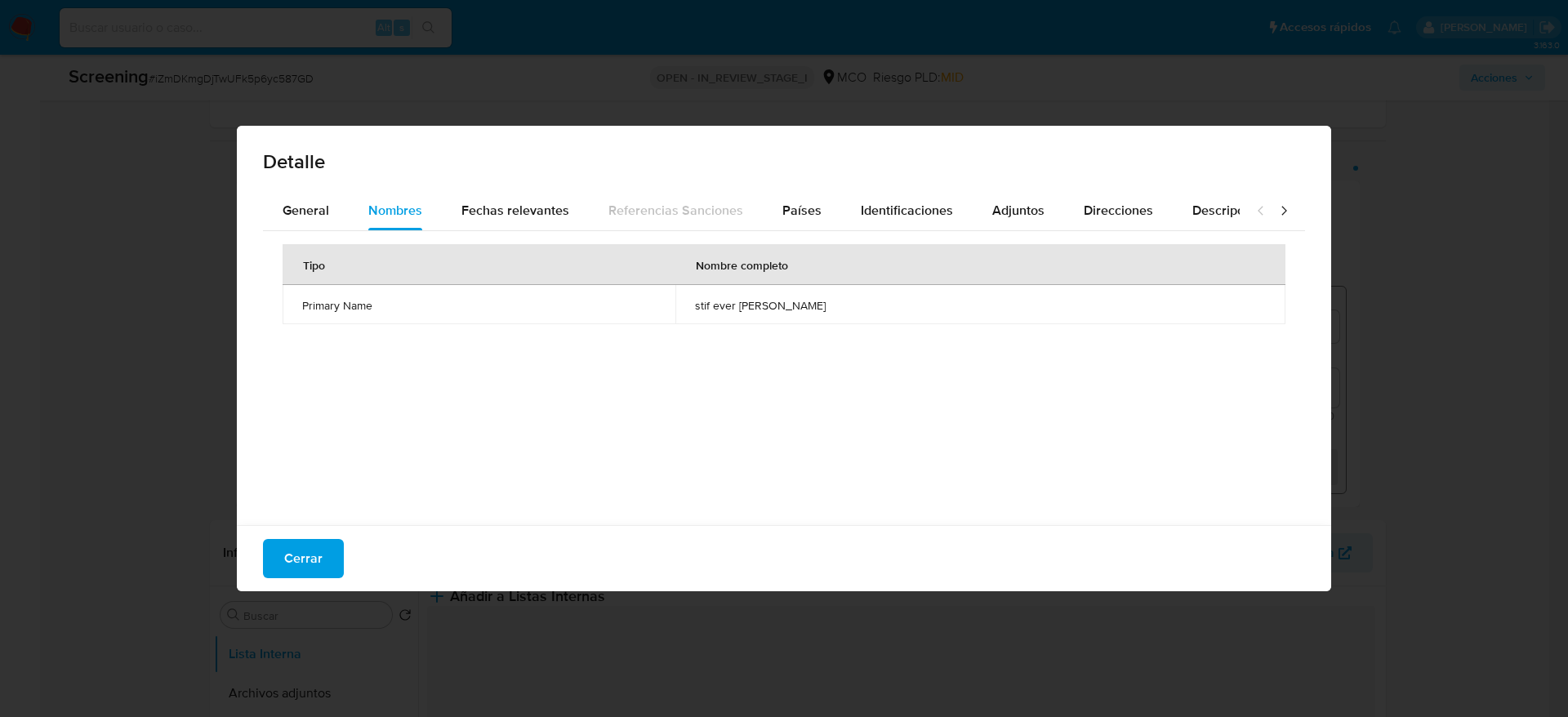
click at [776, 312] on span "stif ever soto pino" at bounding box center [980, 305] width 571 height 14
click at [825, 302] on span "stif ever soto pino" at bounding box center [980, 305] width 571 height 14
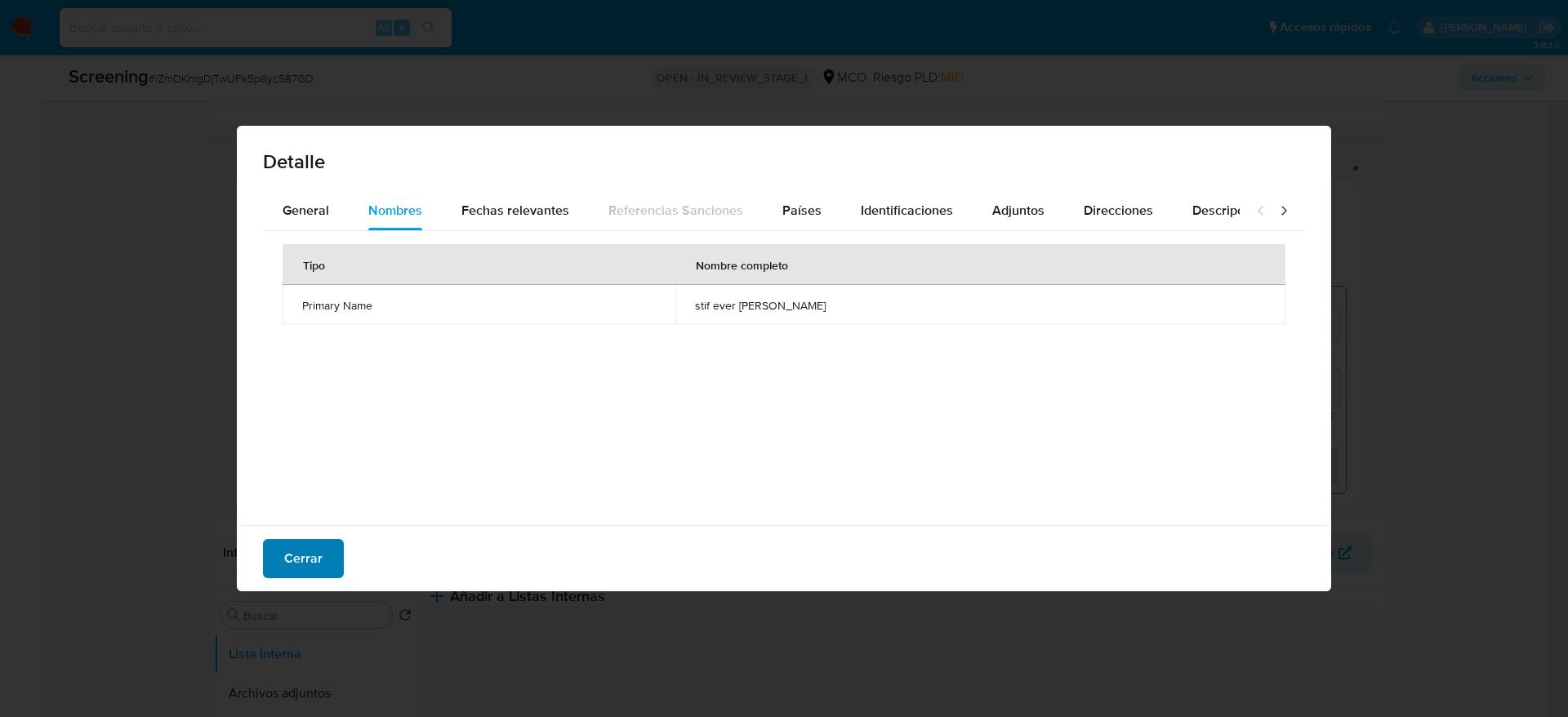
click at [341, 548] on button "Cerrar" at bounding box center [303, 558] width 81 height 40
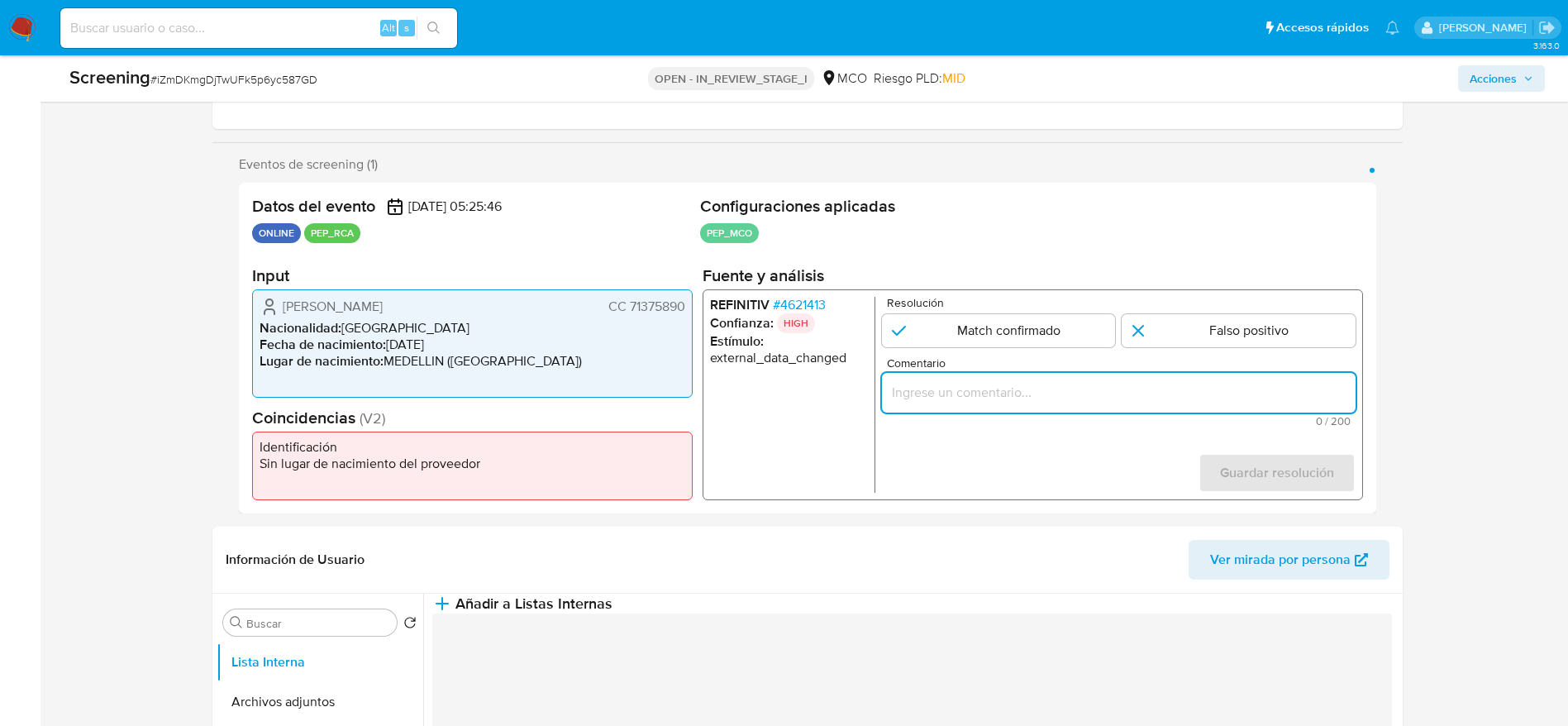
click at [1083, 388] on input "Comentario" at bounding box center [1118, 392] width 473 height 21
paste input "Compara al usuario Cristian Leonardo Gaona Bautista CC 71375890 con el PEP "sti…"
type input "Compara al usuario Cristian Leonardo Gaona Bautista CC 71375890 con el PEP "sti…"
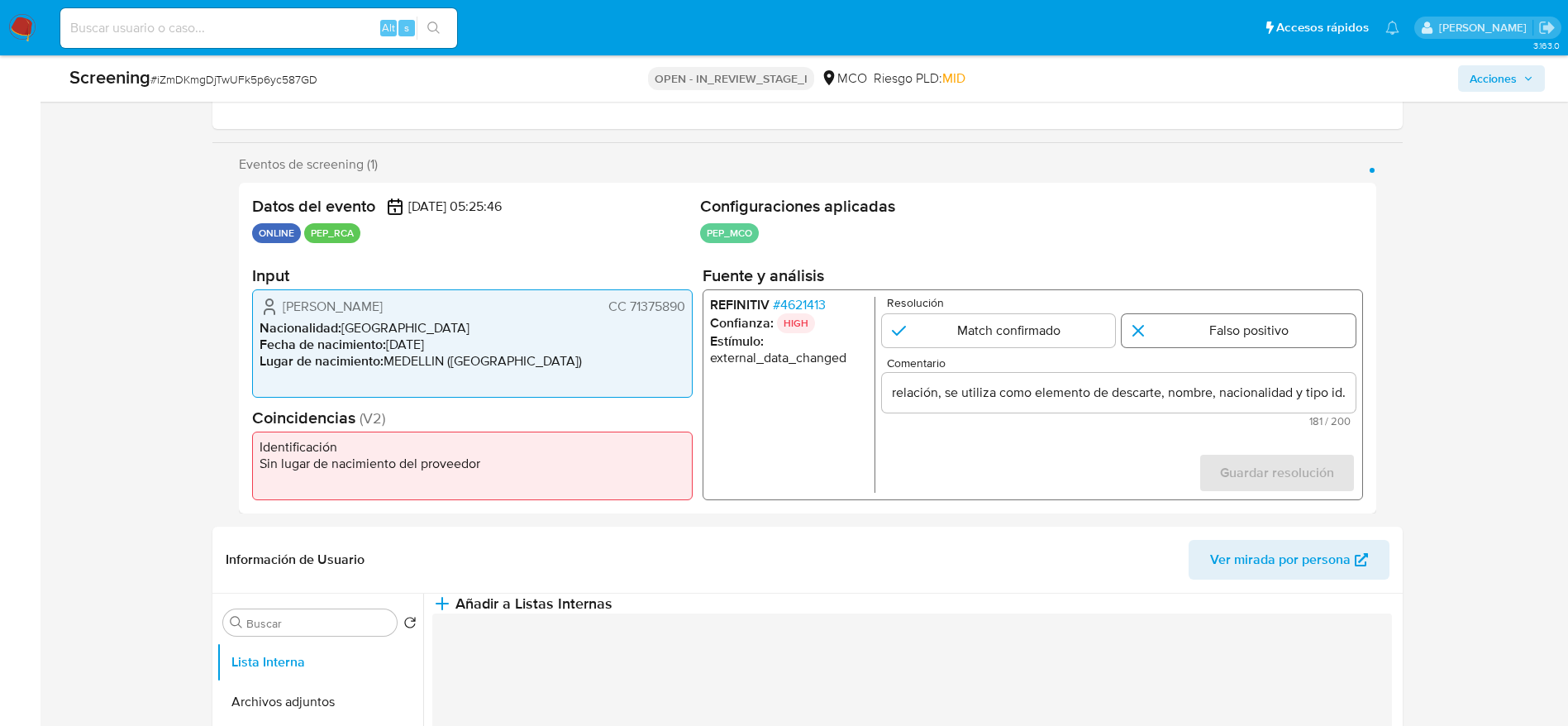
click at [1159, 329] on input "1 de 1" at bounding box center [1239, 330] width 234 height 33
radio input "true"
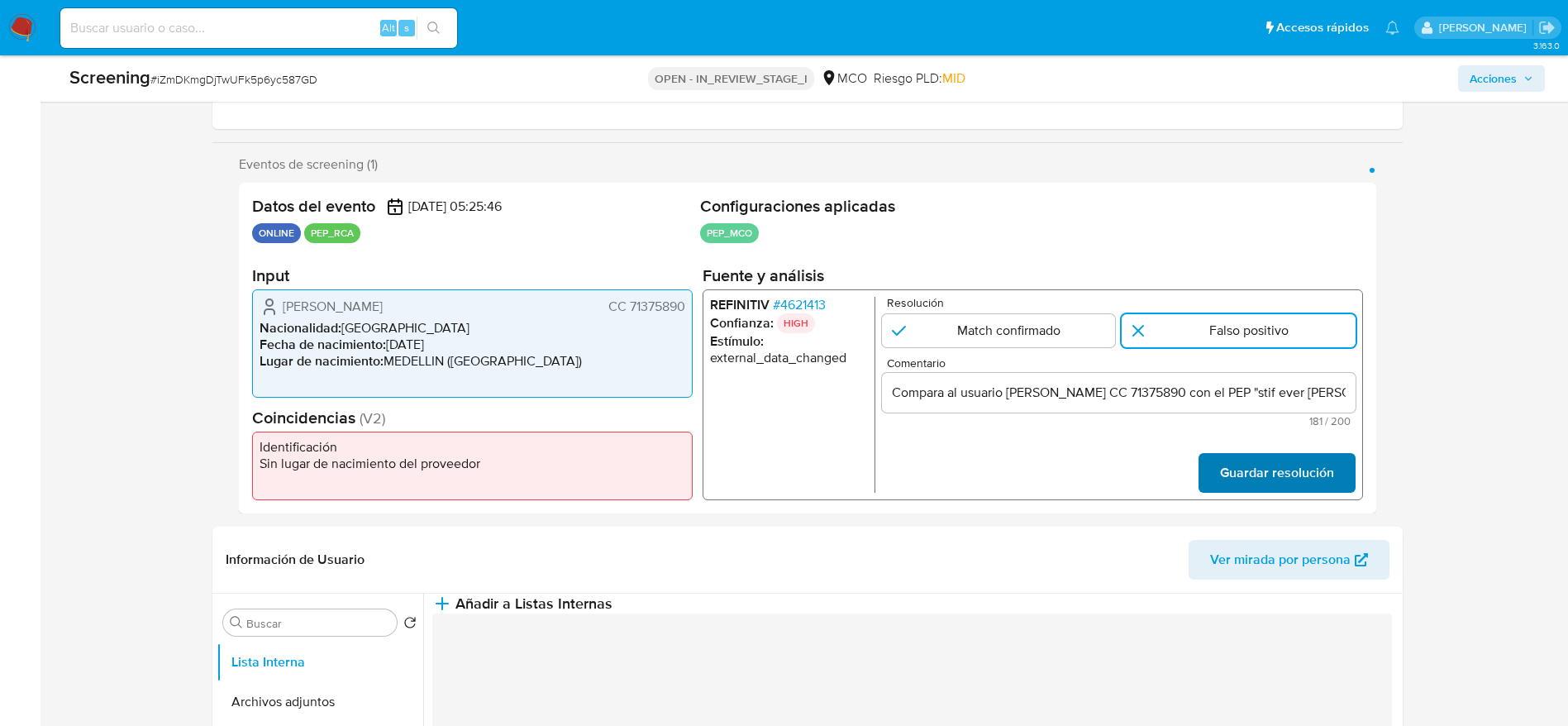
click at [1252, 473] on span "Guardar resolución" at bounding box center [1276, 473] width 114 height 37
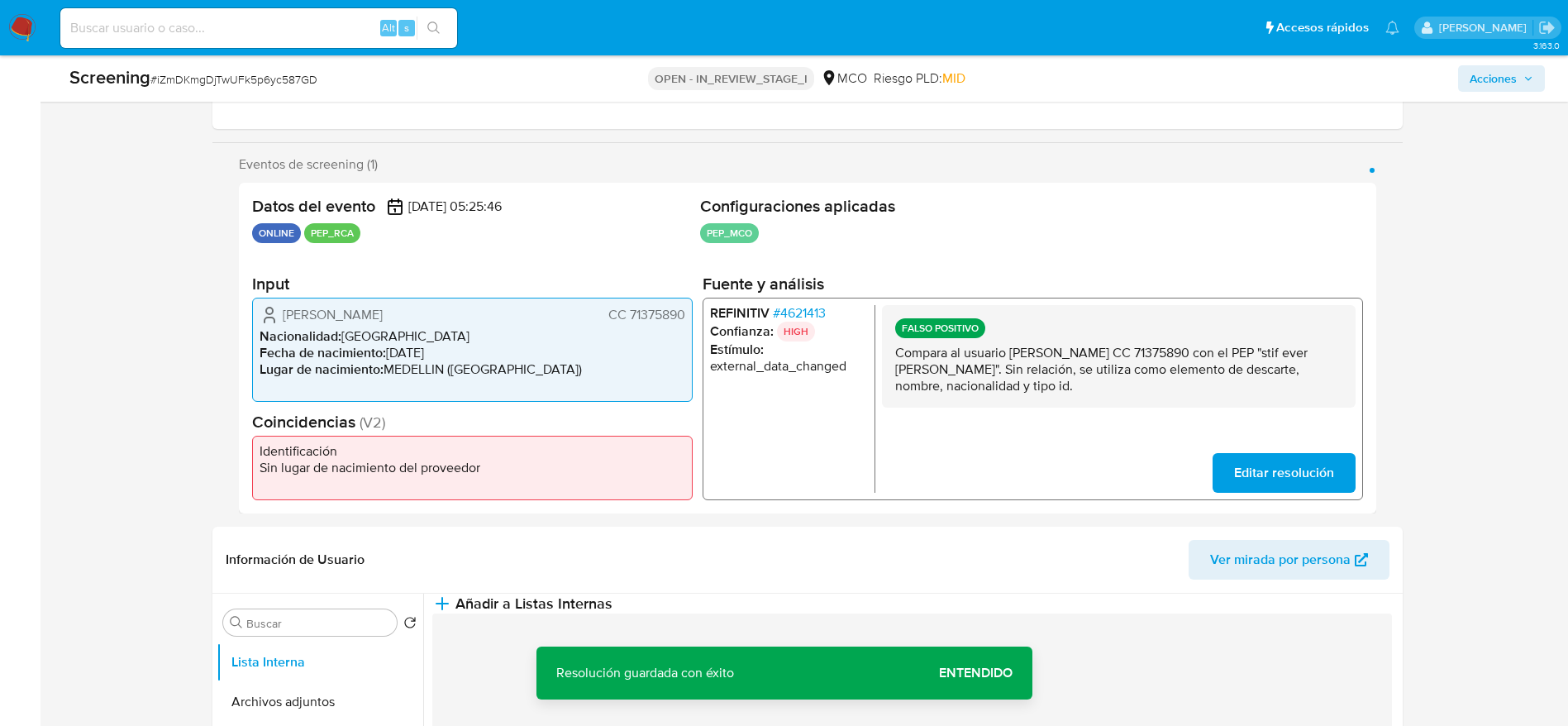
click at [1090, 361] on p "Compara al usuario Cristian Leonardo Gaona Bautista CC 71375890 con el PEP "sti…" at bounding box center [1118, 369] width 447 height 49
click at [613, 604] on button "Añadir a Listas Internas" at bounding box center [522, 603] width 180 height 20
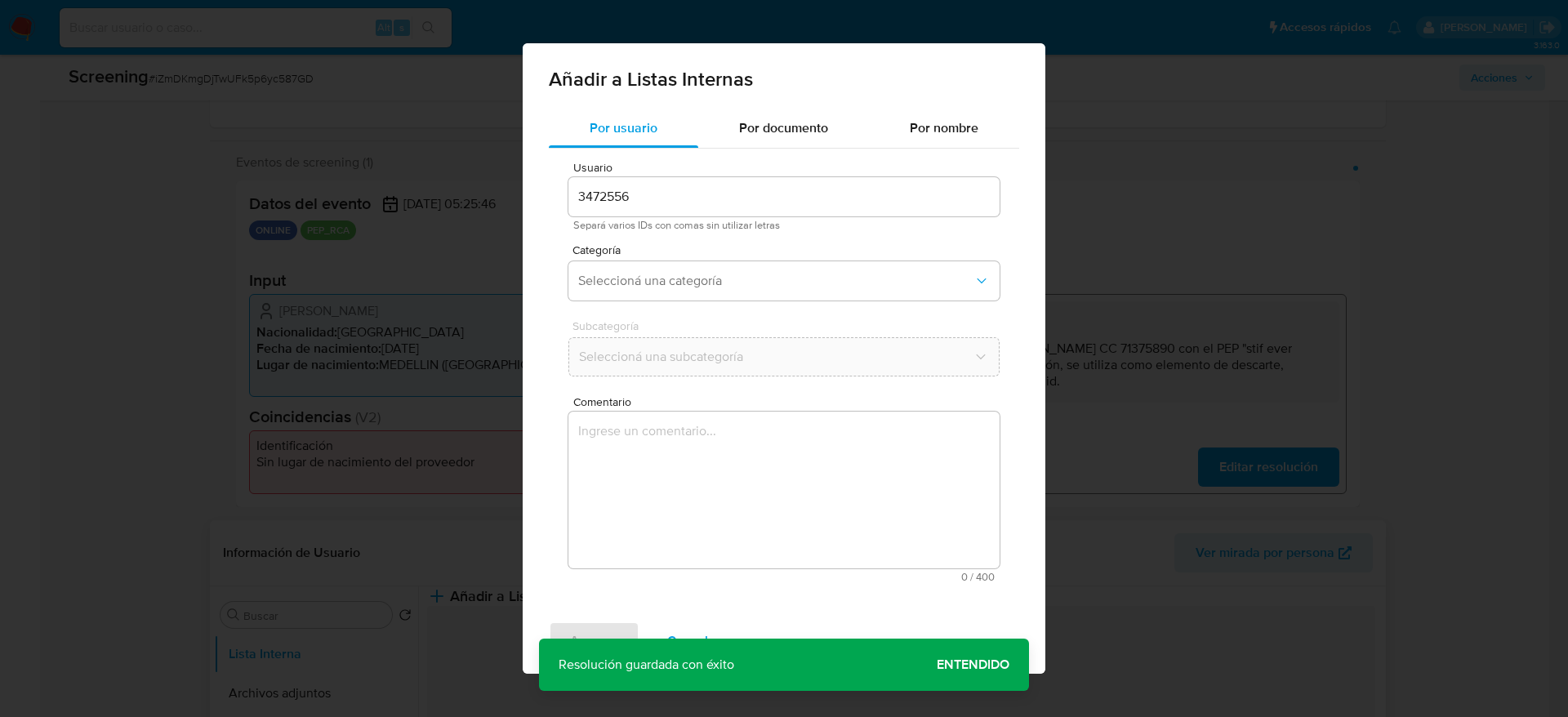
click at [685, 479] on textarea "Comentario" at bounding box center [784, 490] width 432 height 157
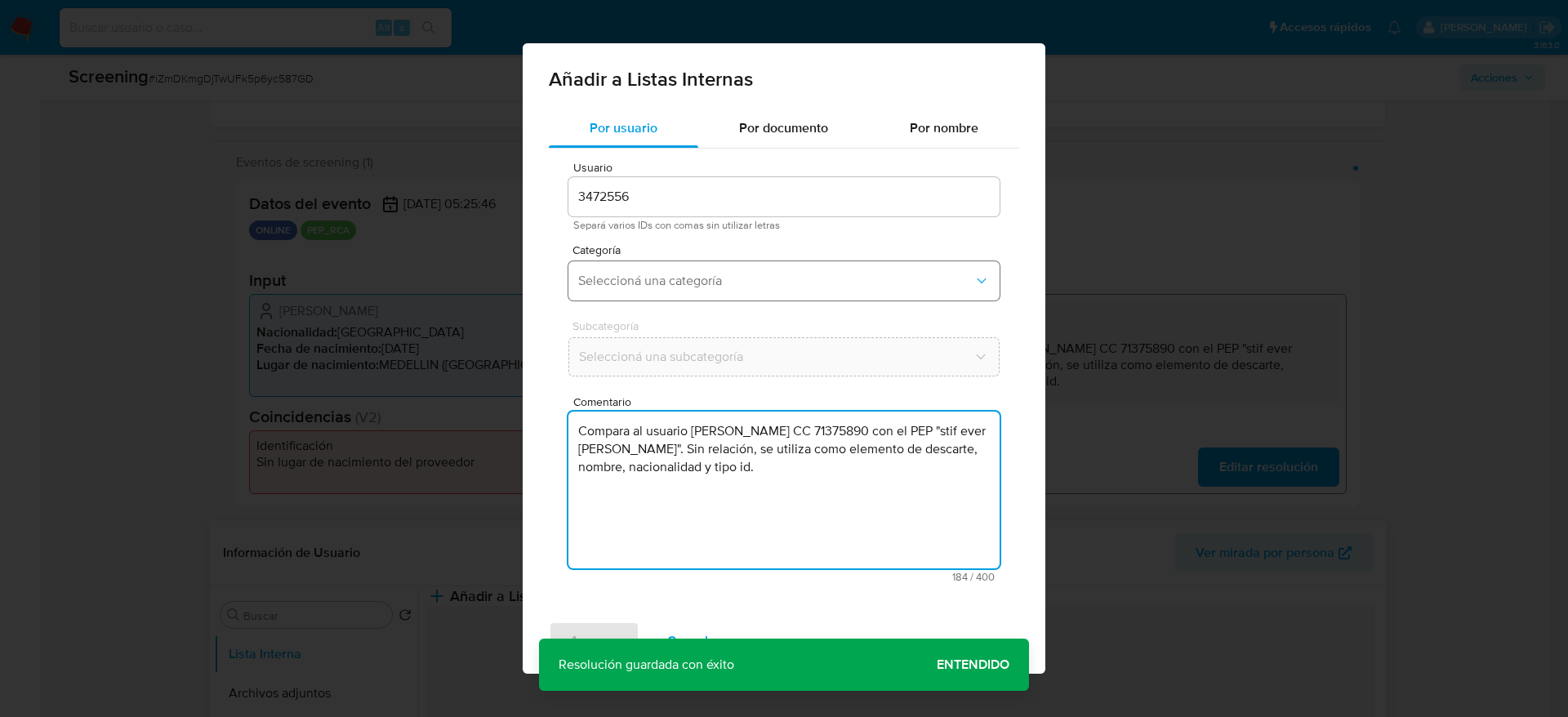
type textarea "Compara al usuario Cristian Leonardo Gaona Bautista CC 71375890 con el PEP "sti…"
click at [707, 275] on span "Seleccioná una categoría" at bounding box center [776, 281] width 395 height 16
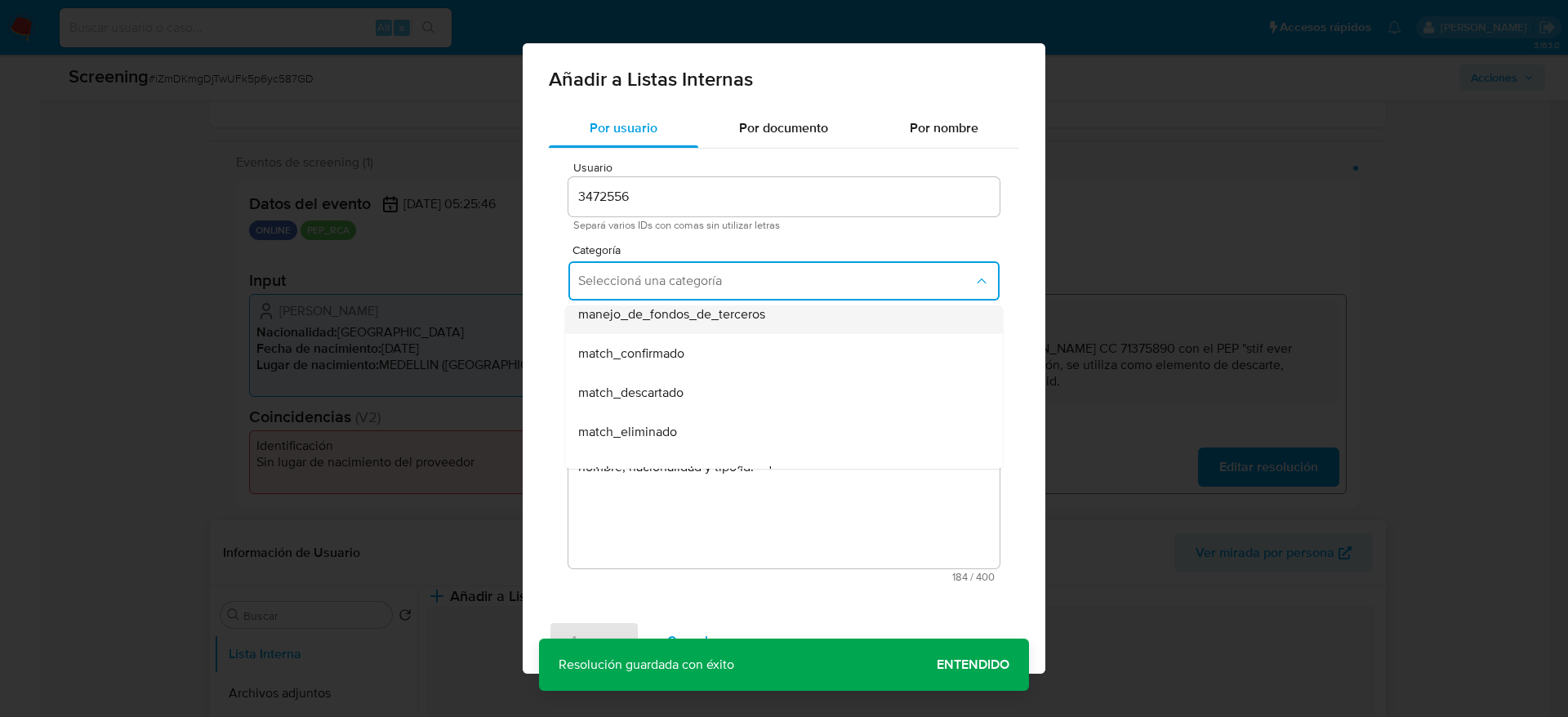
scroll to position [122, 0]
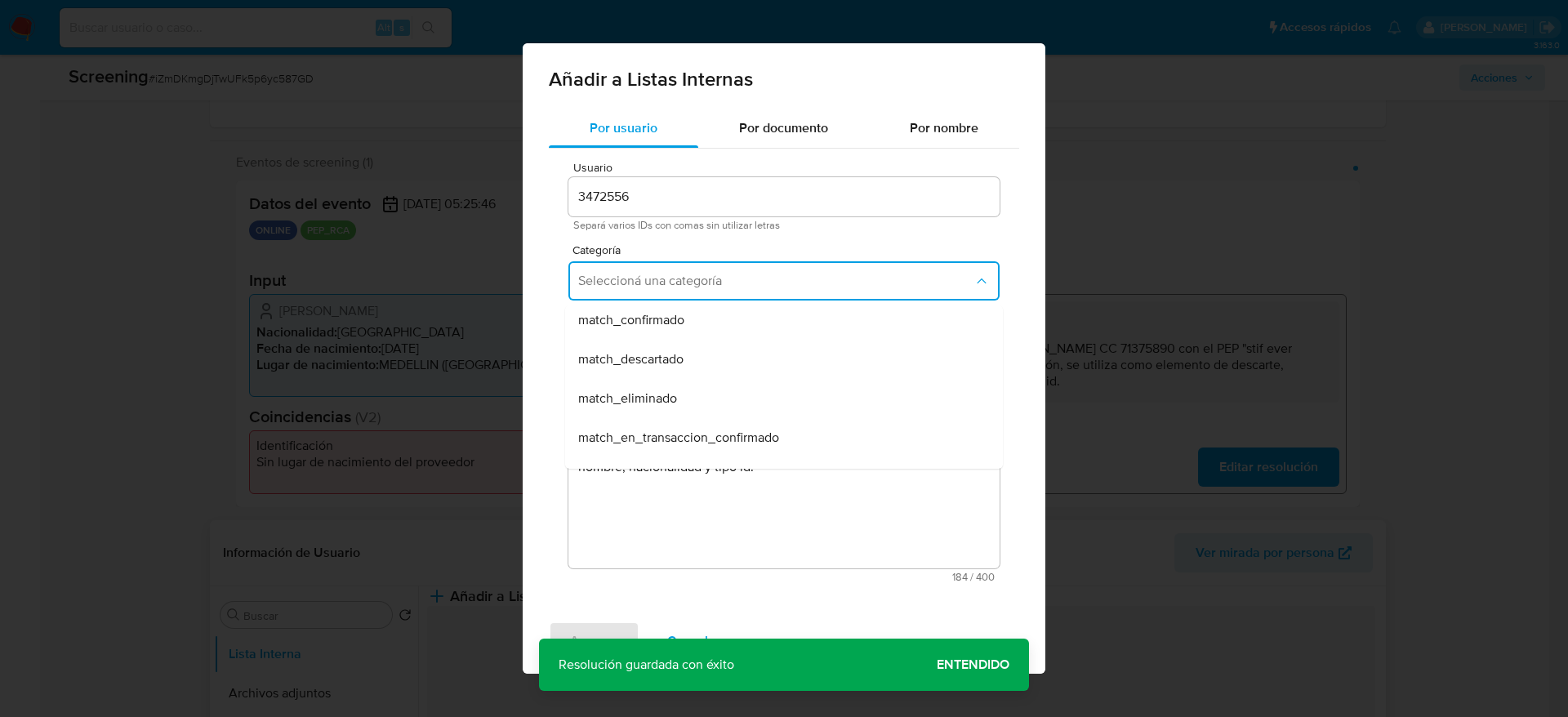
click at [695, 368] on div "match_descartado" at bounding box center [779, 359] width 402 height 40
click at [695, 368] on button "Seleccioná una subcategoría" at bounding box center [784, 356] width 432 height 40
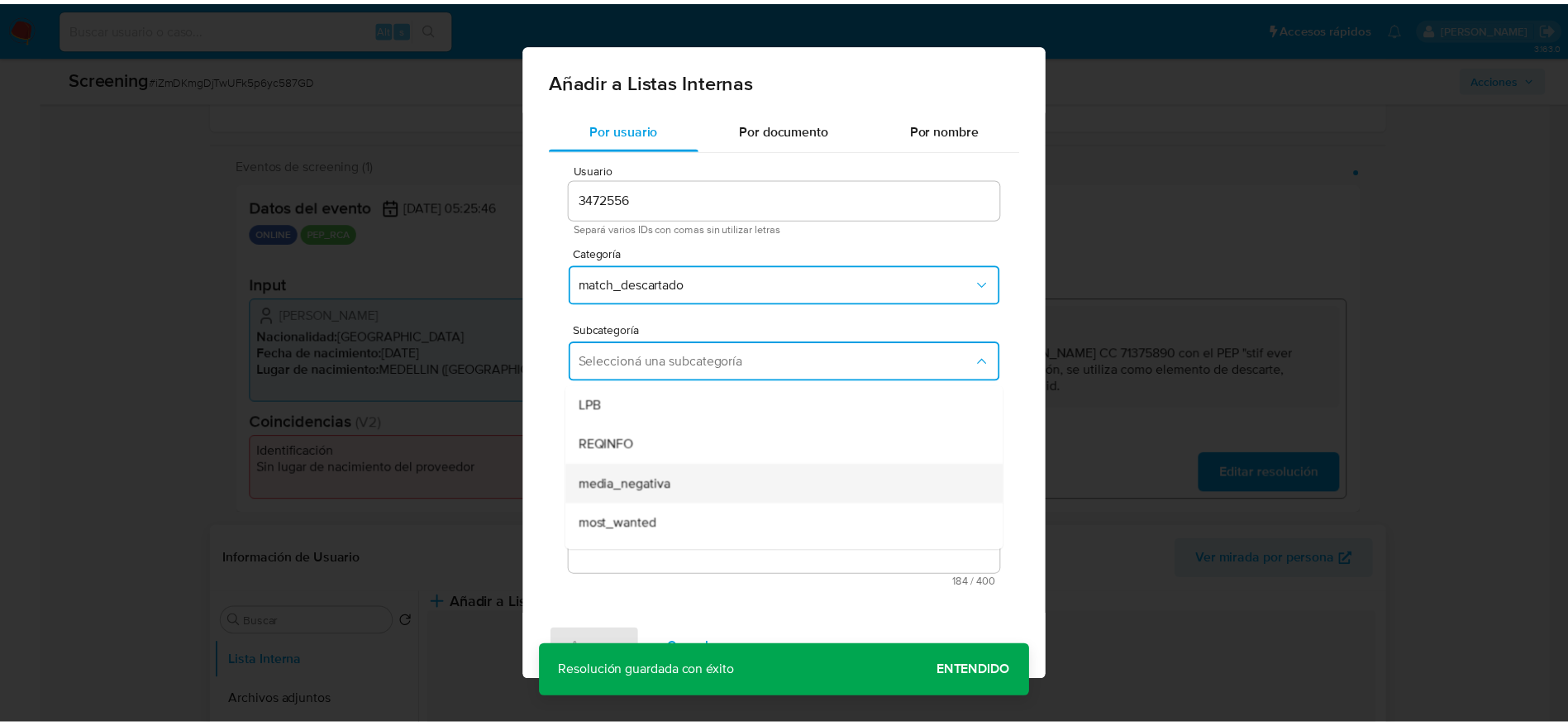
scroll to position [113, 0]
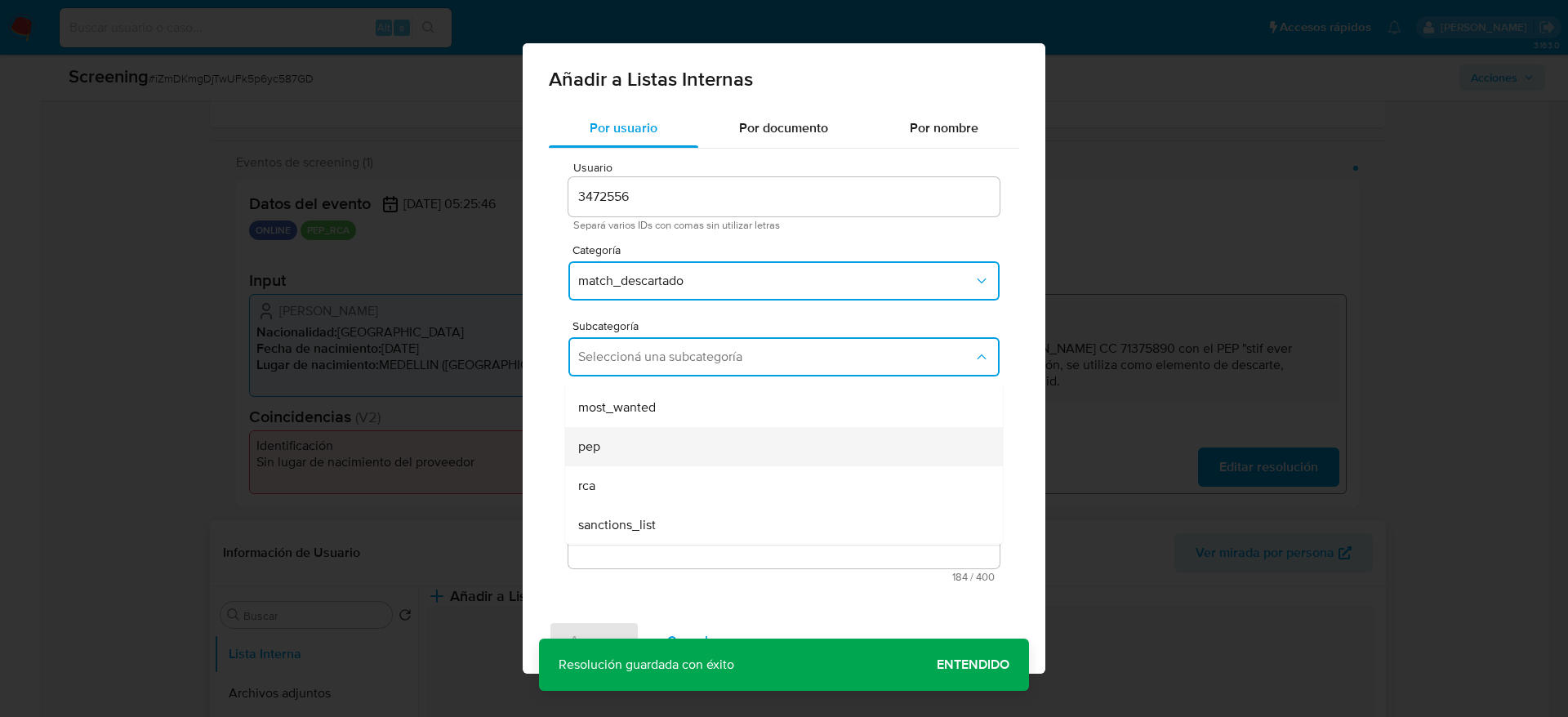
click at [667, 443] on div "pep" at bounding box center [779, 447] width 402 height 40
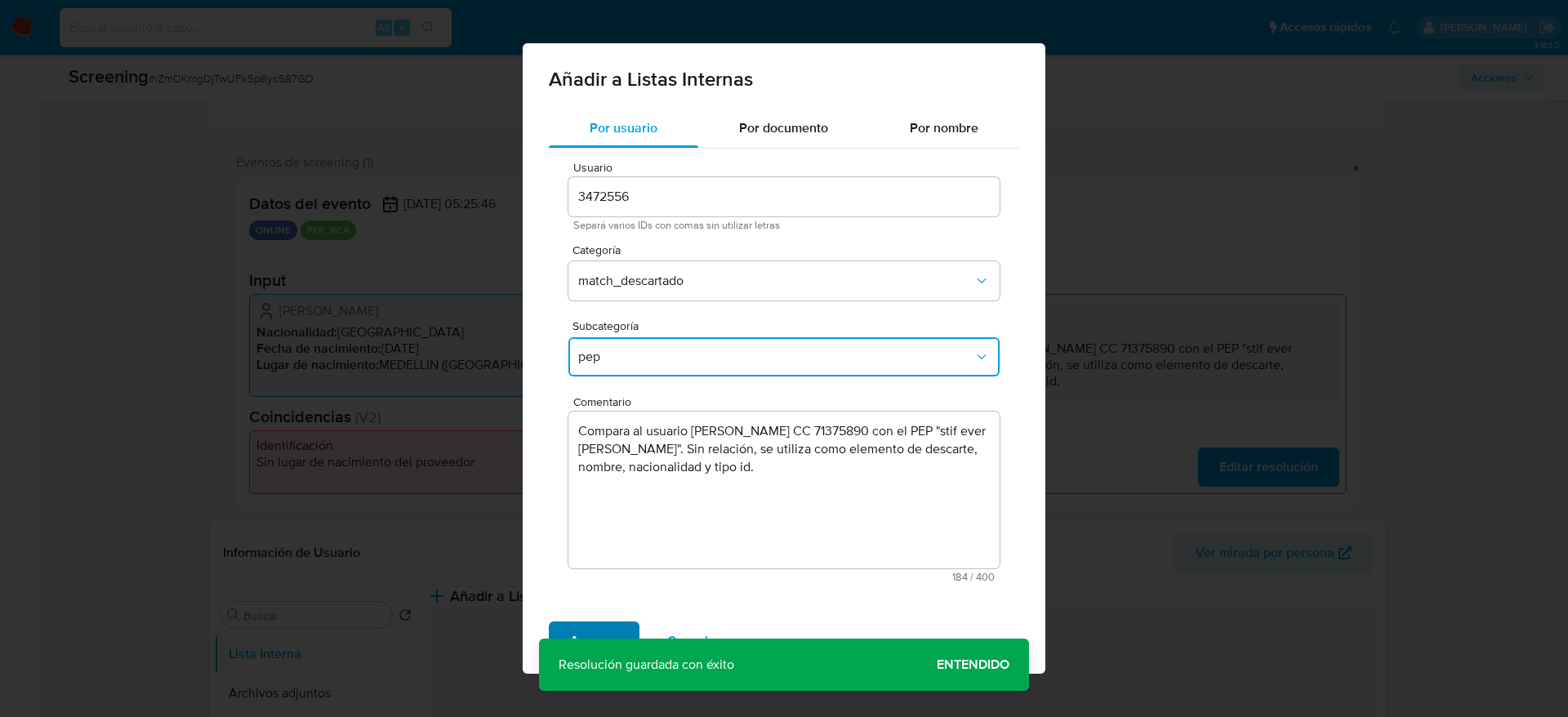
click at [586, 624] on span "Agregar" at bounding box center [593, 640] width 48 height 36
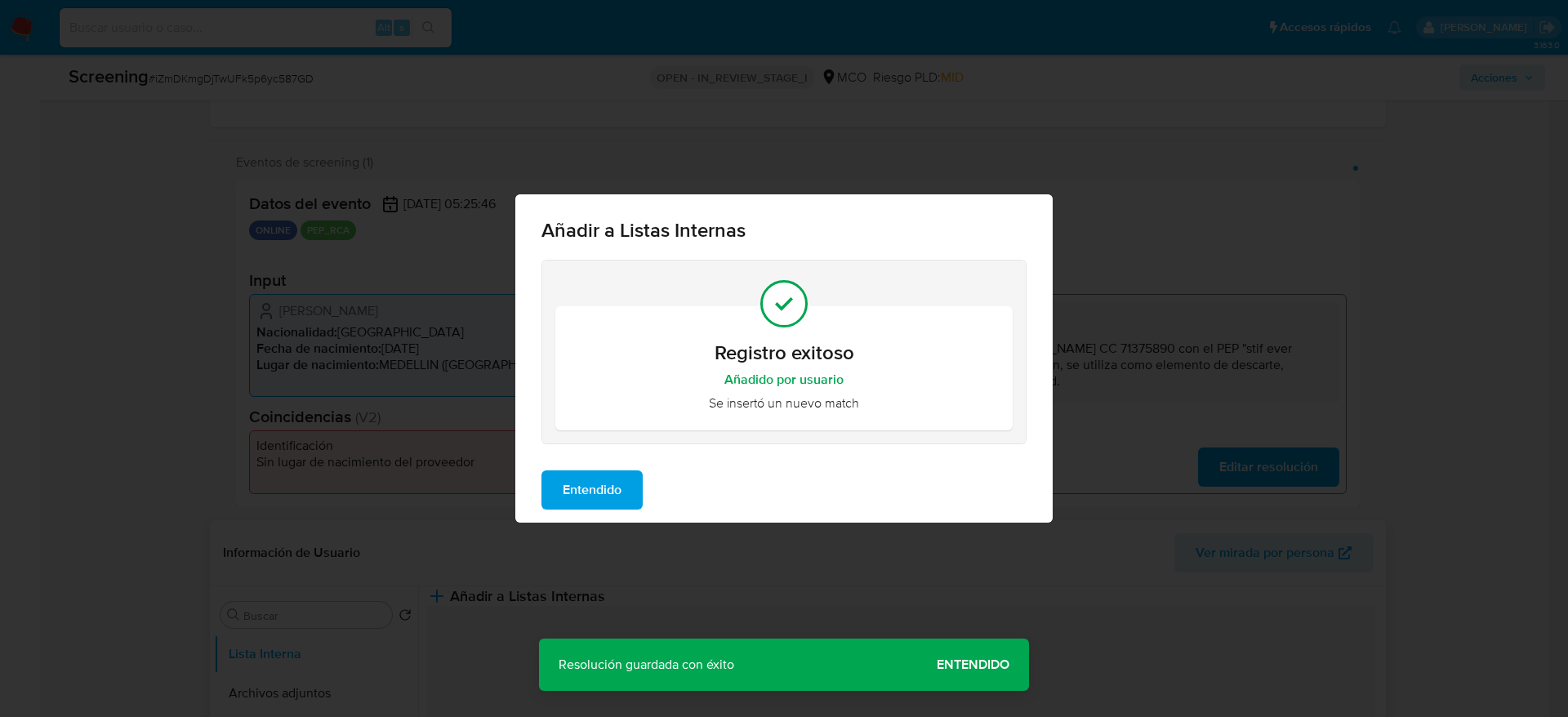
click at [620, 483] on span "Entendido" at bounding box center [593, 490] width 59 height 36
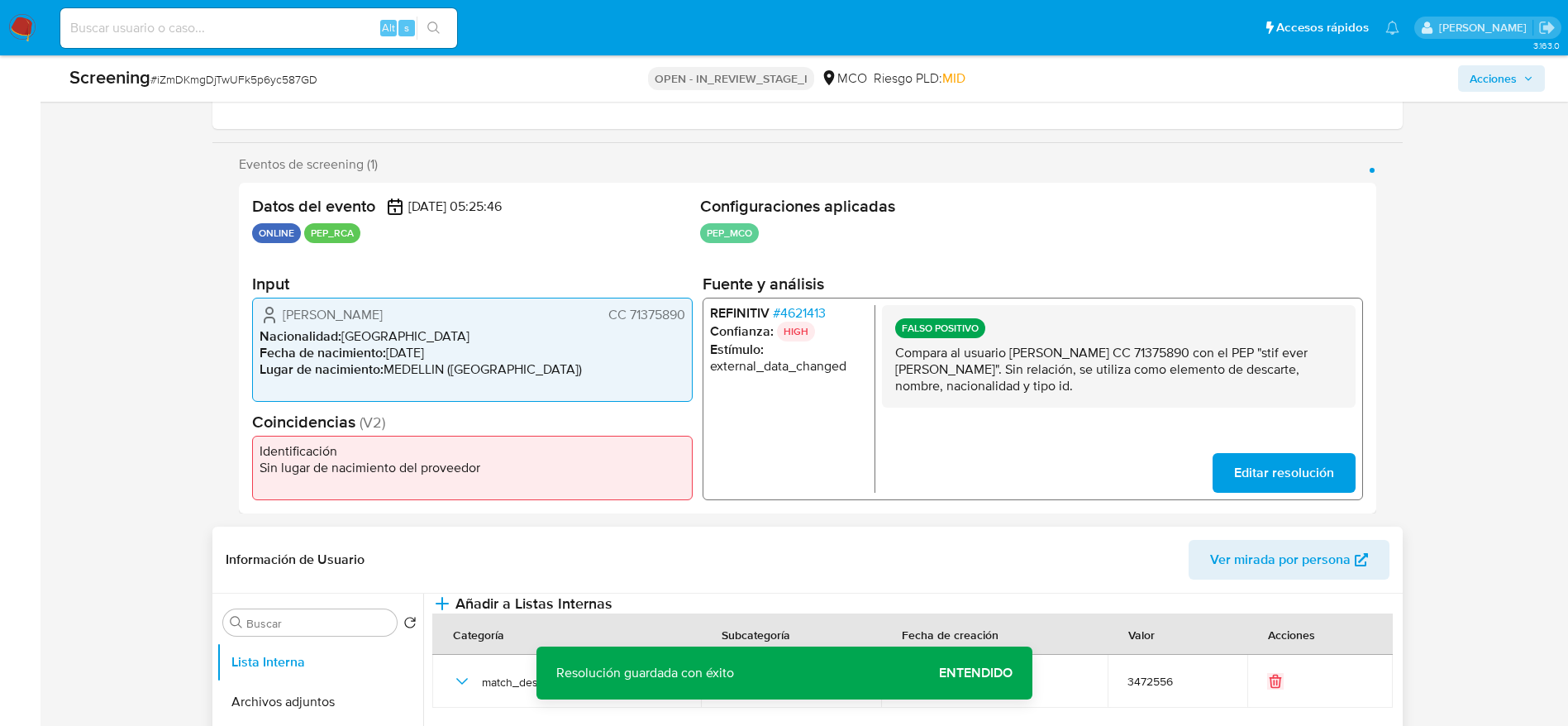
scroll to position [0, 0]
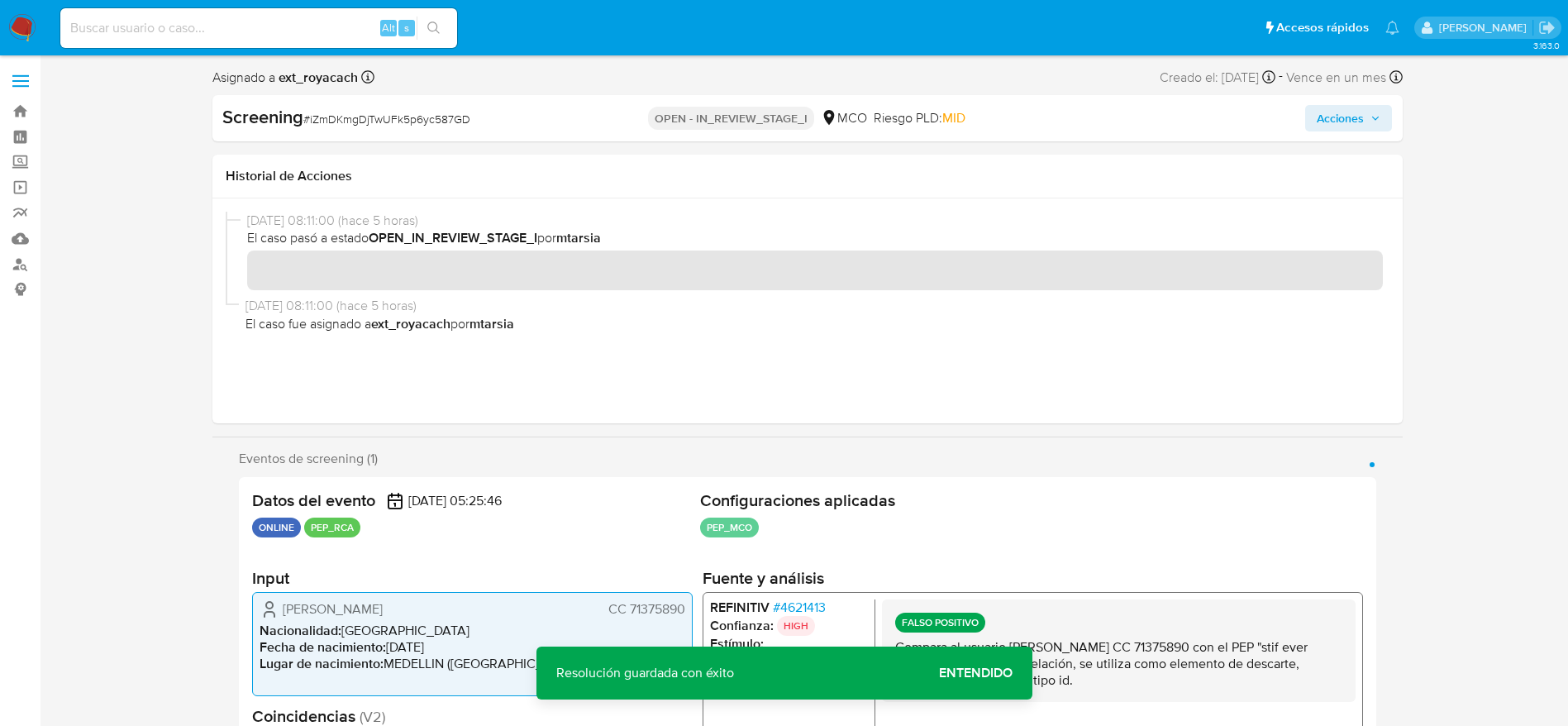
click at [1347, 109] on span "Acciones" at bounding box center [1339, 118] width 47 height 26
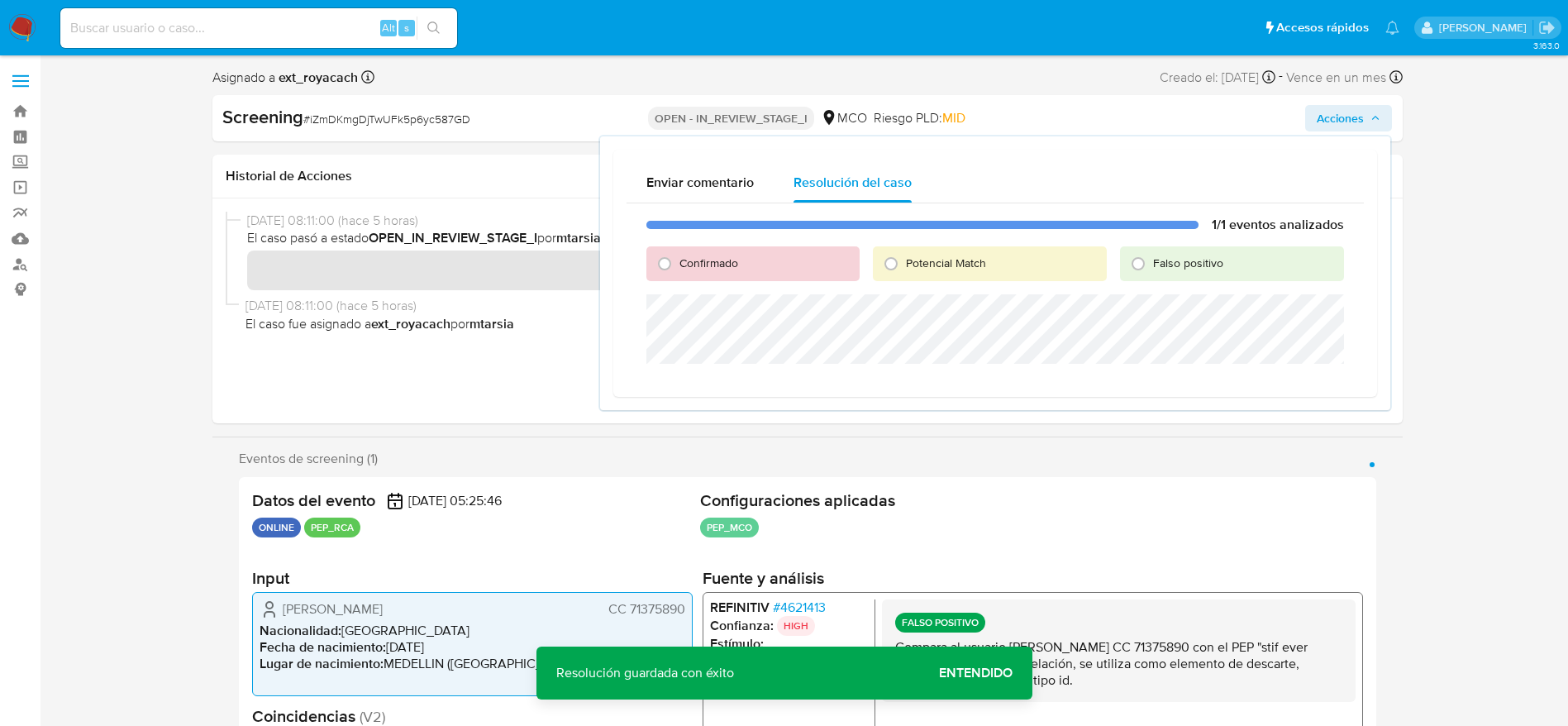
click at [1258, 267] on div "Falso positivo" at bounding box center [1232, 264] width 224 height 35
click at [1127, 255] on input "Falso positivo" at bounding box center [1138, 264] width 26 height 26
radio input "true"
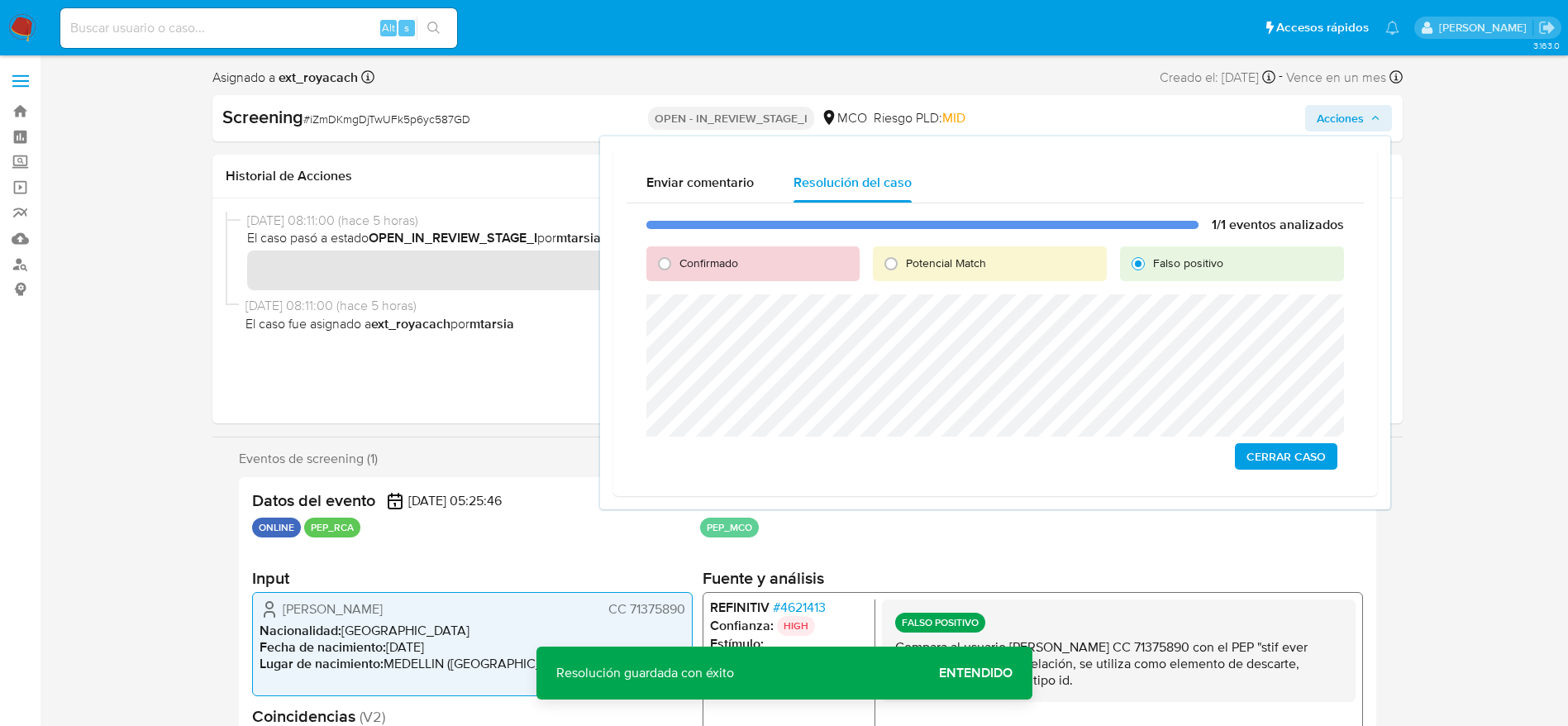
click at [1270, 461] on span "Cerrar Caso" at bounding box center [1286, 456] width 79 height 23
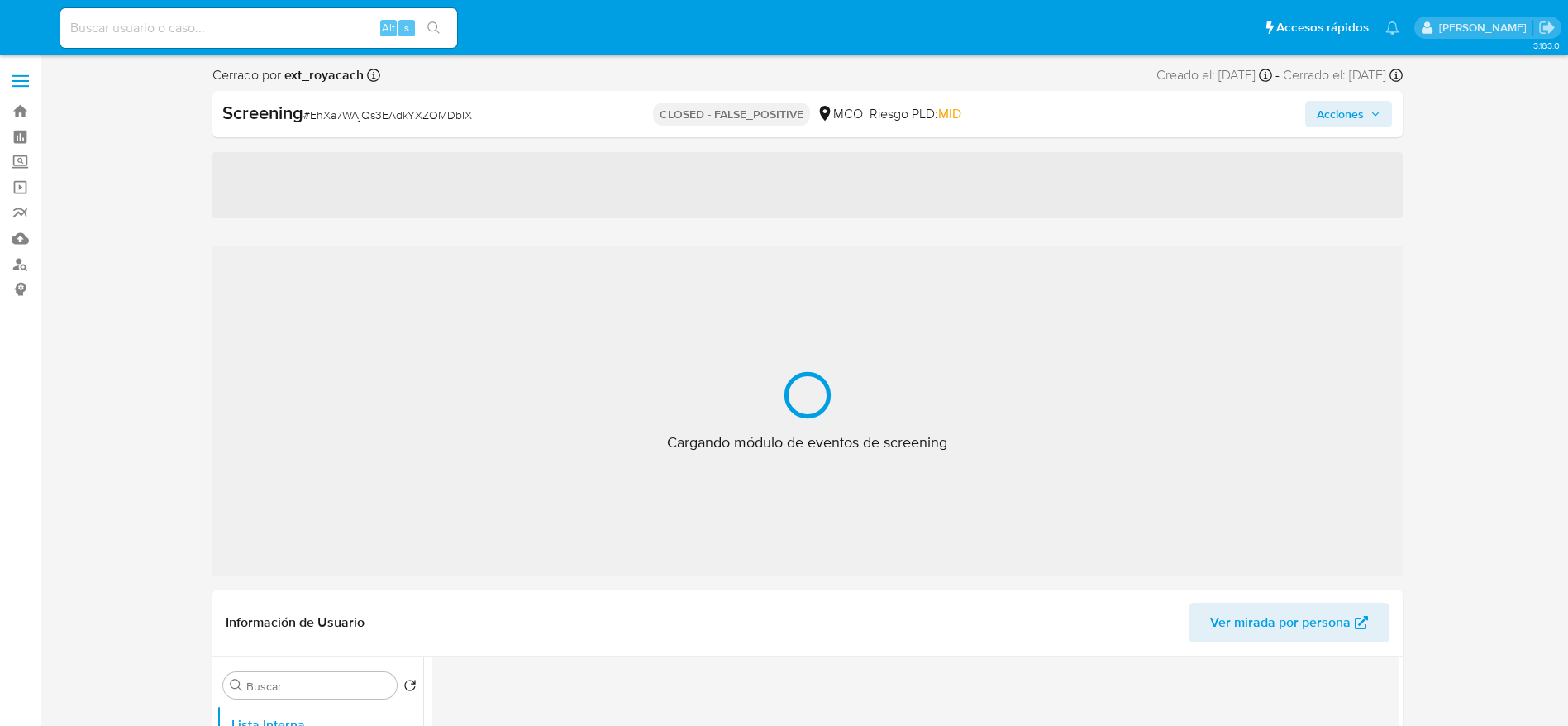
select select "10"
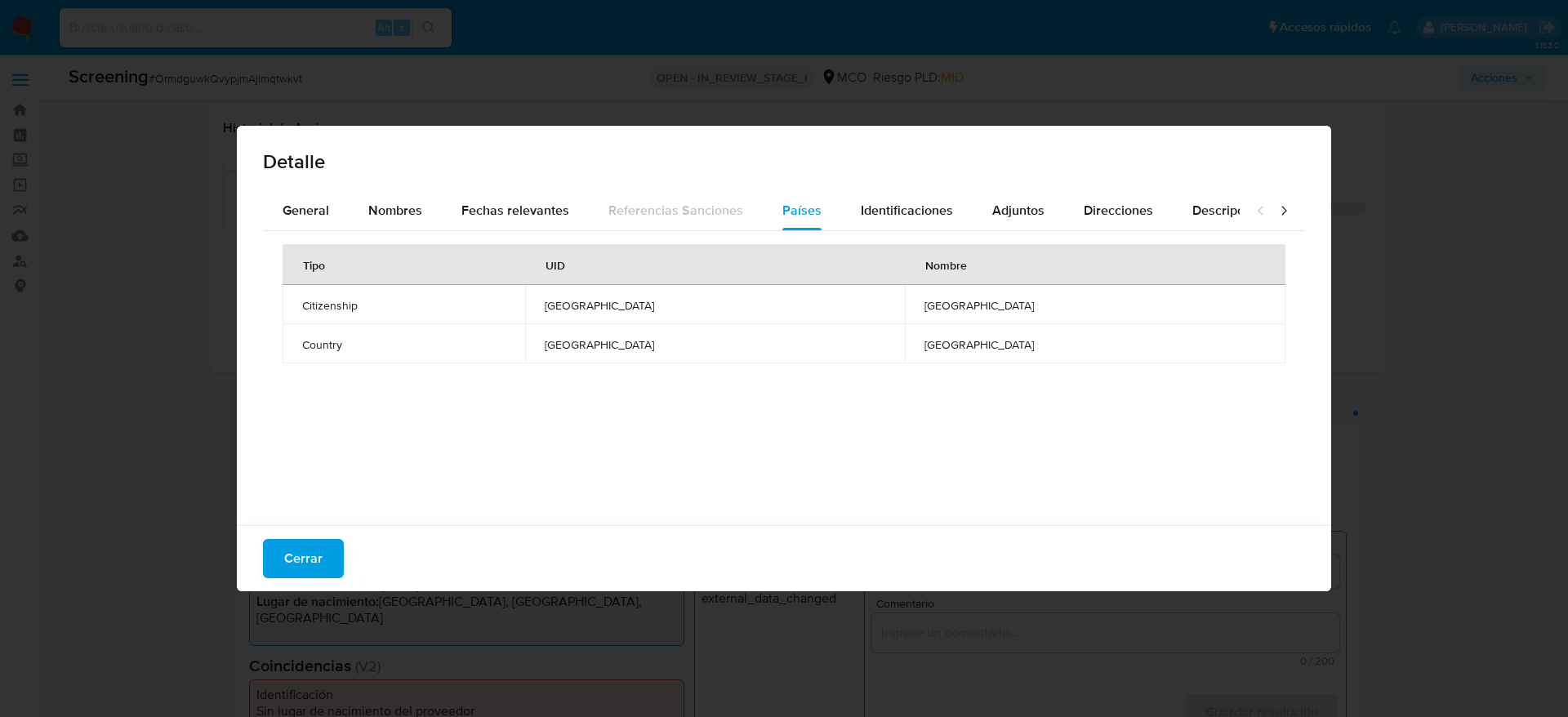
select select "10"
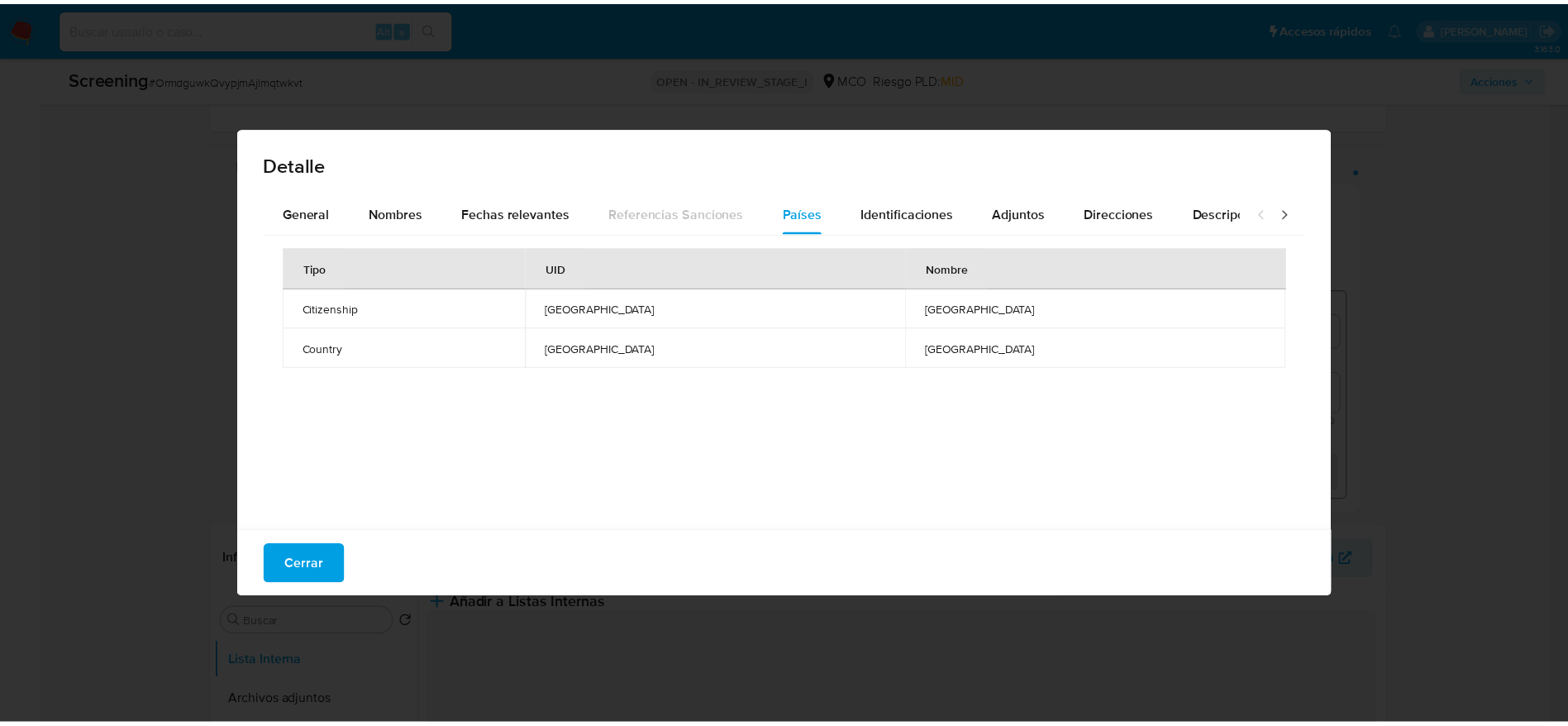
scroll to position [248, 0]
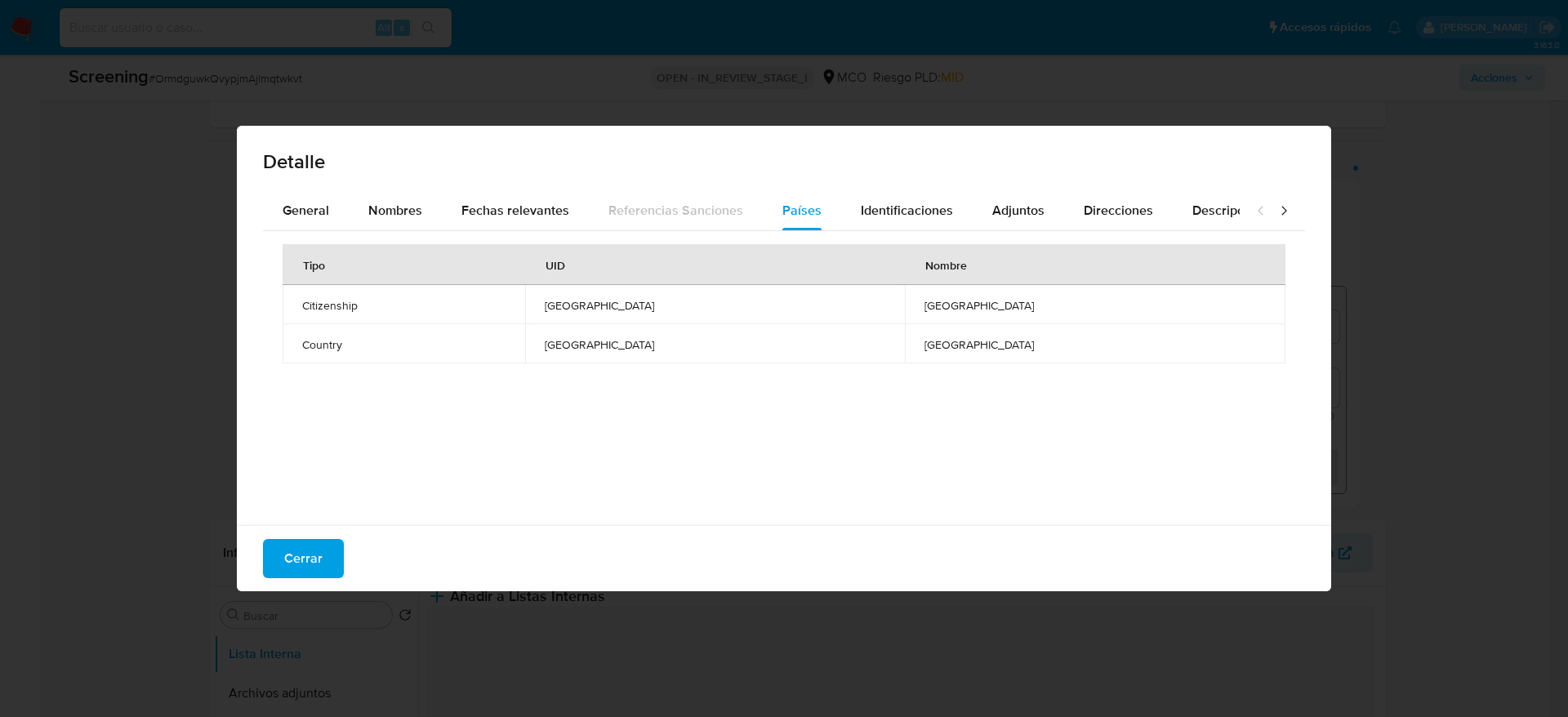
click at [300, 560] on span "Cerrar" at bounding box center [303, 558] width 39 height 36
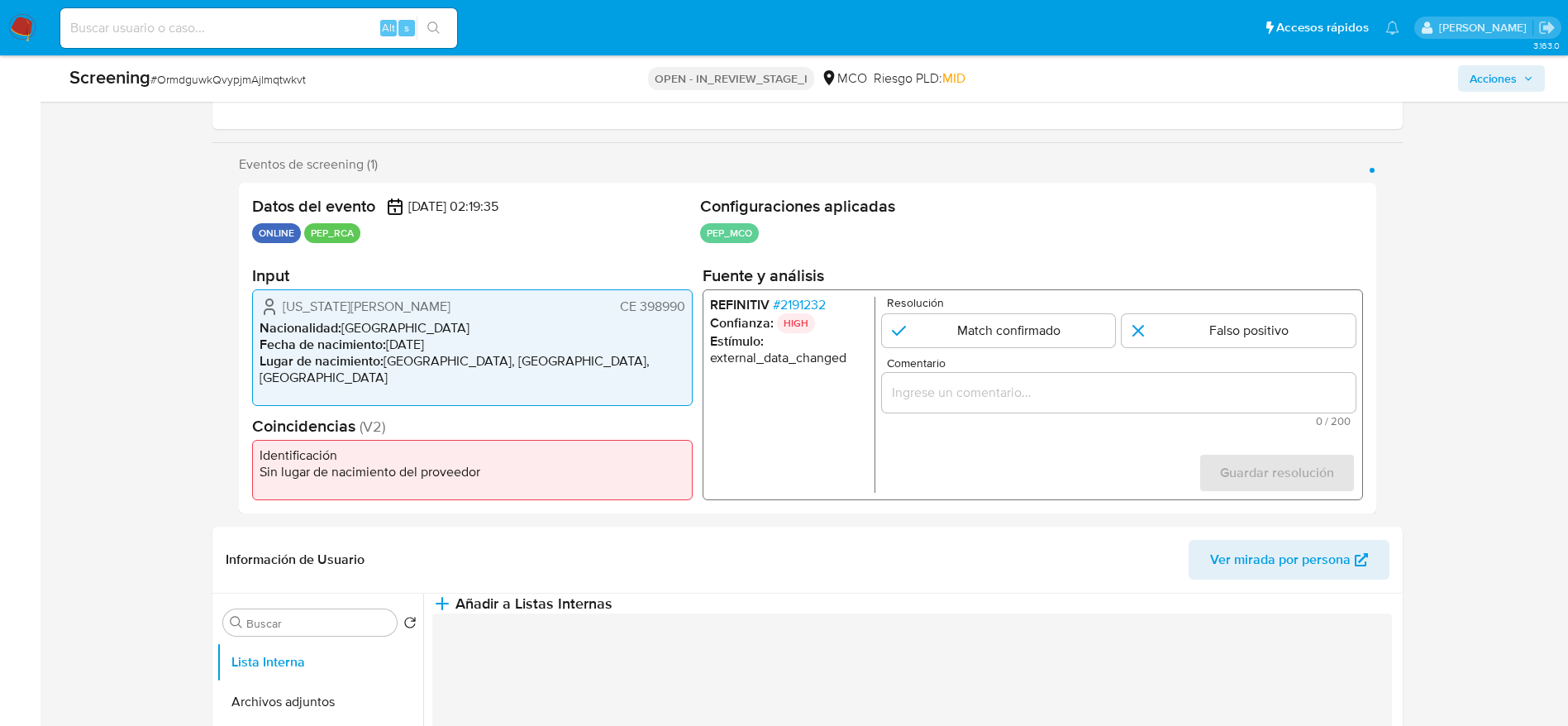
click at [203, 72] on span "# OrmdguwkQvypjmAjlmqtwkvt" at bounding box center [228, 78] width 155 height 16
copy span "OrmdguwkQvypjmAjlmqtwkvt"
drag, startPoint x: 267, startPoint y: 315, endPoint x: 689, endPoint y: 301, distance: 422.2
click at [689, 301] on div "Virginia Quero Lopez CE 398990 Nacionalidad : España Fecha de nacimiento : 03/0…" at bounding box center [472, 347] width 440 height 117
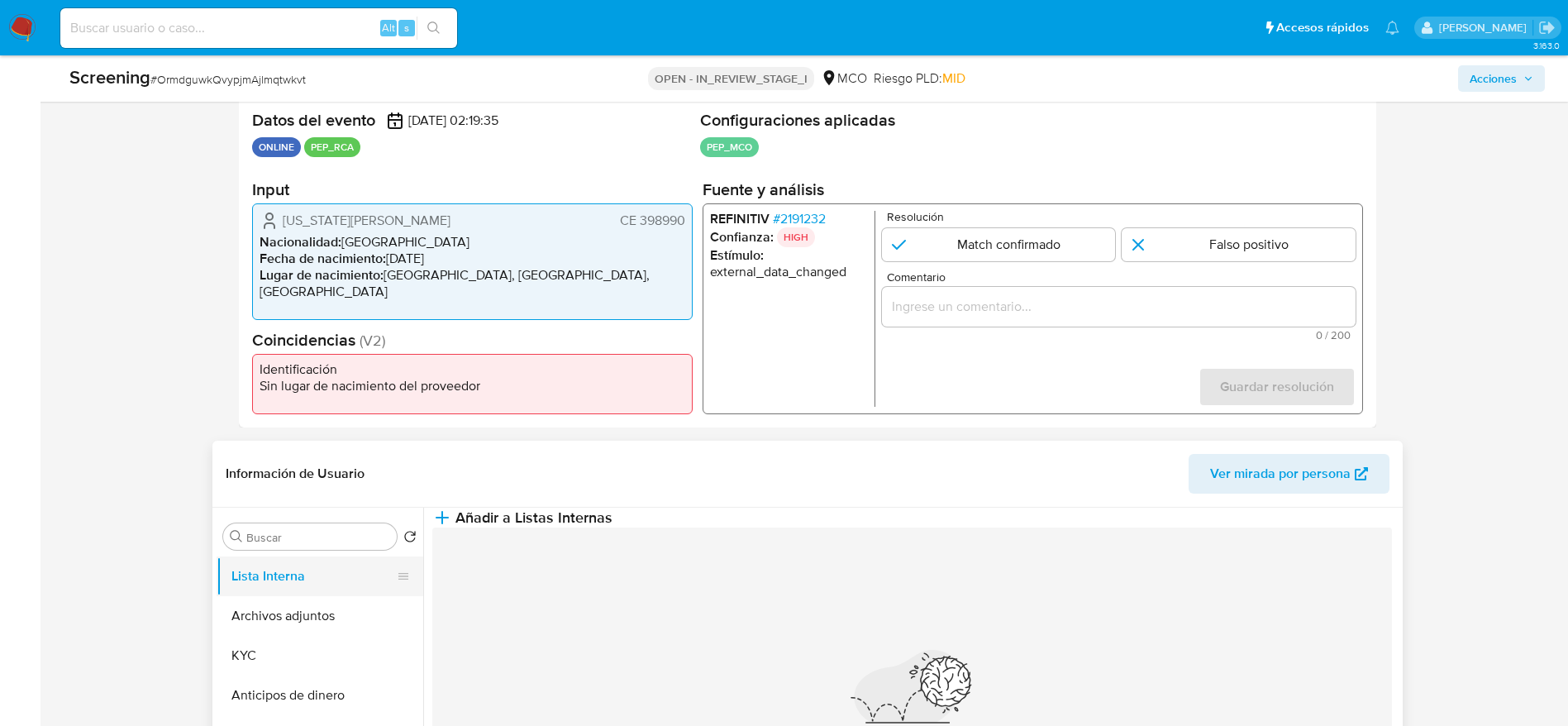
scroll to position [372, 0]
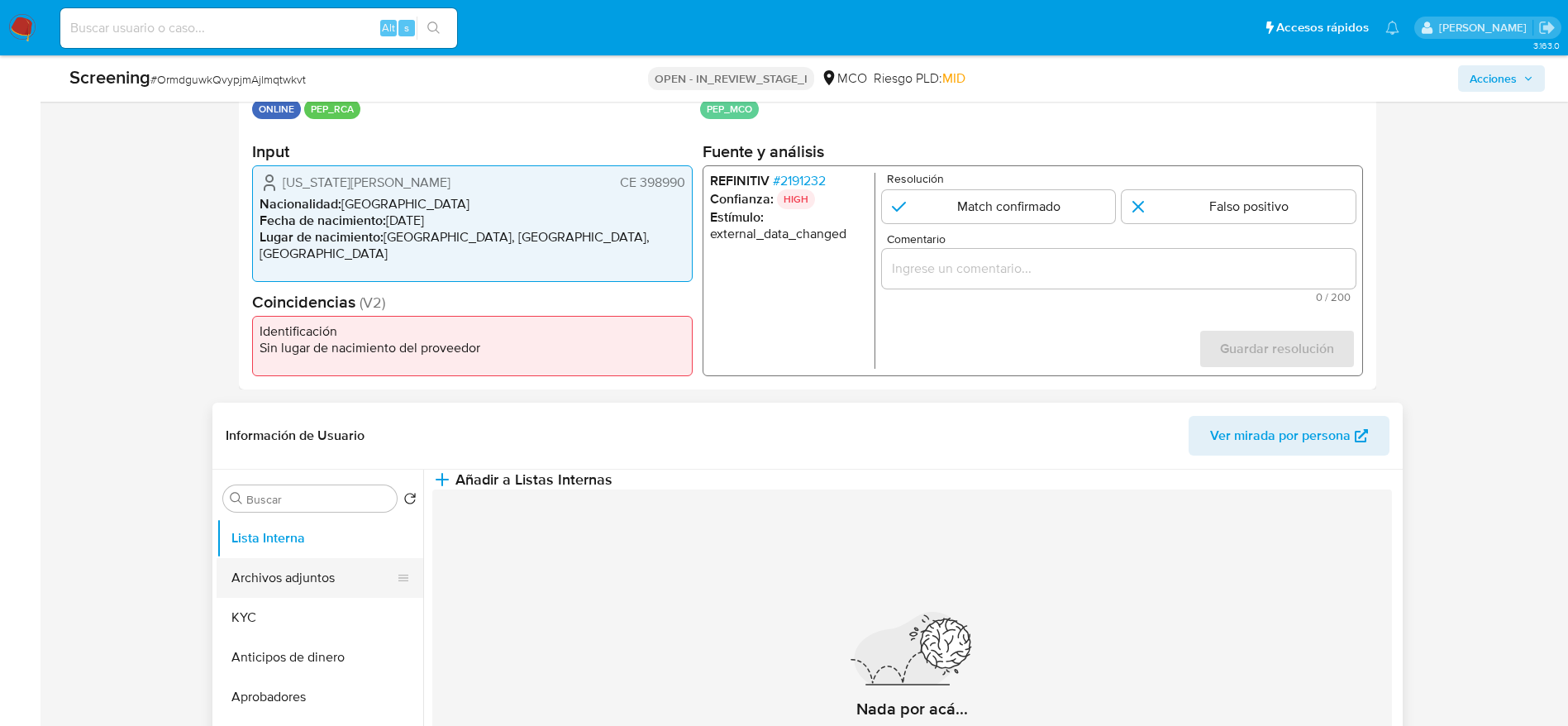
click at [342, 566] on button "Archivos adjuntos" at bounding box center [313, 578] width 194 height 40
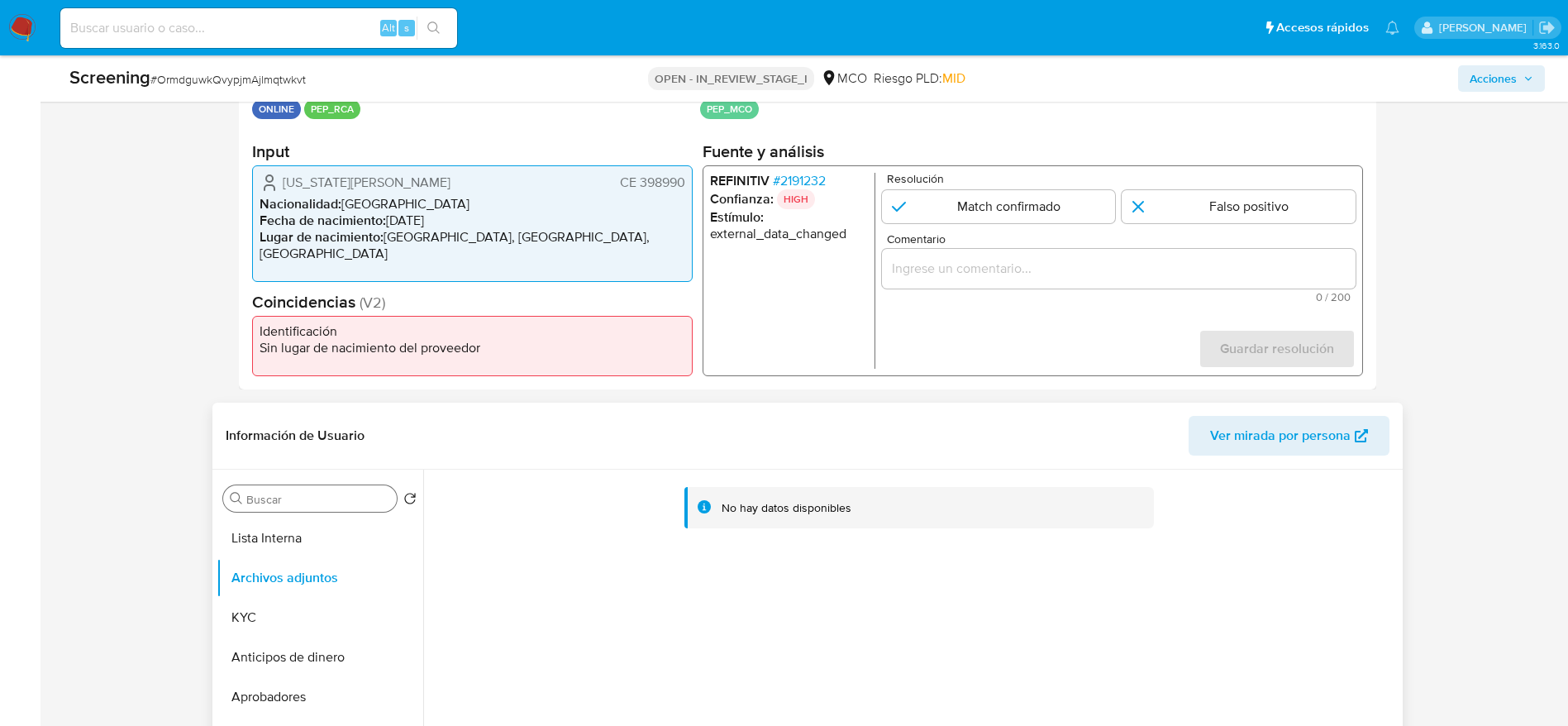
click at [298, 505] on input "Buscar" at bounding box center [318, 498] width 144 height 15
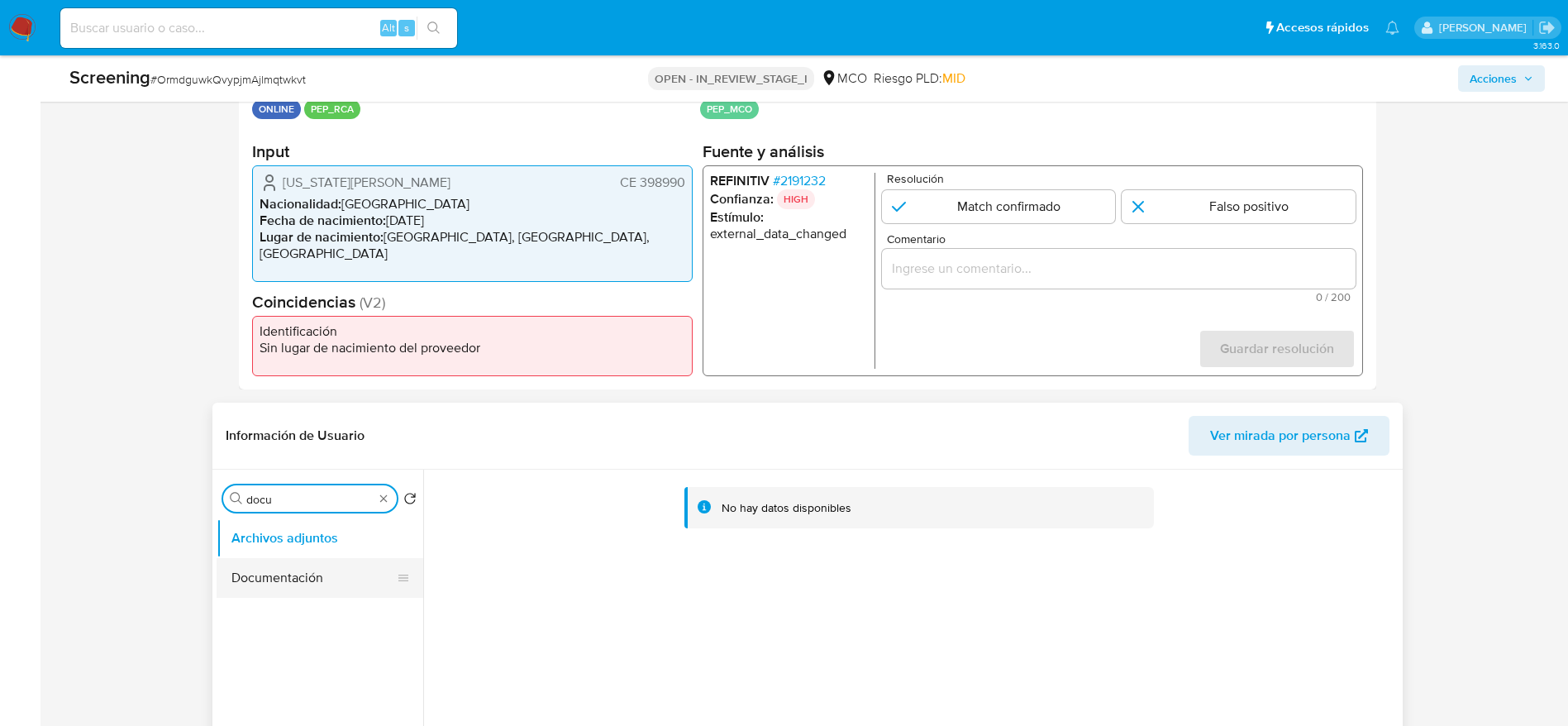
type input "docu"
click at [258, 579] on button "Documentación" at bounding box center [313, 578] width 194 height 40
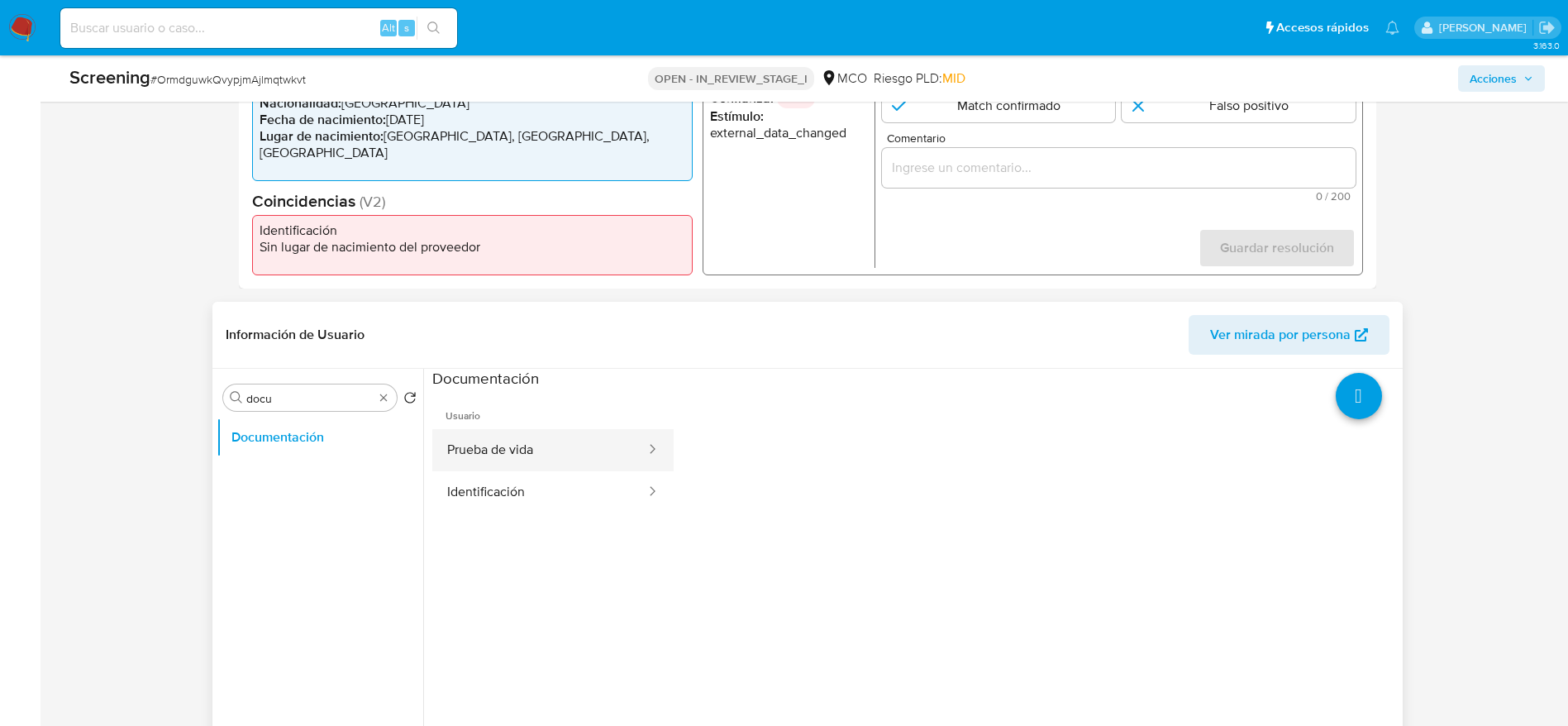
scroll to position [496, 0]
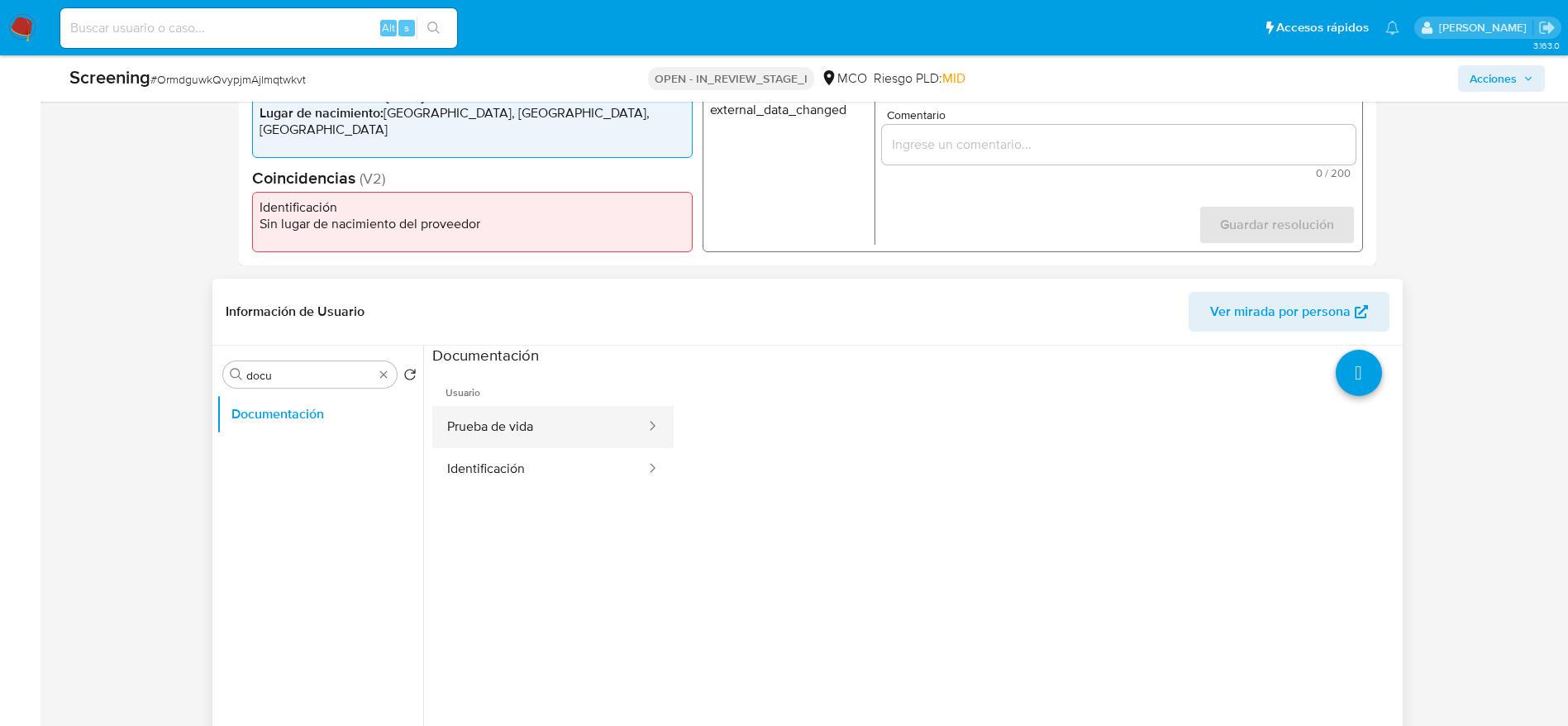
click at [546, 418] on button "Prueba de vida" at bounding box center [540, 427] width 215 height 42
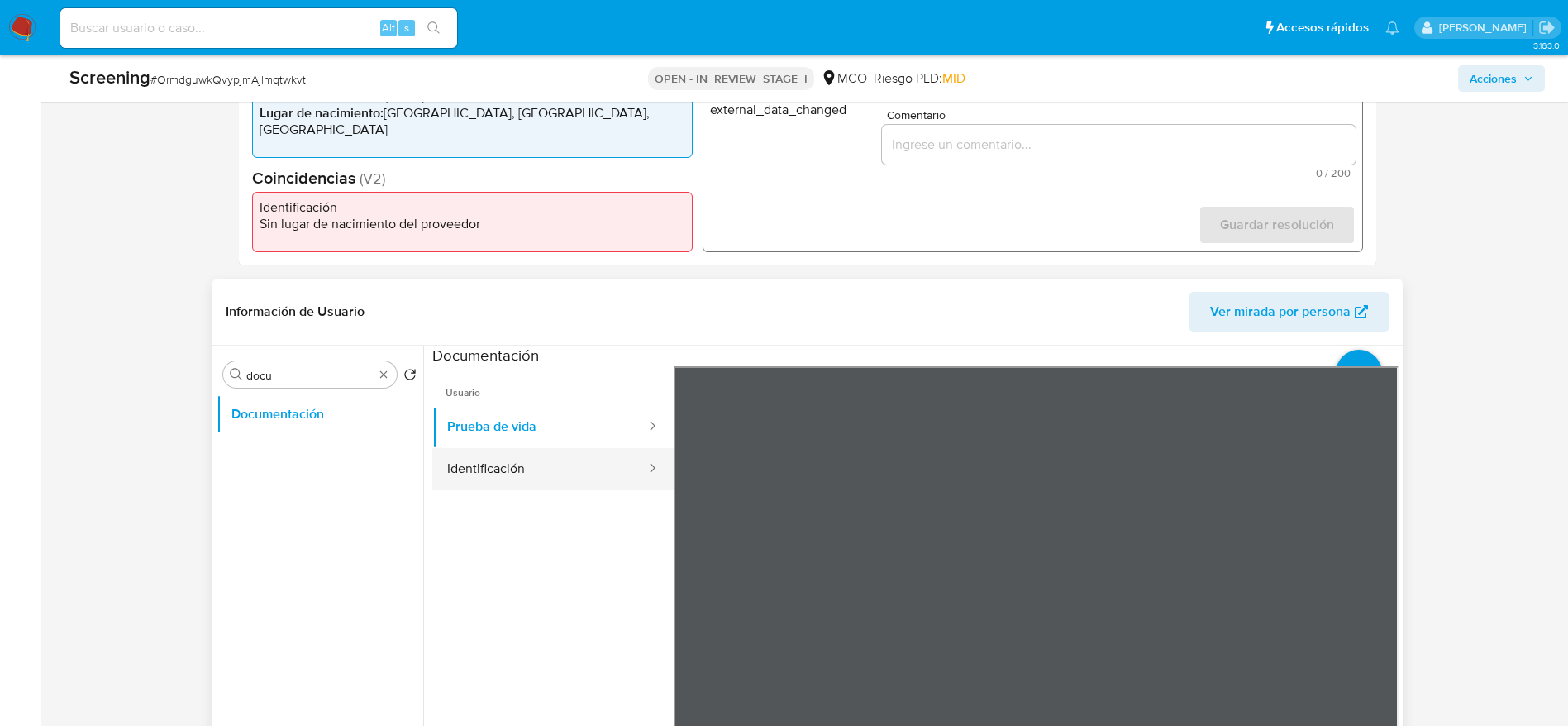
click at [535, 470] on button "Identificación" at bounding box center [540, 468] width 215 height 42
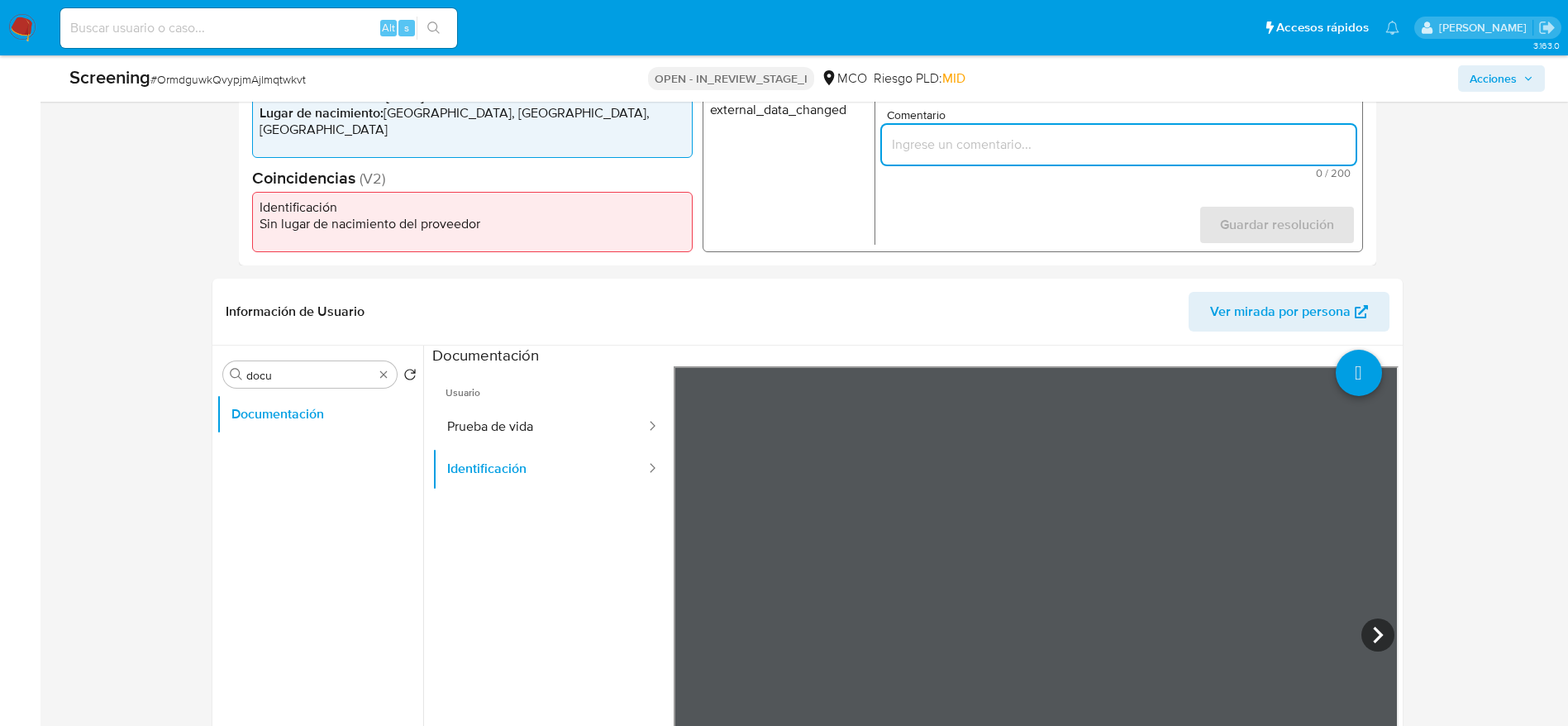
click at [1069, 154] on input "Comentario" at bounding box center [1118, 144] width 473 height 21
paste input "Compara al usuario Virginia Quero Lopez CE 398990 con el PEP "notario armando r…"
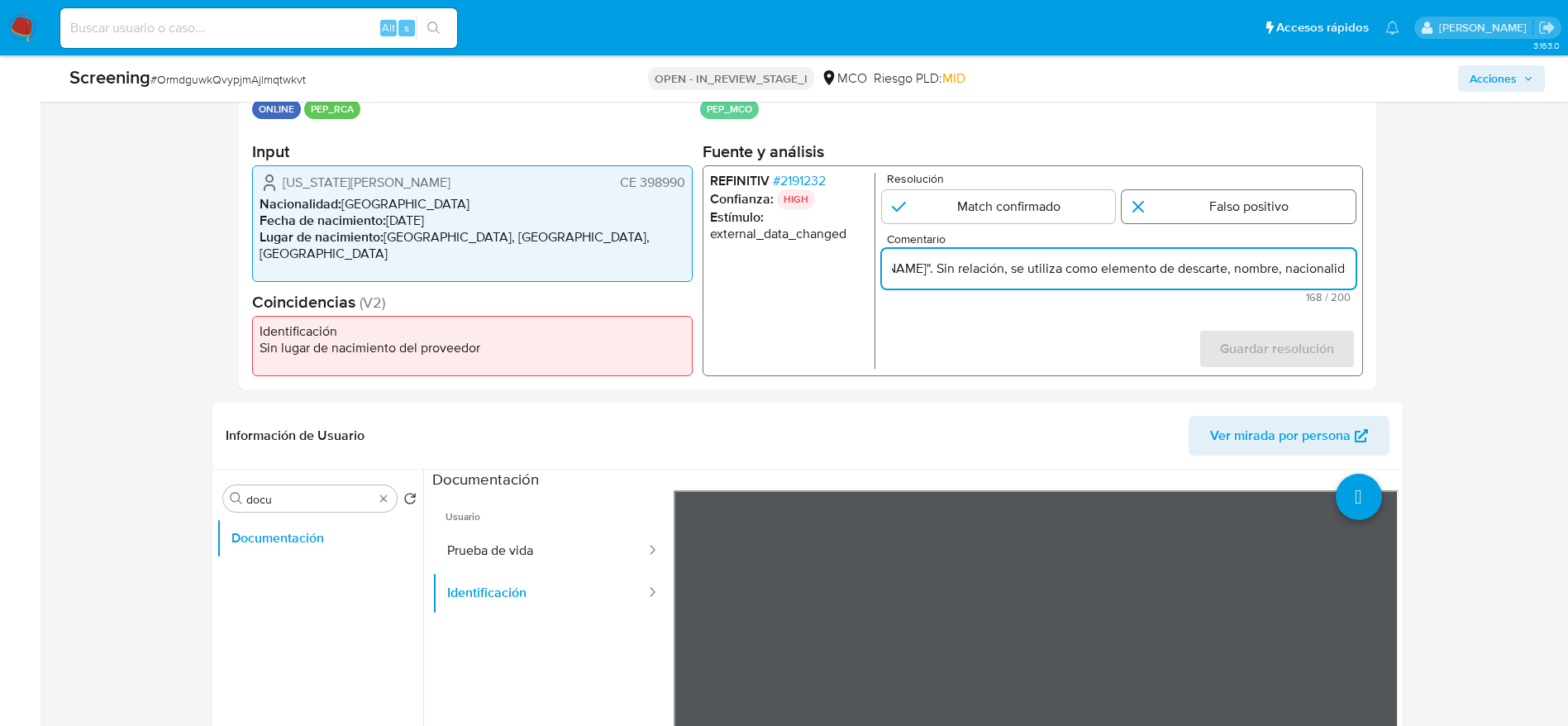
type input "Compara al usuario Virginia Quero Lopez CE 398990 con el PEP "notario armando r…"
click at [1281, 201] on input "1 de 1" at bounding box center [1239, 206] width 234 height 33
radio input "true"
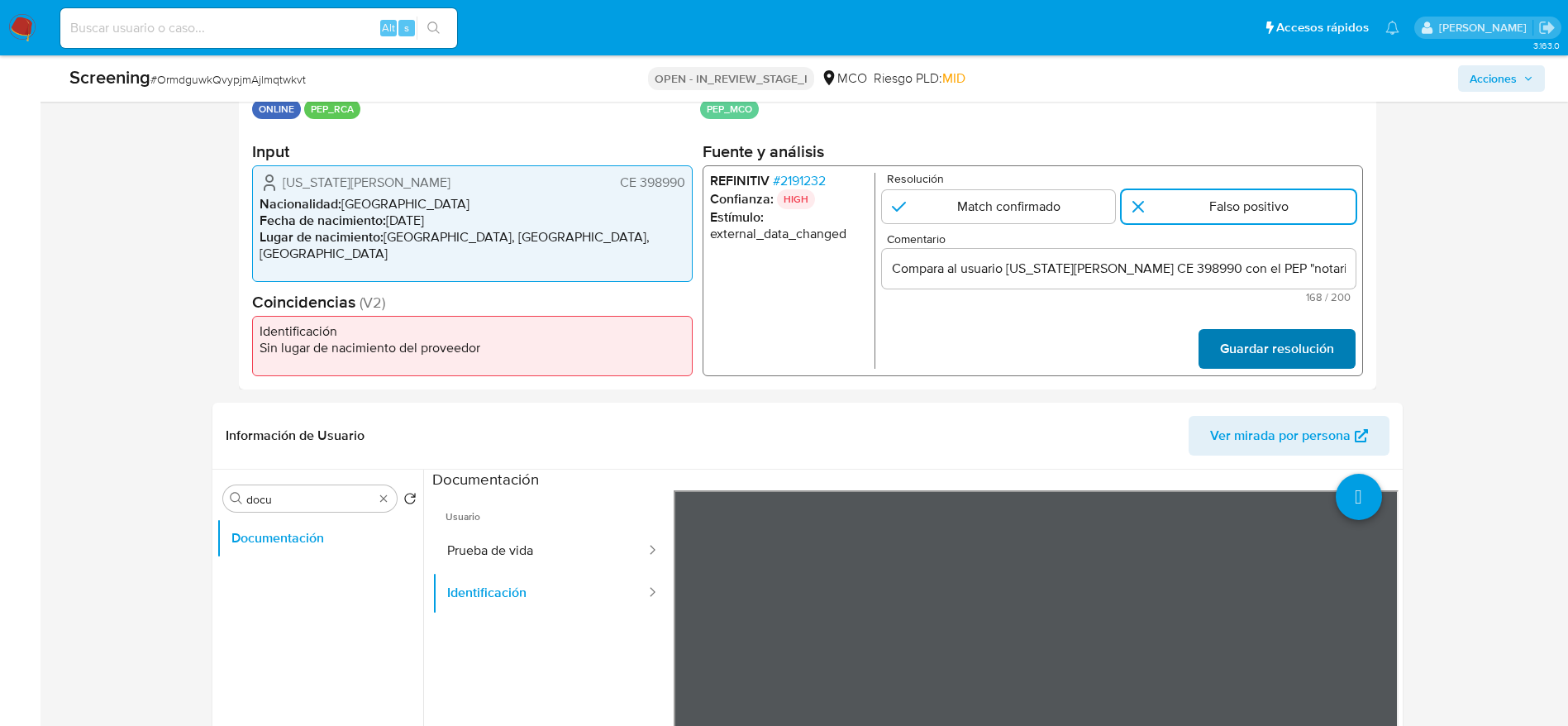
click at [1274, 351] on span "Guardar resolución" at bounding box center [1276, 349] width 114 height 37
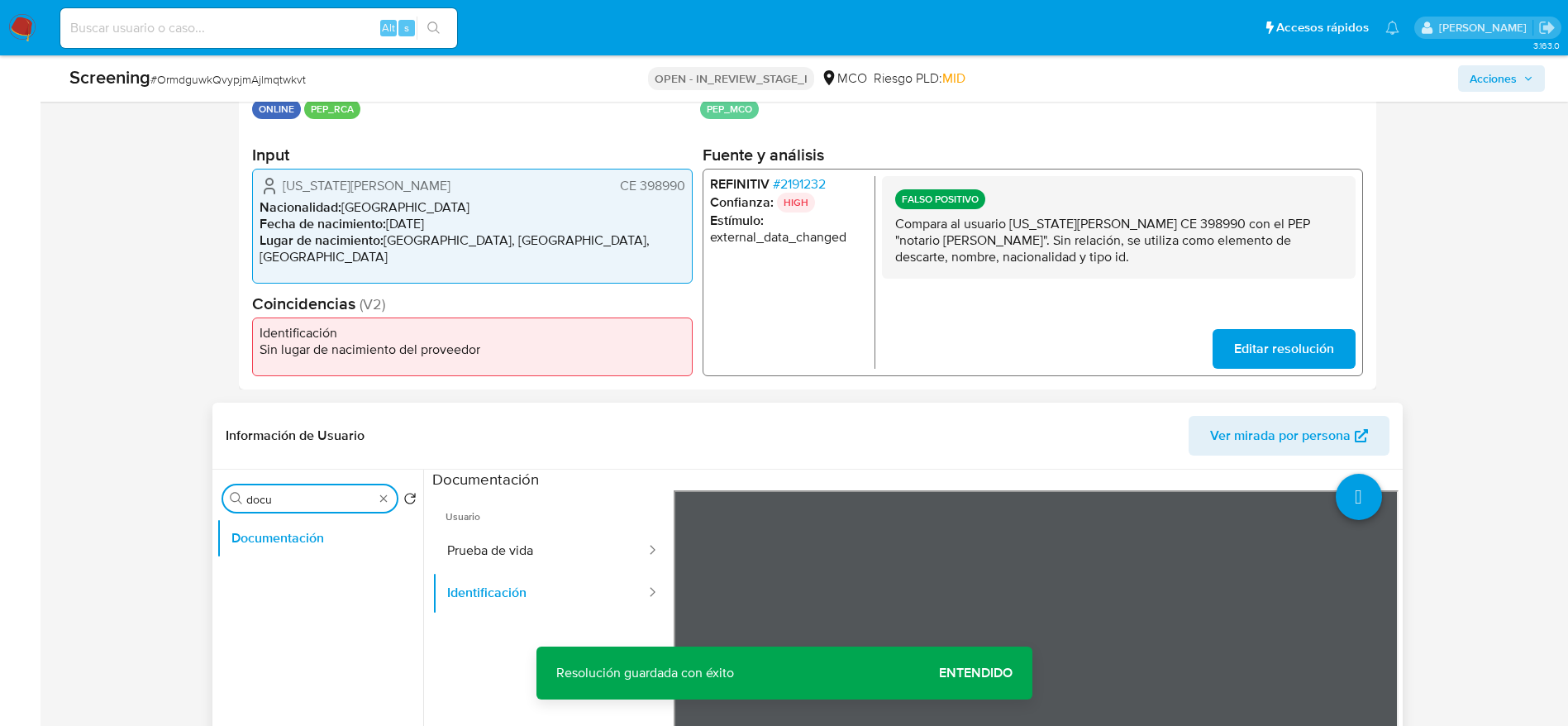
click at [350, 494] on input "docu" at bounding box center [310, 498] width 127 height 15
type input "lis"
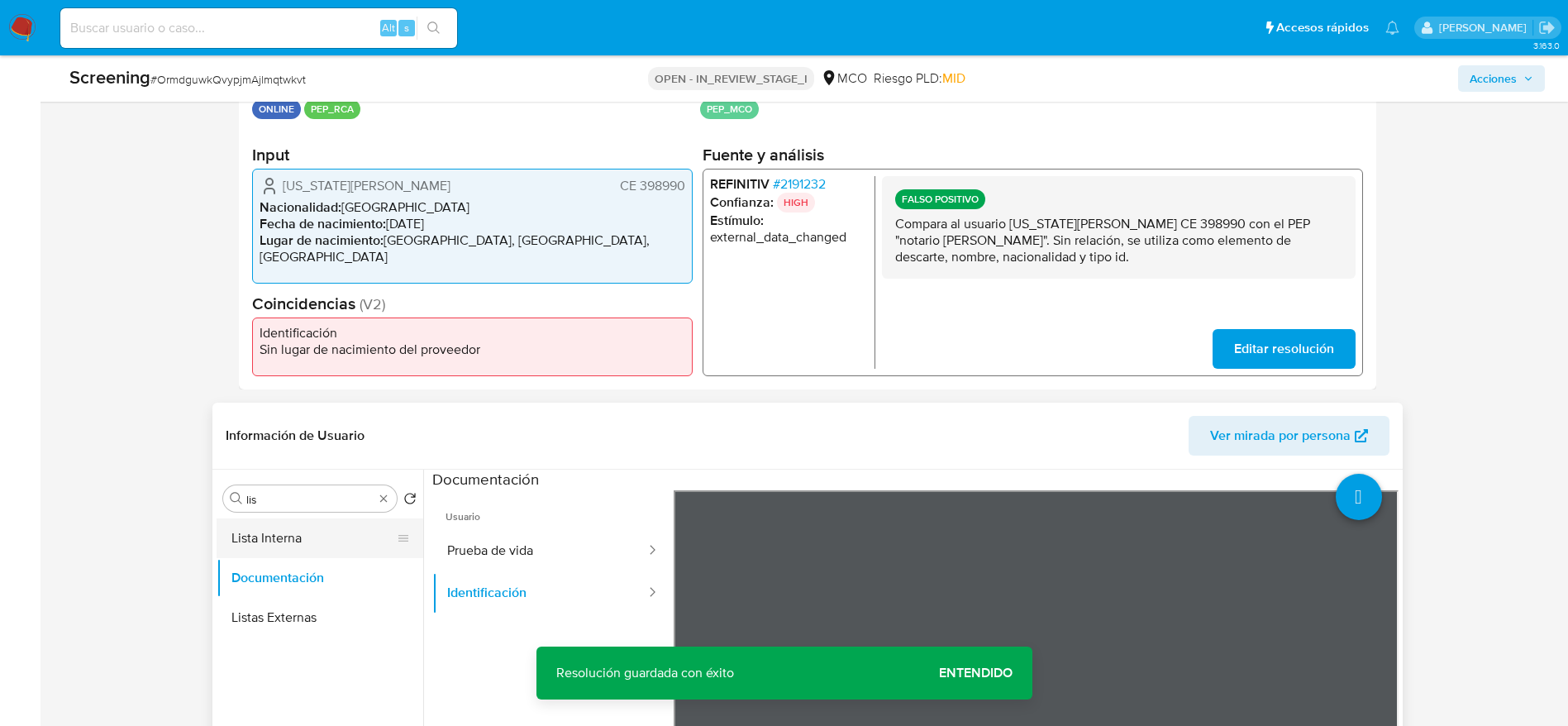
click at [339, 536] on button "Lista Interna" at bounding box center [313, 537] width 194 height 40
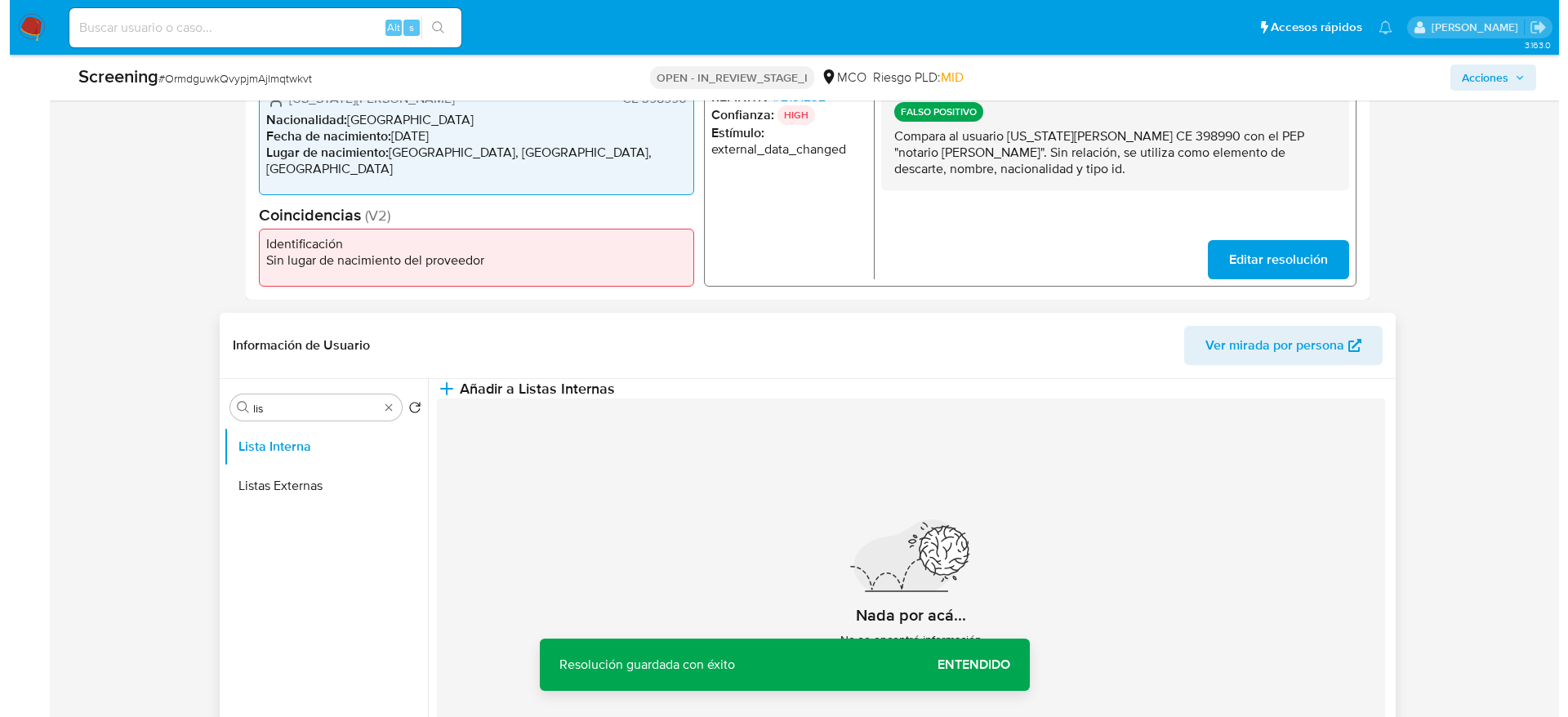
scroll to position [490, 0]
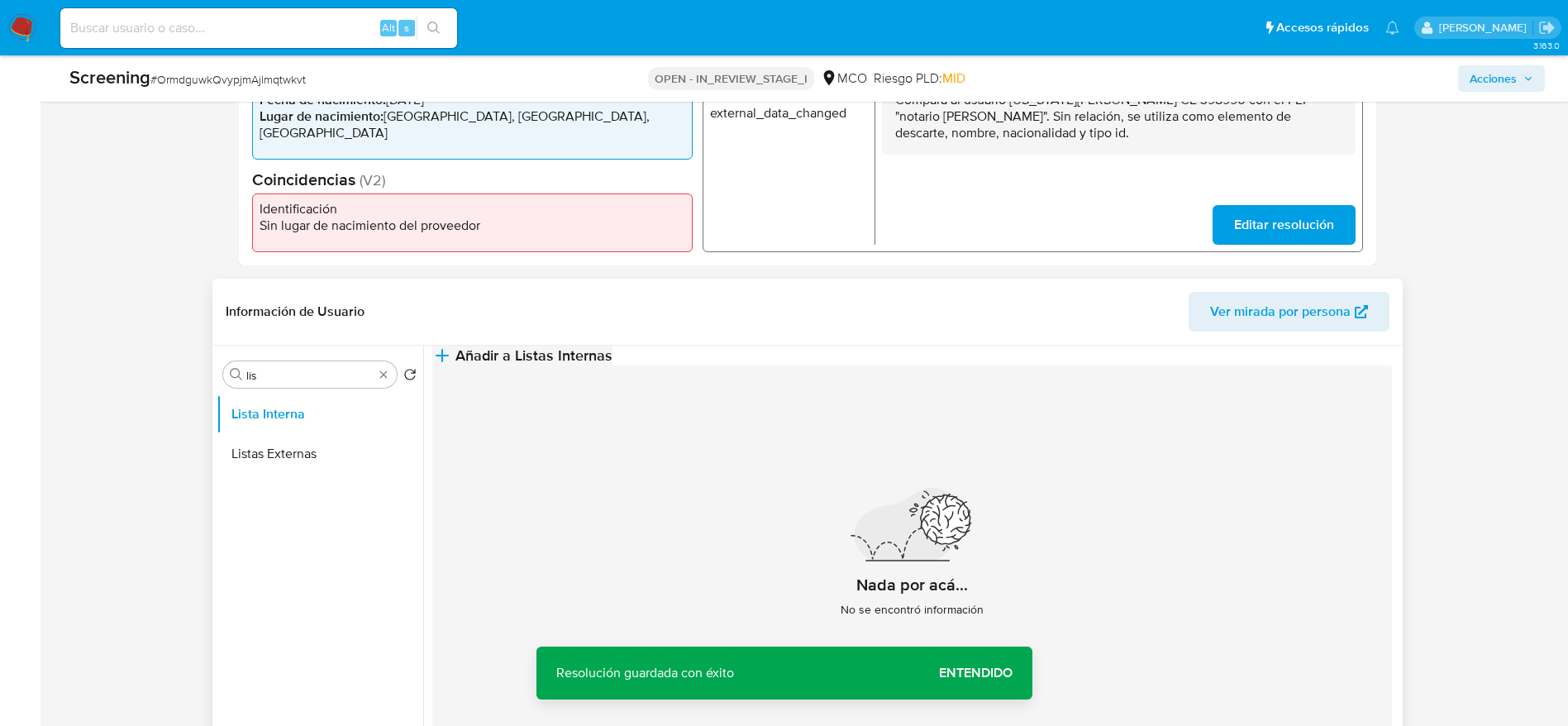
click at [613, 351] on button "Añadir a Listas Internas" at bounding box center [522, 355] width 180 height 20
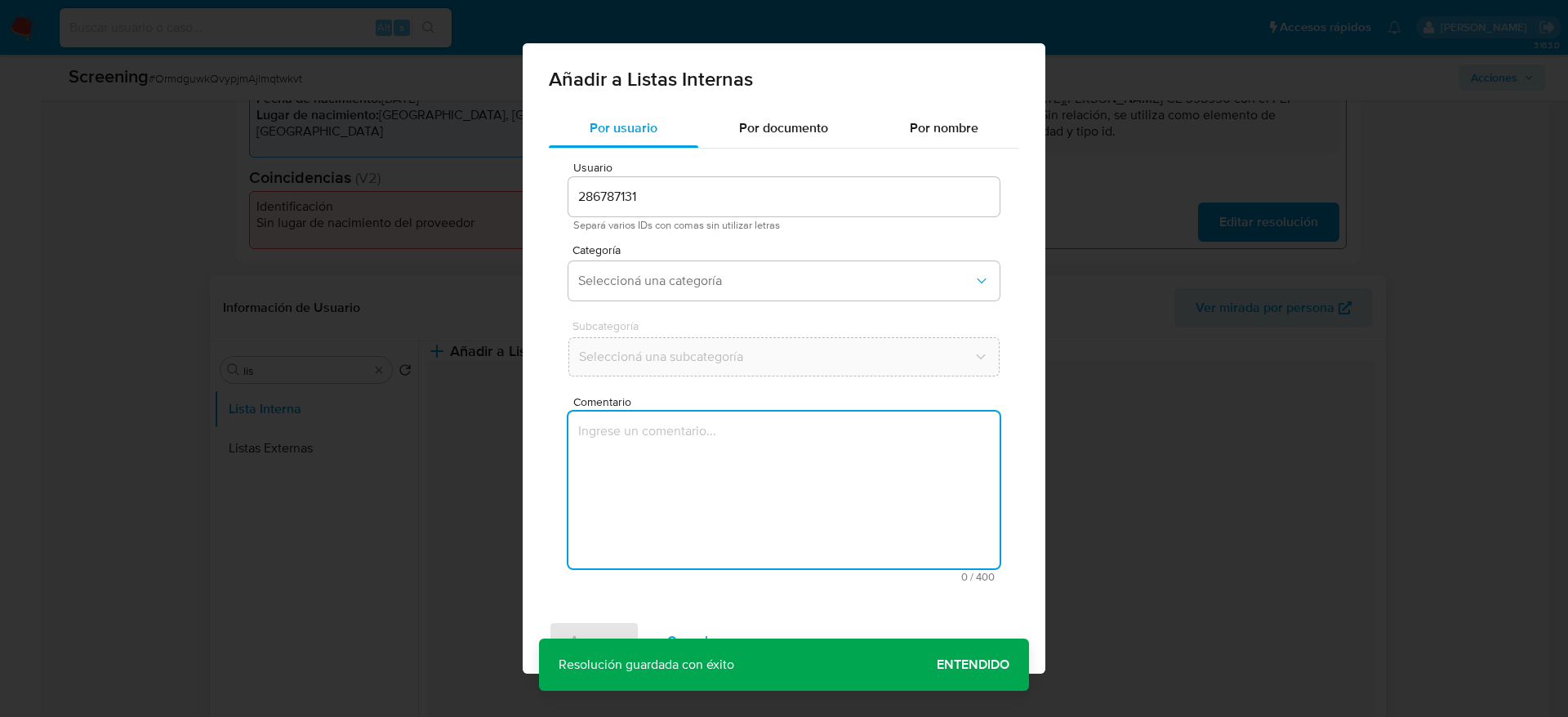
click at [888, 457] on textarea "Comentario" at bounding box center [784, 490] width 432 height 157
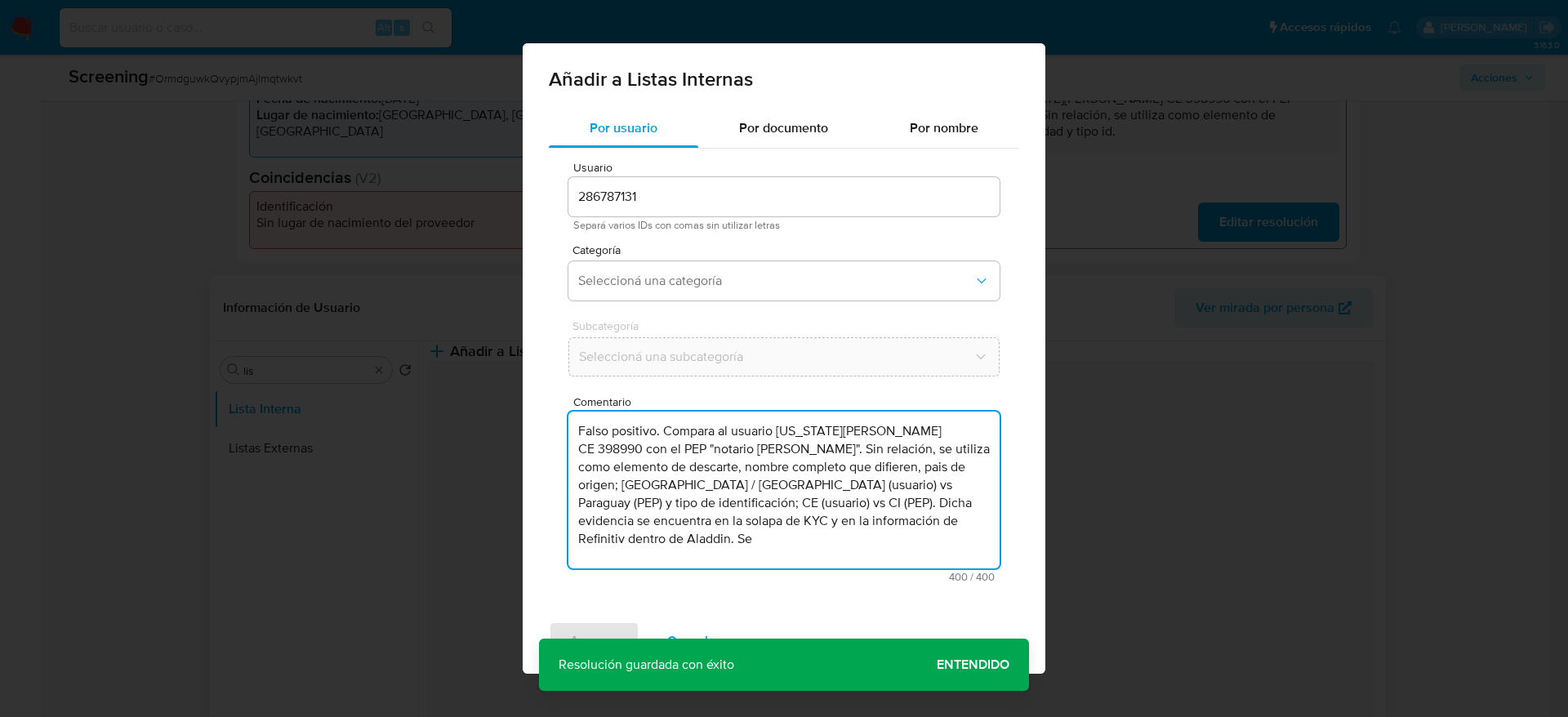
drag, startPoint x: 797, startPoint y: 497, endPoint x: 1093, endPoint y: 524, distance: 297.2
click at [1093, 524] on div "Añadir a Listas Internas Por usuario Por documento Por nombre Usuario 286787131…" at bounding box center [784, 358] width 1568 height 717
type textarea "Falso positivo. Compara al usuario Virginia Quero Lopez CE 398990 con el PEP "n…"
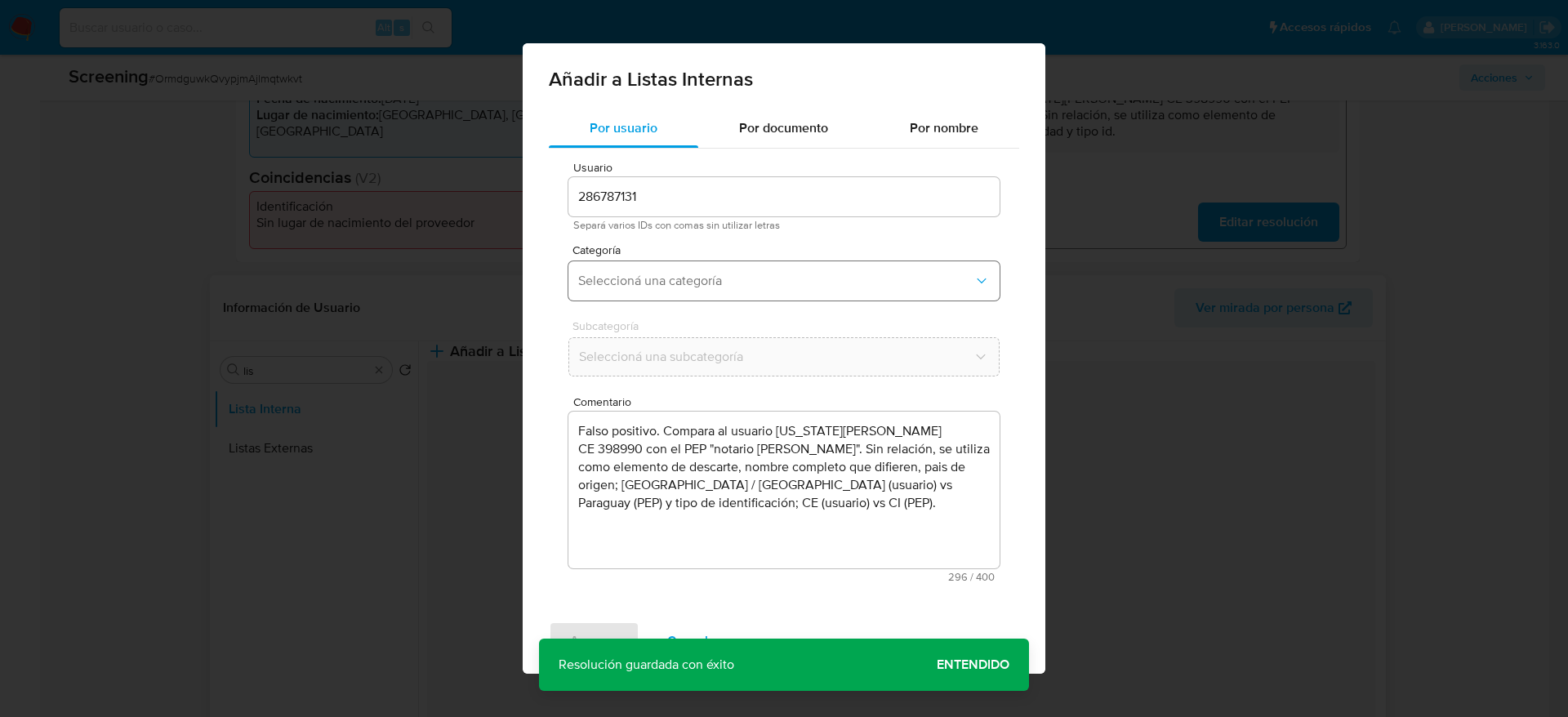
click at [821, 298] on button "Seleccioná una categoría" at bounding box center [784, 281] width 432 height 40
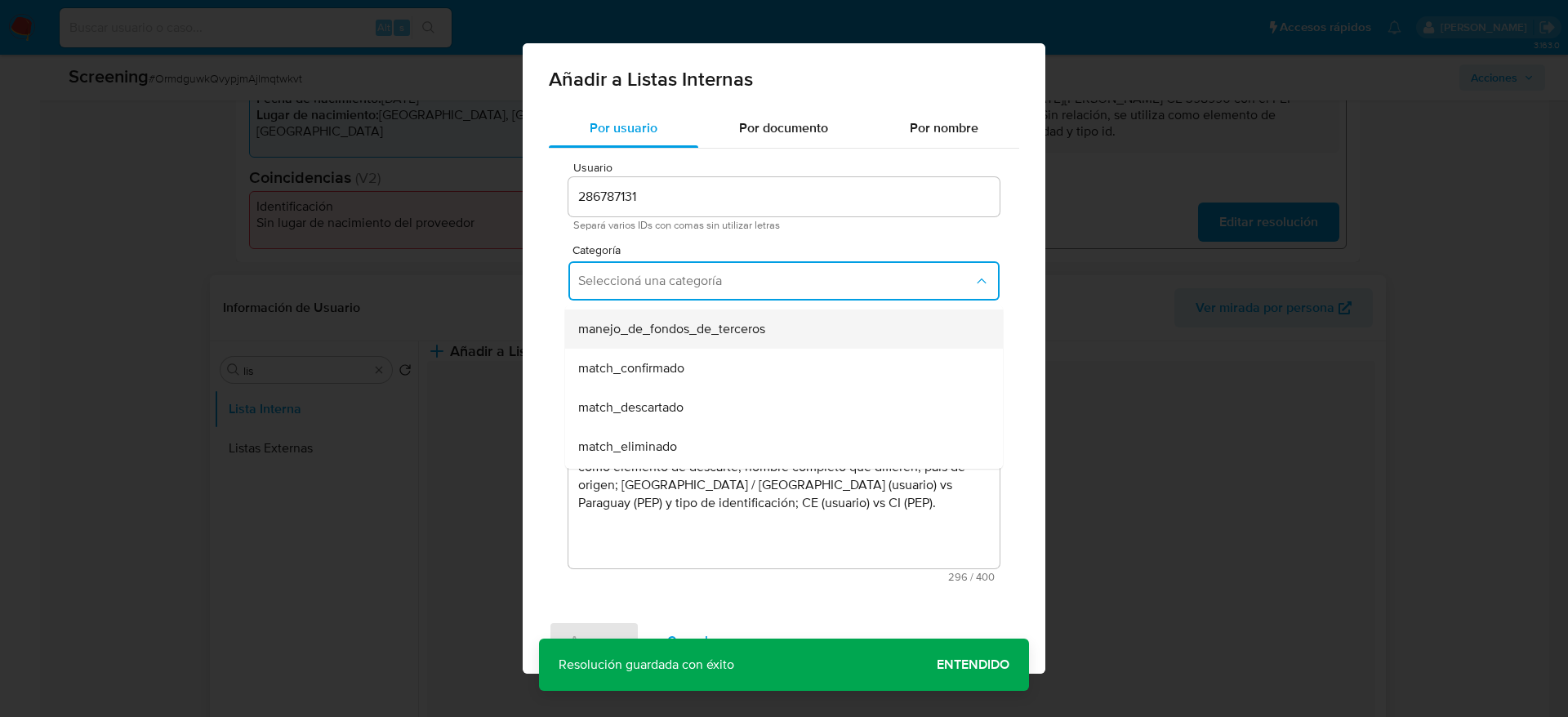
scroll to position [122, 0]
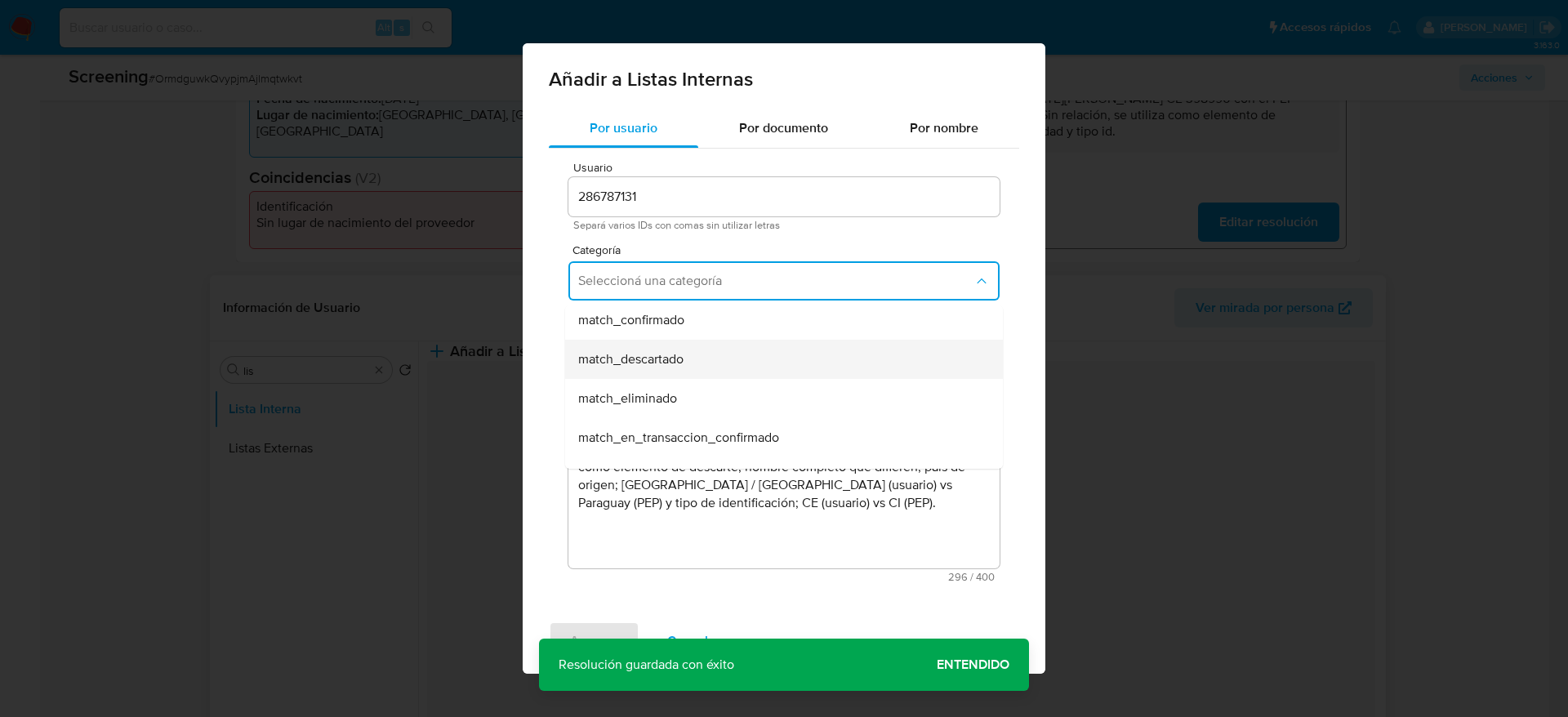
drag, startPoint x: 772, startPoint y: 389, endPoint x: 772, endPoint y: 362, distance: 27.0
click at [772, 362] on ul "hr_incorporación_revisada_por_la_gerencia incorporación_revisada_por_la_gerenci…" at bounding box center [783, 457] width 438 height 548
click at [772, 362] on div "match_descartado" at bounding box center [779, 359] width 402 height 40
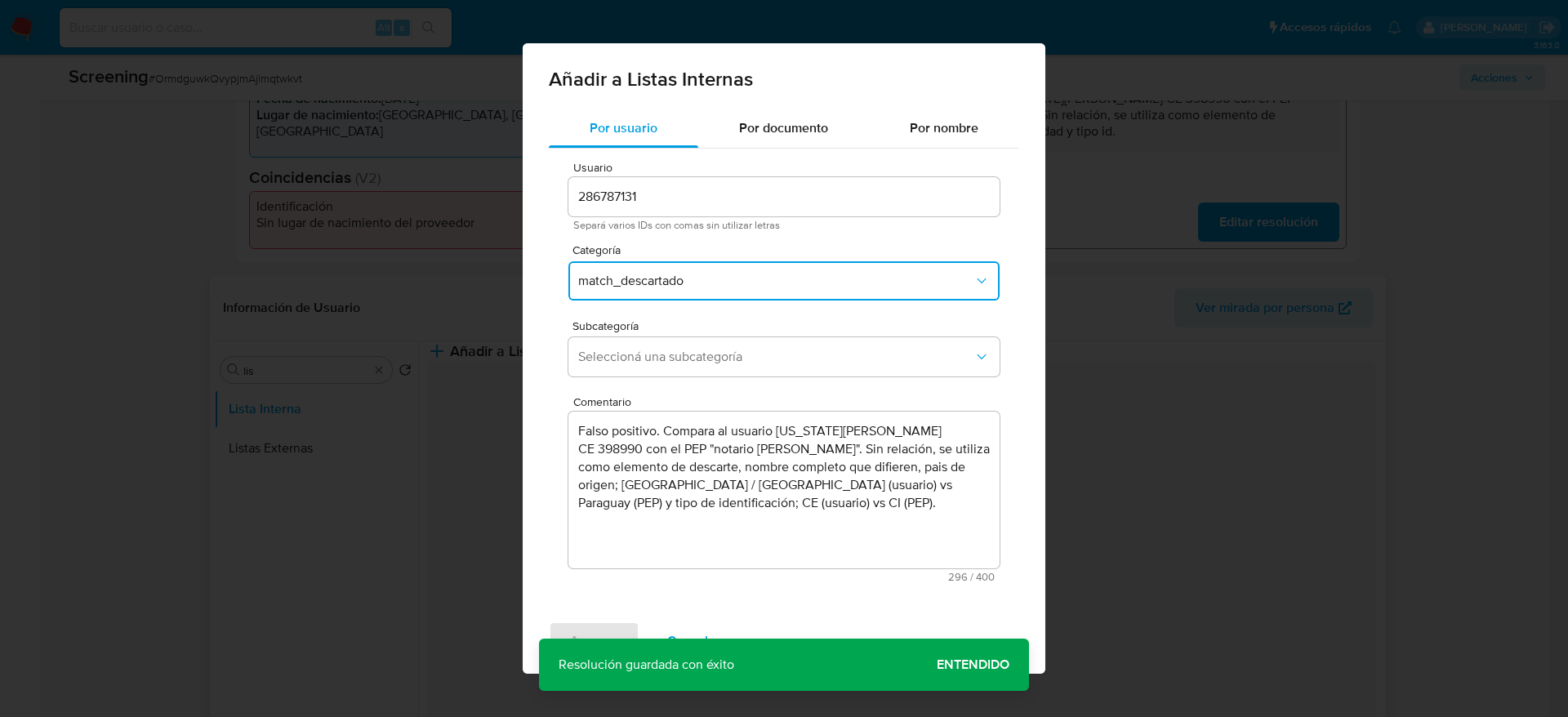
click at [772, 362] on span "Seleccioná una subcategoría" at bounding box center [776, 356] width 395 height 16
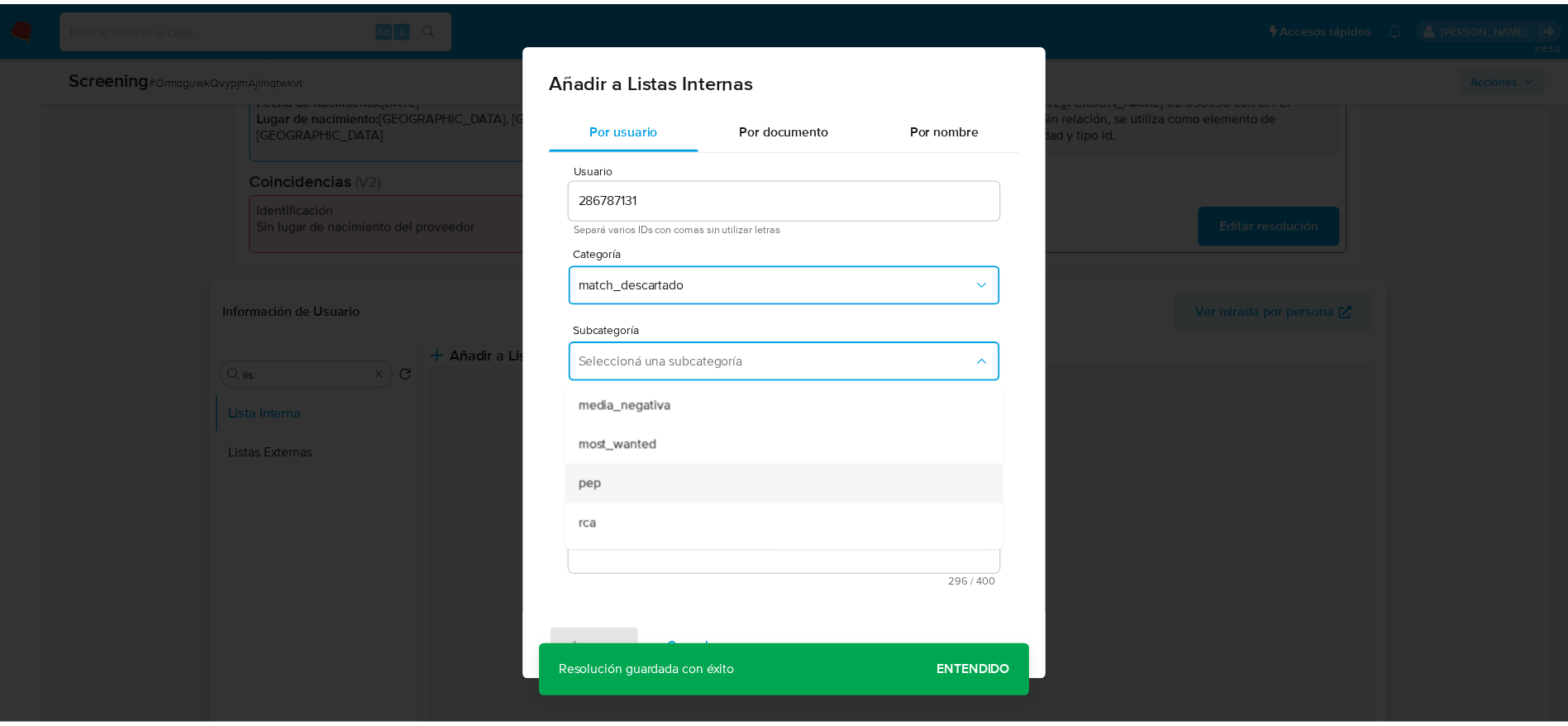
scroll to position [113, 0]
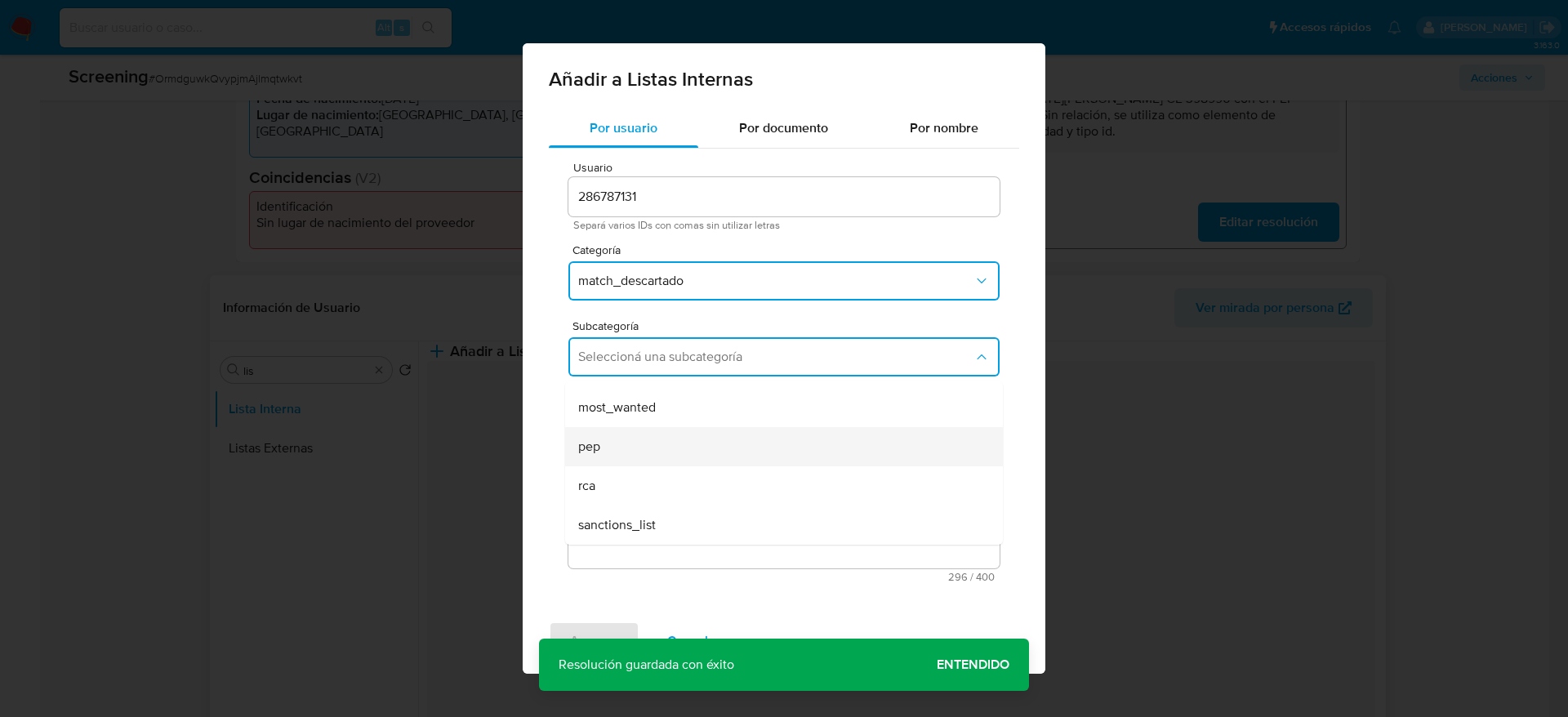
click at [635, 436] on div "pep" at bounding box center [779, 447] width 402 height 40
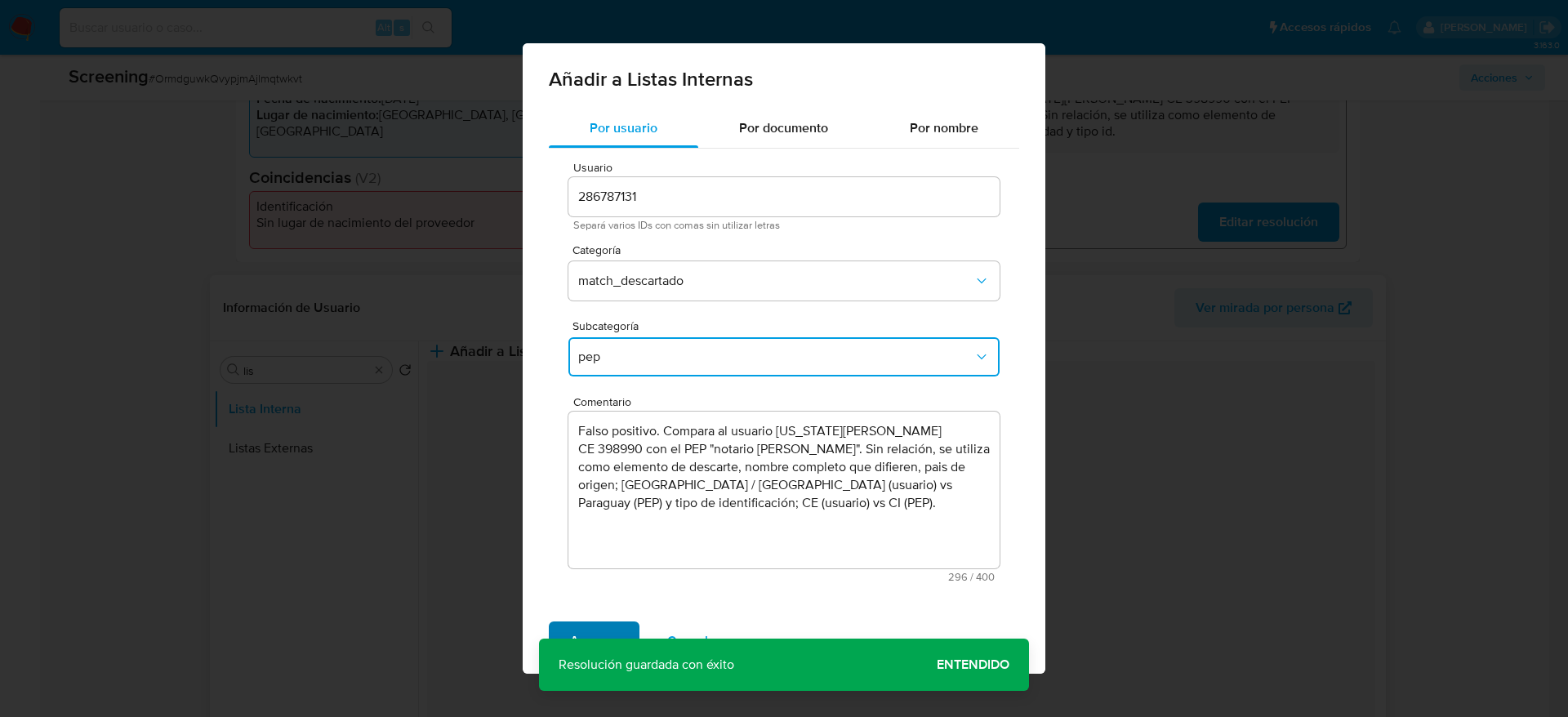
click at [607, 623] on span "Agregar" at bounding box center [593, 640] width 48 height 36
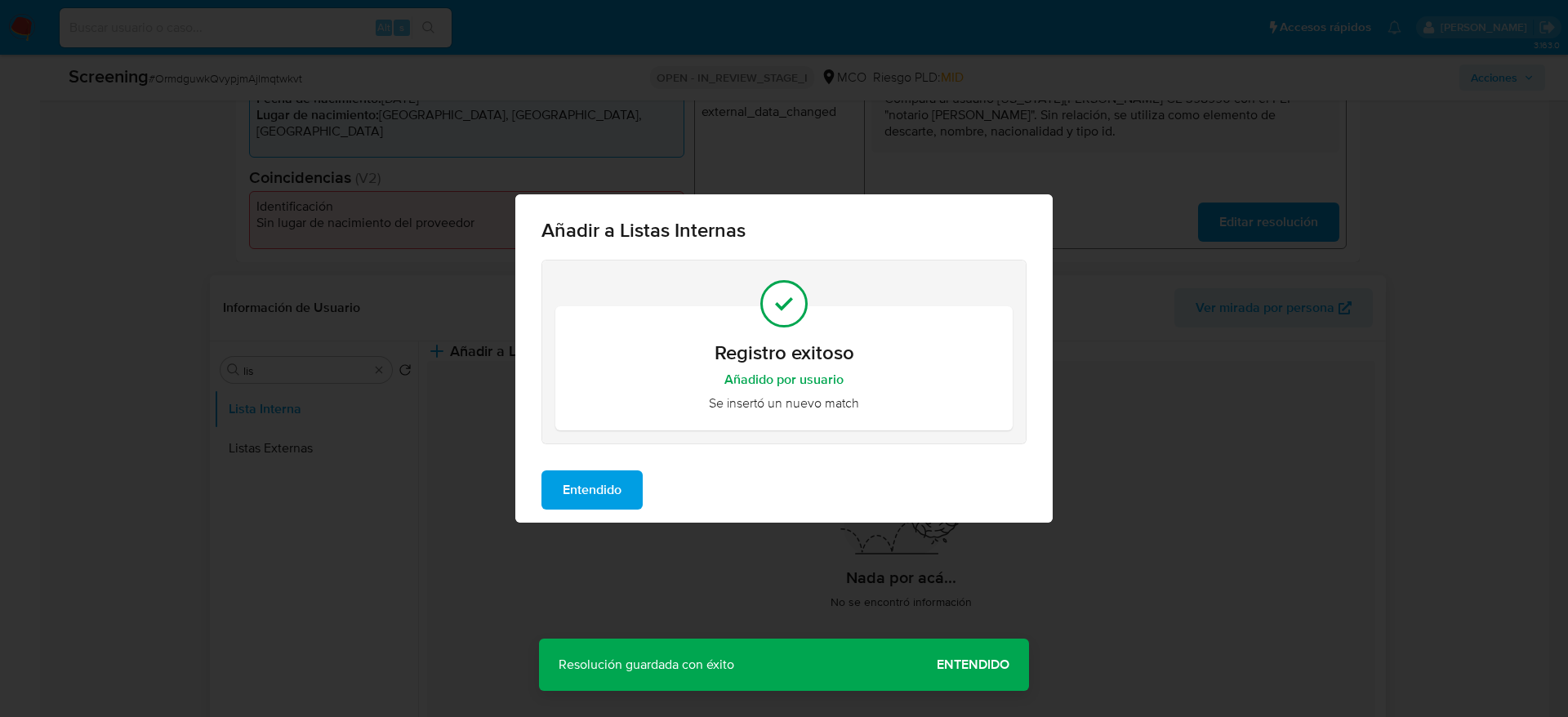
click at [627, 494] on button "Entendido" at bounding box center [592, 490] width 101 height 40
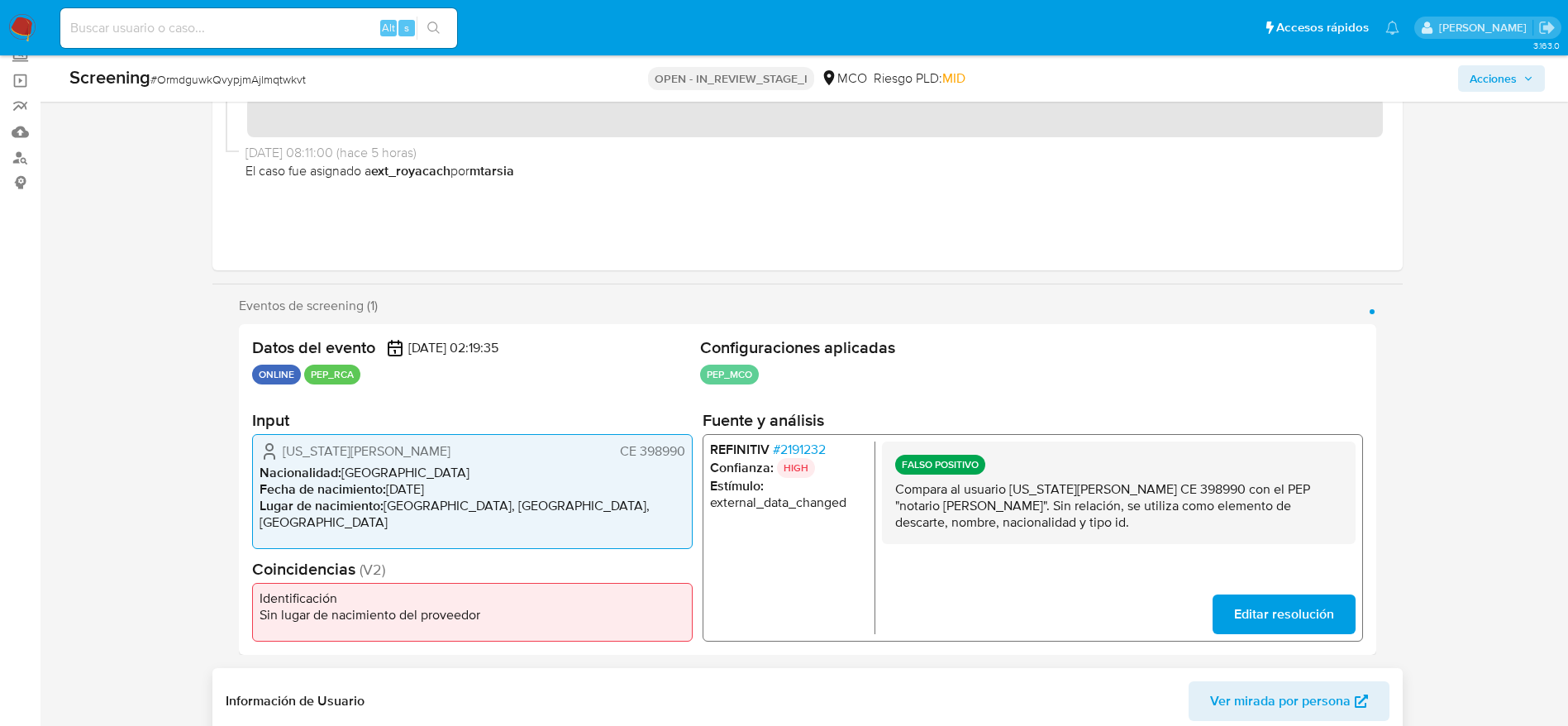
scroll to position [0, 0]
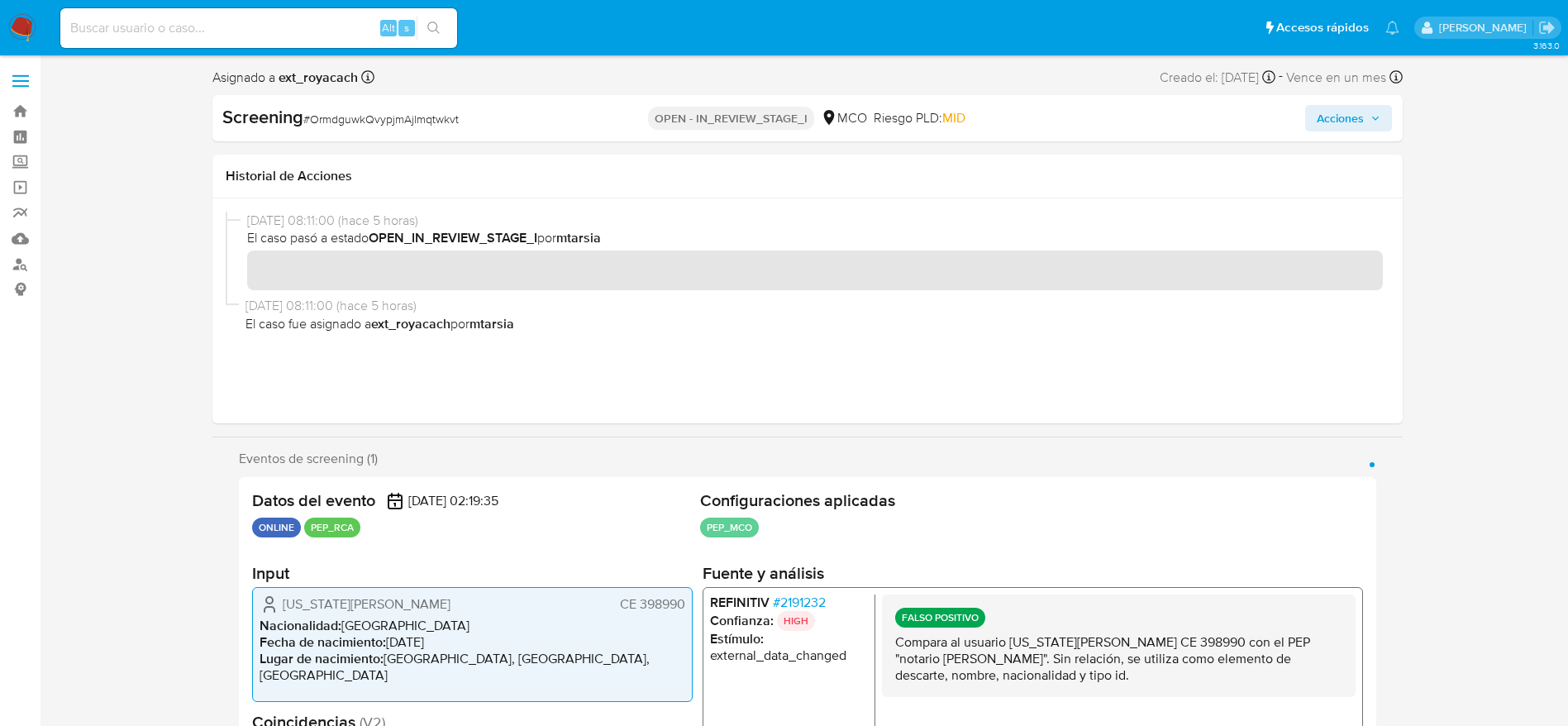
click at [1333, 127] on span "Acciones" at bounding box center [1339, 118] width 47 height 26
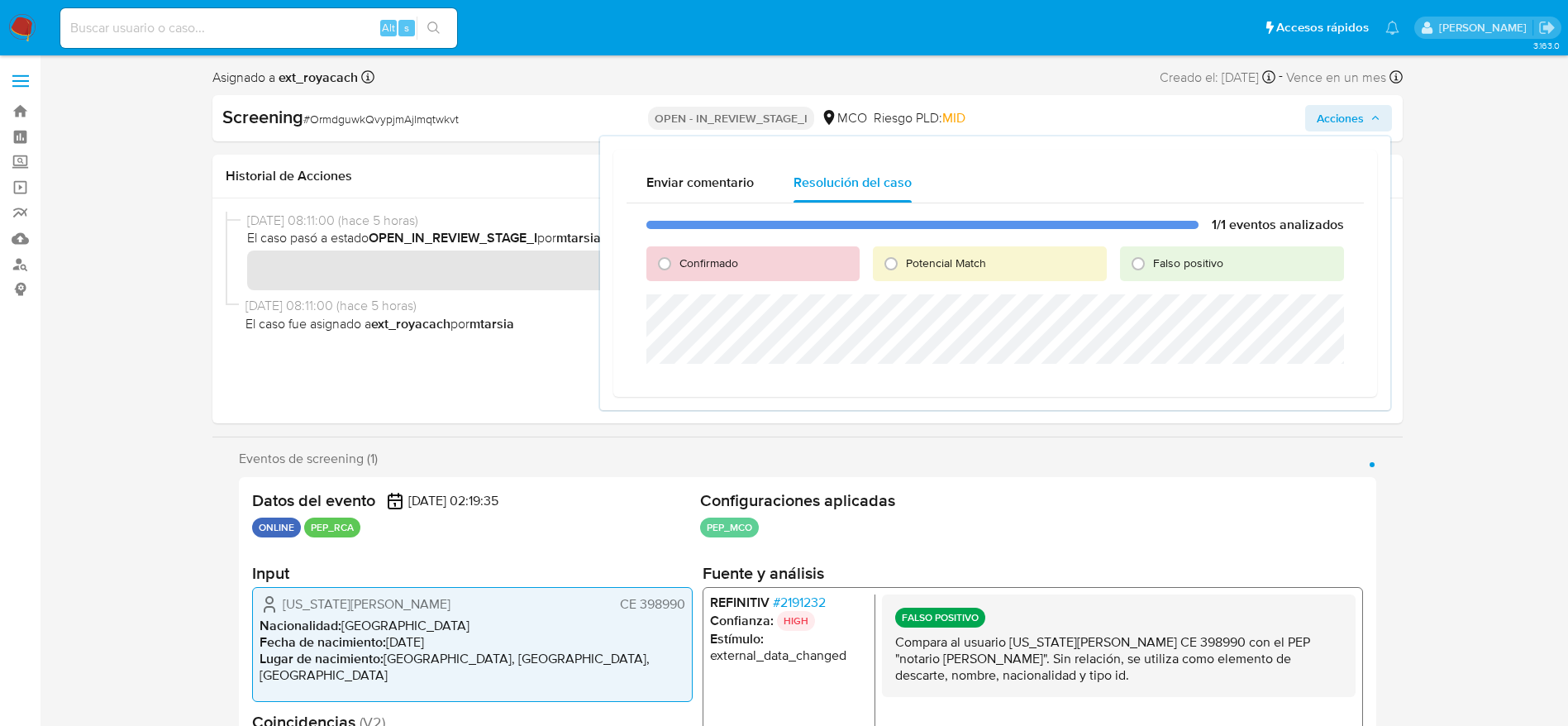
click at [1176, 259] on span "Falso positivo" at bounding box center [1188, 262] width 70 height 16
click at [1152, 259] on input "Falso positivo" at bounding box center [1138, 264] width 26 height 26
radio input "true"
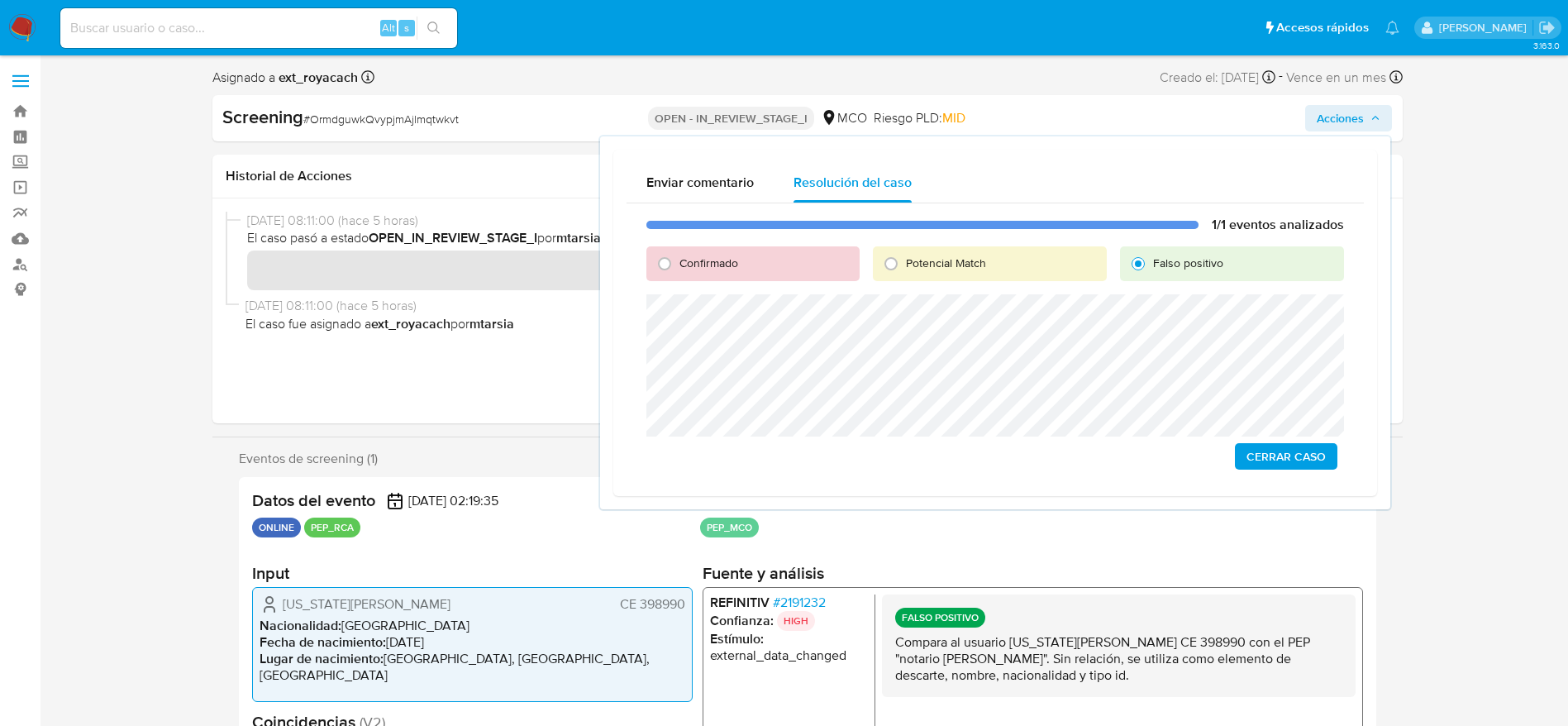
drag, startPoint x: 1278, startPoint y: 442, endPoint x: 1285, endPoint y: 448, distance: 9.2
click at [1285, 447] on span "Cerrar Caso" at bounding box center [1286, 456] width 79 height 23
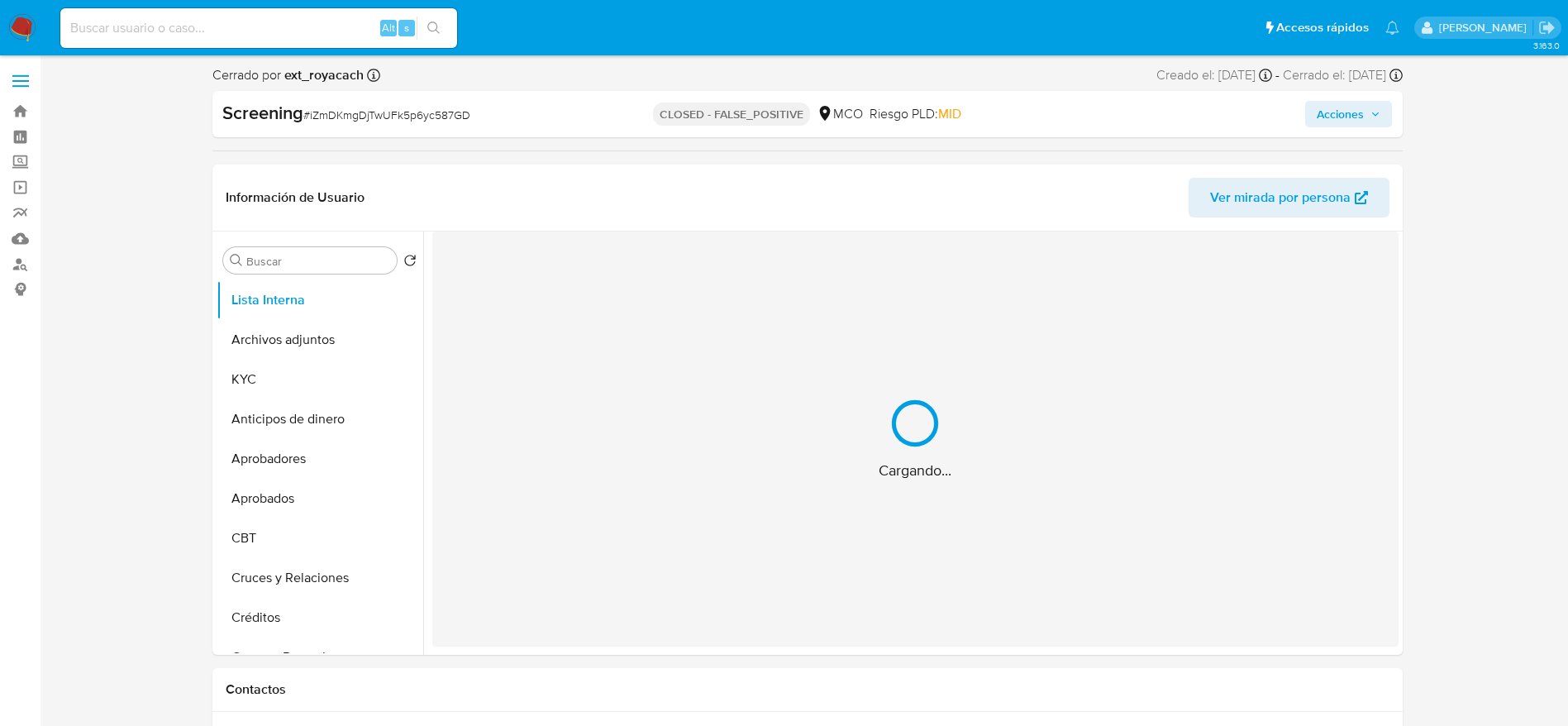
select select "10"
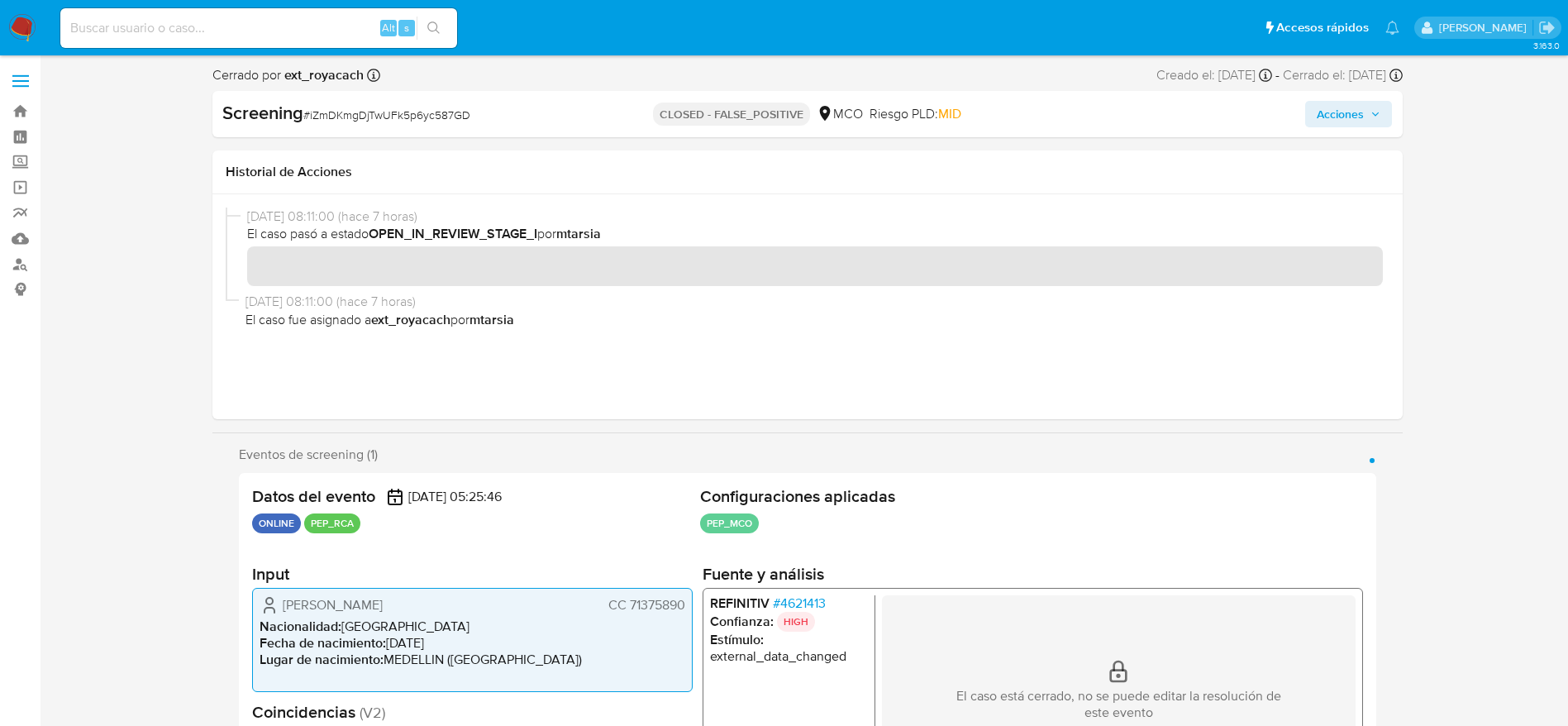
click at [428, 117] on span "# iZmDKmgDjTwUFk5p6yc587GD" at bounding box center [387, 114] width 167 height 16
drag, startPoint x: 428, startPoint y: 116, endPoint x: 598, endPoint y: 2, distance: 204.7
click at [428, 114] on span "# iZmDKmgDjTwUFk5p6yc587GD" at bounding box center [387, 114] width 167 height 16
copy span "iZmDKmgDjTwUFk5p6yc587GD"
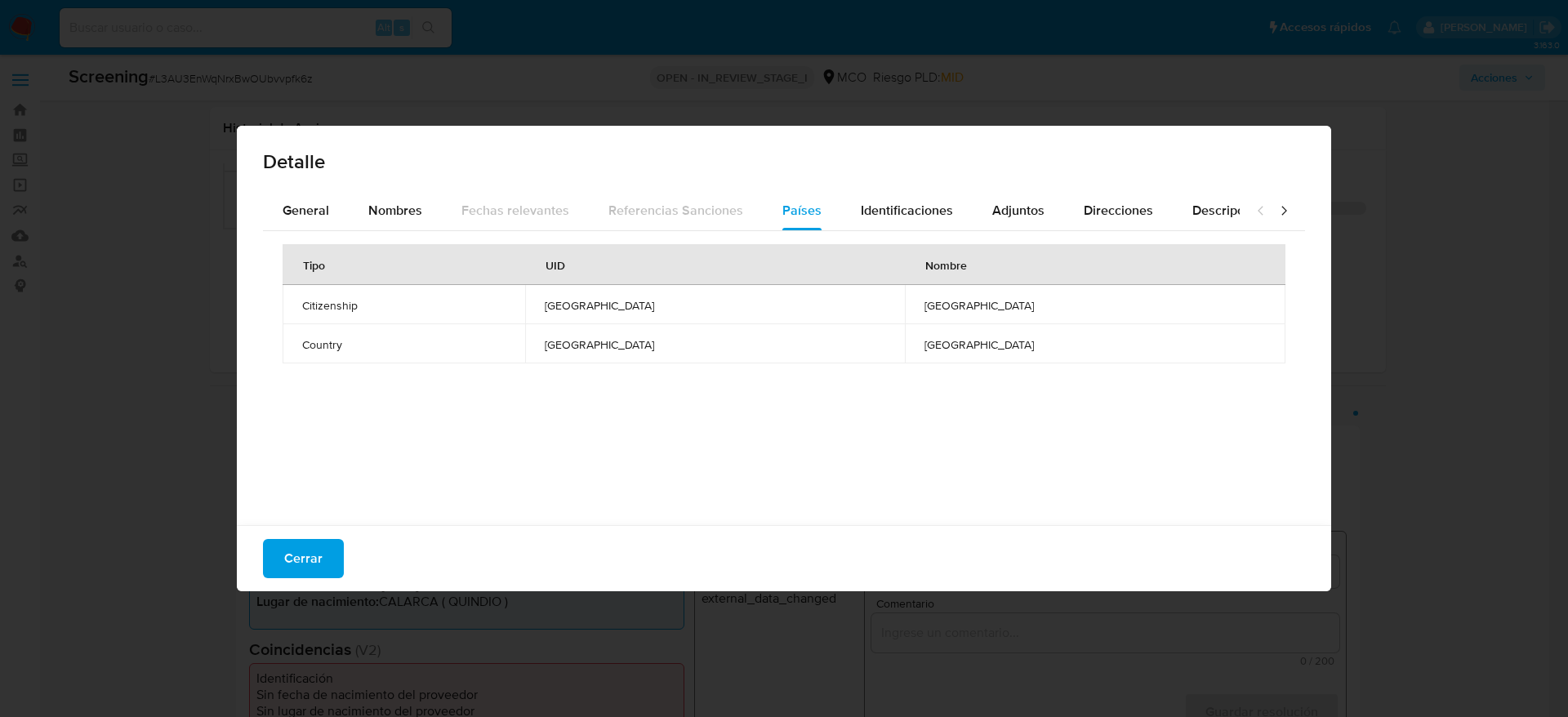
select select "10"
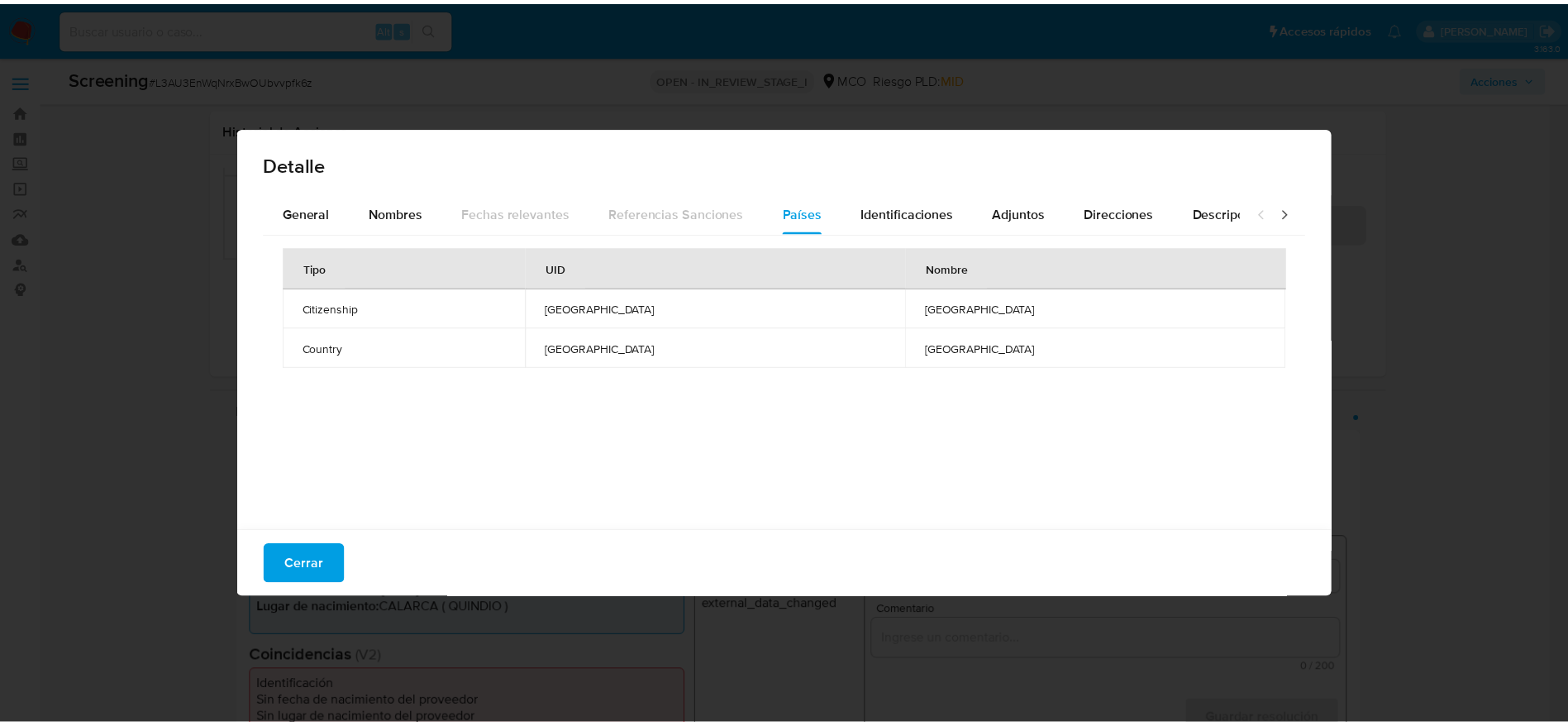
scroll to position [124, 0]
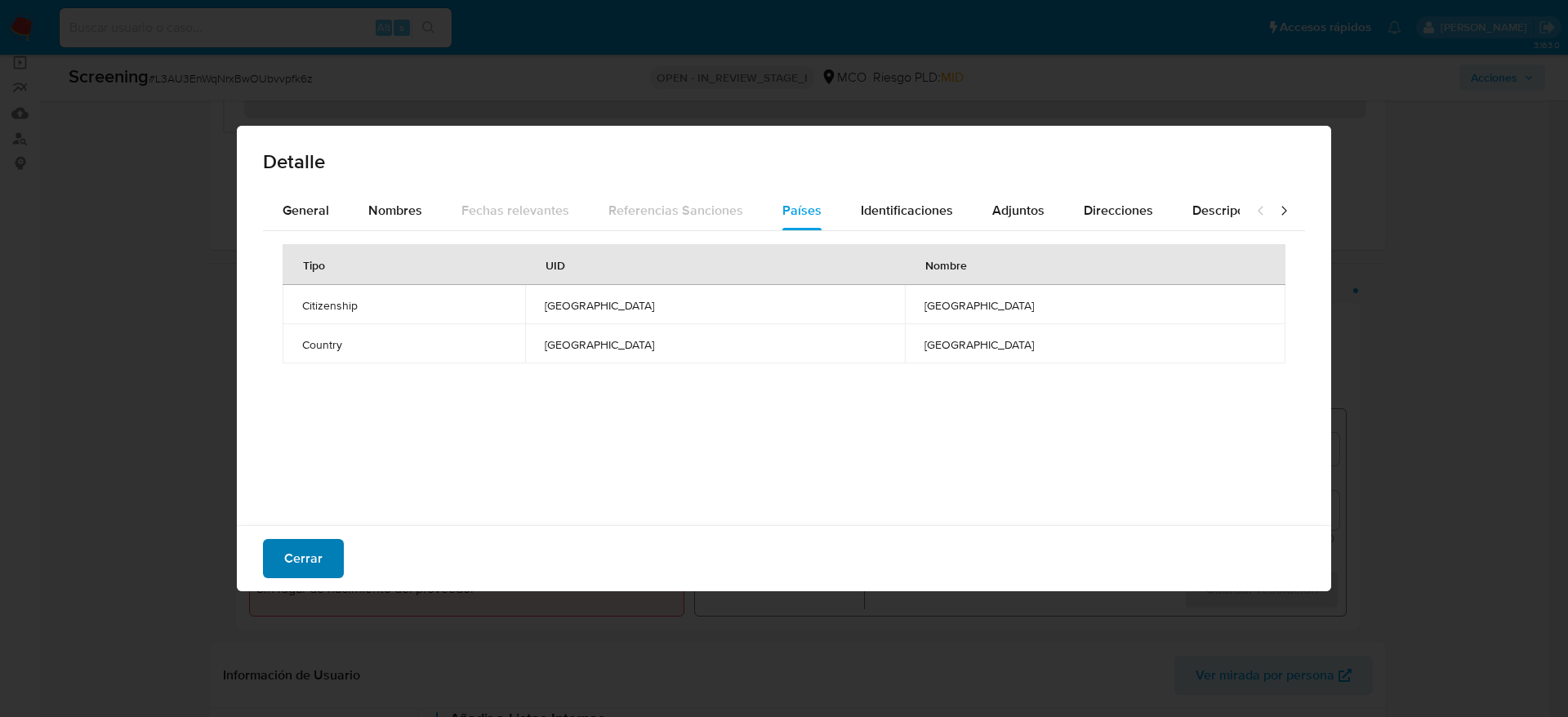
click at [325, 561] on button "Cerrar" at bounding box center [303, 558] width 81 height 40
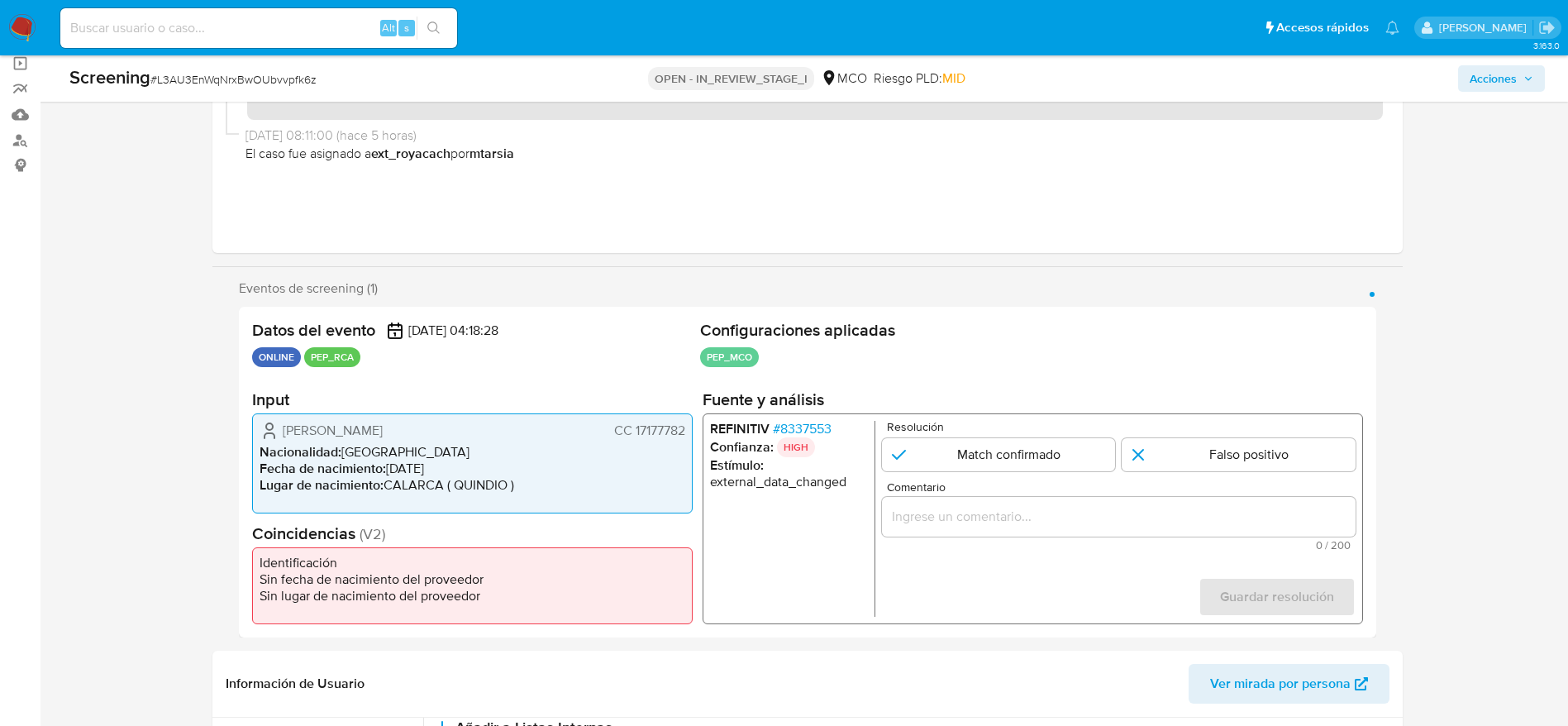
click at [248, 69] on div "Screening # L3AU3EnWqNrxBwOUbvvpfk6z" at bounding box center [312, 78] width 486 height 25
copy span "L3AU3EnWqNrxBwOUbvvpfk6z"
drag, startPoint x: 270, startPoint y: 438, endPoint x: 690, endPoint y: 434, distance: 420.0
click at [689, 434] on div "[PERSON_NAME] CC 17177782 Nacionalidad : [DEMOGRAPHIC_DATA] Fecha de nacimiento…" at bounding box center [472, 462] width 440 height 100
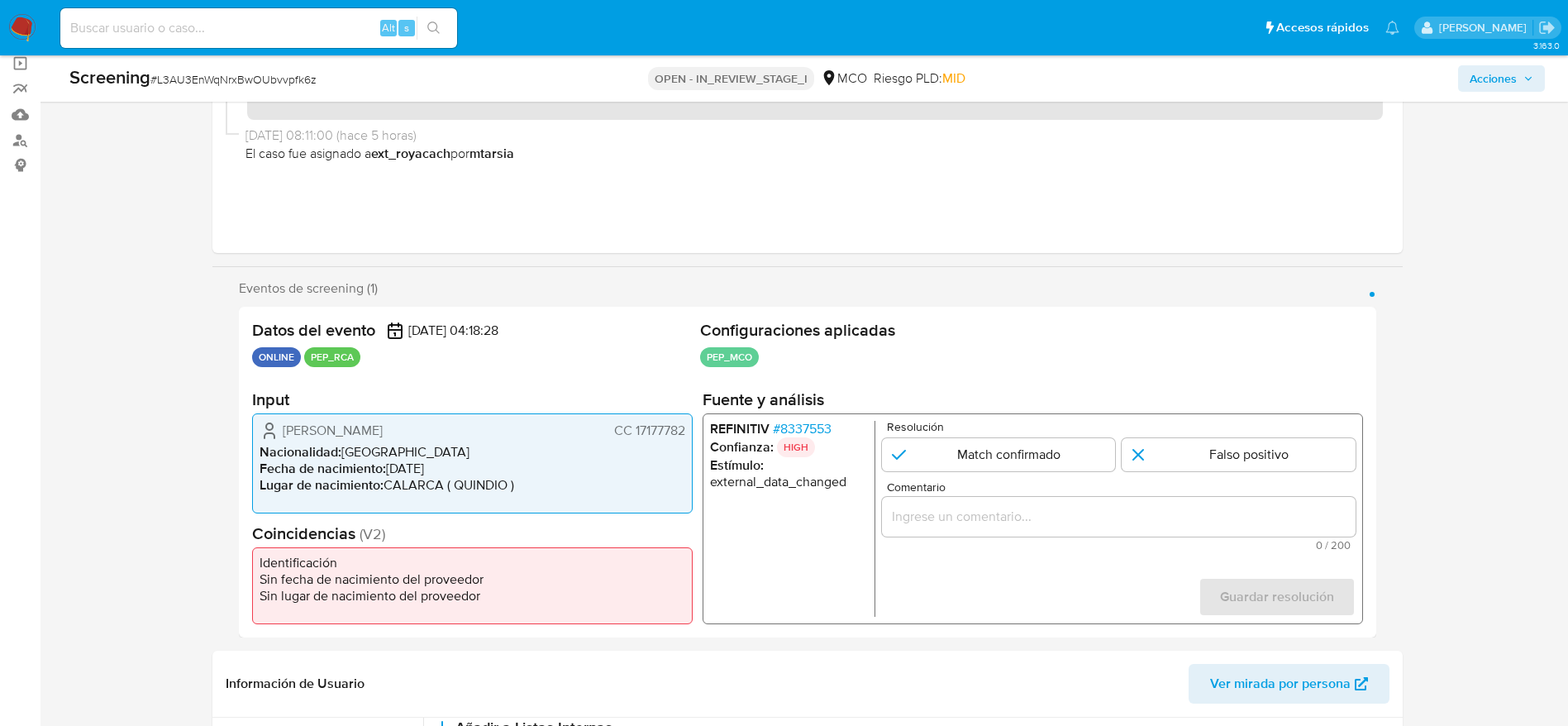
click at [826, 427] on span "# 8337553" at bounding box center [801, 428] width 59 height 16
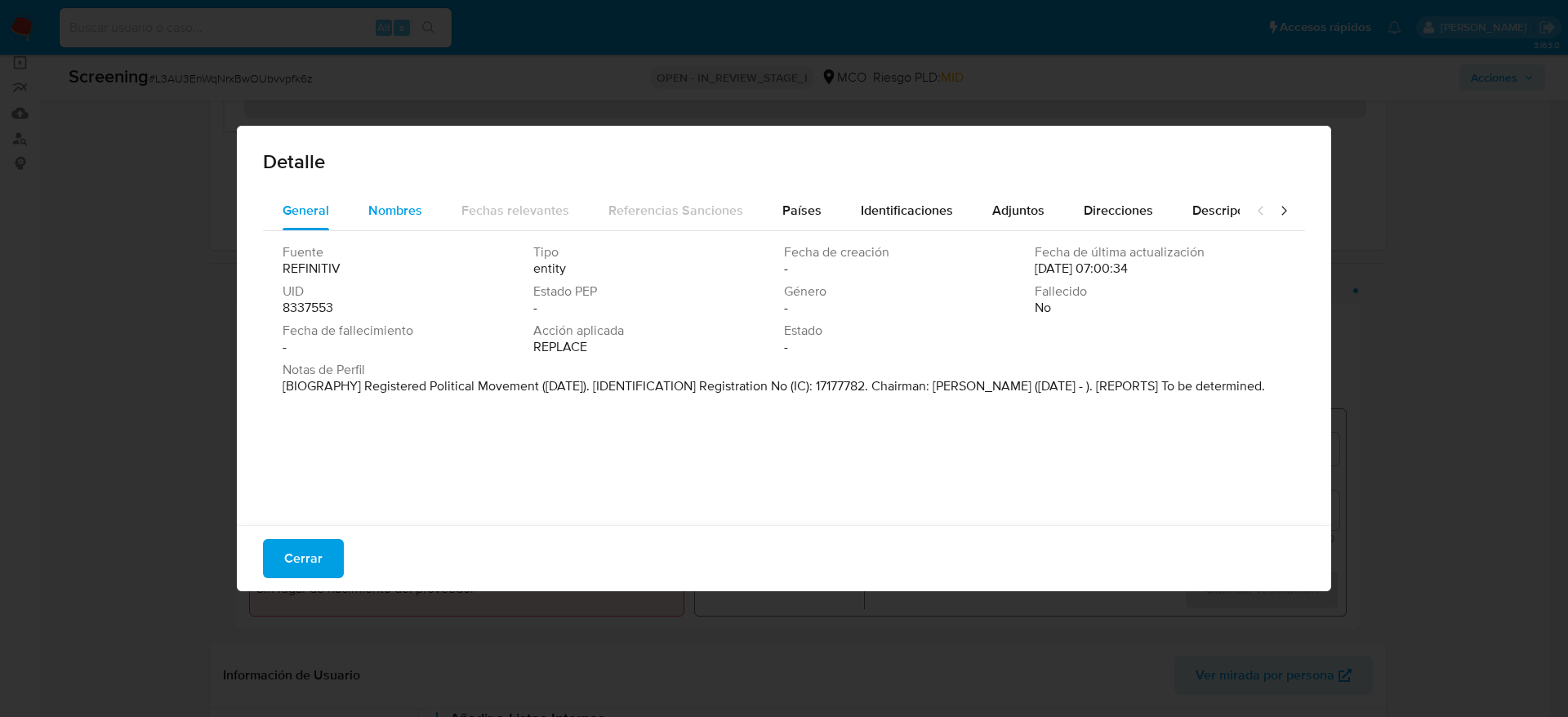
click at [432, 214] on button "Nombres" at bounding box center [395, 211] width 93 height 40
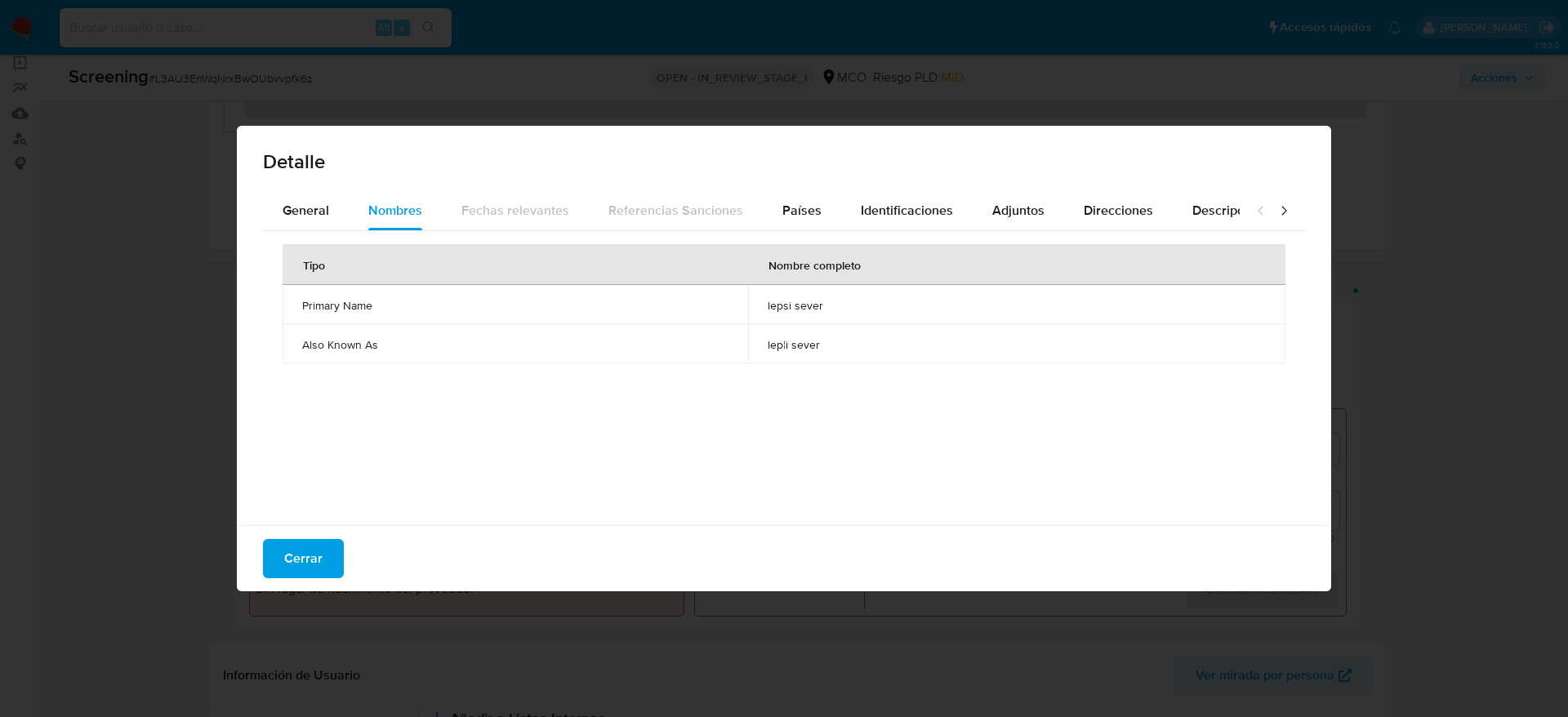
click at [810, 314] on td "lepsi sever" at bounding box center [1016, 304] width 537 height 40
click at [325, 216] on span "General" at bounding box center [305, 210] width 46 height 19
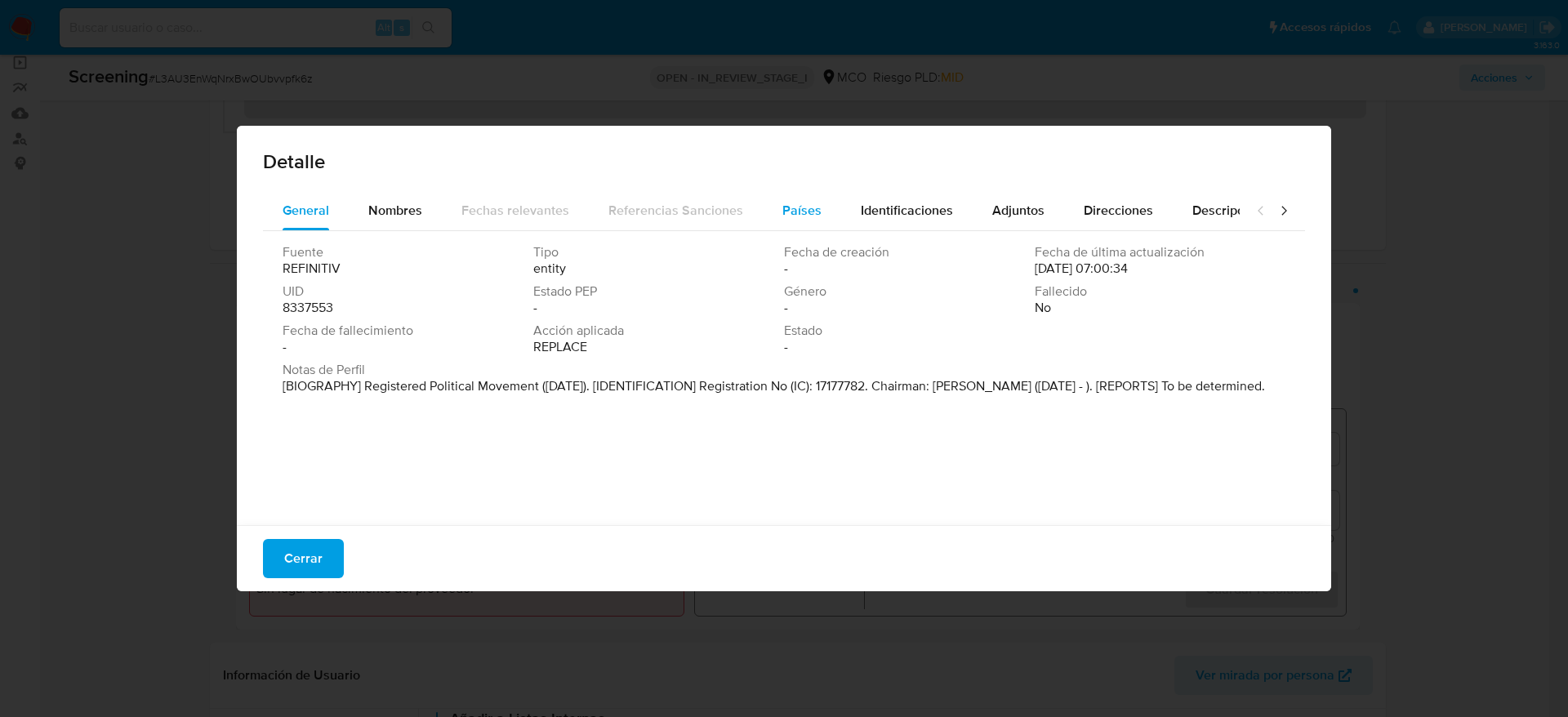
click at [763, 210] on button "Países" at bounding box center [802, 211] width 78 height 40
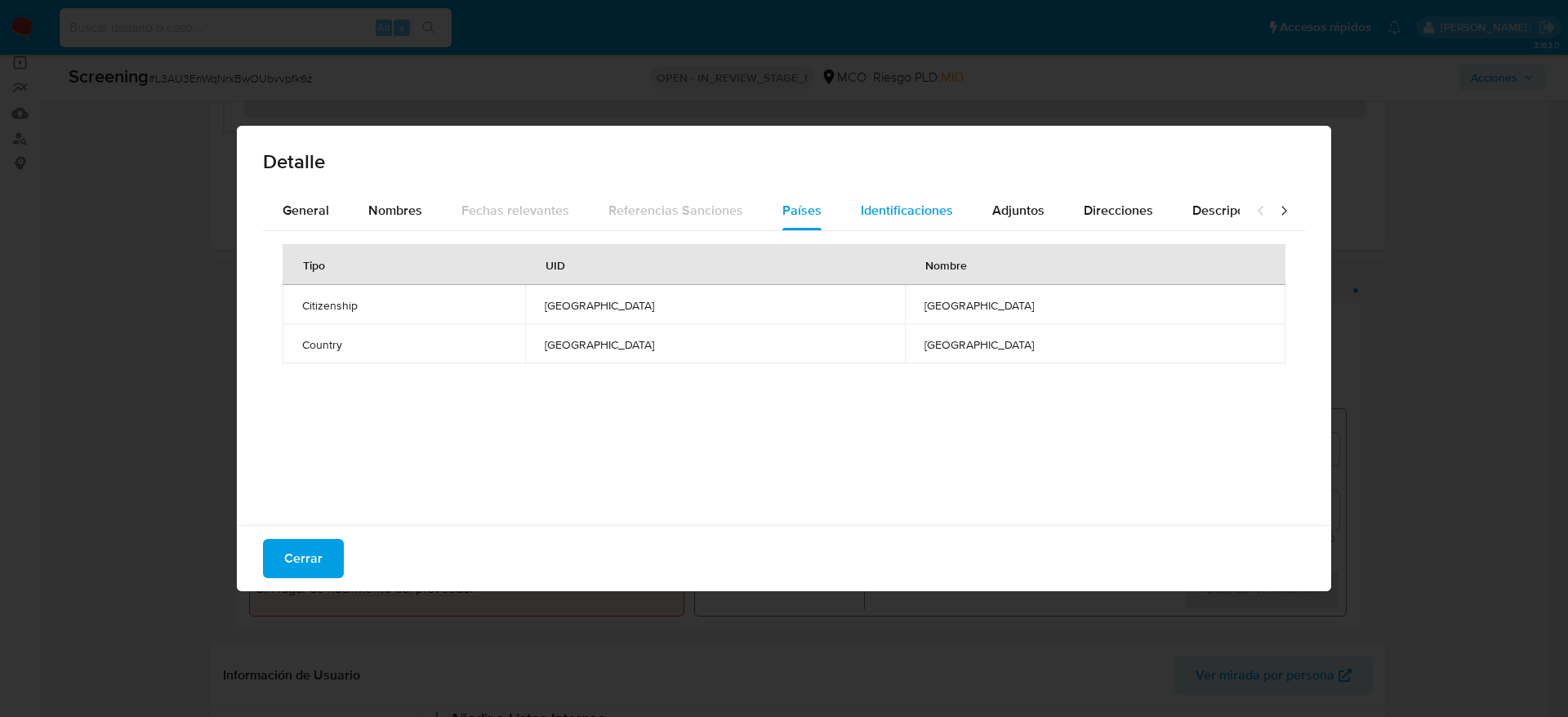
click at [948, 199] on button "Identificaciones" at bounding box center [907, 211] width 132 height 40
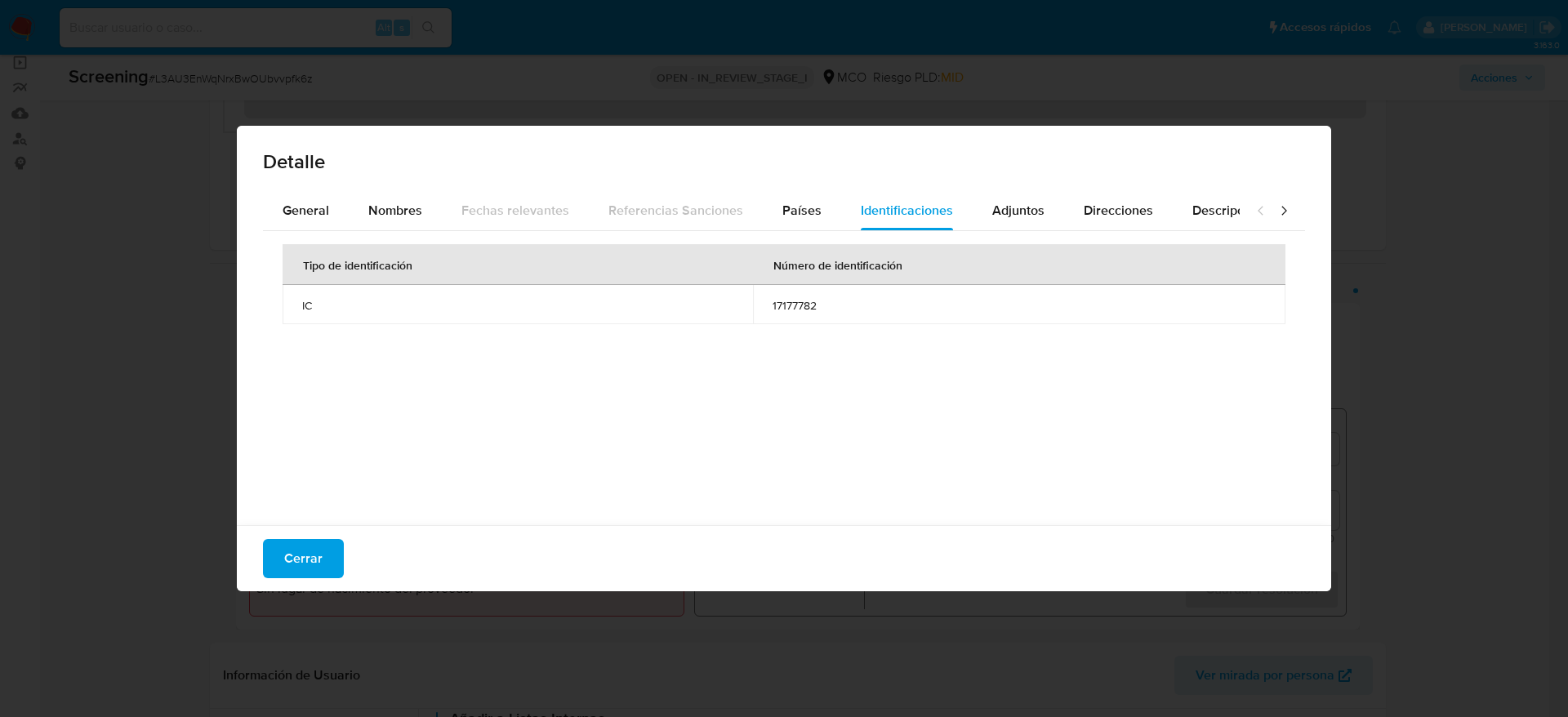
drag, startPoint x: 312, startPoint y: 576, endPoint x: 368, endPoint y: 535, distance: 69.4
click at [312, 575] on span "Cerrar" at bounding box center [303, 558] width 39 height 36
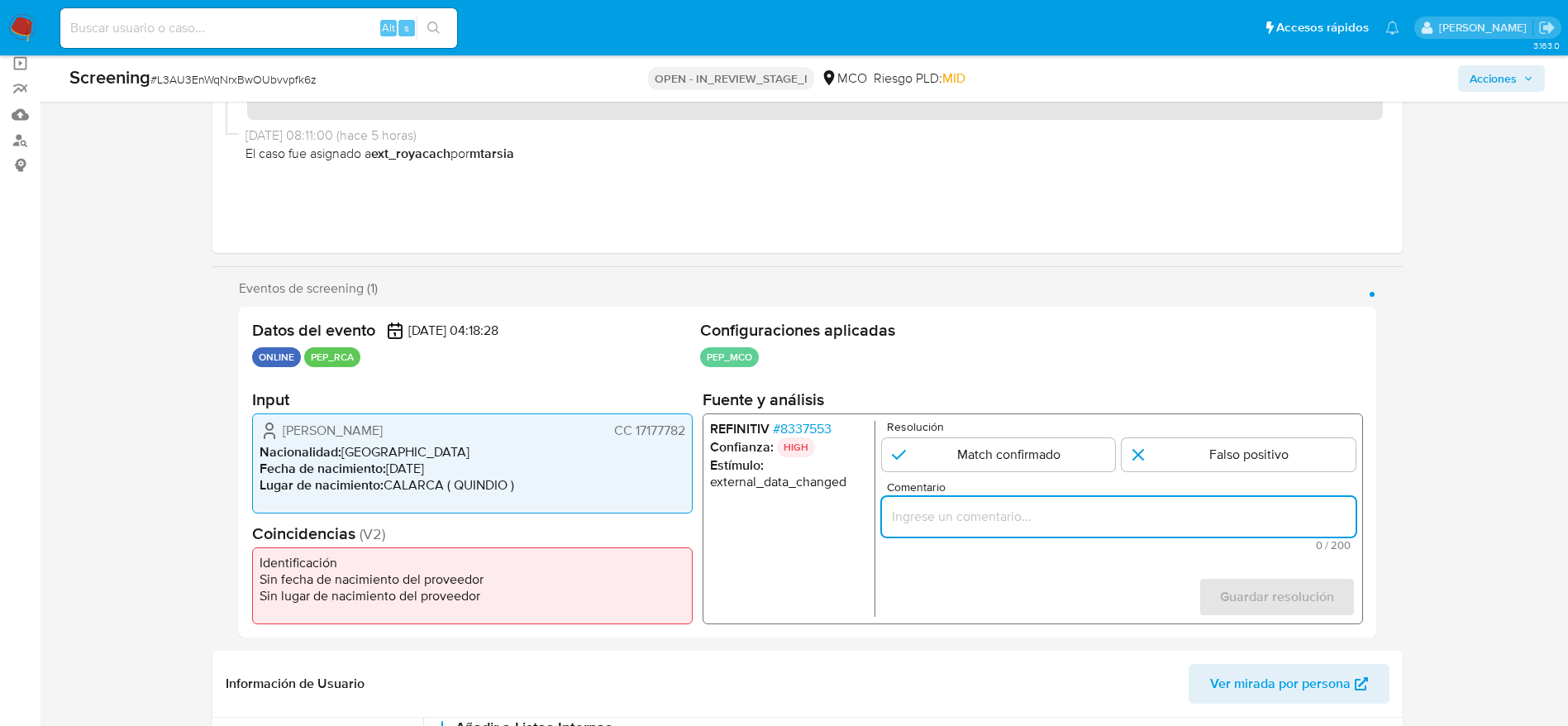
click at [958, 518] on input "Comentario" at bounding box center [1118, 516] width 473 height 21
paste input "Compara al usuario [PERSON_NAME] CC 17177782 con el PEP "lepsi sever". Sin rela…"
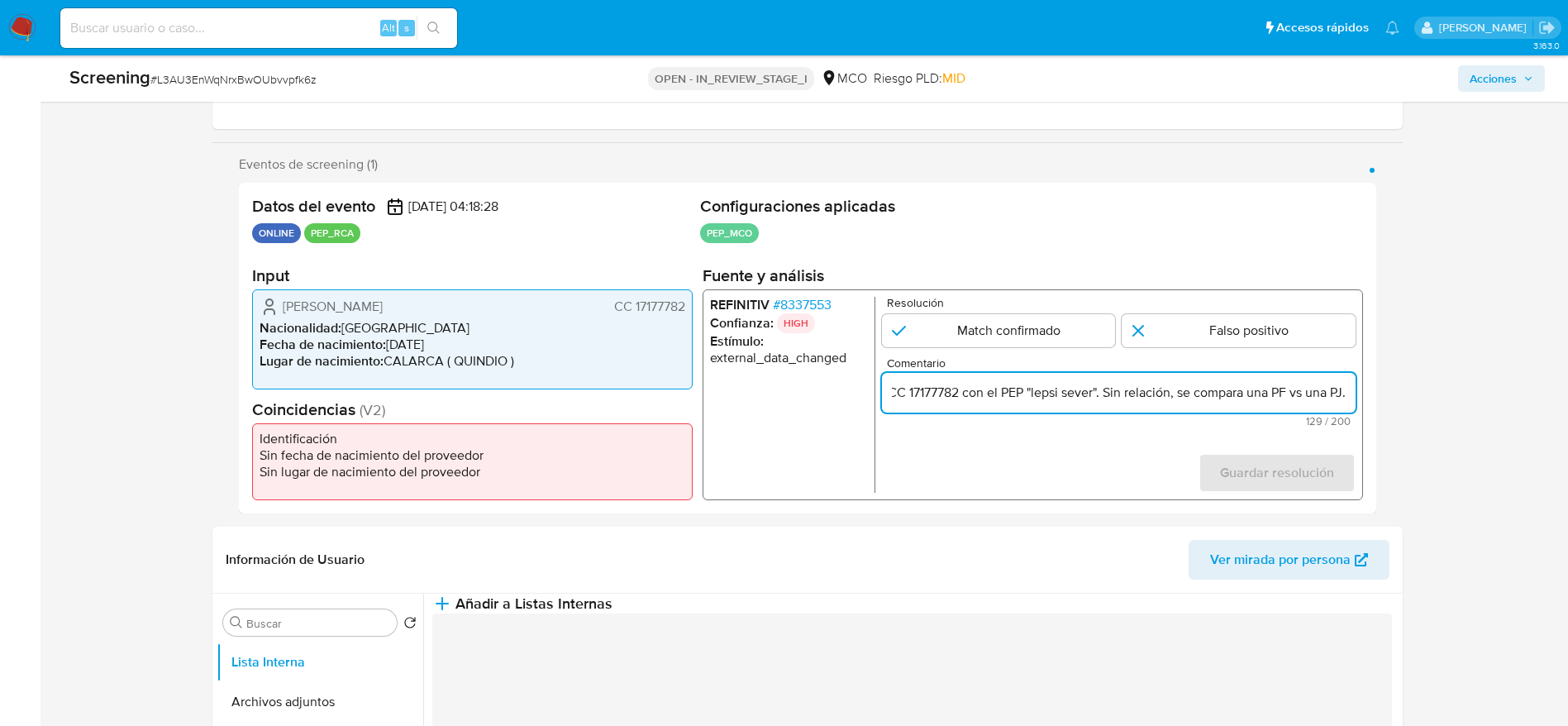
type input "Compara al usuario [PERSON_NAME] CC 17177782 con el PEP "lepsi sever". Sin rela…"
click at [1164, 308] on p "Resolución" at bounding box center [1120, 303] width 468 height 13
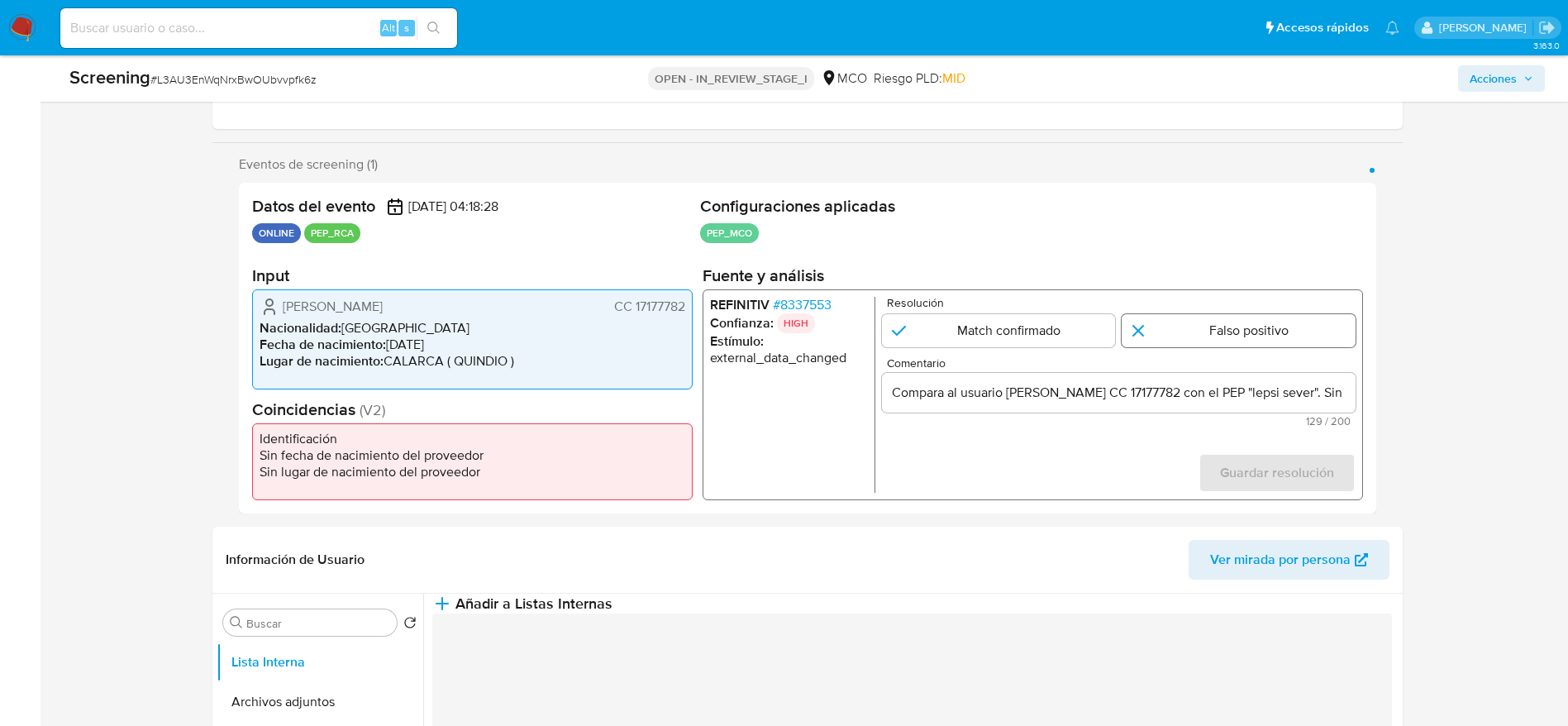
click at [1164, 329] on input "1 de 1" at bounding box center [1239, 330] width 234 height 33
radio input "true"
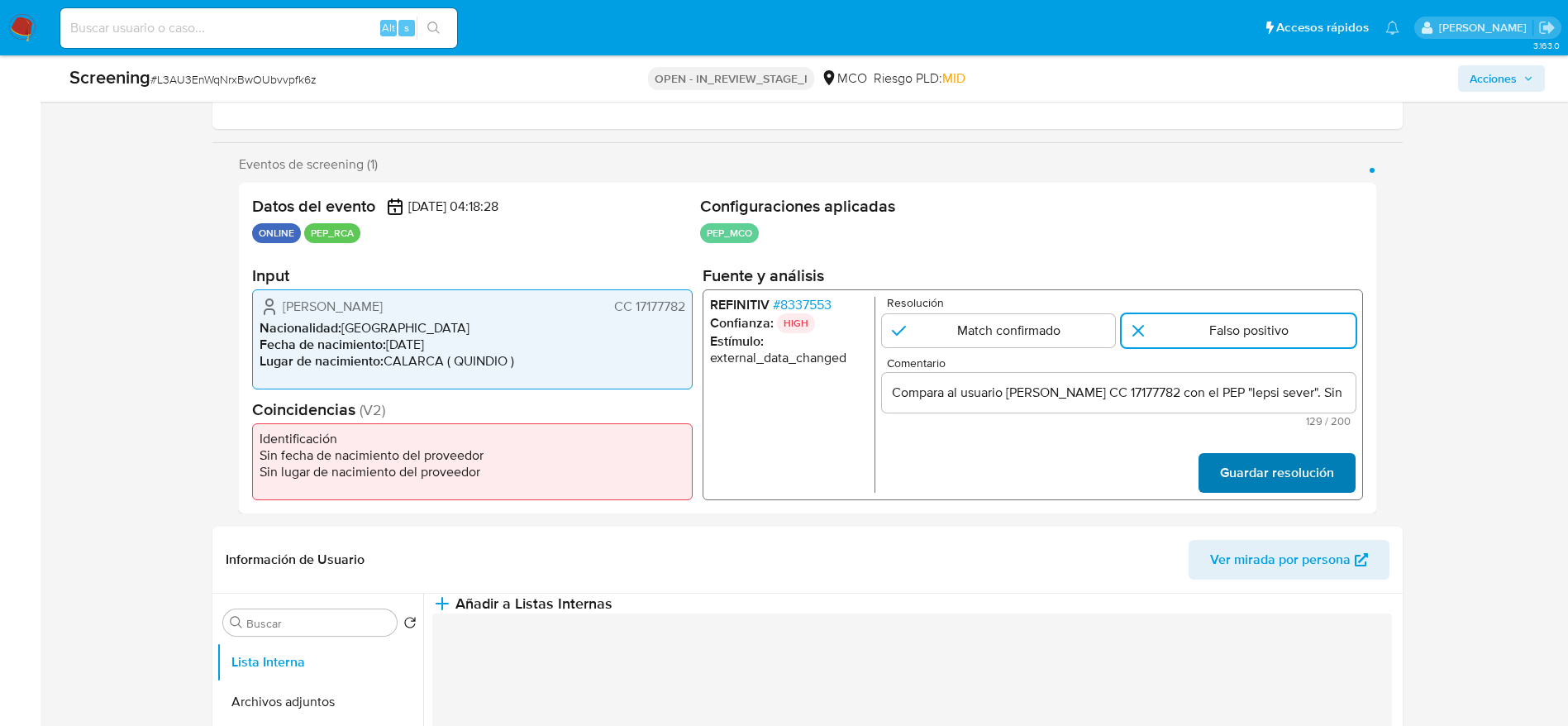
click at [1261, 465] on span "Guardar resolución" at bounding box center [1276, 473] width 114 height 37
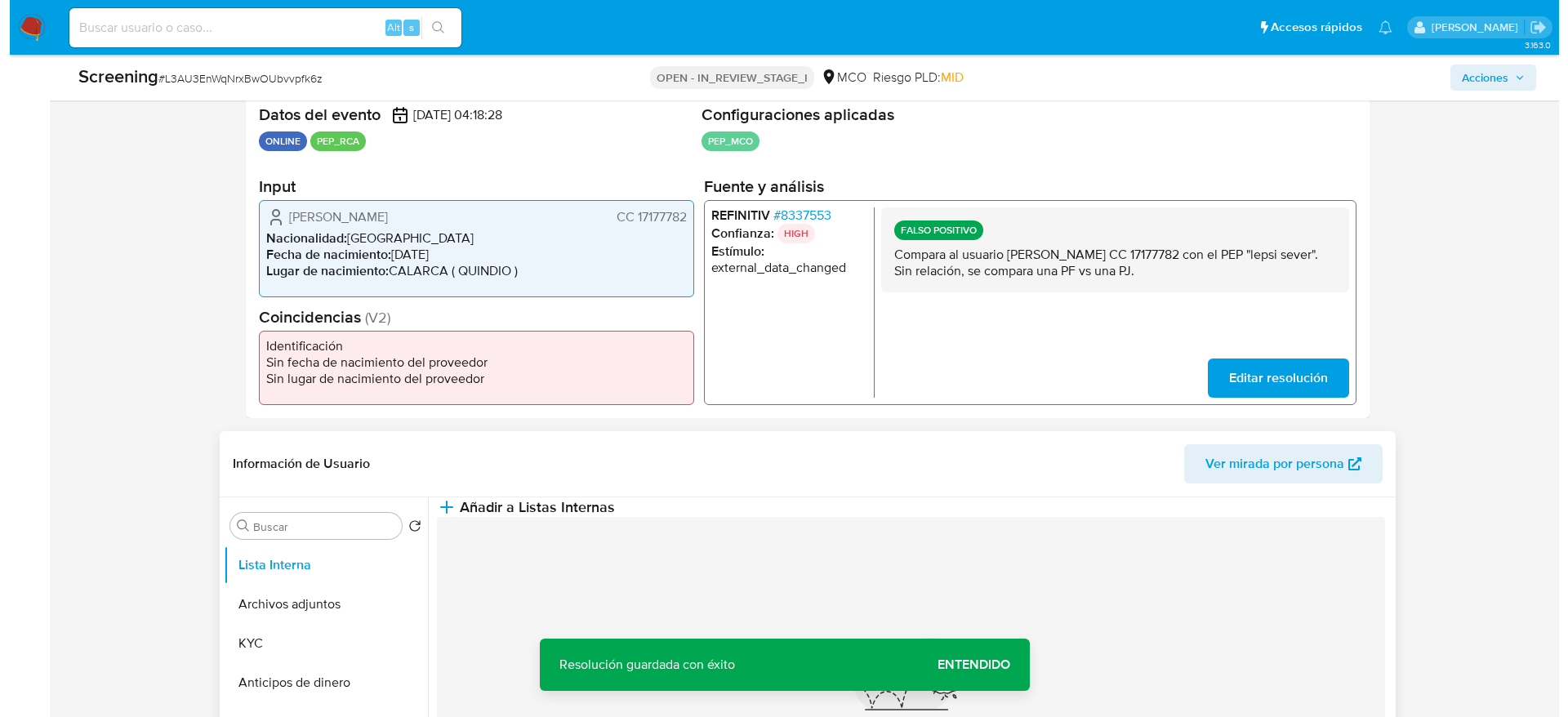
scroll to position [367, 0]
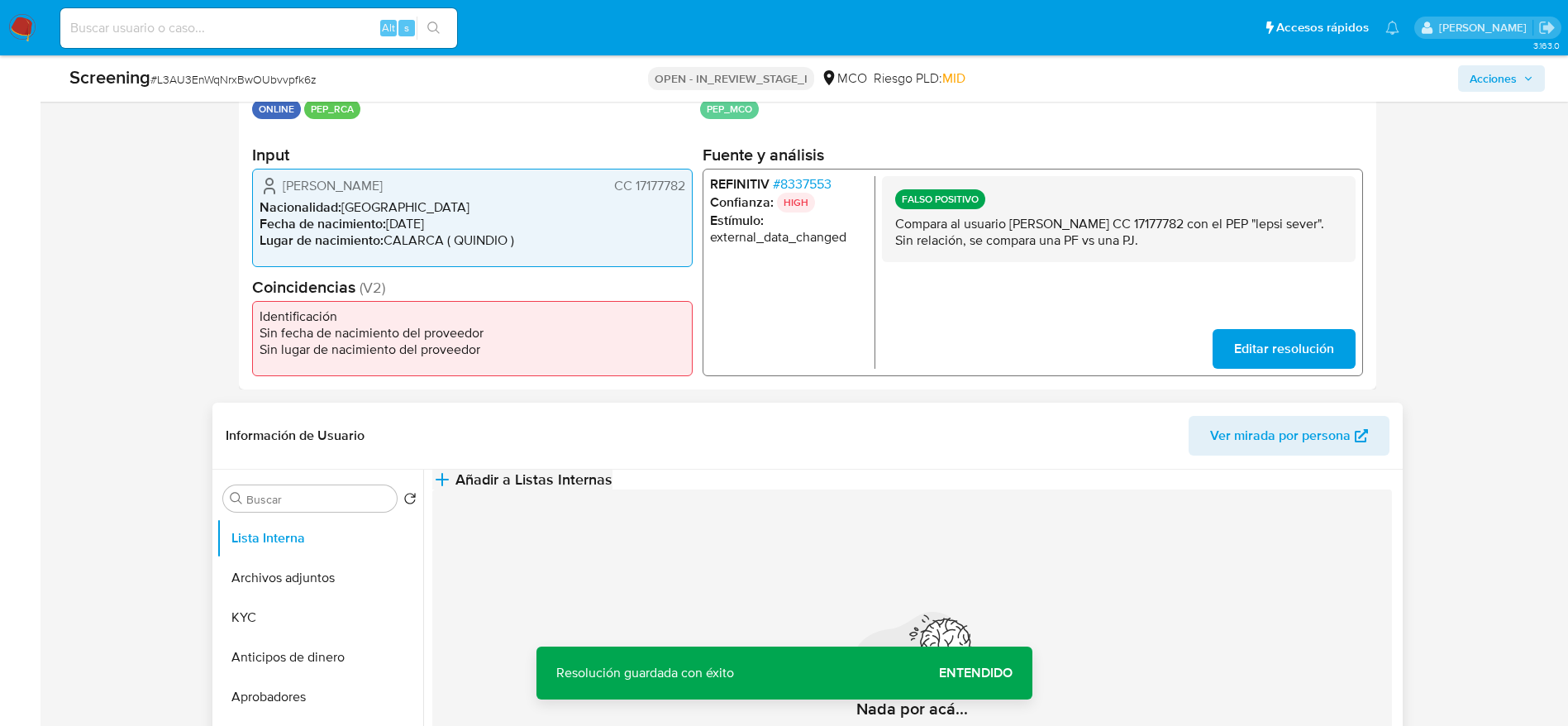
click at [613, 490] on button "Añadir a Listas Internas" at bounding box center [522, 479] width 180 height 20
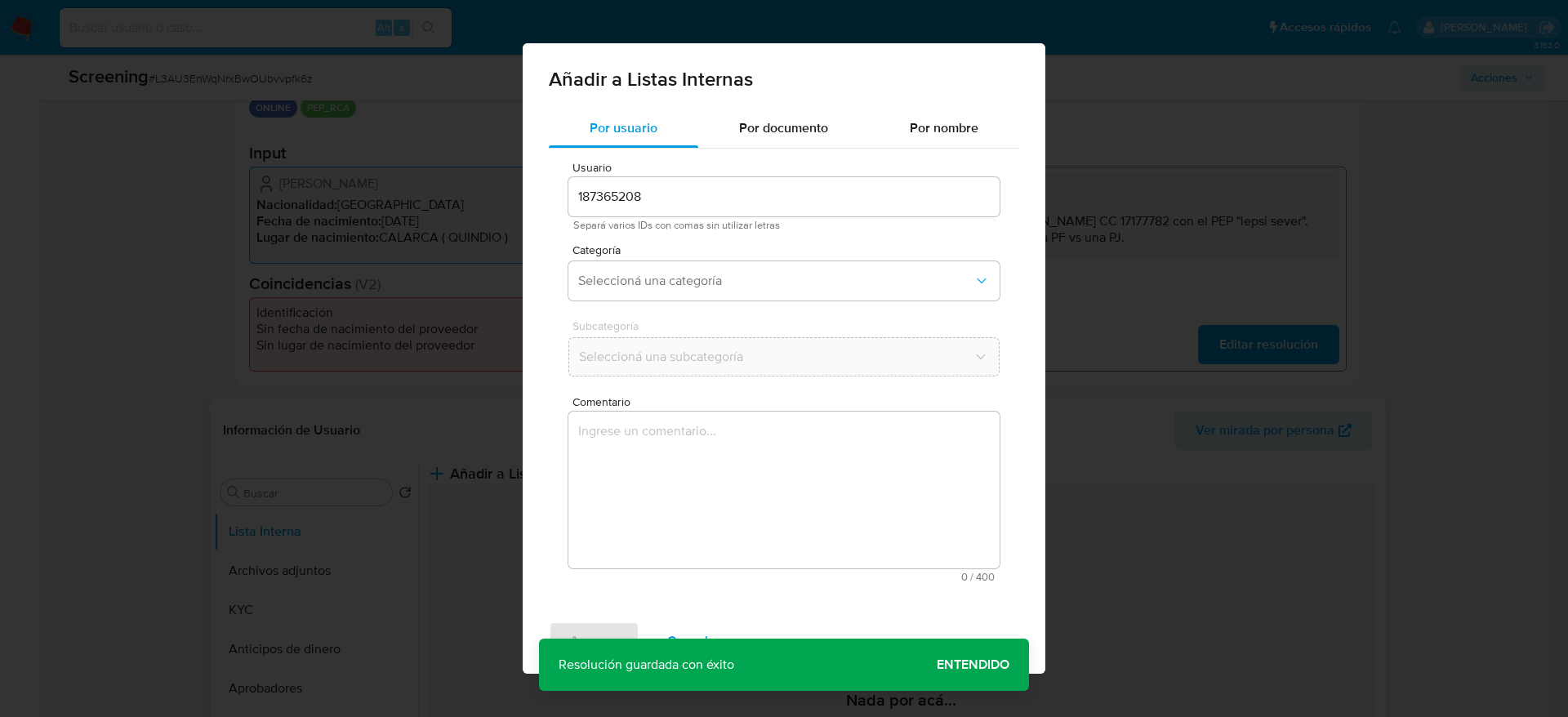
click at [724, 516] on textarea "Comentario" at bounding box center [784, 490] width 432 height 157
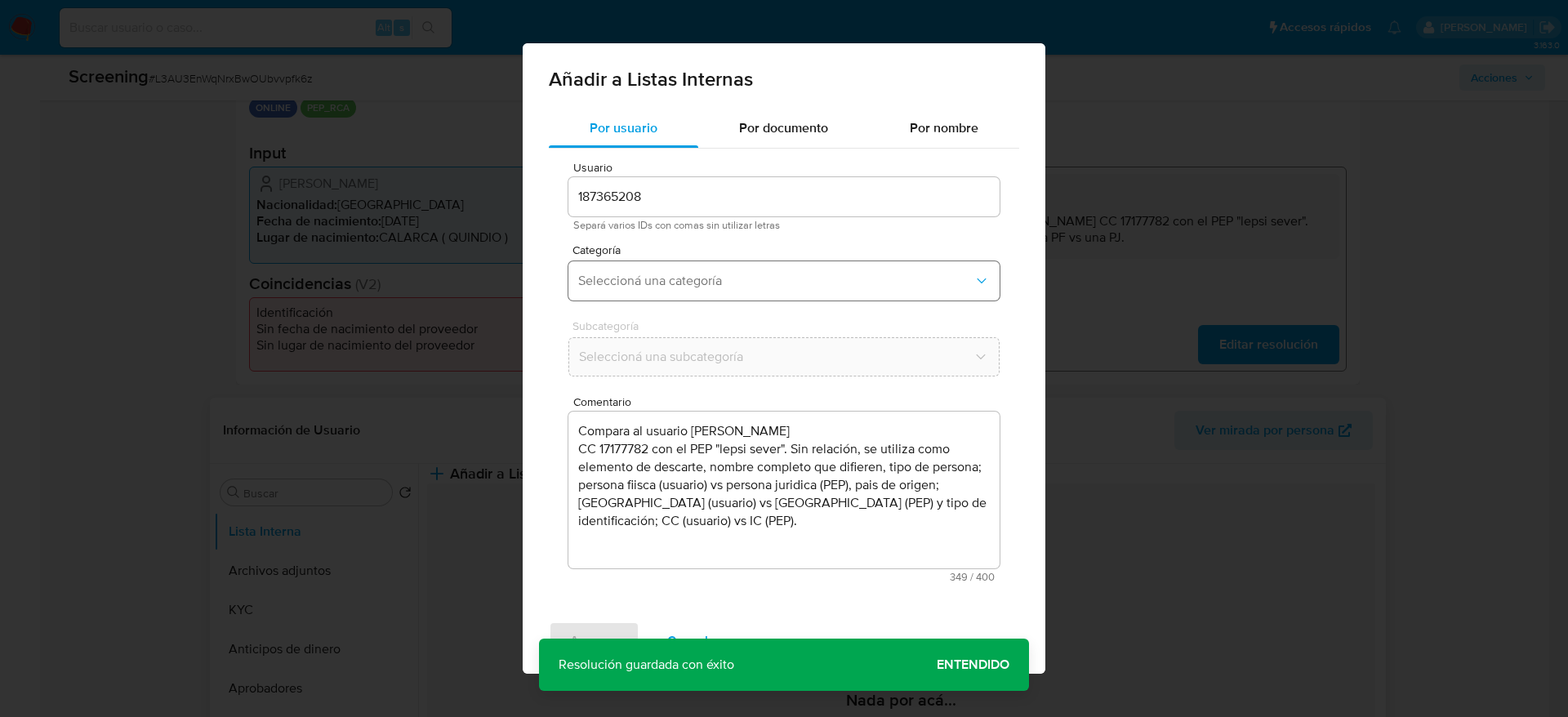
click at [667, 286] on span "Seleccioná una categoría" at bounding box center [776, 281] width 395 height 16
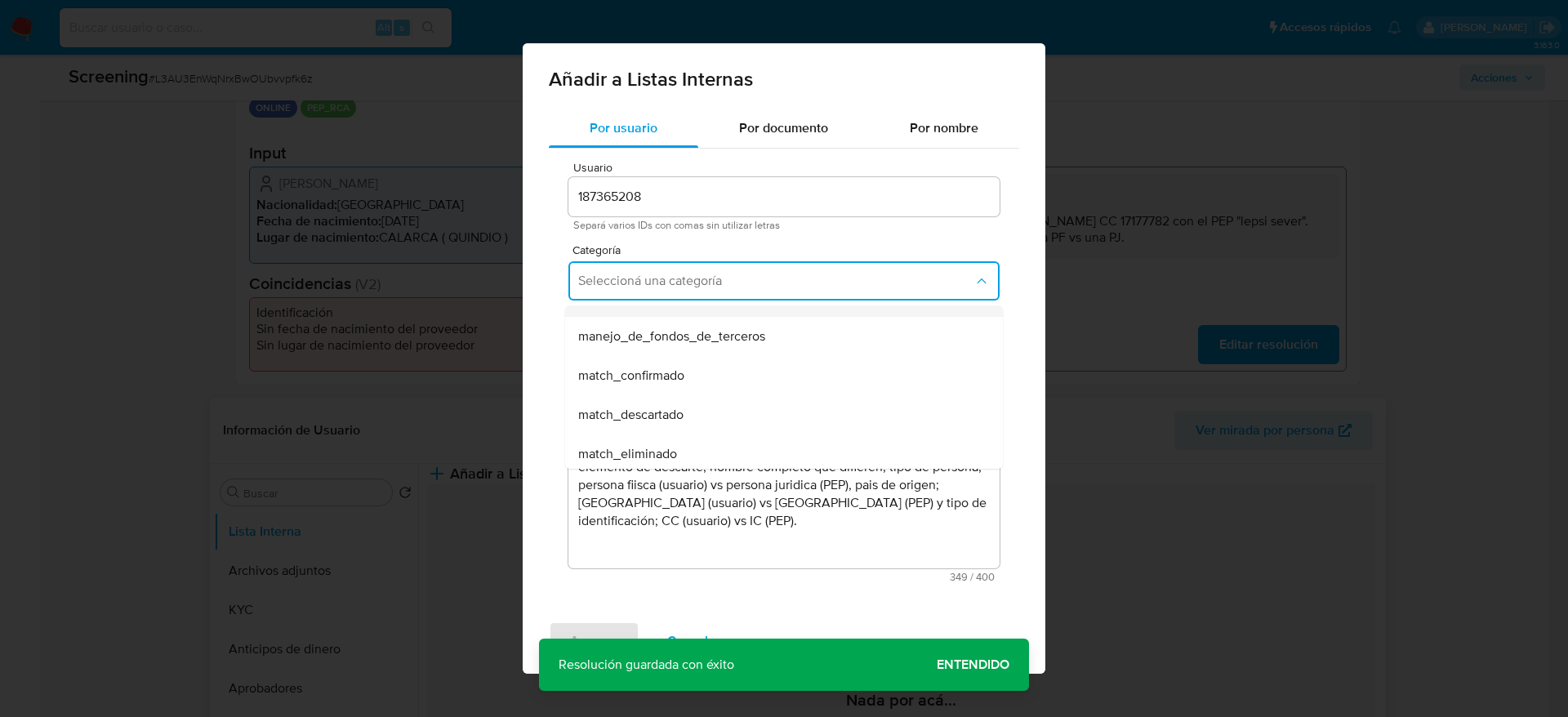
scroll to position [122, 0]
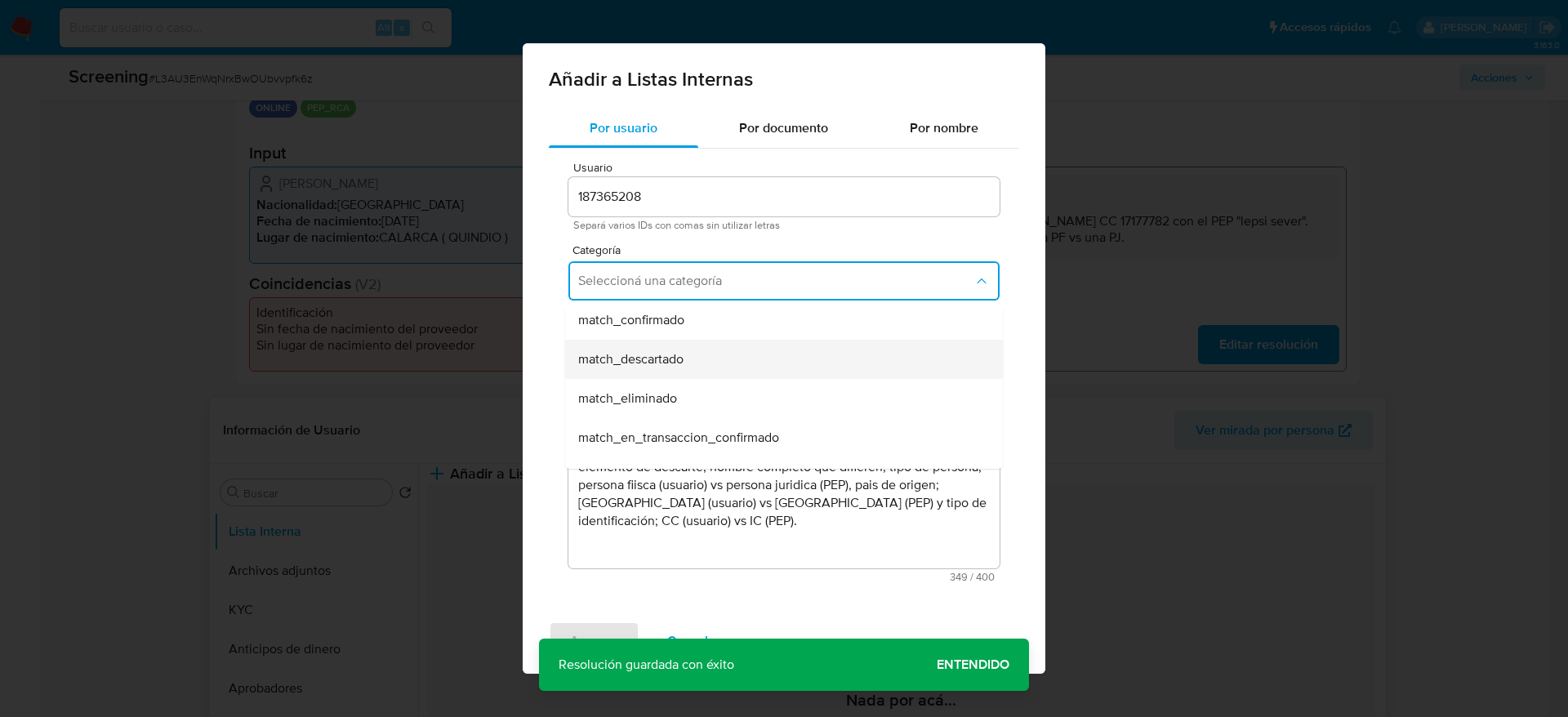
click at [653, 372] on div "match_descartado" at bounding box center [779, 359] width 402 height 40
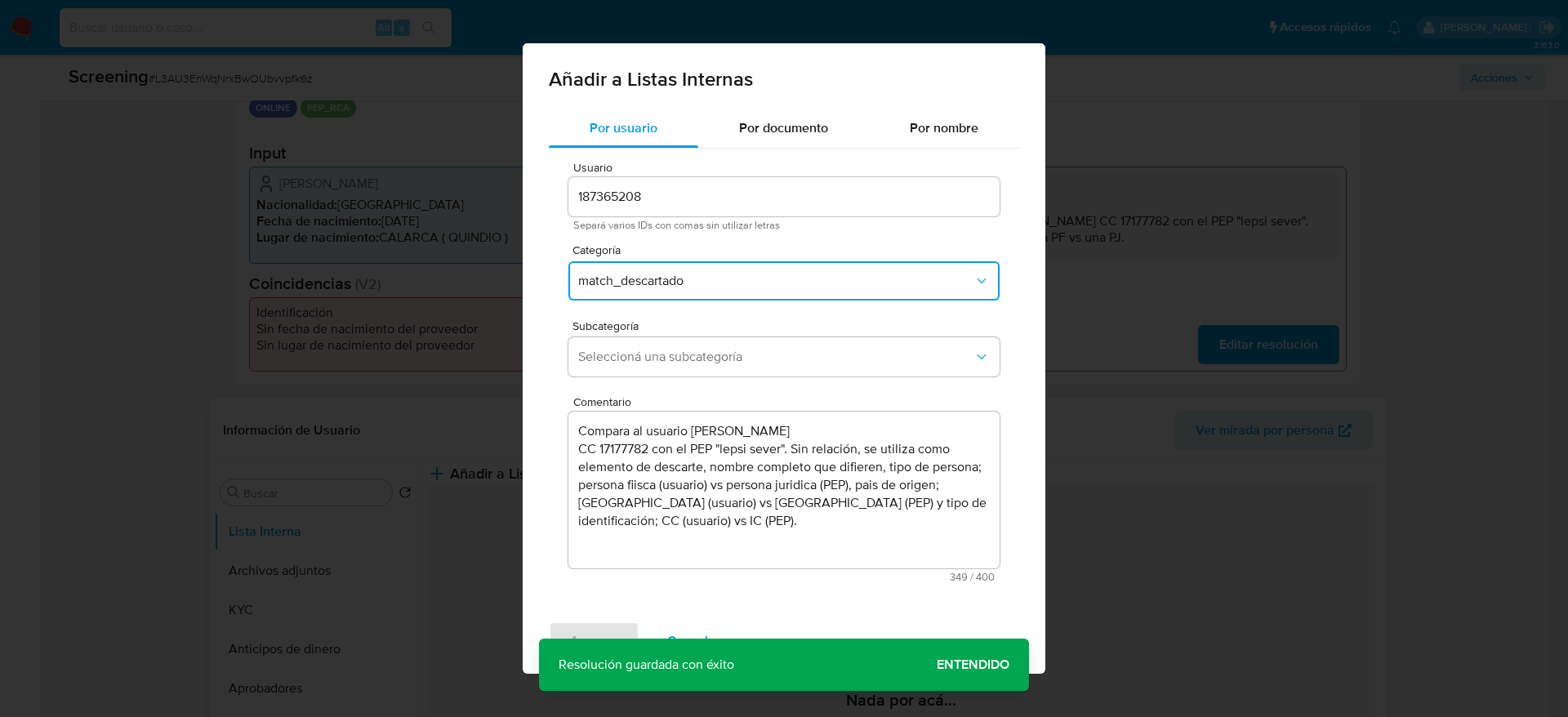
drag, startPoint x: 653, startPoint y: 372, endPoint x: 648, endPoint y: 379, distance: 8.6
click at [653, 372] on button "Seleccioná una subcategoría" at bounding box center [784, 356] width 432 height 40
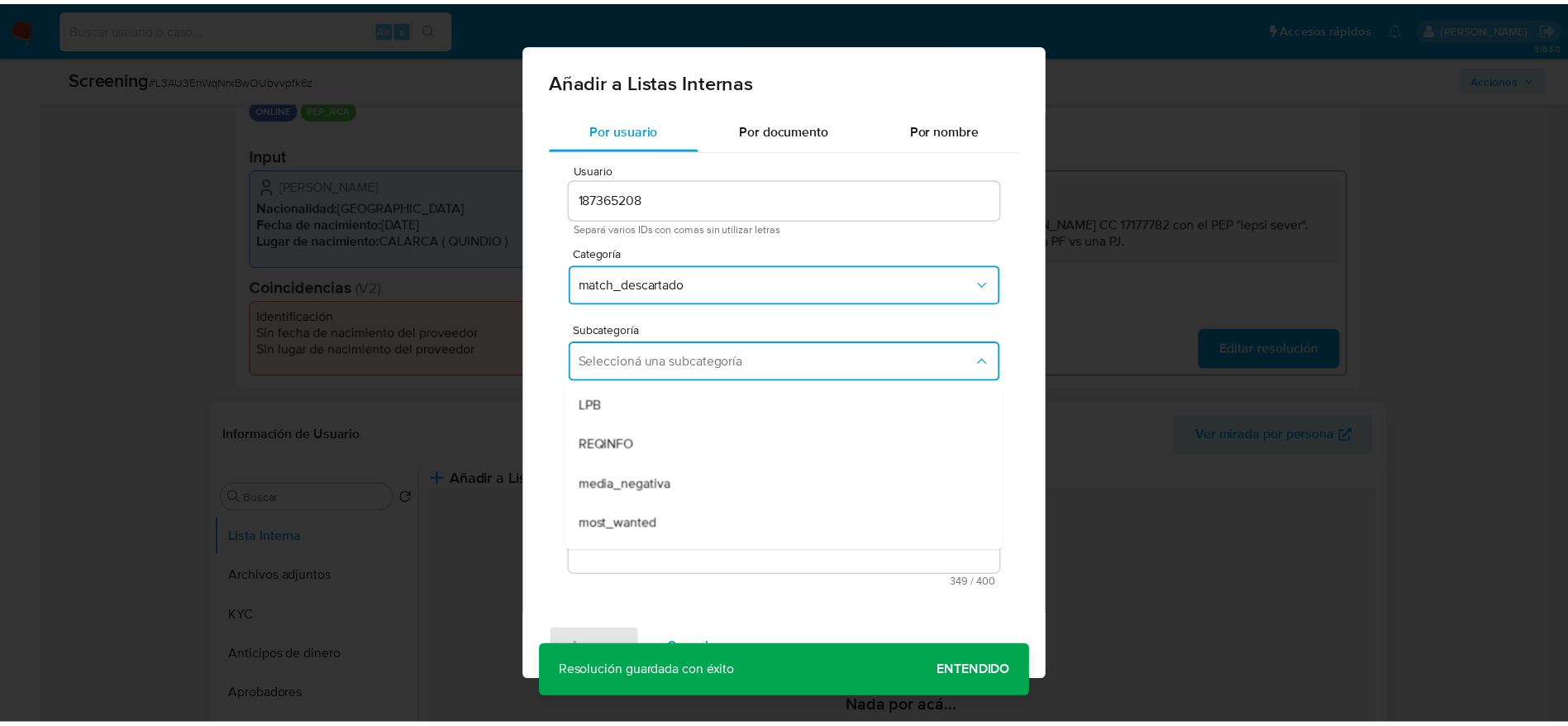
scroll to position [113, 0]
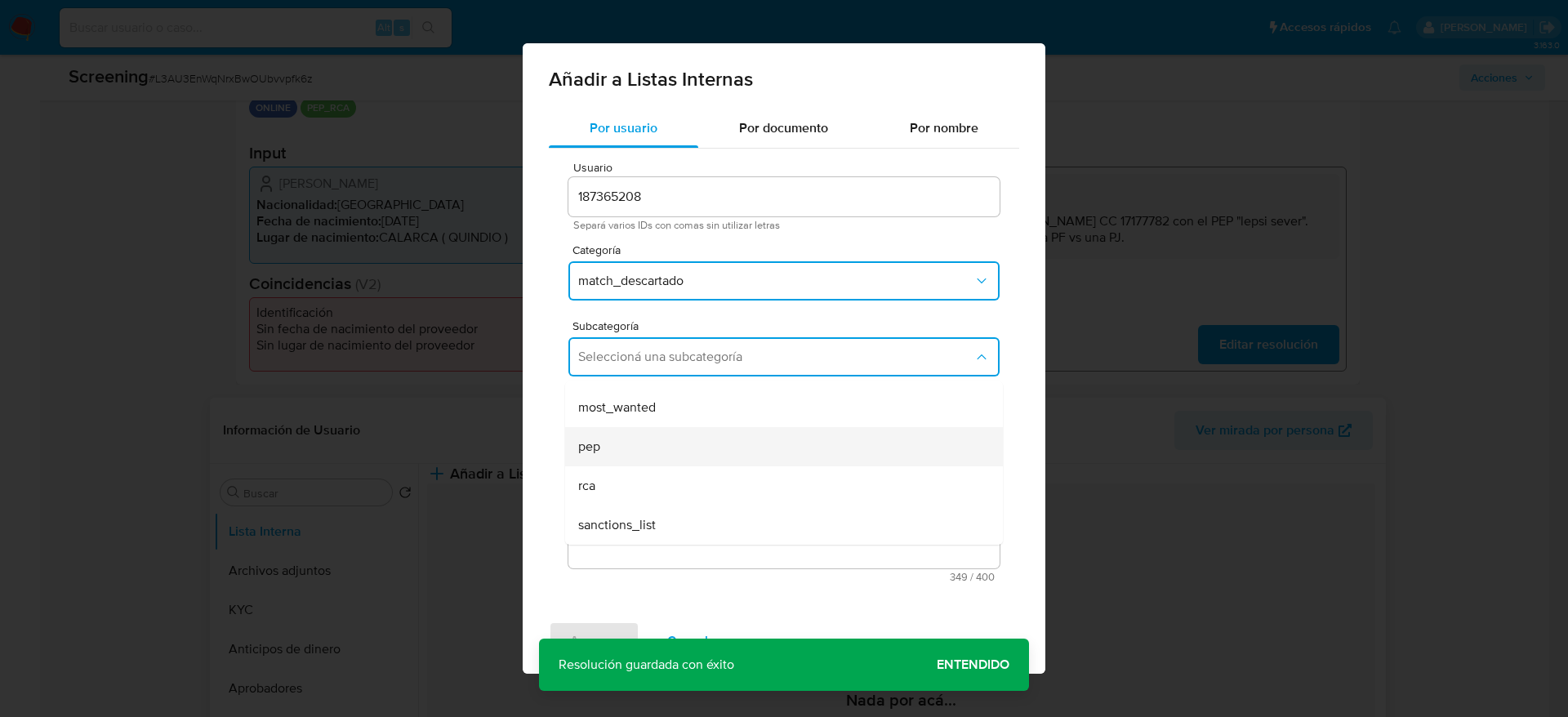
click at [617, 448] on div "pep" at bounding box center [779, 447] width 402 height 40
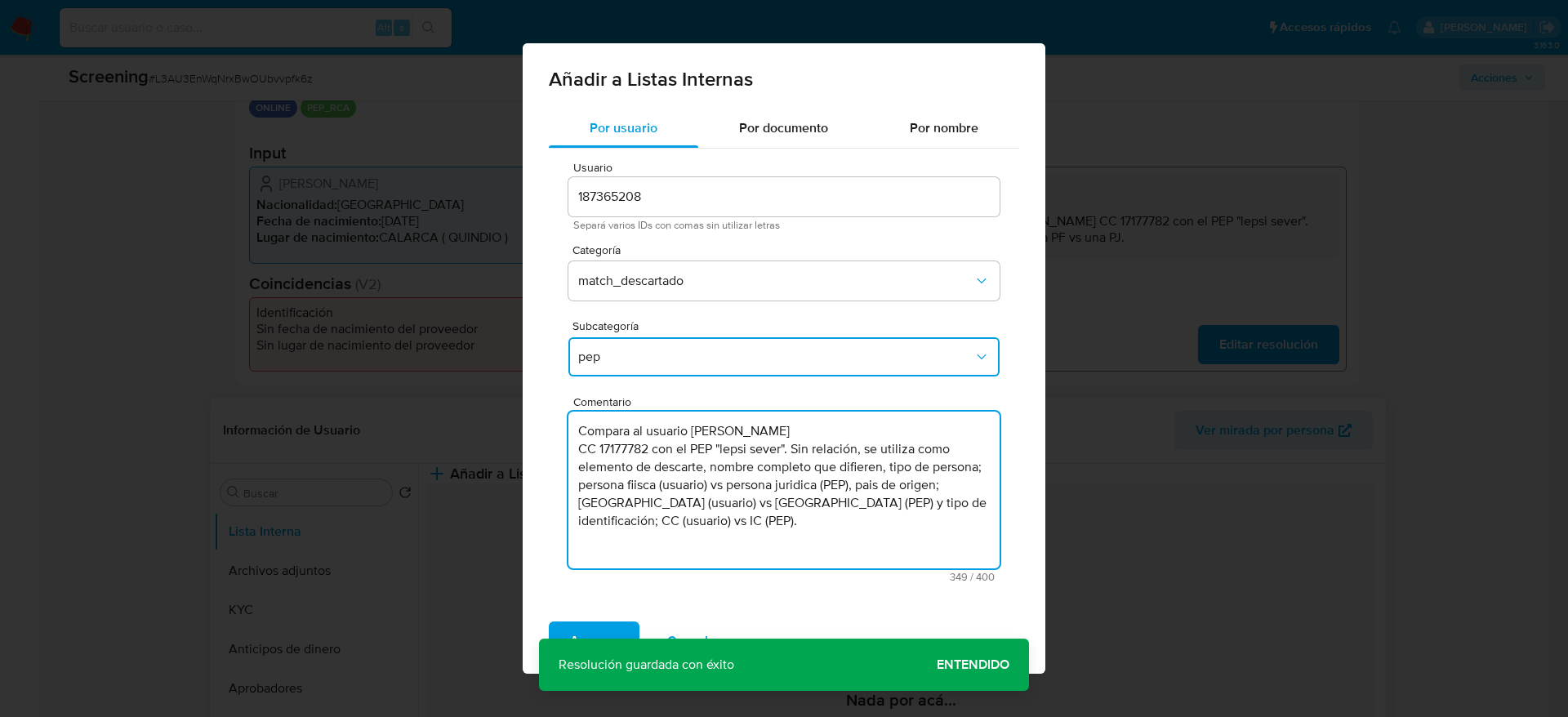
drag, startPoint x: 643, startPoint y: 474, endPoint x: 633, endPoint y: 479, distance: 11.2
type textarea "Compara al usuario Jorge Enrique Cepeda Salgado CC 17177782 con el PEP "lepsi s…"
click at [599, 624] on span "Agregar" at bounding box center [593, 640] width 48 height 36
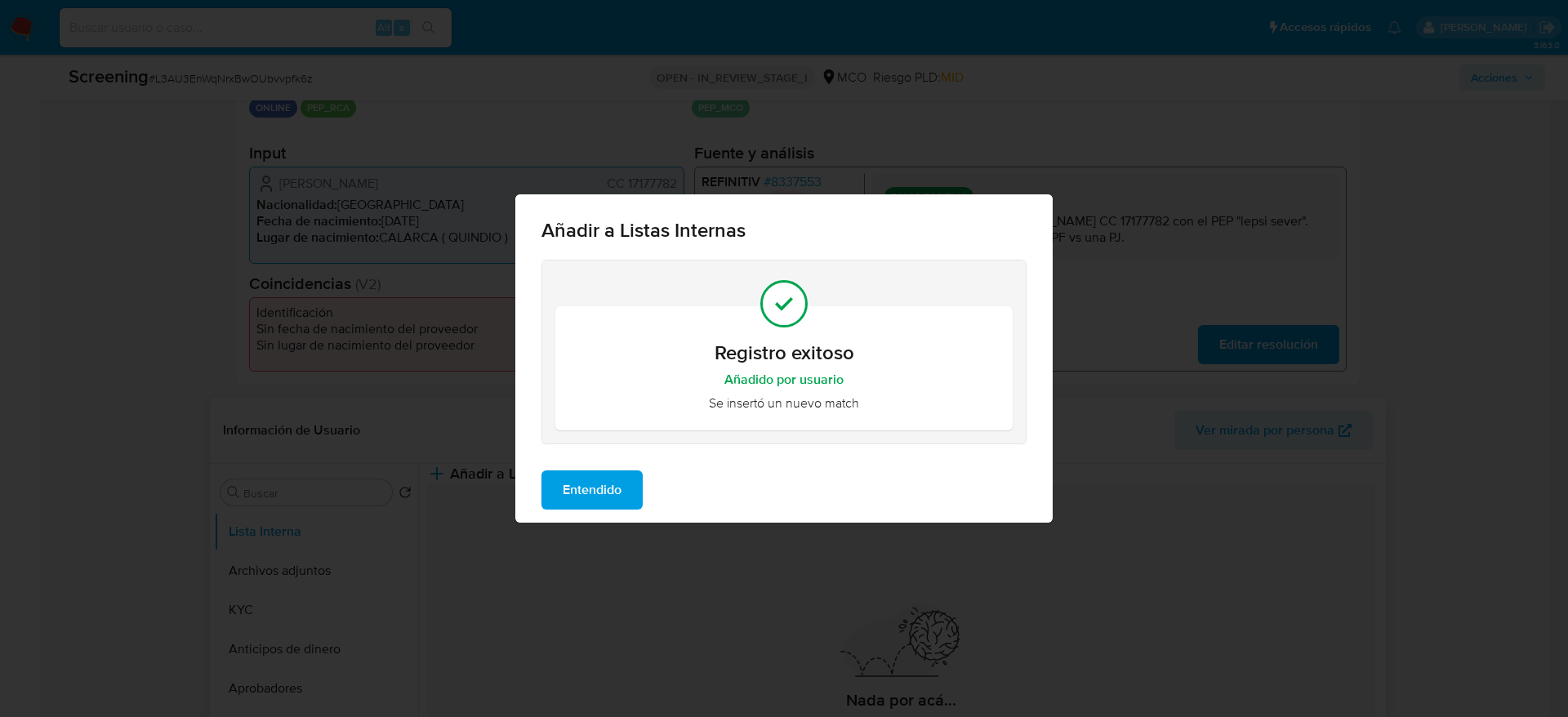
click at [613, 500] on span "Entendido" at bounding box center [593, 490] width 59 height 36
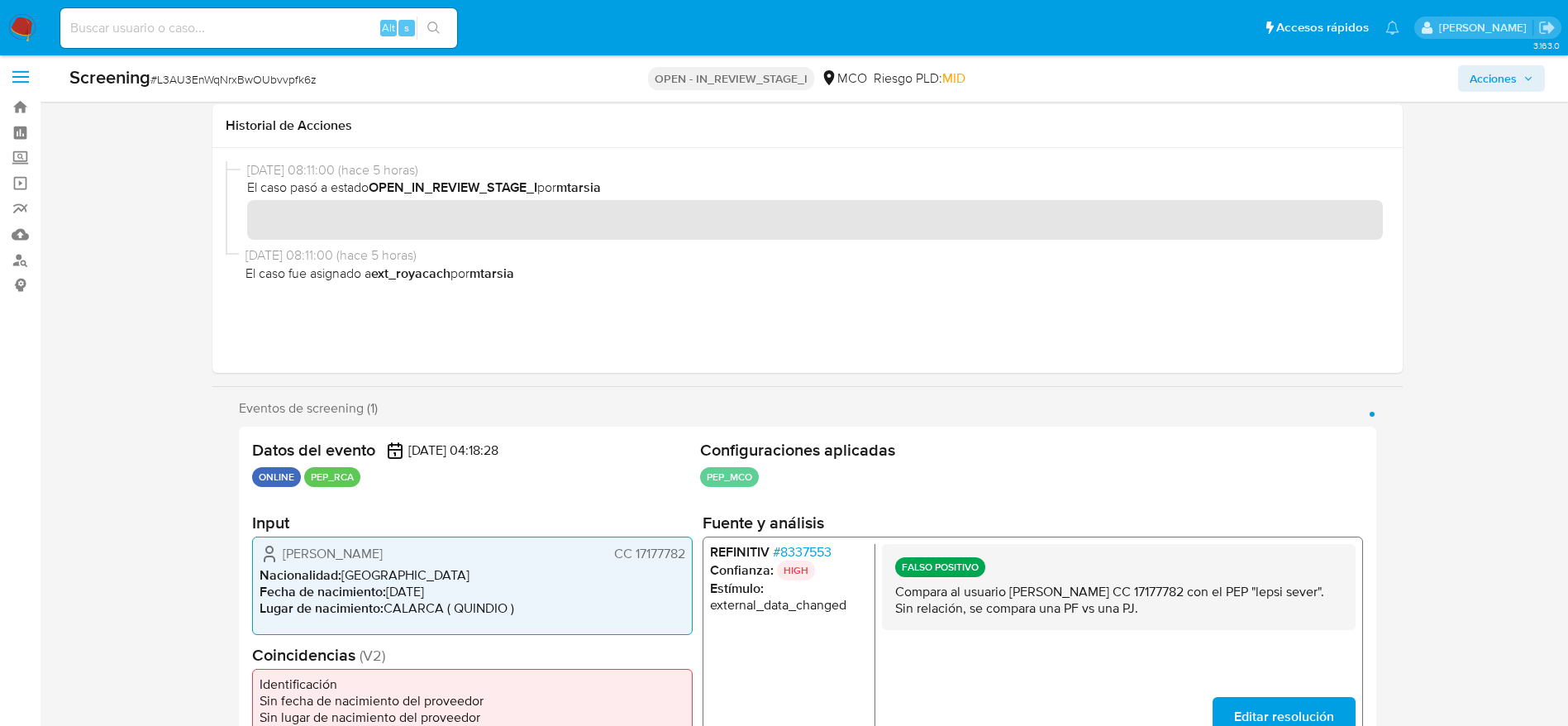
scroll to position [0, 0]
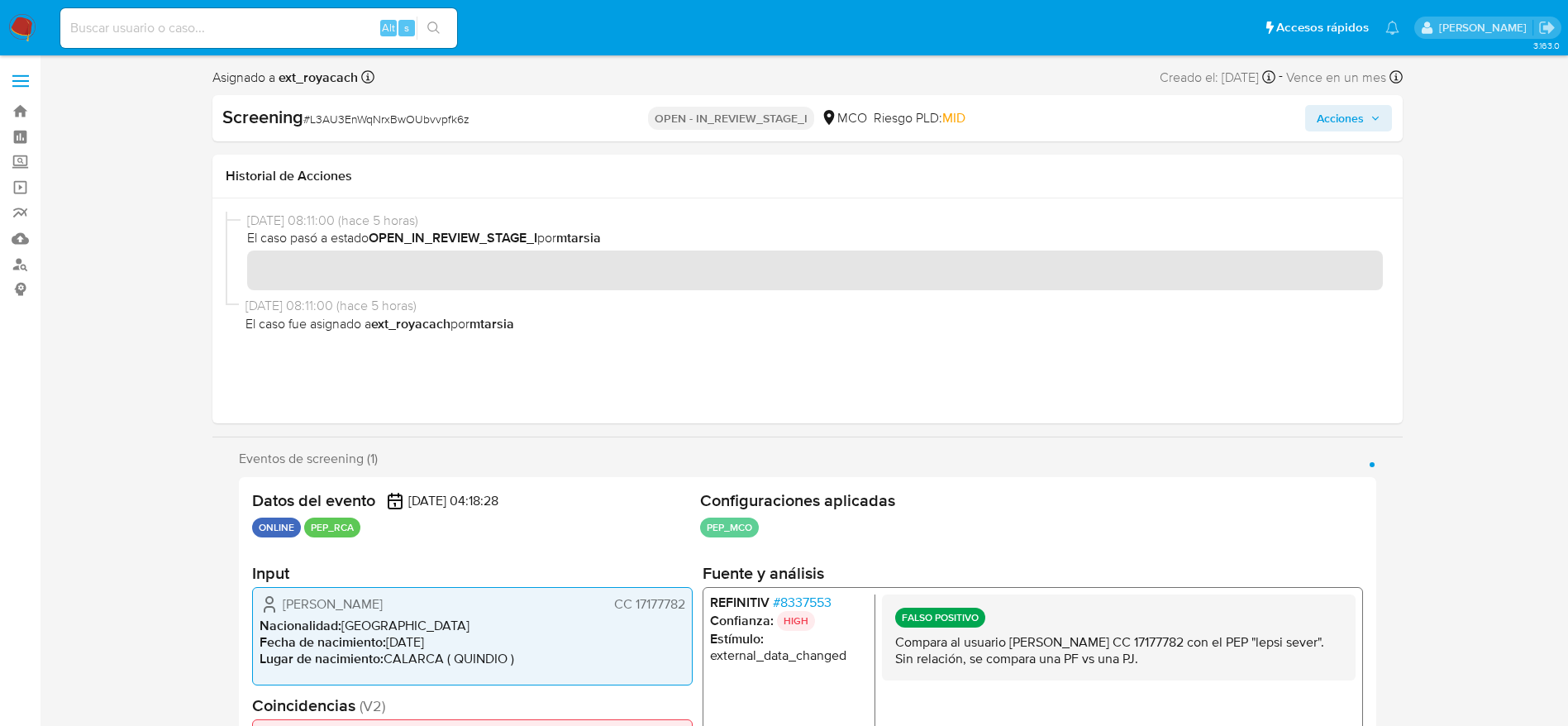
click at [1386, 124] on button "Acciones" at bounding box center [1349, 118] width 87 height 26
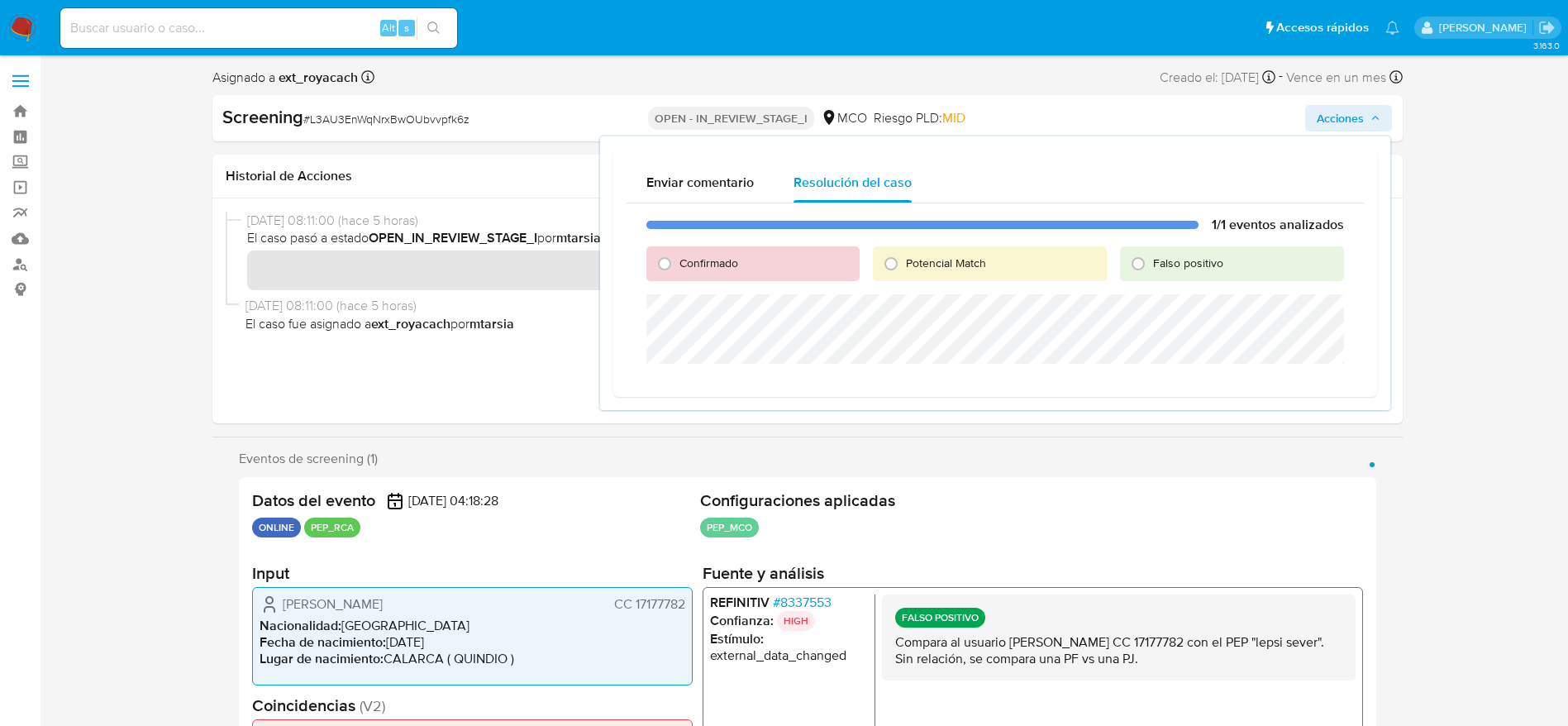
click at [1234, 255] on div "Falso positivo" at bounding box center [1232, 264] width 224 height 35
click at [1212, 272] on div "Falso positivo" at bounding box center [1232, 264] width 224 height 35
click at [1211, 272] on div "Falso positivo" at bounding box center [1232, 264] width 224 height 35
click at [1209, 263] on span "Falso positivo" at bounding box center [1188, 262] width 70 height 16
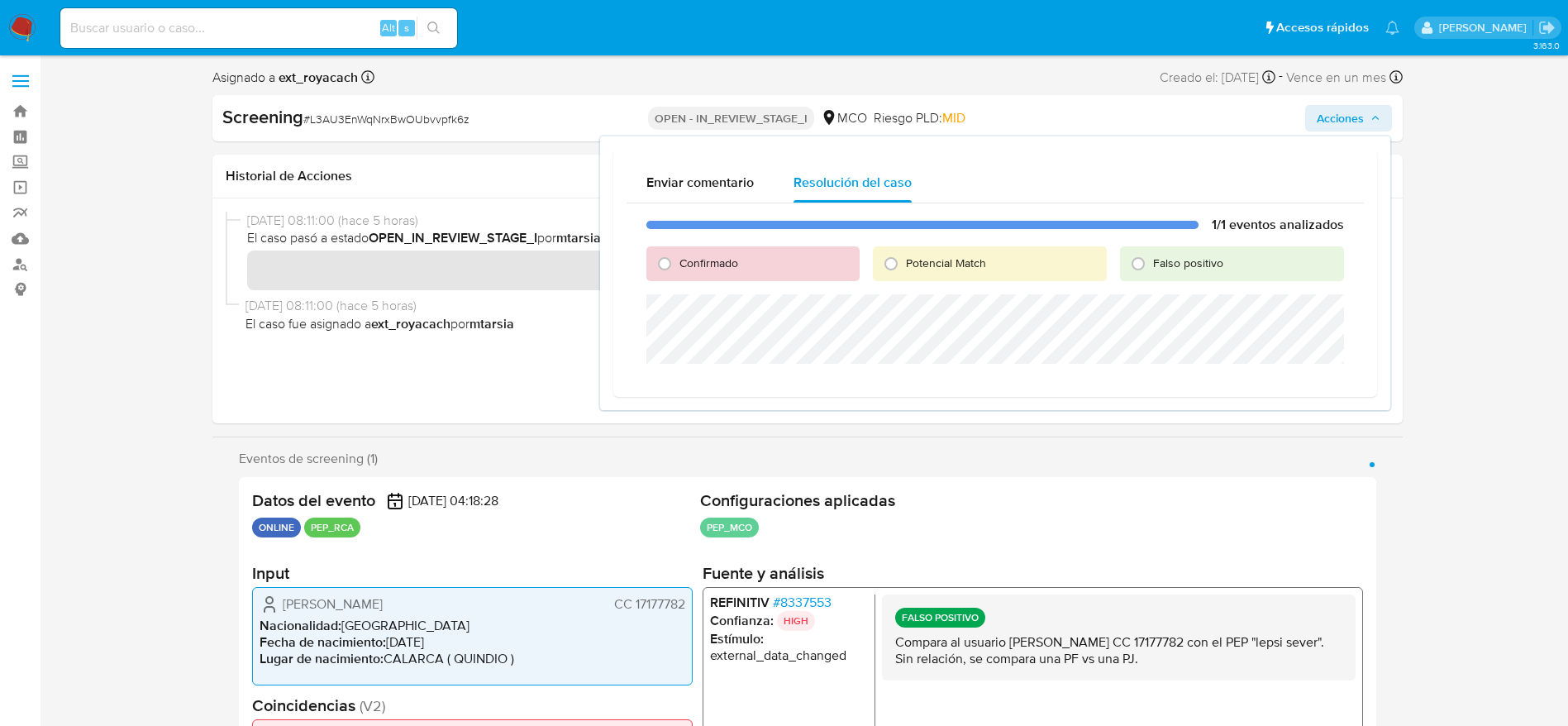
click at [1152, 263] on input "Falso positivo" at bounding box center [1138, 264] width 26 height 26
radio input "true"
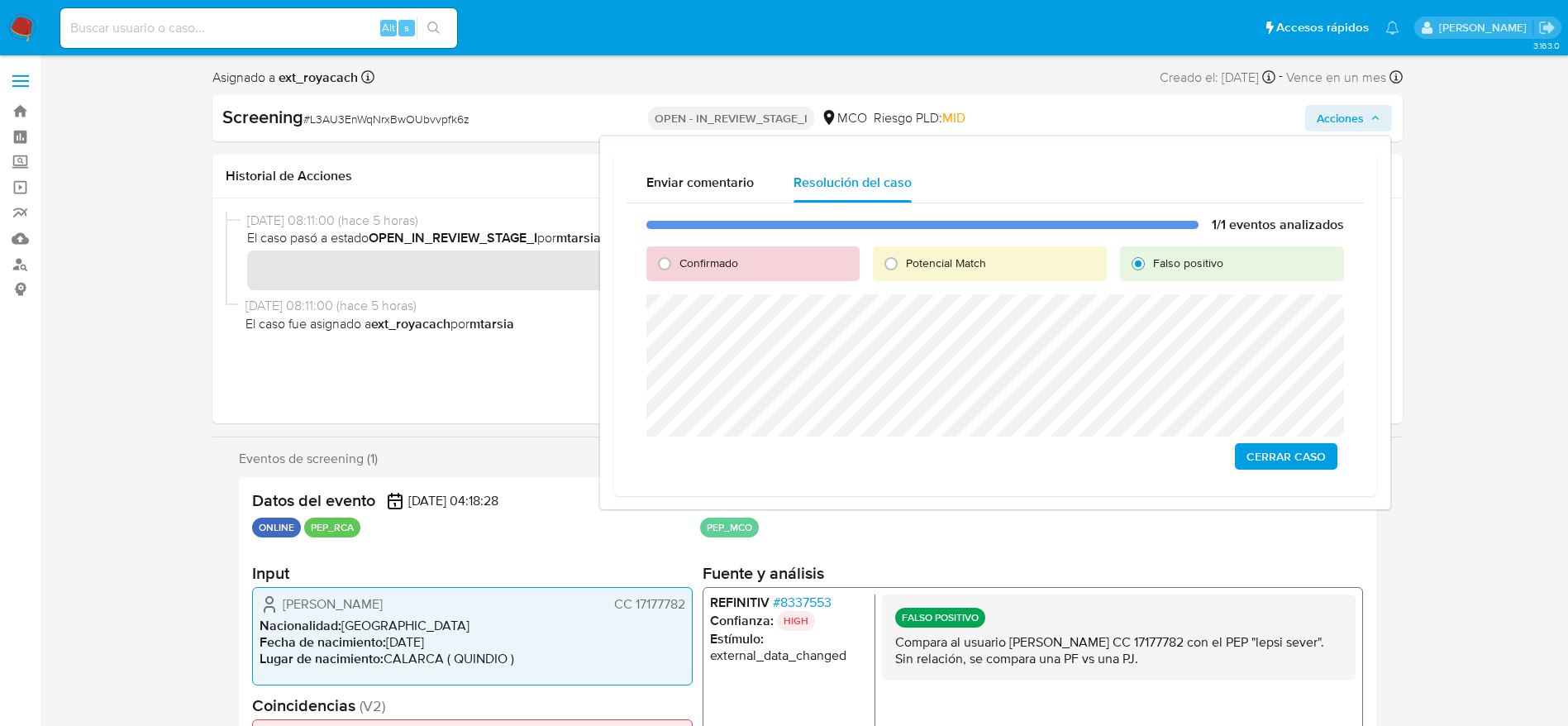
click at [1251, 470] on div "1/1 eventos analizados Confirmado Potencial Match Falso positivo Cerrar Caso" at bounding box center [995, 342] width 737 height 279
click at [1270, 450] on span "Cerrar Caso" at bounding box center [1286, 456] width 79 height 23
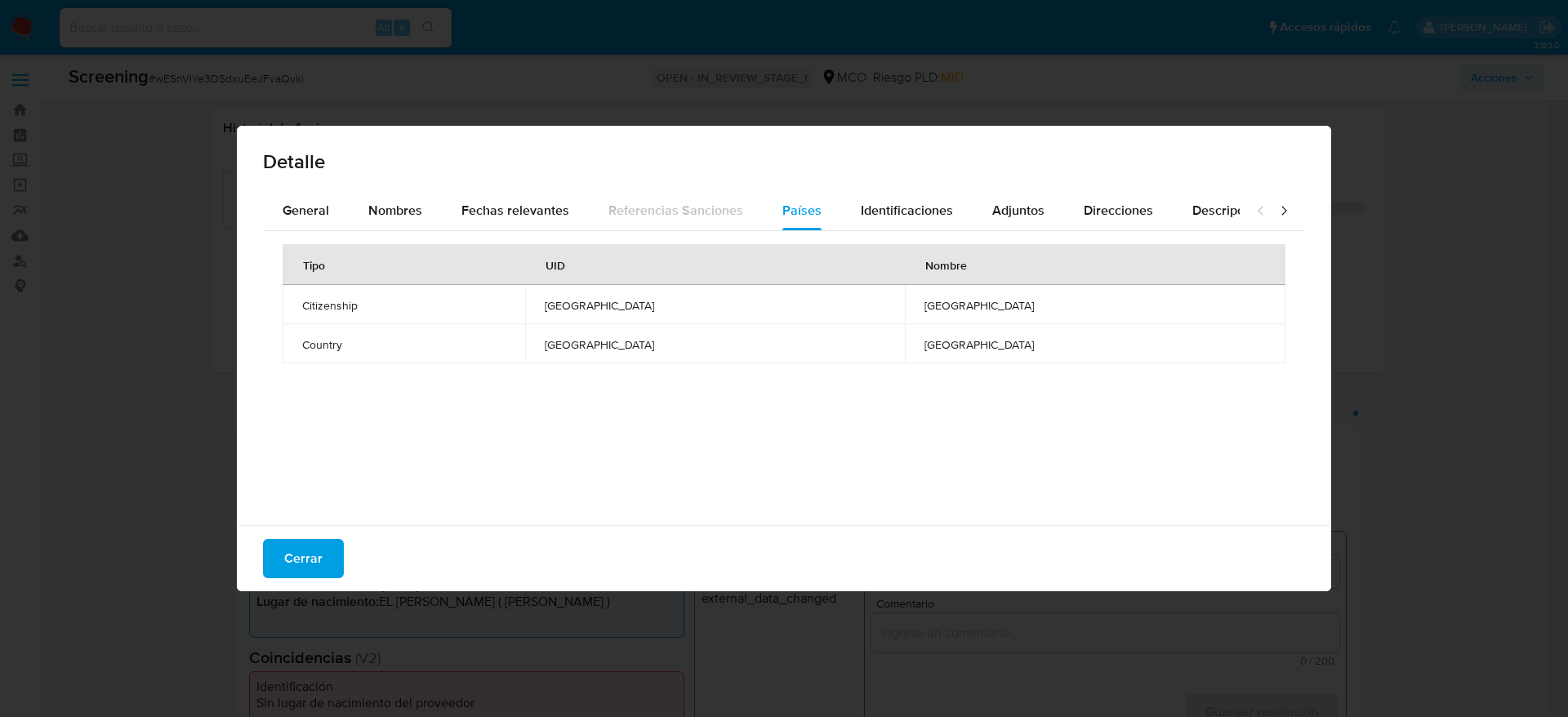
select select "10"
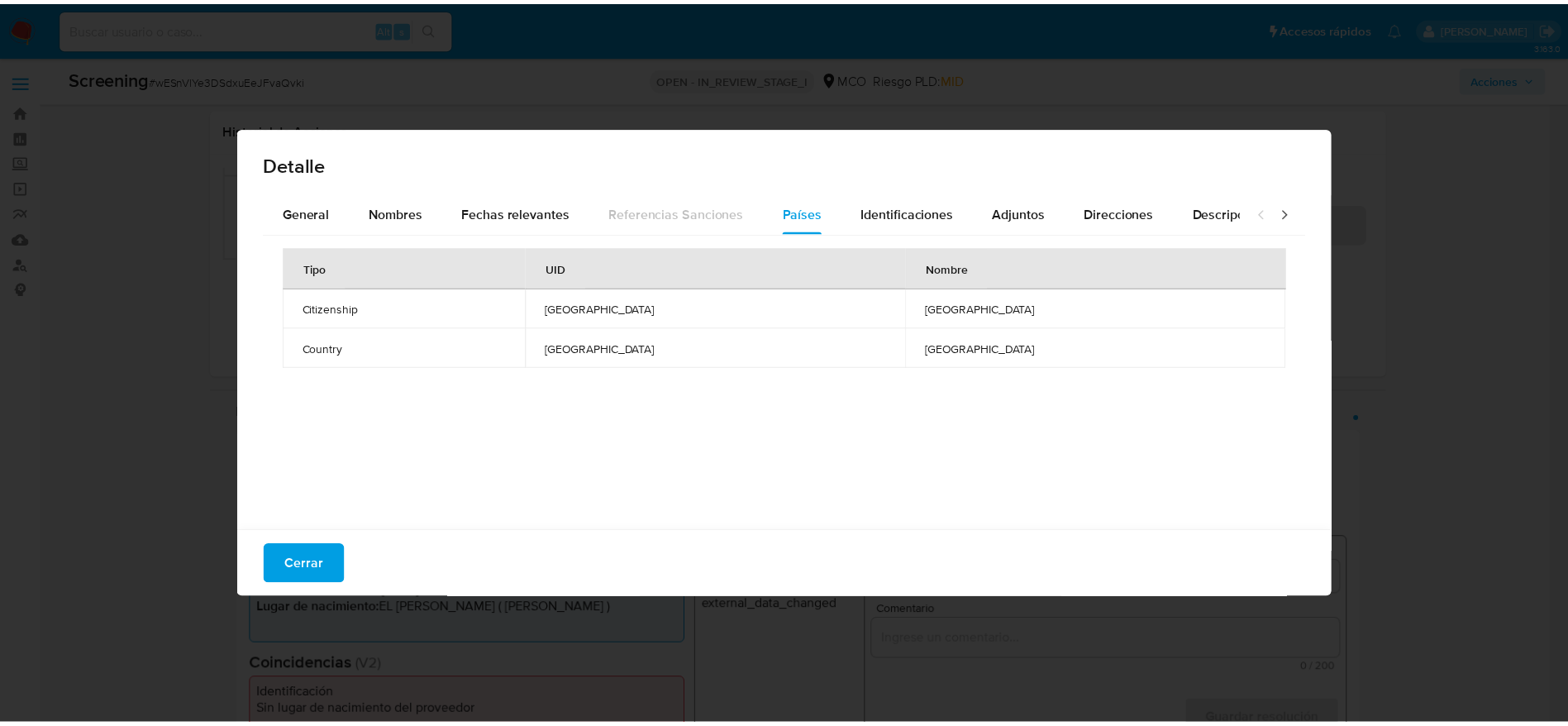
scroll to position [124, 0]
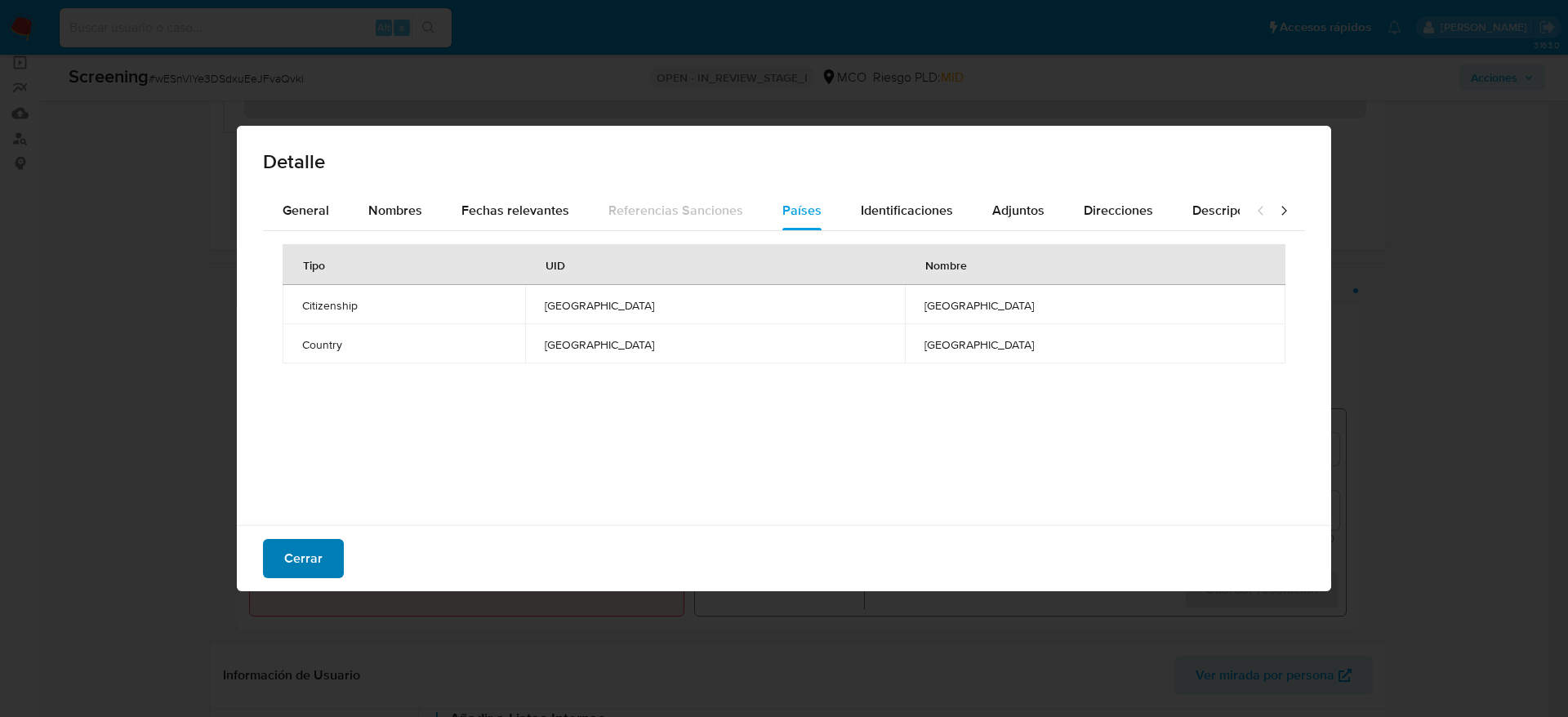
click at [310, 569] on span "Cerrar" at bounding box center [303, 558] width 39 height 36
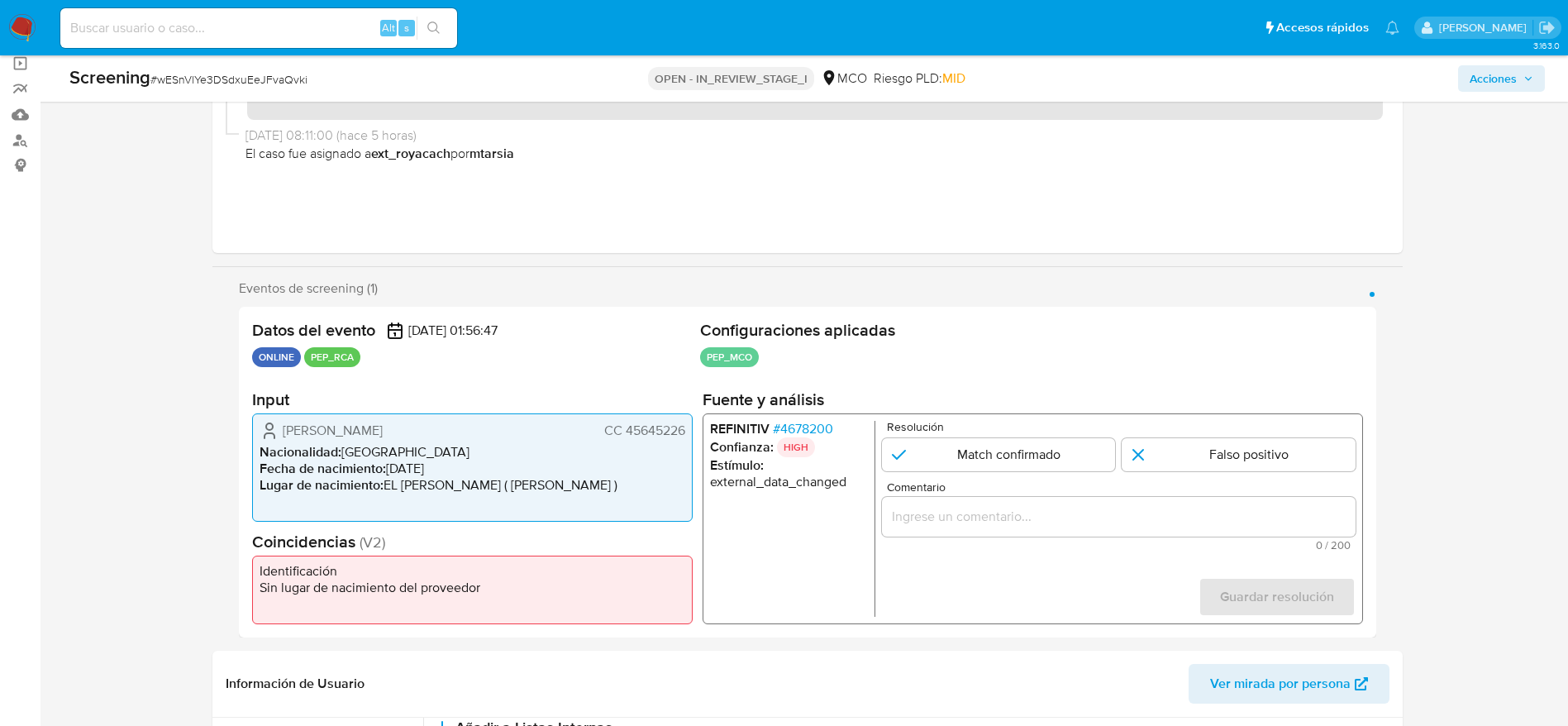
click at [276, 82] on span "# wESnVlYe3DSdxuEeJFvaQvki" at bounding box center [229, 78] width 157 height 16
copy span "wESnVlYe3DSdxuEeJFvaQvki"
drag, startPoint x: 278, startPoint y: 433, endPoint x: 683, endPoint y: 440, distance: 405.1
click at [683, 440] on div "Victoria Eugenia Rodriguez Caballero CC 45645226" at bounding box center [472, 430] width 426 height 20
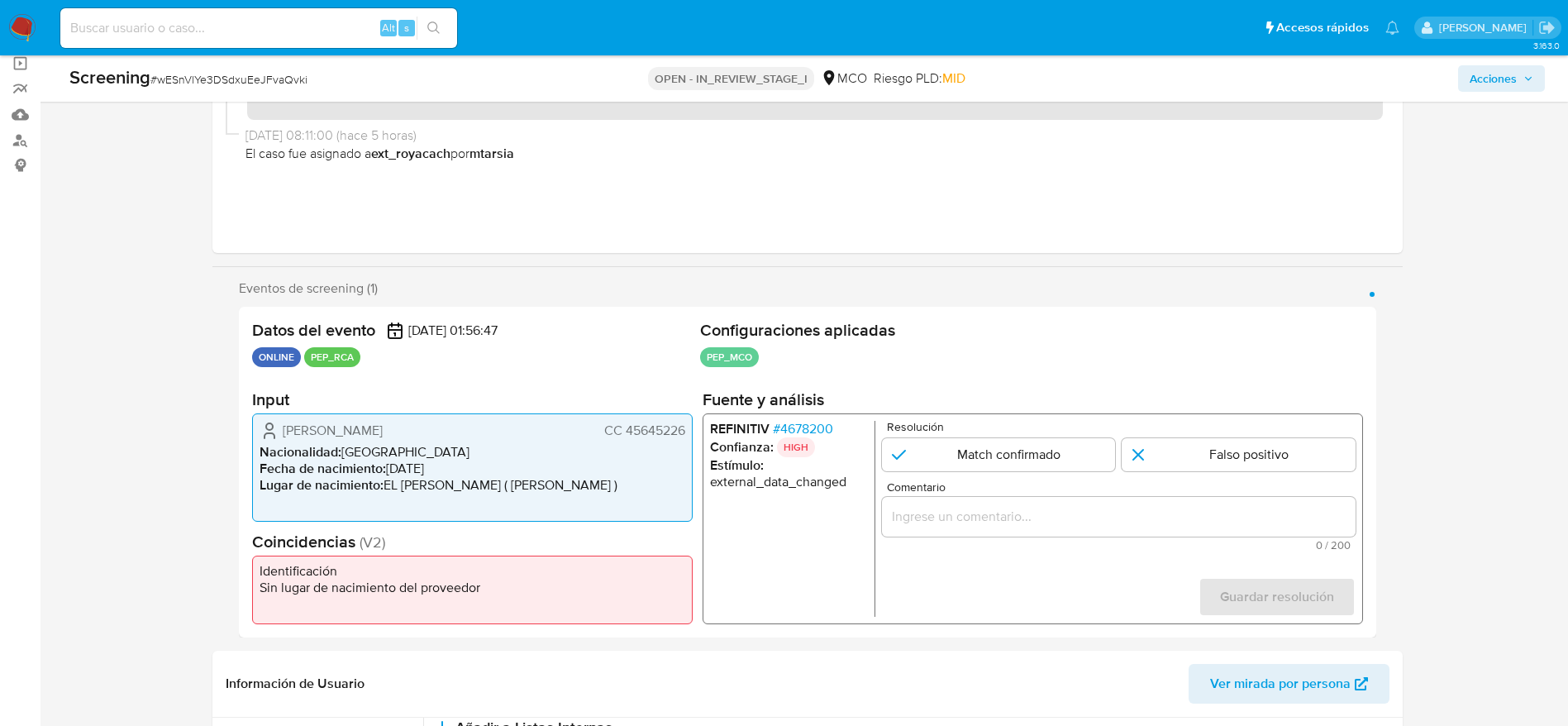
click at [824, 429] on span "# 4678200" at bounding box center [802, 428] width 61 height 16
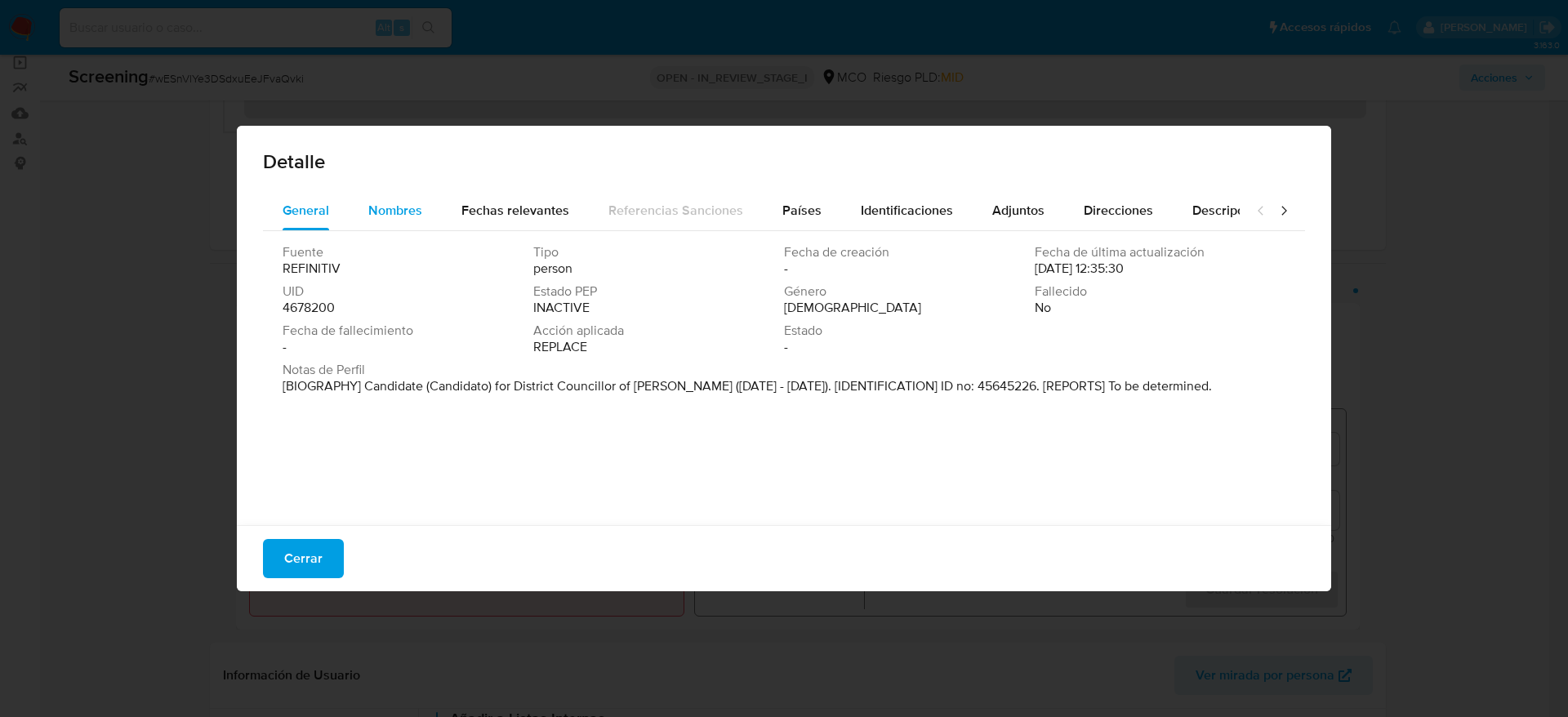
click at [404, 212] on span "Nombres" at bounding box center [395, 210] width 54 height 19
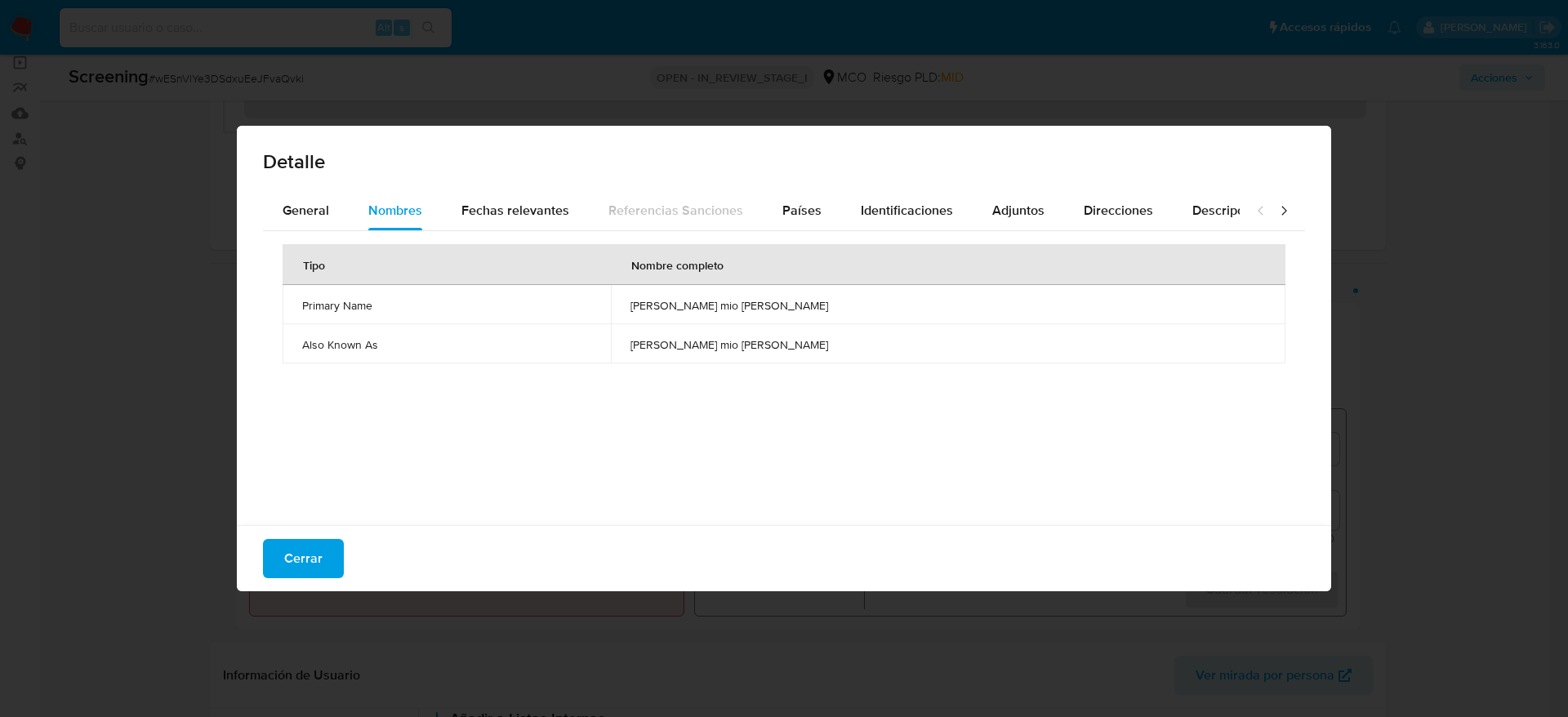
click at [819, 294] on td "javier mio cobena" at bounding box center [948, 304] width 674 height 40
click at [819, 306] on span "javier mio cobena" at bounding box center [948, 305] width 636 height 14
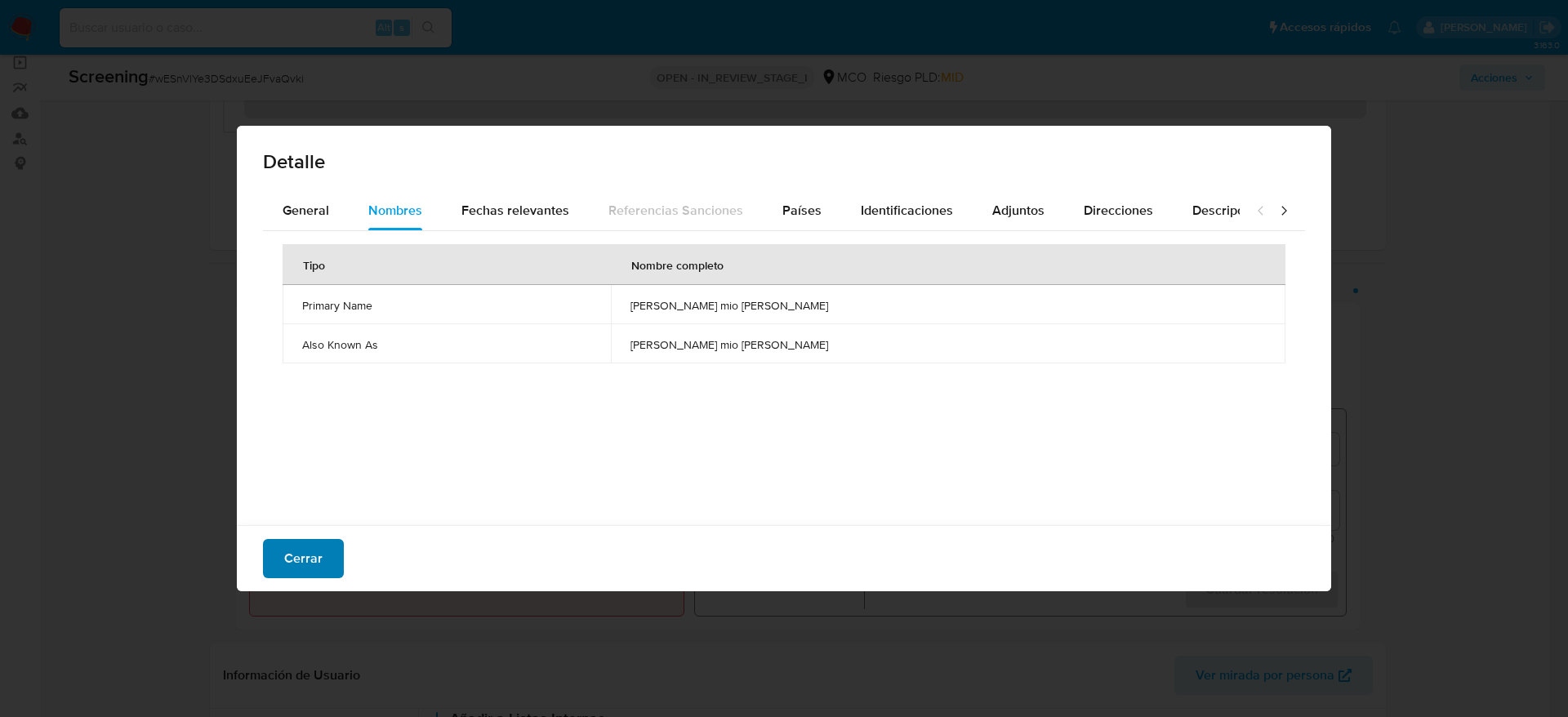
click at [302, 559] on span "Cerrar" at bounding box center [303, 558] width 39 height 36
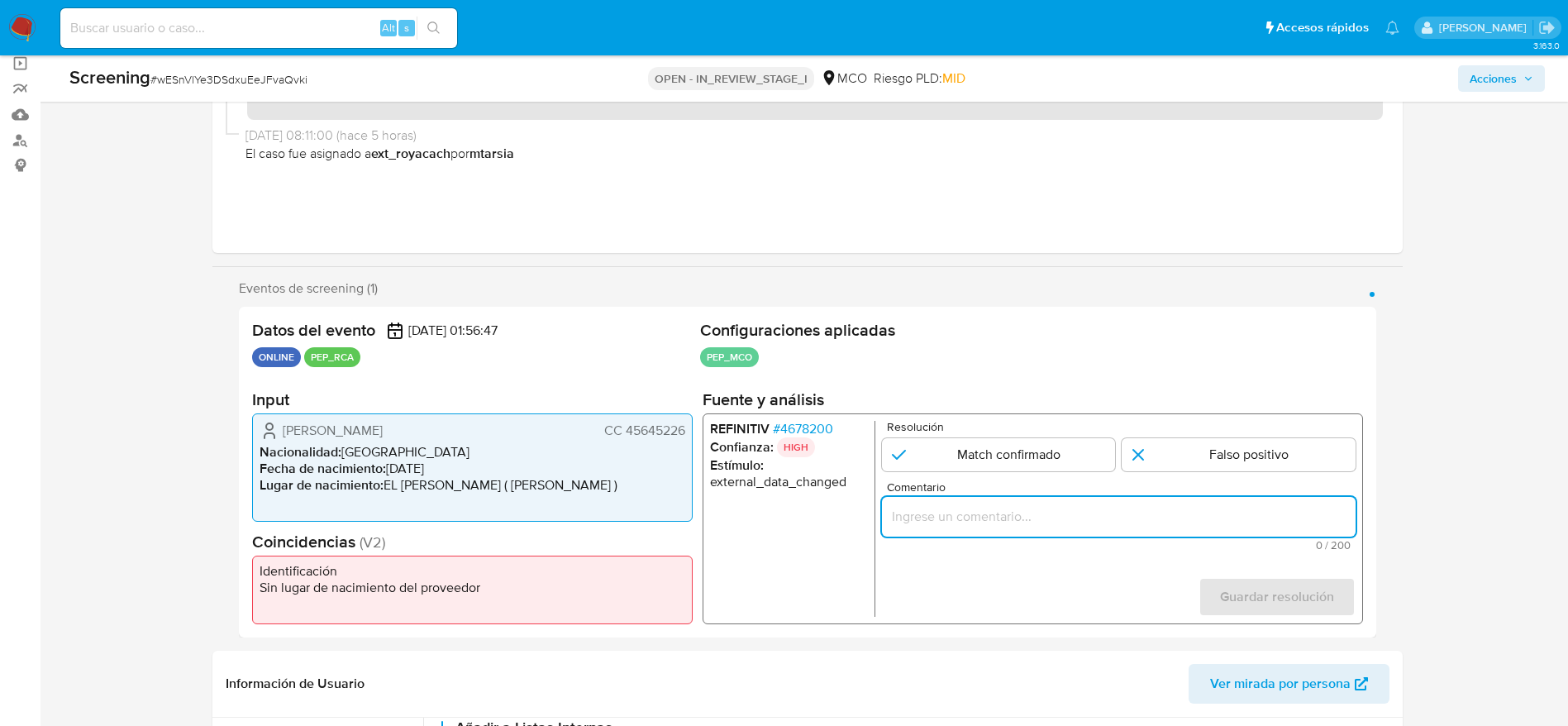
drag, startPoint x: 1086, startPoint y: 506, endPoint x: 1086, endPoint y: 515, distance: 9.0
click at [1086, 508] on input "Comentario" at bounding box center [1118, 516] width 473 height 21
paste input "Compara al usuario Victoria Eugenia Rodriguez Caballero CC 45645226 con el PEP …"
type input "Compara al usuario Victoria Eugenia Rodriguez Caballero CC 45645226 con el PEP …"
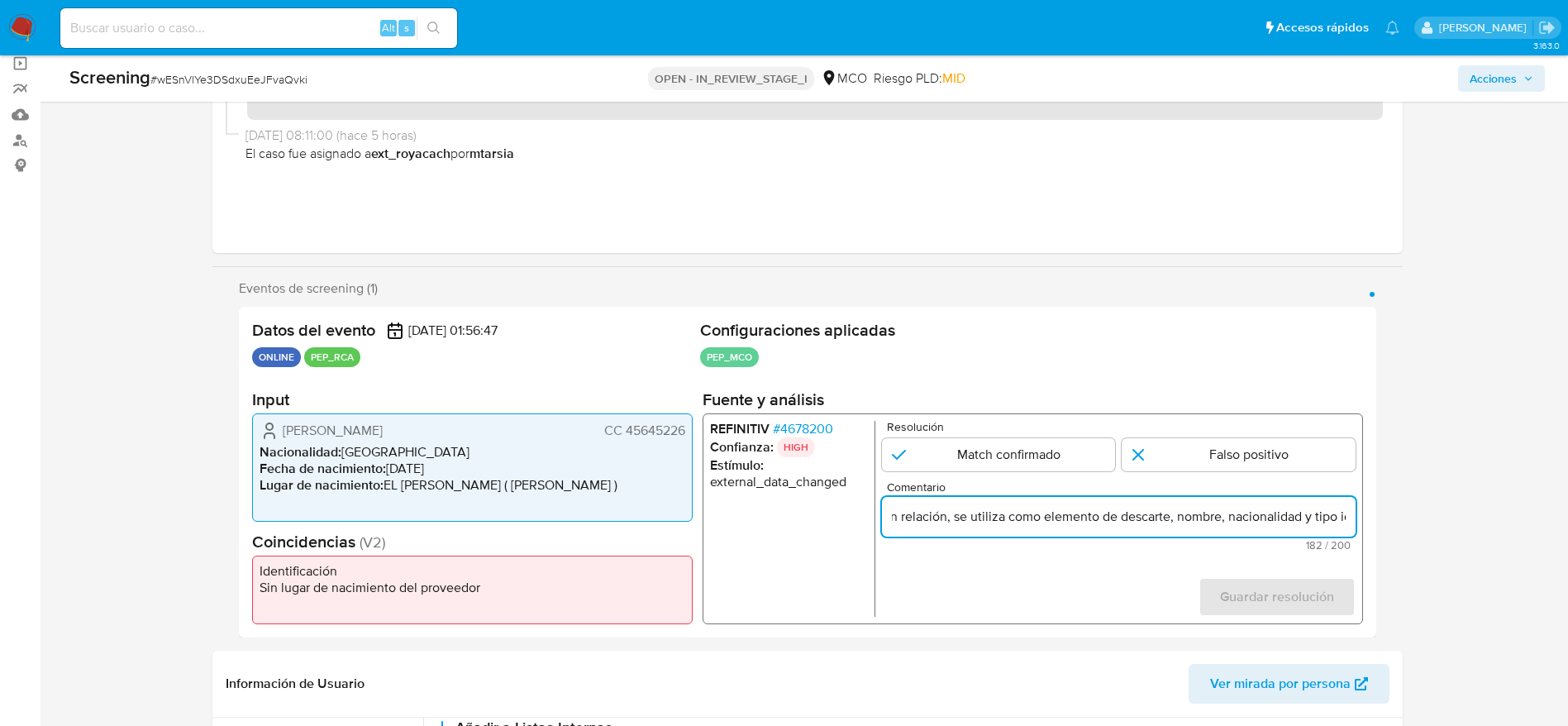
click at [1260, 472] on form "Resolución Match confirmado Falso positivo Comentario Compara al usuario Victor…" at bounding box center [1118, 519] width 473 height 196
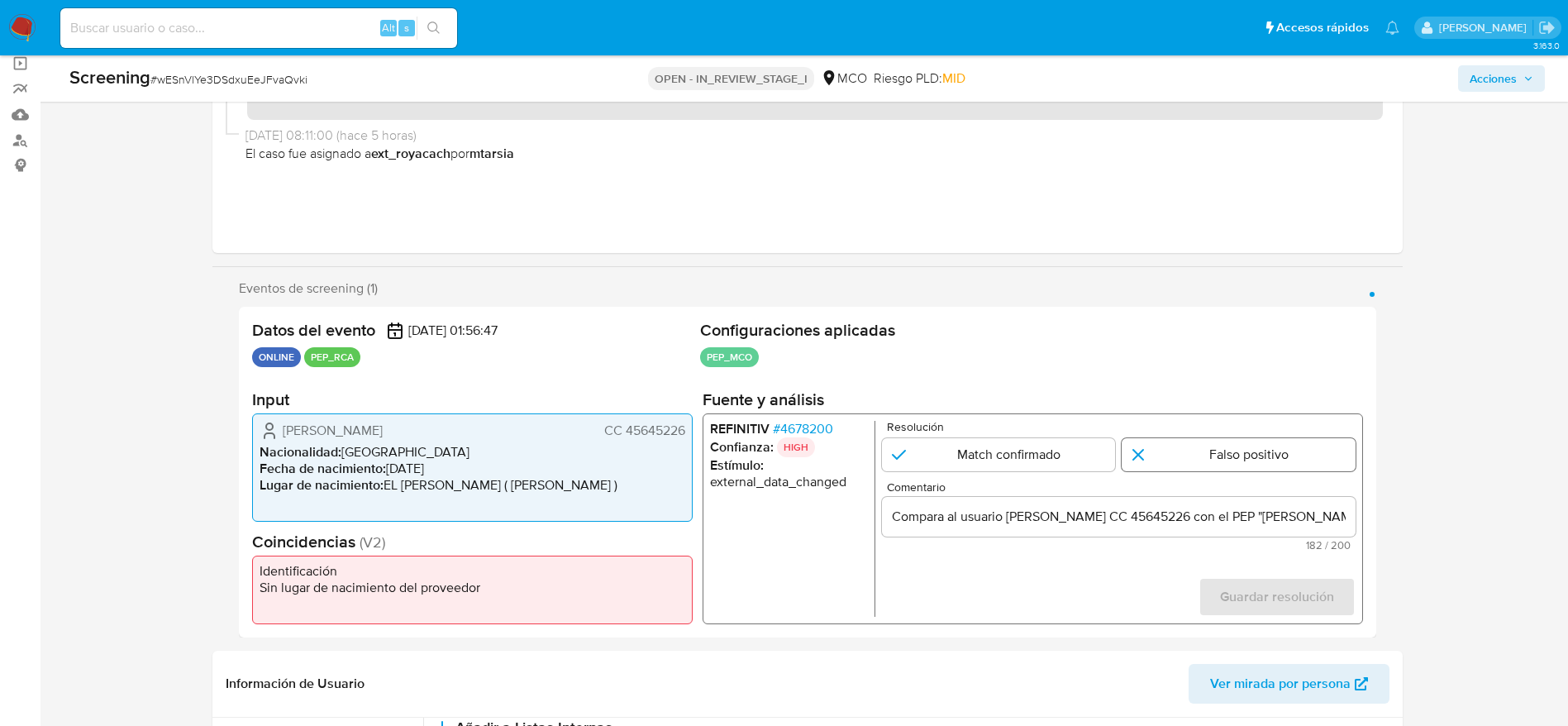
click at [1260, 450] on input "1 de 1" at bounding box center [1239, 454] width 234 height 33
radio input "true"
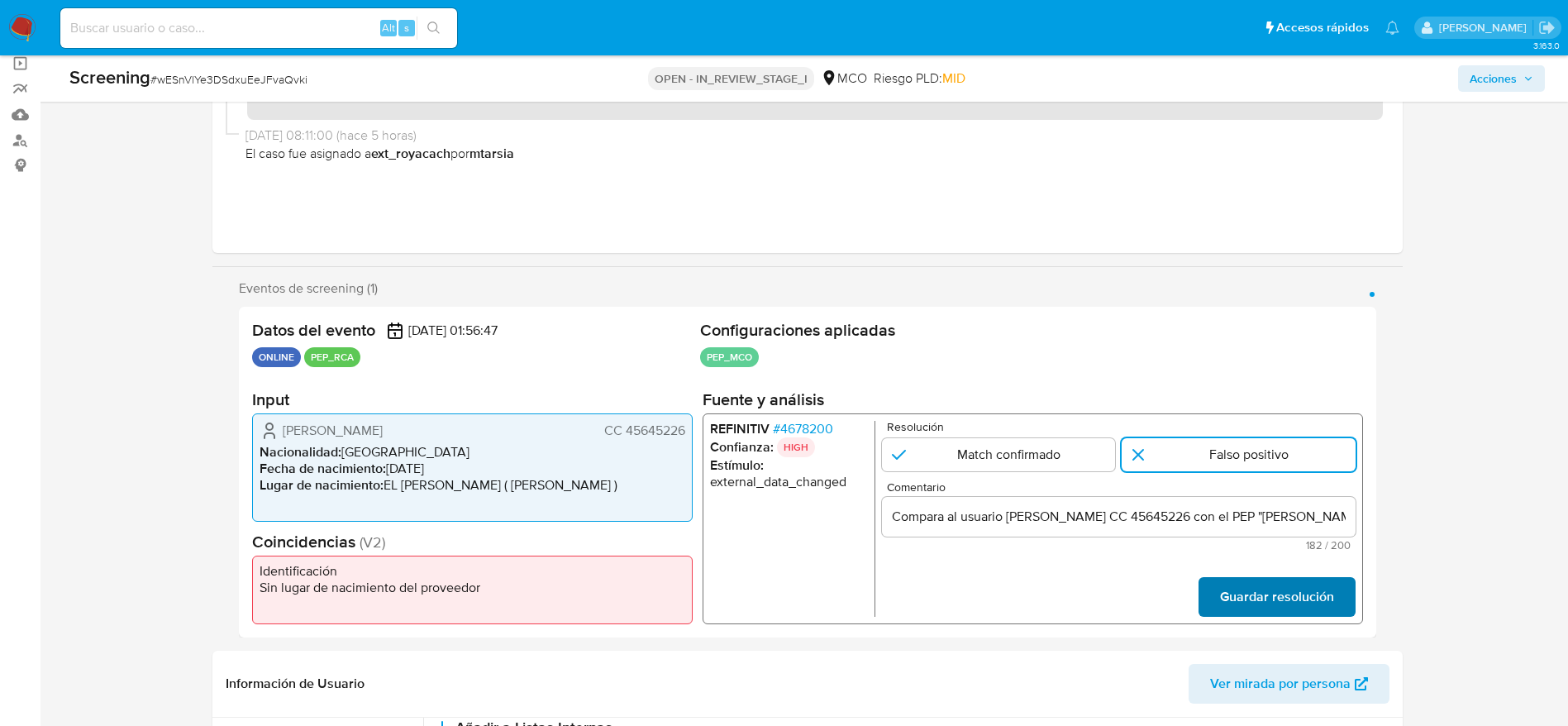
click at [1265, 583] on span "Guardar resolución" at bounding box center [1276, 596] width 114 height 37
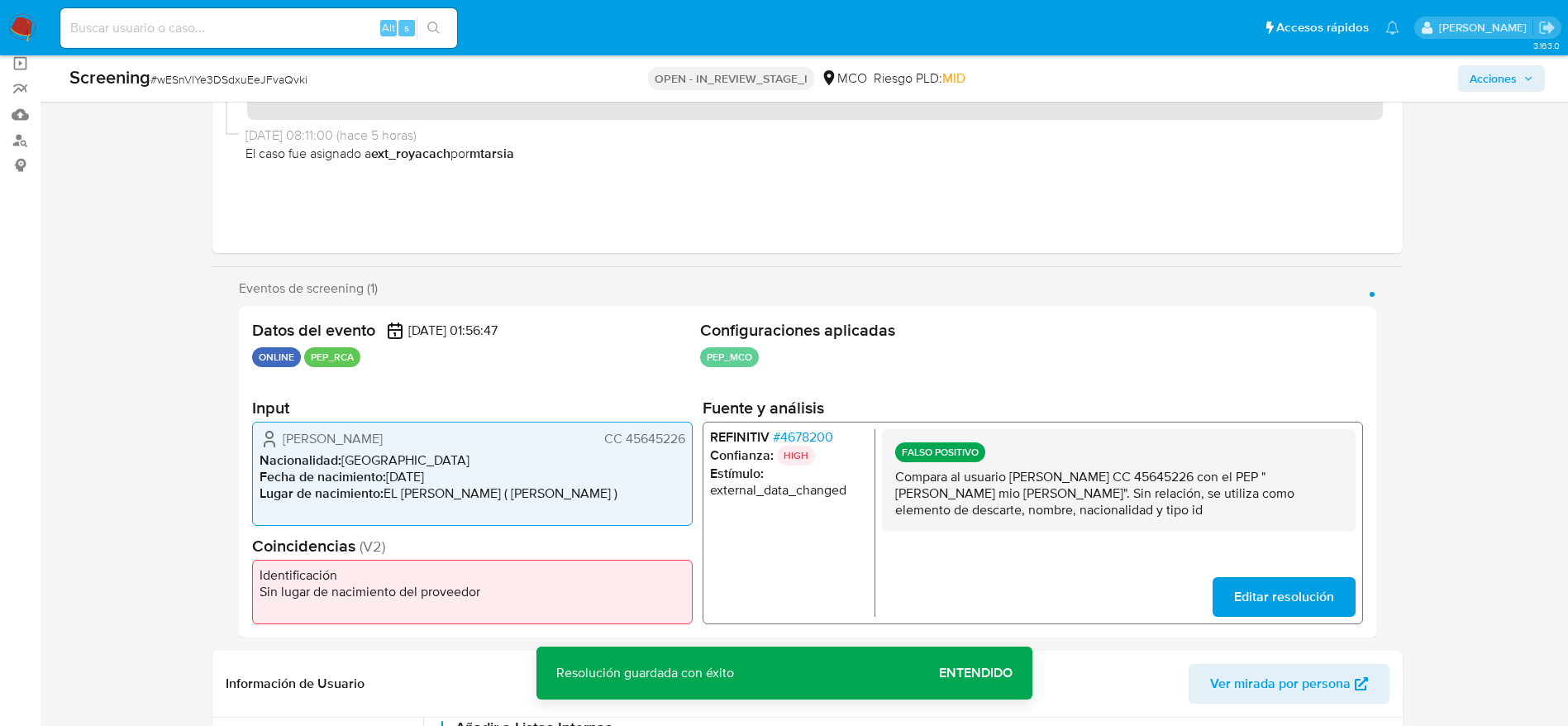
click at [934, 493] on p "Compara al usuario Victoria Eugenia Rodriguez Caballero CC 45645226 con el PEP …" at bounding box center [1118, 493] width 447 height 49
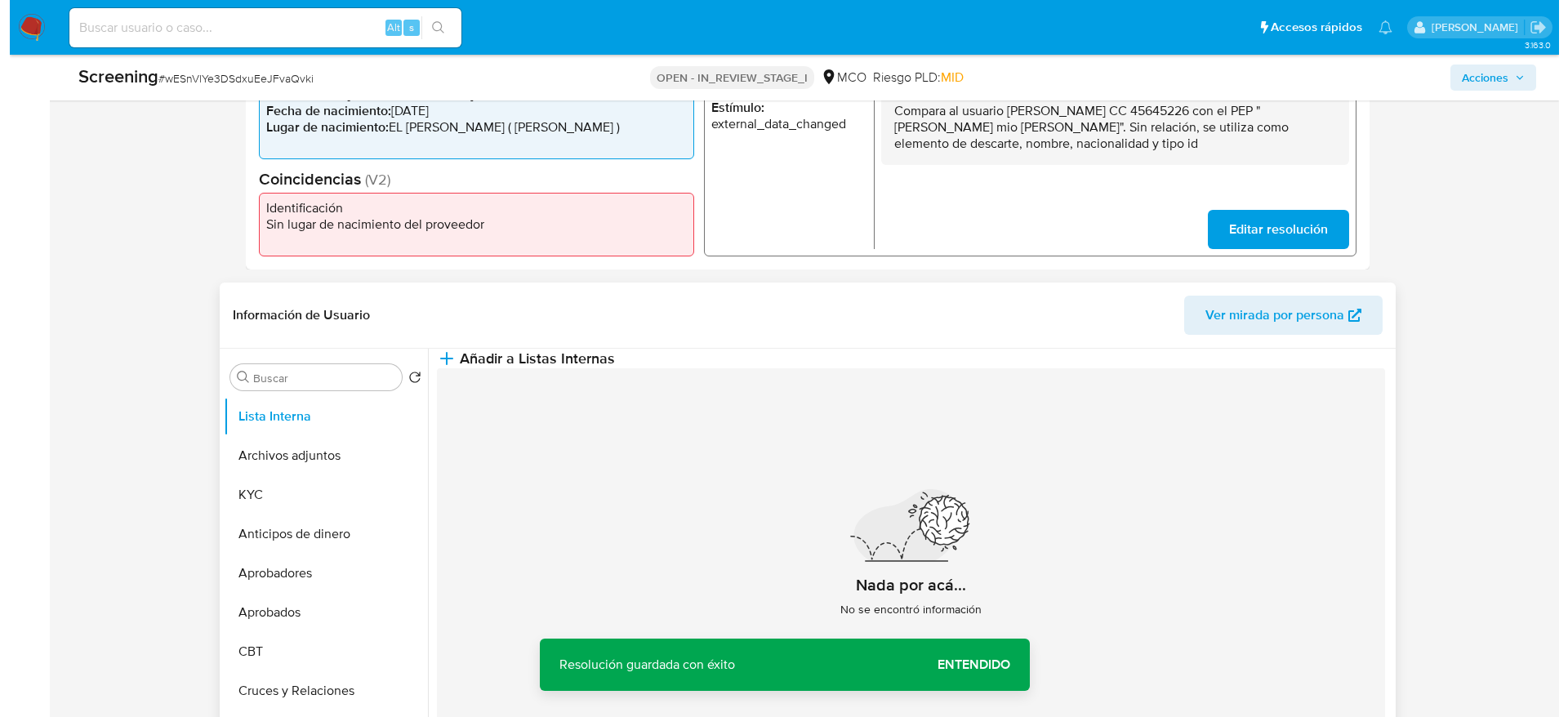
scroll to position [490, 0]
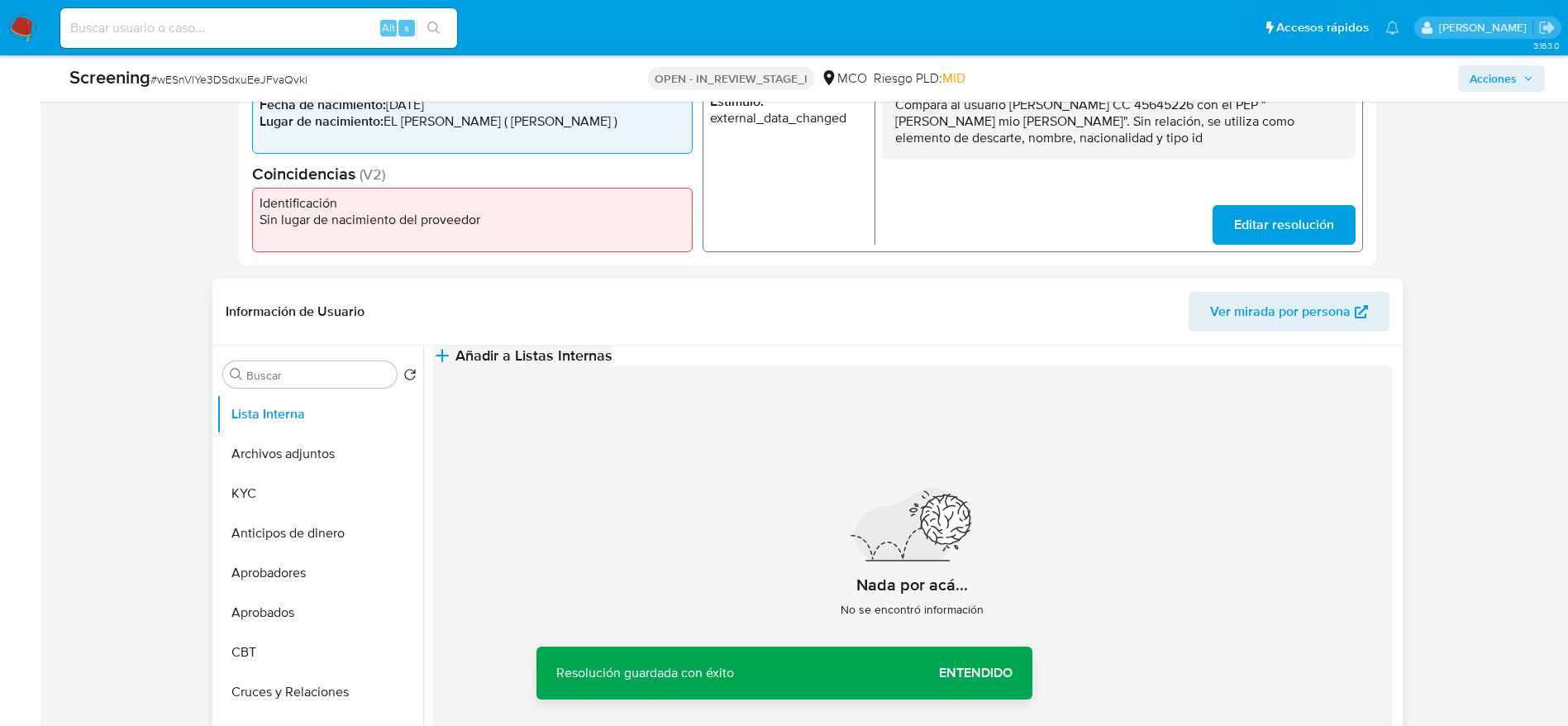
click at [613, 360] on button "Añadir a Listas Internas" at bounding box center [522, 355] width 180 height 20
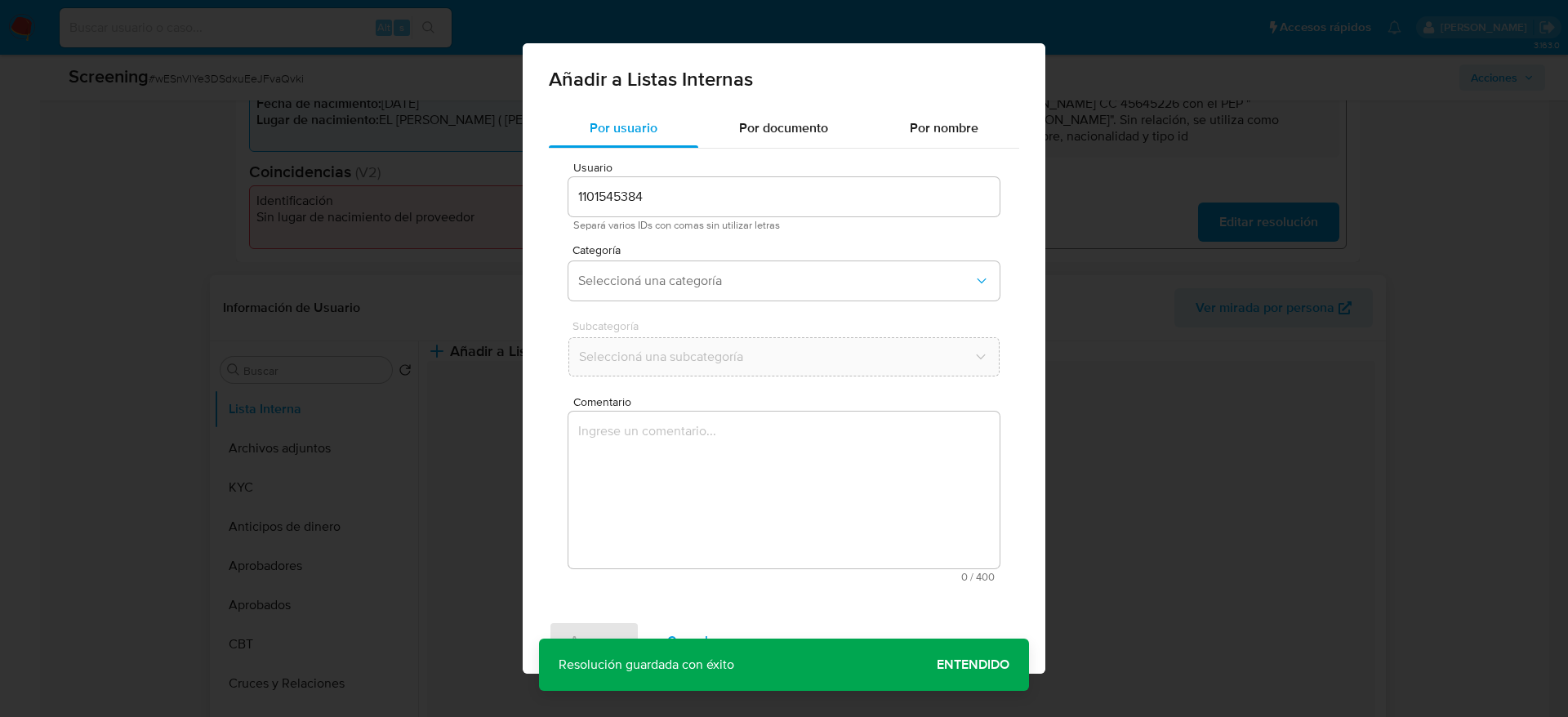
click at [712, 548] on textarea "Comentario" at bounding box center [784, 490] width 432 height 157
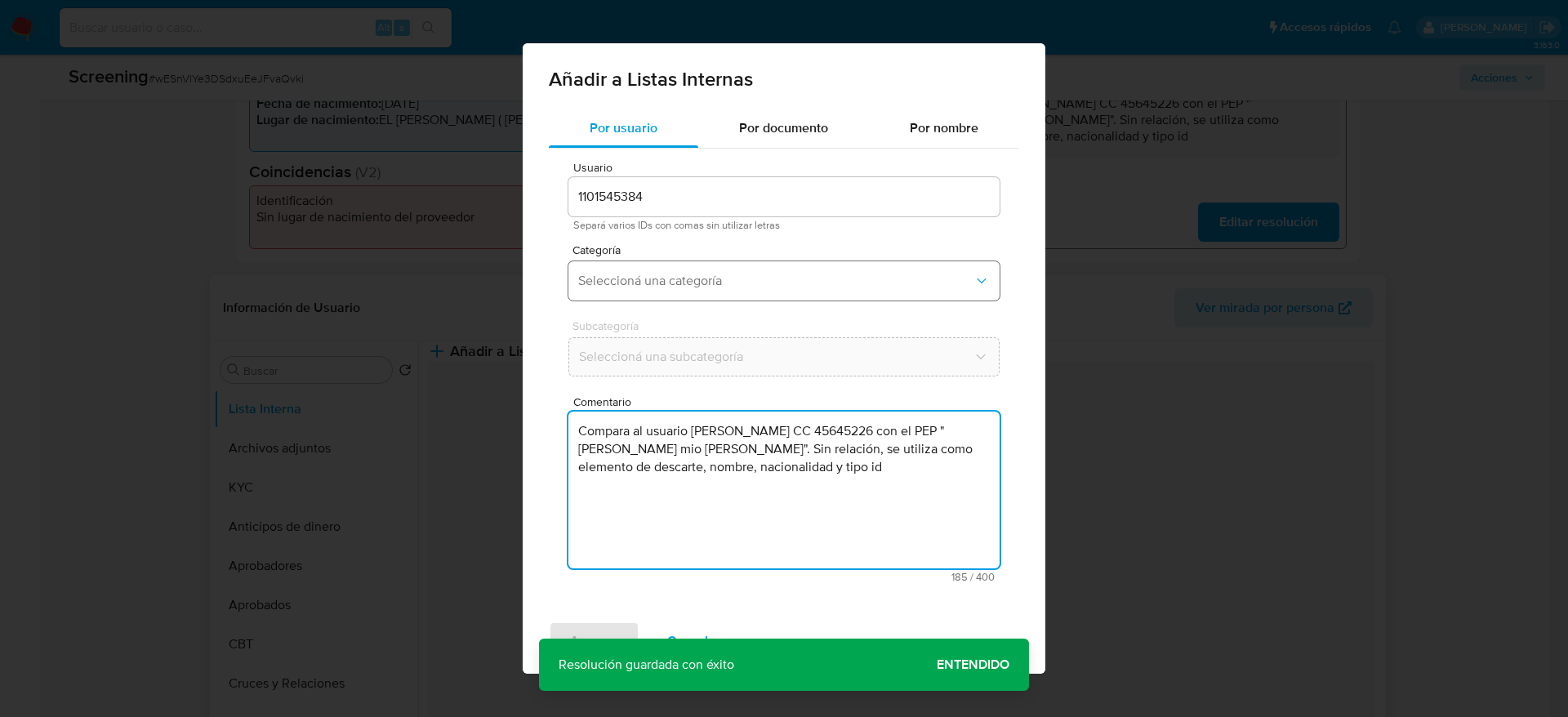
type textarea "Compara al usuario Victoria Eugenia Rodriguez Caballero CC 45645226 con el PEP …"
click at [743, 287] on span "Seleccioná una categoría" at bounding box center [776, 281] width 395 height 16
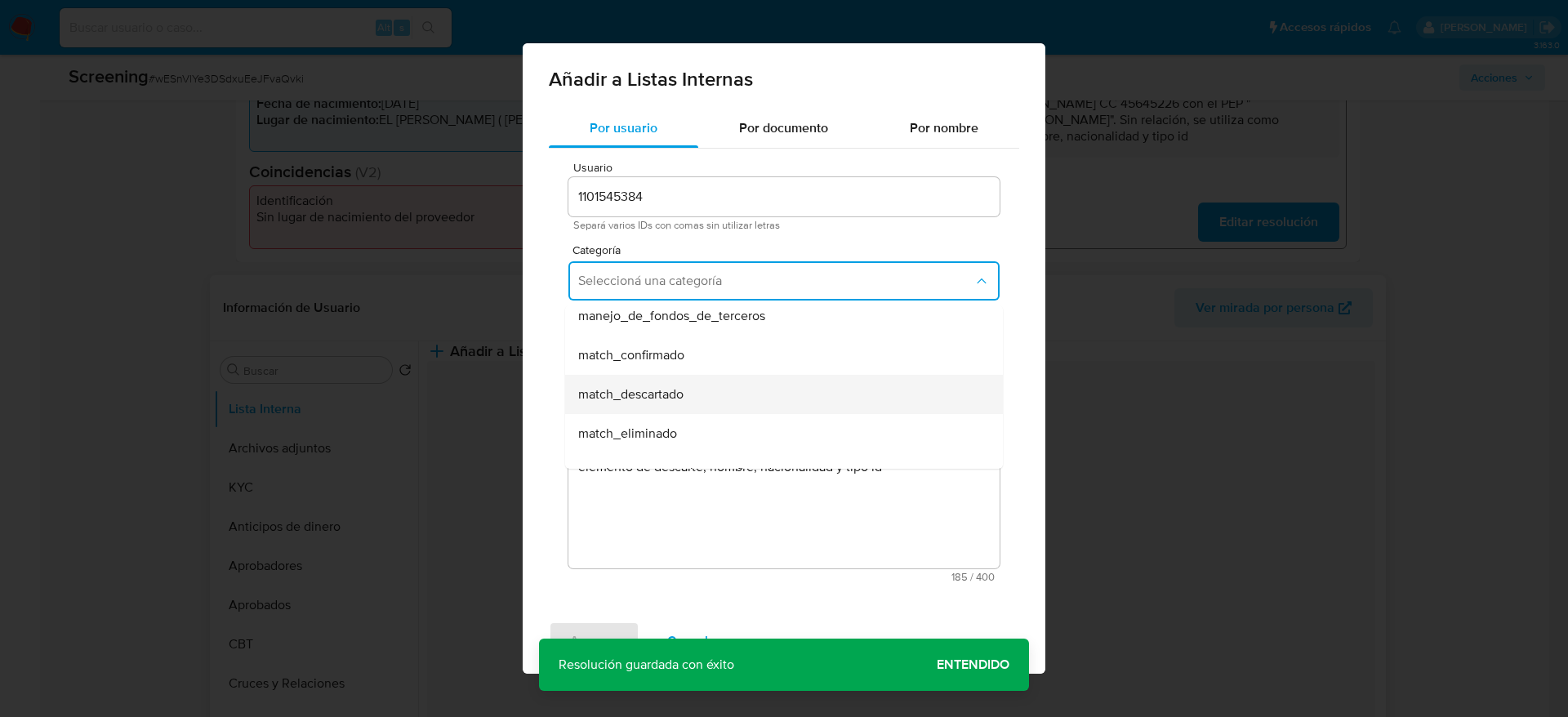
scroll to position [122, 0]
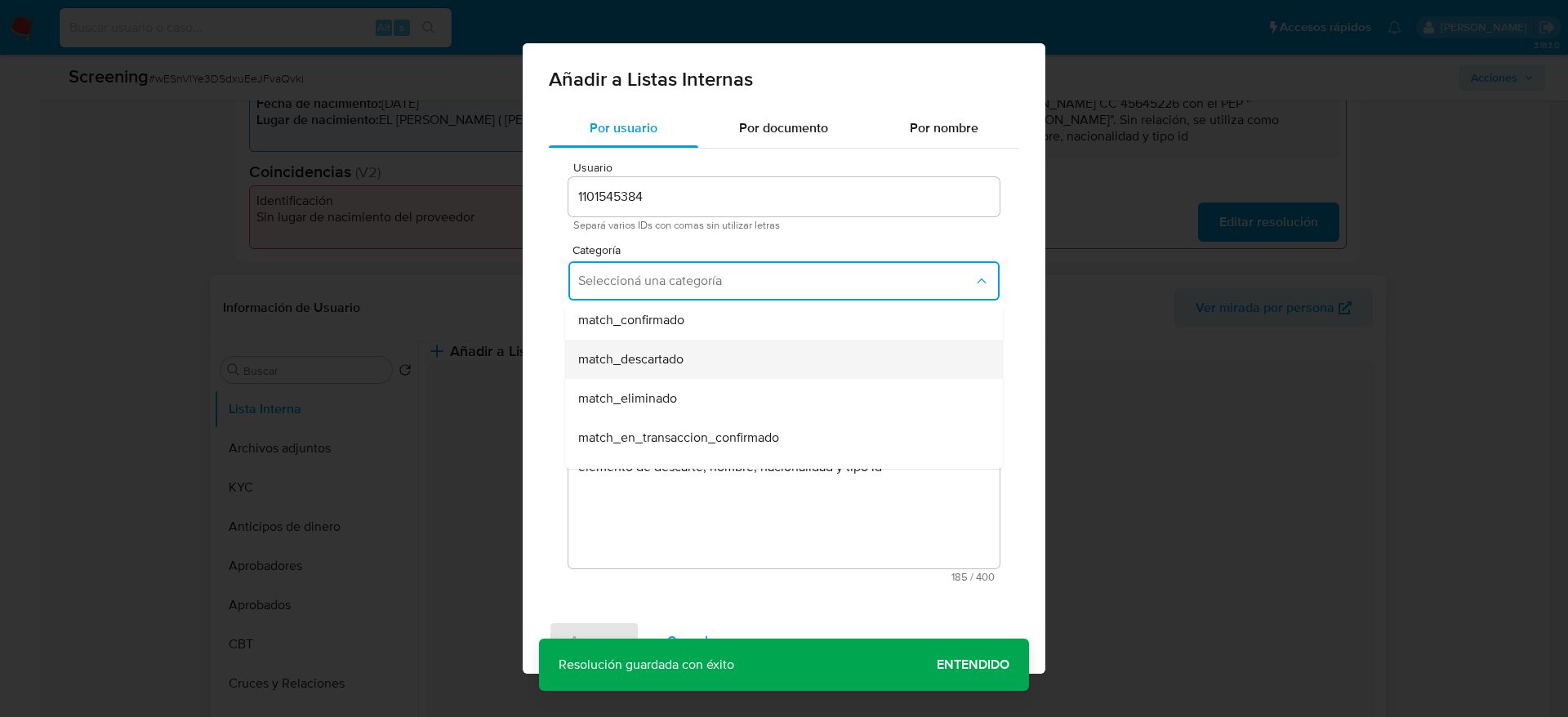
click at [716, 350] on div "match_descartado" at bounding box center [779, 359] width 402 height 40
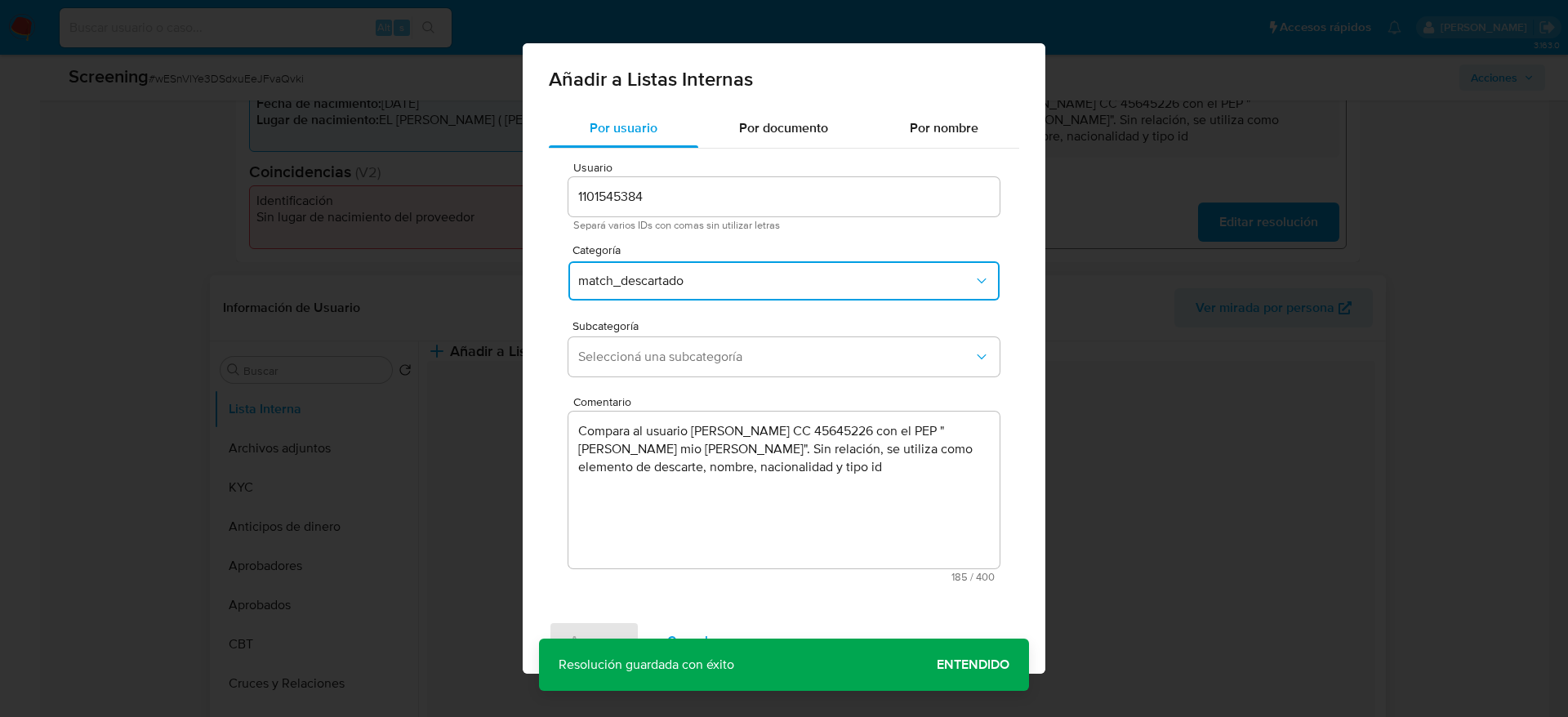
click at [716, 350] on span "Seleccioná una subcategoría" at bounding box center [776, 356] width 395 height 16
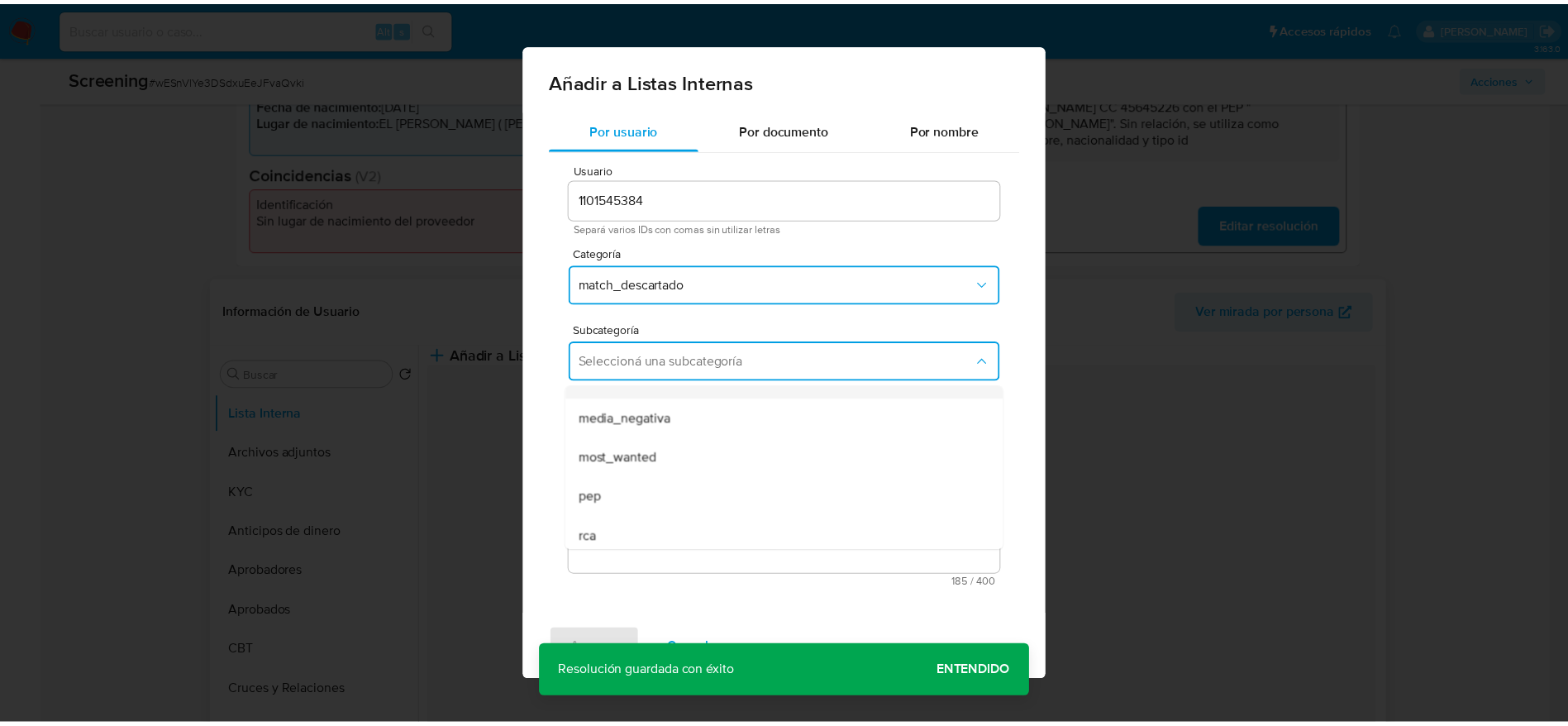
scroll to position [113, 0]
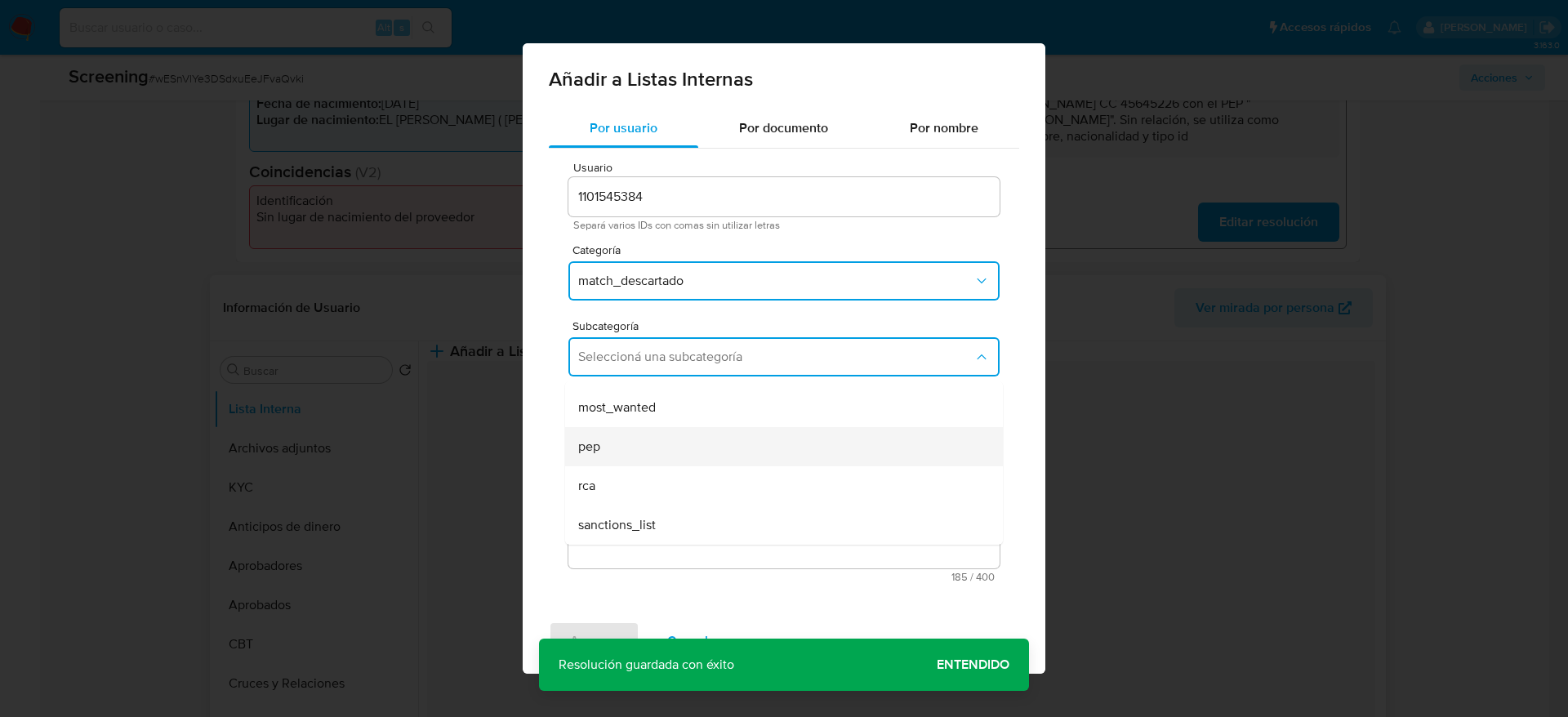
click at [658, 452] on div "pep" at bounding box center [779, 447] width 402 height 40
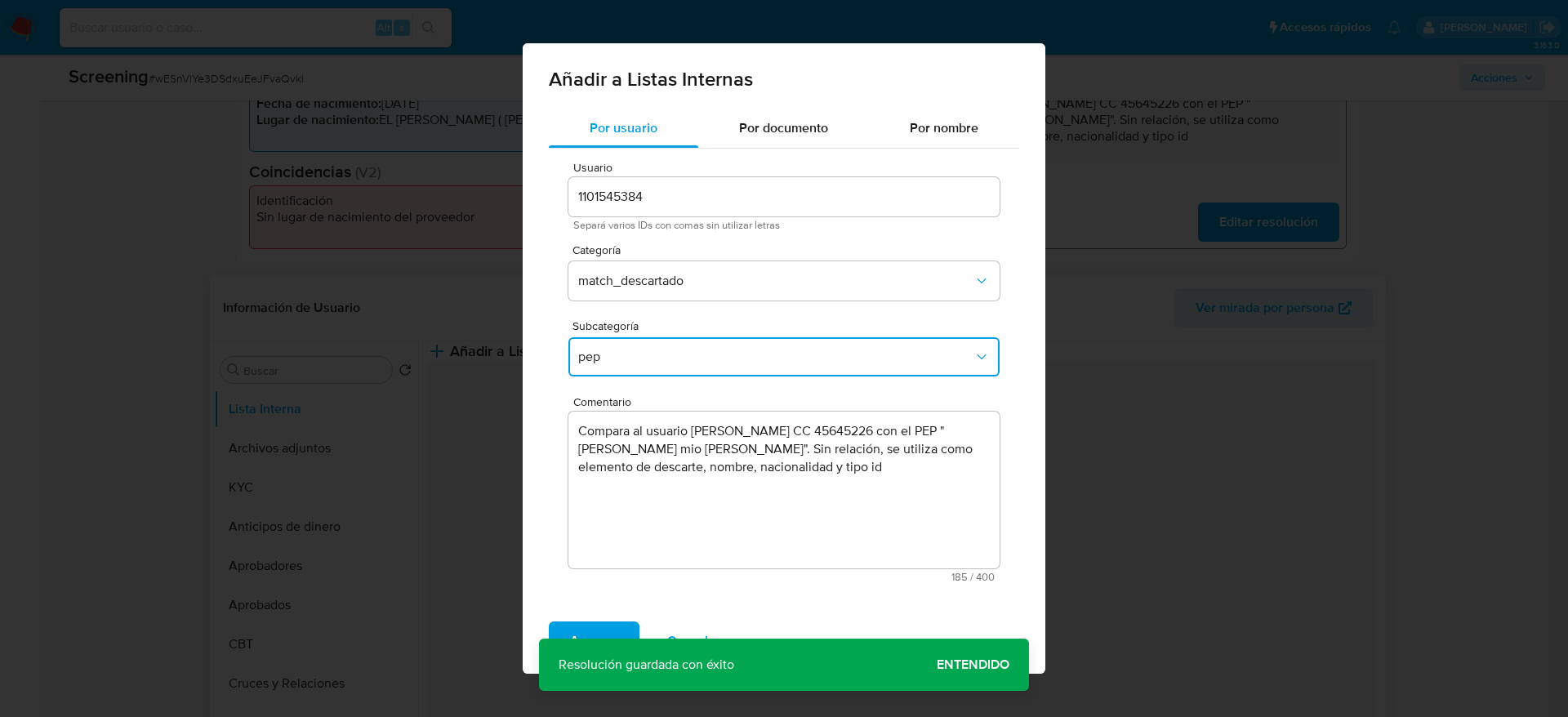
click at [606, 613] on div "Agregar Cancelar" at bounding box center [784, 641] width 523 height 66
click at [603, 626] on span "Agregar" at bounding box center [593, 640] width 48 height 36
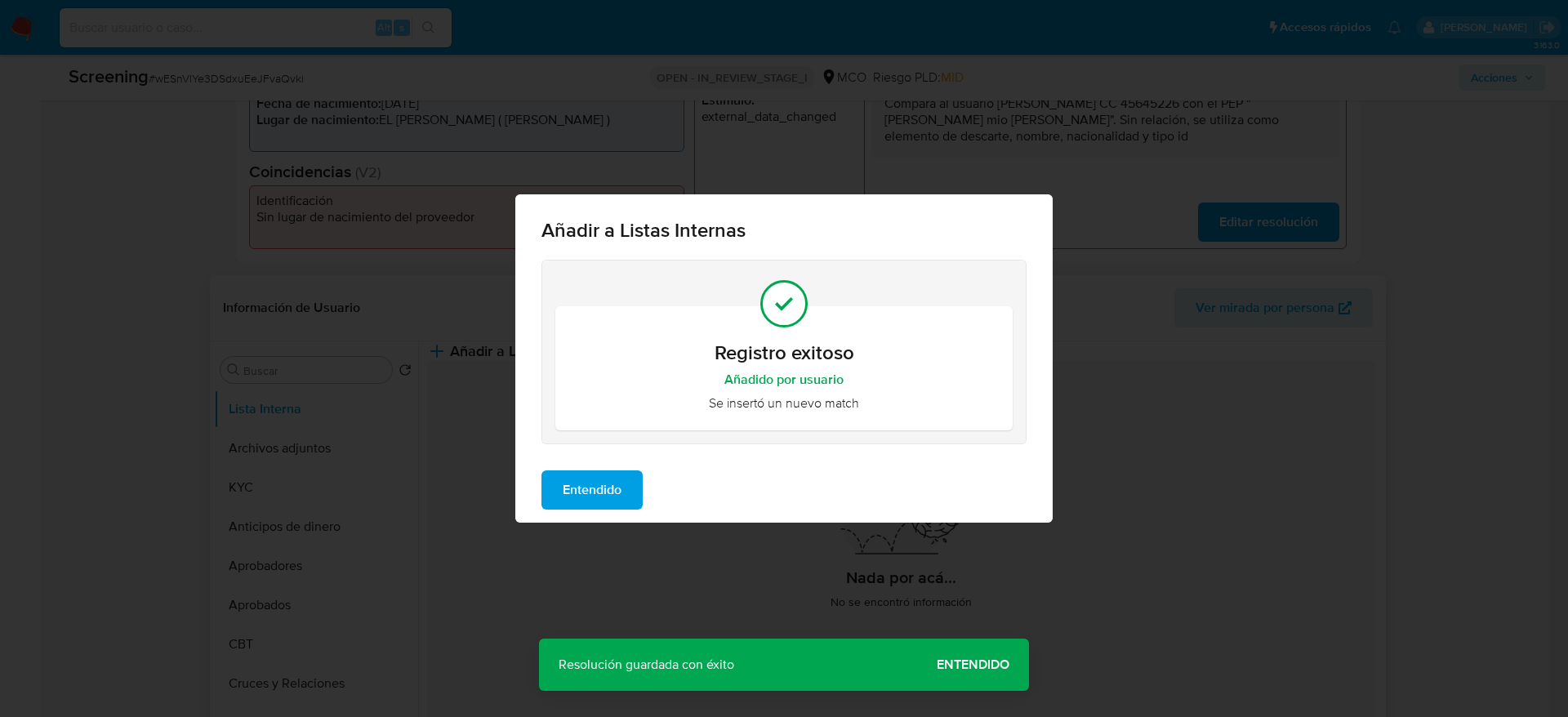
click at [607, 507] on span "Entendido" at bounding box center [593, 490] width 59 height 36
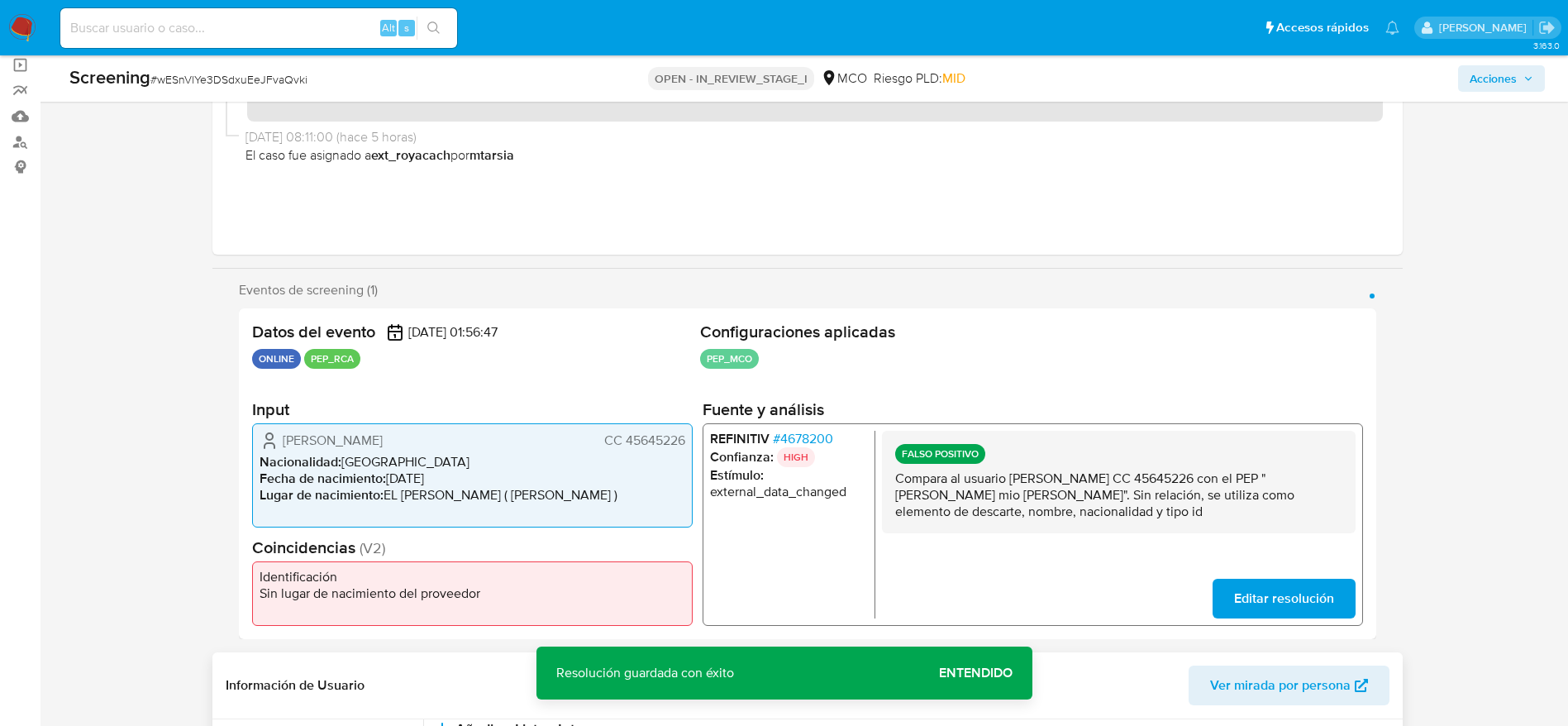
scroll to position [0, 0]
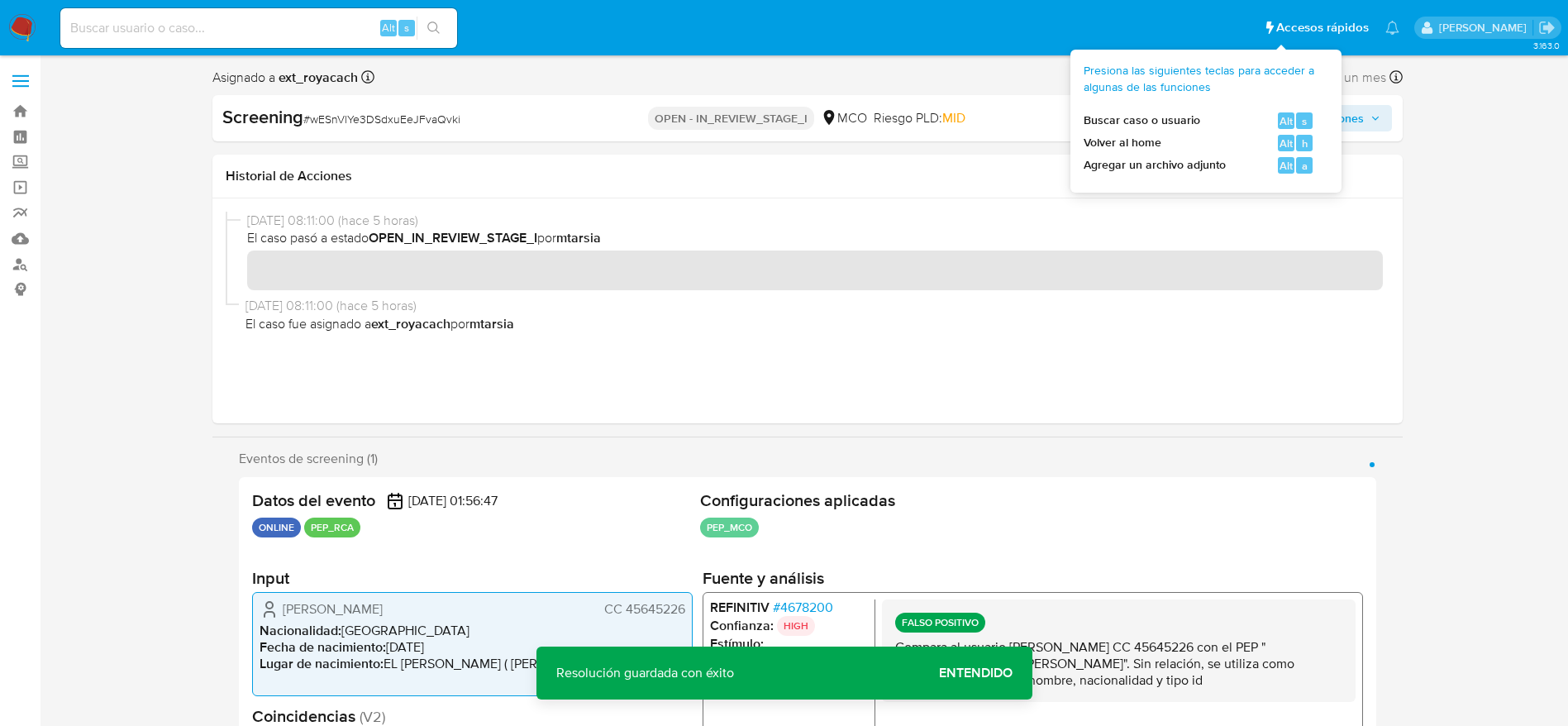
click at [1306, 134] on div "Presiona las siguientes teclas para acceder a algunas de las funciones Buscar c…" at bounding box center [1199, 119] width 231 height 111
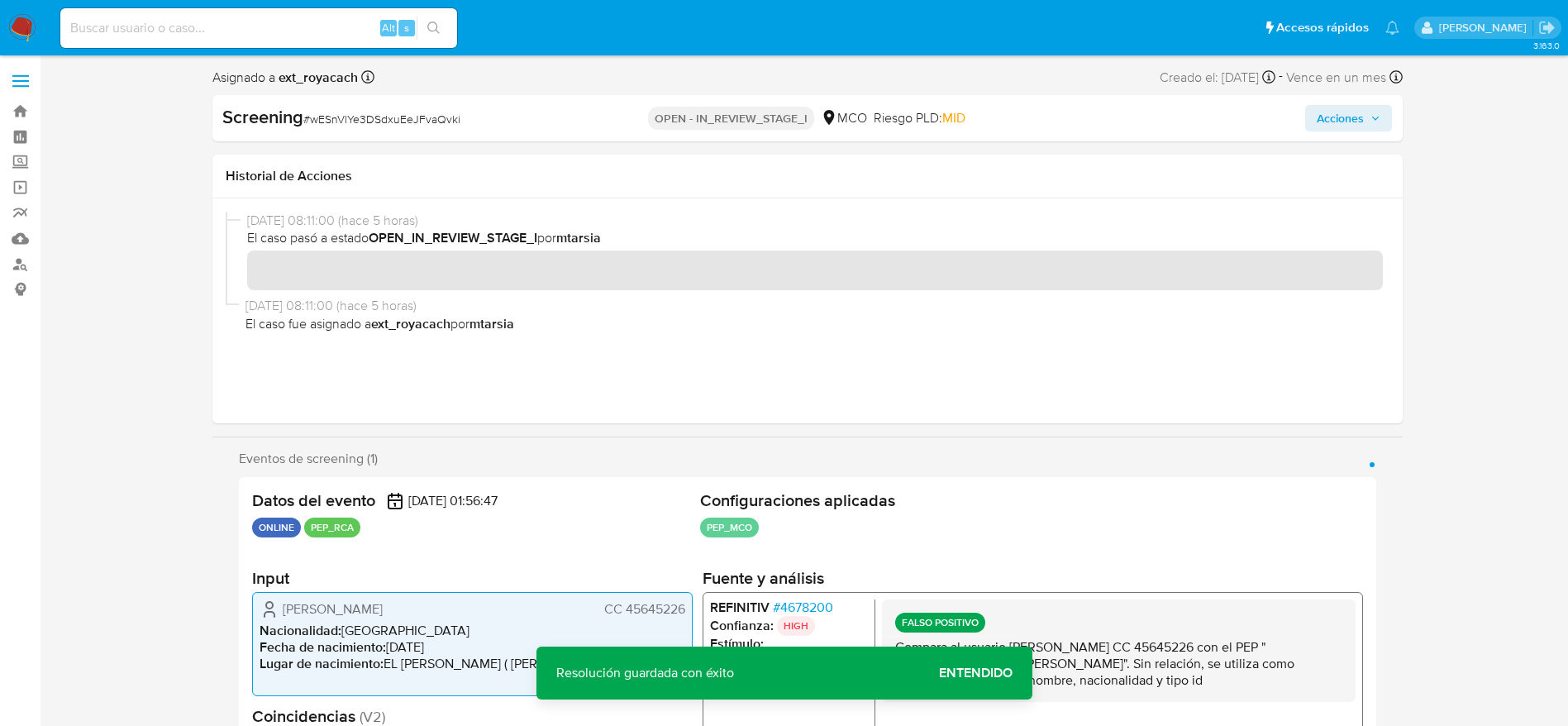
click at [1356, 126] on span "Acciones" at bounding box center [1339, 118] width 47 height 26
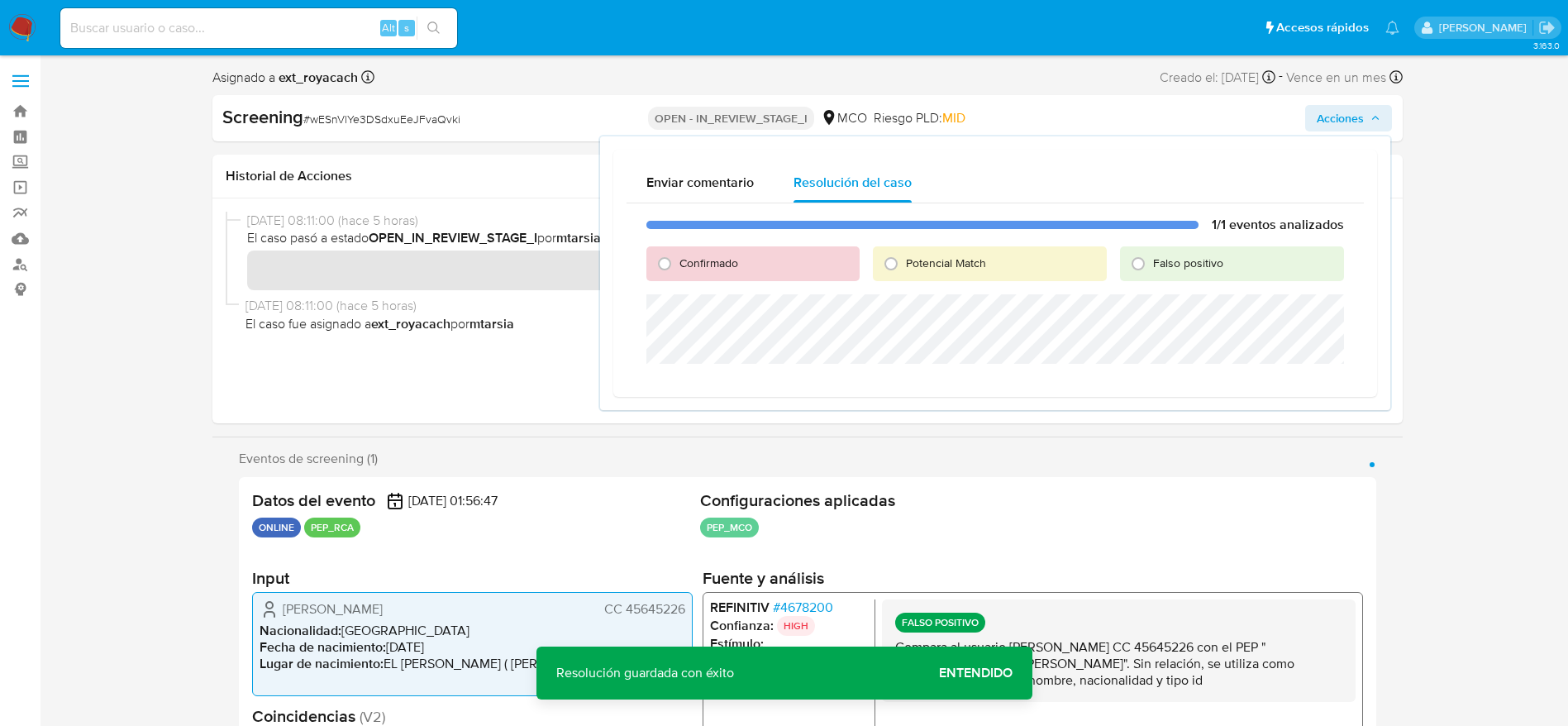
click at [1185, 277] on div "Falso positivo" at bounding box center [1232, 264] width 224 height 35
click at [1186, 270] on span "Falso positivo" at bounding box center [1188, 262] width 70 height 16
click at [1152, 270] on input "Falso positivo" at bounding box center [1138, 264] width 26 height 26
radio input "true"
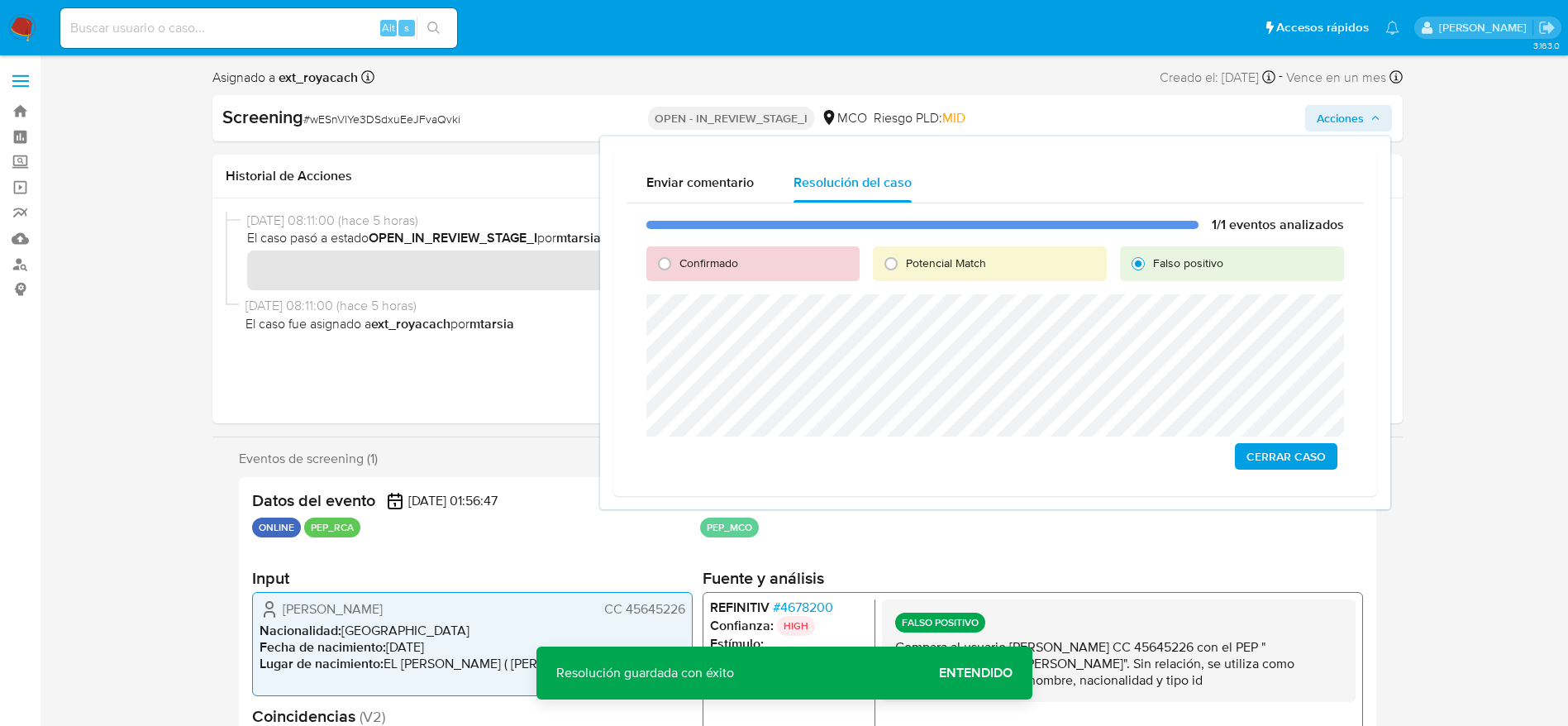
click at [1286, 457] on span "Cerrar Caso" at bounding box center [1286, 456] width 79 height 23
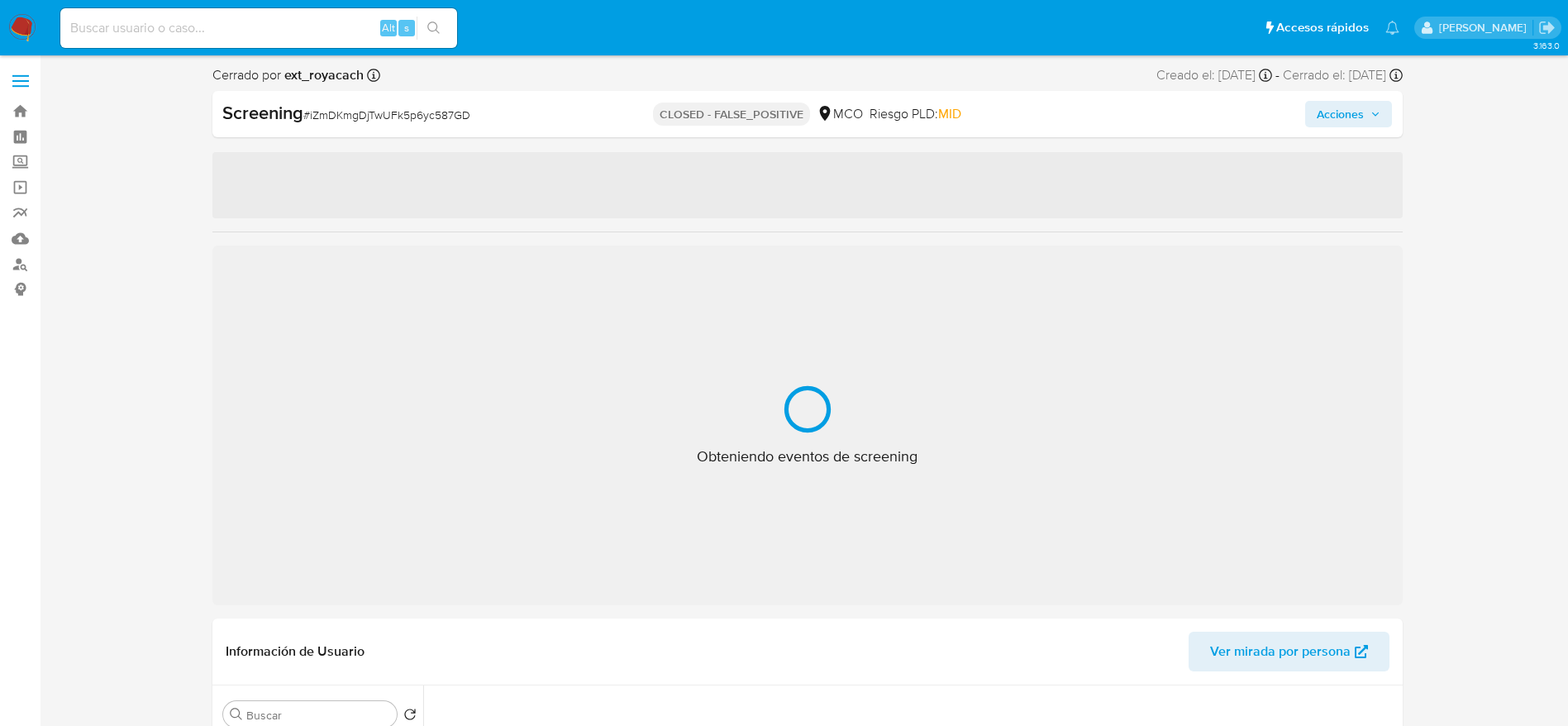
select select "10"
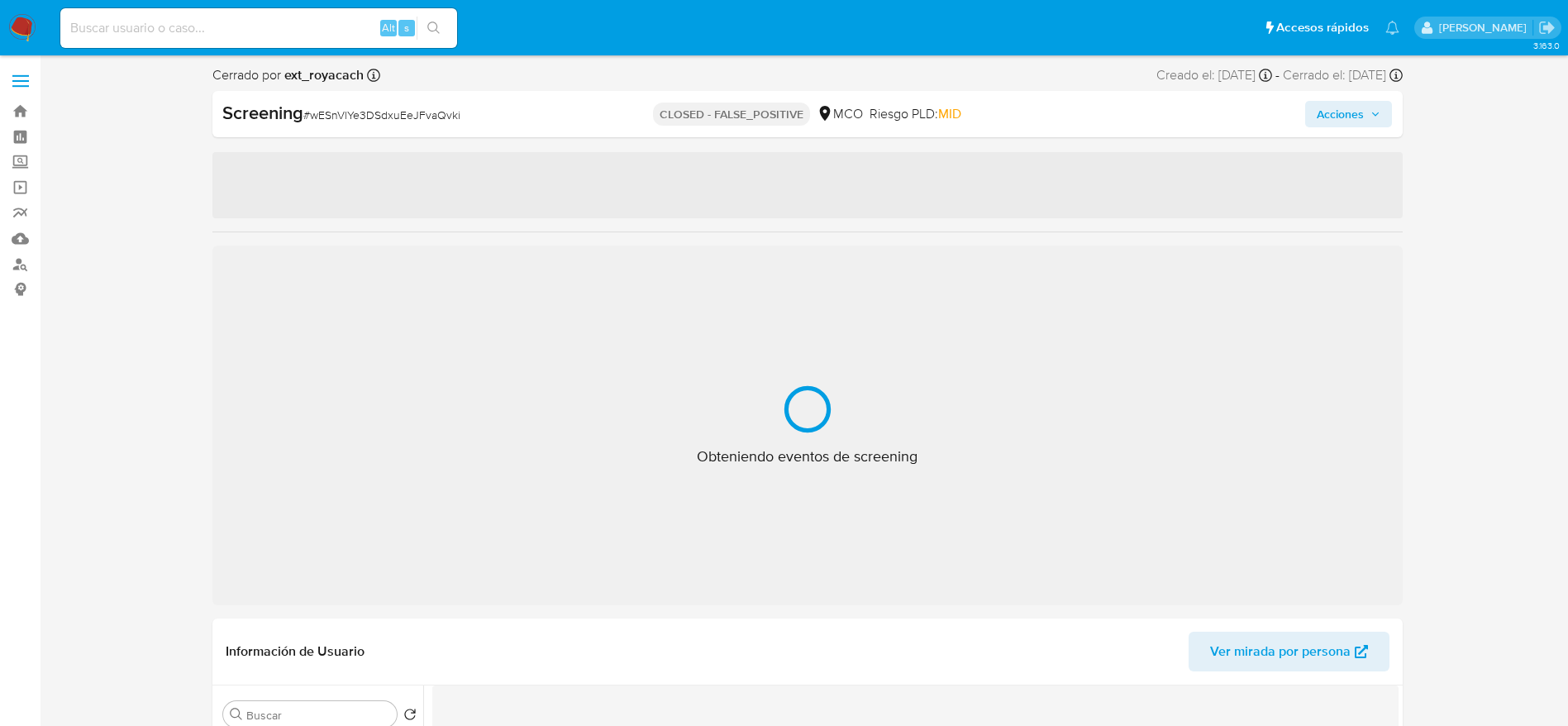
select select "10"
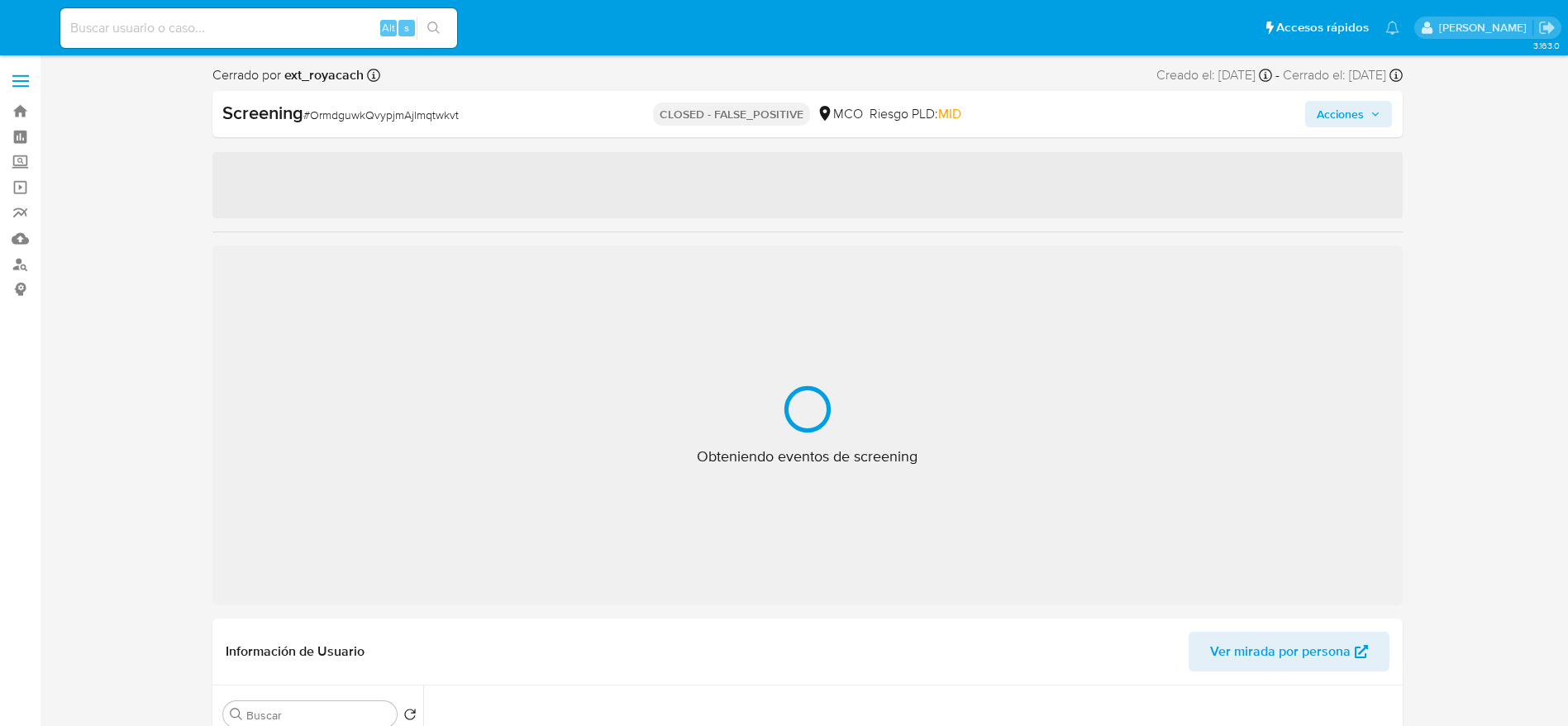
select select "10"
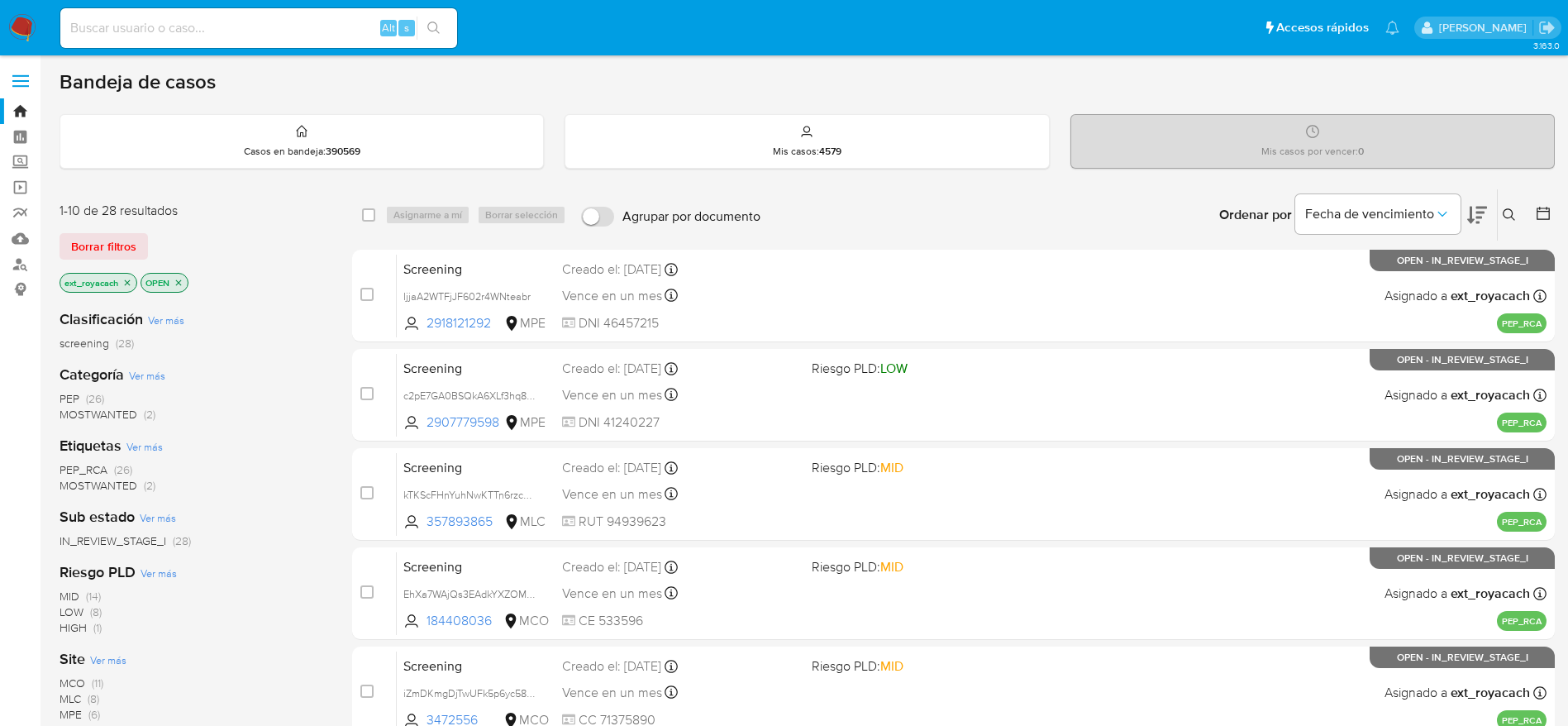
click at [33, 24] on img at bounding box center [22, 27] width 28 height 28
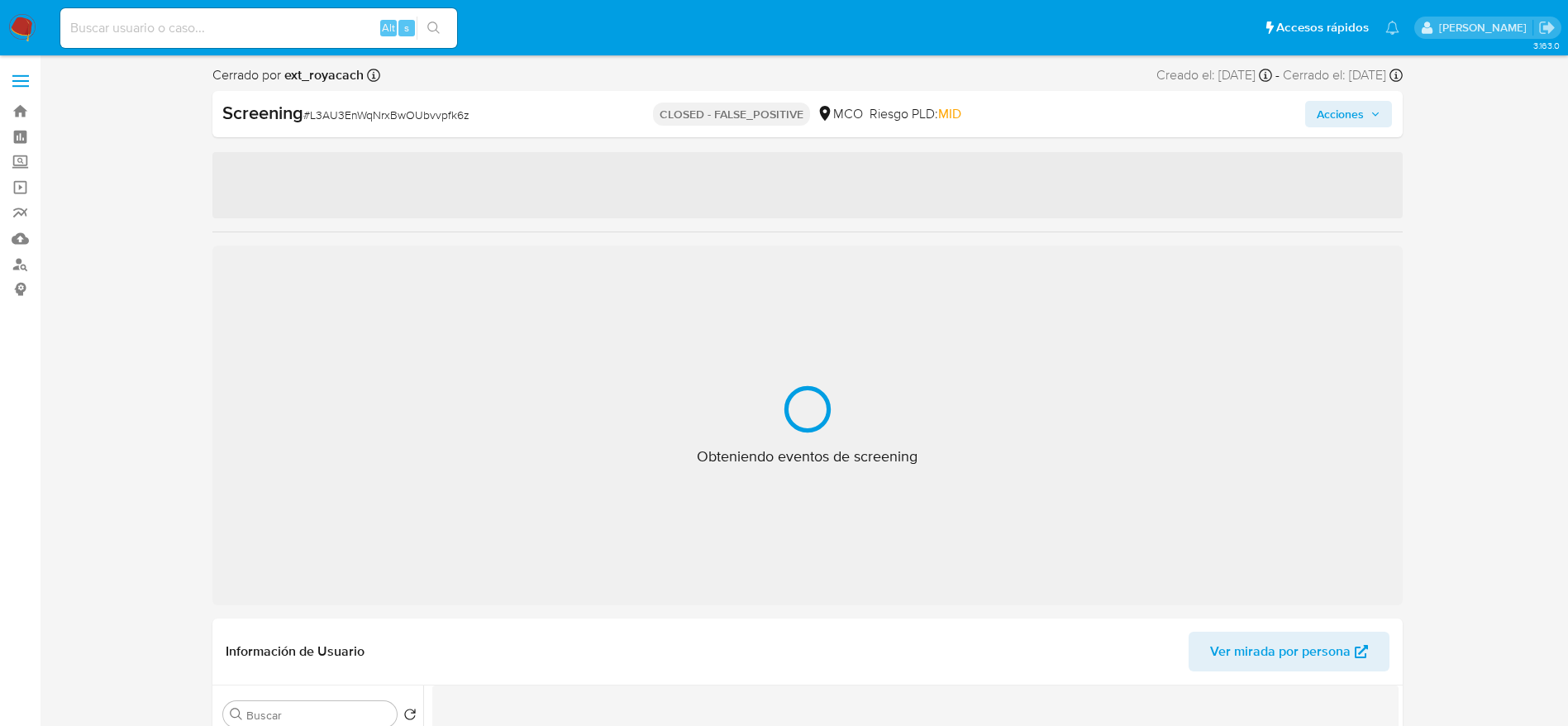
select select "10"
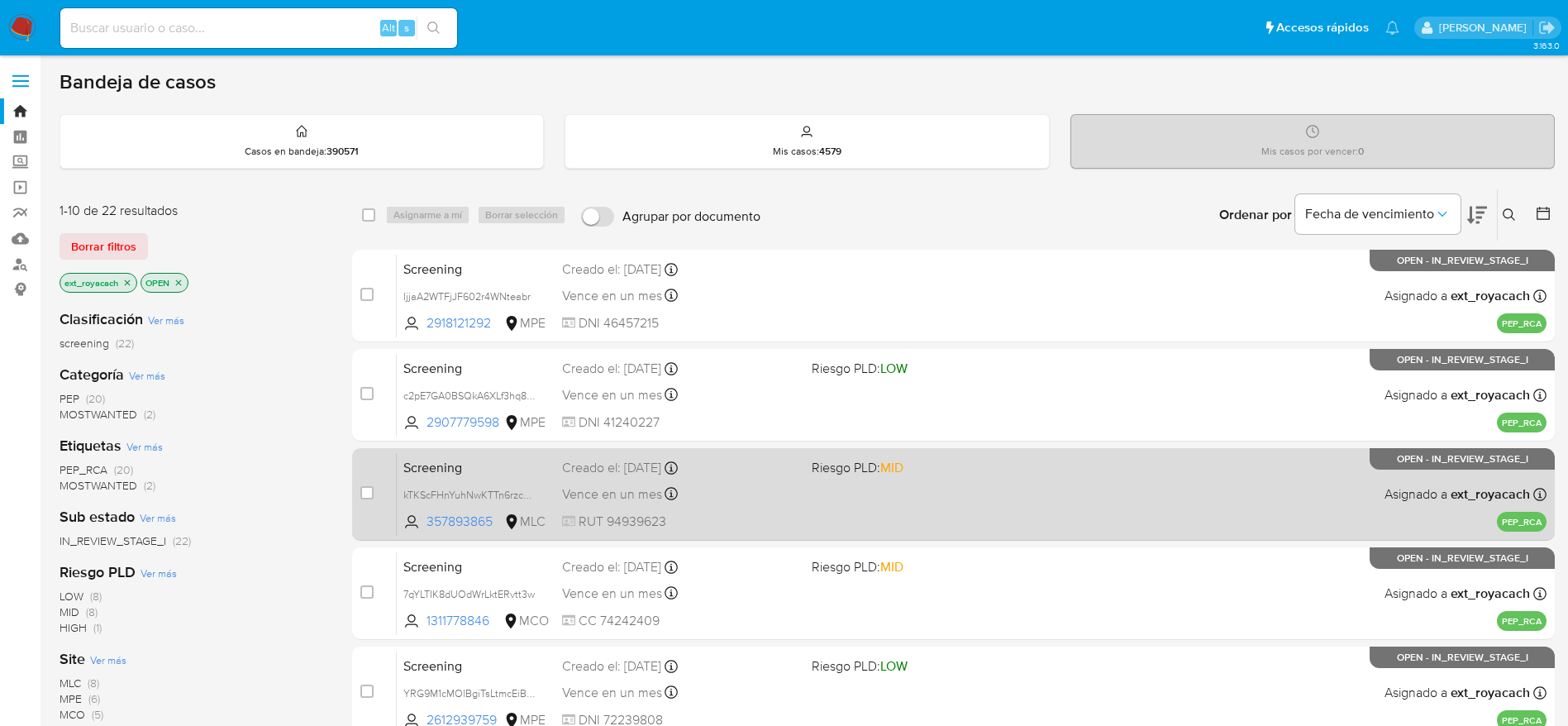
scroll to position [124, 0]
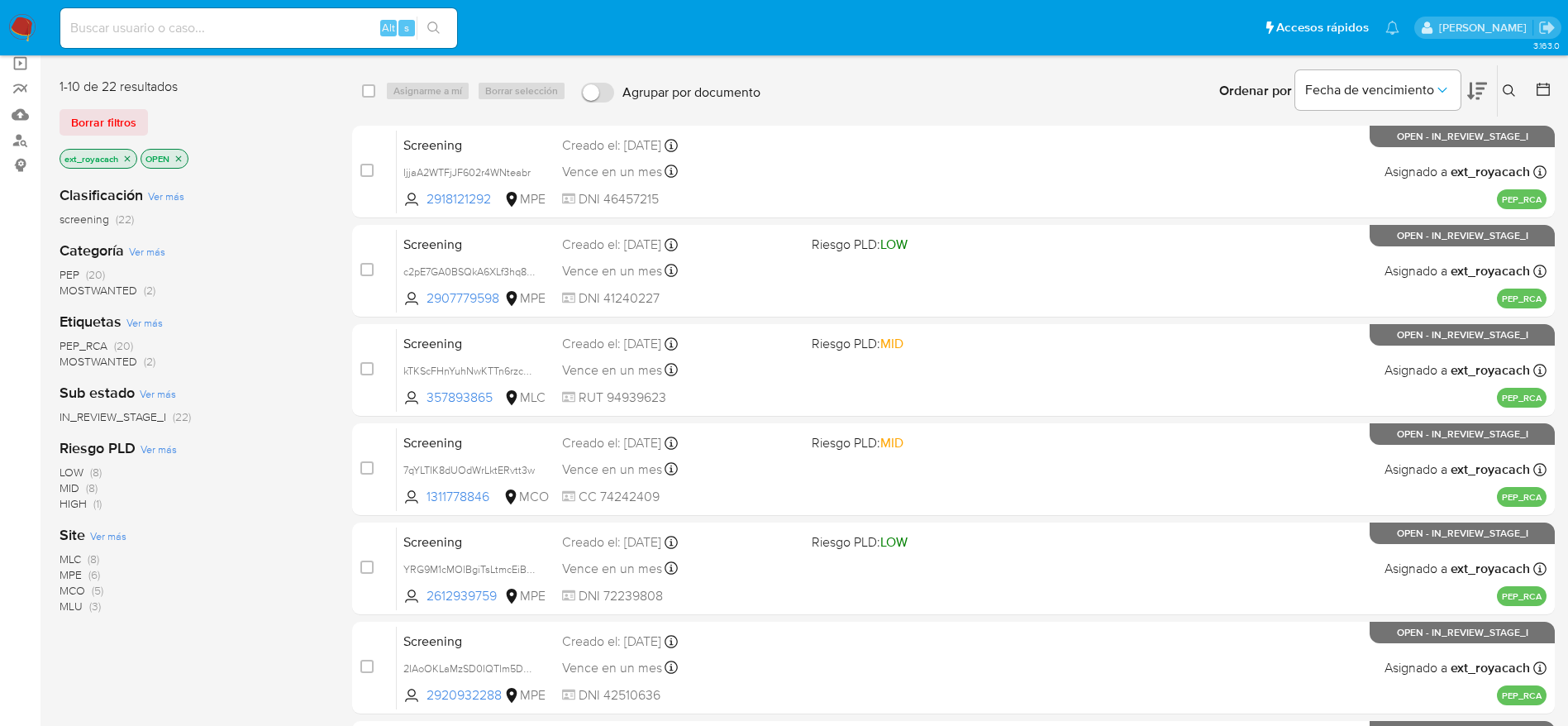
click at [74, 576] on span "MPE" at bounding box center [71, 574] width 22 height 16
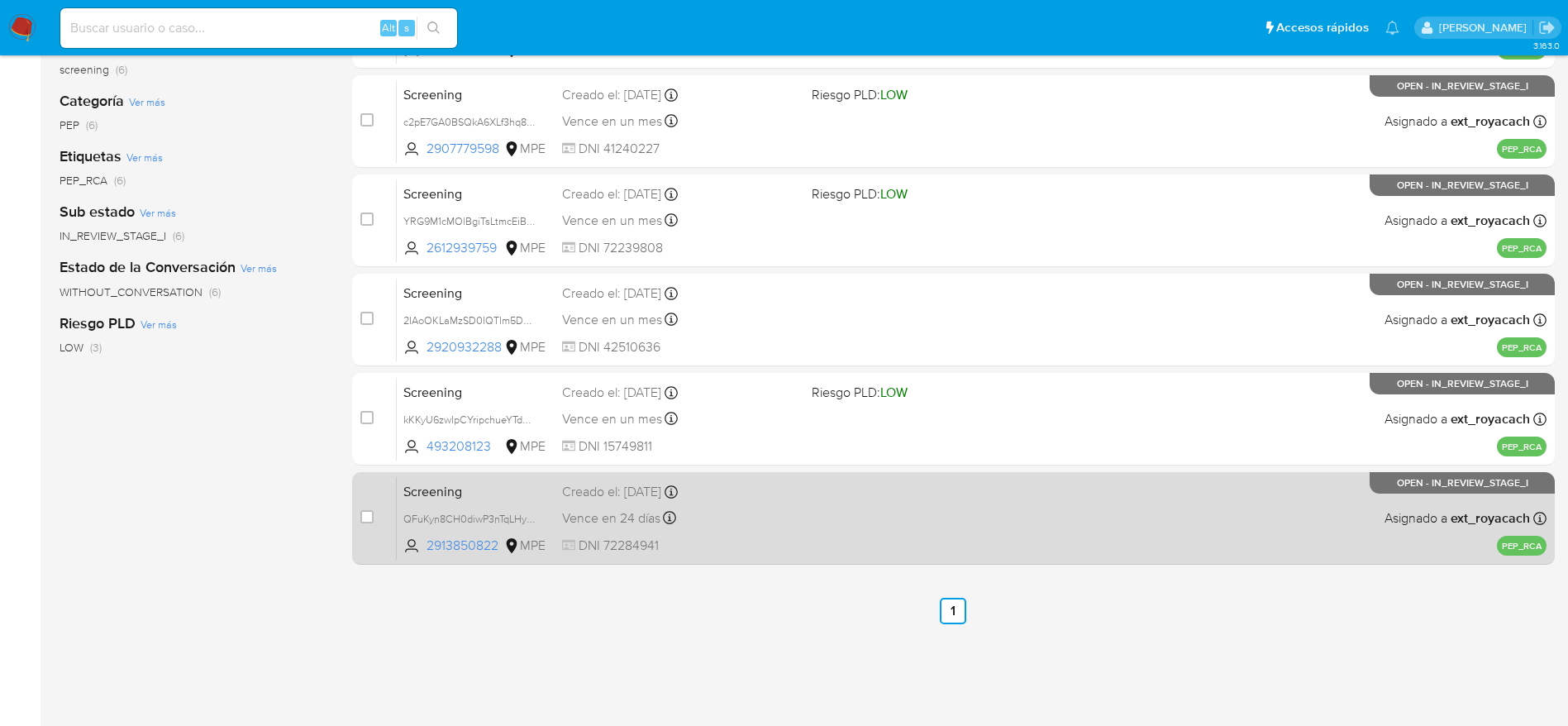
scroll to position [281, 0]
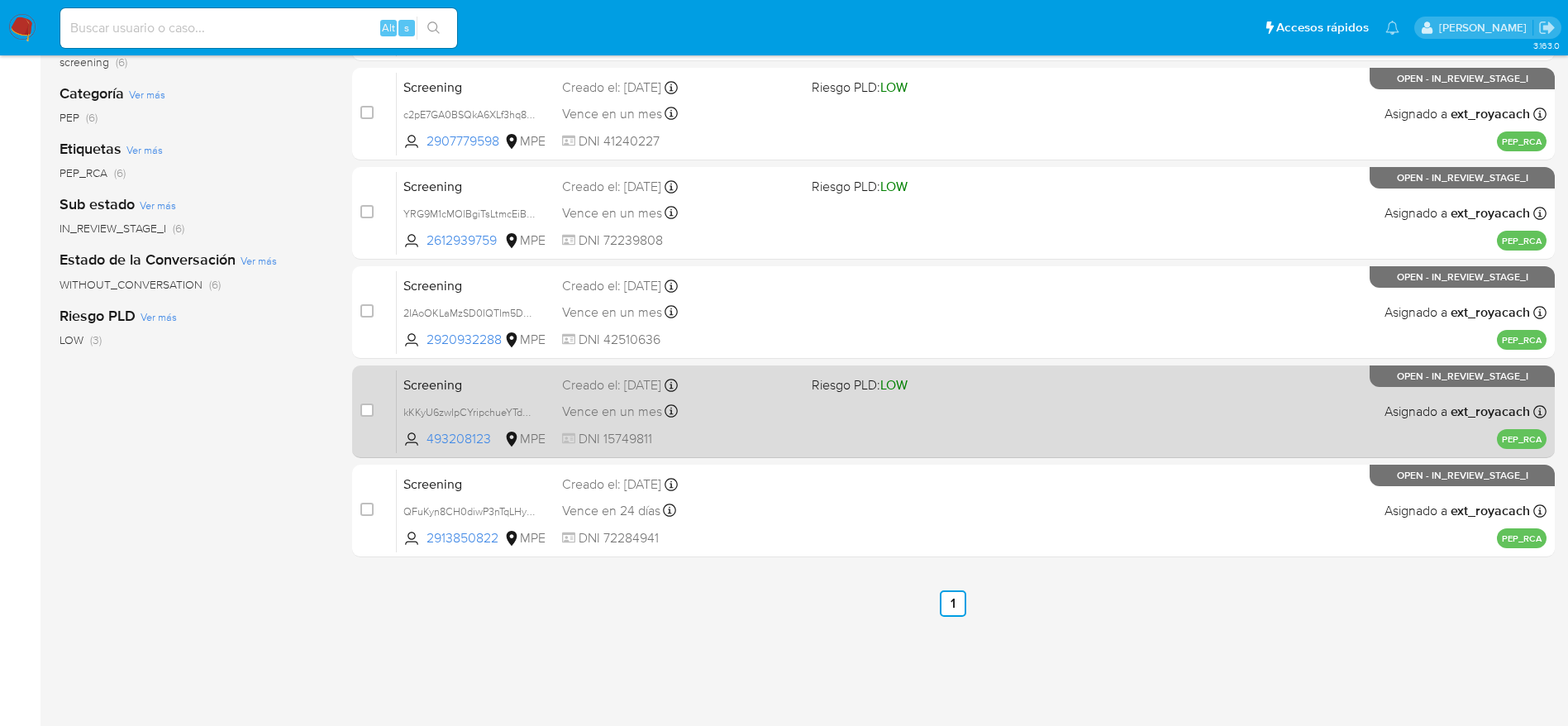
click at [663, 424] on div "Screening kKKyU6zwIpCYripchueYTdW7 493208123 MPE Riesgo PLD: LOW Creado el: 11/…" at bounding box center [972, 411] width 1150 height 84
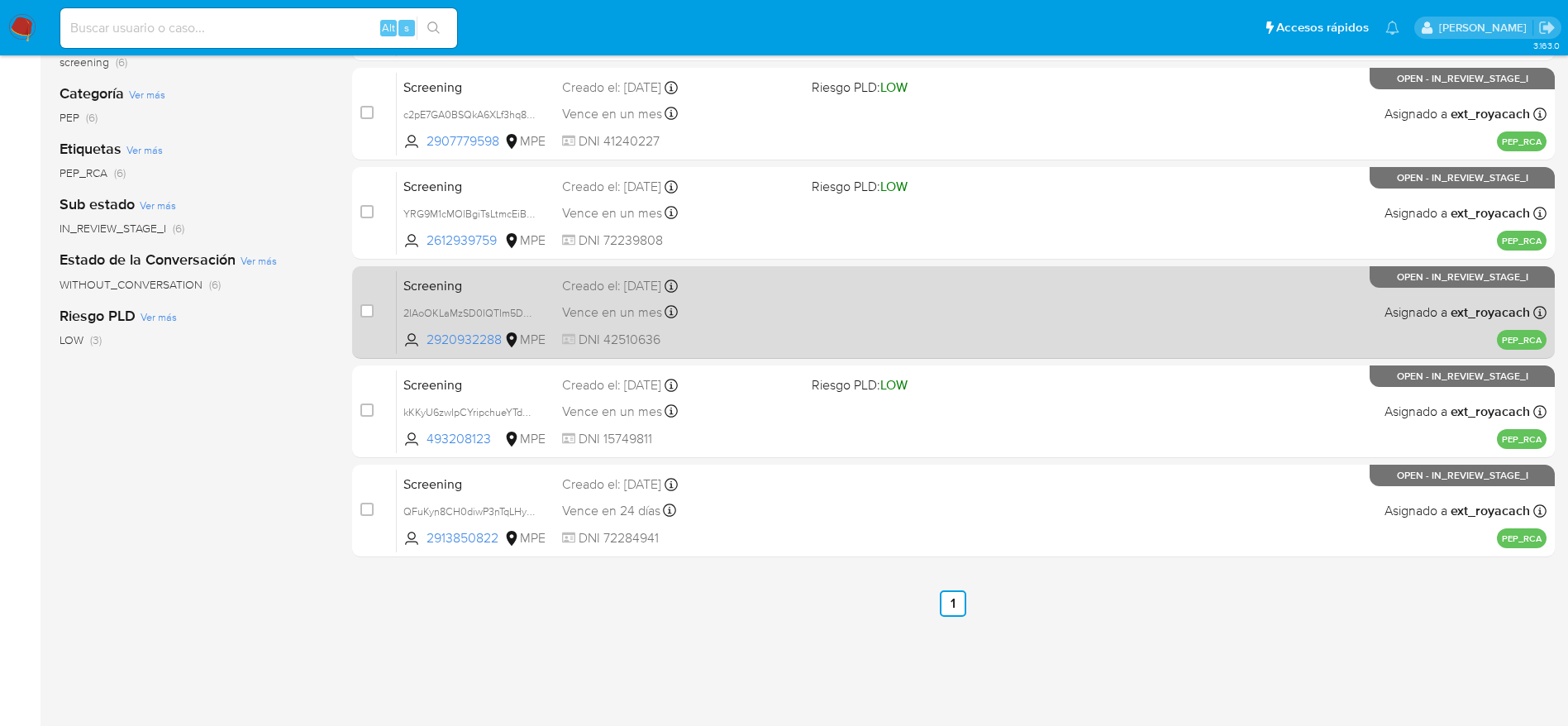
click at [715, 308] on div "Vence en un mes Vence el 10/11/2025 22:36:11" at bounding box center [680, 312] width 236 height 22
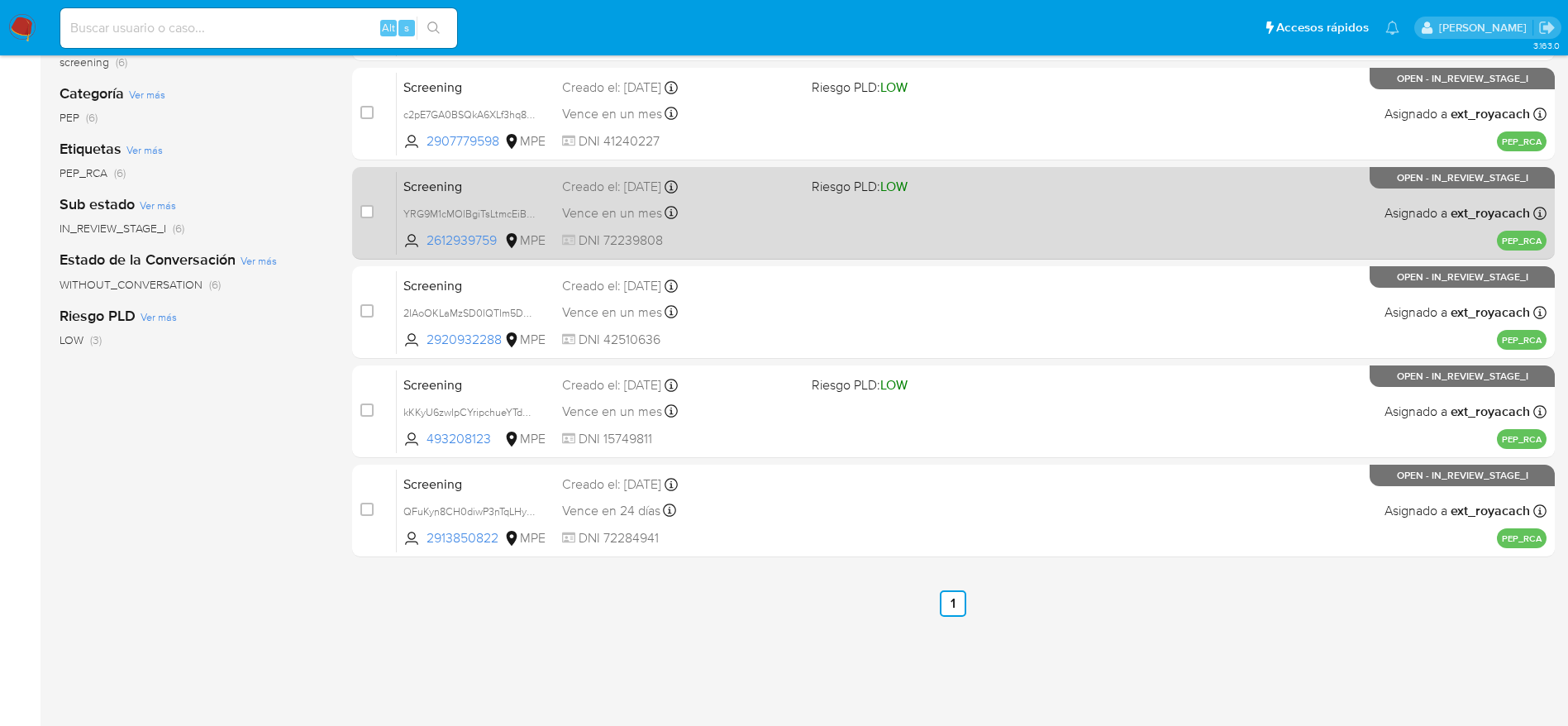
click at [746, 194] on div "Creado el: 11/10/2025 Creado el: 11/10/2025 22:57:33" at bounding box center [680, 186] width 236 height 18
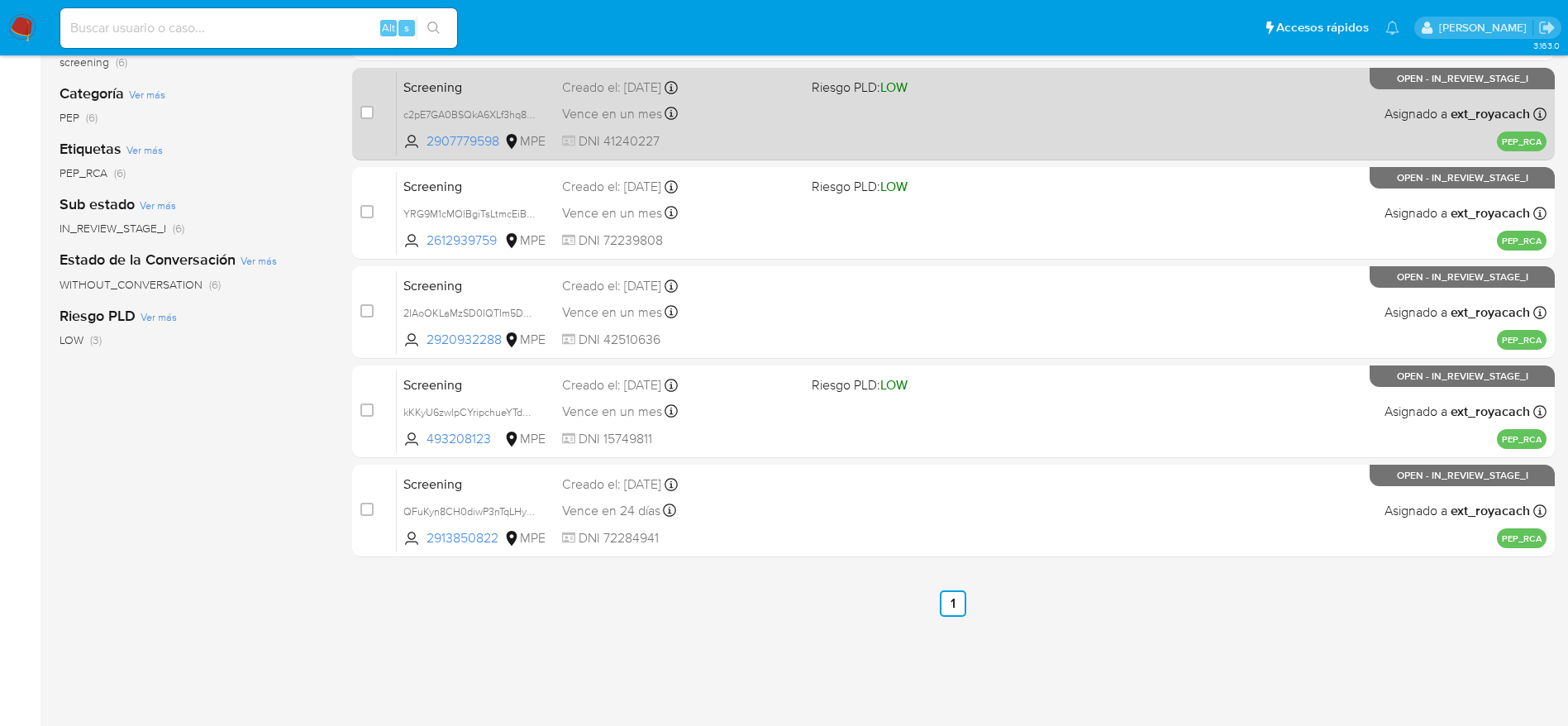
click at [724, 107] on div "Vence en un mes Vence el 13/11/2025 12:24:36" at bounding box center [680, 113] width 236 height 22
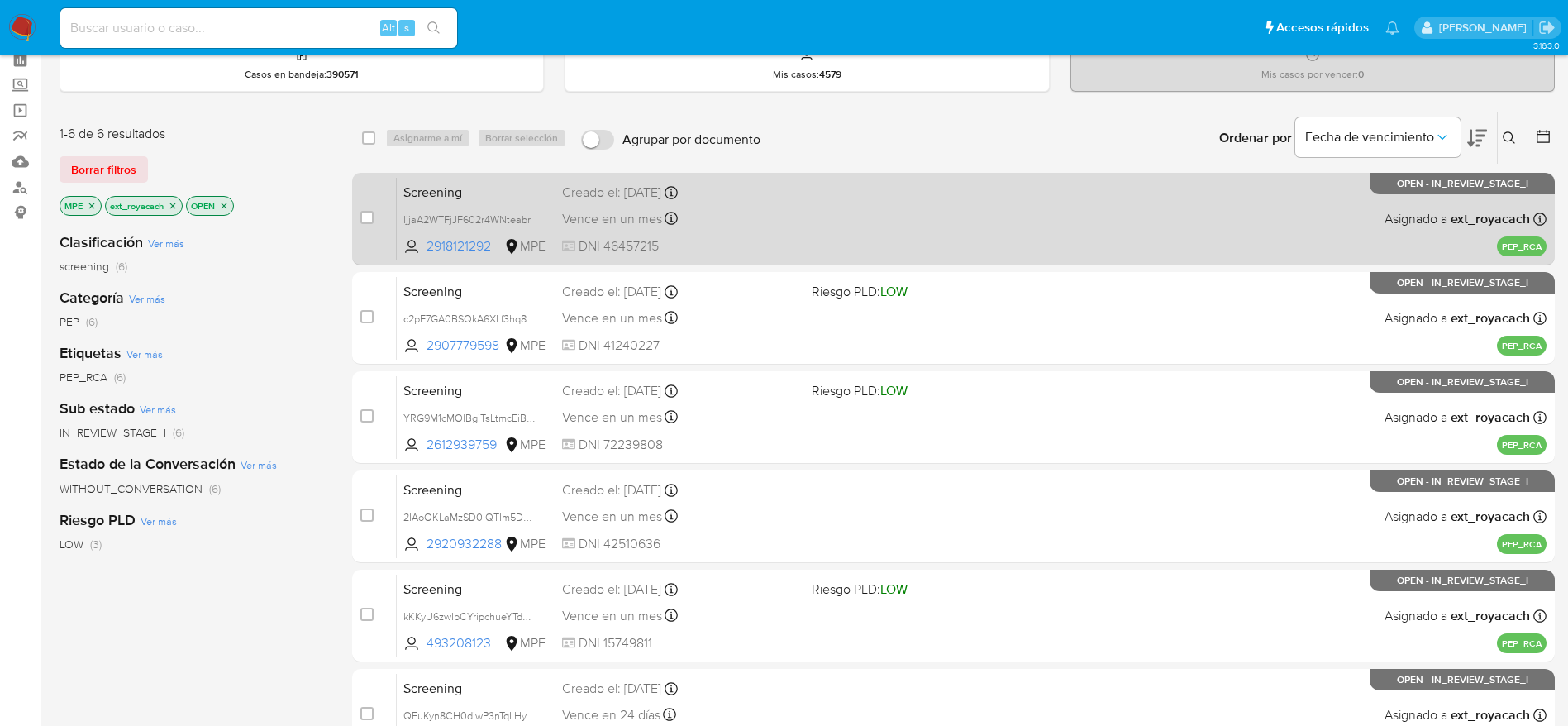
scroll to position [0, 0]
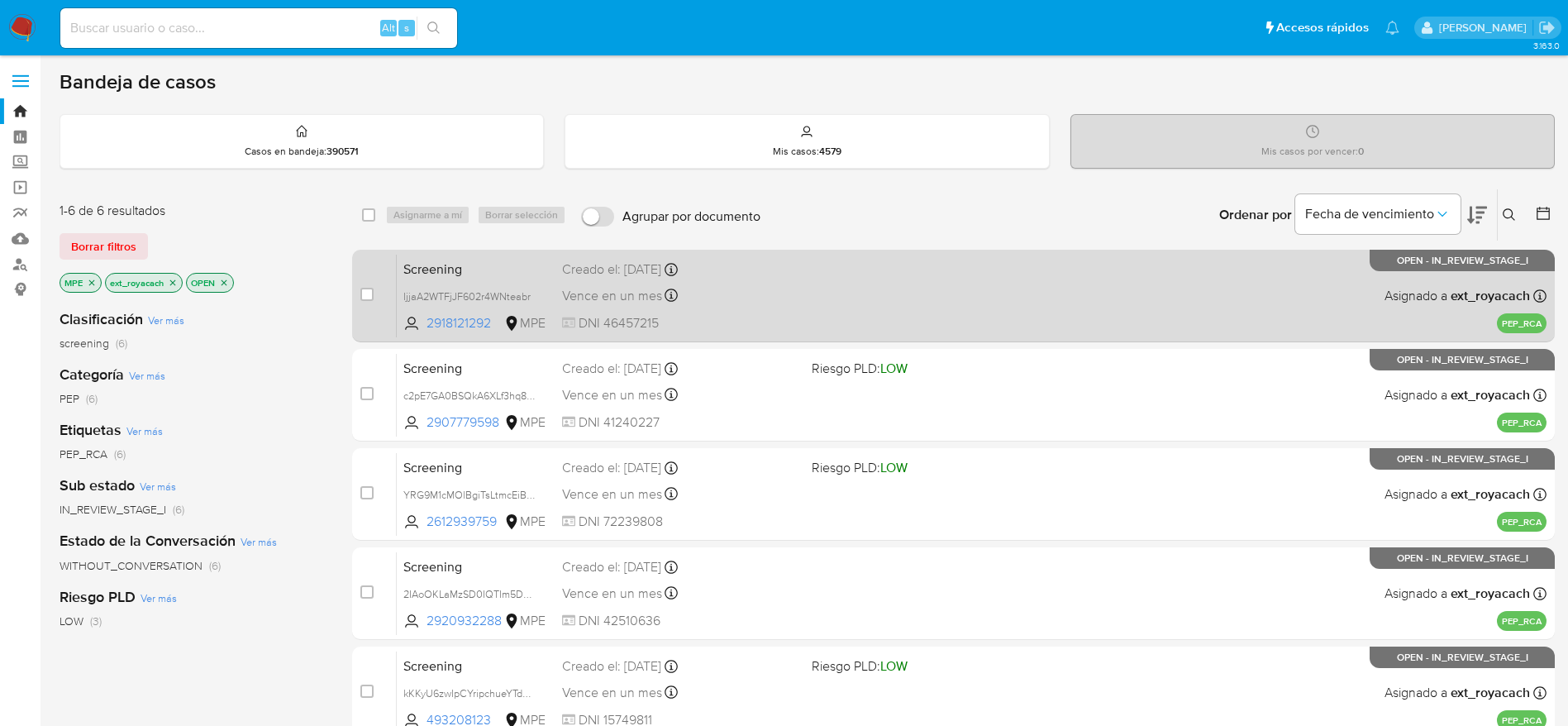
click at [708, 287] on div "Vence en un mes Vence el 13/11/2025 12:25:21" at bounding box center [680, 295] width 236 height 22
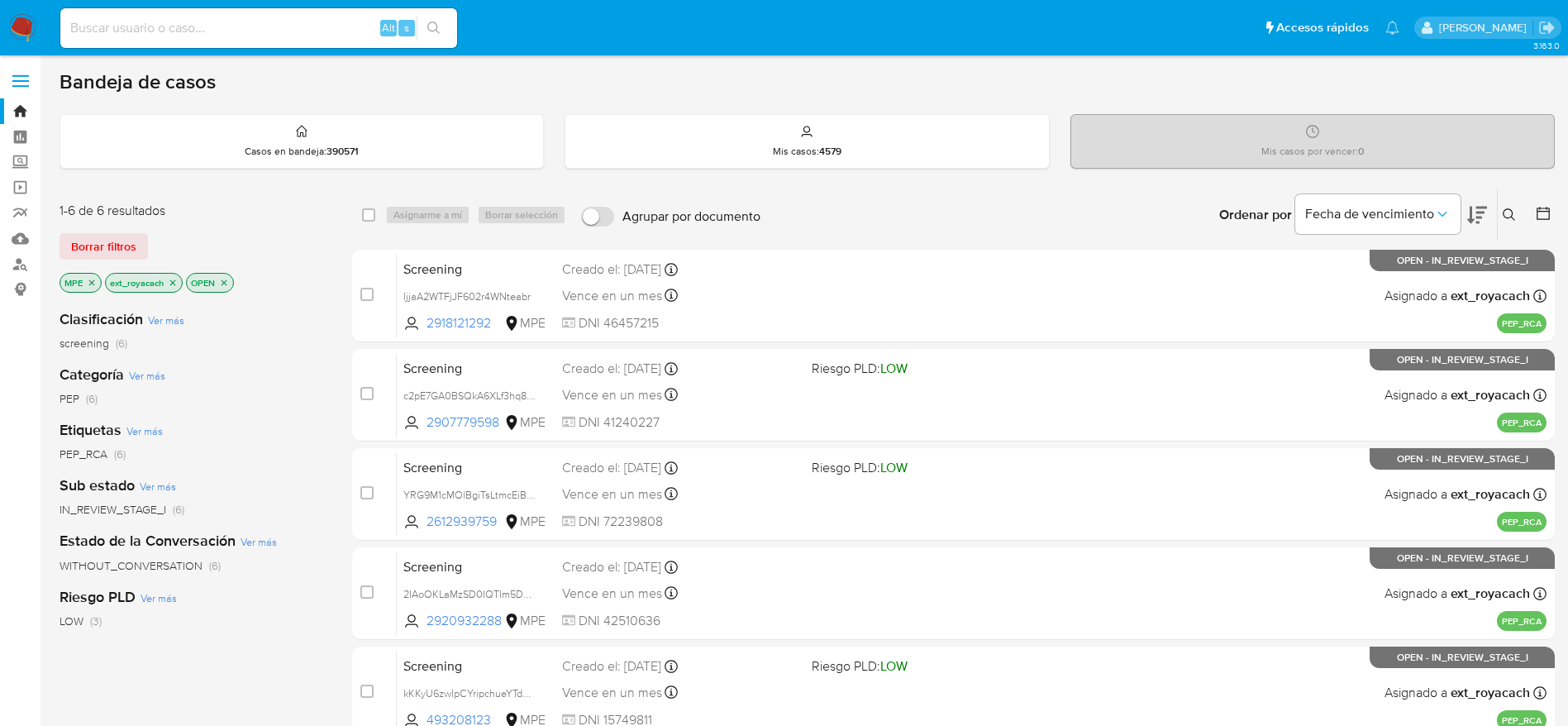
click at [22, 28] on img at bounding box center [22, 27] width 28 height 28
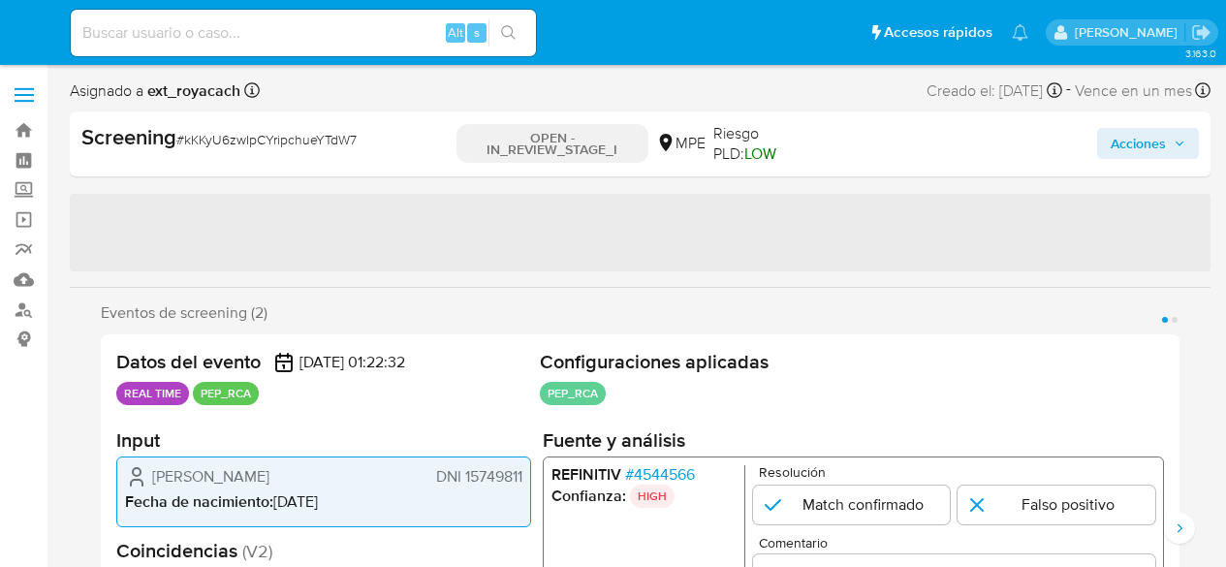
select select "10"
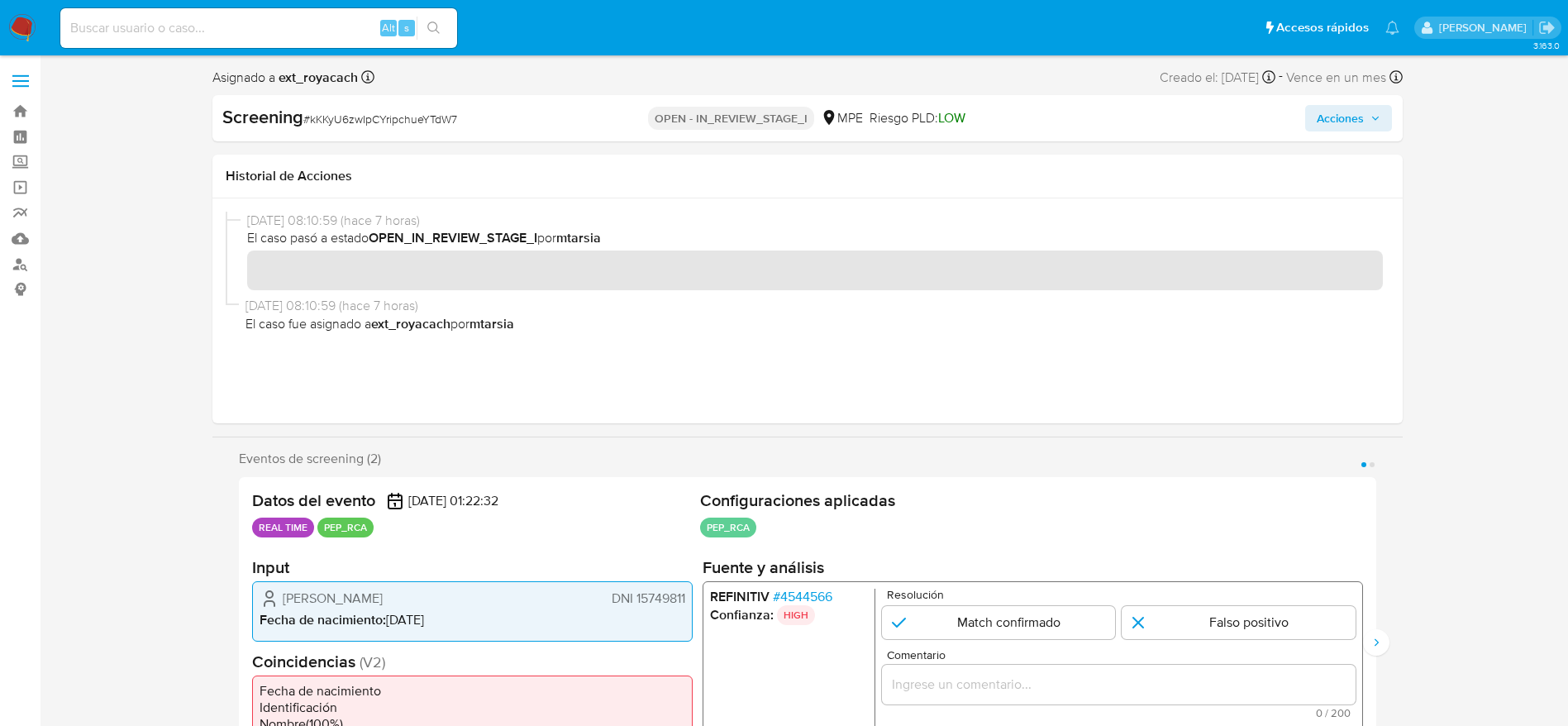
scroll to position [124, 0]
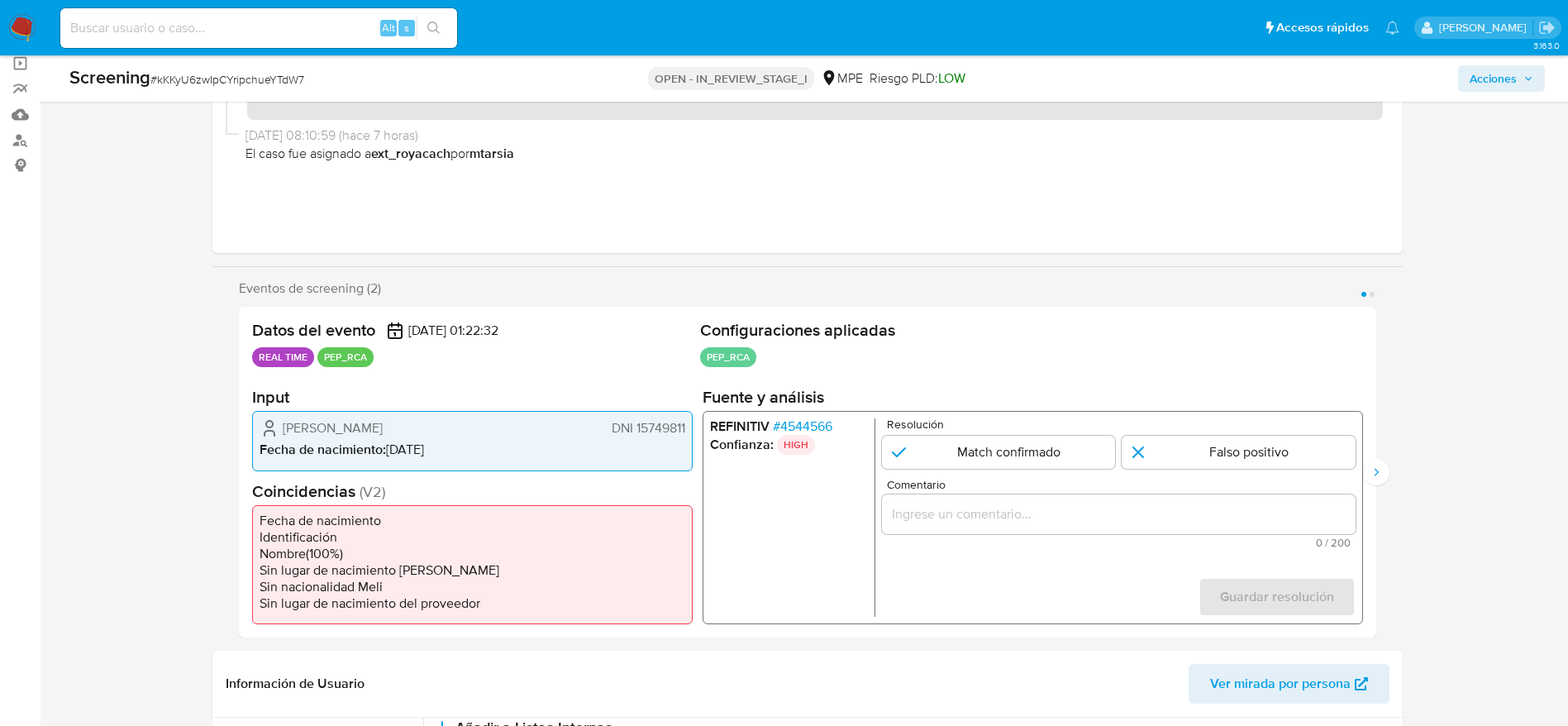
click at [796, 432] on span "# 4544566" at bounding box center [802, 426] width 60 height 16
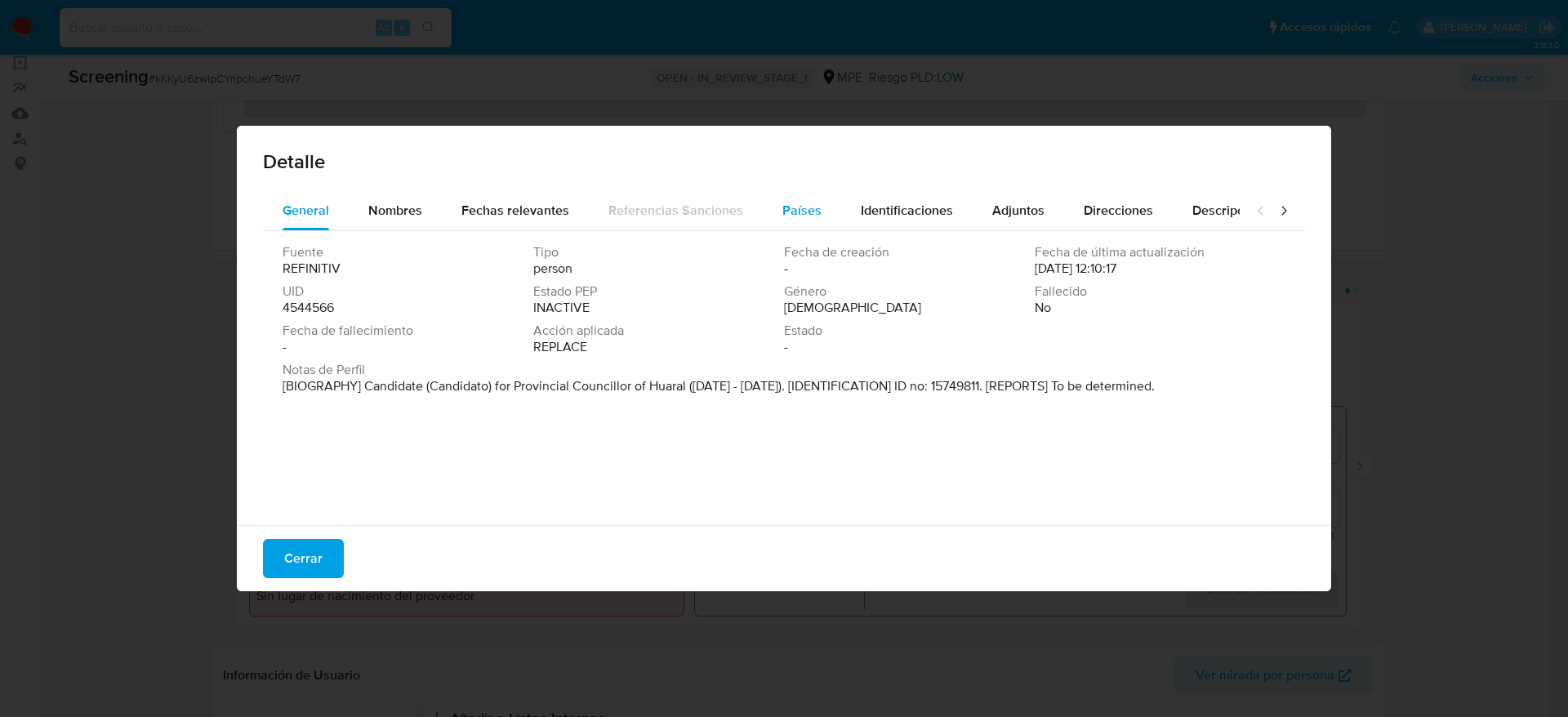
click at [768, 195] on button "Países" at bounding box center [802, 211] width 78 height 40
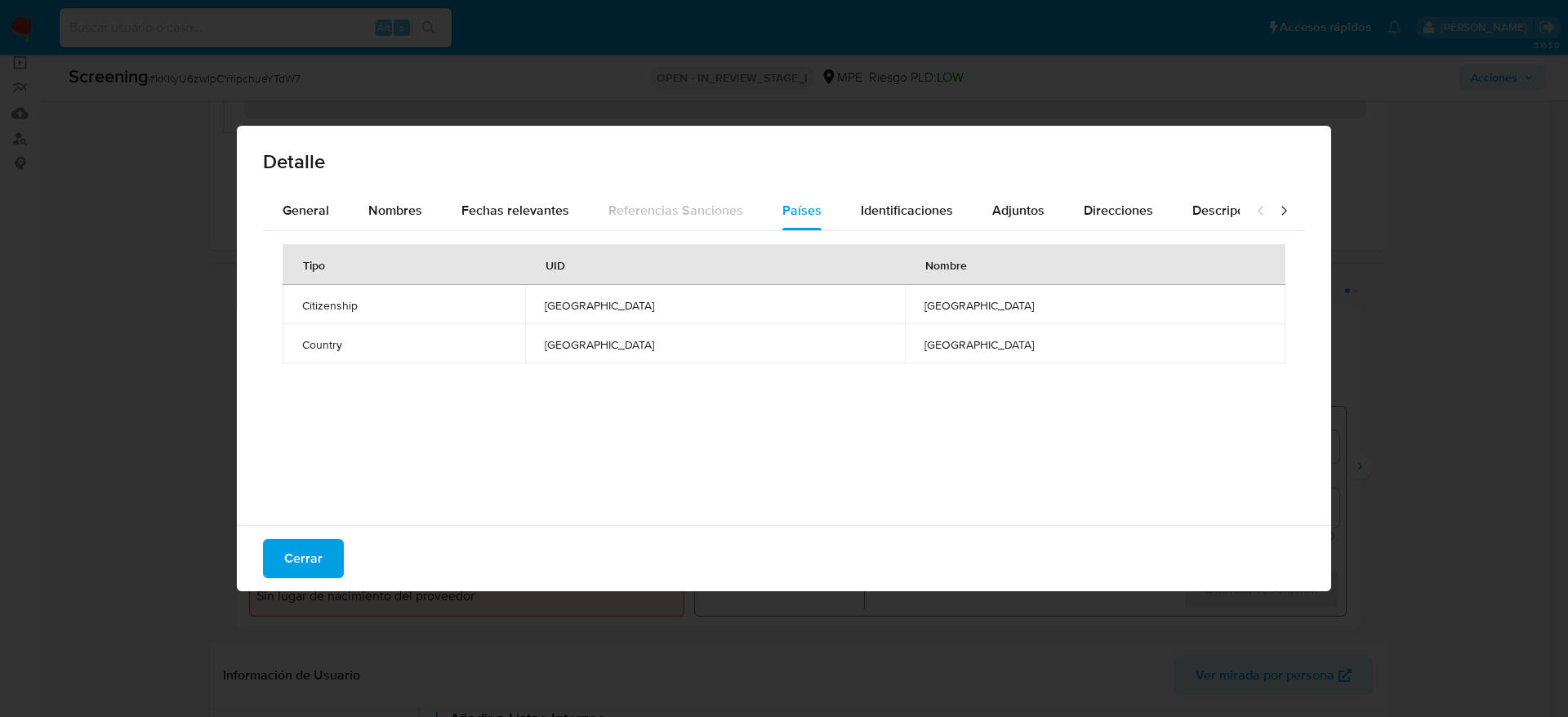
click at [330, 477] on button "Cerrar" at bounding box center [303, 558] width 81 height 40
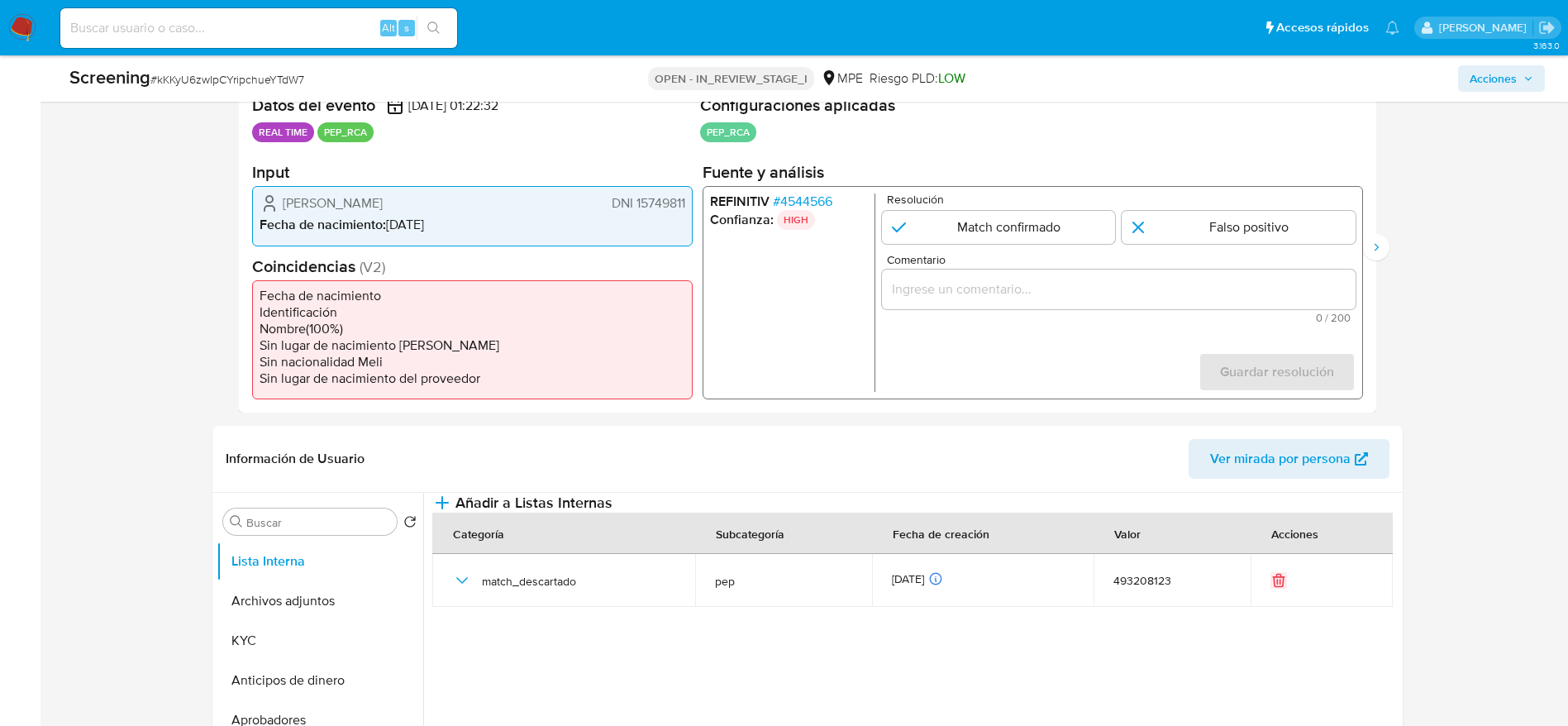
scroll to position [372, 0]
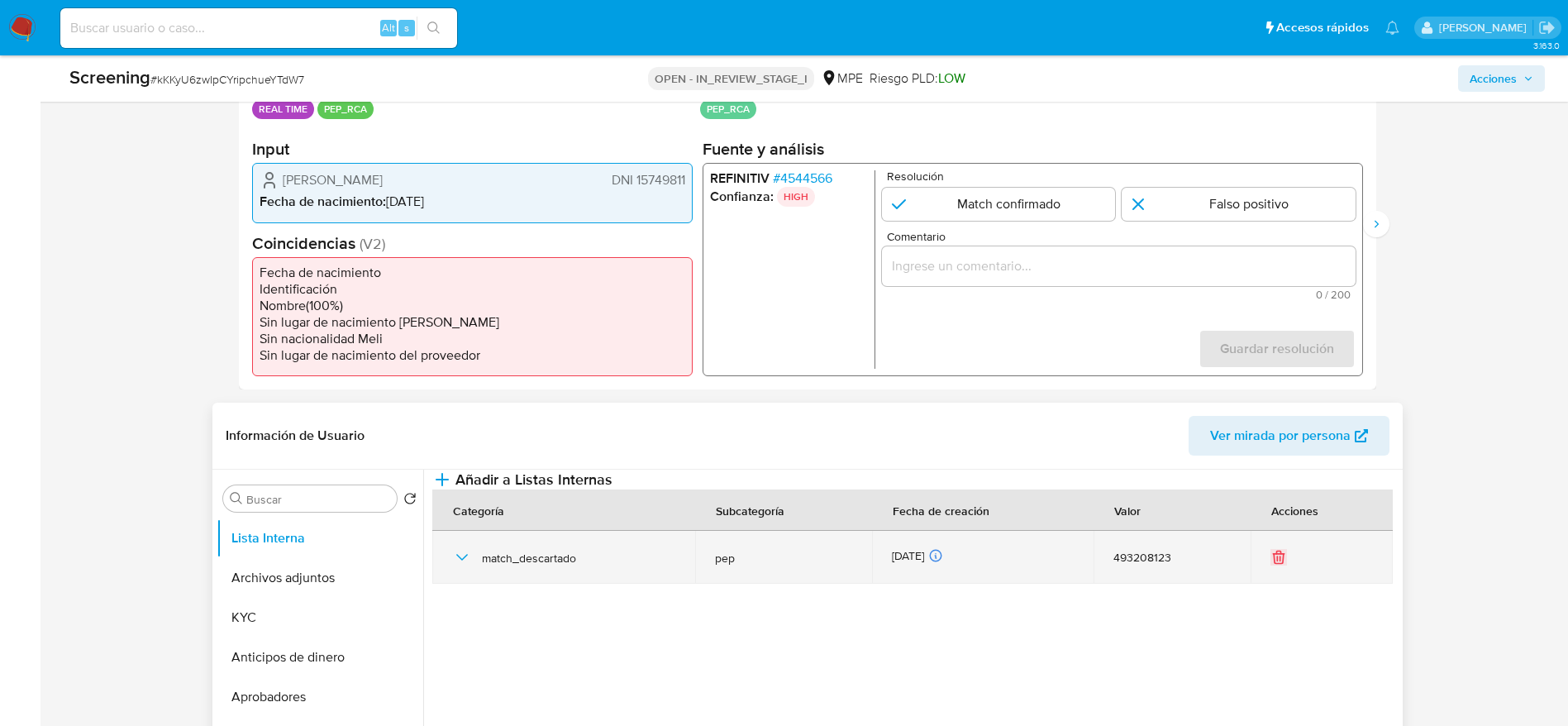
click at [466, 483] on icon "button" at bounding box center [462, 556] width 20 height 20
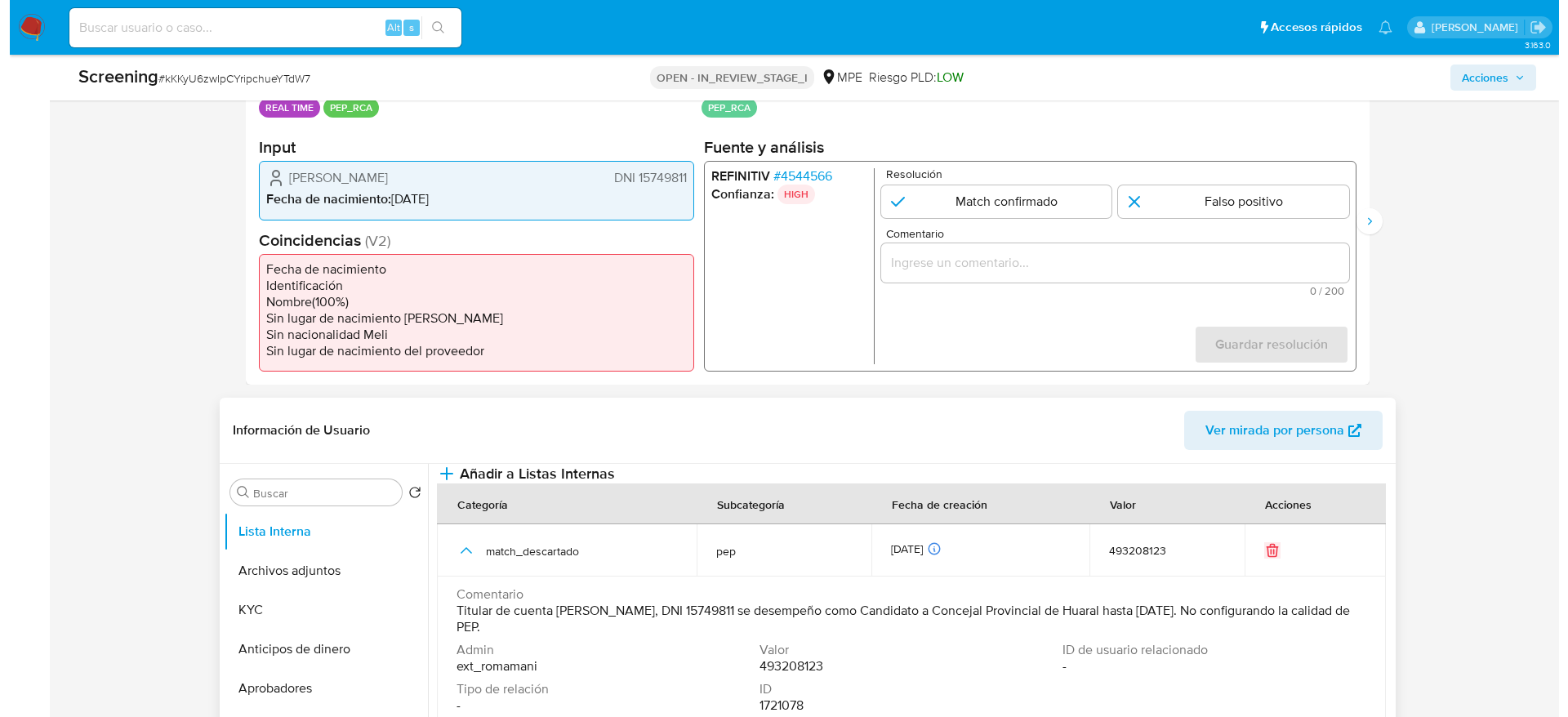
scroll to position [490, 0]
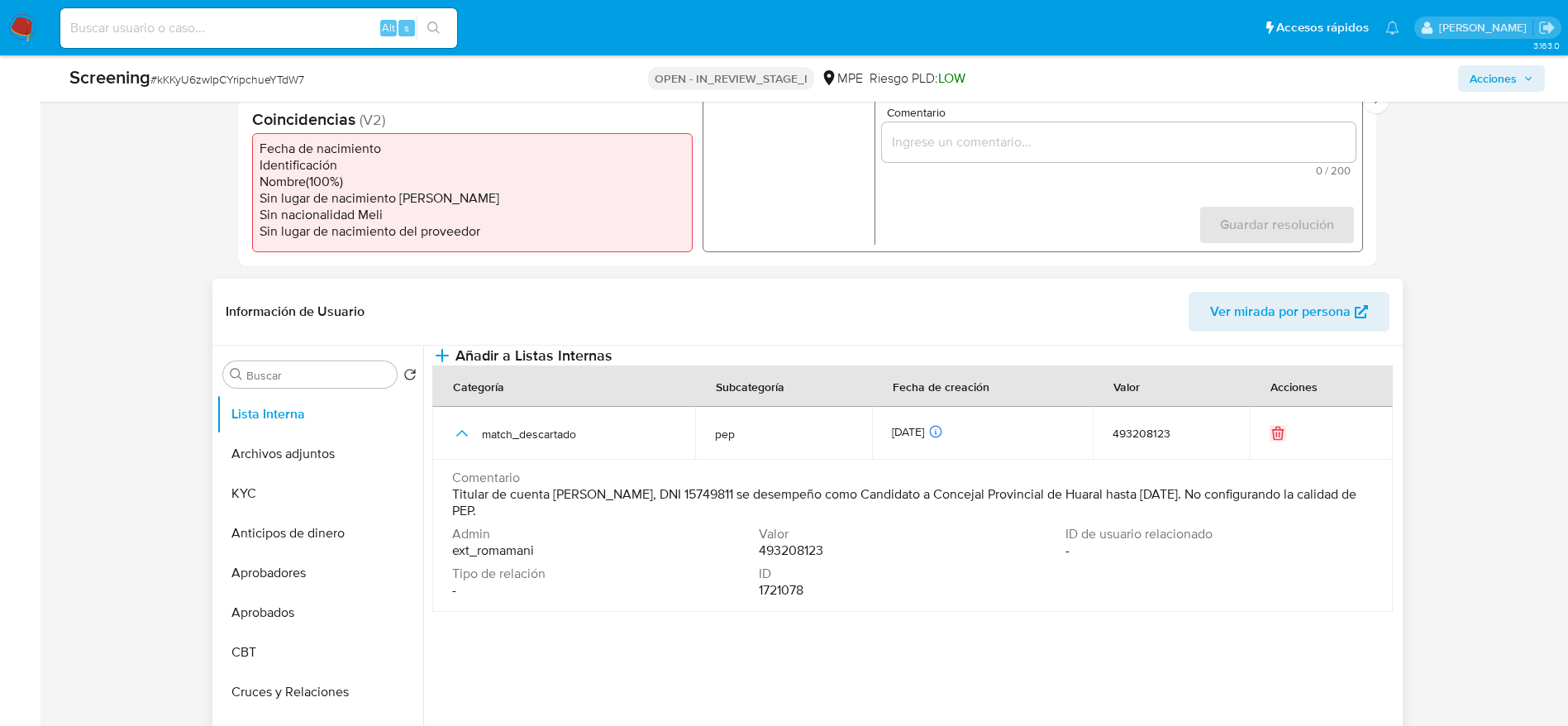
click at [665, 483] on span "Titular de cuenta [PERSON_NAME], DNI 15749811 se desempeño como Candidato a Con…" at bounding box center [910, 502] width 917 height 33
click at [666, 483] on span "Titular de cuenta [PERSON_NAME], DNI 15749811 se desempeño como Candidato a Con…" at bounding box center [910, 502] width 917 height 33
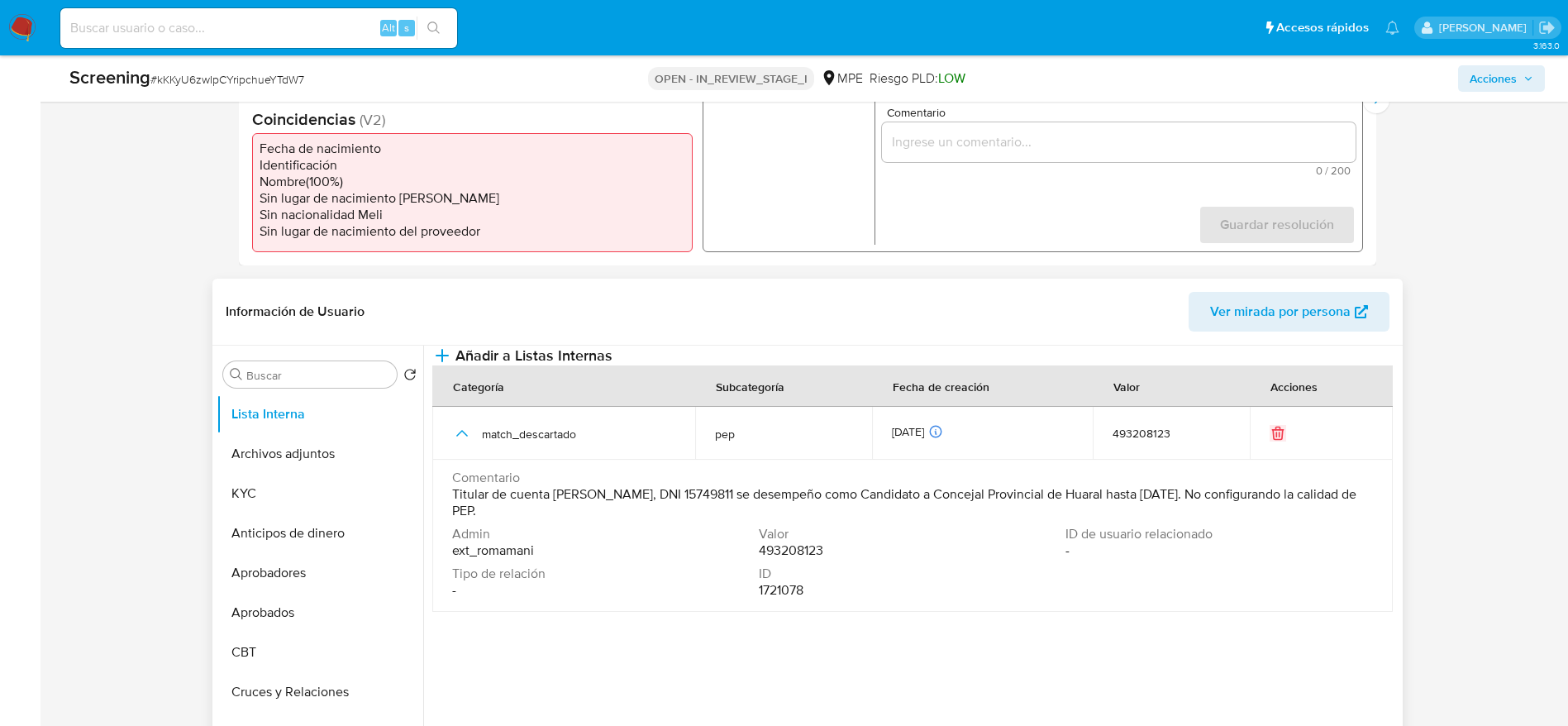
click at [666, 483] on span "Titular de cuenta [PERSON_NAME], DNI 15749811 se desempeño como Candidato a Con…" at bounding box center [910, 502] width 917 height 33
click at [613, 365] on button "Añadir a Listas Internas" at bounding box center [522, 355] width 180 height 20
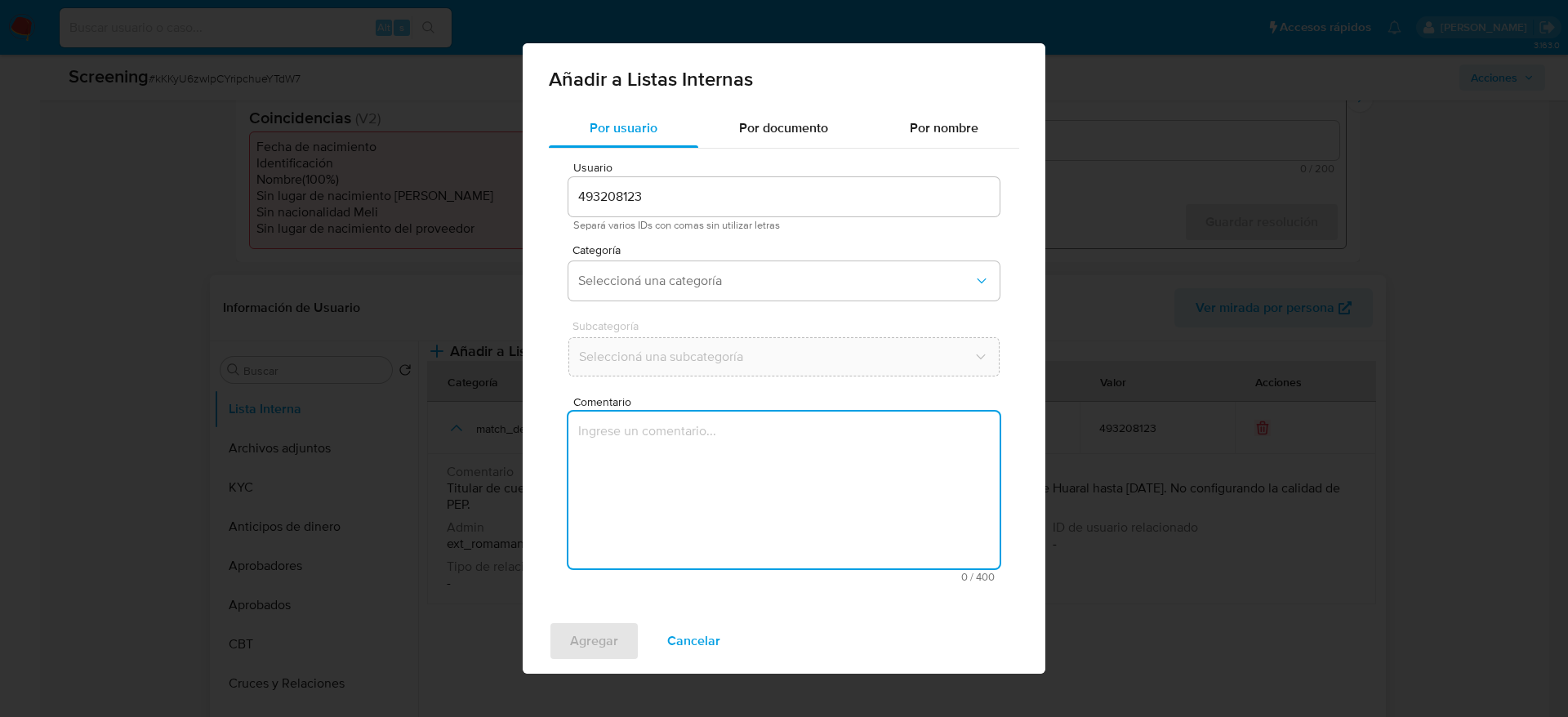
click at [799, 477] on textarea "Comentario" at bounding box center [784, 490] width 432 height 157
type textarea "Titular de cuenta [PERSON_NAME], DNI 15749811 se desempeño como Candidato a Con…"
click at [689, 295] on button "Seleccioná una categoría" at bounding box center [784, 281] width 432 height 40
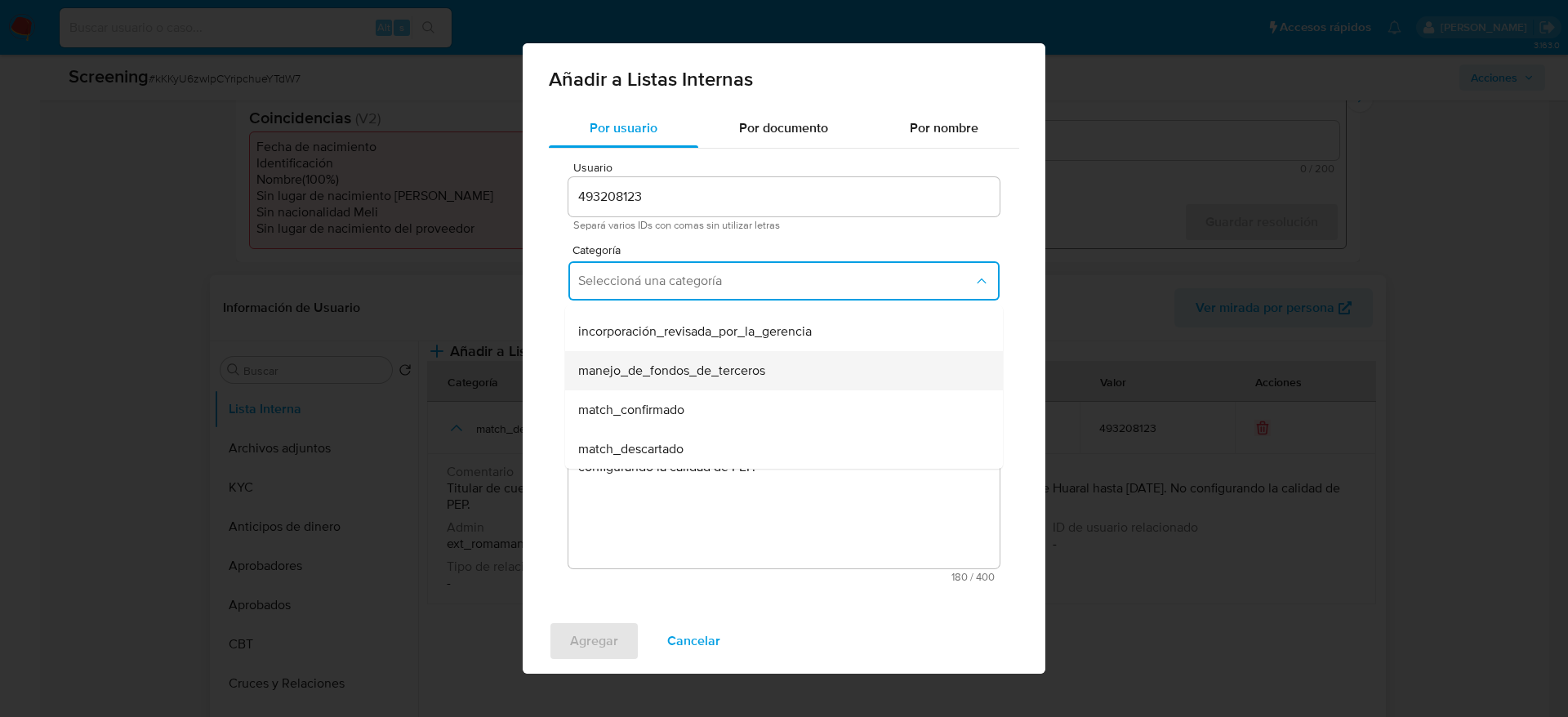
scroll to position [122, 0]
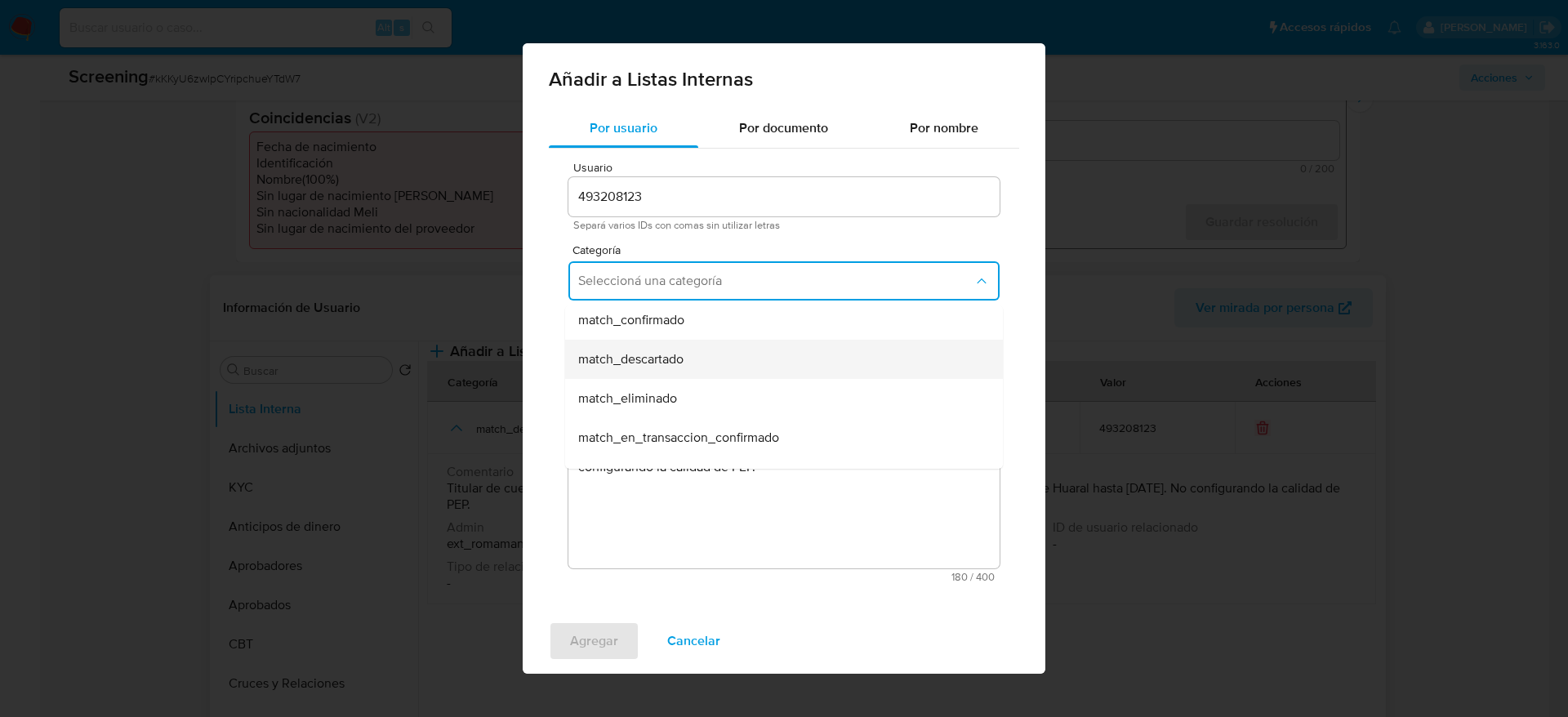
click at [692, 367] on div "match_descartado" at bounding box center [779, 359] width 402 height 40
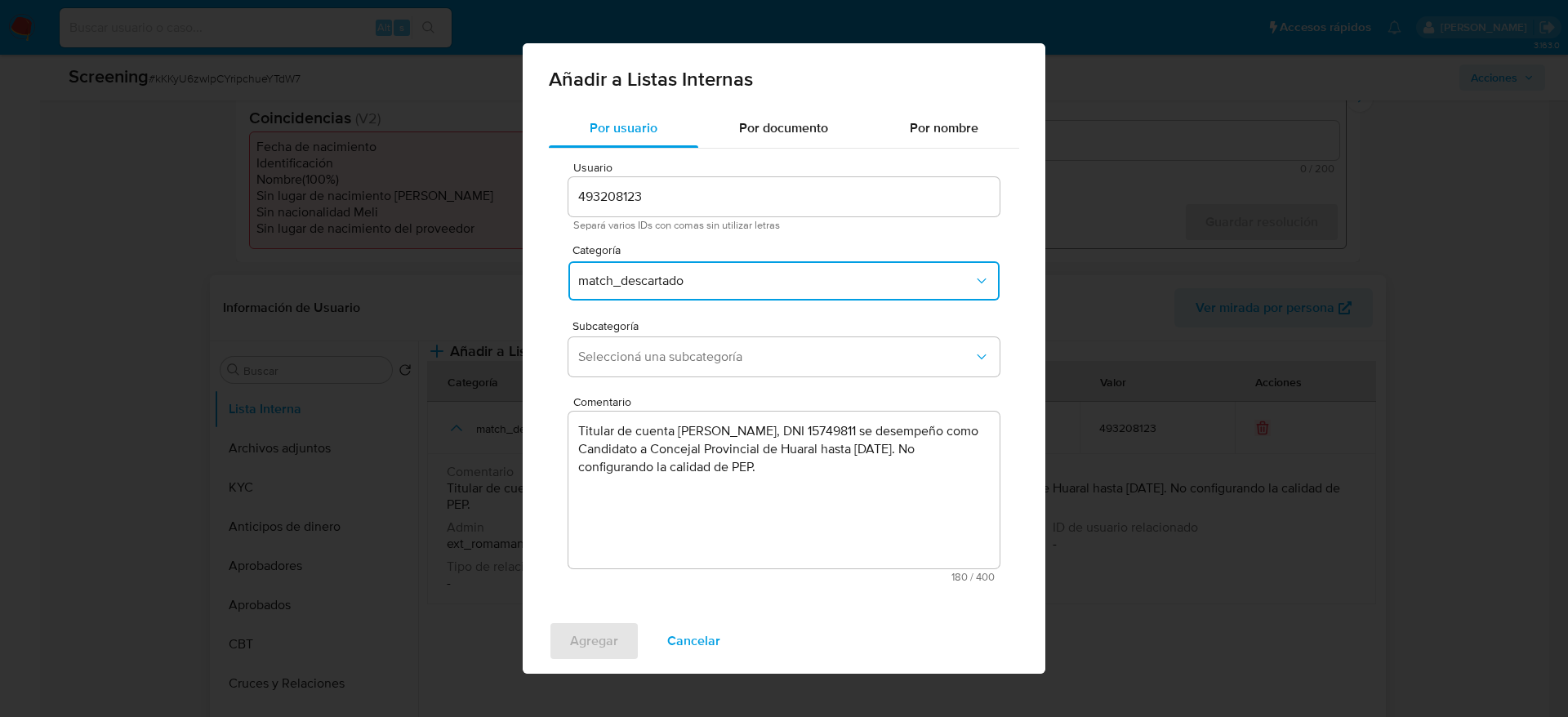
click at [692, 367] on button "Seleccioná una subcategoría" at bounding box center [784, 356] width 432 height 40
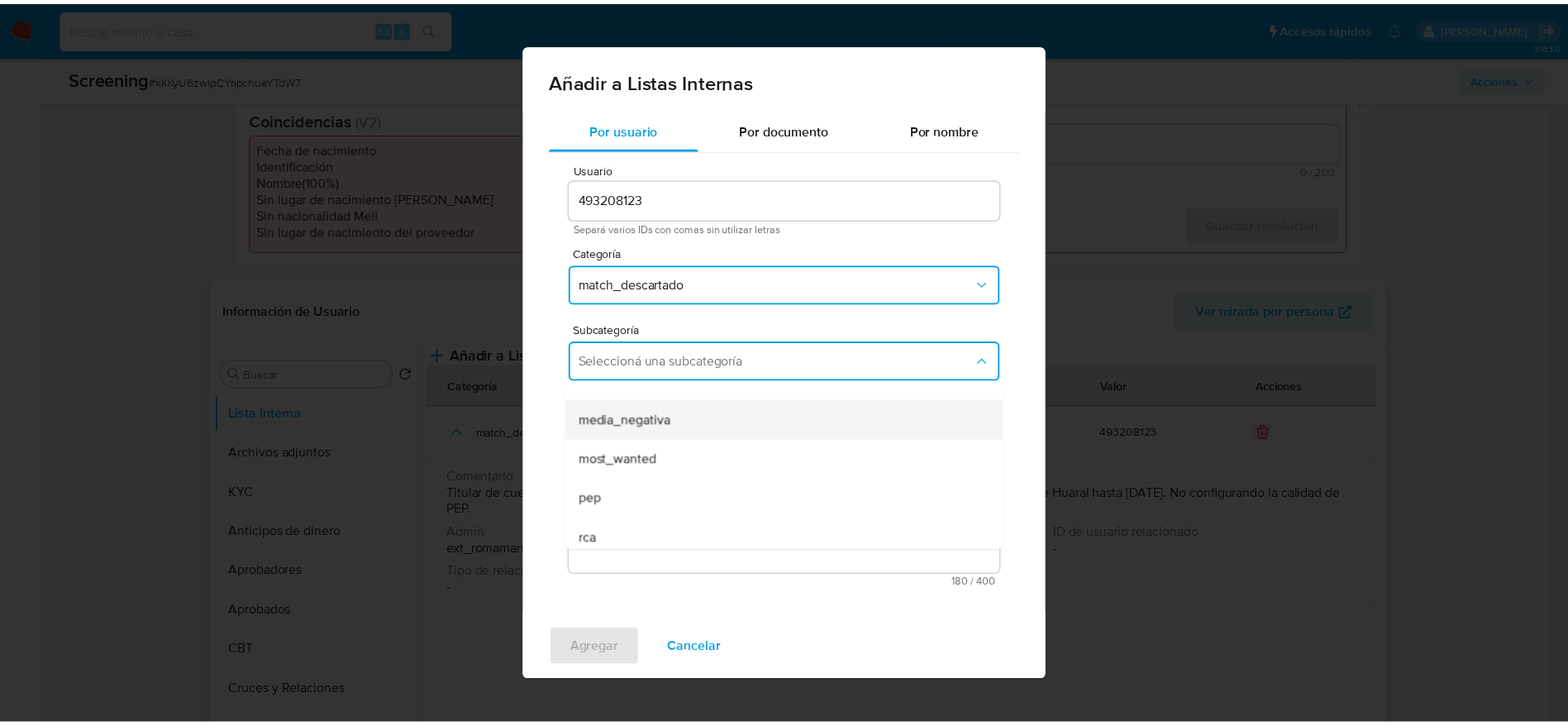
scroll to position [113, 0]
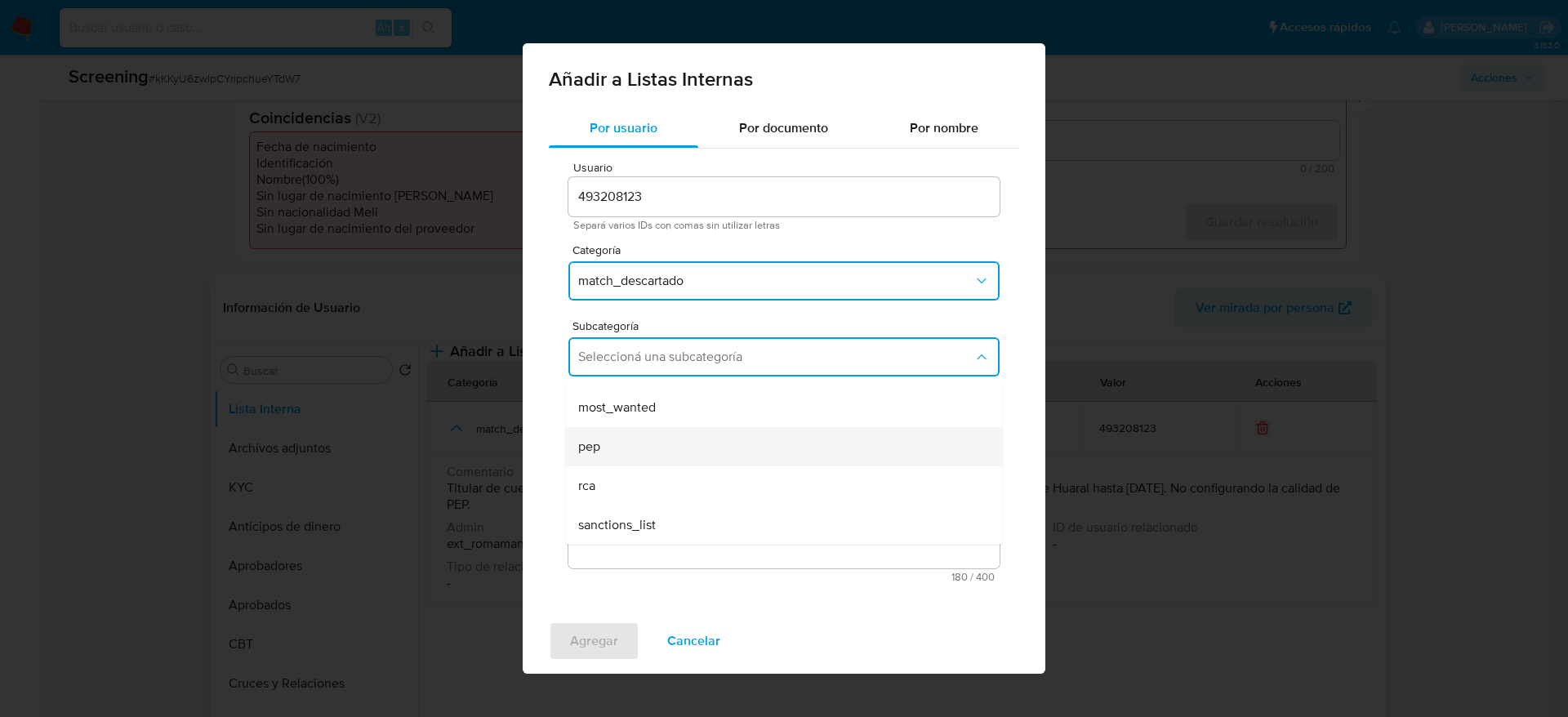
click at [658, 457] on div "pep" at bounding box center [779, 447] width 402 height 40
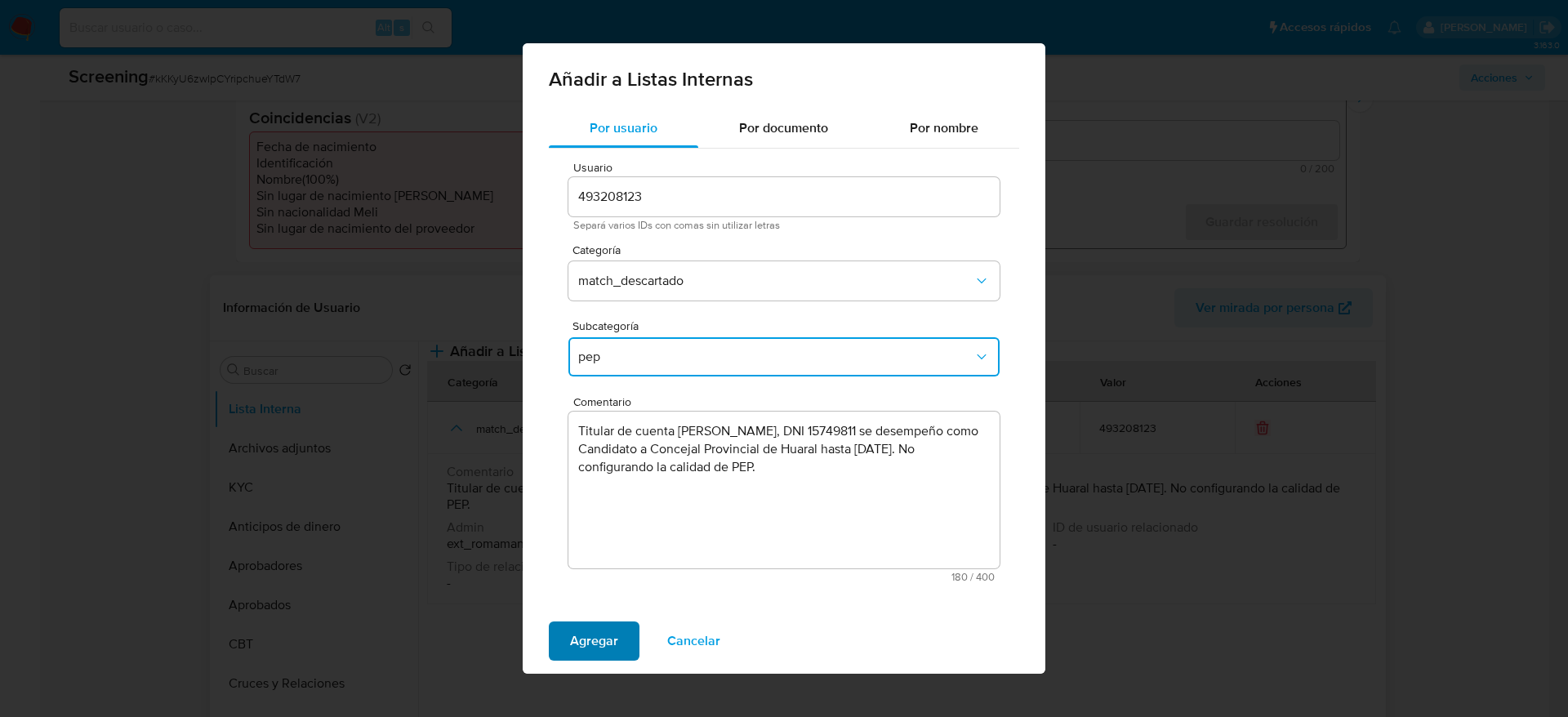
click at [625, 477] on button "Agregar" at bounding box center [594, 640] width 91 height 40
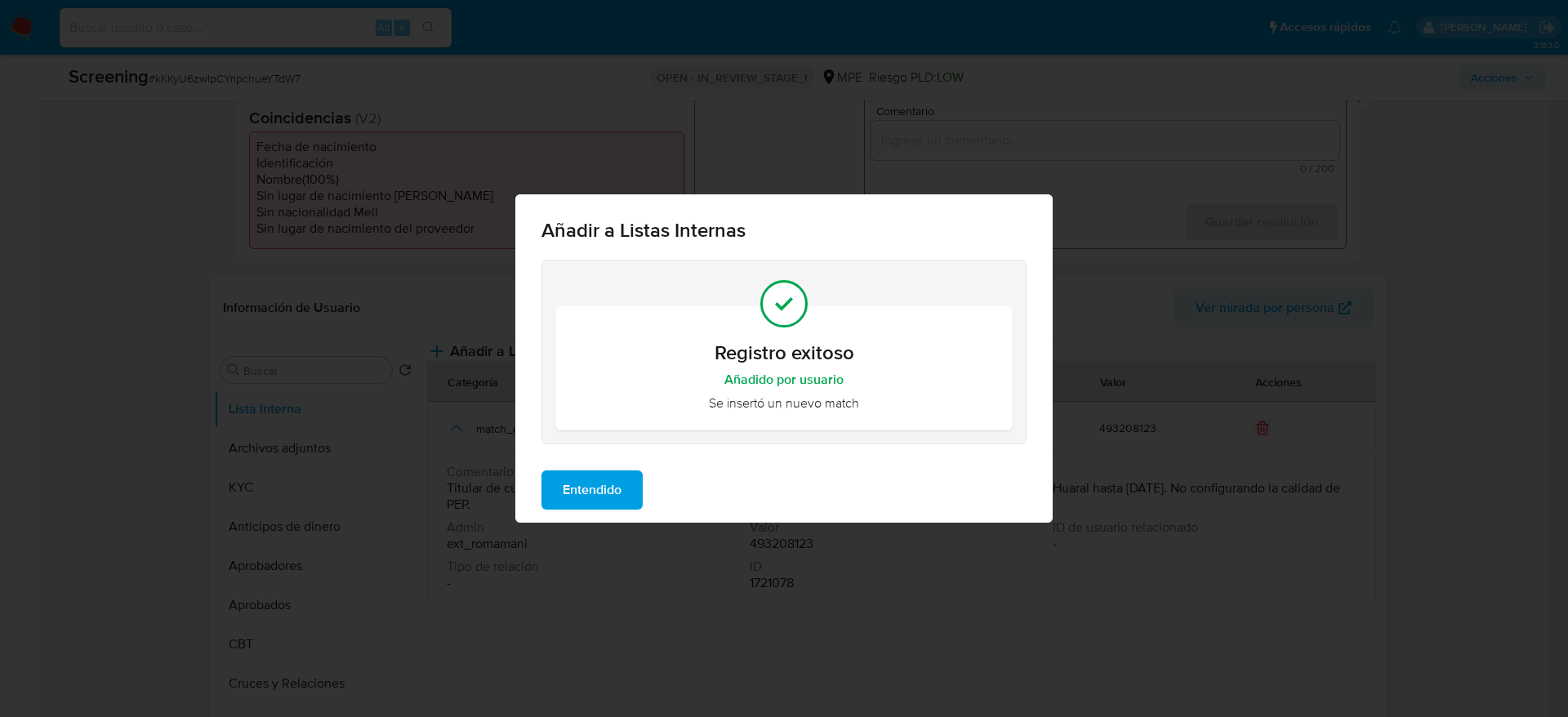
click at [585, 476] on span "Entendido" at bounding box center [593, 490] width 59 height 36
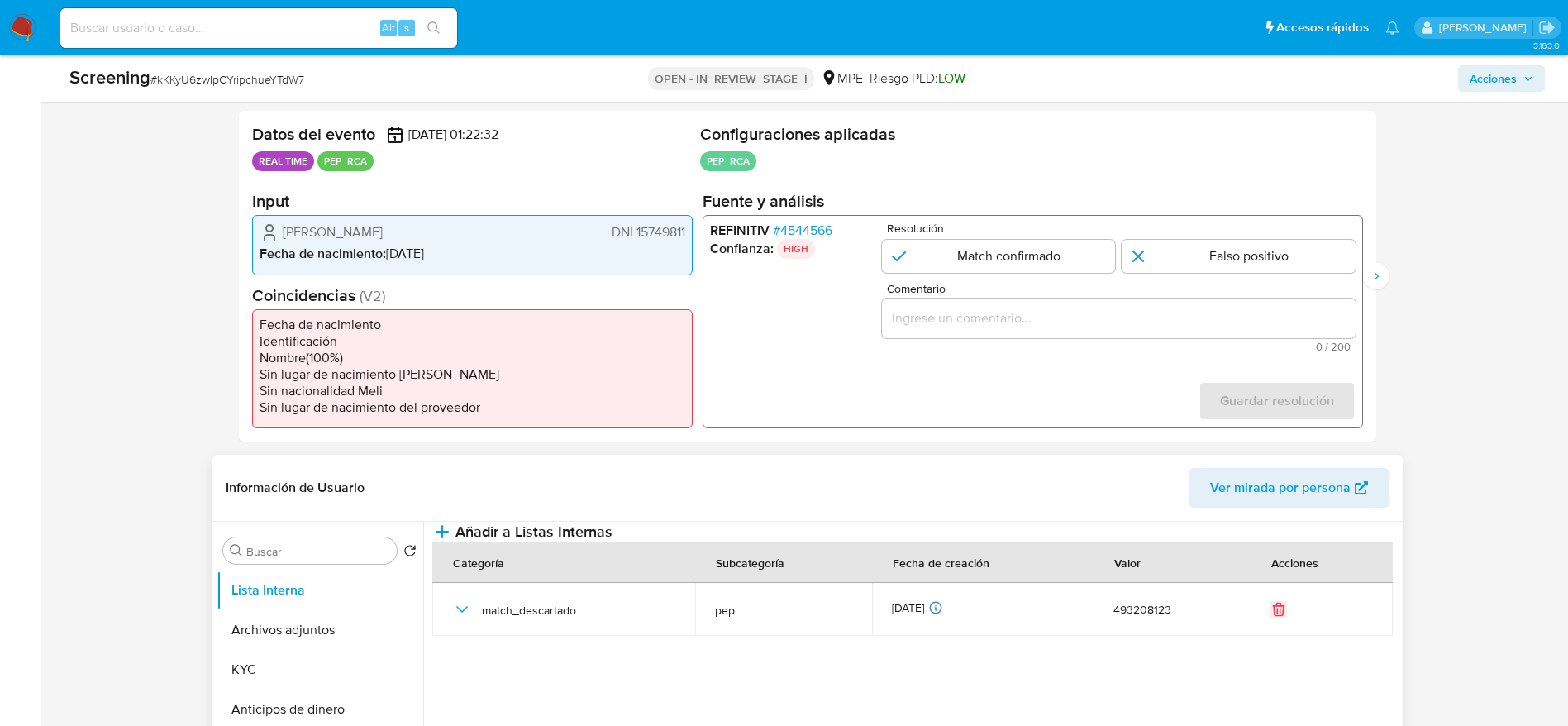
scroll to position [248, 0]
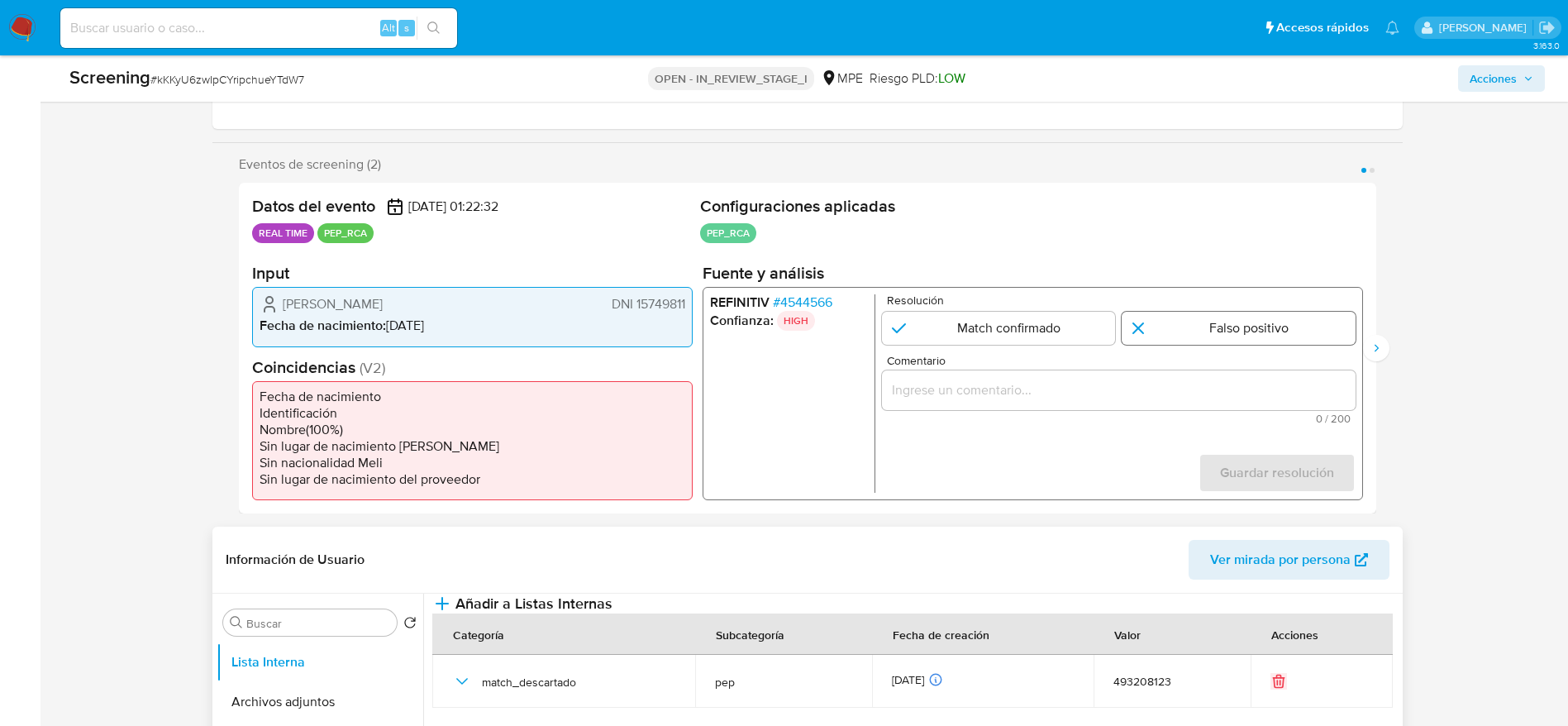
click at [1045, 324] on input "1 de 2" at bounding box center [1239, 328] width 234 height 33
radio input "true"
click at [1045, 407] on div "1 de 2" at bounding box center [1118, 390] width 473 height 40
click at [1045, 365] on span "Comentario" at bounding box center [1123, 361] width 473 height 13
click at [1045, 380] on input "Comentario" at bounding box center [1118, 390] width 473 height 21
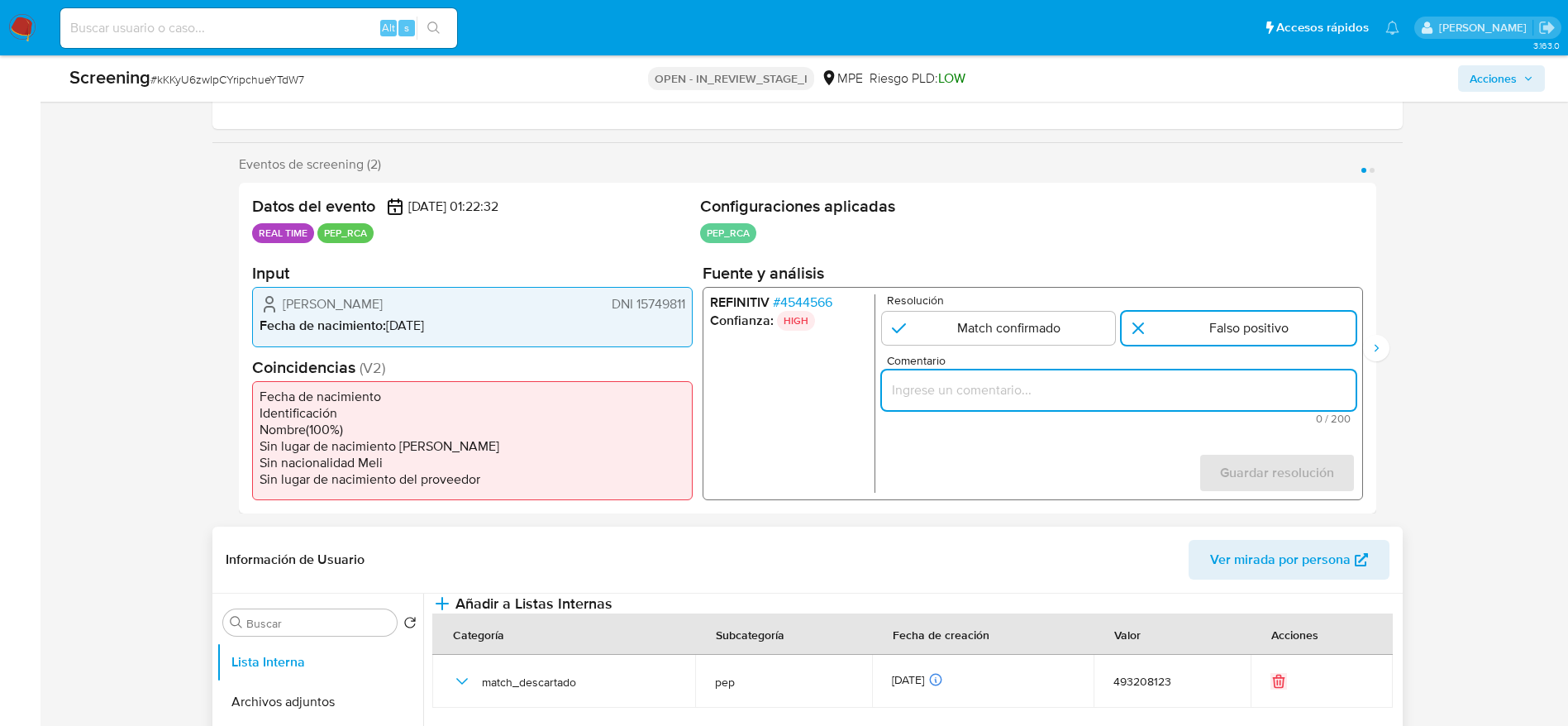
paste input "Titular de cuenta Justo Pompeyo Perea Collantes, DNI 15749811 se desempeño como…"
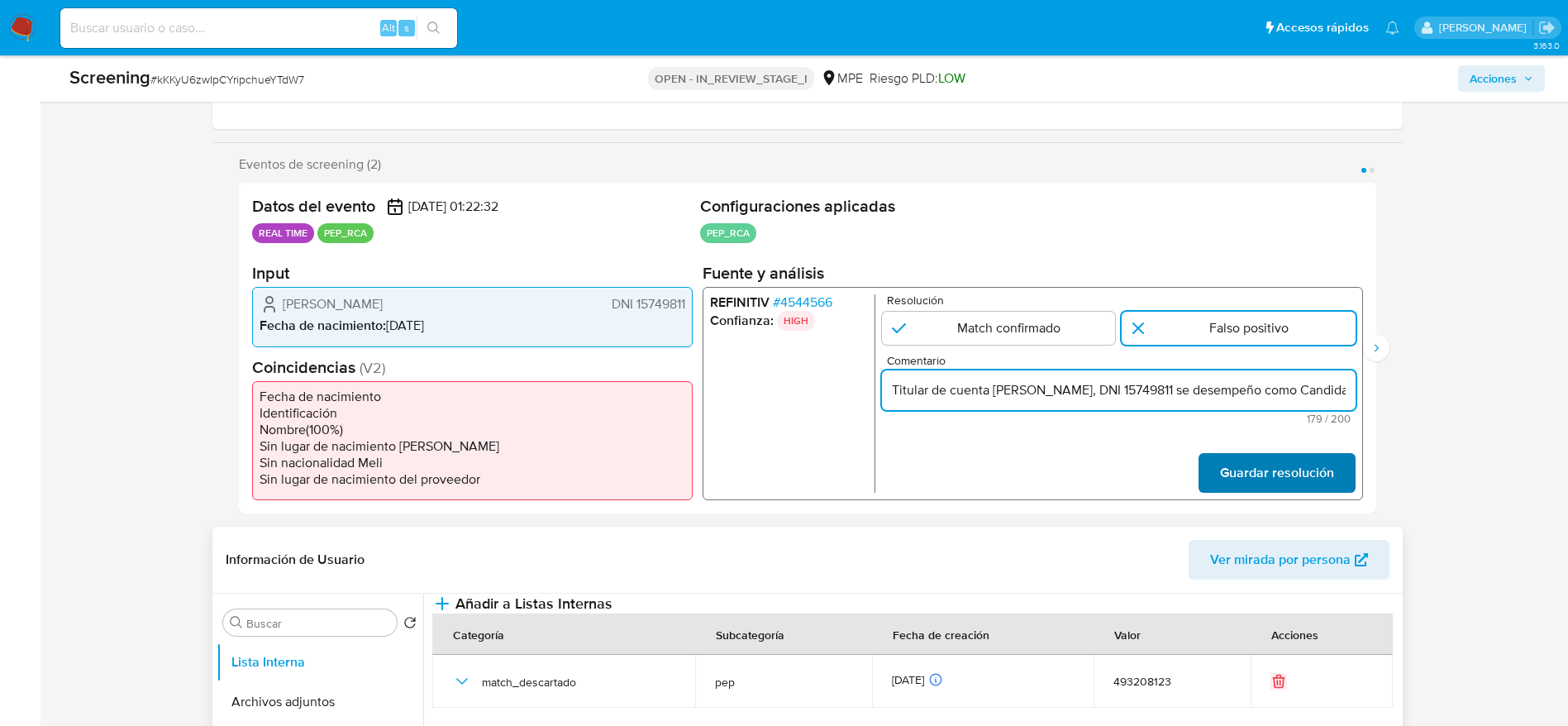
scroll to position [0, 630]
type input "Titular de cuenta Justo Pompeyo Perea Collantes, DNI 15749811 se desempeño como…"
click at [1045, 483] on span "Guardar resolución" at bounding box center [1276, 473] width 114 height 37
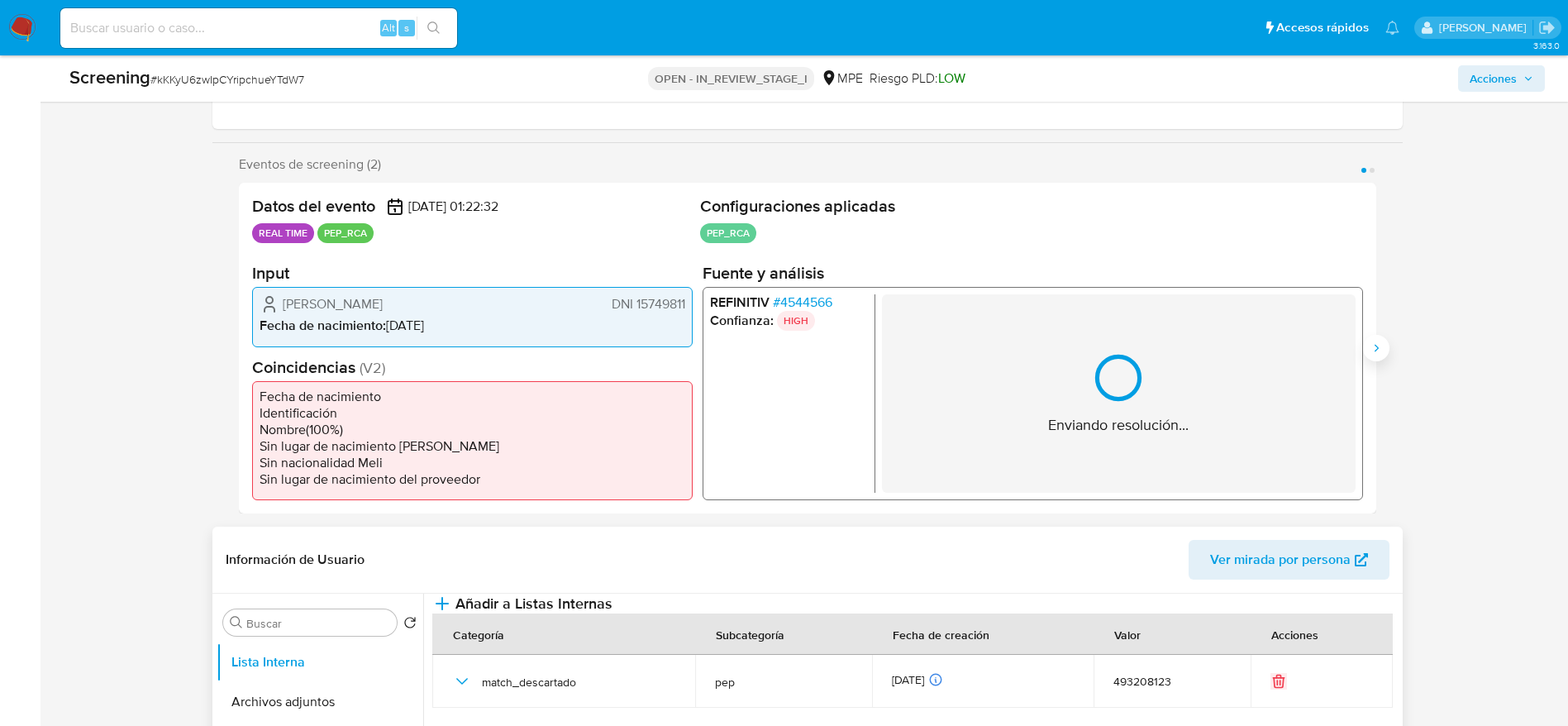
click at [1045, 355] on button "Siguiente" at bounding box center [1376, 347] width 26 height 26
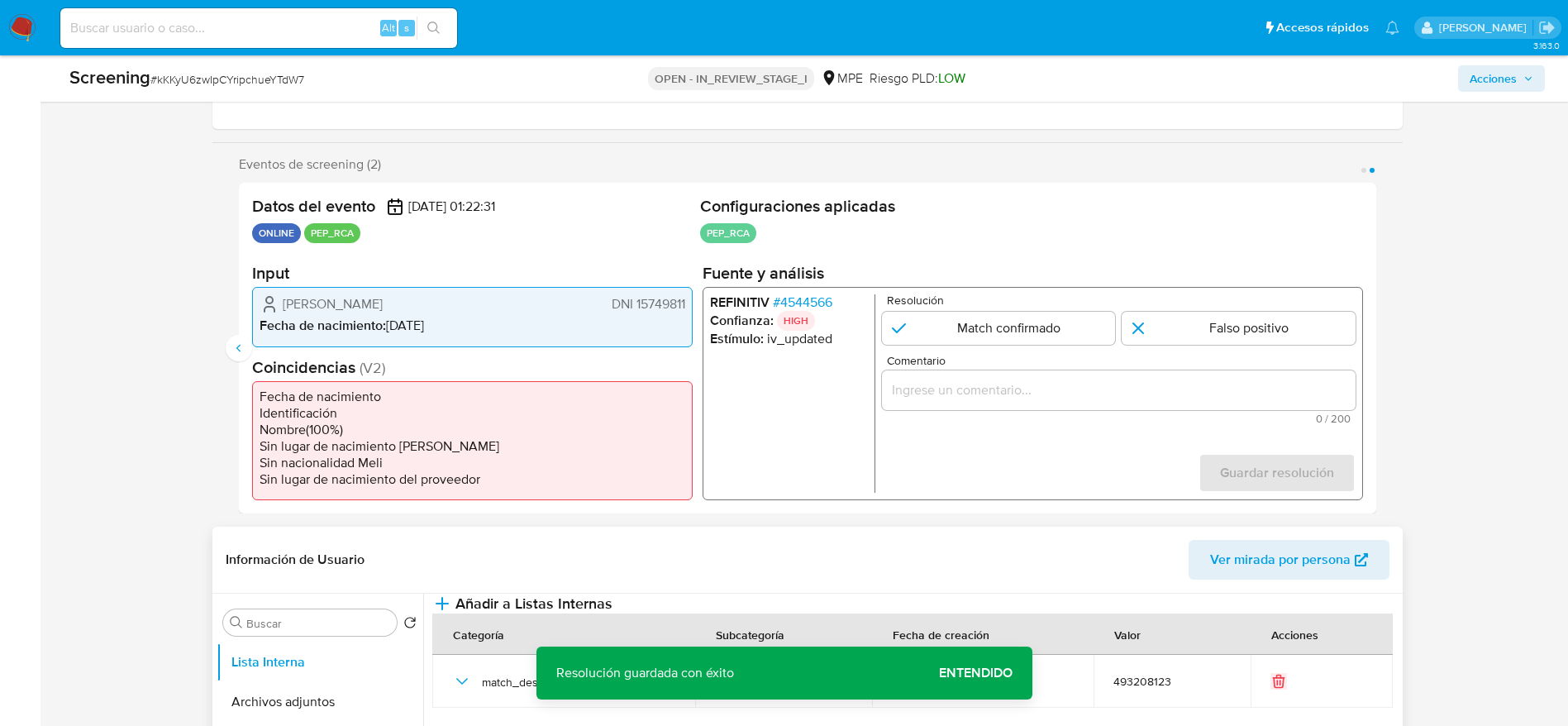
click at [1045, 301] on p "Resolución" at bounding box center [1120, 300] width 468 height 13
click at [1045, 322] on input "2 de 2" at bounding box center [1239, 328] width 234 height 33
radio input "true"
click at [1045, 365] on span "Comentario" at bounding box center [1123, 361] width 473 height 13
click at [1045, 380] on input "Comentario" at bounding box center [1118, 390] width 473 height 21
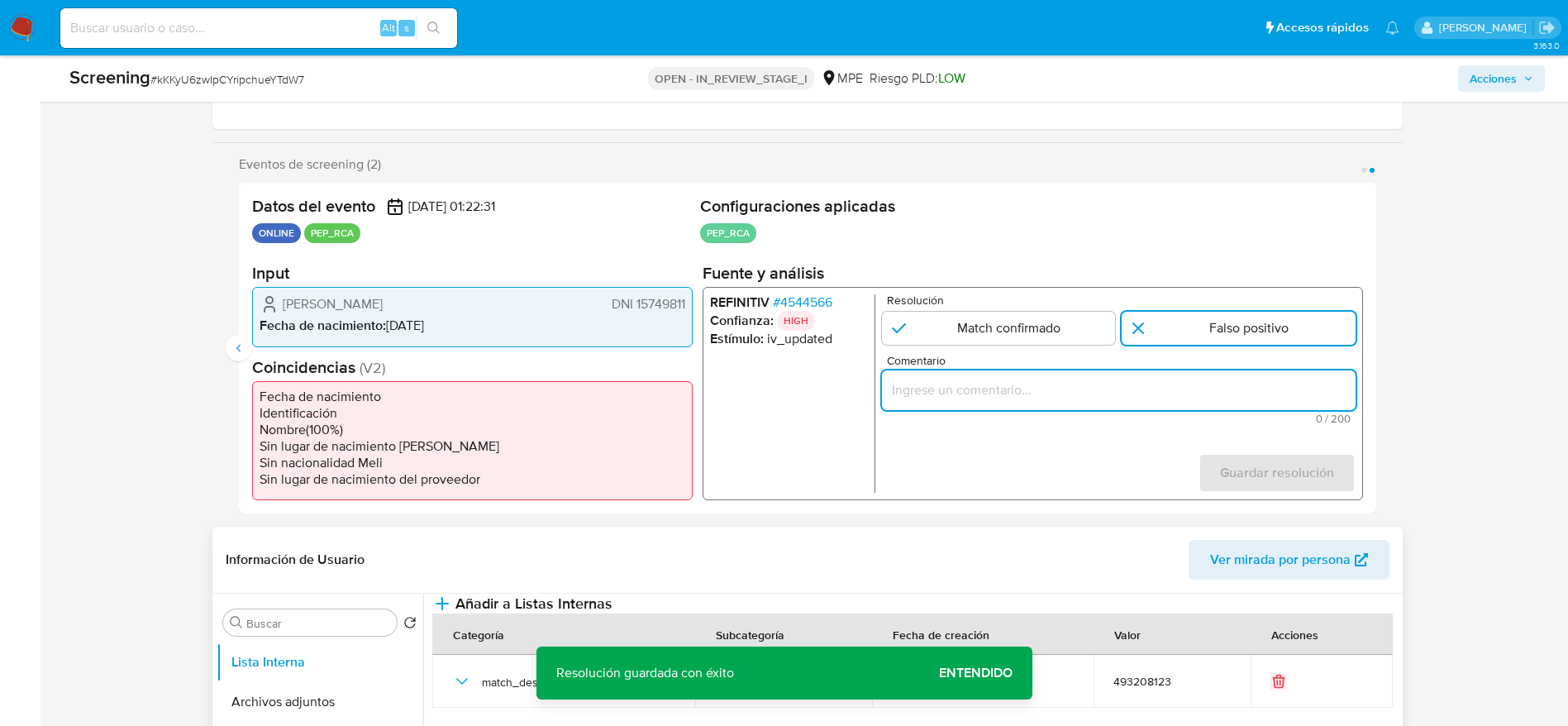
paste input "Titular de cuenta Justo Pompeyo Perea Collantes, DNI 15749811 se desempeño como…"
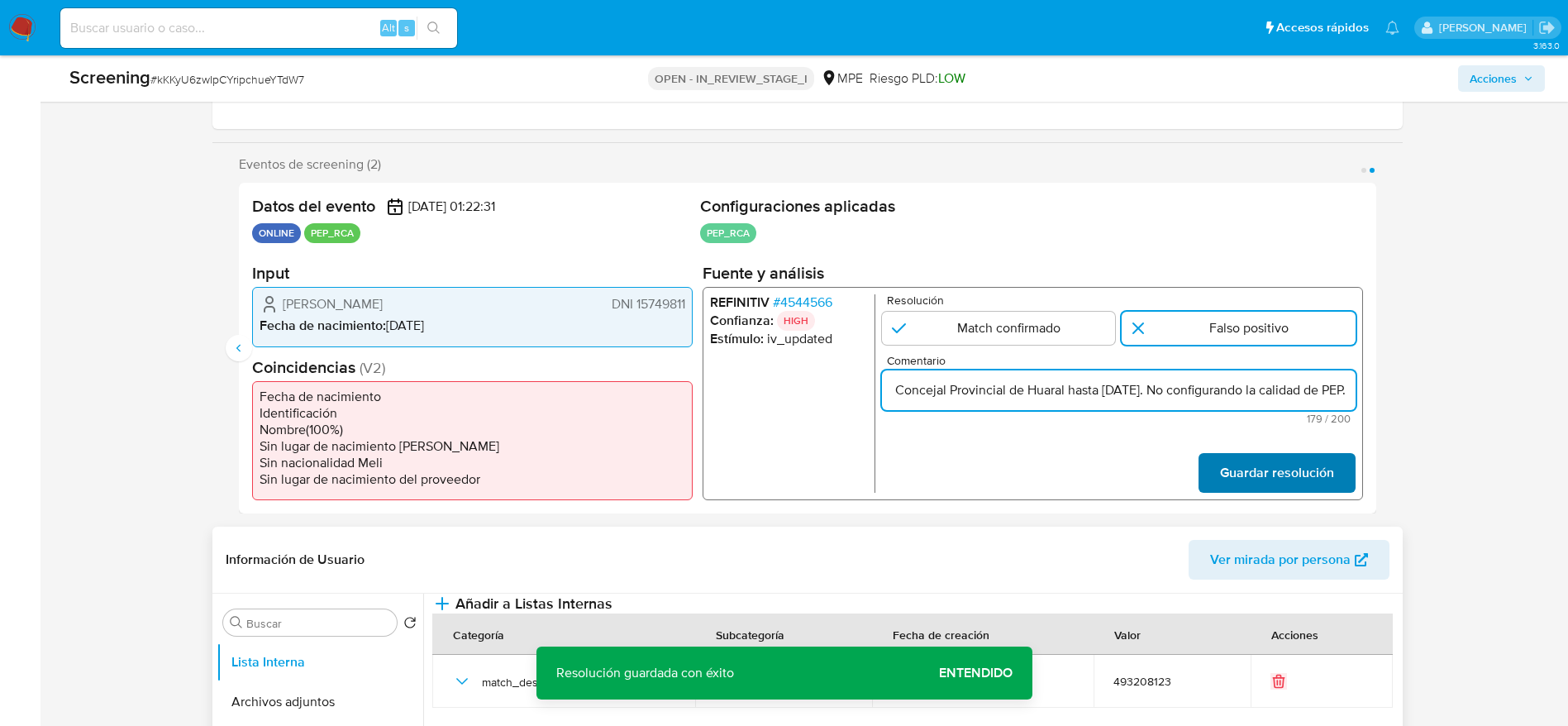
type input "Titular de cuenta Justo Pompeyo Perea Collantes, DNI 15749811 se desempeño como…"
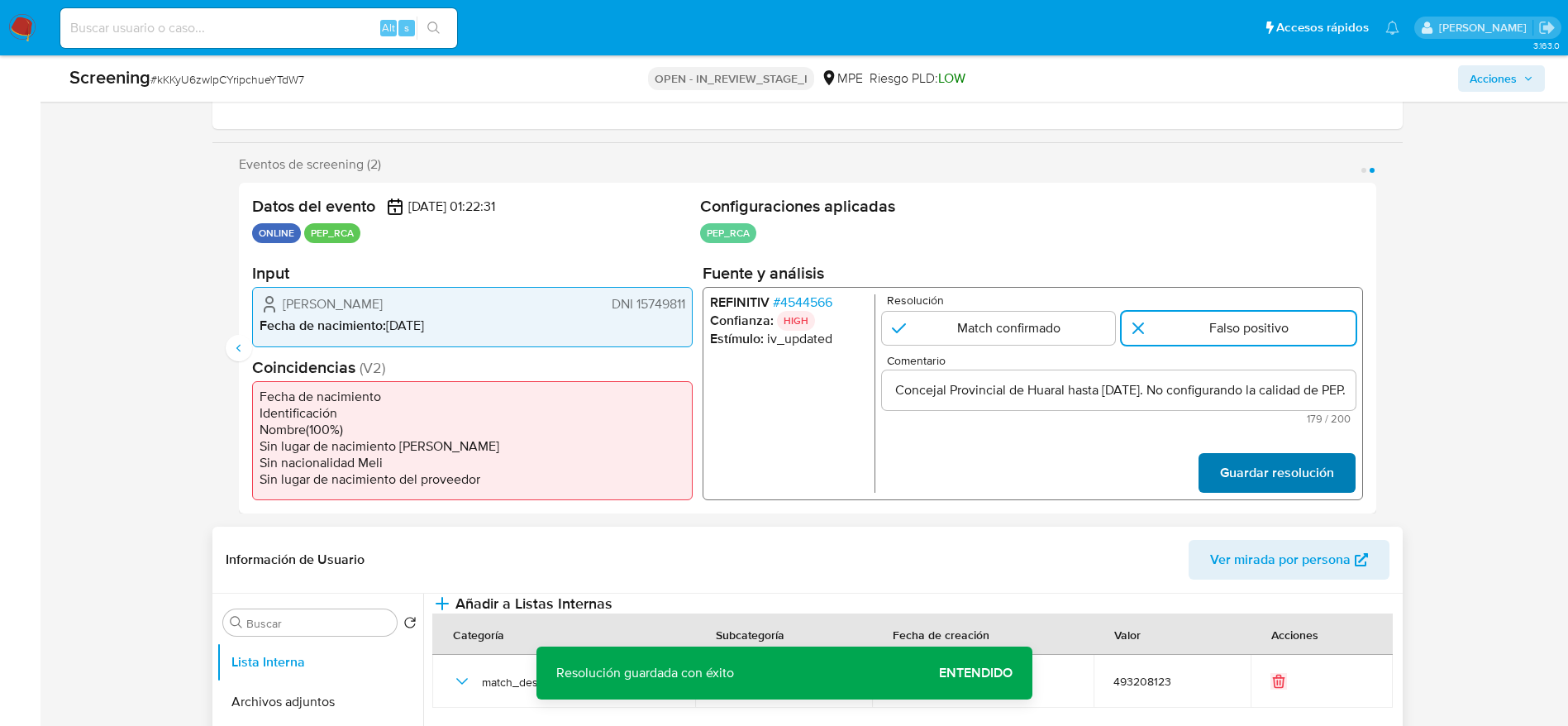
scroll to position [0, 0]
click at [1045, 456] on span "Guardar resolución" at bounding box center [1276, 473] width 114 height 37
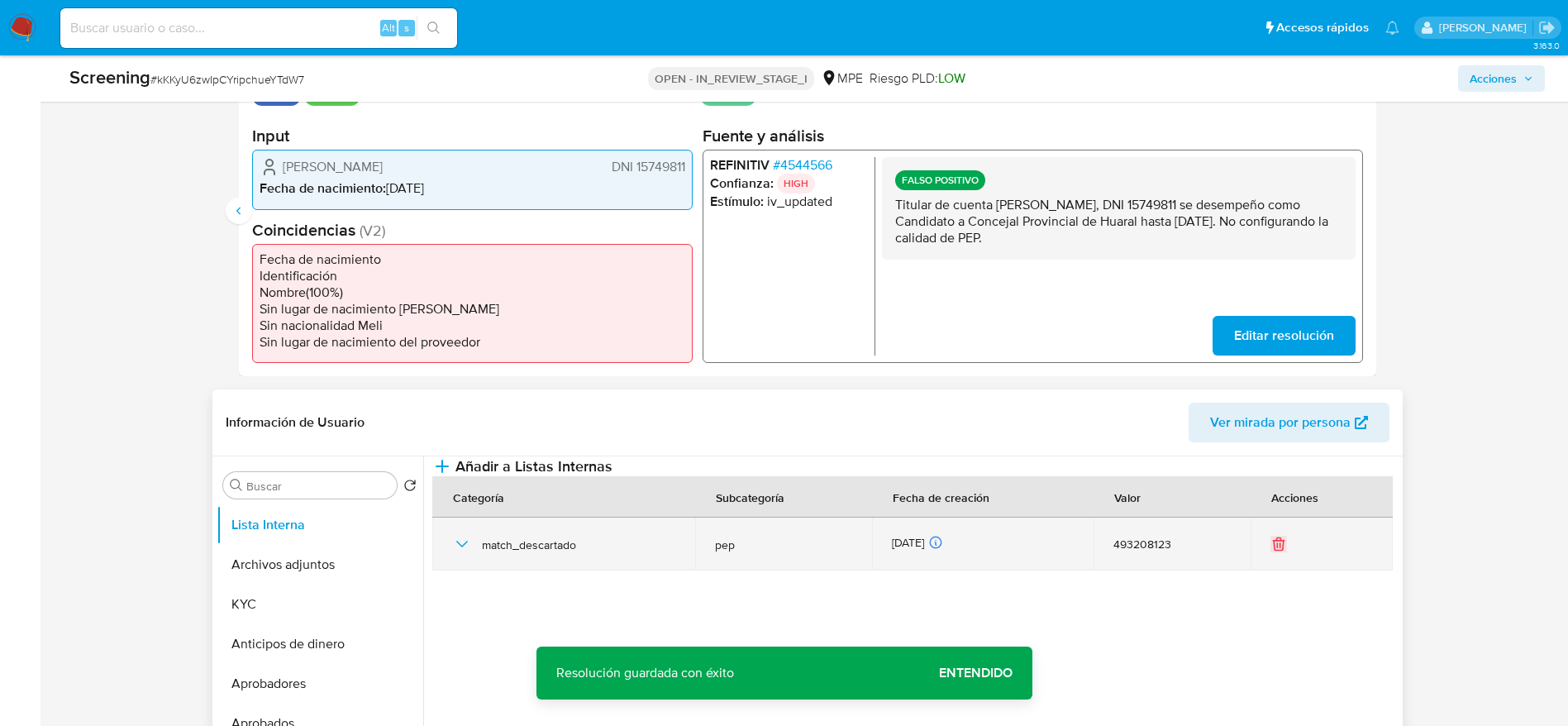
scroll to position [496, 0]
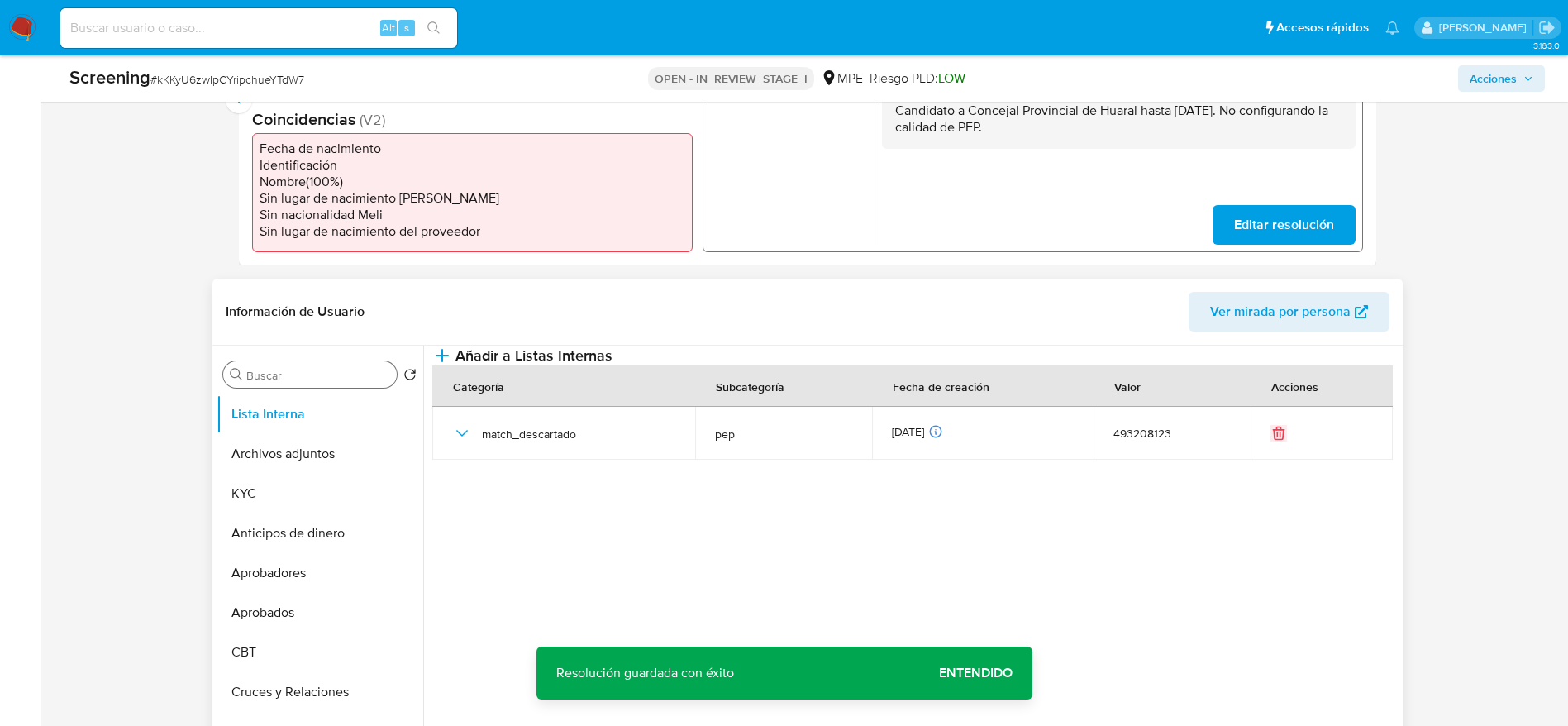
click at [329, 366] on div "Buscar" at bounding box center [310, 374] width 173 height 26
click at [329, 382] on input "Buscar" at bounding box center [318, 375] width 144 height 15
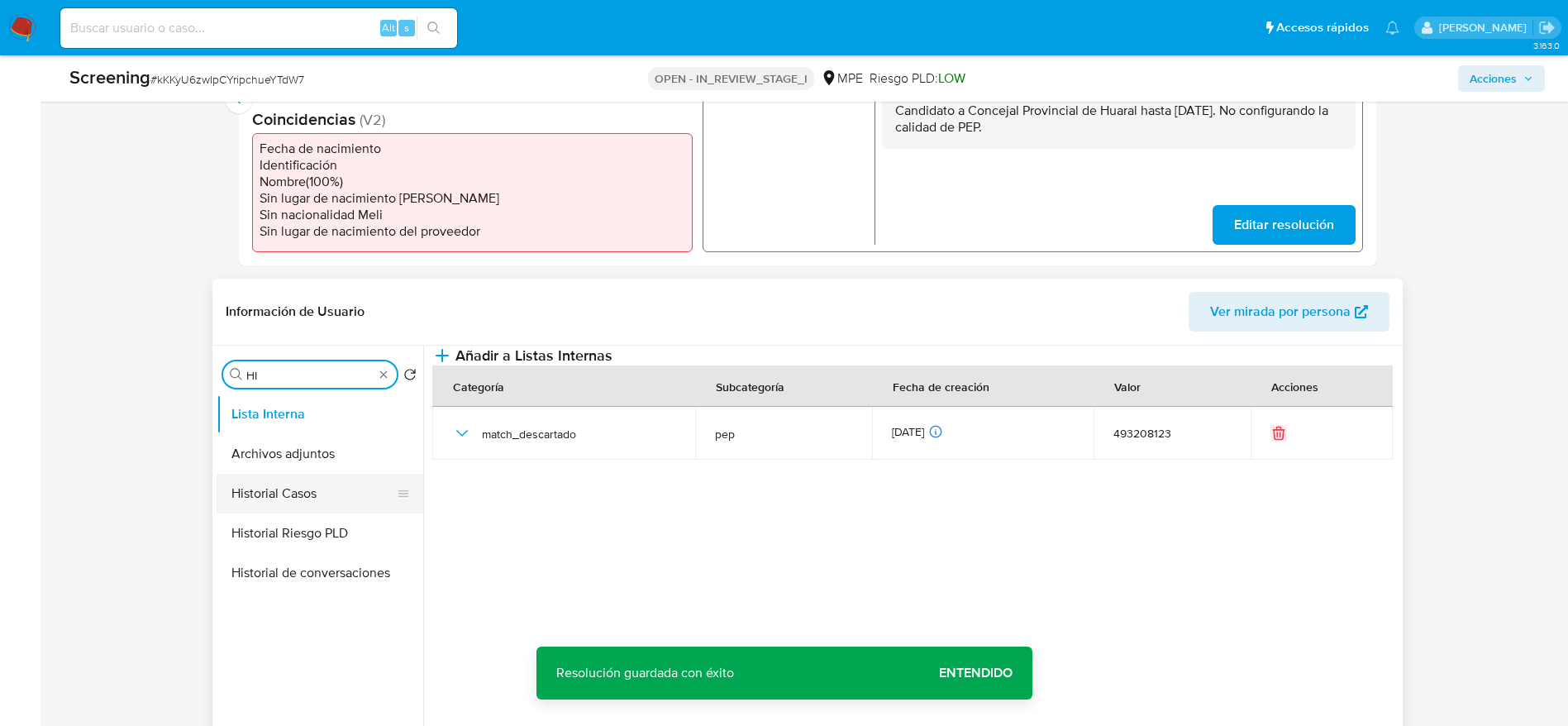
type input "HI"
click at [329, 483] on button "Historial Casos" at bounding box center [313, 493] width 194 height 40
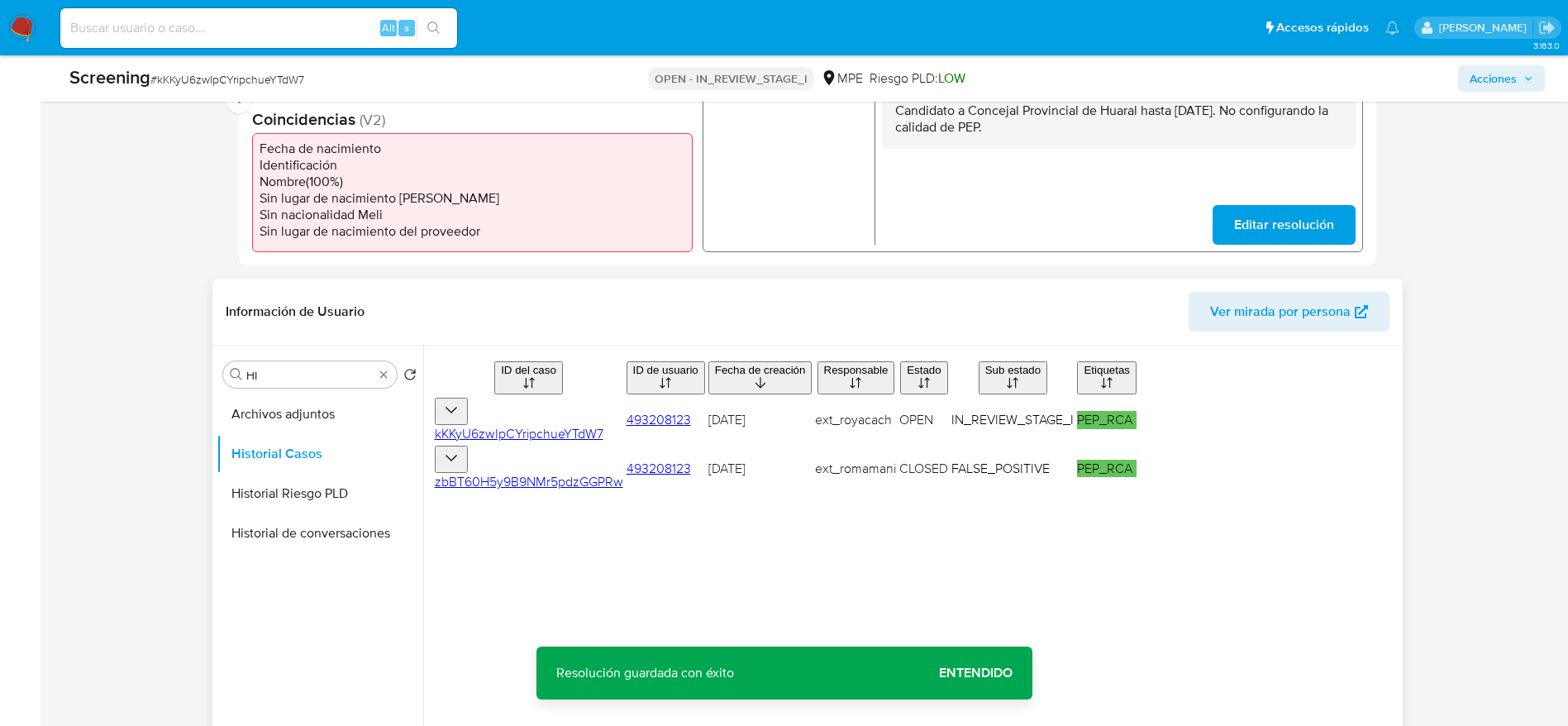
click at [448, 483] on td "zbBT60H5y9B9NMr5pdzGGPRw" at bounding box center [547, 494] width 229 height 53
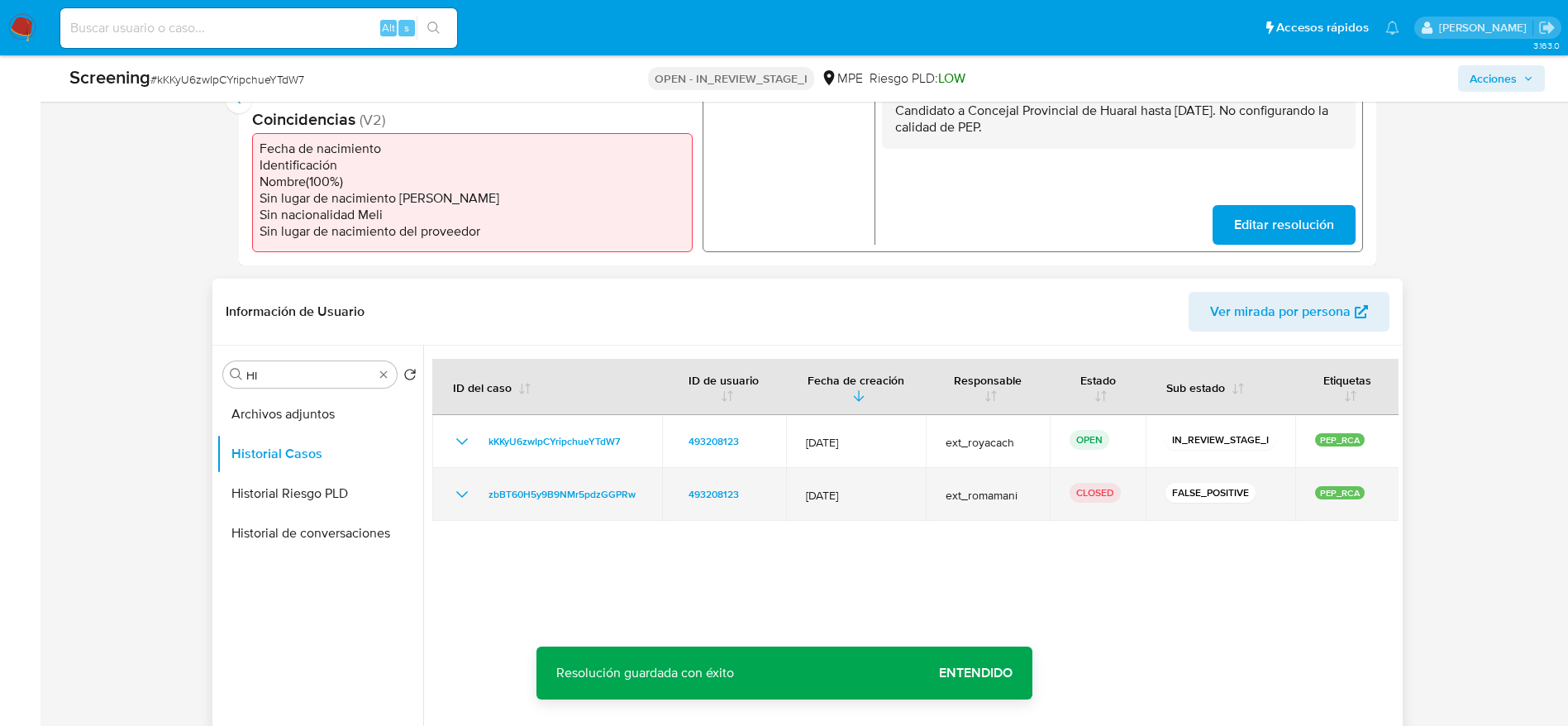
click at [462, 483] on icon "Mostrar/Ocultar" at bounding box center [462, 494] width 20 height 20
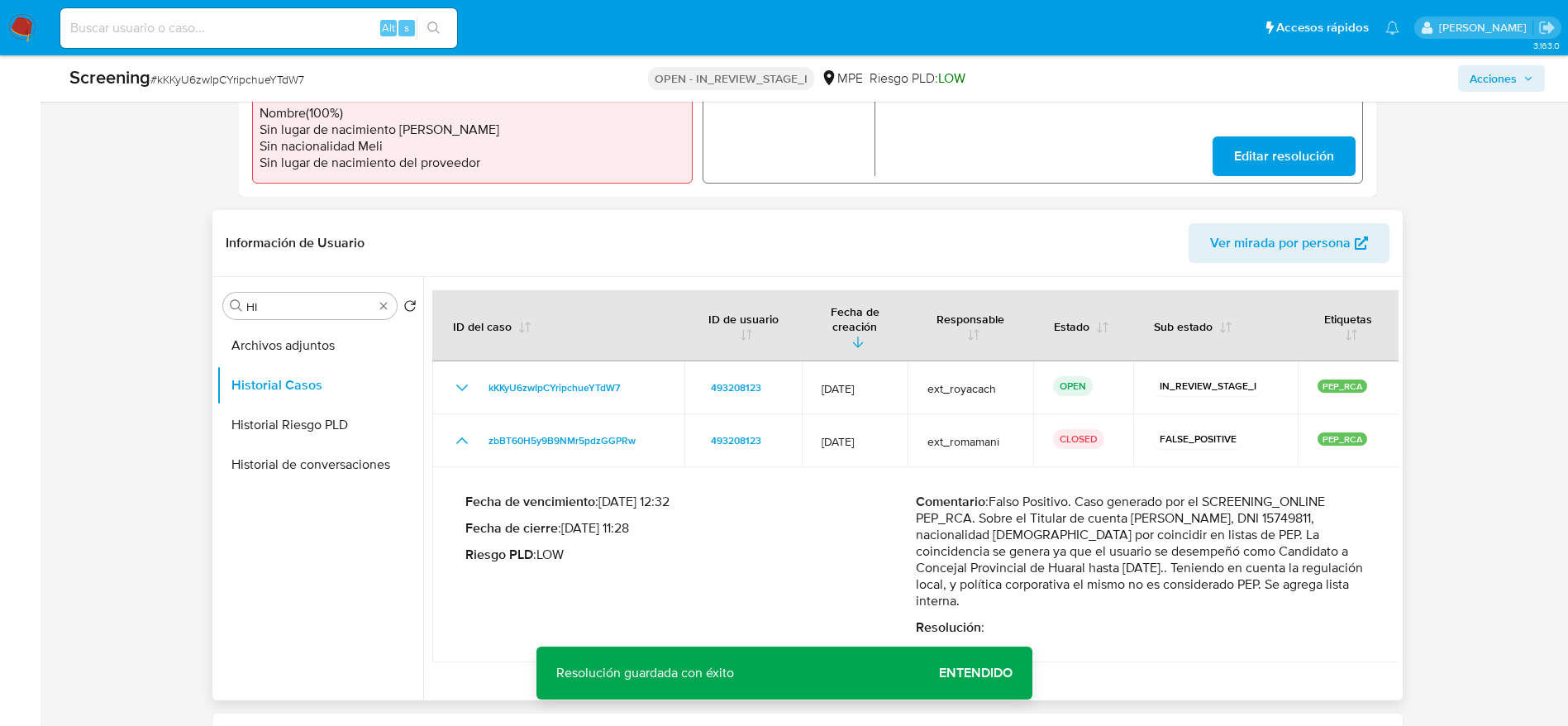
scroll to position [620, 0]
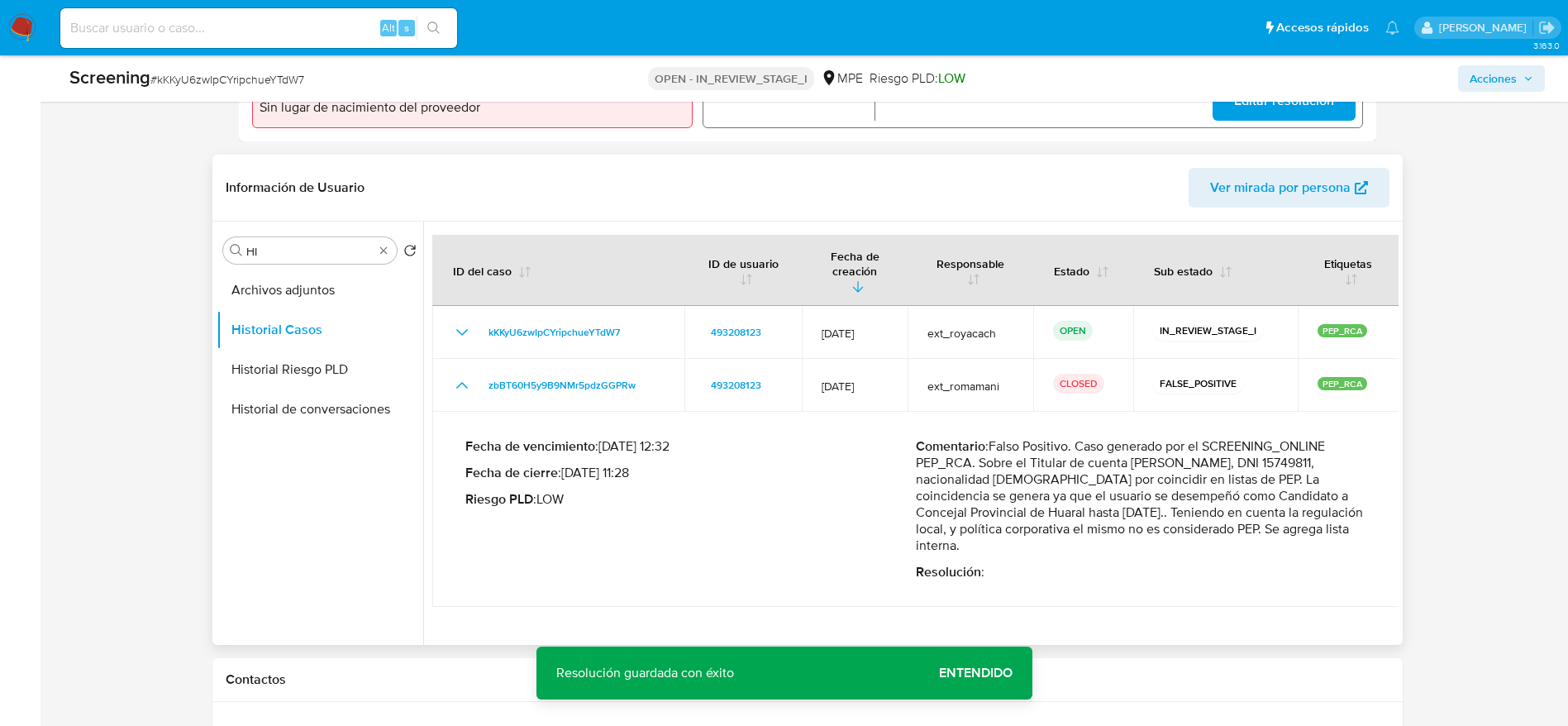
click at [1045, 483] on p "Comentario : Falso Positivo. Caso generado por el SCREENING_ONLINE PEP_RCA. Sob…" at bounding box center [1141, 496] width 450 height 116
drag, startPoint x: 991, startPoint y: 435, endPoint x: 1102, endPoint y: 532, distance: 147.4
click at [1045, 483] on p "Comentario : Falso Positivo. Caso generado por el SCREENING_ONLINE PEP_RCA. Sob…" at bounding box center [1141, 496] width 450 height 116
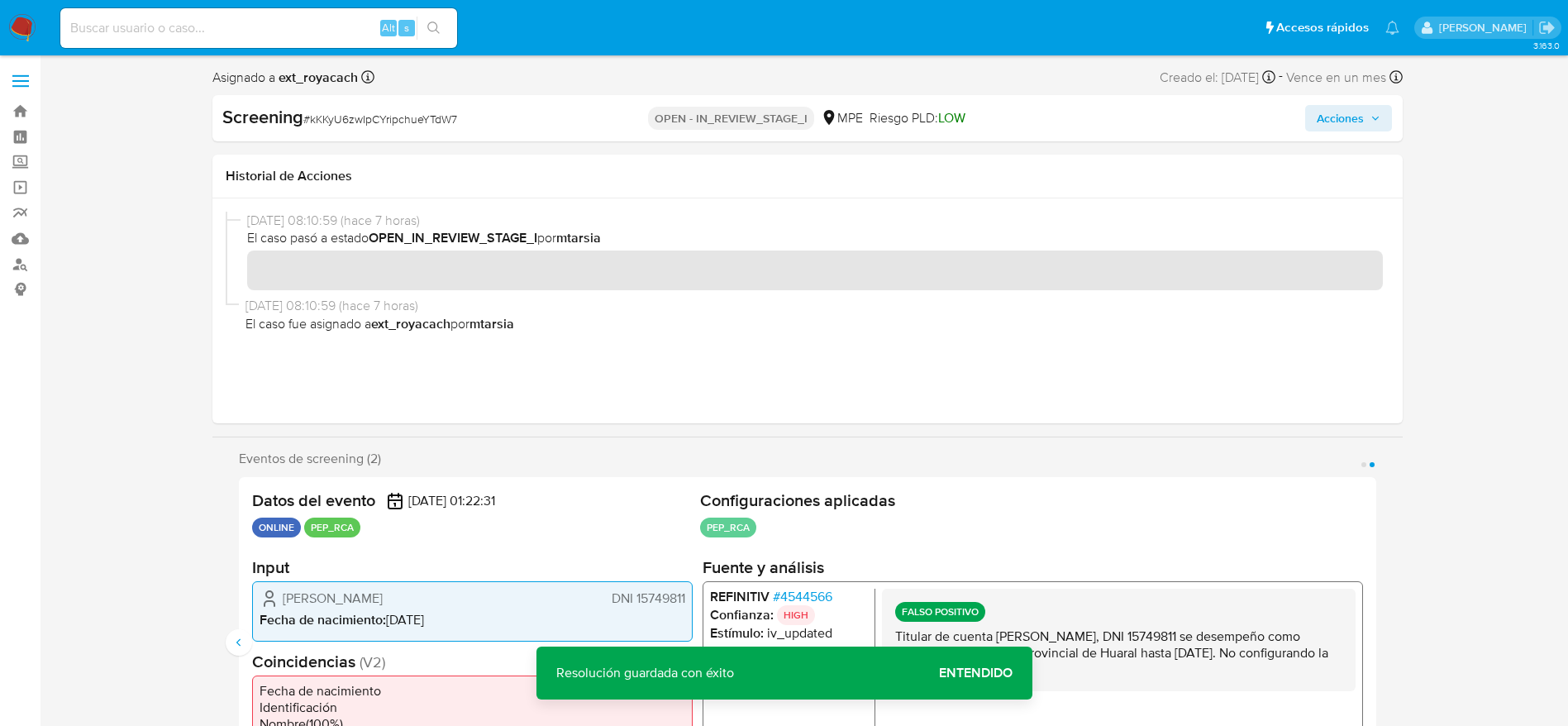
click at [1045, 129] on span "Acciones" at bounding box center [1339, 118] width 47 height 26
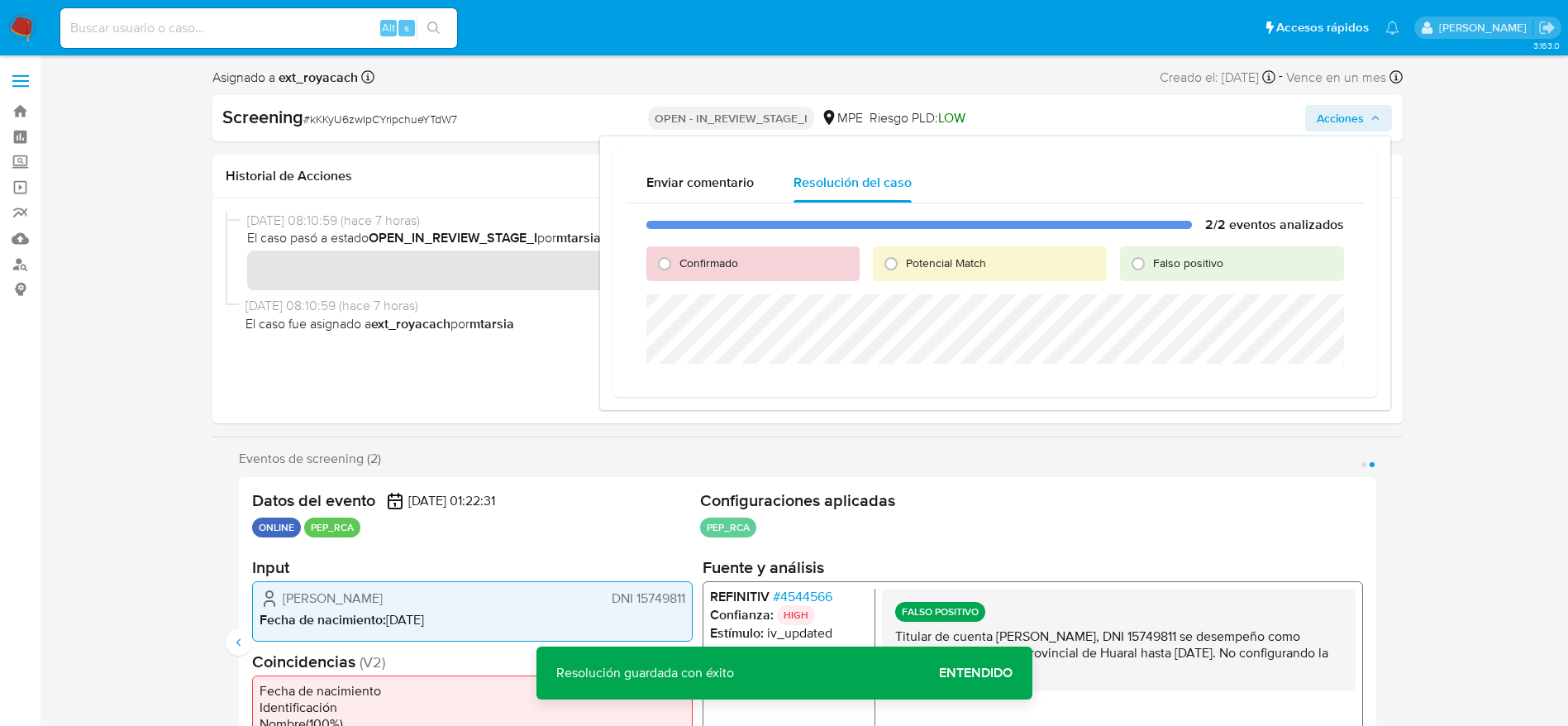
click at [1045, 272] on div "Falso positivo" at bounding box center [1232, 264] width 224 height 35
click at [1045, 268] on span "Falso positivo" at bounding box center [1188, 262] width 70 height 16
click at [1045, 268] on input "Falso positivo" at bounding box center [1138, 264] width 26 height 26
radio input "true"
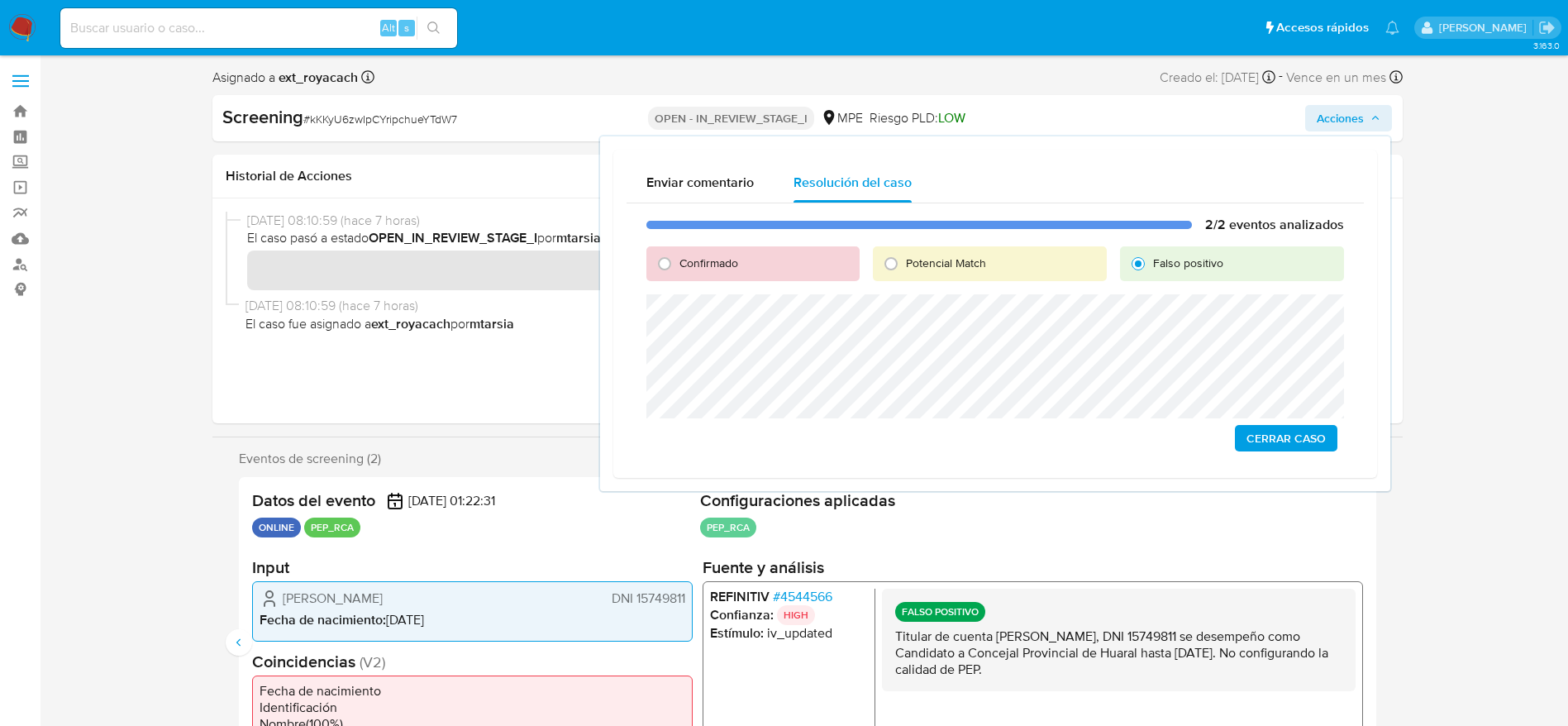
click at [1045, 437] on span "Cerrar Caso" at bounding box center [1286, 438] width 79 height 23
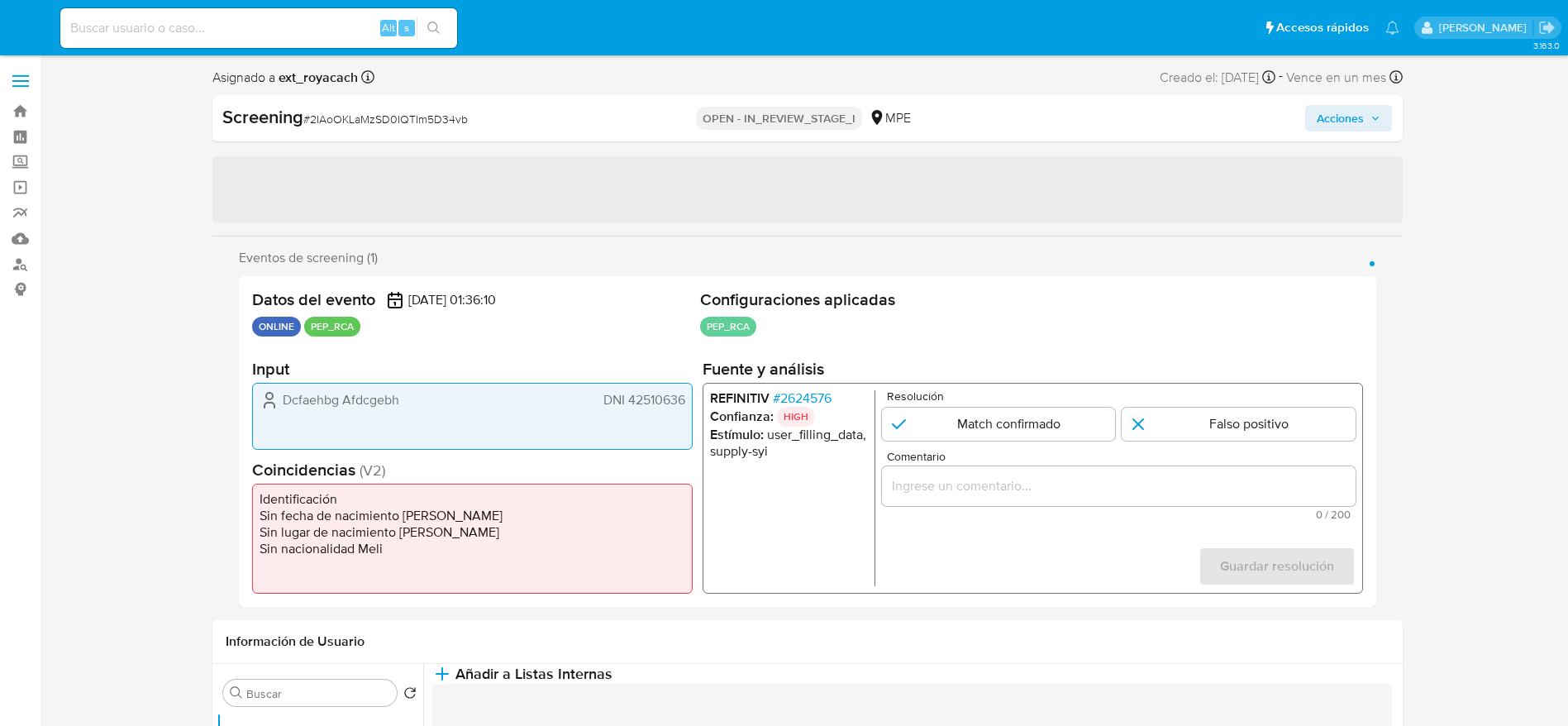
select select "10"
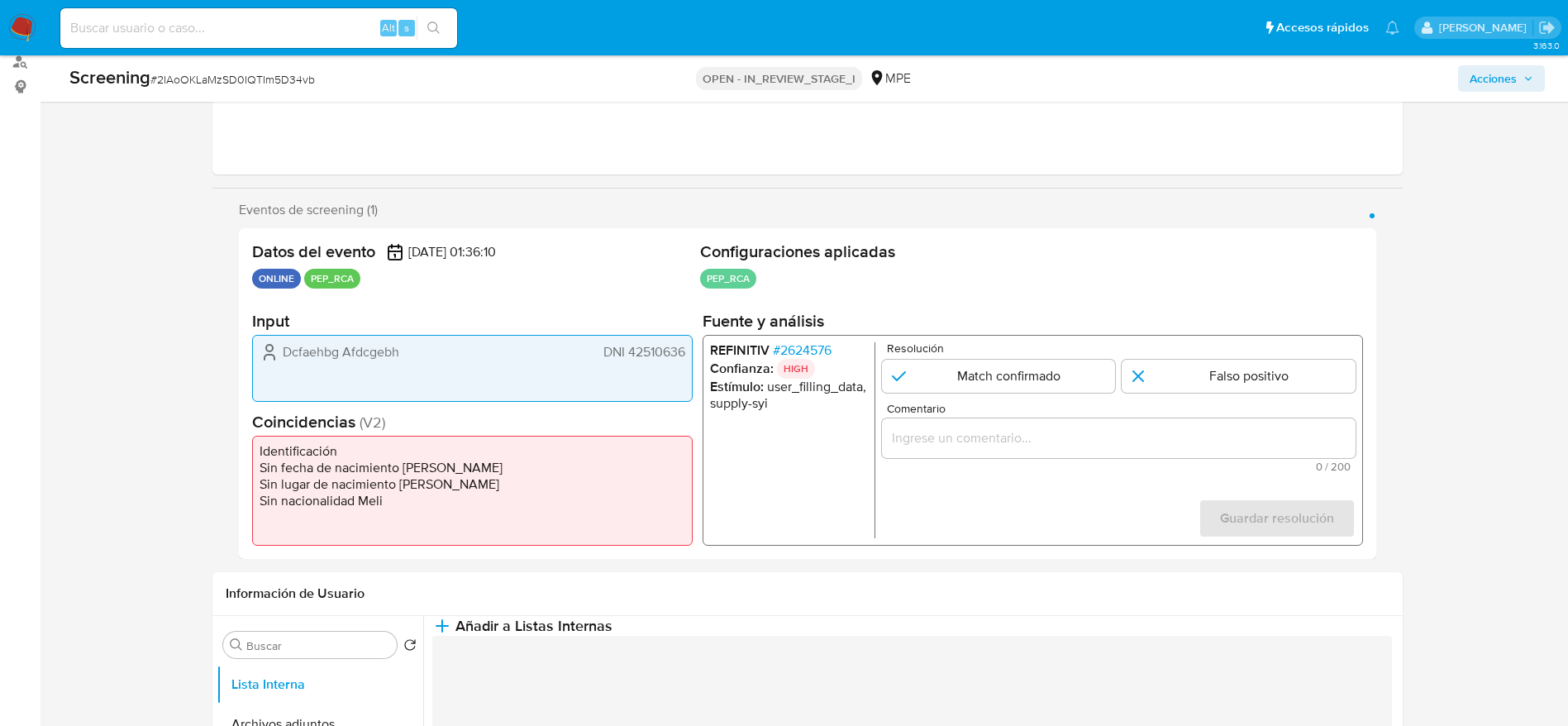
scroll to position [248, 0]
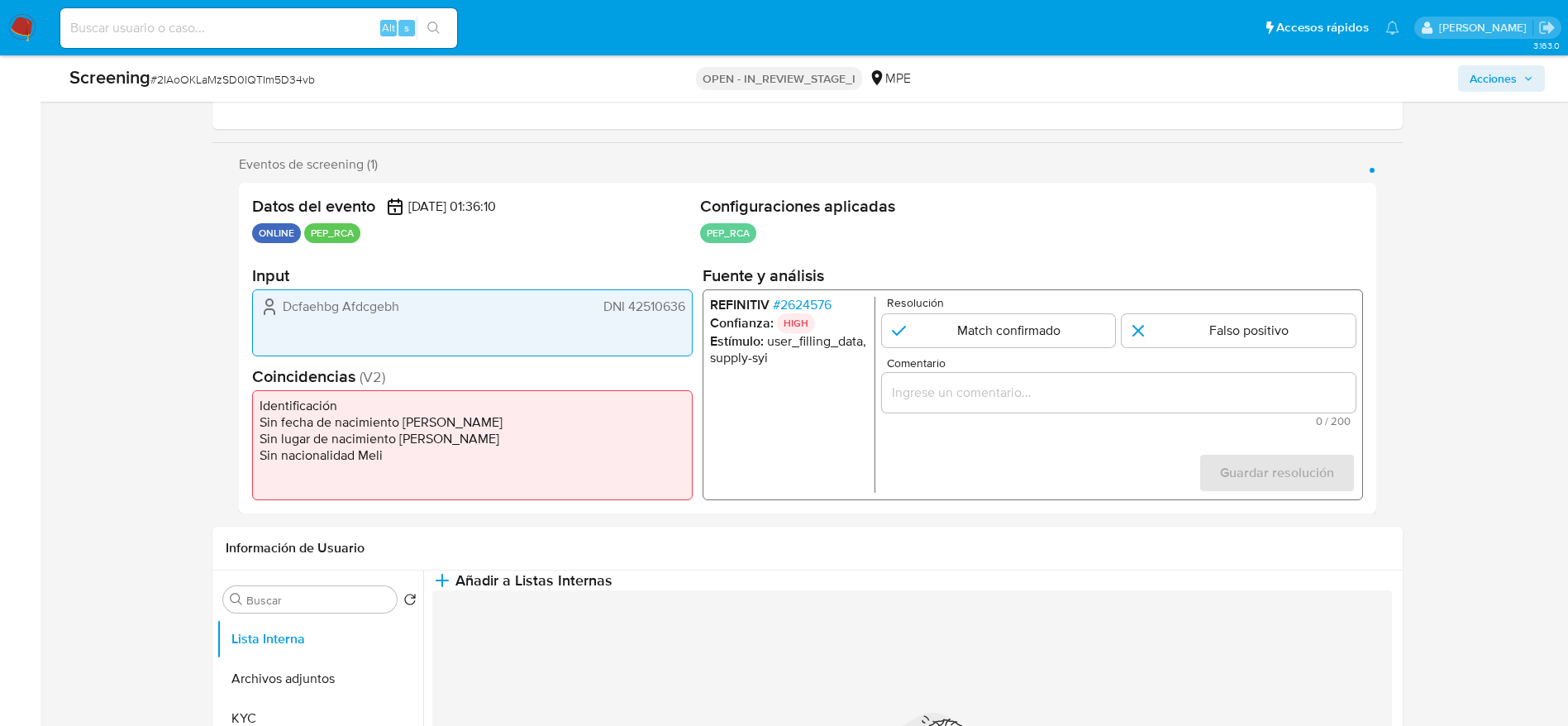
click at [828, 297] on span "# 2624576" at bounding box center [801, 305] width 59 height 16
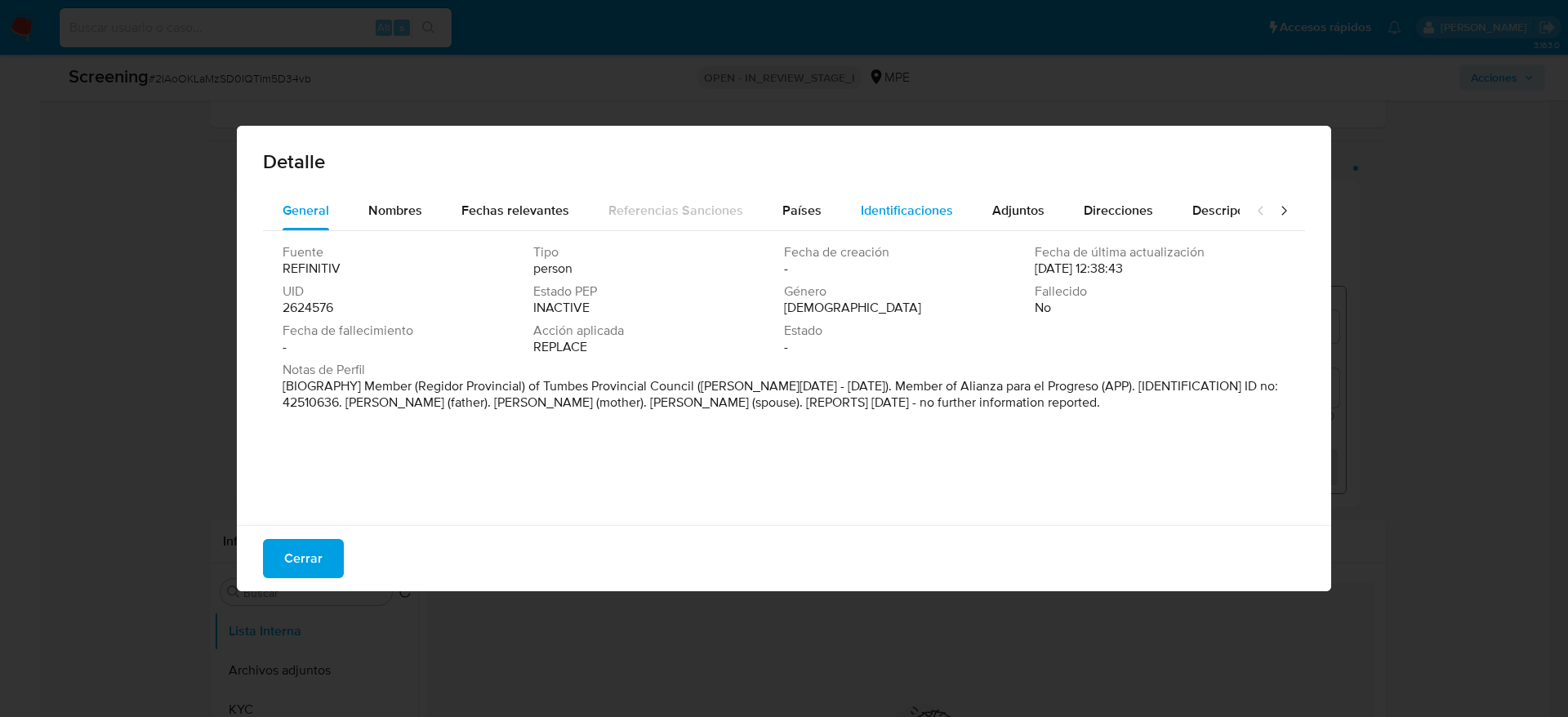
click at [863, 196] on div "Identificaciones" at bounding box center [906, 211] width 92 height 40
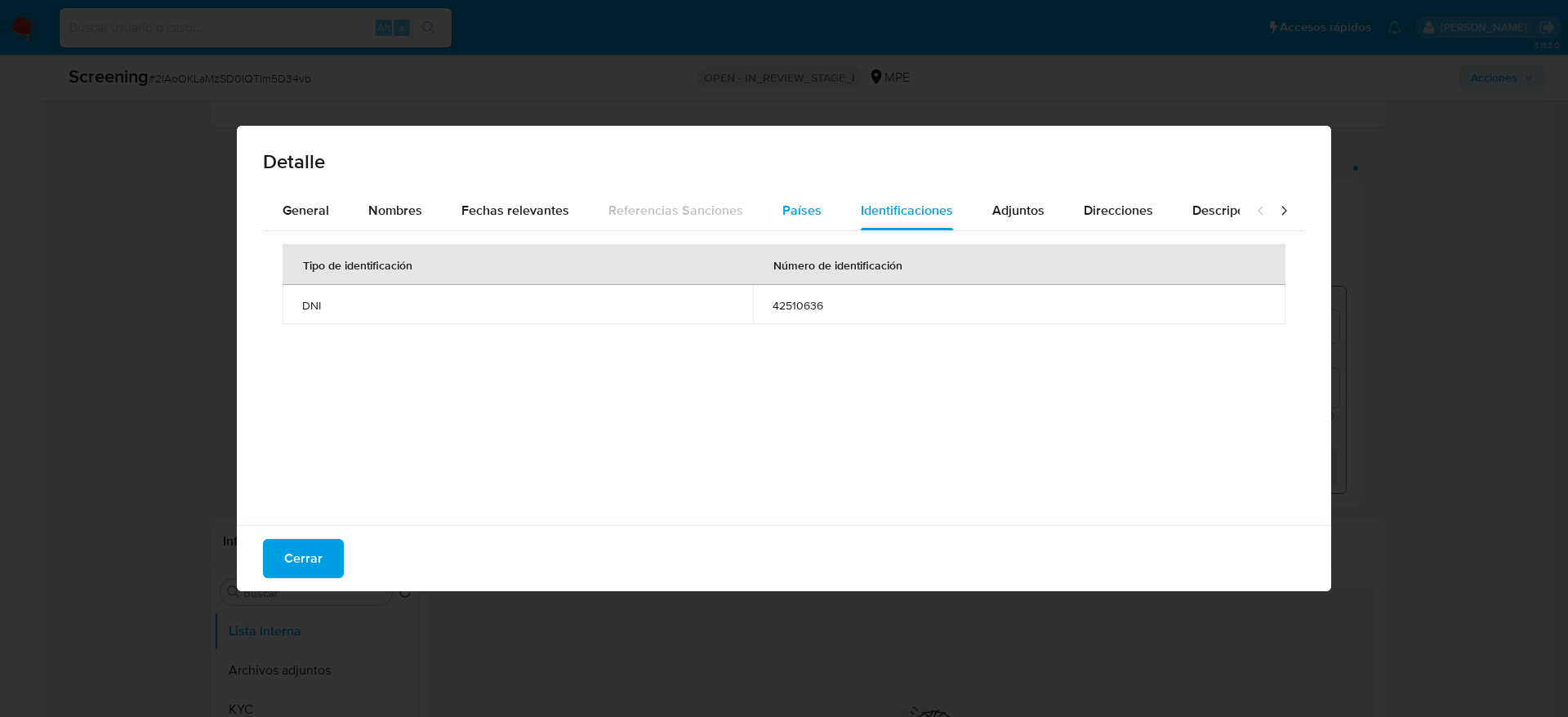
click at [797, 203] on span "Países" at bounding box center [802, 210] width 40 height 19
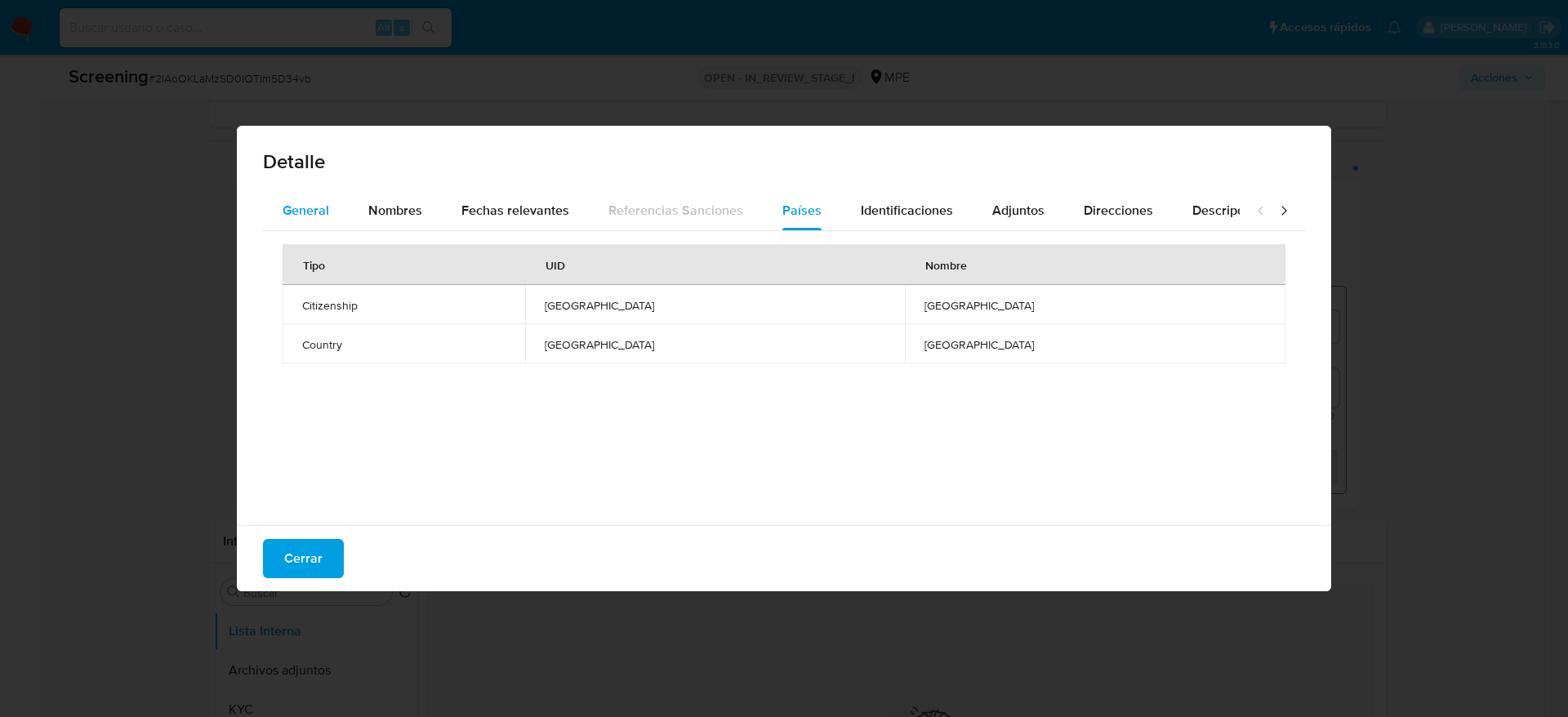
click at [296, 221] on div "General" at bounding box center [305, 211] width 46 height 40
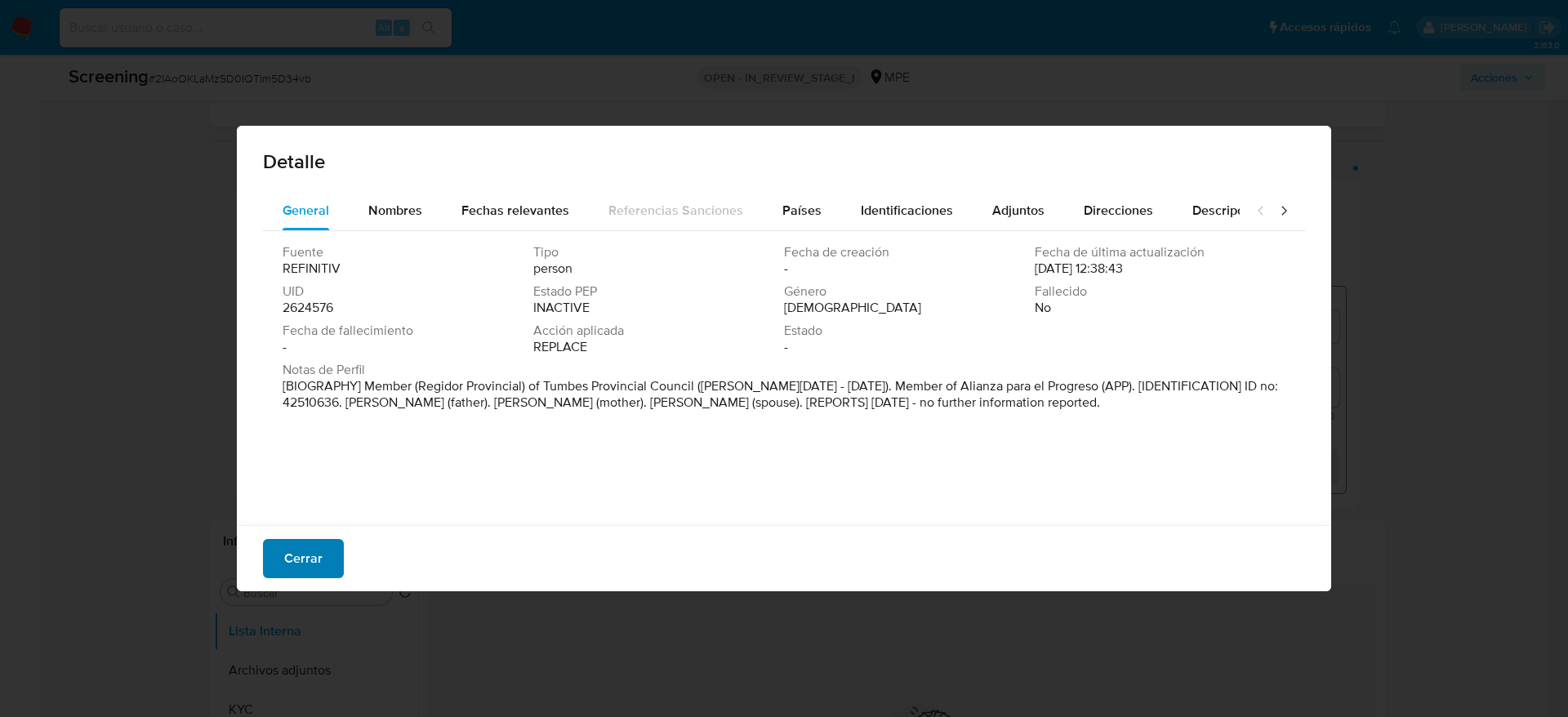
click at [303, 560] on span "Cerrar" at bounding box center [303, 558] width 39 height 36
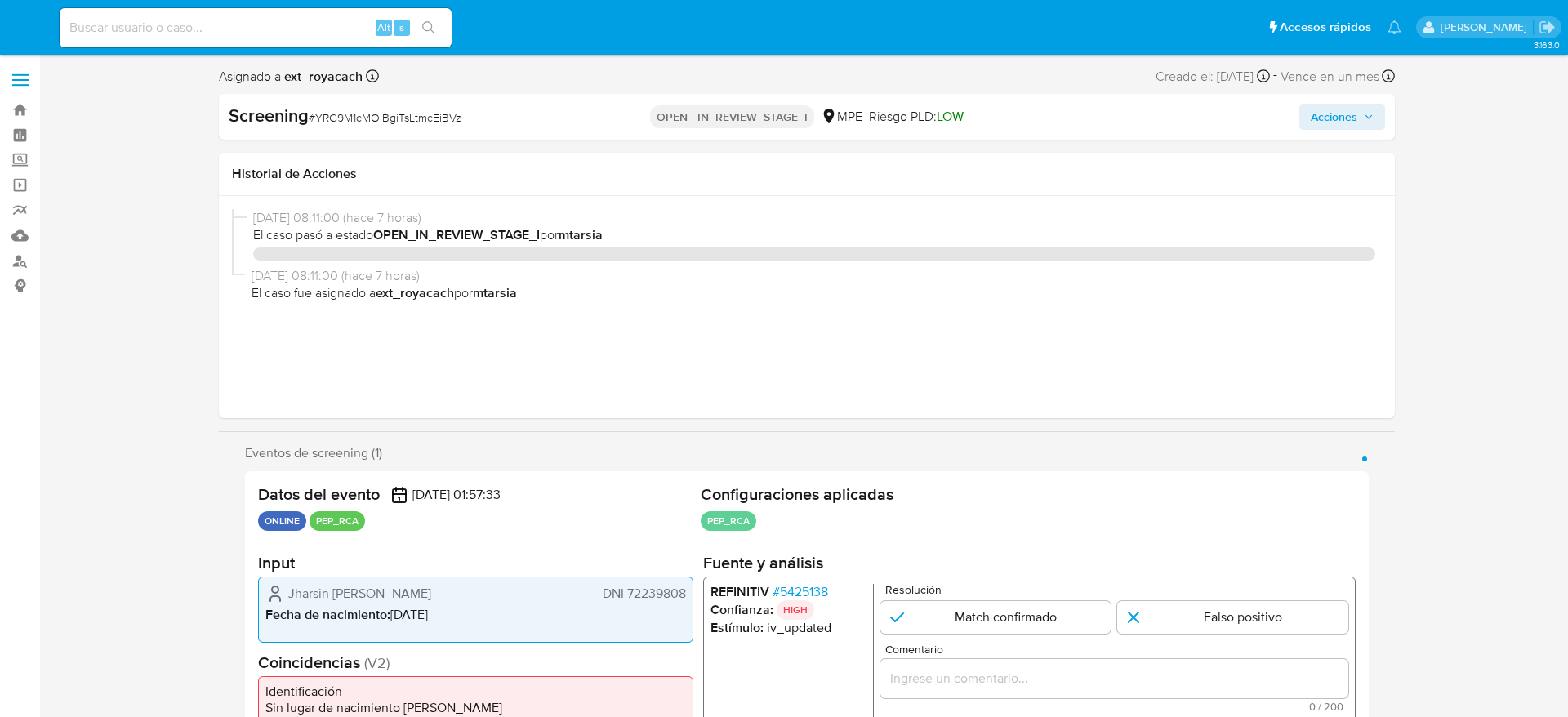
select select "10"
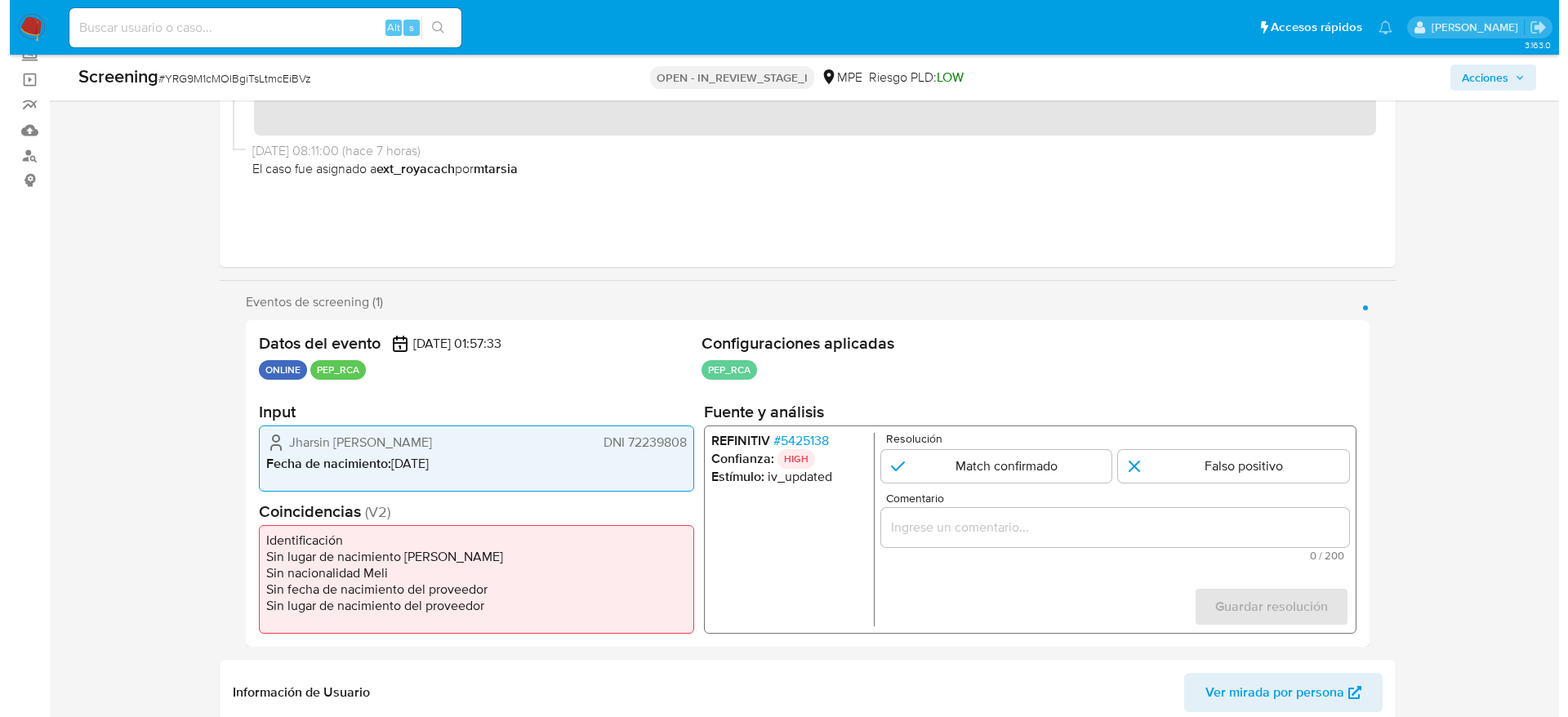
scroll to position [122, 0]
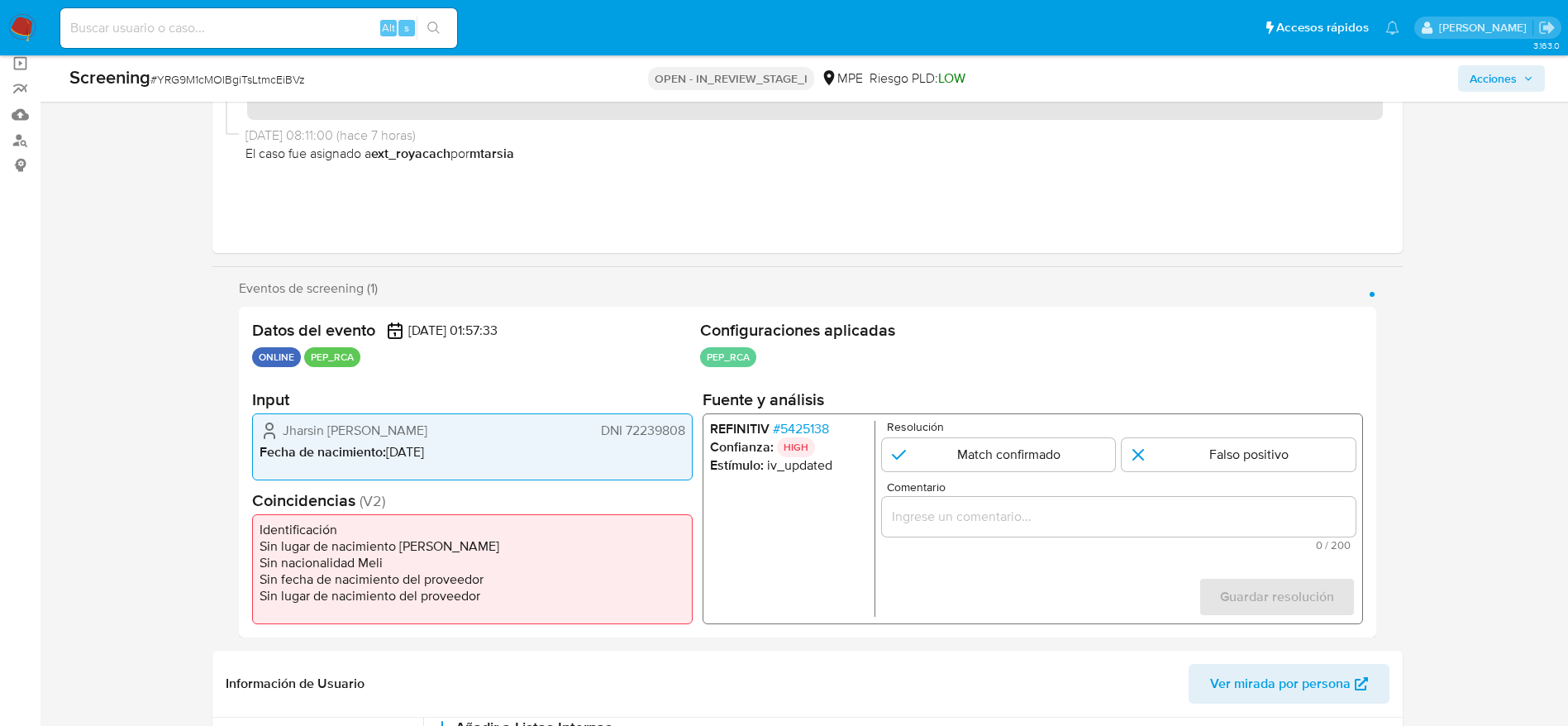
click at [798, 414] on div "REFINITIV # 5425138 Confianza: HIGH Estímulo : iv_updated Resolución Match conf…" at bounding box center [1032, 518] width 660 height 211
click at [798, 423] on span "# 5425138" at bounding box center [800, 428] width 56 height 16
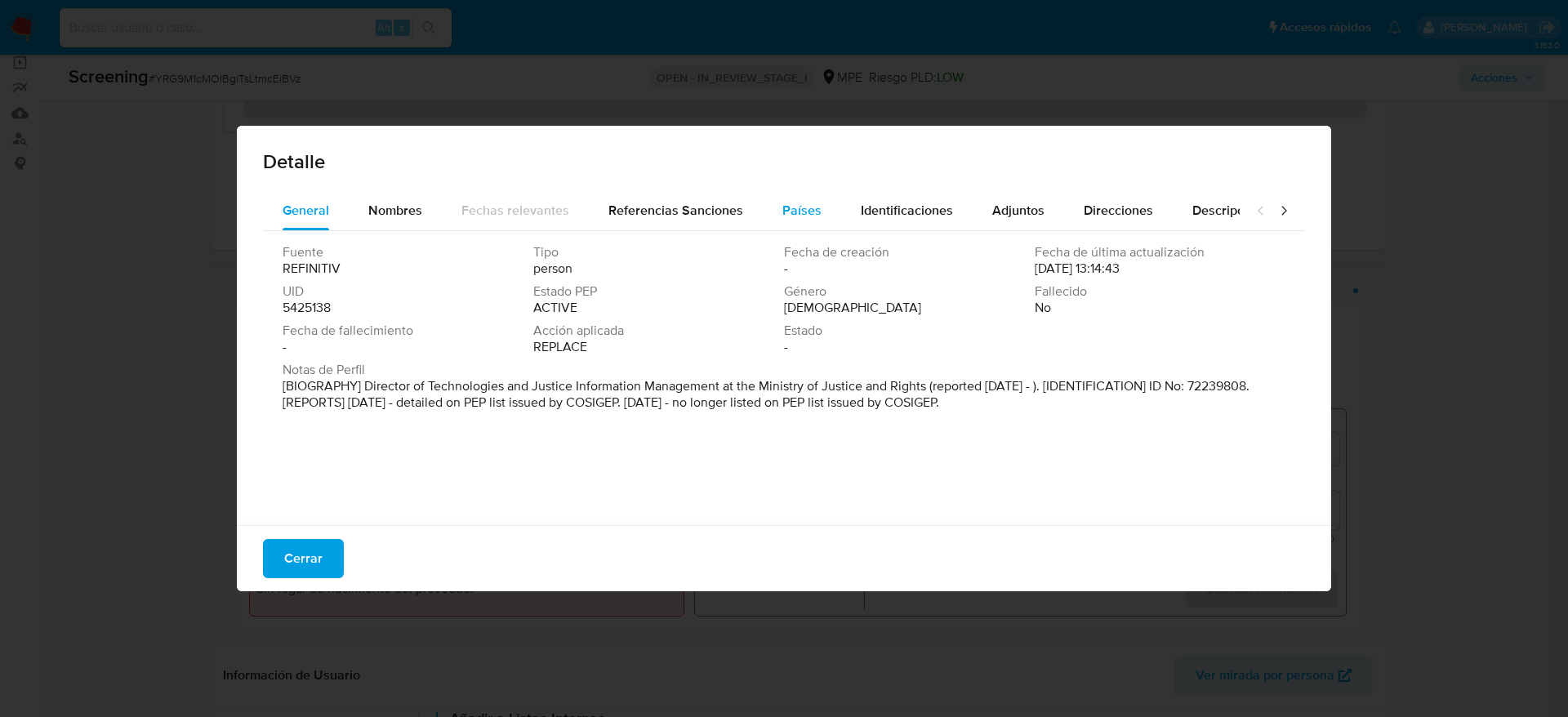
click at [797, 206] on span "Países" at bounding box center [802, 210] width 40 height 19
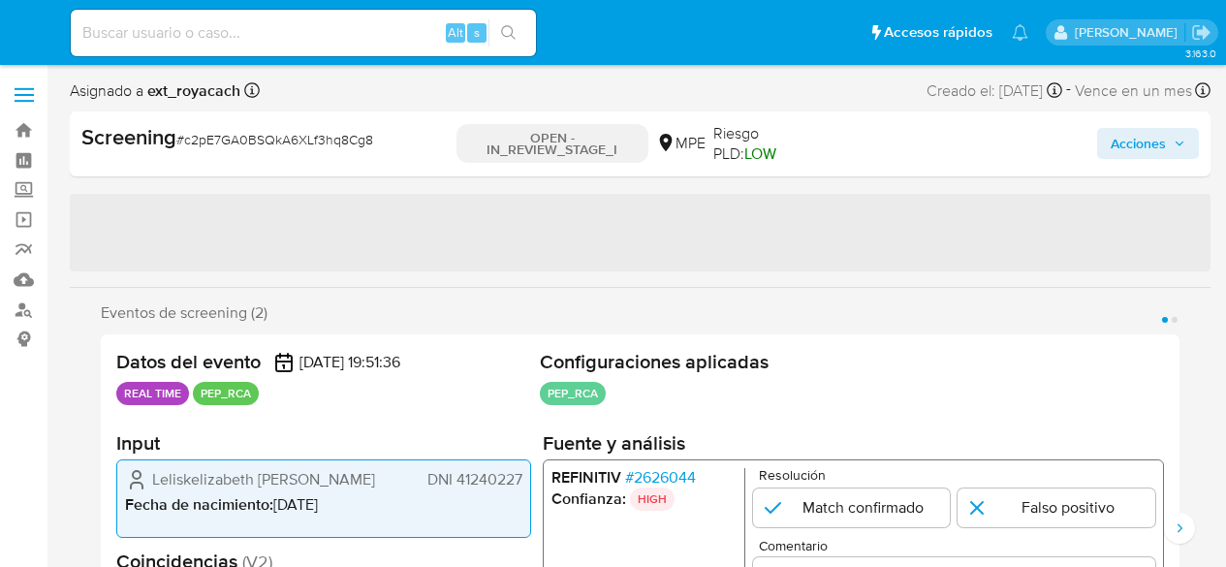
select select "10"
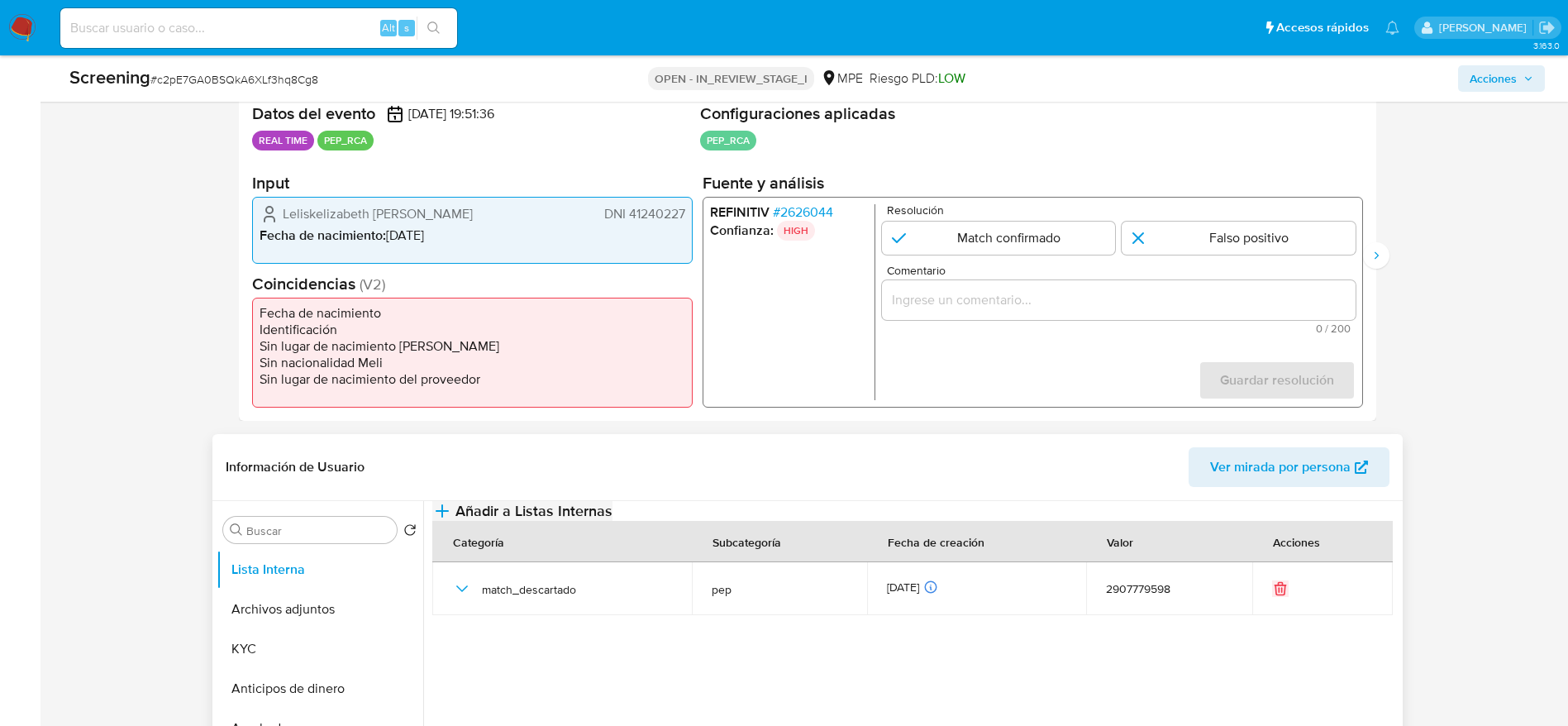
scroll to position [372, 0]
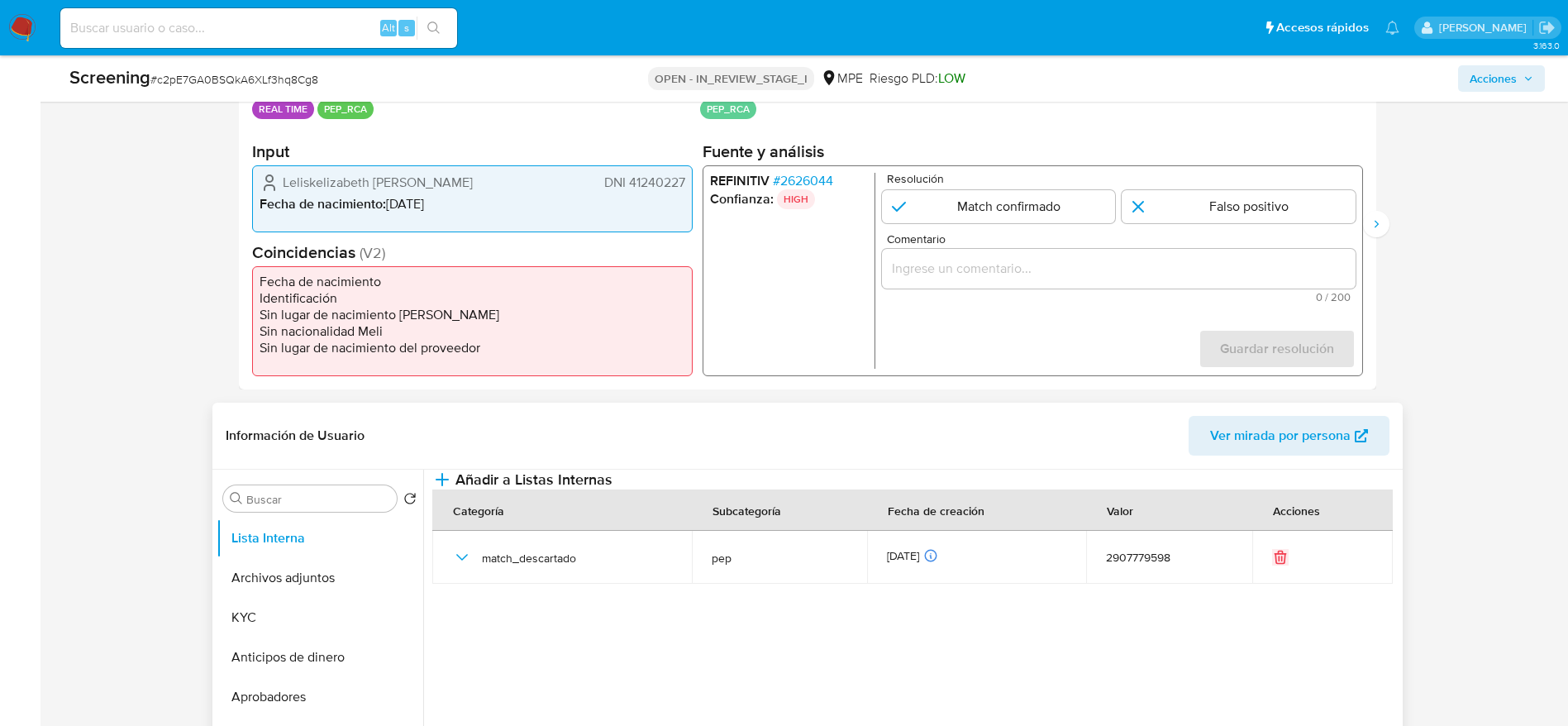
drag, startPoint x: 458, startPoint y: 591, endPoint x: 529, endPoint y: 537, distance: 89.2
click at [459, 483] on icon "button" at bounding box center [462, 557] width 12 height 7
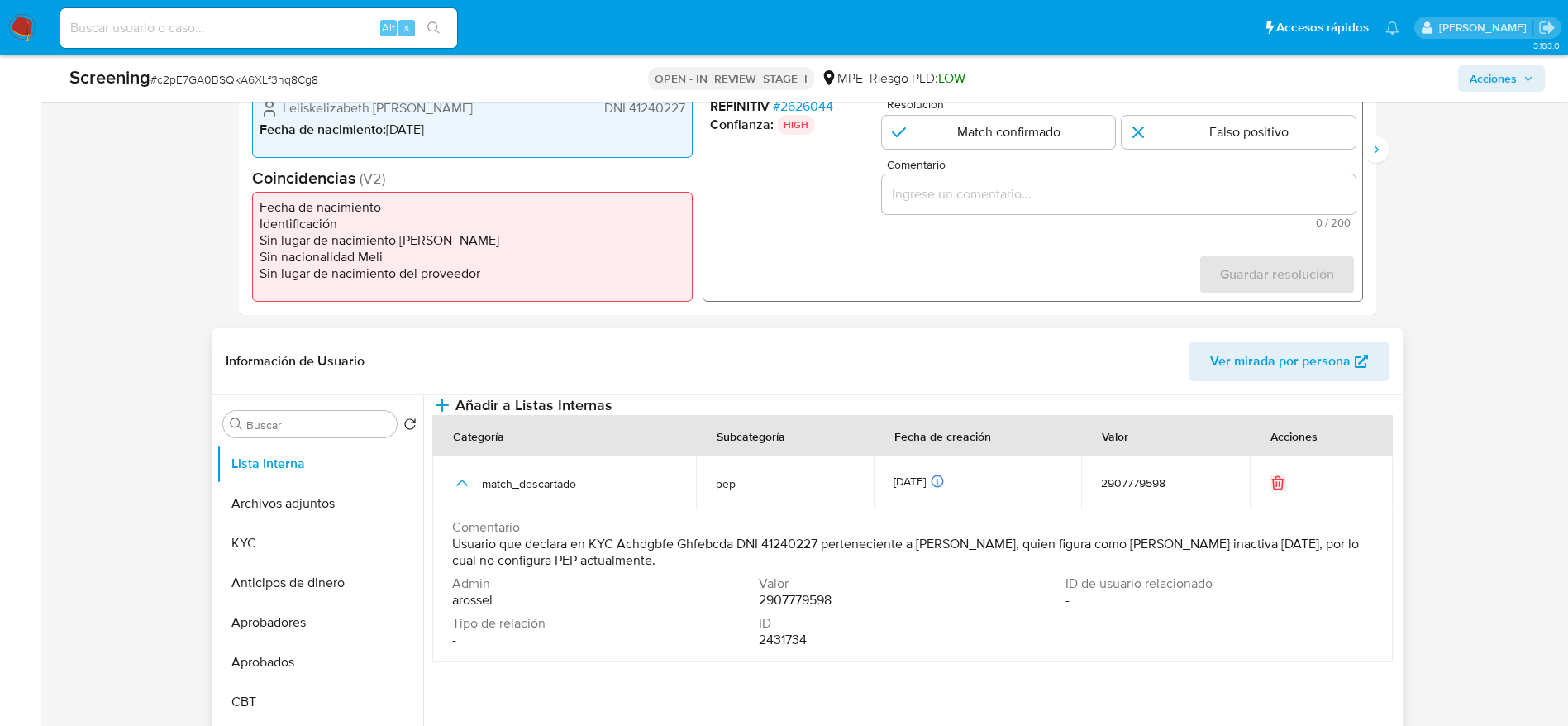
scroll to position [496, 0]
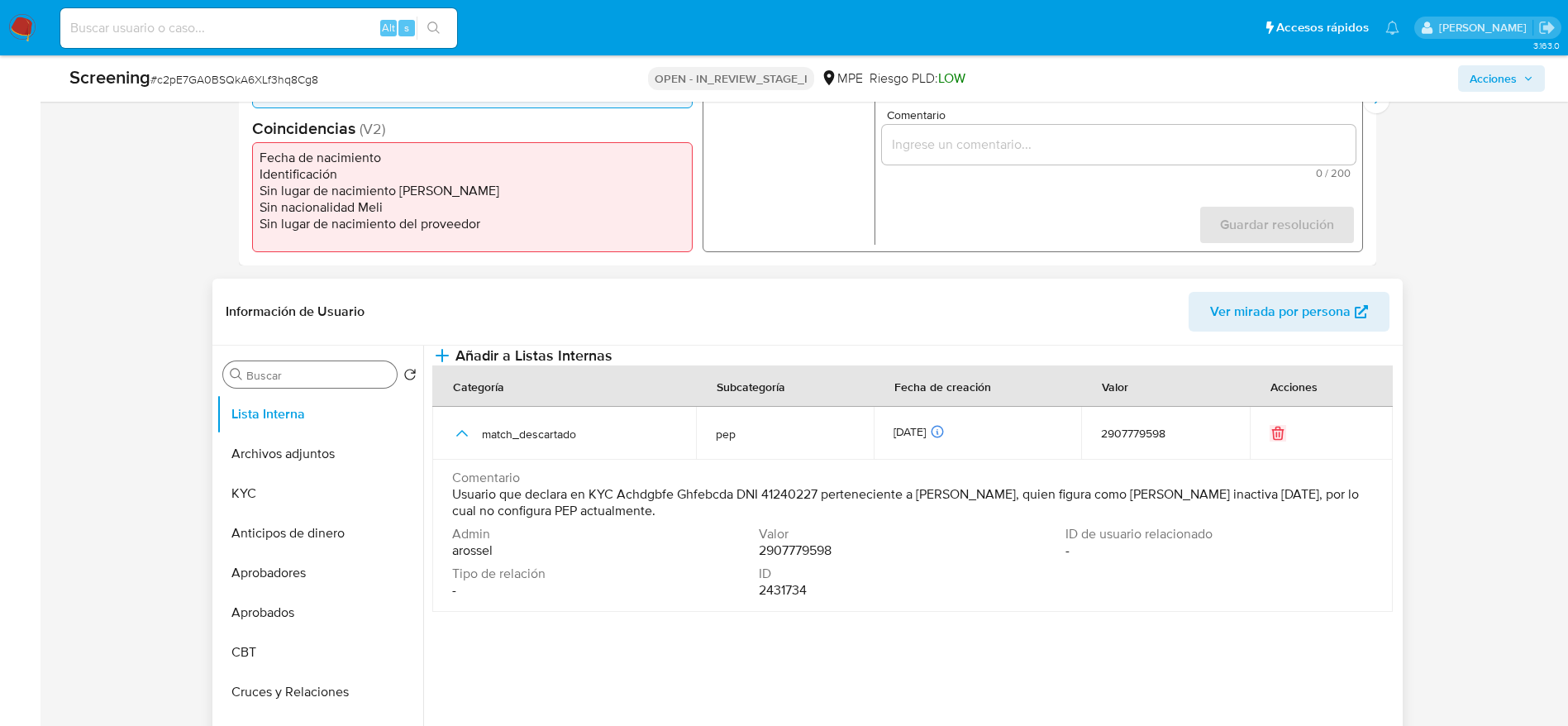
click at [299, 375] on input "Buscar" at bounding box center [318, 375] width 144 height 15
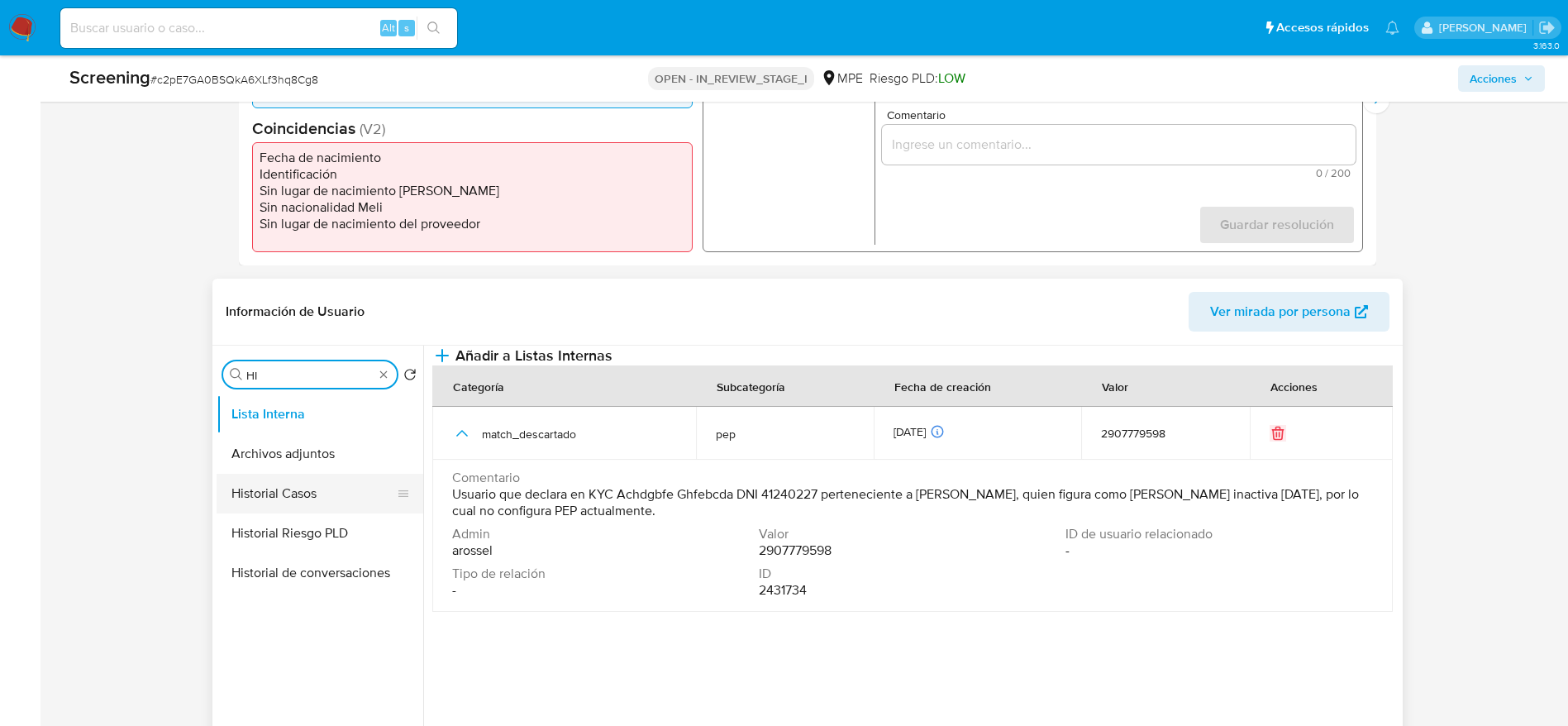
type input "HI"
click at [294, 479] on button "Historial Casos" at bounding box center [313, 493] width 194 height 40
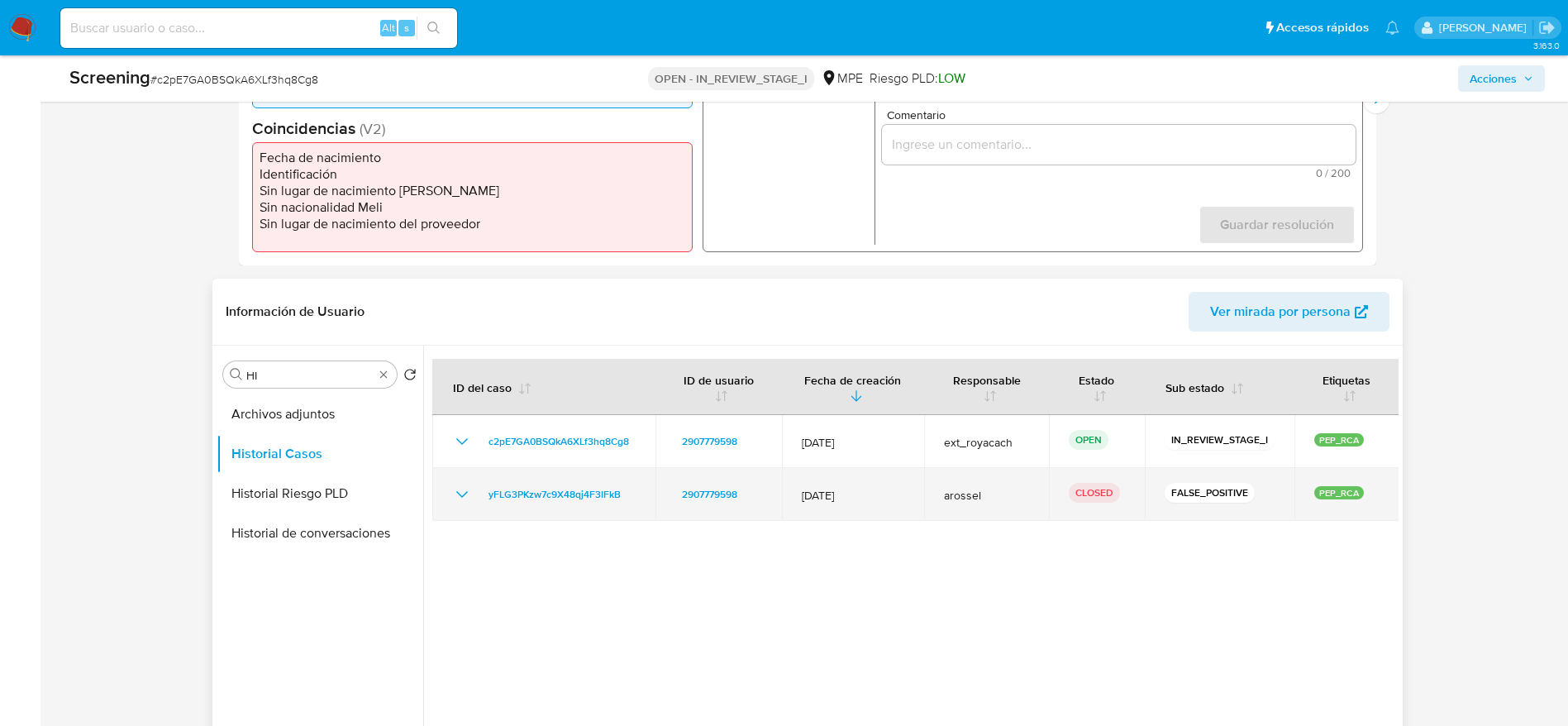
click at [467, 483] on icon "Mostrar/Ocultar" at bounding box center [462, 494] width 20 height 20
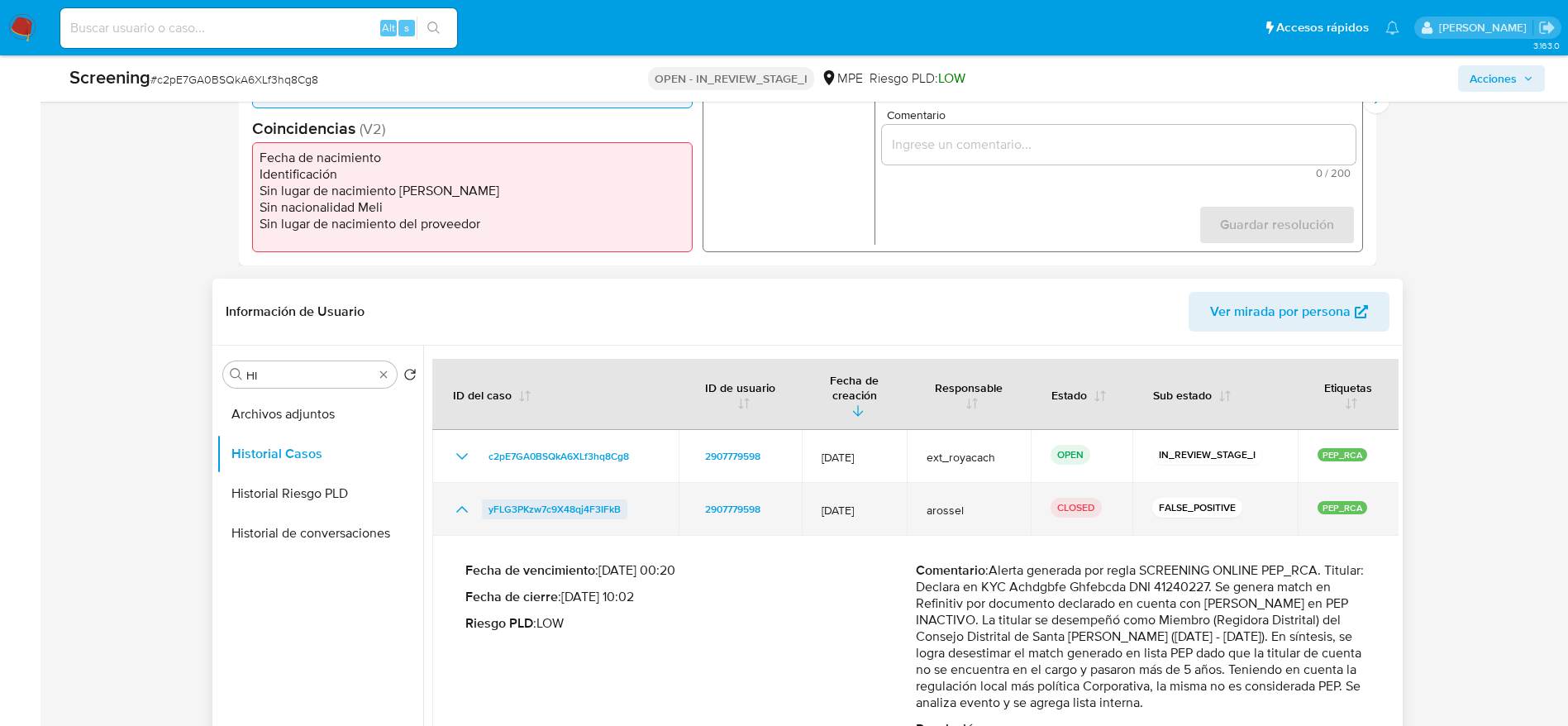
click at [541, 483] on span "yFLG3PKzw7c9X48qj4F3IFkB" at bounding box center [555, 508] width 132 height 20
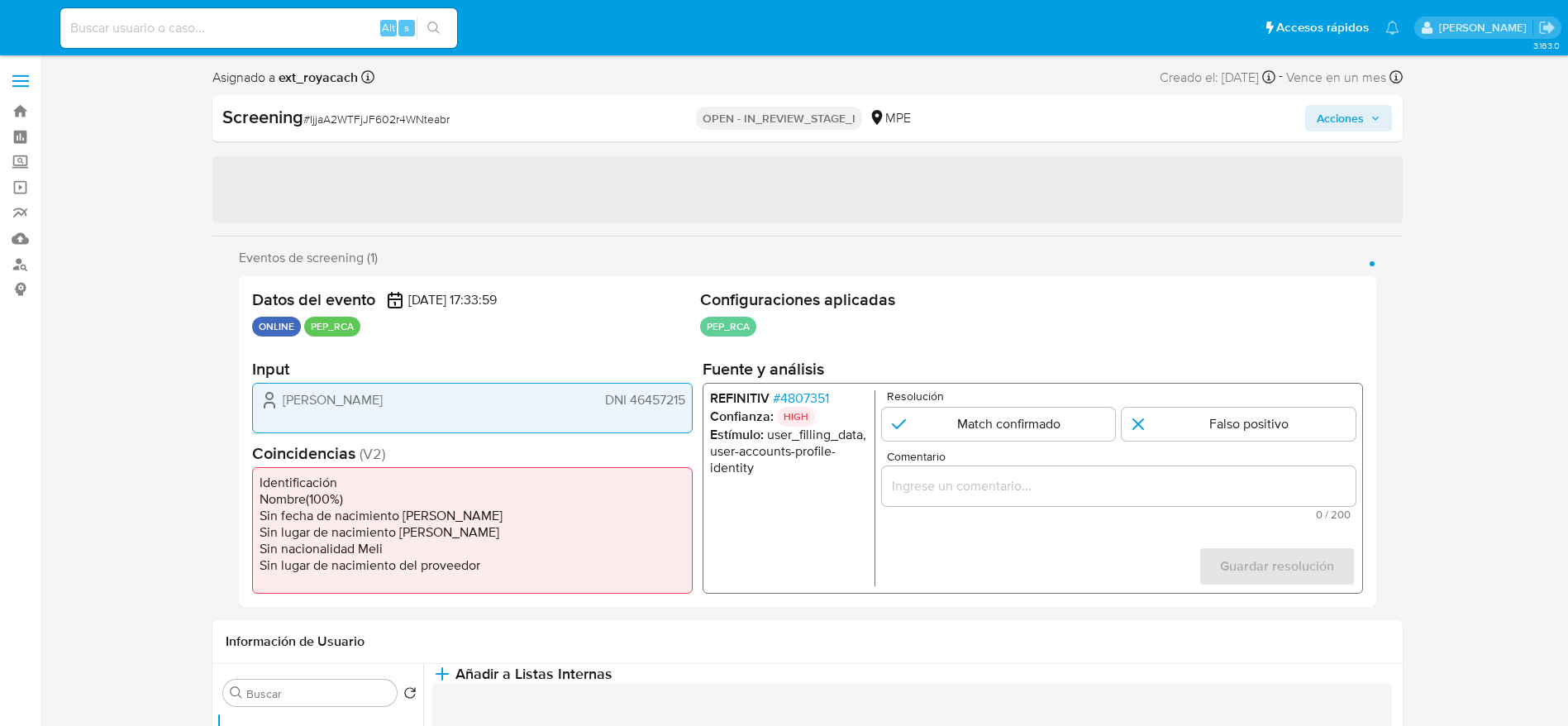
select select "10"
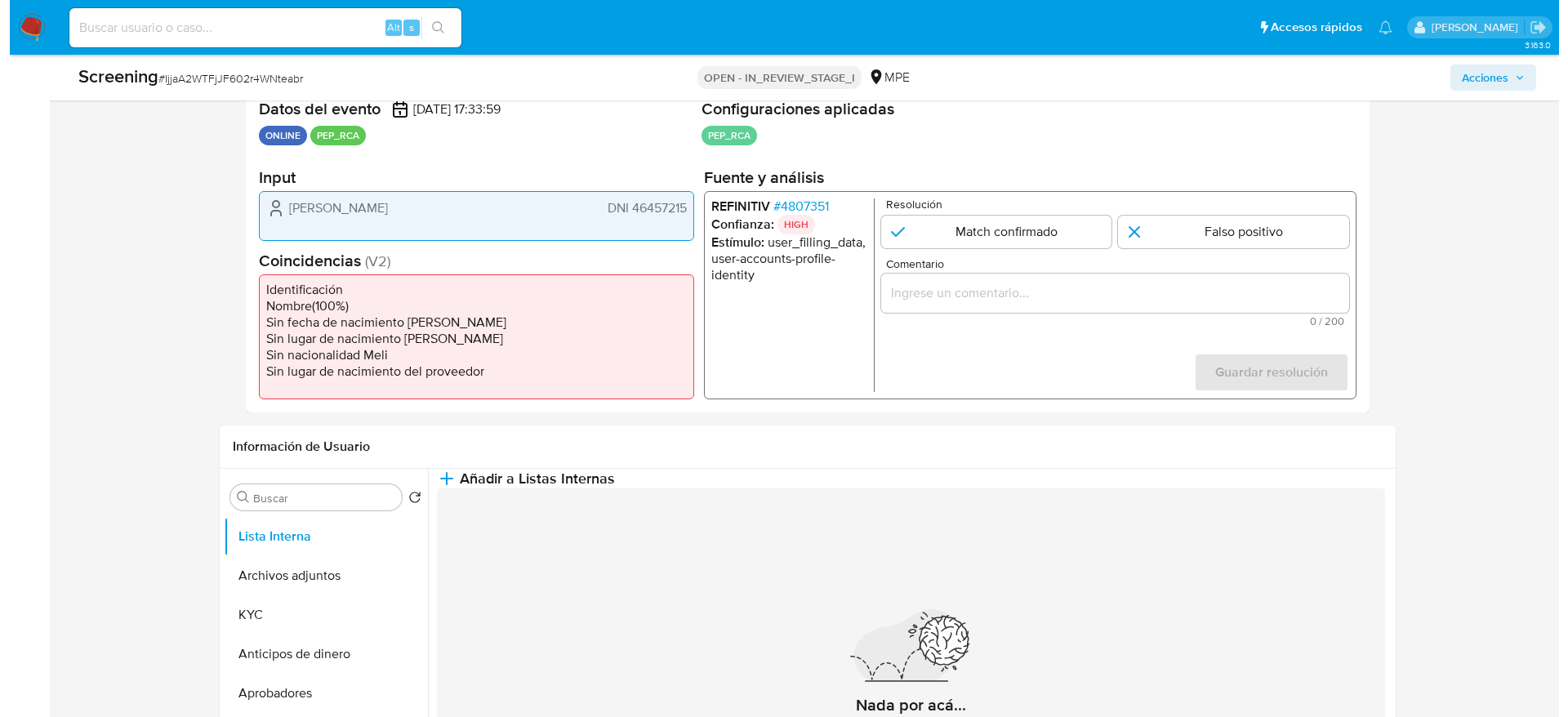
scroll to position [245, 0]
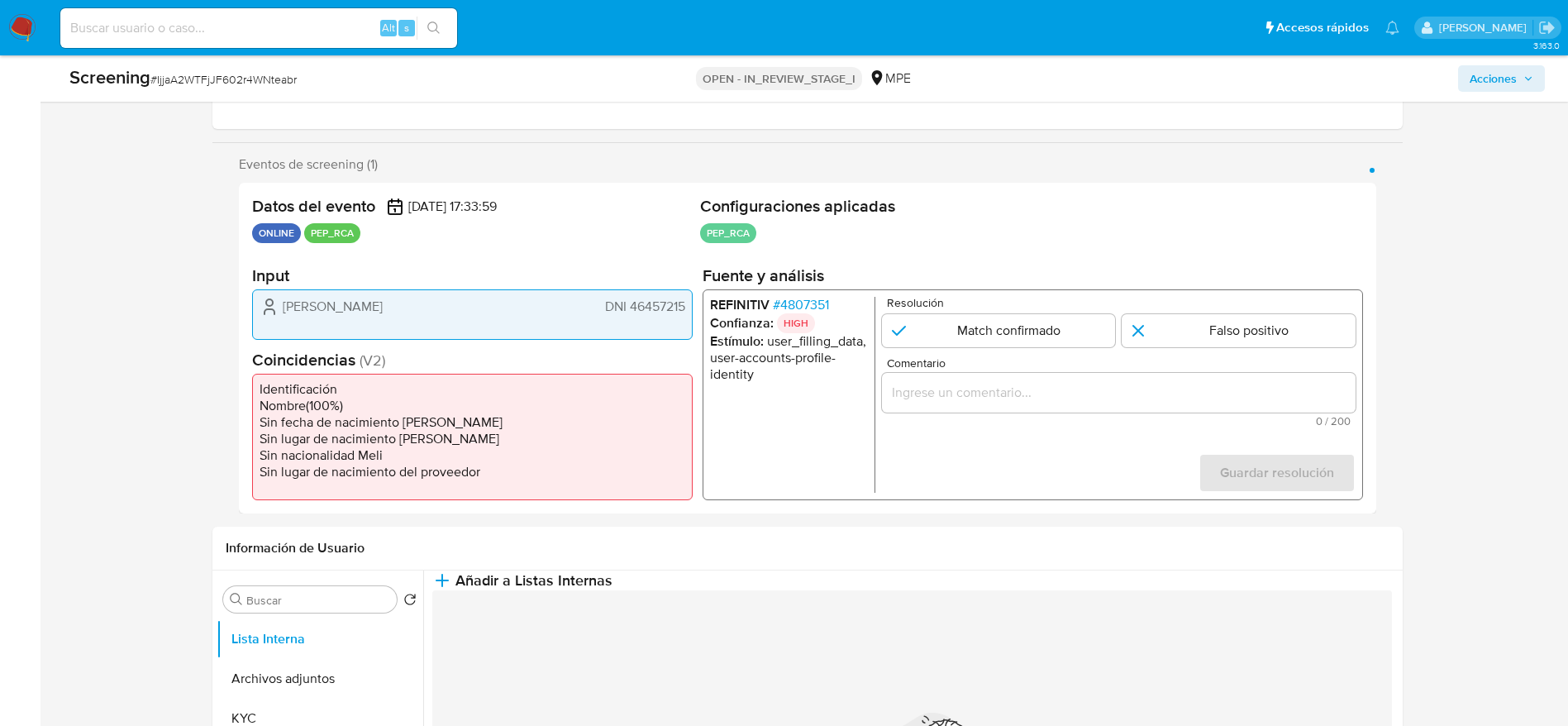
click at [804, 305] on span "# 4807351" at bounding box center [800, 305] width 56 height 16
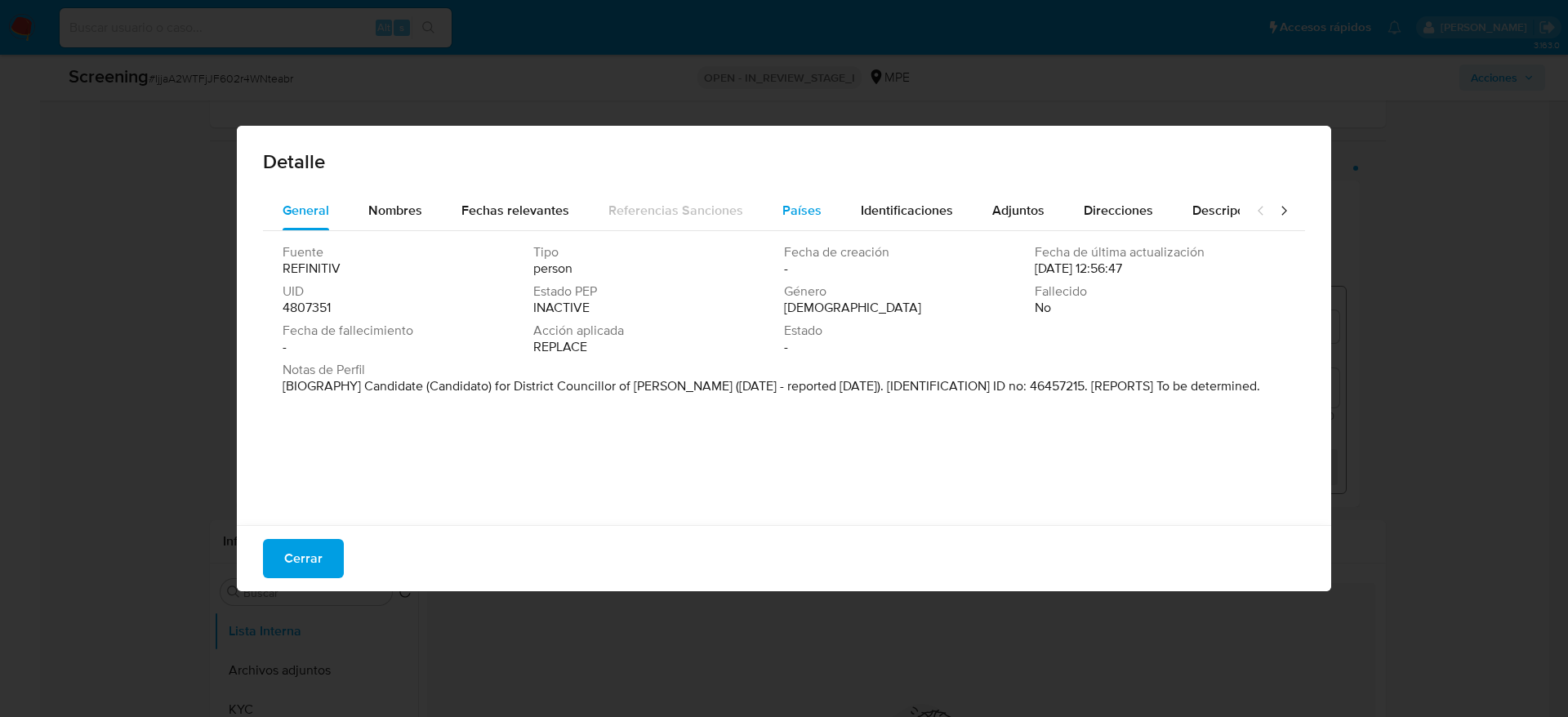
click at [782, 218] on span "Países" at bounding box center [802, 210] width 40 height 19
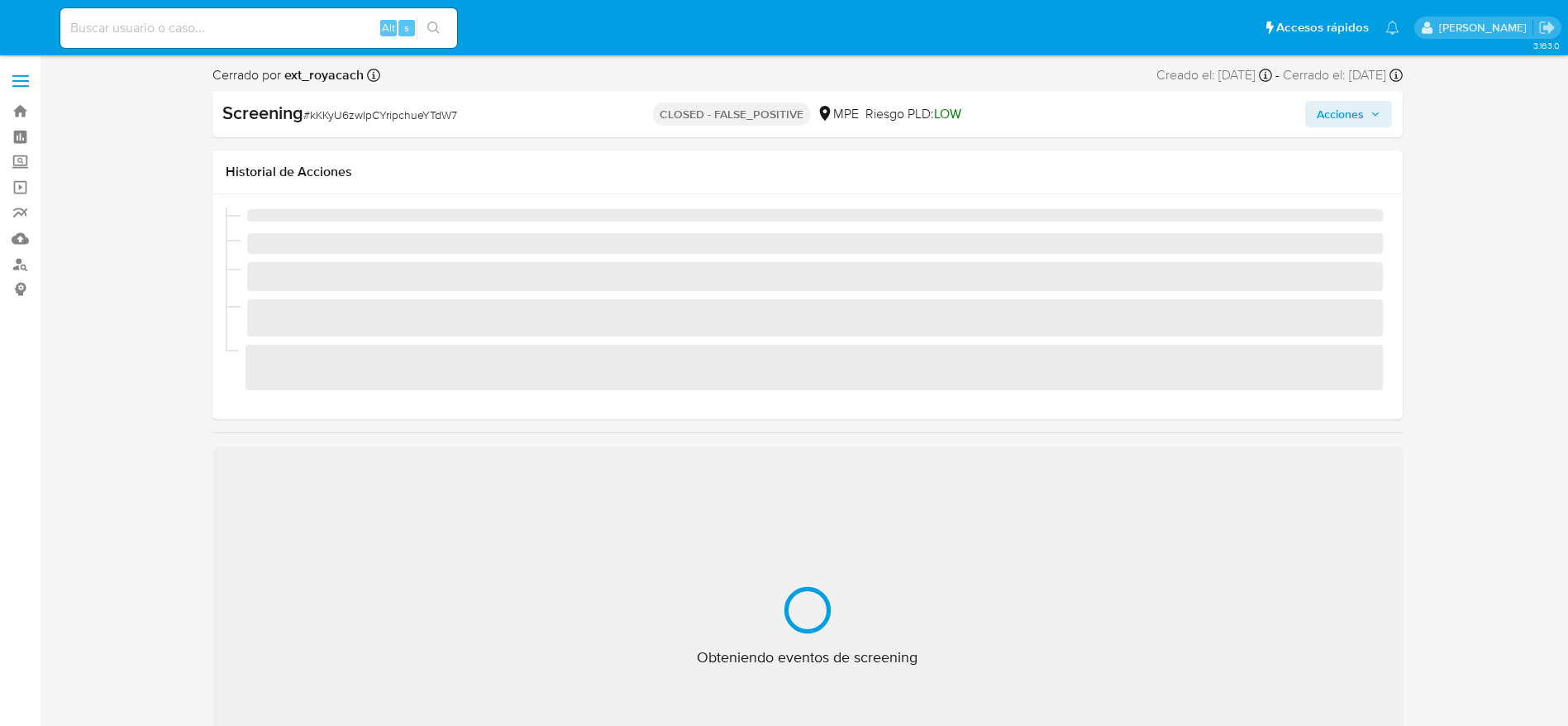
select select "10"
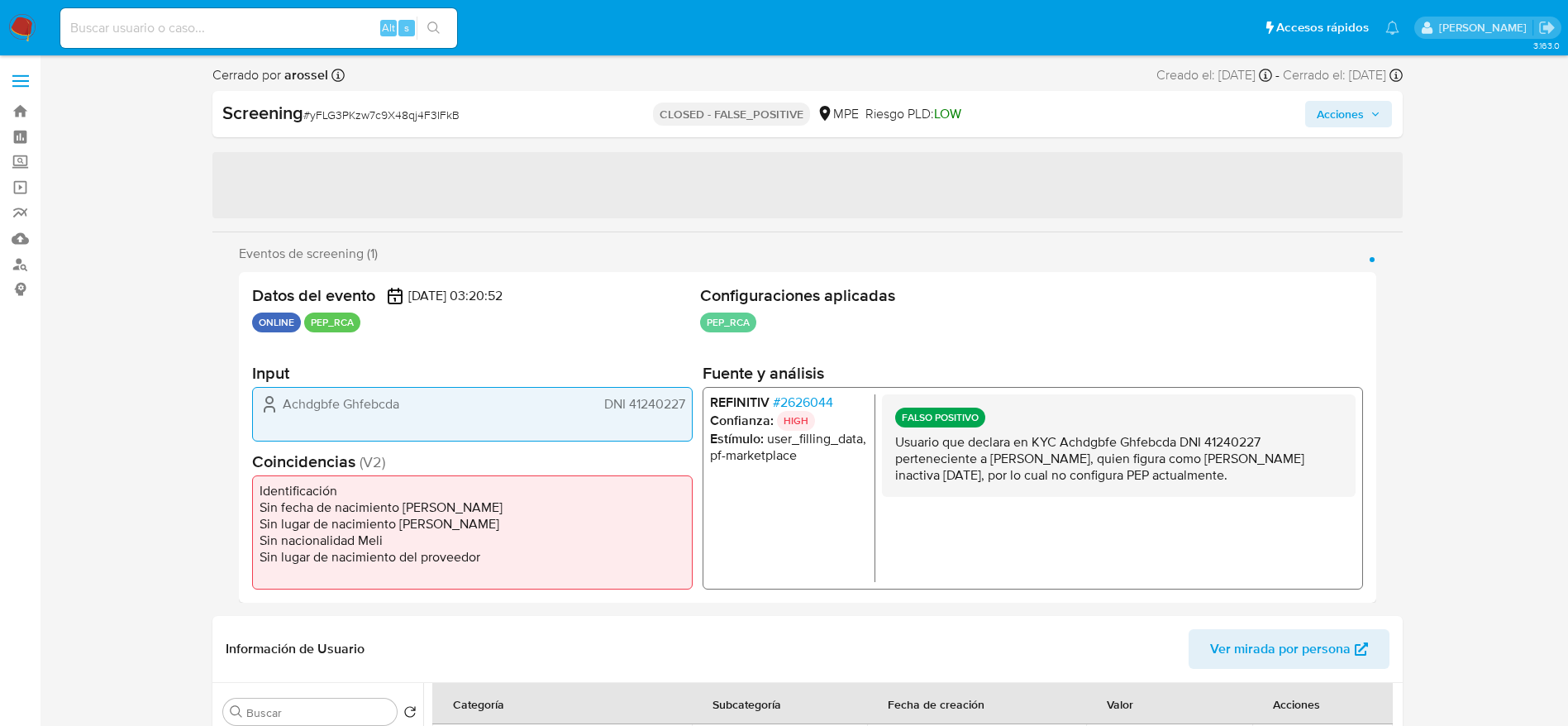
select select "10"
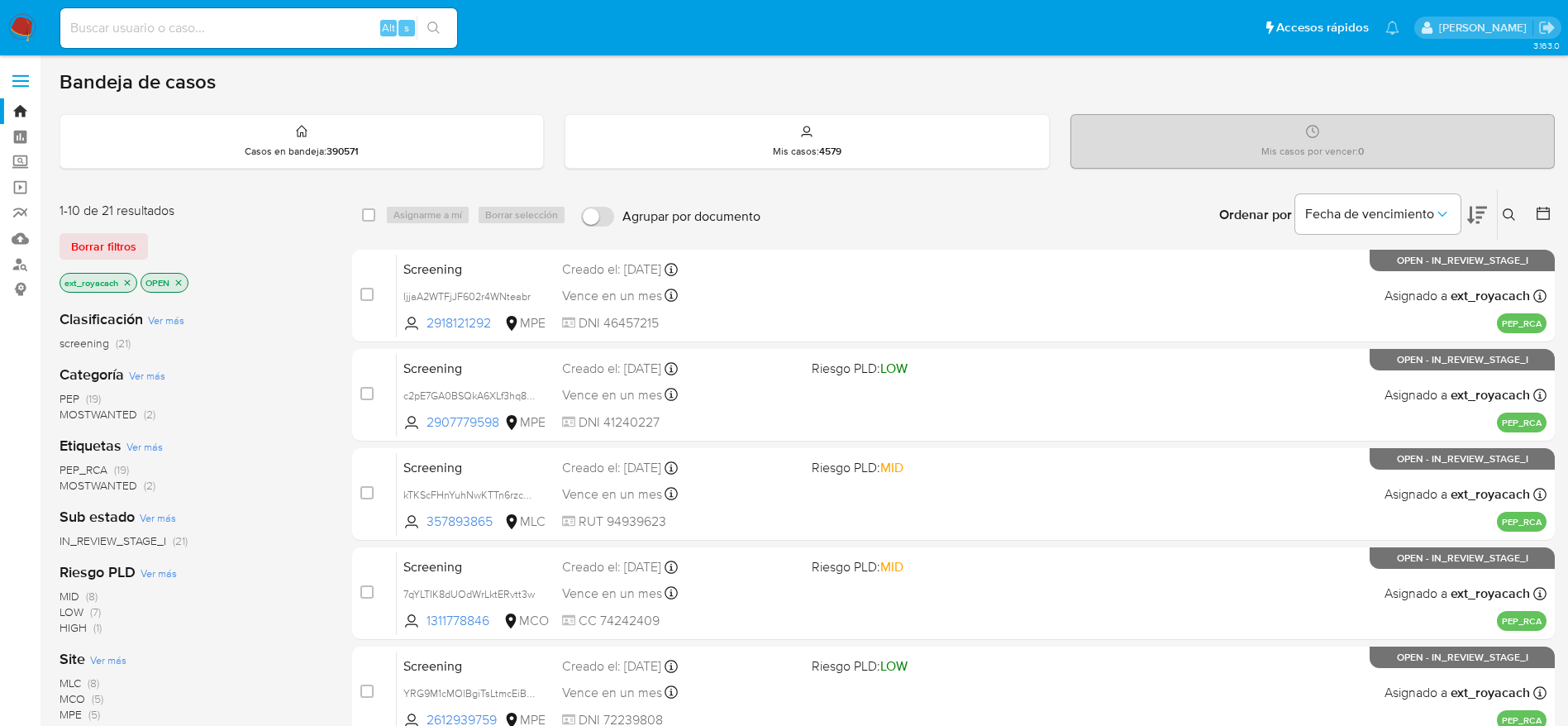
click at [128, 280] on icon "close-filter" at bounding box center [127, 283] width 10 height 10
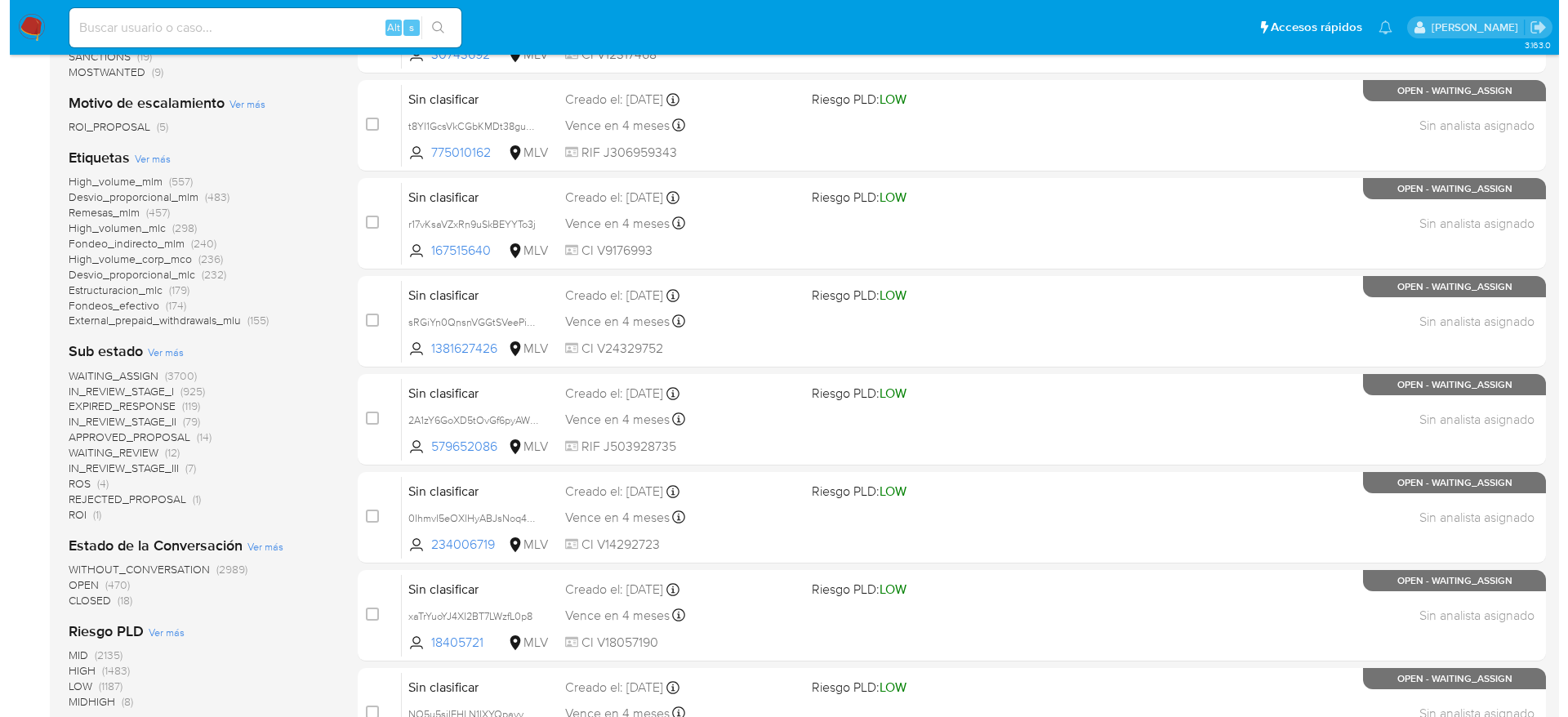
scroll to position [613, 0]
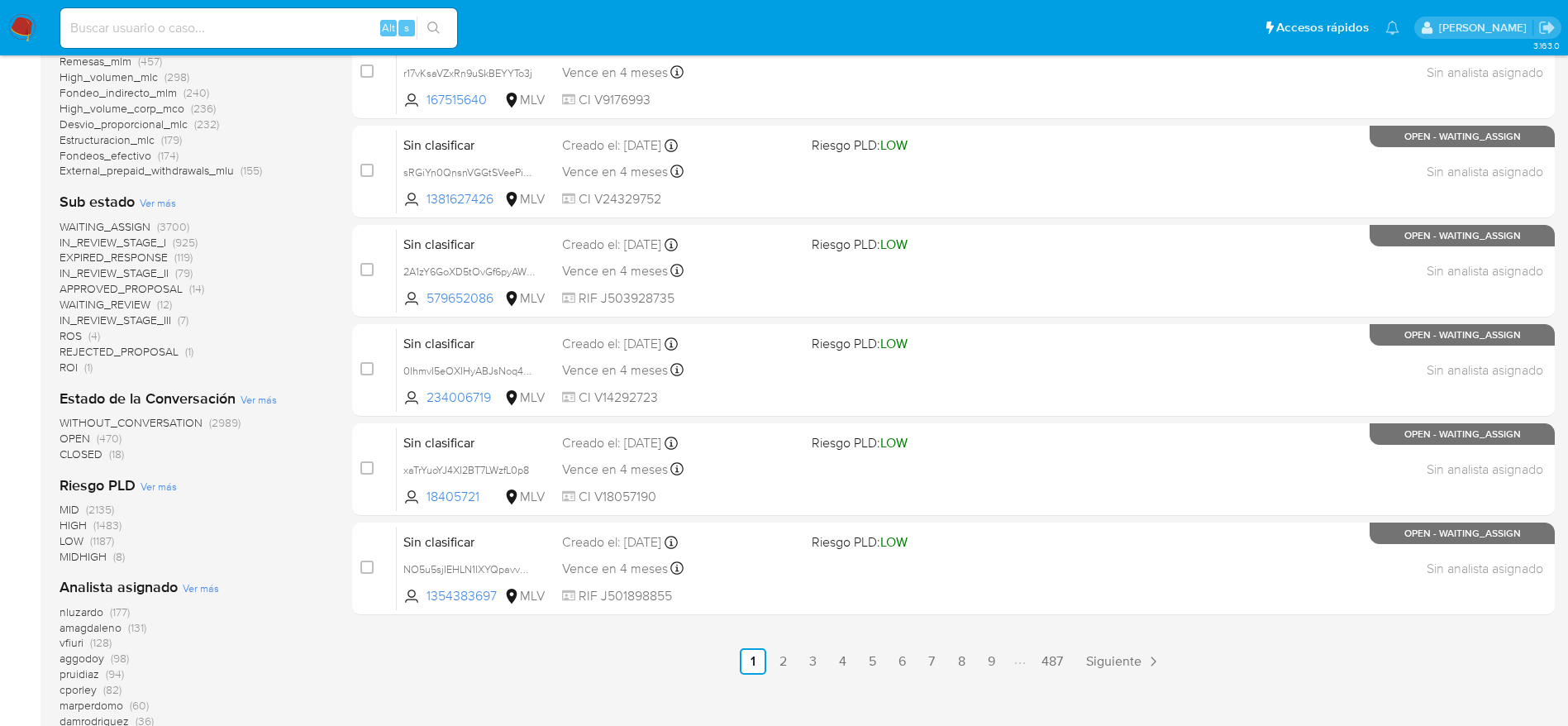
click at [195, 585] on span "Ver más" at bounding box center [200, 587] width 37 height 15
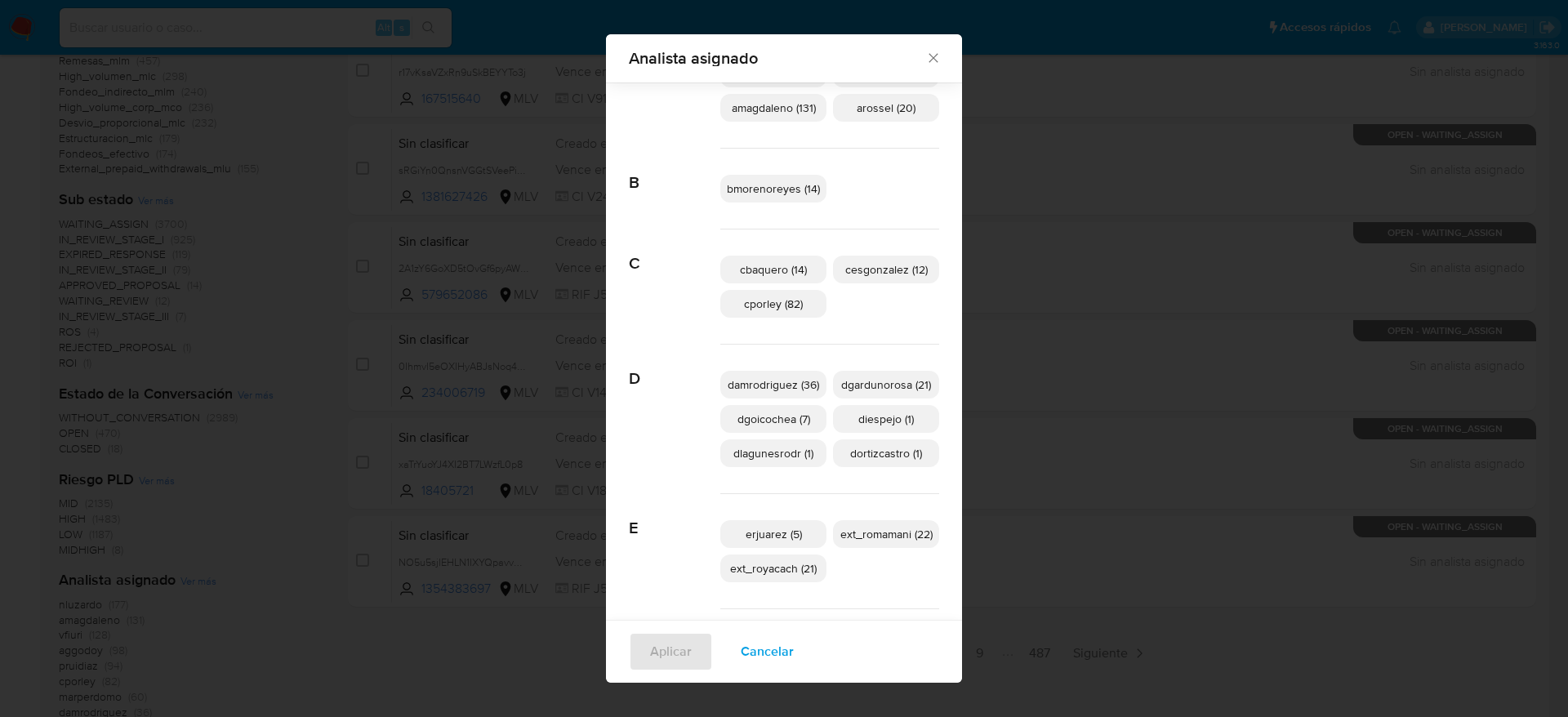
scroll to position [233, 0]
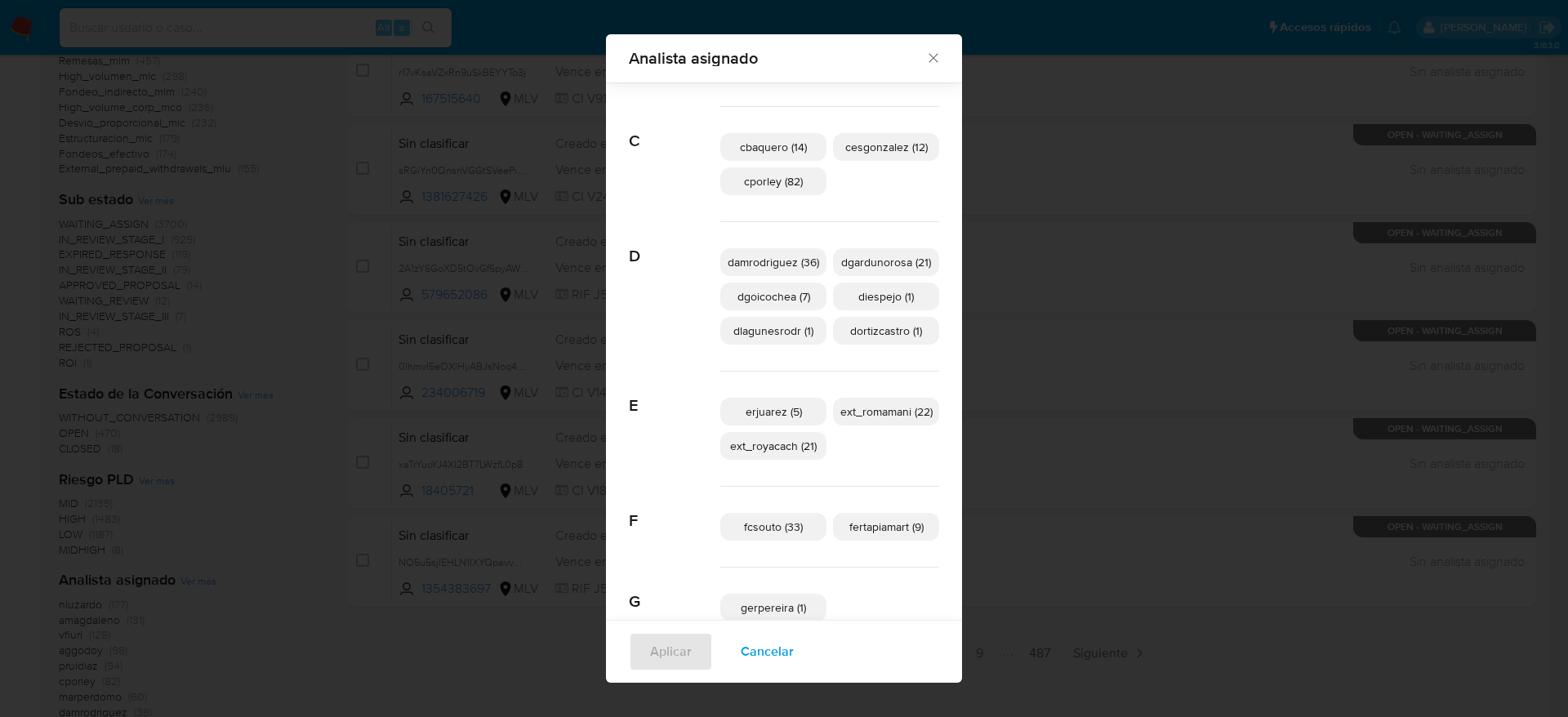
click at [777, 654] on span "Cancelar" at bounding box center [767, 651] width 53 height 36
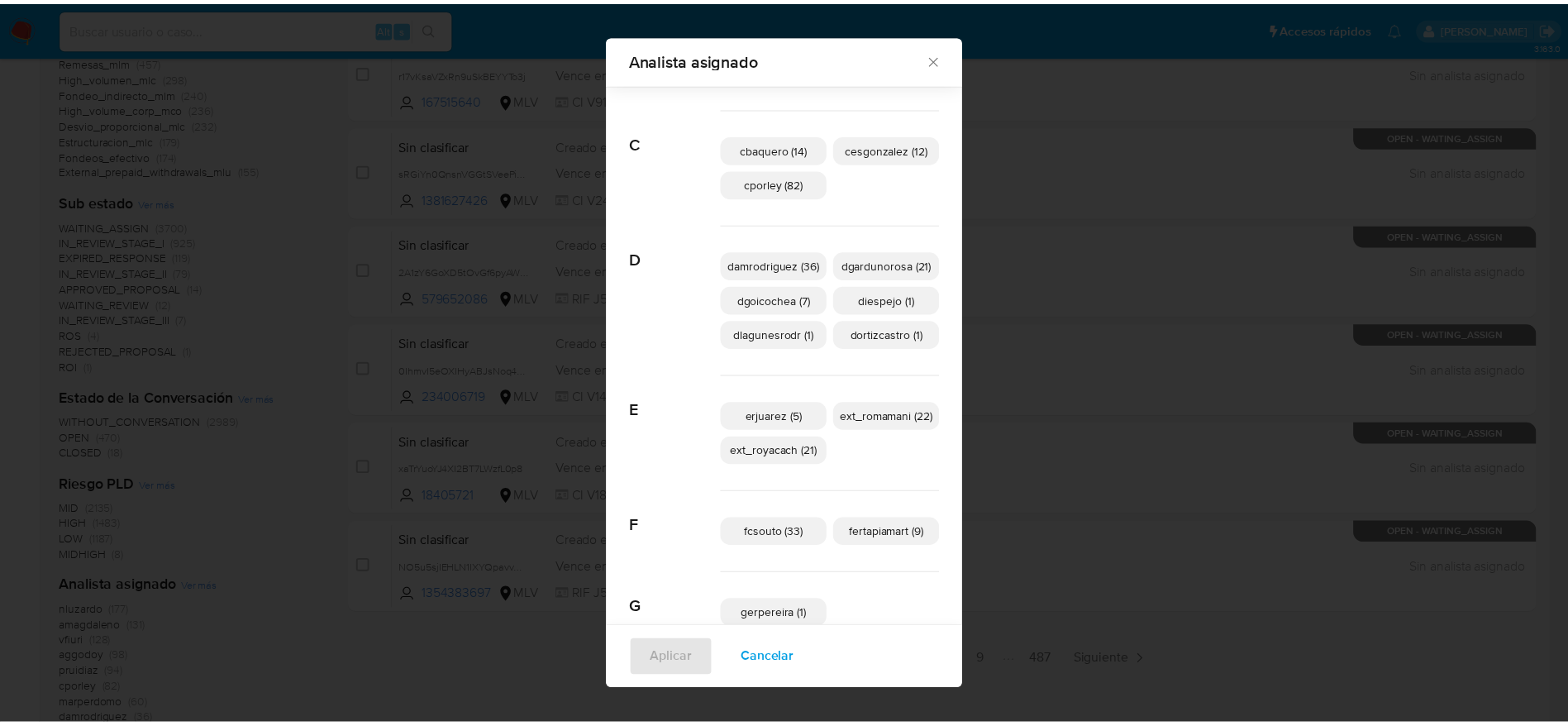
scroll to position [0, 0]
